Goal: Communication & Community: Answer question/provide support

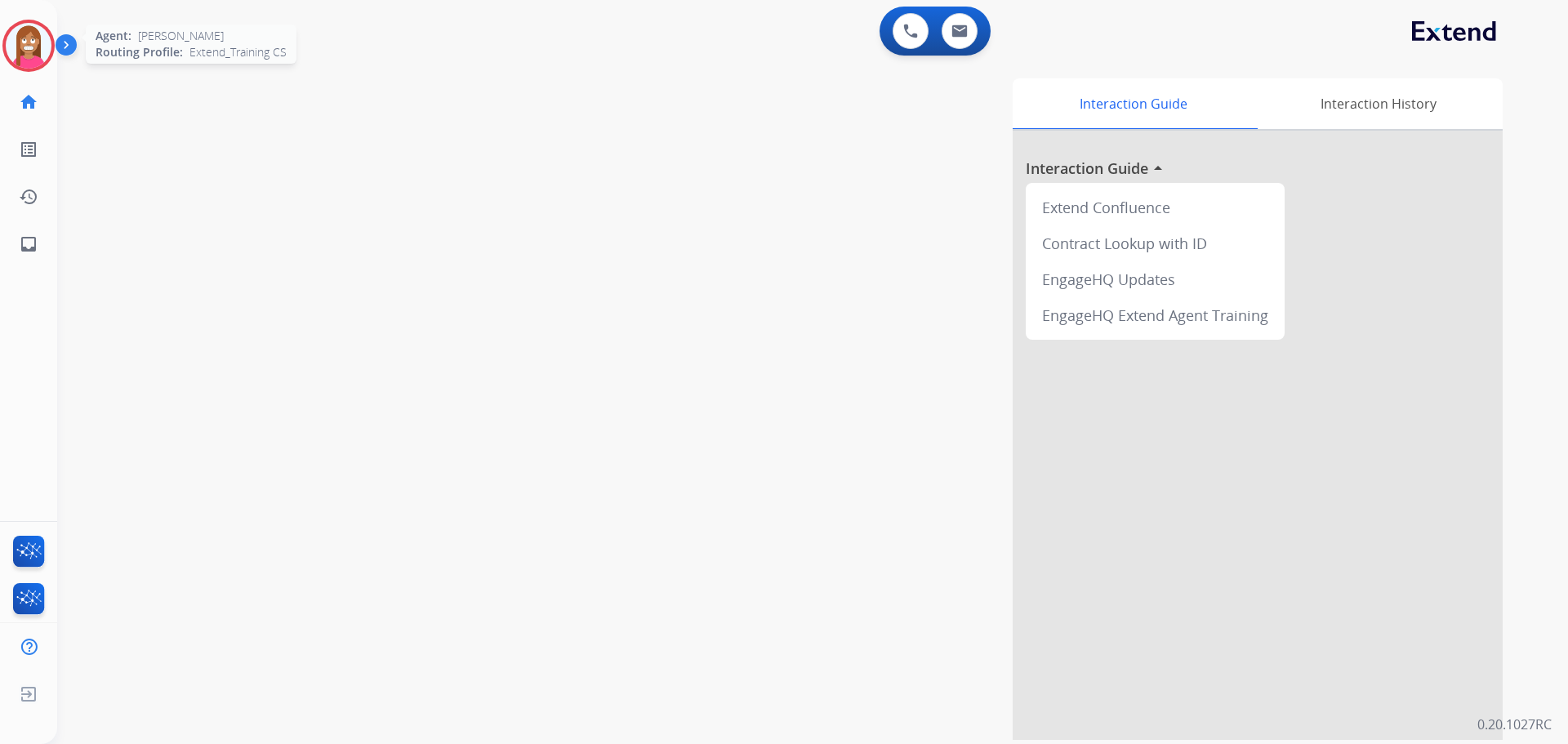
click at [39, 36] on img at bounding box center [28, 46] width 46 height 46
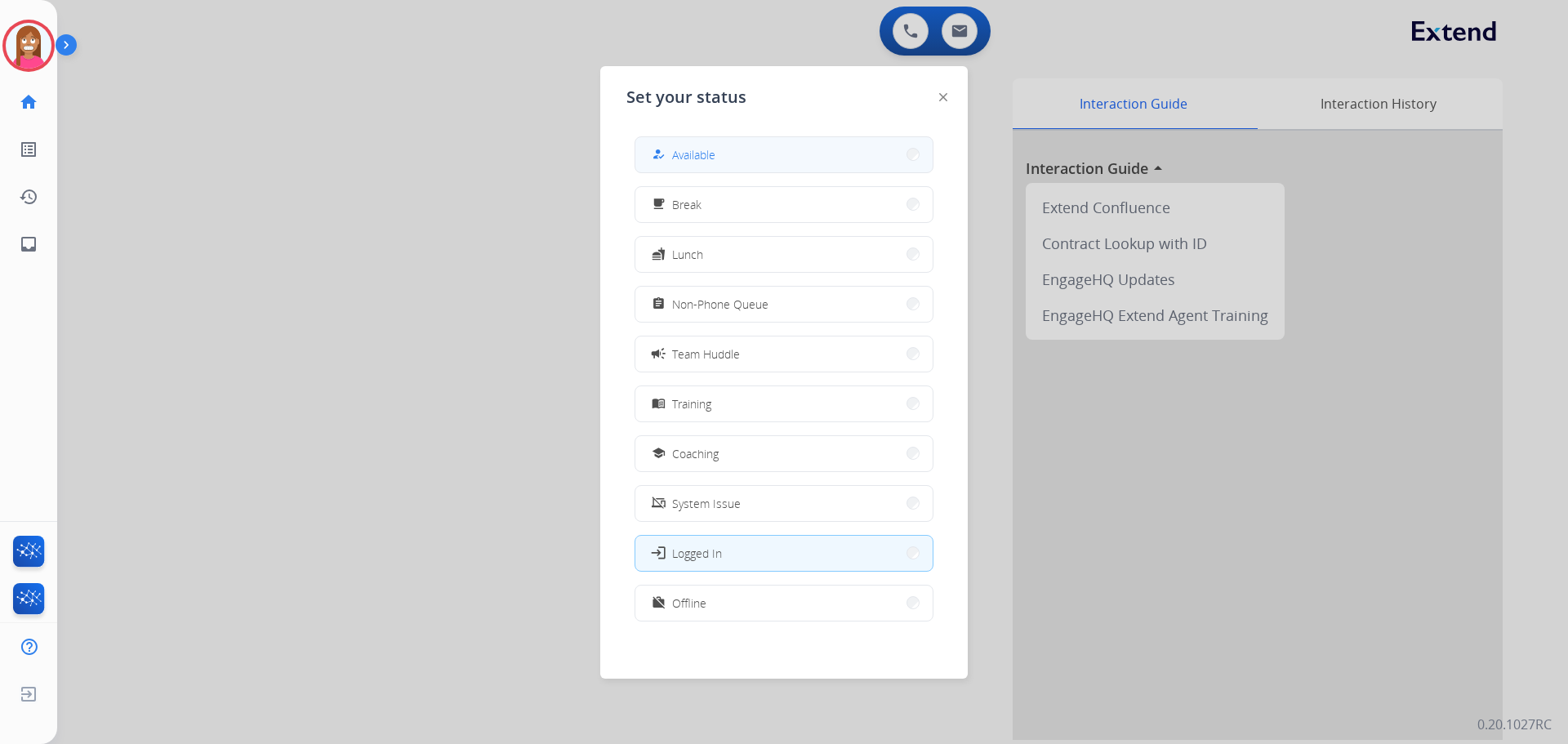
click at [711, 154] on span "Available" at bounding box center [693, 154] width 43 height 17
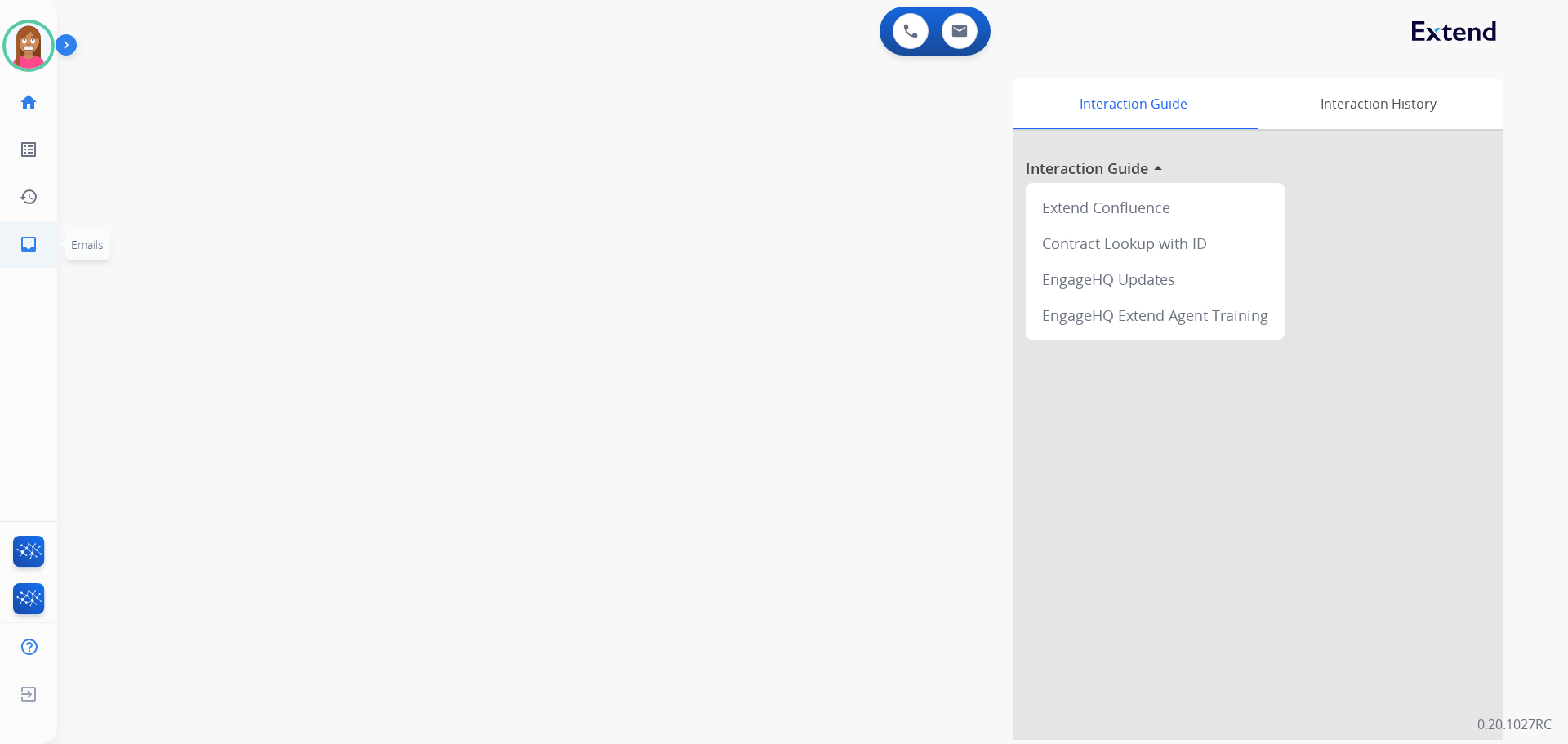
click at [39, 234] on link "inbox Emails" at bounding box center [28, 244] width 46 height 46
select select "**********"
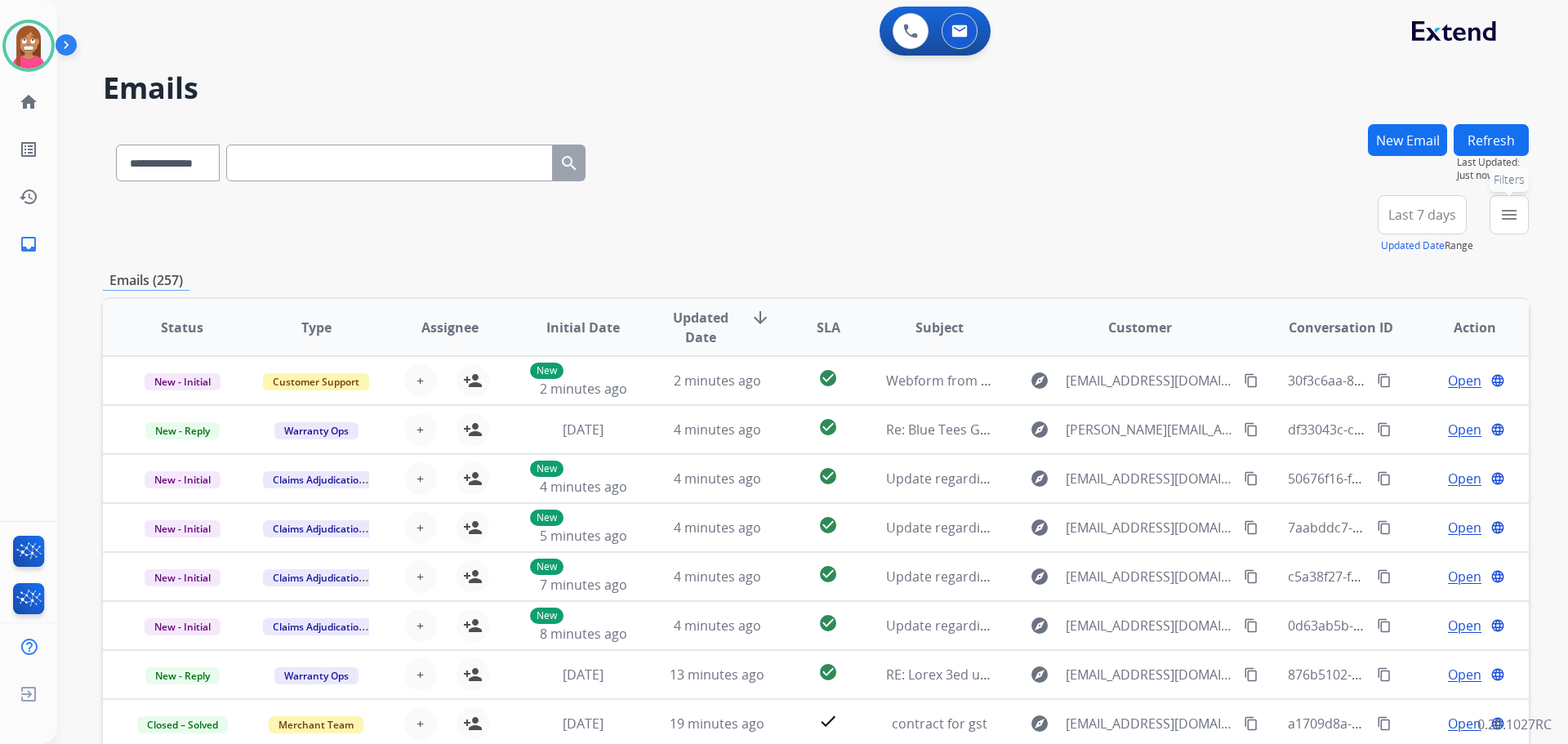
click at [1496, 200] on button "menu Filters" at bounding box center [1509, 214] width 39 height 39
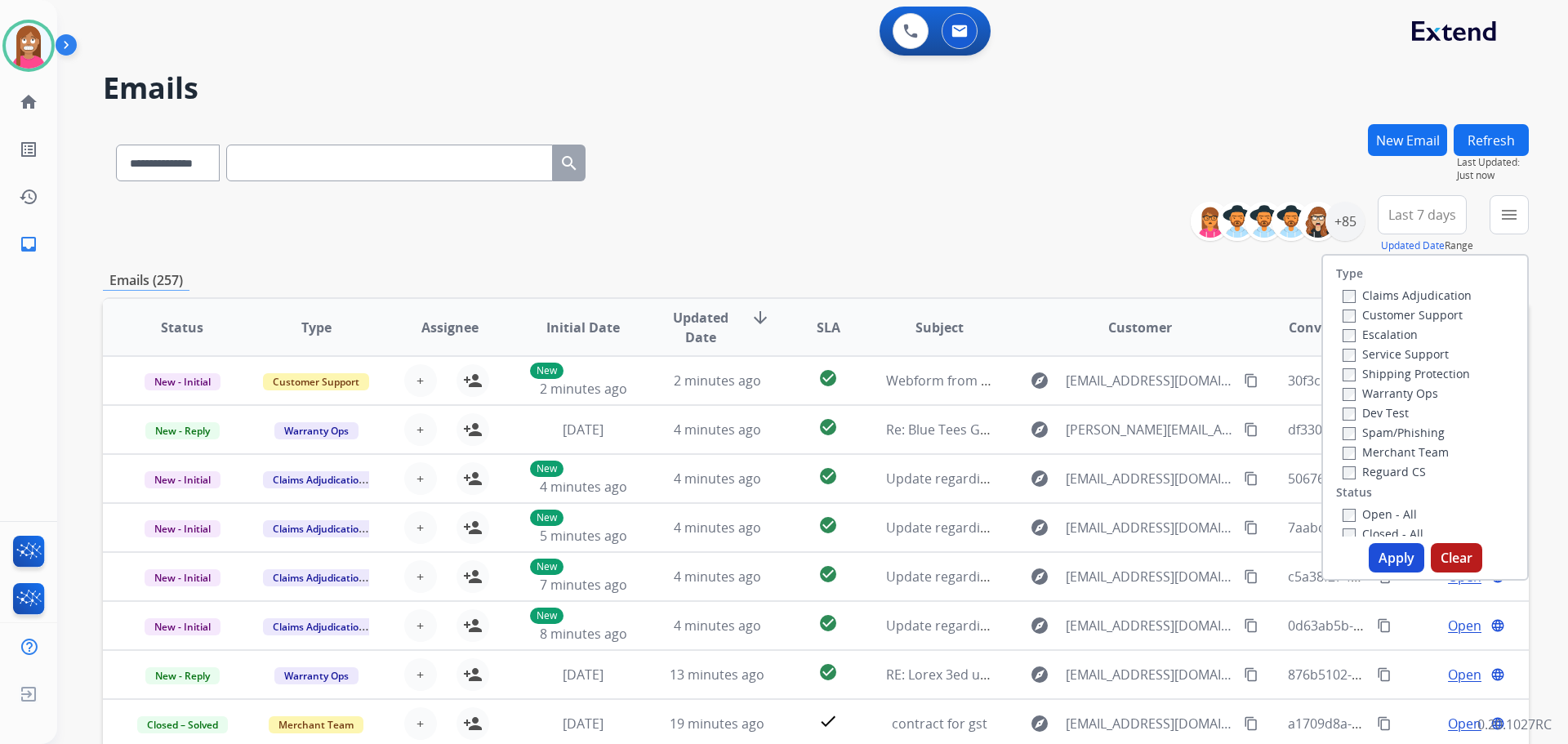
click at [1415, 313] on label "Customer Support" at bounding box center [1403, 315] width 120 height 16
click at [1366, 378] on label "Shipping Protection" at bounding box center [1407, 373] width 128 height 16
click at [1381, 470] on label "Reguard CS" at bounding box center [1384, 471] width 83 height 16
click at [1356, 516] on label "Open - All" at bounding box center [1379, 513] width 74 height 16
drag, startPoint x: 1395, startPoint y: 557, endPoint x: 1377, endPoint y: 527, distance: 35.0
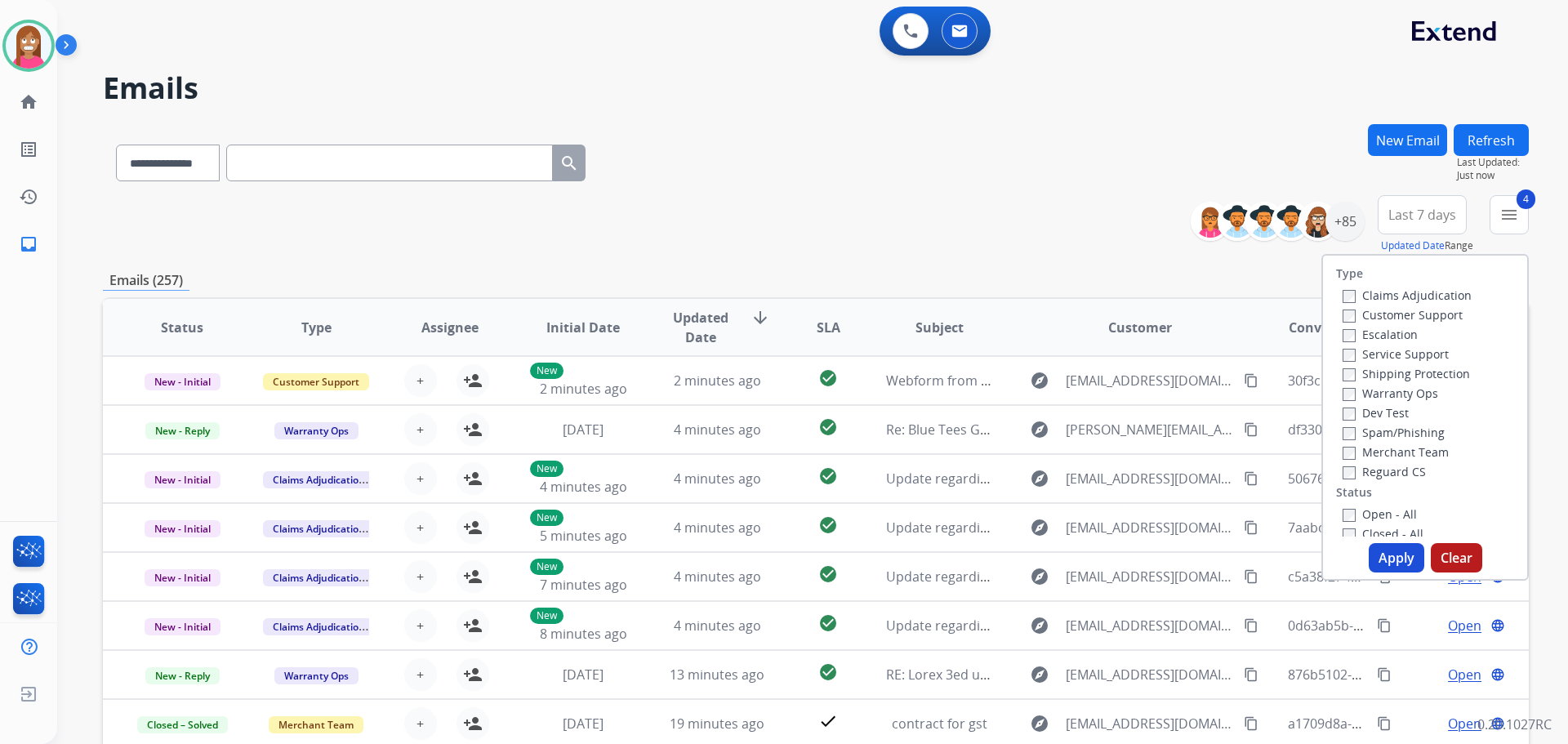
click at [1394, 555] on button "Apply" at bounding box center [1397, 557] width 56 height 29
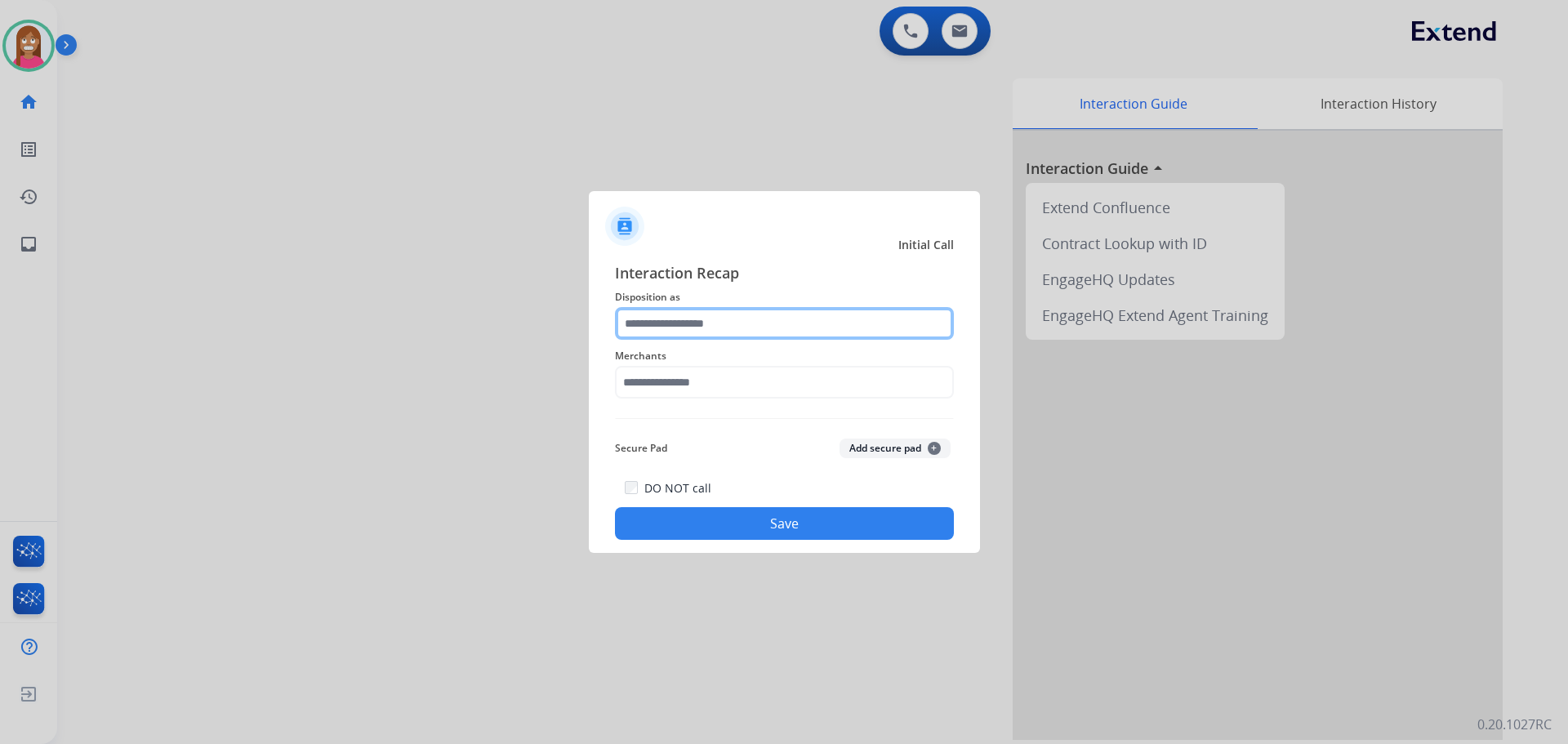
click at [674, 333] on input "text" at bounding box center [784, 324] width 339 height 33
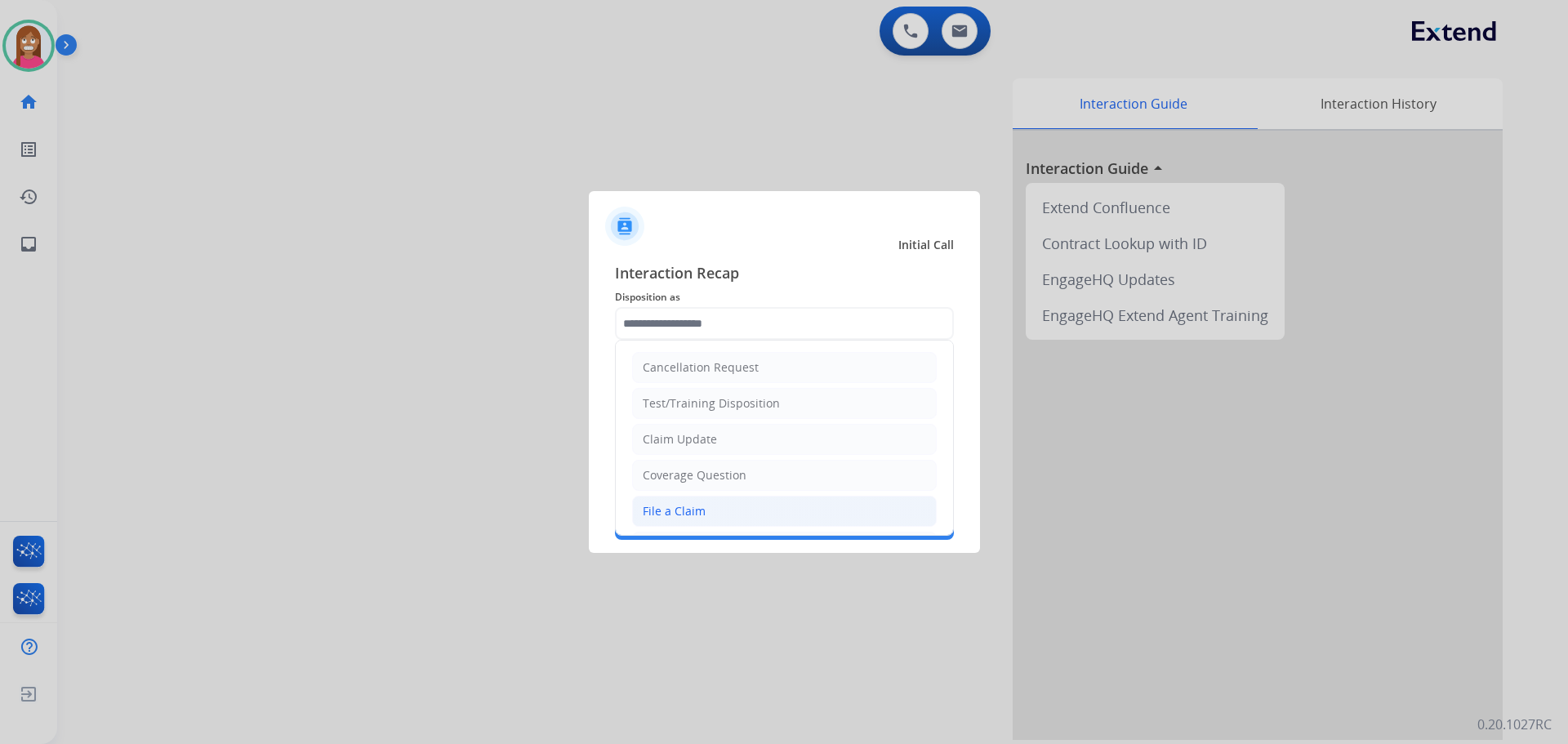
click at [670, 515] on div "File a Claim" at bounding box center [674, 512] width 63 height 16
type input "**********"
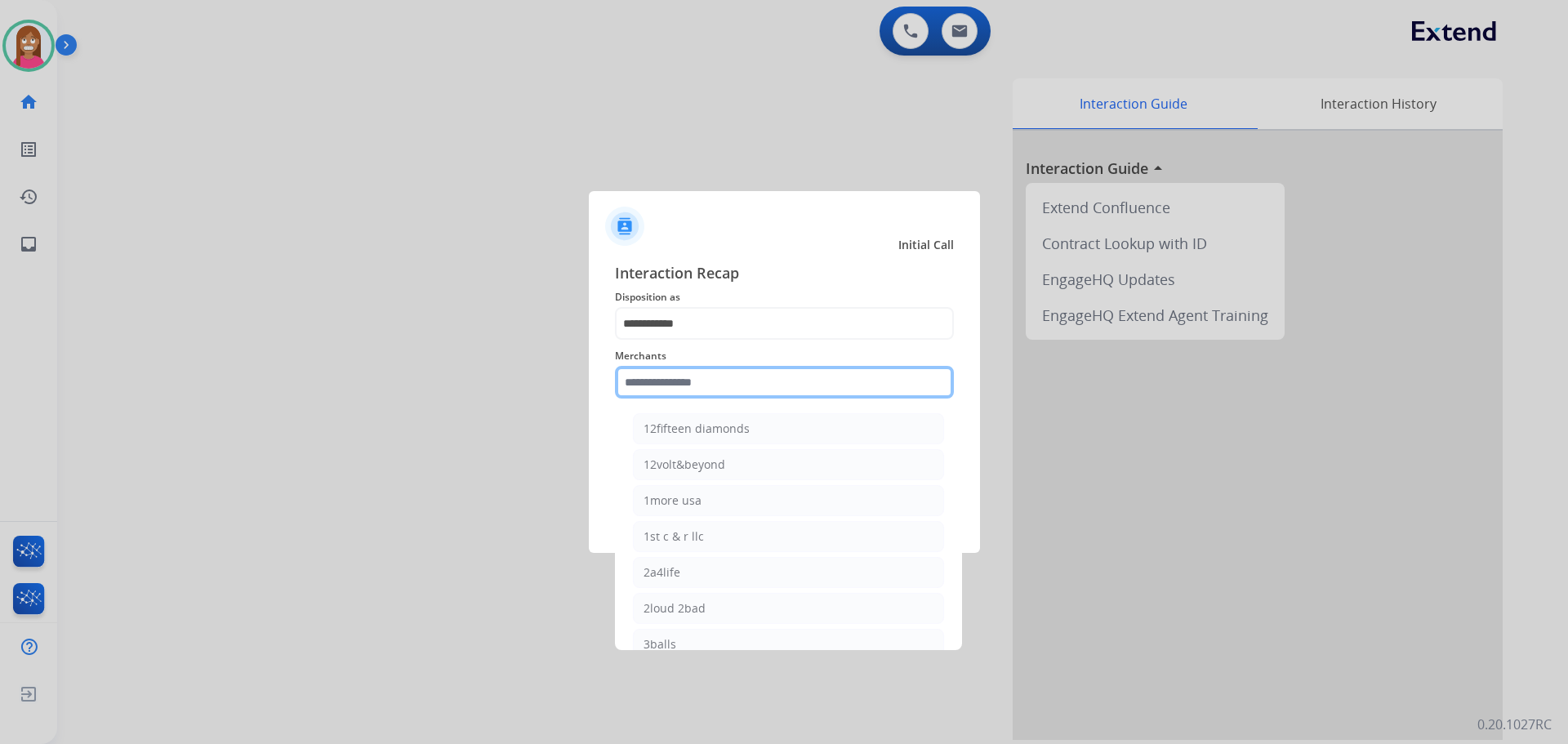
click at [654, 395] on input "text" at bounding box center [784, 382] width 339 height 33
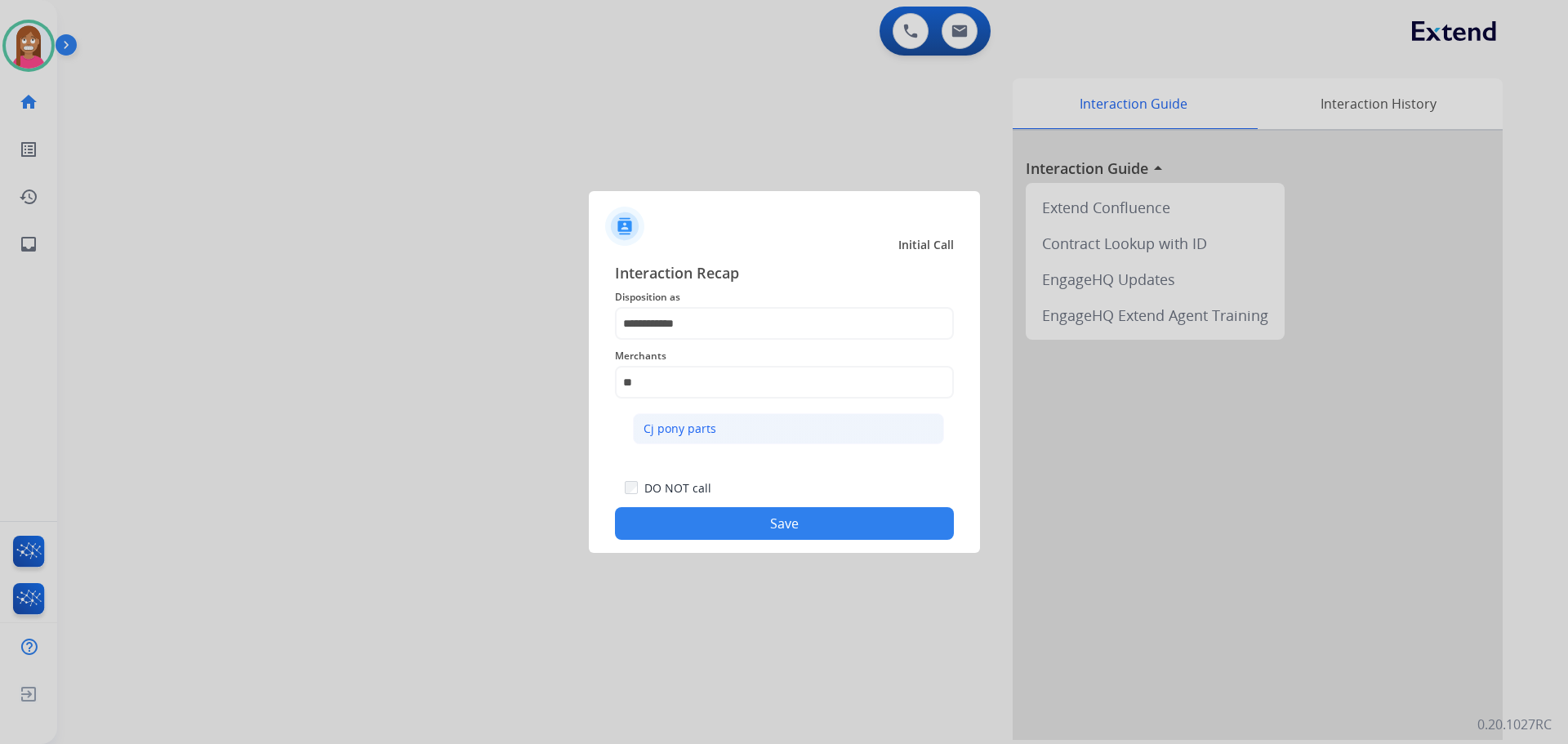
click at [777, 418] on li "Cj pony parts" at bounding box center [788, 429] width 311 height 31
type input "**********"
click at [769, 534] on button "Save" at bounding box center [784, 523] width 339 height 33
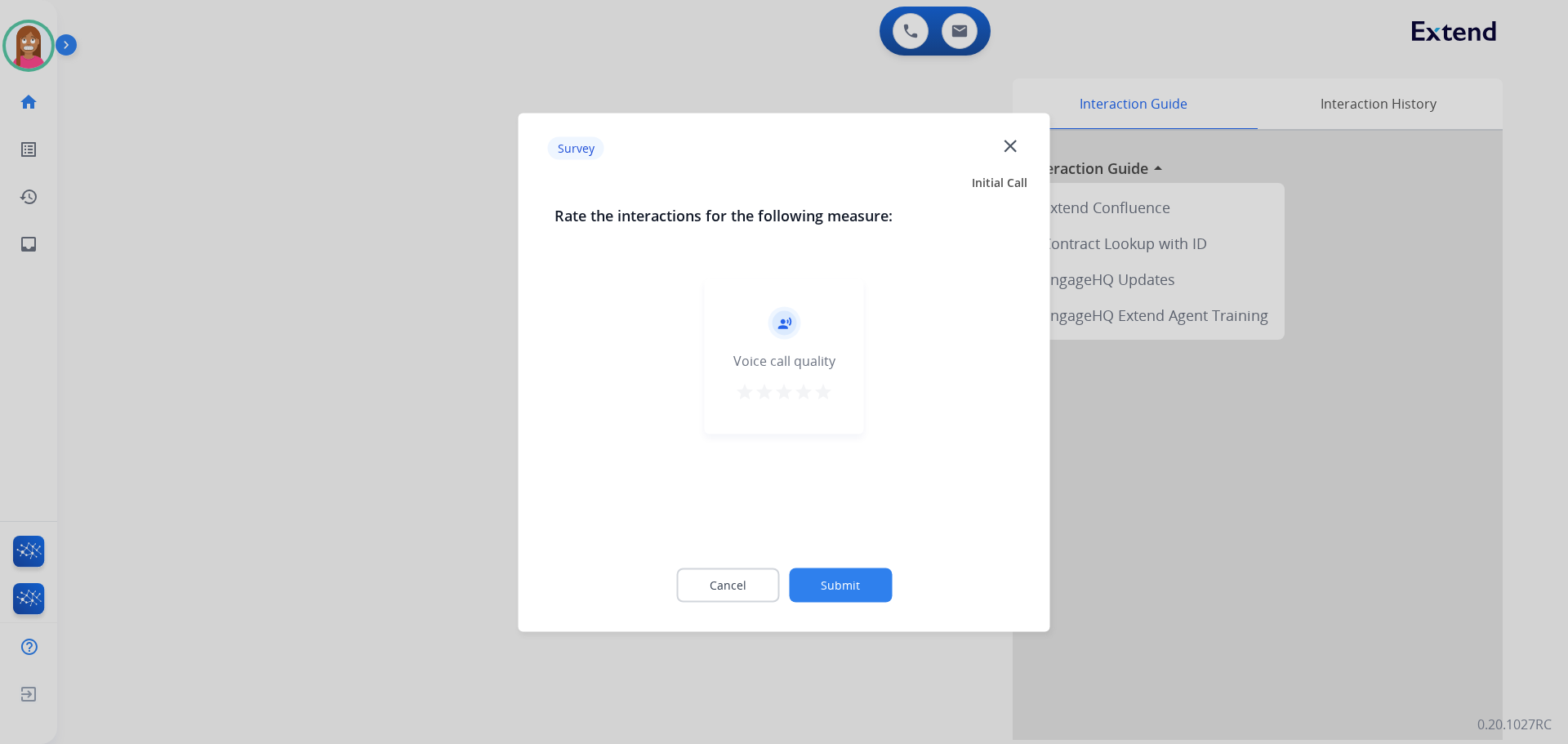
click at [1016, 148] on mat-icon "close" at bounding box center [1010, 145] width 21 height 21
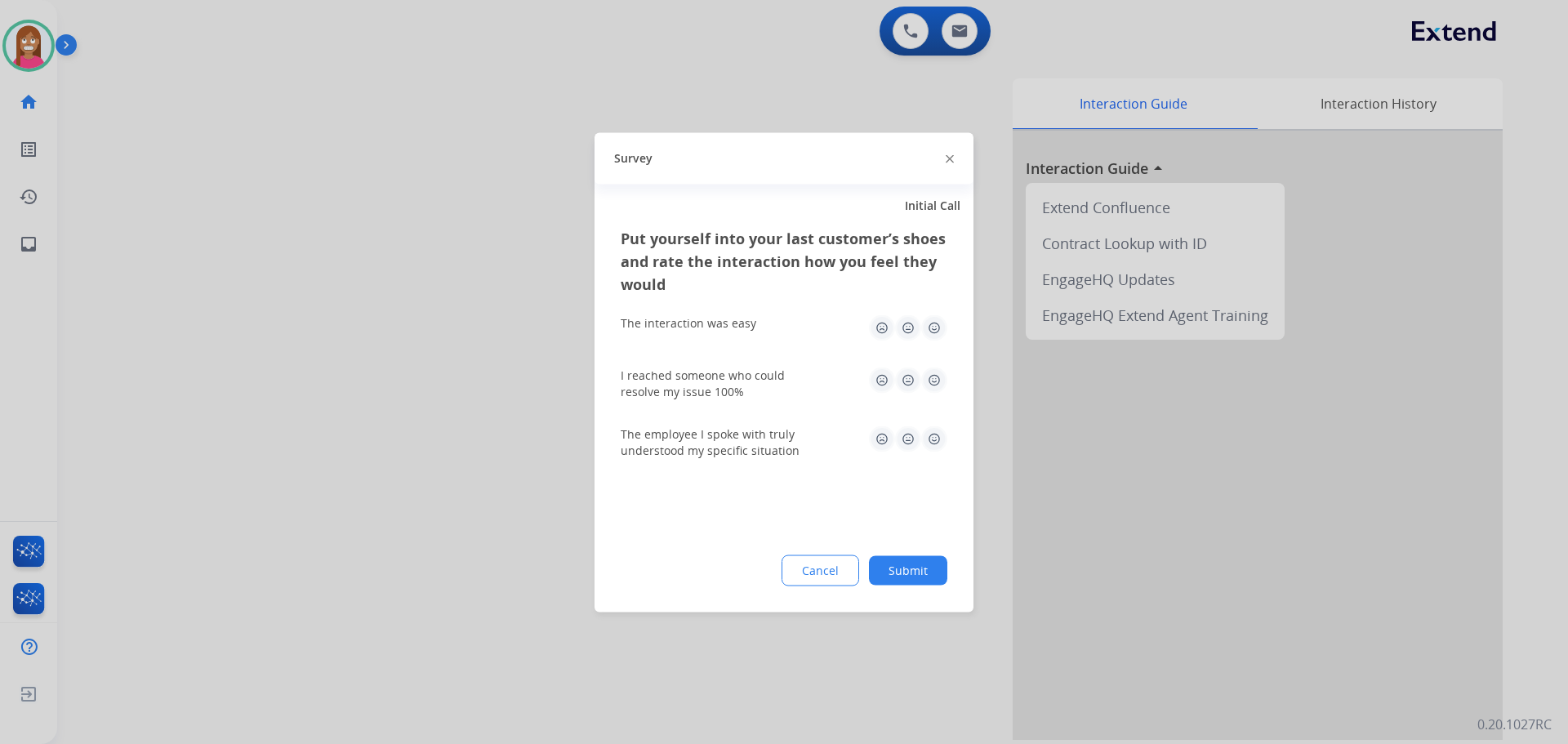
click at [959, 157] on div "Survey" at bounding box center [784, 158] width 379 height 51
click at [957, 160] on div "Survey" at bounding box center [784, 158] width 379 height 51
click at [969, 154] on div "Survey" at bounding box center [784, 158] width 379 height 51
click at [947, 161] on img at bounding box center [950, 159] width 8 height 8
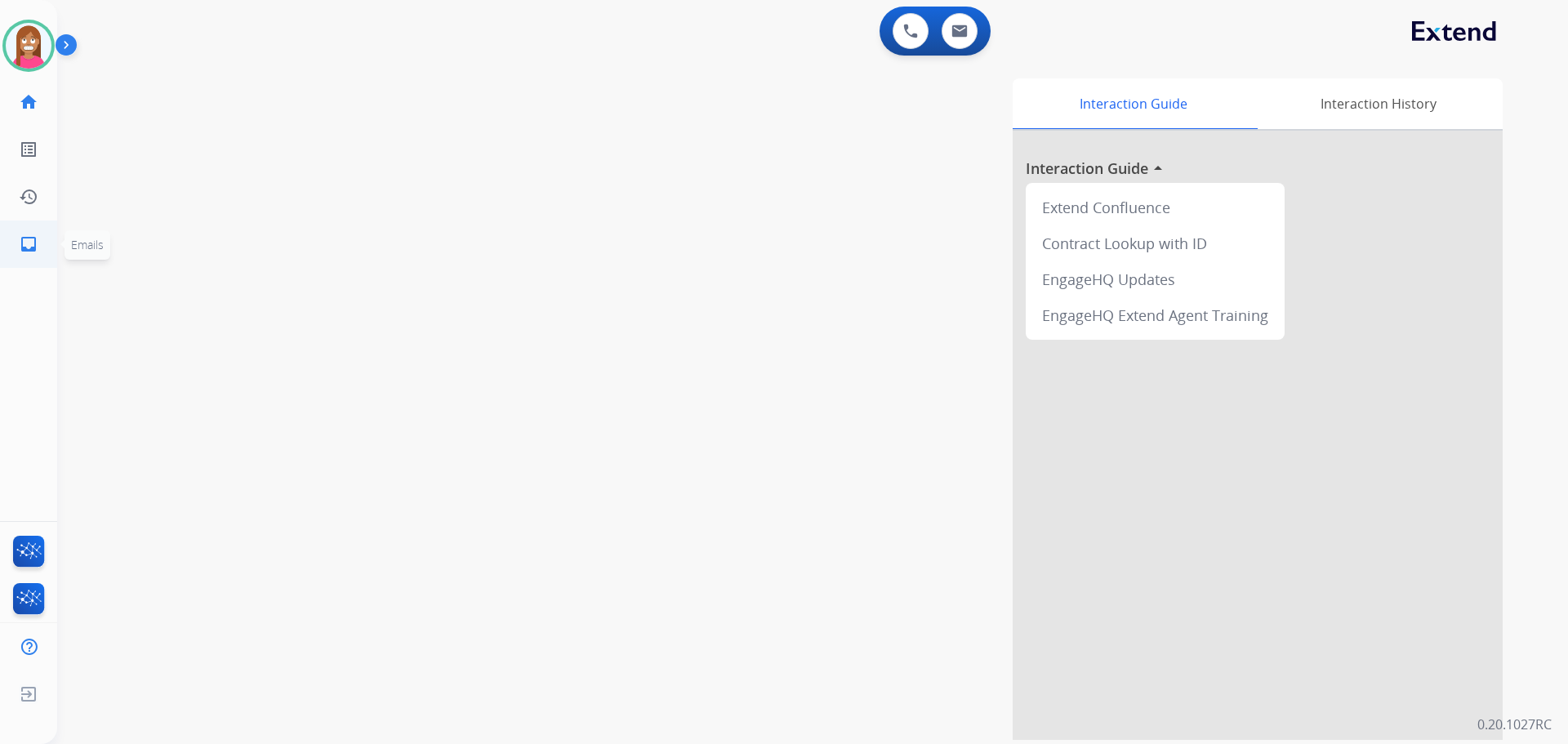
click at [26, 247] on mat-icon "inbox" at bounding box center [28, 243] width 19 height 19
select select "**********"
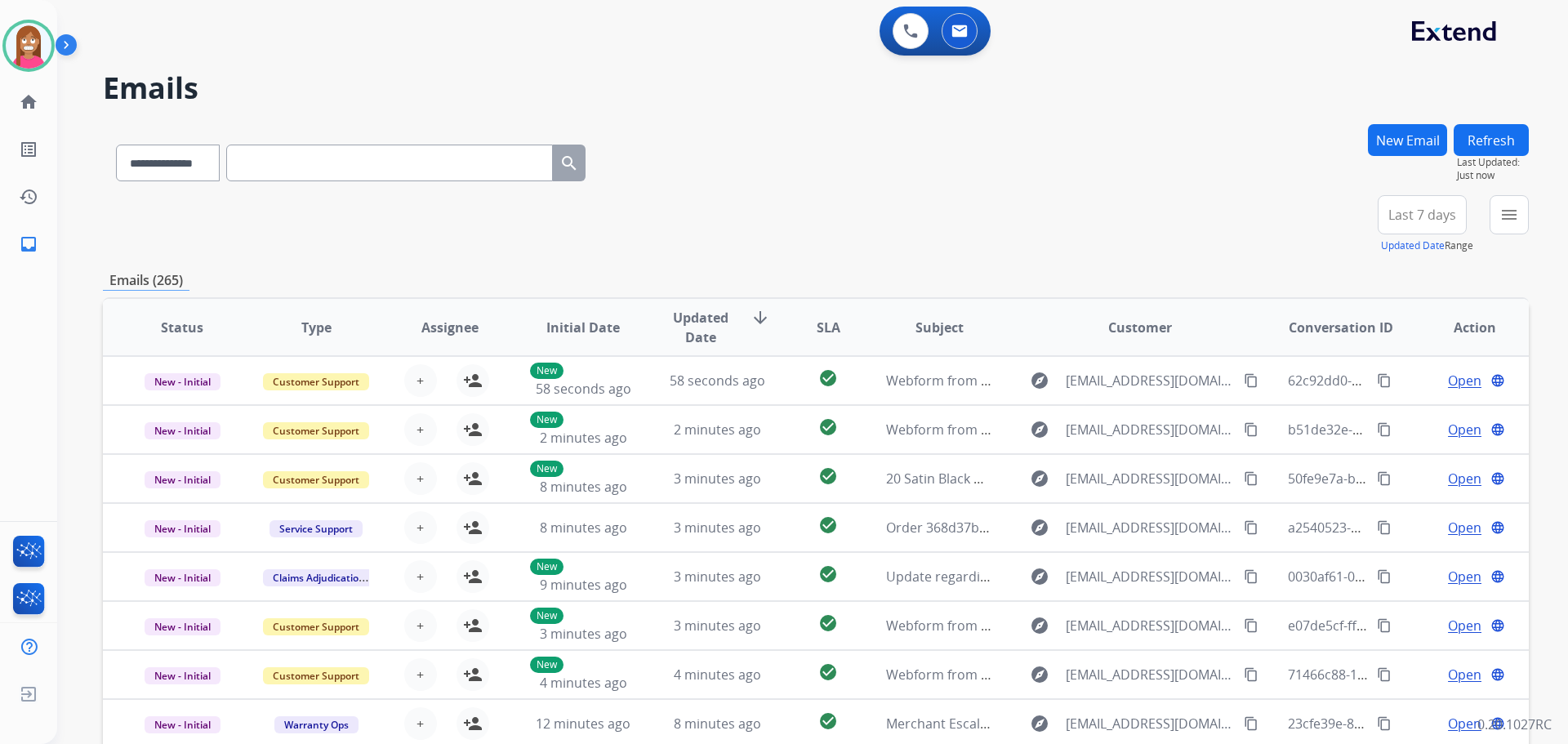
click at [1488, 225] on div "**********" at bounding box center [1447, 224] width 164 height 58
click at [1505, 226] on button "menu Filters" at bounding box center [1509, 214] width 39 height 39
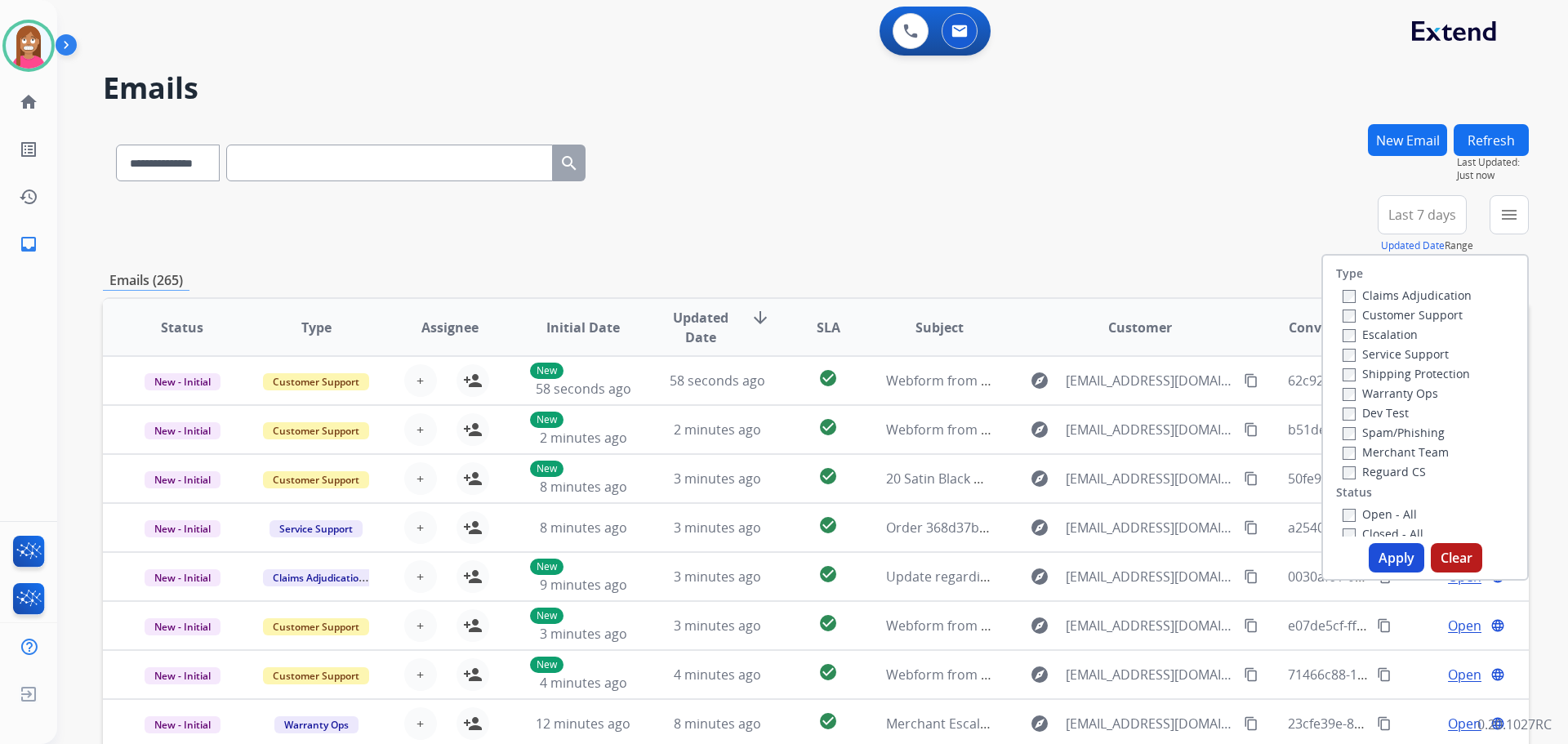
click at [1384, 311] on label "Customer Support" at bounding box center [1403, 315] width 120 height 16
click at [1386, 377] on label "Shipping Protection" at bounding box center [1407, 373] width 128 height 16
drag, startPoint x: 1379, startPoint y: 475, endPoint x: 1376, endPoint y: 486, distance: 11.4
click at [1378, 476] on label "Reguard CS" at bounding box center [1384, 471] width 83 height 16
click at [1375, 515] on label "Open - All" at bounding box center [1379, 513] width 74 height 16
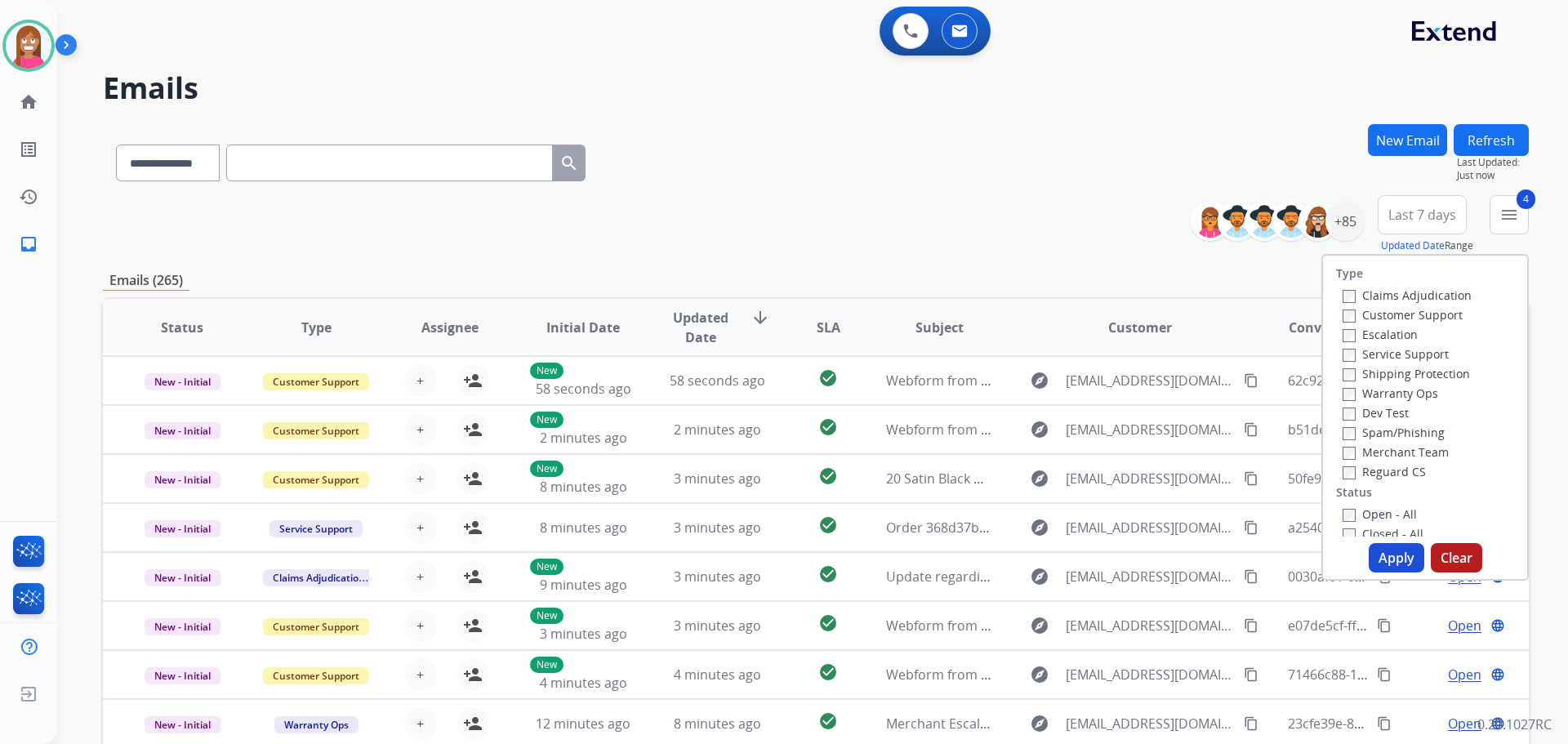
click at [1388, 559] on button "Apply" at bounding box center [1397, 557] width 56 height 29
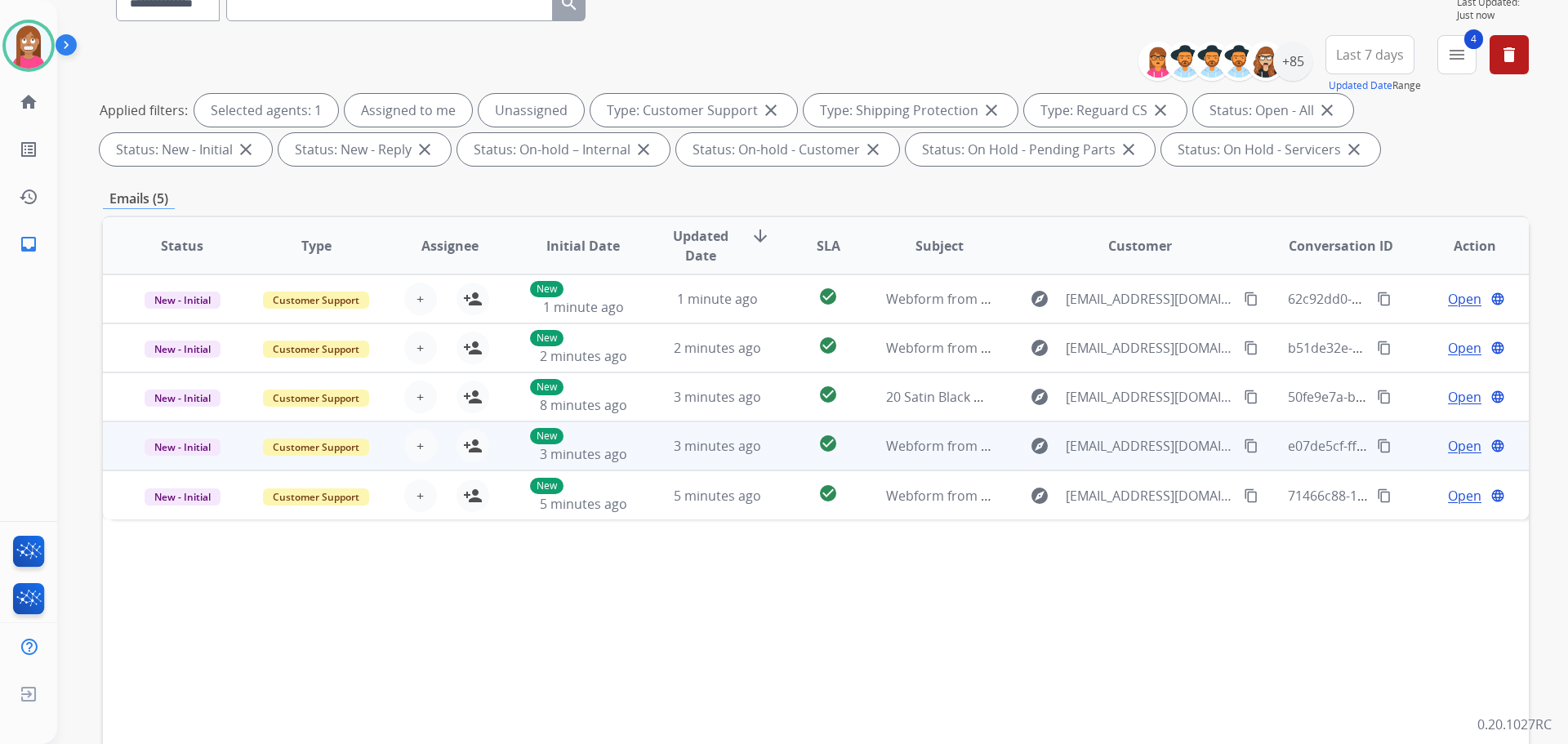
scroll to position [264, 0]
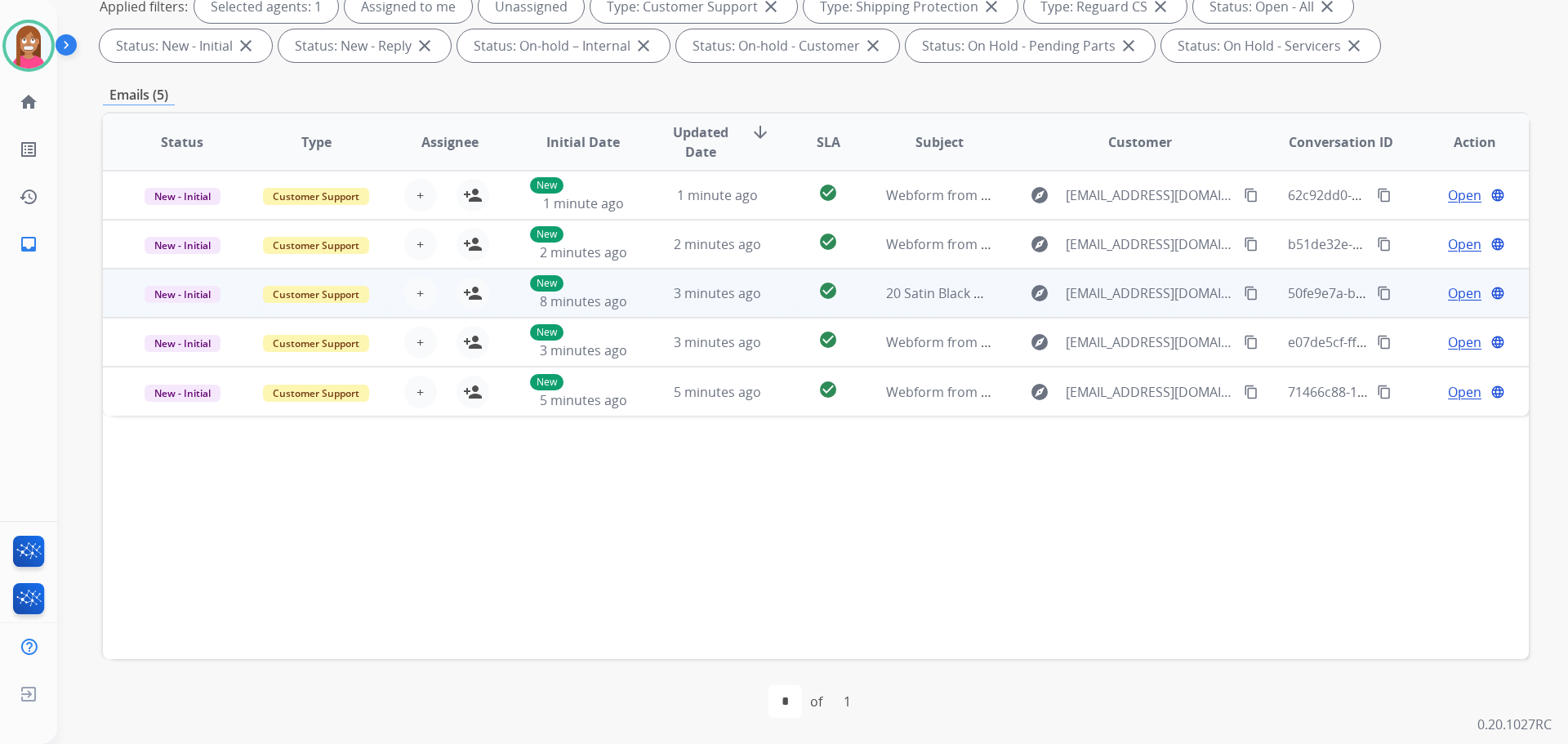
click at [762, 314] on td "3 minutes ago" at bounding box center [704, 294] width 134 height 49
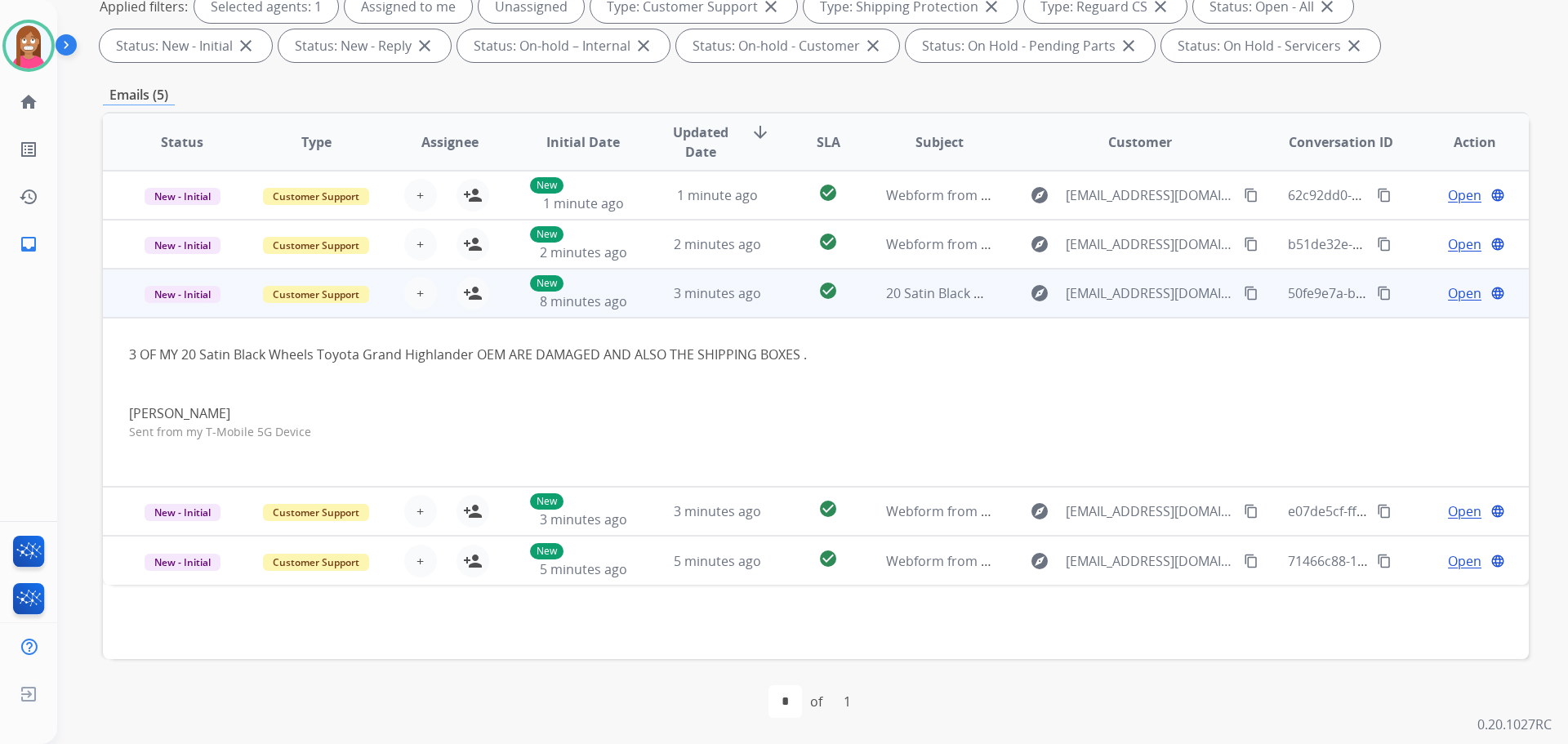
click at [1244, 296] on mat-icon "content_copy" at bounding box center [1251, 293] width 15 height 15
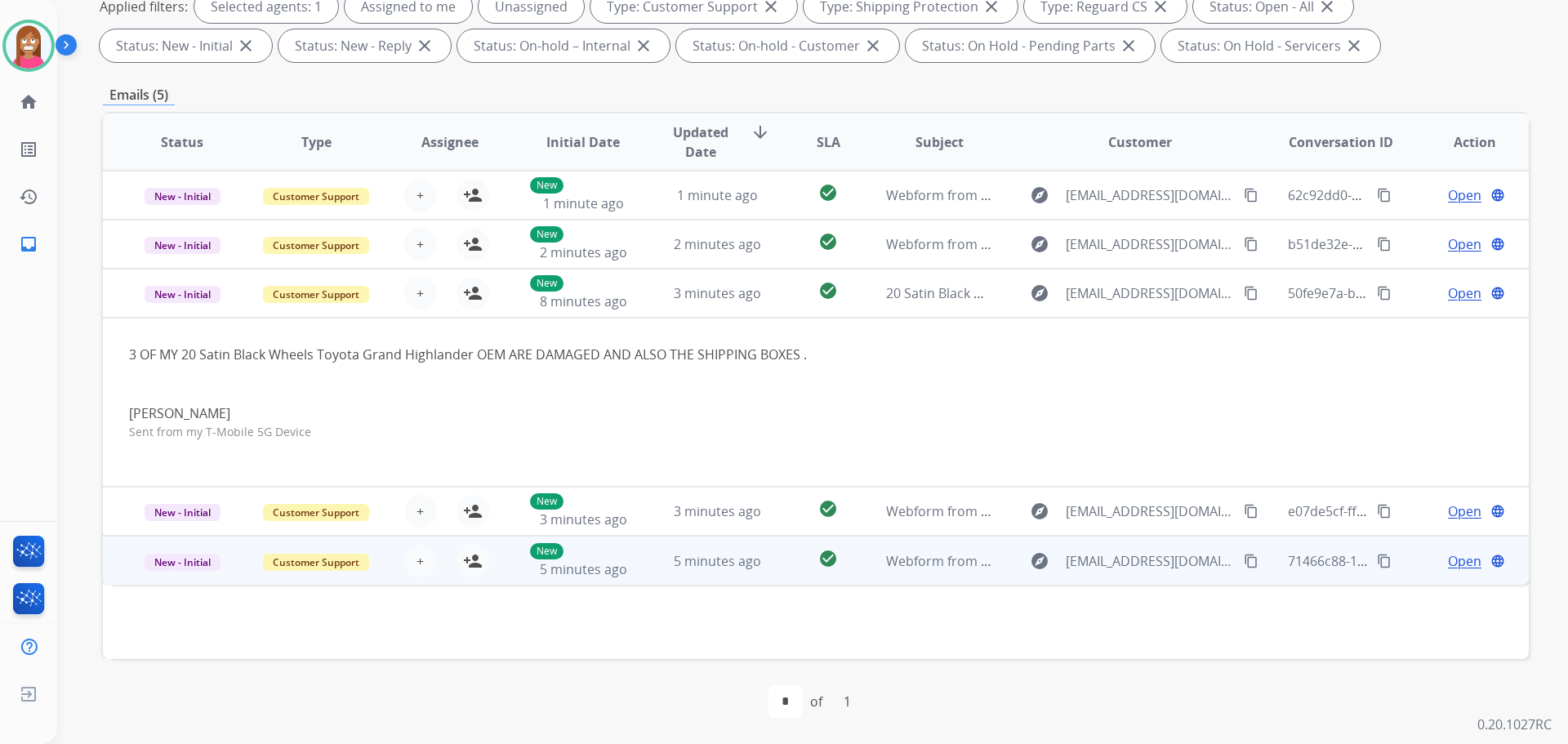
click at [686, 581] on td "5 minutes ago" at bounding box center [704, 560] width 134 height 49
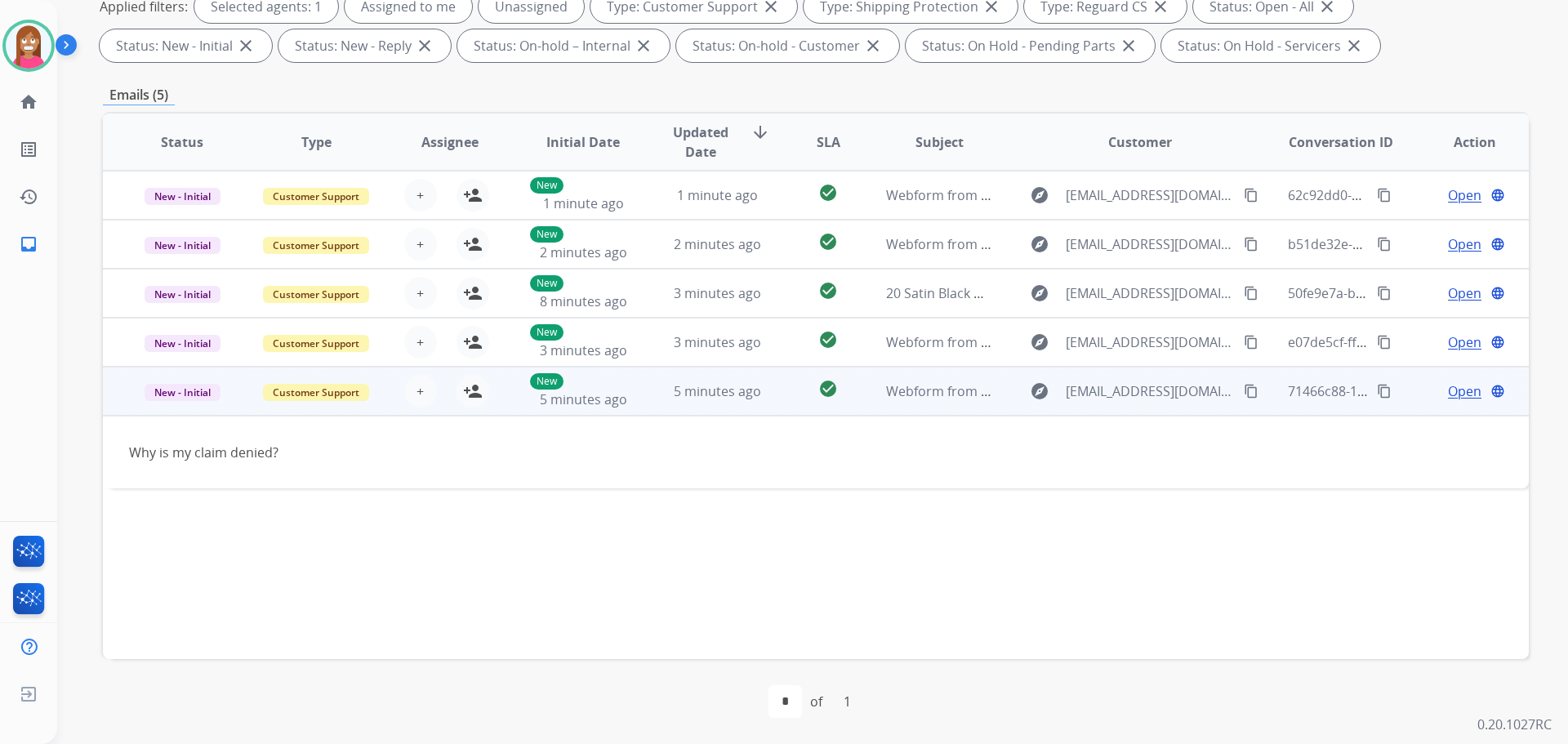
click at [1244, 388] on mat-icon "content_copy" at bounding box center [1251, 391] width 15 height 15
click at [470, 392] on mat-icon "person_add" at bounding box center [472, 390] width 19 height 19
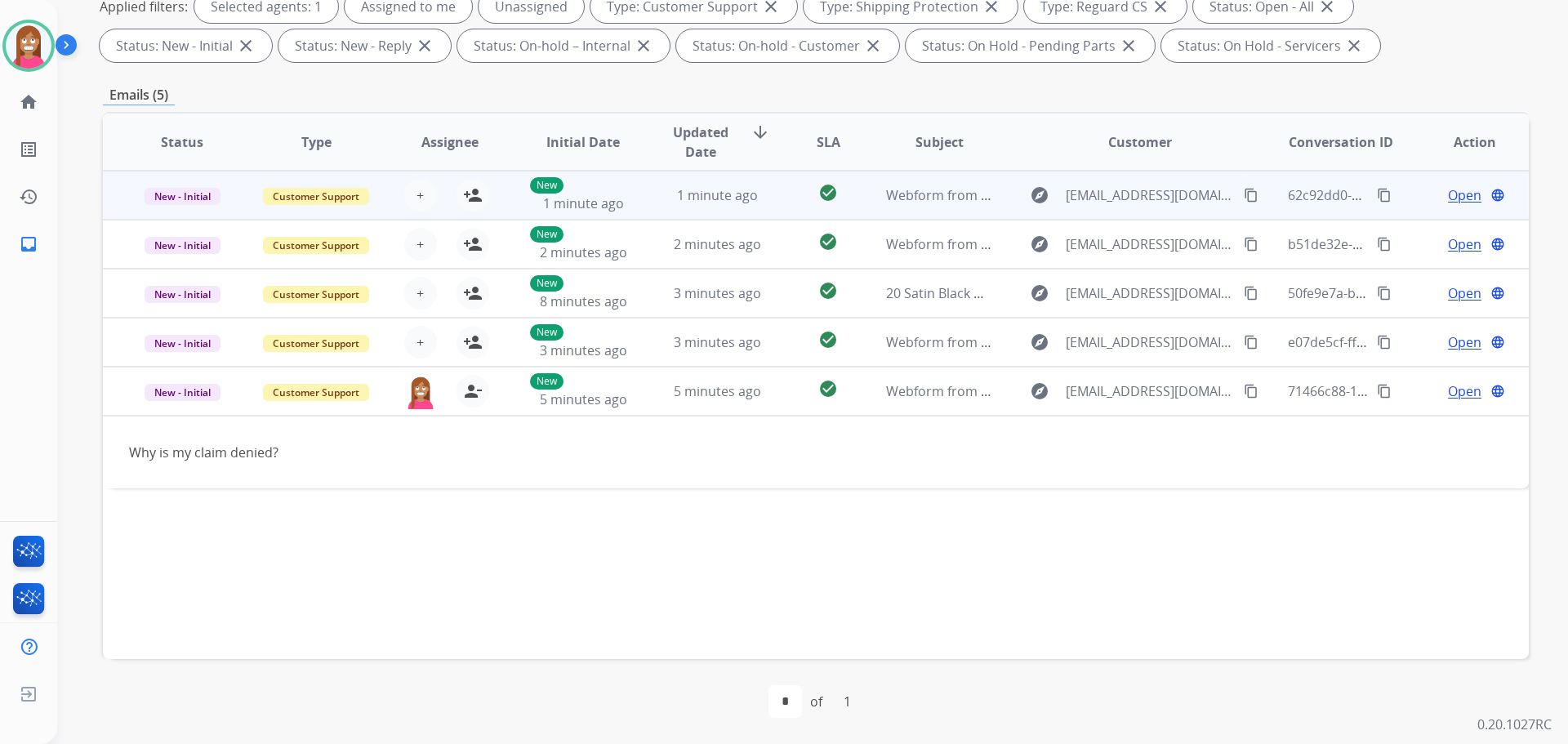
click at [638, 200] on td "1 minute ago" at bounding box center [704, 195] width 134 height 49
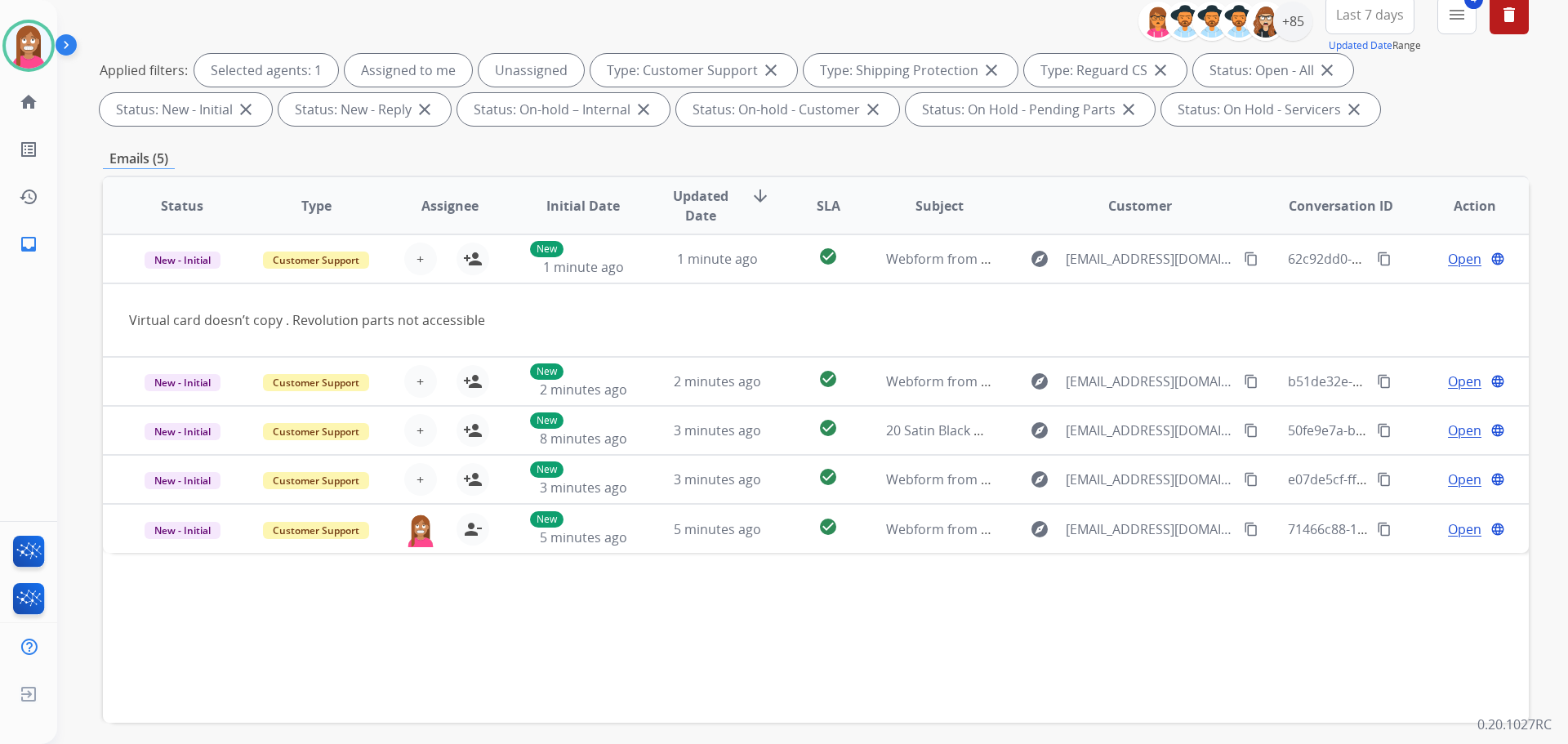
scroll to position [182, 0]
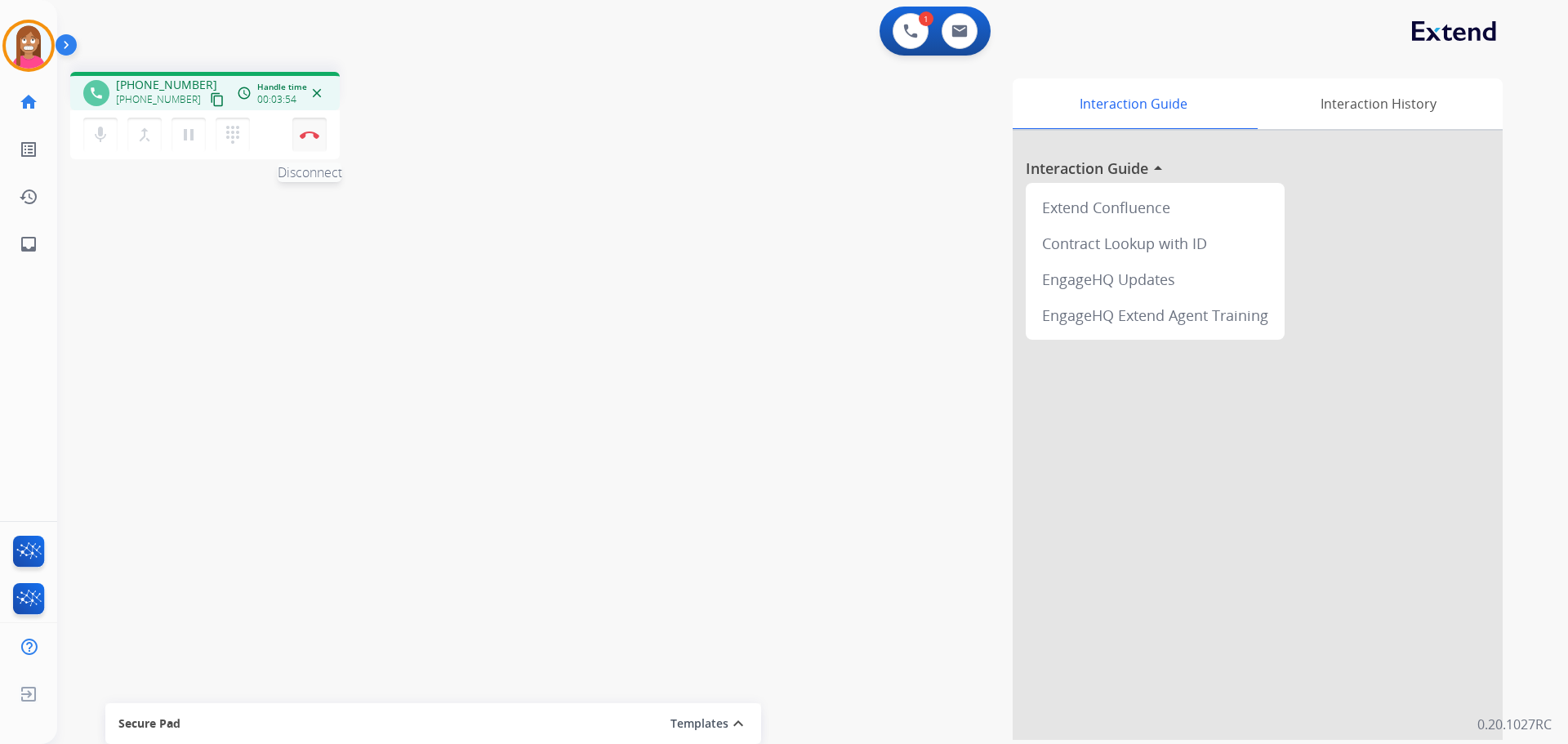
click at [306, 136] on img at bounding box center [309, 134] width 19 height 8
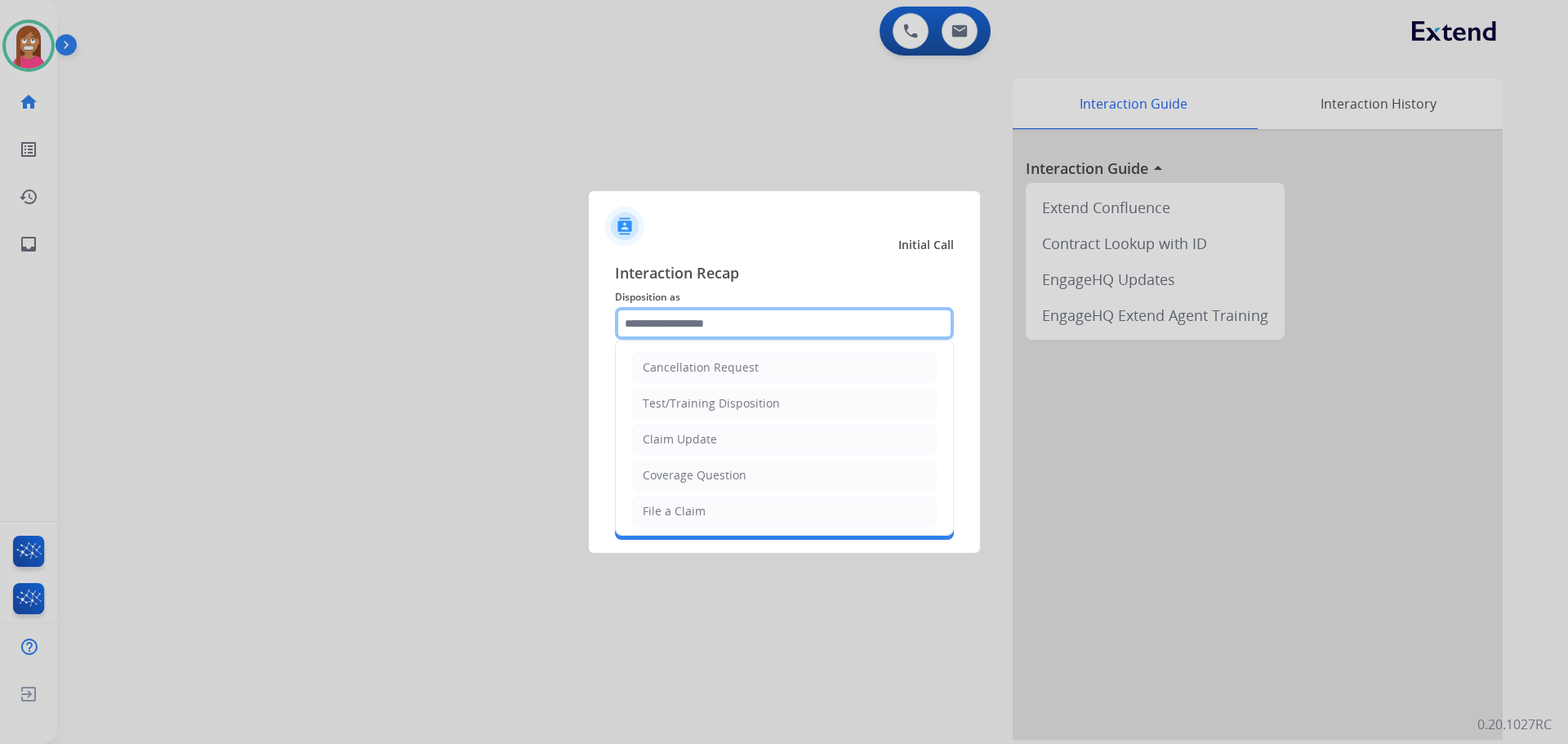
click at [734, 324] on input "text" at bounding box center [784, 324] width 339 height 33
click at [701, 508] on div "File a Claim" at bounding box center [674, 512] width 63 height 16
type input "**********"
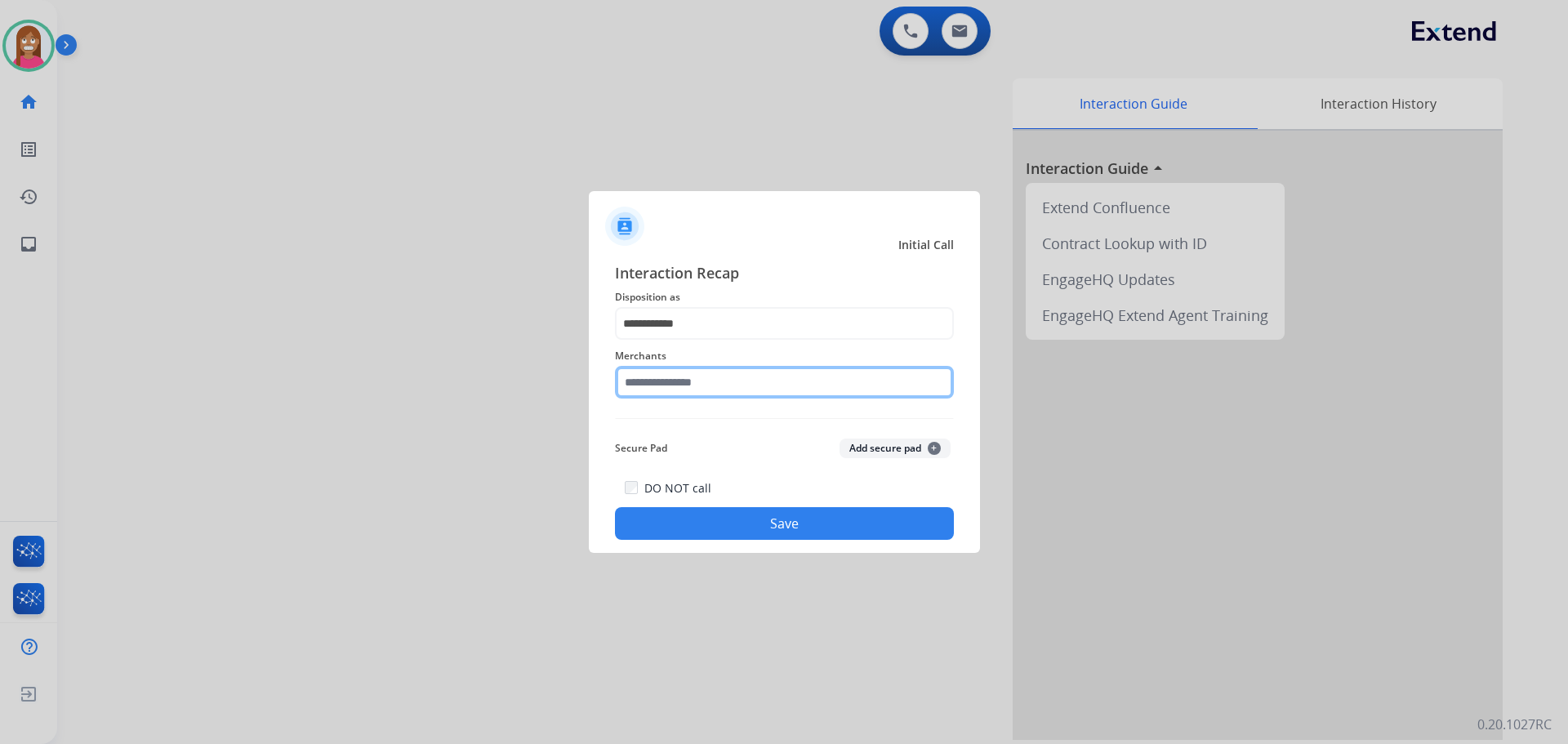
click at [671, 386] on input "text" at bounding box center [784, 382] width 339 height 33
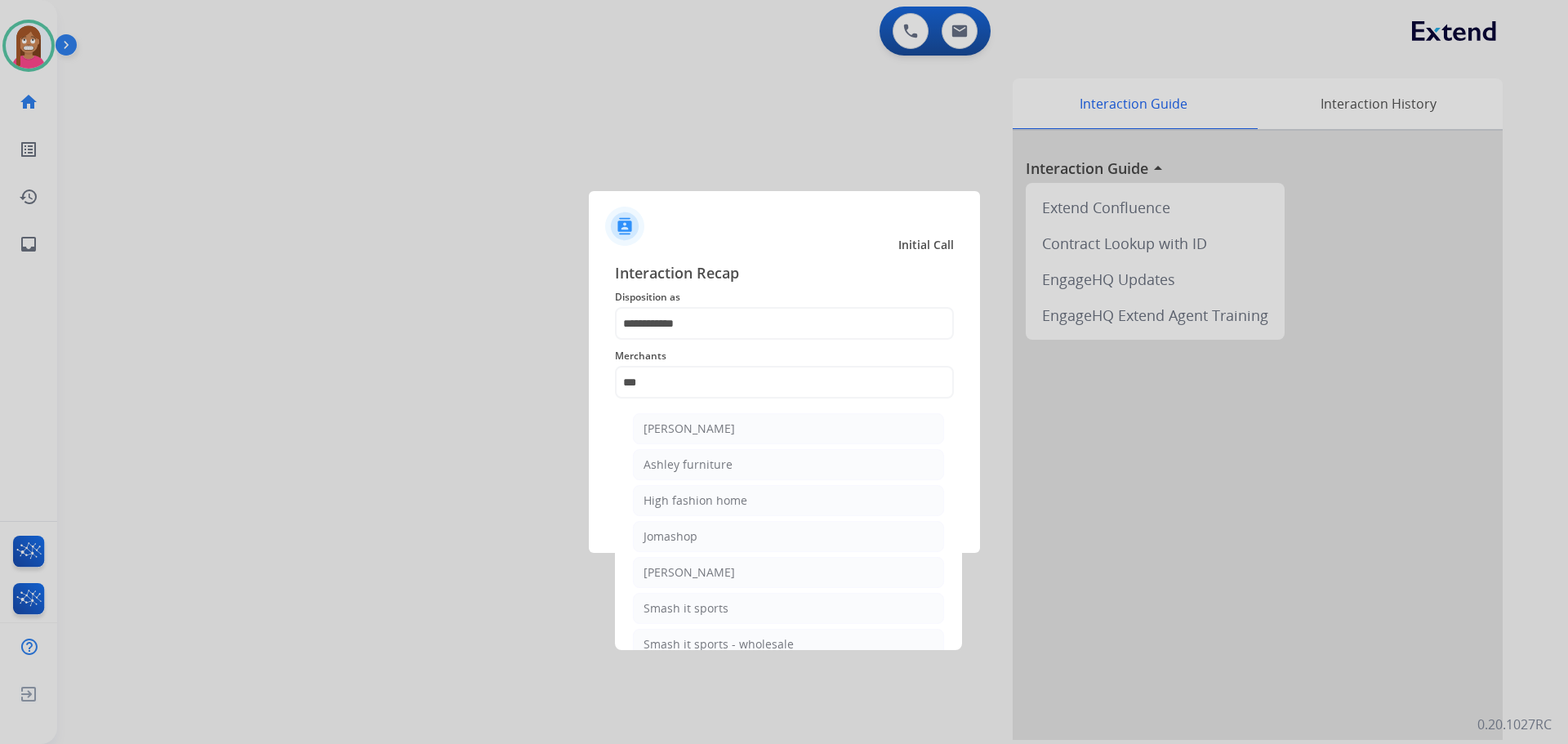
drag, startPoint x: 691, startPoint y: 470, endPoint x: 708, endPoint y: 466, distance: 17.5
click at [691, 468] on div "Ashley furniture" at bounding box center [689, 465] width 89 height 16
type input "**********"
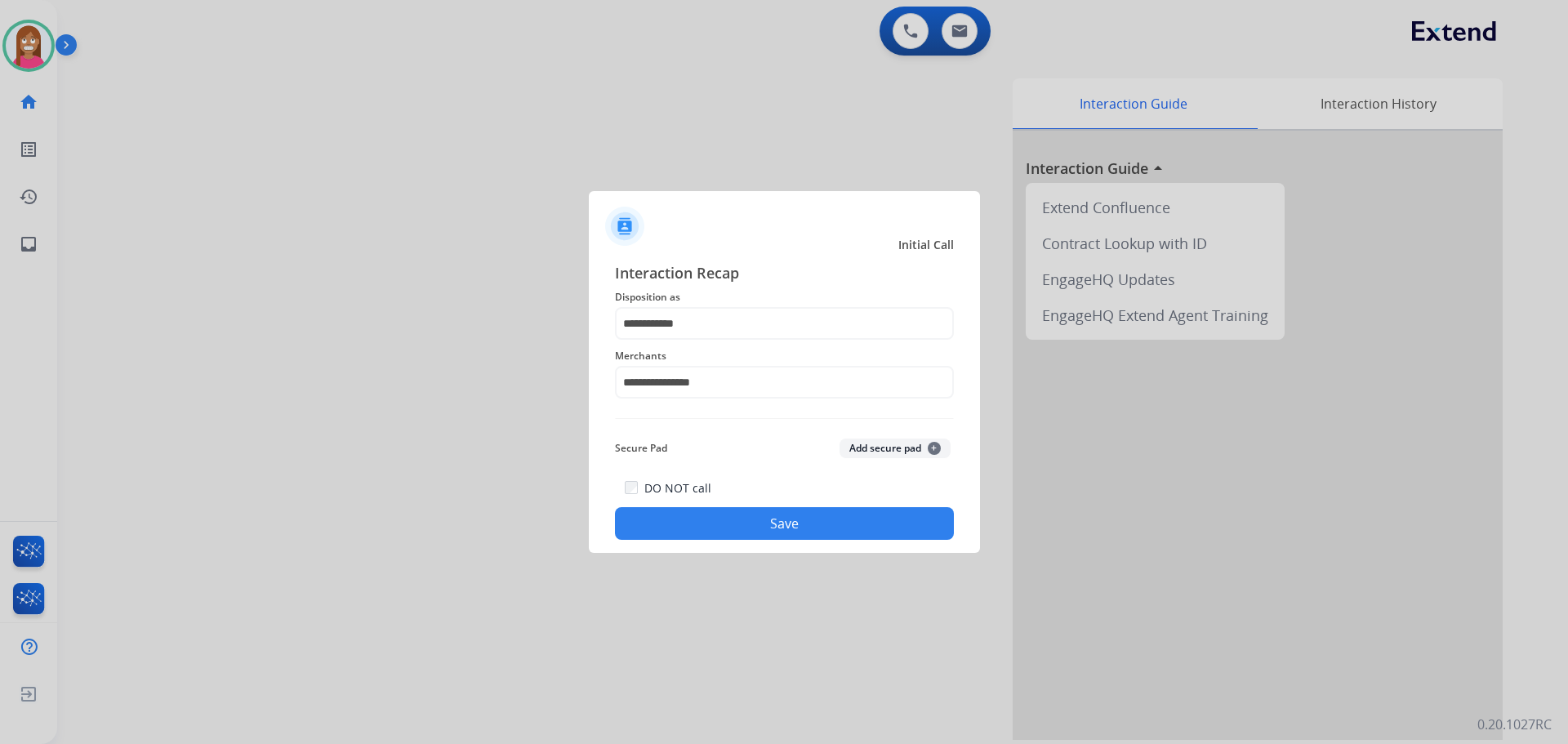
click at [743, 533] on button "Save" at bounding box center [784, 523] width 339 height 33
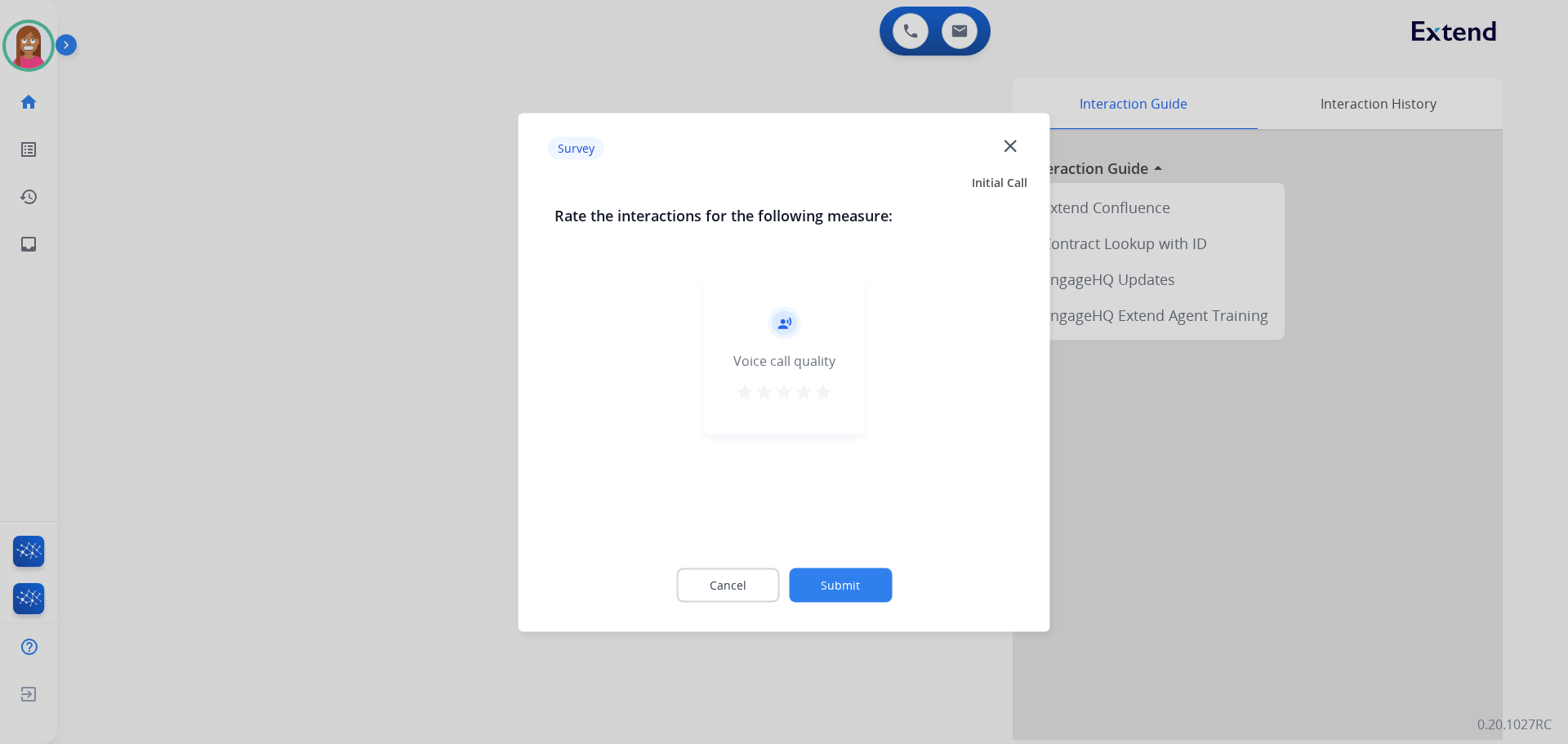
click at [1012, 146] on mat-icon "close" at bounding box center [1010, 145] width 21 height 21
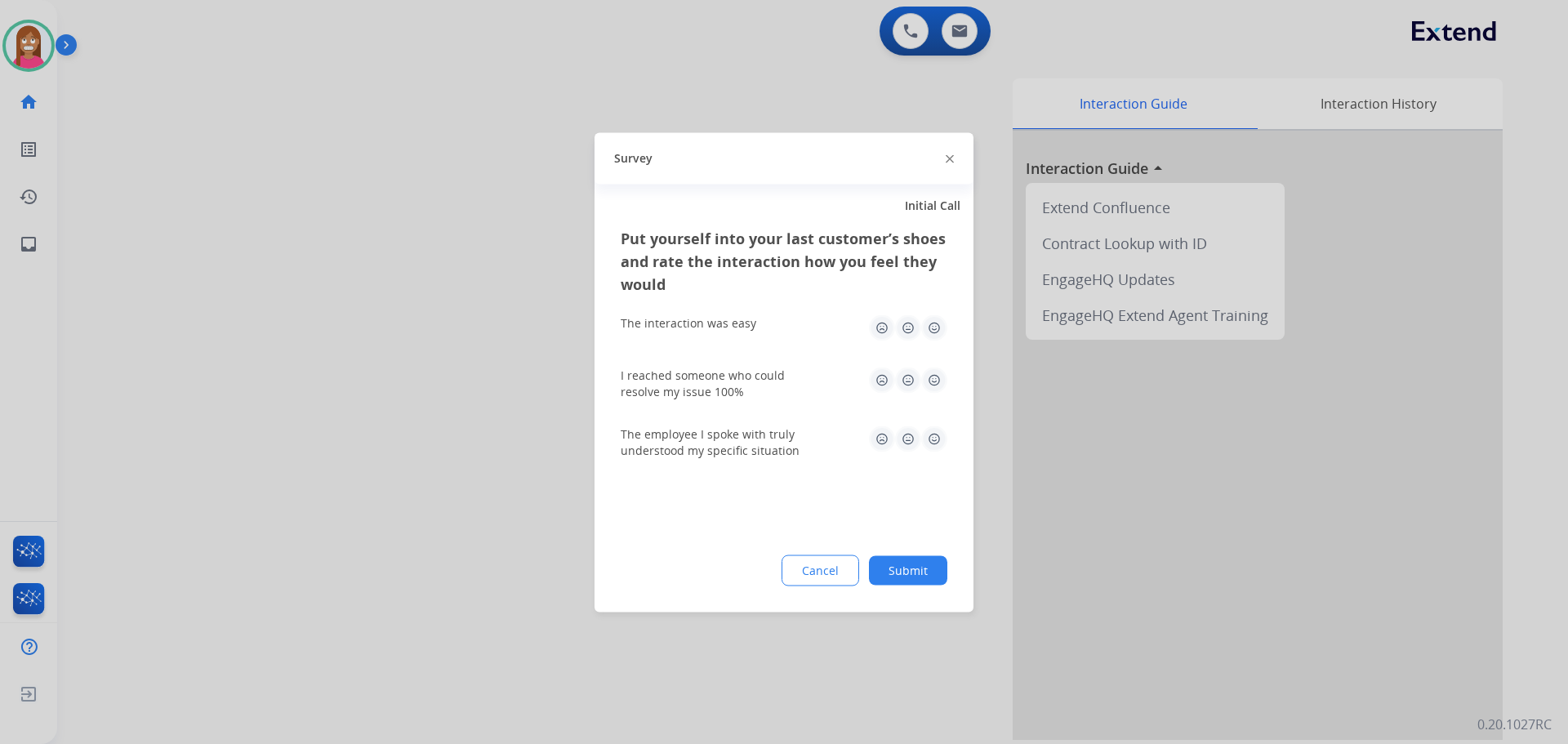
click at [947, 160] on img at bounding box center [950, 159] width 8 height 8
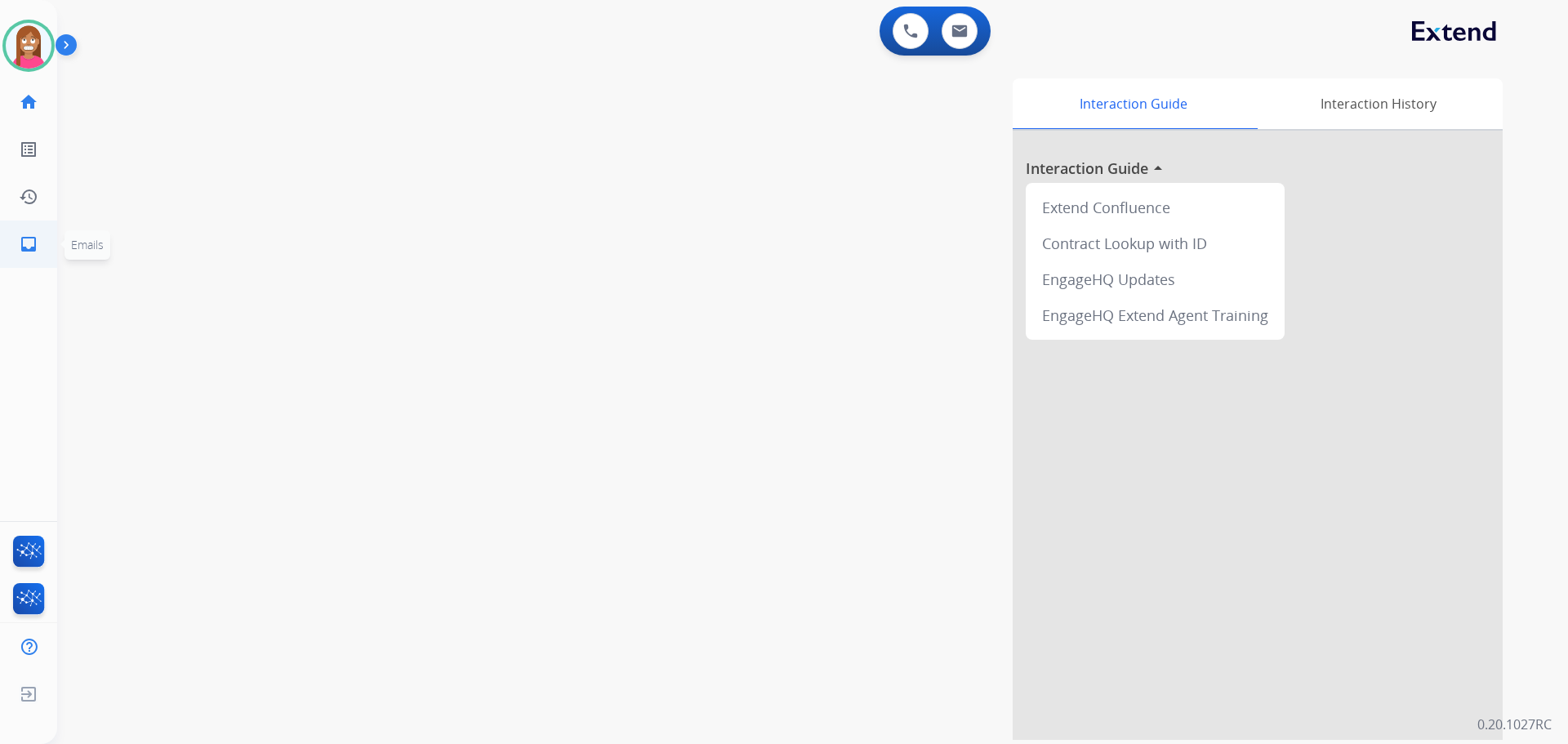
click at [15, 247] on link "inbox Emails" at bounding box center [28, 244] width 46 height 46
select select "**********"
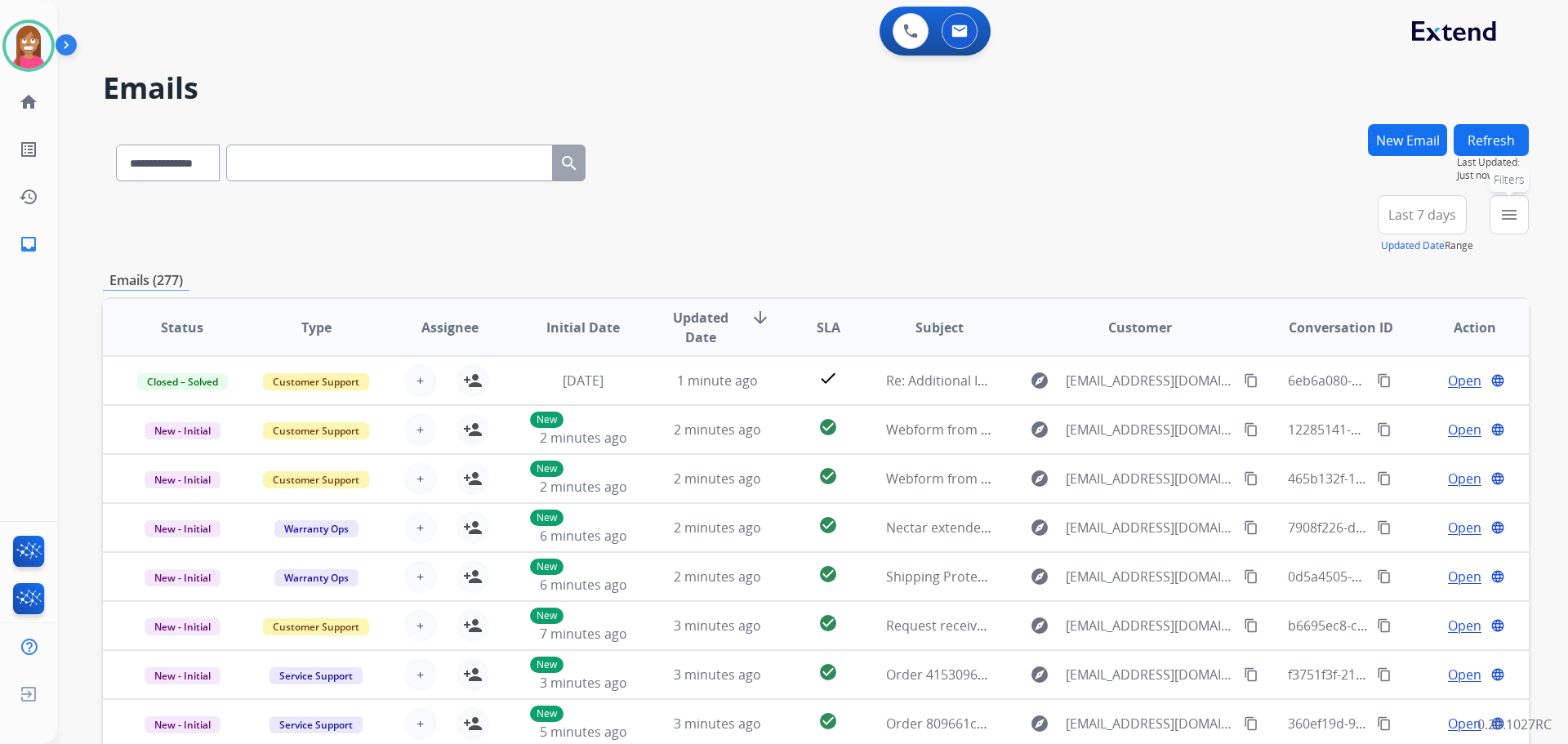
click at [1515, 223] on mat-icon "menu" at bounding box center [1509, 214] width 19 height 19
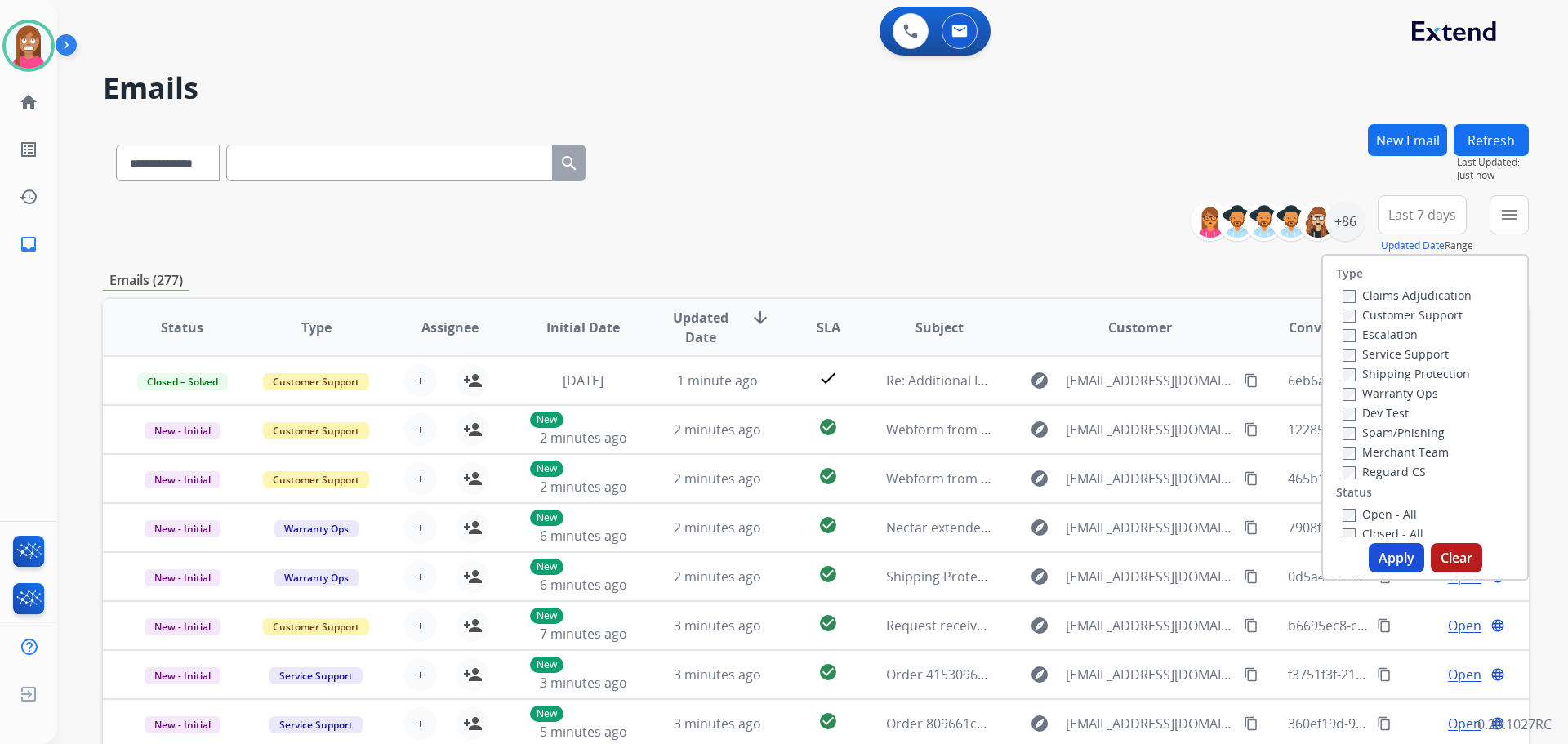
click at [1366, 308] on label "Customer Support" at bounding box center [1403, 315] width 120 height 16
click at [1363, 373] on label "Shipping Protection" at bounding box center [1407, 373] width 128 height 16
click at [1374, 479] on label "Reguard CS" at bounding box center [1384, 471] width 83 height 16
click at [1363, 508] on label "Open - All" at bounding box center [1379, 513] width 74 height 16
click at [1393, 557] on button "Apply" at bounding box center [1397, 557] width 56 height 29
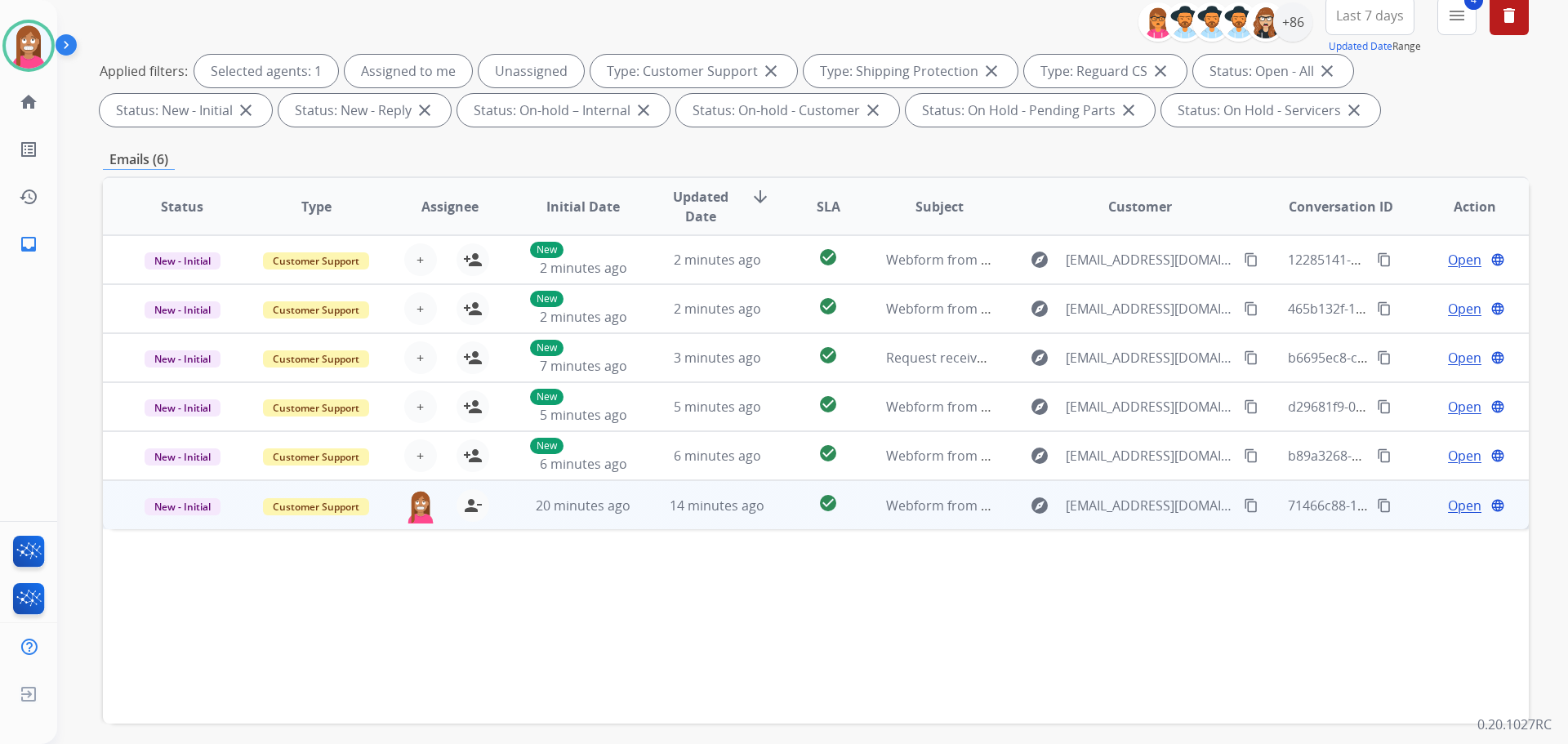
scroll to position [264, 0]
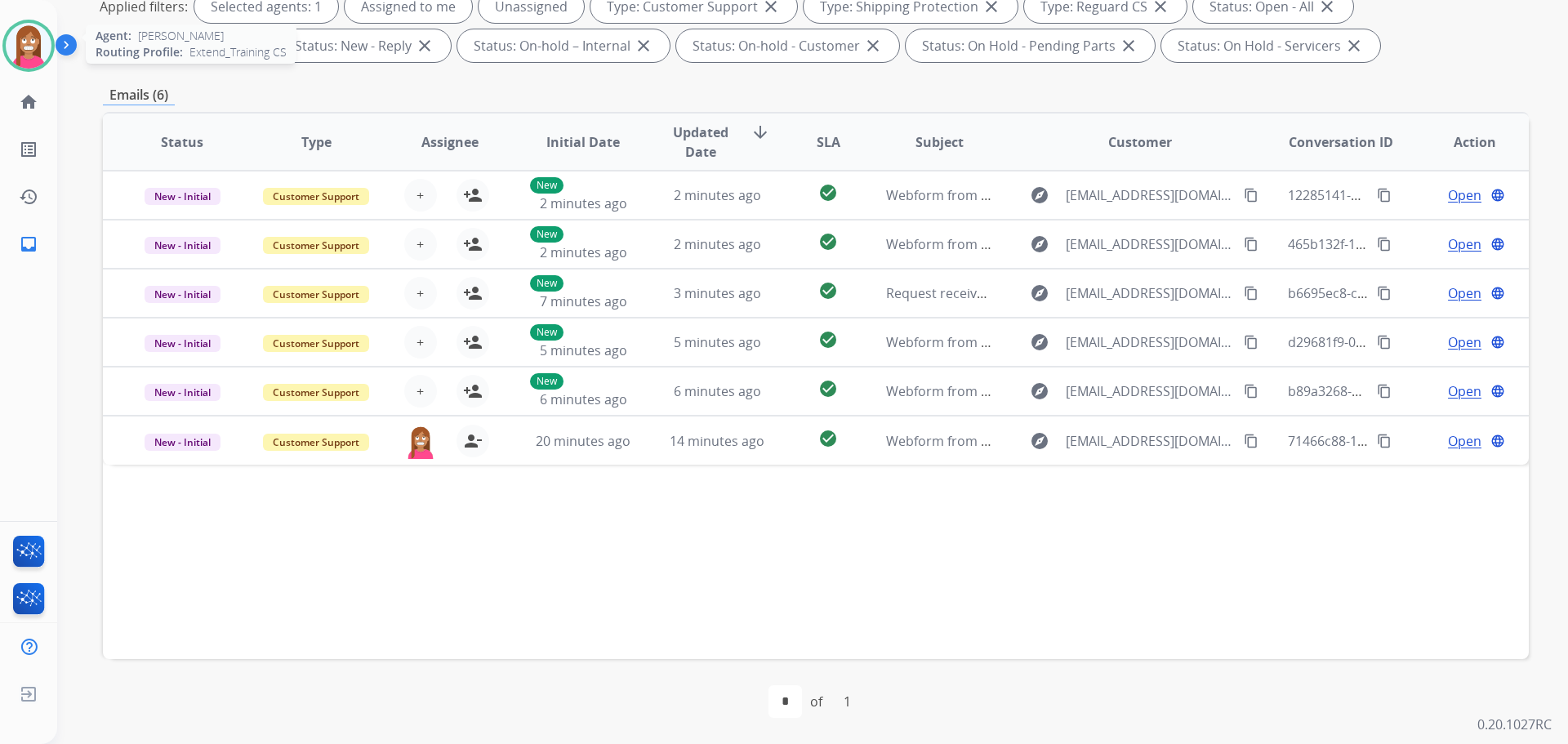
click at [19, 53] on img at bounding box center [28, 46] width 46 height 46
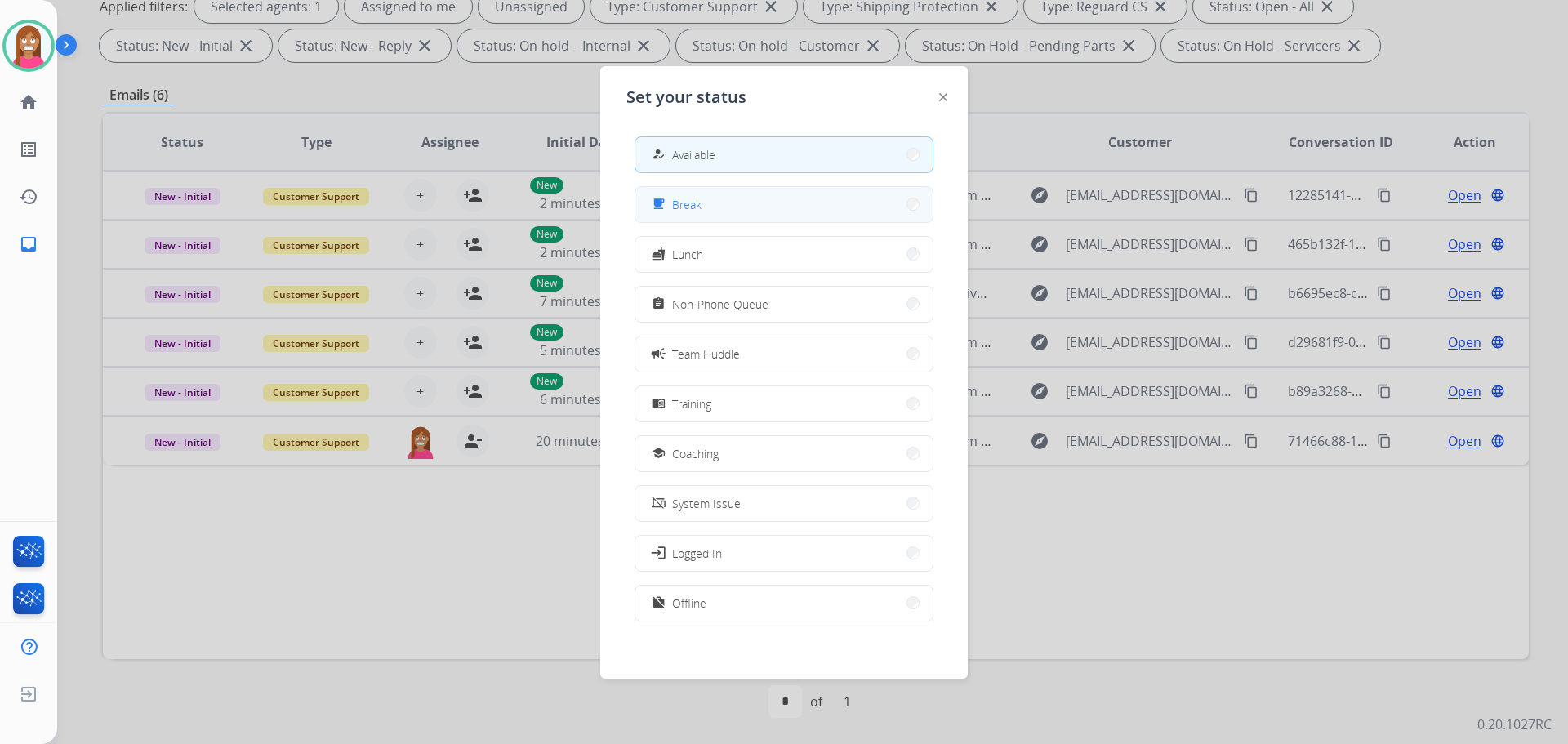
click at [698, 202] on span "Break" at bounding box center [687, 204] width 29 height 17
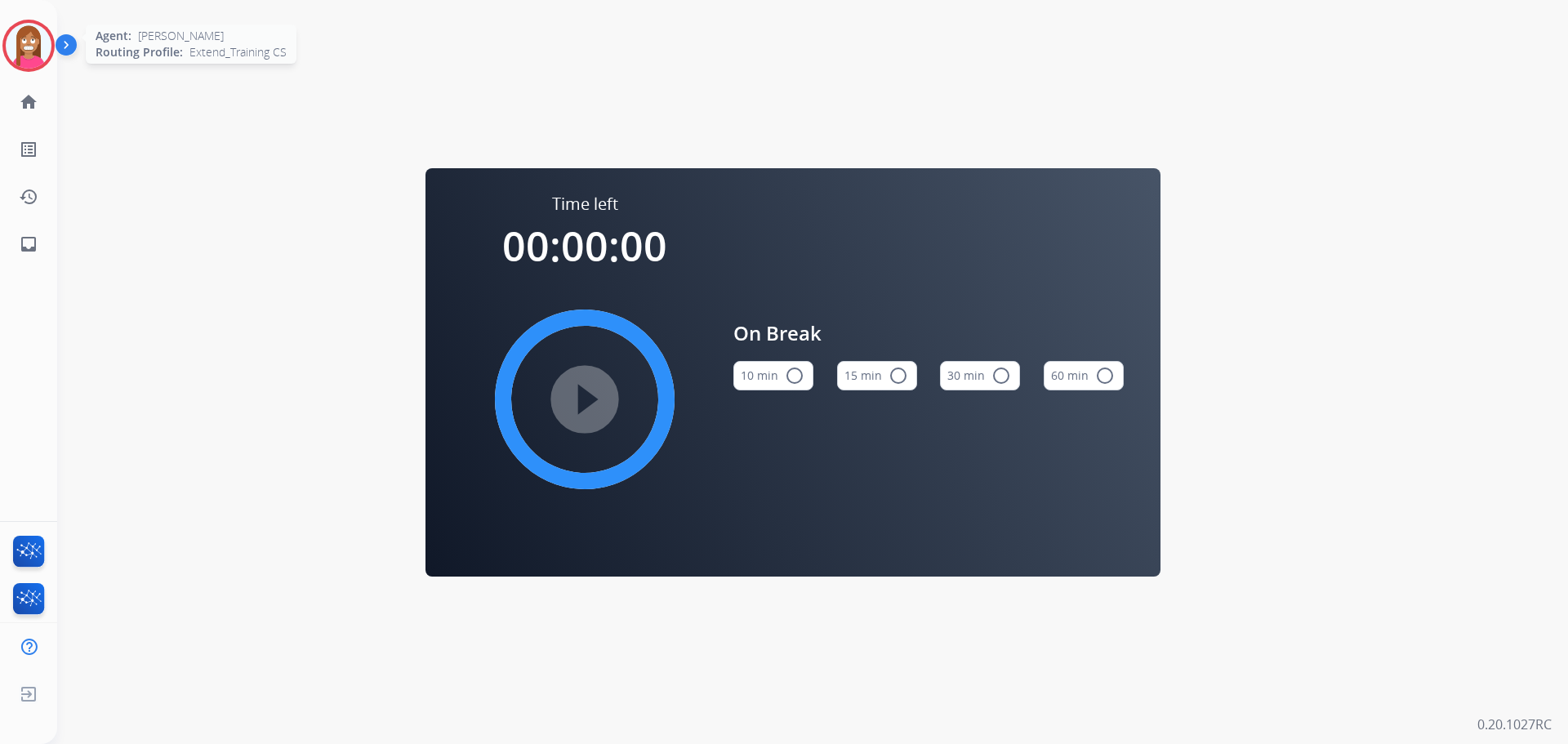
click at [39, 36] on img at bounding box center [28, 46] width 46 height 46
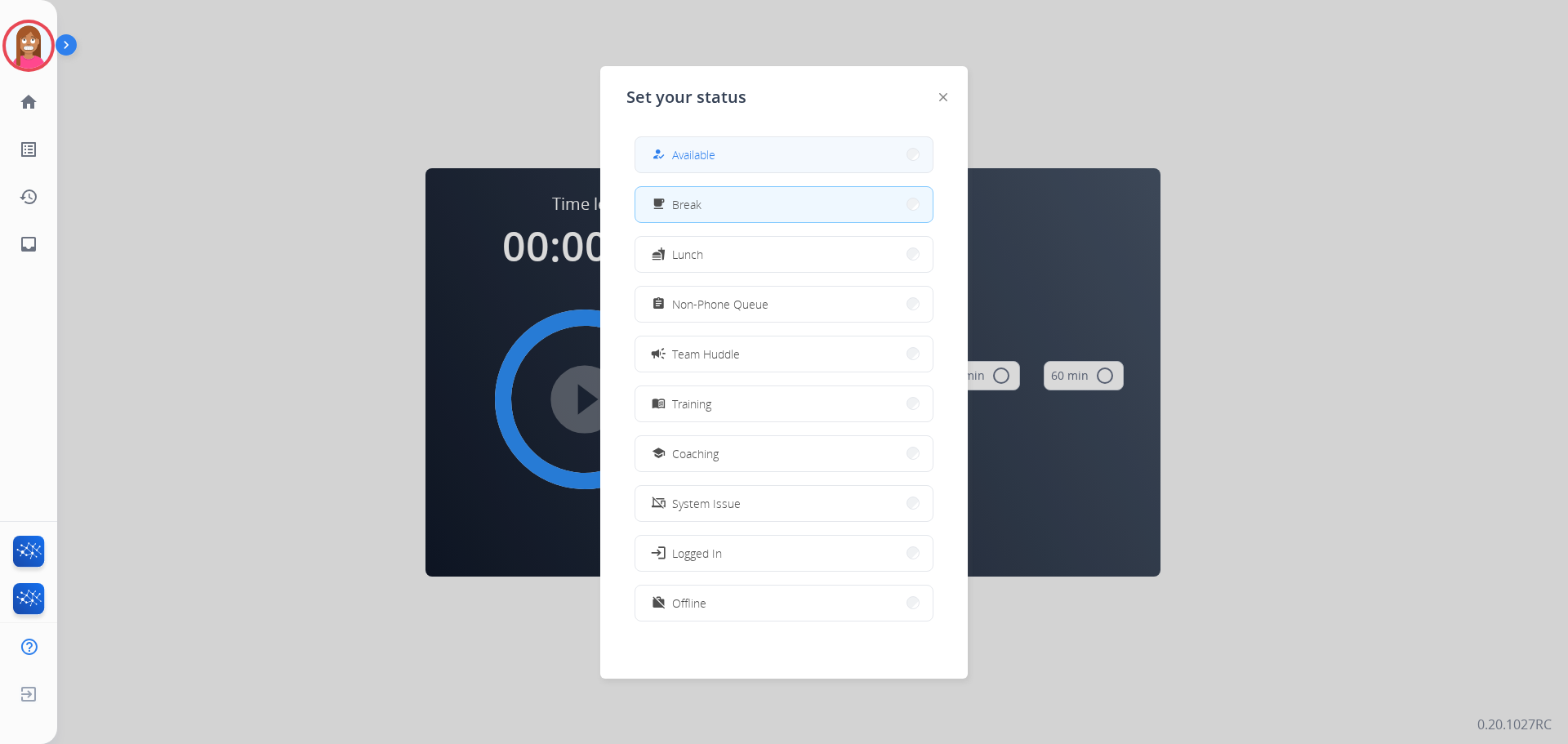
drag, startPoint x: 704, startPoint y: 150, endPoint x: 696, endPoint y: 145, distance: 9.4
click at [696, 145] on div "how_to_reg Available" at bounding box center [681, 153] width 67 height 19
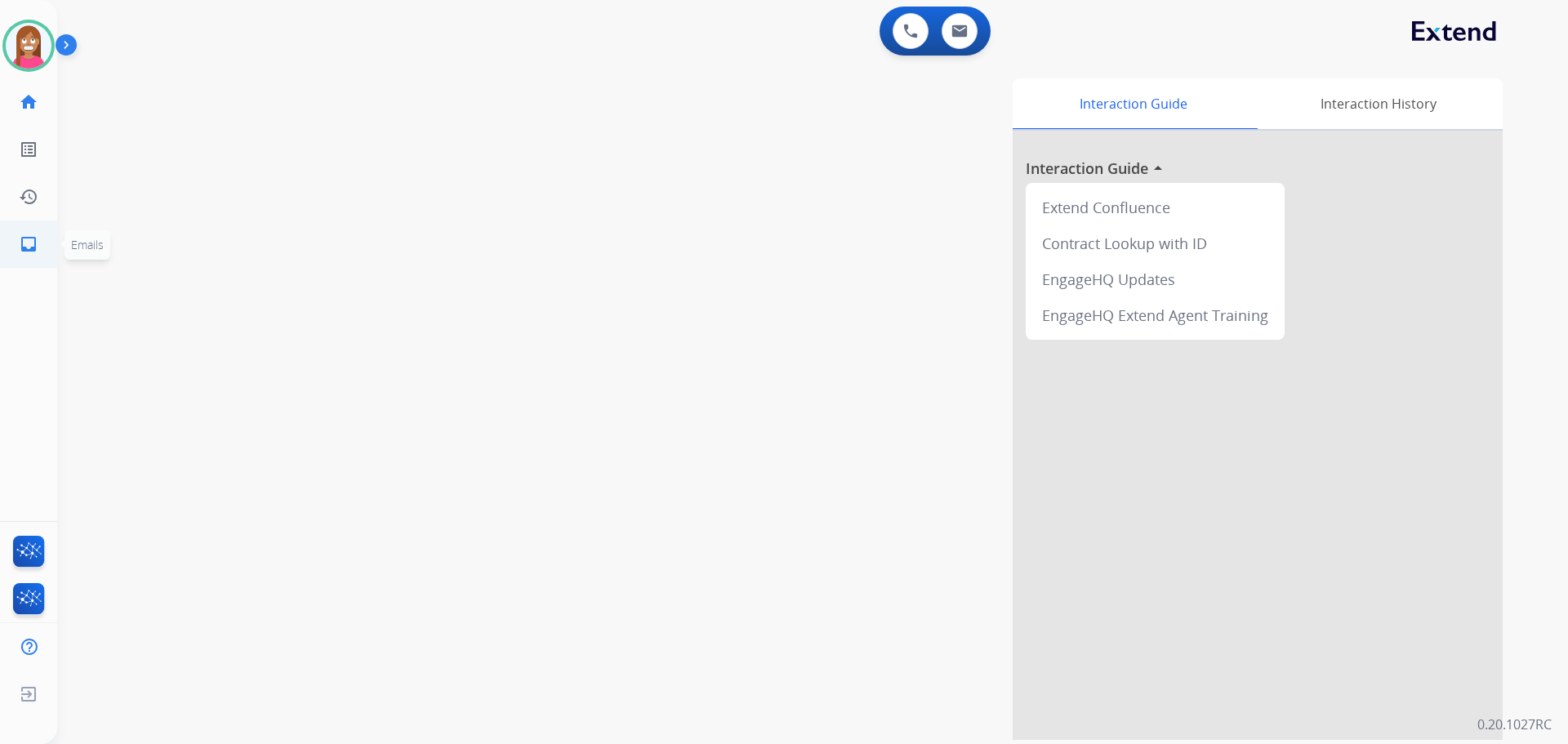
click at [27, 238] on mat-icon "inbox" at bounding box center [28, 243] width 19 height 19
select select "**********"
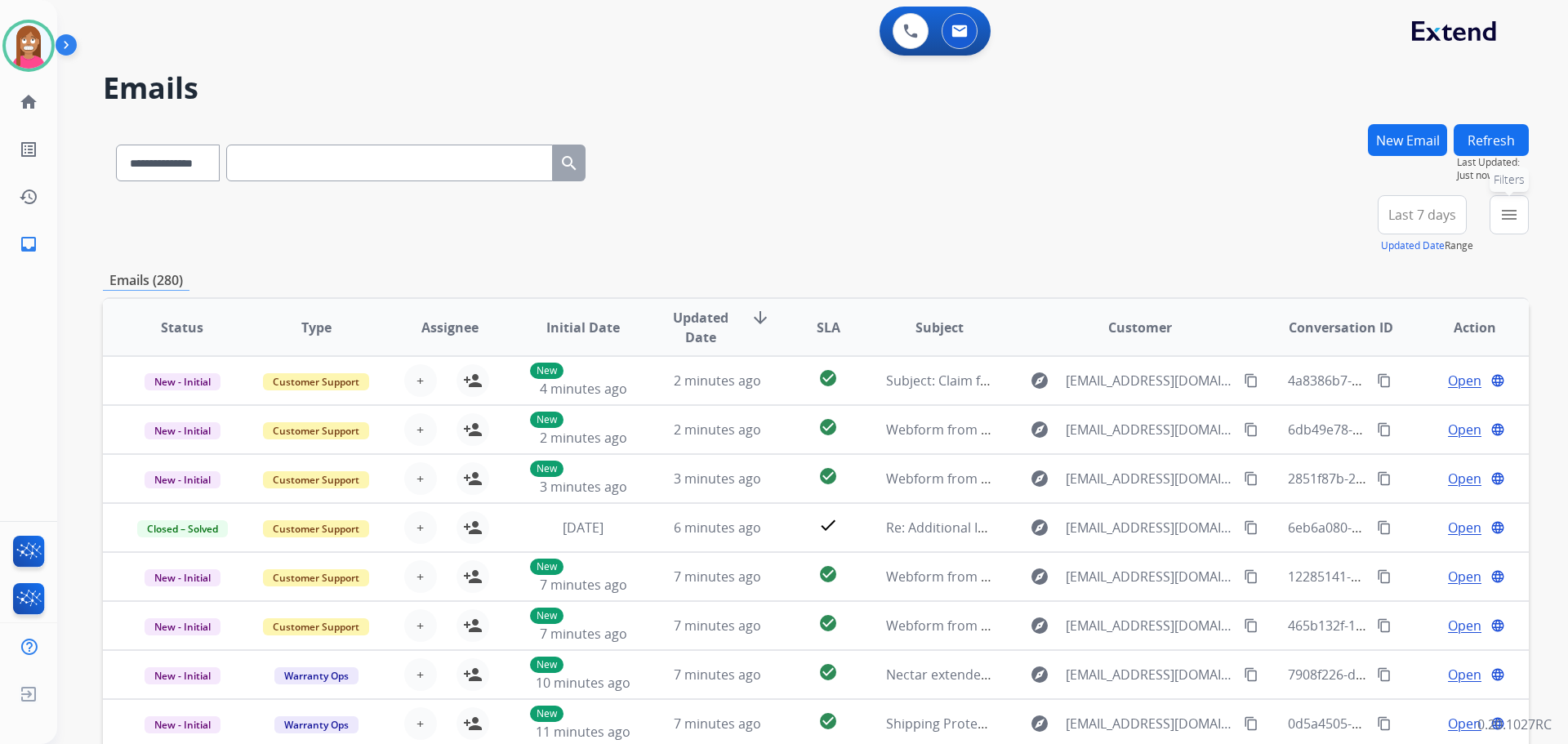
click at [1511, 222] on mat-icon "menu" at bounding box center [1509, 214] width 19 height 19
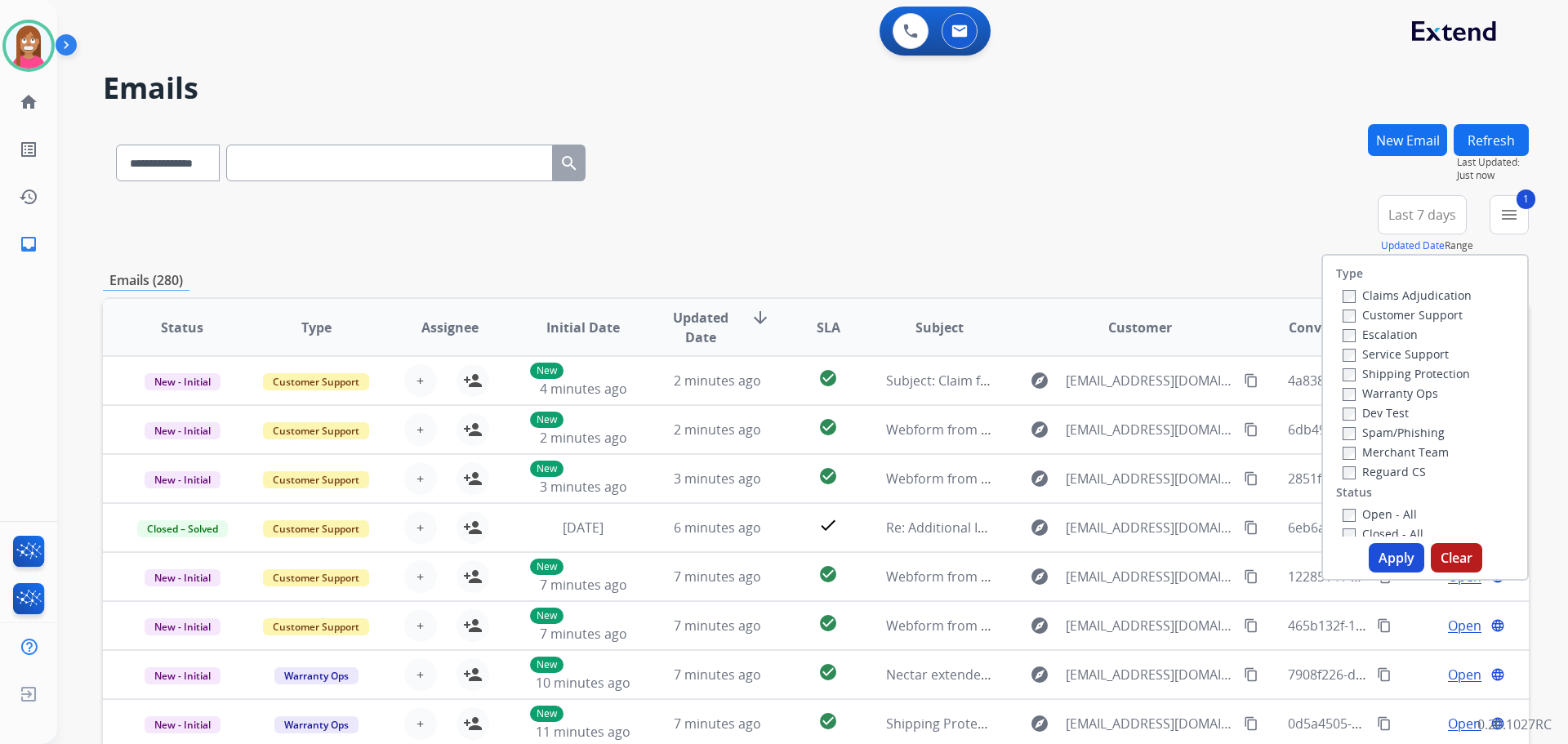
click at [1364, 374] on label "Shipping Protection" at bounding box center [1407, 373] width 128 height 16
click at [1357, 474] on label "Reguard CS" at bounding box center [1384, 471] width 83 height 16
click at [1355, 506] on label "Open - All" at bounding box center [1379, 513] width 74 height 16
click at [1370, 558] on button "Apply" at bounding box center [1397, 557] width 56 height 29
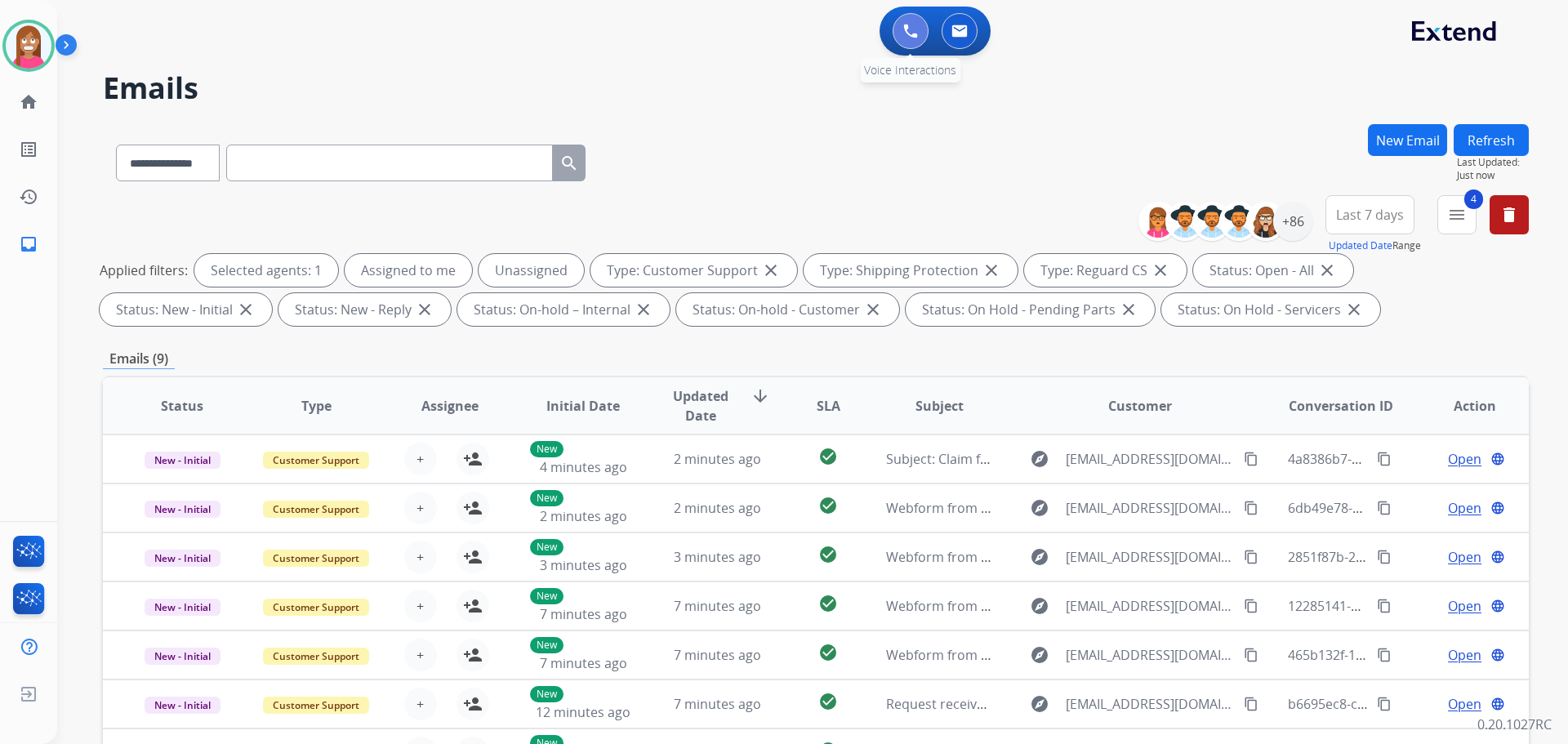
click at [907, 35] on img at bounding box center [910, 31] width 15 height 15
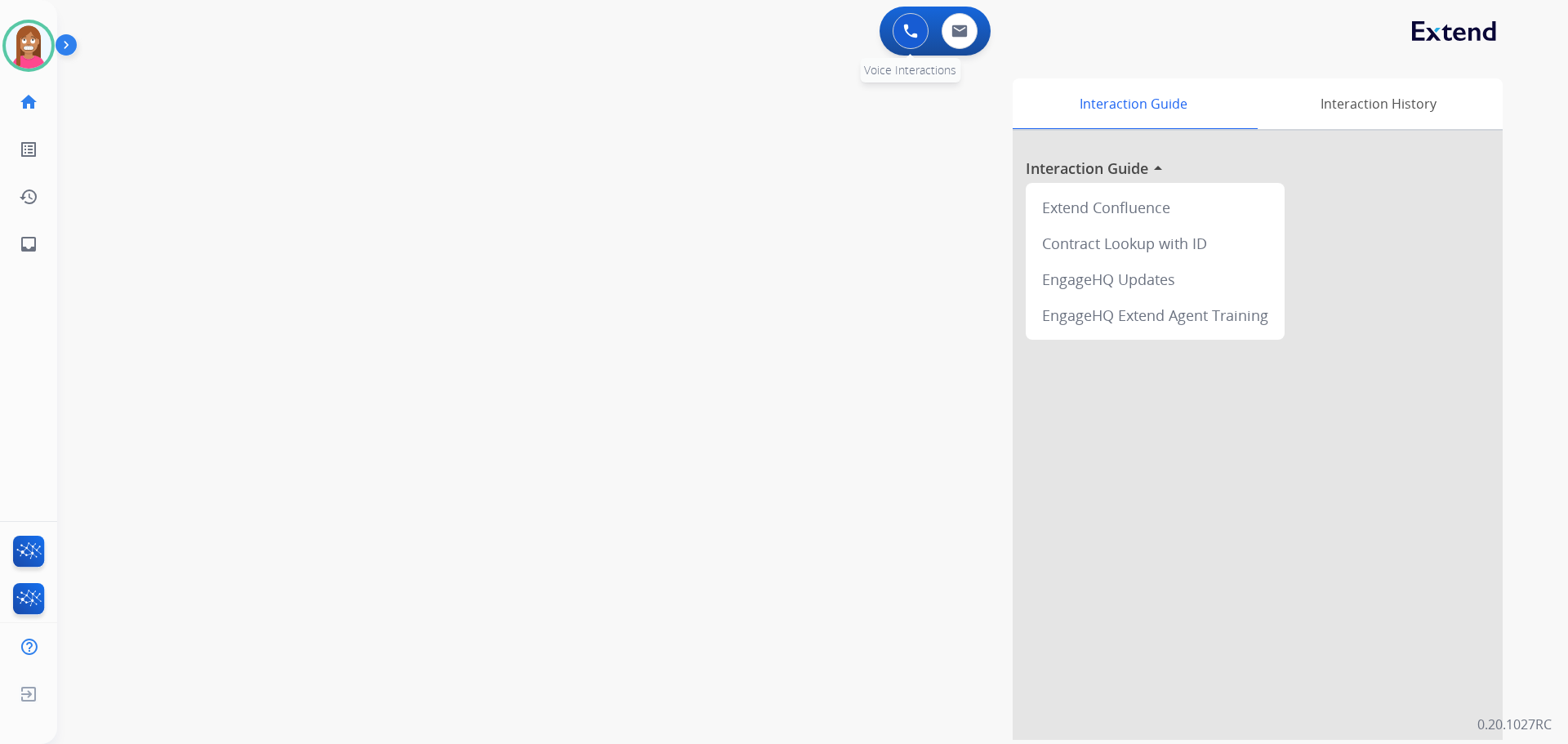
click at [909, 24] on img at bounding box center [910, 31] width 15 height 15
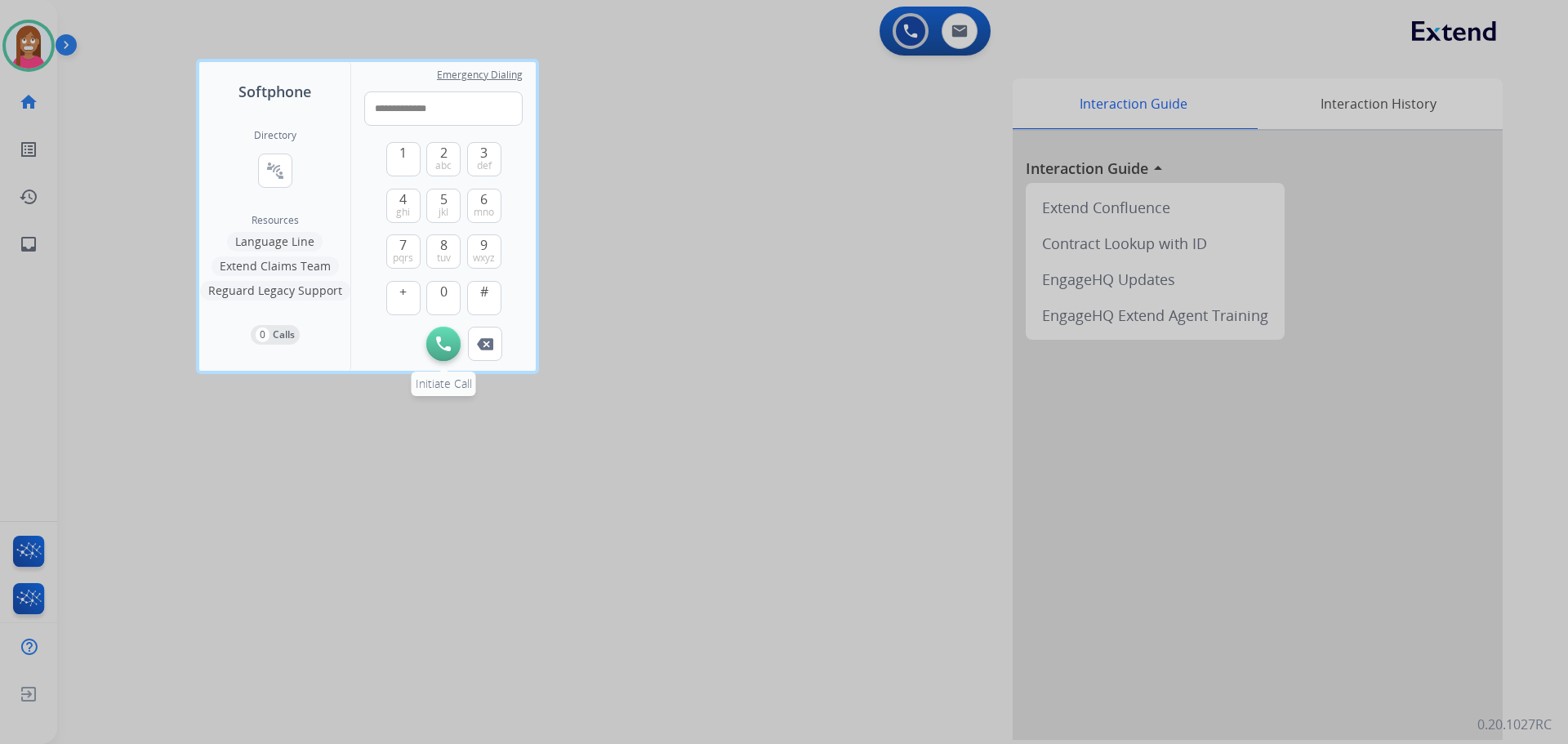
type input "**********"
click at [438, 349] on img at bounding box center [443, 344] width 15 height 15
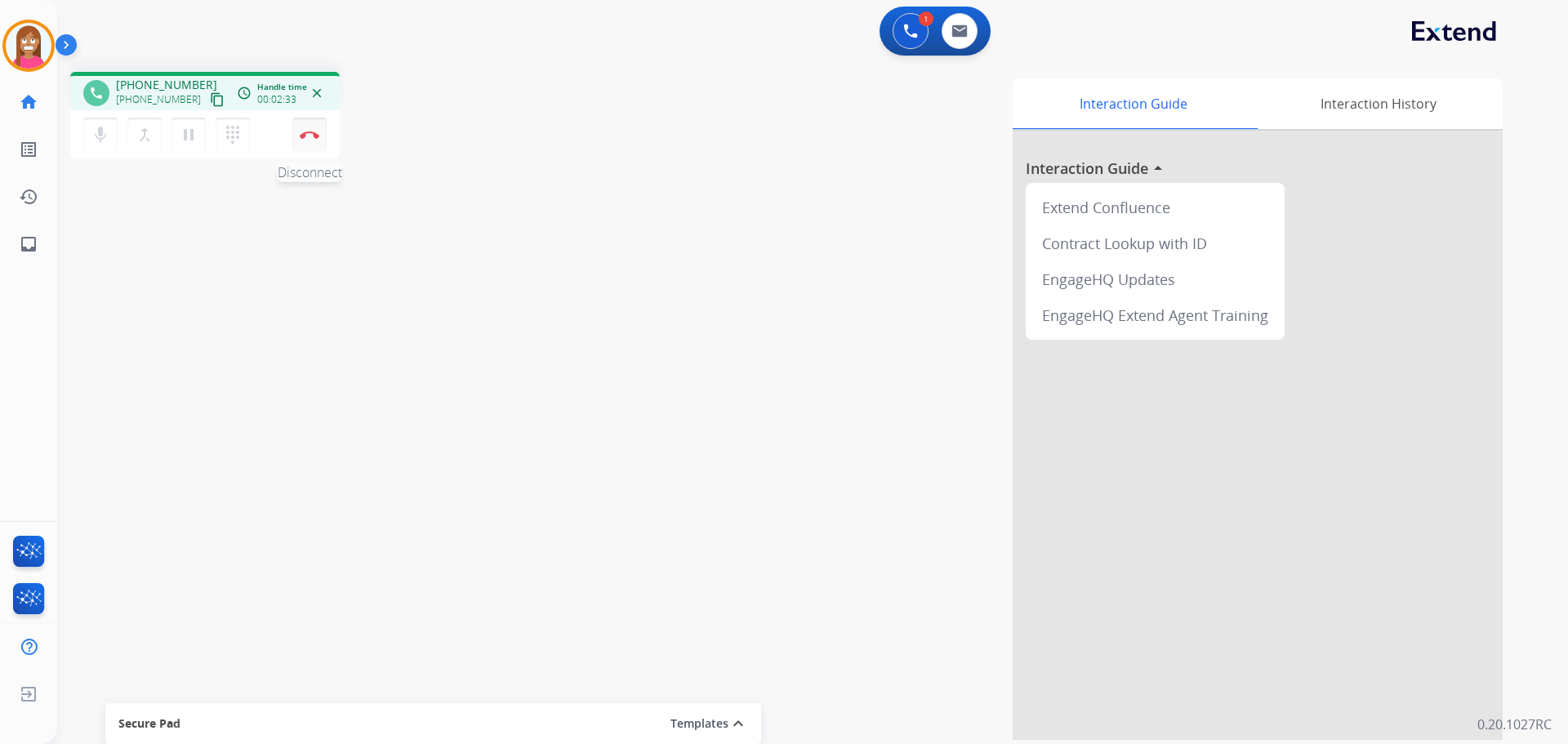
click at [320, 131] on button "Disconnect" at bounding box center [310, 135] width 35 height 35
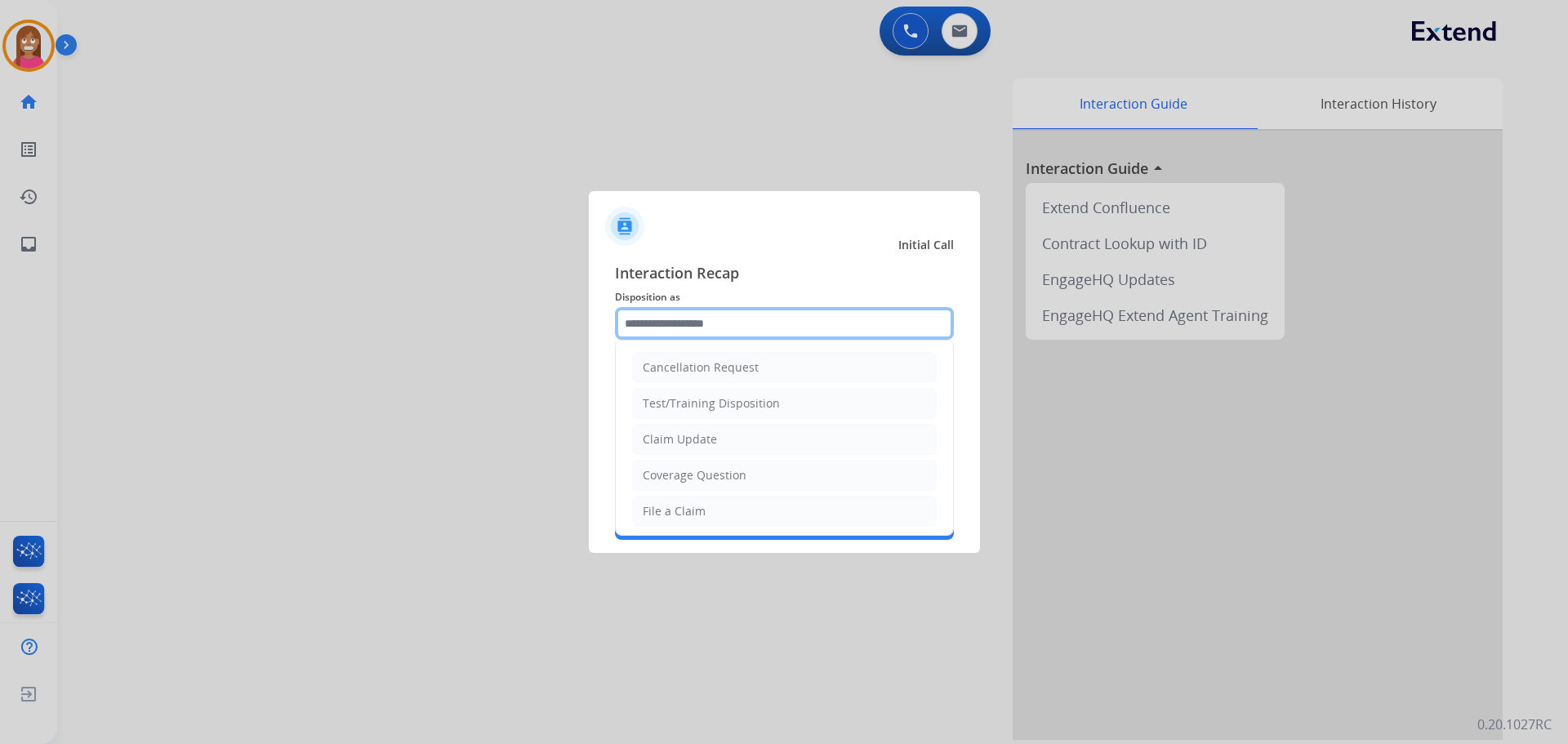
click at [685, 328] on input "text" at bounding box center [784, 324] width 339 height 33
type input "*"
click at [670, 429] on li "Claim Update" at bounding box center [784, 439] width 305 height 31
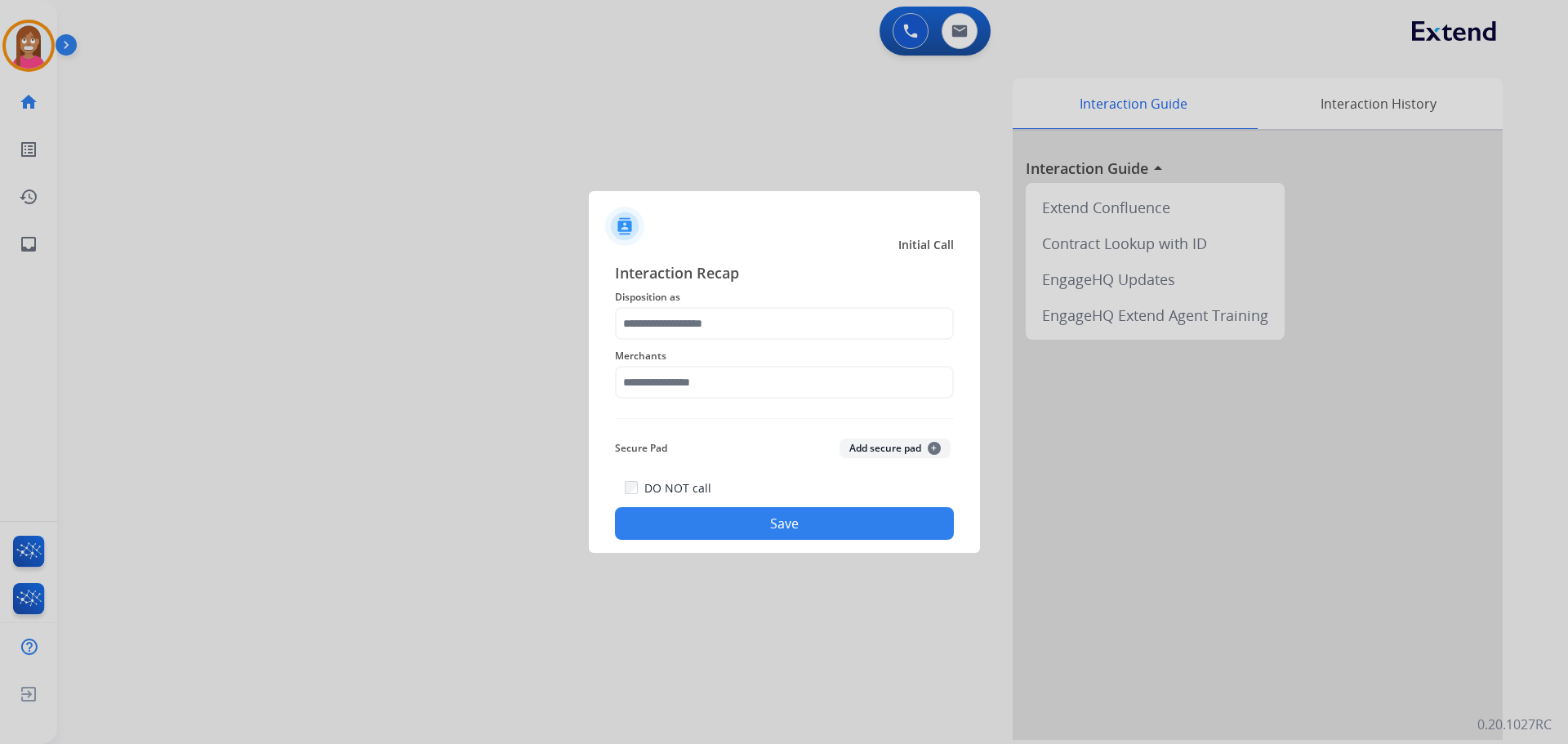
type input "**********"
click at [652, 373] on input "text" at bounding box center [784, 382] width 339 height 33
click at [674, 437] on div "Jomashop" at bounding box center [670, 429] width 54 height 16
type input "********"
click at [725, 526] on button "Save" at bounding box center [784, 523] width 339 height 33
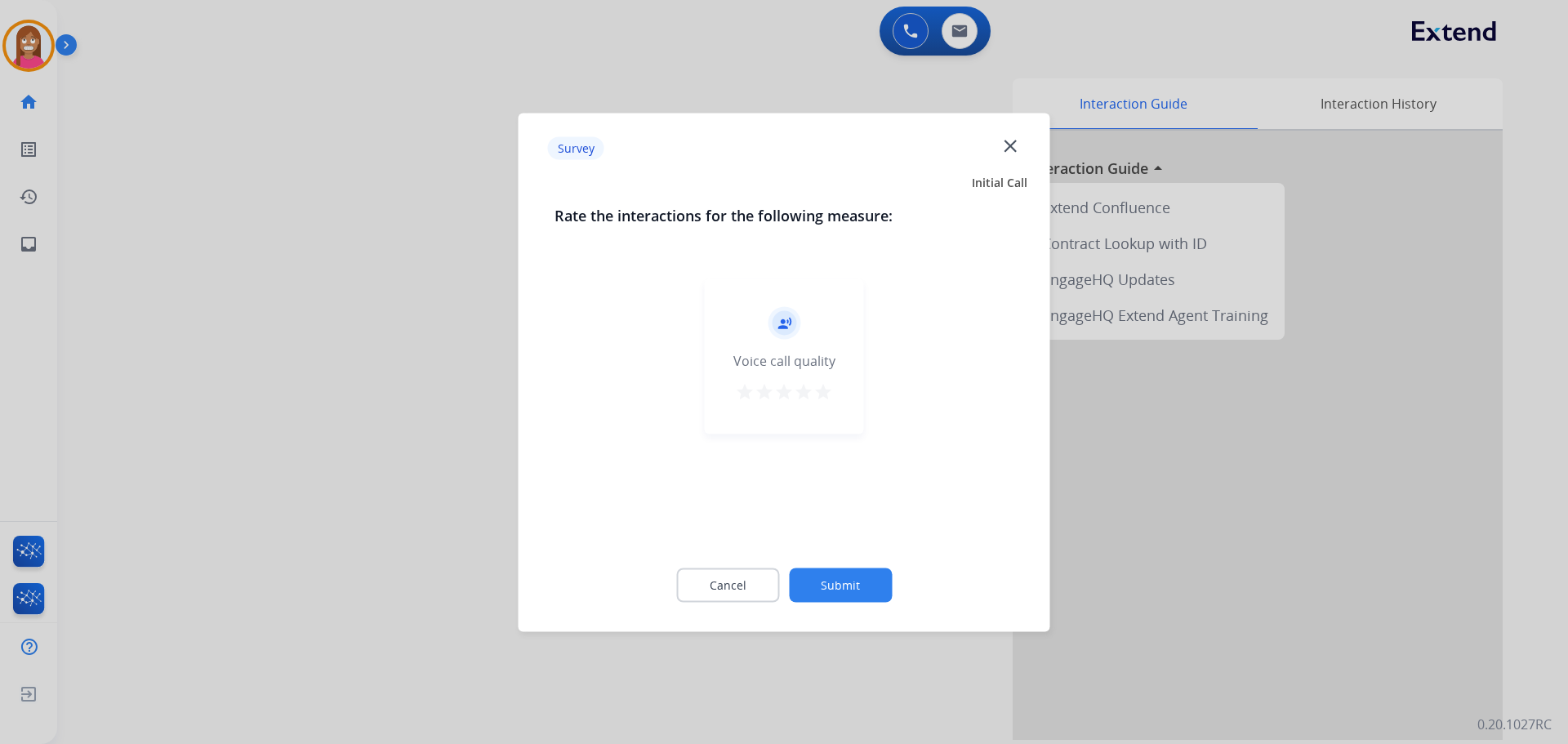
click at [1012, 144] on mat-icon "close" at bounding box center [1010, 145] width 21 height 21
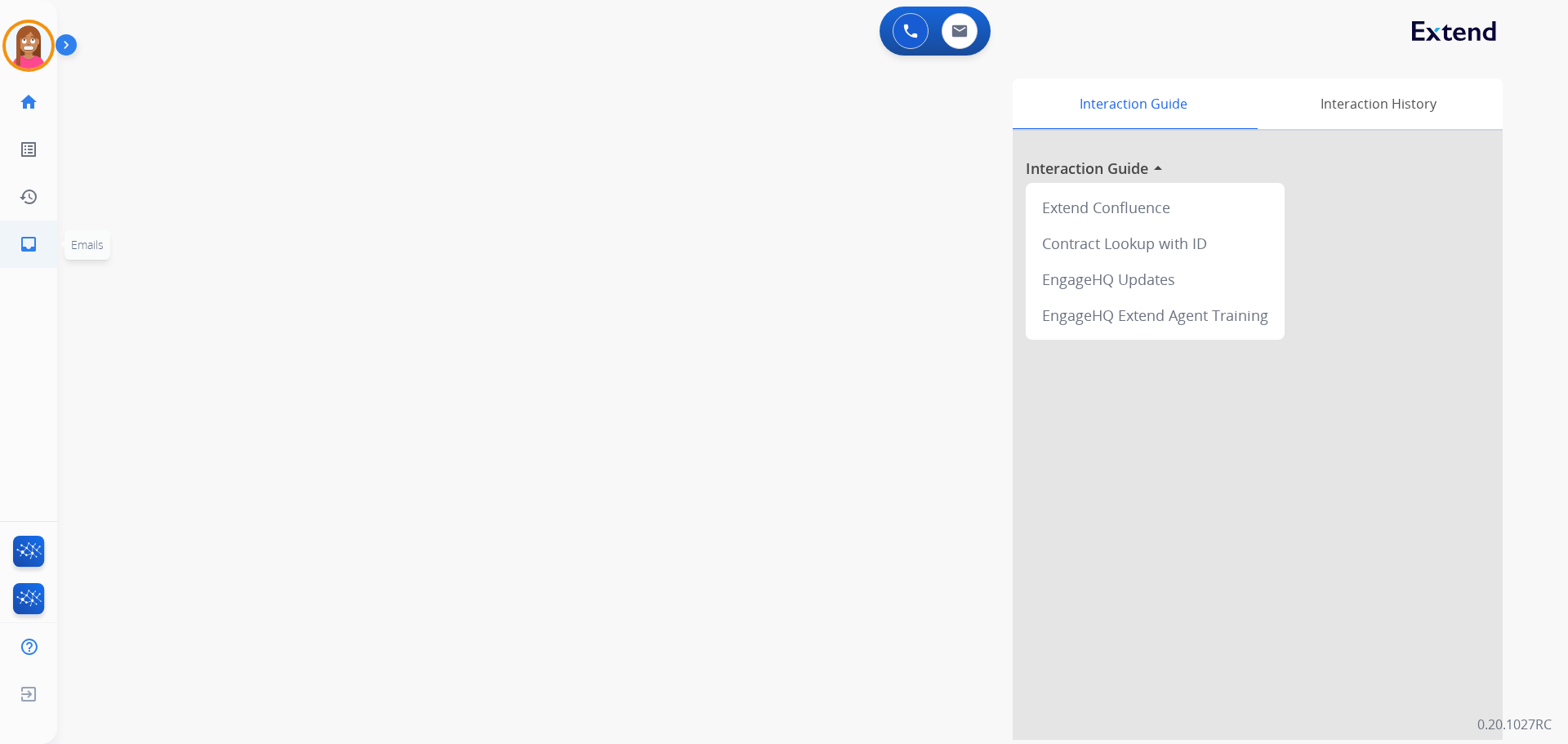
click at [27, 237] on mat-icon "inbox" at bounding box center [28, 243] width 19 height 19
select select "**********"
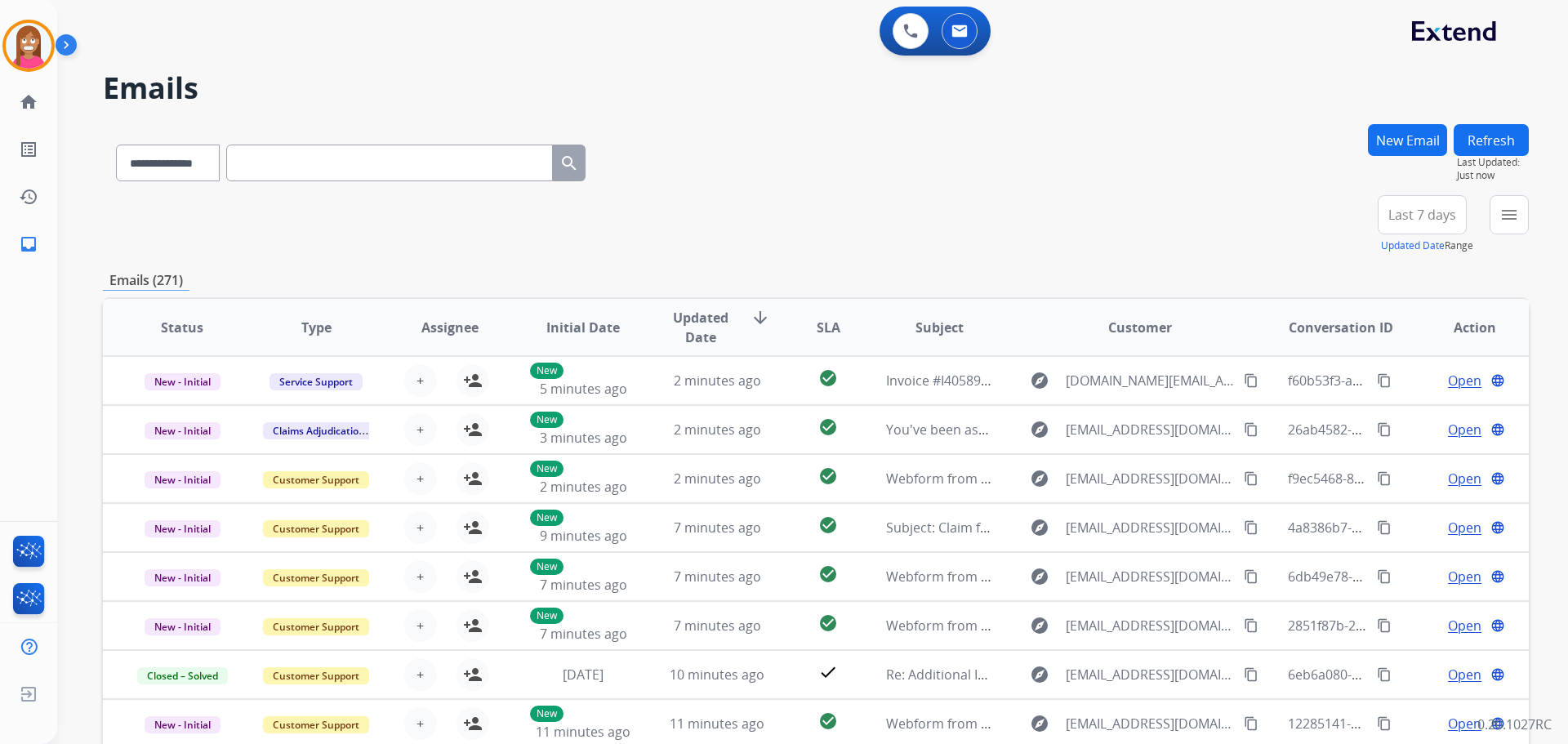
click at [1386, 140] on button "New Email" at bounding box center [1407, 140] width 79 height 32
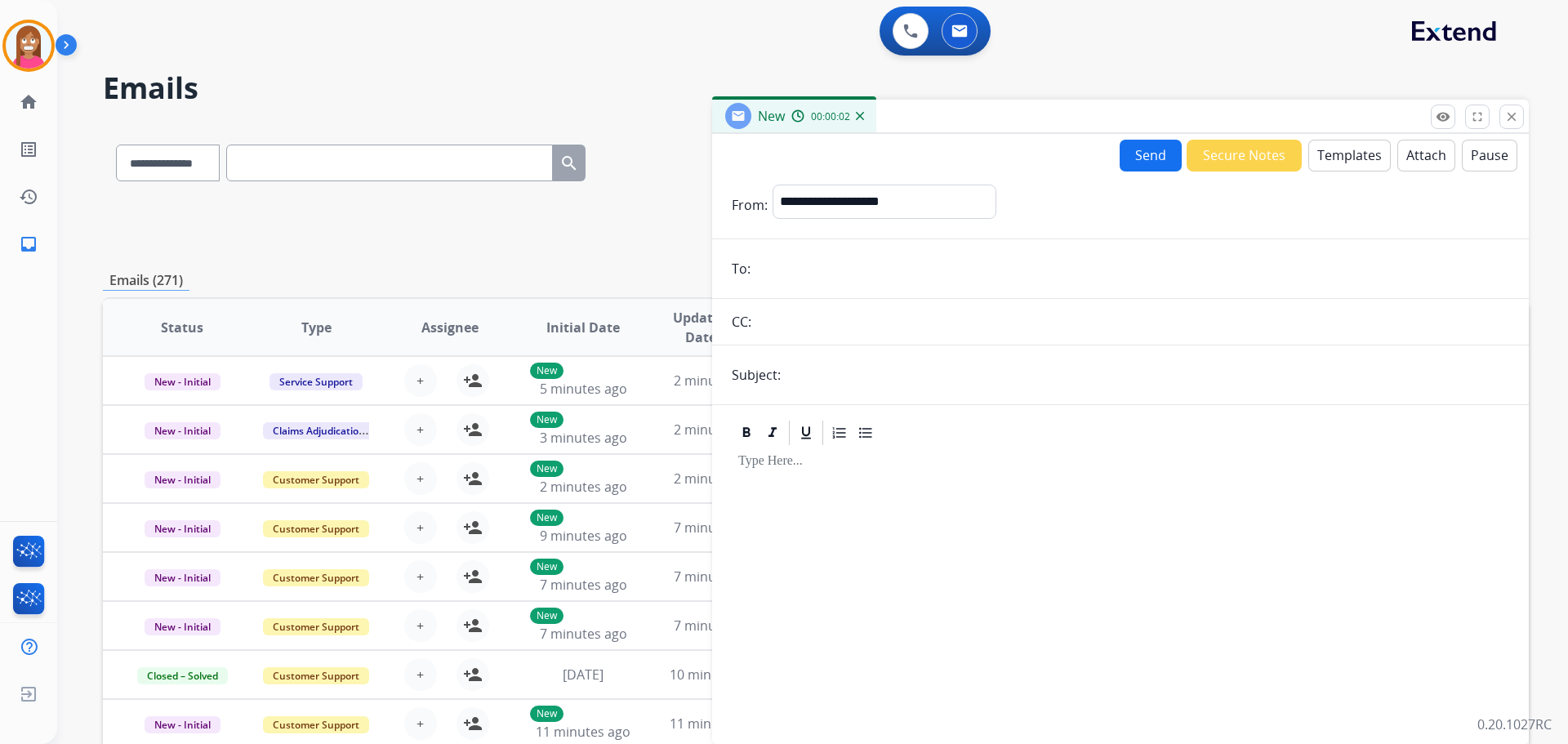
drag, startPoint x: 788, startPoint y: 289, endPoint x: 775, endPoint y: 273, distance: 20.6
paste input "**********"
type input "**********"
click at [794, 202] on select "**********" at bounding box center [884, 201] width 223 height 33
select select "**********"
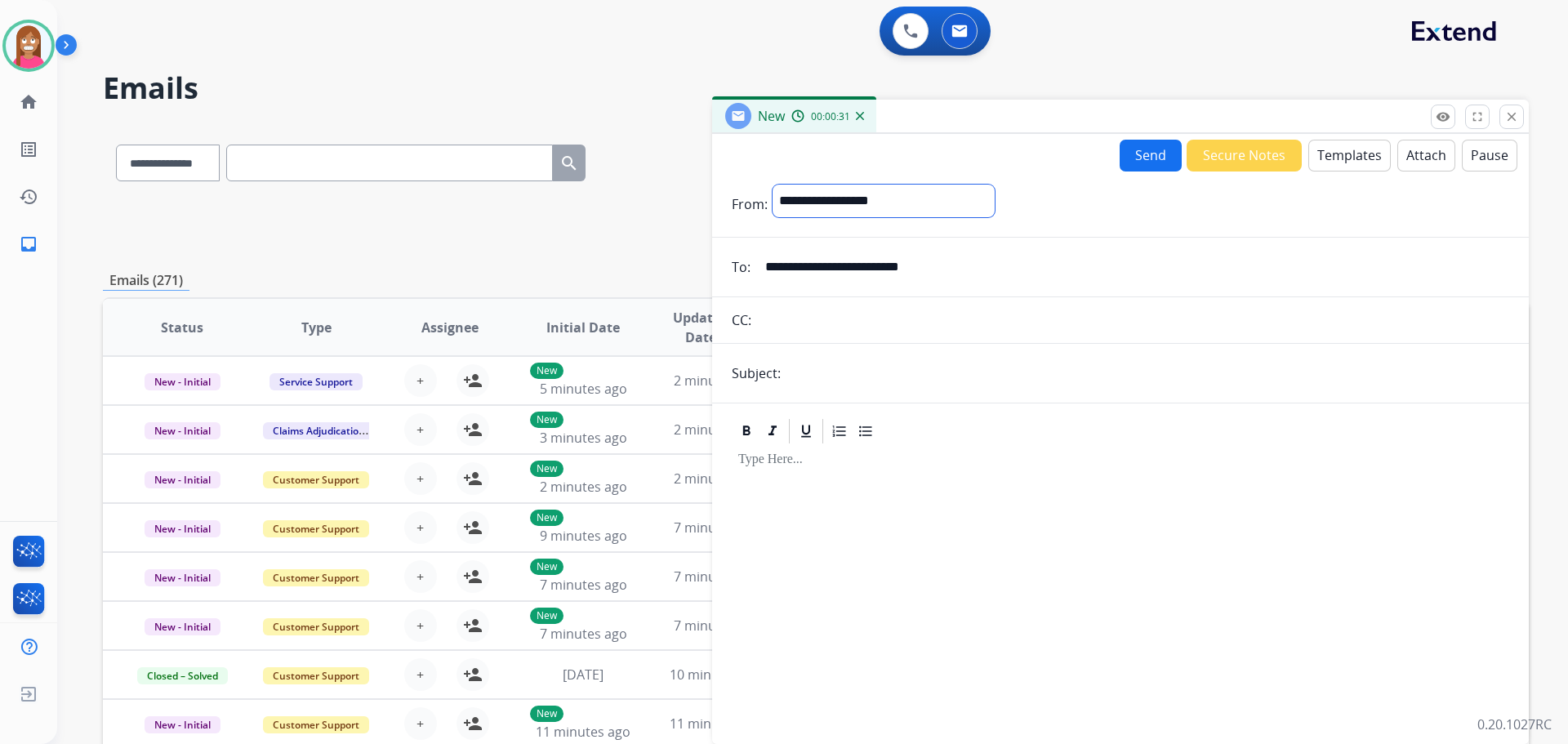
click at [773, 184] on select "**********" at bounding box center [884, 201] width 223 height 33
click at [836, 367] on input "text" at bounding box center [1147, 375] width 723 height 33
type input "**********"
click at [1308, 161] on button "Templates" at bounding box center [1349, 155] width 82 height 32
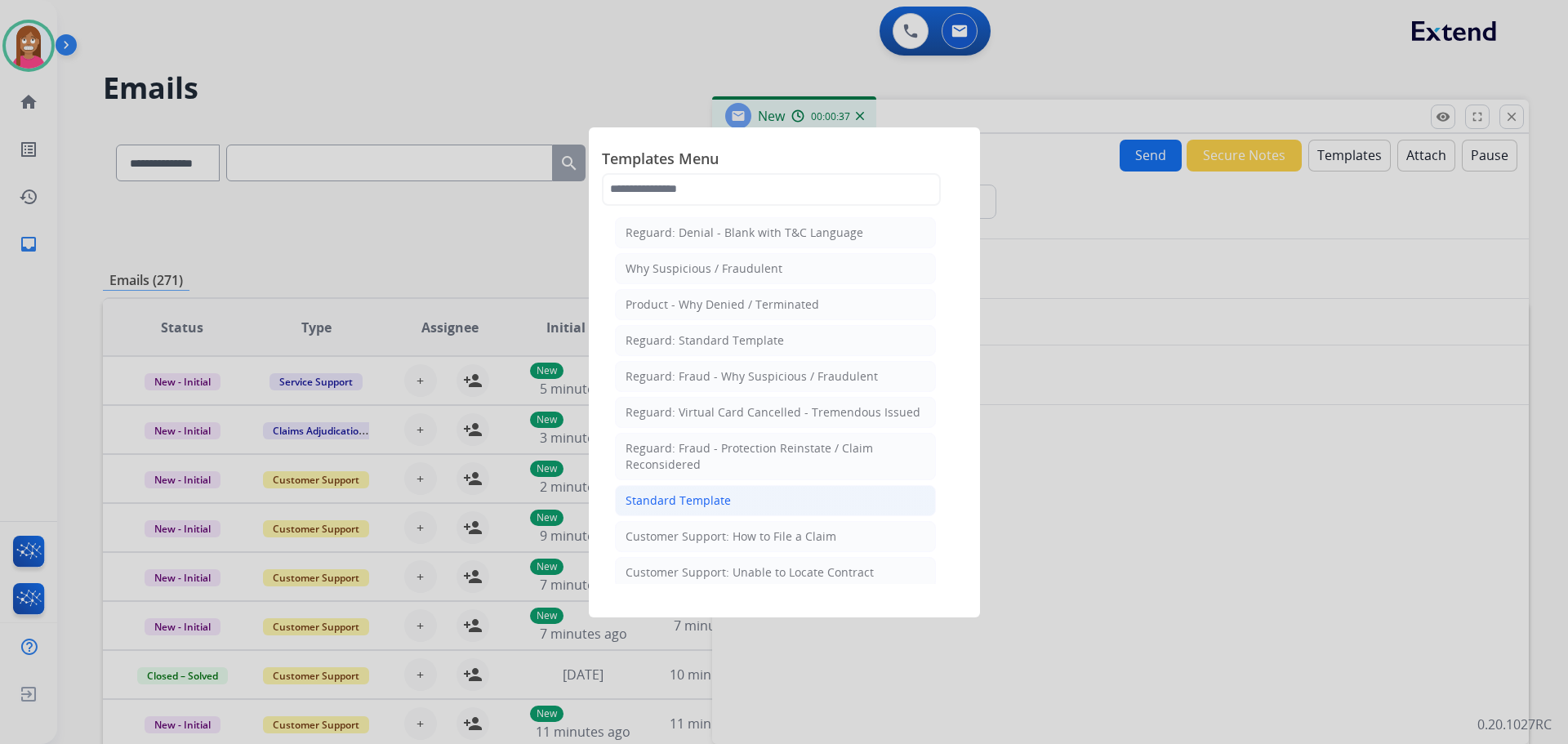
click at [693, 496] on div "Standard Template" at bounding box center [679, 501] width 106 height 16
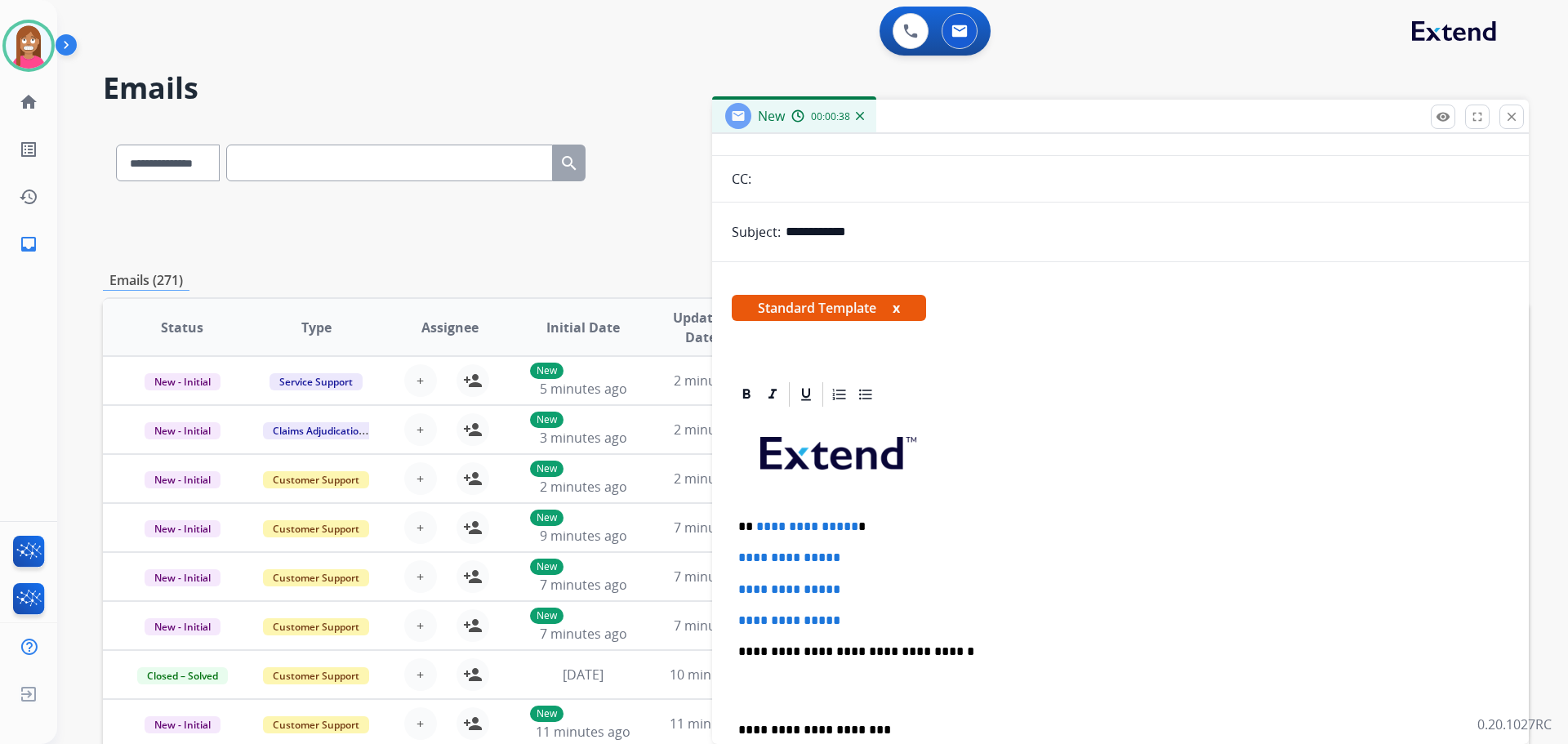
scroll to position [163, 0]
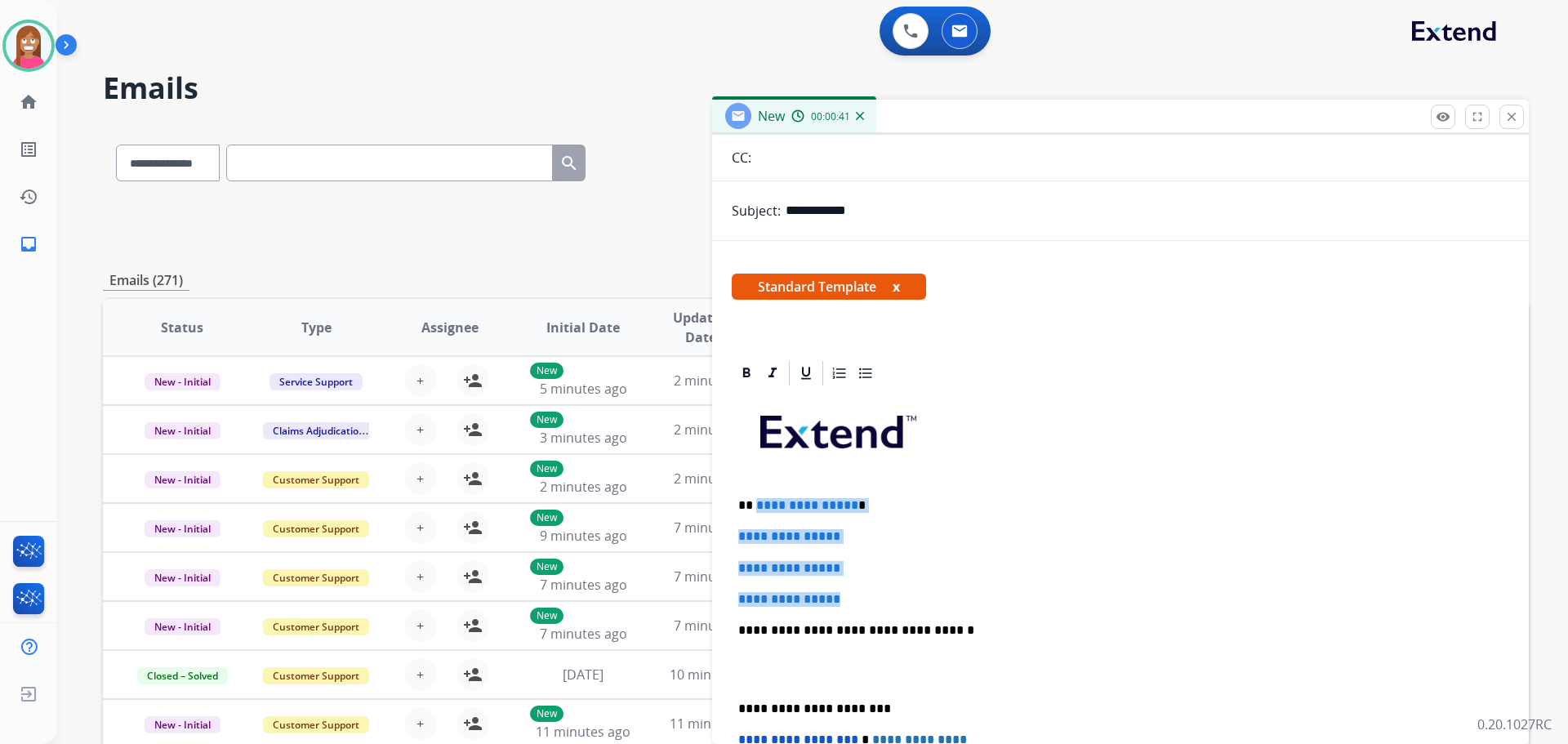
drag, startPoint x: 867, startPoint y: 595, endPoint x: 754, endPoint y: 496, distance: 150.2
click at [754, 496] on div "**********" at bounding box center [1120, 668] width 777 height 562
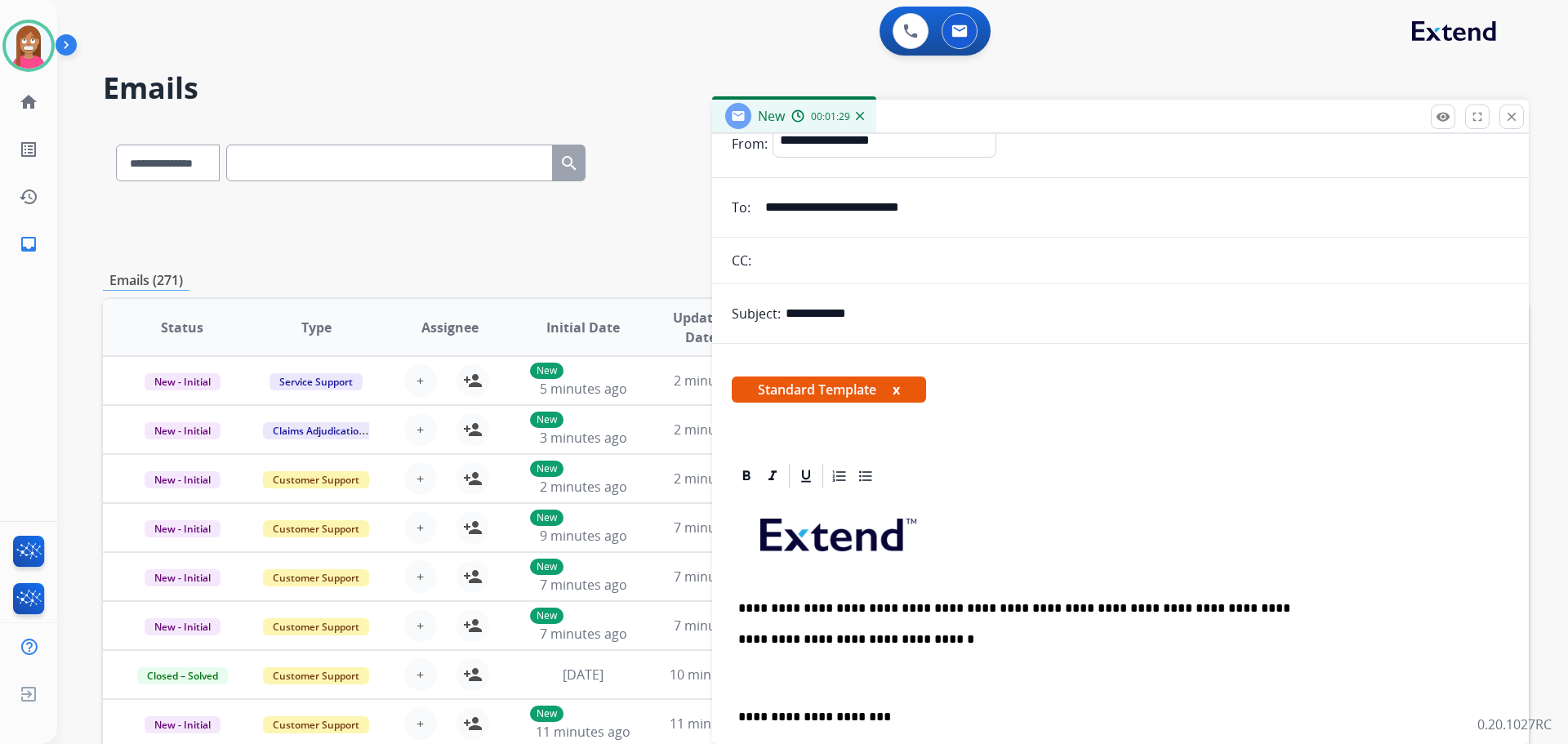
scroll to position [0, 0]
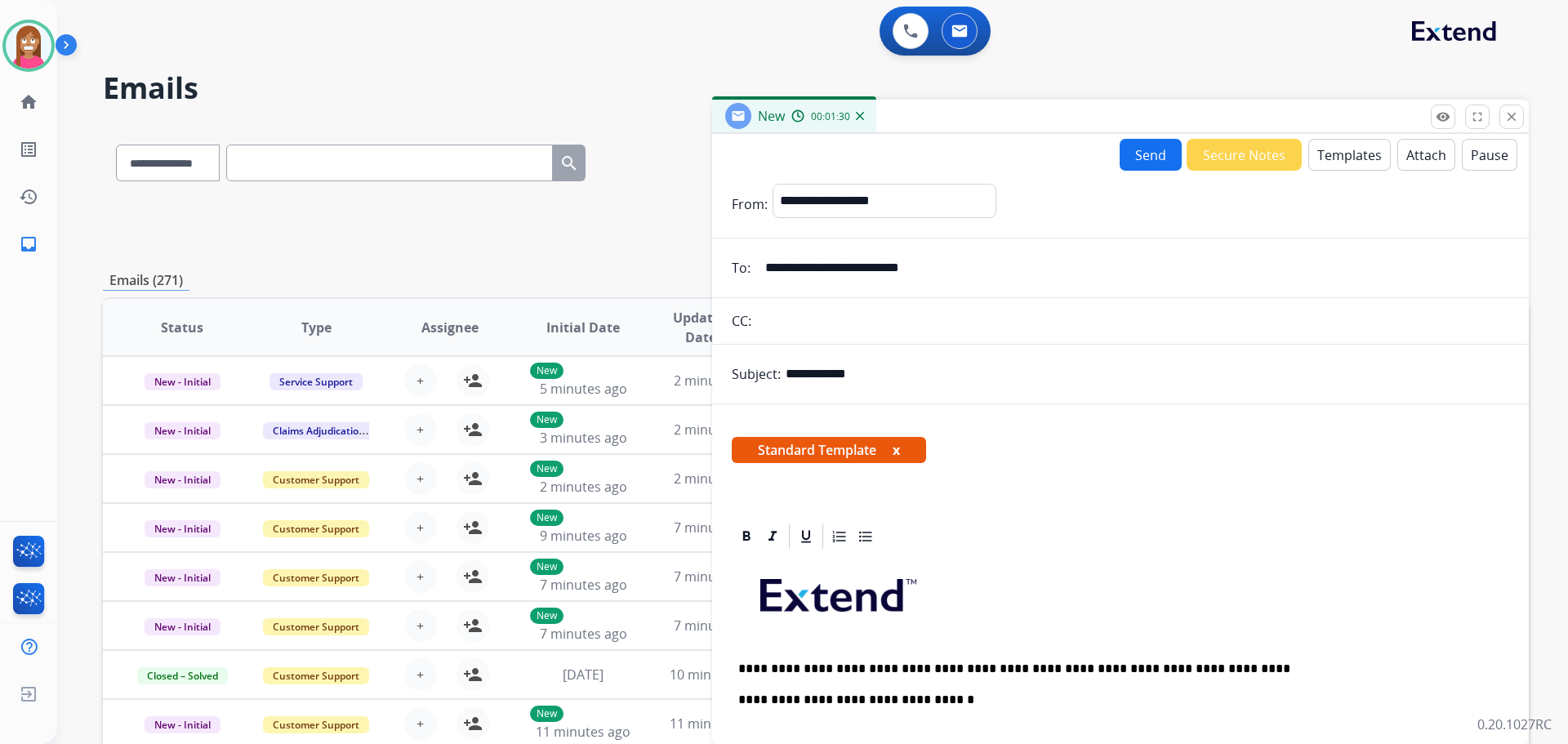
click at [1133, 170] on form "**********" at bounding box center [1120, 599] width 816 height 858
click at [1133, 164] on button "Send" at bounding box center [1151, 154] width 62 height 32
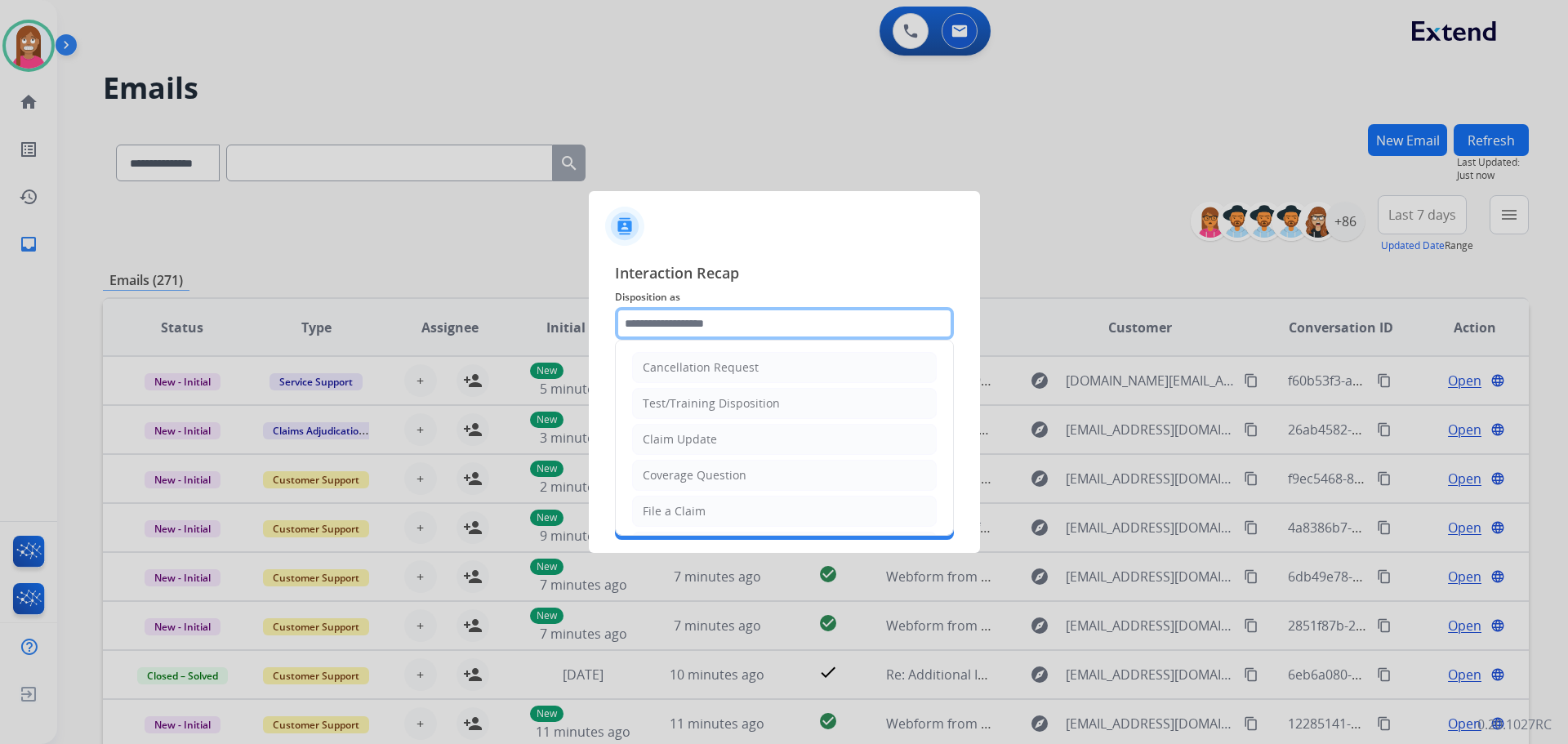
click at [682, 324] on input "text" at bounding box center [784, 324] width 339 height 33
click at [654, 439] on div "Claim Update" at bounding box center [680, 439] width 74 height 16
type input "**********"
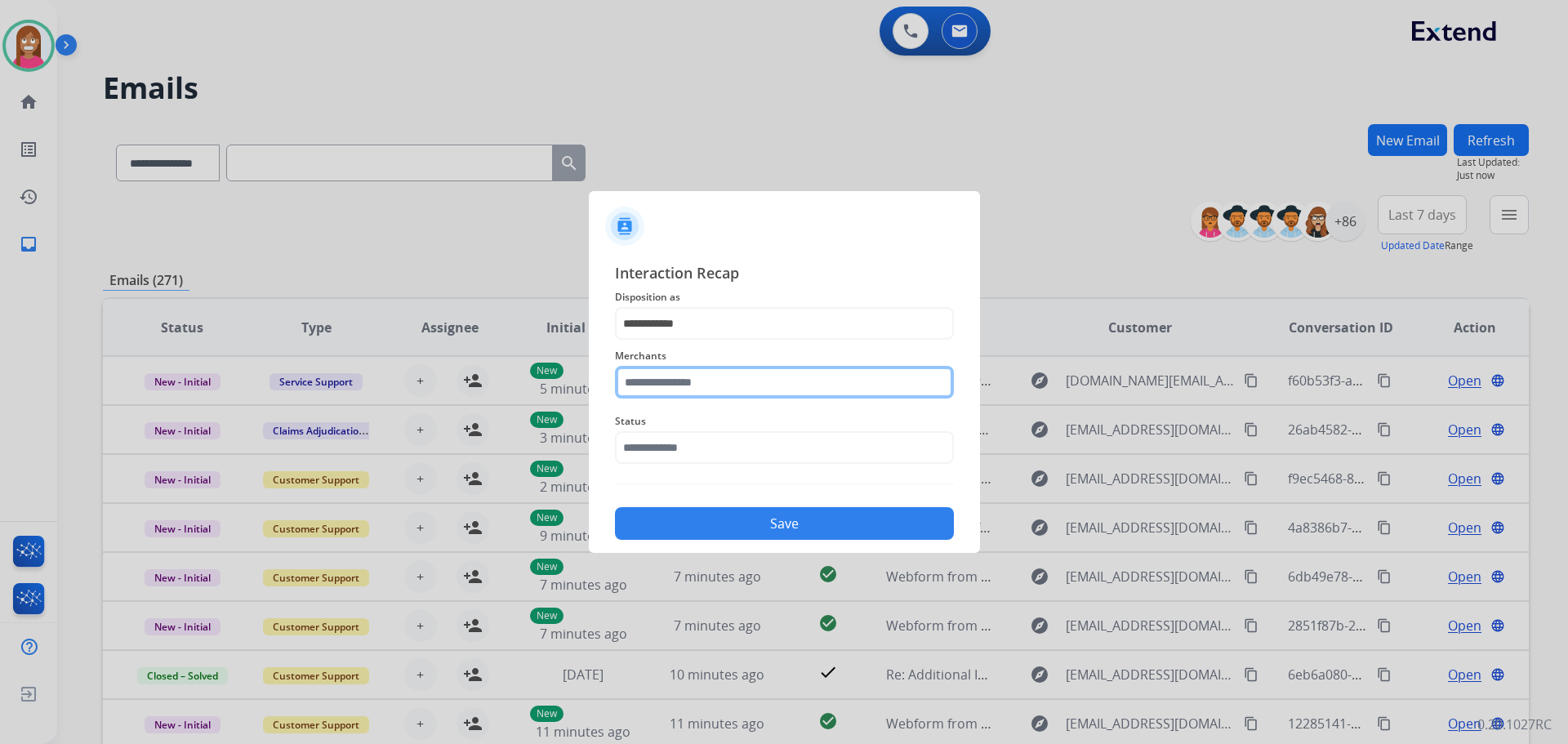
click at [637, 373] on input "text" at bounding box center [784, 382] width 339 height 33
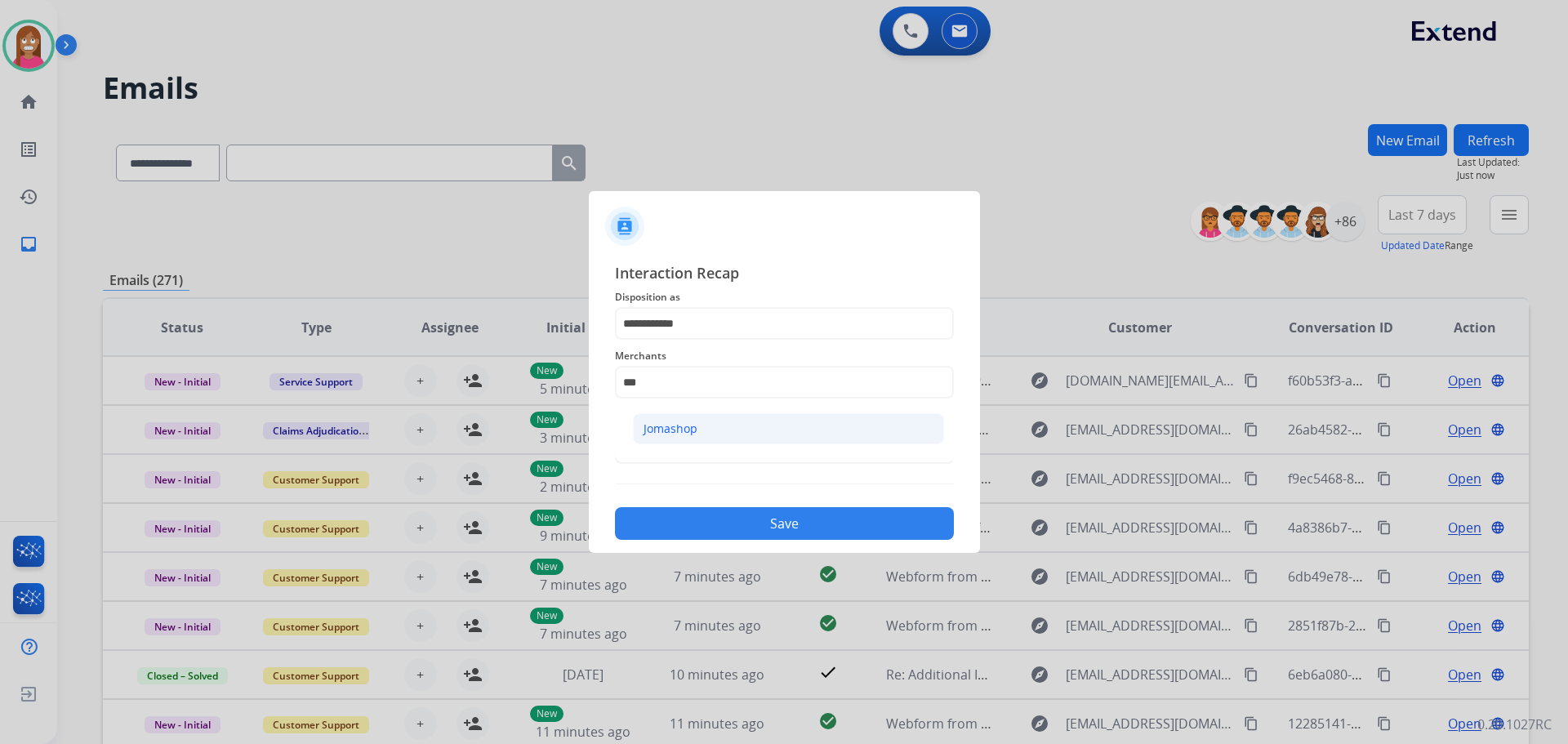
click at [805, 425] on li "Jomashop" at bounding box center [788, 429] width 311 height 31
type input "********"
click at [753, 454] on input "text" at bounding box center [784, 448] width 339 height 33
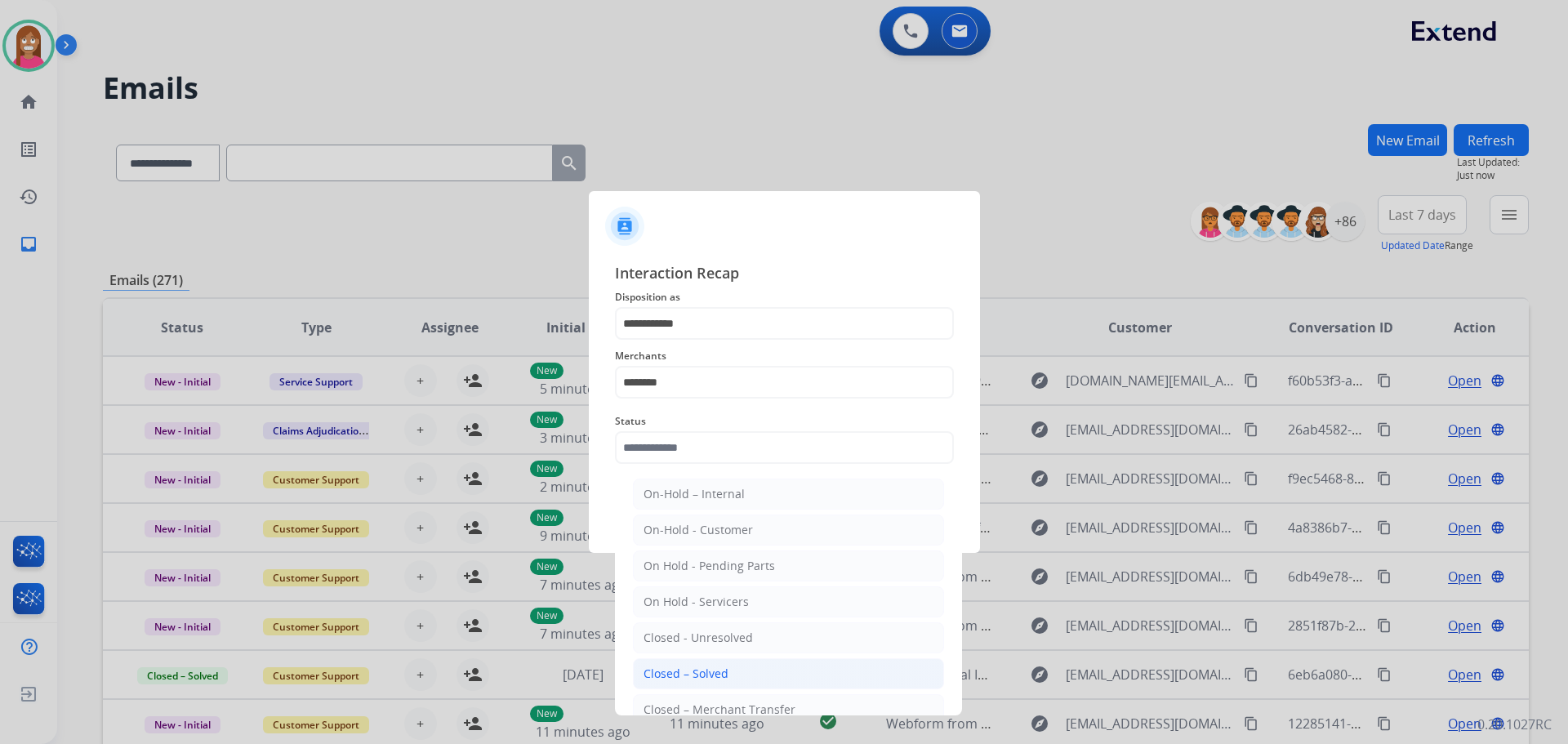
click at [726, 676] on li "Closed – Solved" at bounding box center [788, 674] width 311 height 31
type input "**********"
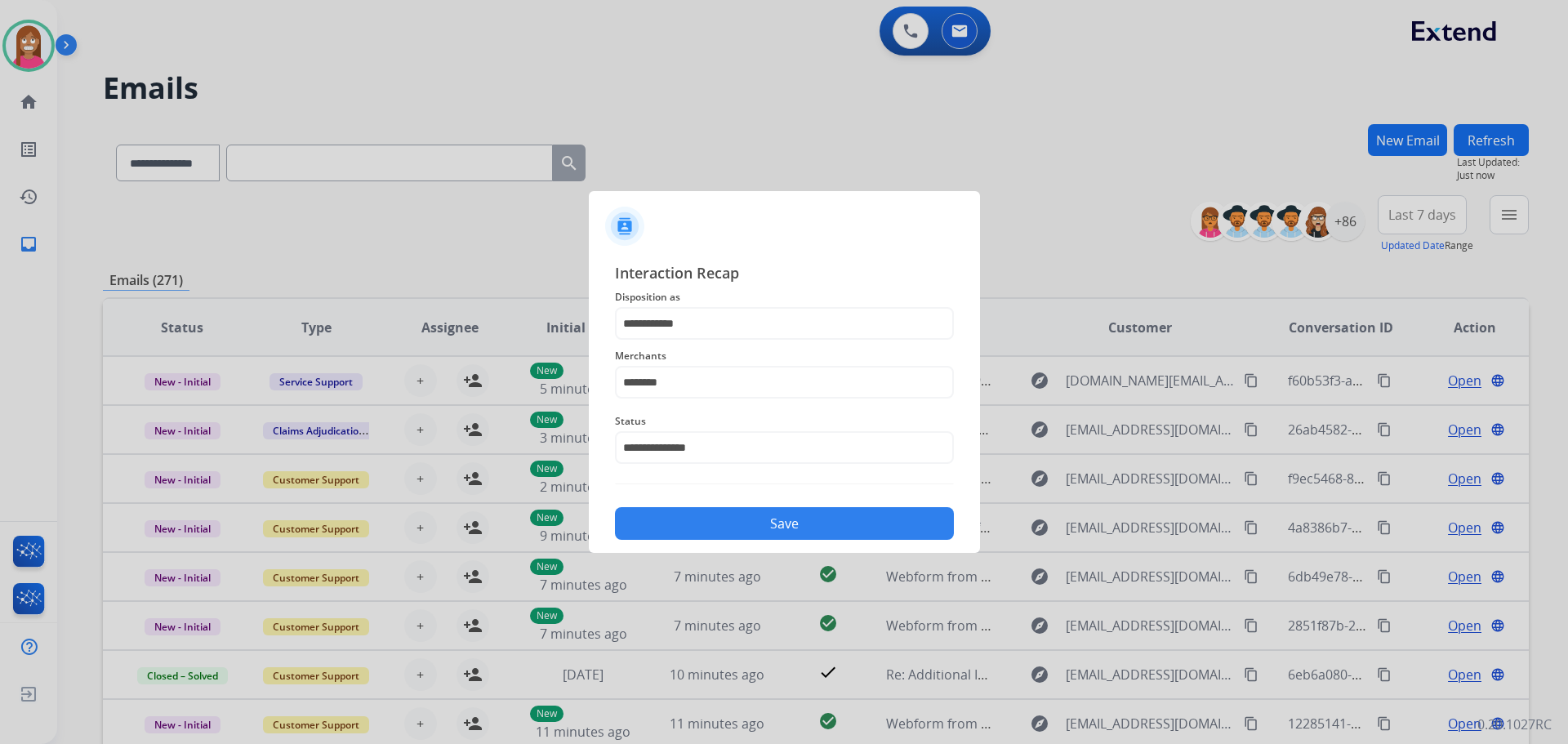
click at [719, 525] on button "Save" at bounding box center [784, 523] width 339 height 33
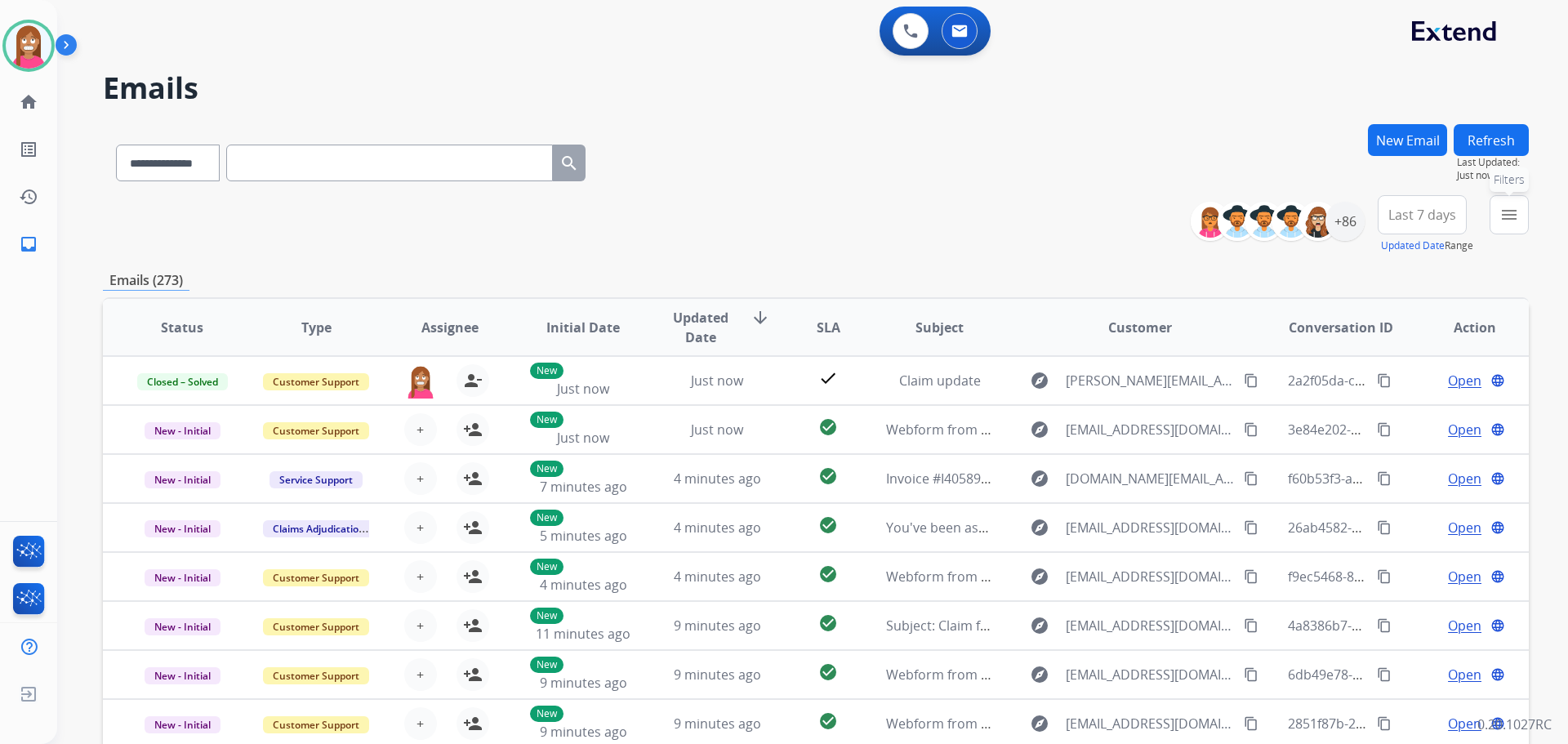
click at [1503, 221] on mat-icon "menu" at bounding box center [1509, 214] width 19 height 19
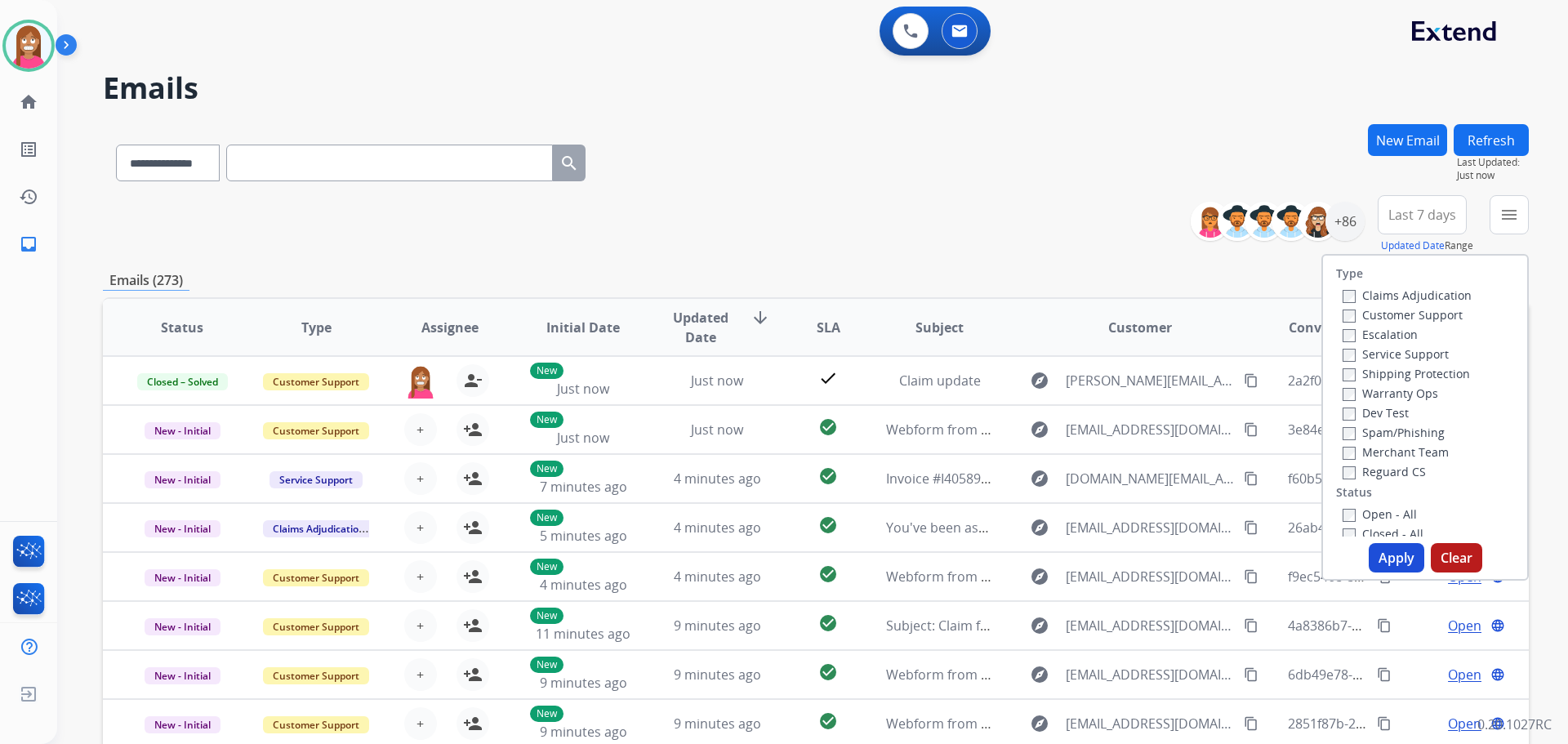
click at [1392, 315] on label "Customer Support" at bounding box center [1403, 315] width 120 height 16
click at [1407, 377] on label "Shipping Protection" at bounding box center [1407, 373] width 128 height 16
click at [1406, 467] on label "Reguard CS" at bounding box center [1384, 471] width 83 height 16
click at [1376, 512] on label "Open - All" at bounding box center [1379, 513] width 74 height 16
click at [1380, 544] on button "Apply" at bounding box center [1397, 557] width 56 height 29
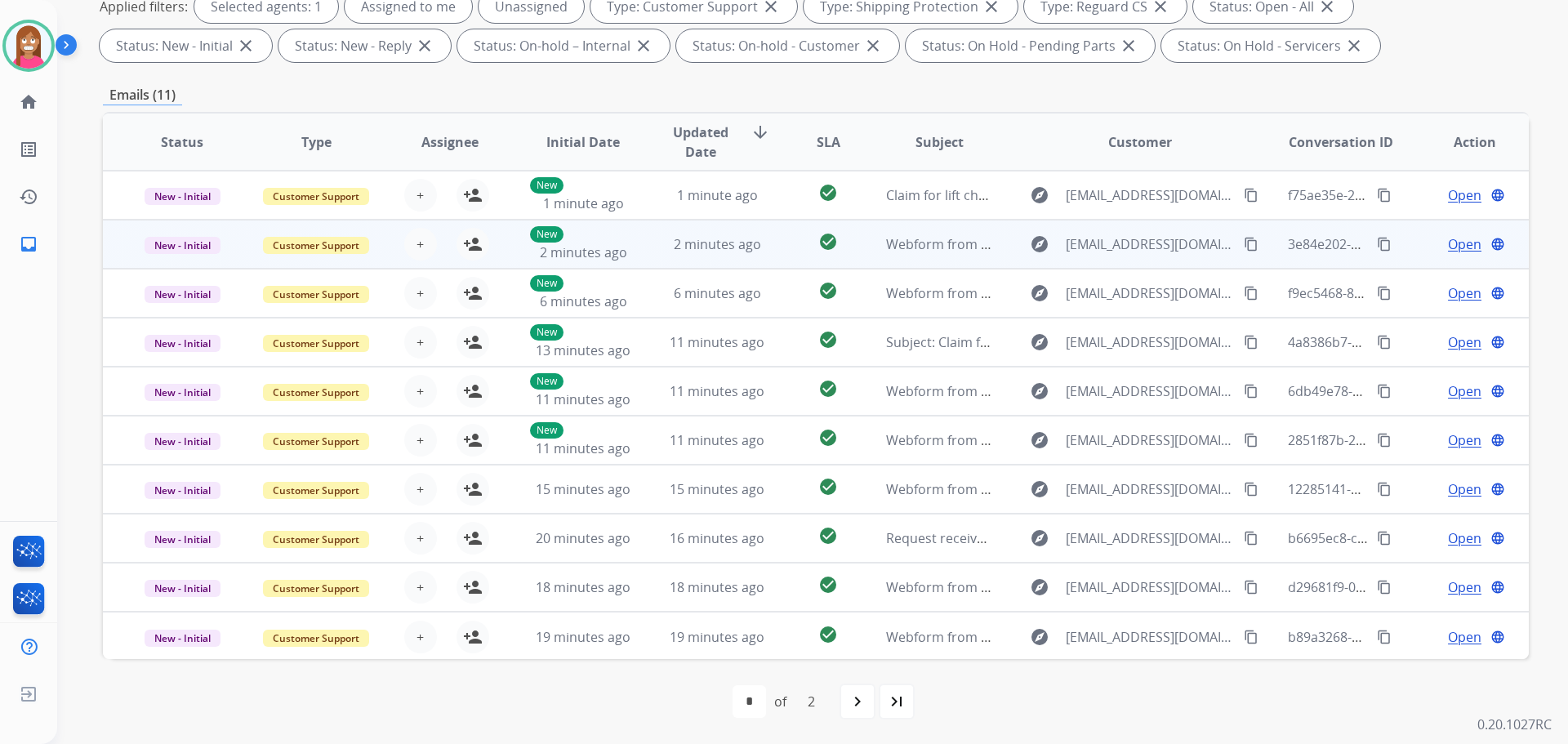
scroll to position [2, 0]
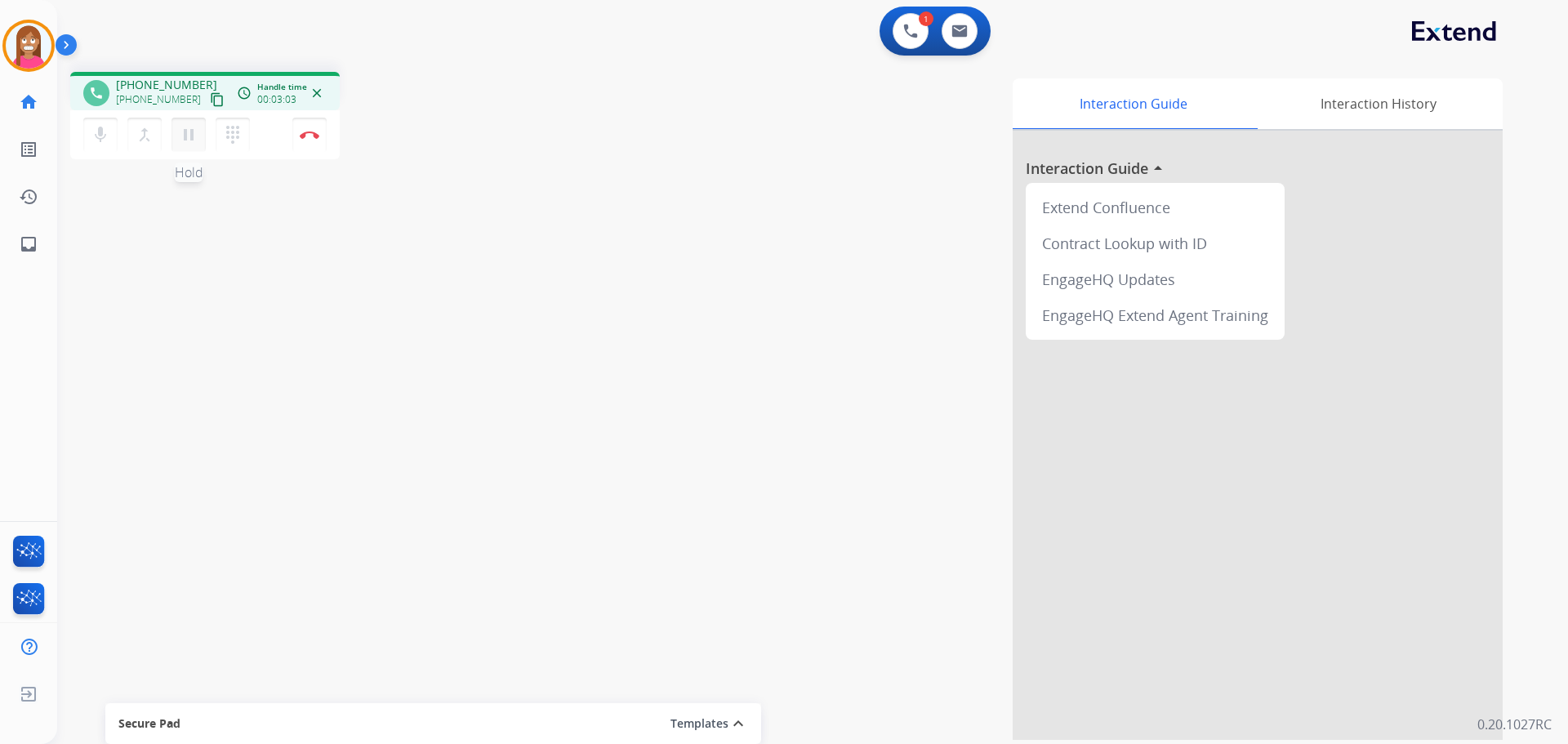
click at [192, 143] on mat-icon "pause" at bounding box center [188, 134] width 19 height 19
click at [17, 246] on link "inbox Emails" at bounding box center [28, 244] width 46 height 46
select select "**********"
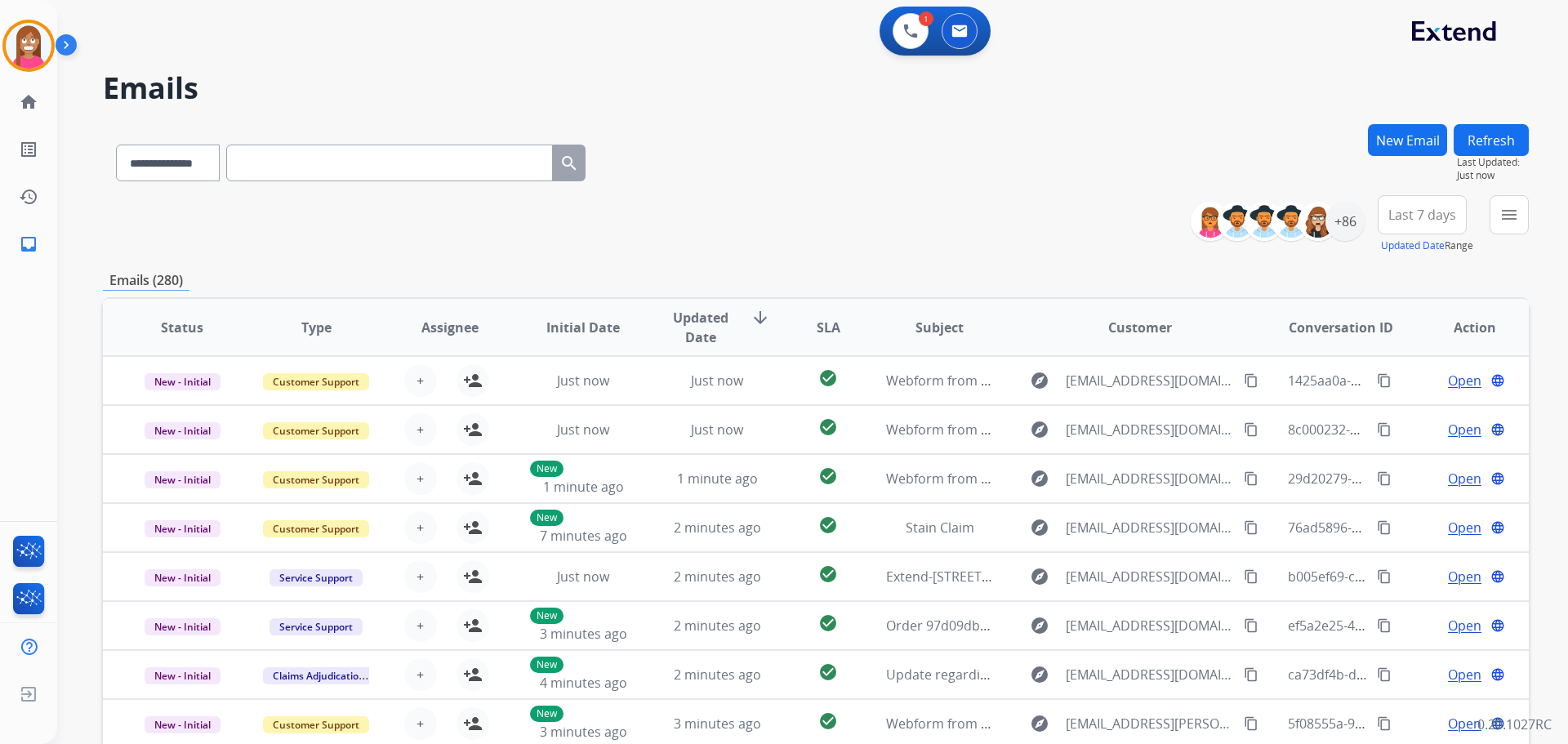
click at [1396, 136] on button "New Email" at bounding box center [1407, 140] width 79 height 32
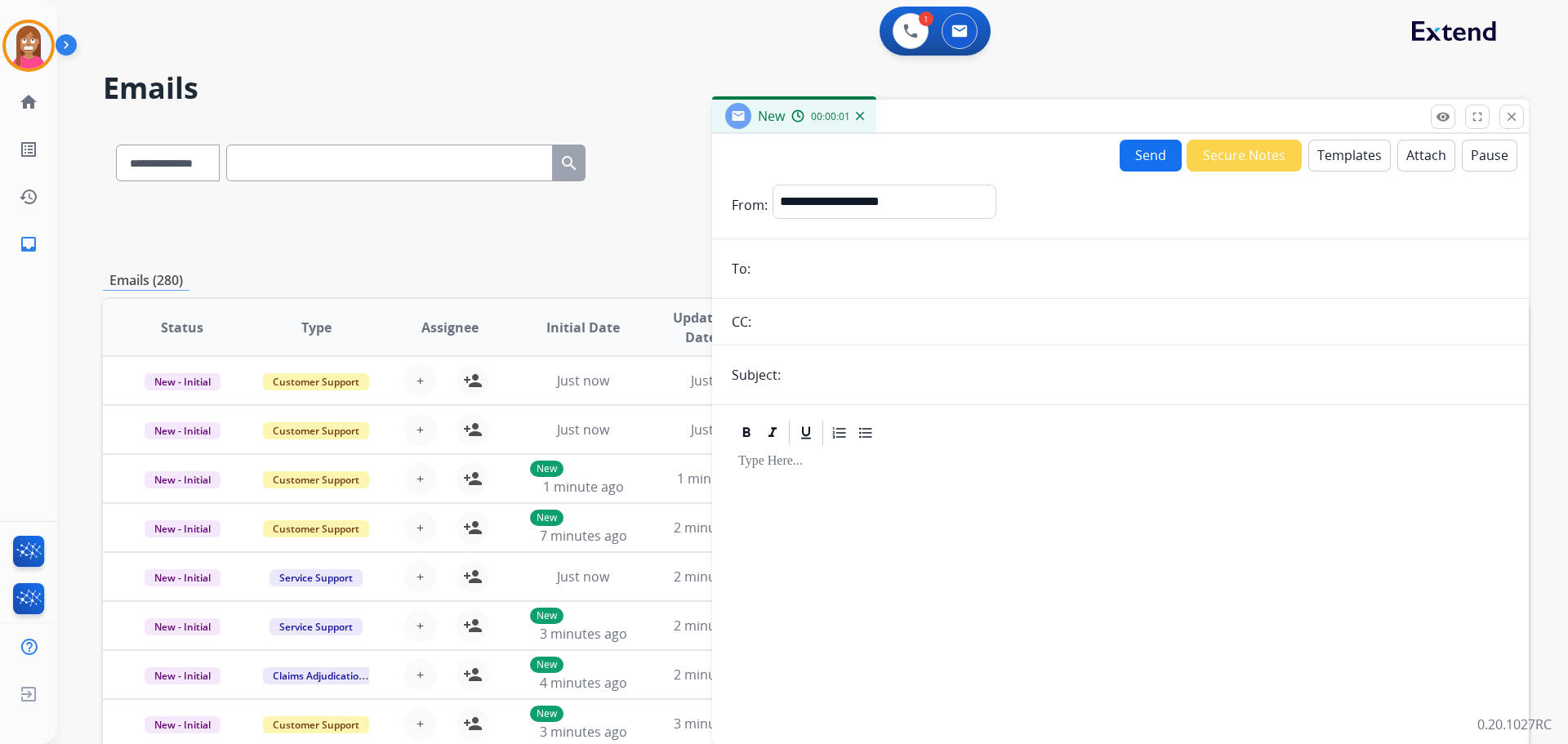
paste input "**********"
type input "**********"
click at [836, 184] on select "**********" at bounding box center [884, 201] width 223 height 33
select select "**********"
click at [773, 184] on select "**********" at bounding box center [884, 201] width 223 height 33
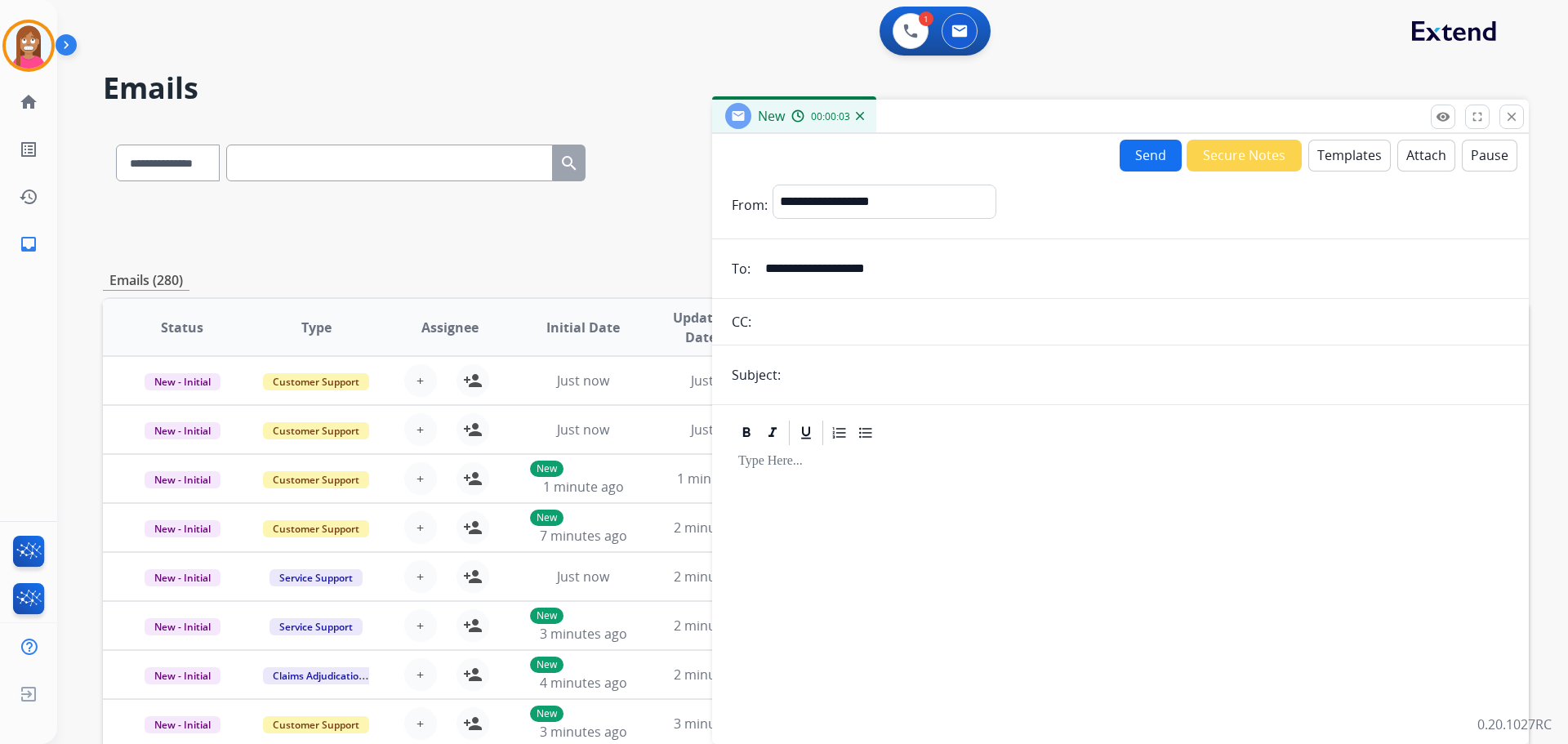
click at [836, 374] on input "text" at bounding box center [1147, 375] width 723 height 33
type input "**********"
click at [1318, 157] on button "Templates" at bounding box center [1349, 155] width 82 height 32
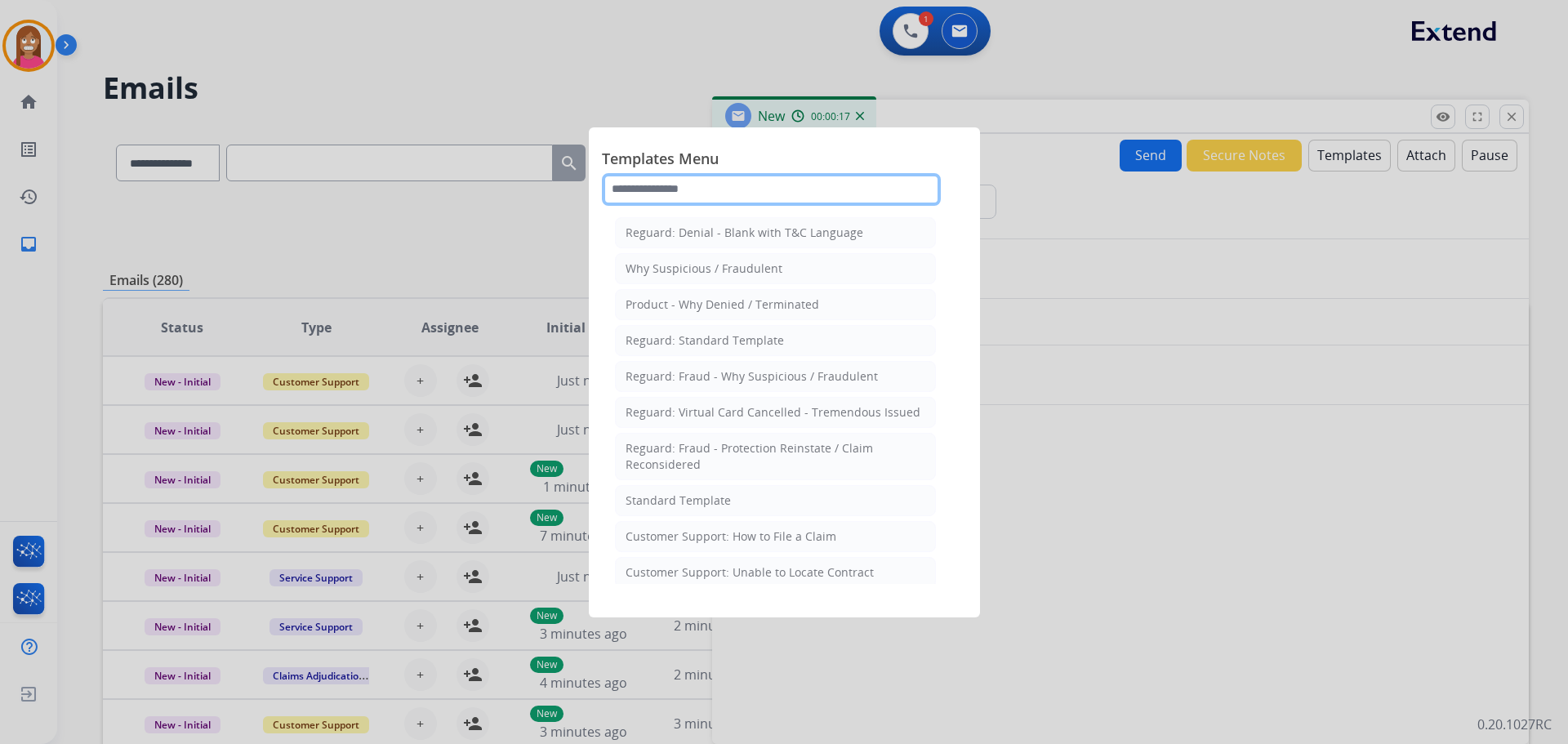
click at [684, 183] on input "text" at bounding box center [772, 190] width 339 height 33
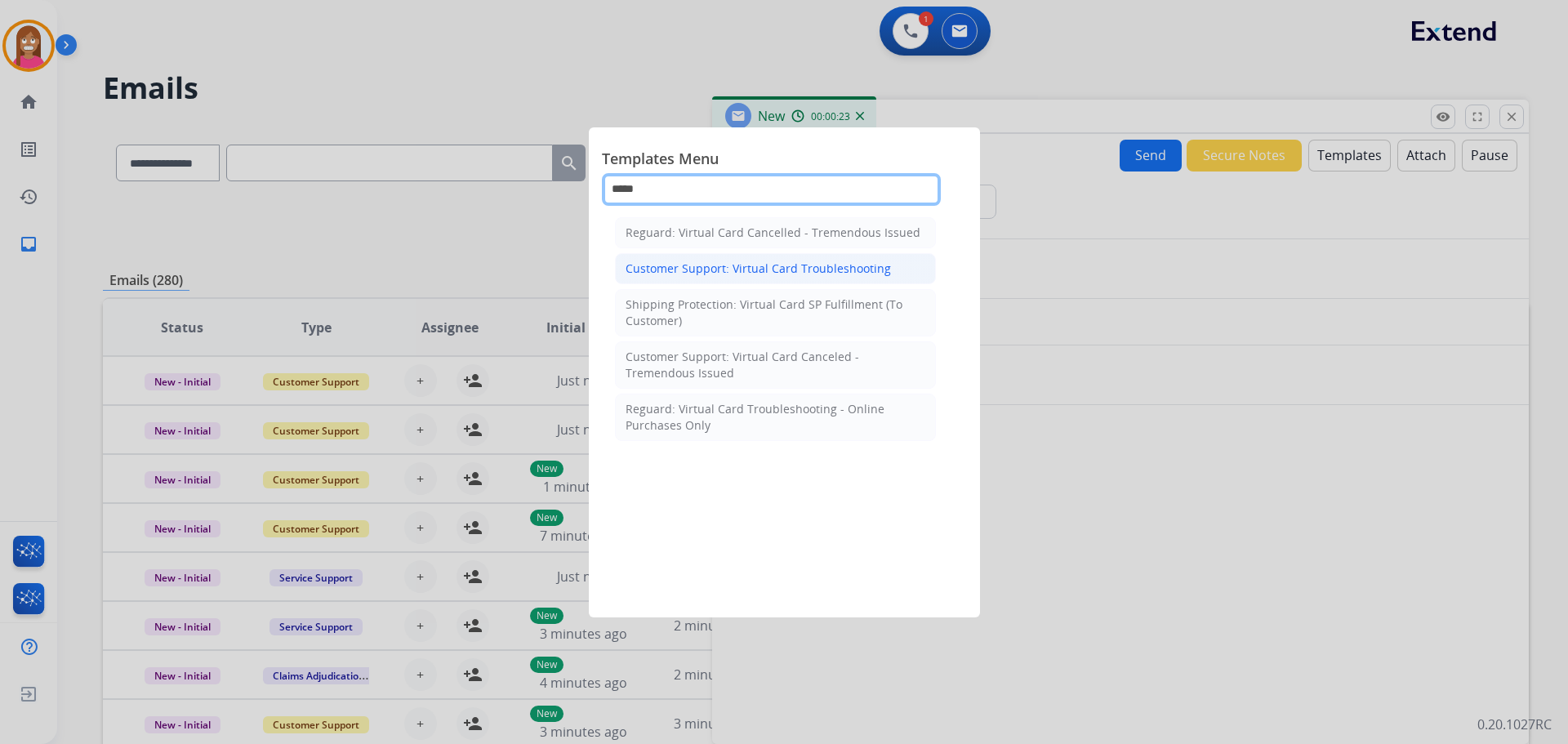
type input "*****"
click at [657, 269] on div "Customer Support: Virtual Card Troubleshooting" at bounding box center [758, 269] width 265 height 16
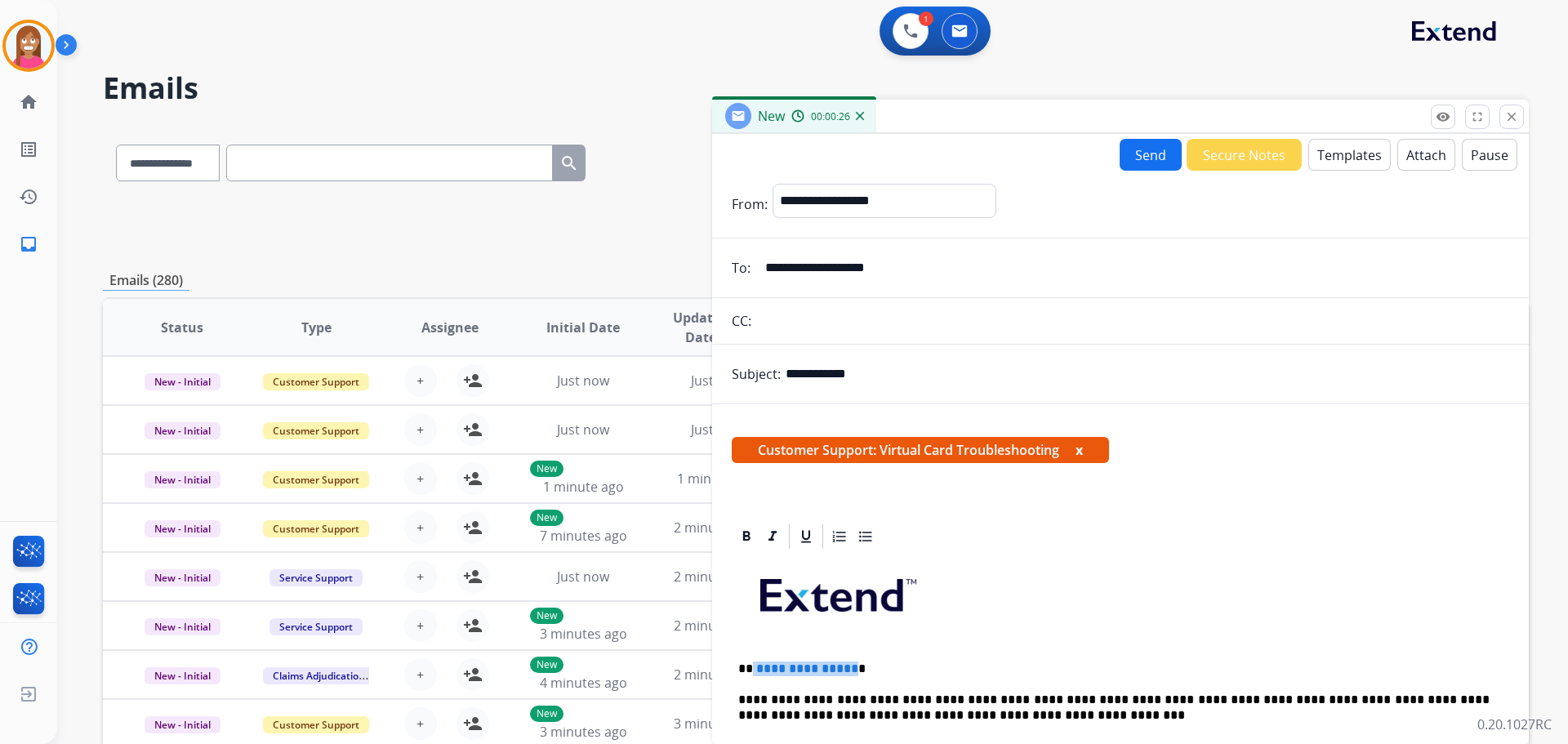
drag, startPoint x: 849, startPoint y: 657, endPoint x: 753, endPoint y: 657, distance: 96.0
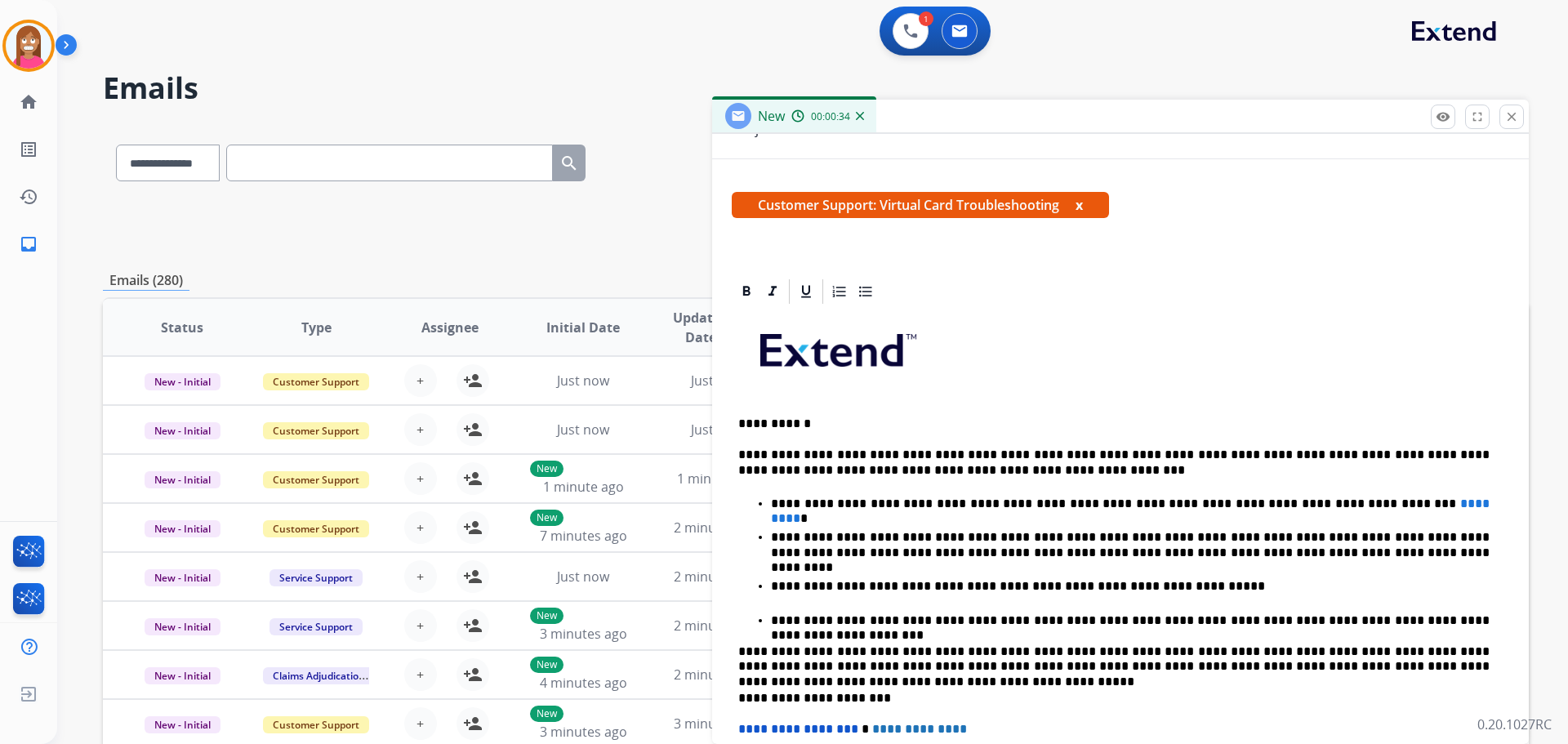
scroll to position [82, 0]
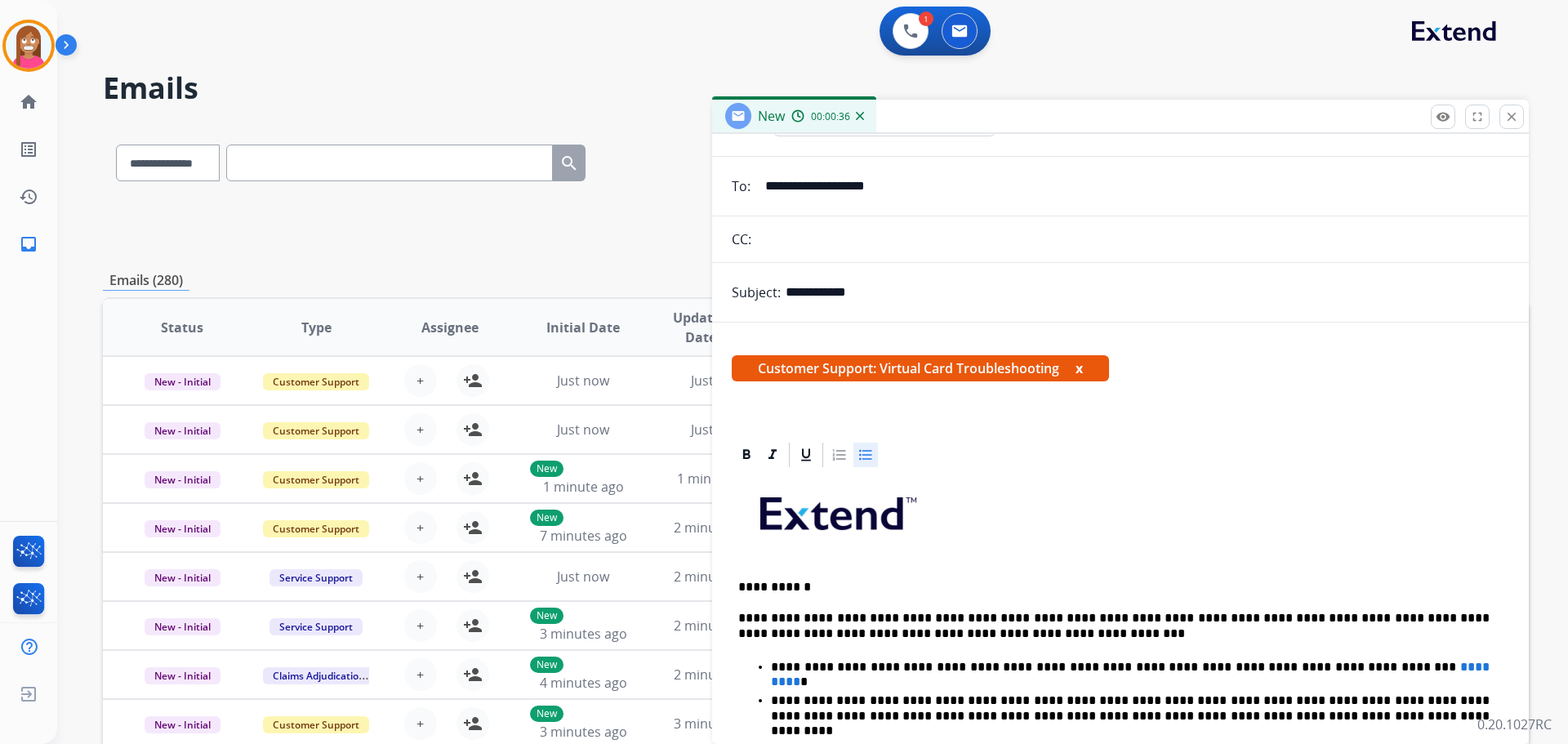
drag, startPoint x: 1361, startPoint y: 653, endPoint x: 1351, endPoint y: 656, distance: 10.4
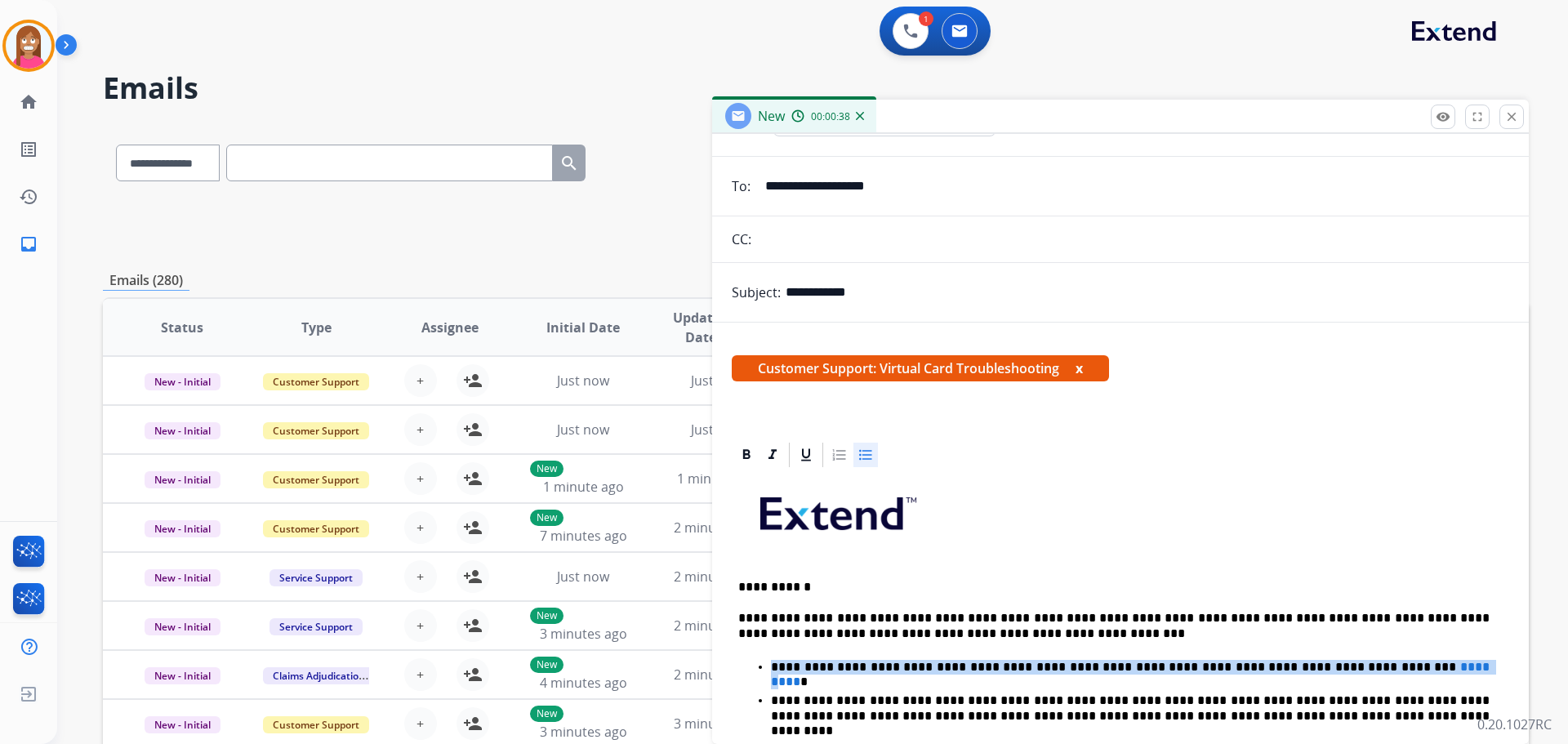
drag, startPoint x: 1362, startPoint y: 658, endPoint x: 1345, endPoint y: 659, distance: 17.0
click at [1345, 659] on li "**********" at bounding box center [1137, 666] width 732 height 17
drag, startPoint x: 1362, startPoint y: 659, endPoint x: 1180, endPoint y: 667, distance: 182.2
click at [1180, 667] on p "**********" at bounding box center [1130, 666] width 719 height 15
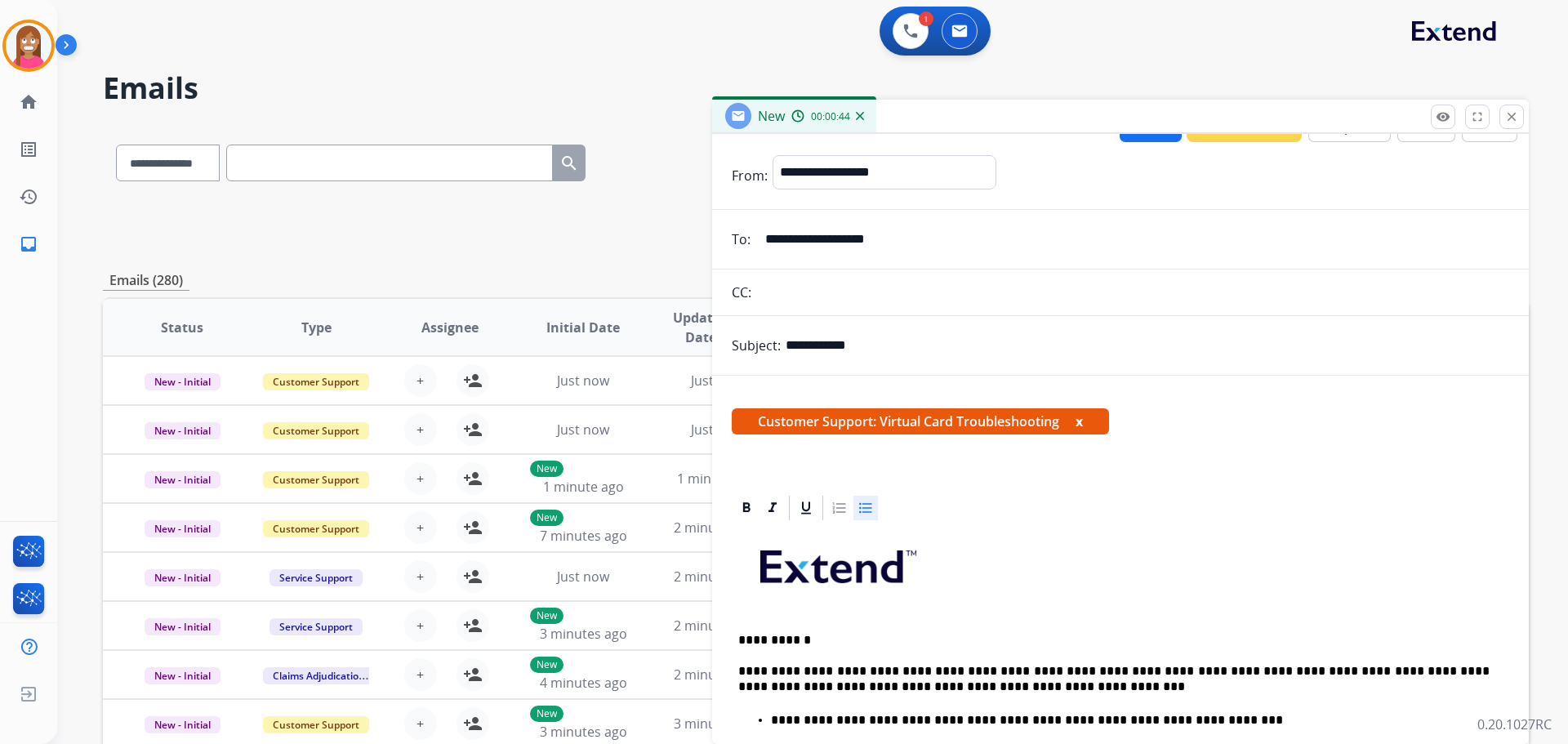
scroll to position [0, 0]
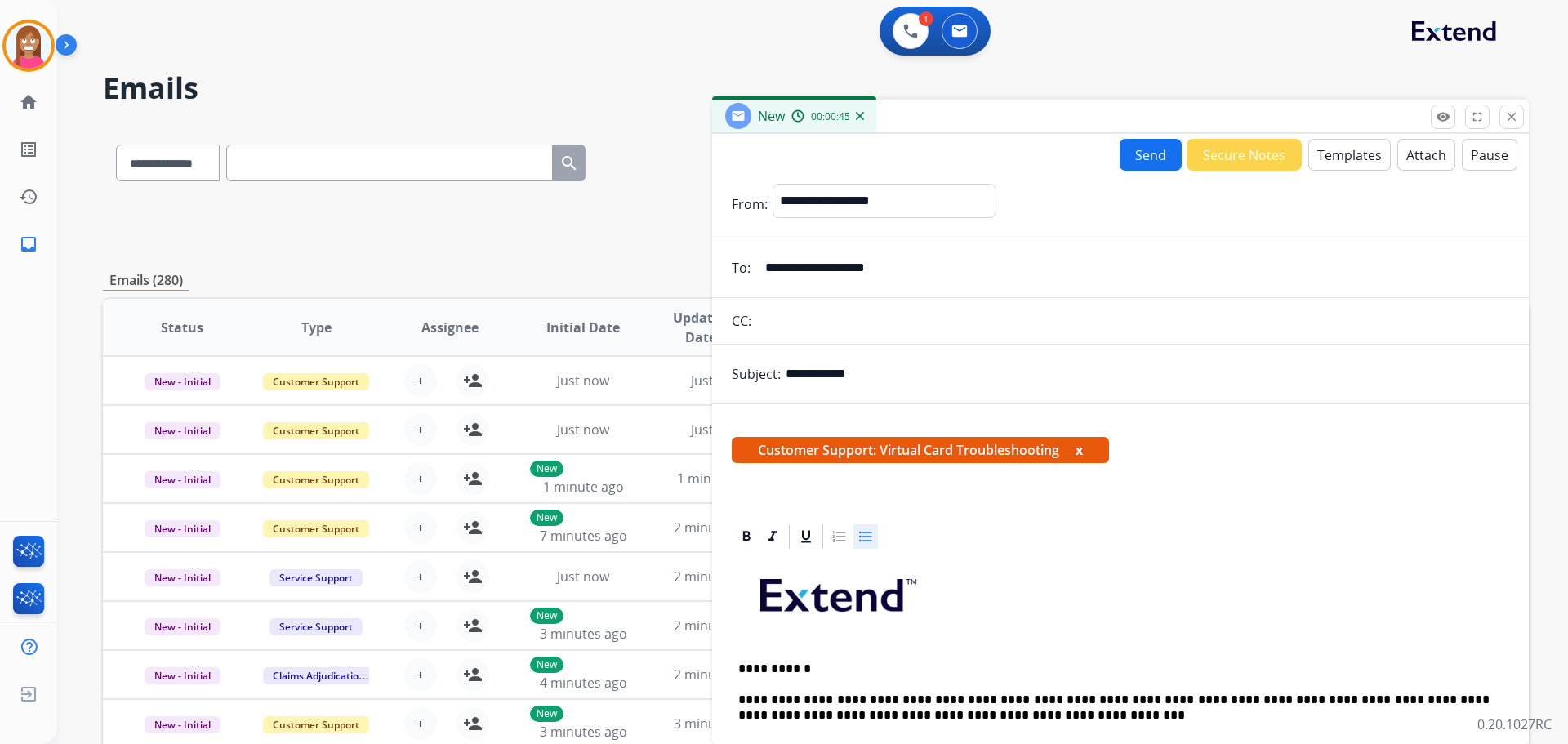
click at [1120, 146] on button "Send" at bounding box center [1151, 154] width 62 height 32
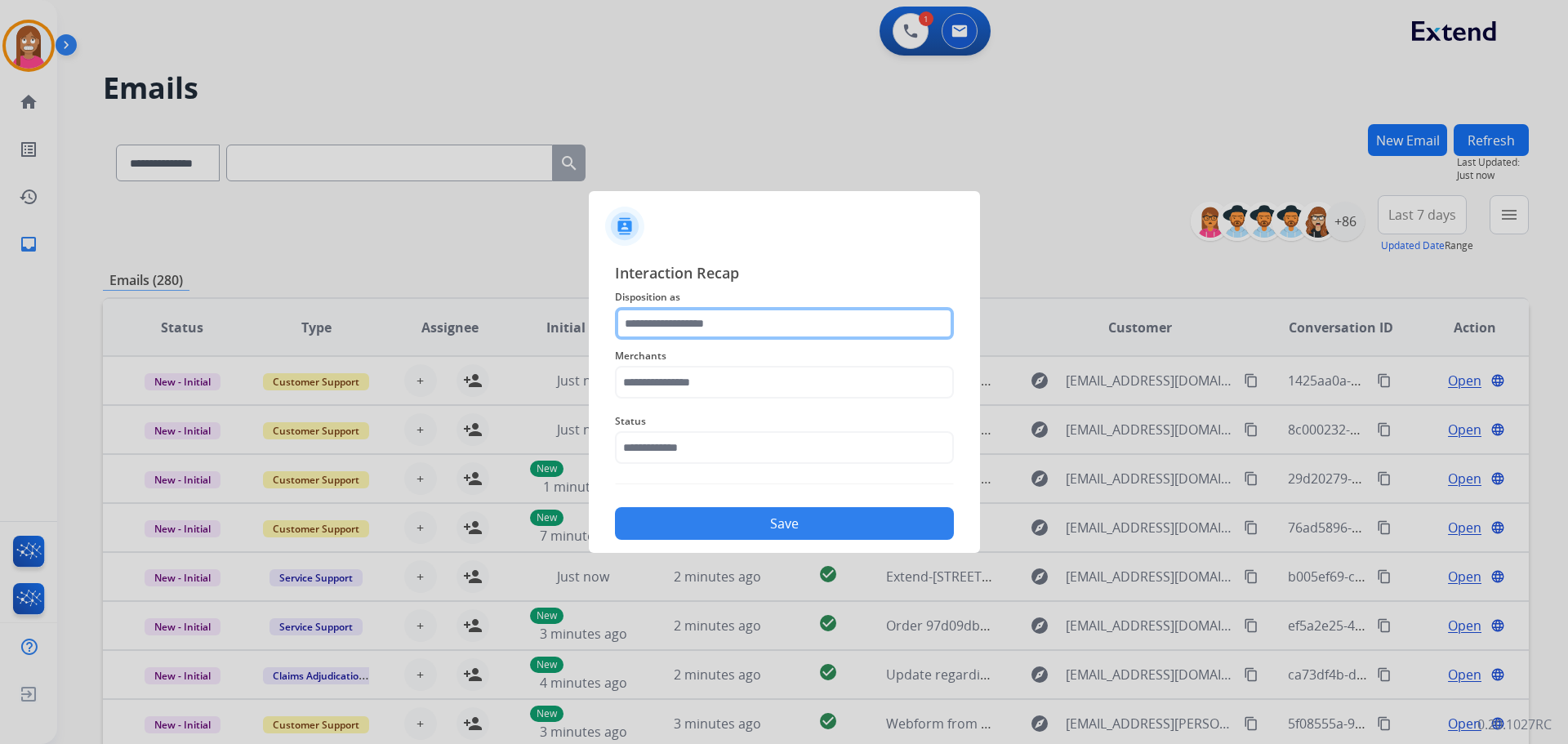
click at [662, 326] on input "text" at bounding box center [784, 324] width 339 height 33
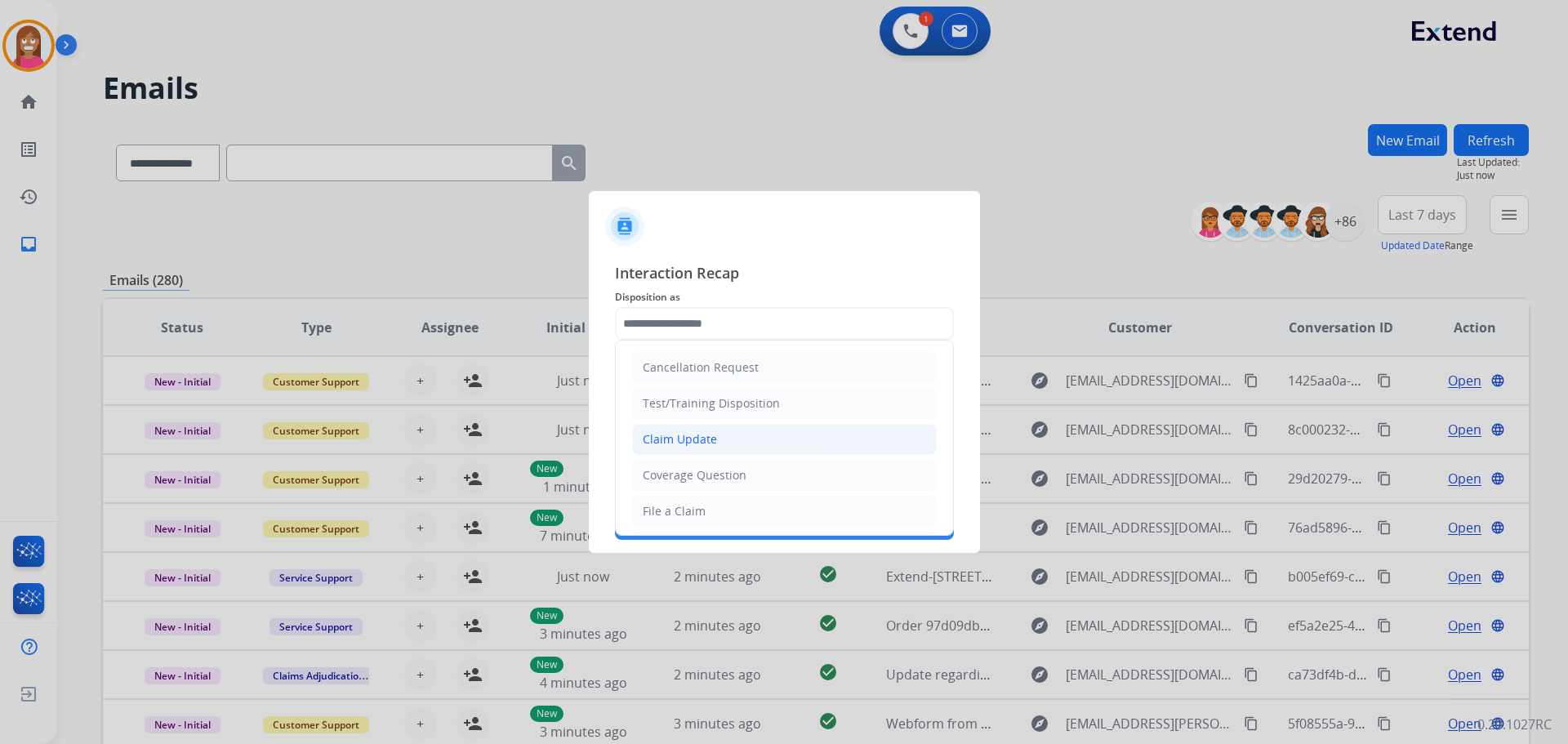
click at [671, 435] on div "Claim Update" at bounding box center [680, 439] width 74 height 16
type input "**********"
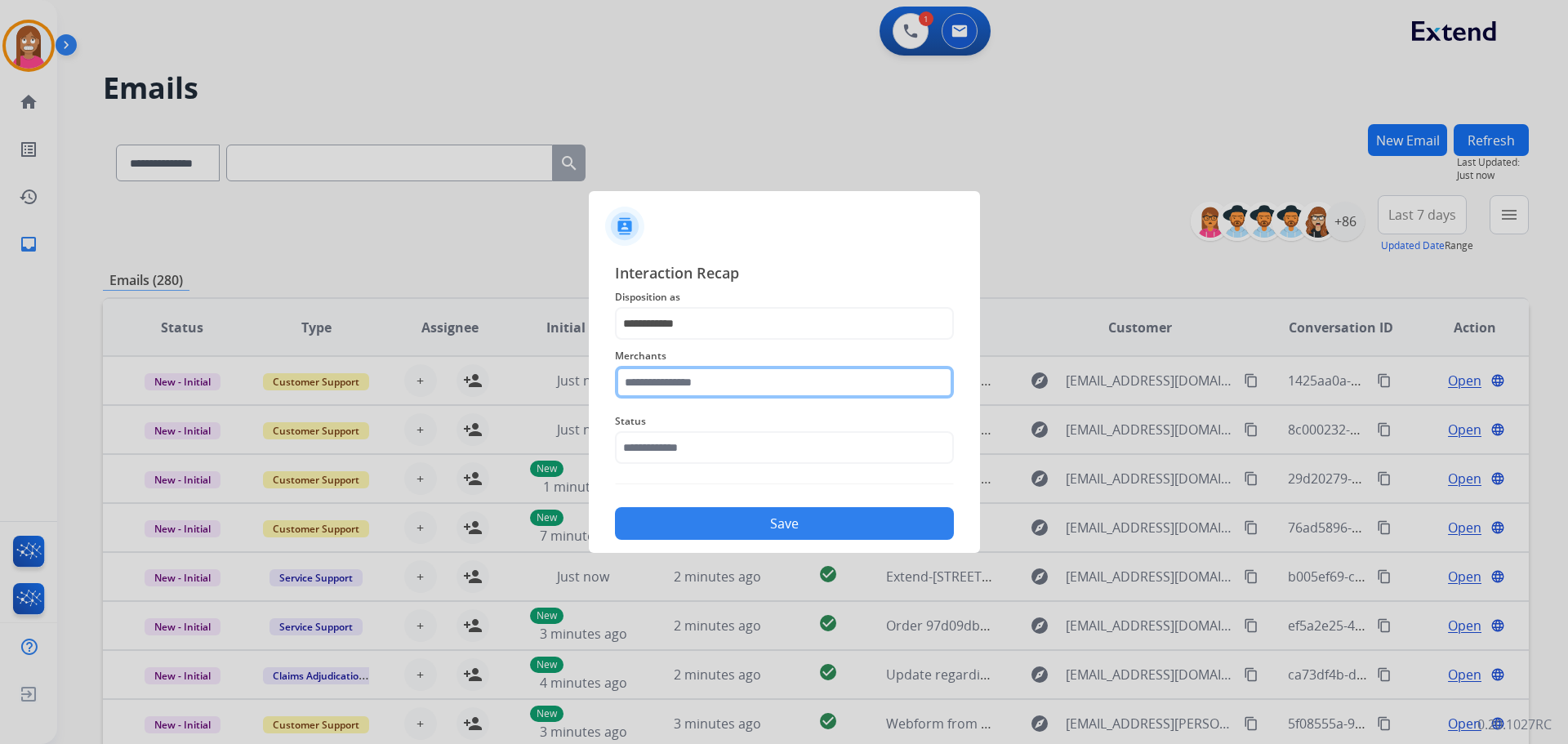
click at [659, 376] on input "text" at bounding box center [784, 382] width 339 height 33
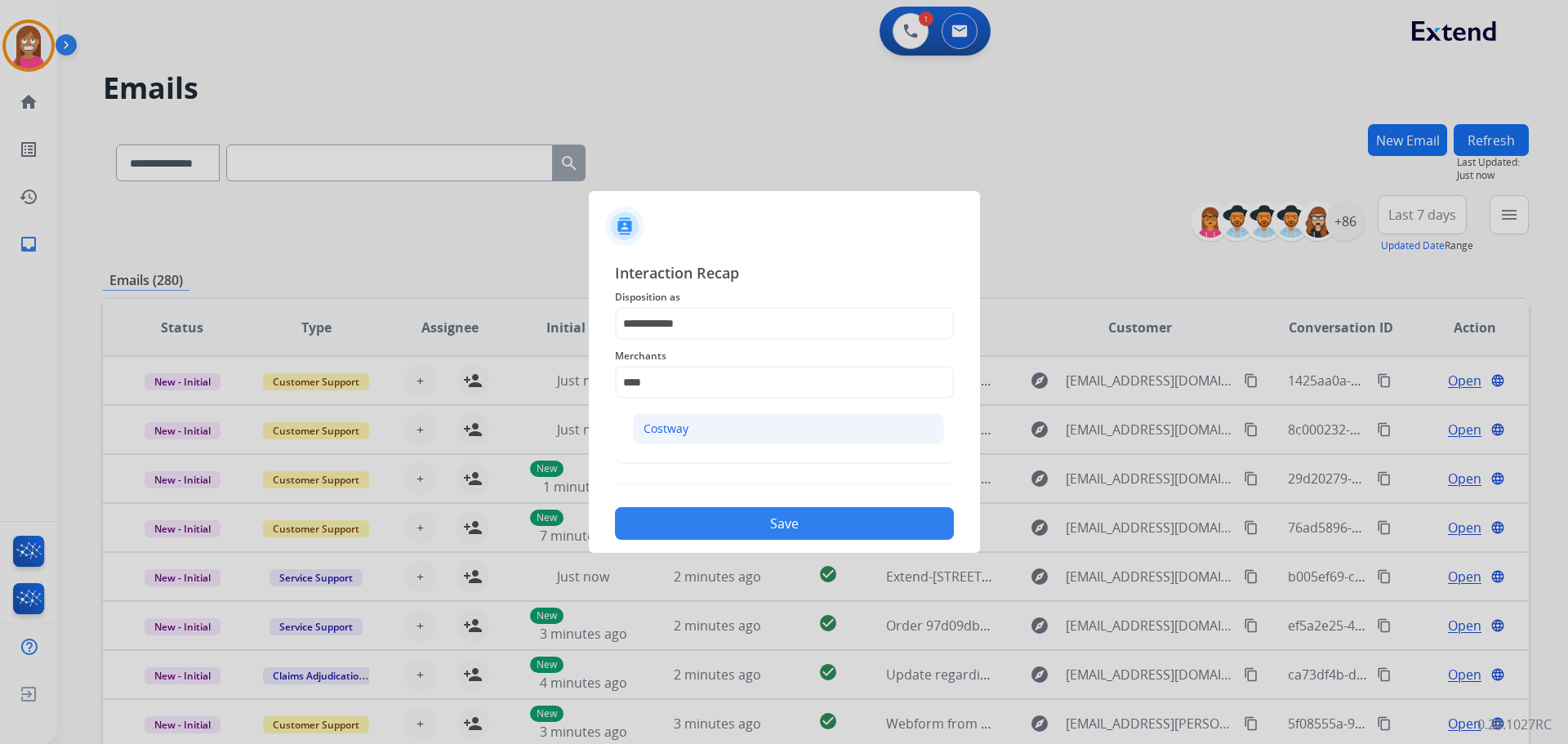
click at [680, 432] on div "Costway" at bounding box center [666, 429] width 45 height 16
type input "*******"
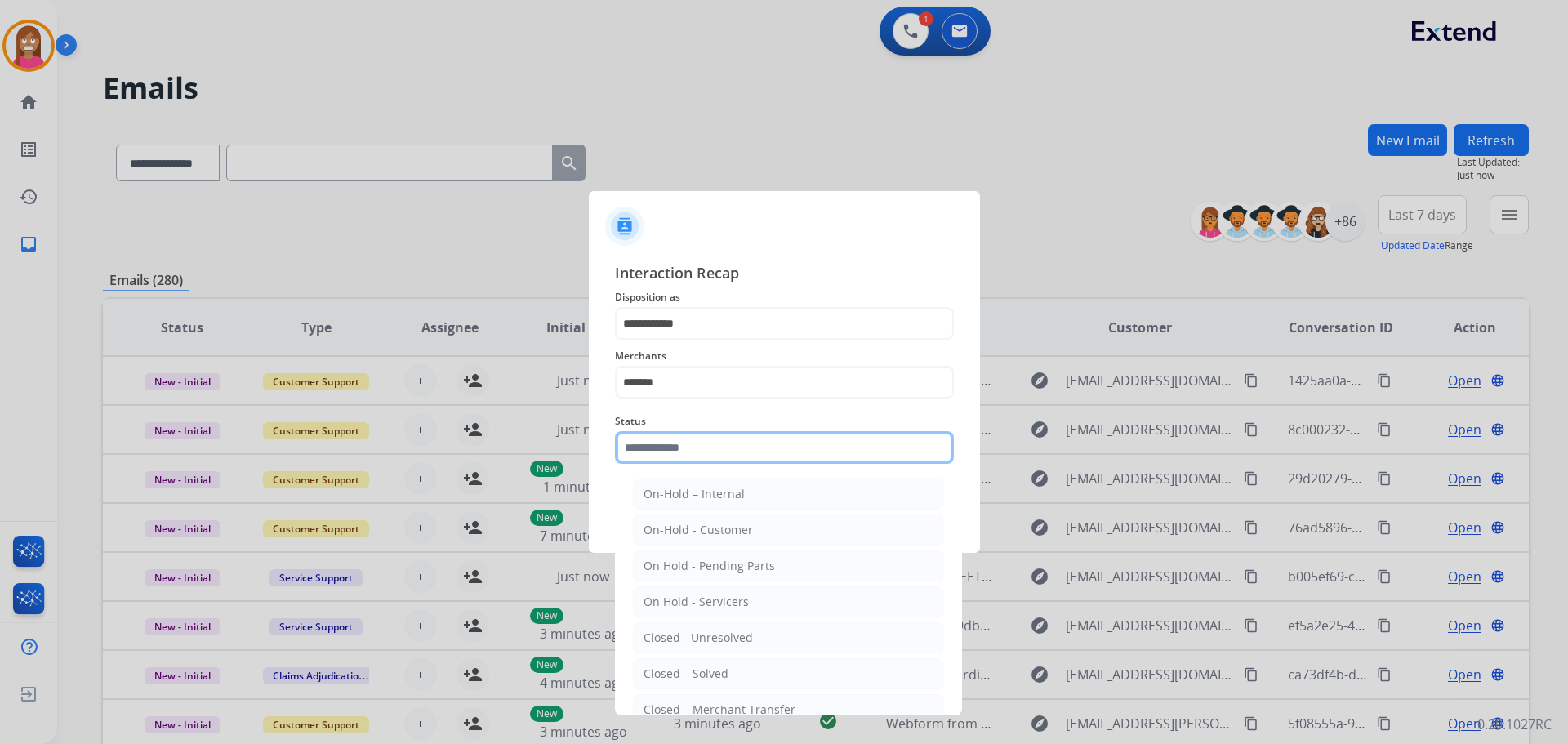
click at [670, 444] on input "text" at bounding box center [784, 448] width 339 height 33
click at [682, 667] on div "Closed – Solved" at bounding box center [686, 674] width 85 height 16
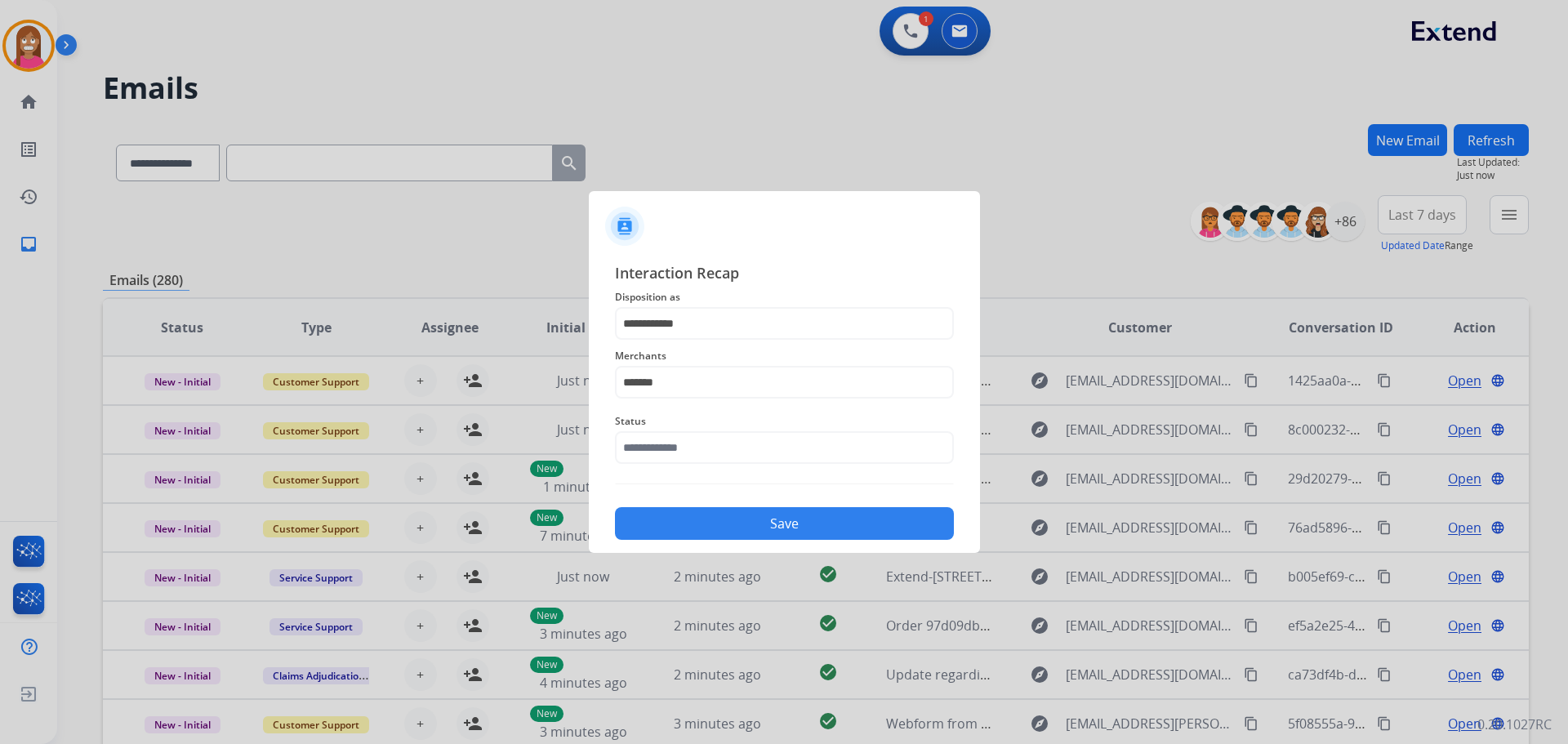
type input "**********"
click at [711, 519] on button "Save" at bounding box center [784, 523] width 339 height 33
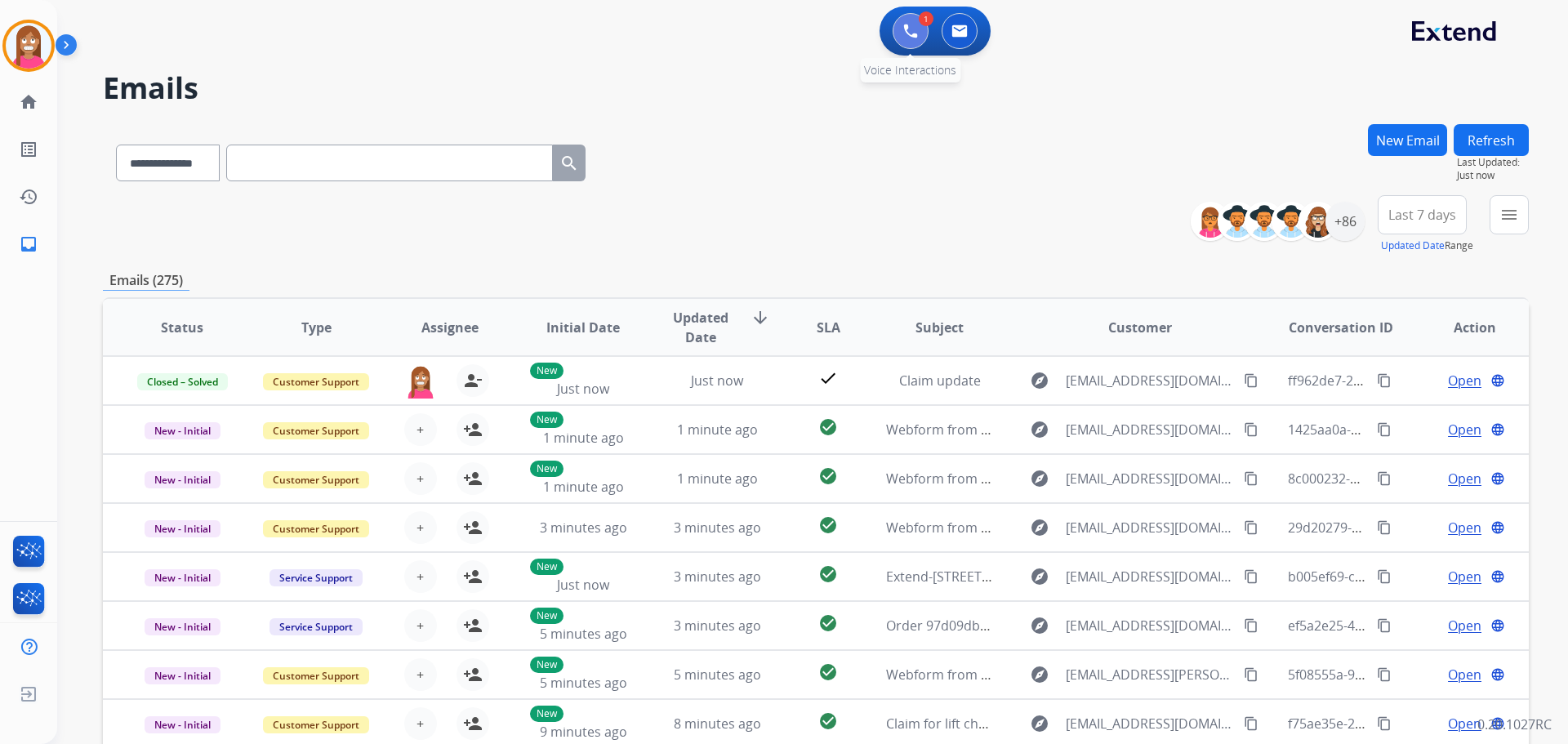
click at [922, 26] on button at bounding box center [910, 30] width 36 height 36
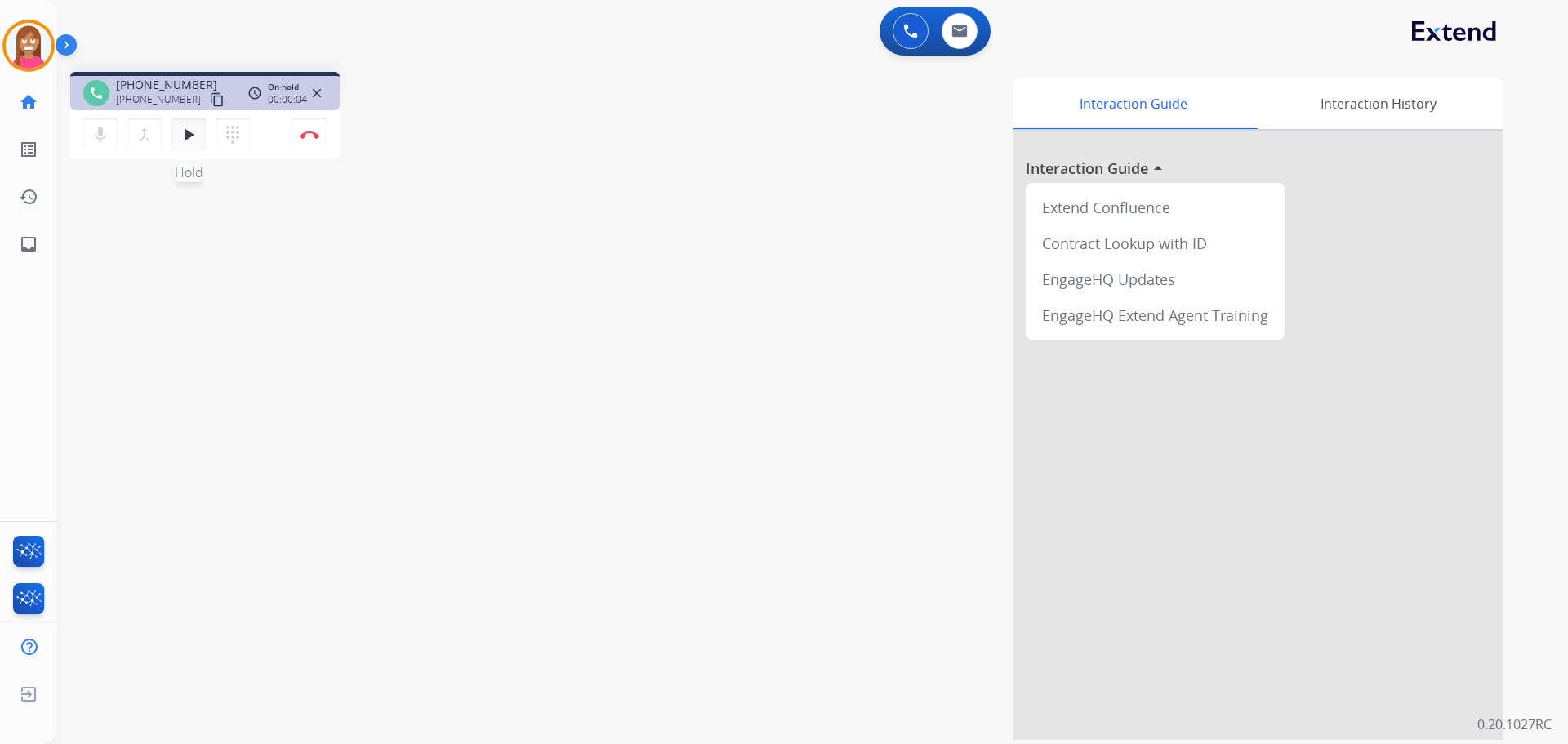
click at [191, 134] on mat-icon "play_arrow" at bounding box center [188, 134] width 19 height 19
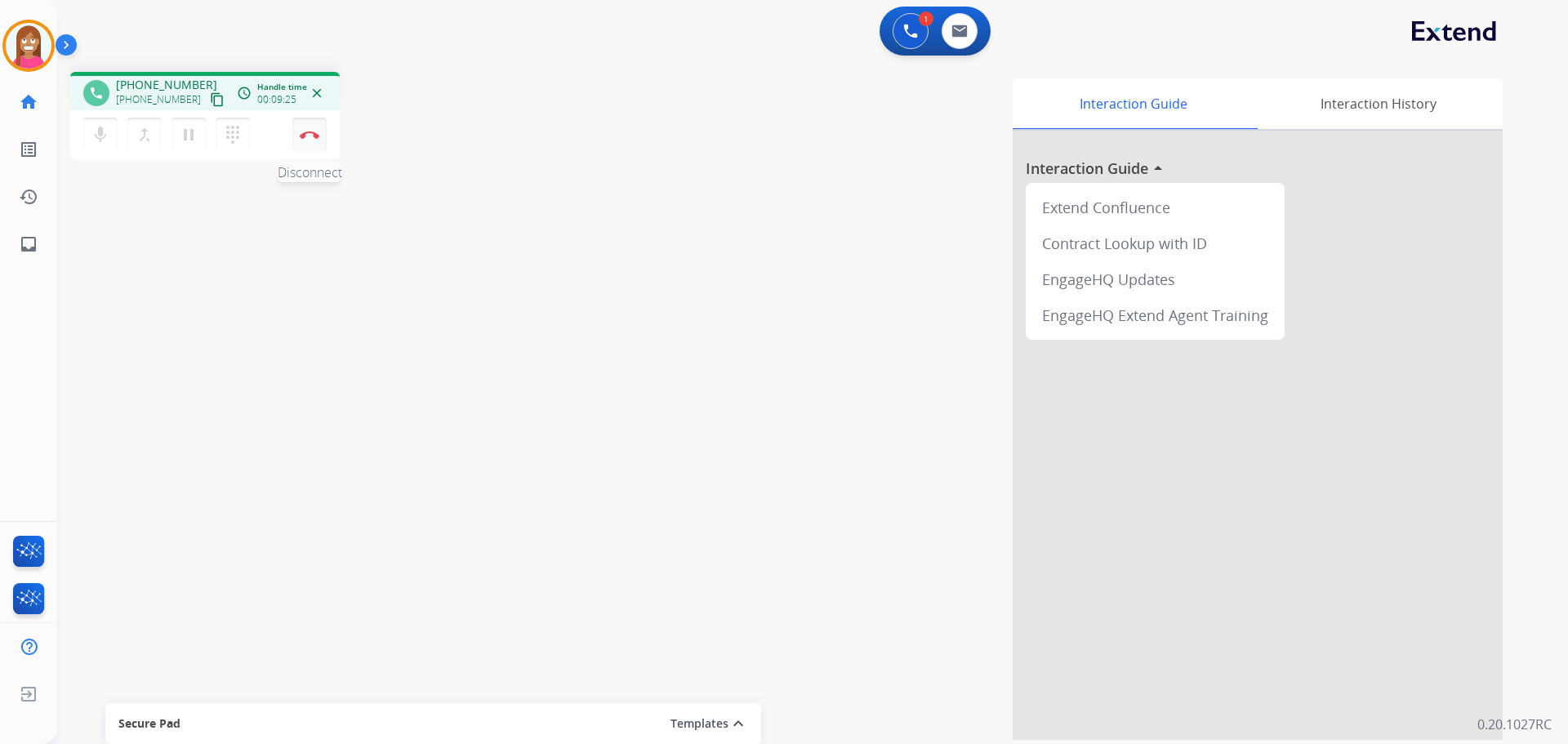
click at [313, 149] on button "Disconnect" at bounding box center [310, 135] width 35 height 35
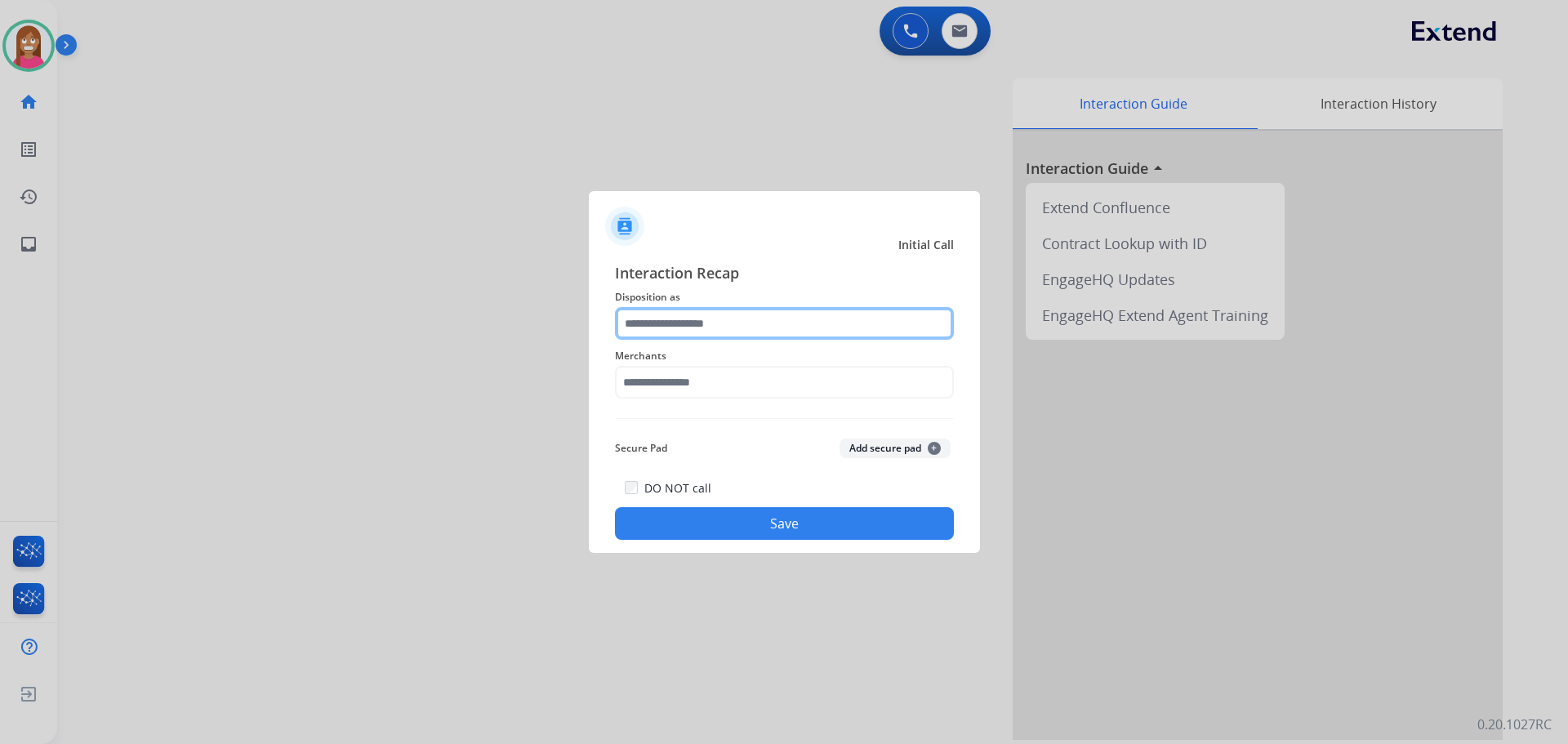
click at [652, 336] on input "text" at bounding box center [784, 324] width 339 height 33
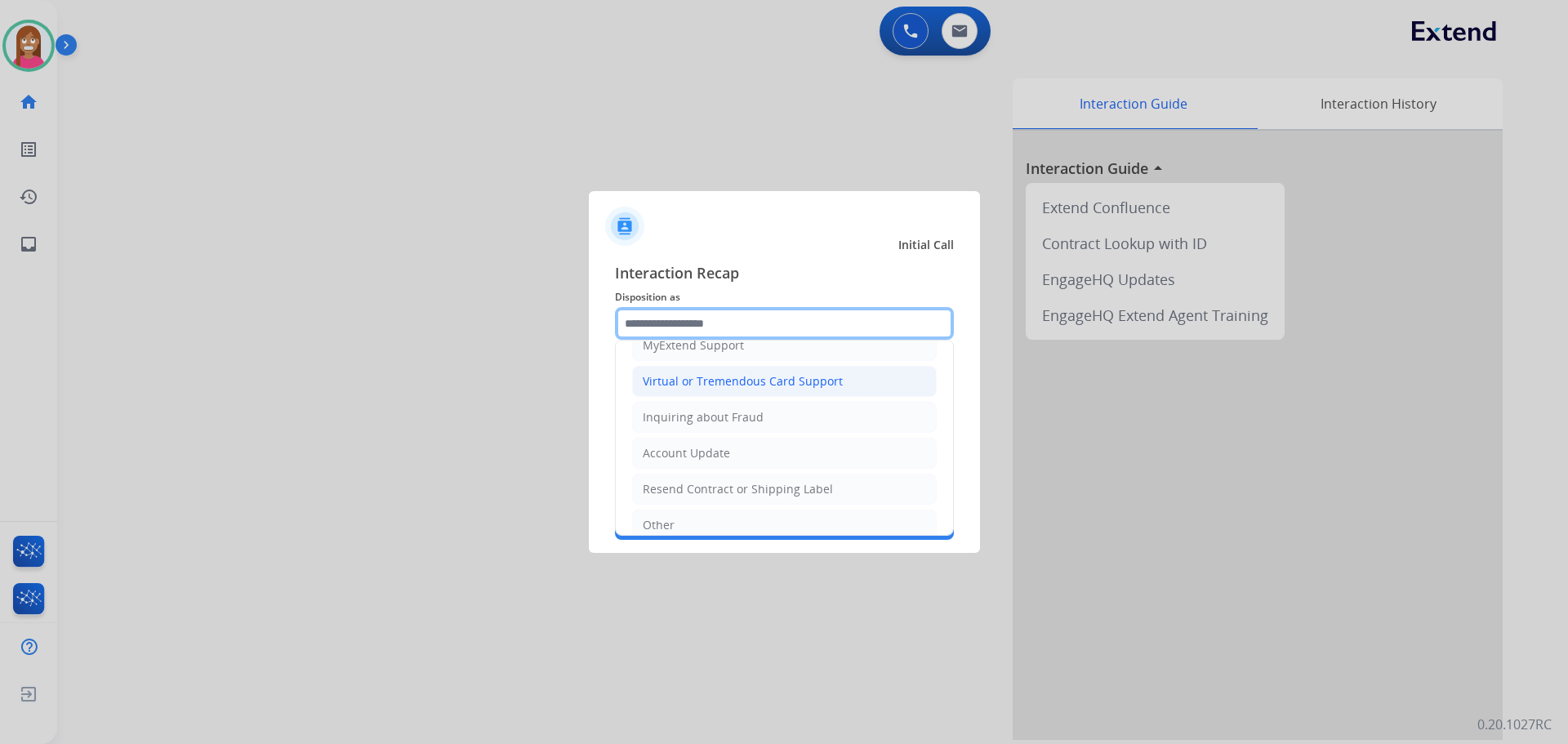
scroll to position [173, 0]
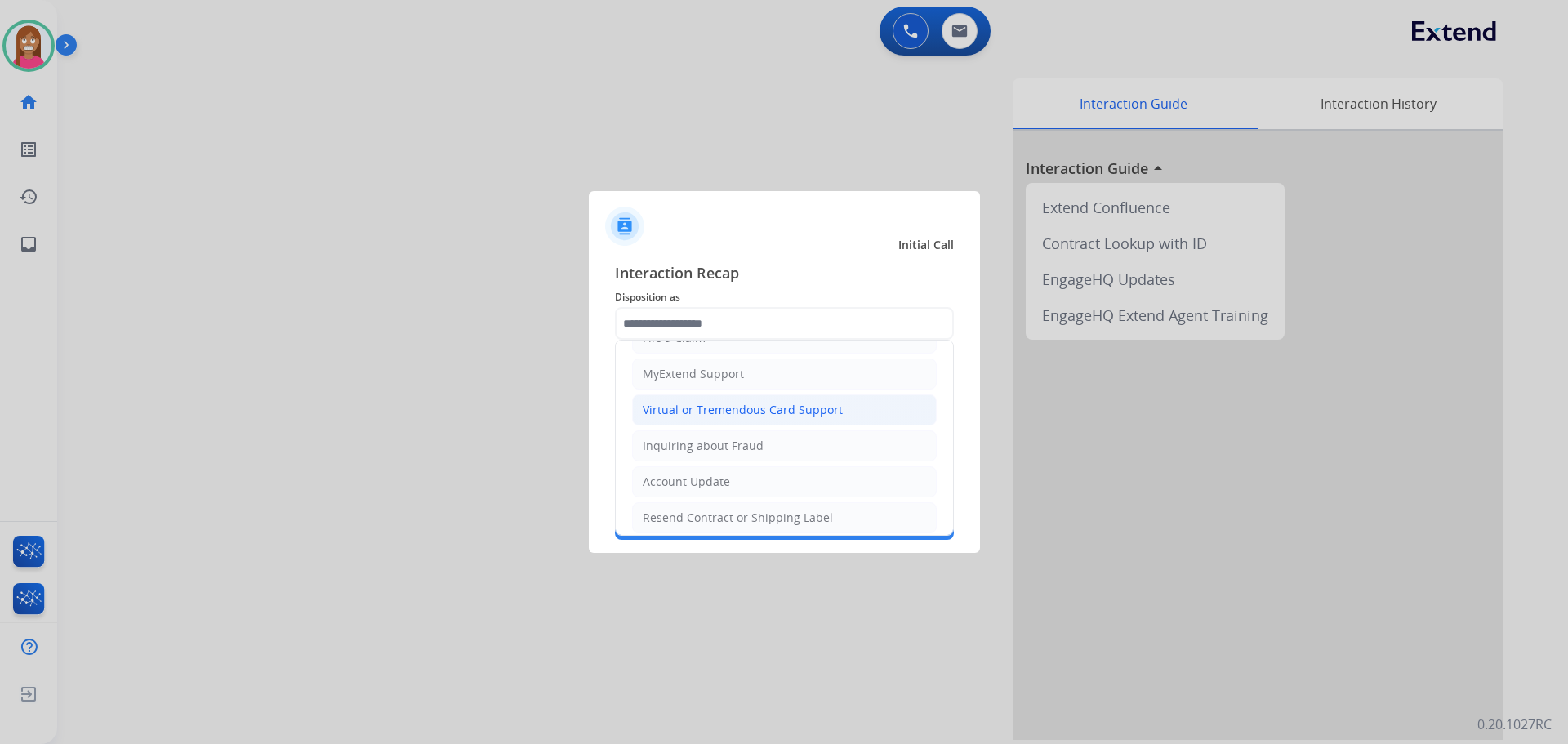
click at [659, 417] on div "Virtual or Tremendous Card Support" at bounding box center [742, 410] width 200 height 16
type input "**********"
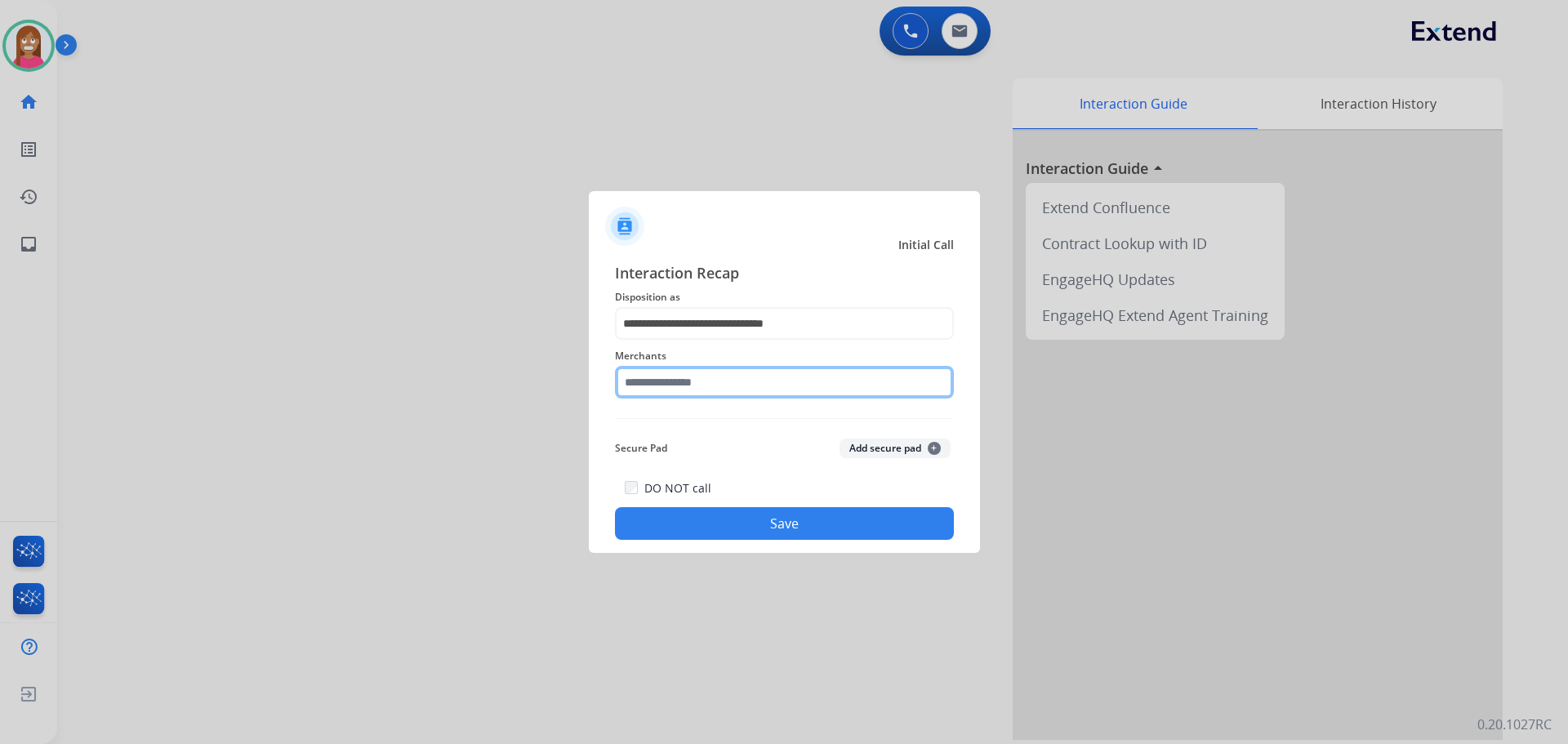
click at [678, 384] on input "text" at bounding box center [784, 382] width 339 height 33
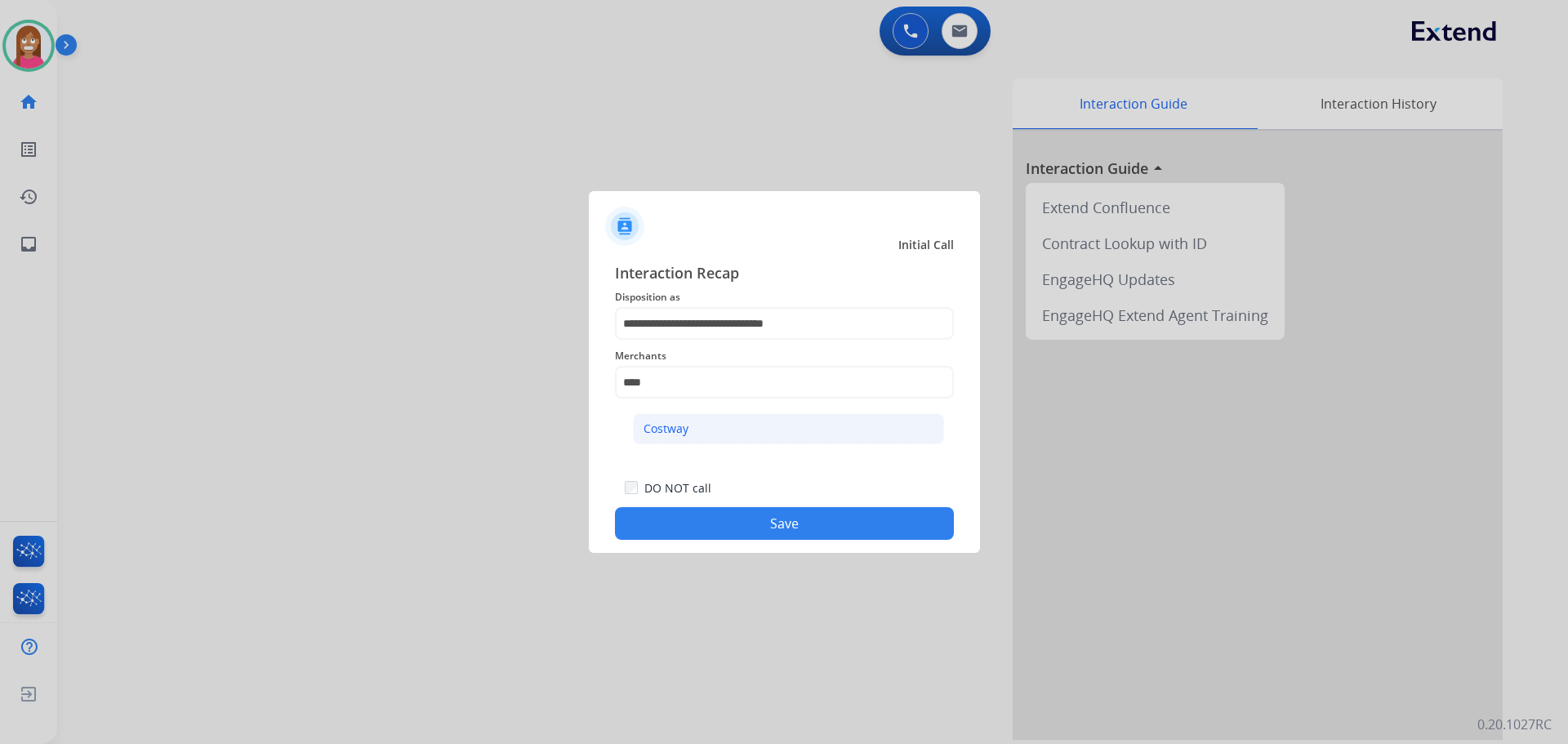
click at [701, 420] on li "Costway" at bounding box center [788, 429] width 311 height 31
type input "*******"
click at [748, 537] on button "Save" at bounding box center [784, 523] width 339 height 33
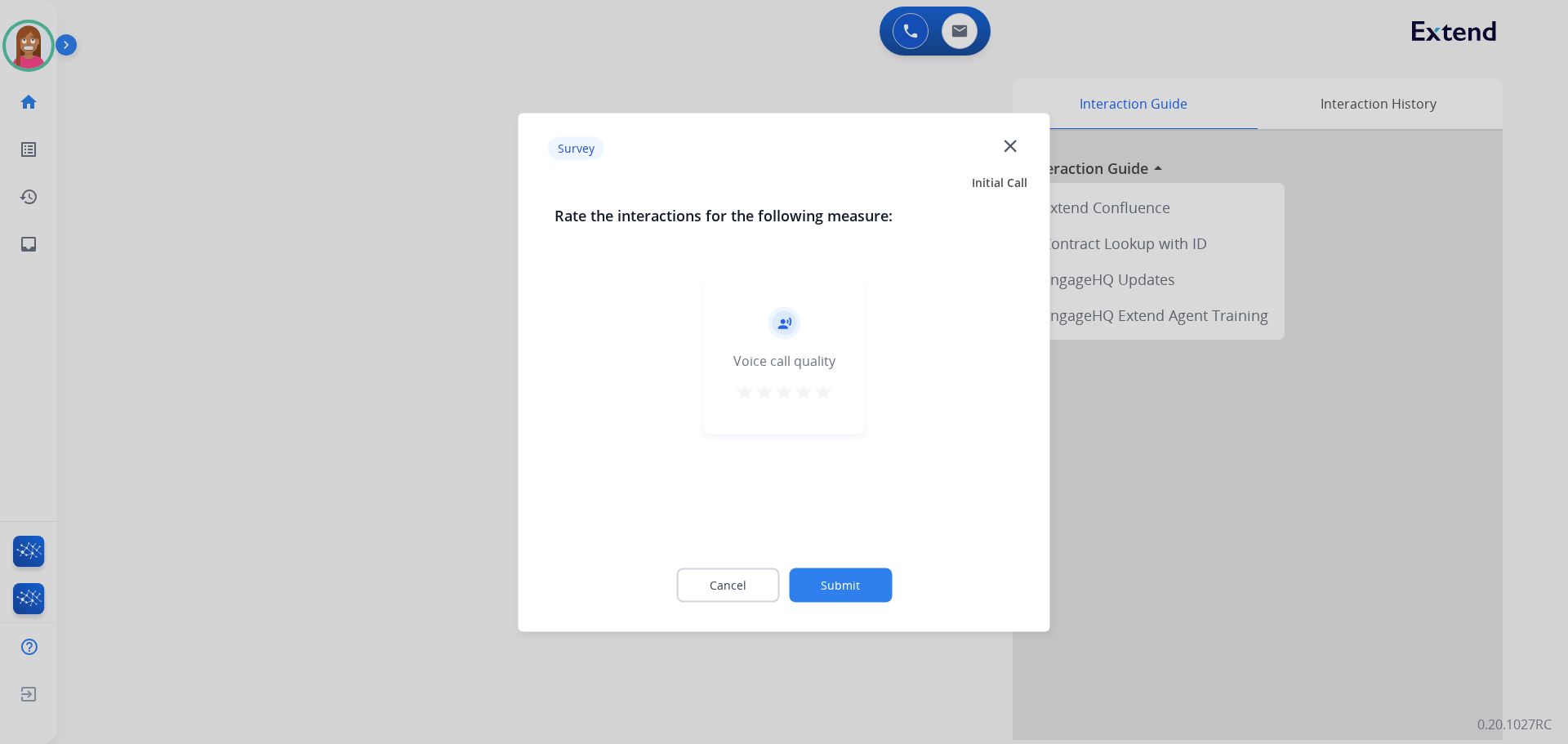
click at [1017, 152] on mat-icon "close" at bounding box center [1010, 145] width 21 height 21
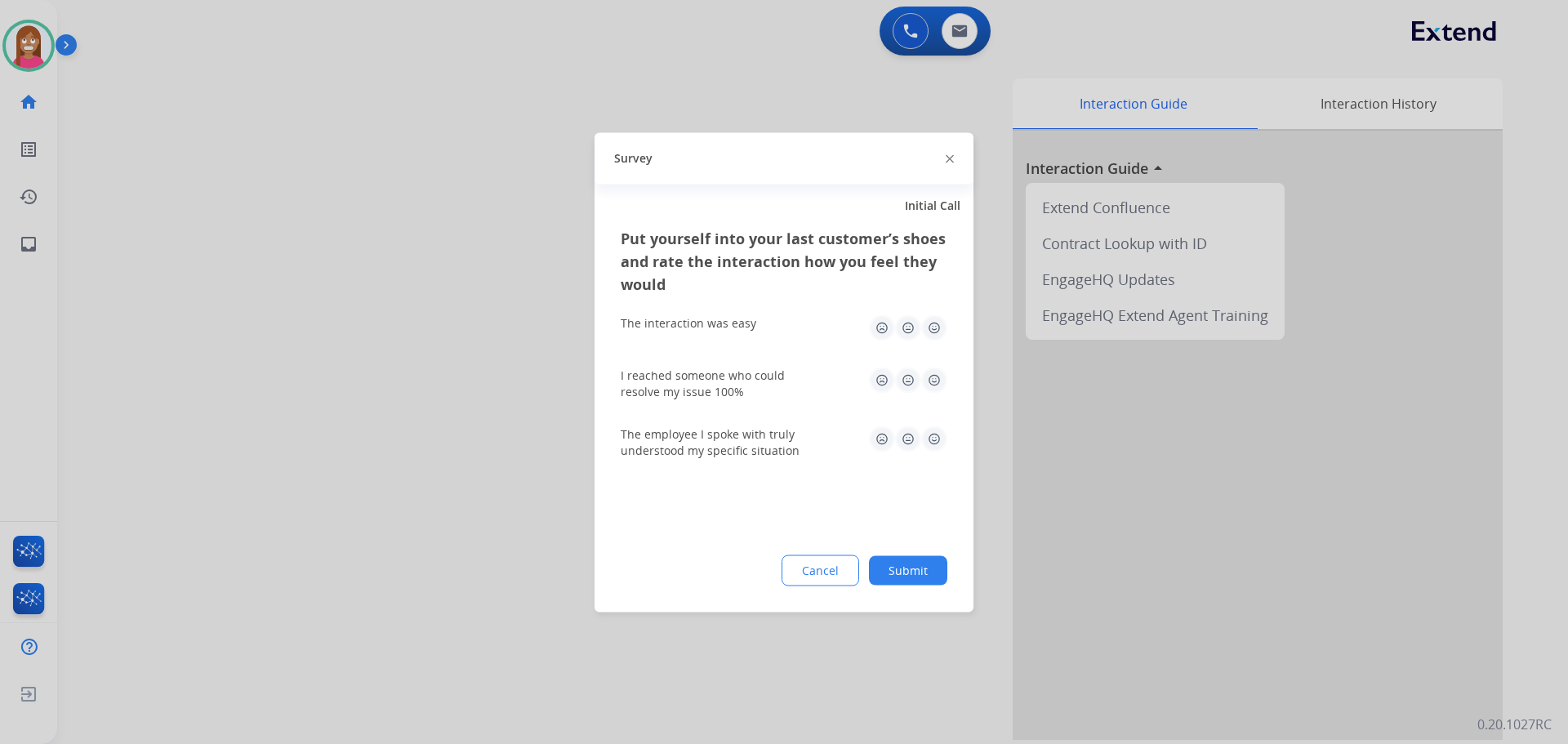
click at [950, 160] on img at bounding box center [950, 159] width 8 height 8
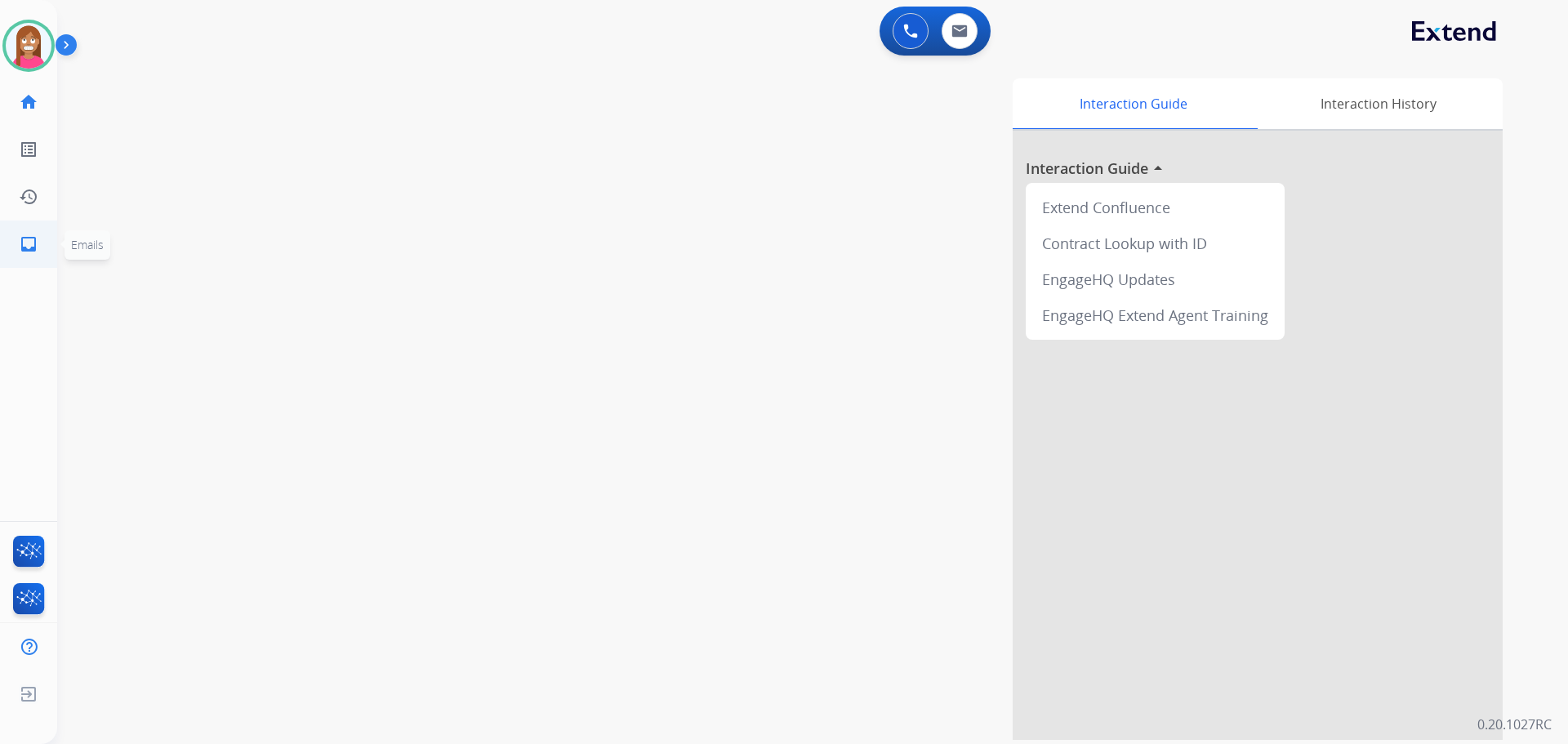
click at [36, 245] on mat-icon "inbox" at bounding box center [28, 243] width 19 height 19
select select "**********"
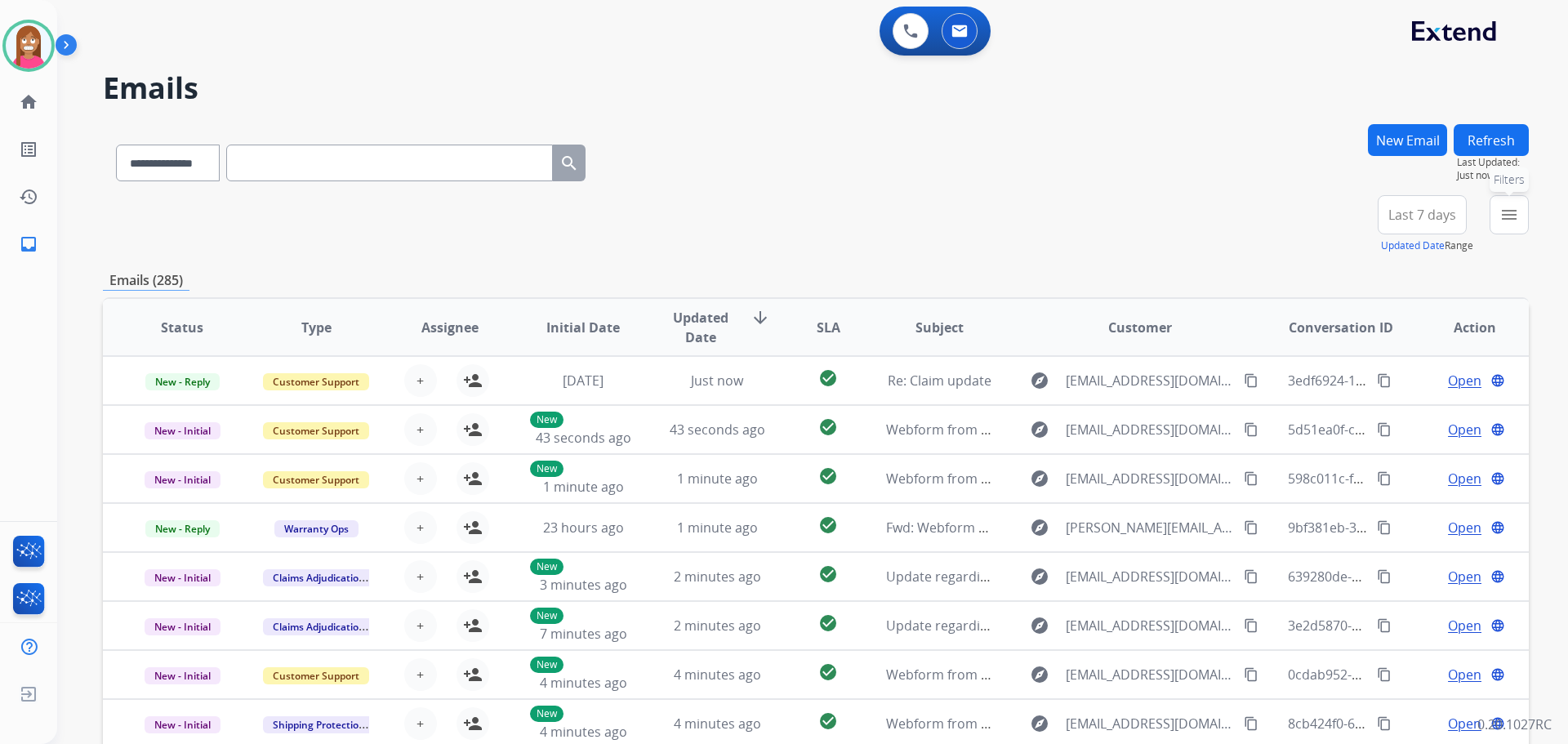
click at [1512, 208] on mat-icon "menu" at bounding box center [1509, 214] width 19 height 19
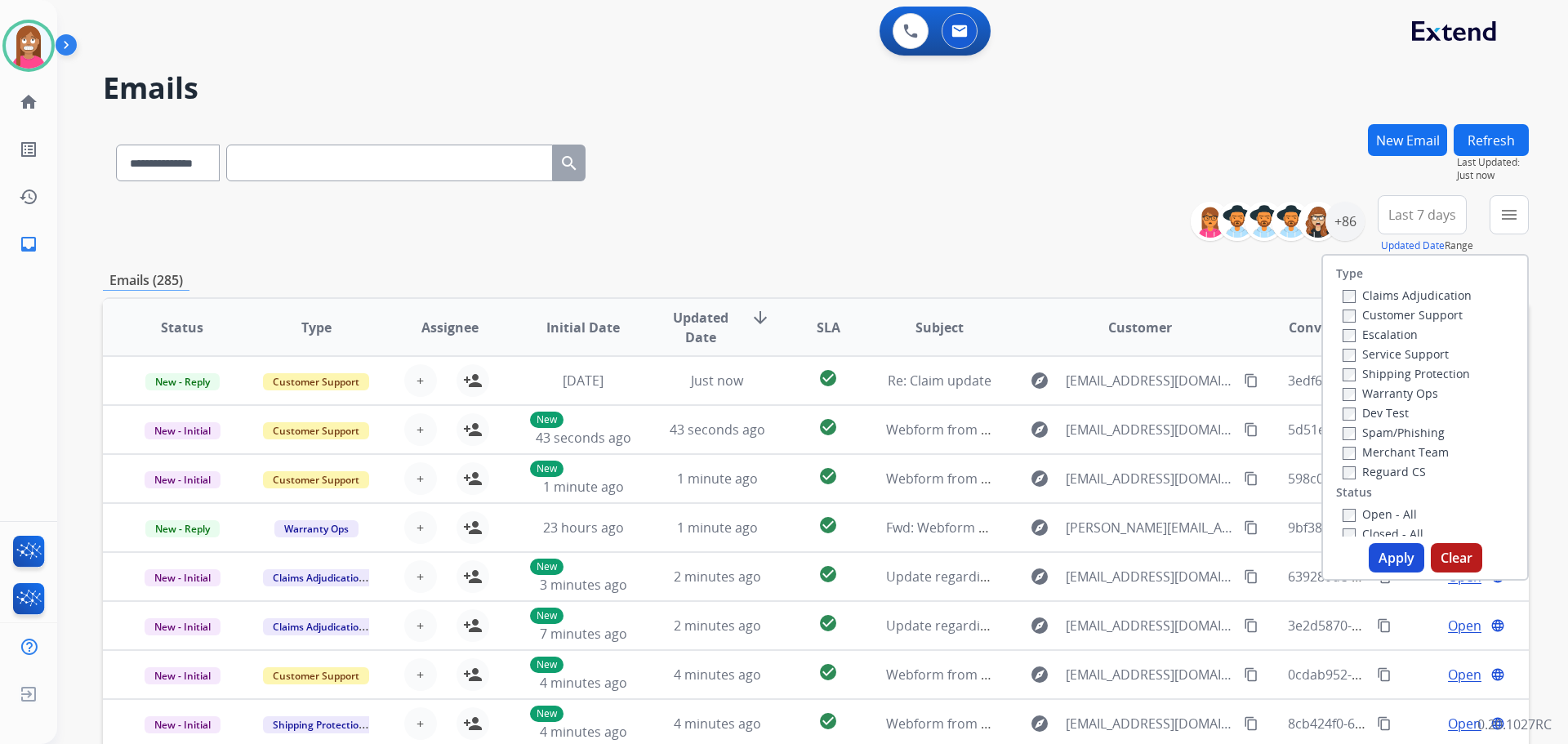
click at [1393, 307] on label "Customer Support" at bounding box center [1403, 315] width 120 height 16
click at [1395, 373] on label "Shipping Protection" at bounding box center [1407, 373] width 128 height 16
click at [1386, 477] on label "Reguard CS" at bounding box center [1384, 471] width 83 height 16
click at [1371, 512] on label "Open - All" at bounding box center [1379, 513] width 74 height 16
click at [1382, 561] on button "Apply" at bounding box center [1397, 557] width 56 height 29
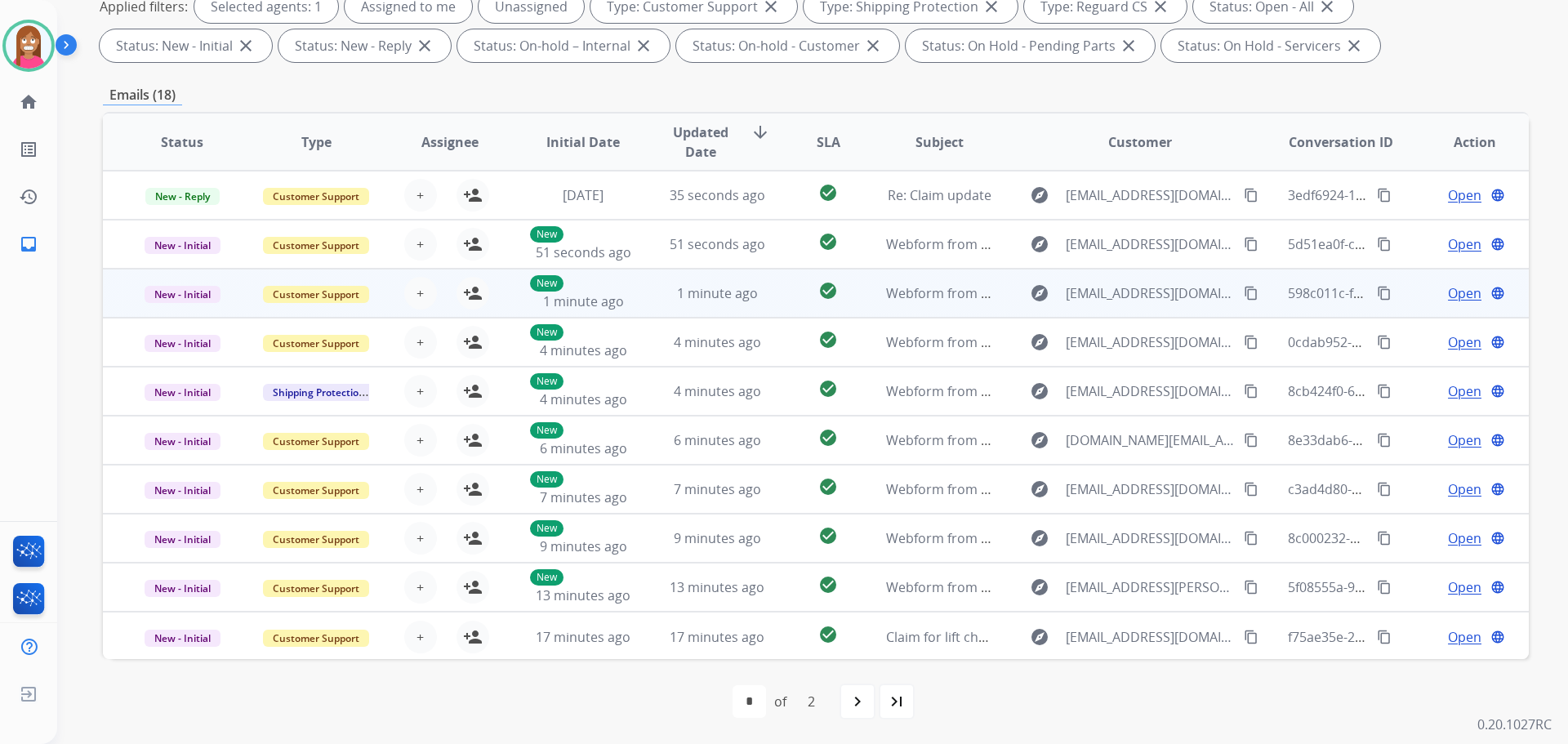
scroll to position [2, 0]
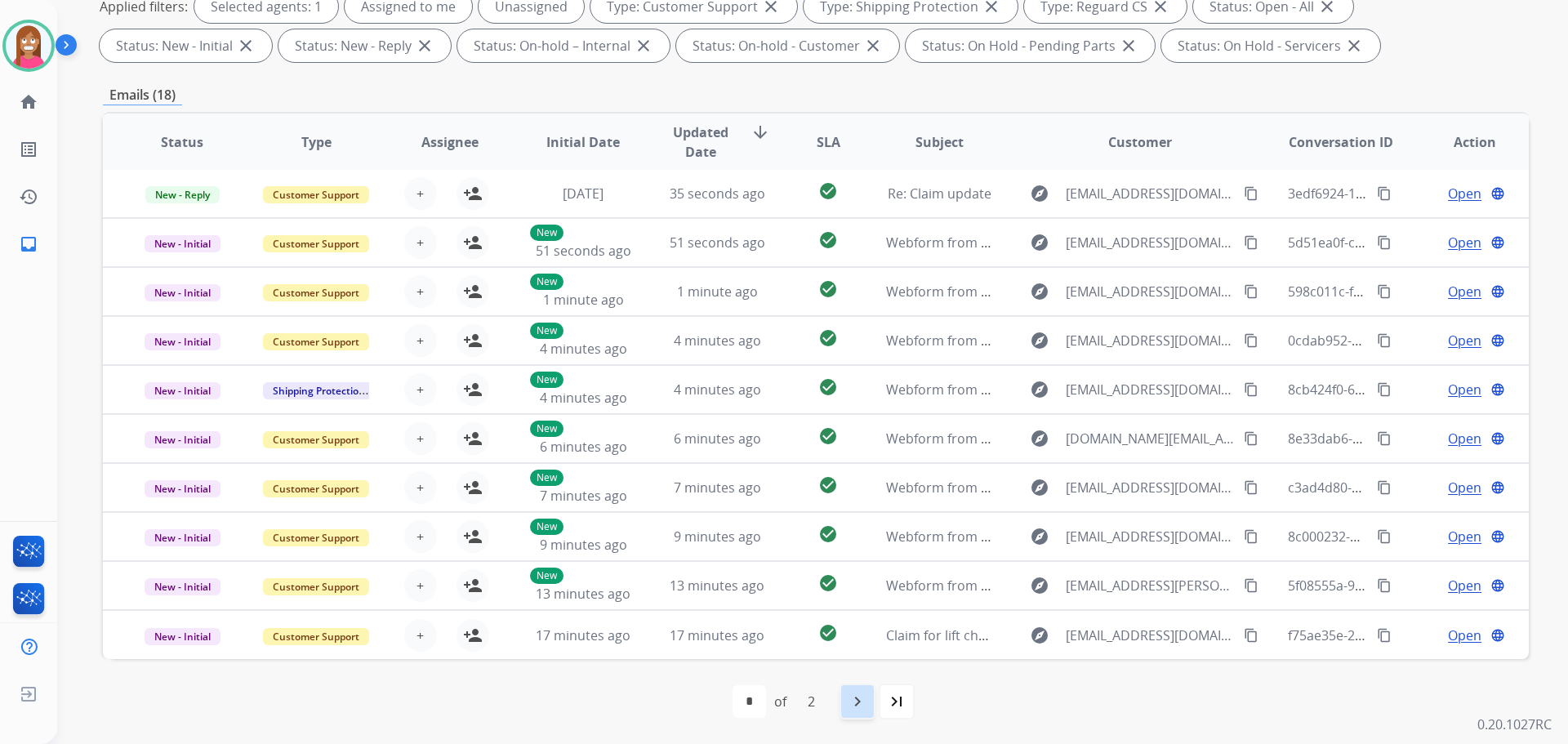
click at [861, 705] on mat-icon "navigate_next" at bounding box center [857, 700] width 19 height 19
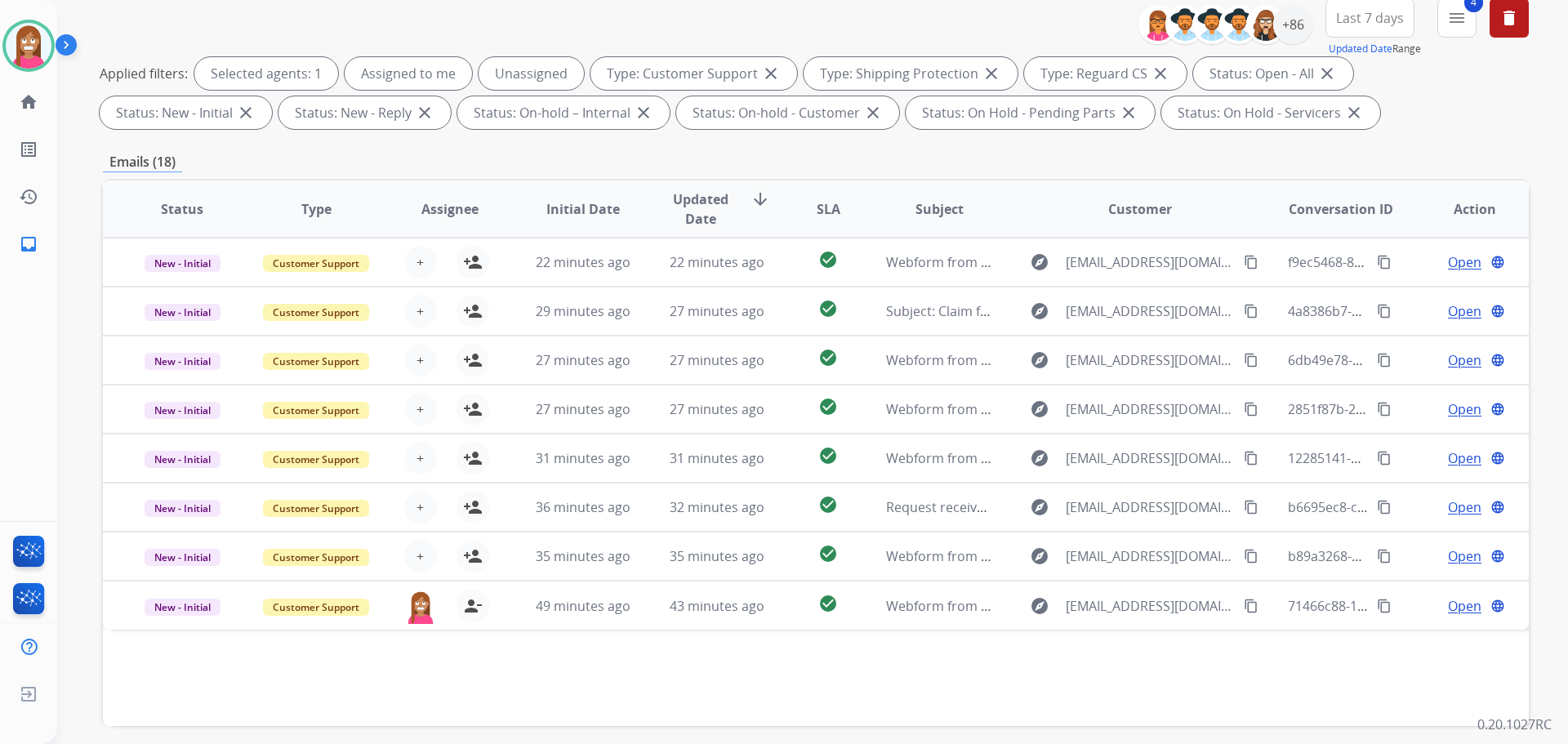
scroll to position [264, 0]
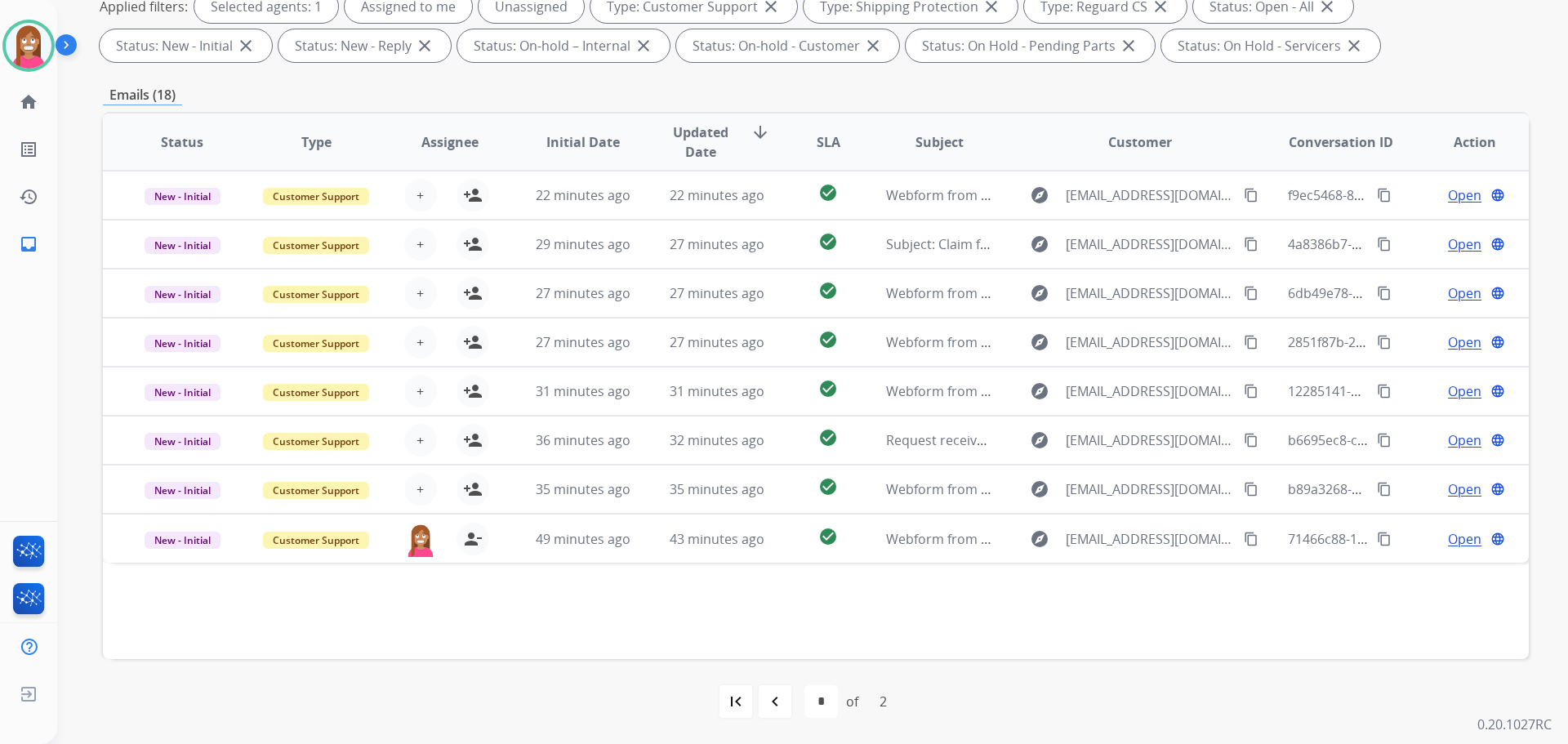
click at [776, 704] on mat-icon "navigate_before" at bounding box center [774, 700] width 19 height 19
select select "*"
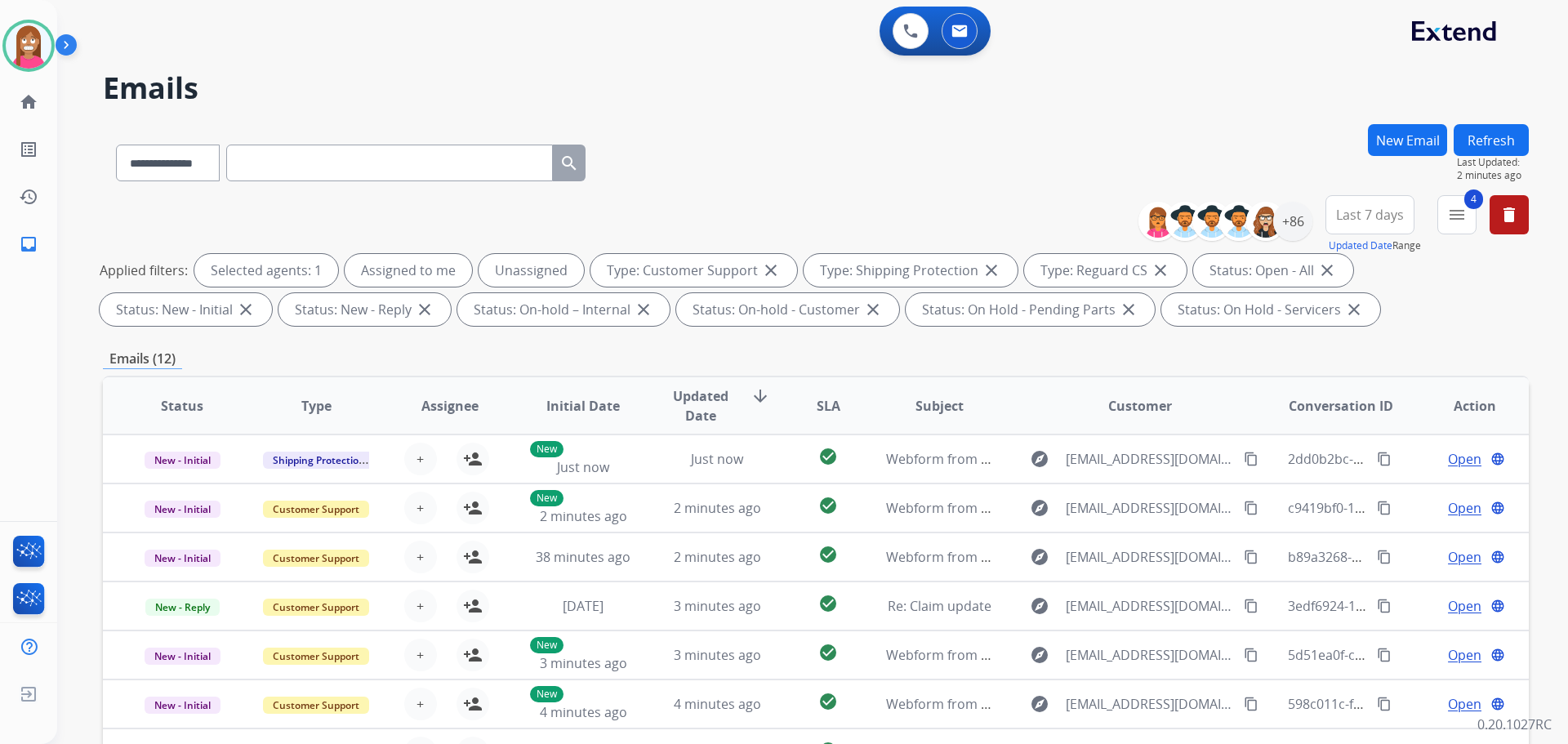
scroll to position [2, 0]
click at [23, 40] on img at bounding box center [28, 46] width 46 height 46
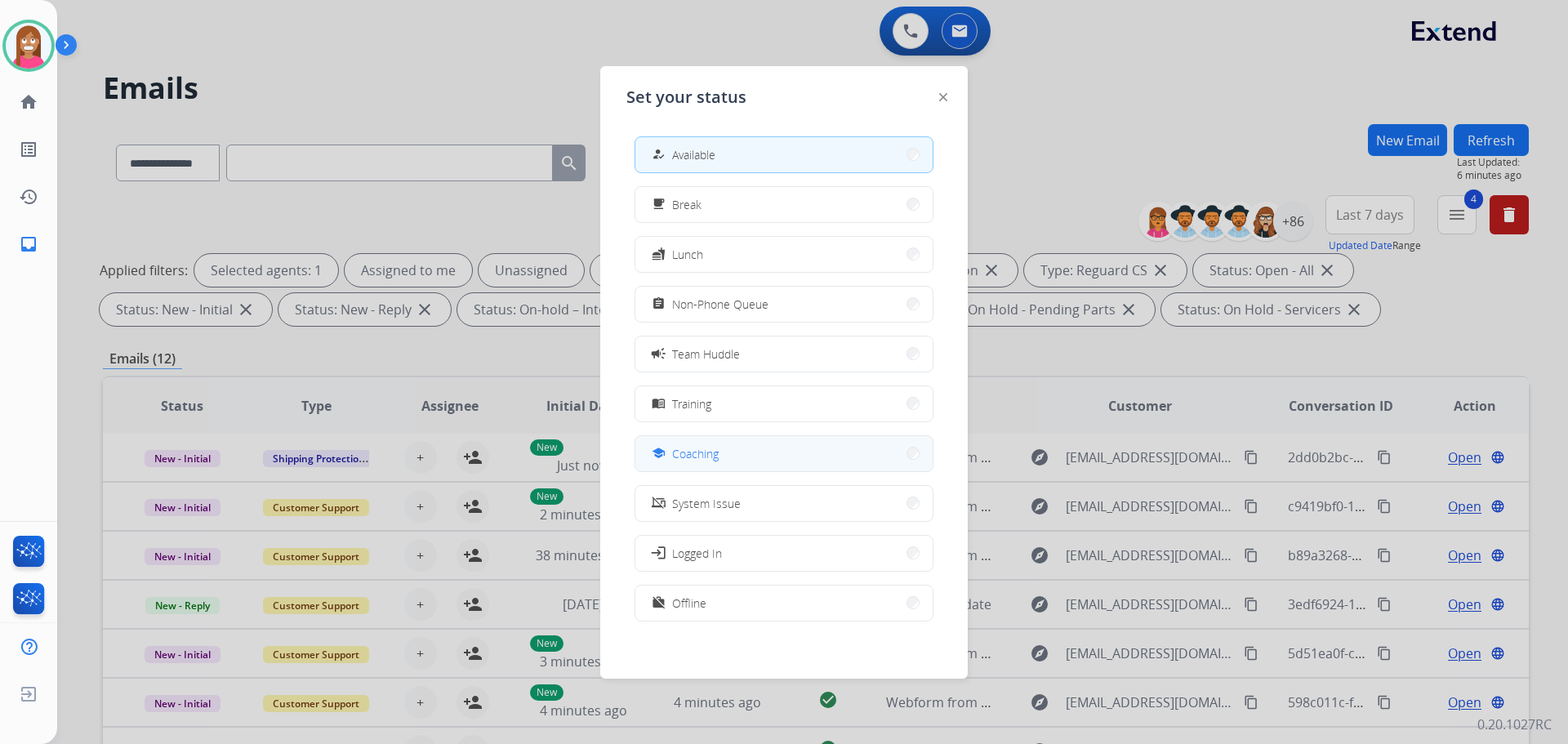
click at [675, 450] on div "school Coaching" at bounding box center [683, 452] width 70 height 19
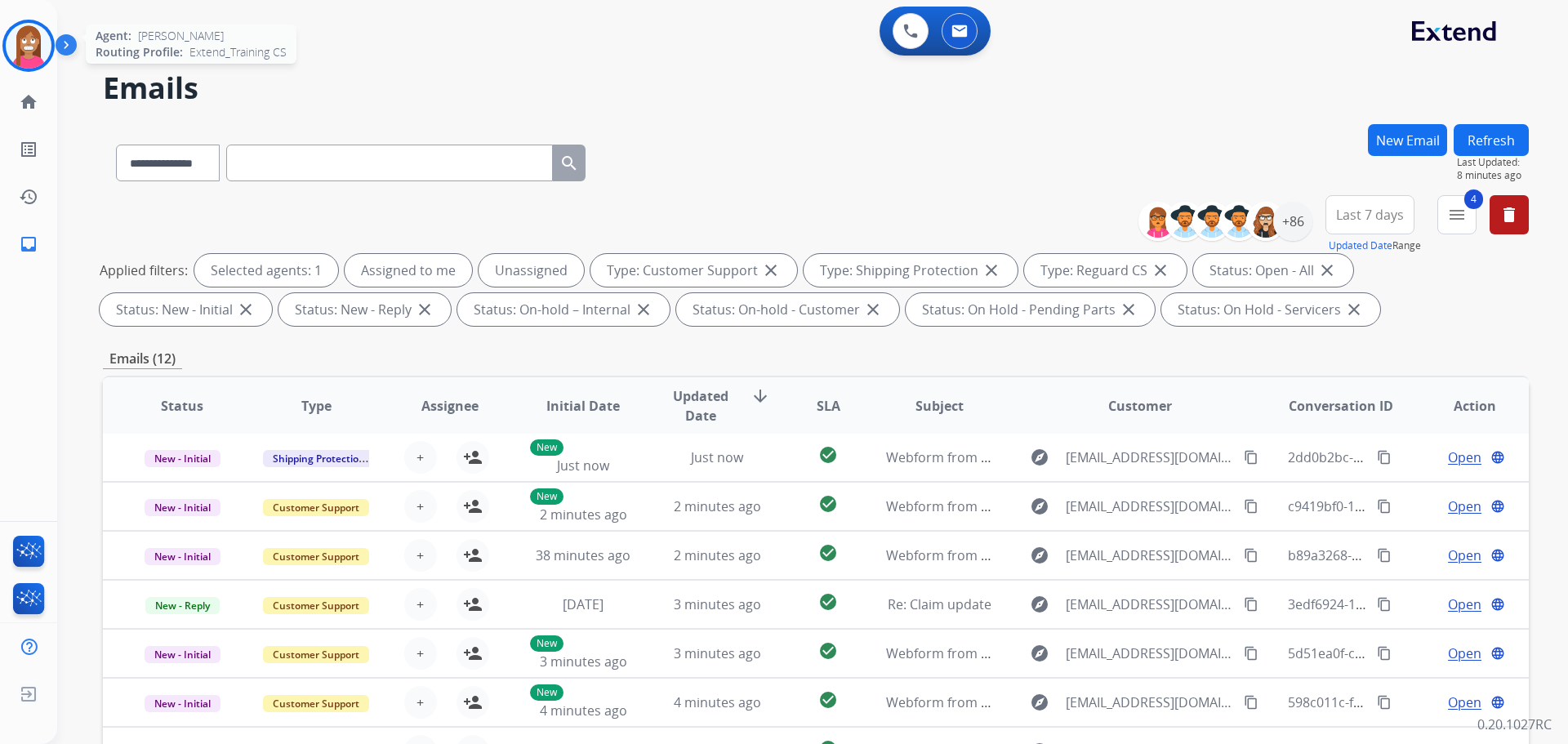
click at [24, 51] on img at bounding box center [28, 46] width 46 height 46
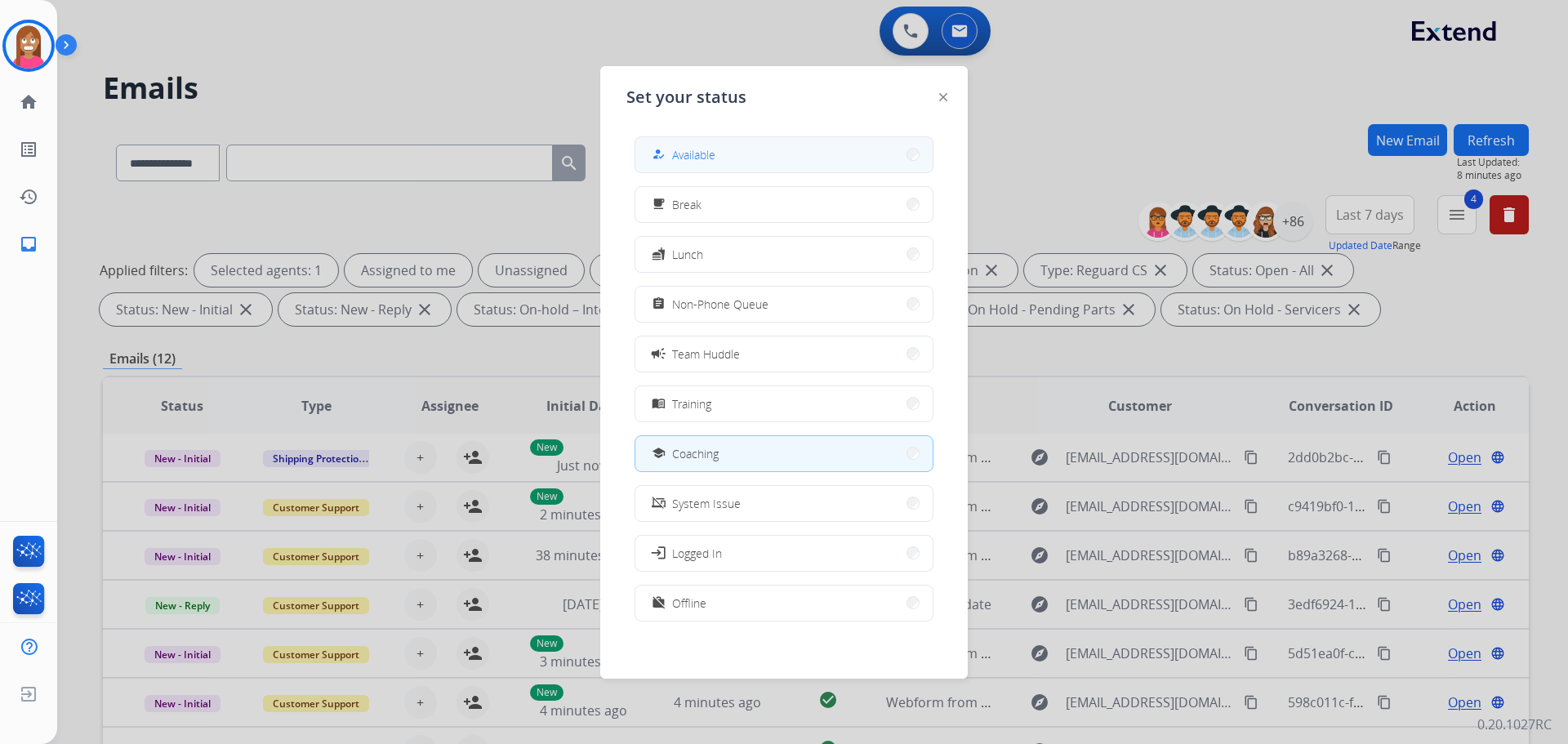
click at [668, 160] on div "how_to_reg" at bounding box center [660, 153] width 24 height 19
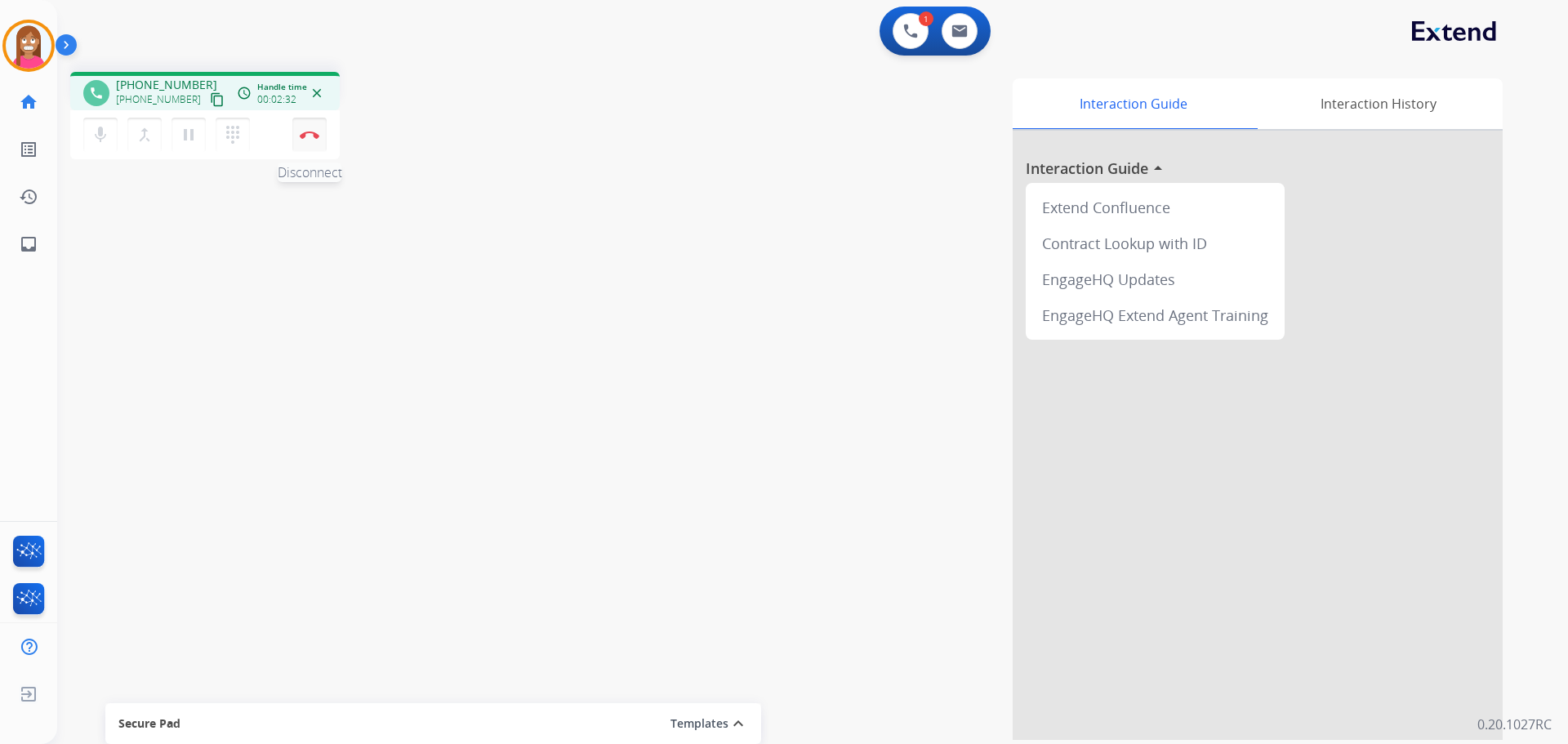
click at [306, 143] on button "Disconnect" at bounding box center [310, 135] width 35 height 35
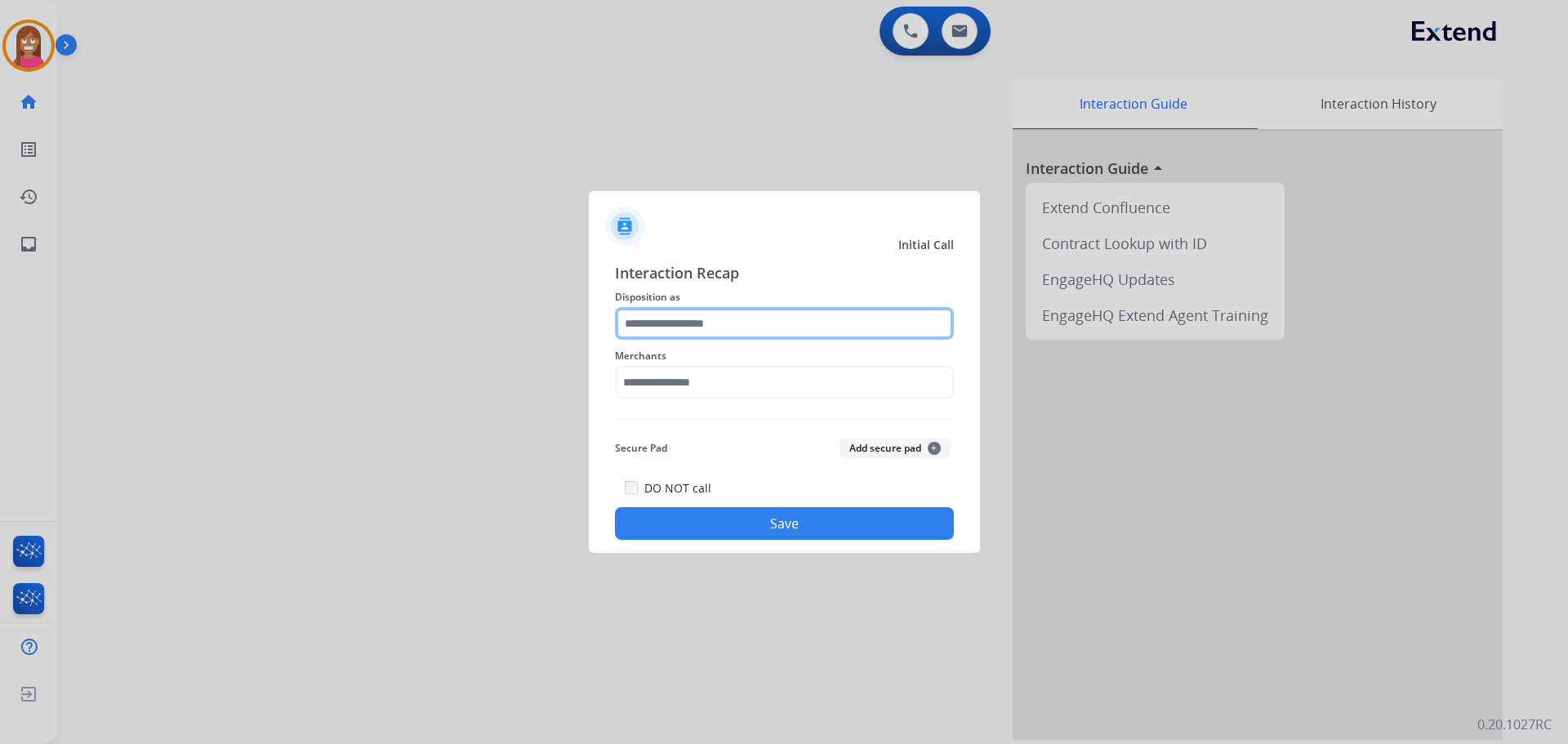
click at [646, 323] on input "text" at bounding box center [784, 324] width 339 height 33
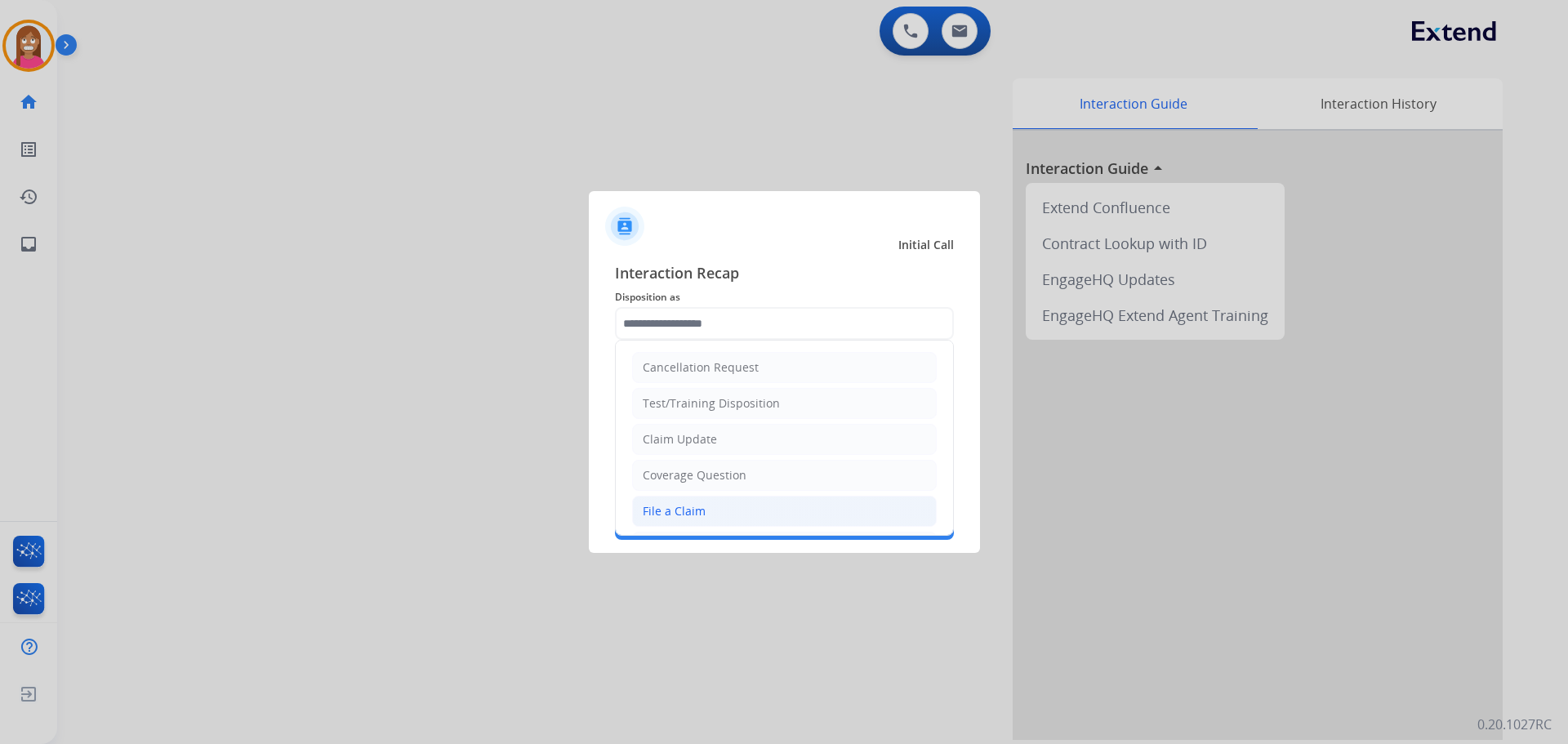
click at [680, 512] on div "File a Claim" at bounding box center [674, 512] width 63 height 16
type input "**********"
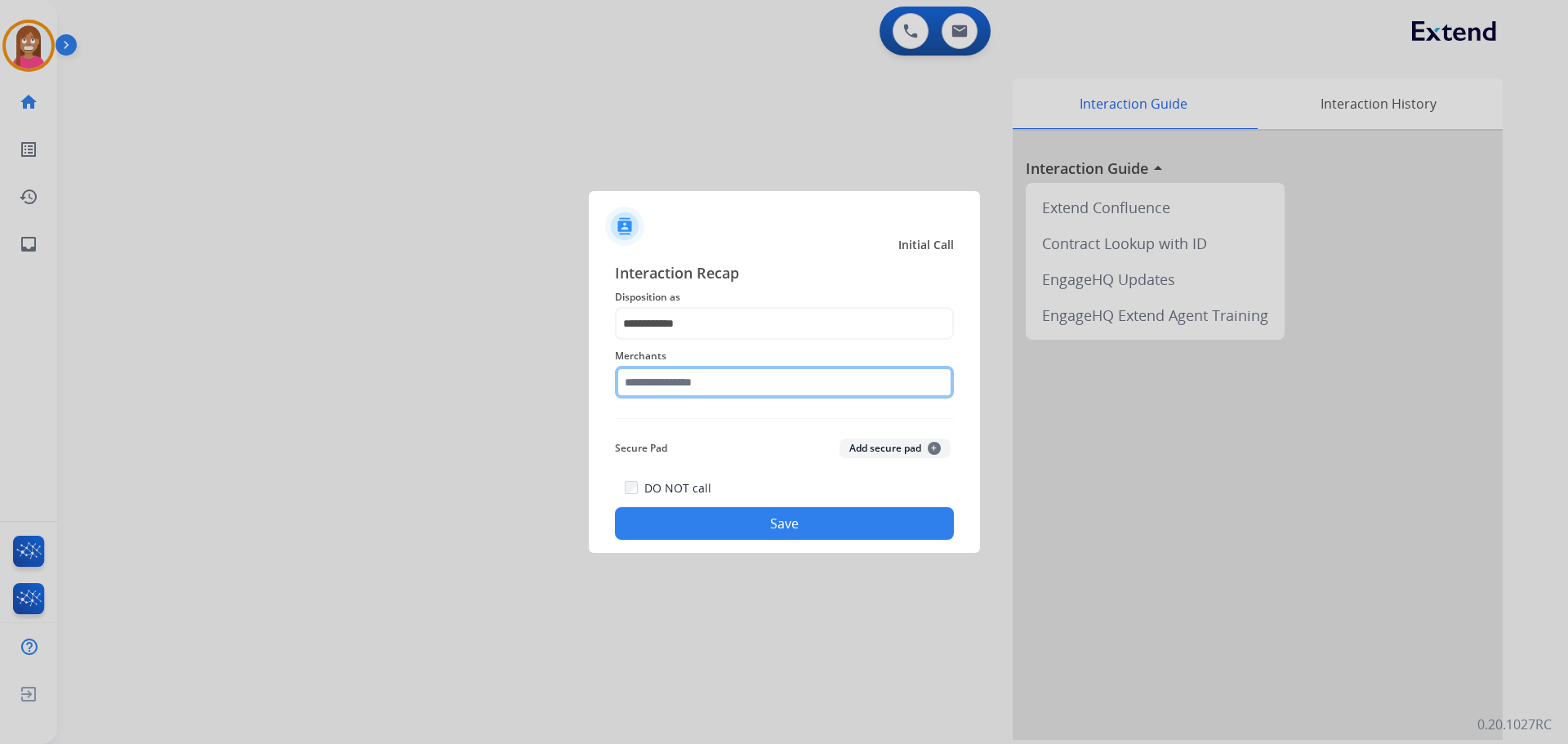
click at [652, 386] on input "text" at bounding box center [784, 382] width 339 height 33
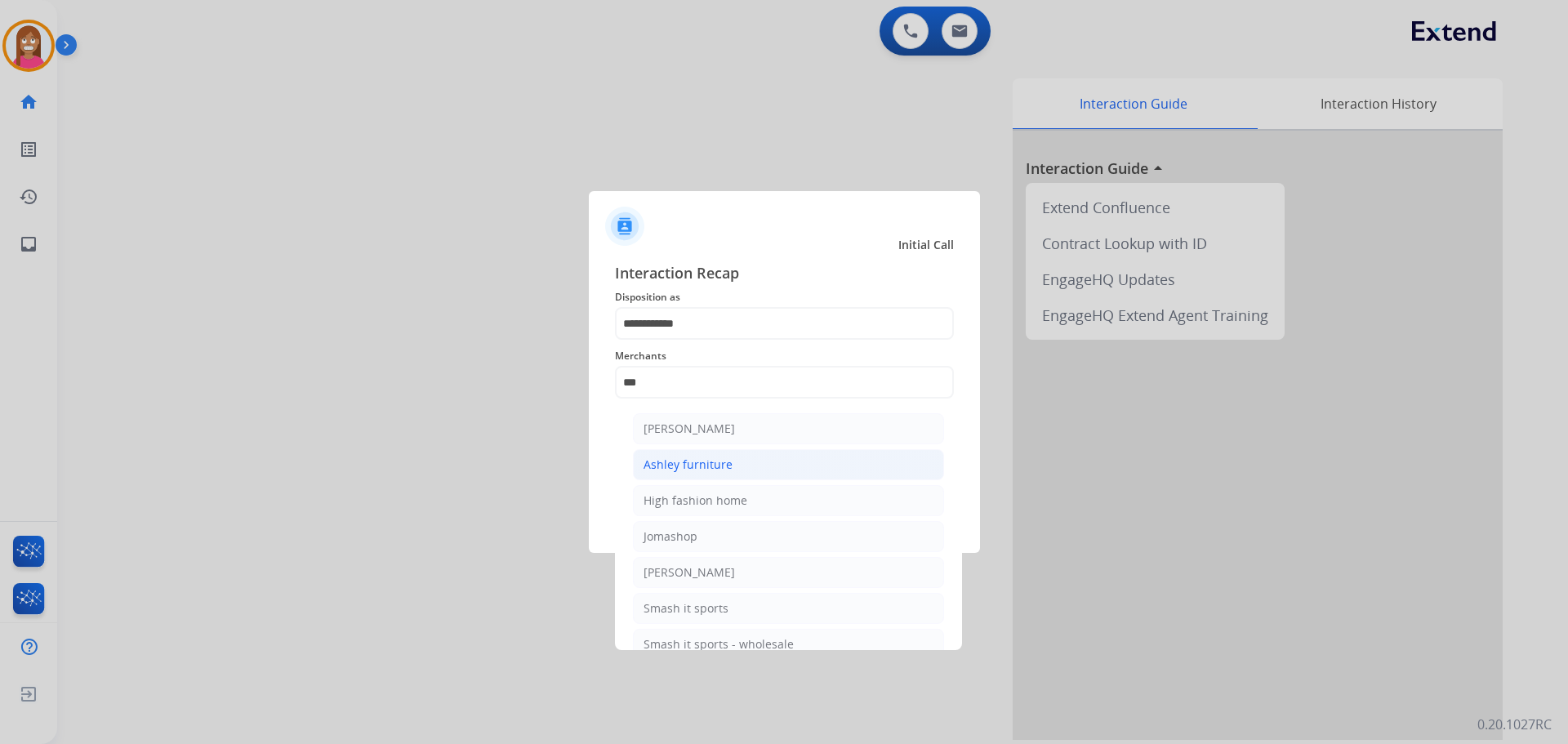
click at [726, 472] on div "Ashley furniture" at bounding box center [689, 465] width 89 height 16
type input "**********"
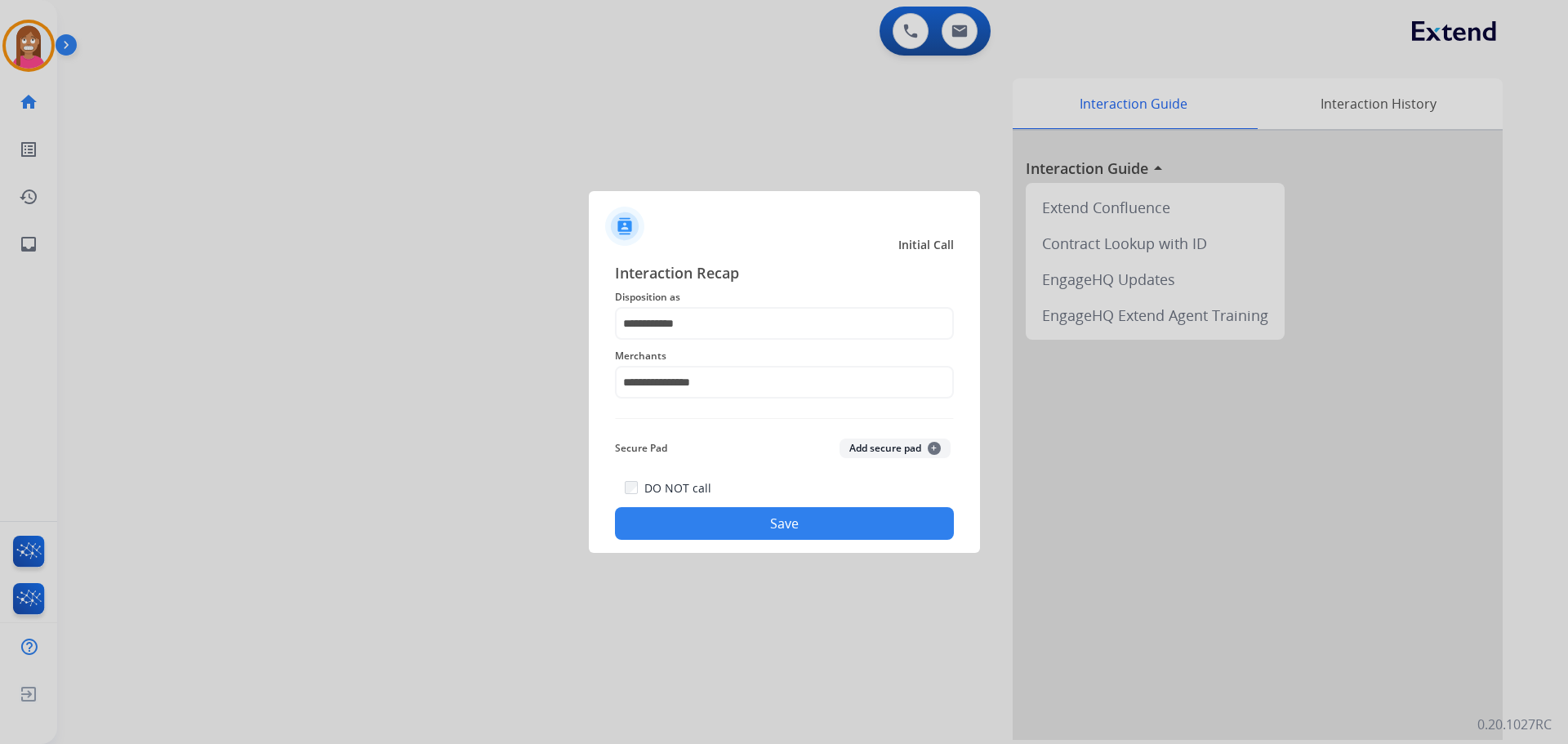
click at [729, 534] on button "Save" at bounding box center [784, 523] width 339 height 33
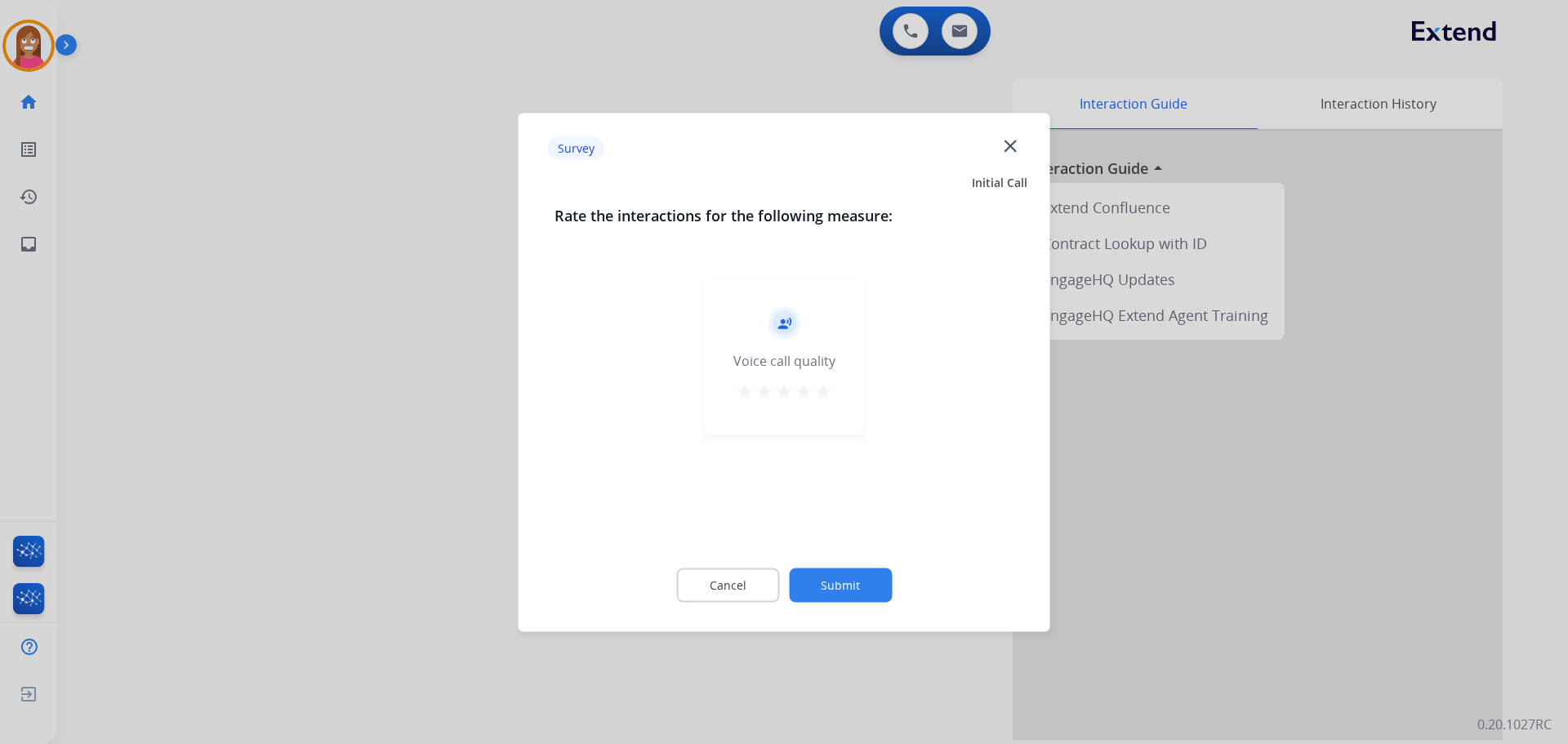
click at [1012, 152] on mat-icon "close" at bounding box center [1010, 145] width 21 height 21
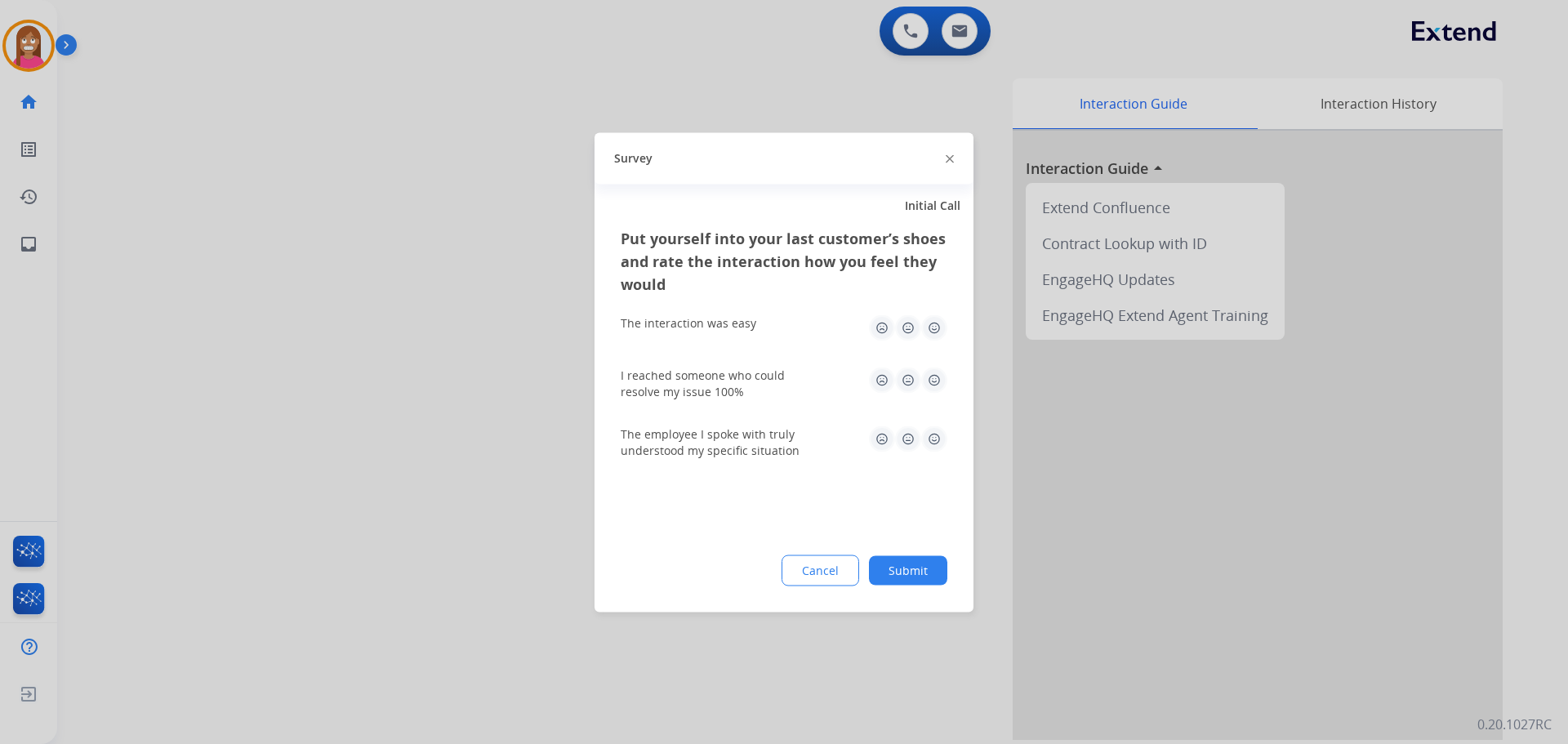
click at [951, 161] on img at bounding box center [950, 159] width 8 height 8
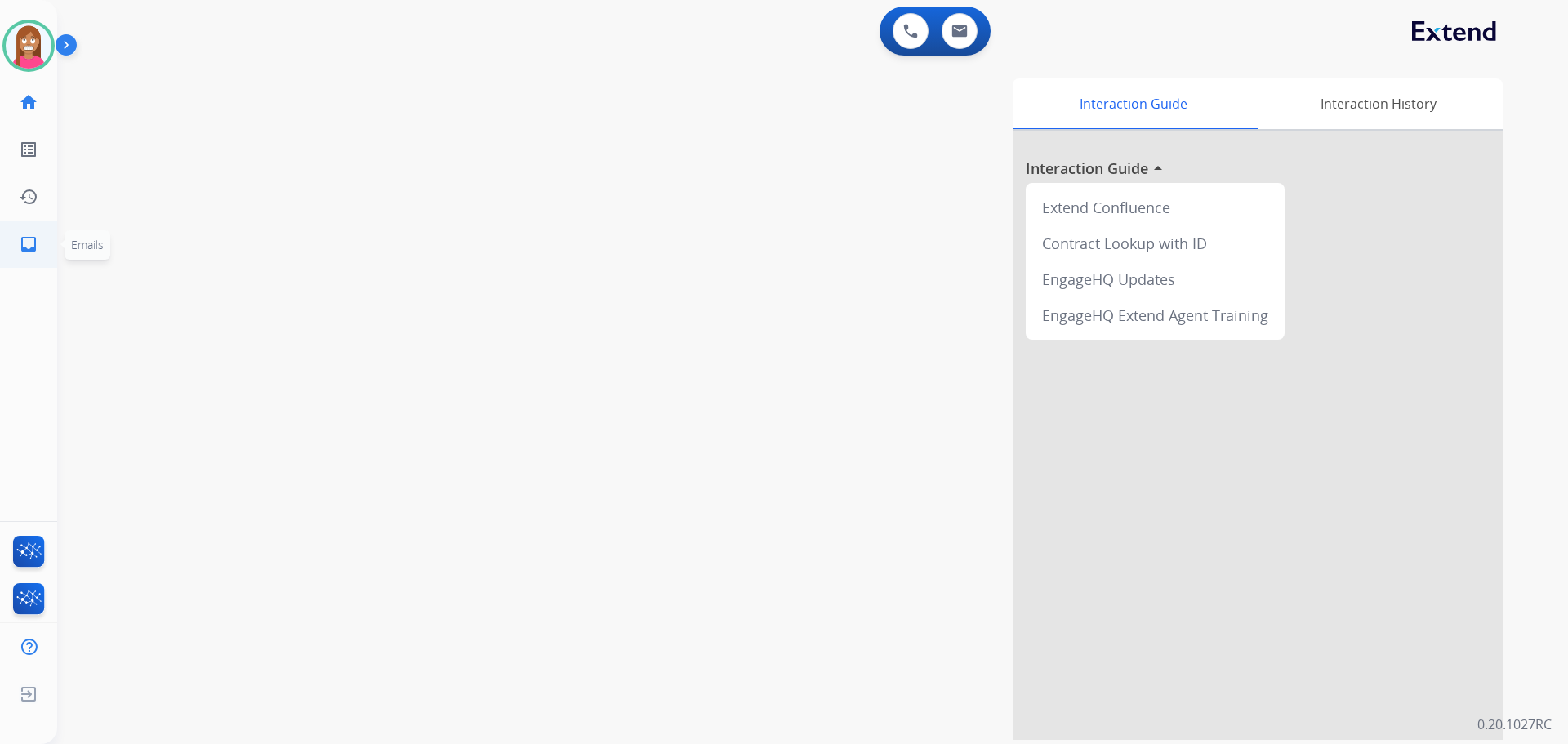
click at [22, 245] on mat-icon "inbox" at bounding box center [28, 243] width 19 height 19
select select "**********"
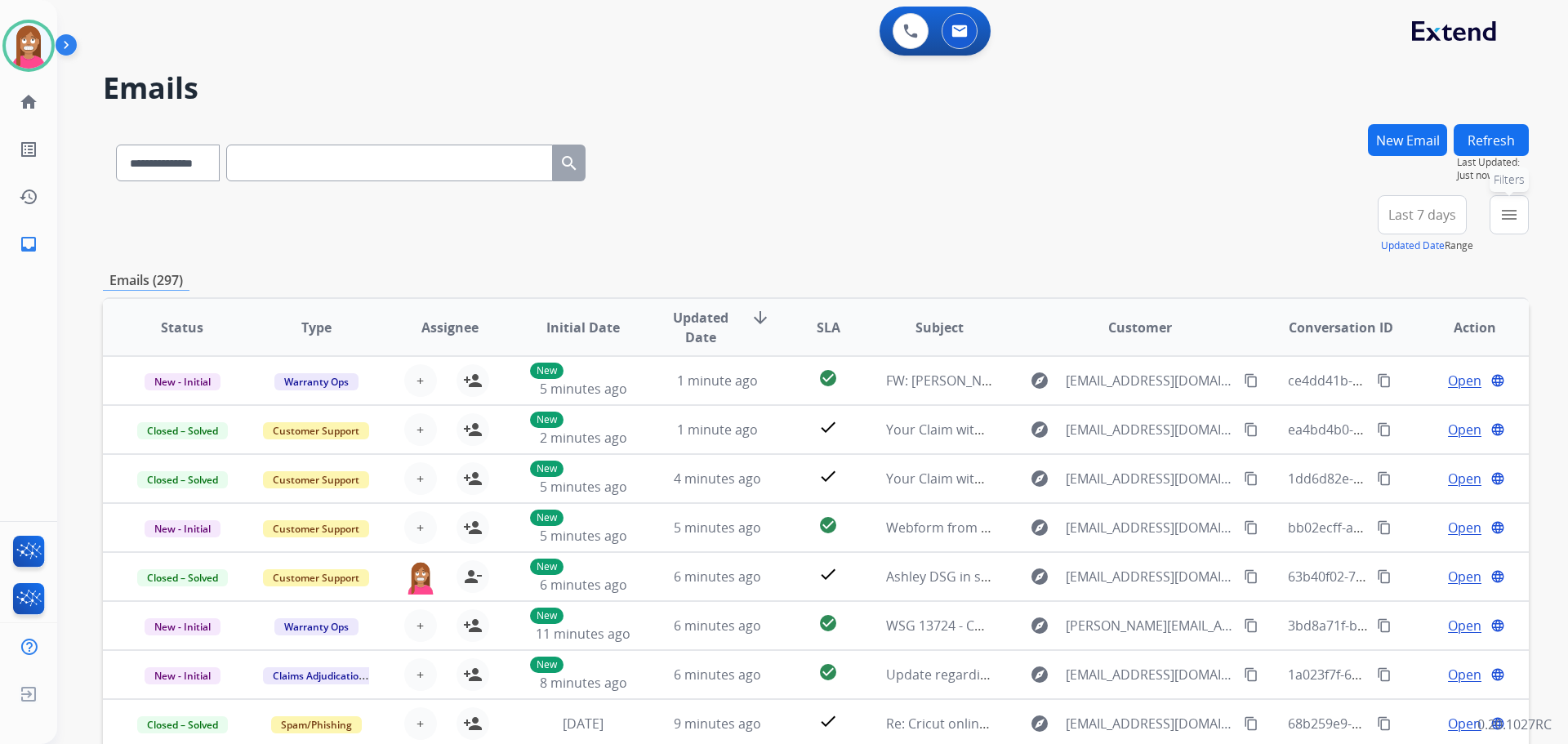
click at [1512, 220] on mat-icon "menu" at bounding box center [1509, 214] width 19 height 19
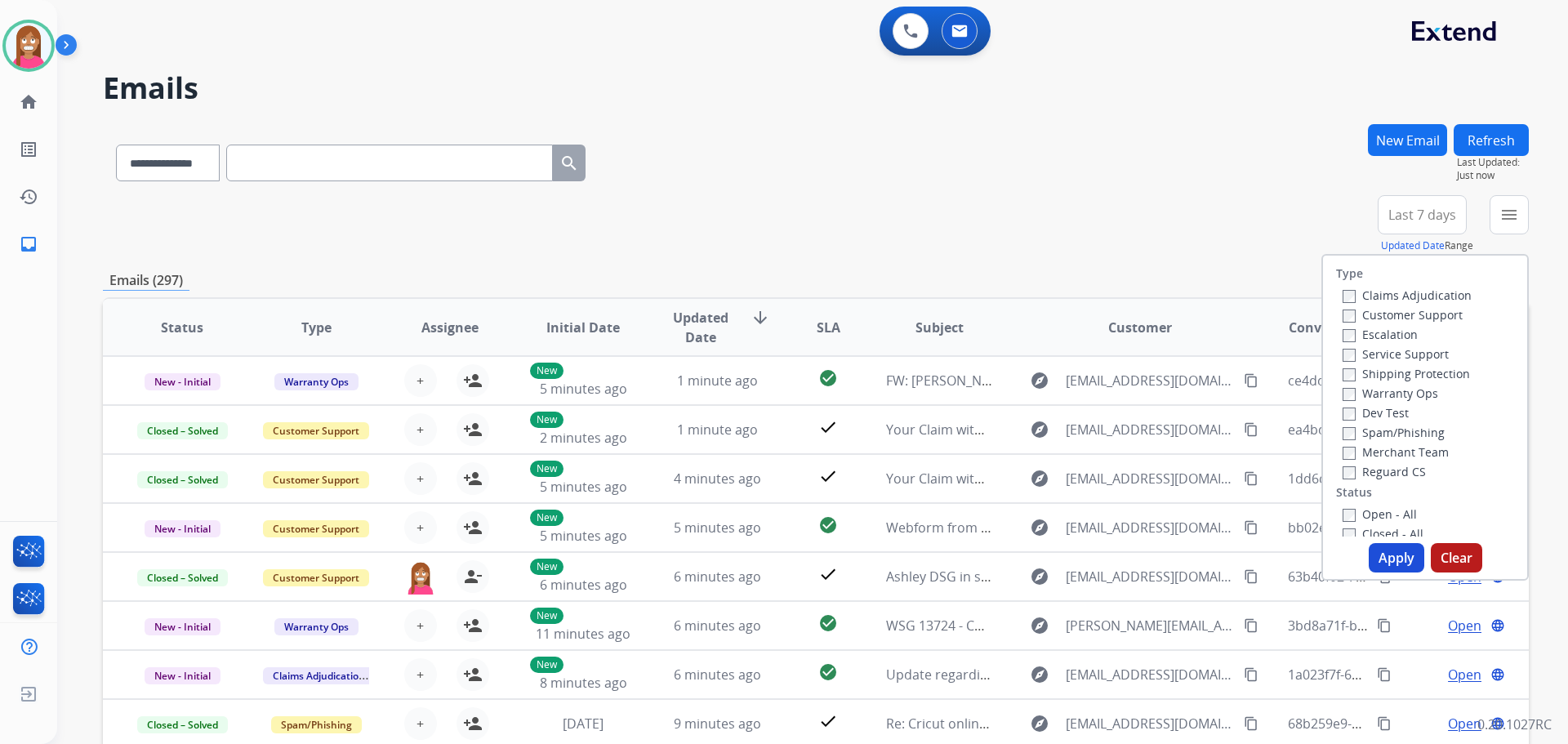
click at [1355, 313] on label "Customer Support" at bounding box center [1403, 315] width 120 height 16
click at [1366, 373] on label "Shipping Protection" at bounding box center [1407, 373] width 128 height 16
click at [1347, 470] on label "Reguard CS" at bounding box center [1384, 471] width 83 height 16
click at [1354, 513] on label "Open - All" at bounding box center [1379, 513] width 74 height 16
click at [1386, 558] on button "Apply" at bounding box center [1397, 557] width 56 height 29
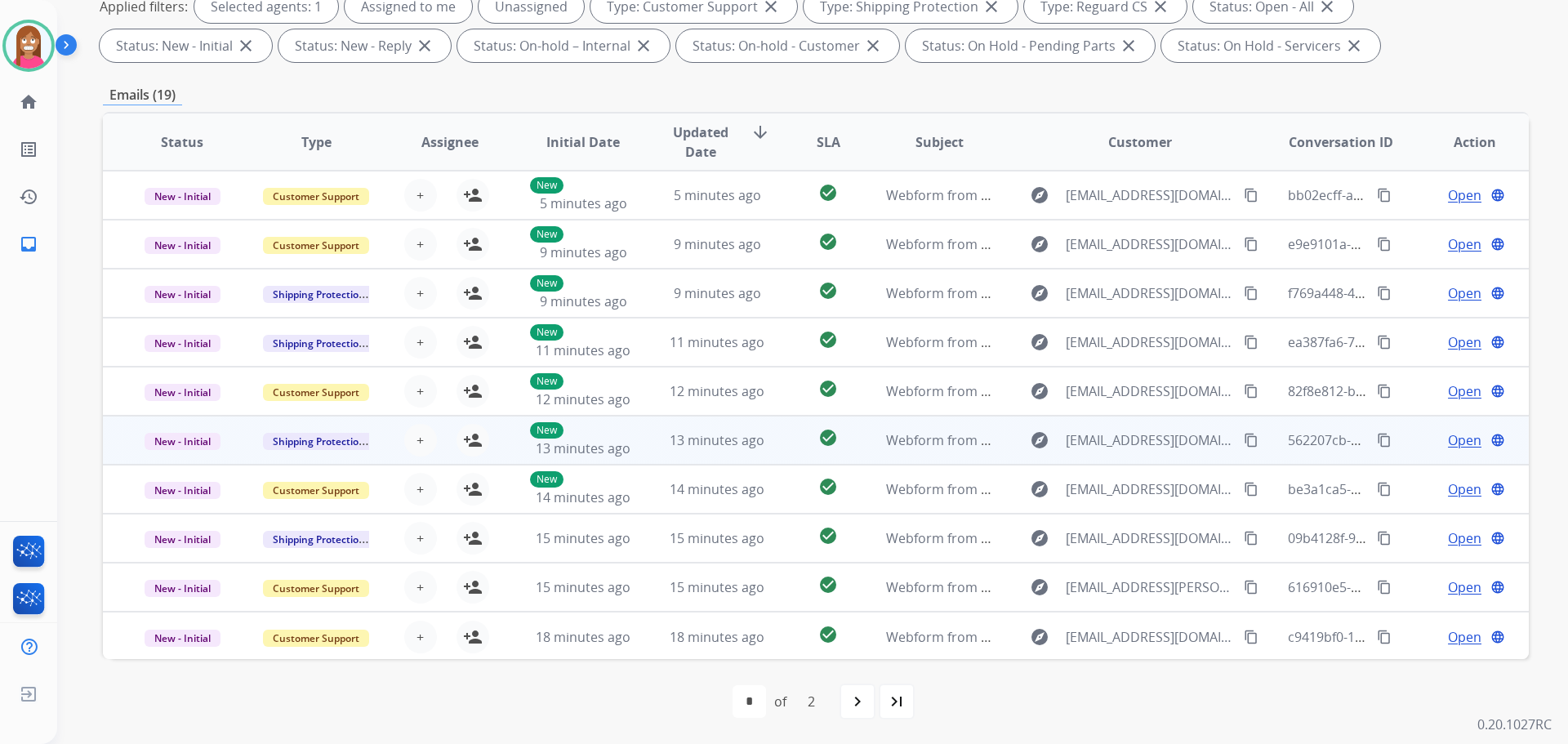
click at [781, 454] on td "check_circle" at bounding box center [815, 440] width 89 height 49
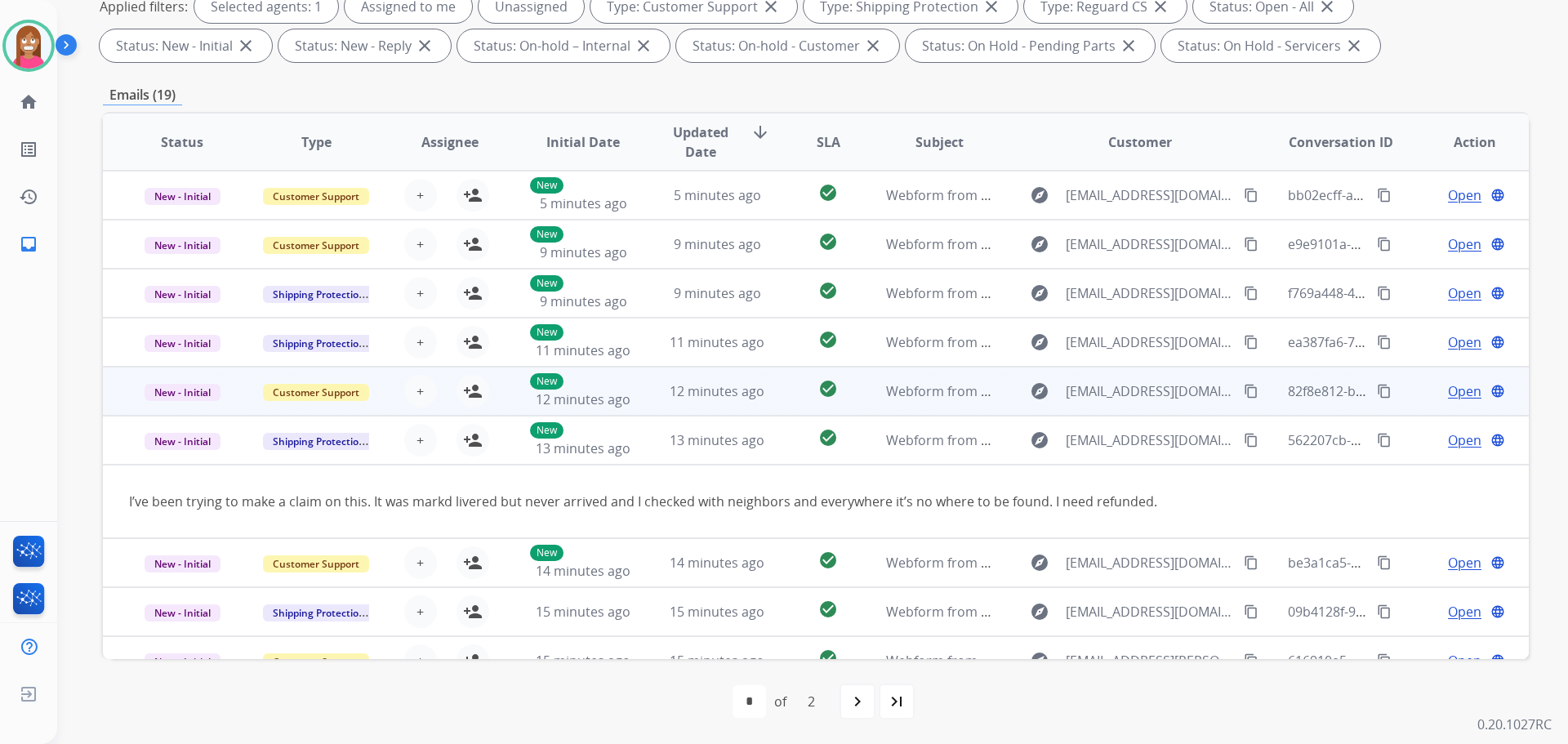
scroll to position [75, 0]
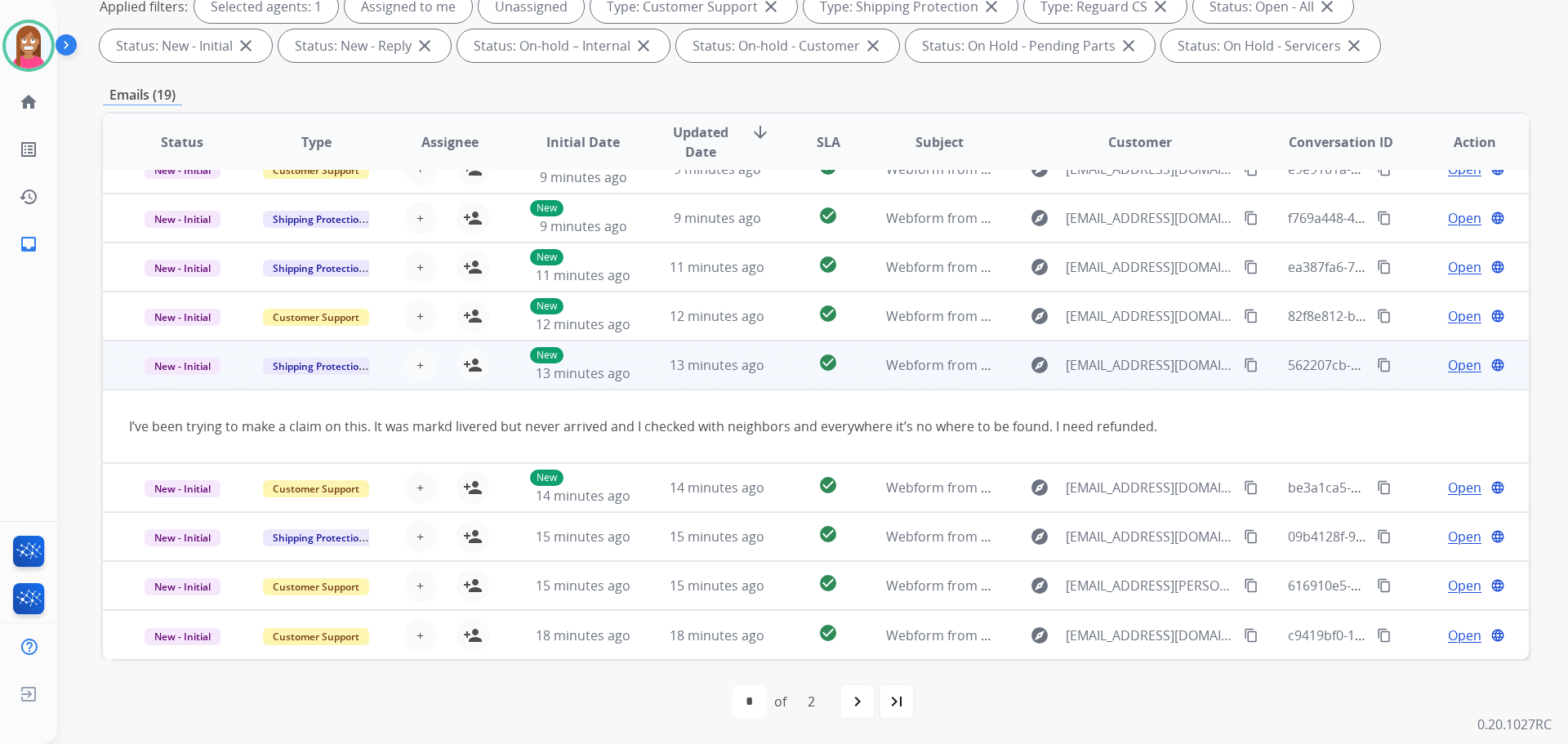
click at [1244, 367] on mat-icon "content_copy" at bounding box center [1251, 365] width 15 height 15
click at [463, 370] on mat-icon "person_add" at bounding box center [472, 365] width 19 height 19
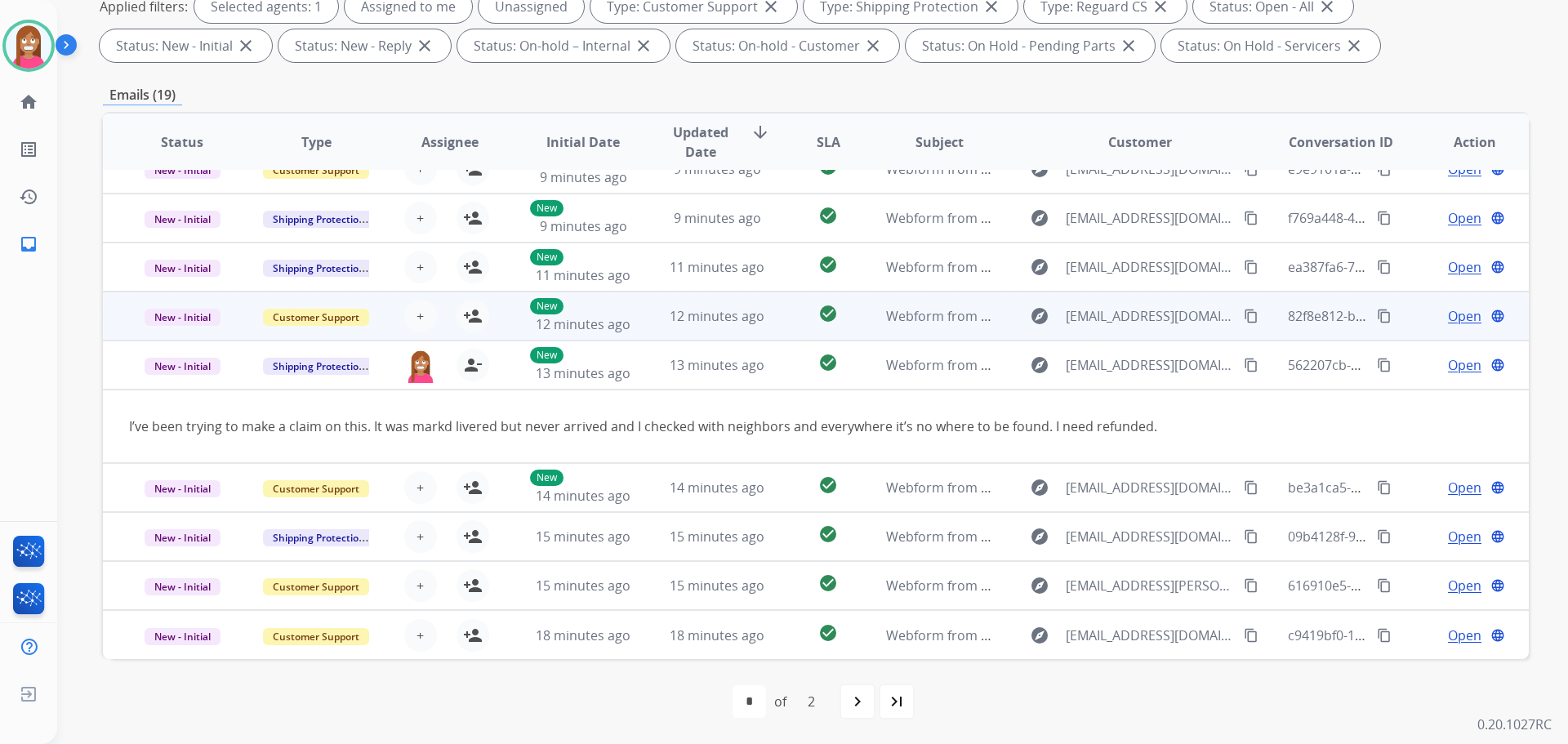
click at [638, 325] on td "12 minutes ago" at bounding box center [704, 316] width 134 height 49
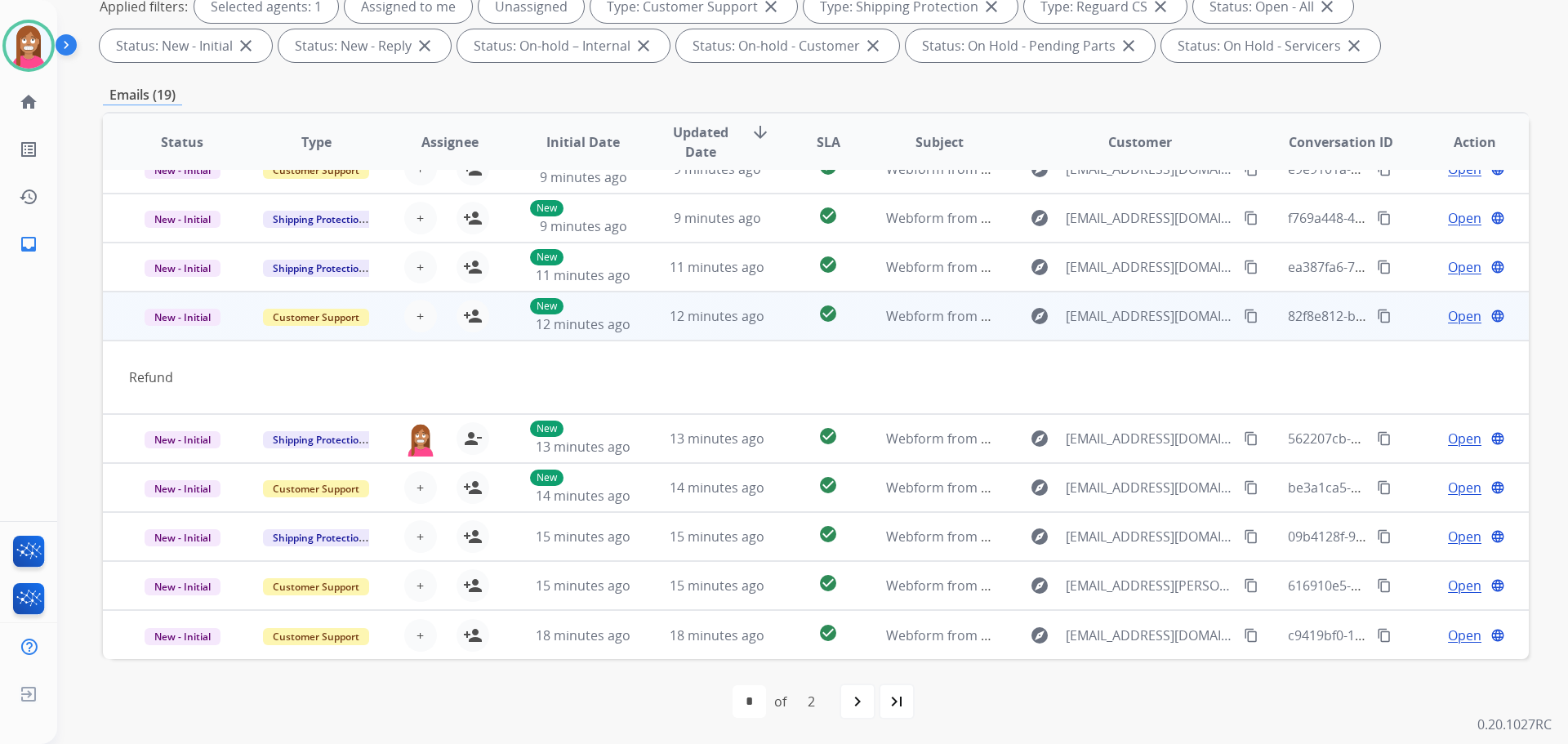
click at [1244, 322] on mat-icon "content_copy" at bounding box center [1251, 315] width 15 height 15
click at [468, 311] on mat-icon "person_add" at bounding box center [472, 315] width 19 height 19
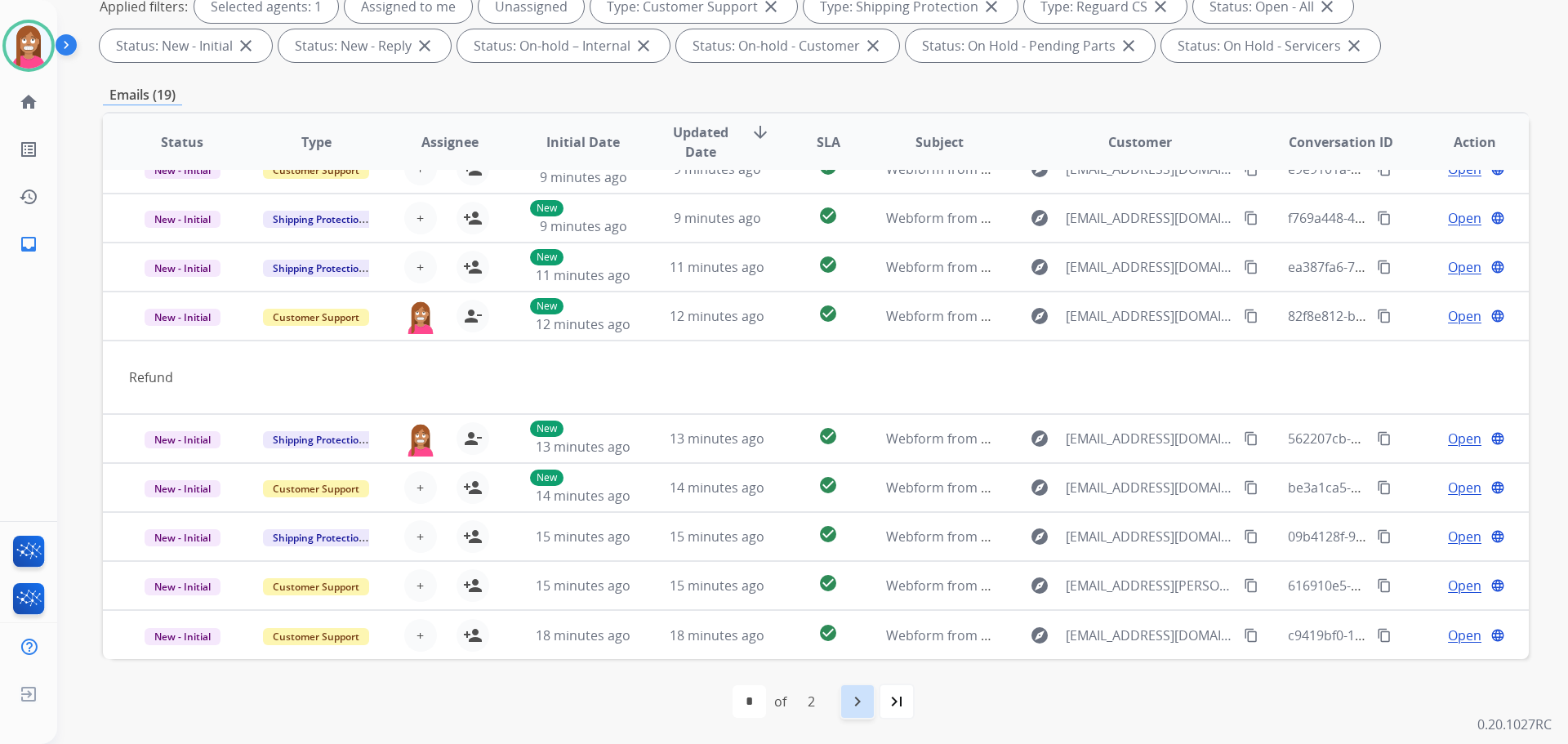
click at [853, 698] on mat-icon "navigate_next" at bounding box center [857, 700] width 19 height 19
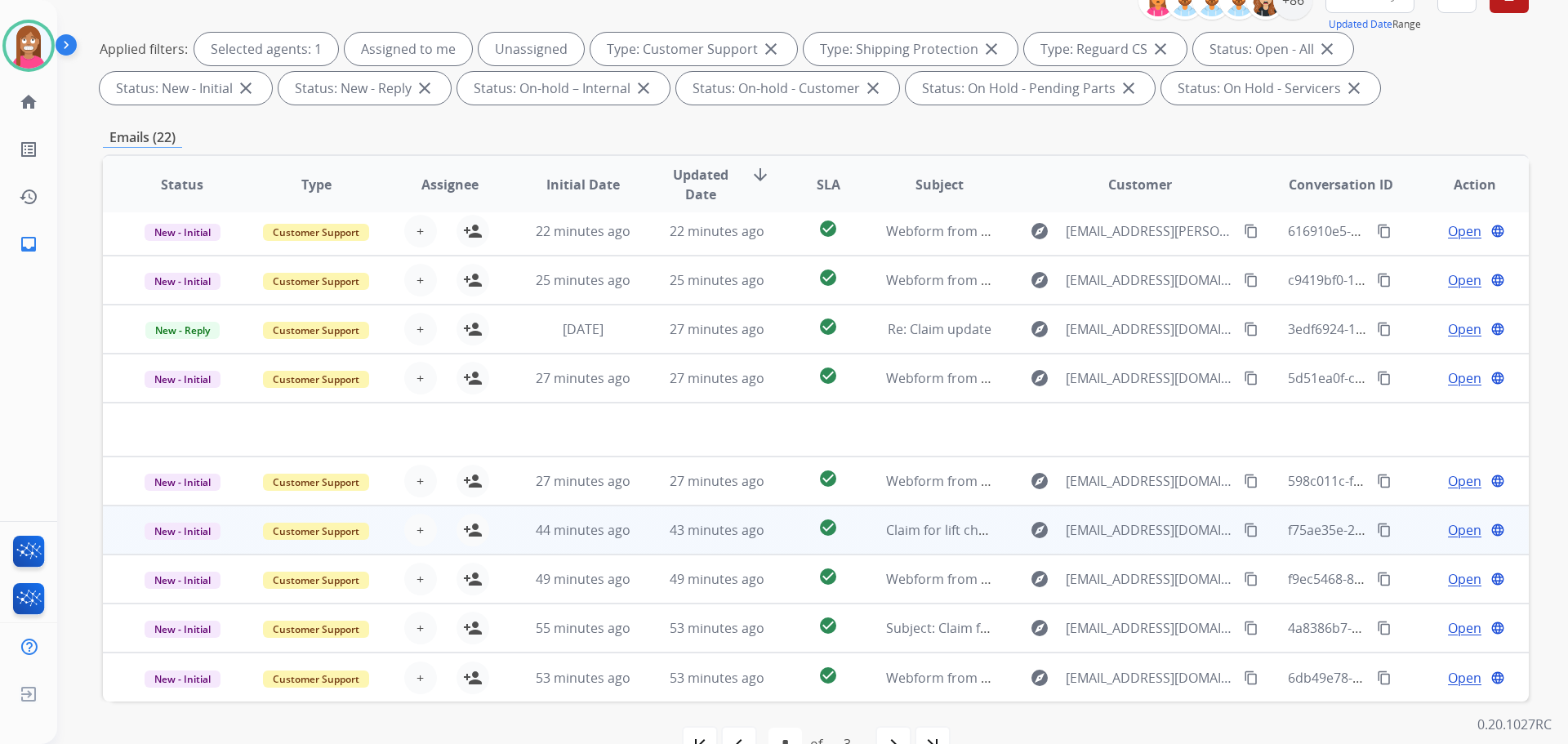
scroll to position [264, 0]
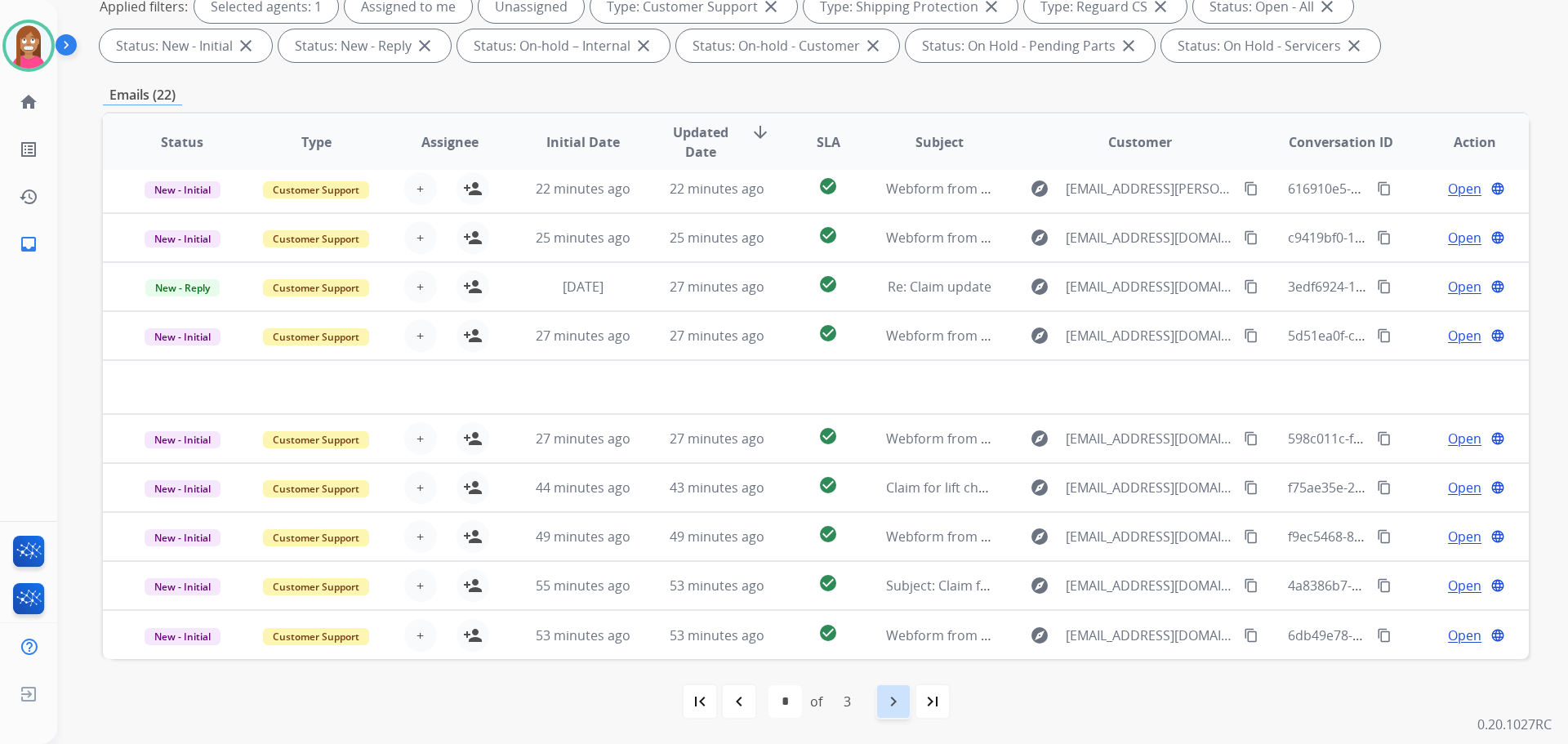
click at [894, 707] on mat-icon "navigate_next" at bounding box center [893, 700] width 19 height 19
select select "*"
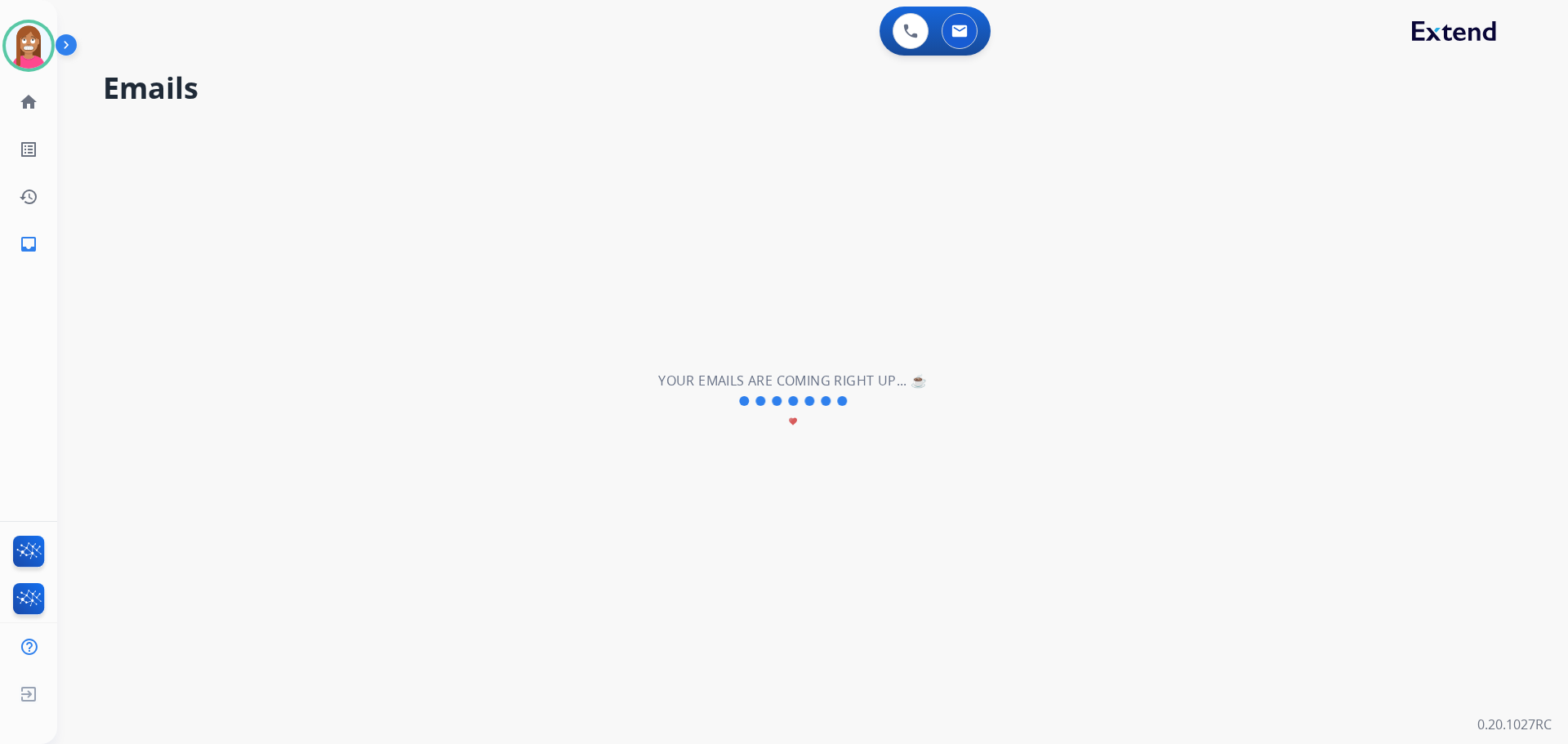
scroll to position [0, 0]
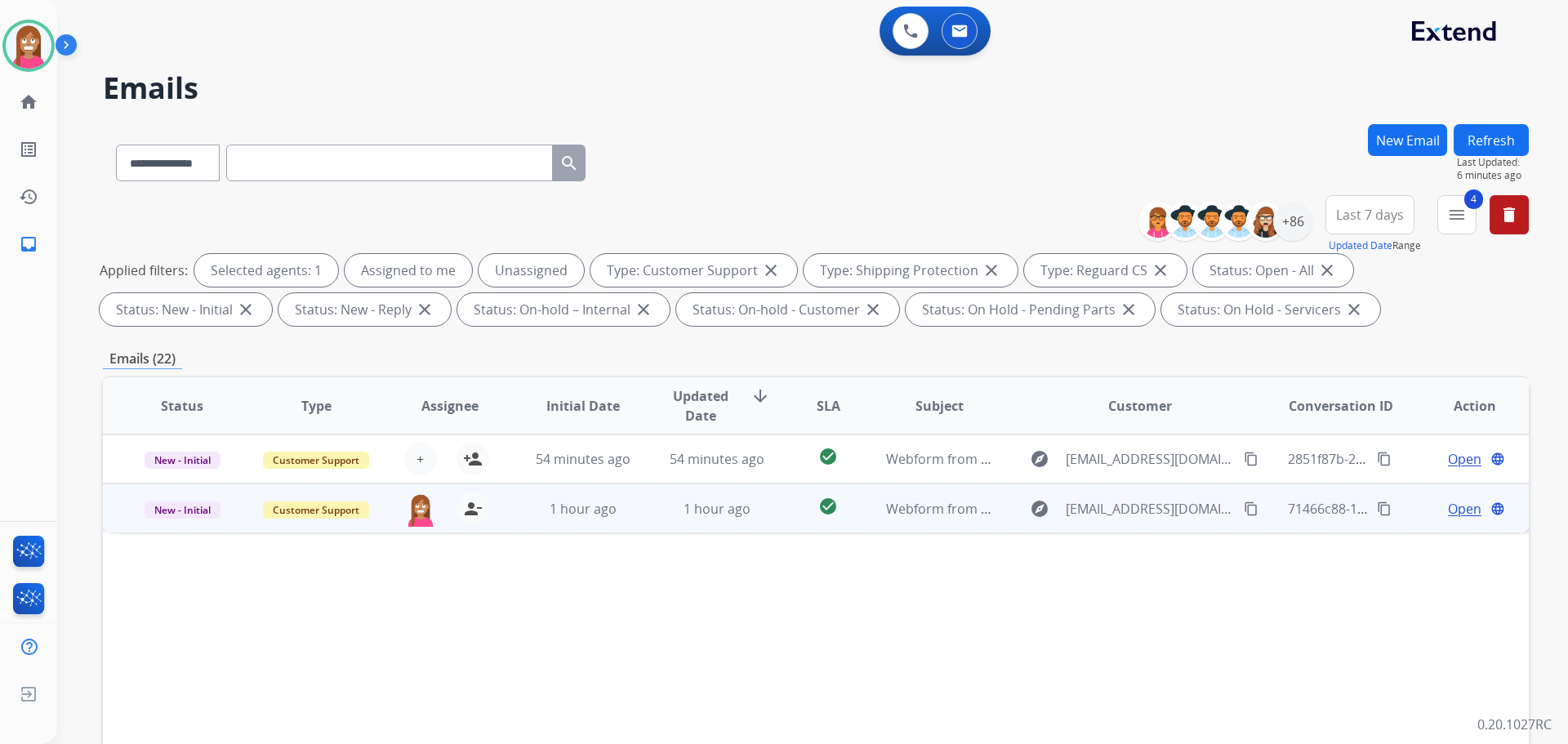
click at [660, 521] on td "1 hour ago" at bounding box center [704, 508] width 134 height 49
click at [1244, 507] on mat-icon "content_copy" at bounding box center [1251, 508] width 15 height 15
click at [1449, 506] on span "Open" at bounding box center [1465, 507] width 34 height 19
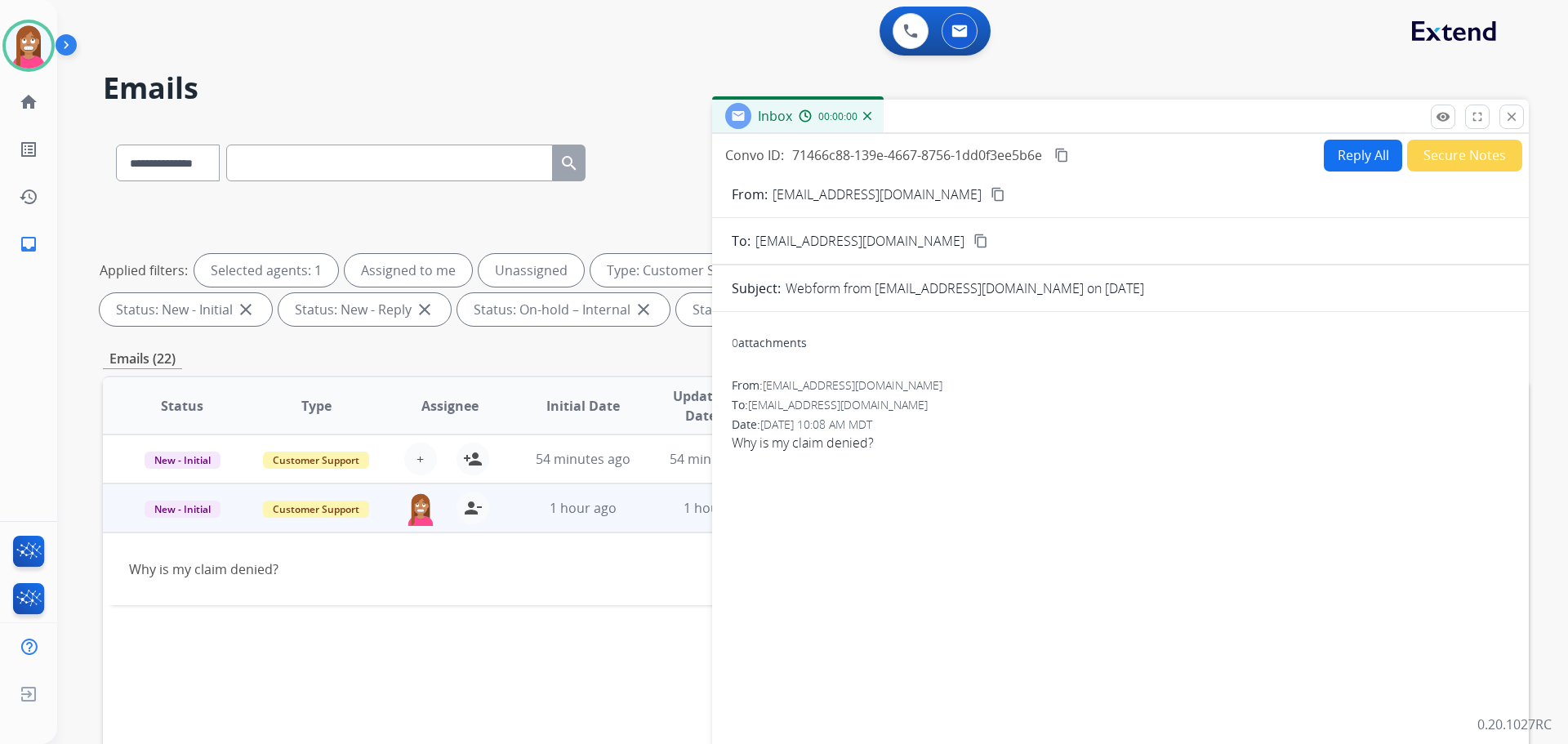
click at [1373, 159] on button "Reply All" at bounding box center [1363, 155] width 78 height 32
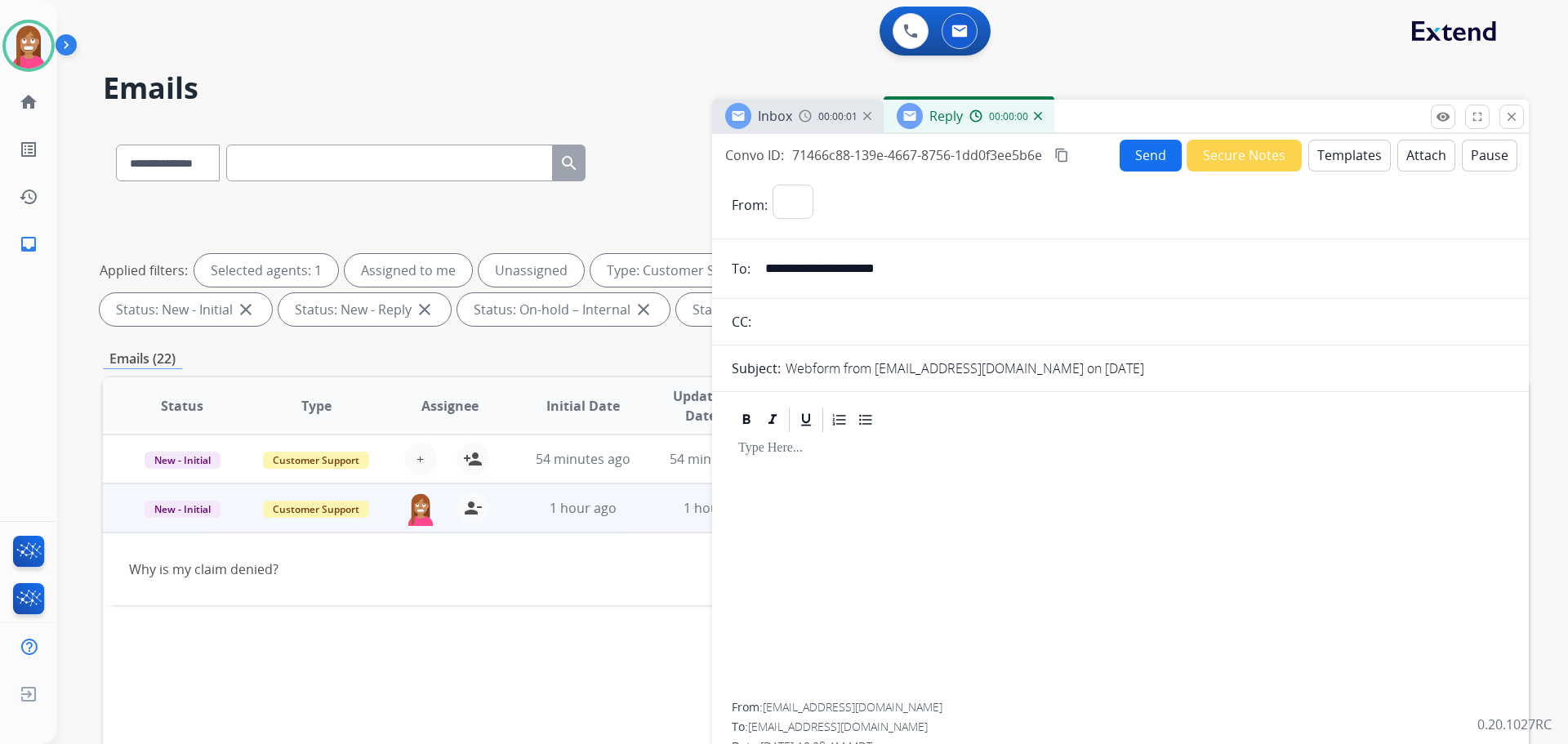
select select "**********"
click at [1321, 165] on button "Templates" at bounding box center [1349, 155] width 82 height 32
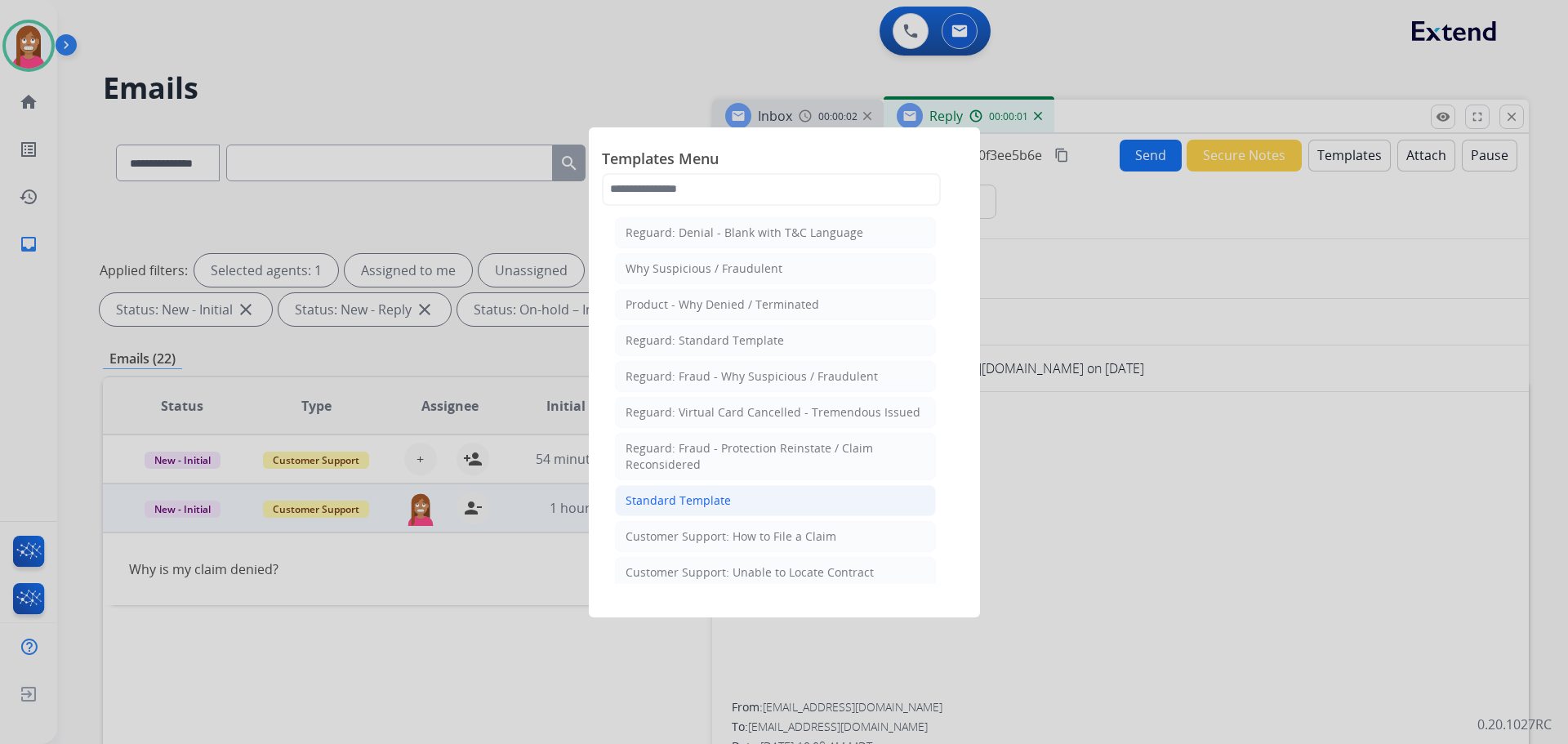
click at [628, 491] on li "Standard Template" at bounding box center [775, 501] width 321 height 31
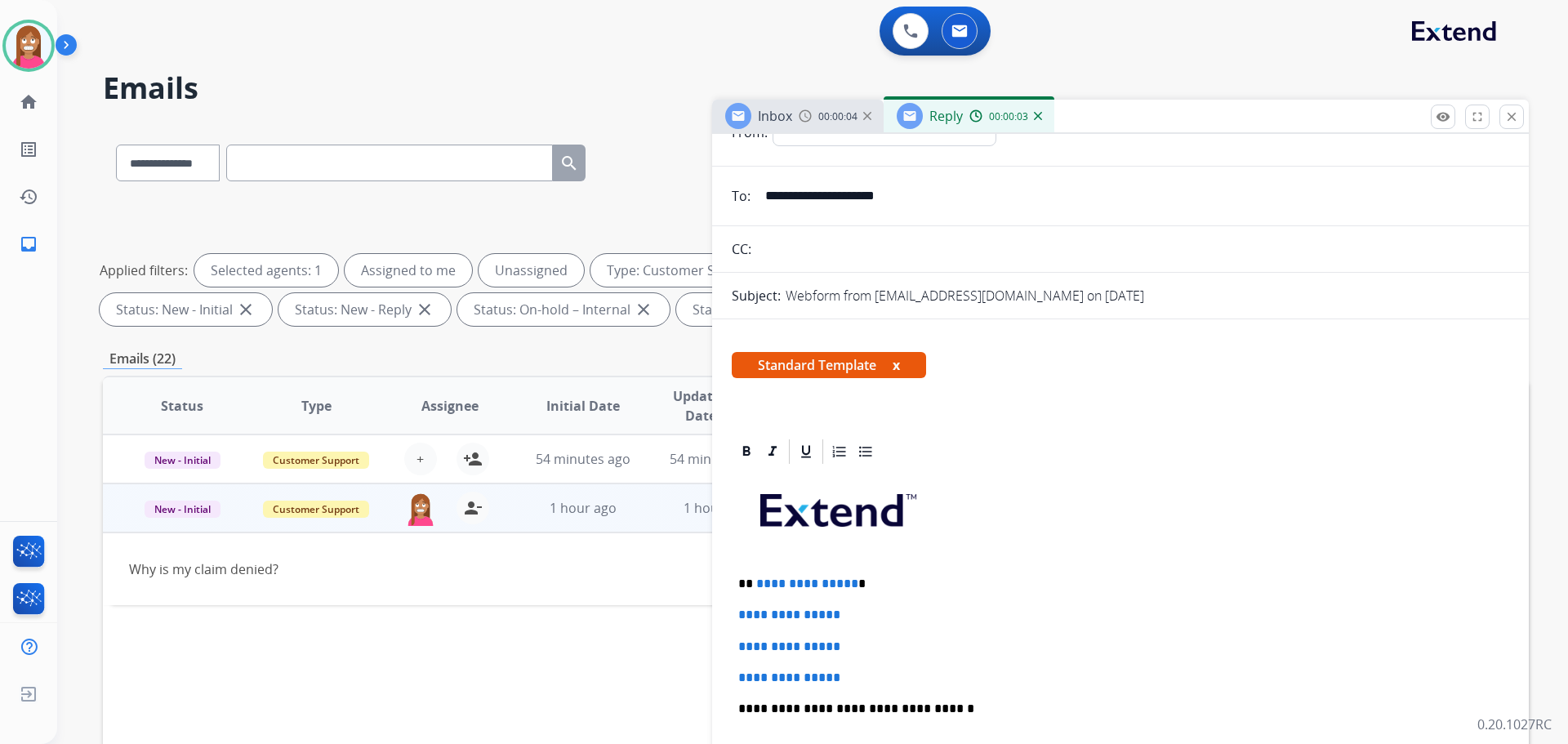
scroll to position [82, 0]
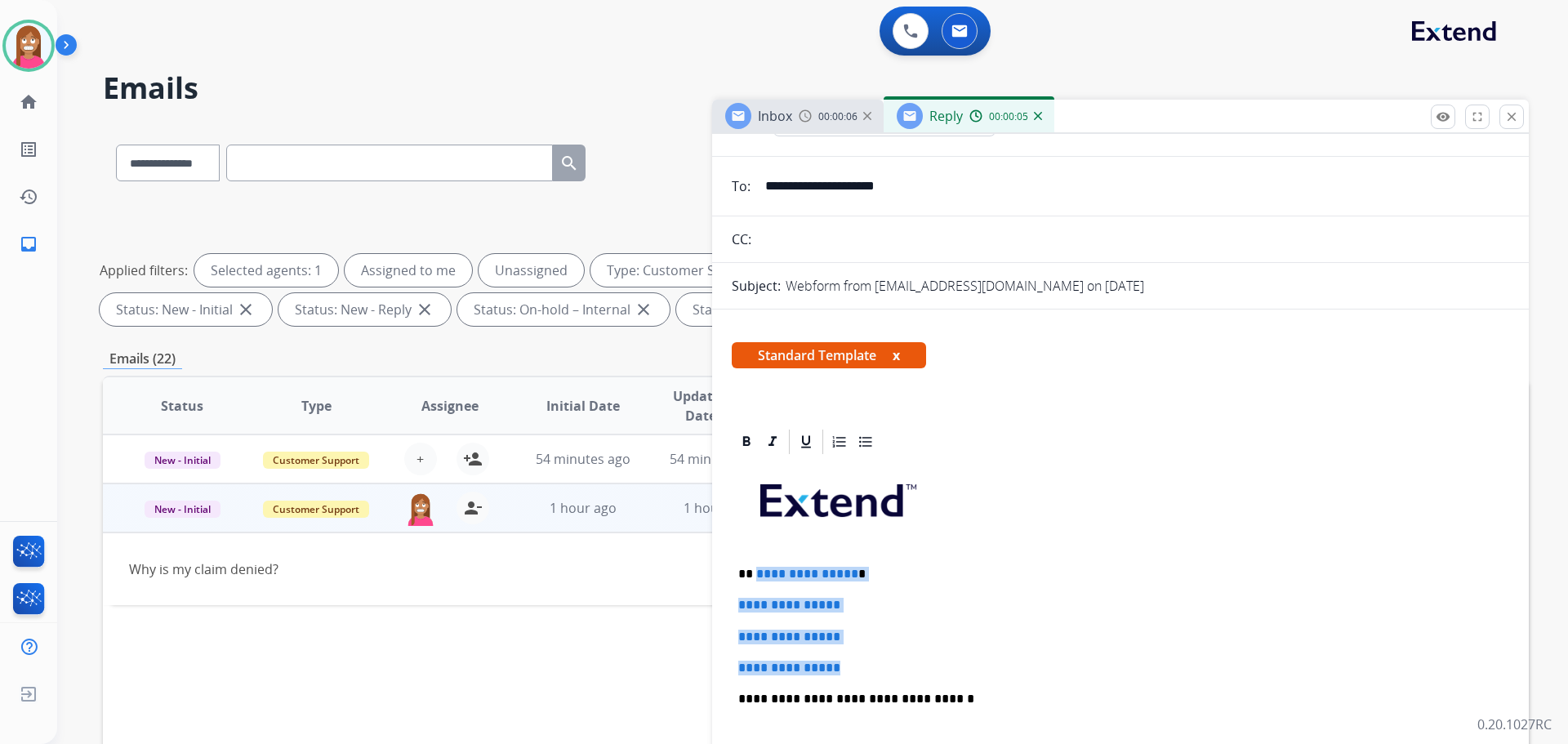
drag, startPoint x: 874, startPoint y: 660, endPoint x: 753, endPoint y: 558, distance: 158.3
click at [753, 558] on div "**********" at bounding box center [1120, 738] width 777 height 562
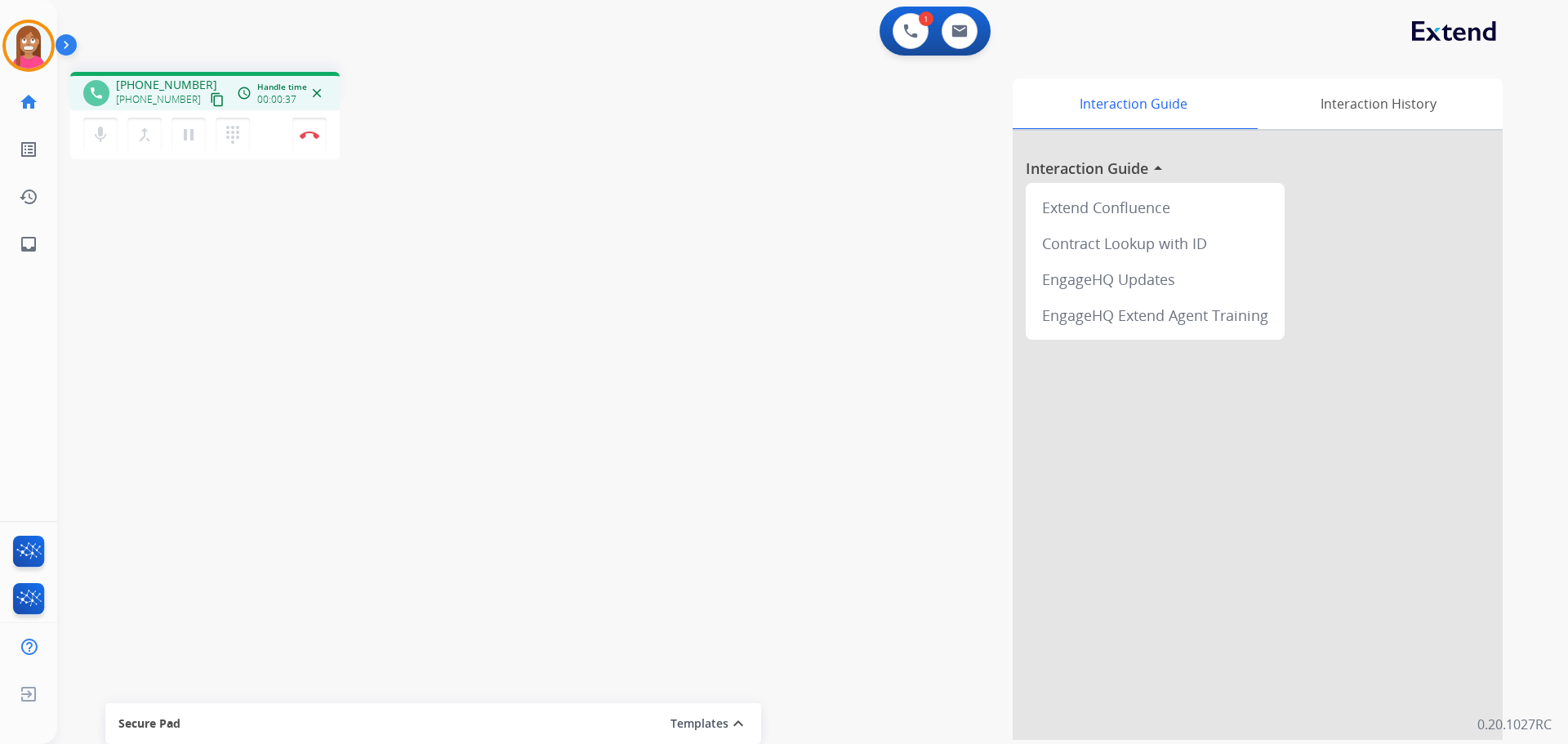
drag, startPoint x: 192, startPoint y: 105, endPoint x: 265, endPoint y: 111, distance: 73.2
click at [210, 105] on mat-icon "content_copy" at bounding box center [217, 99] width 15 height 15
click at [312, 130] on img at bounding box center [309, 134] width 19 height 8
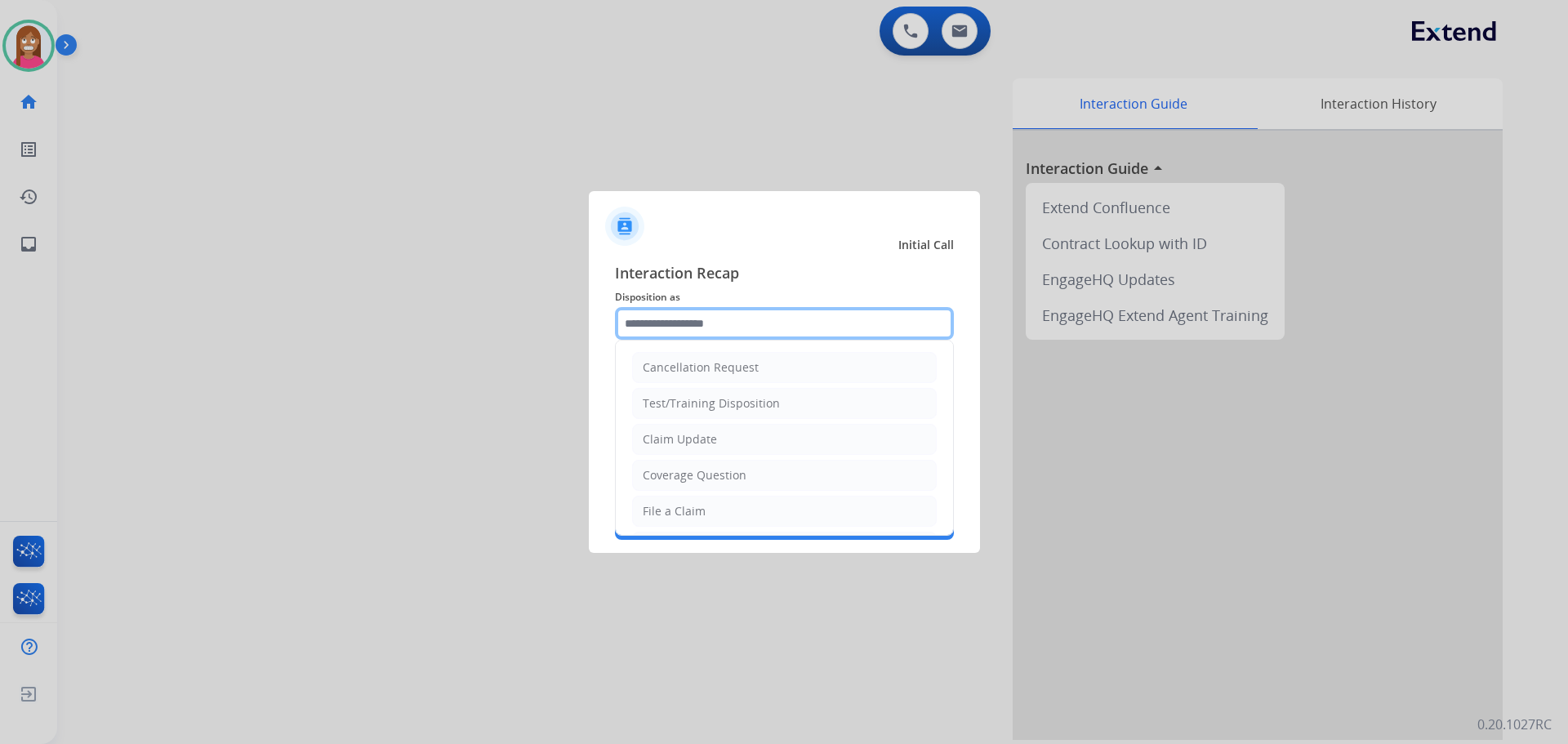
click at [690, 325] on input "text" at bounding box center [784, 324] width 339 height 33
drag, startPoint x: 671, startPoint y: 508, endPoint x: 669, endPoint y: 456, distance: 52.0
click at [669, 503] on div "File a Claim" at bounding box center [674, 512] width 63 height 16
type input "**********"
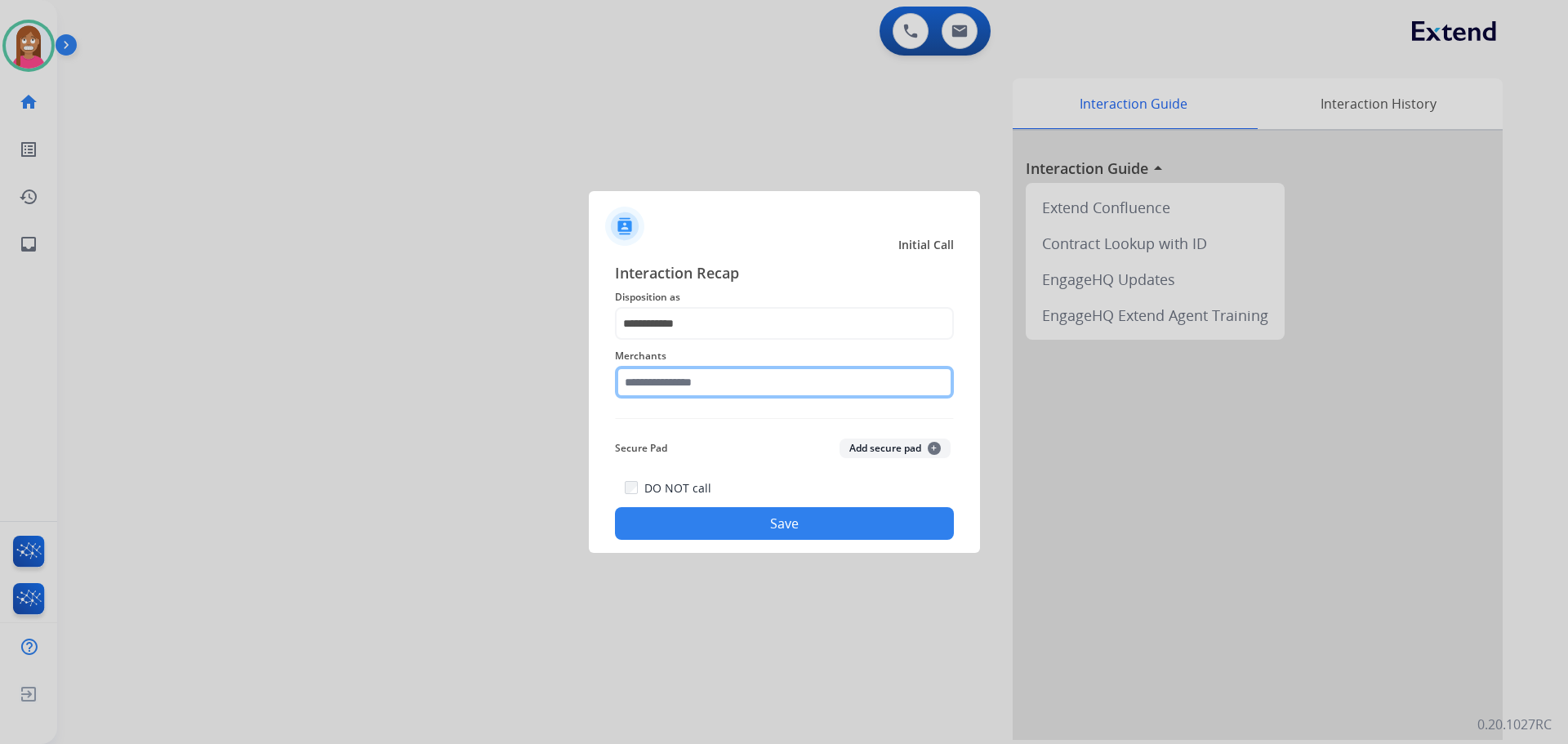
drag, startPoint x: 672, startPoint y: 398, endPoint x: 674, endPoint y: 387, distance: 11.2
click at [674, 392] on input "text" at bounding box center [784, 382] width 339 height 33
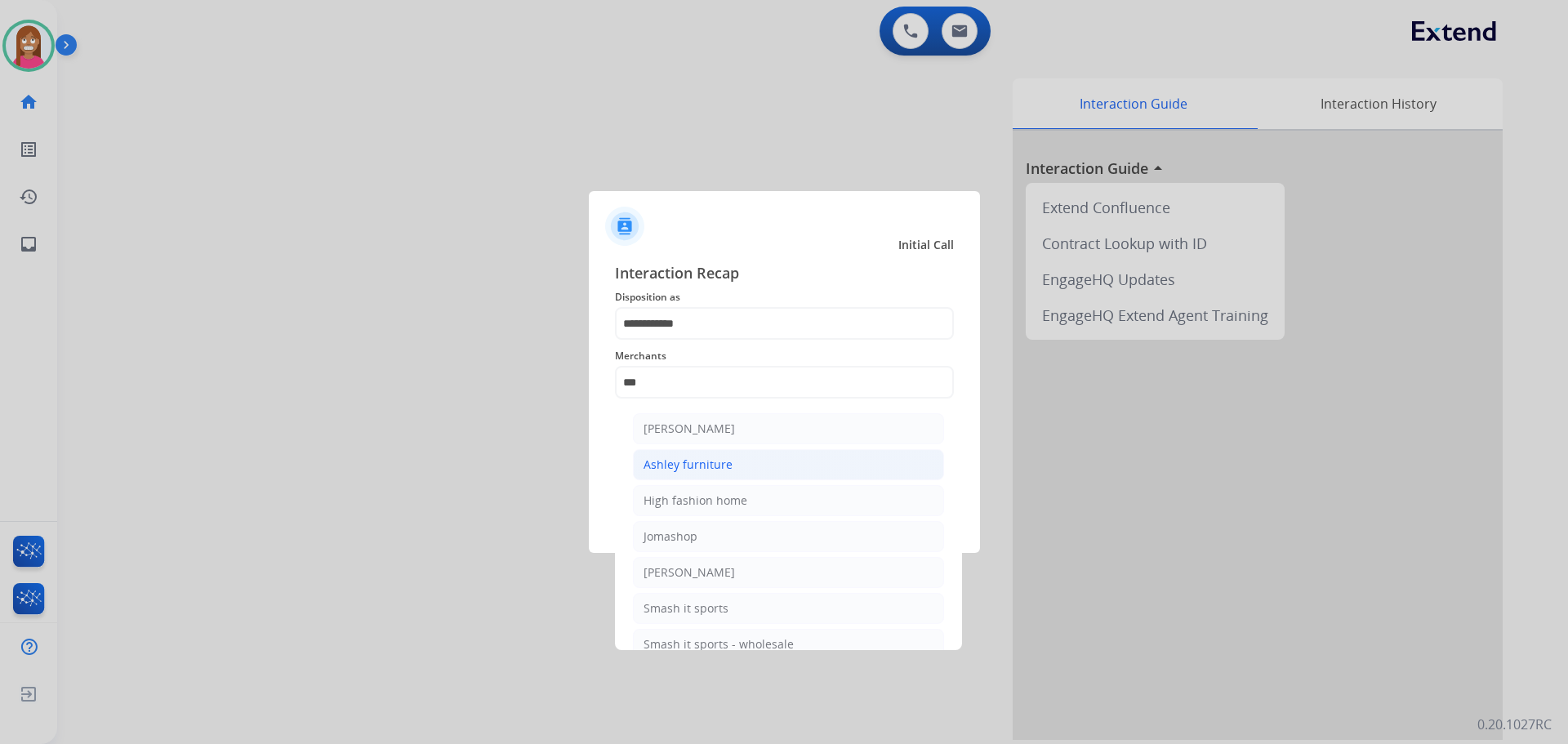
click at [704, 470] on div "Ashley furniture" at bounding box center [689, 465] width 89 height 16
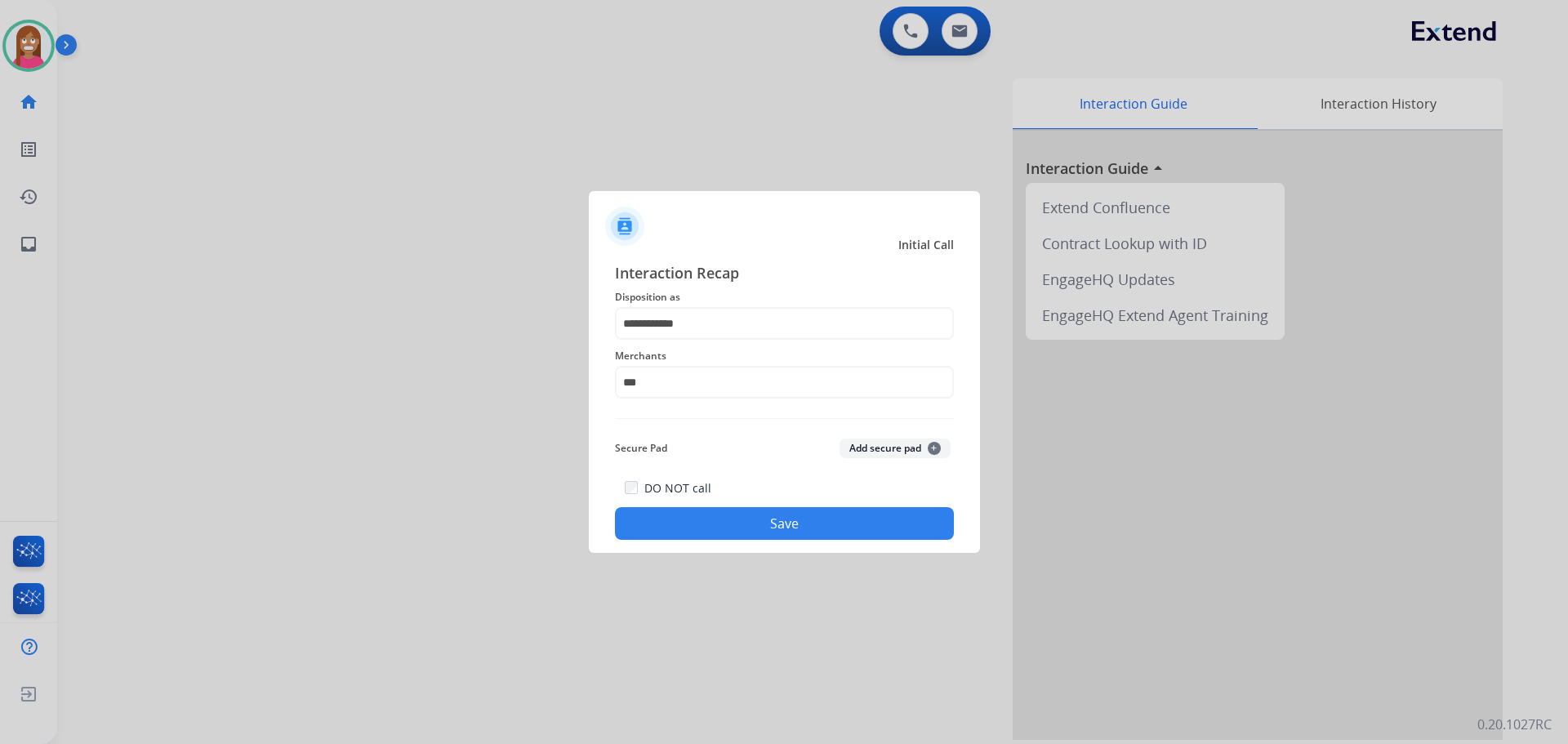
type input "**********"
click at [707, 518] on button "Save" at bounding box center [784, 523] width 339 height 33
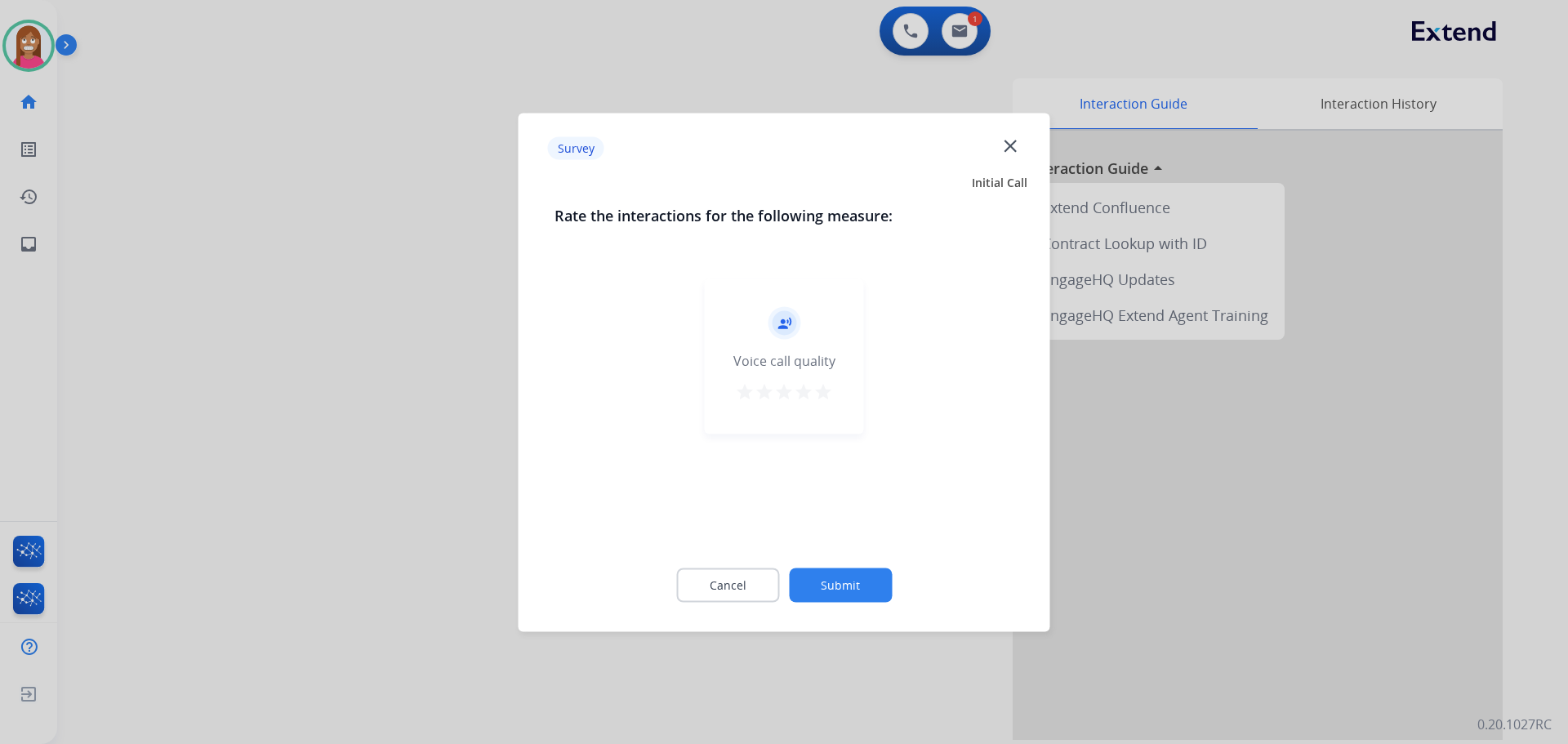
click at [1005, 144] on mat-icon "close" at bounding box center [1010, 145] width 21 height 21
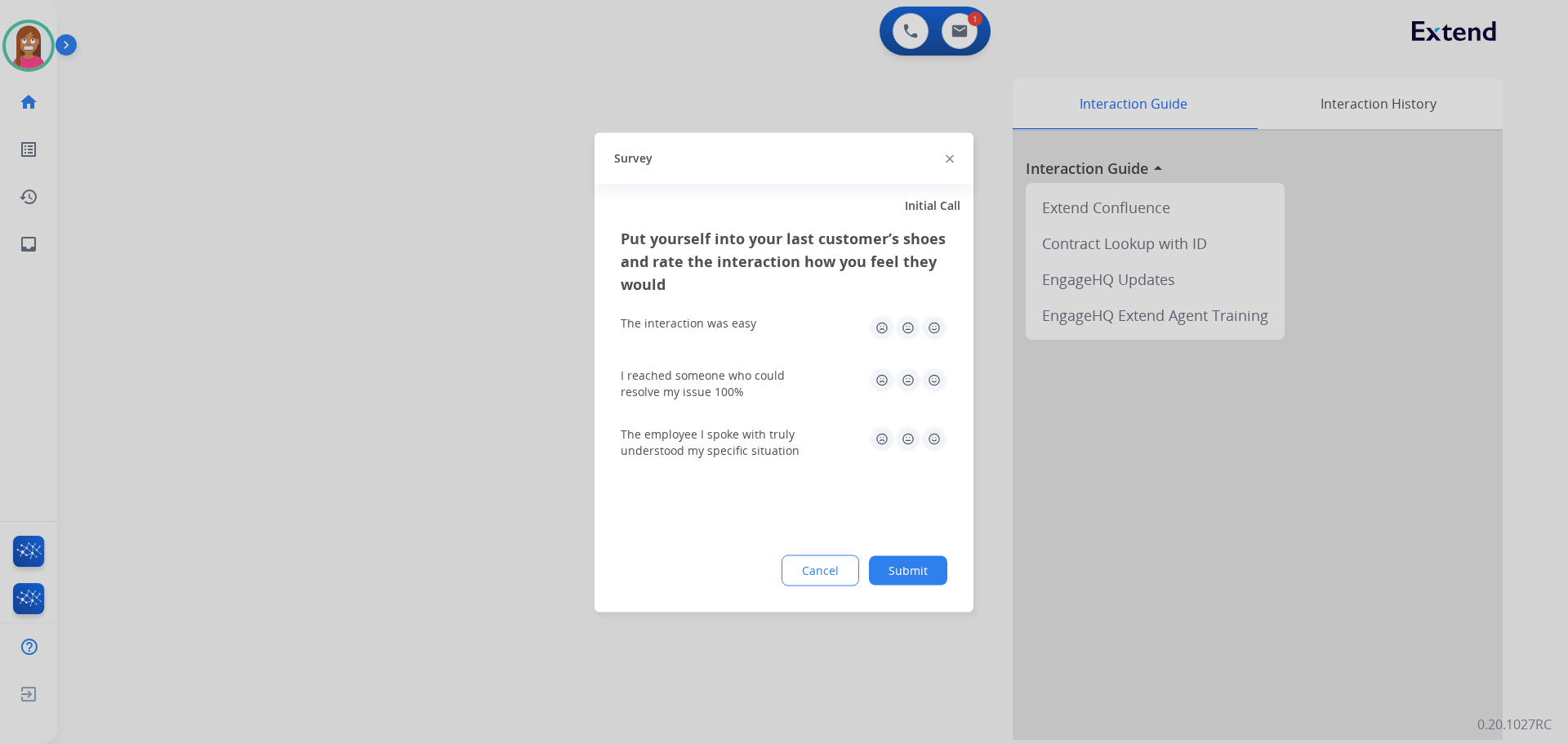
click at [948, 160] on img at bounding box center [950, 159] width 8 height 8
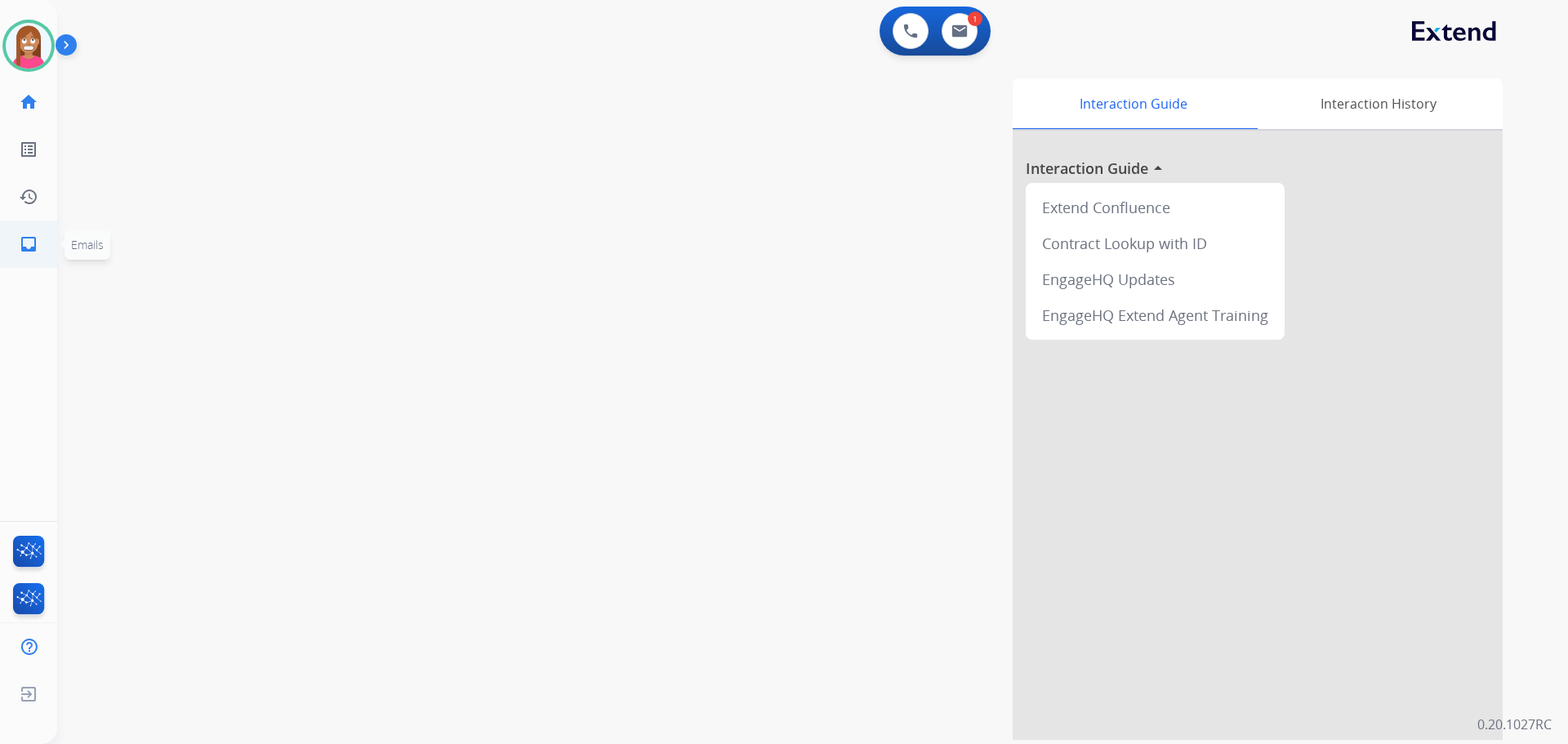
click at [21, 251] on mat-icon "inbox" at bounding box center [28, 243] width 19 height 19
select select "**********"
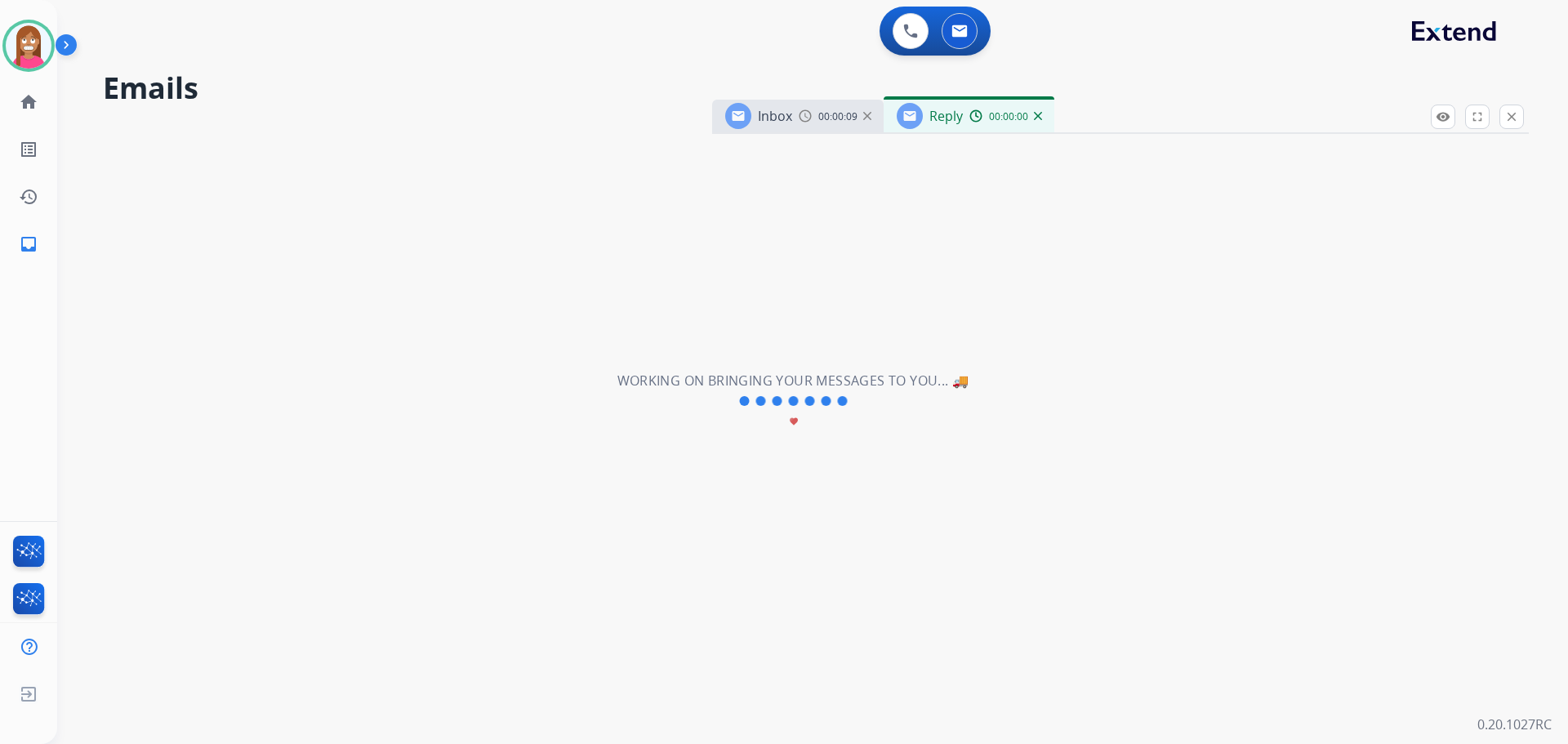
select select "**********"
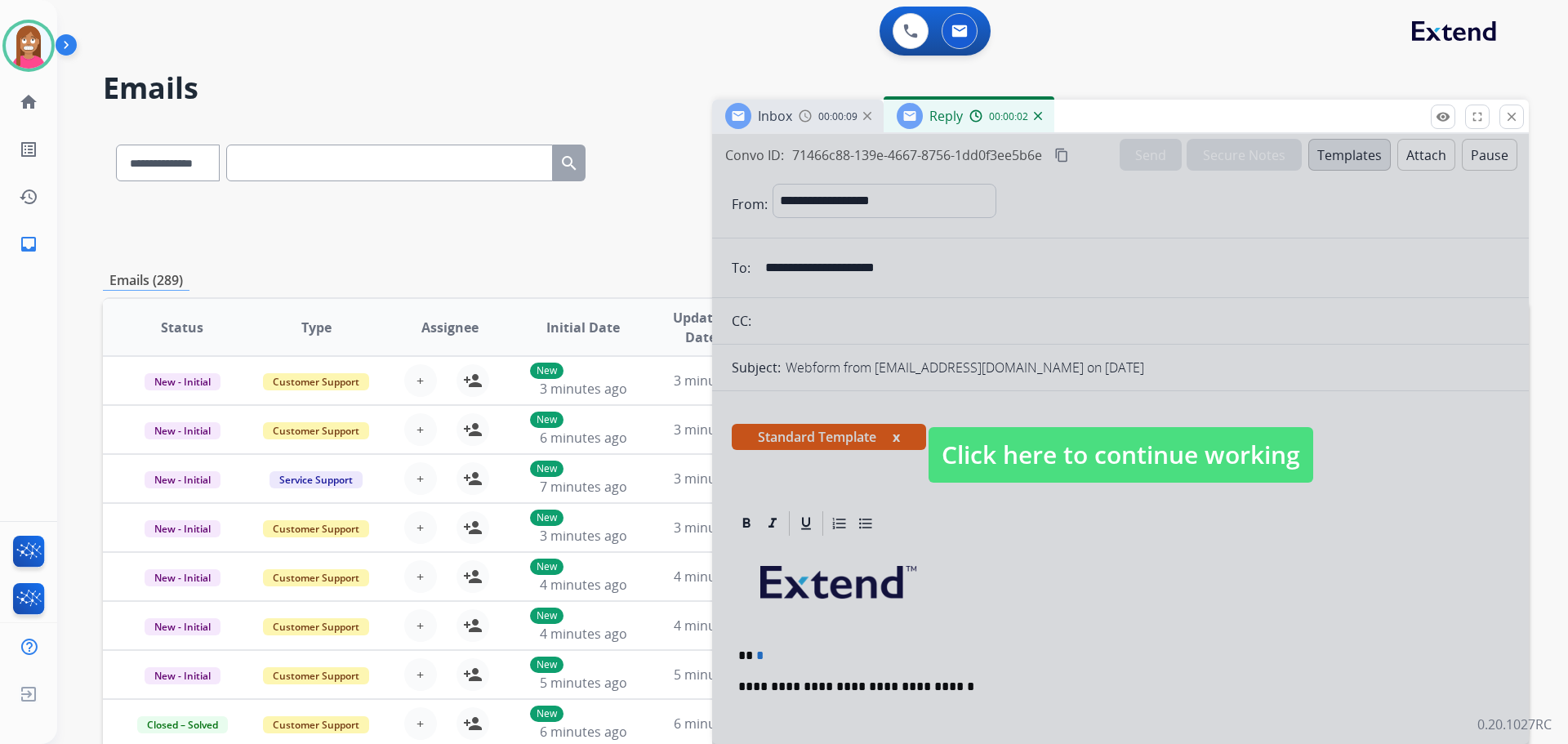
click at [1106, 470] on span "Click here to continue working" at bounding box center [1121, 454] width 385 height 56
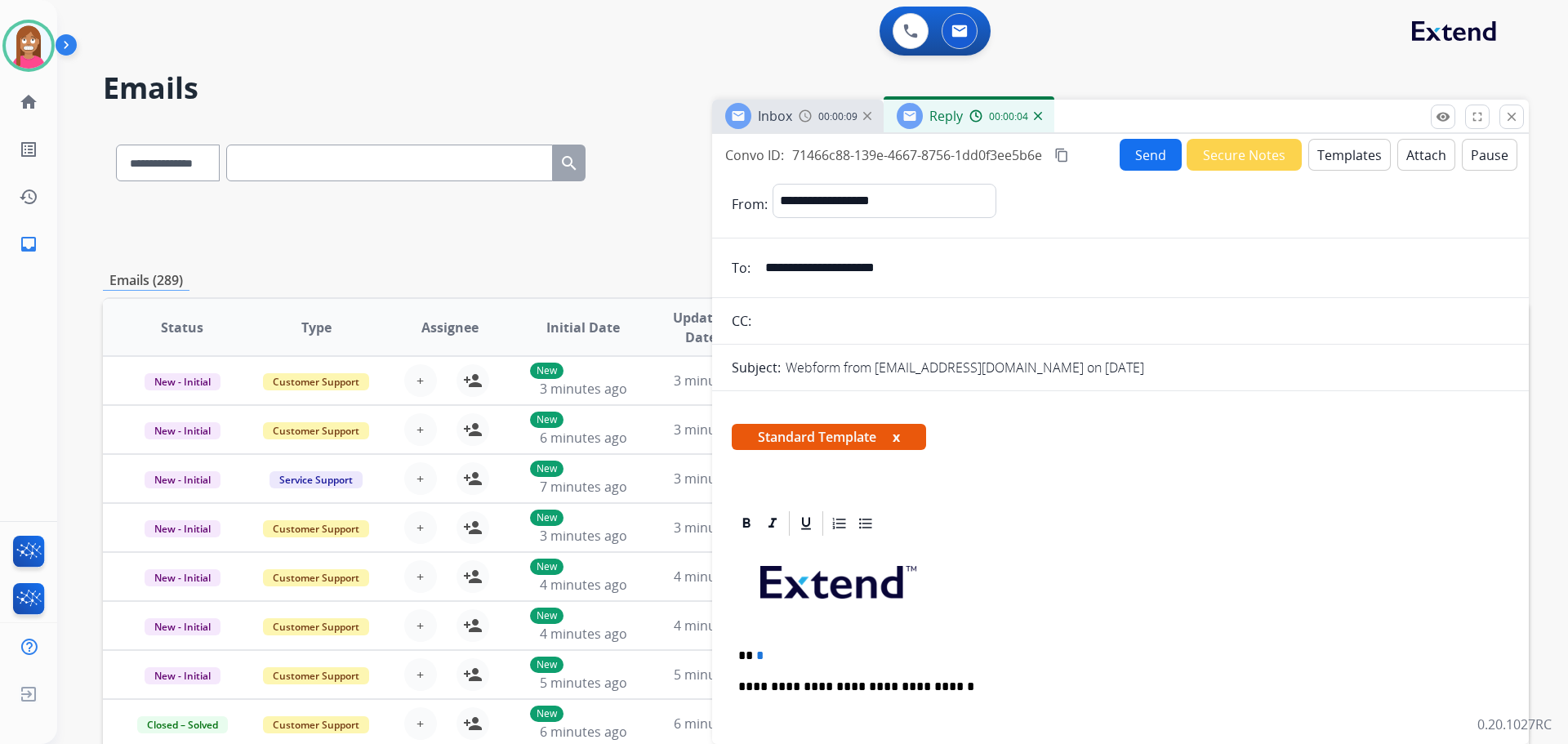
click at [776, 653] on p "** *" at bounding box center [1114, 656] width 752 height 15
drag, startPoint x: 813, startPoint y: 266, endPoint x: 762, endPoint y: 261, distance: 51.2
click at [762, 261] on input "**********" at bounding box center [1132, 268] width 753 height 33
click at [754, 656] on p "**" at bounding box center [1114, 656] width 752 height 15
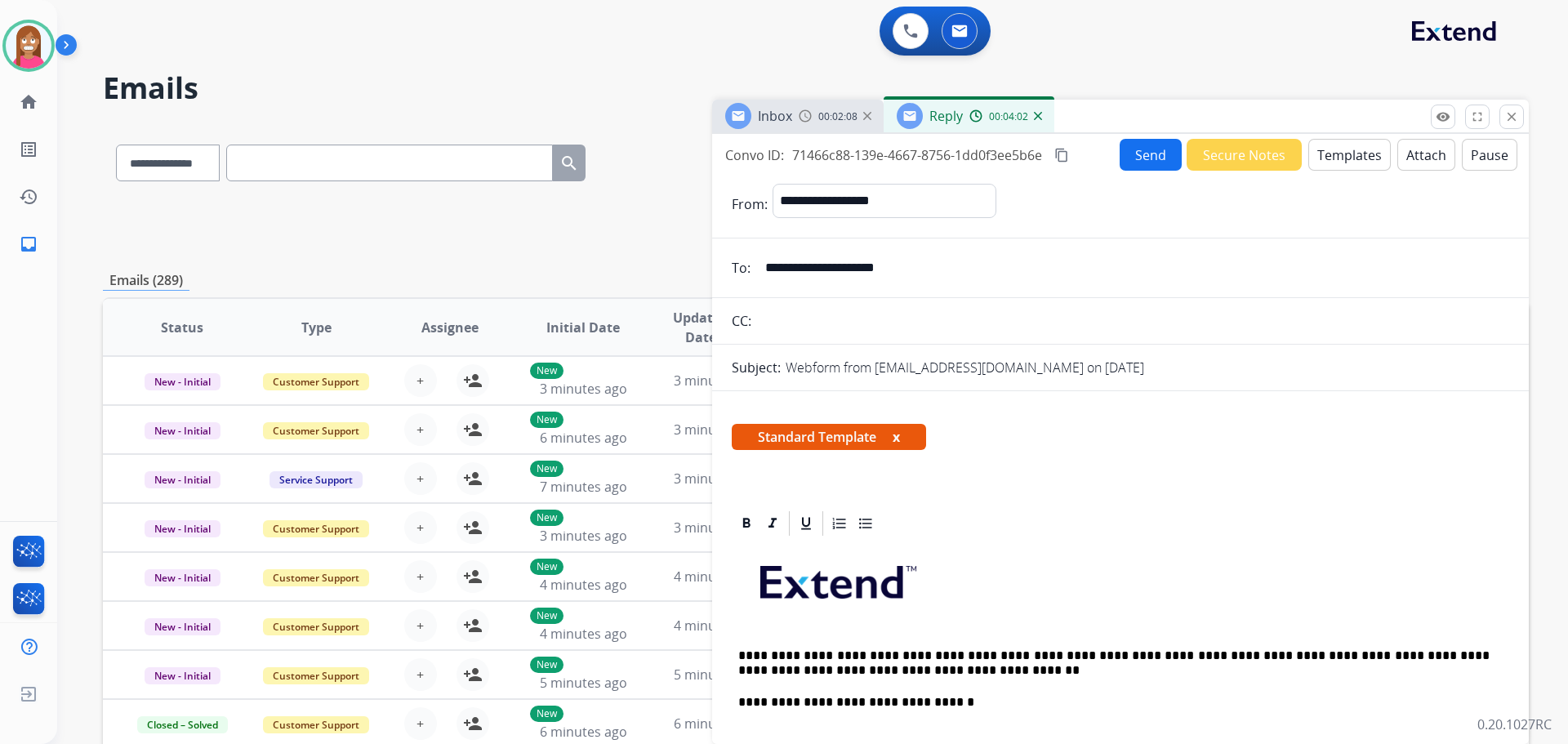
click at [945, 654] on p "**********" at bounding box center [1114, 663] width 752 height 30
click at [1144, 157] on button "Send" at bounding box center [1151, 154] width 62 height 32
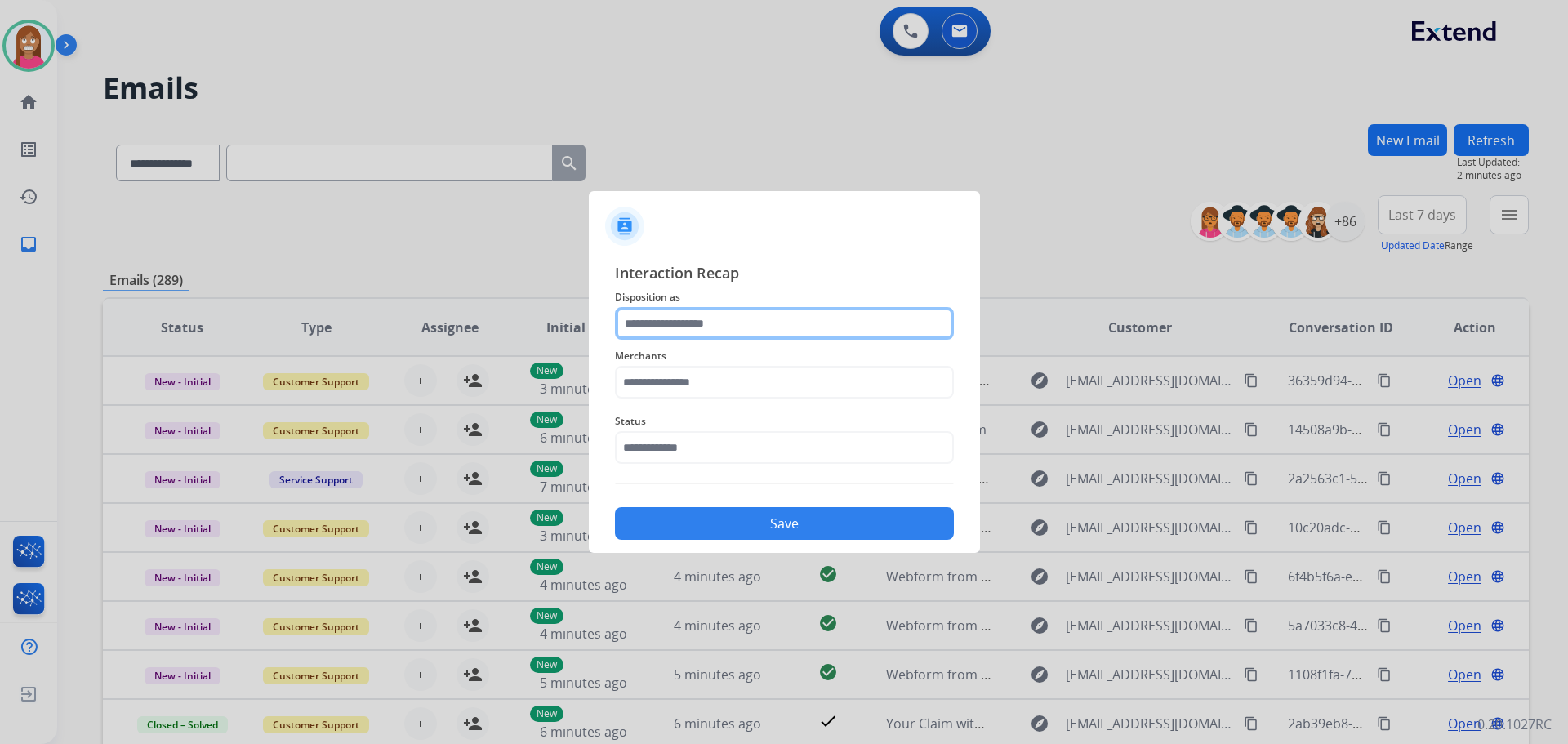
click at [659, 336] on input "text" at bounding box center [784, 324] width 339 height 33
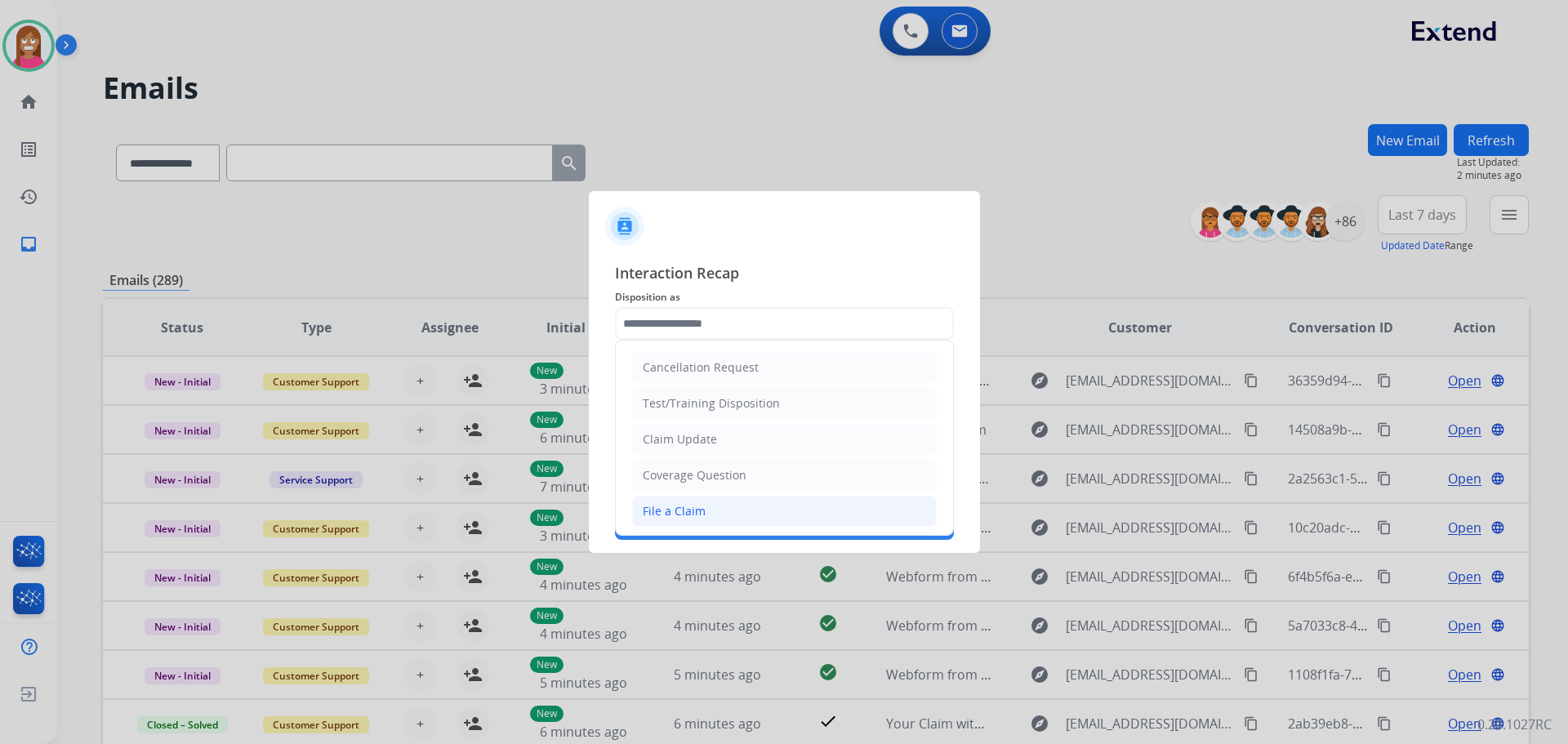
drag, startPoint x: 689, startPoint y: 509, endPoint x: 692, endPoint y: 481, distance: 28.2
click at [690, 506] on div "File a Claim" at bounding box center [674, 512] width 63 height 16
type input "**********"
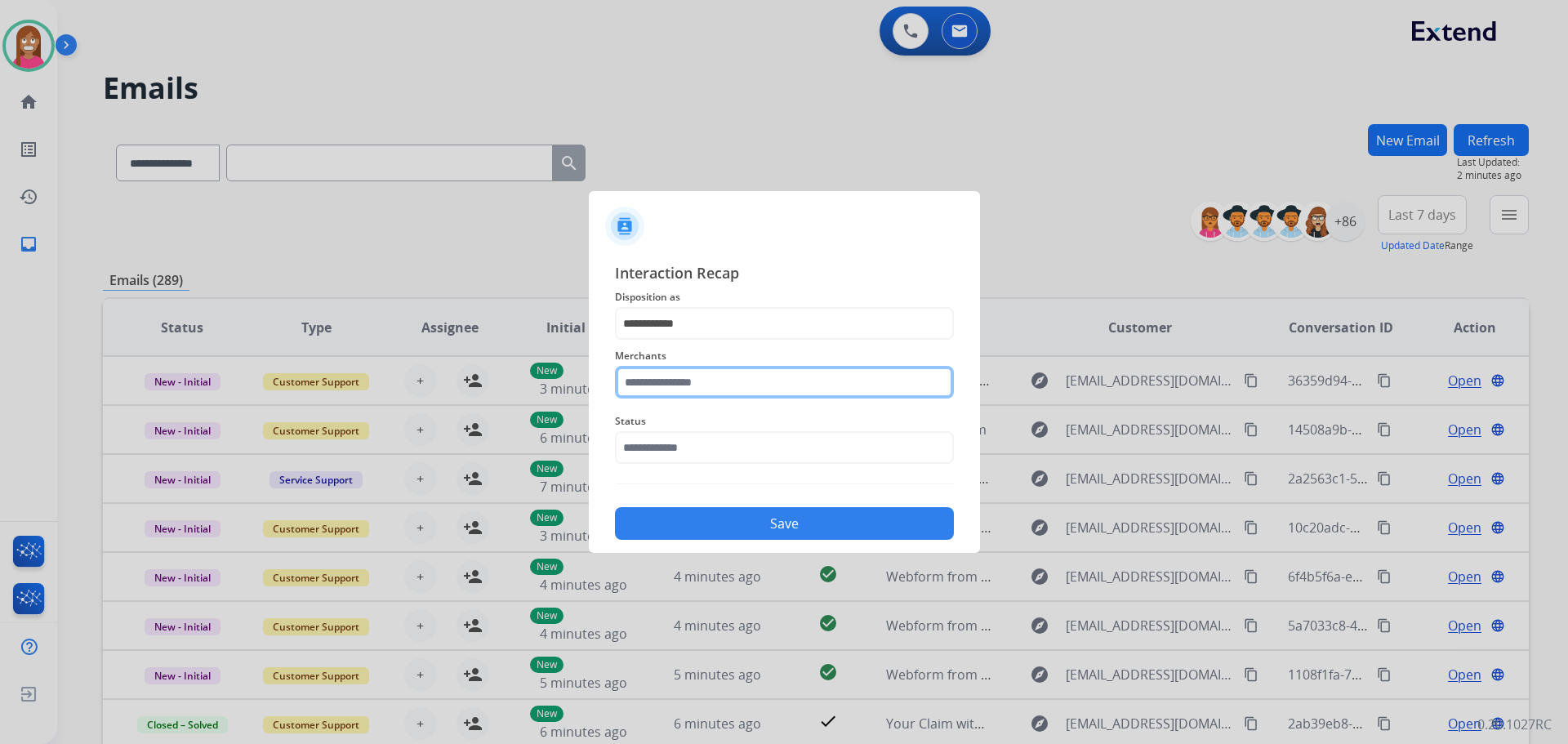
click at [683, 388] on input "text" at bounding box center [784, 382] width 339 height 33
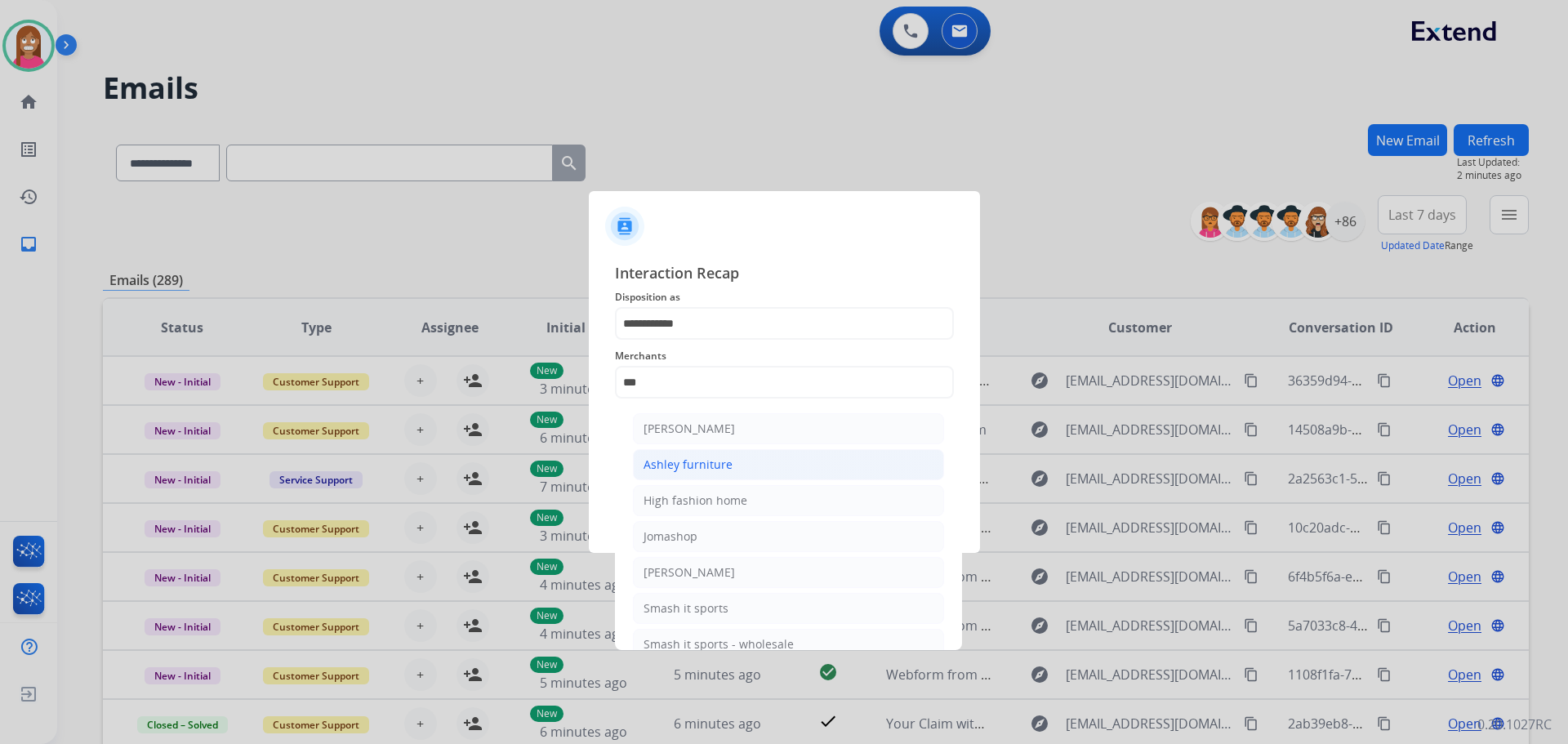
click at [671, 462] on div "Ashley furniture" at bounding box center [689, 465] width 89 height 16
type input "**********"
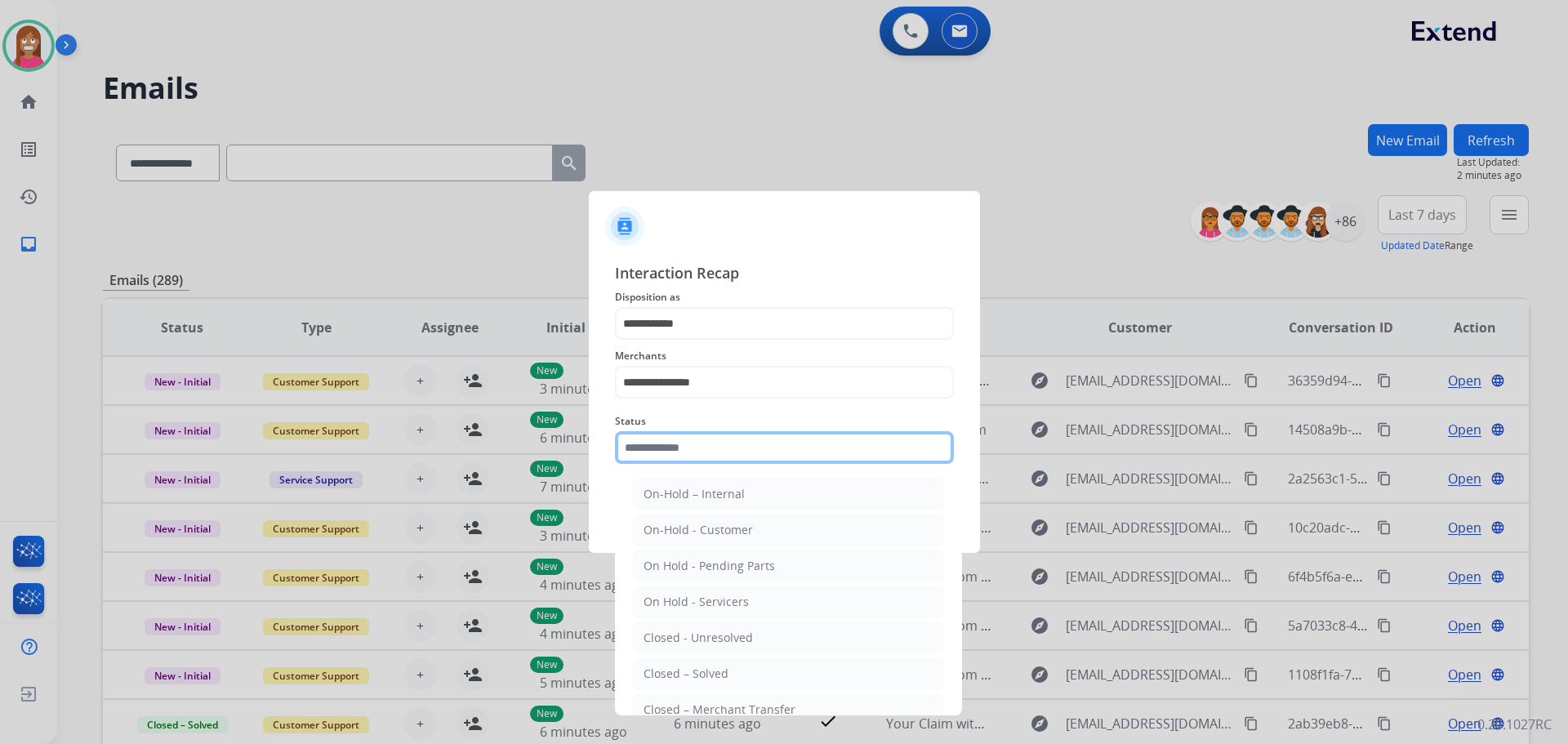
click at [664, 449] on input "text" at bounding box center [784, 448] width 339 height 33
click at [668, 660] on li "Closed – Solved" at bounding box center [788, 674] width 311 height 31
type input "**********"
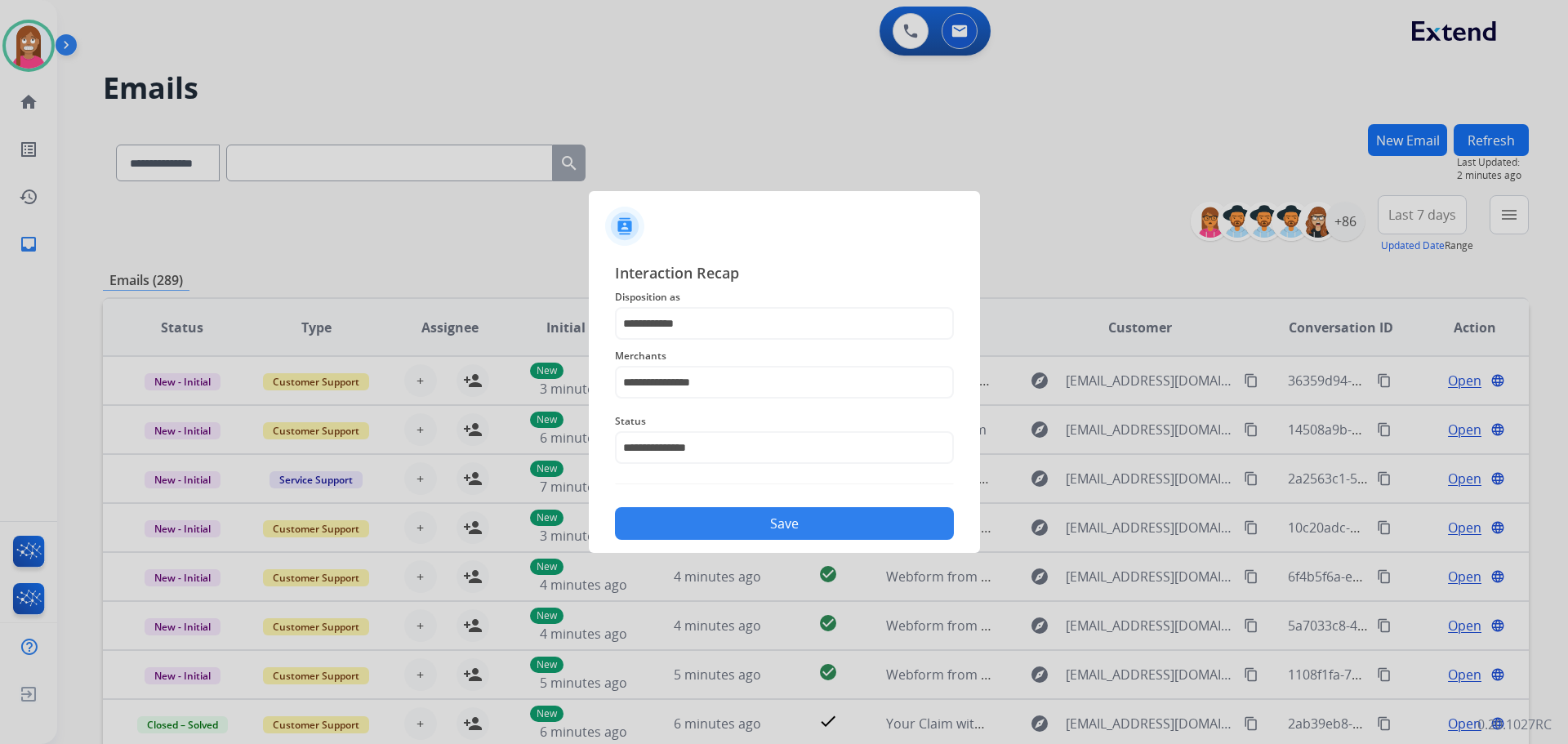
click at [673, 530] on button "Save" at bounding box center [784, 523] width 339 height 33
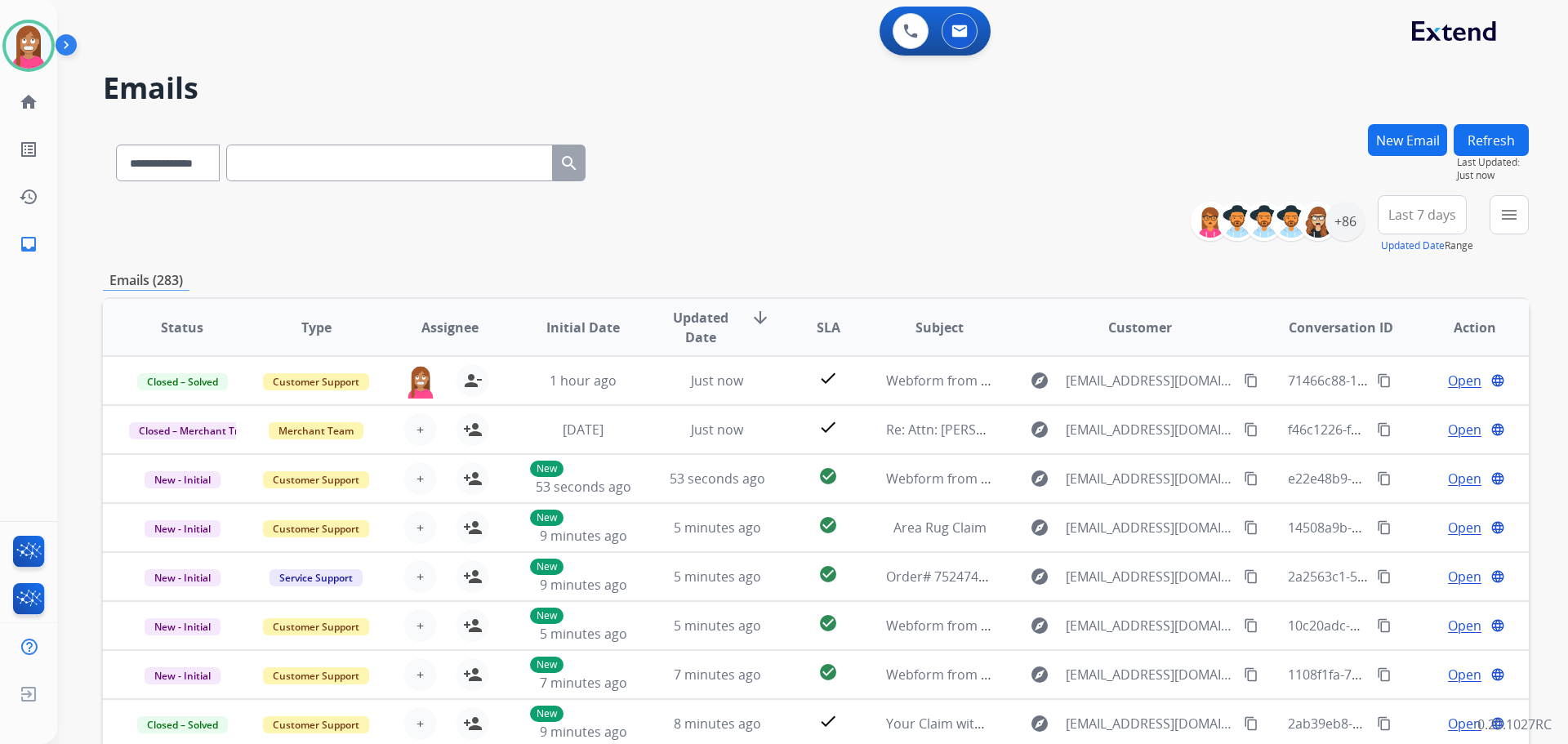
click at [1490, 222] on div "menu Type Claims Adjudication Customer Support Escalation Service Support Shipp…" at bounding box center [1509, 224] width 39 height 58
click at [1516, 214] on mat-icon "menu" at bounding box center [1509, 214] width 19 height 19
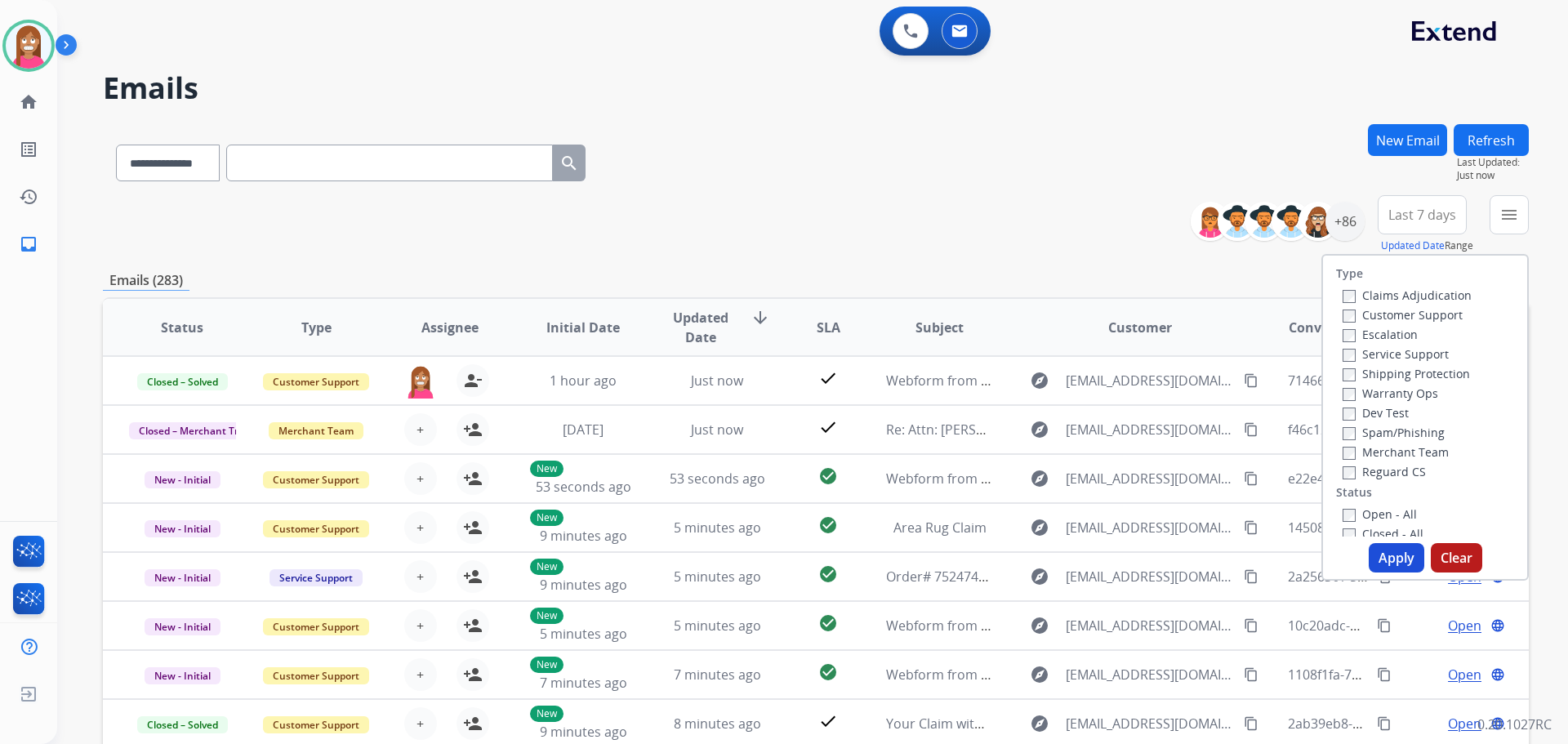
click at [1363, 310] on label "Customer Support" at bounding box center [1403, 315] width 120 height 16
click at [1364, 367] on label "Shipping Protection" at bounding box center [1407, 373] width 128 height 16
click at [1360, 473] on label "Reguard CS" at bounding box center [1384, 471] width 83 height 16
click at [1361, 512] on label "Open - All" at bounding box center [1379, 513] width 74 height 16
click at [1376, 558] on button "Apply" at bounding box center [1397, 557] width 56 height 29
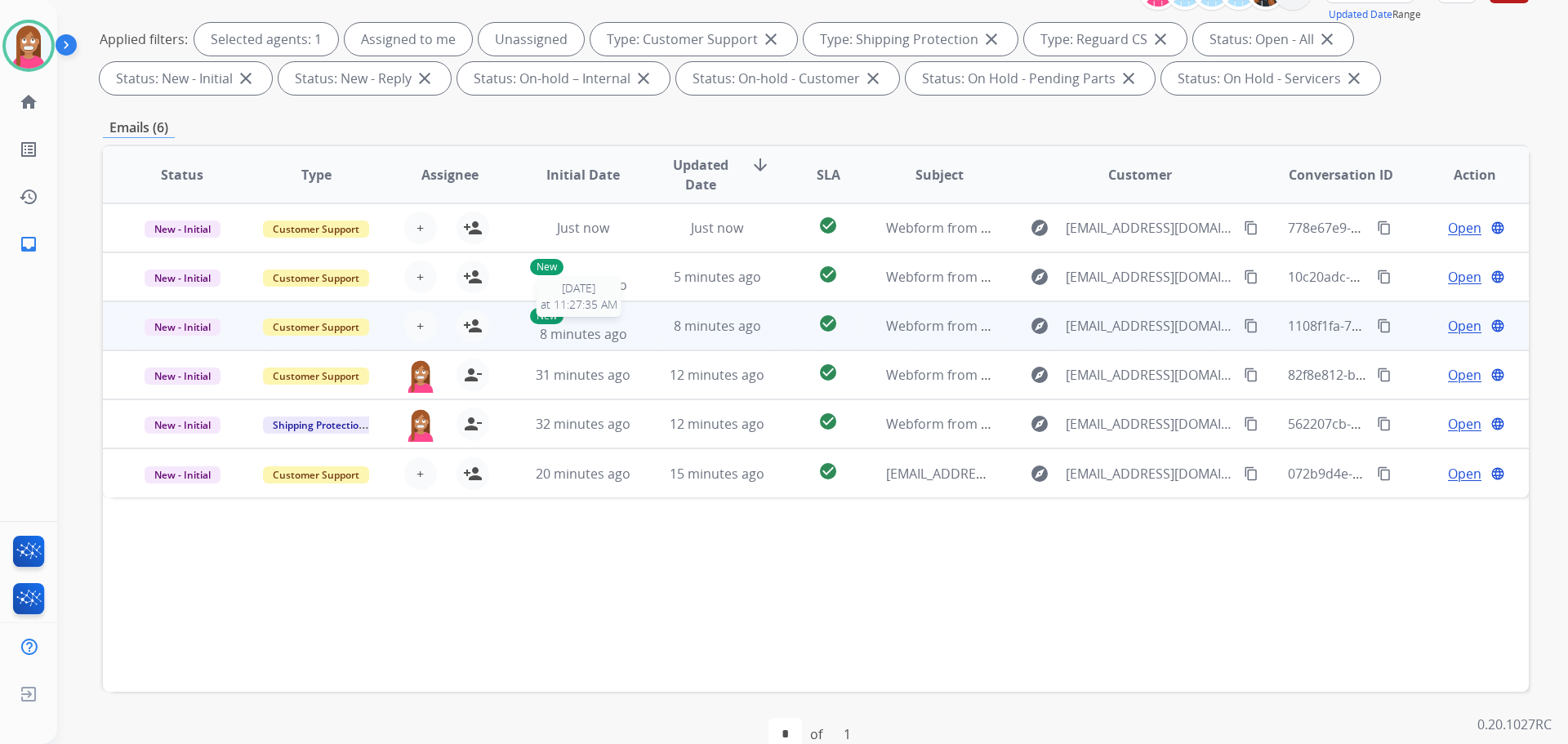
scroll to position [264, 0]
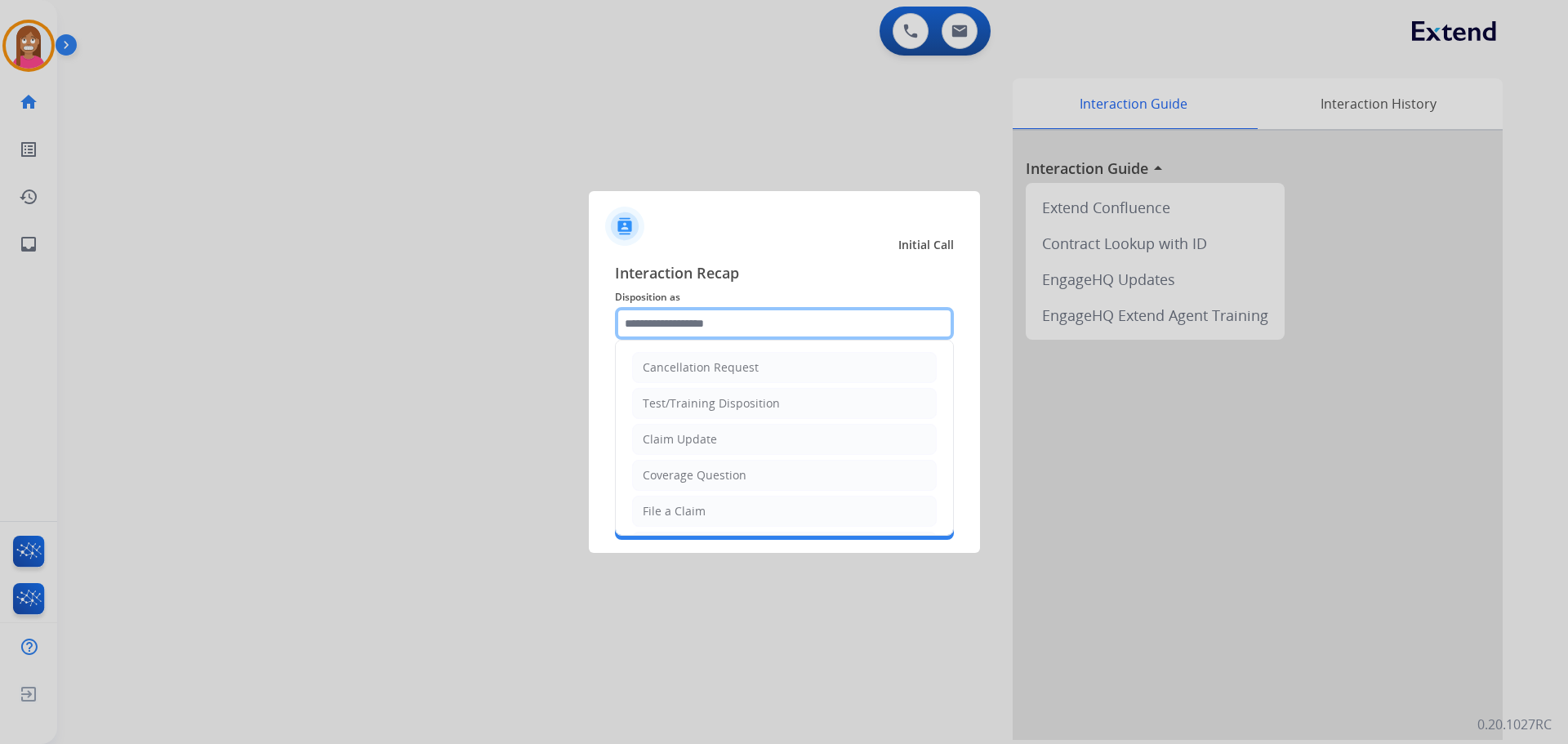
click at [731, 313] on input "text" at bounding box center [784, 324] width 339 height 33
click at [693, 470] on div "Coverage Question" at bounding box center [695, 475] width 104 height 16
type input "**********"
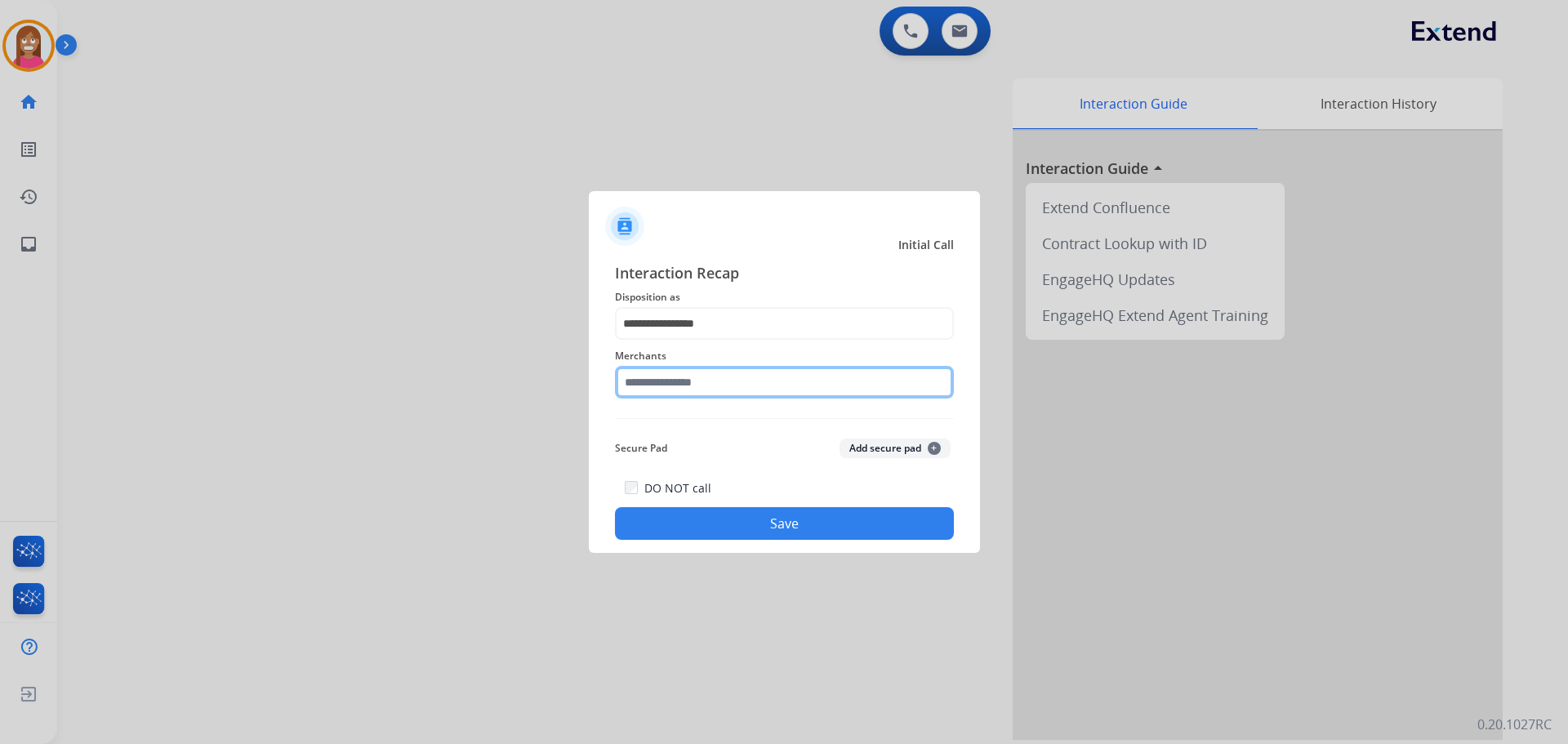
drag, startPoint x: 663, startPoint y: 378, endPoint x: 670, endPoint y: 368, distance: 12.2
click at [668, 386] on input "text" at bounding box center [784, 382] width 339 height 33
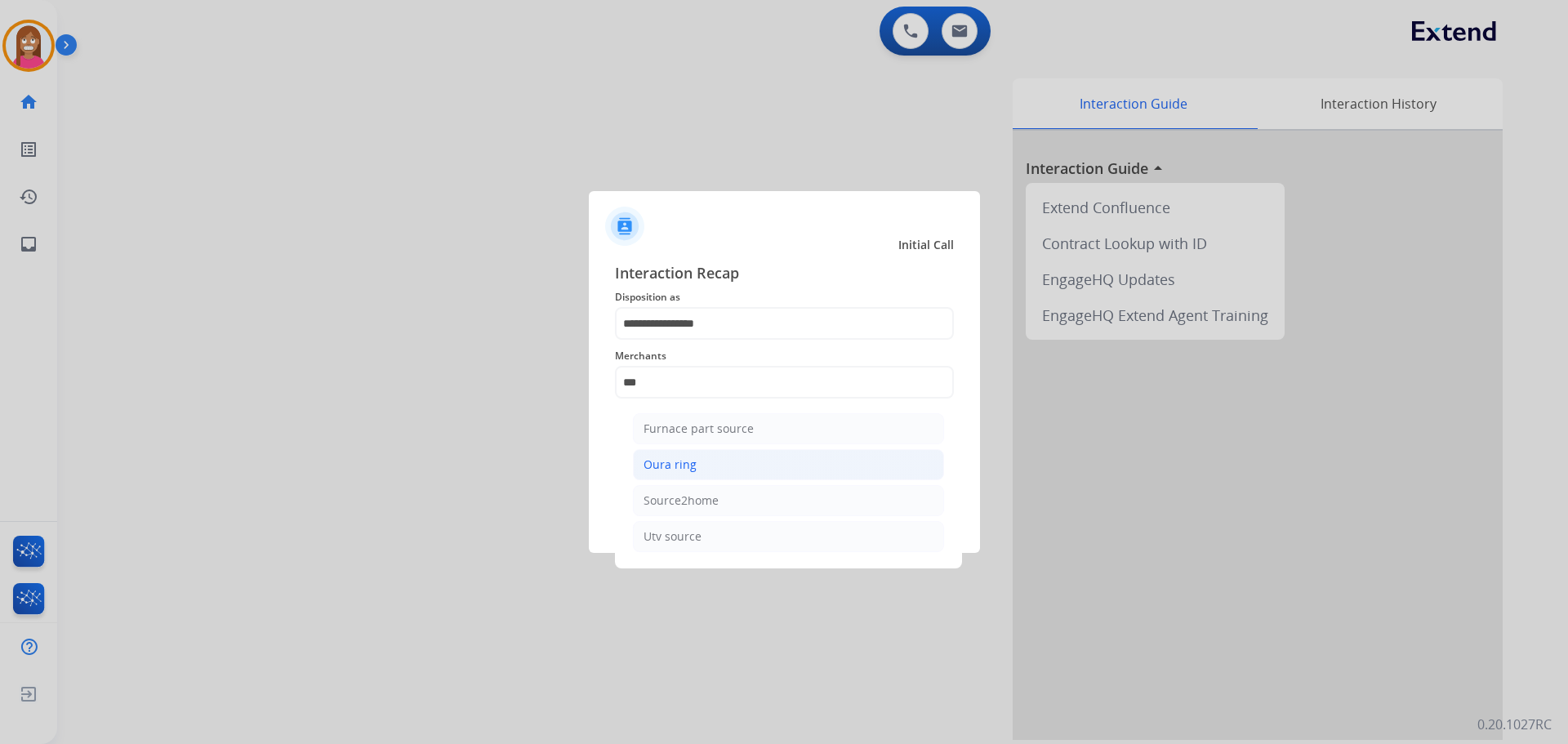
click at [642, 469] on li "Oura ring" at bounding box center [788, 464] width 311 height 31
type input "*********"
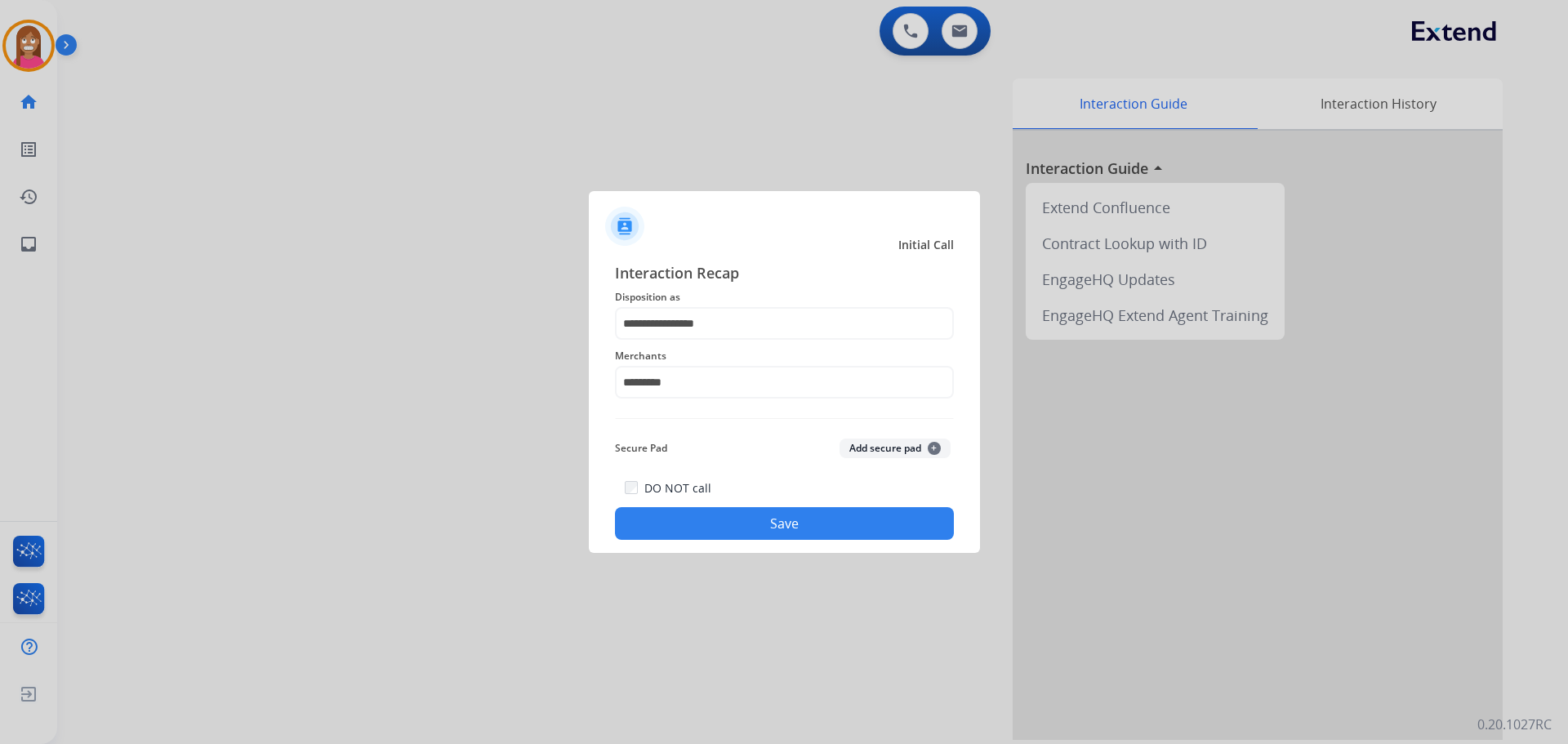
click at [654, 523] on button "Save" at bounding box center [784, 523] width 339 height 33
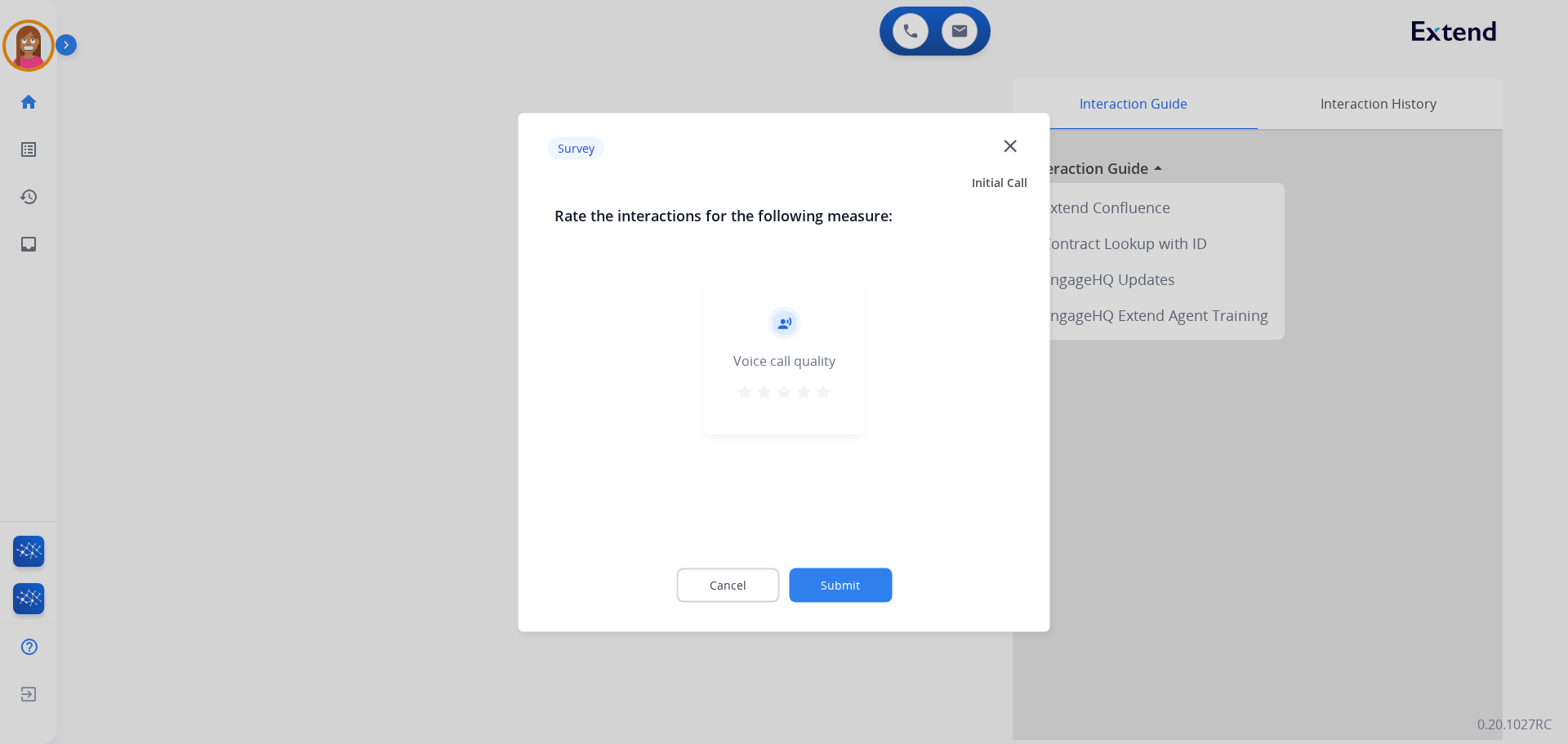
click at [1005, 144] on mat-icon "close" at bounding box center [1010, 145] width 21 height 21
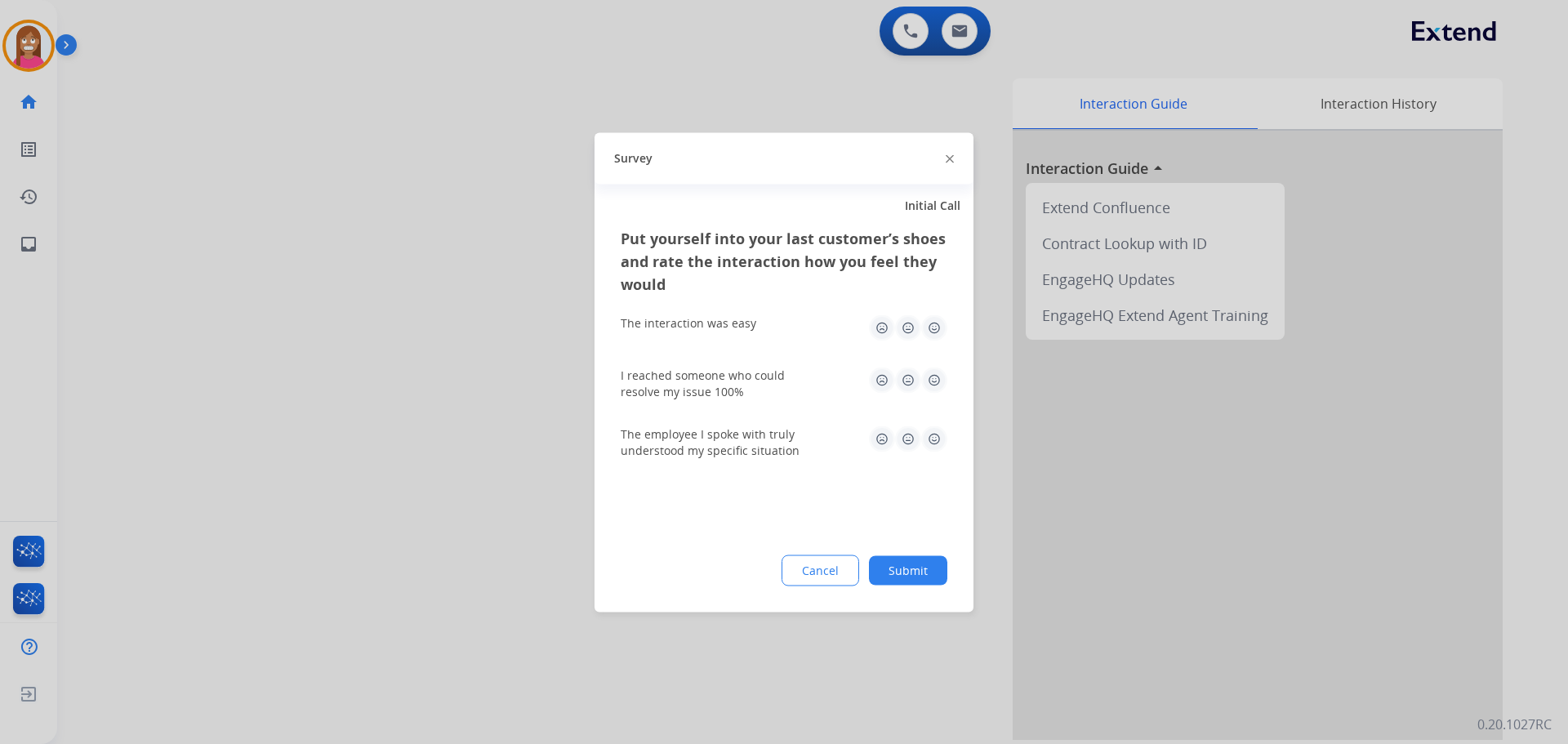
click at [953, 157] on div "Survey" at bounding box center [784, 158] width 379 height 51
click at [949, 160] on img at bounding box center [950, 159] width 8 height 8
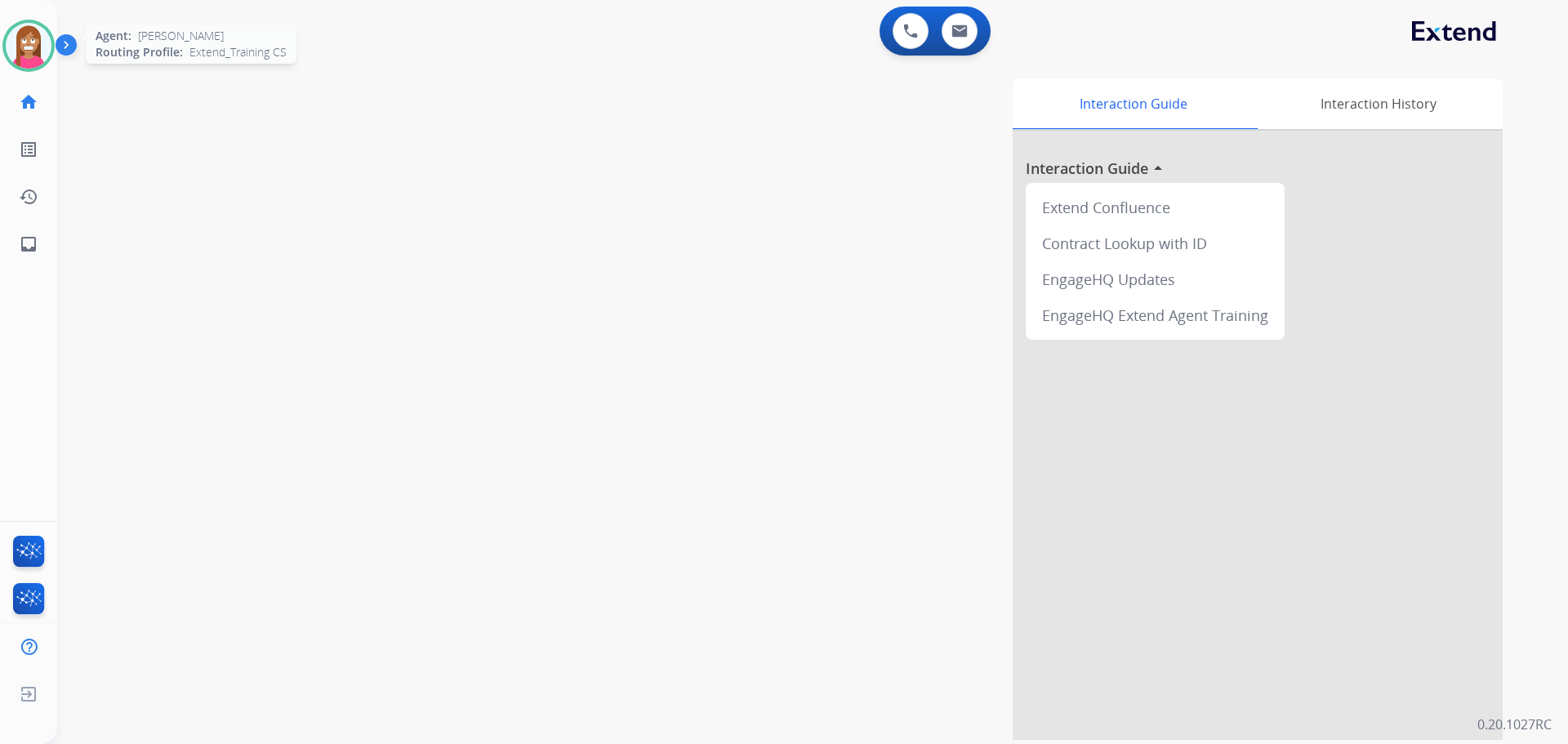
click at [26, 30] on img at bounding box center [28, 46] width 46 height 46
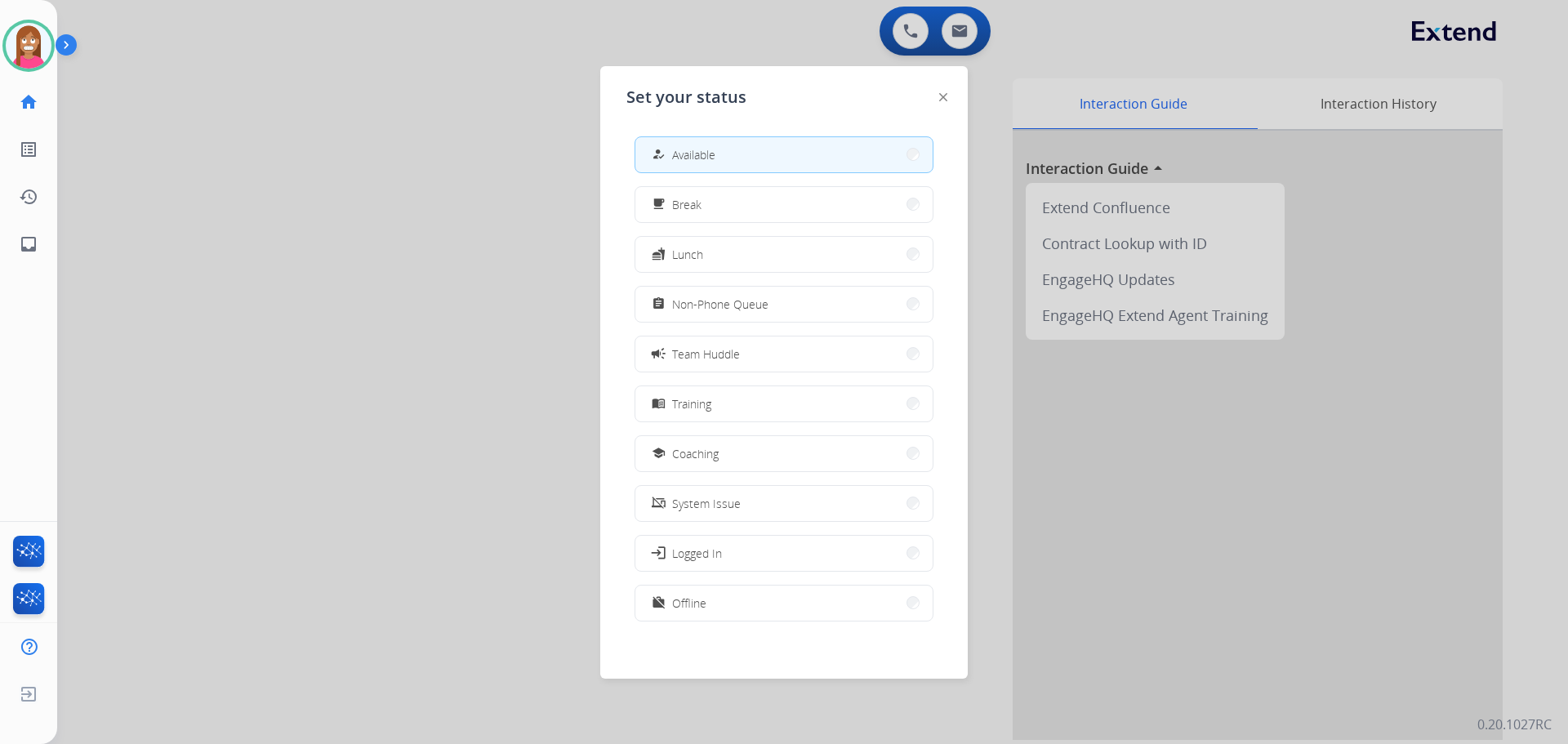
drag, startPoint x: 701, startPoint y: 447, endPoint x: 944, endPoint y: 397, distance: 248.1
click at [699, 441] on button "school Coaching" at bounding box center [784, 453] width 297 height 36
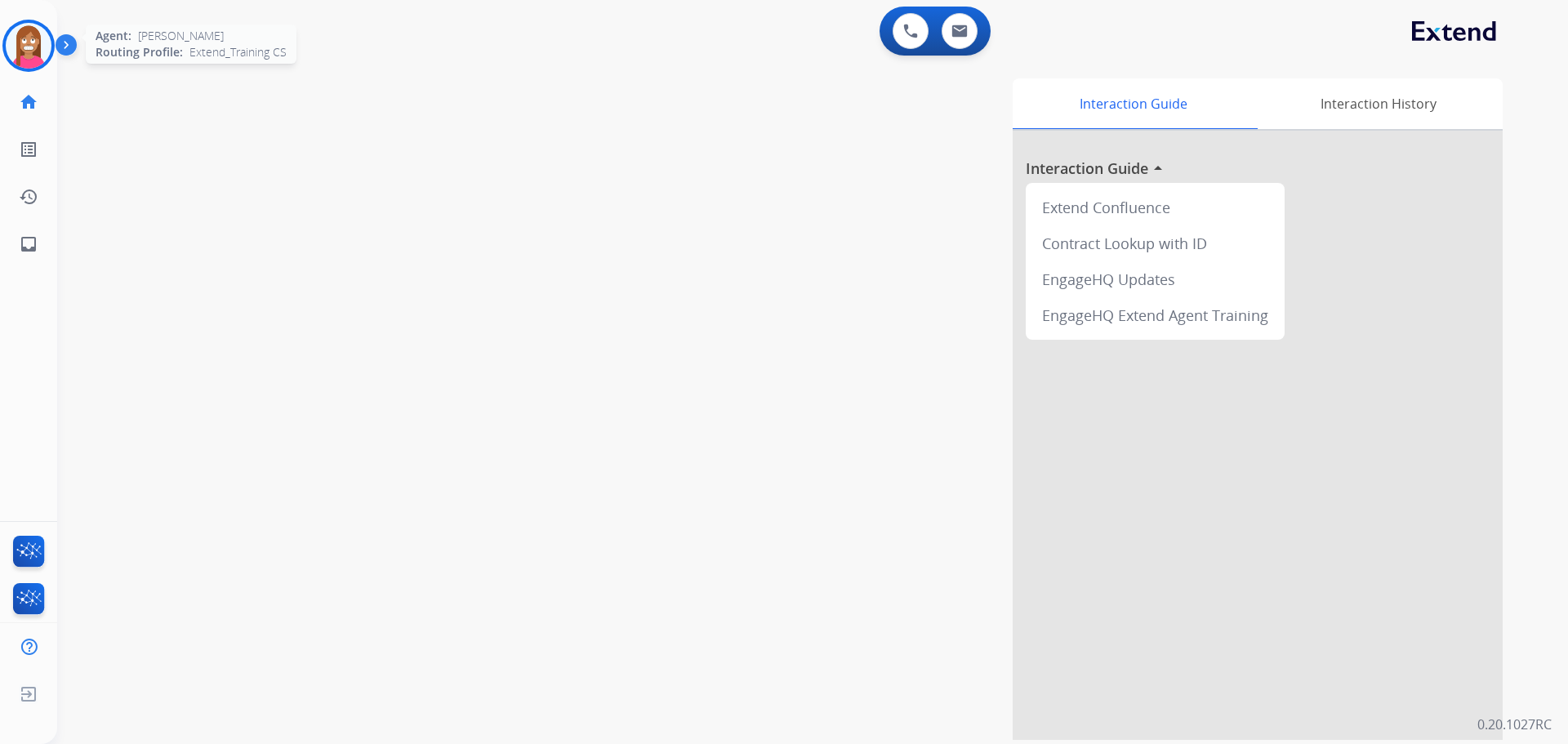
click at [30, 24] on img at bounding box center [28, 46] width 46 height 46
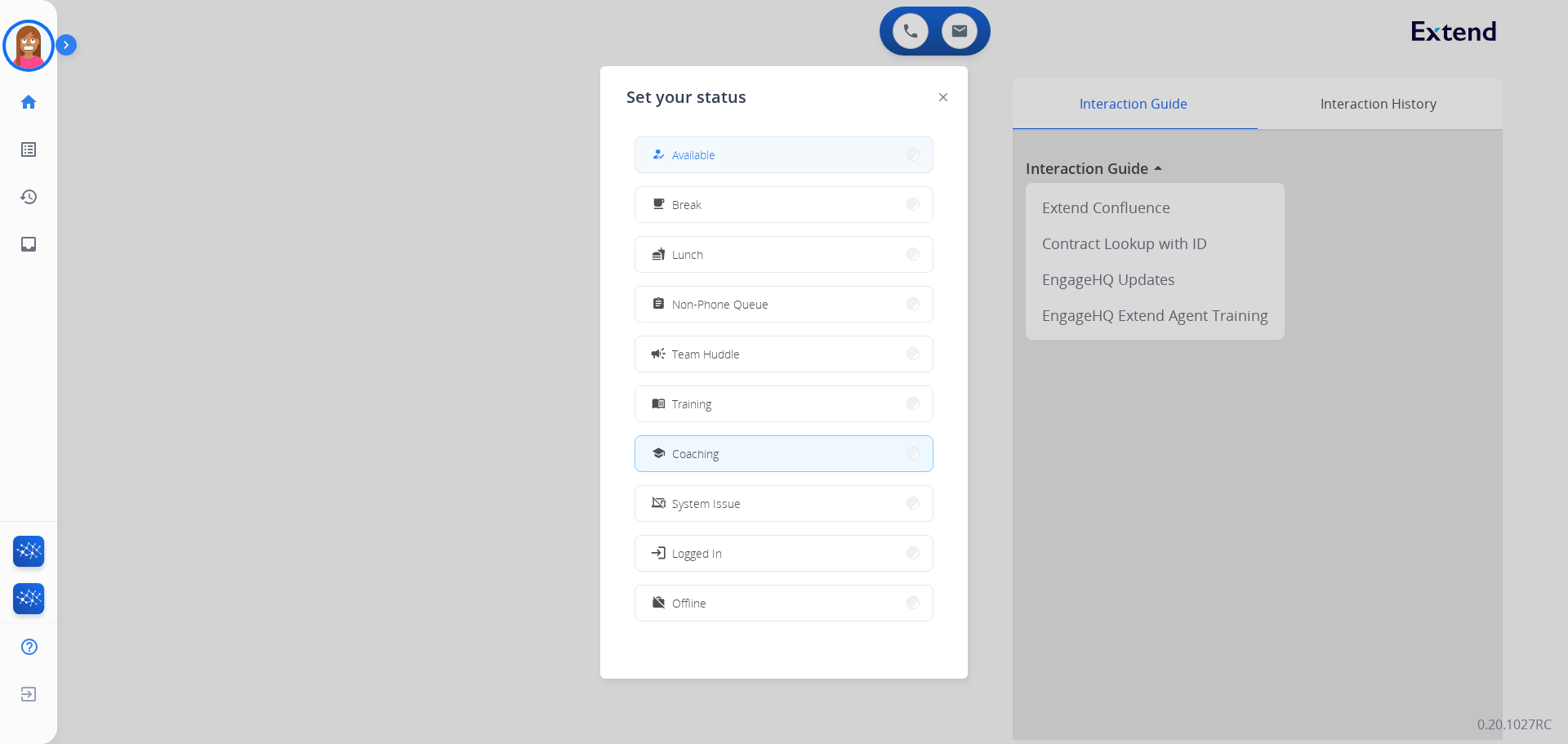
drag, startPoint x: 668, startPoint y: 156, endPoint x: 641, endPoint y: 229, distance: 77.8
click at [668, 154] on div "how_to_reg" at bounding box center [660, 153] width 24 height 19
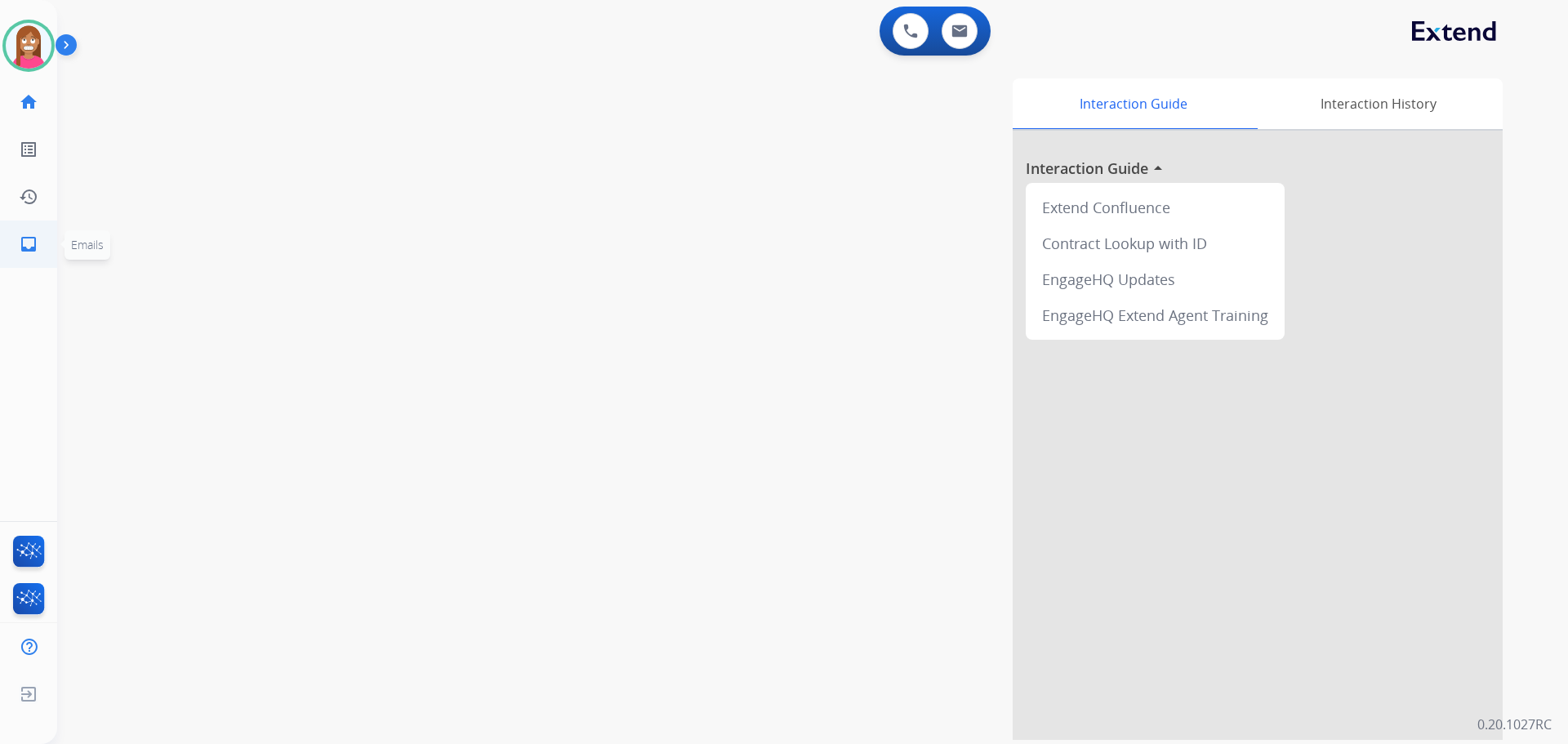
click at [43, 242] on link "inbox Emails" at bounding box center [28, 244] width 46 height 46
select select "**********"
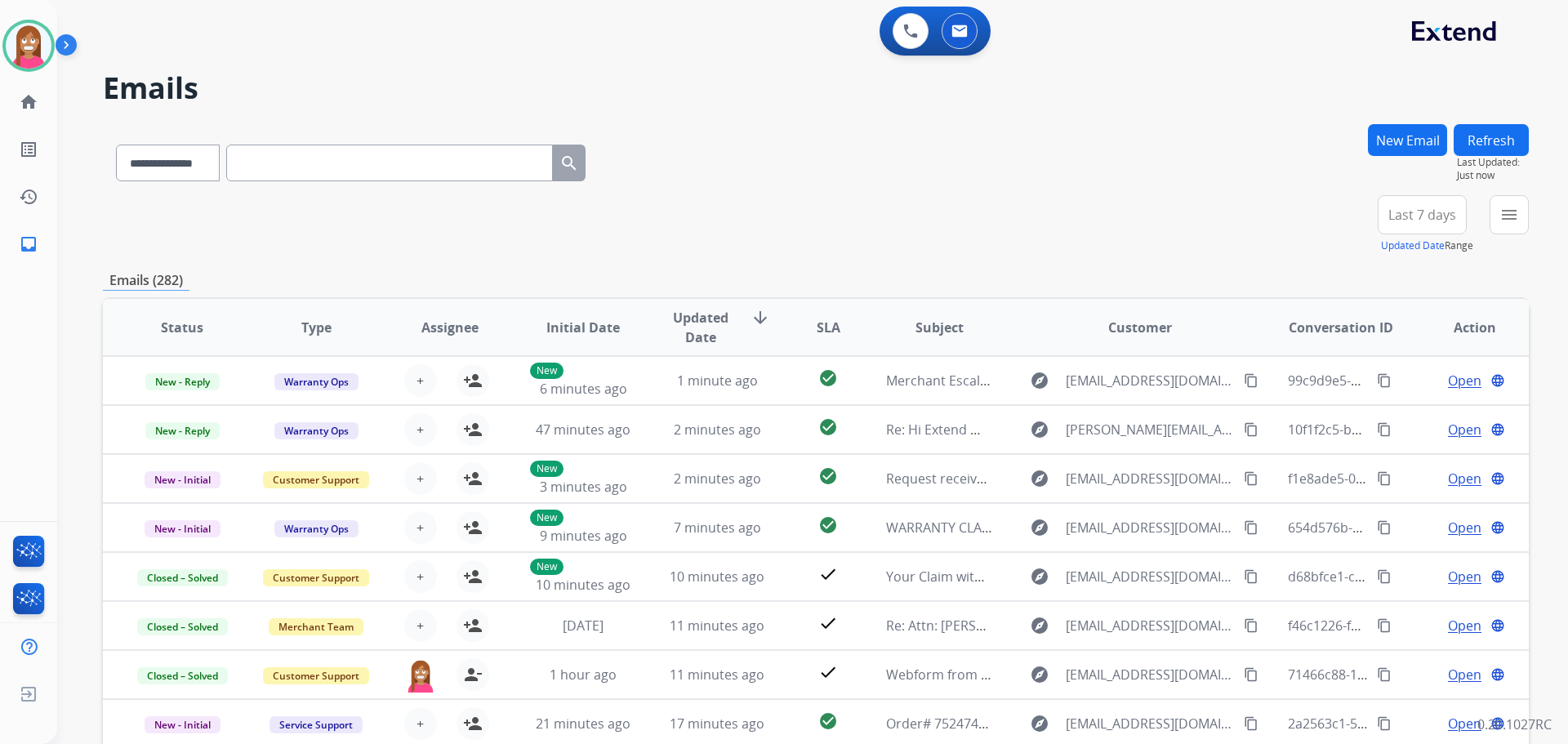
click at [1417, 144] on button "New Email" at bounding box center [1407, 140] width 79 height 32
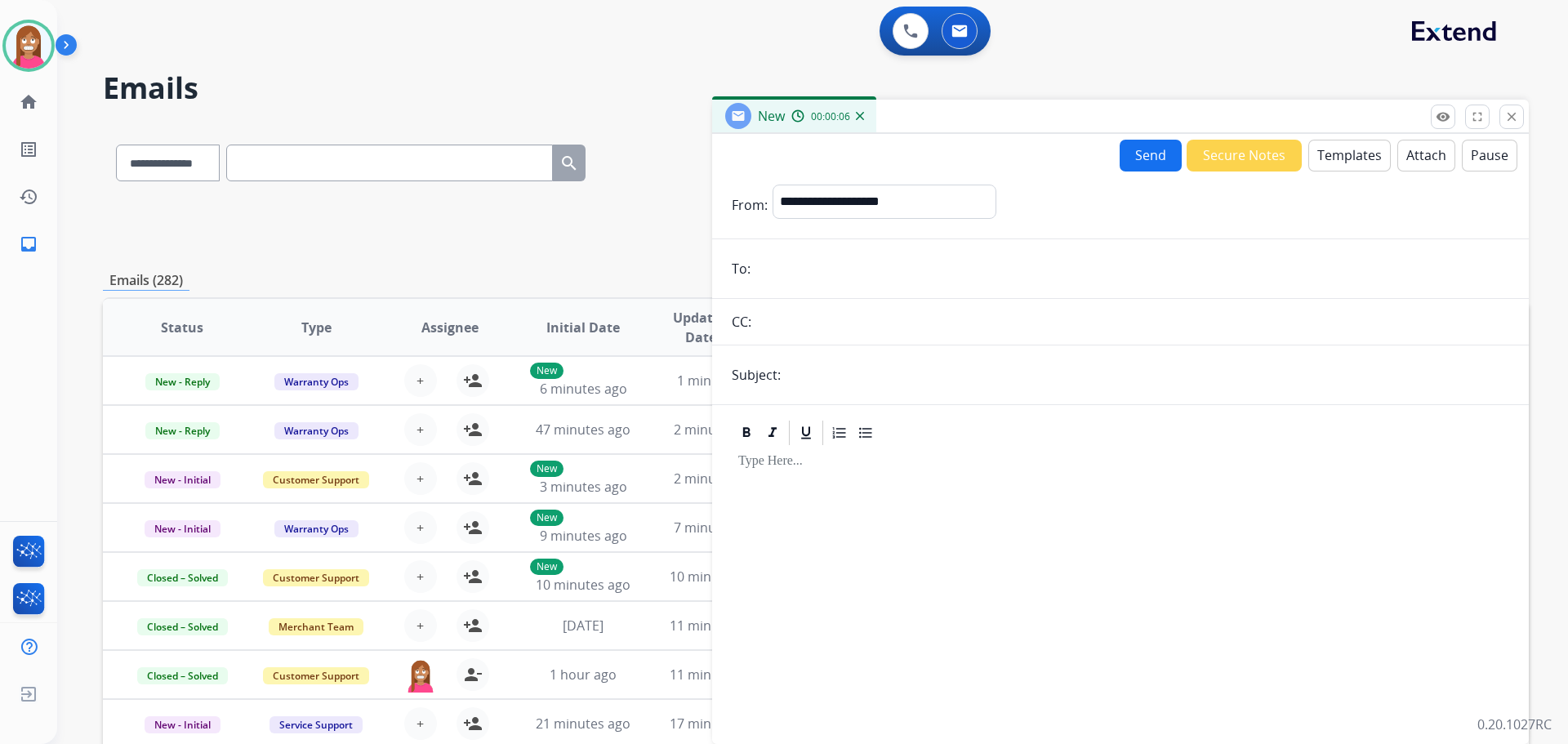
paste input "**********"
type input "**********"
click at [831, 202] on select "**********" at bounding box center [884, 201] width 223 height 33
select select "**********"
click at [773, 184] on select "**********" at bounding box center [884, 201] width 223 height 33
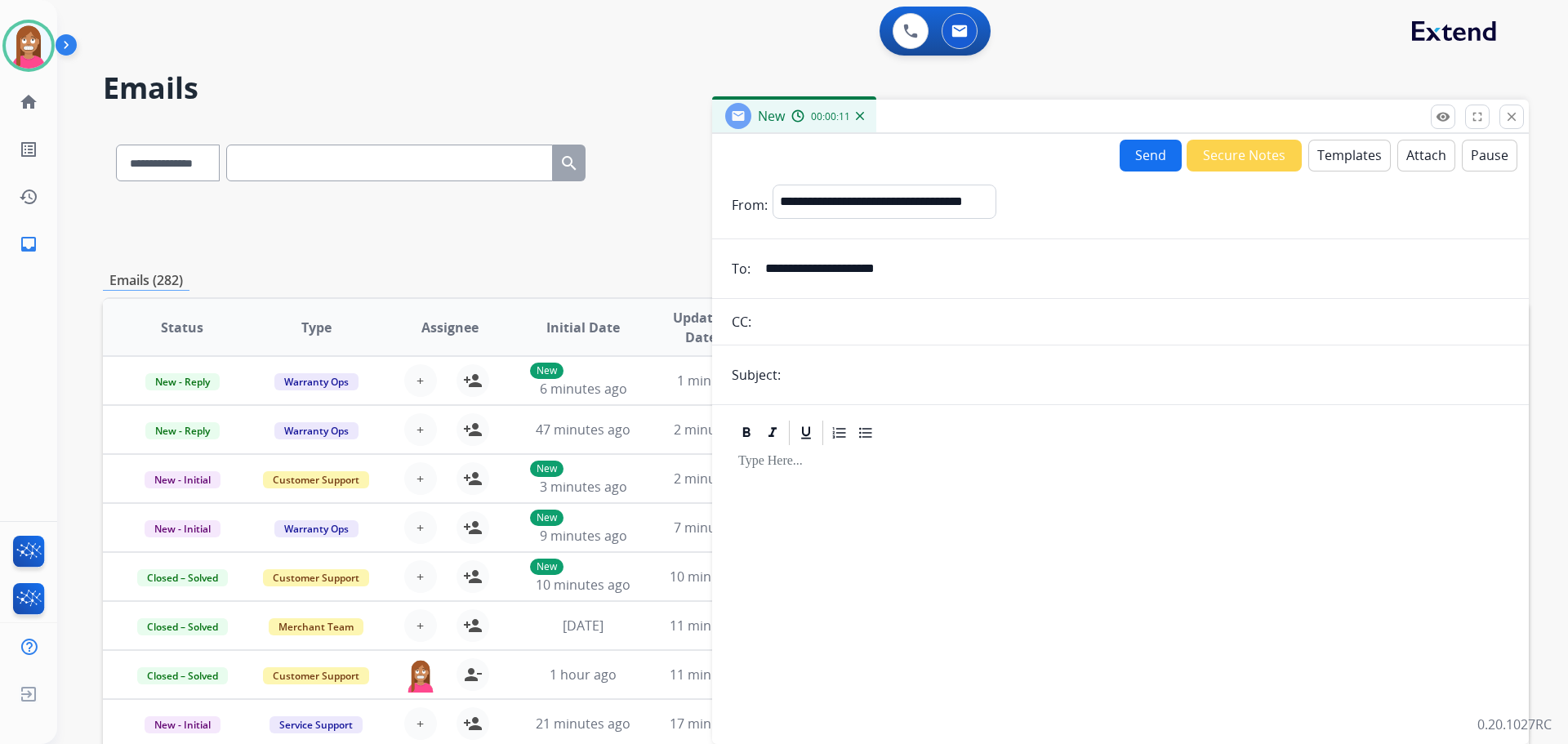
click at [1318, 162] on button "Templates" at bounding box center [1349, 155] width 82 height 32
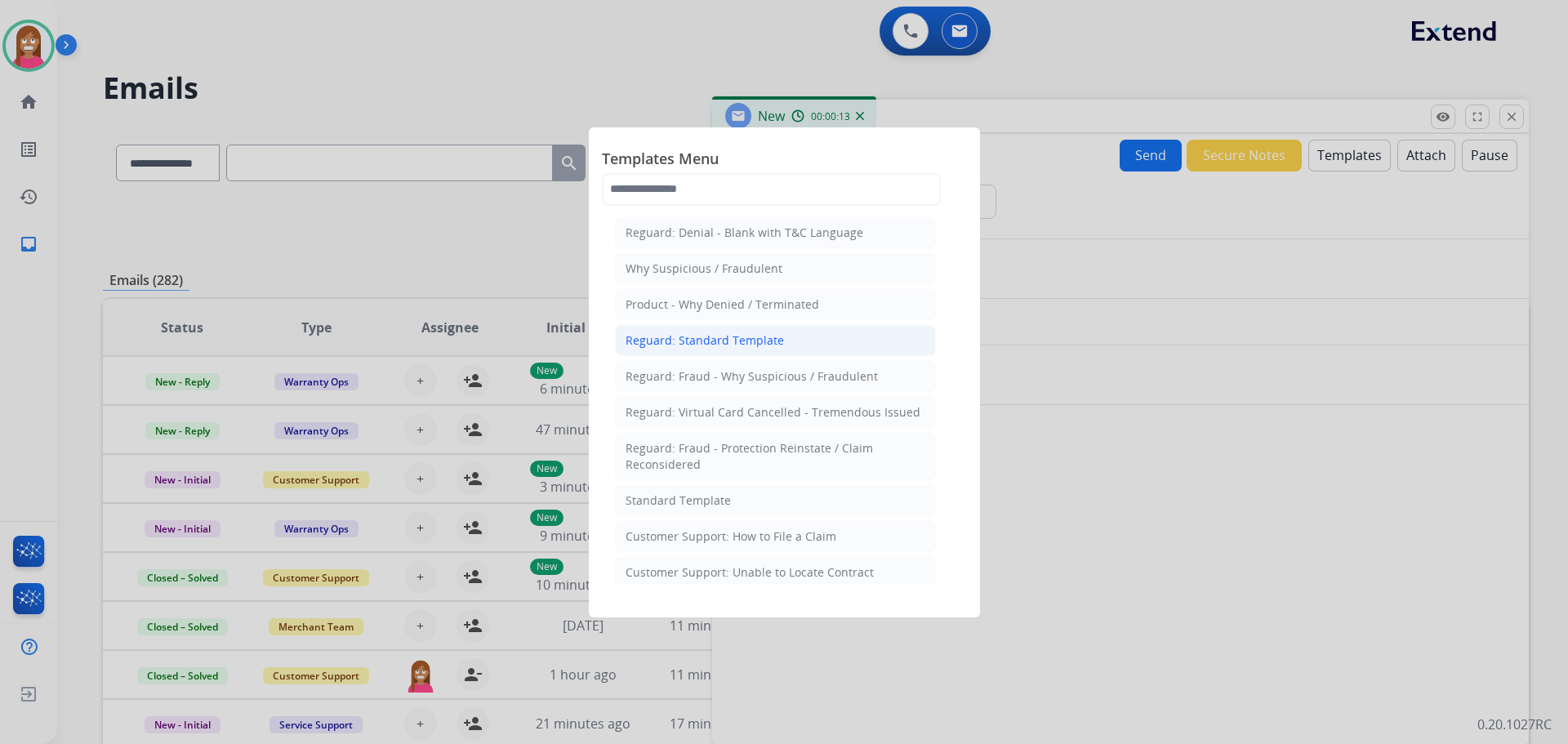
click at [699, 331] on li "Reguard: Standard Template" at bounding box center [775, 340] width 321 height 31
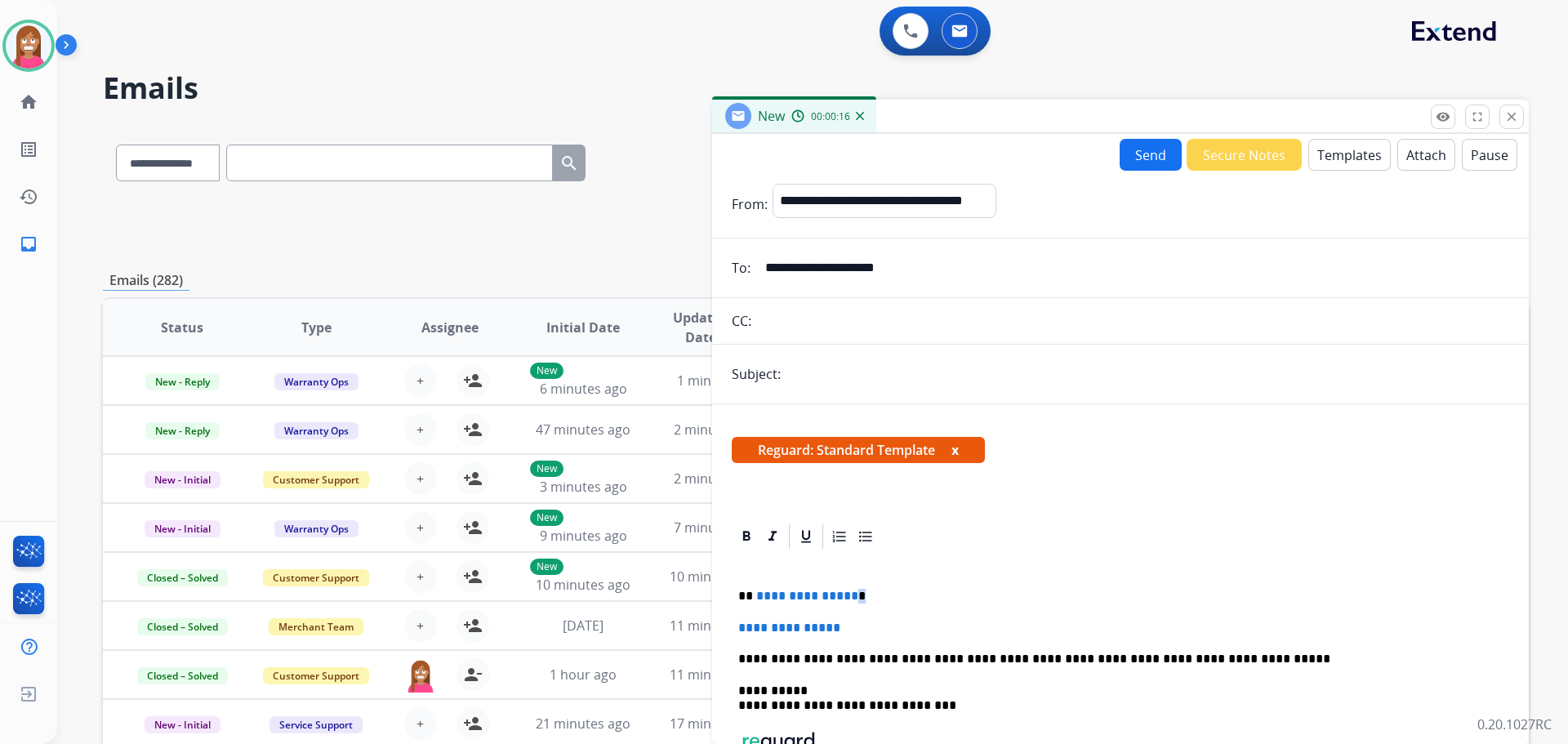
click at [849, 584] on div "**********" at bounding box center [1120, 712] width 777 height 323
click at [863, 589] on p "**********" at bounding box center [1114, 596] width 752 height 15
drag, startPoint x: 849, startPoint y: 586, endPoint x: 754, endPoint y: 588, distance: 95.0
click at [754, 588] on div "**********" at bounding box center [1120, 712] width 777 height 323
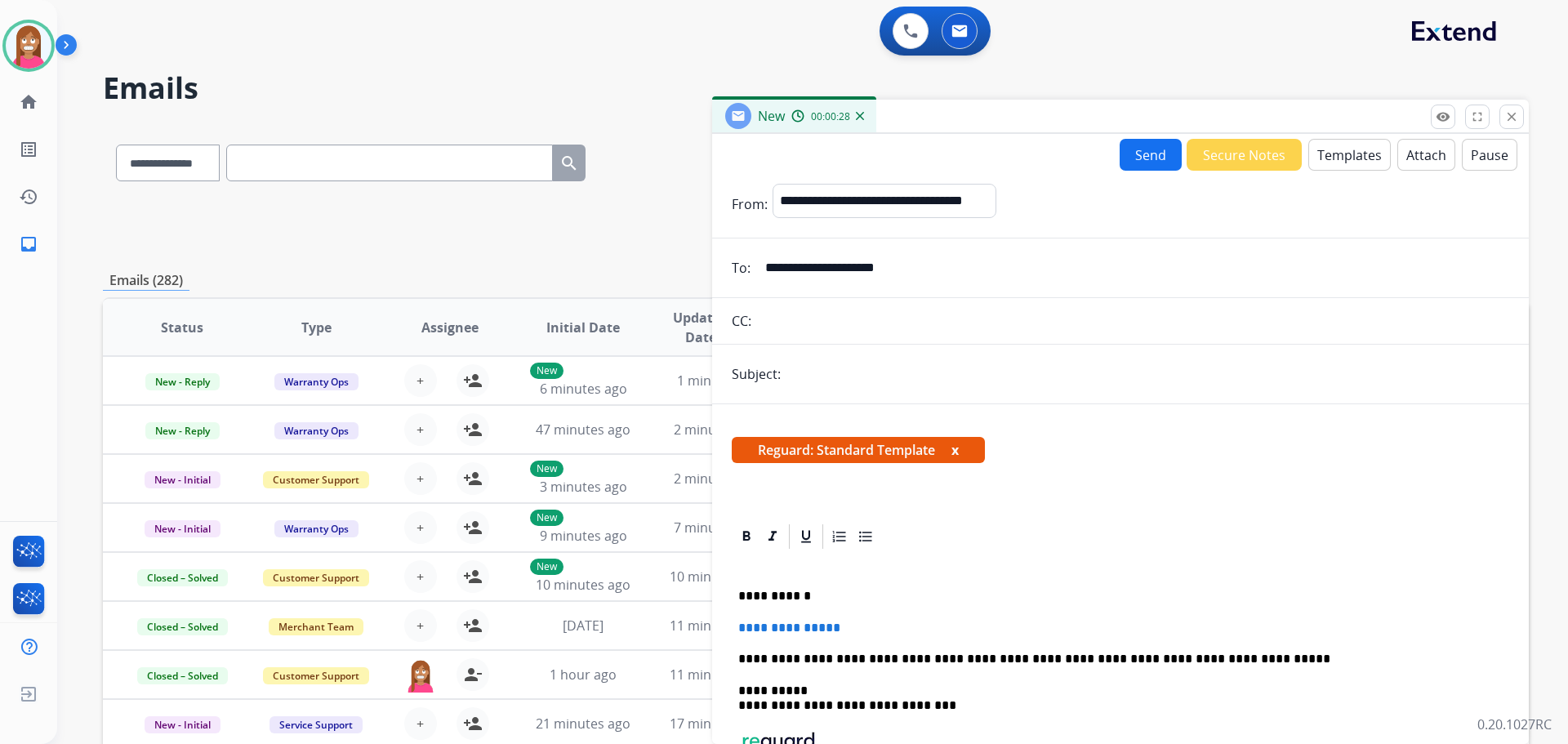
click at [815, 598] on p "**********" at bounding box center [1114, 596] width 752 height 15
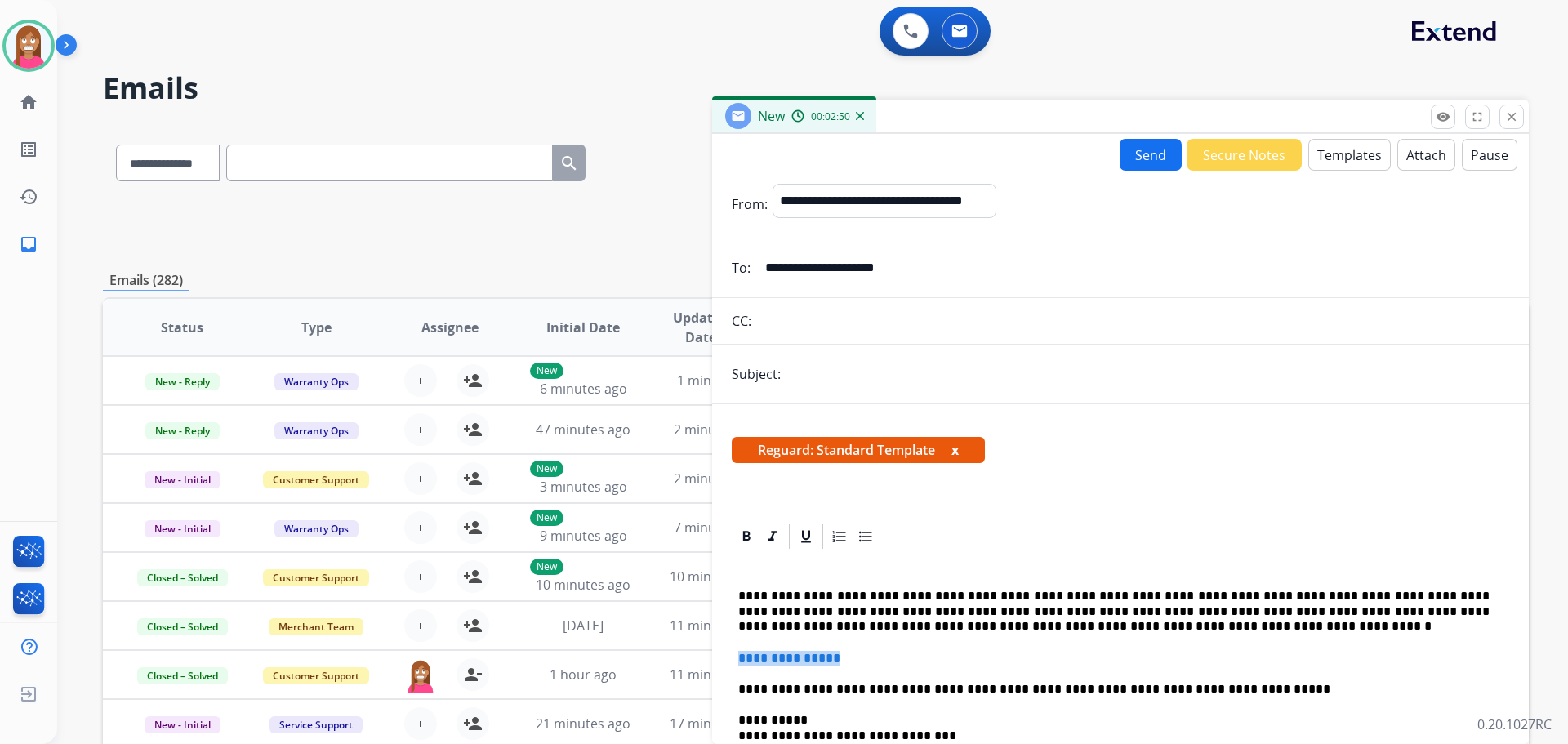
drag, startPoint x: 862, startPoint y: 656, endPoint x: 739, endPoint y: 663, distance: 123.2
click at [739, 663] on p "**********" at bounding box center [1120, 658] width 764 height 15
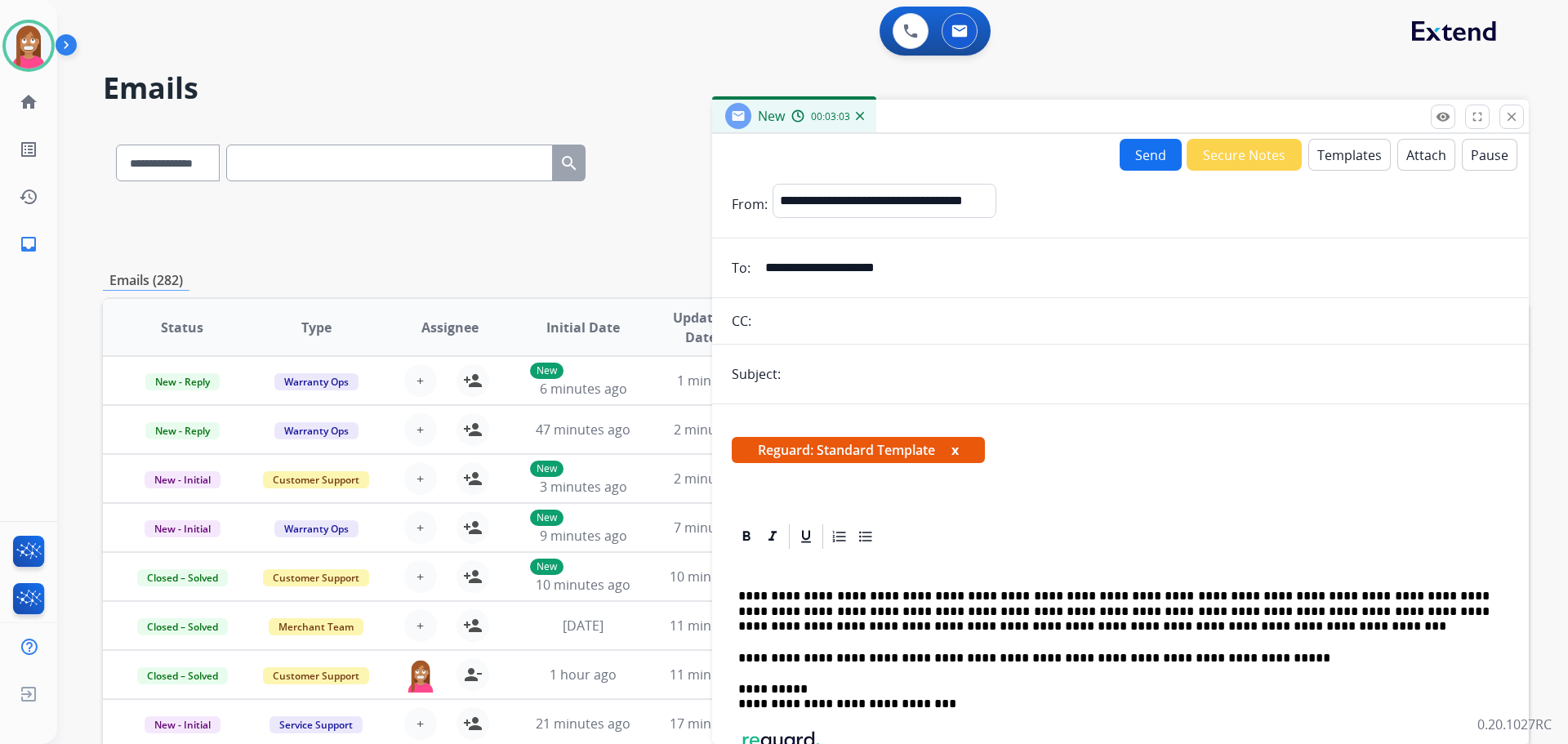
click at [818, 388] on input "text" at bounding box center [1147, 374] width 723 height 33
type input "**********"
click at [1147, 165] on button "Send" at bounding box center [1151, 154] width 62 height 32
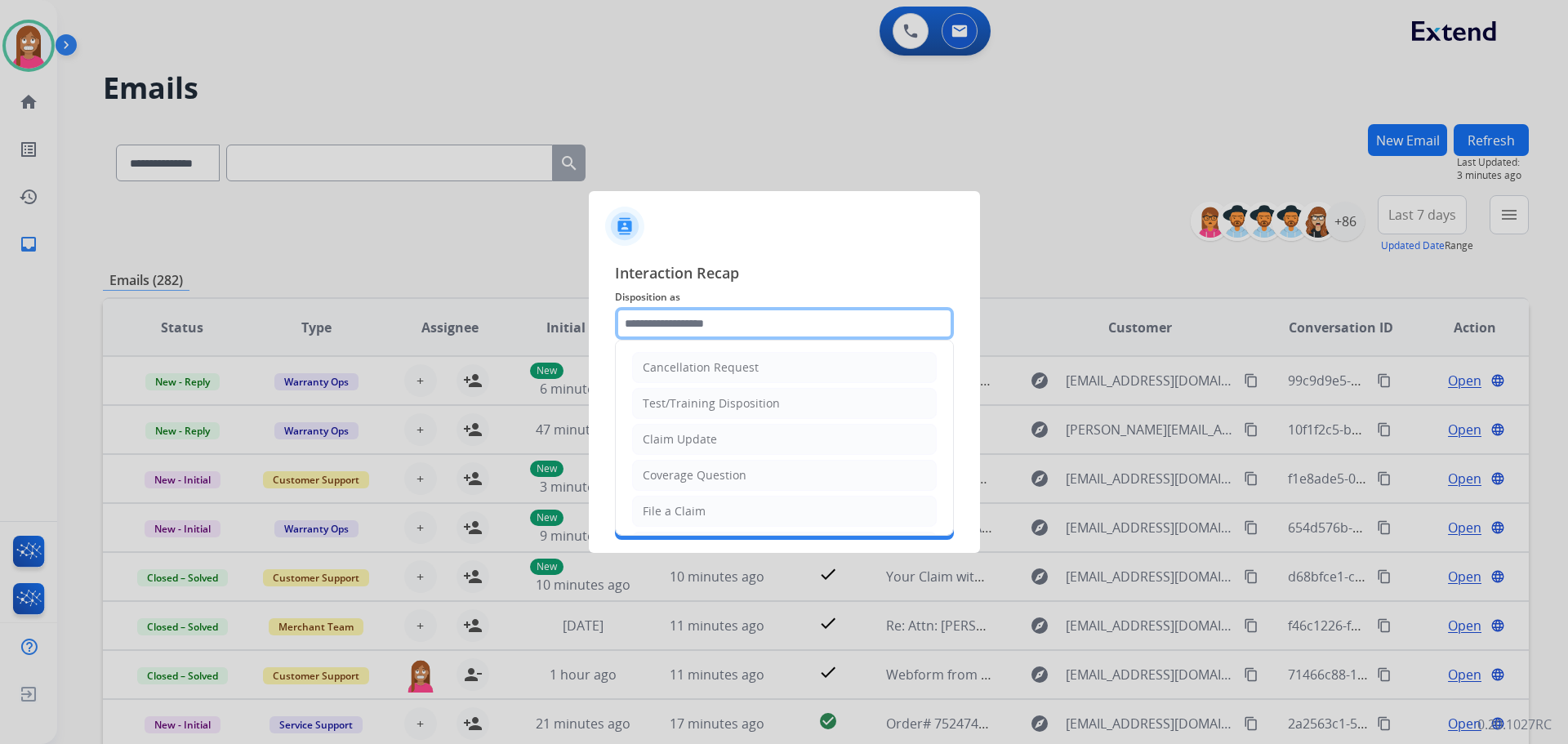
click at [656, 327] on input "text" at bounding box center [784, 324] width 339 height 33
click at [661, 445] on div "Claim Update" at bounding box center [680, 439] width 74 height 16
type input "**********"
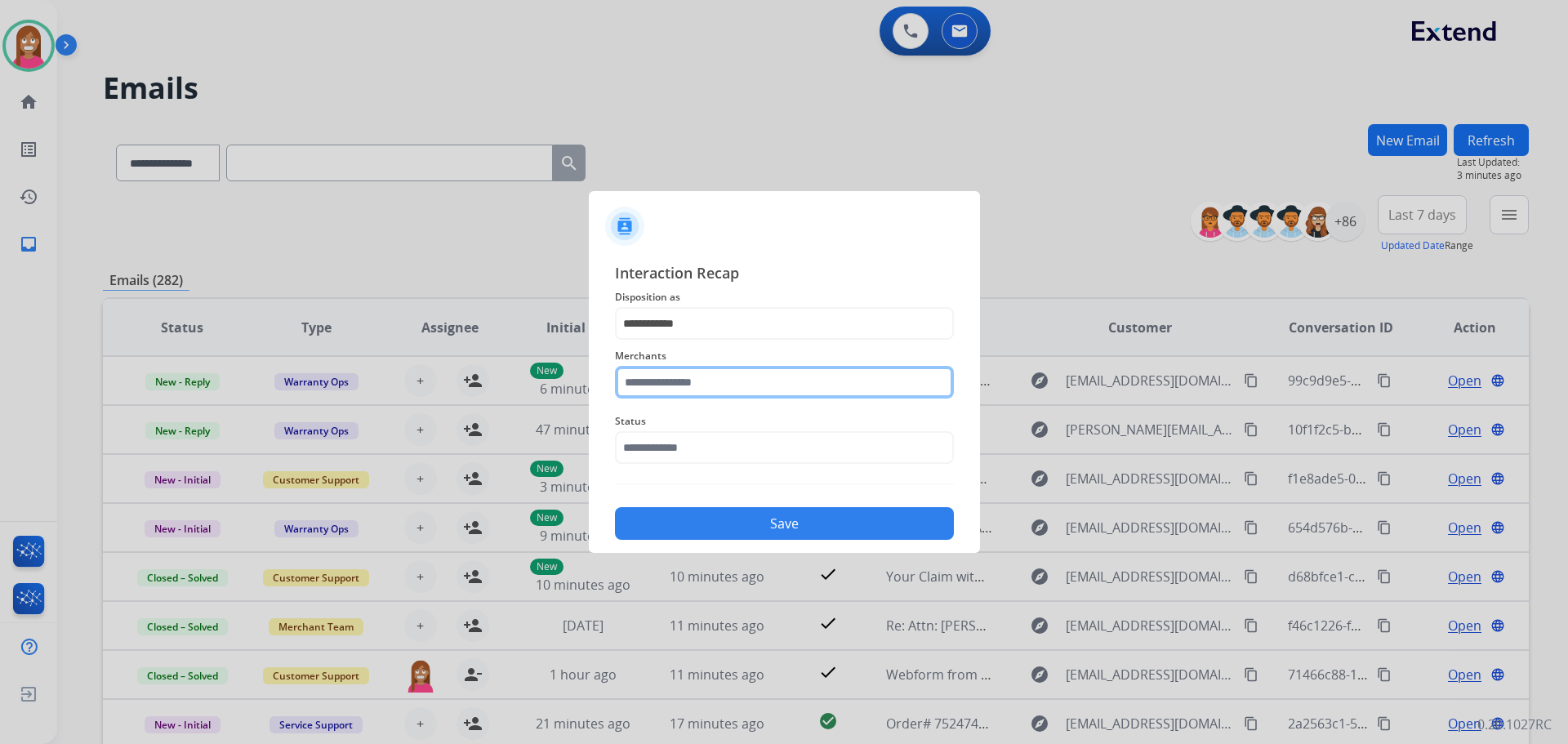
click at [658, 381] on input "text" at bounding box center [784, 382] width 339 height 33
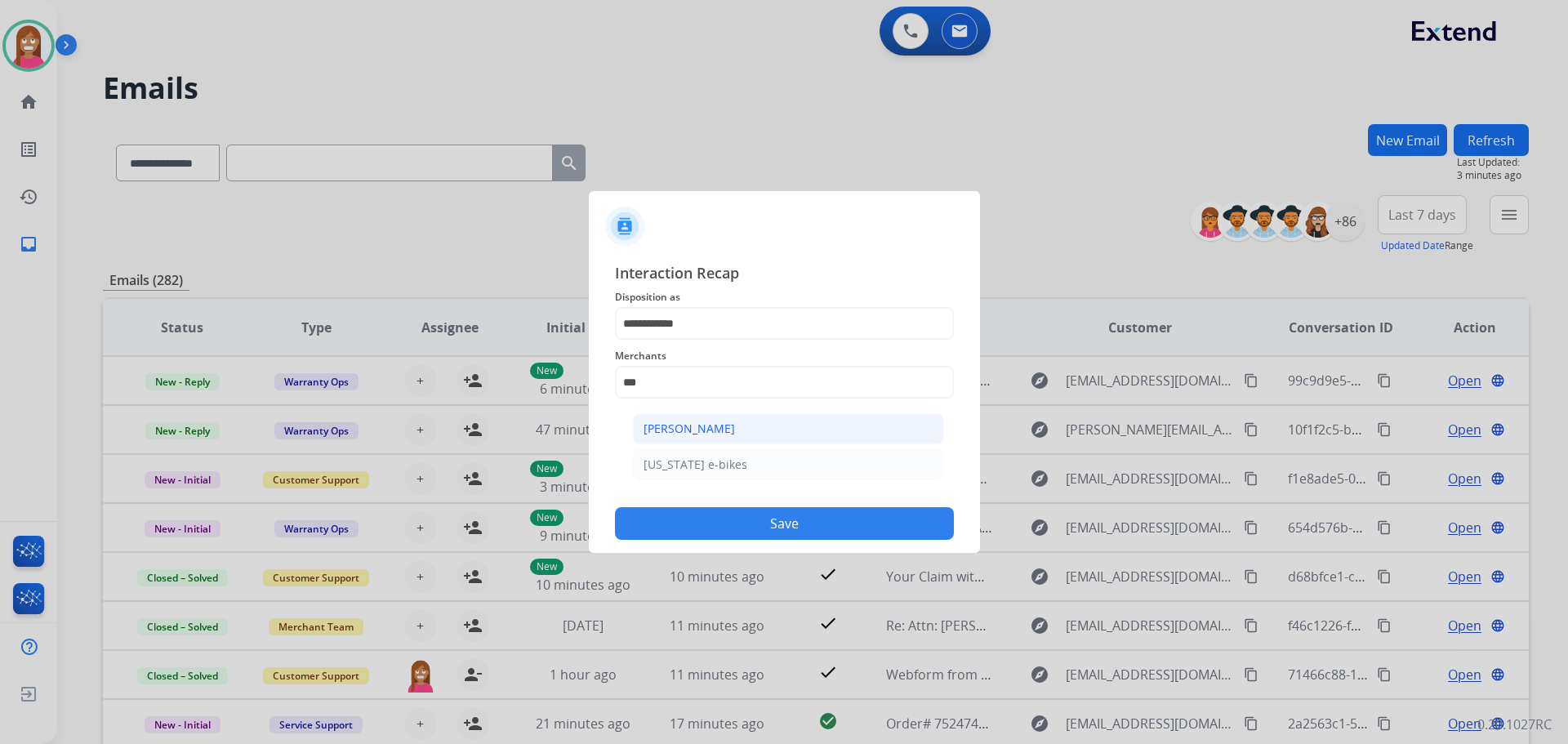
click at [670, 432] on div "[PERSON_NAME]" at bounding box center [690, 429] width 91 height 16
type input "**********"
click at [655, 455] on input "text" at bounding box center [784, 448] width 339 height 33
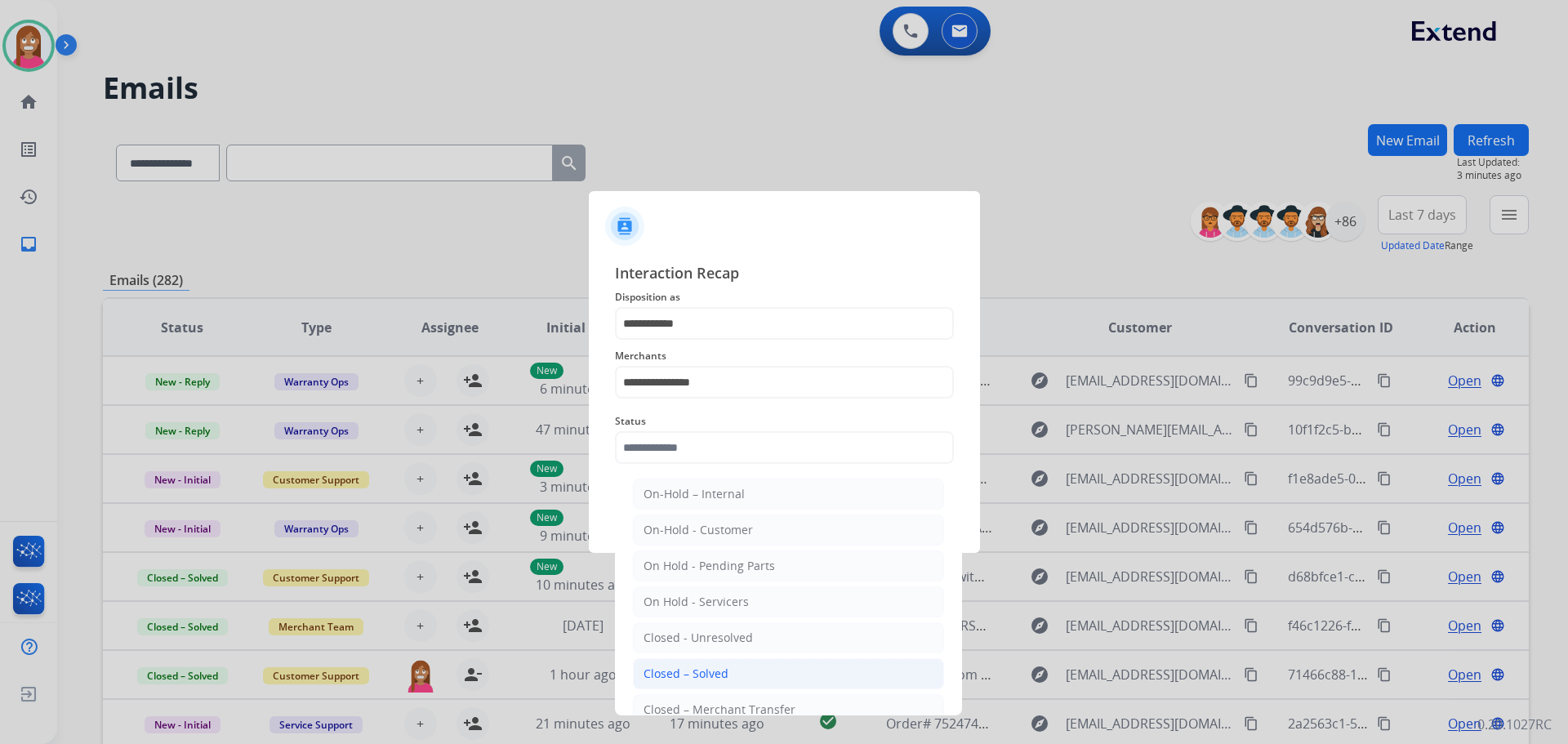
click at [703, 673] on div "Closed – Solved" at bounding box center [686, 674] width 85 height 16
type input "**********"
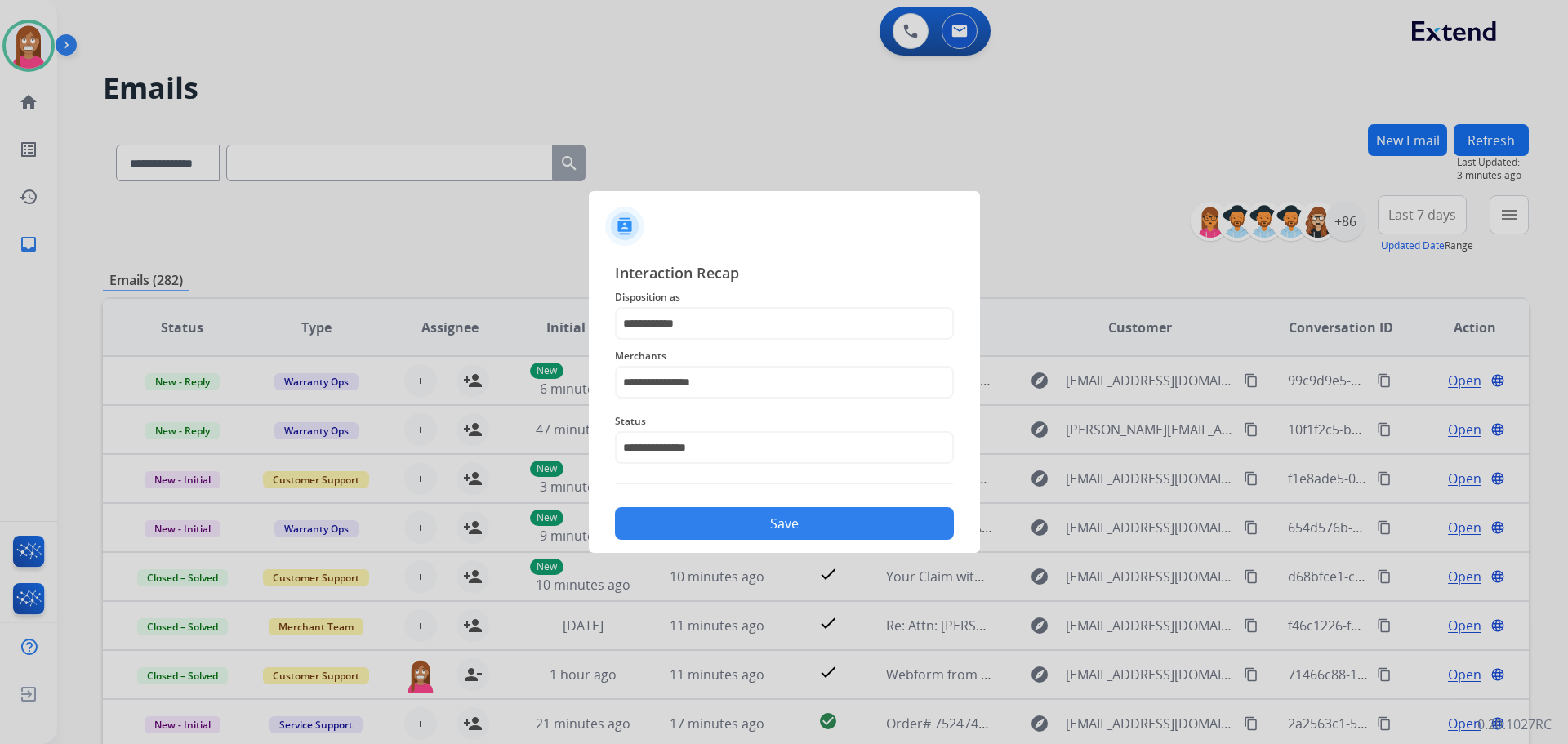
click at [717, 514] on button "Save" at bounding box center [784, 523] width 339 height 33
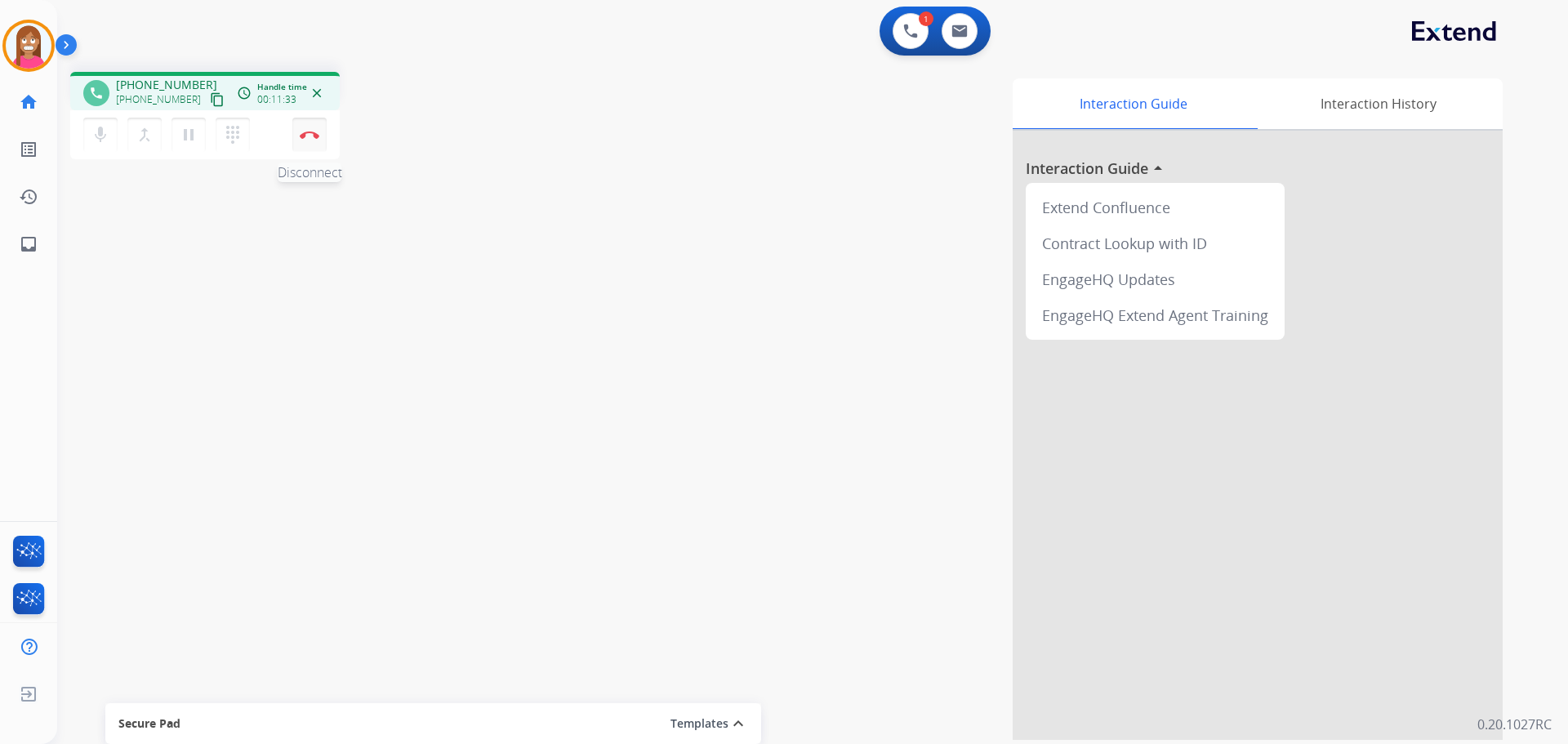
click at [310, 140] on button "Disconnect" at bounding box center [310, 135] width 35 height 35
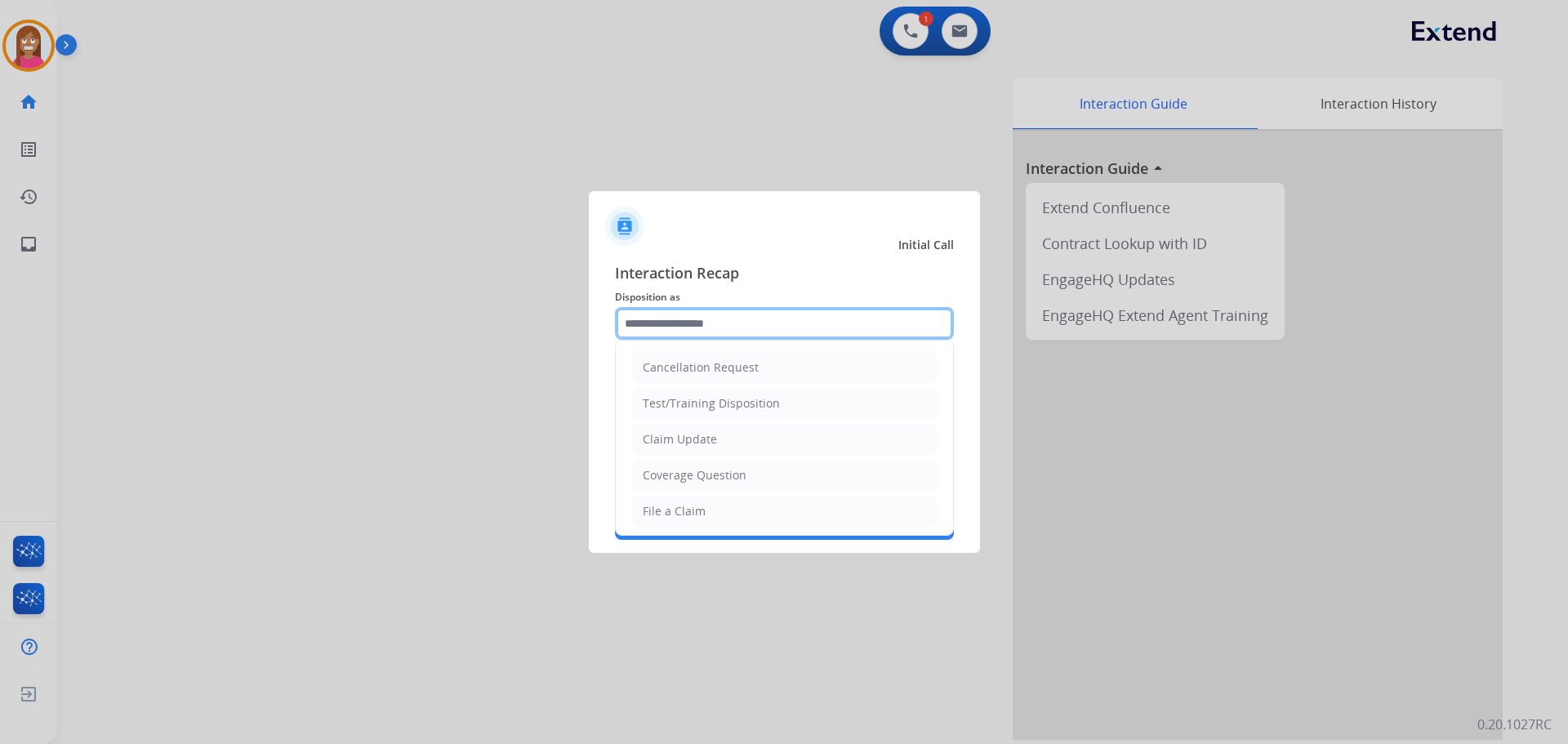
click at [633, 323] on input "text" at bounding box center [784, 324] width 339 height 33
click at [691, 513] on div "File a Claim" at bounding box center [674, 512] width 63 height 16
type input "**********"
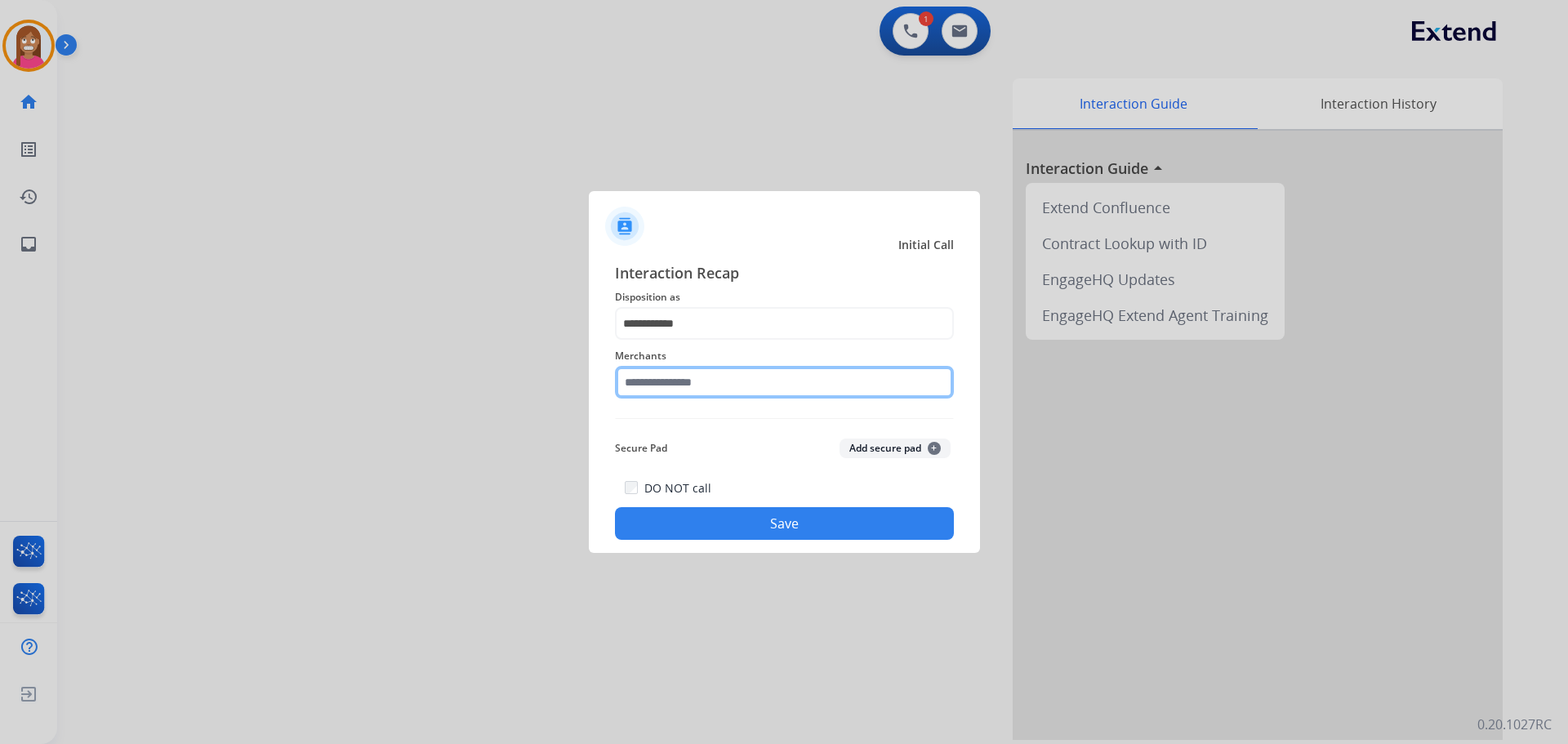
click at [664, 396] on input "text" at bounding box center [784, 382] width 339 height 33
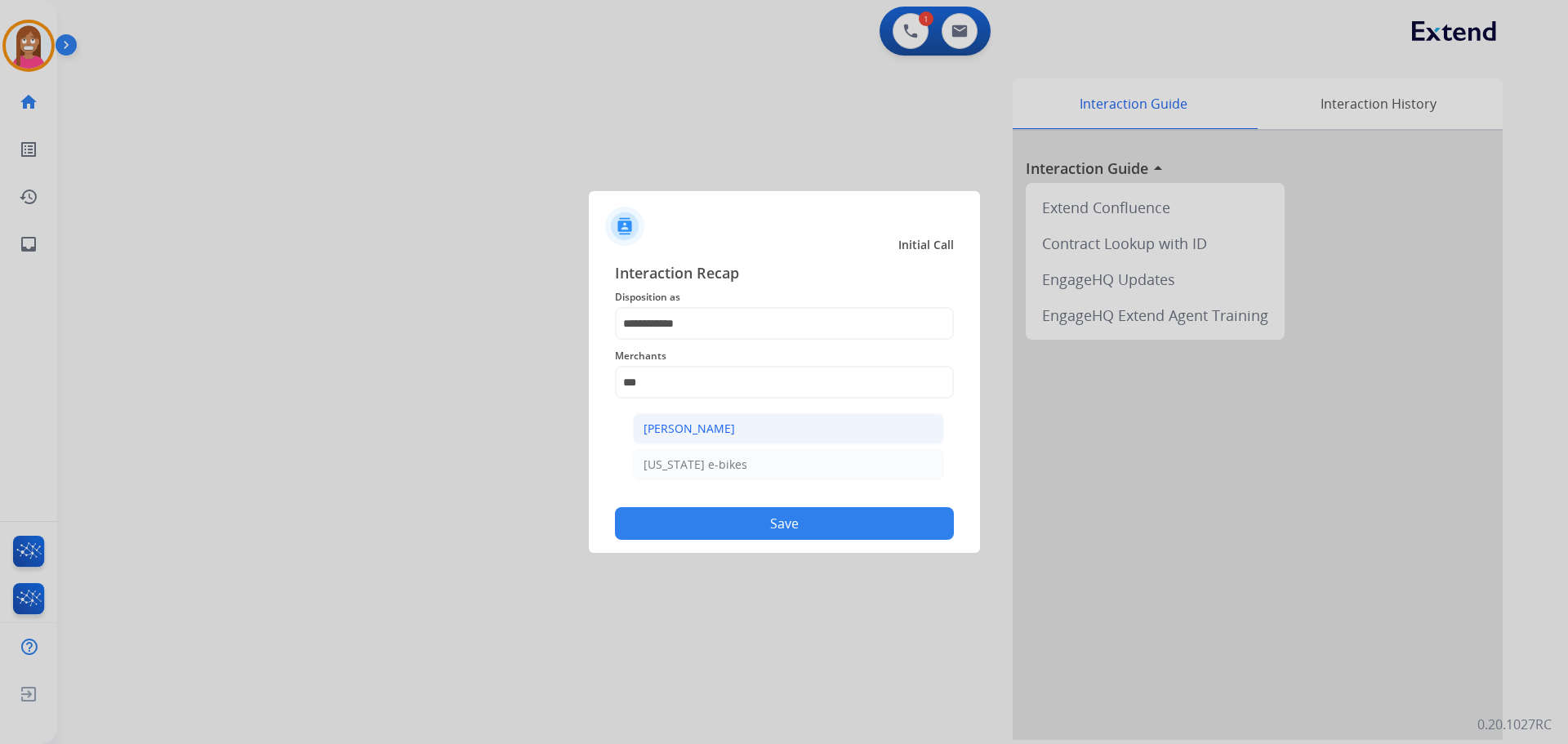
click at [680, 428] on div "[PERSON_NAME]" at bounding box center [690, 429] width 91 height 16
type input "**********"
click at [705, 529] on button "Save" at bounding box center [784, 523] width 339 height 33
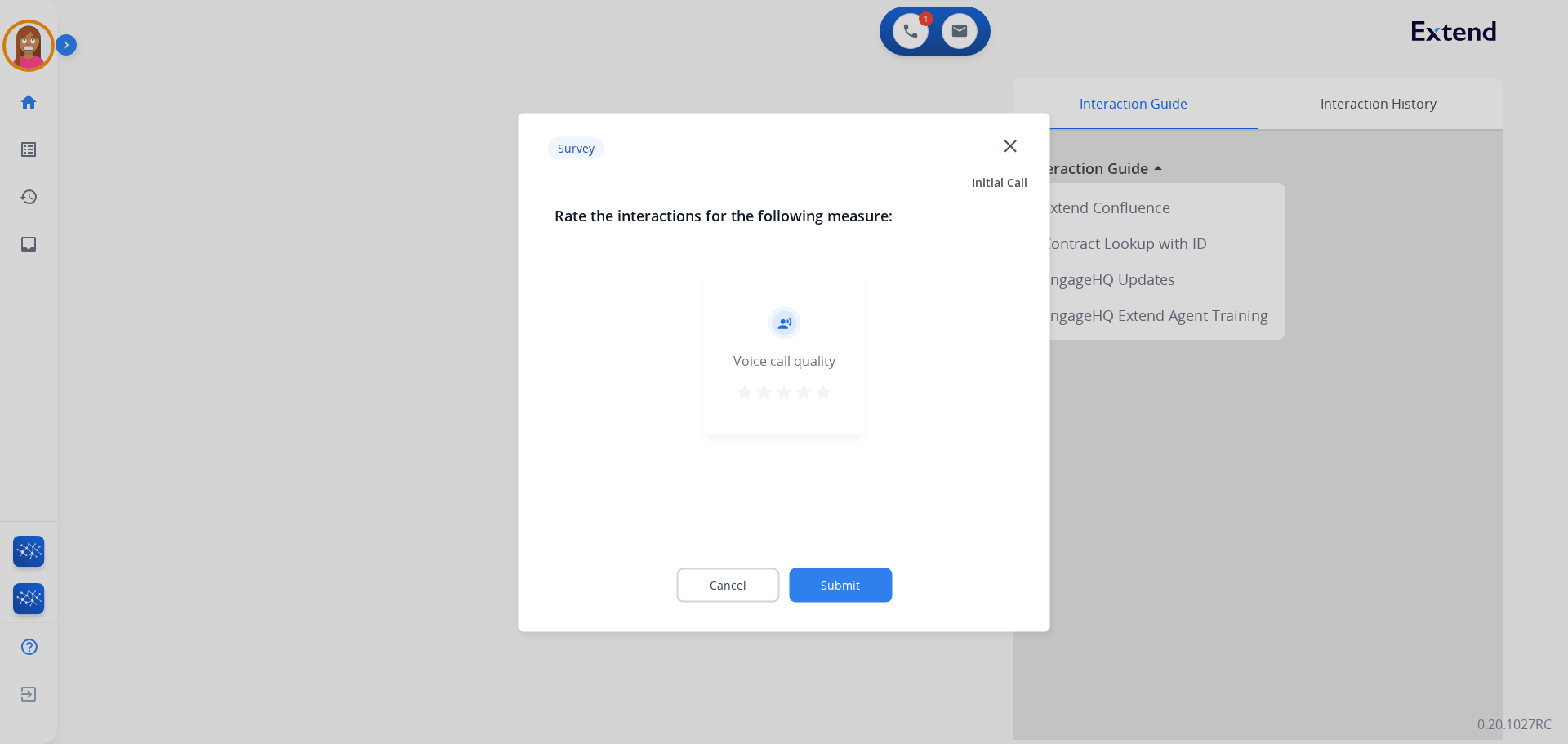
click at [1020, 150] on mat-icon "close" at bounding box center [1010, 145] width 21 height 21
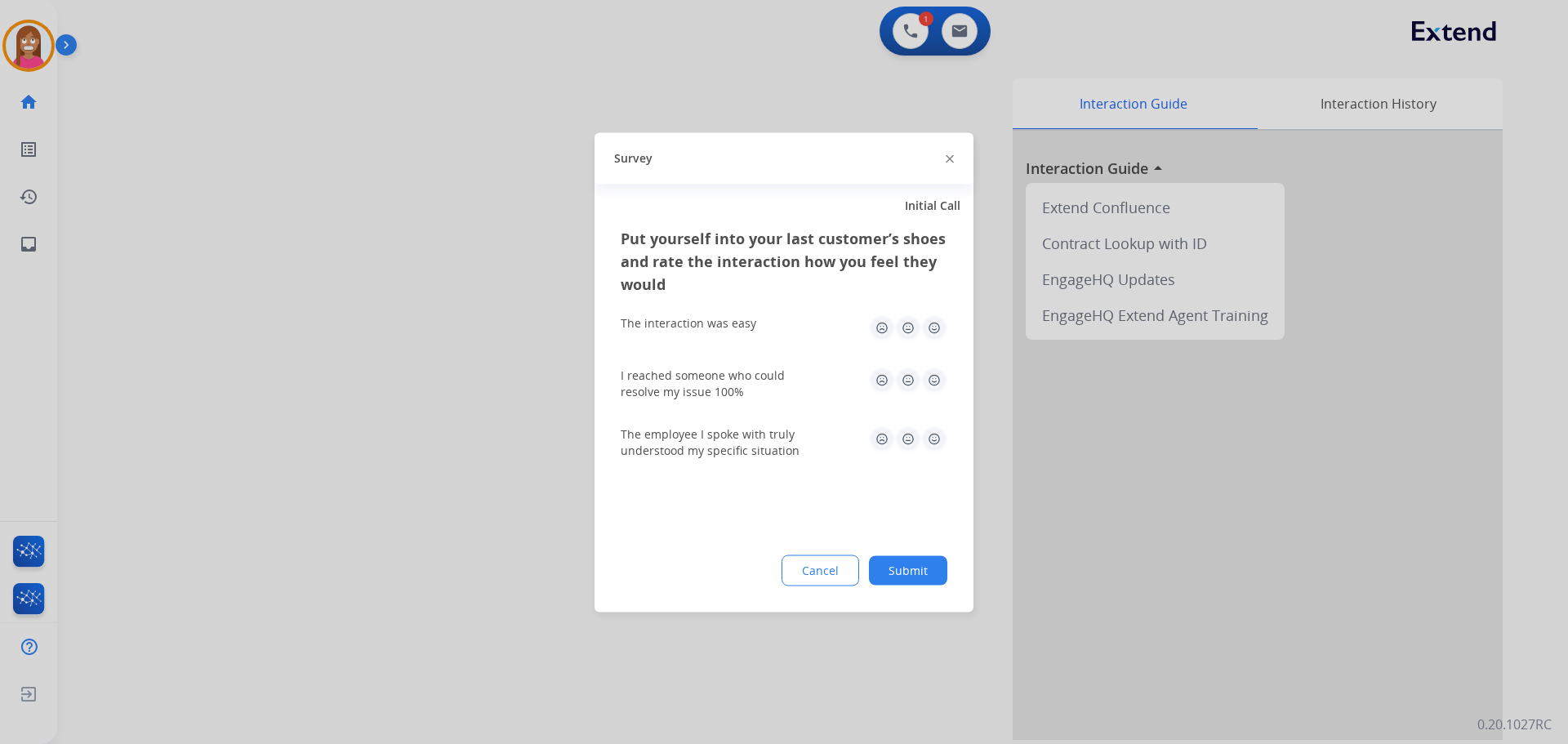
click at [949, 160] on img at bounding box center [950, 159] width 8 height 8
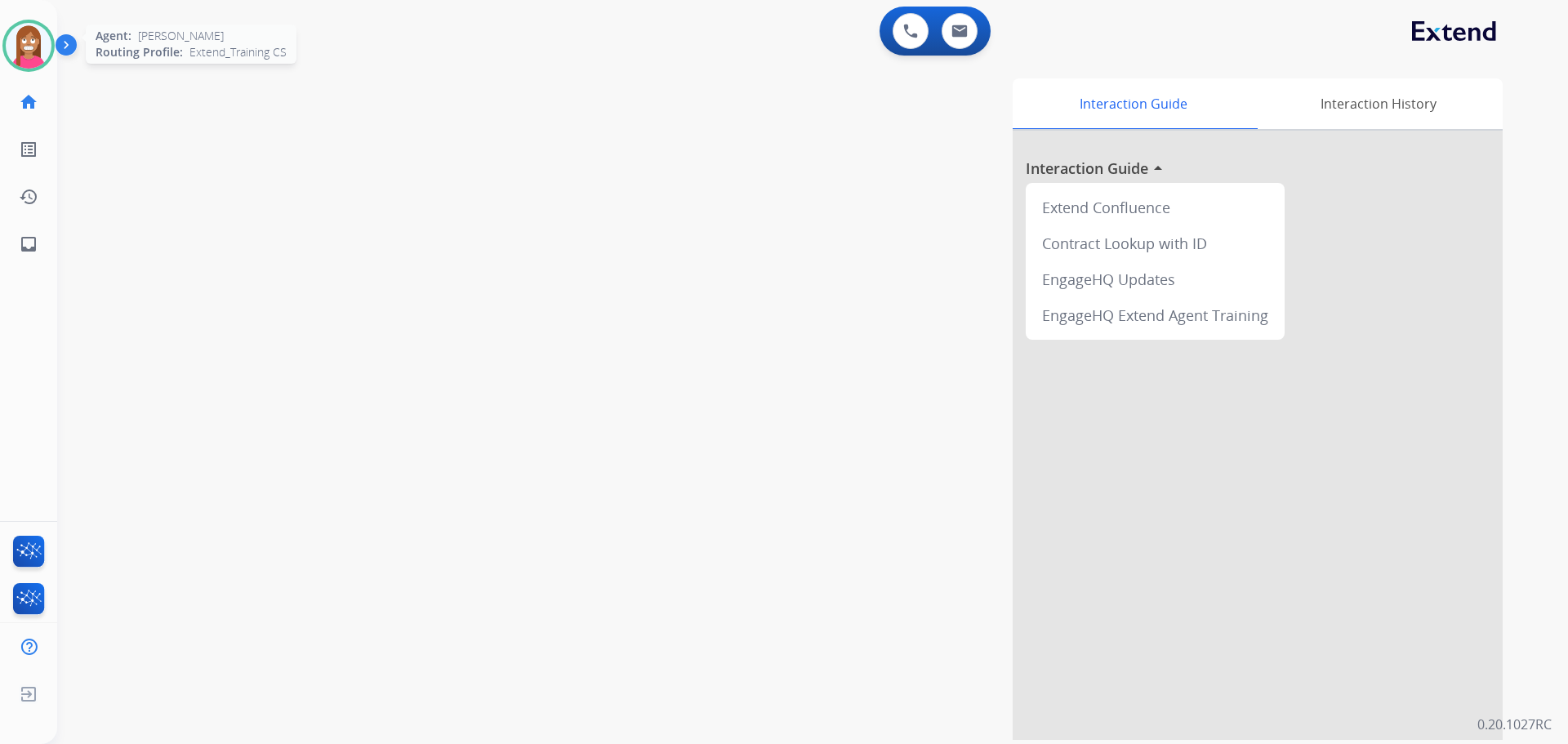
click at [27, 57] on img at bounding box center [28, 46] width 46 height 46
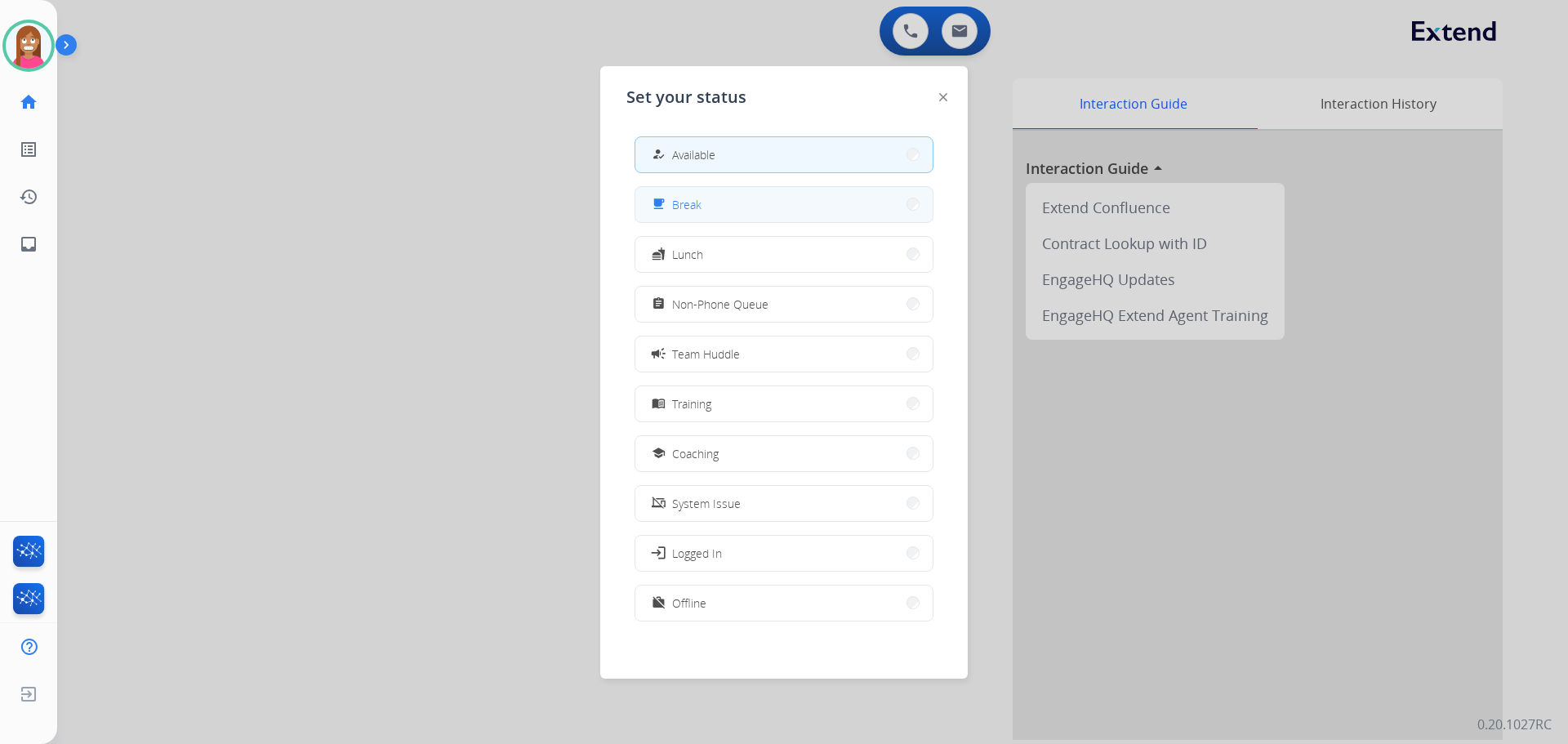
click at [728, 216] on button "free_breakfast Break" at bounding box center [784, 204] width 297 height 36
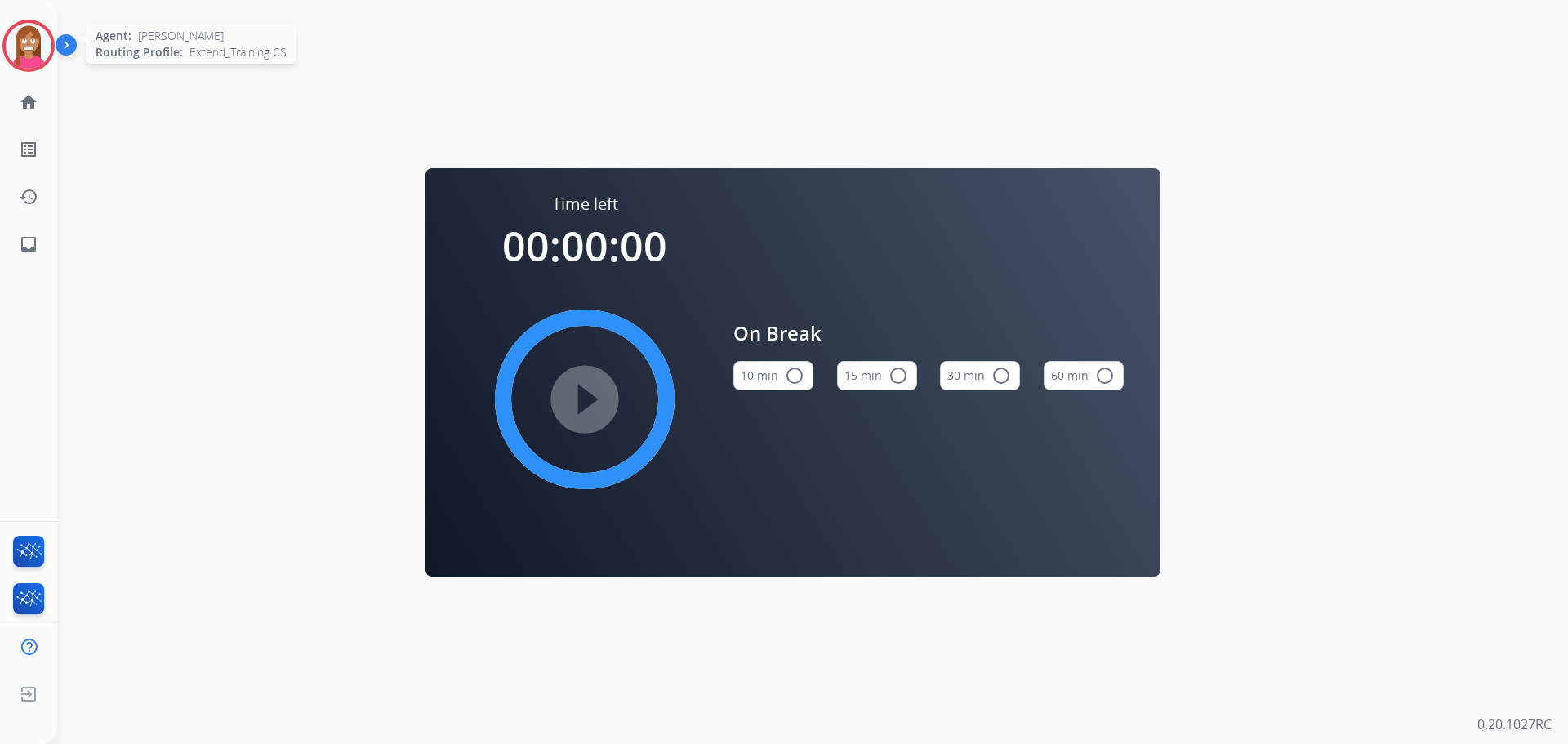
click at [36, 57] on img at bounding box center [28, 46] width 46 height 46
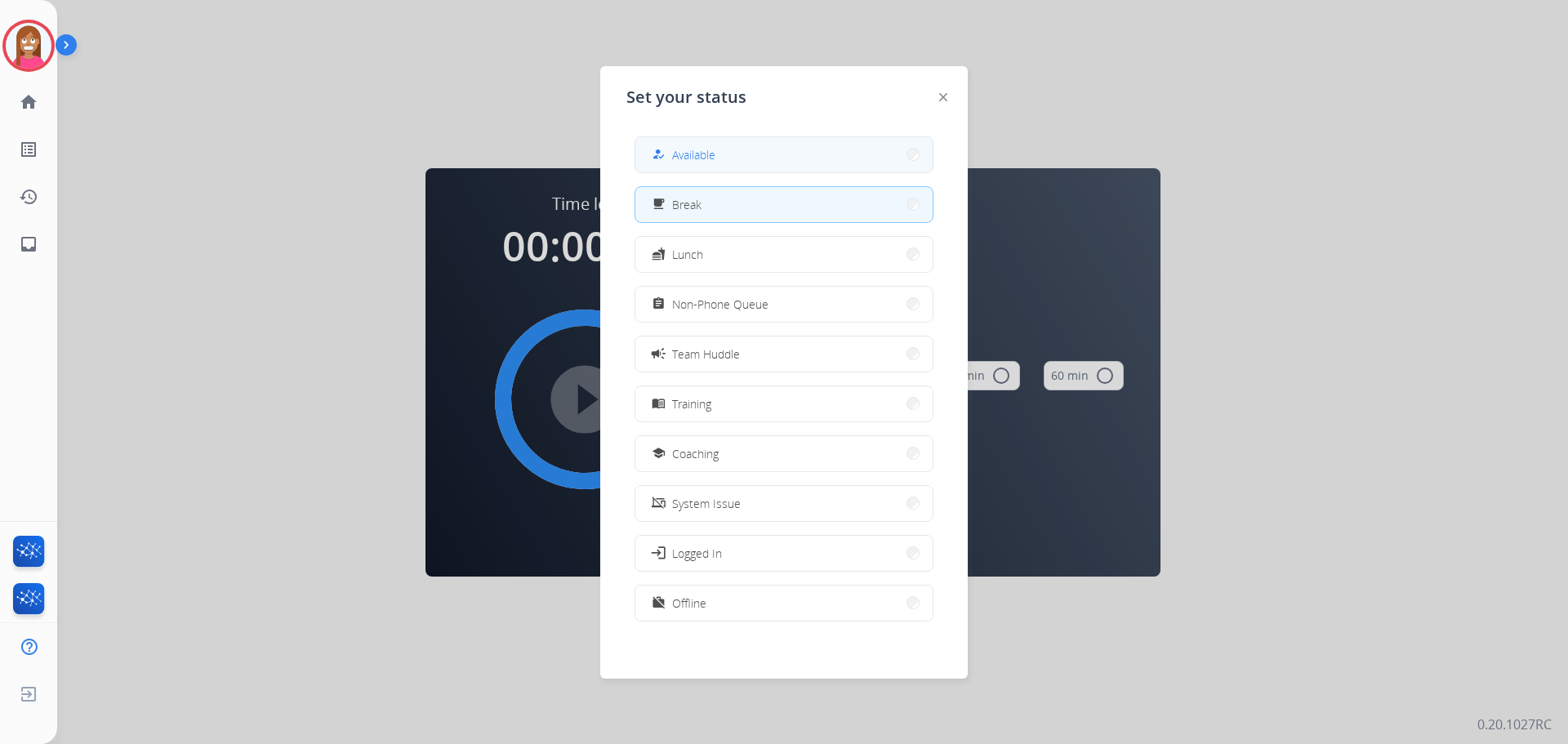
click at [711, 153] on span "Available" at bounding box center [693, 154] width 43 height 17
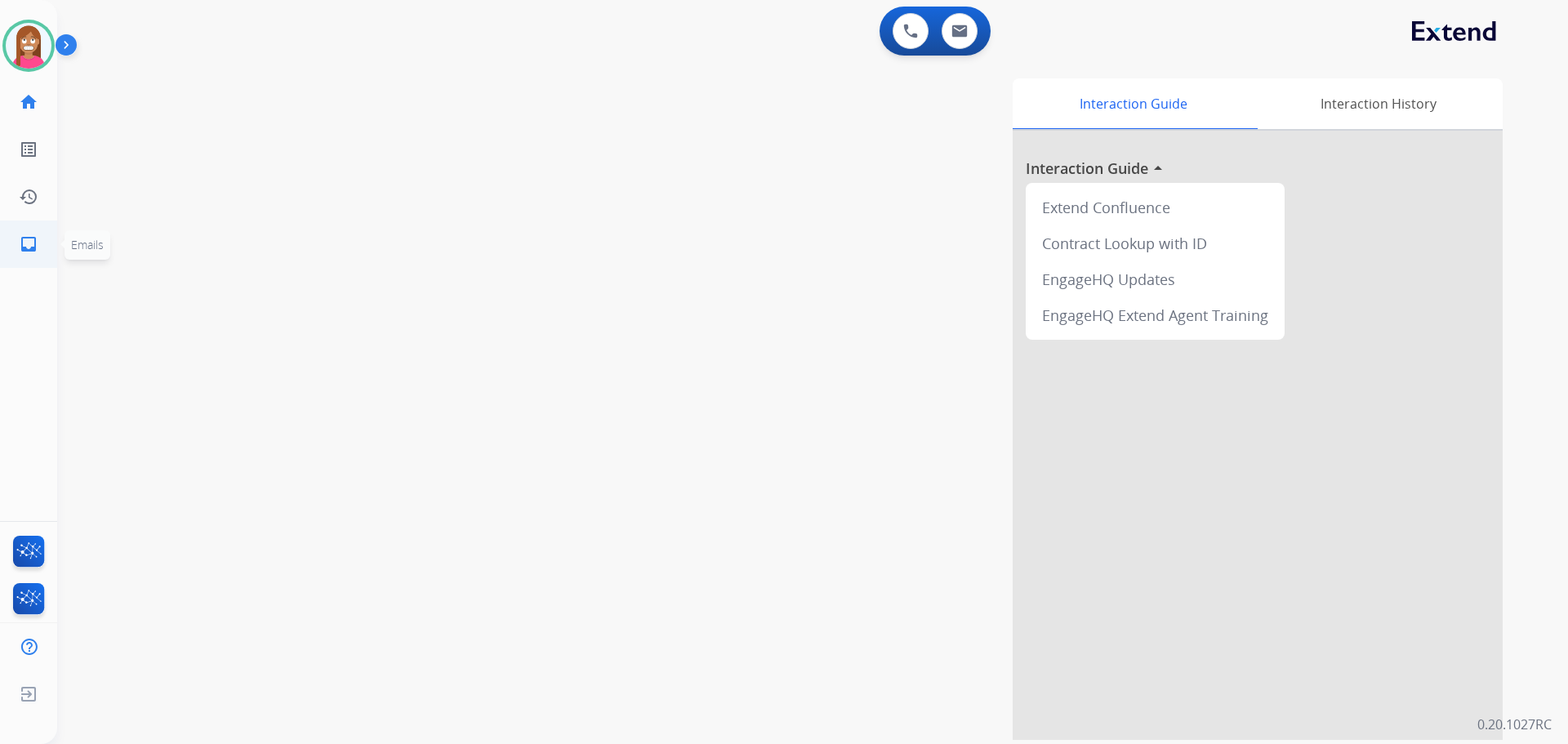
click at [32, 241] on mat-icon "inbox" at bounding box center [28, 243] width 19 height 19
select select "**********"
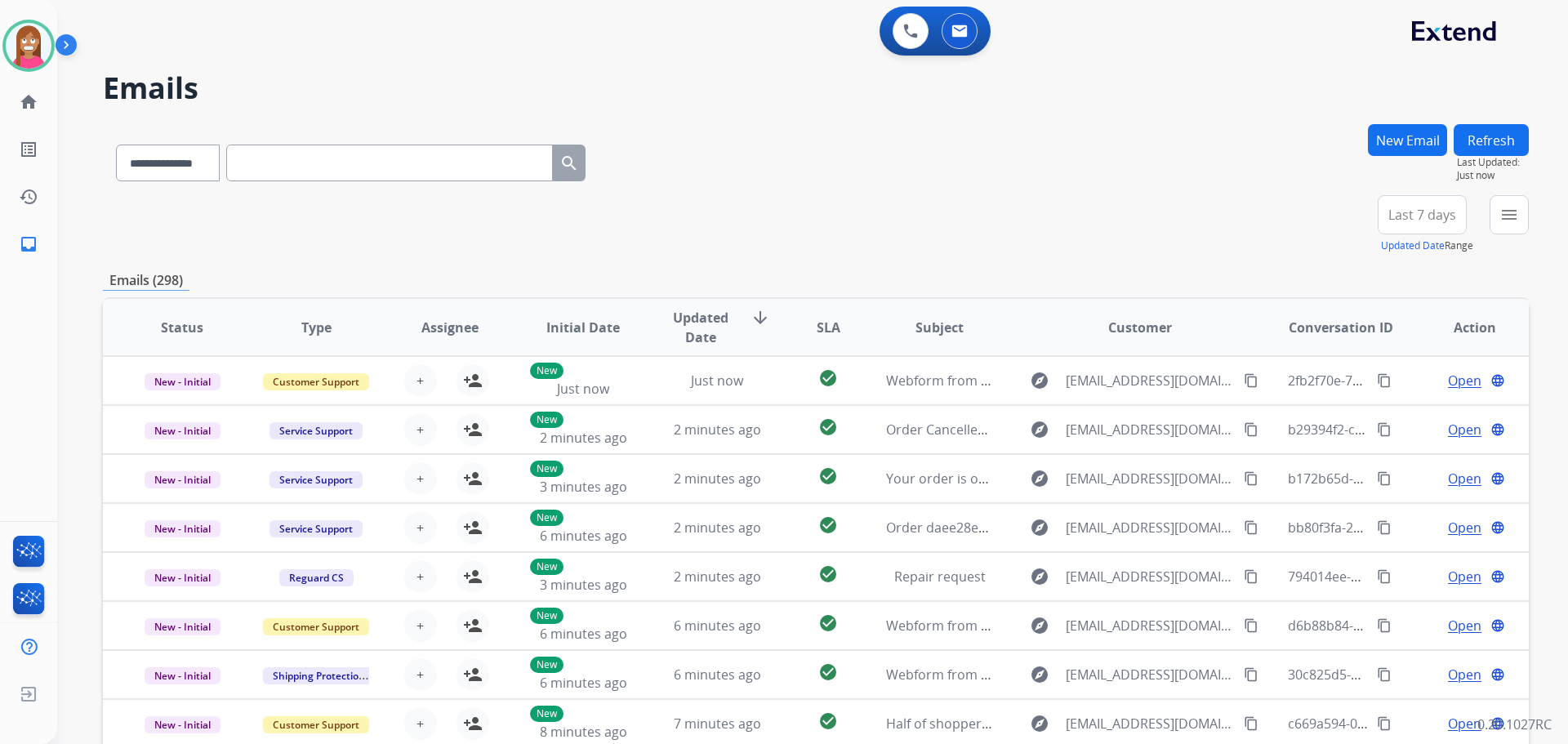
click at [1490, 231] on div "**********" at bounding box center [1447, 224] width 164 height 58
click at [1503, 234] on div "menu Type Claims Adjudication Customer Support Escalation Service Support Shipp…" at bounding box center [1509, 224] width 39 height 58
click at [1506, 222] on mat-icon "menu" at bounding box center [1509, 214] width 19 height 19
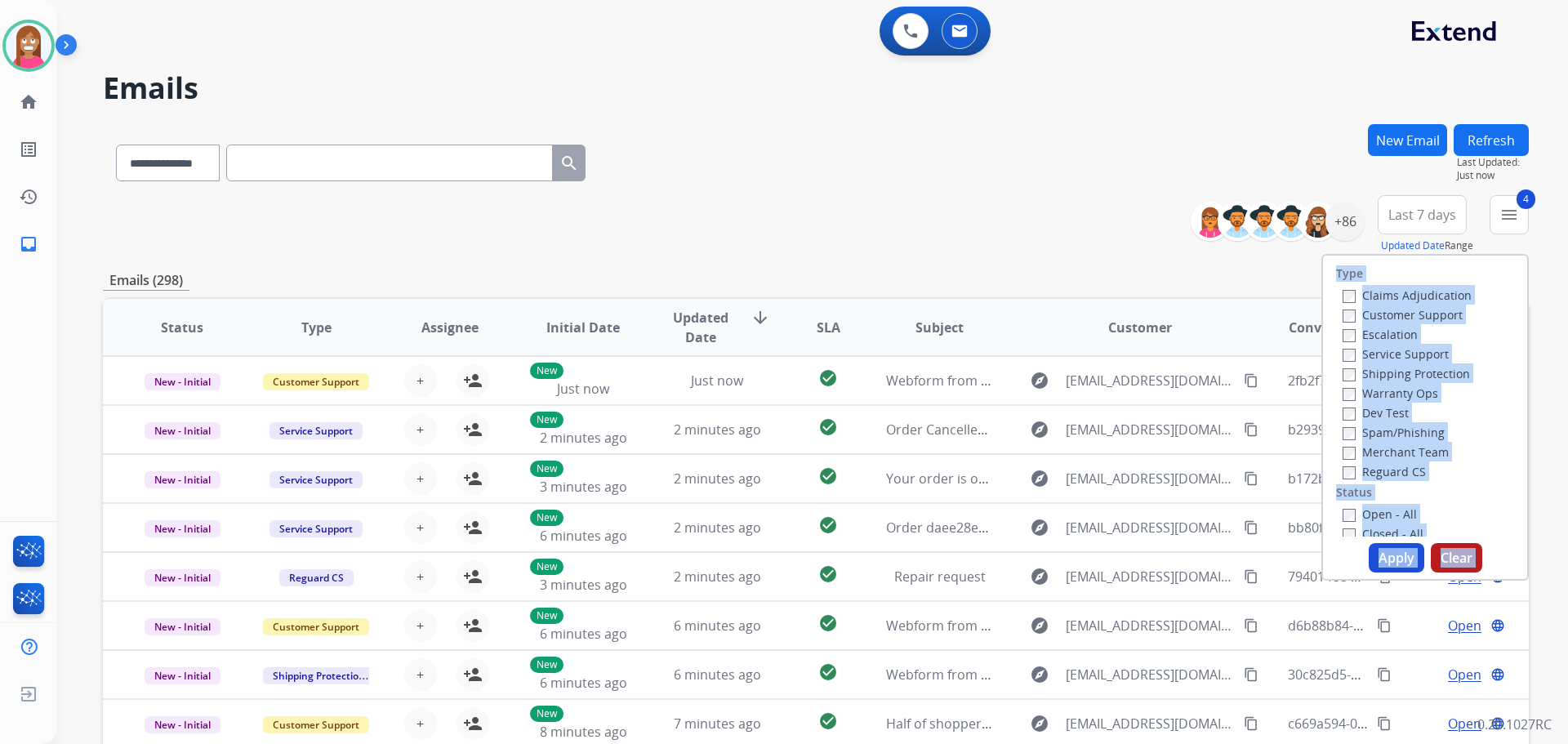
click at [1381, 561] on button "Apply" at bounding box center [1397, 557] width 56 height 29
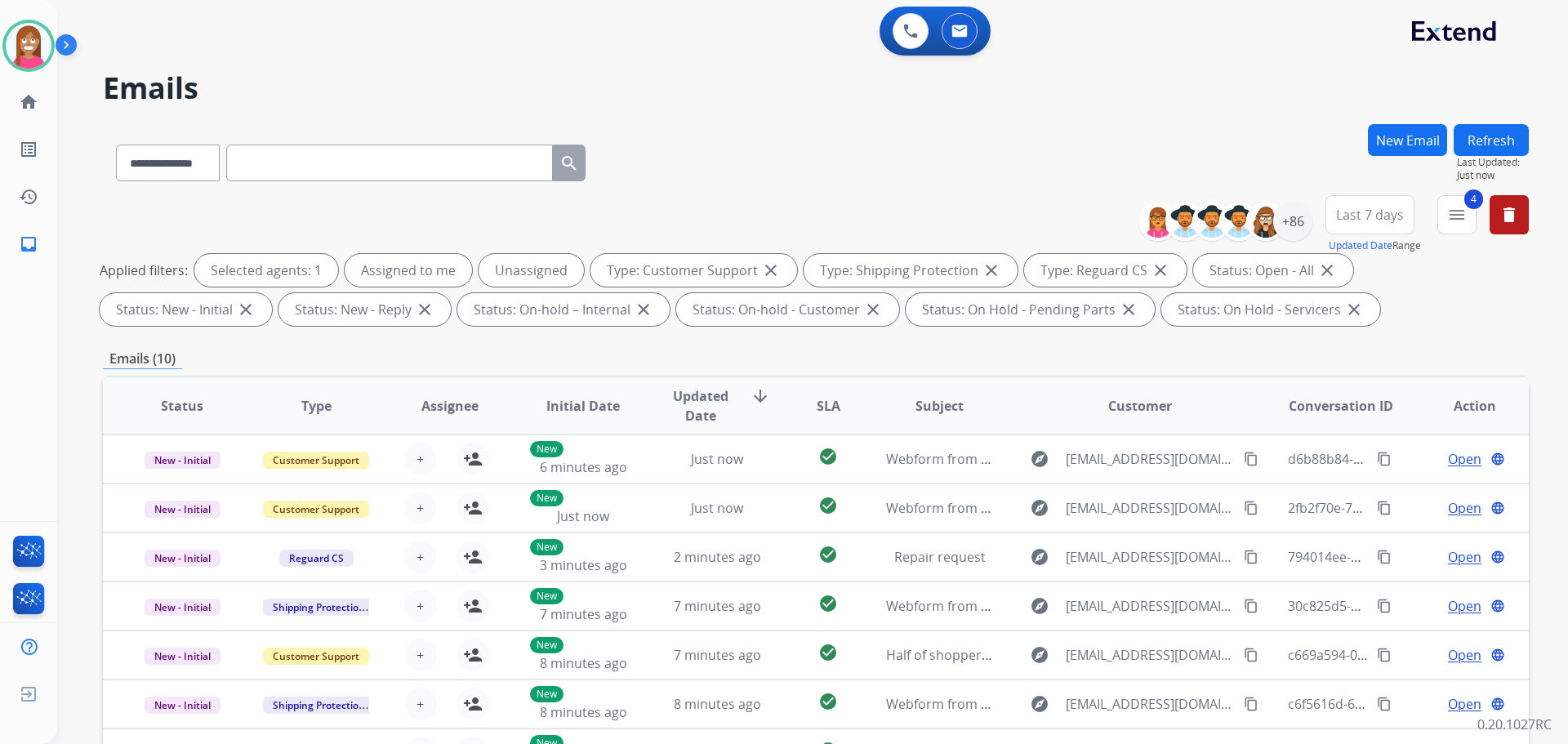
click at [590, 54] on div "0 Voice Interactions 0 Email Interactions" at bounding box center [803, 32] width 1452 height 52
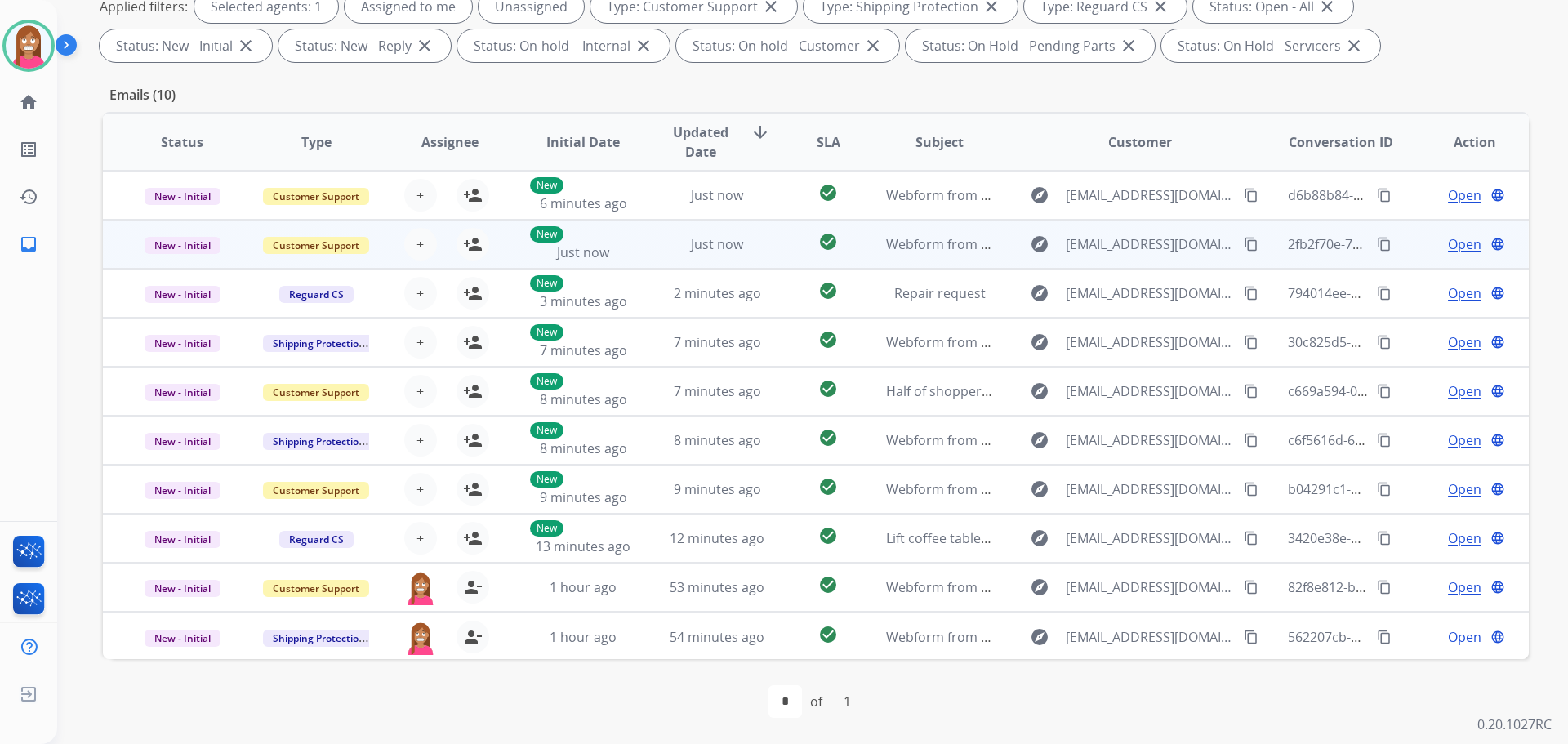
scroll to position [2, 0]
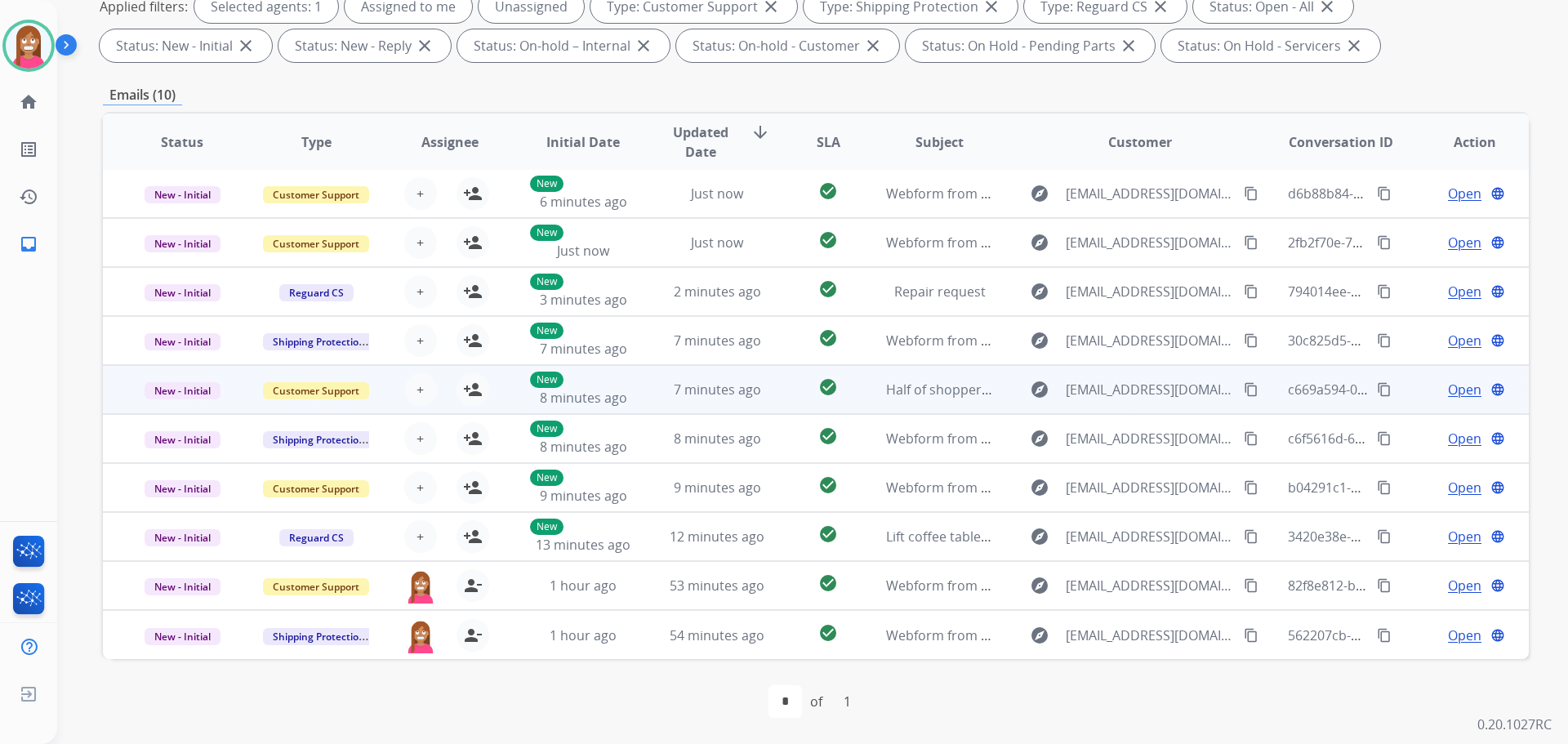
click at [868, 402] on td "Half of shoppers research on TikTok first—reach them before they go elsewhere." at bounding box center [927, 389] width 134 height 49
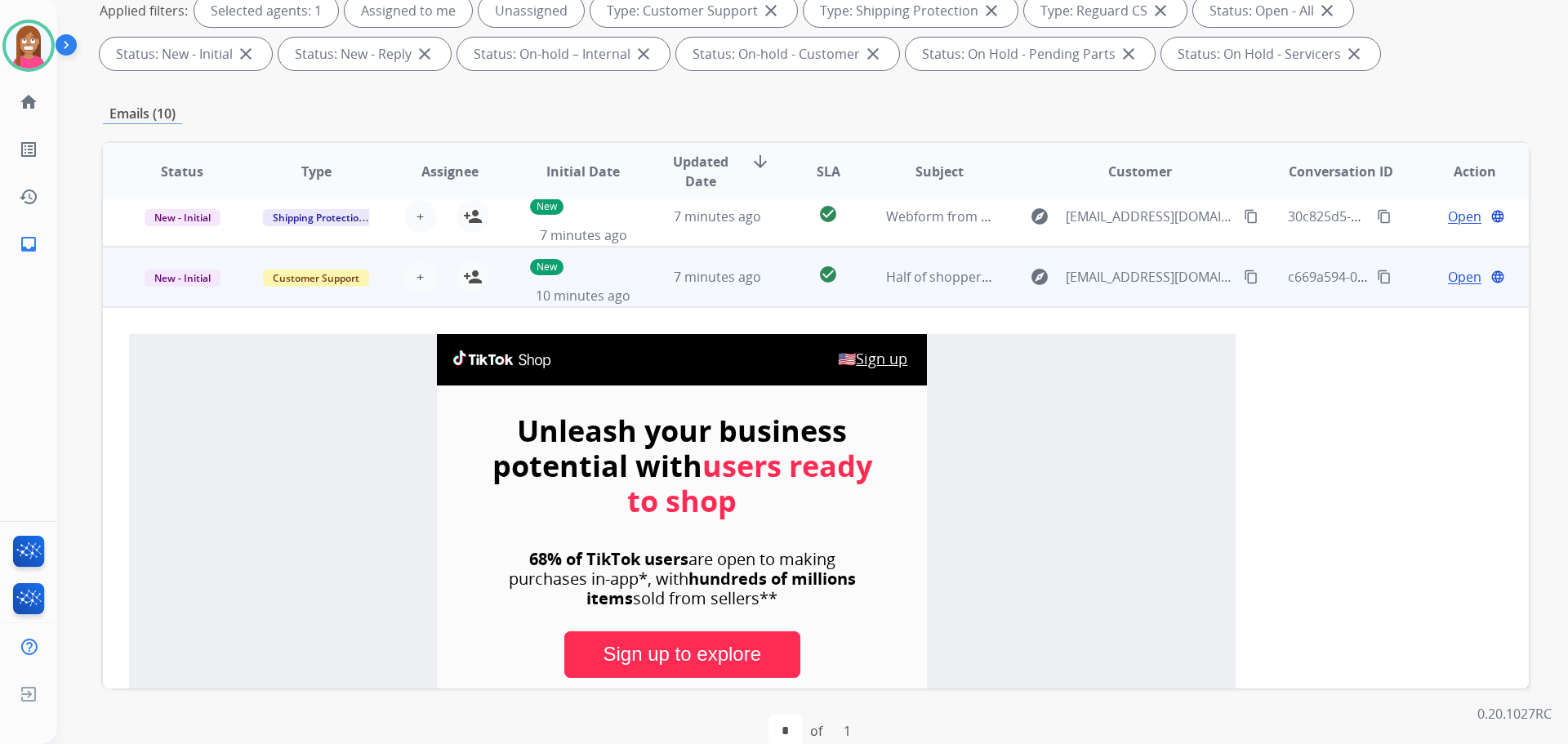
scroll to position [196, 0]
click at [470, 281] on mat-icon "person_add" at bounding box center [472, 275] width 19 height 19
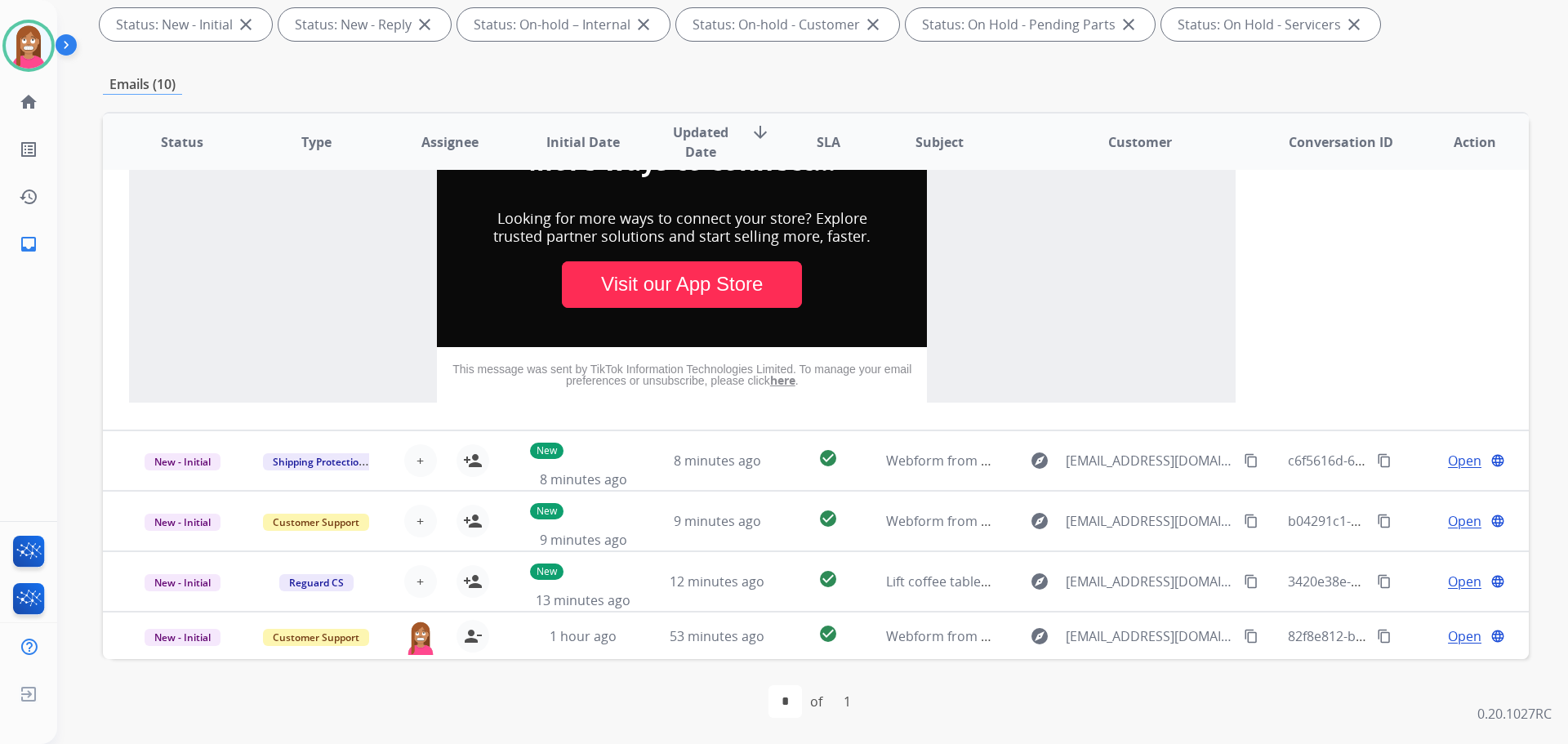
scroll to position [1846, 0]
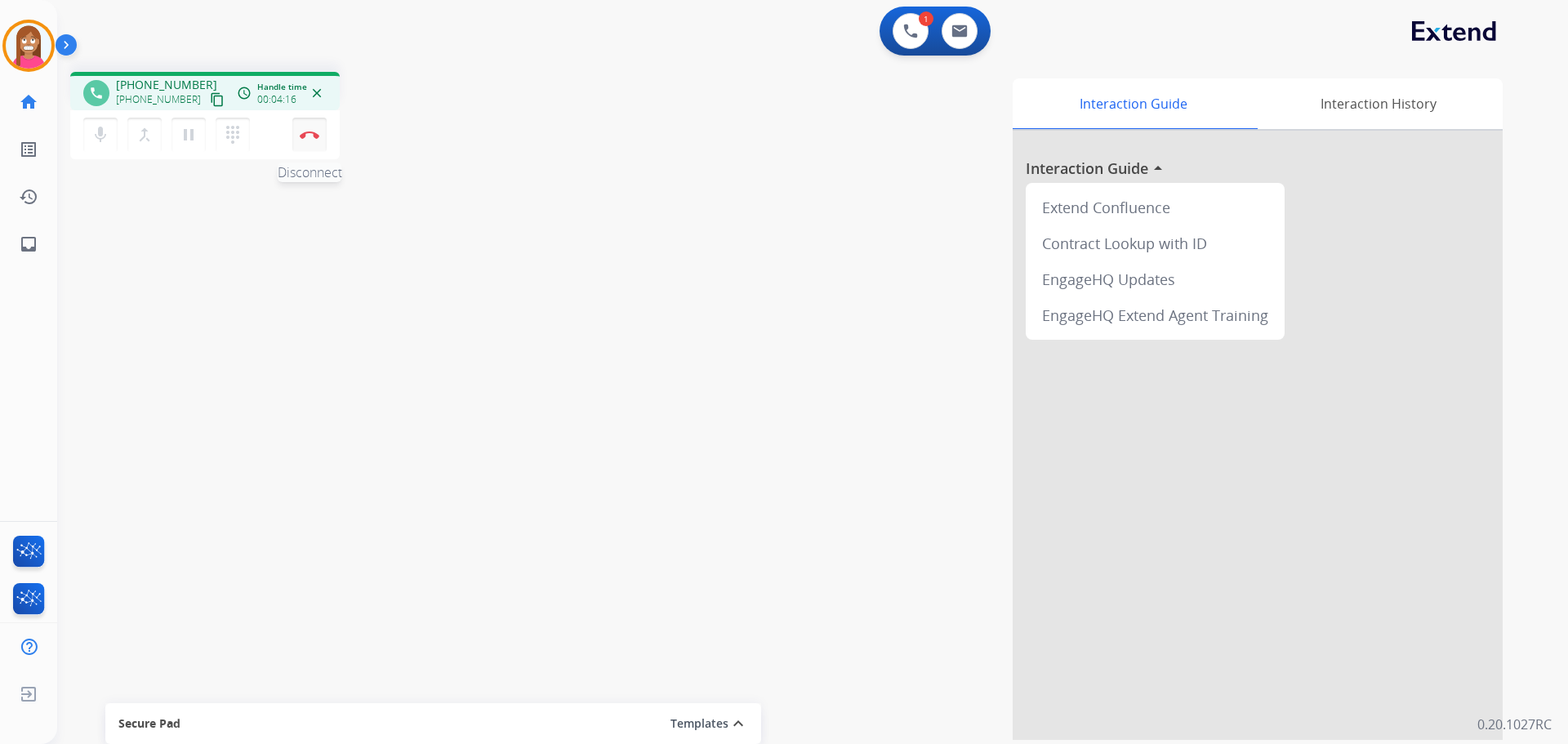
click at [306, 129] on button "Disconnect" at bounding box center [310, 135] width 35 height 35
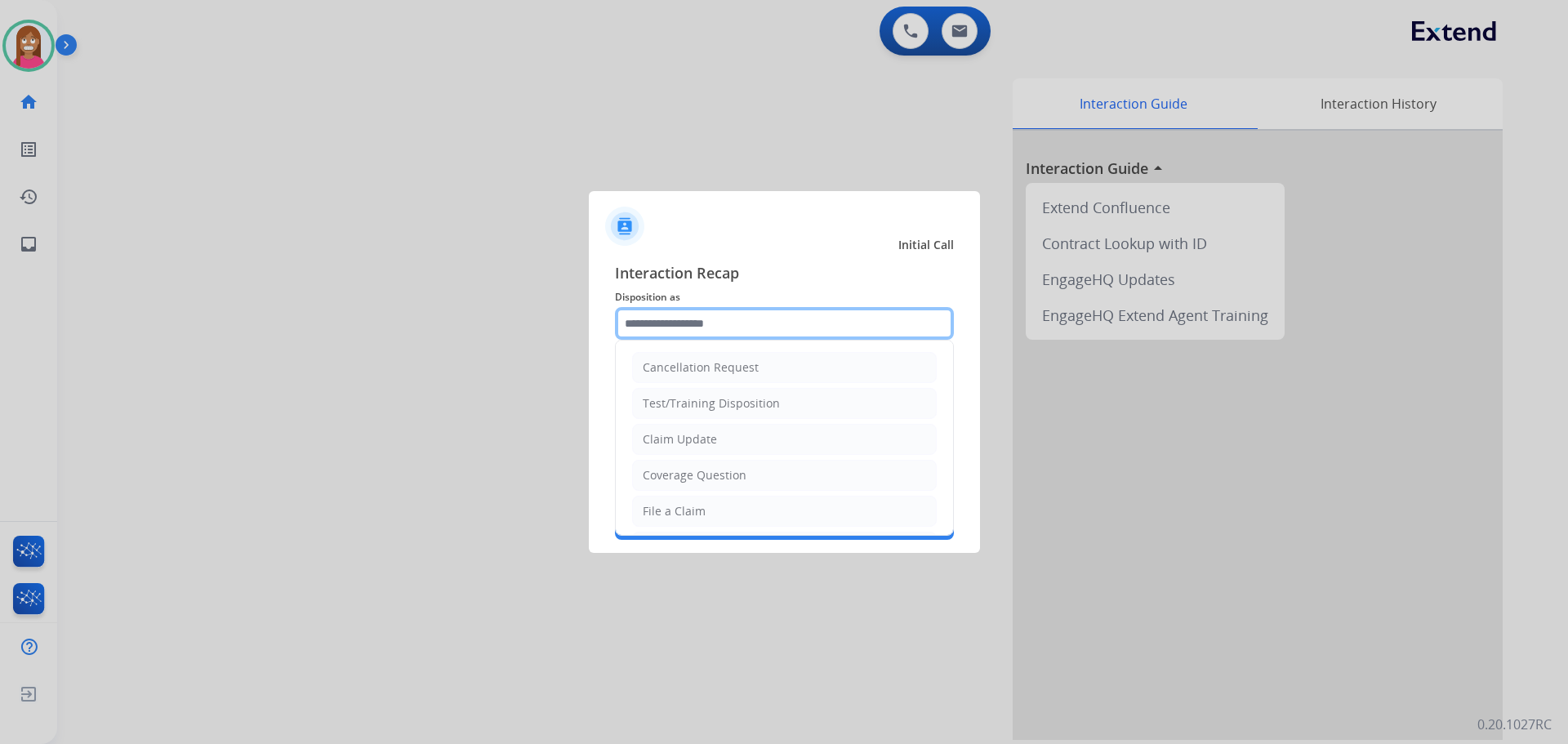
click at [644, 332] on input "text" at bounding box center [784, 324] width 339 height 33
click at [657, 439] on div "Claim Update" at bounding box center [680, 439] width 74 height 16
type input "**********"
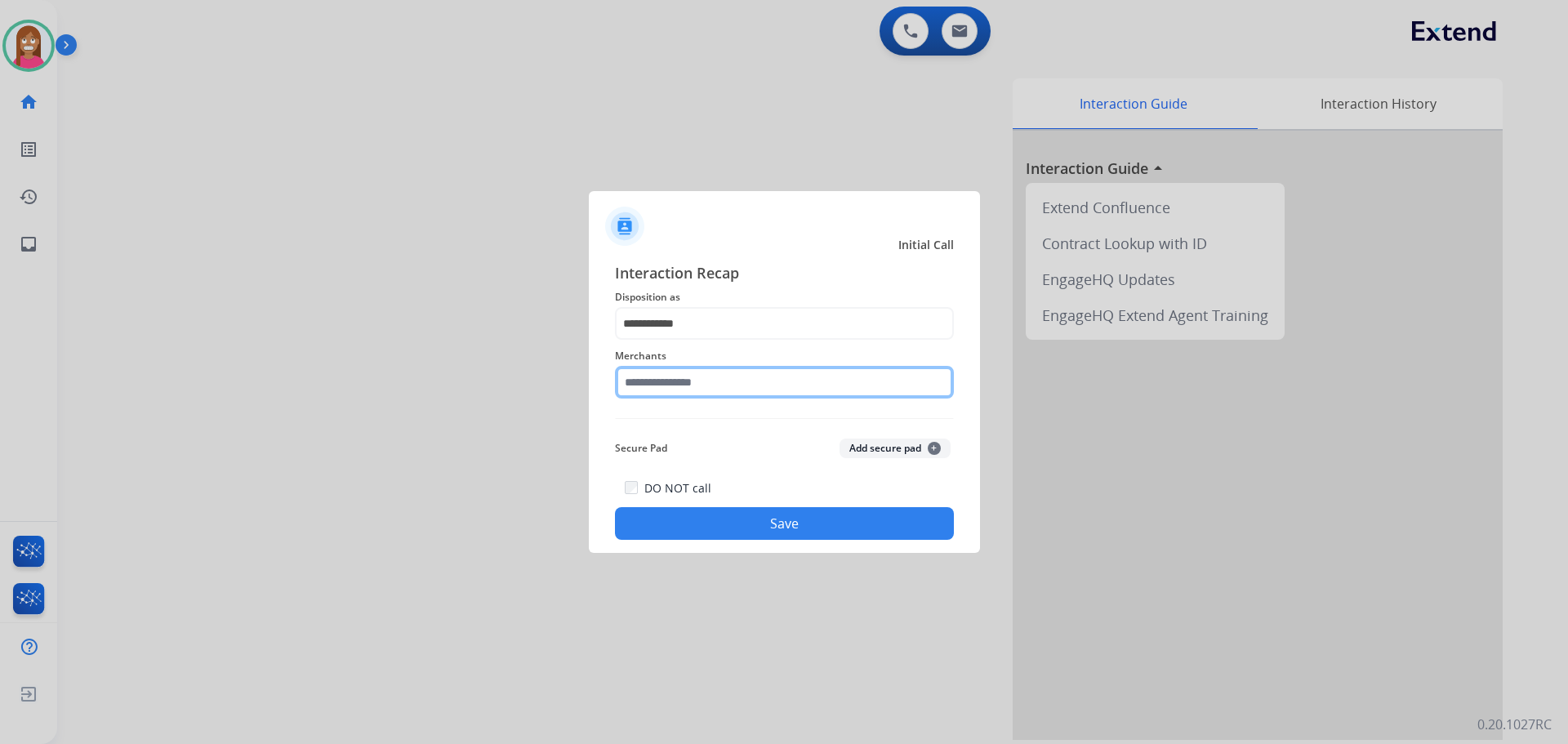
click at [642, 381] on input "text" at bounding box center [784, 382] width 339 height 33
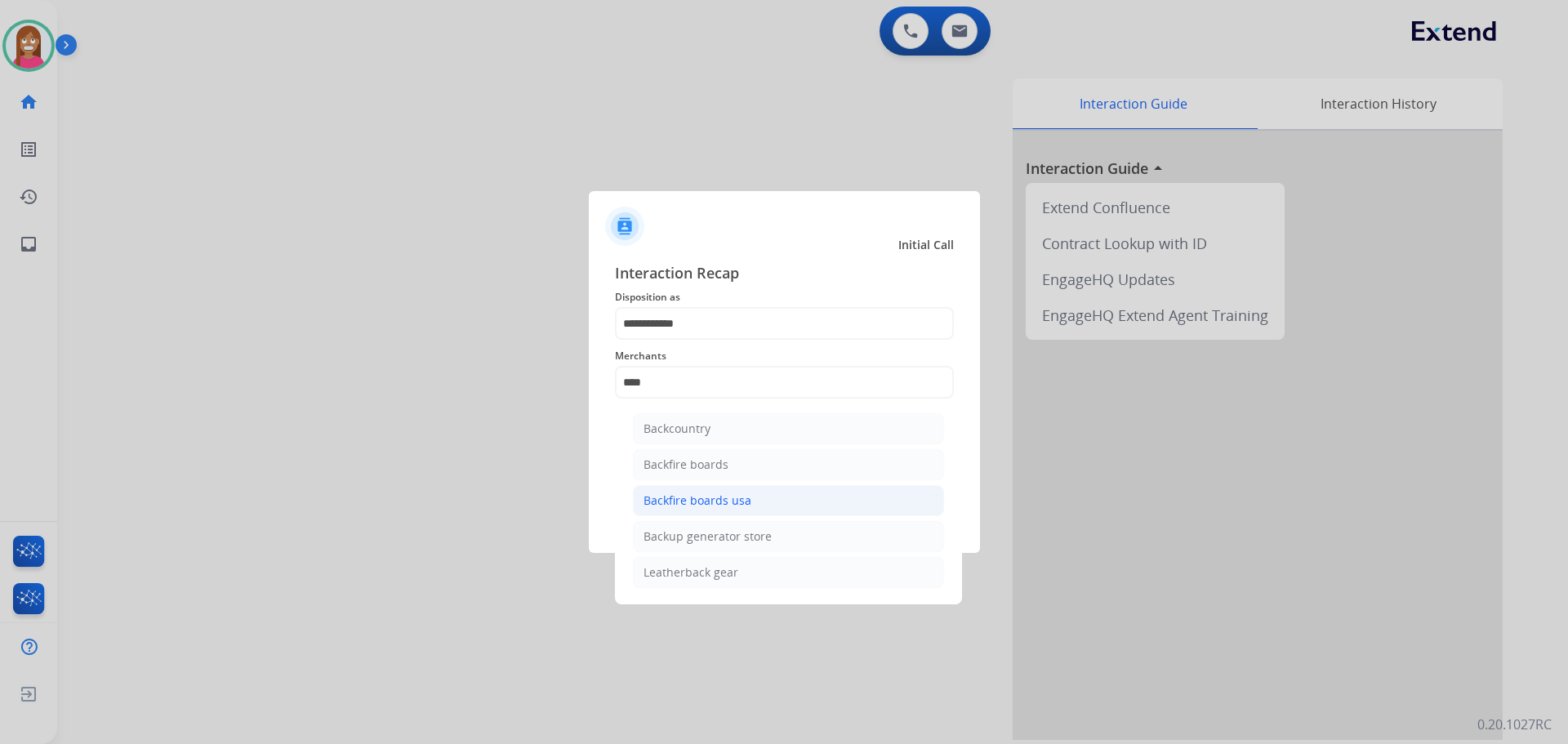
click at [698, 498] on div "Backfire boards usa" at bounding box center [698, 501] width 108 height 16
type input "**********"
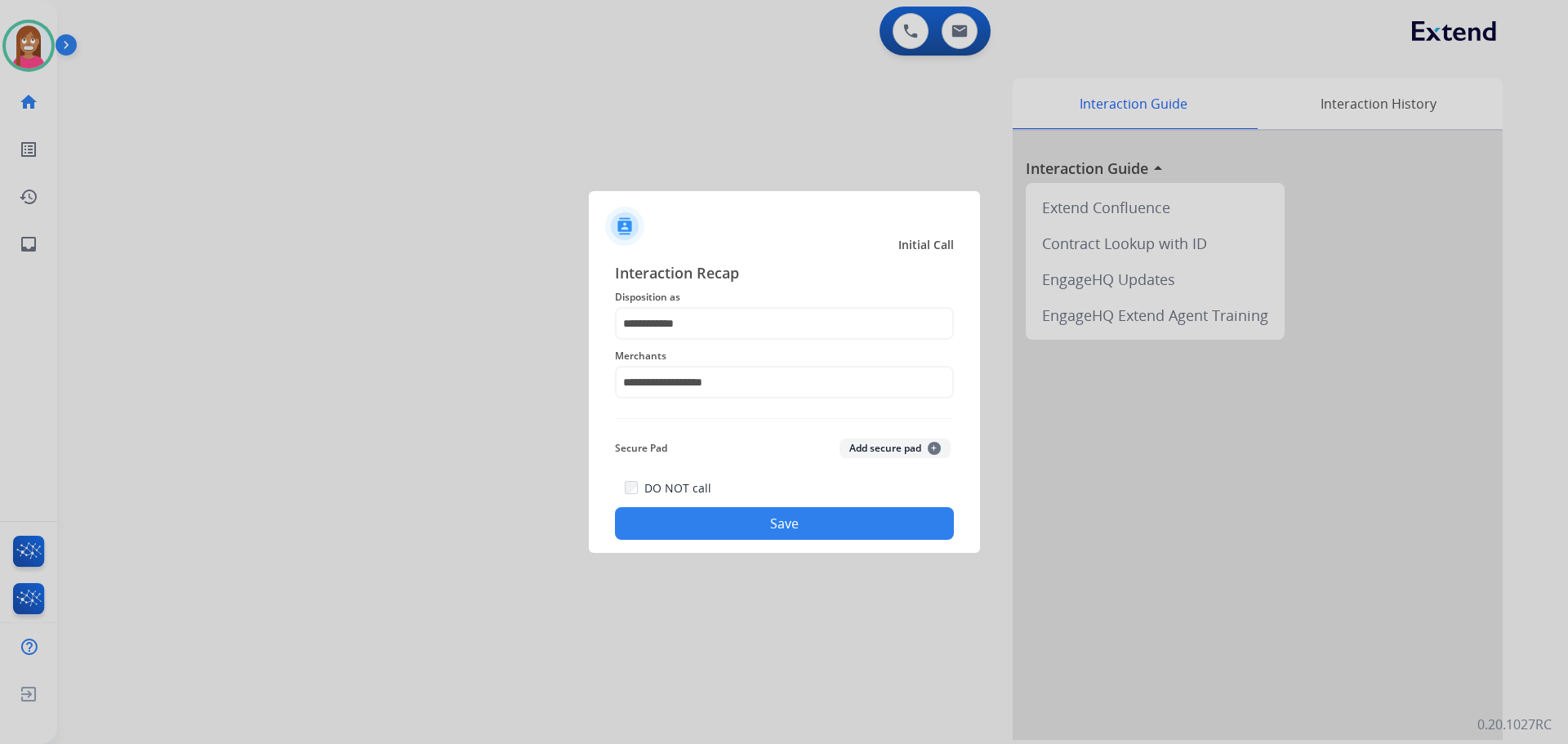
click at [647, 524] on button "Save" at bounding box center [784, 523] width 339 height 33
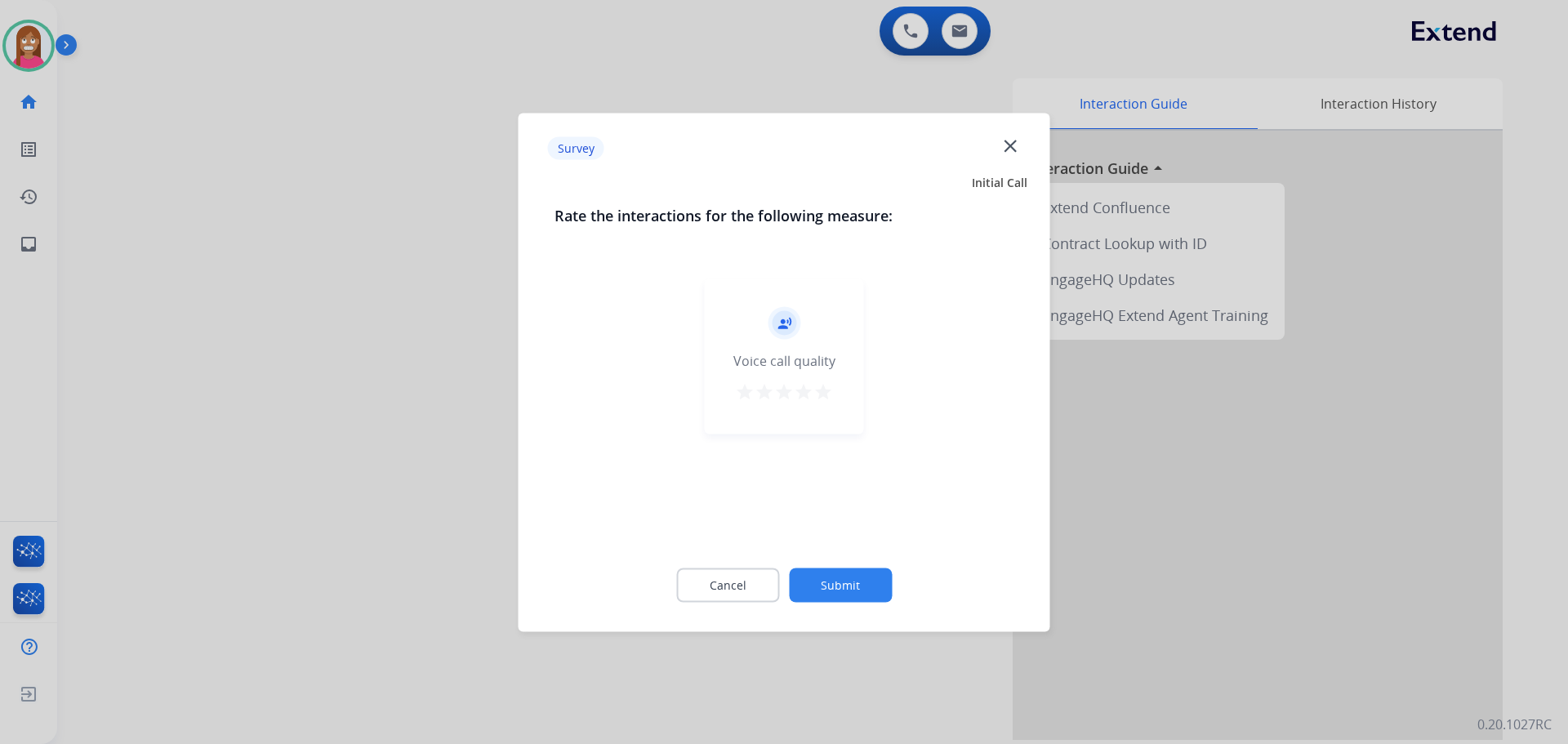
click at [1017, 158] on button "close" at bounding box center [1011, 149] width 19 height 25
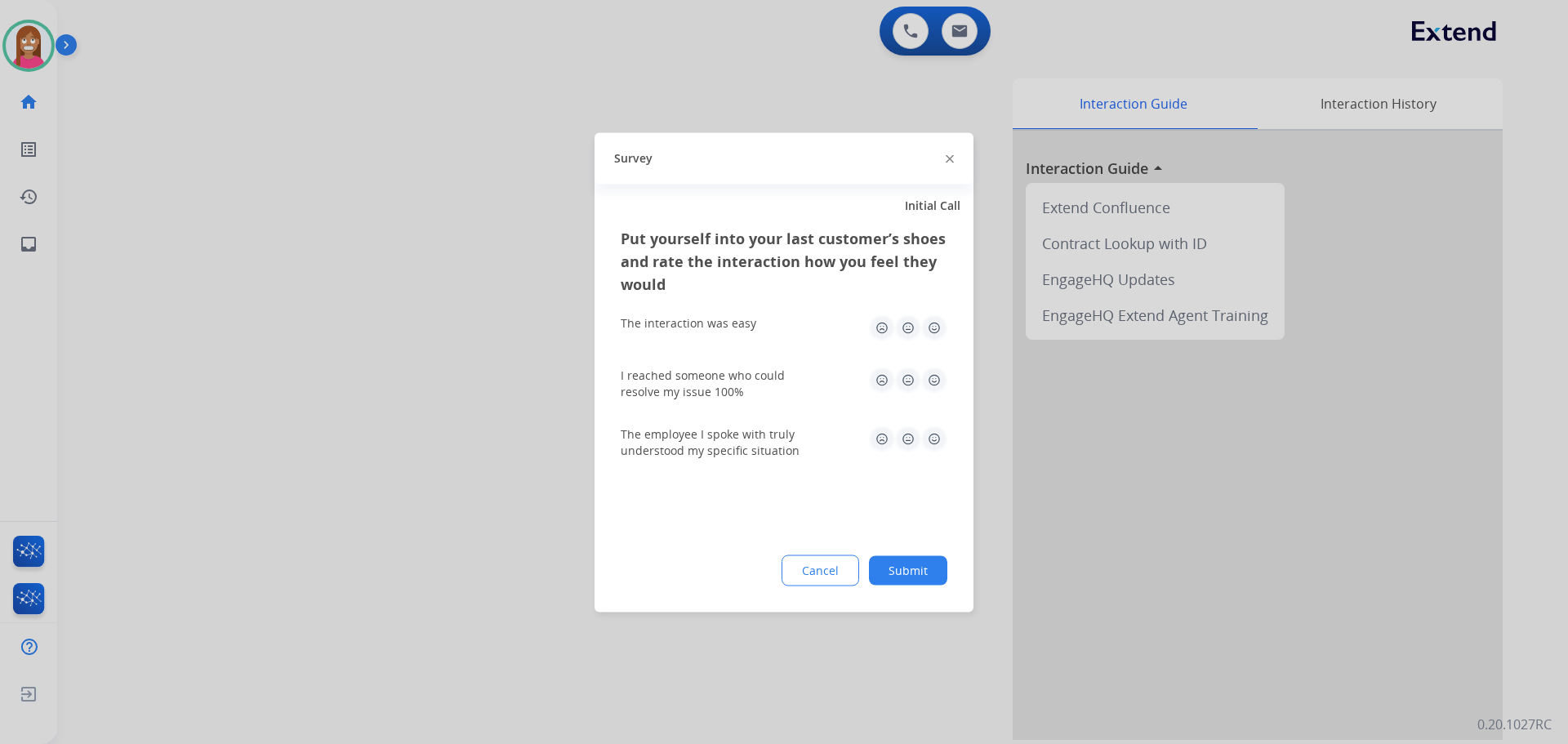
click at [945, 154] on div "Survey" at bounding box center [784, 158] width 379 height 51
click at [945, 158] on div "Survey" at bounding box center [784, 158] width 379 height 51
click at [949, 158] on img at bounding box center [950, 159] width 8 height 8
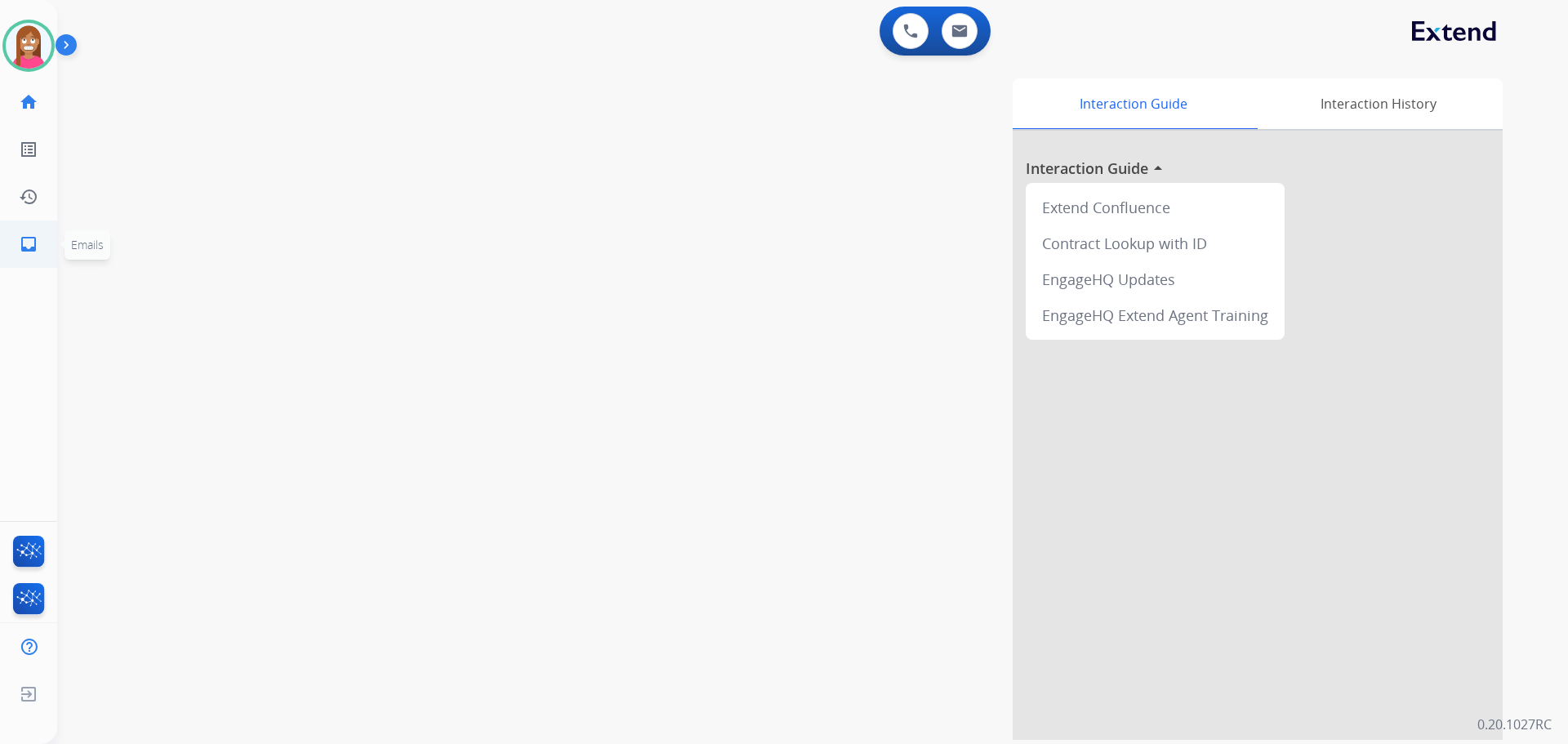
click at [12, 258] on link "inbox Emails" at bounding box center [28, 244] width 46 height 46
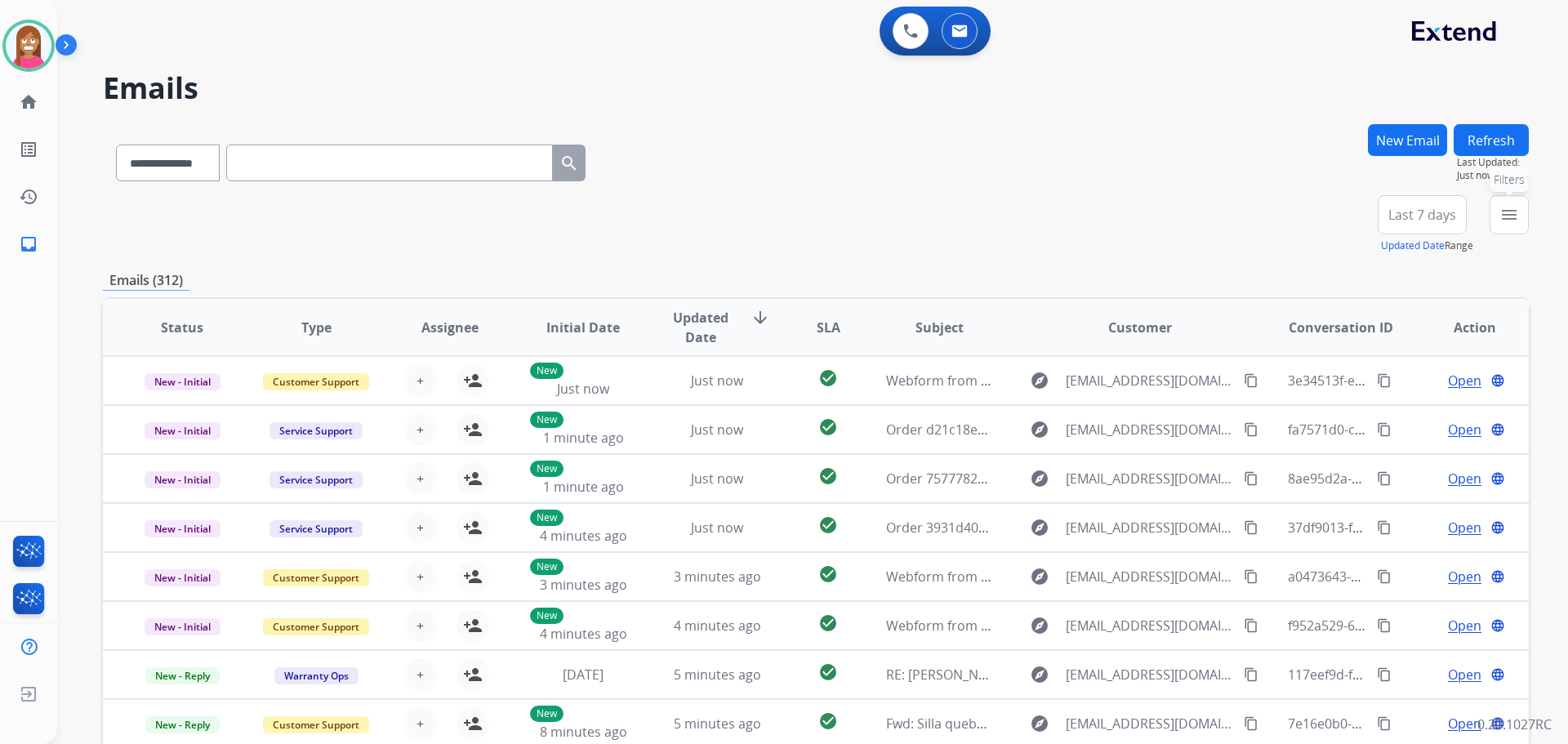
click at [1516, 215] on mat-icon "menu" at bounding box center [1509, 214] width 19 height 19
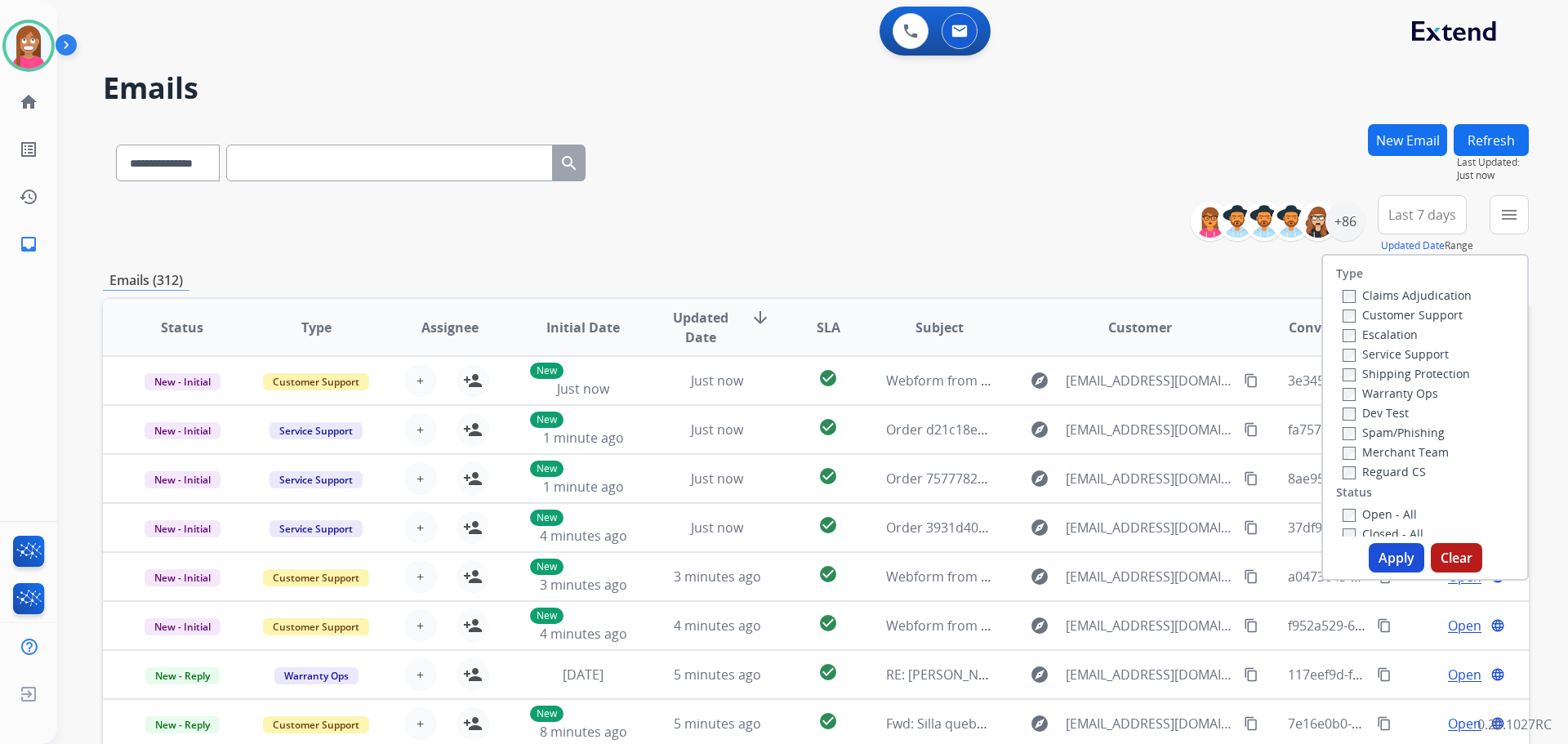
click at [1355, 315] on label "Customer Support" at bounding box center [1403, 315] width 120 height 16
click at [1364, 372] on label "Shipping Protection" at bounding box center [1407, 373] width 128 height 16
click at [1376, 470] on label "Reguard CS" at bounding box center [1384, 471] width 83 height 16
click at [1376, 511] on label "Open - All" at bounding box center [1379, 513] width 74 height 16
click at [1383, 568] on button "Apply" at bounding box center [1397, 557] width 56 height 29
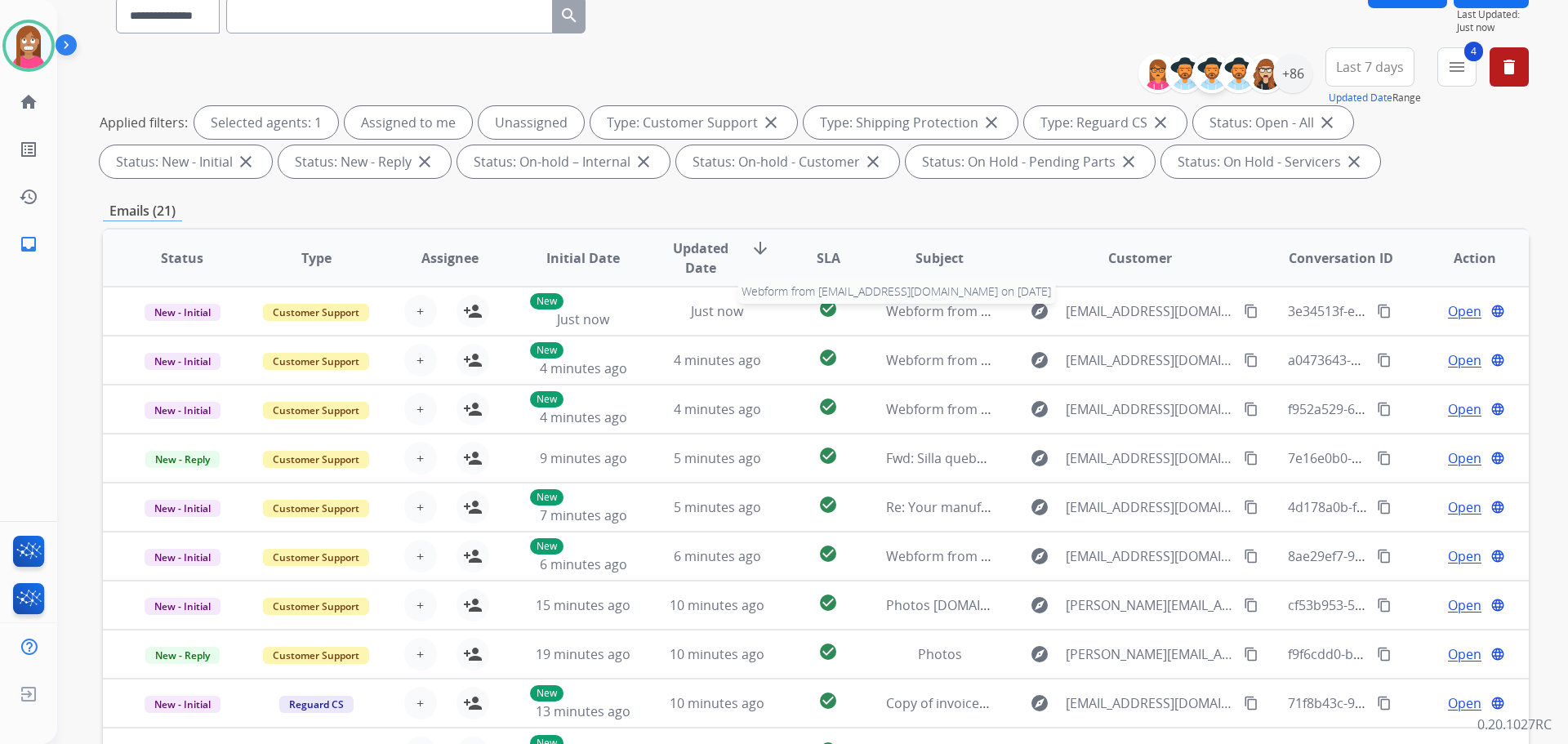
scroll to position [19, 0]
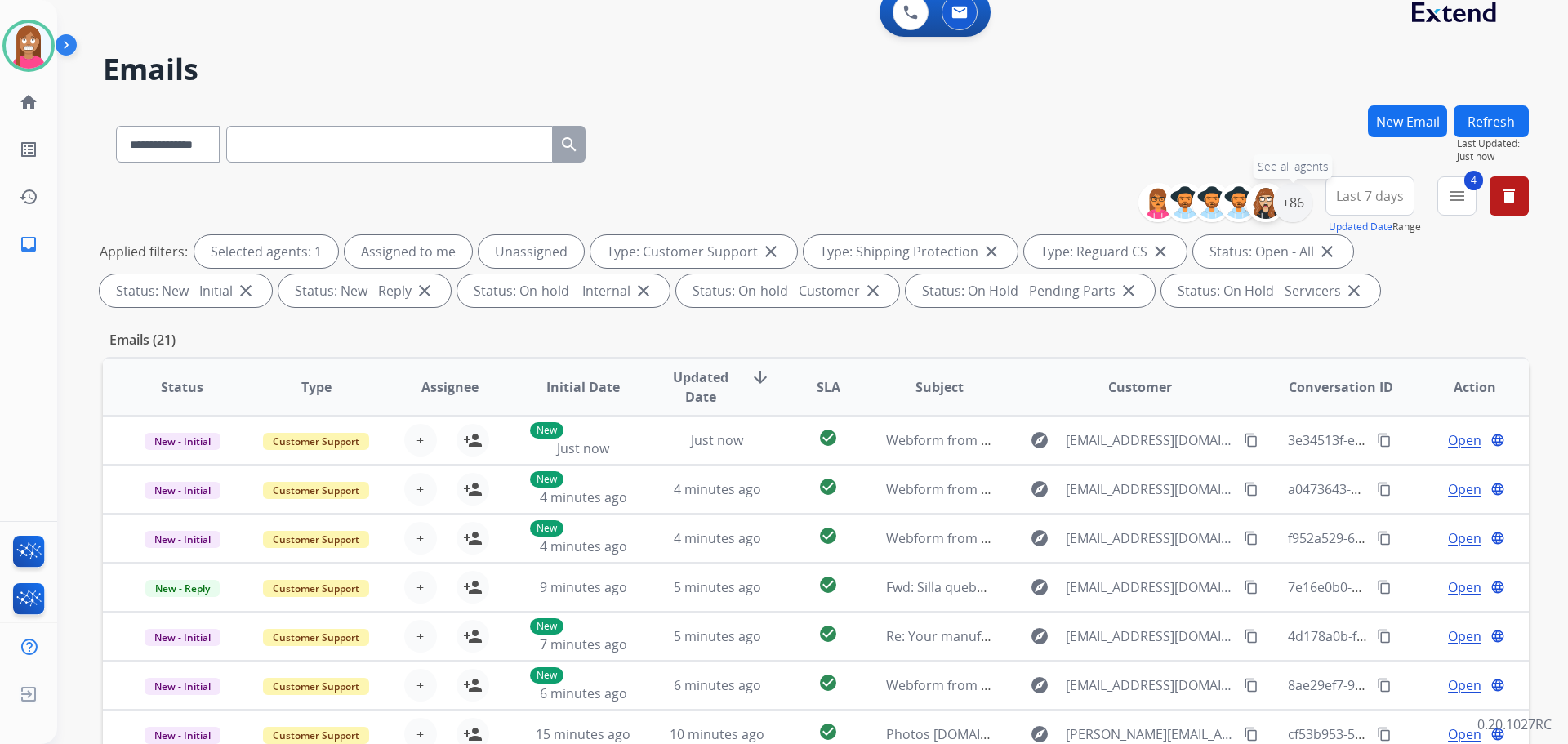
drag, startPoint x: 1295, startPoint y: 208, endPoint x: 1251, endPoint y: 216, distance: 44.7
click at [1295, 208] on div "+86" at bounding box center [1293, 202] width 39 height 39
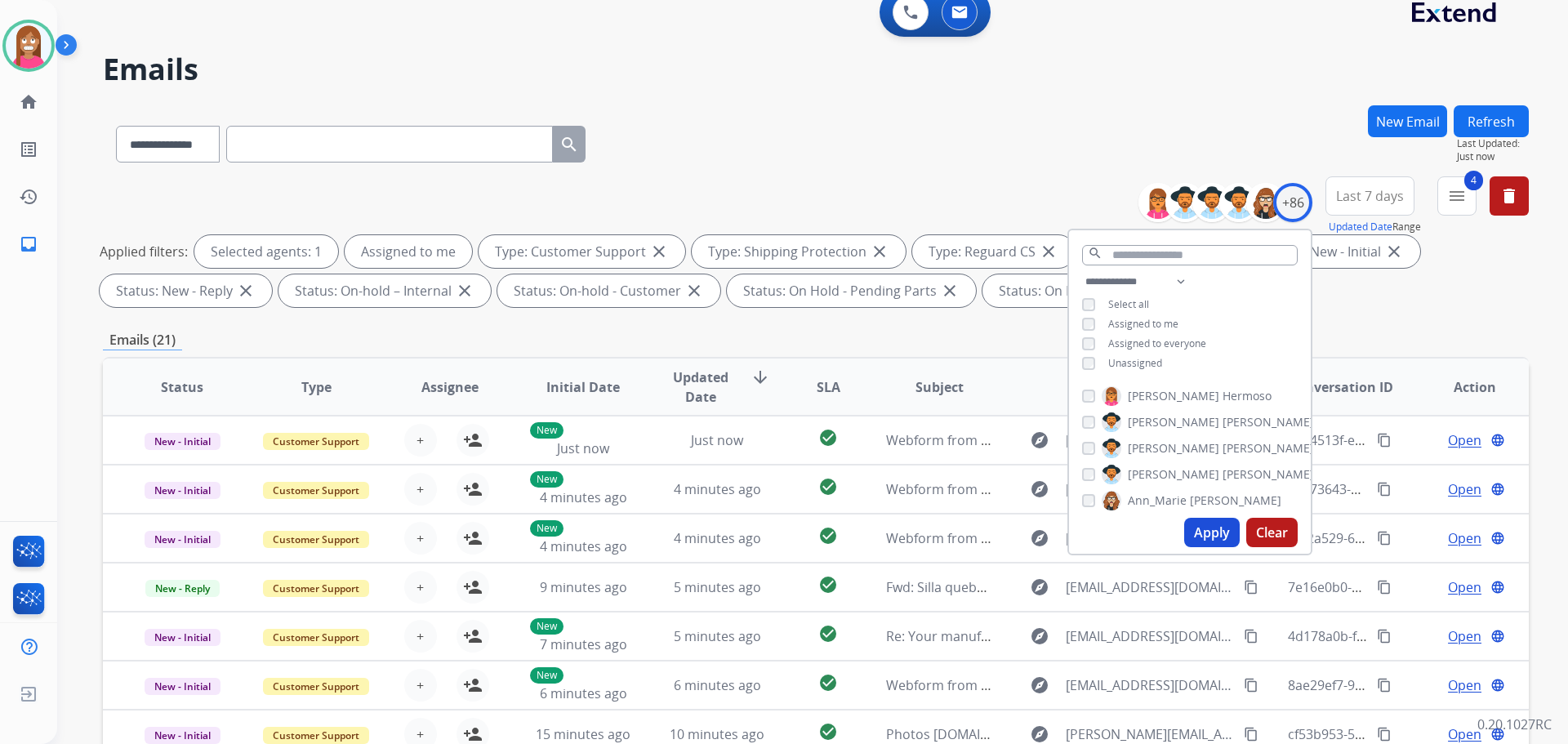
click at [1185, 540] on button "Apply" at bounding box center [1211, 532] width 56 height 29
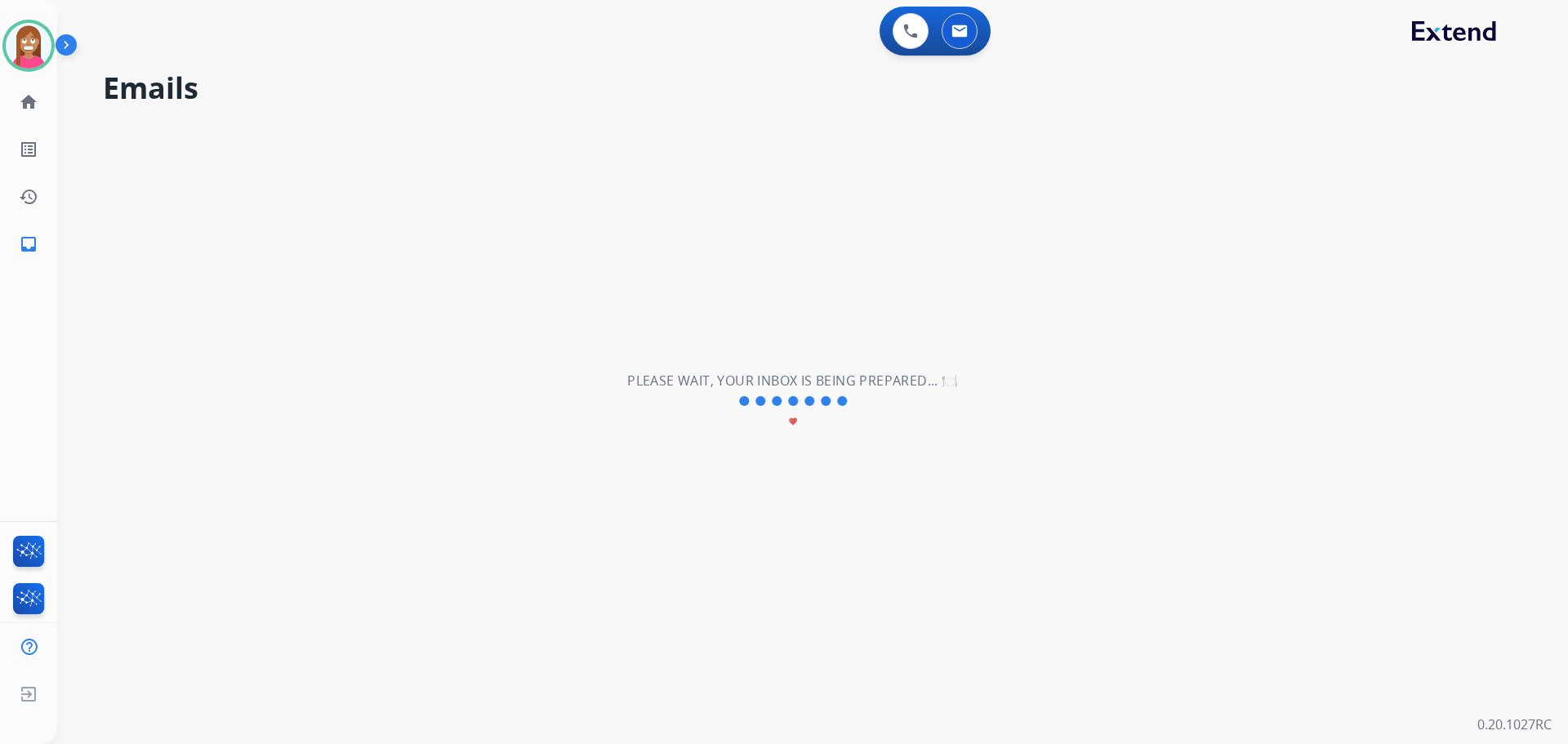
scroll to position [0, 0]
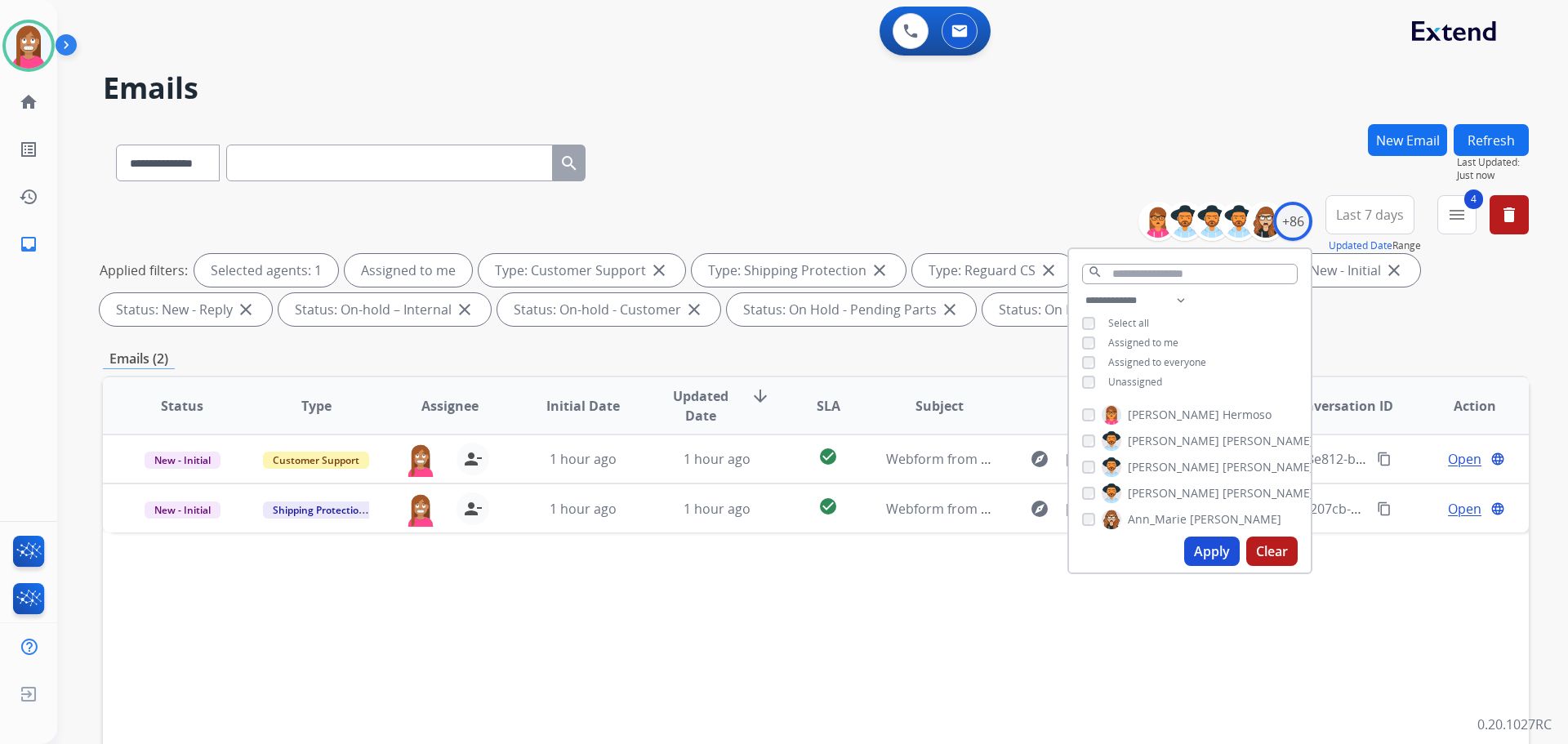
click at [722, 593] on div "Status Type Assignee Initial Date Updated Date arrow_downward SLA Subject Custo…" at bounding box center [815, 649] width 1426 height 547
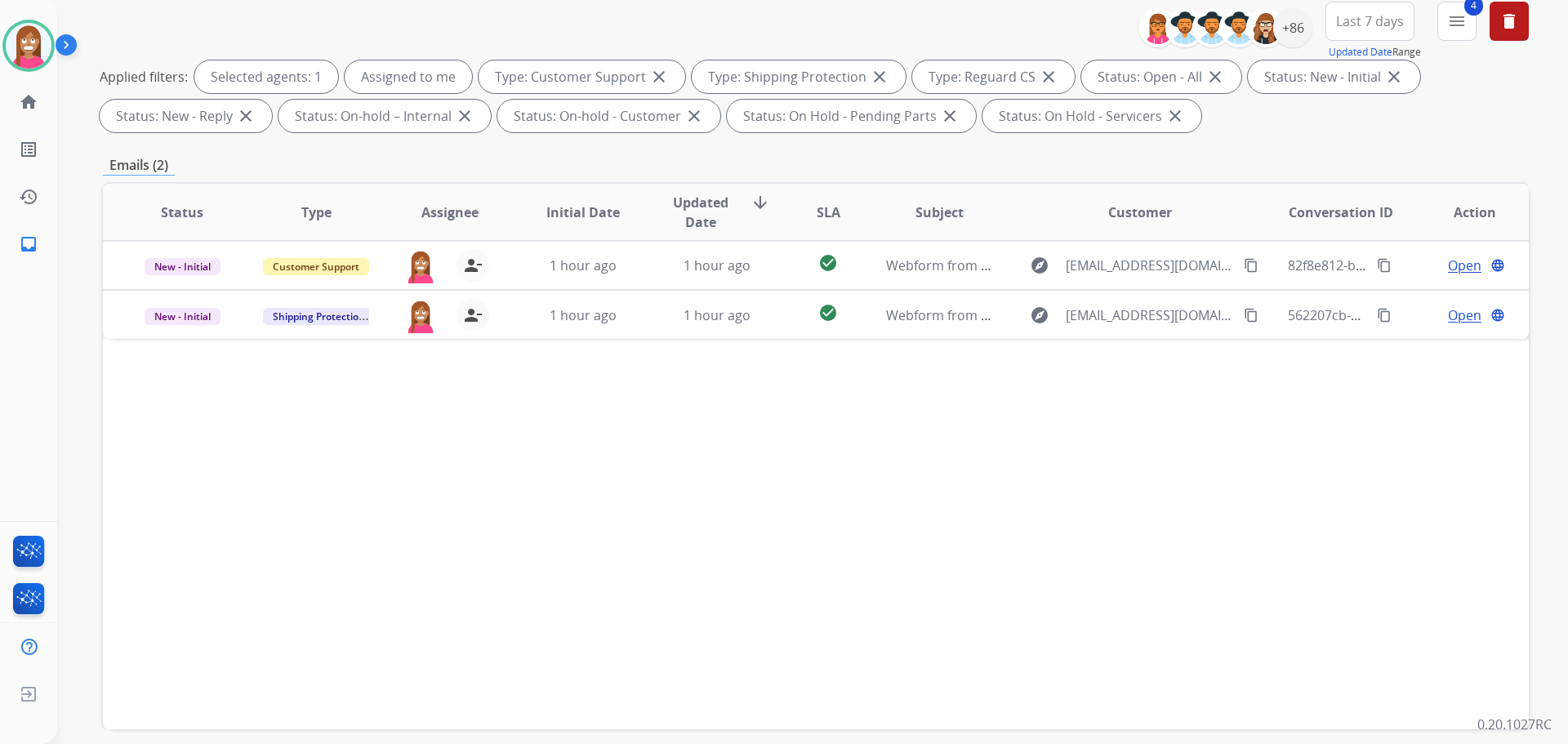
scroll to position [82, 0]
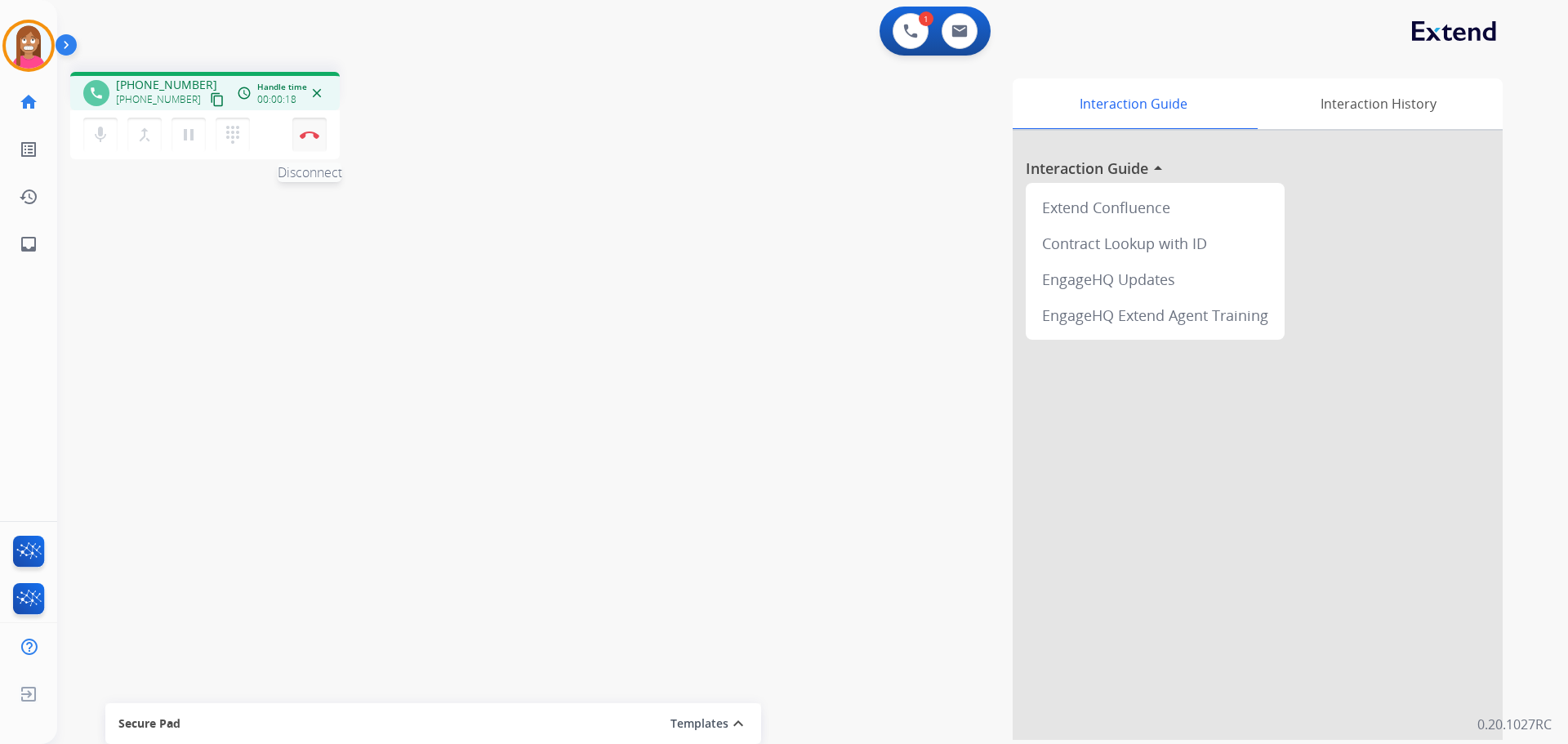
click at [307, 129] on button "Disconnect" at bounding box center [310, 135] width 35 height 35
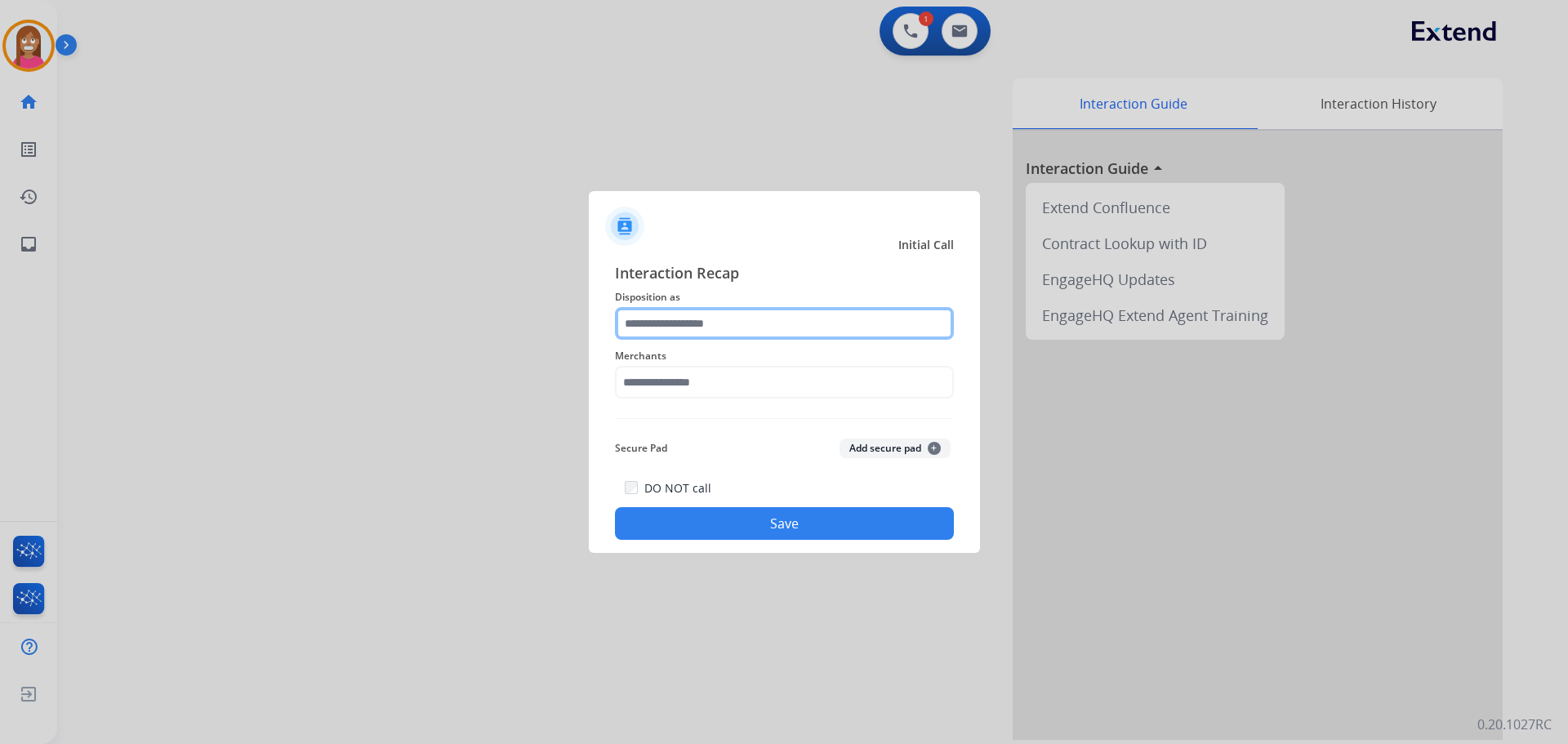
click at [687, 327] on input "text" at bounding box center [784, 324] width 339 height 33
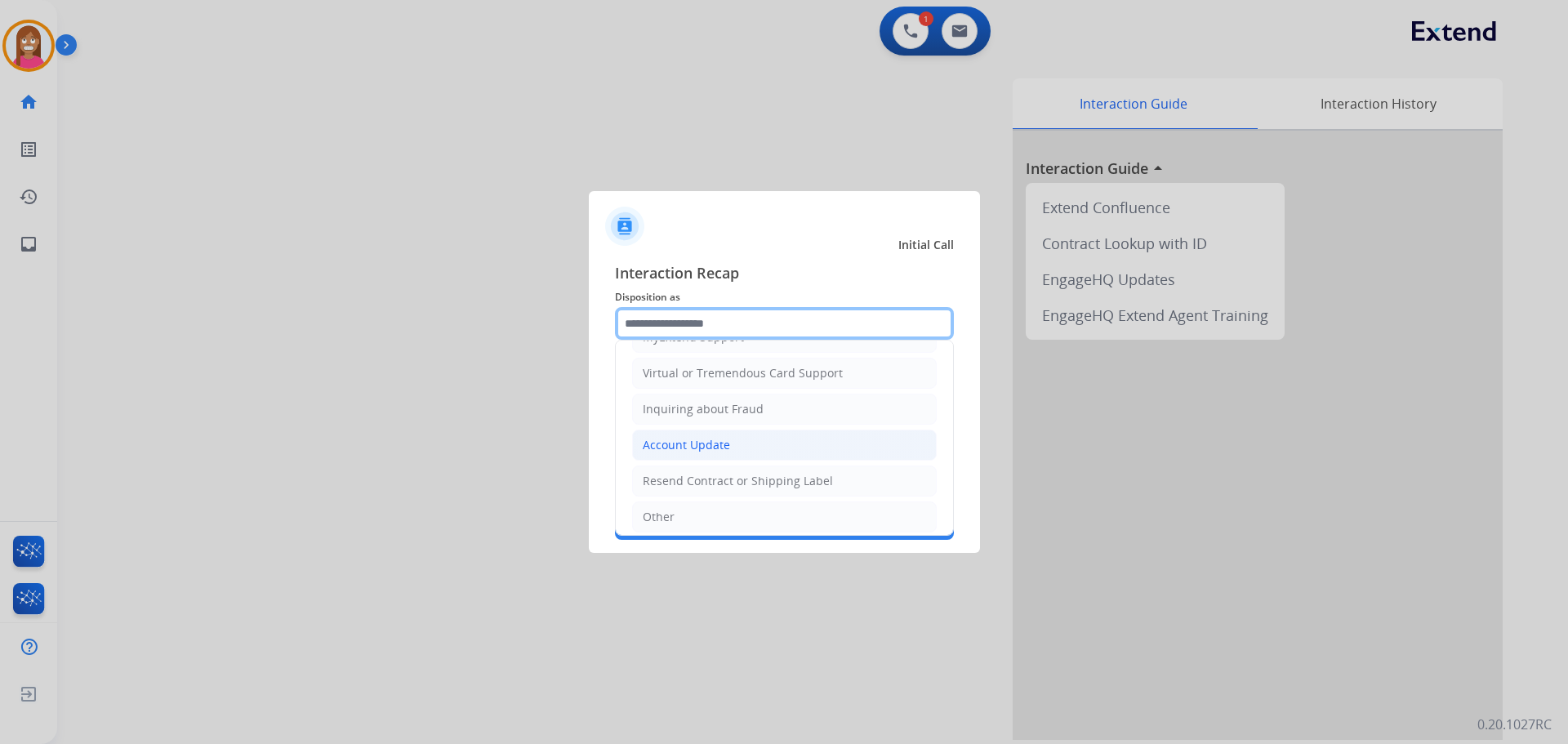
scroll to position [254, 0]
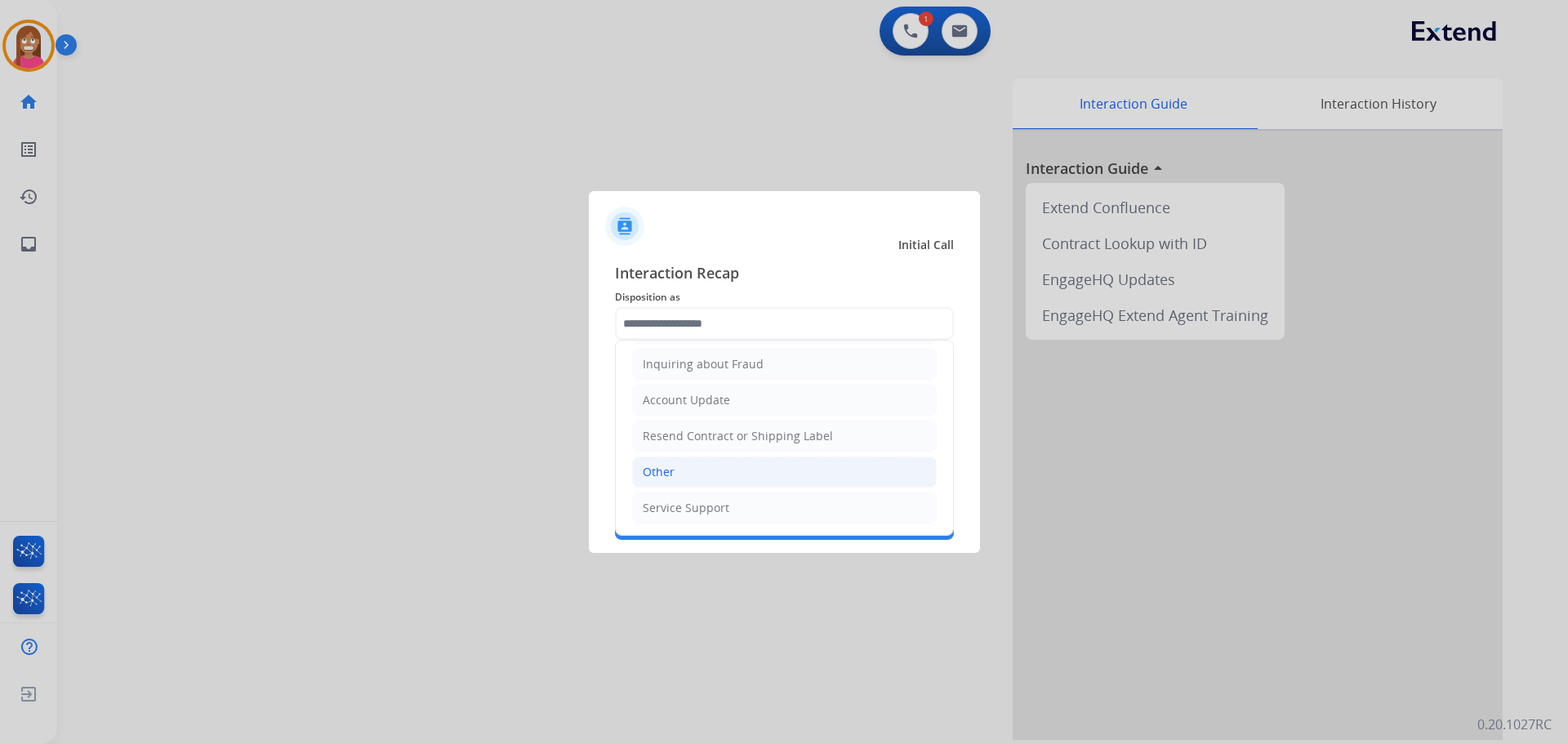
click at [653, 470] on div "Other" at bounding box center [659, 472] width 32 height 16
type input "*****"
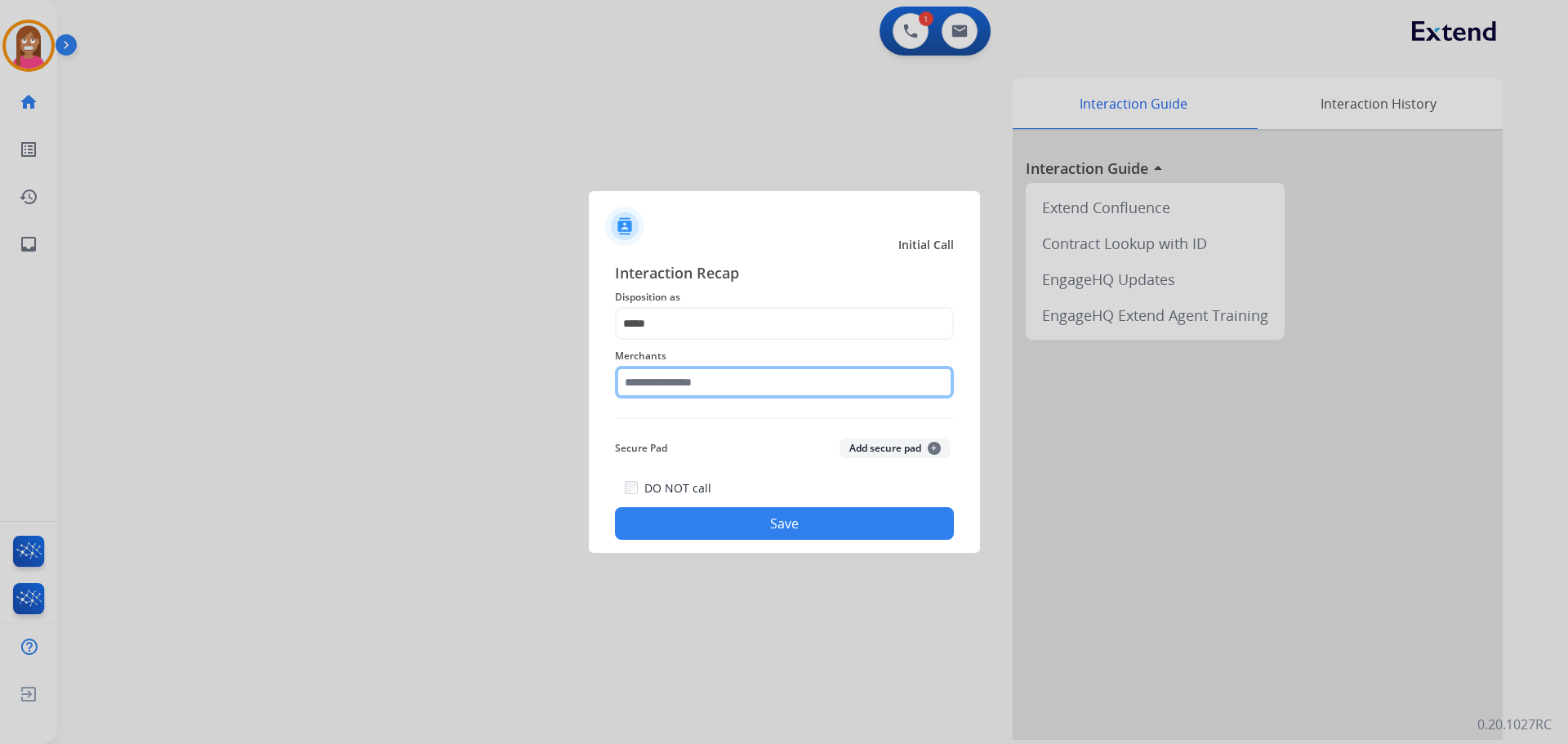
click at [642, 368] on input "text" at bounding box center [784, 382] width 339 height 33
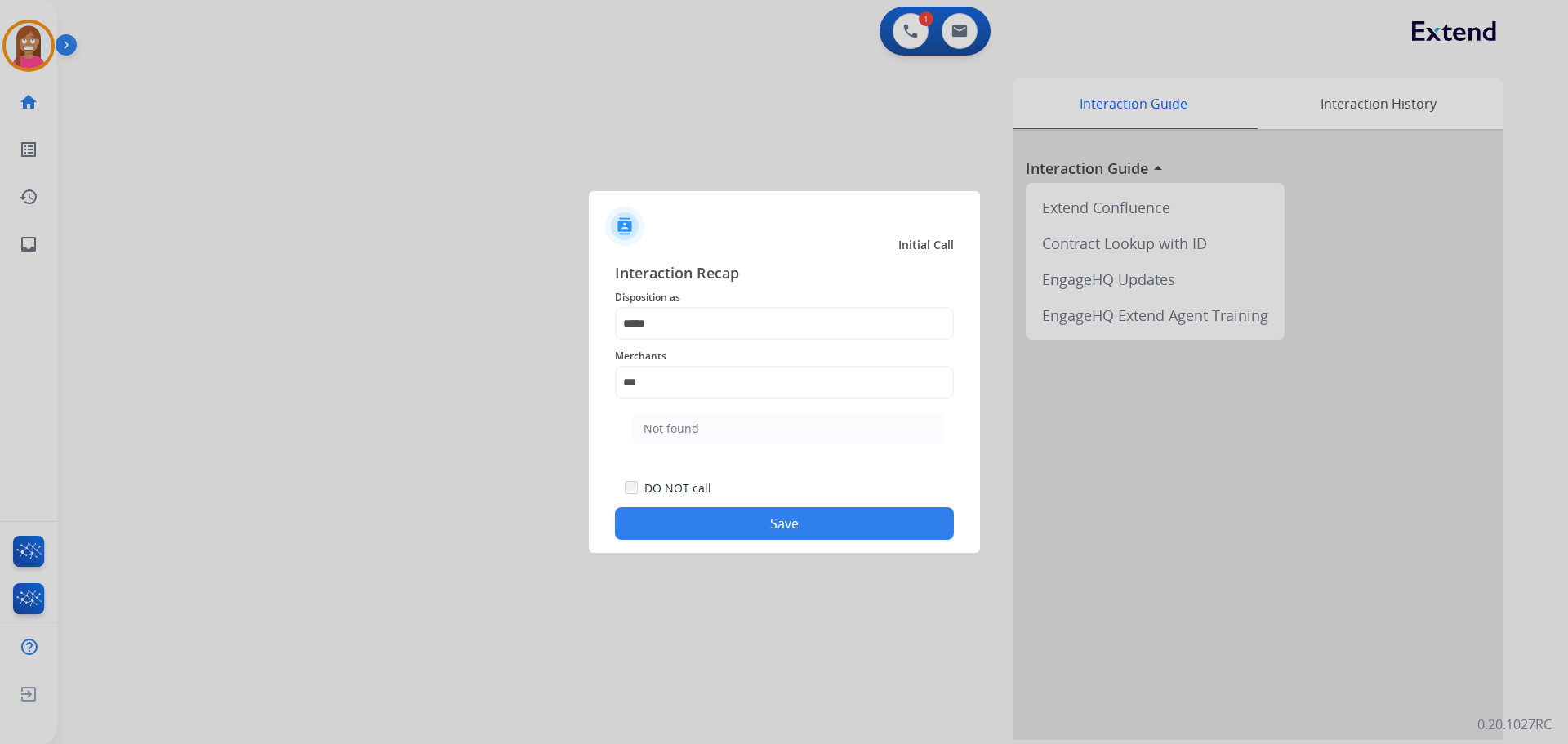
click at [778, 422] on li "Not found" at bounding box center [788, 429] width 311 height 31
type input "*********"
click at [784, 508] on button "Save" at bounding box center [784, 523] width 339 height 33
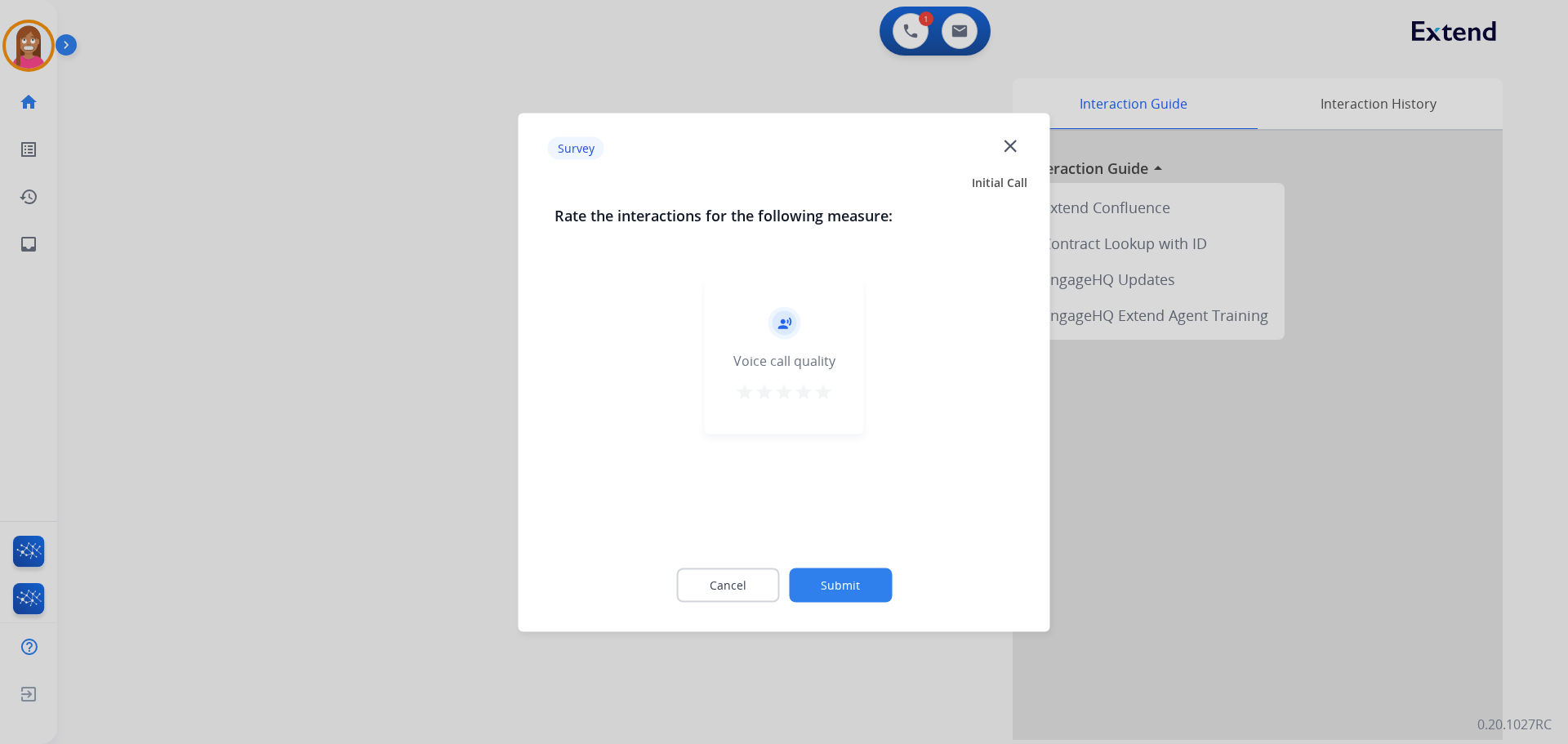
click at [1012, 145] on mat-icon "close" at bounding box center [1010, 145] width 21 height 21
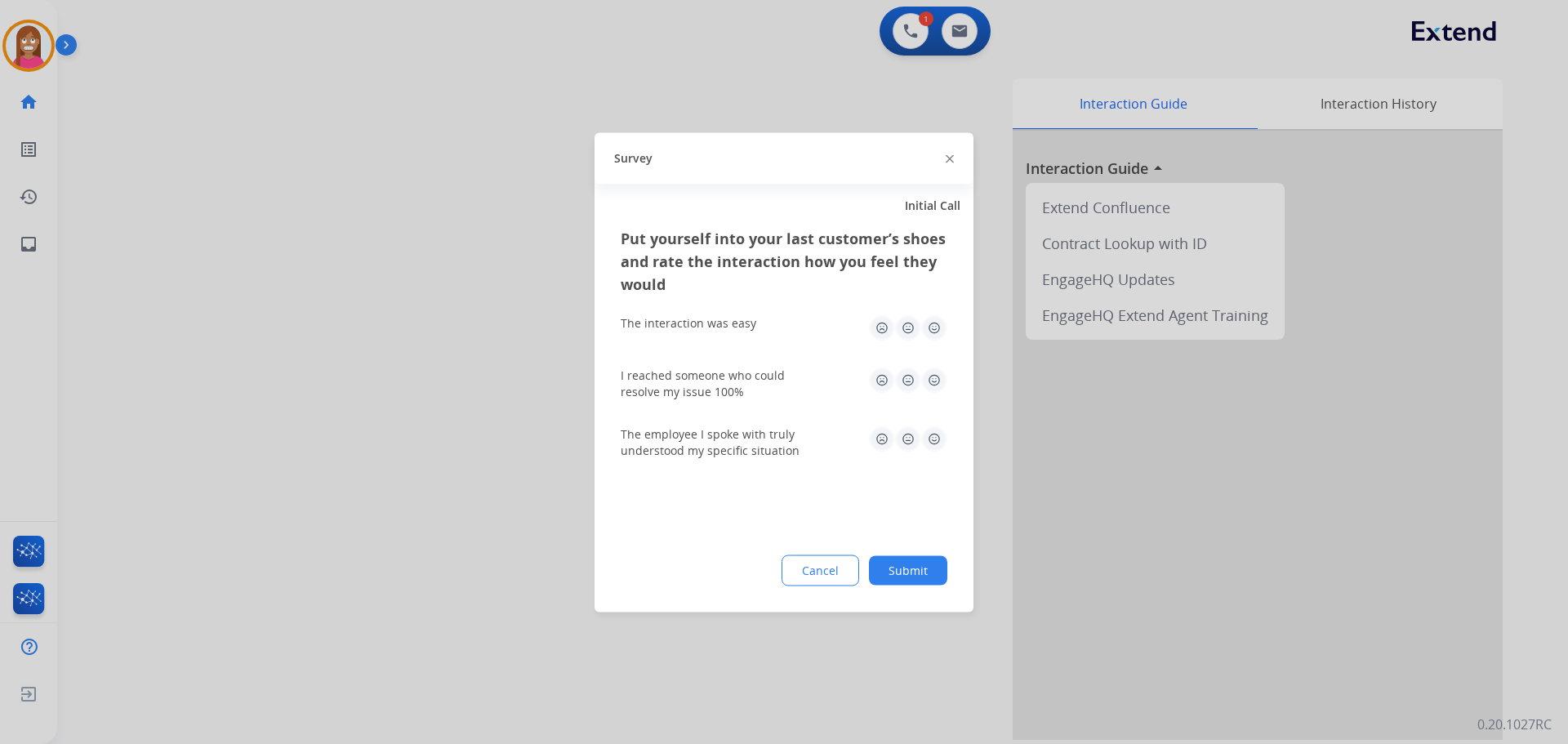
click at [945, 155] on div "Survey" at bounding box center [784, 158] width 379 height 51
click at [944, 157] on div "Survey" at bounding box center [784, 158] width 379 height 51
click at [953, 160] on div "Survey" at bounding box center [784, 158] width 379 height 51
click at [952, 156] on img at bounding box center [950, 159] width 8 height 8
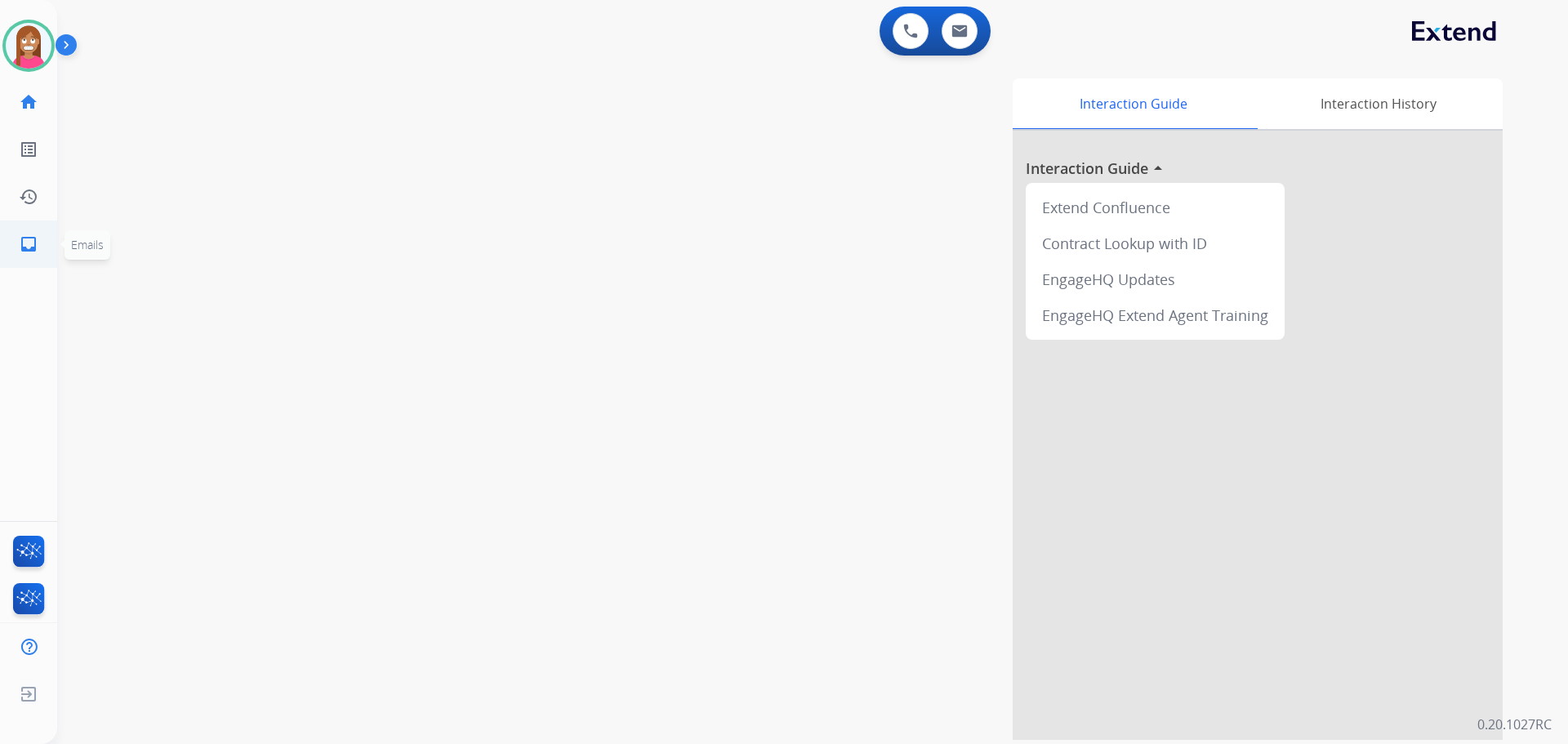
click at [26, 235] on mat-icon "inbox" at bounding box center [28, 243] width 19 height 19
select select "**********"
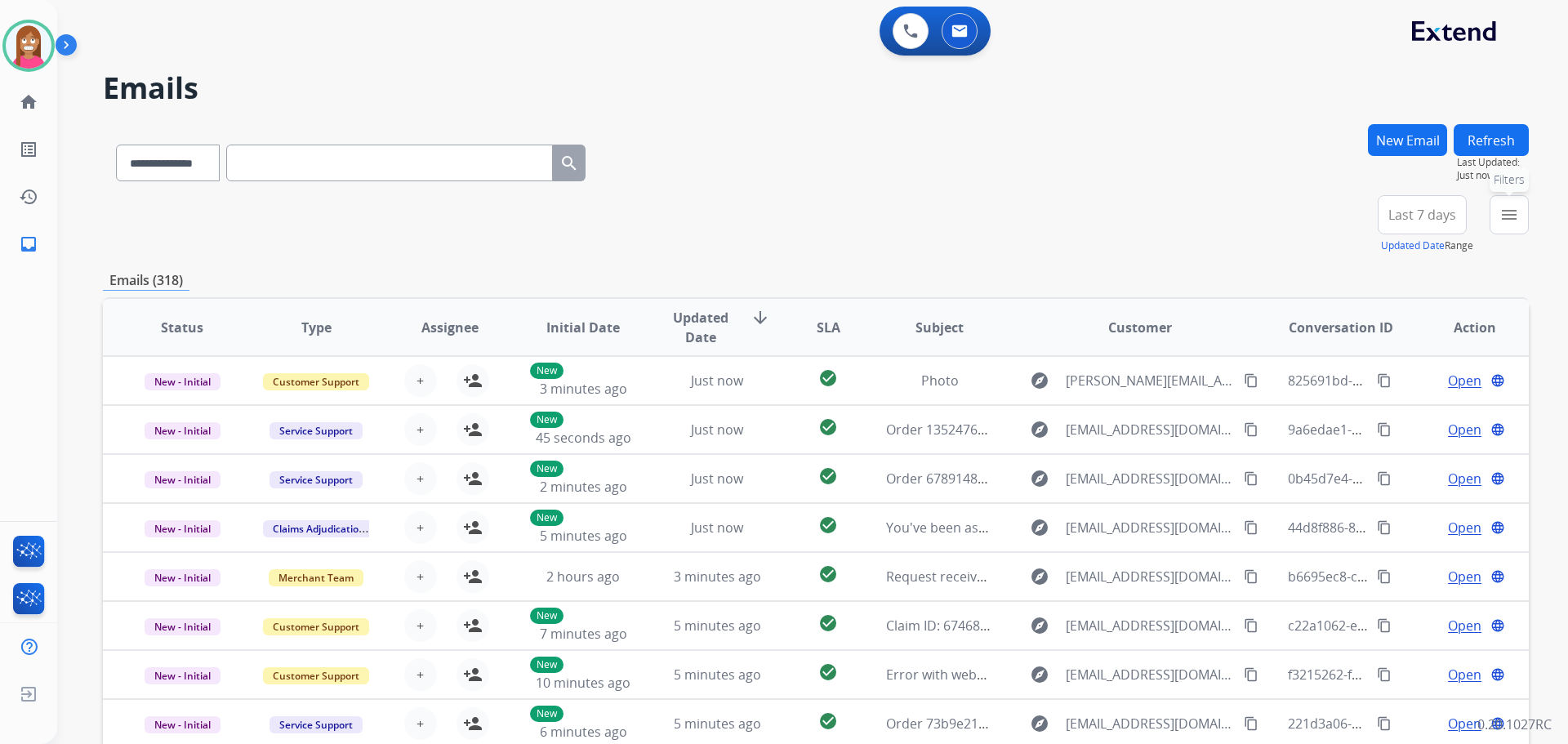
drag, startPoint x: 1504, startPoint y: 222, endPoint x: 1457, endPoint y: 242, distance: 51.1
click at [1504, 222] on mat-icon "menu" at bounding box center [1509, 214] width 19 height 19
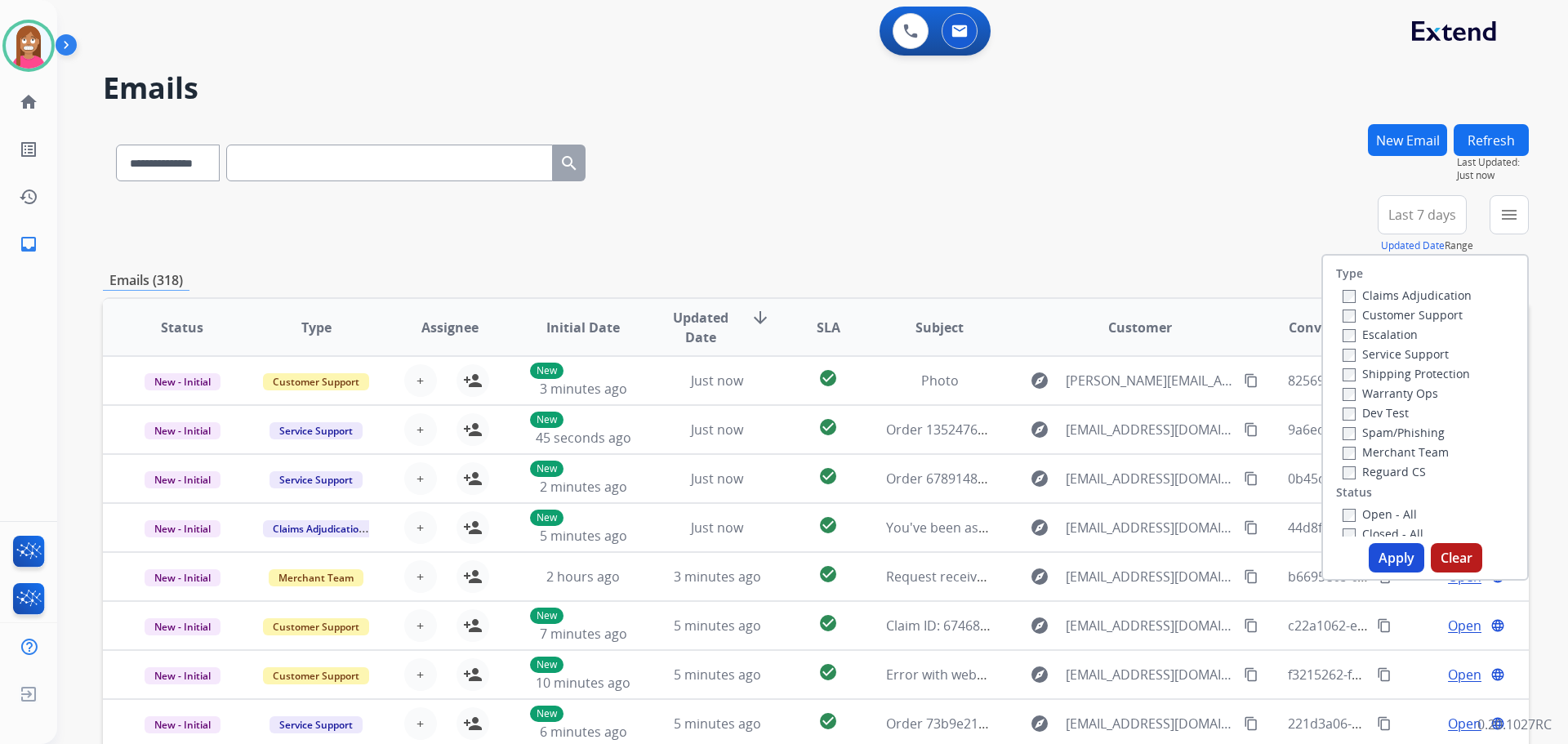
click at [1351, 304] on div "Claims Adjudication" at bounding box center [1407, 294] width 129 height 19
click at [1355, 315] on label "Customer Support" at bounding box center [1403, 315] width 120 height 16
click at [1360, 371] on label "Shipping Protection" at bounding box center [1407, 373] width 128 height 16
click at [1370, 471] on label "Reguard CS" at bounding box center [1384, 471] width 83 height 16
click at [1380, 510] on label "Open - All" at bounding box center [1379, 513] width 74 height 16
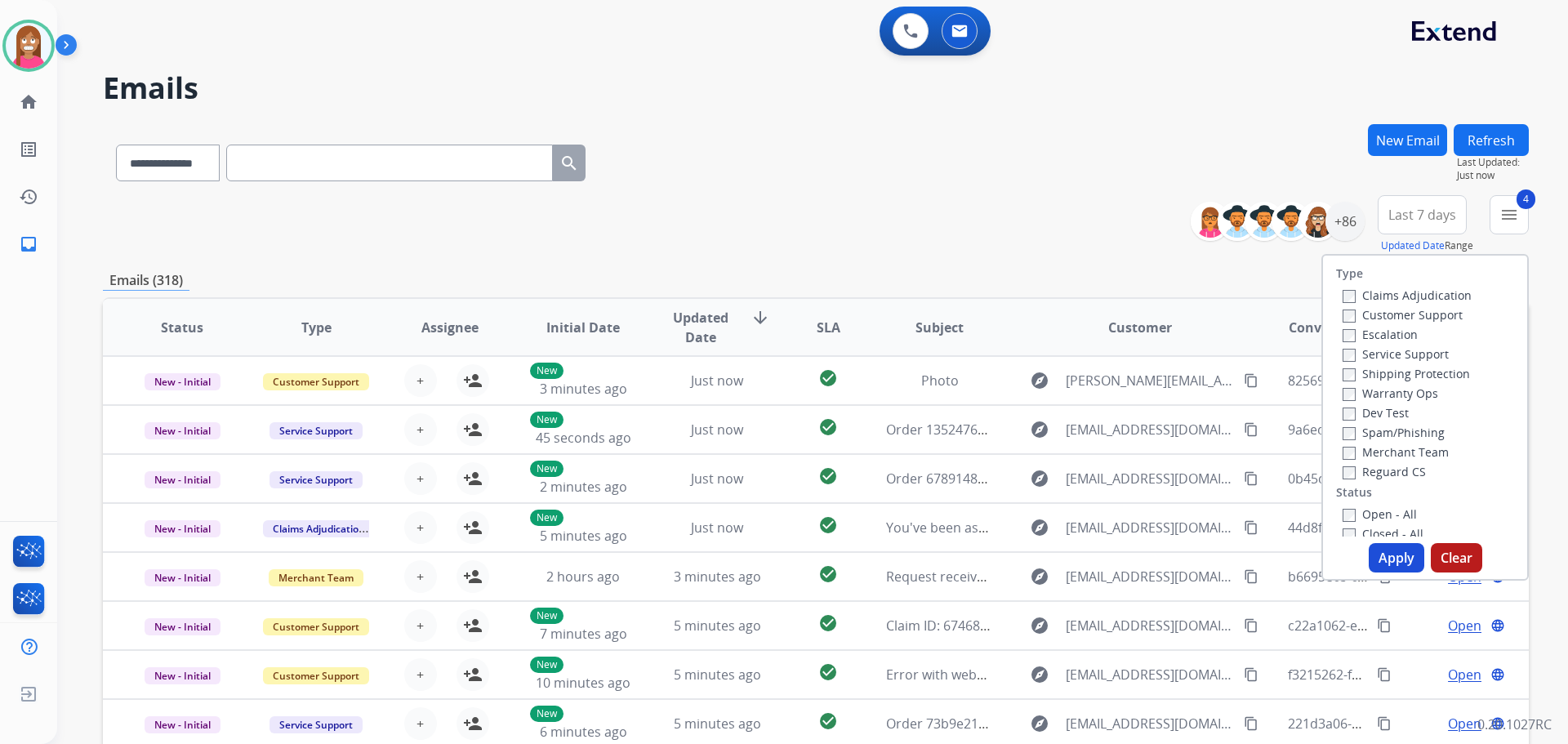
click at [1377, 566] on button "Apply" at bounding box center [1397, 557] width 56 height 29
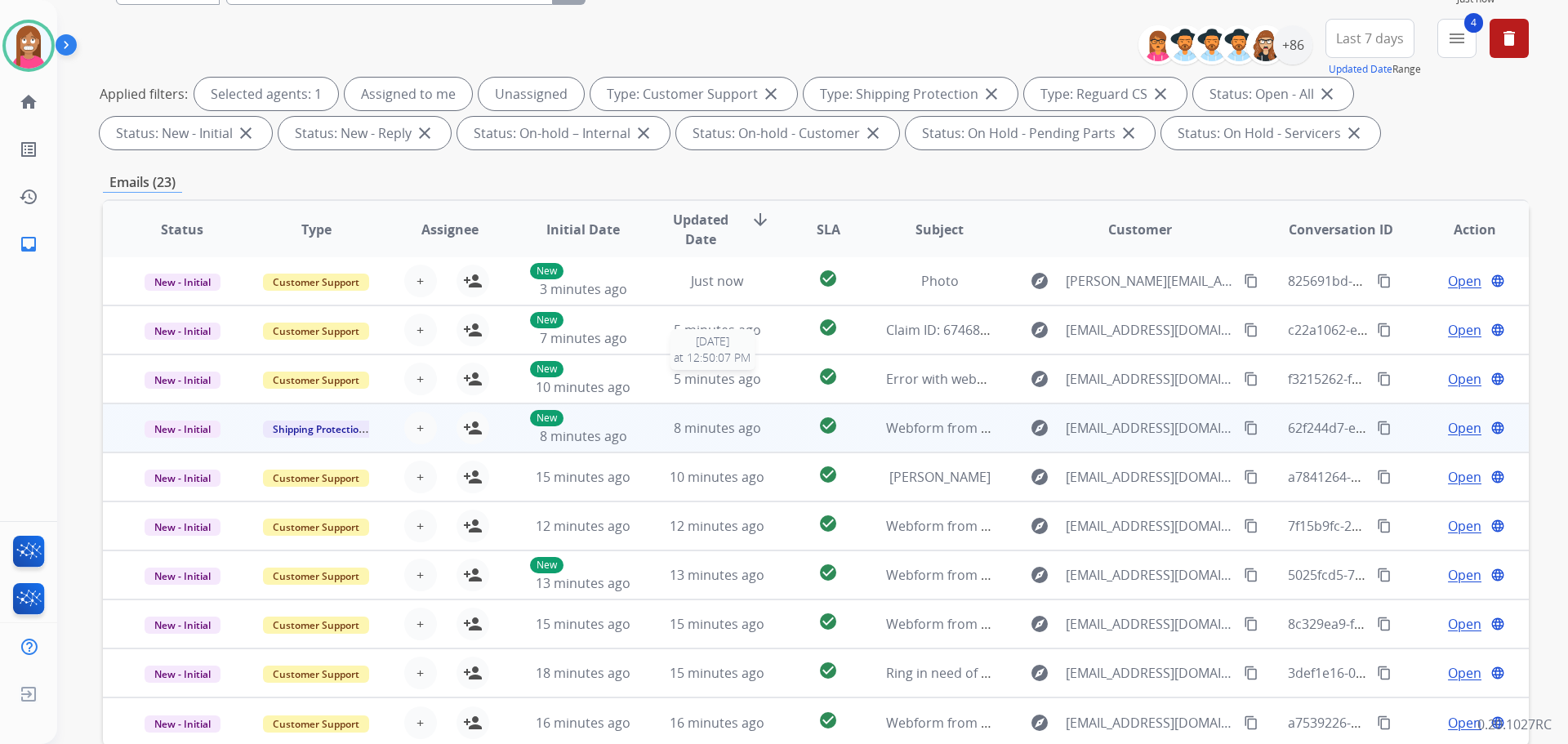
scroll to position [264, 0]
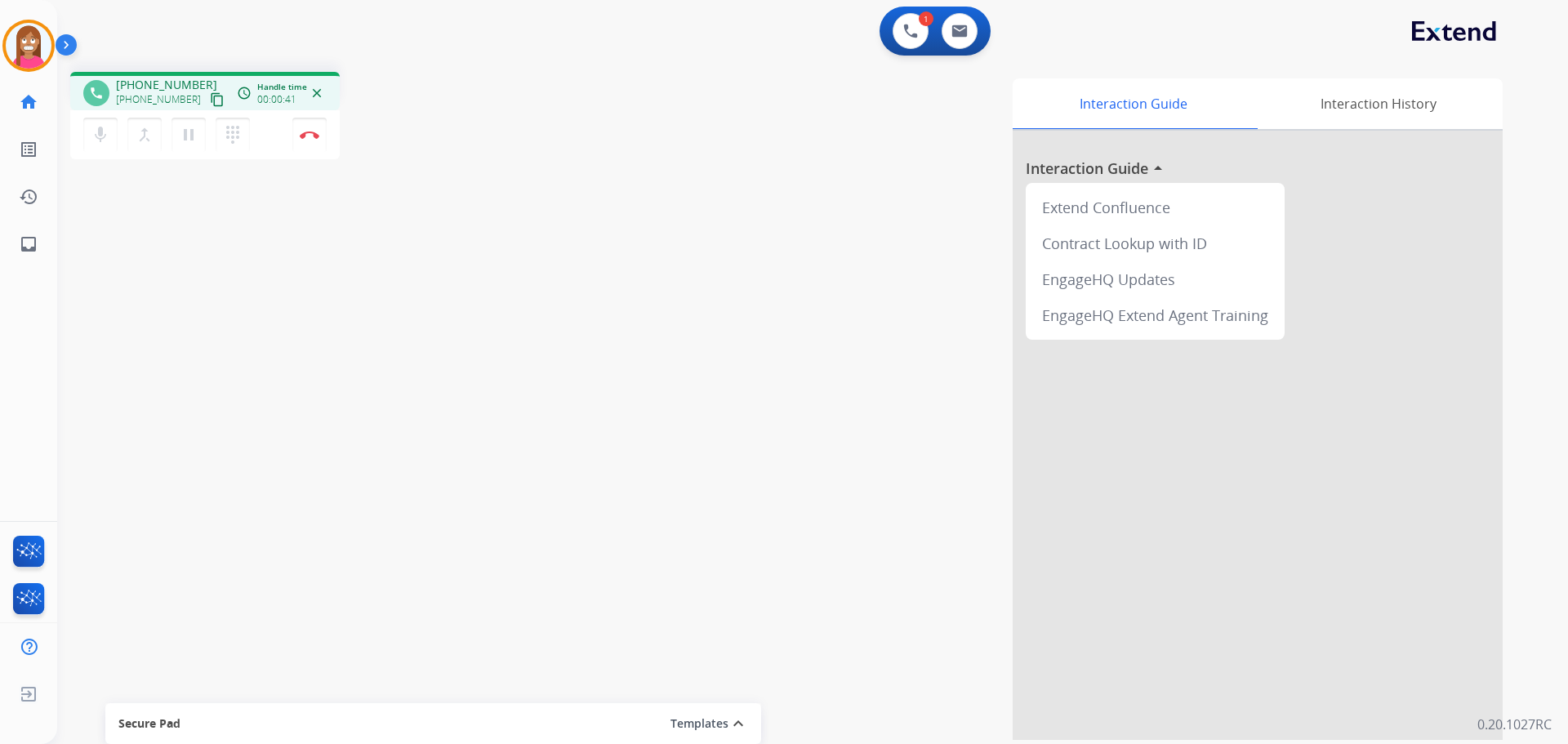
click at [210, 96] on mat-icon "content_copy" at bounding box center [217, 99] width 15 height 15
click at [186, 137] on mat-icon "pause" at bounding box center [188, 134] width 19 height 19
click at [191, 137] on mat-icon "play_arrow" at bounding box center [188, 134] width 19 height 19
click at [302, 136] on img at bounding box center [309, 134] width 19 height 8
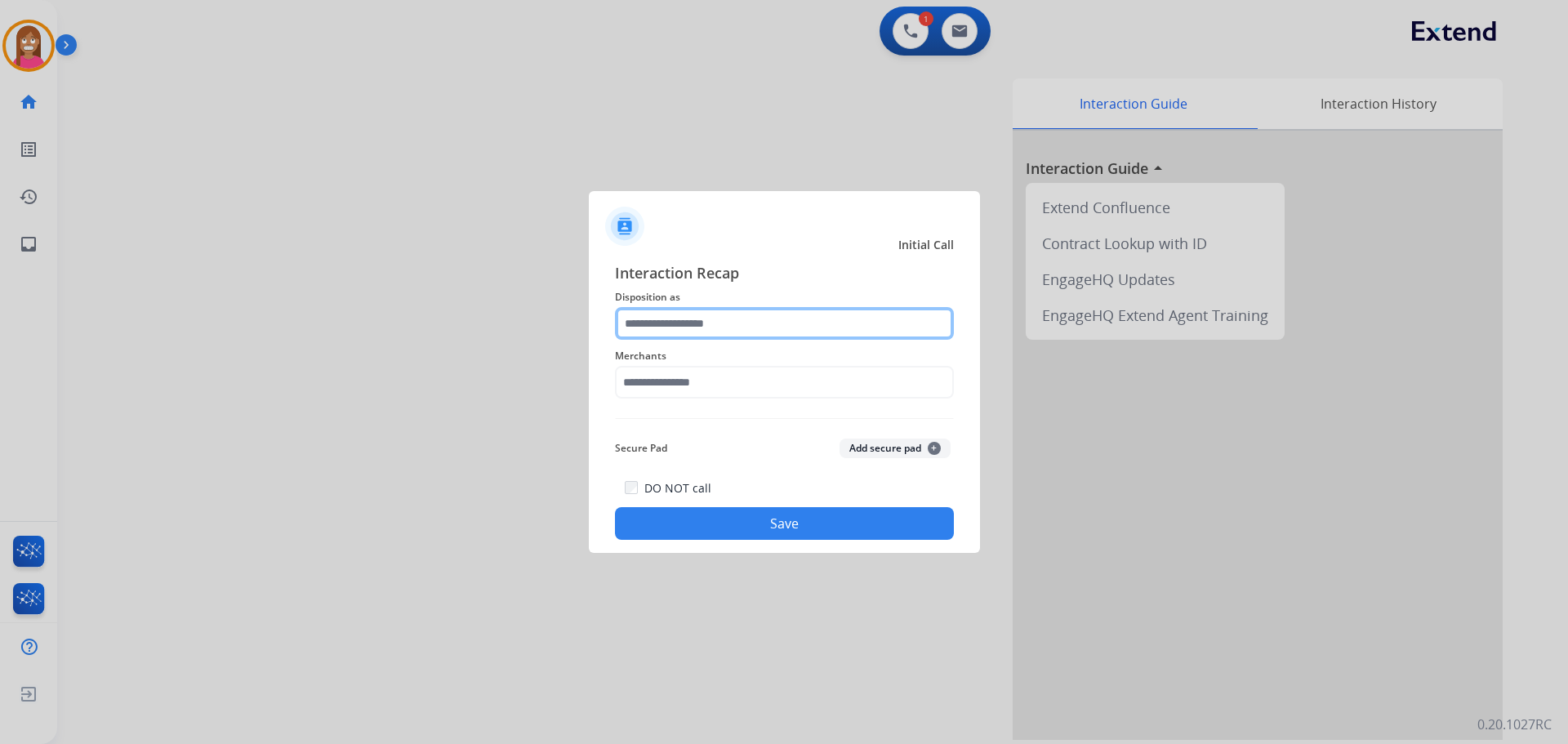
click at [654, 325] on input "text" at bounding box center [784, 324] width 339 height 33
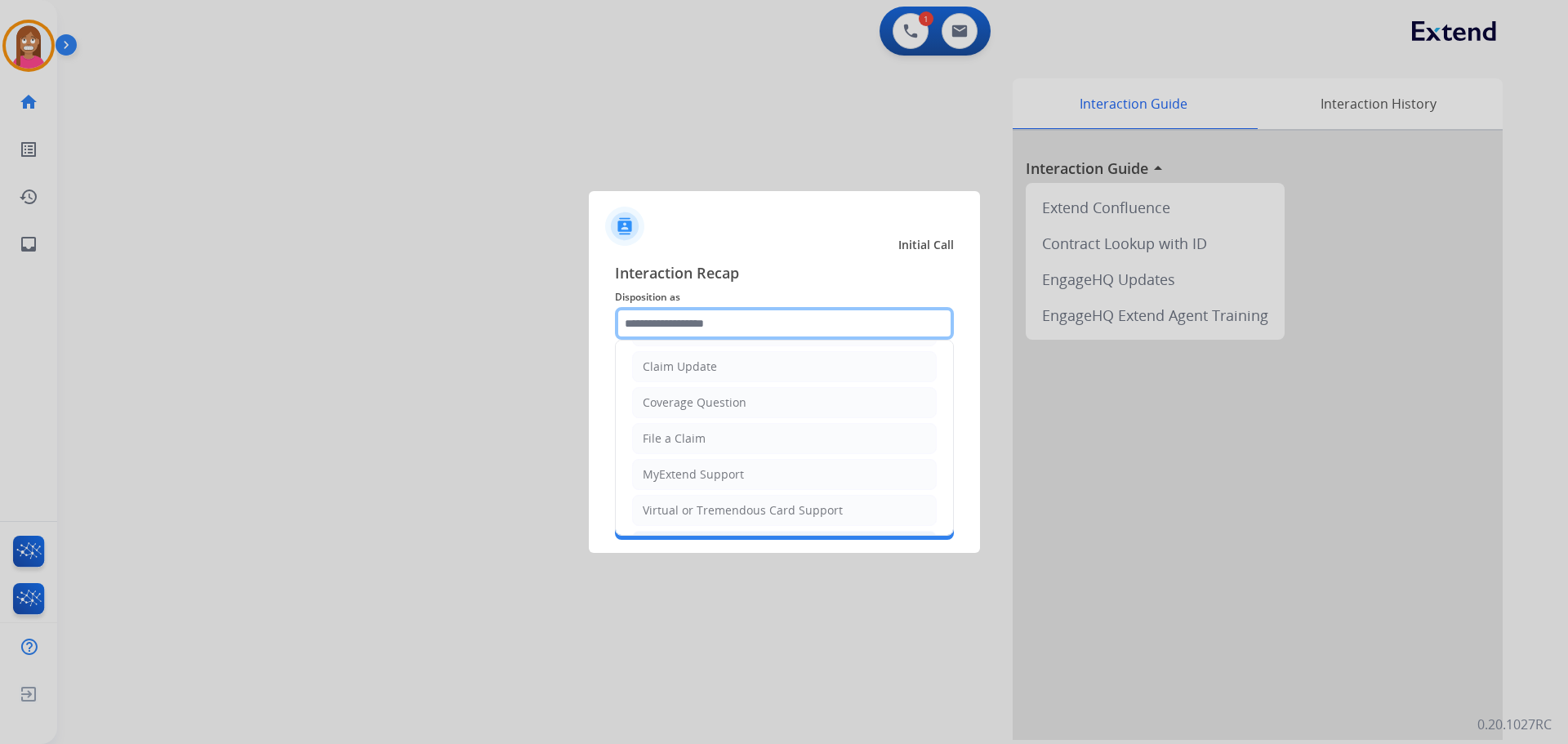
scroll to position [163, 0]
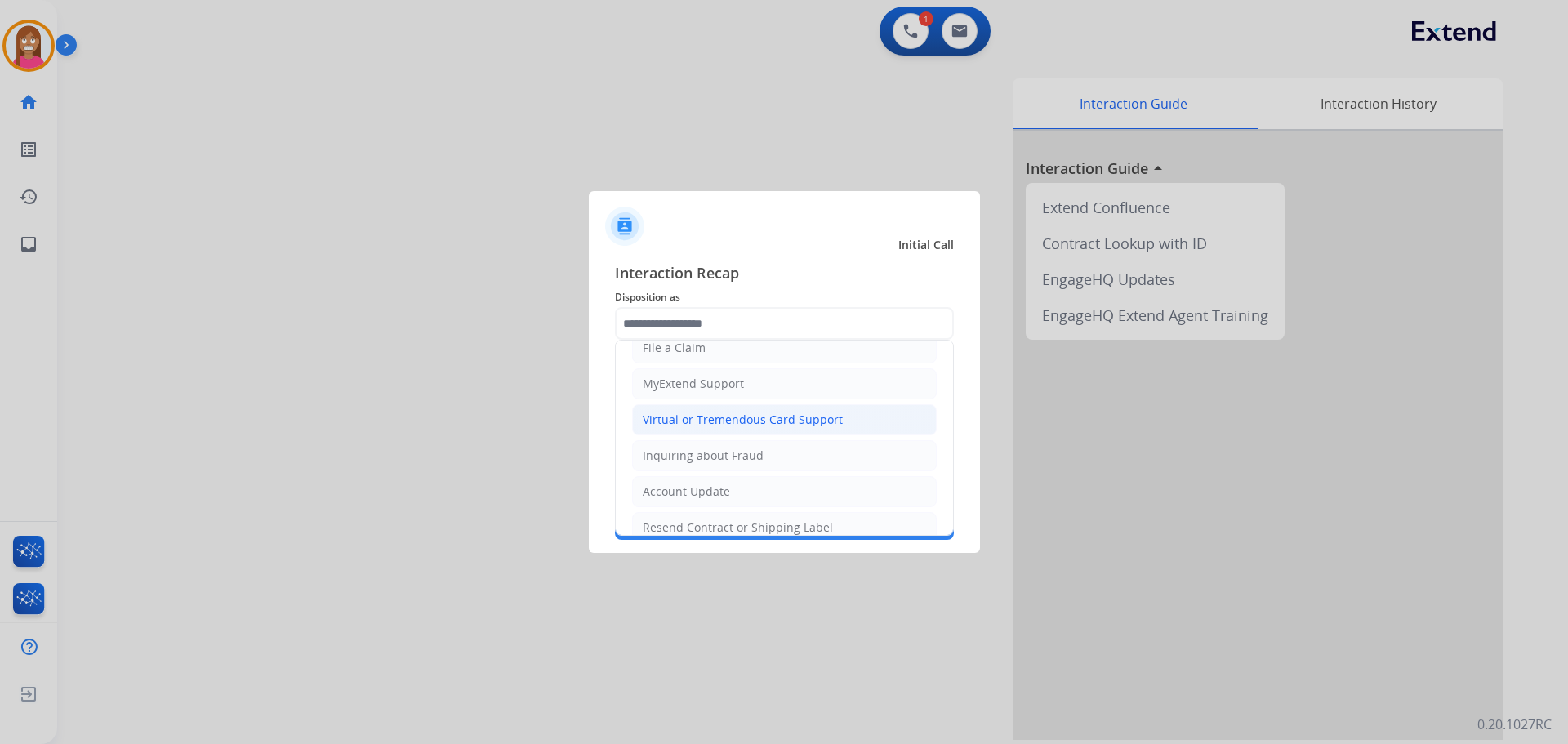
click at [659, 432] on li "Virtual or Tremendous Card Support" at bounding box center [784, 419] width 305 height 31
type input "**********"
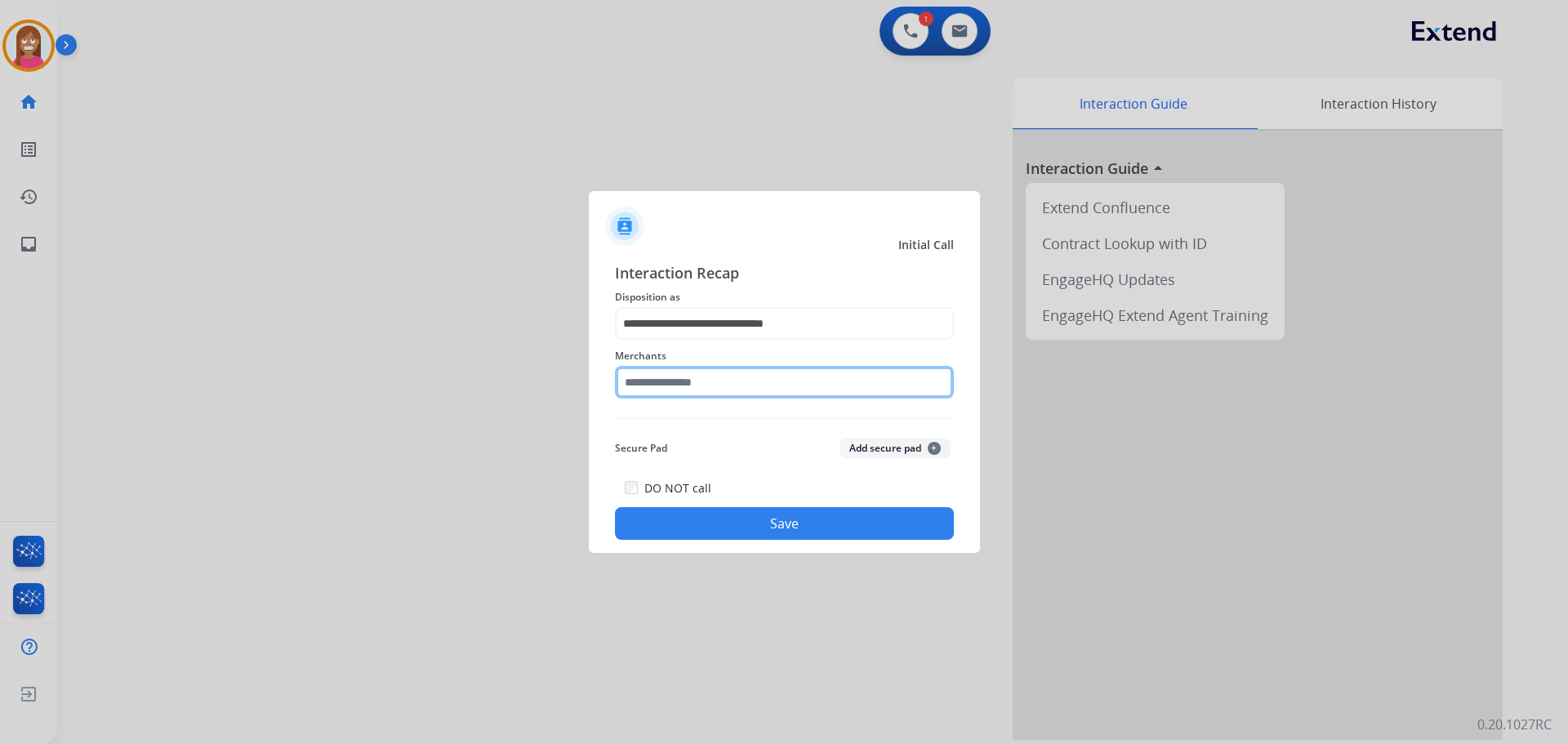
click at [642, 391] on input "text" at bounding box center [784, 382] width 339 height 33
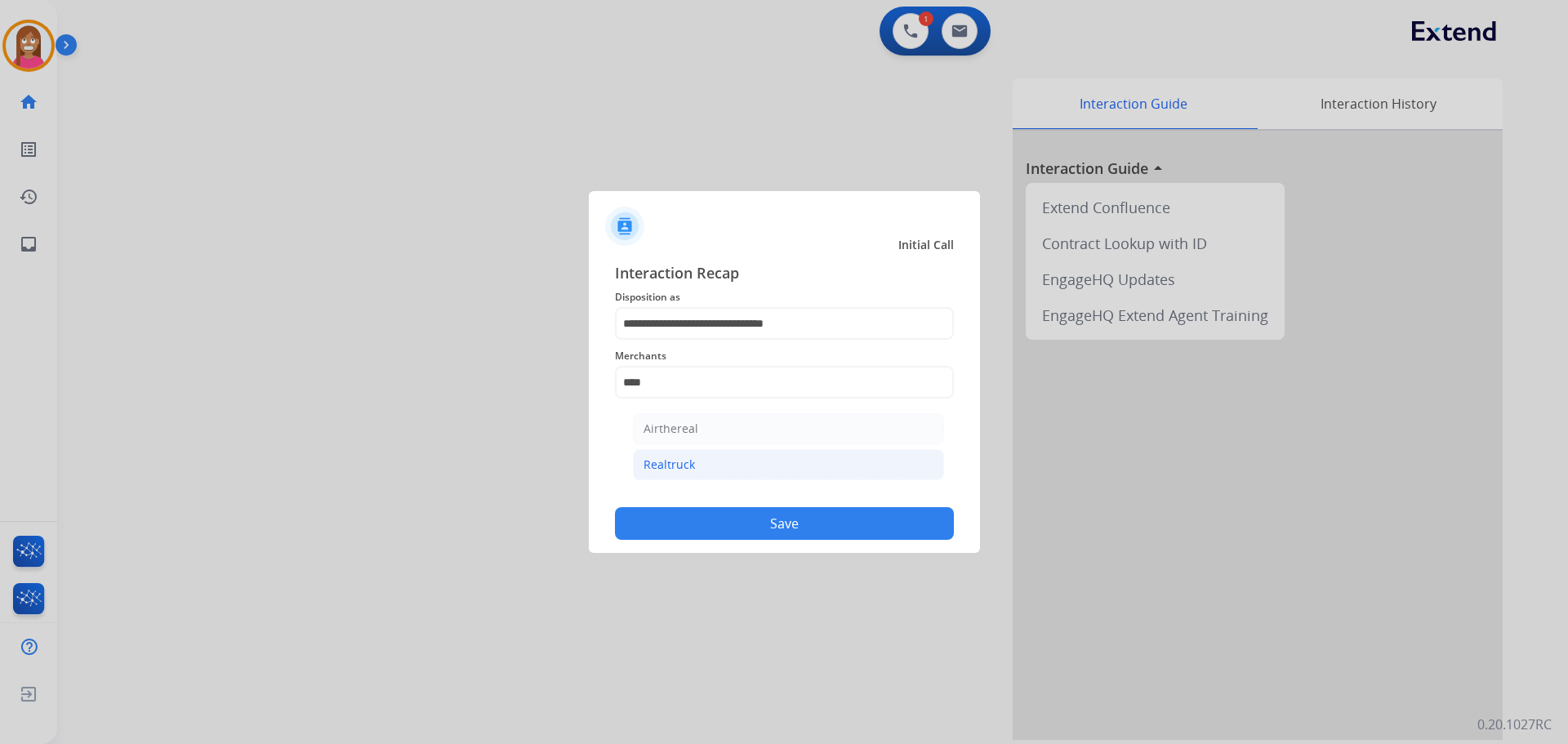
click at [668, 461] on div "Realtruck" at bounding box center [670, 465] width 51 height 16
type input "*********"
click at [686, 522] on button "Save" at bounding box center [784, 523] width 339 height 33
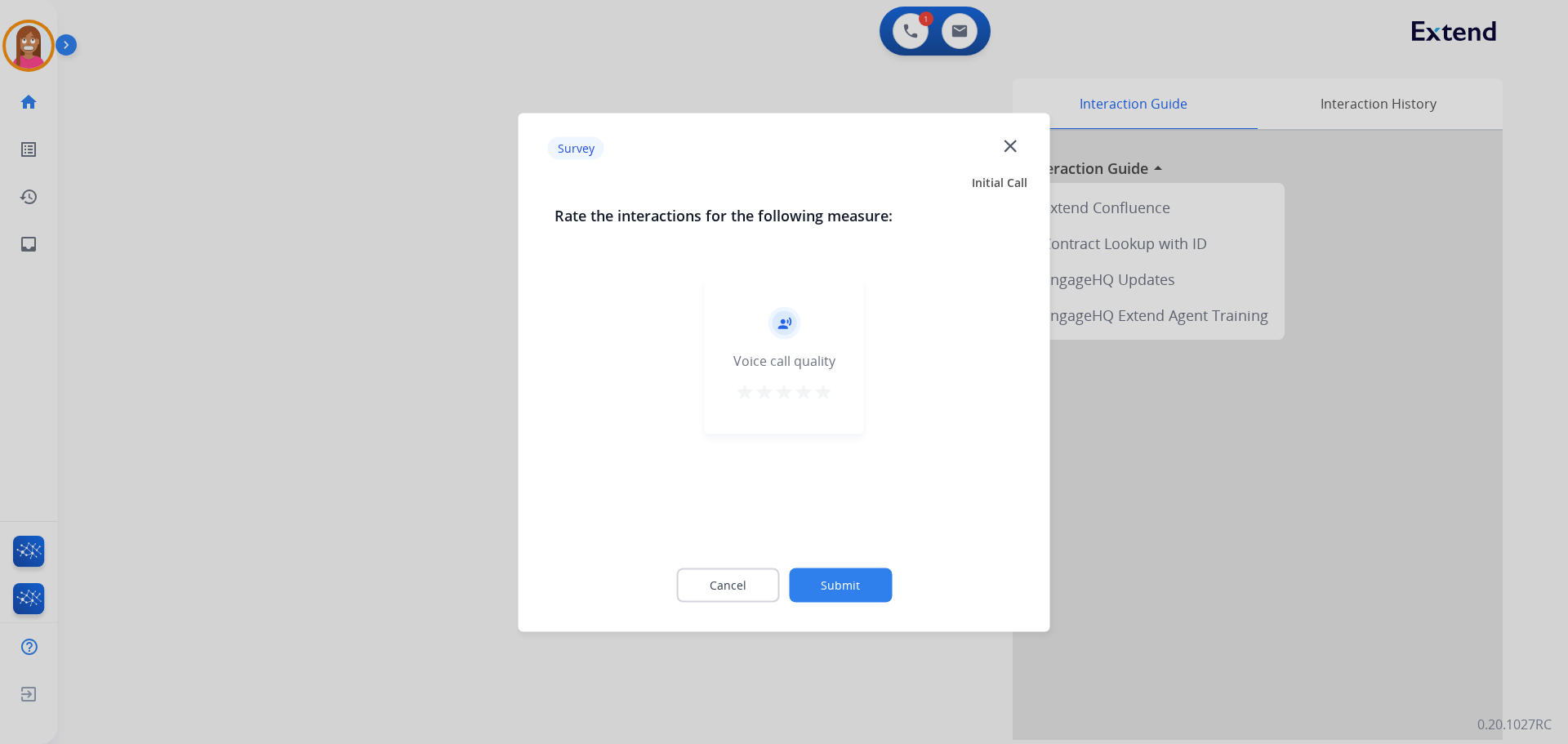
click at [1002, 150] on mat-icon "close" at bounding box center [1010, 145] width 21 height 21
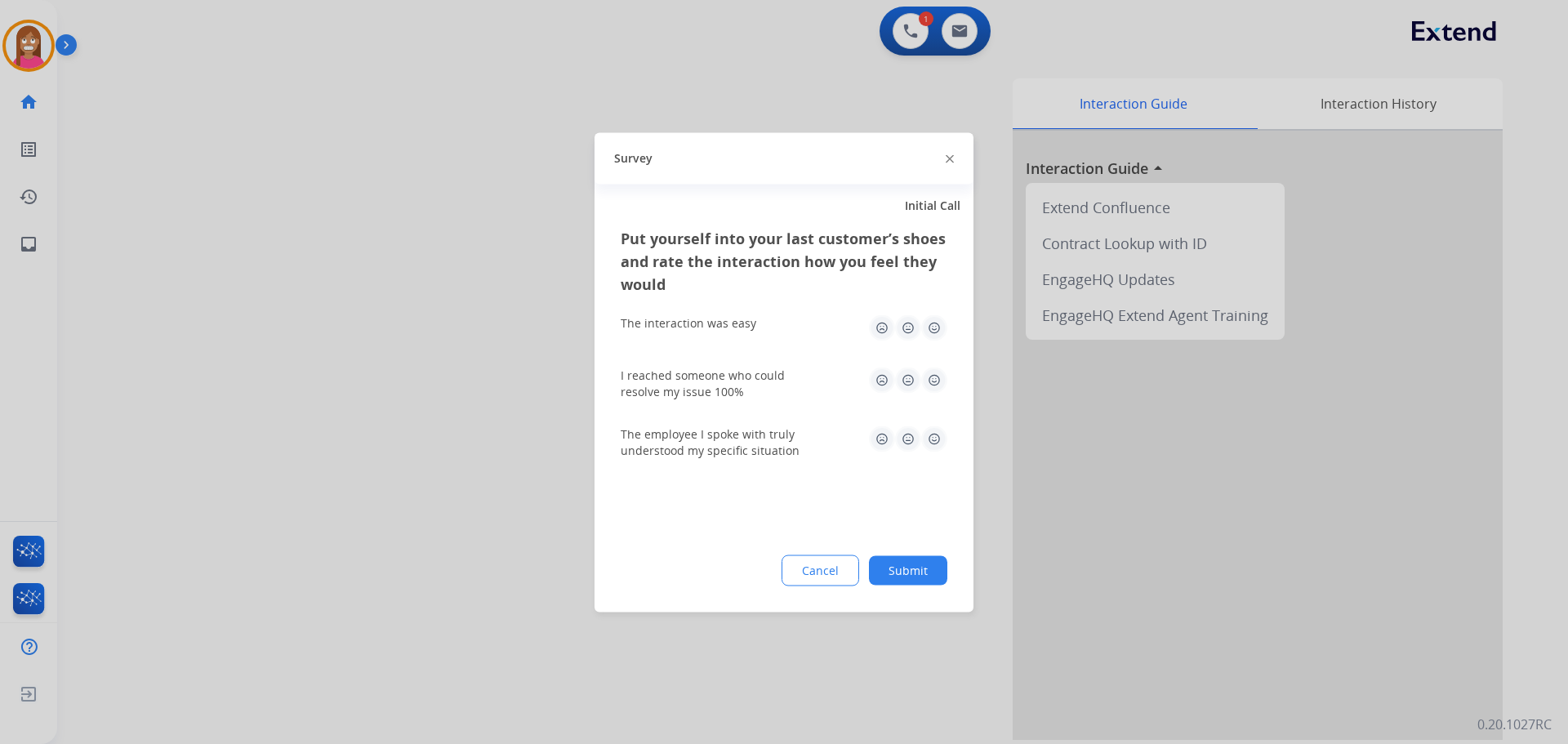
click at [949, 157] on img at bounding box center [950, 159] width 8 height 8
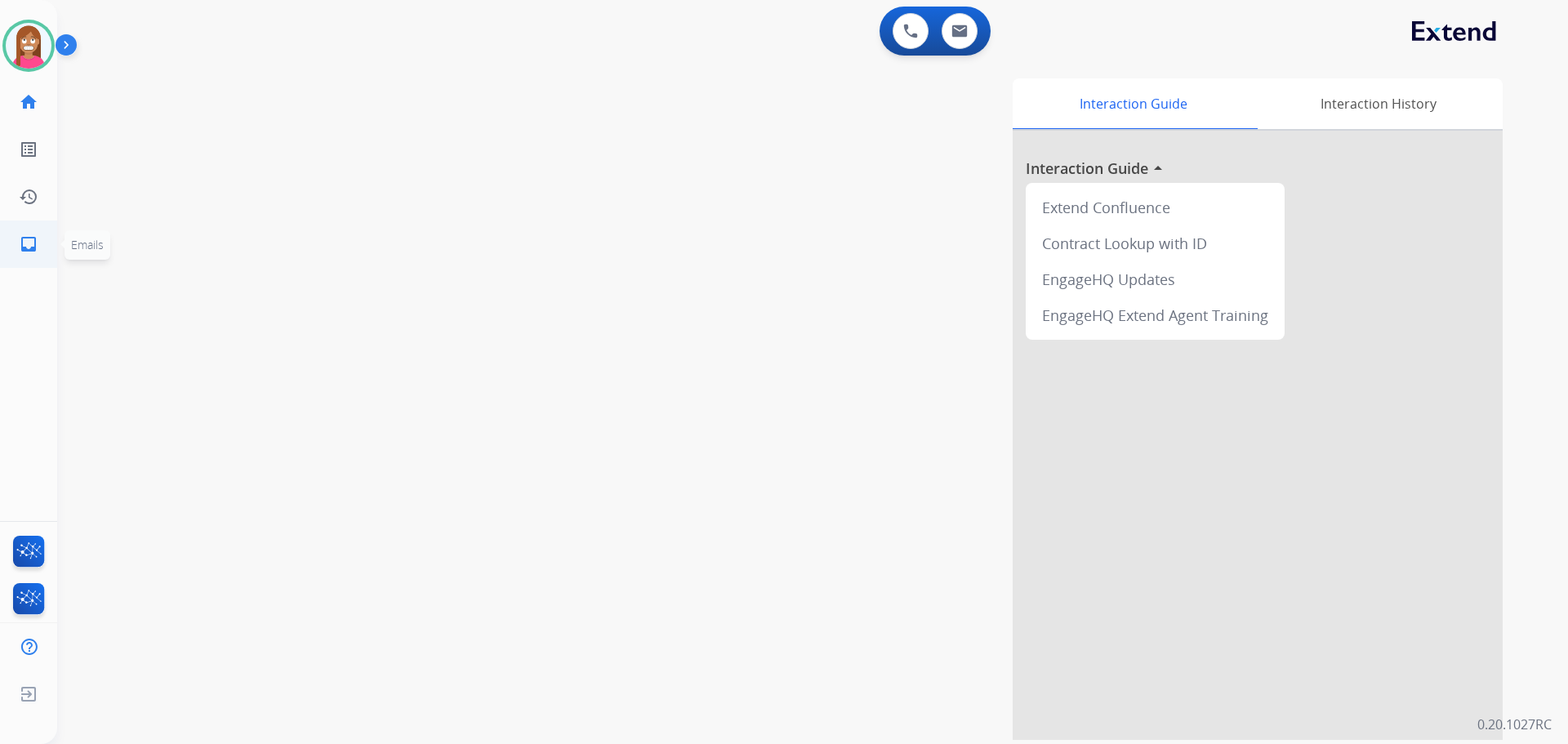
click at [28, 253] on mat-icon "inbox" at bounding box center [28, 243] width 19 height 19
select select "**********"
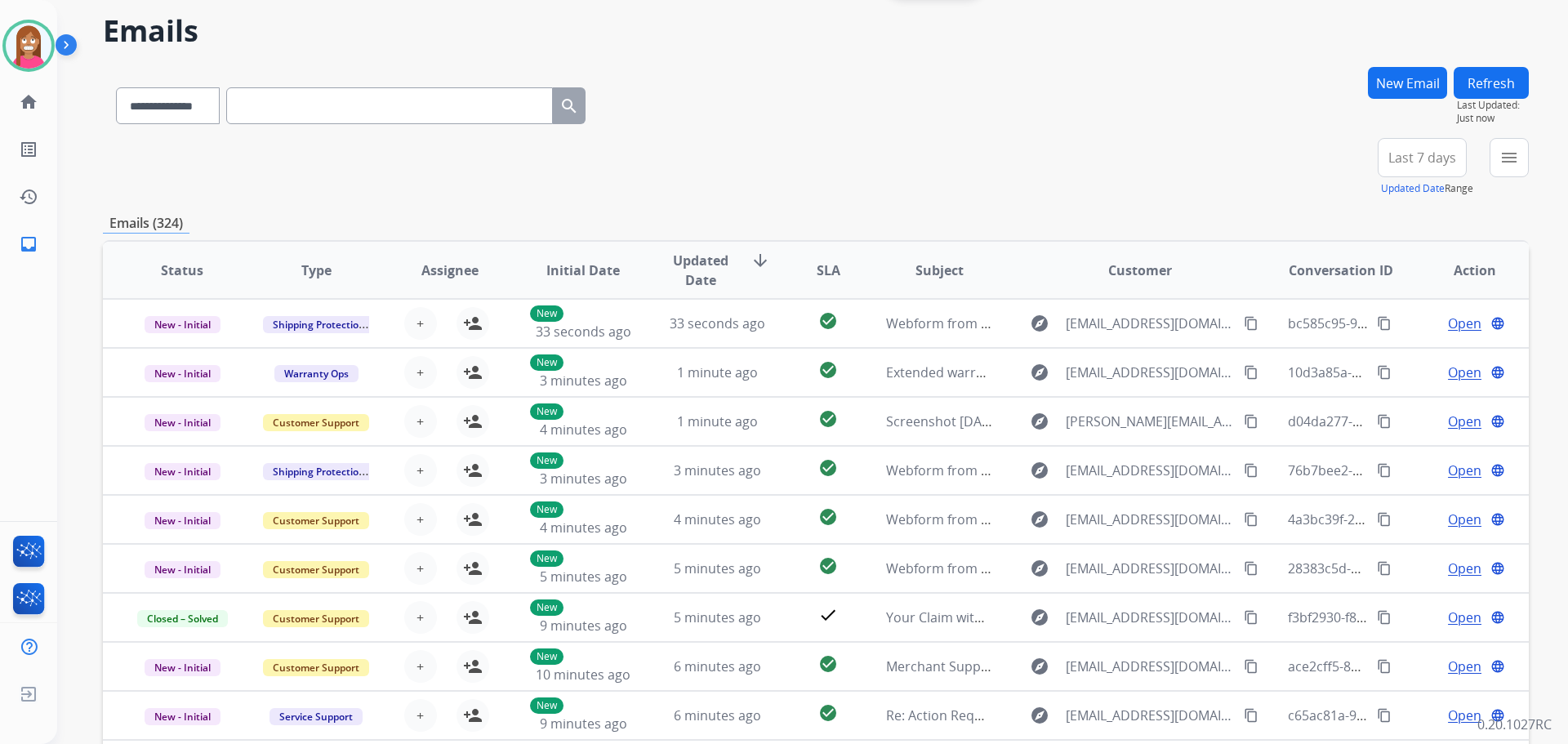
scroll to position [82, 0]
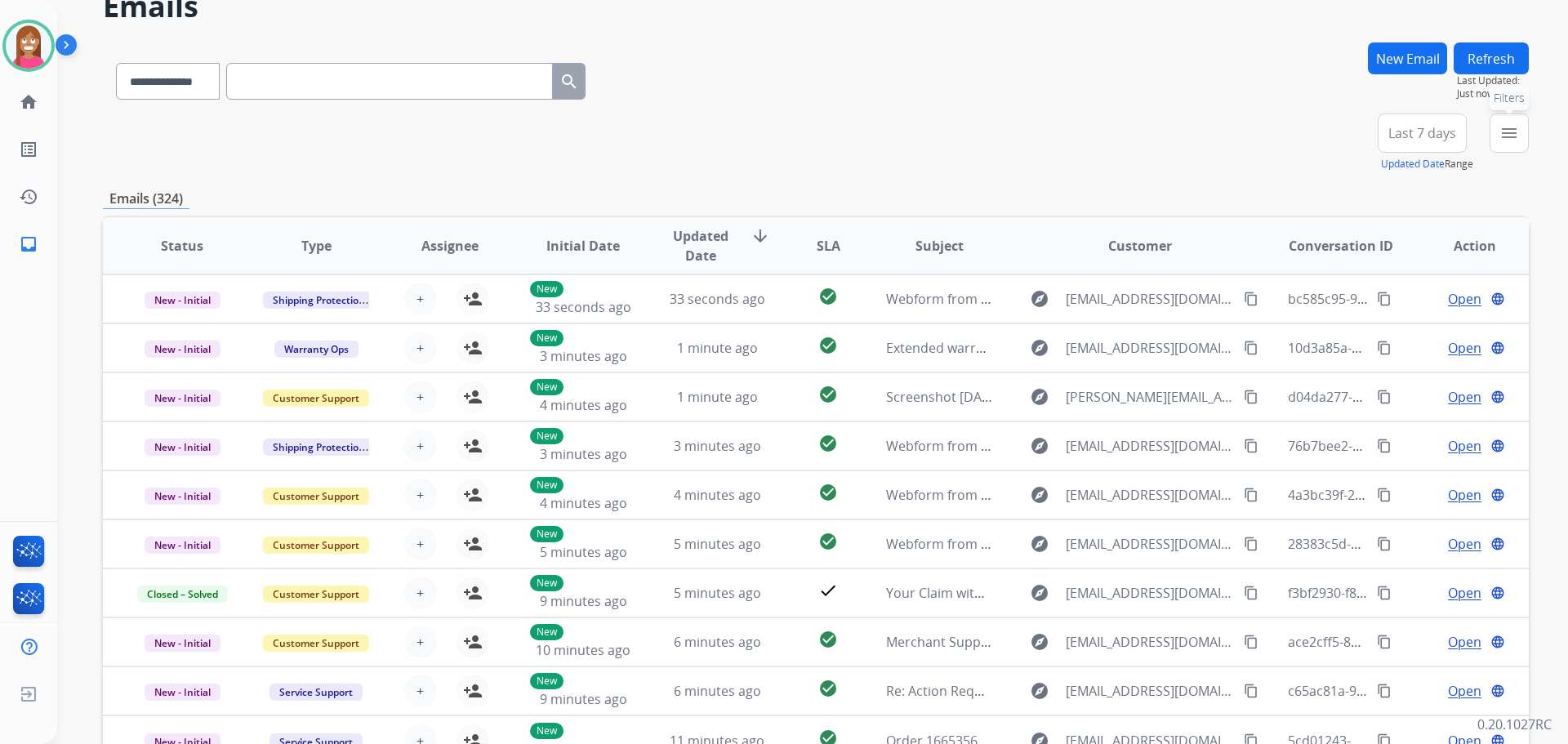
drag, startPoint x: 1495, startPoint y: 142, endPoint x: 1488, endPoint y: 153, distance: 13.0
click at [1495, 144] on button "menu Filters" at bounding box center [1509, 132] width 39 height 39
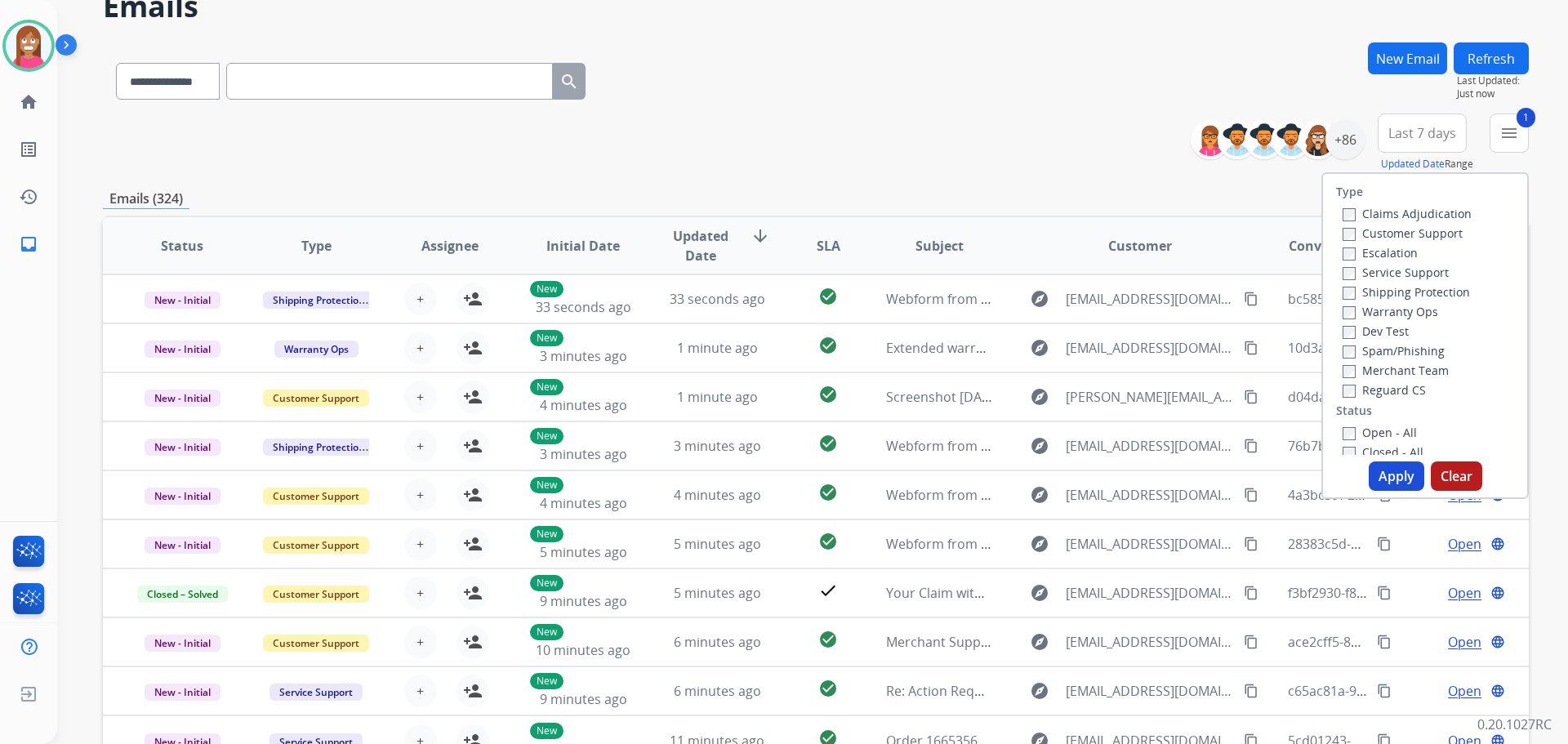
click at [1349, 287] on label "Shipping Protection" at bounding box center [1407, 292] width 128 height 16
click at [1353, 391] on label "Reguard CS" at bounding box center [1384, 389] width 83 height 16
click at [1363, 431] on label "Open - All" at bounding box center [1379, 432] width 74 height 16
click at [1388, 480] on button "Apply" at bounding box center [1397, 476] width 56 height 29
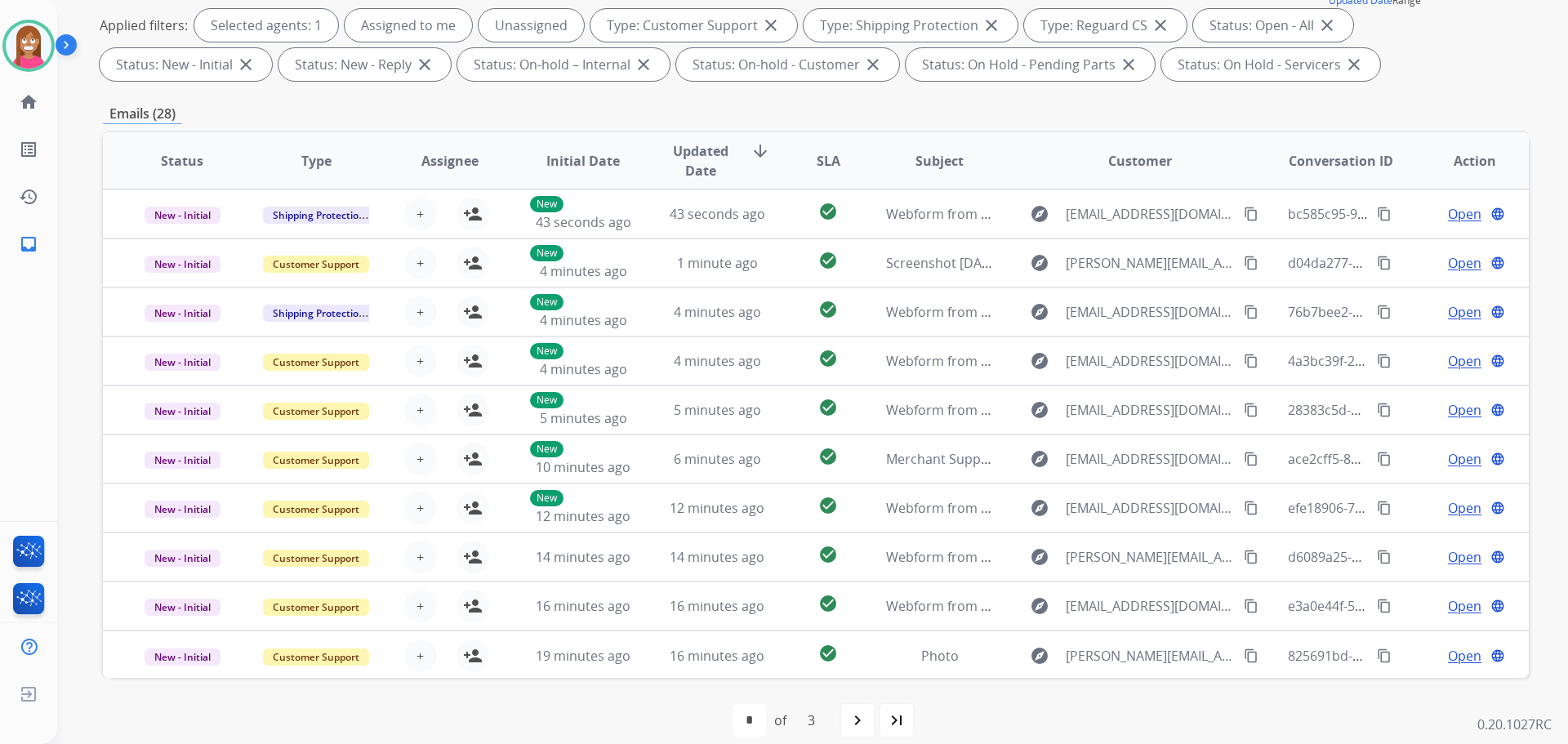
scroll to position [2, 0]
click at [26, 31] on img at bounding box center [28, 46] width 46 height 46
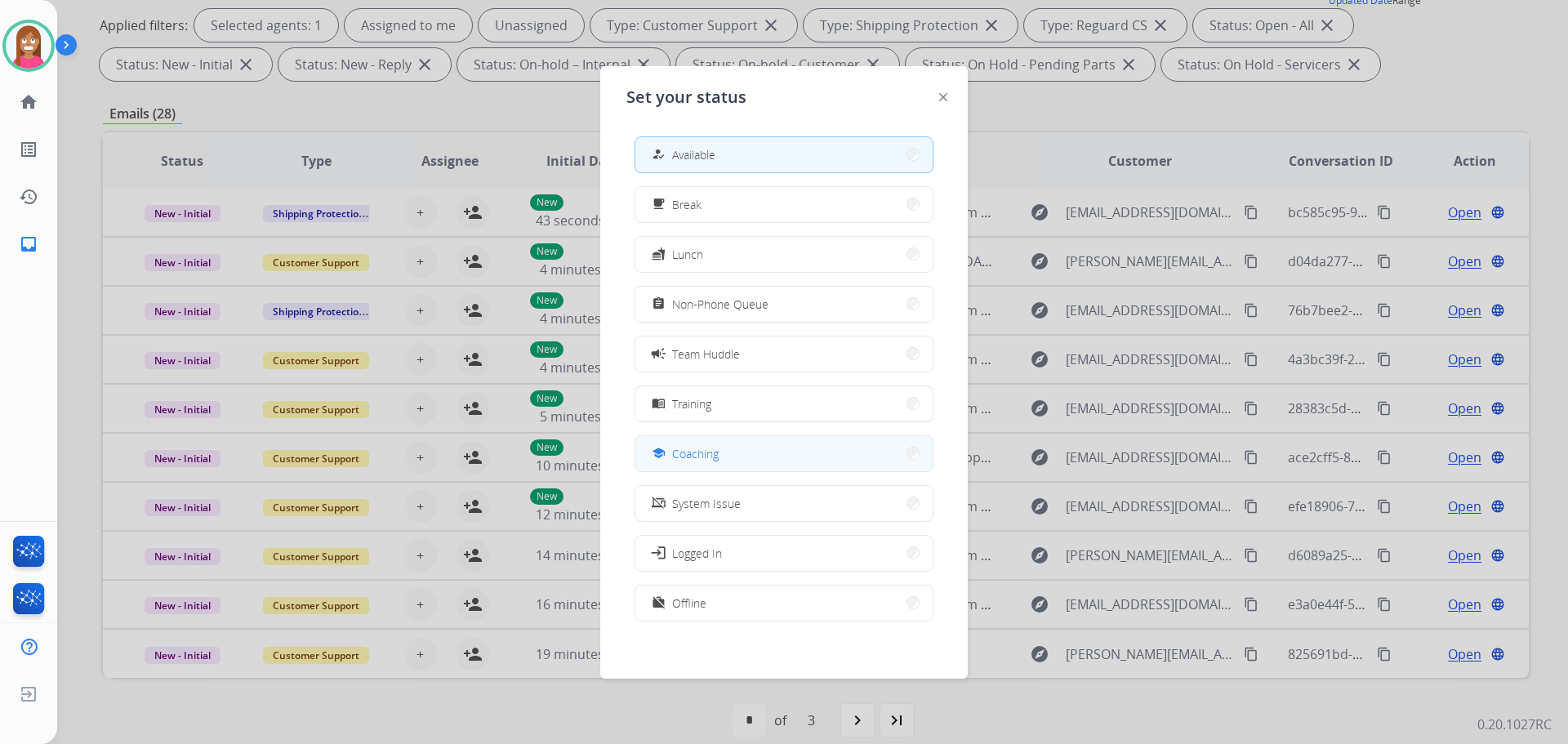
click at [691, 447] on span "Coaching" at bounding box center [695, 453] width 47 height 17
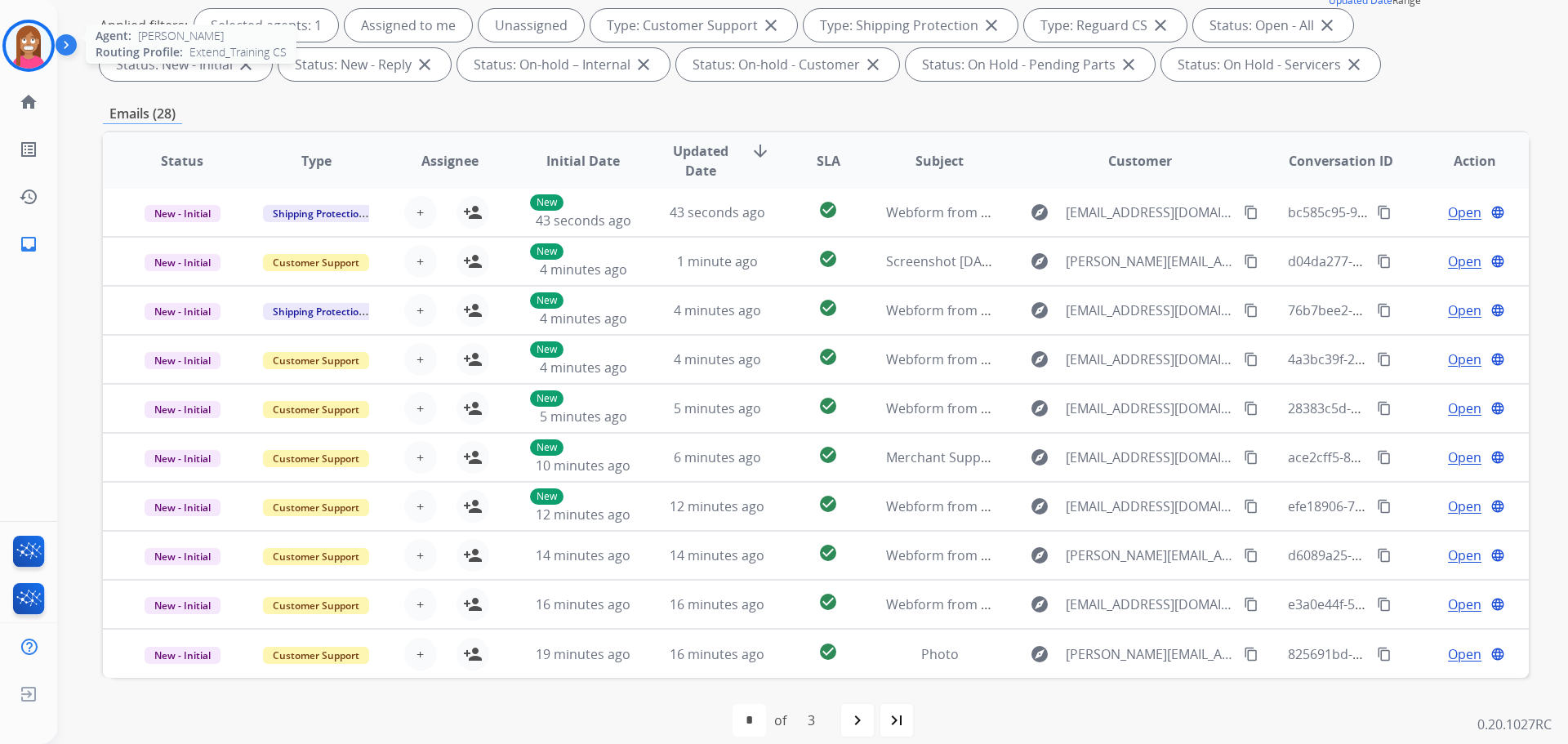
click at [30, 36] on img at bounding box center [28, 46] width 46 height 46
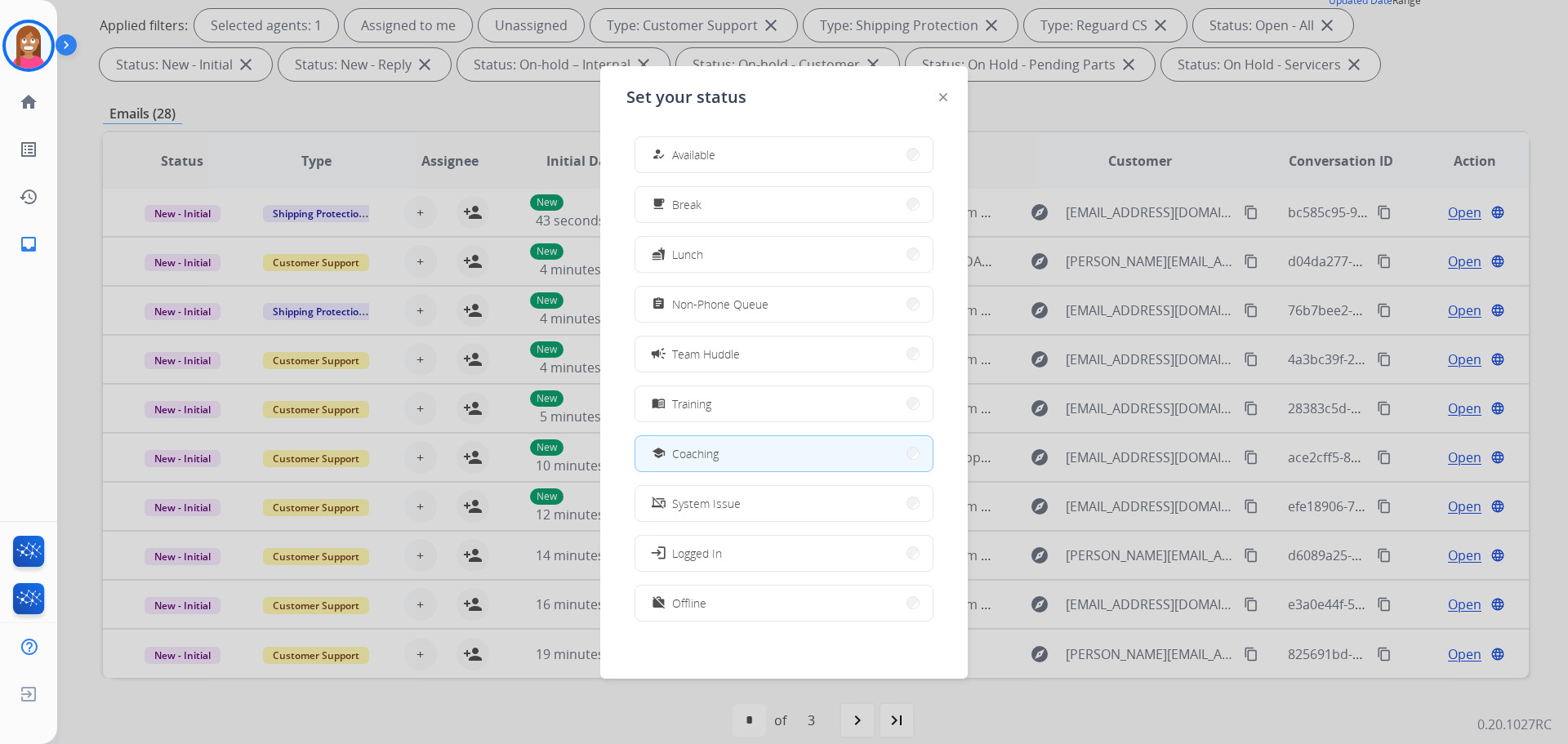
drag, startPoint x: 722, startPoint y: 156, endPoint x: 714, endPoint y: 152, distance: 8.9
click at [721, 156] on button "how_to_reg Available" at bounding box center [784, 154] width 297 height 36
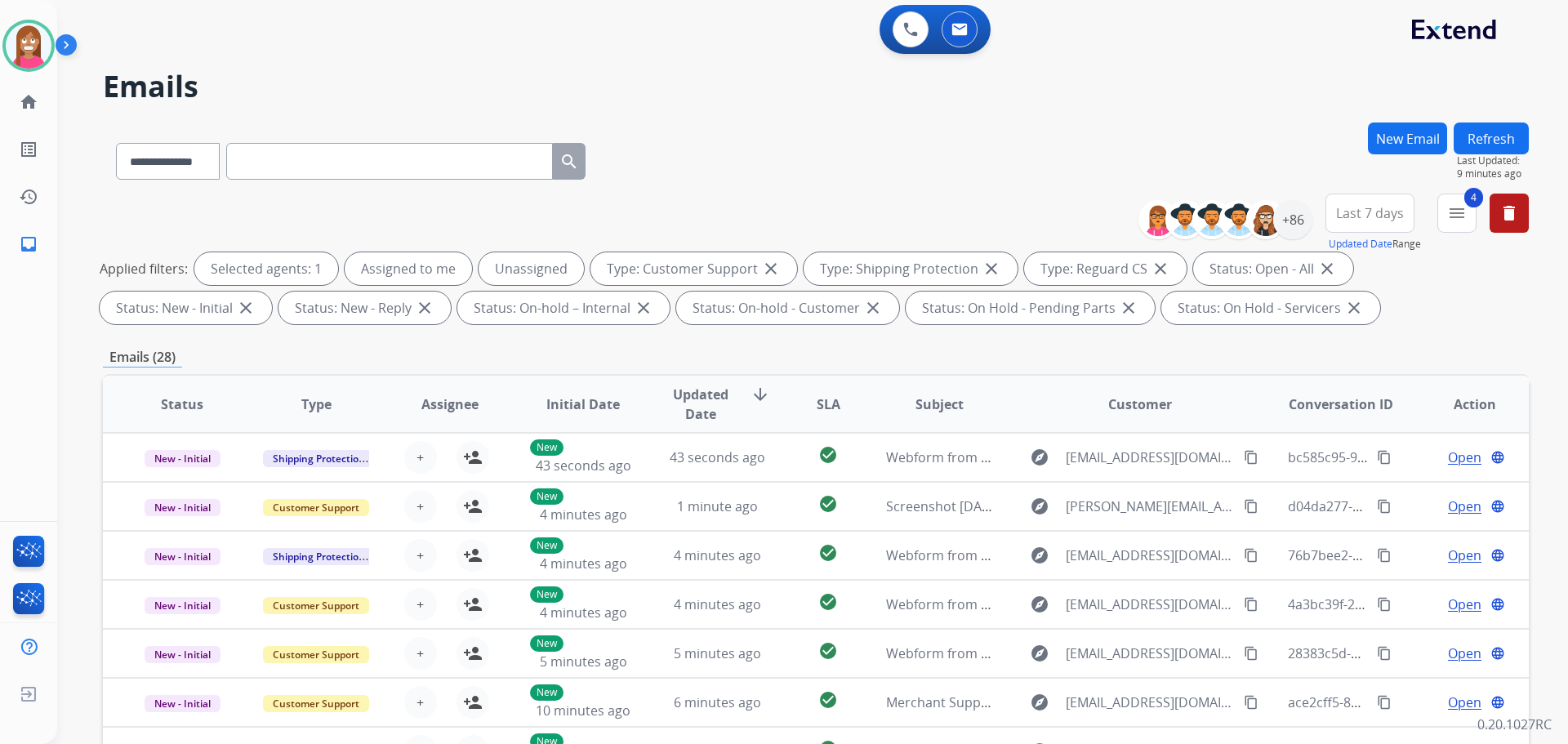
scroll to position [0, 0]
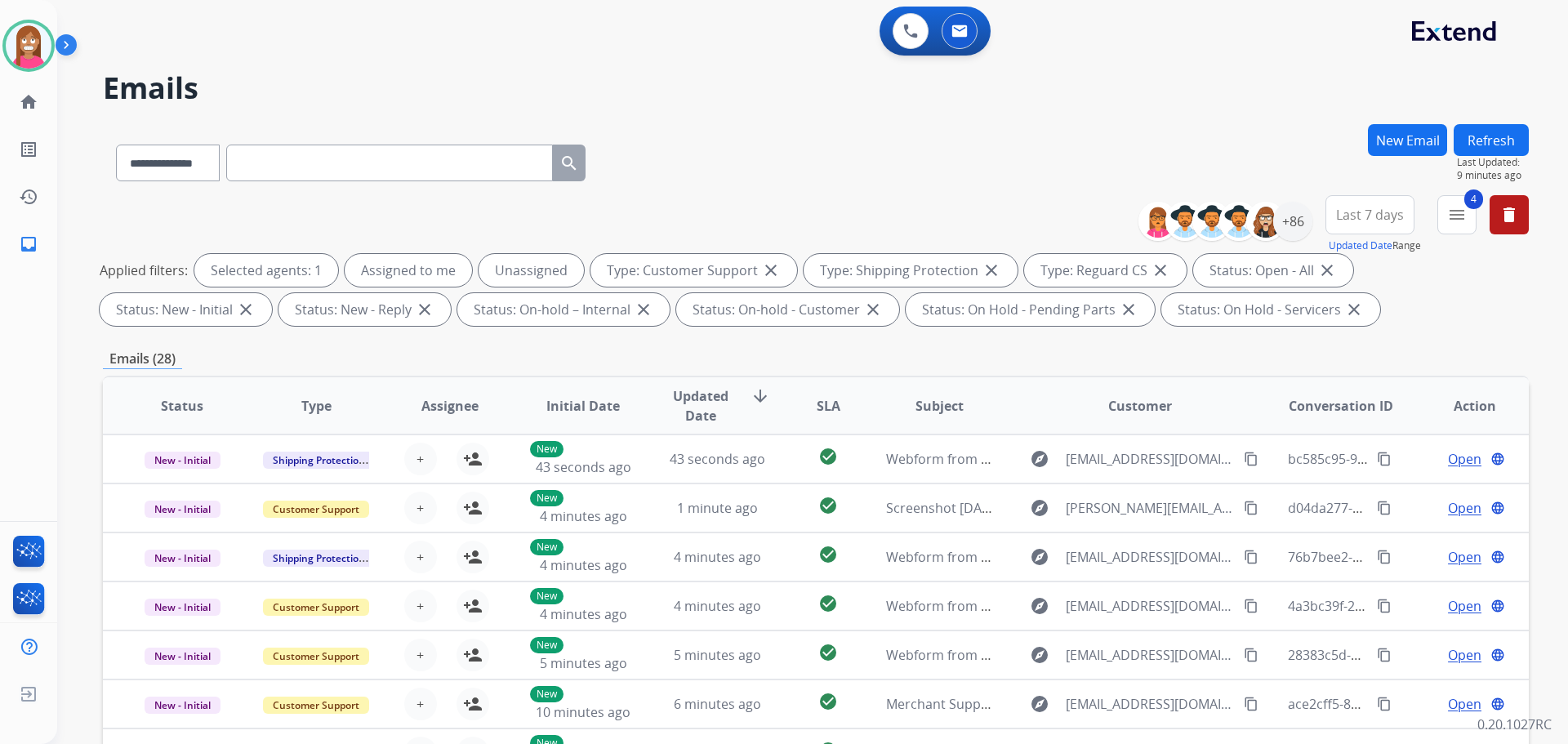
click at [1490, 137] on button "Refresh" at bounding box center [1491, 140] width 75 height 32
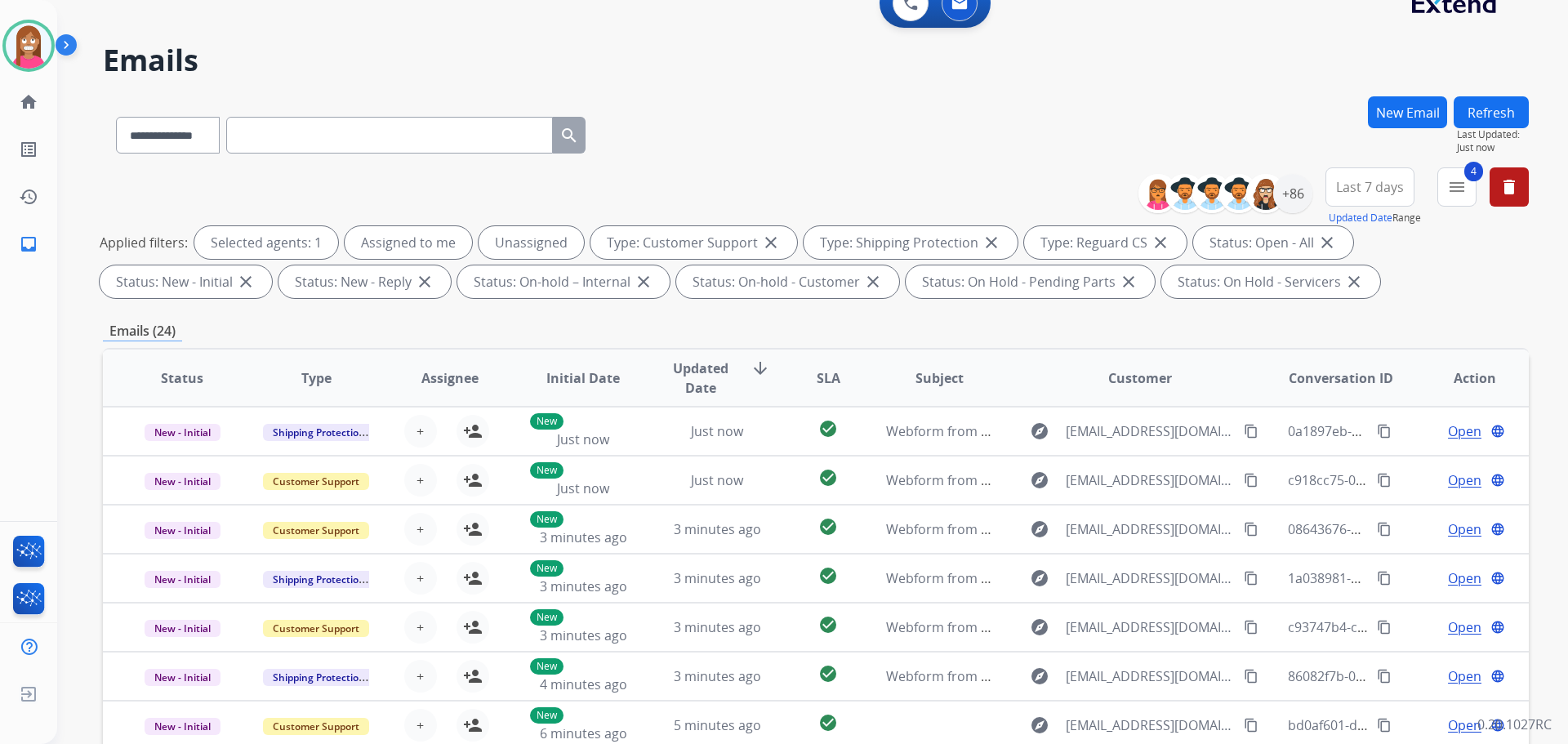
scroll to position [19, 0]
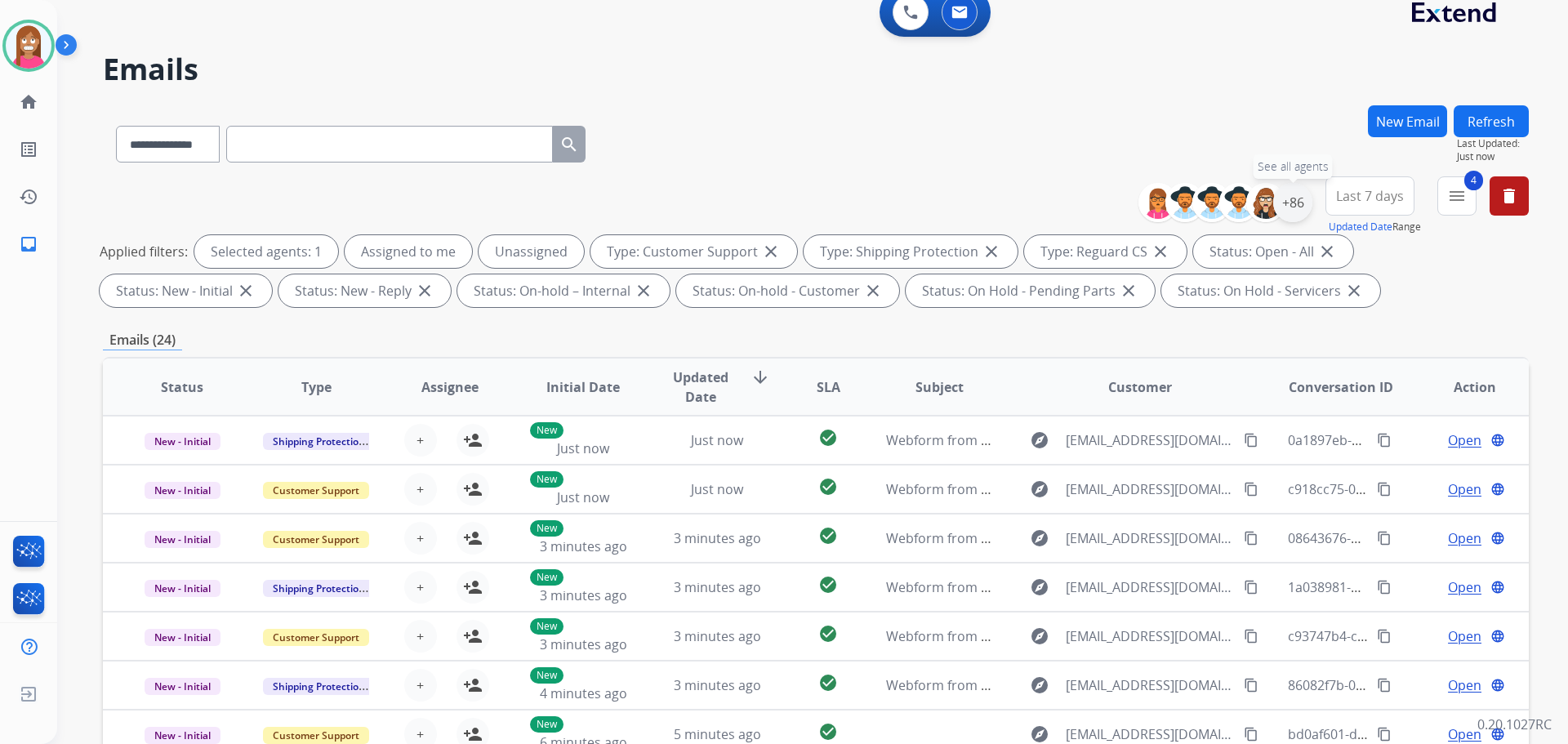
click at [1296, 204] on div "+86" at bounding box center [1293, 202] width 39 height 39
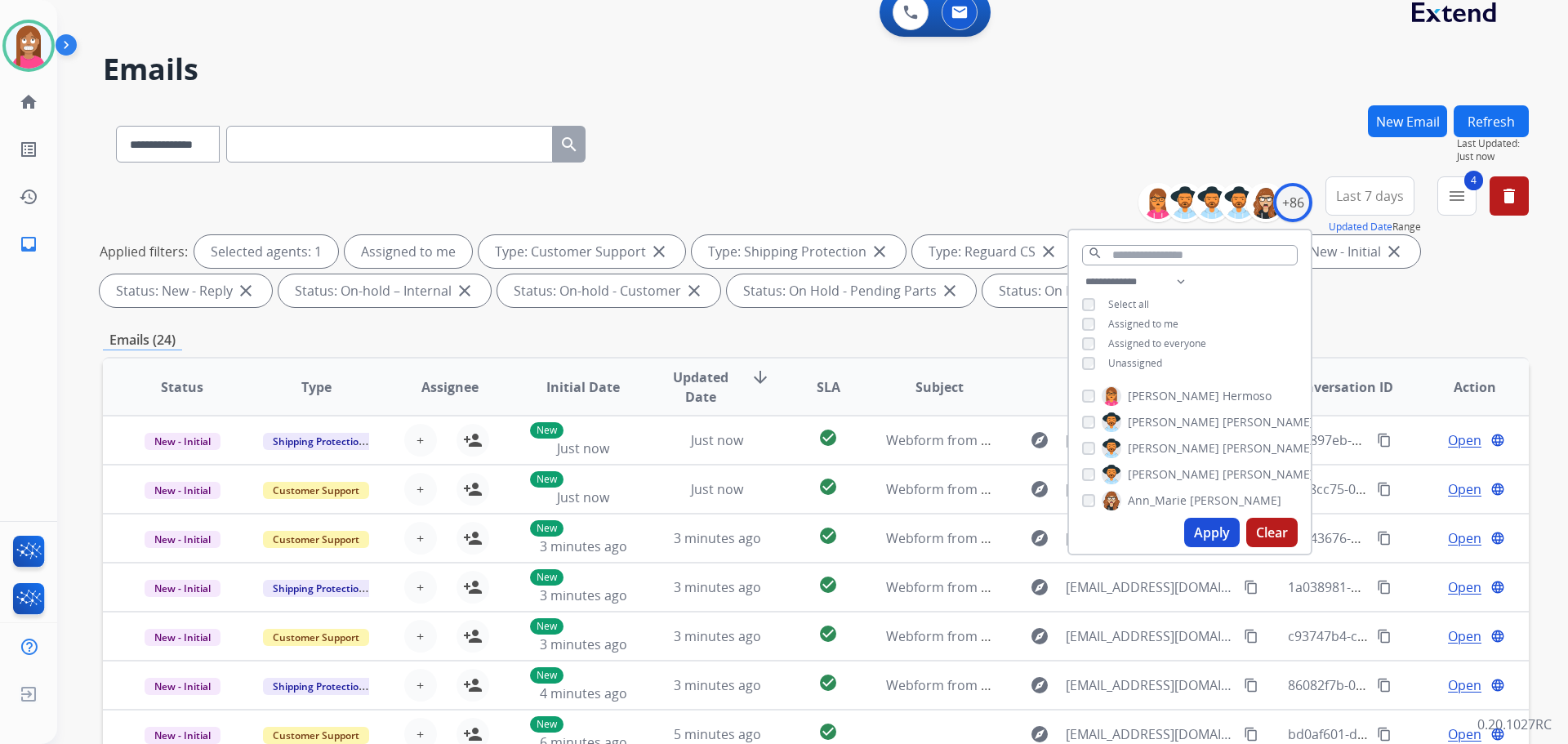
click at [1213, 536] on button "Apply" at bounding box center [1211, 532] width 56 height 29
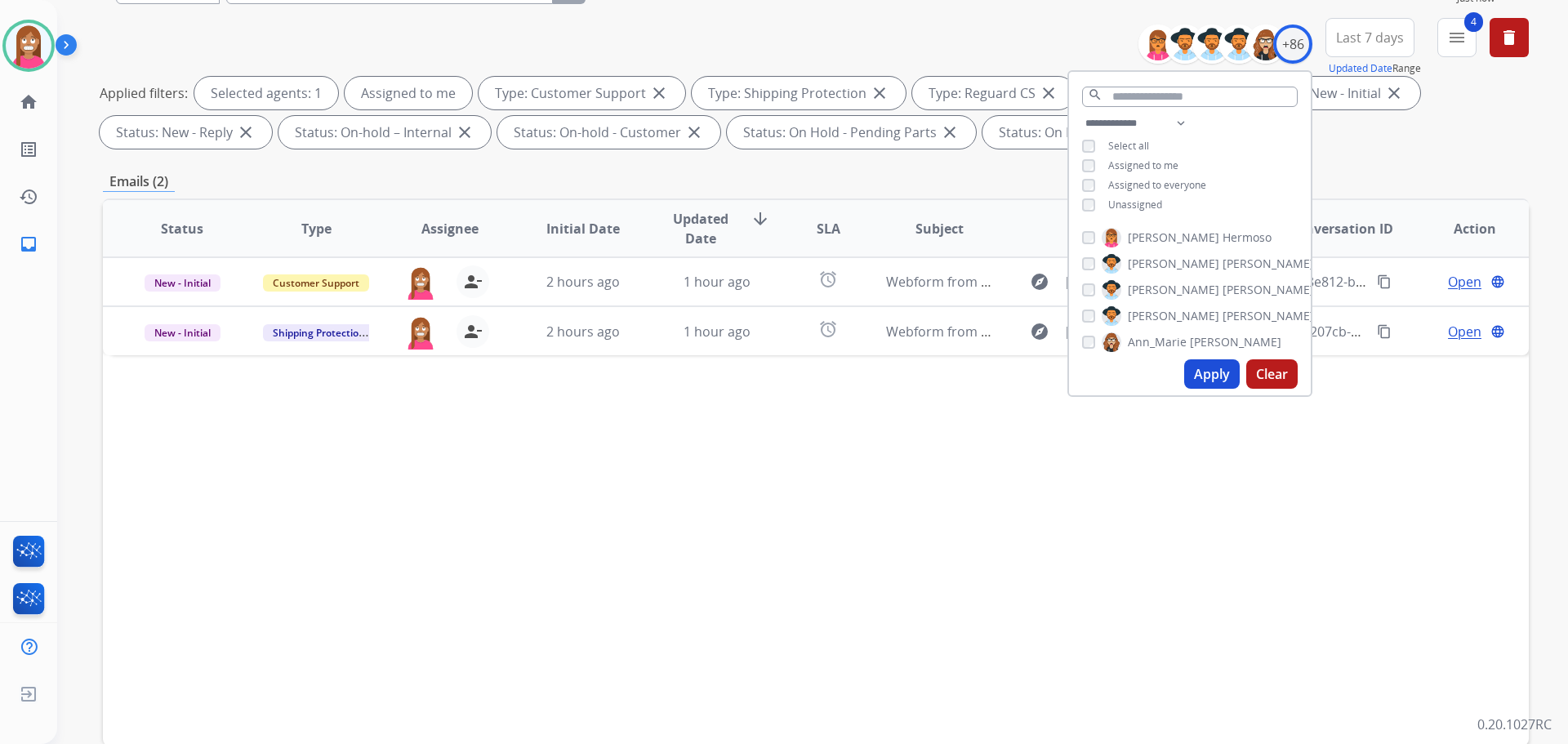
scroll to position [245, 0]
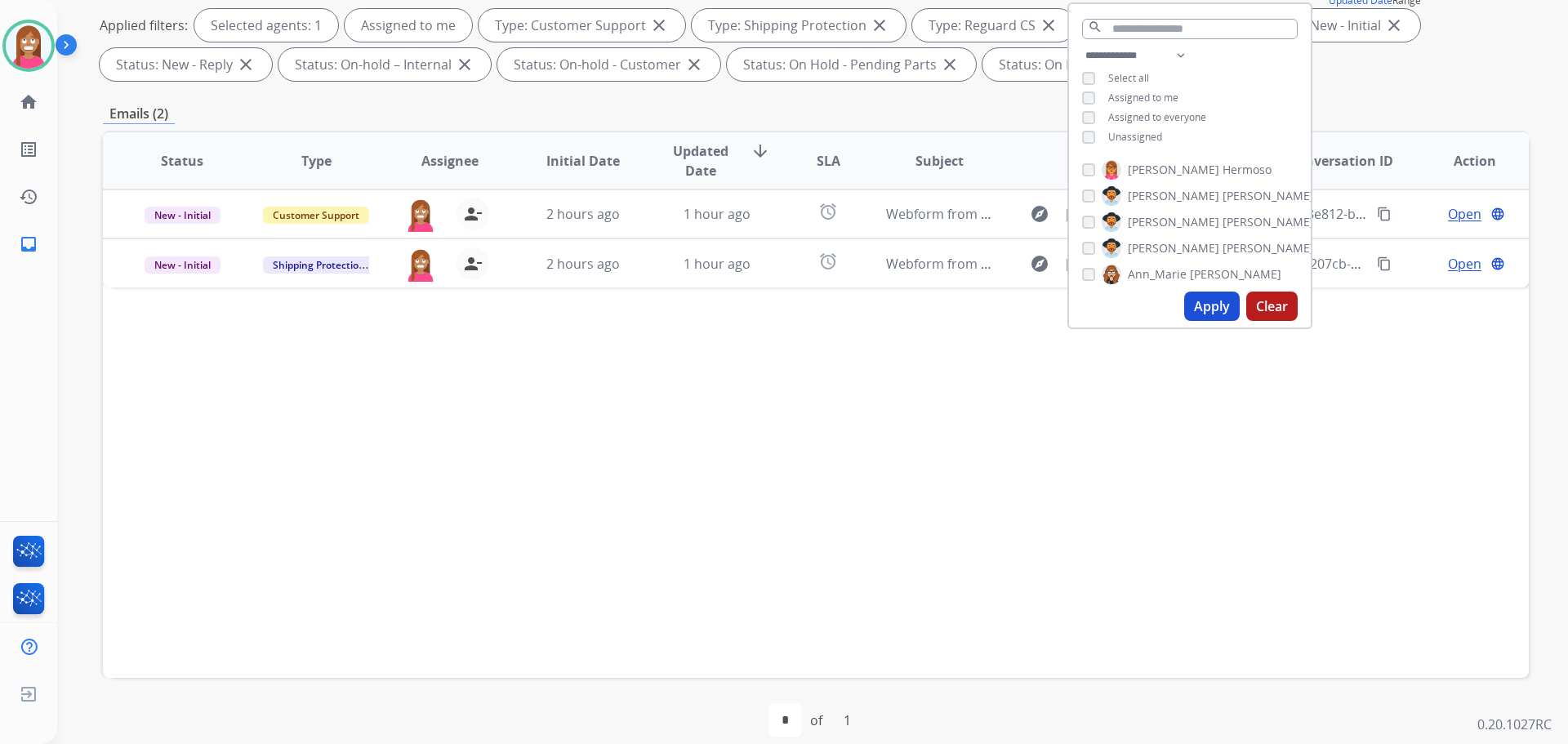
click at [749, 426] on div "Status Type Assignee Initial Date Updated Date arrow_downward SLA Subject Custo…" at bounding box center [815, 404] width 1426 height 547
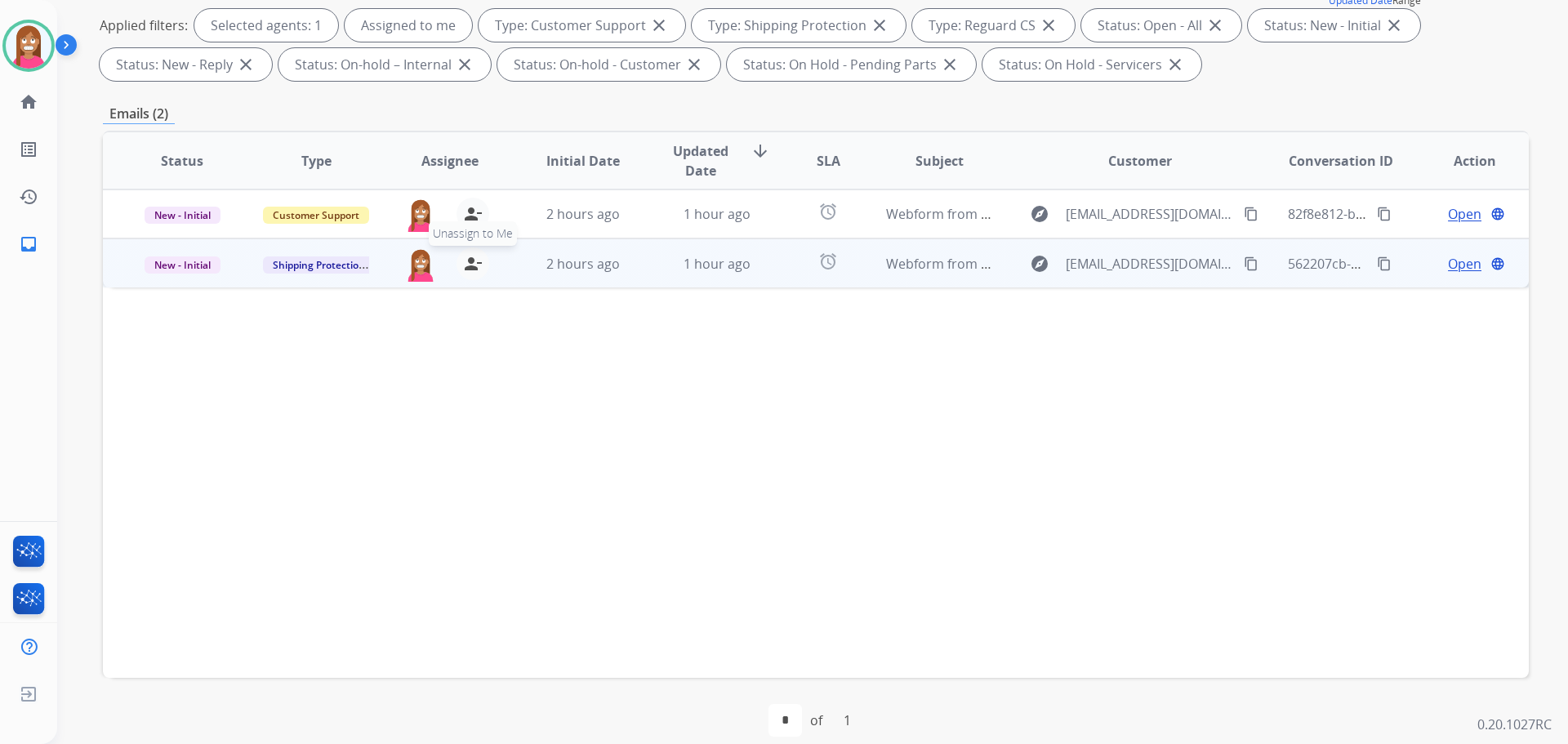
click at [473, 268] on mat-icon "person_remove" at bounding box center [472, 263] width 19 height 19
click at [473, 268] on mat-icon "person_add" at bounding box center [472, 263] width 19 height 19
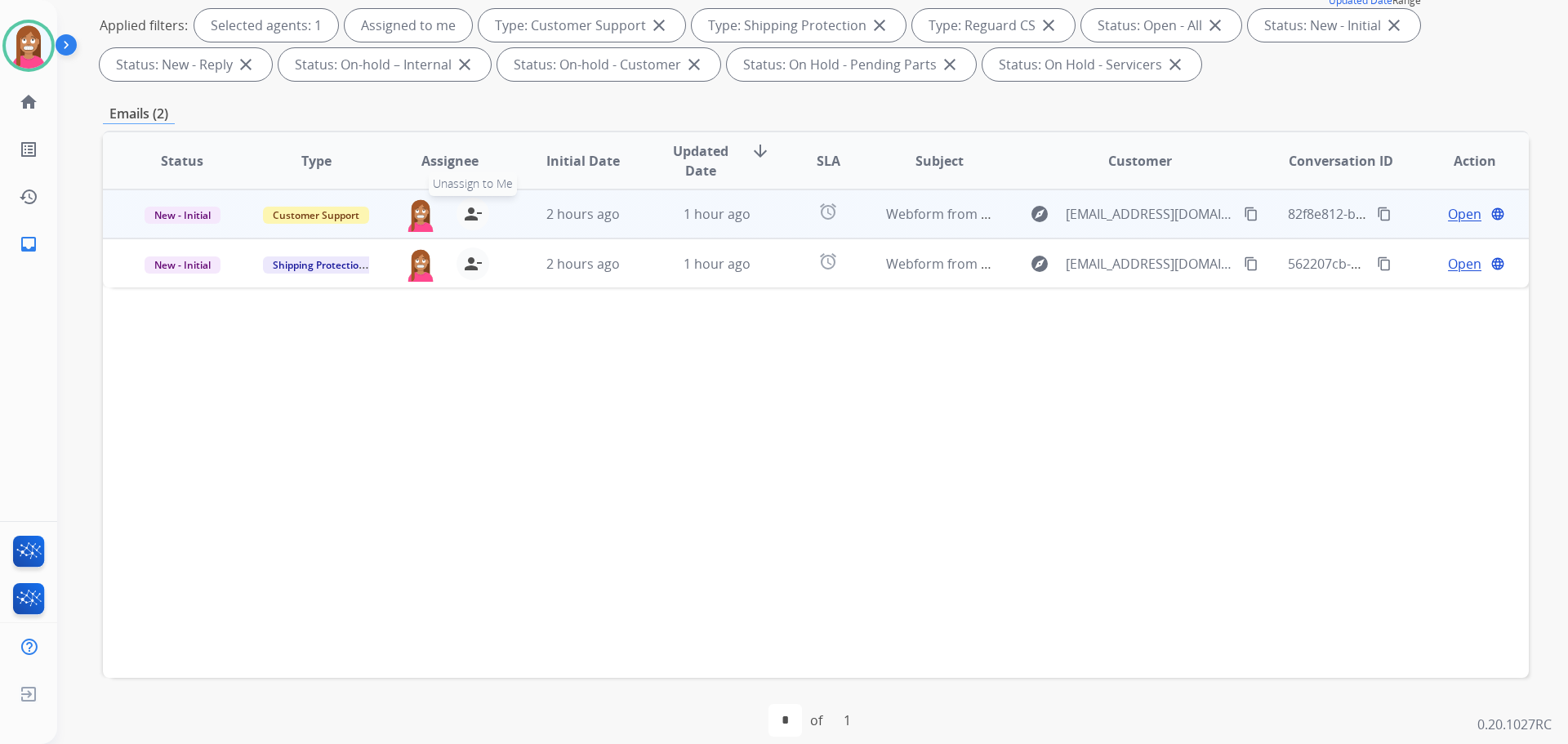
click at [468, 212] on mat-icon "person_remove" at bounding box center [472, 213] width 19 height 19
click at [468, 212] on mat-icon "person_add" at bounding box center [472, 213] width 19 height 19
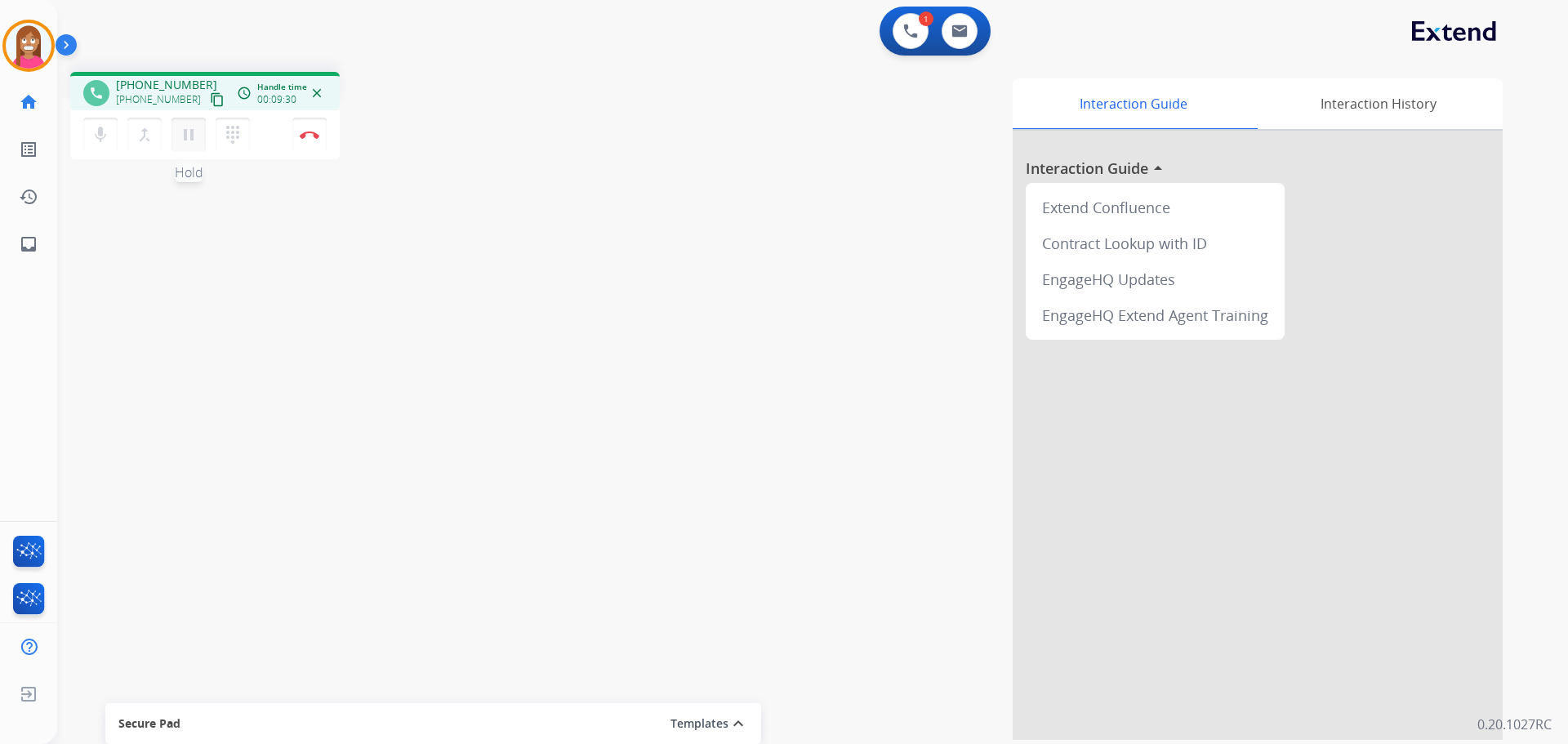
click at [187, 132] on mat-icon "pause" at bounding box center [188, 134] width 19 height 19
click at [234, 136] on mat-icon "dialpad" at bounding box center [232, 134] width 19 height 19
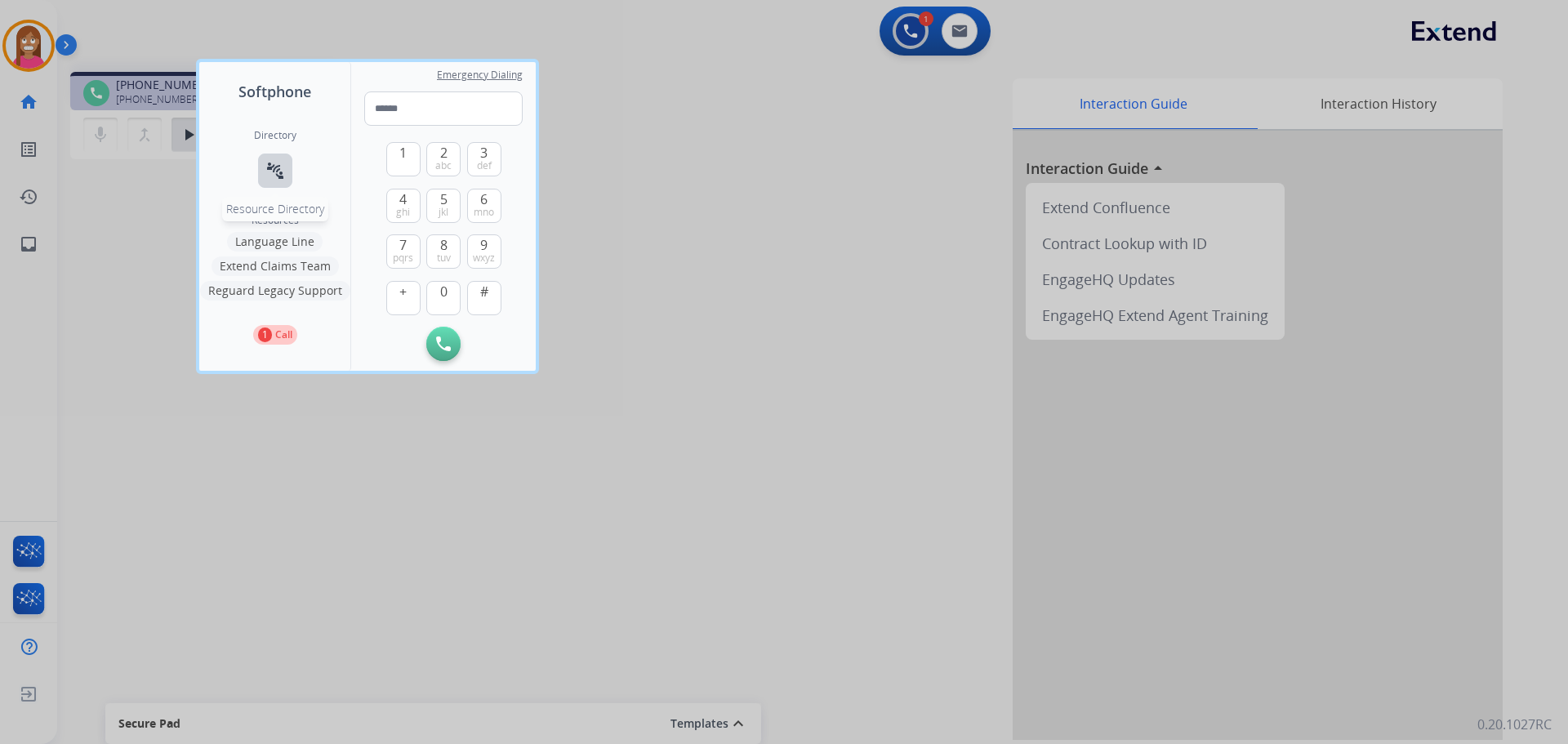
click at [269, 172] on mat-icon "connect_without_contact" at bounding box center [275, 170] width 19 height 19
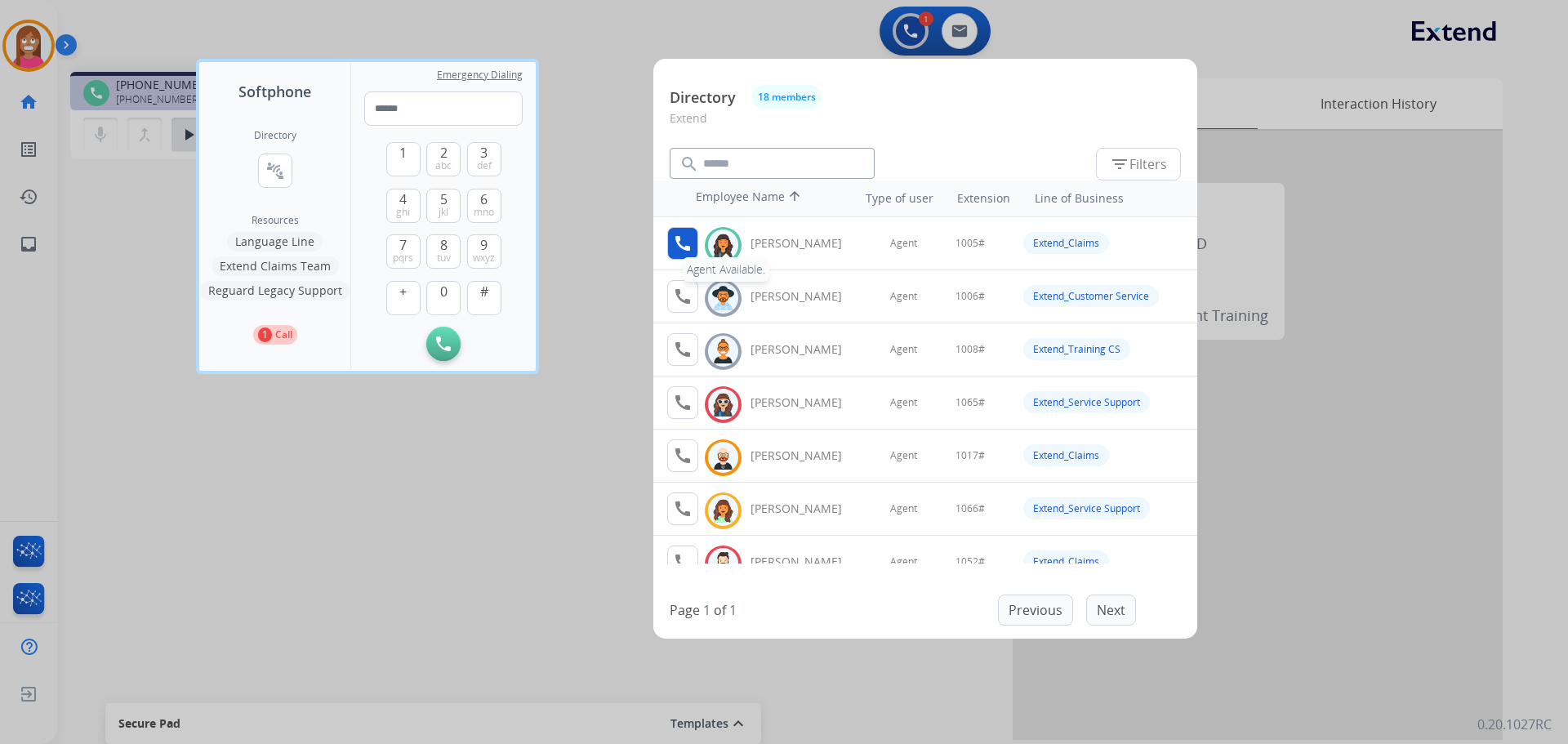
drag, startPoint x: 663, startPoint y: 244, endPoint x: 683, endPoint y: 244, distance: 20.0
click at [683, 244] on mat-icon "call" at bounding box center [682, 243] width 19 height 19
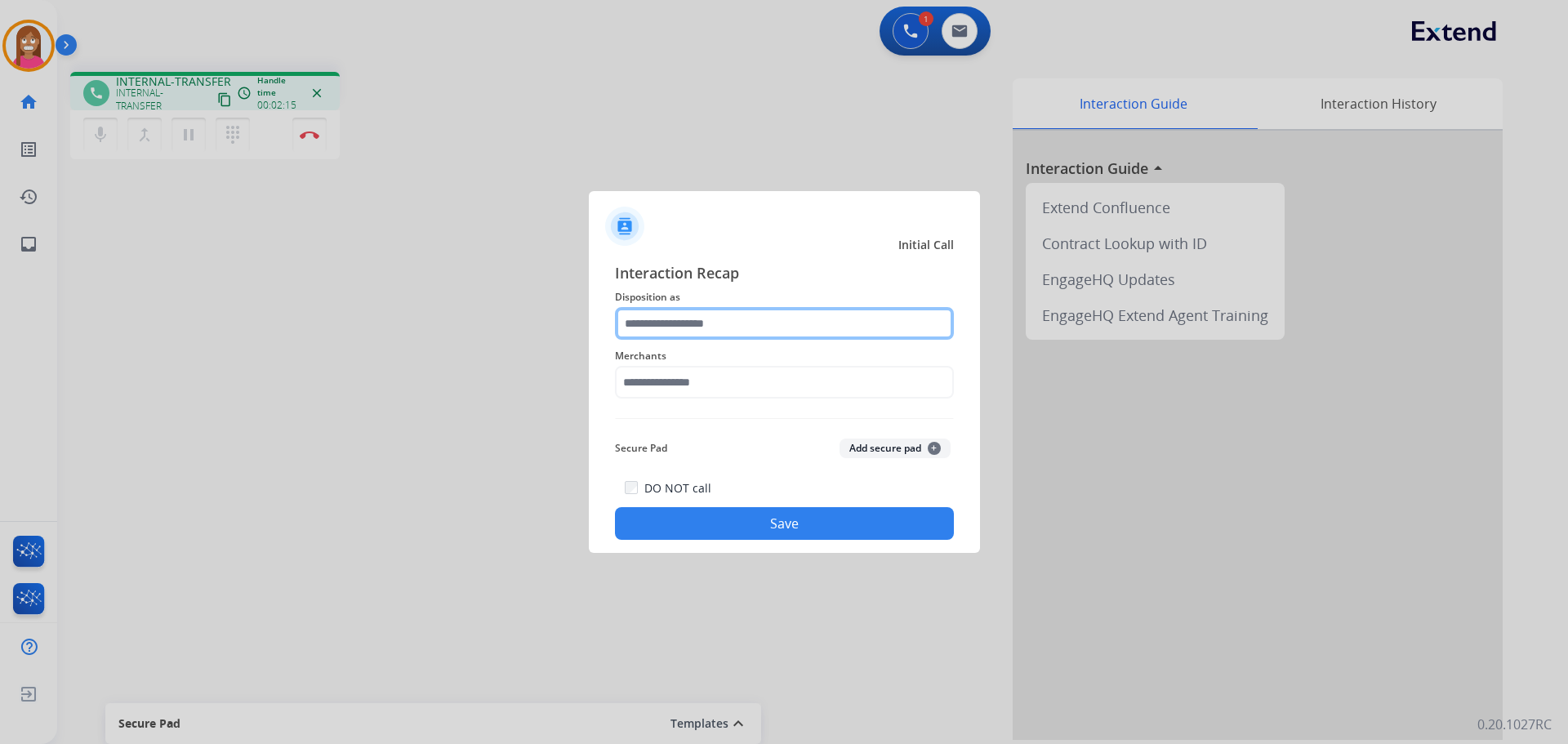
click at [671, 331] on input "text" at bounding box center [784, 324] width 339 height 33
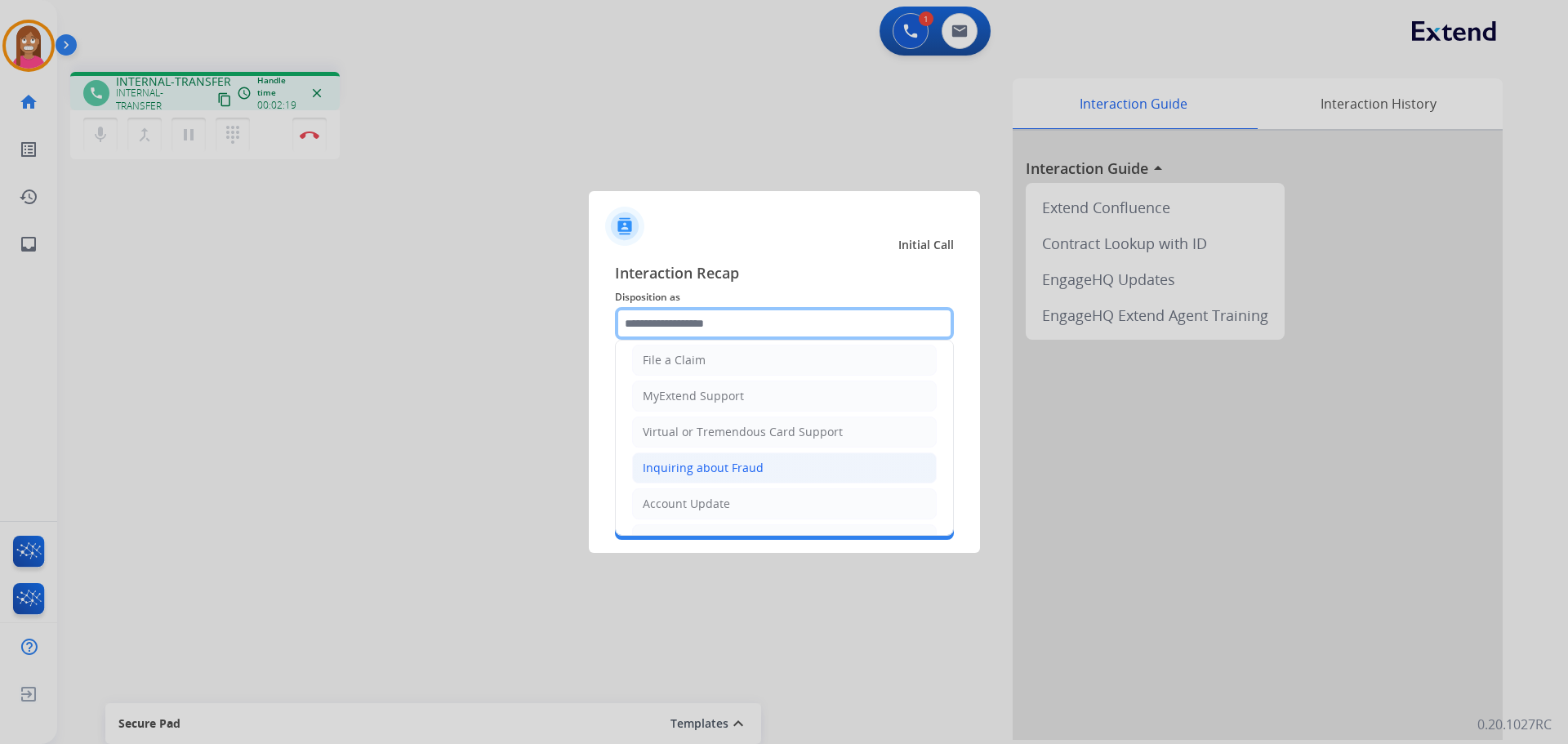
scroll to position [163, 0]
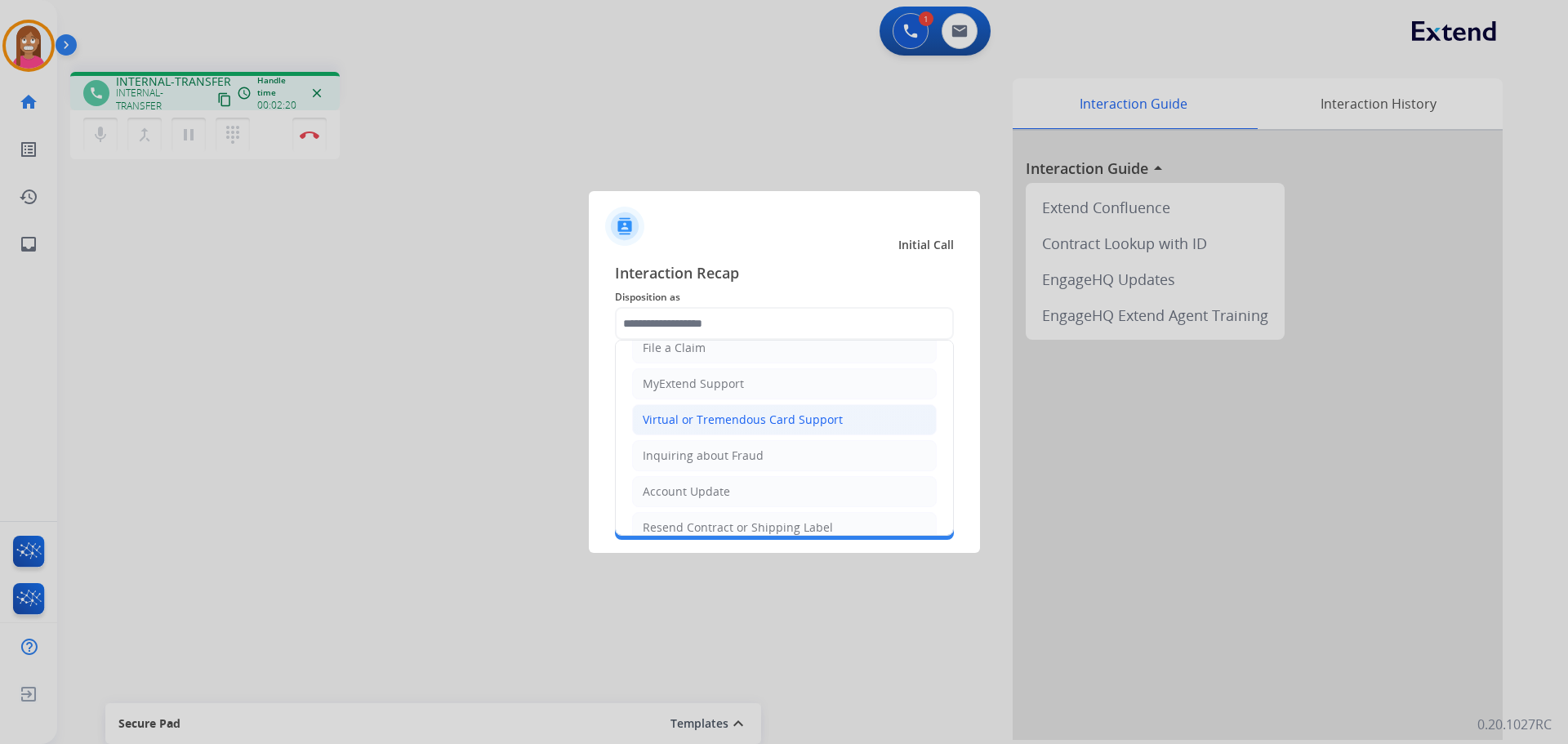
click at [659, 433] on li "Virtual or Tremendous Card Support" at bounding box center [784, 419] width 305 height 31
type input "**********"
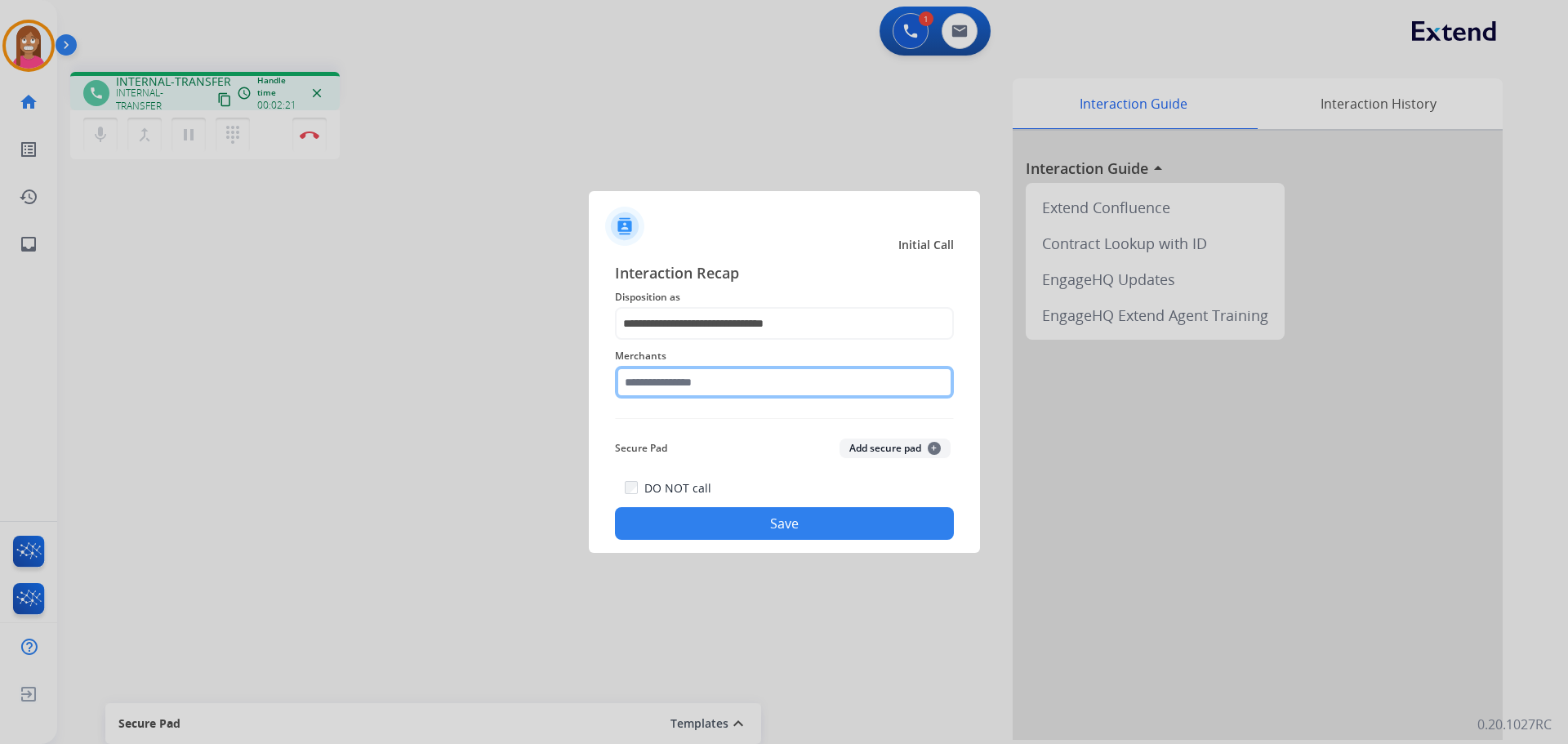
click at [648, 380] on input "text" at bounding box center [784, 382] width 339 height 33
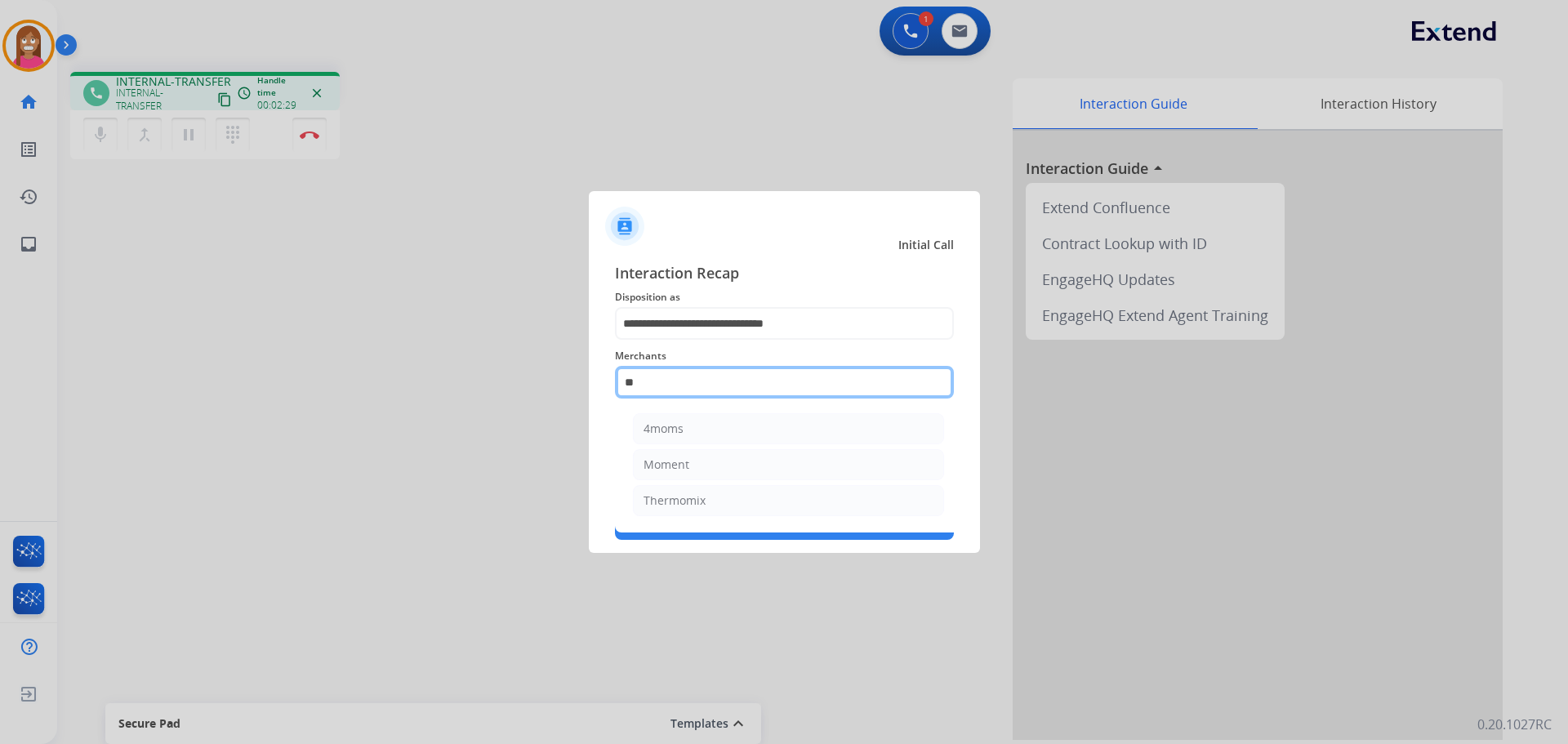
type input "*"
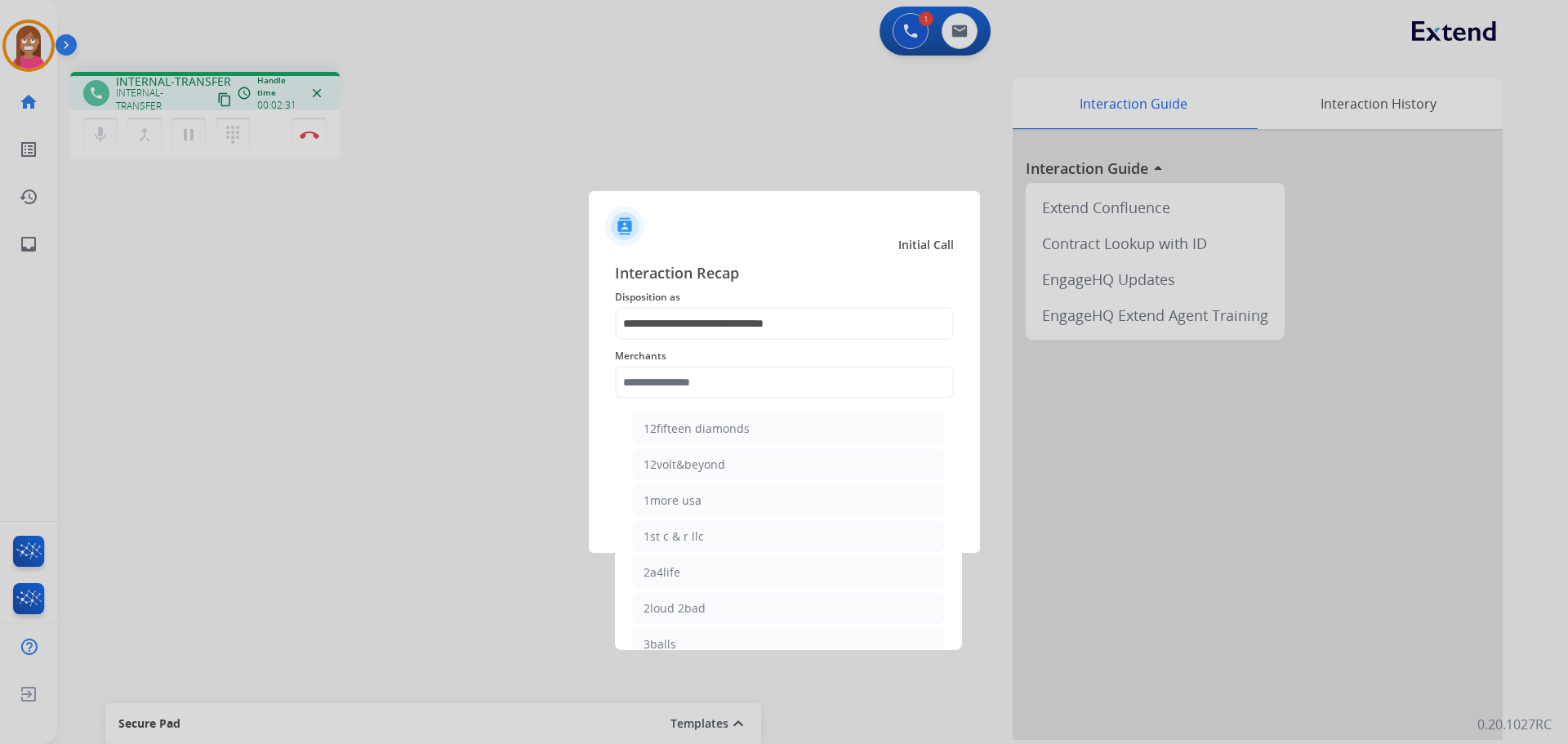
drag, startPoint x: 526, startPoint y: 512, endPoint x: 530, endPoint y: 503, distance: 9.8
click at [524, 511] on div at bounding box center [784, 372] width 1568 height 744
drag, startPoint x: 481, startPoint y: 477, endPoint x: 602, endPoint y: 488, distance: 121.5
click at [482, 476] on div at bounding box center [784, 372] width 1568 height 744
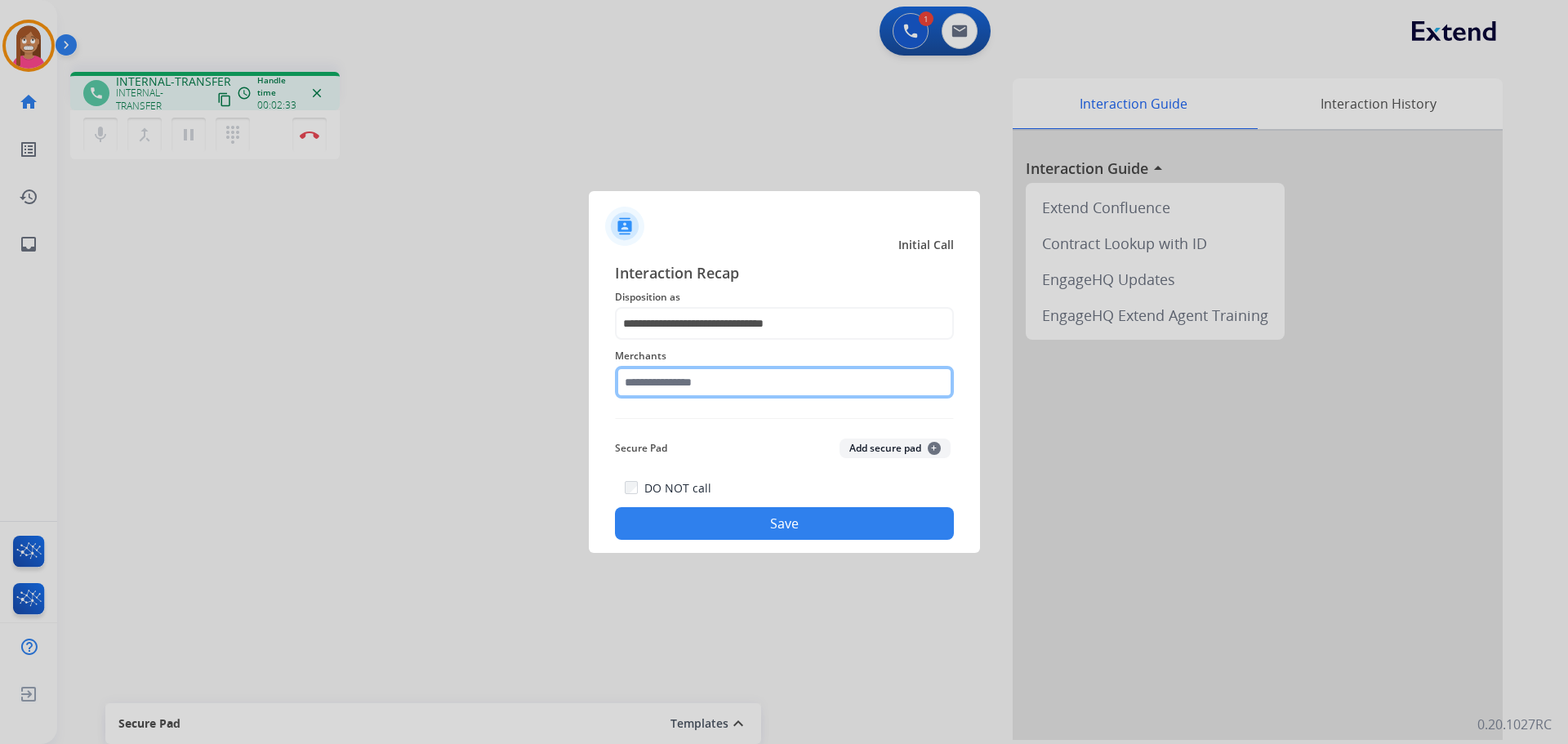
click at [652, 373] on input "text" at bounding box center [784, 382] width 339 height 33
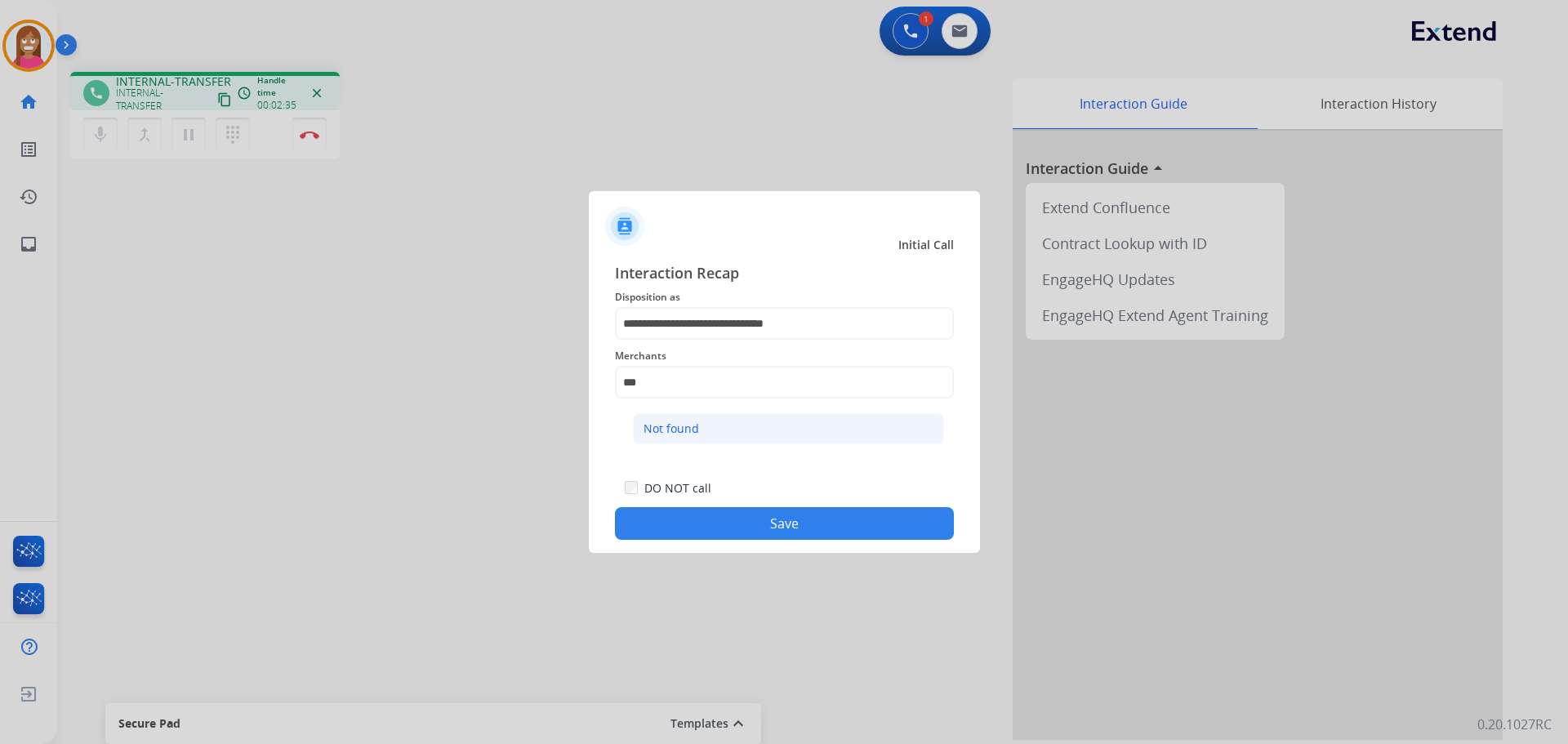
click at [675, 433] on div "Not found" at bounding box center [671, 429] width 56 height 16
type input "*********"
click at [702, 516] on button "Save" at bounding box center [784, 523] width 339 height 33
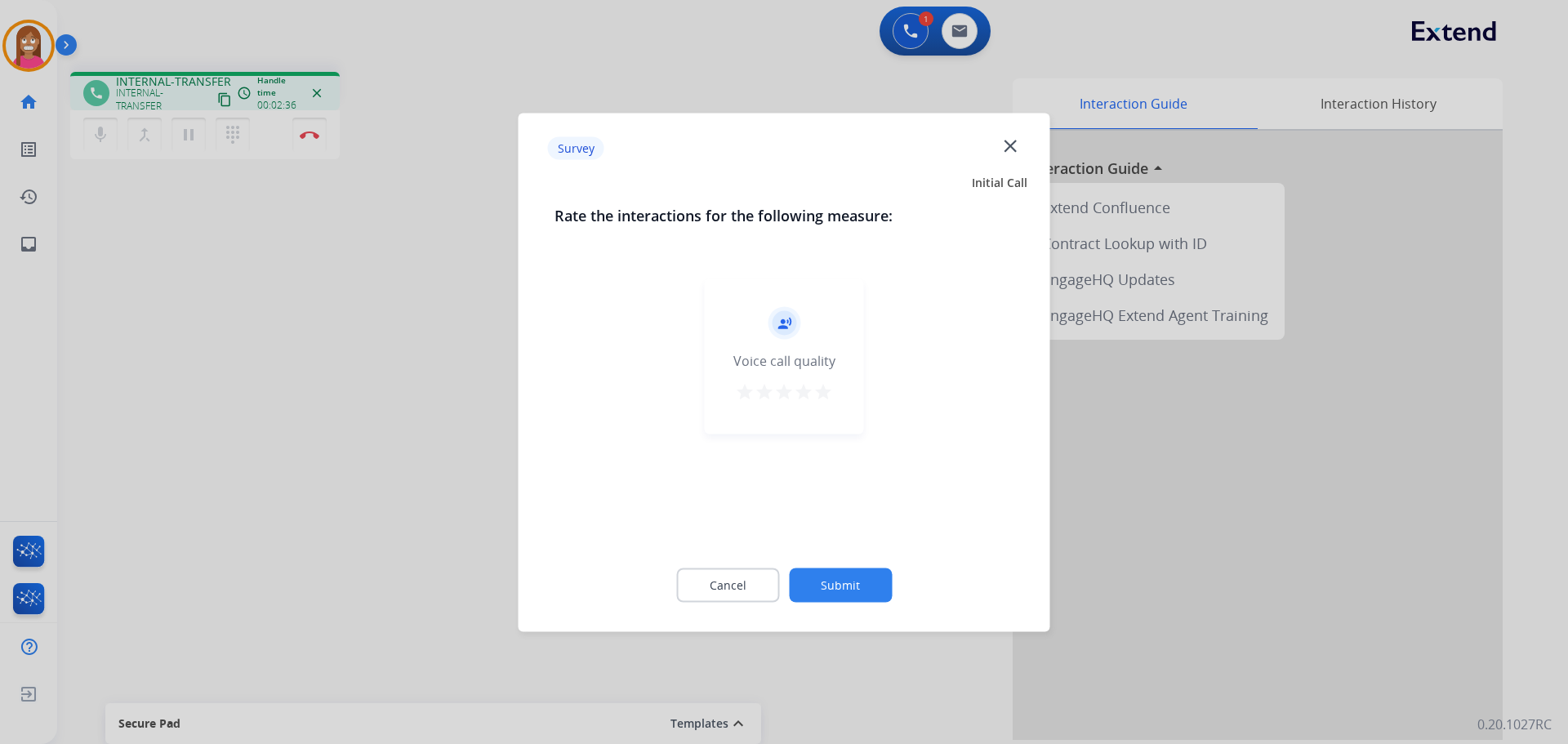
click at [1019, 141] on mat-icon "close" at bounding box center [1010, 145] width 21 height 21
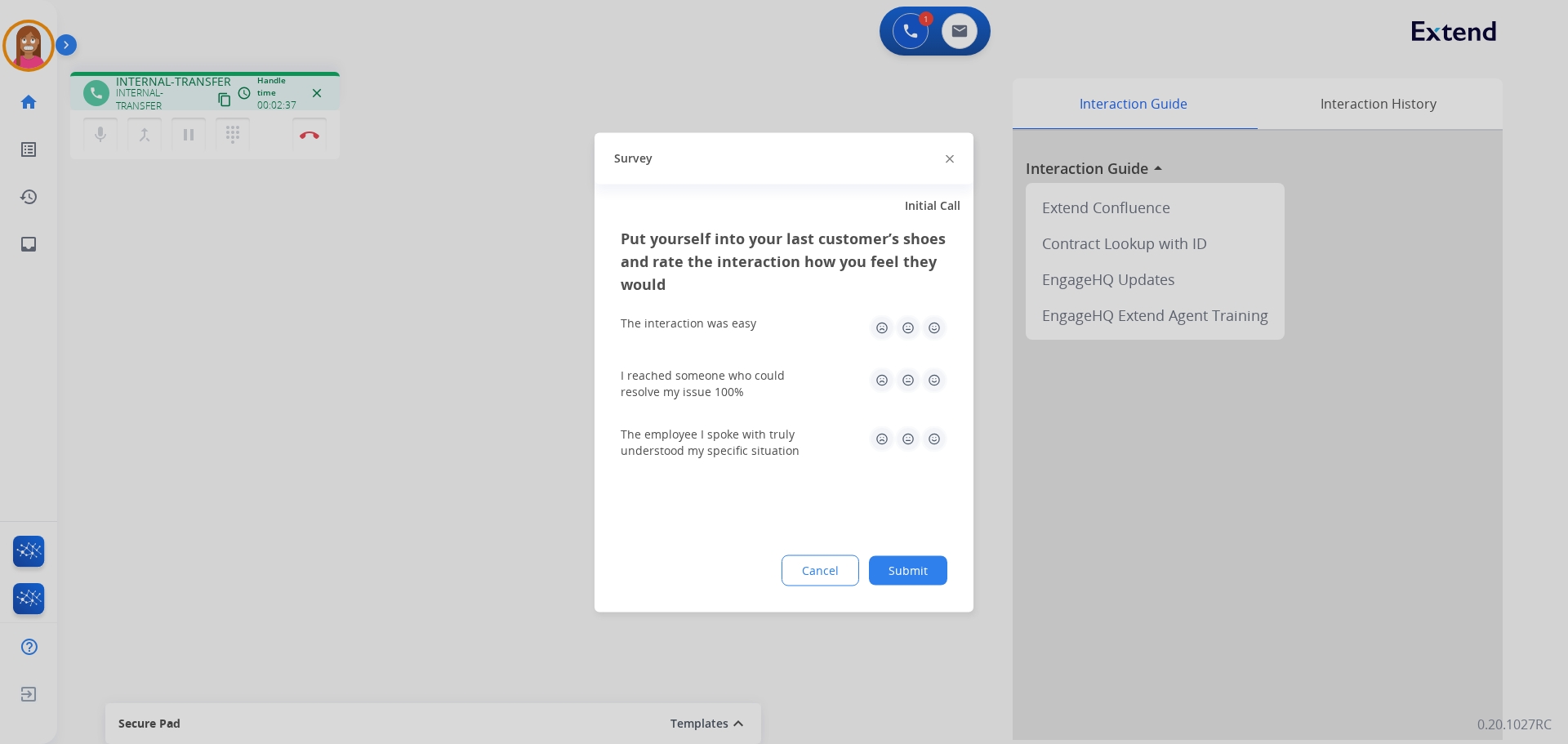
click at [311, 123] on div at bounding box center [784, 372] width 1568 height 744
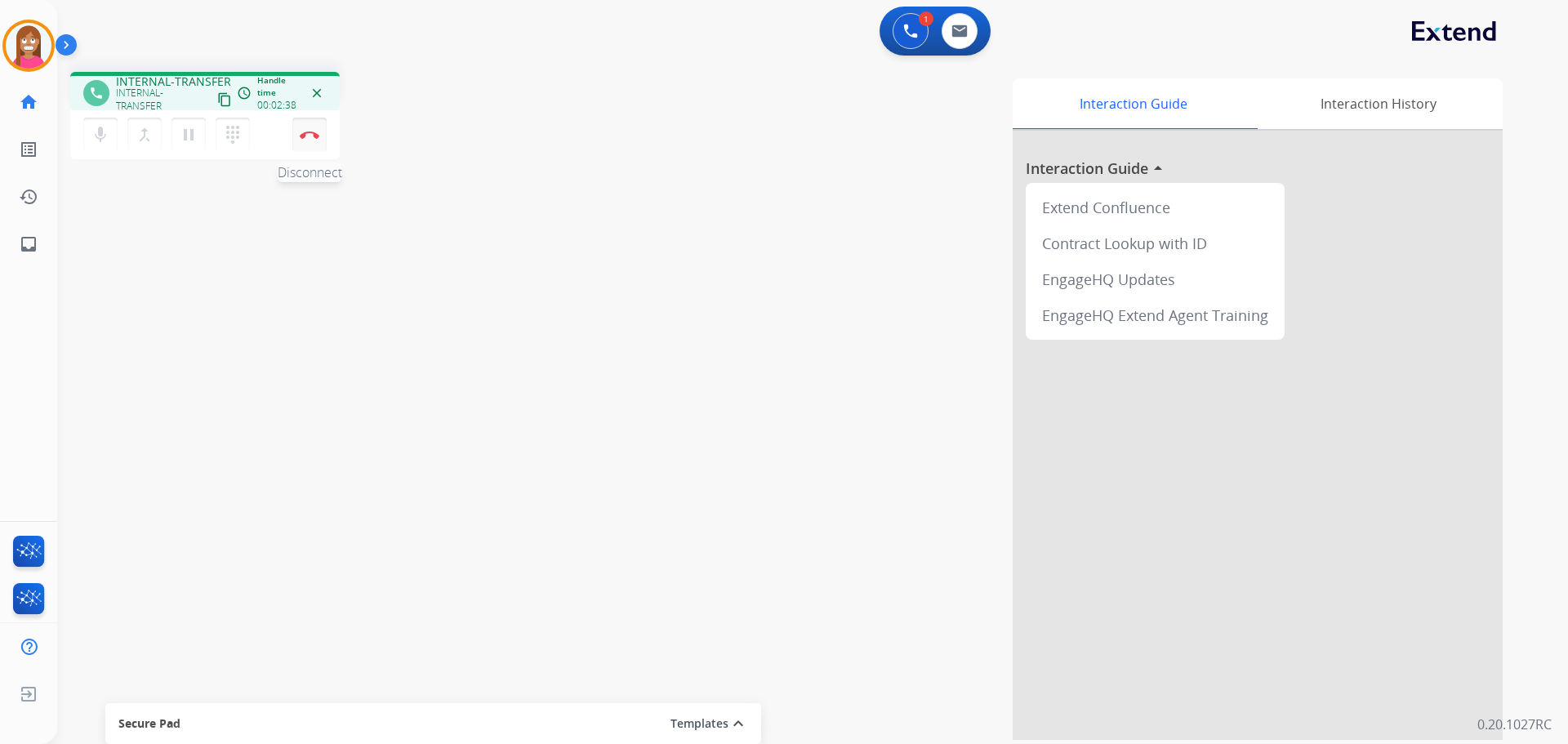
click at [306, 136] on img at bounding box center [309, 134] width 19 height 8
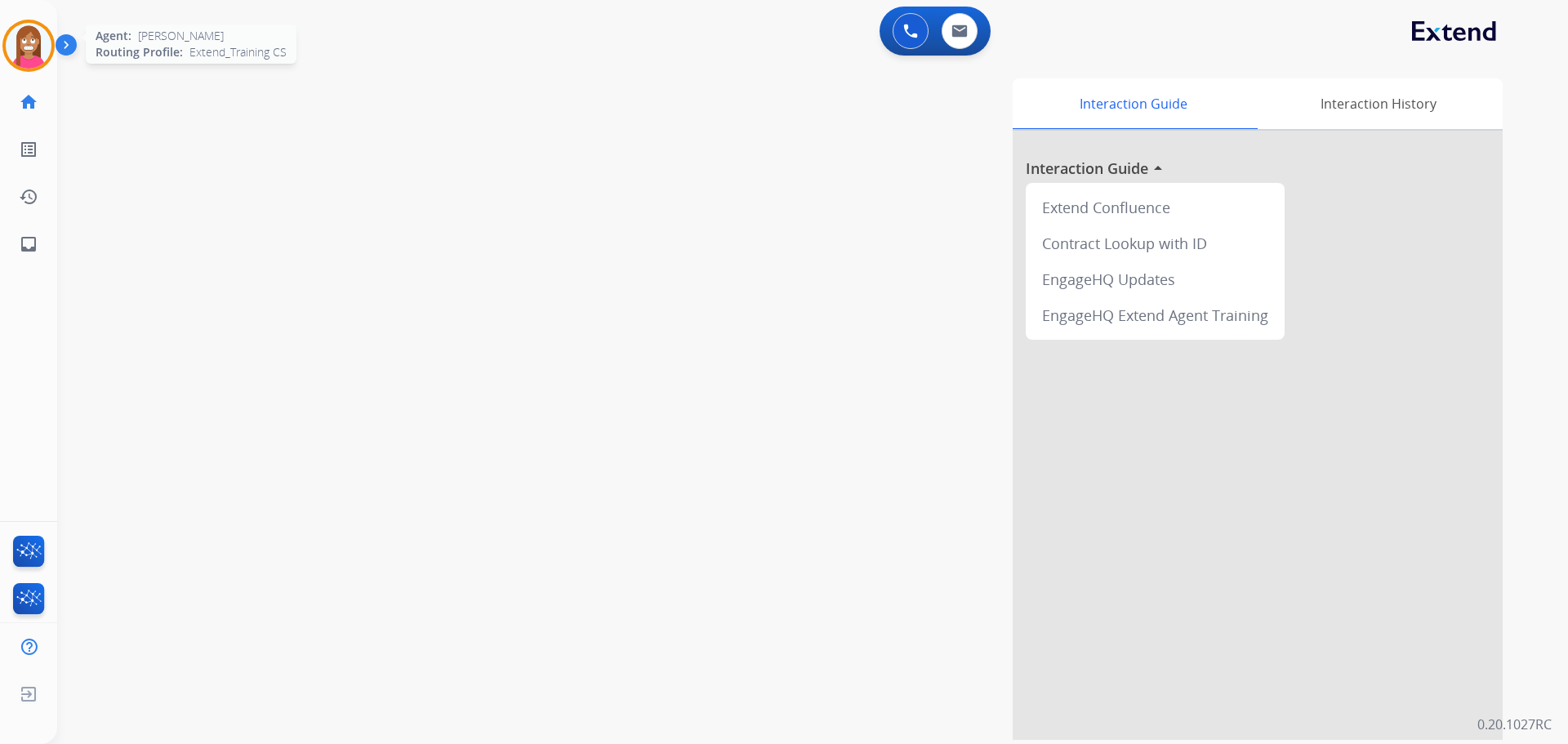
click at [41, 43] on img at bounding box center [28, 46] width 46 height 46
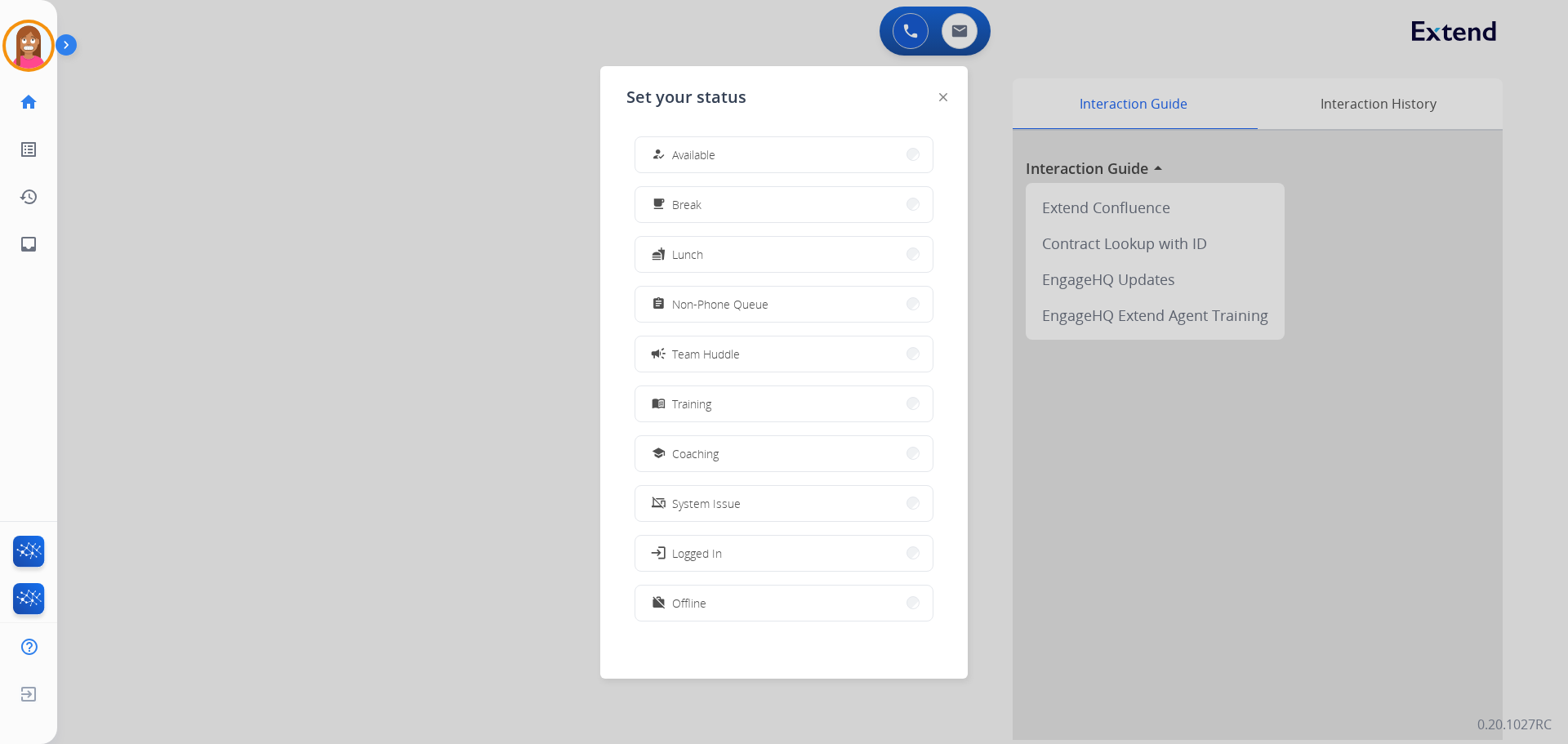
drag, startPoint x: 676, startPoint y: 464, endPoint x: 767, endPoint y: 324, distance: 167.0
click at [677, 459] on button "school Coaching" at bounding box center [784, 453] width 297 height 36
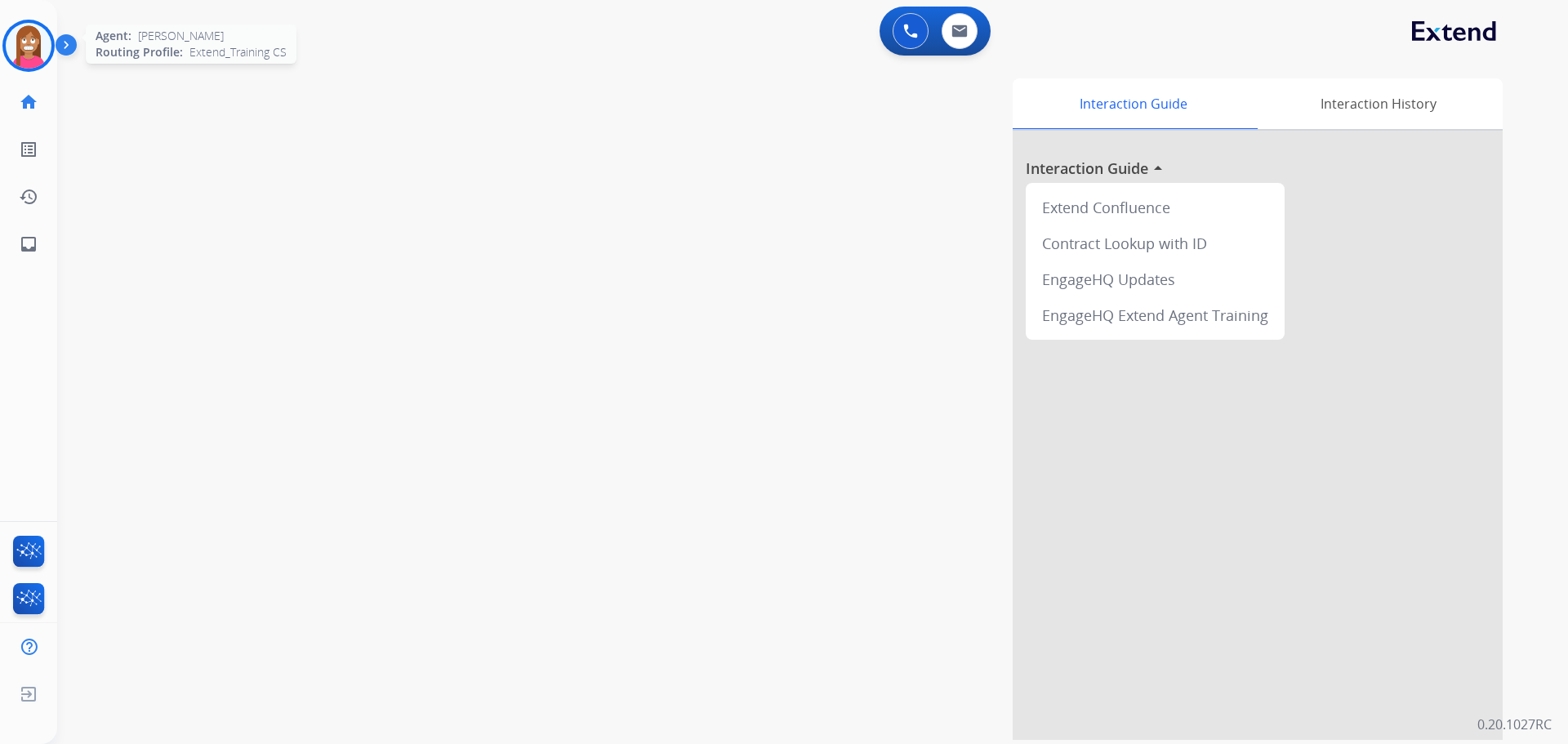
click at [43, 35] on div at bounding box center [28, 45] width 52 height 52
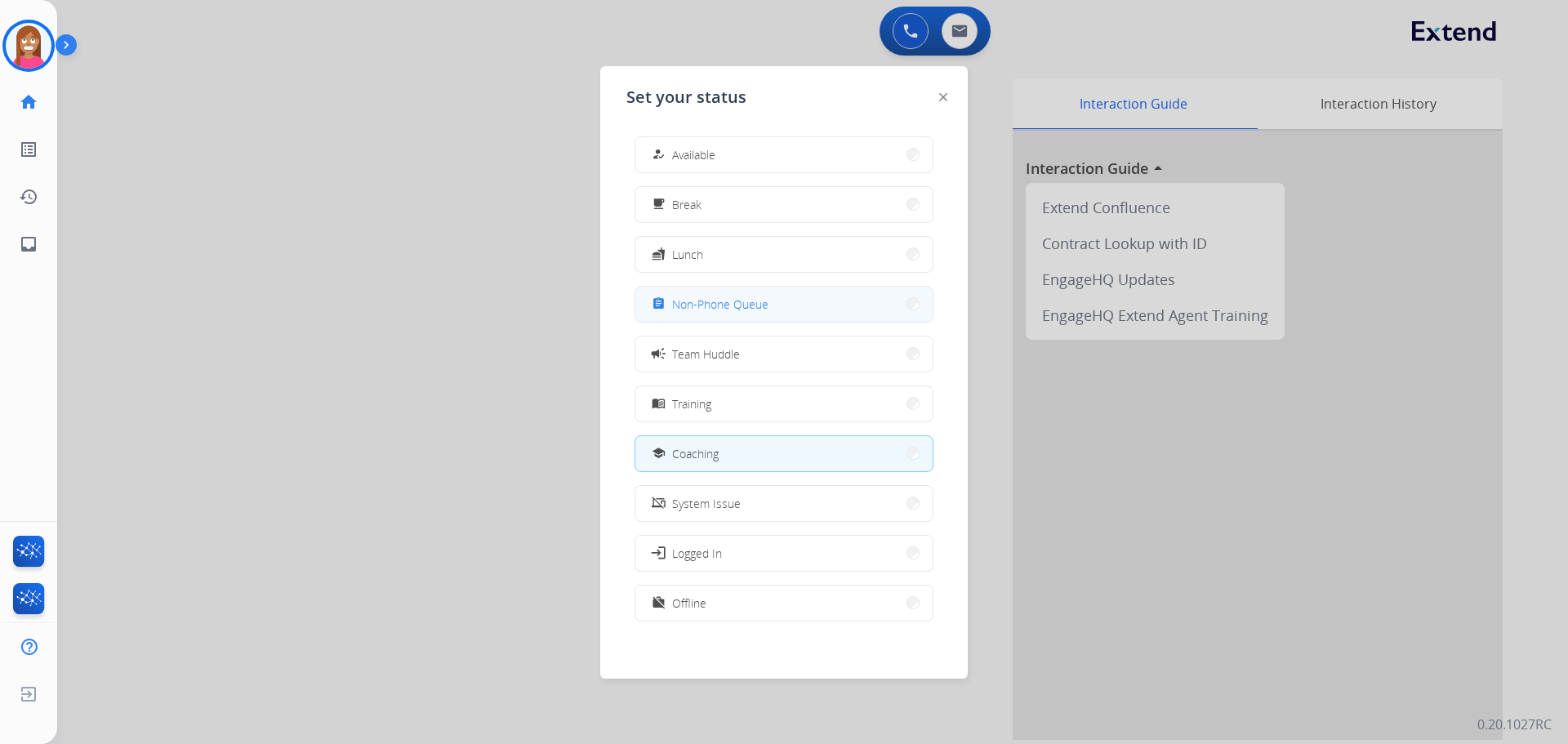
click at [738, 308] on span "Non-Phone Queue" at bounding box center [721, 304] width 97 height 17
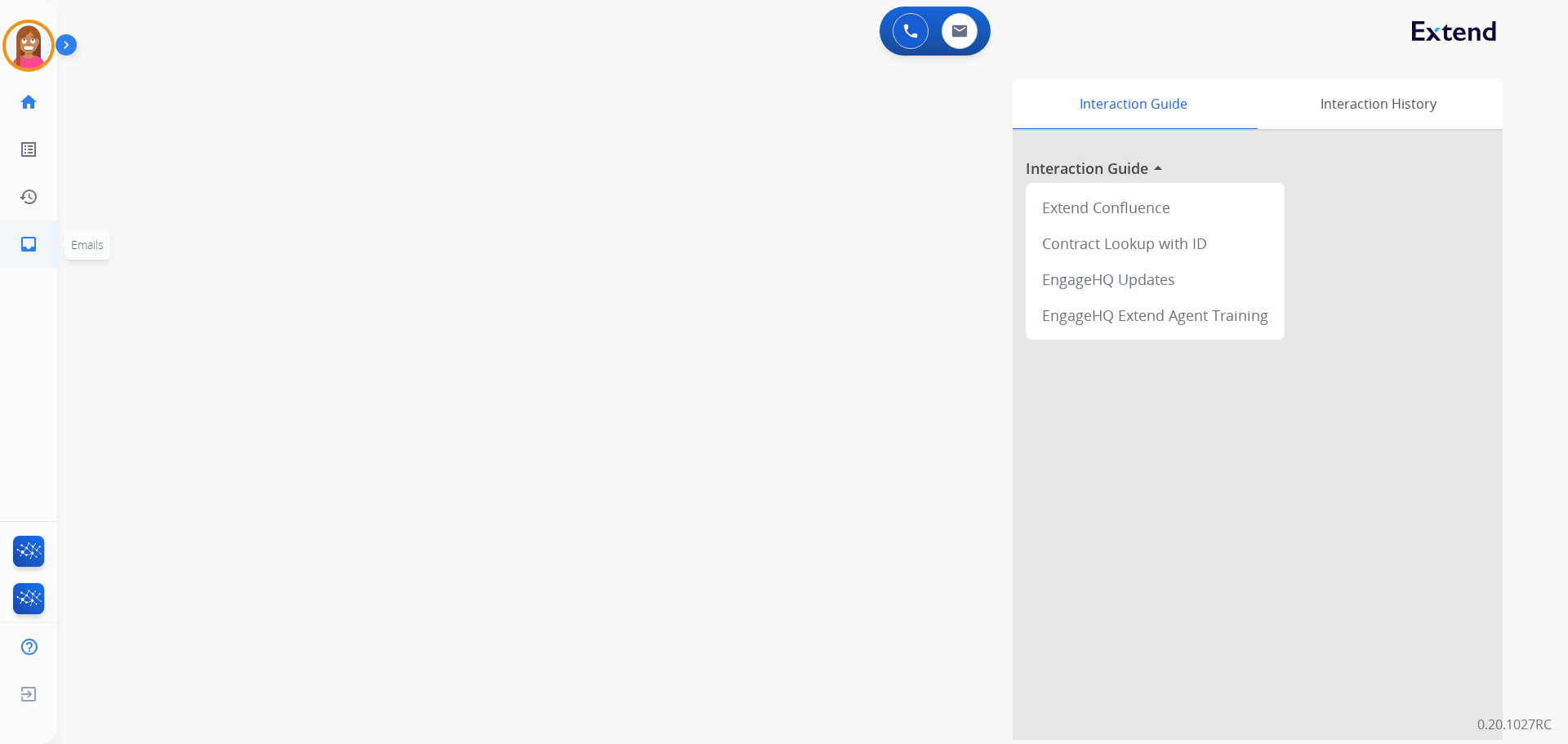
click at [39, 239] on link "inbox Emails" at bounding box center [28, 244] width 46 height 46
select select "**********"
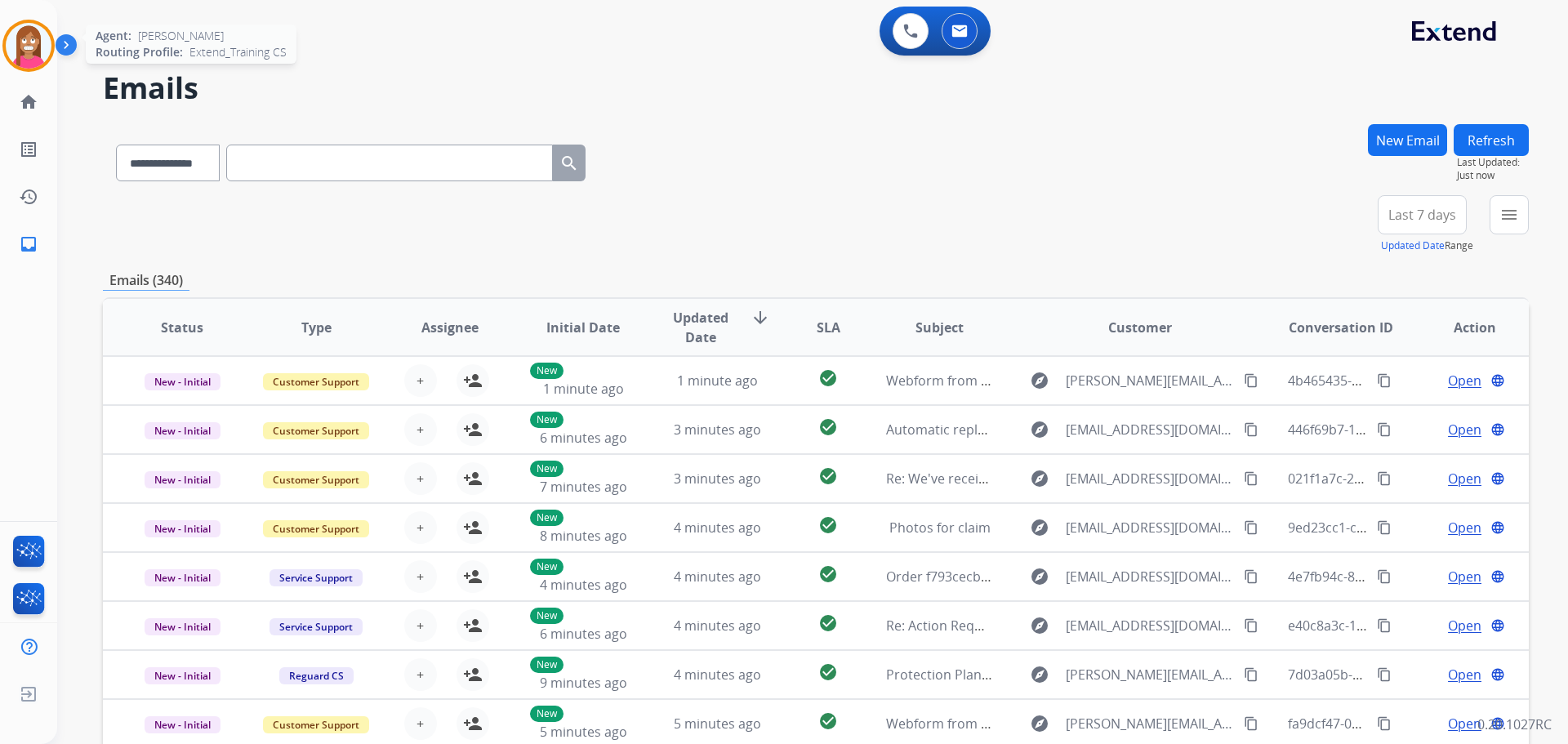
click at [27, 61] on img at bounding box center [28, 46] width 46 height 46
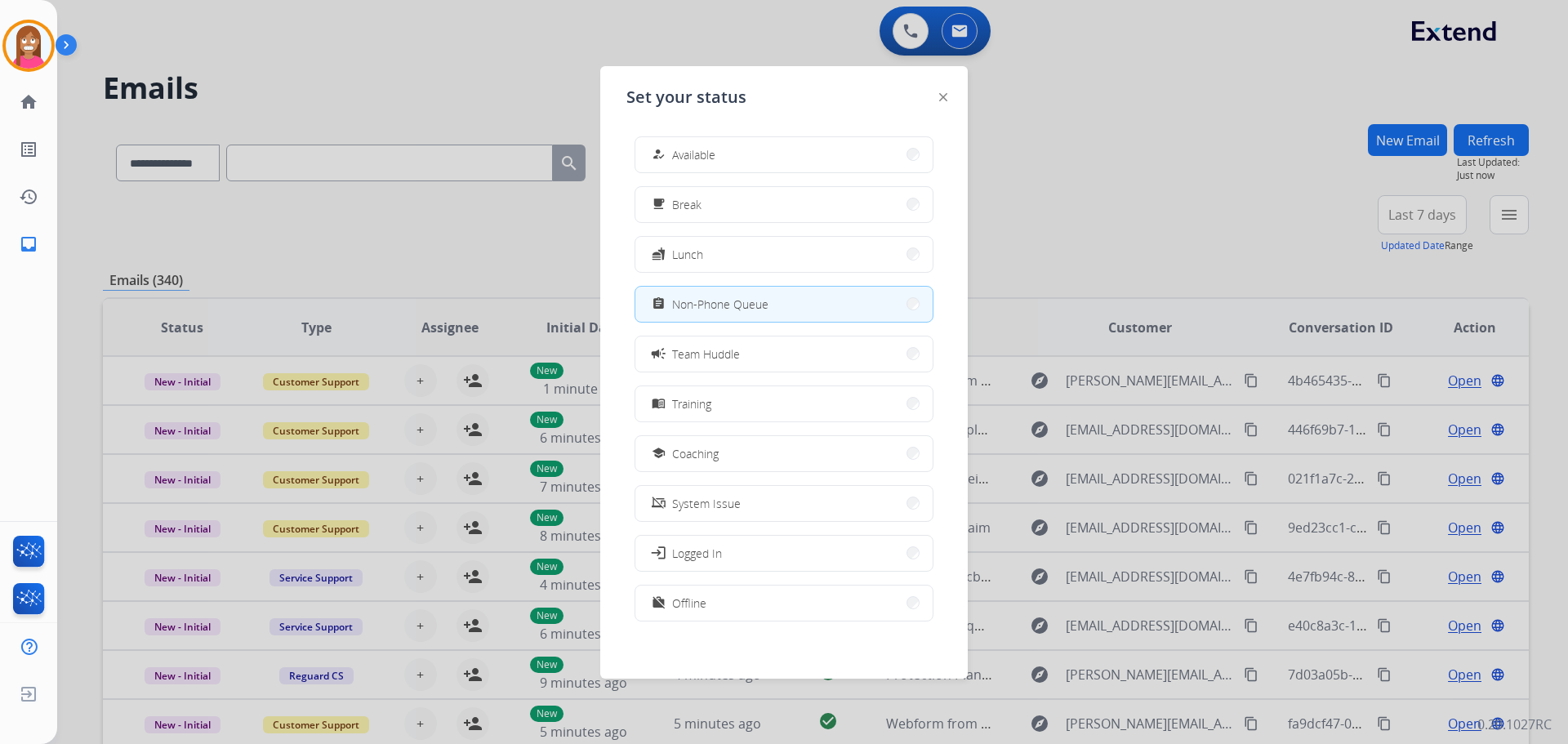
click at [941, 94] on img at bounding box center [943, 97] width 8 height 8
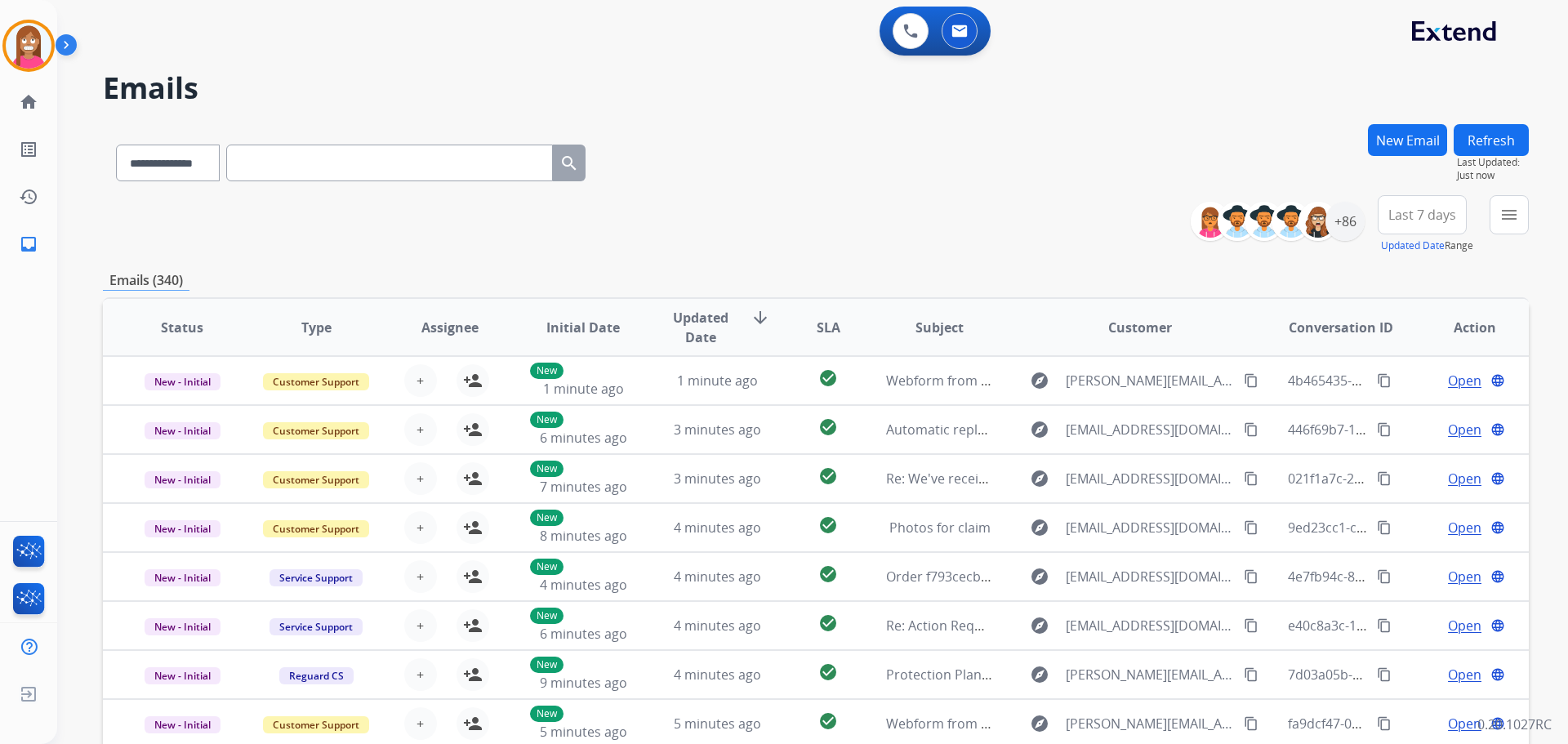
click at [1397, 135] on button "New Email" at bounding box center [1407, 140] width 79 height 32
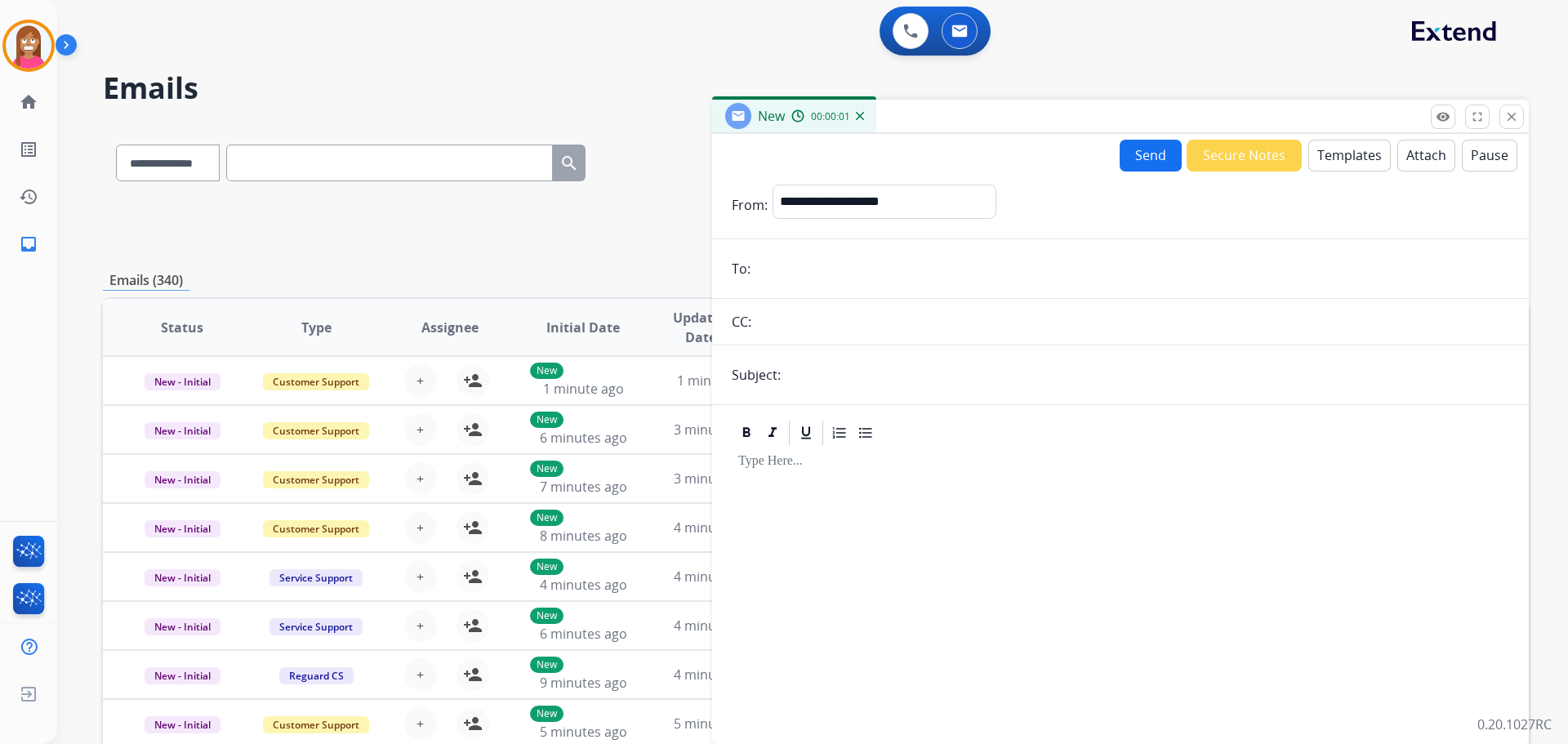
paste input "**********"
type input "**********"
click at [816, 213] on select "**********" at bounding box center [884, 201] width 223 height 33
select select "**********"
click at [773, 184] on select "**********" at bounding box center [884, 201] width 223 height 33
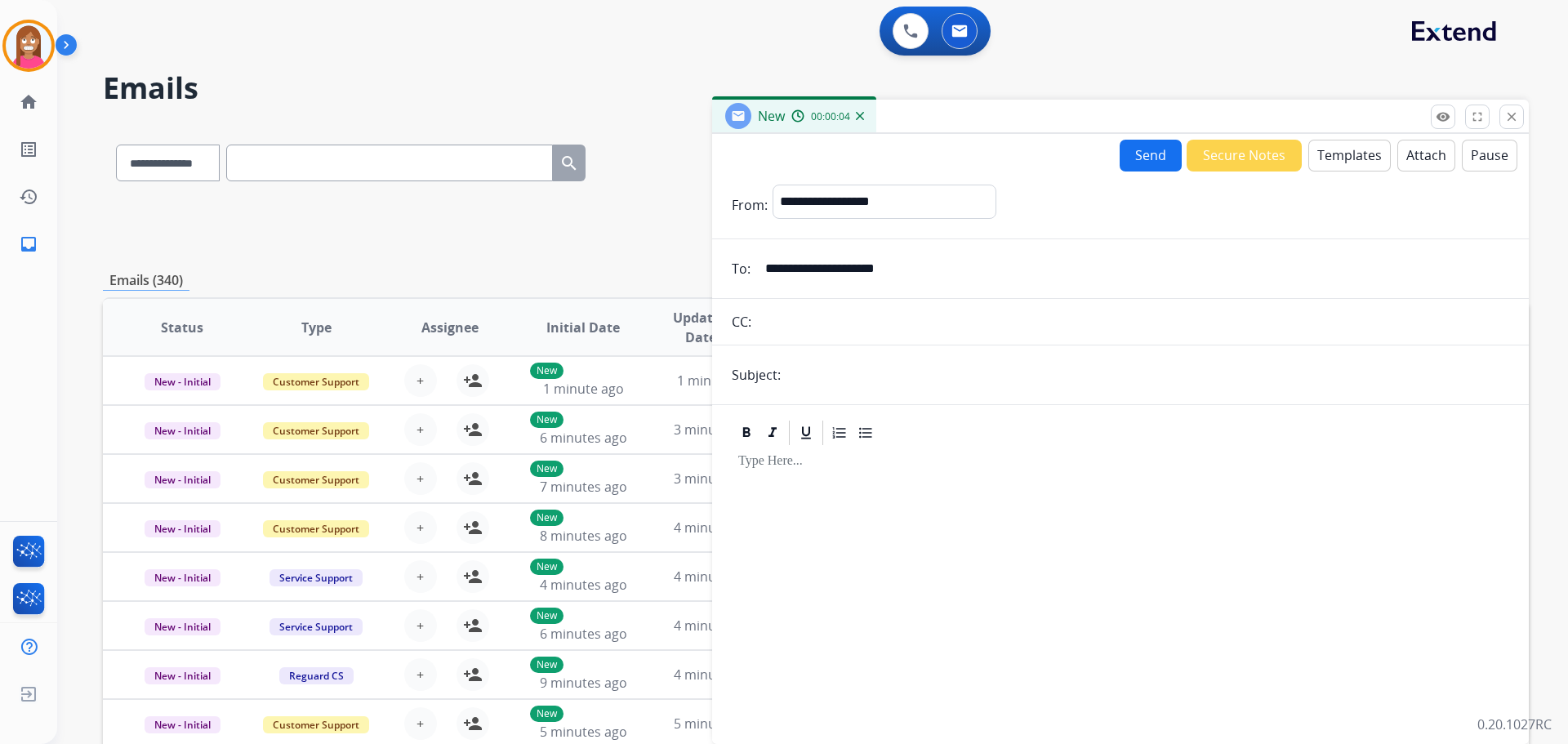
click at [824, 381] on input "text" at bounding box center [1147, 375] width 723 height 33
type input "**********"
click at [1333, 165] on button "Templates" at bounding box center [1349, 155] width 82 height 32
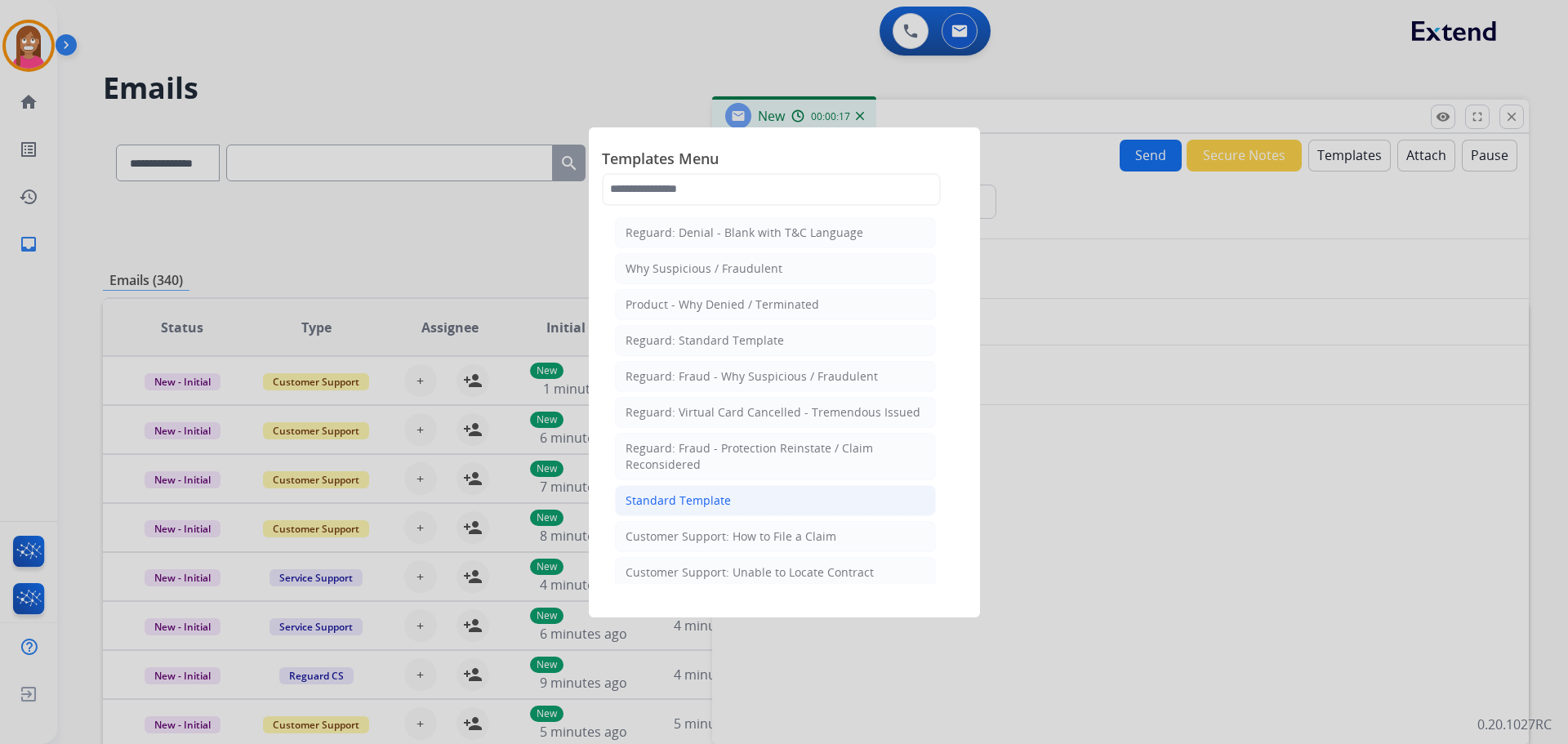
click at [723, 492] on div "Standard Template" at bounding box center [679, 501] width 106 height 16
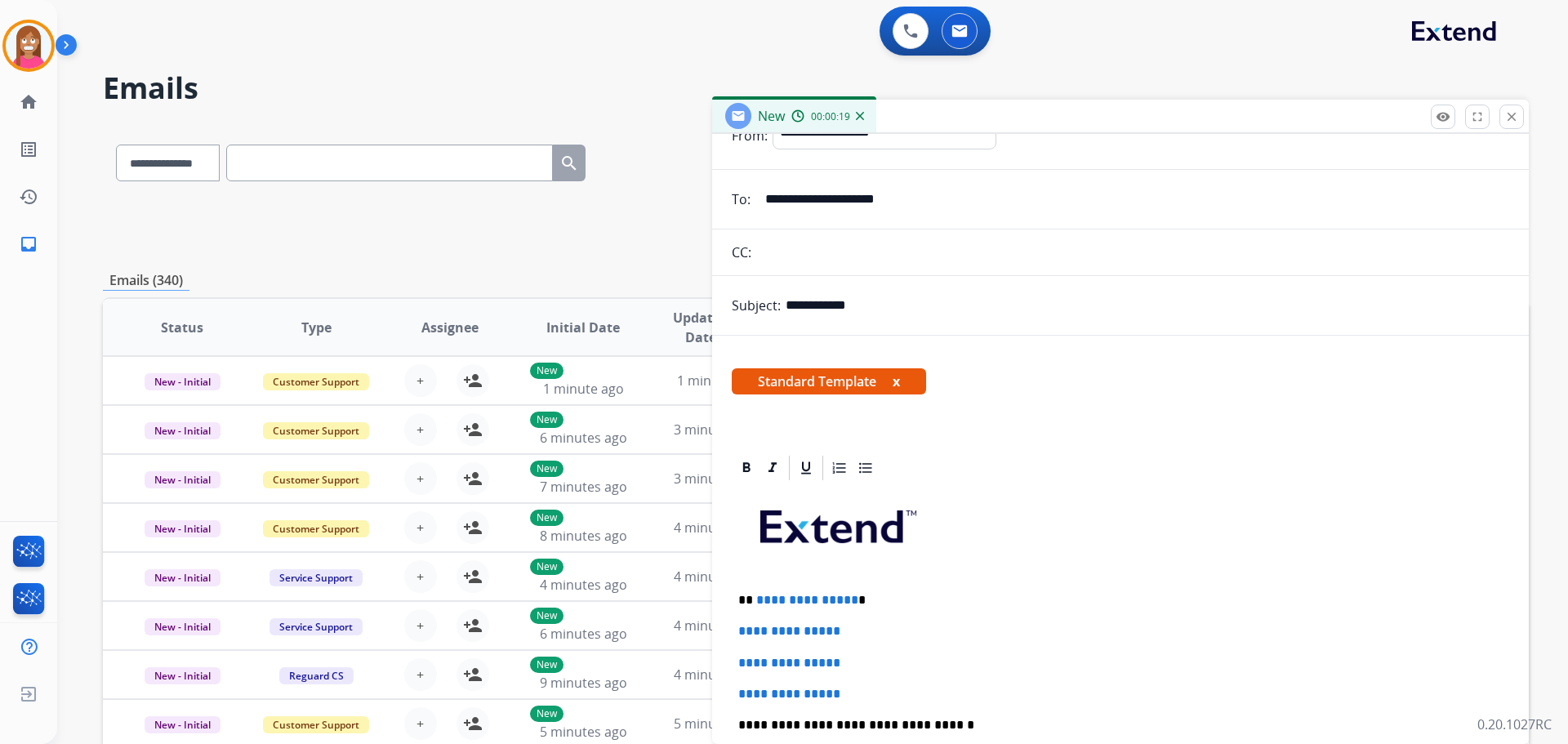
scroll to position [163, 0]
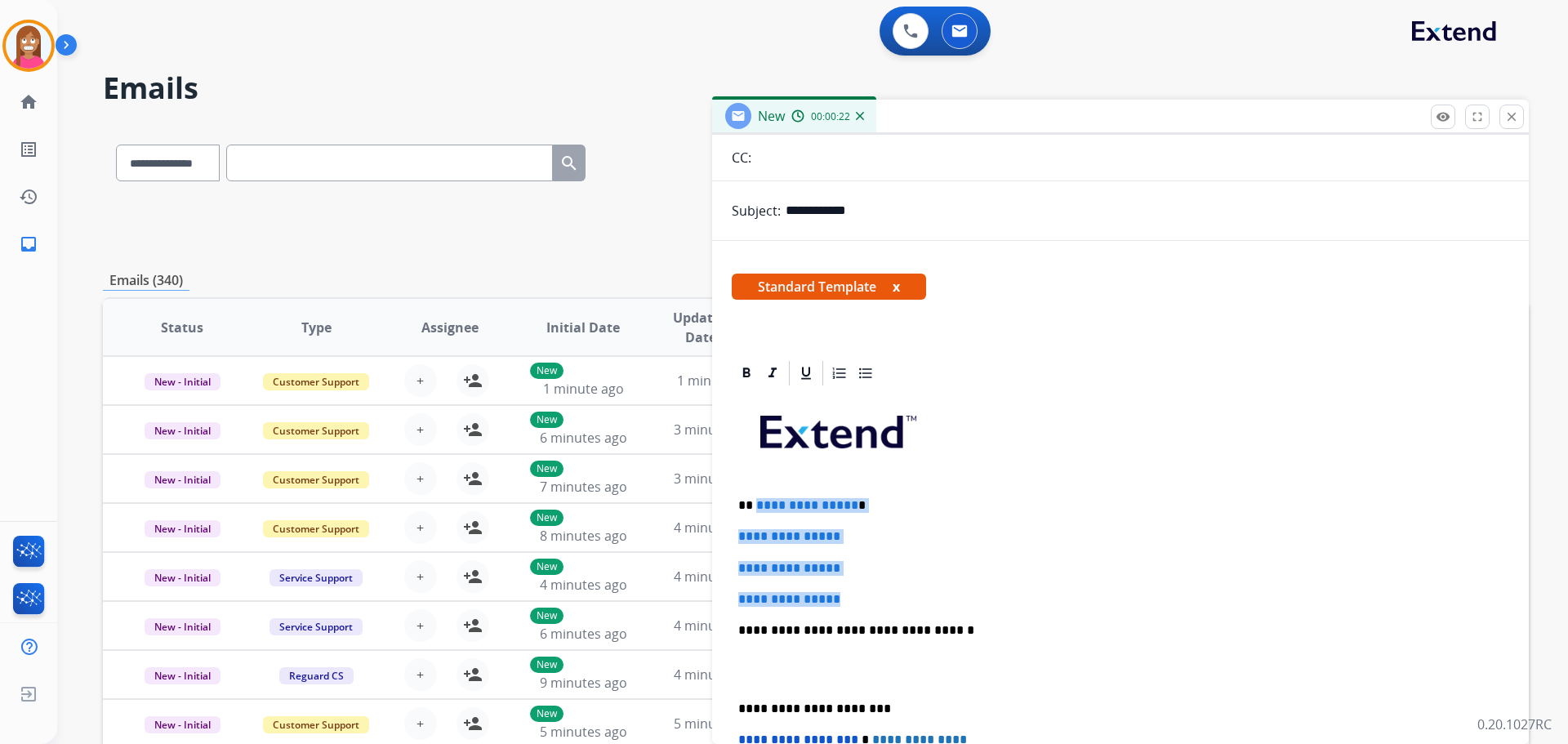
drag, startPoint x: 860, startPoint y: 599, endPoint x: 753, endPoint y: 500, distance: 145.8
click at [753, 500] on div "**********" at bounding box center [1120, 668] width 777 height 562
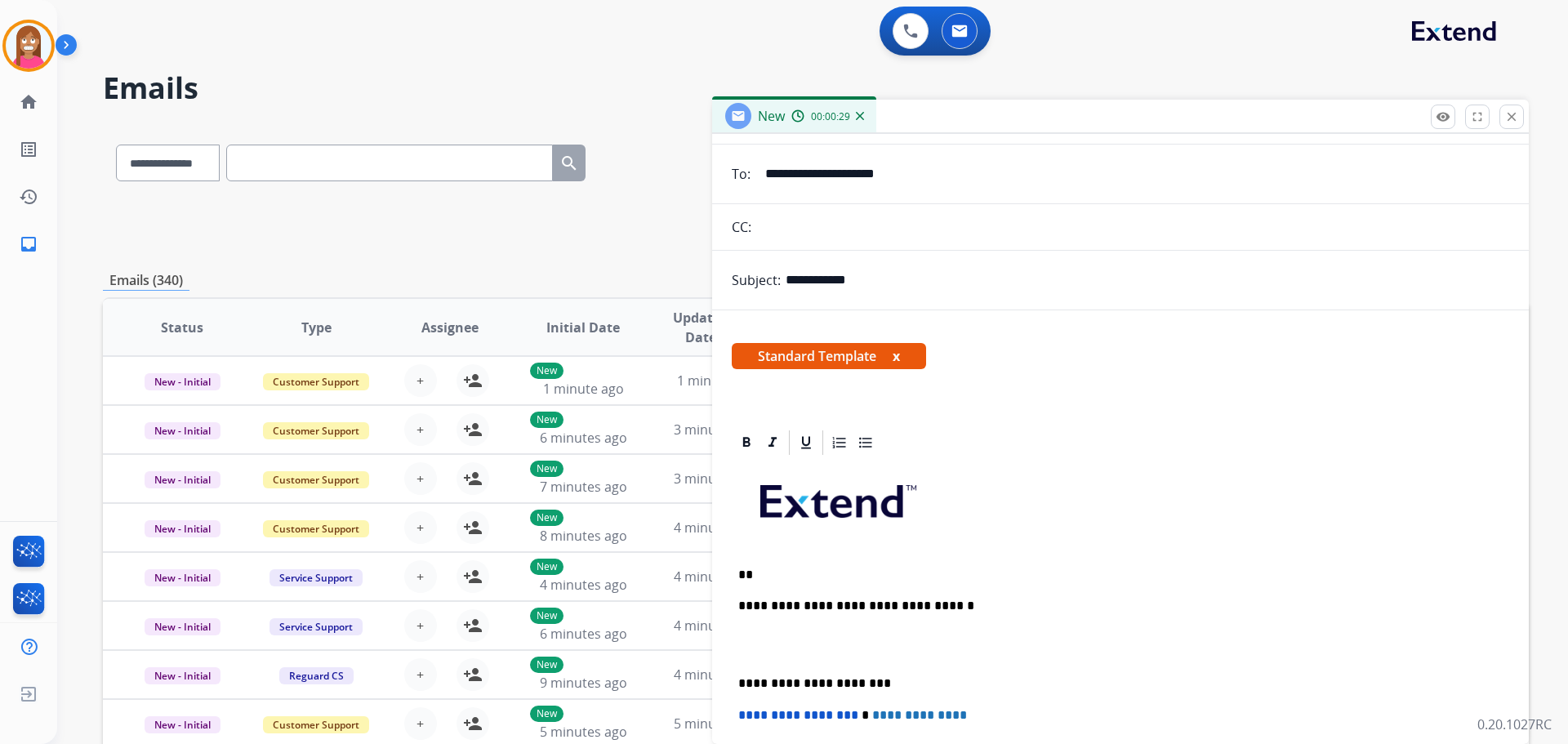
scroll to position [0, 0]
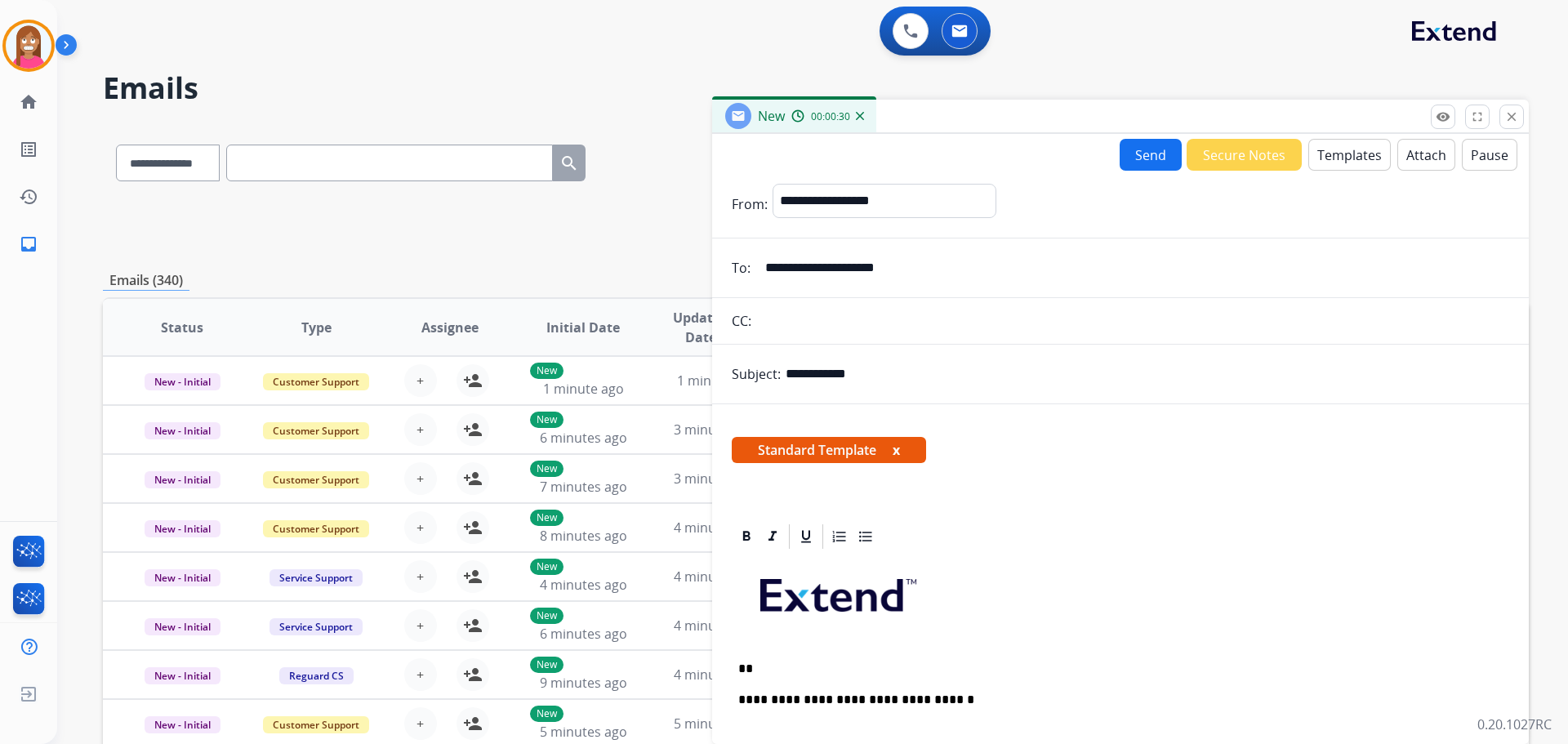
click at [1510, 120] on mat-icon "close" at bounding box center [1511, 117] width 15 height 15
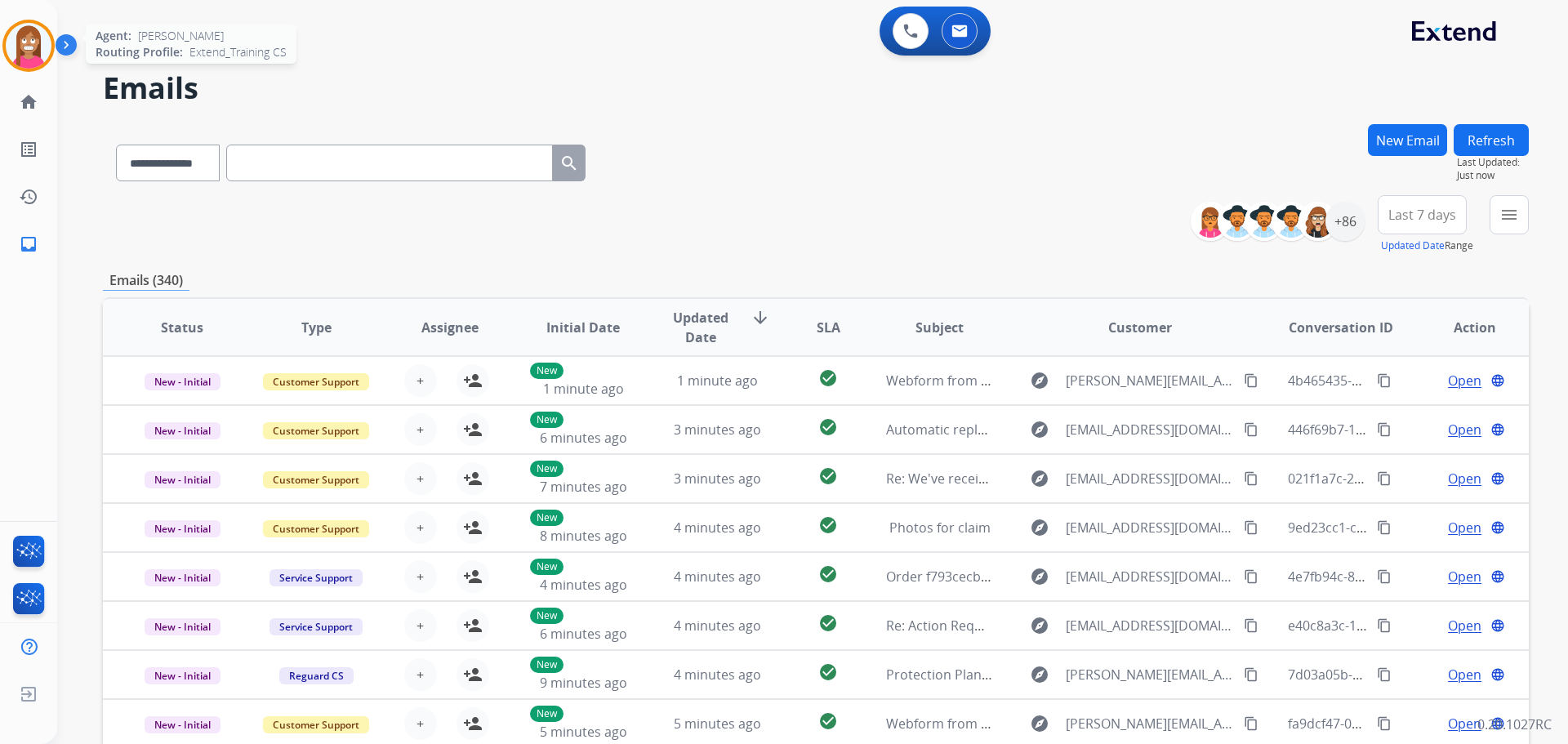
click at [25, 43] on img at bounding box center [28, 46] width 46 height 46
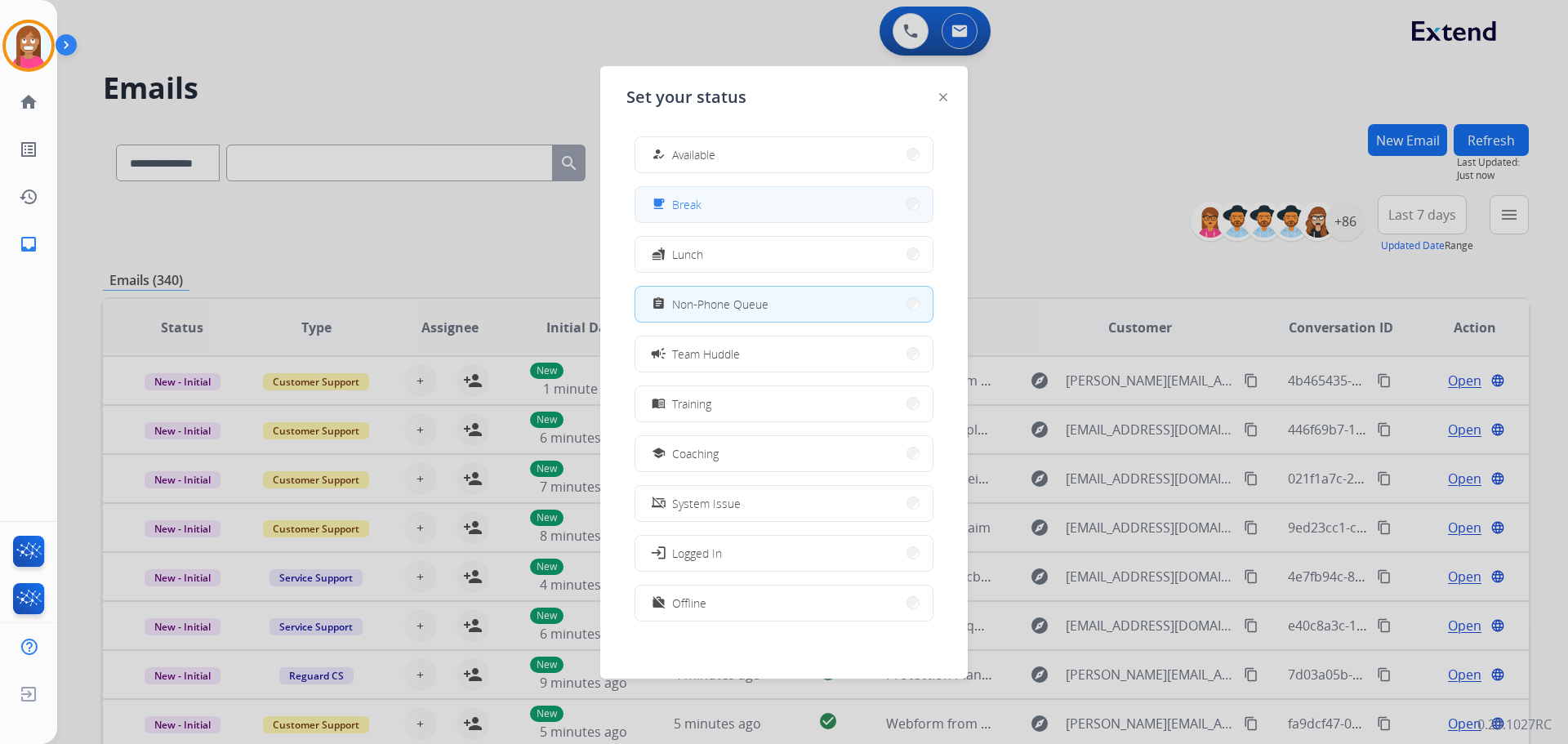
click at [699, 205] on span "Break" at bounding box center [687, 204] width 29 height 17
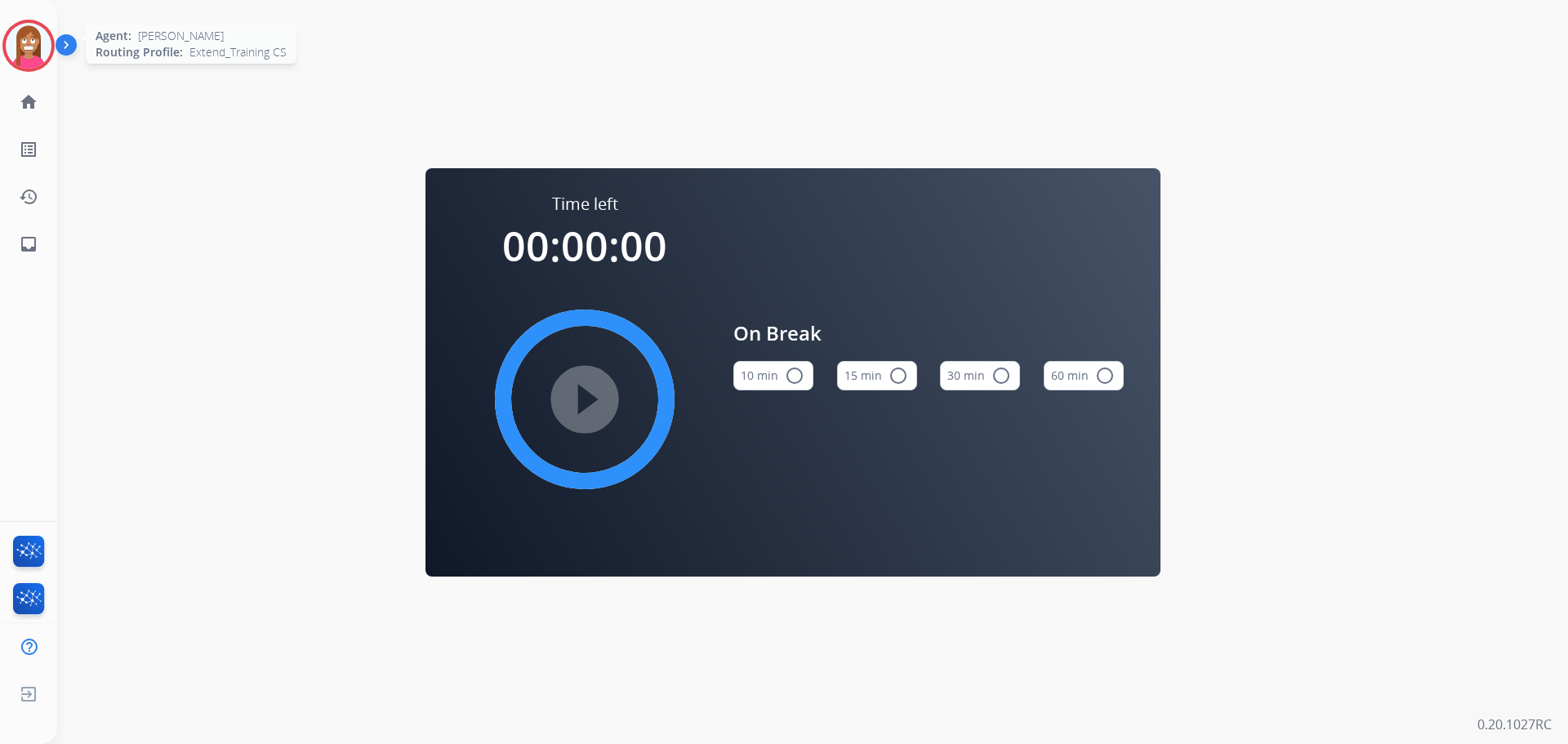
click at [27, 43] on img at bounding box center [28, 46] width 46 height 46
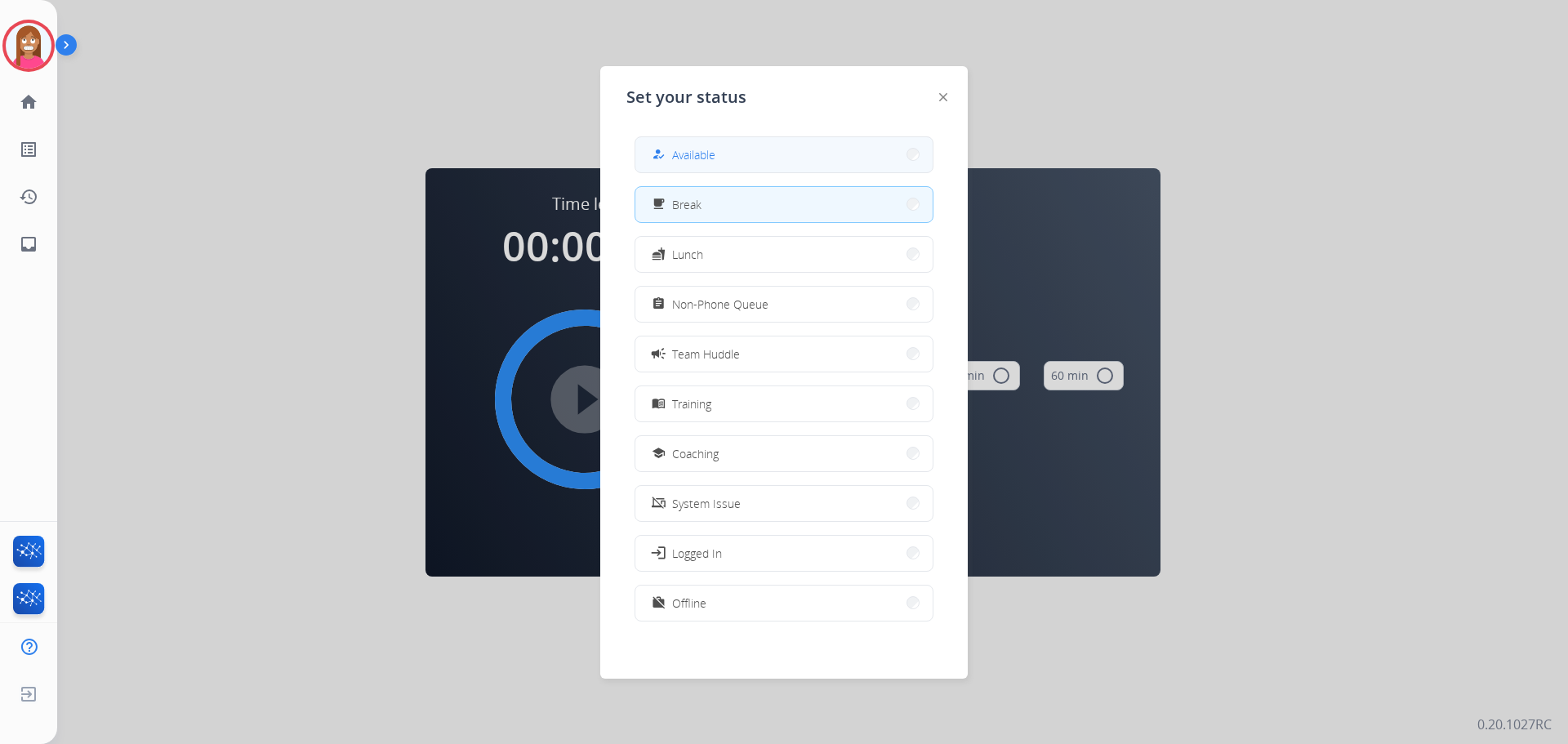
click at [665, 145] on div "how_to_reg" at bounding box center [660, 153] width 24 height 19
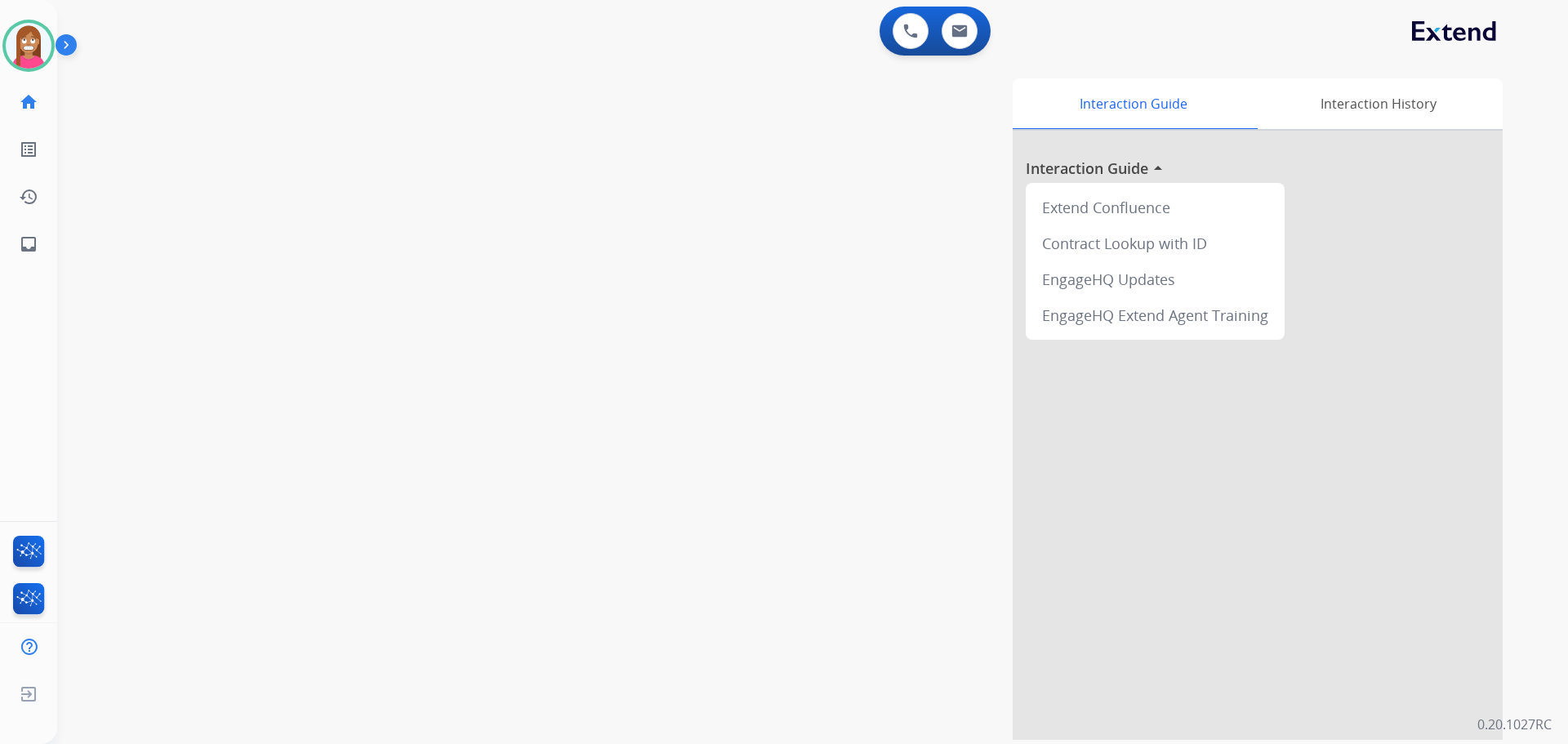
drag, startPoint x: 1540, startPoint y: 2, endPoint x: 1179, endPoint y: 33, distance: 362.3
click at [1179, 33] on div "0 Voice Interactions 0 Email Interactions" at bounding box center [803, 32] width 1452 height 52
click at [29, 235] on mat-icon "inbox" at bounding box center [28, 243] width 19 height 19
select select "**********"
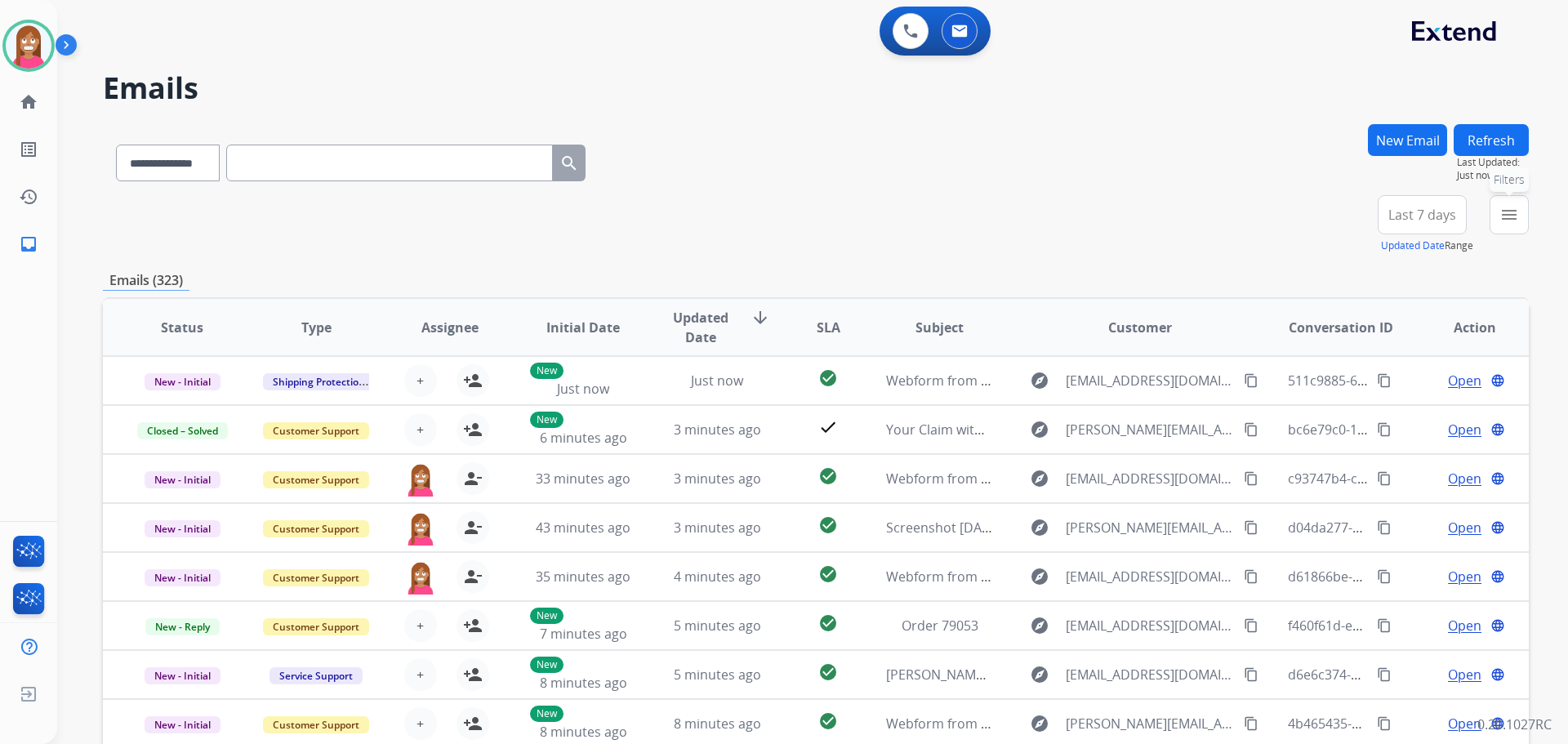
click at [1513, 221] on mat-icon "menu" at bounding box center [1509, 214] width 19 height 19
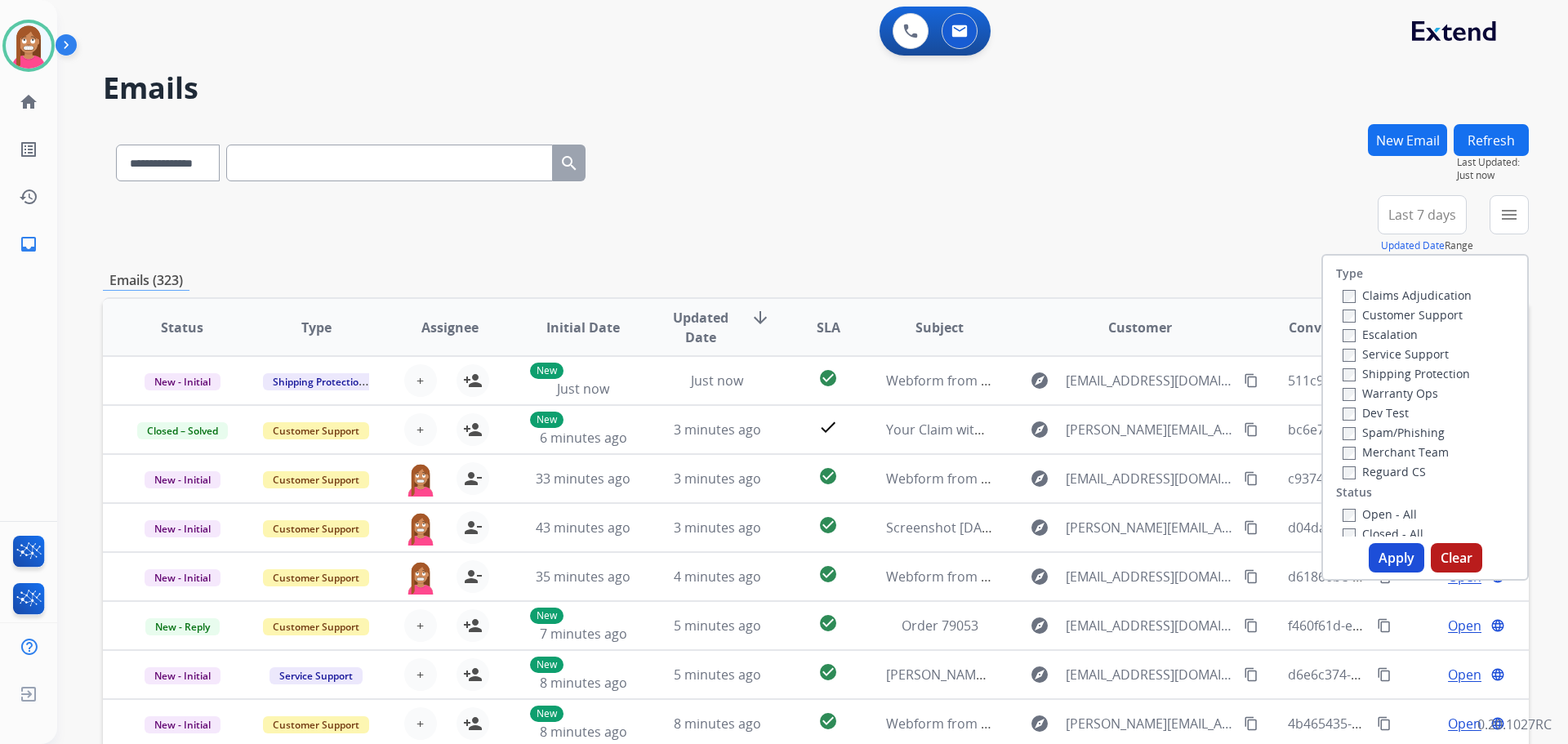
click at [1371, 312] on label "Customer Support" at bounding box center [1403, 315] width 120 height 16
click at [1363, 366] on label "Shipping Protection" at bounding box center [1407, 373] width 128 height 16
click at [1353, 475] on label "Reguard CS" at bounding box center [1384, 471] width 83 height 16
click at [1369, 518] on label "Open - All" at bounding box center [1379, 513] width 74 height 16
click at [1391, 551] on button "Apply" at bounding box center [1397, 557] width 56 height 29
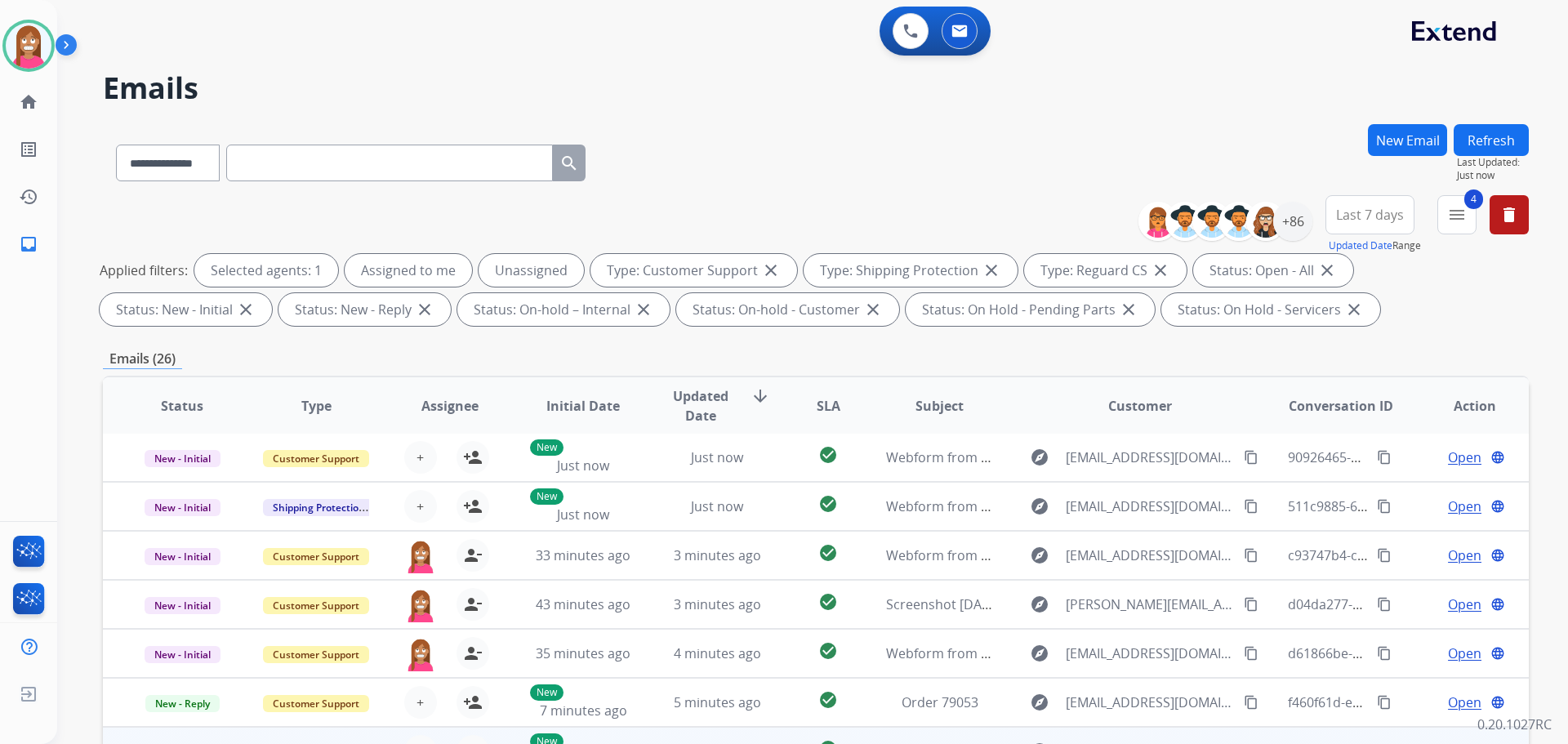
scroll to position [163, 0]
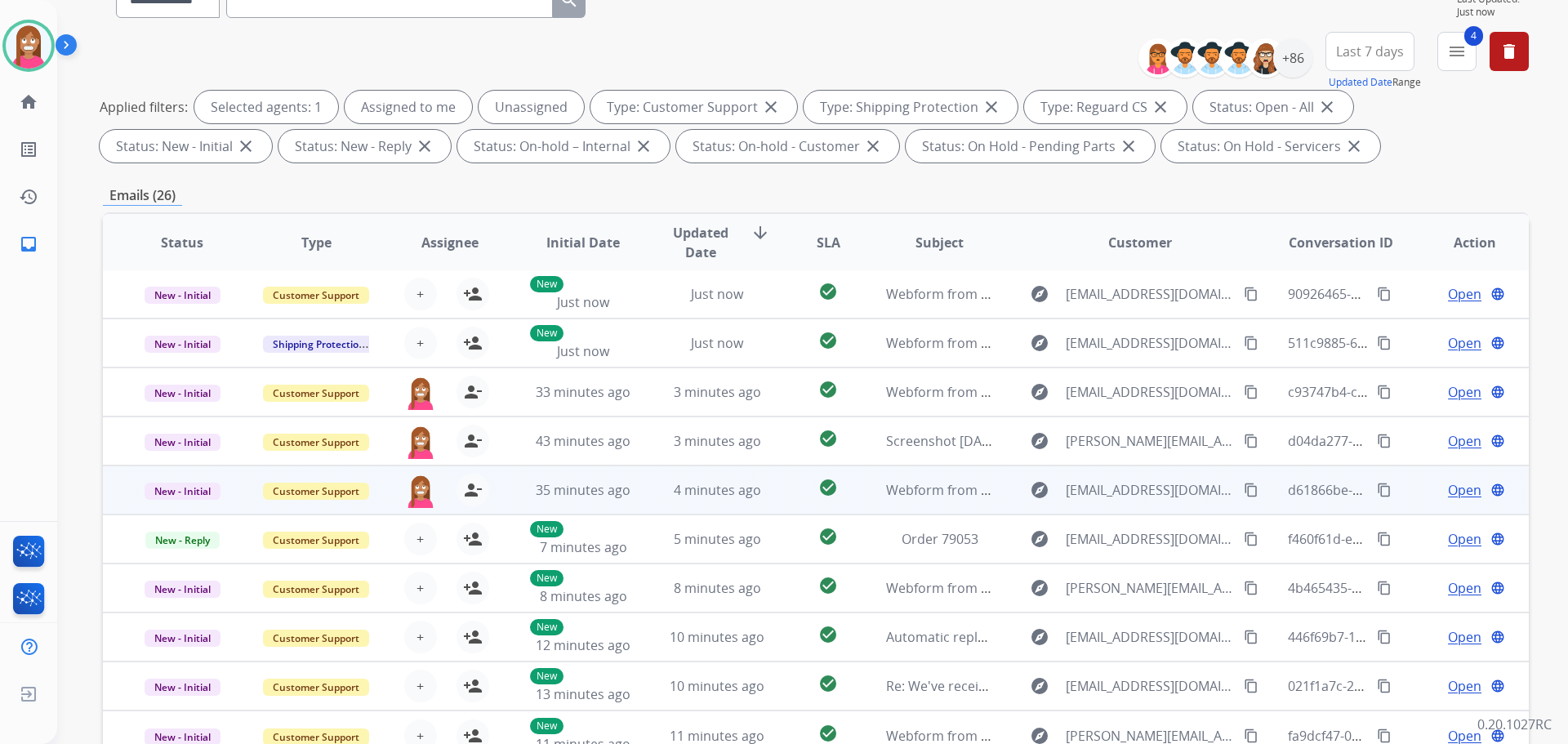
click at [644, 493] on td "4 minutes ago" at bounding box center [704, 490] width 134 height 49
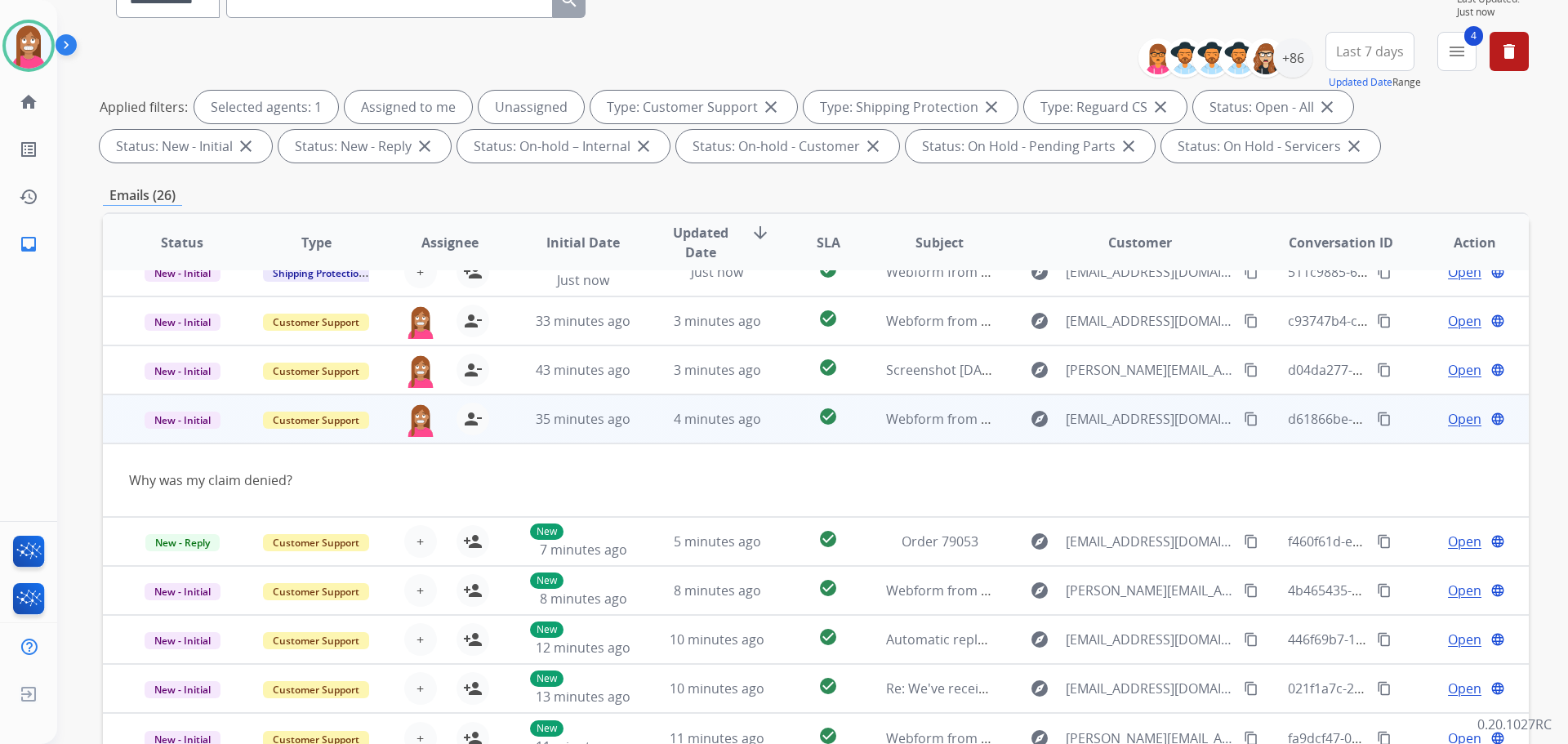
scroll to position [75, 0]
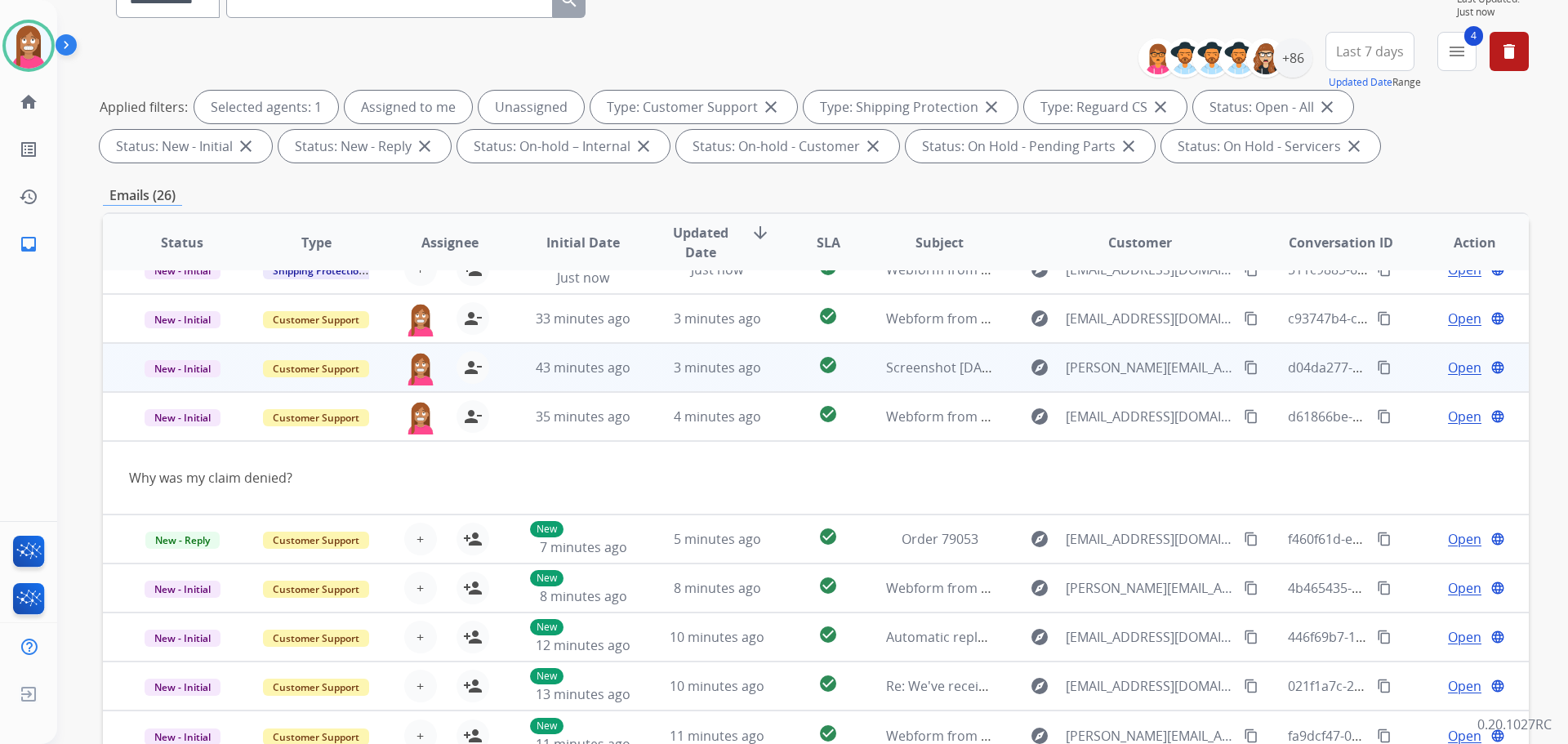
click at [772, 370] on td "check_circle" at bounding box center [815, 367] width 89 height 49
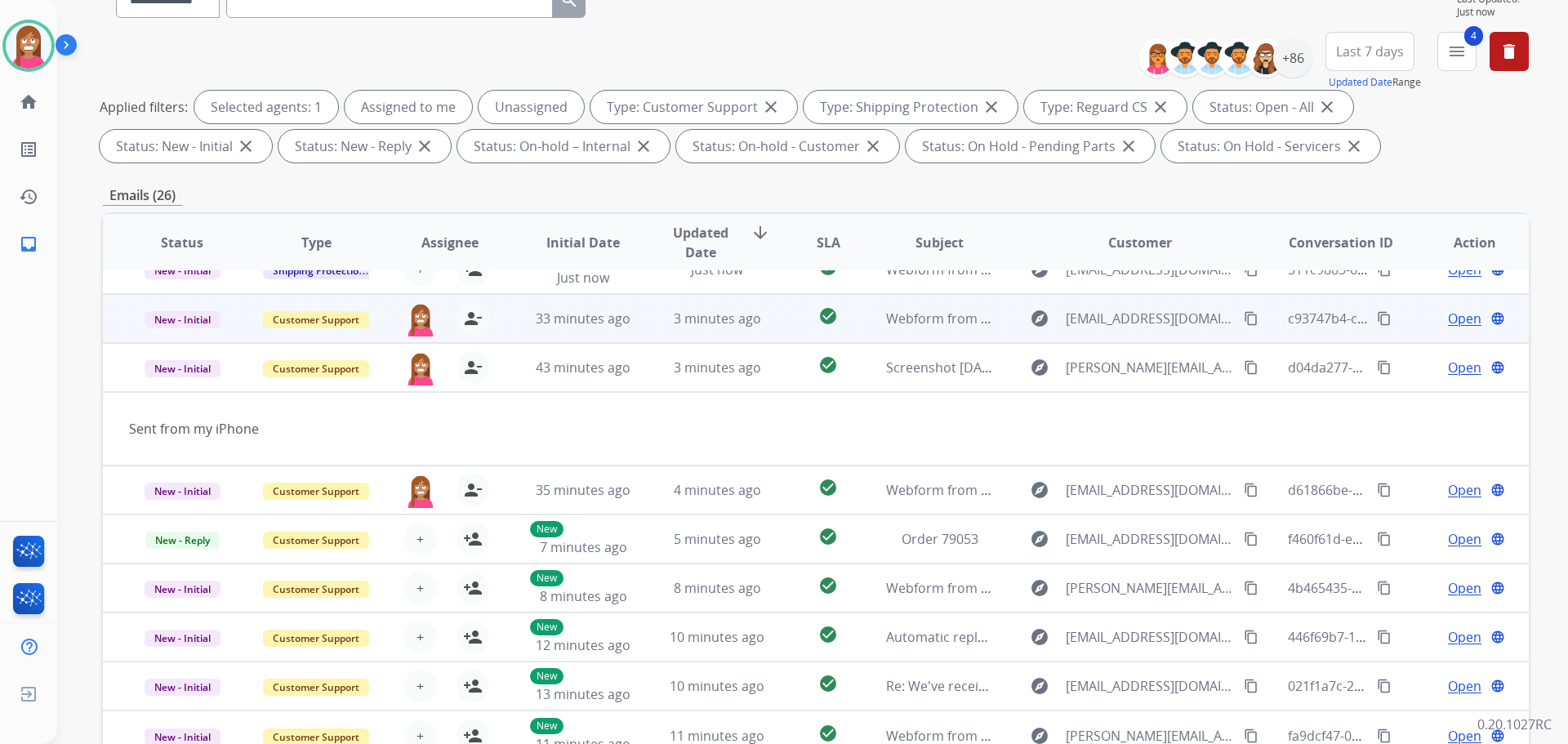
click at [658, 332] on td "3 minutes ago" at bounding box center [704, 318] width 134 height 49
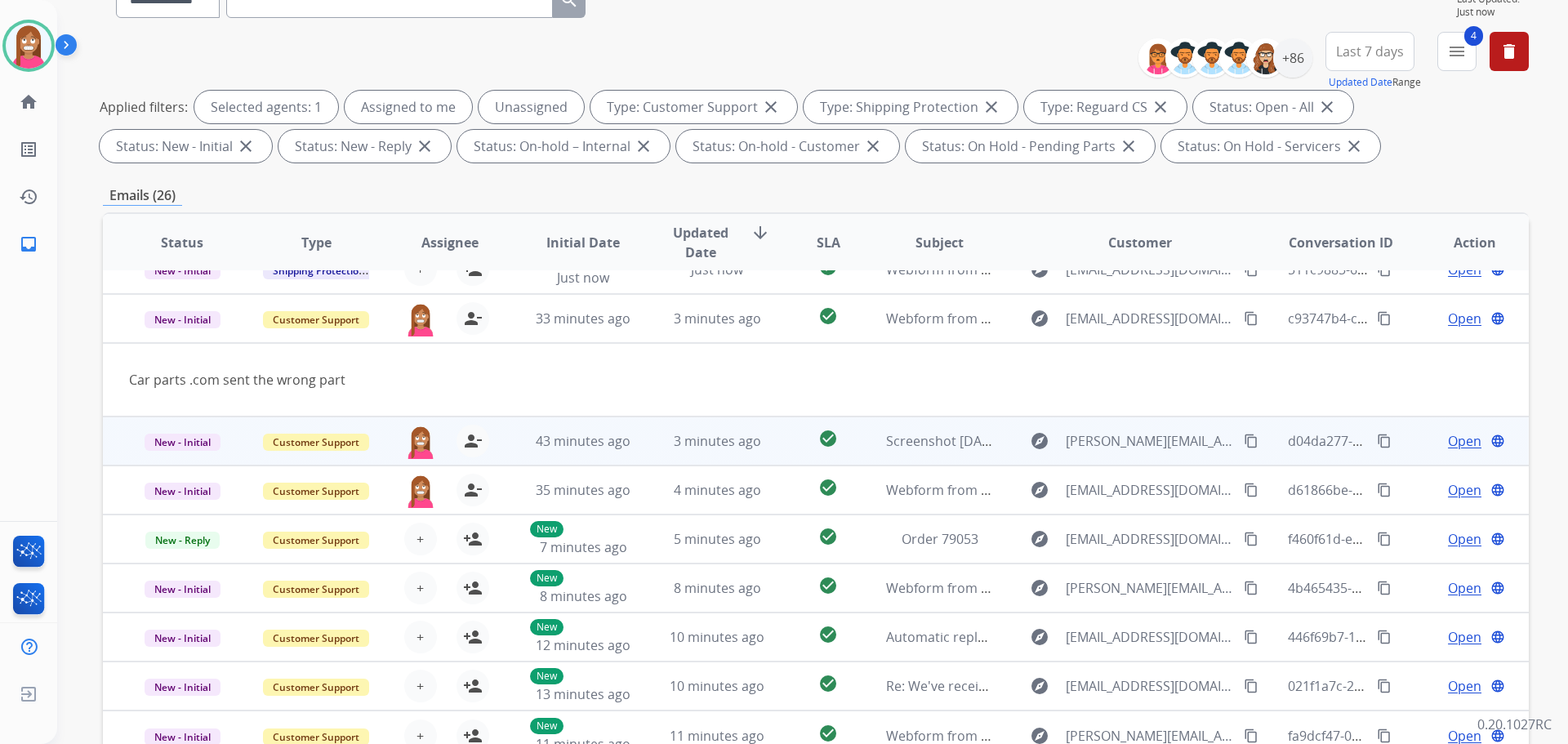
click at [644, 445] on td "3 minutes ago" at bounding box center [704, 441] width 134 height 49
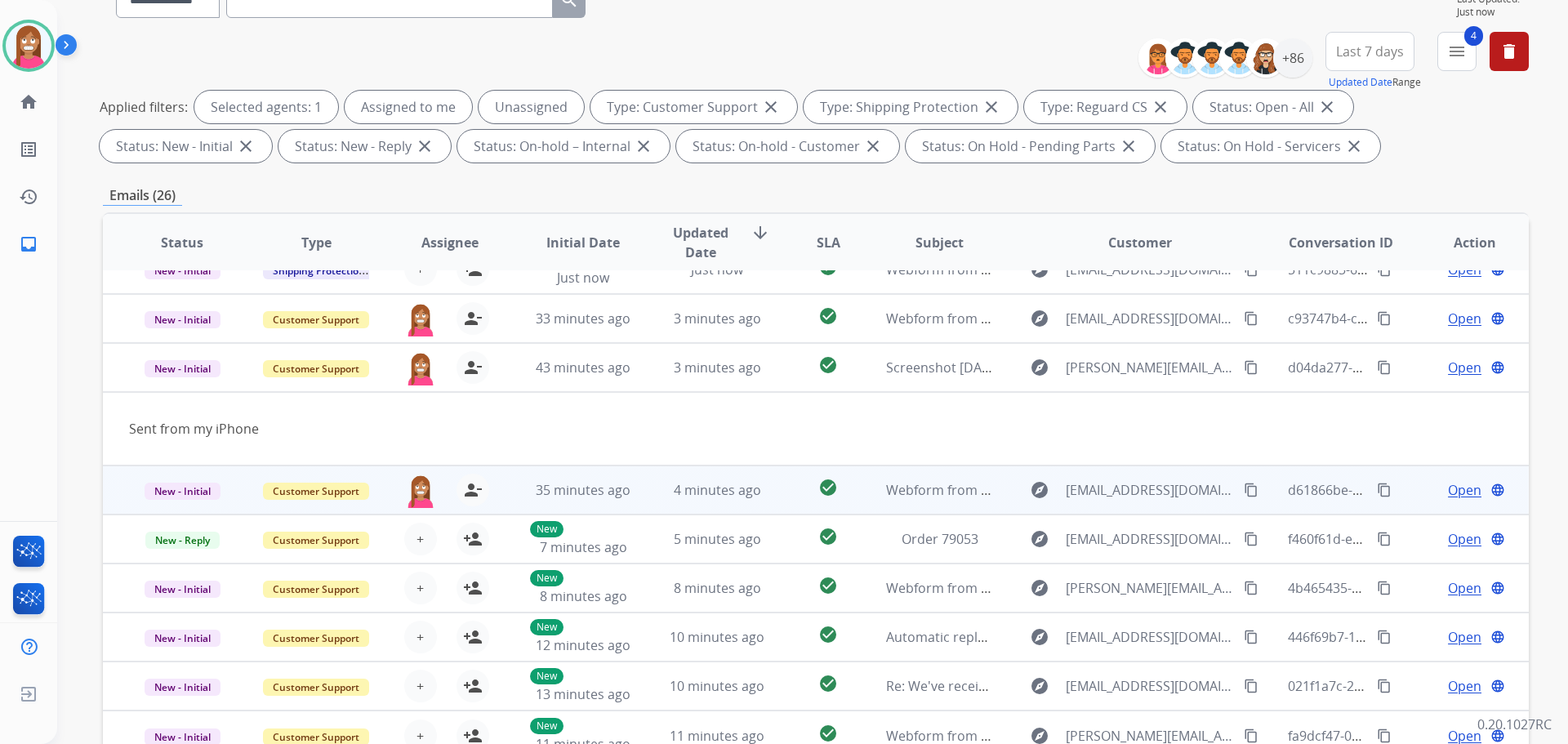
click at [649, 504] on td "4 minutes ago" at bounding box center [704, 490] width 134 height 49
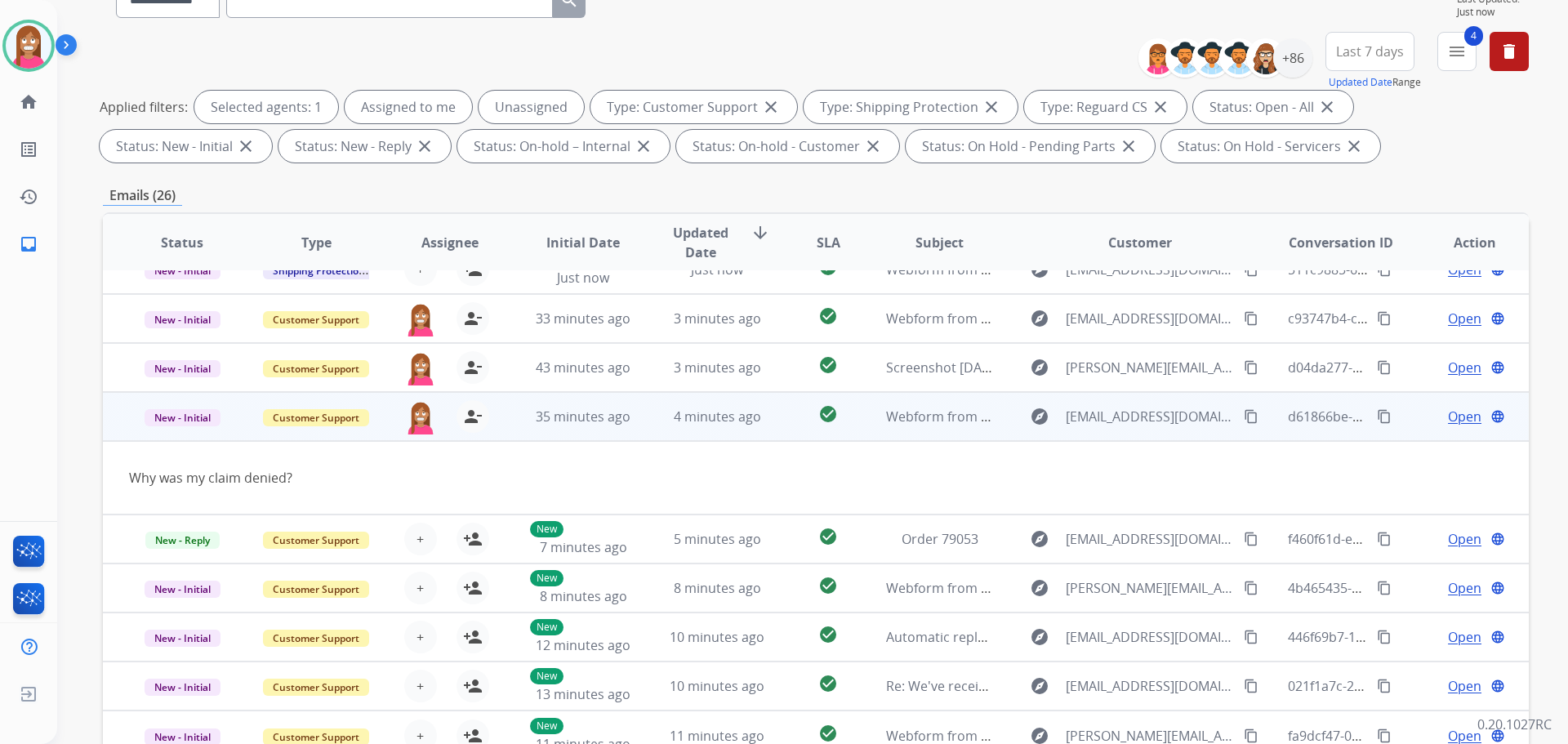
click at [1244, 418] on mat-icon "content_copy" at bounding box center [1251, 417] width 15 height 15
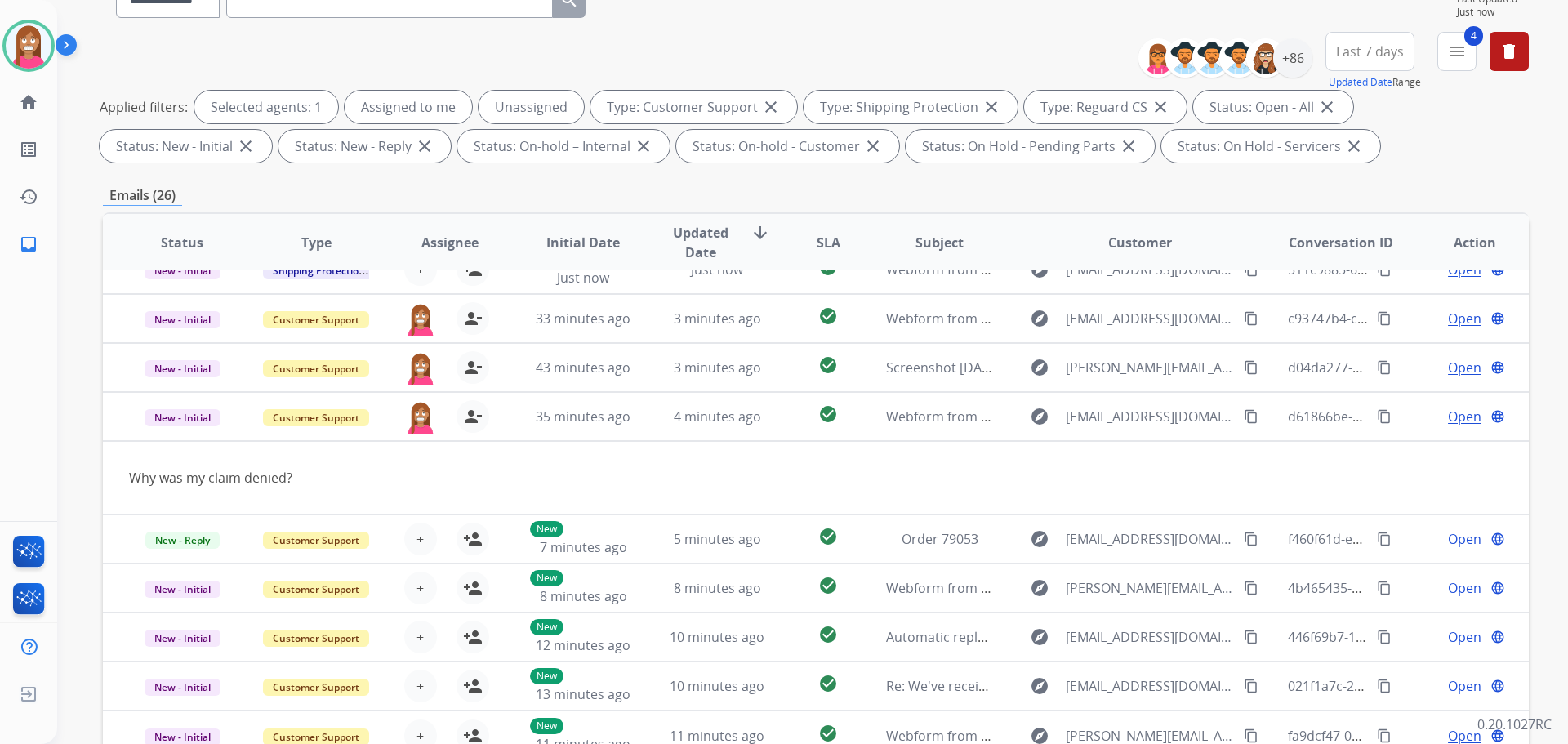
scroll to position [0, 0]
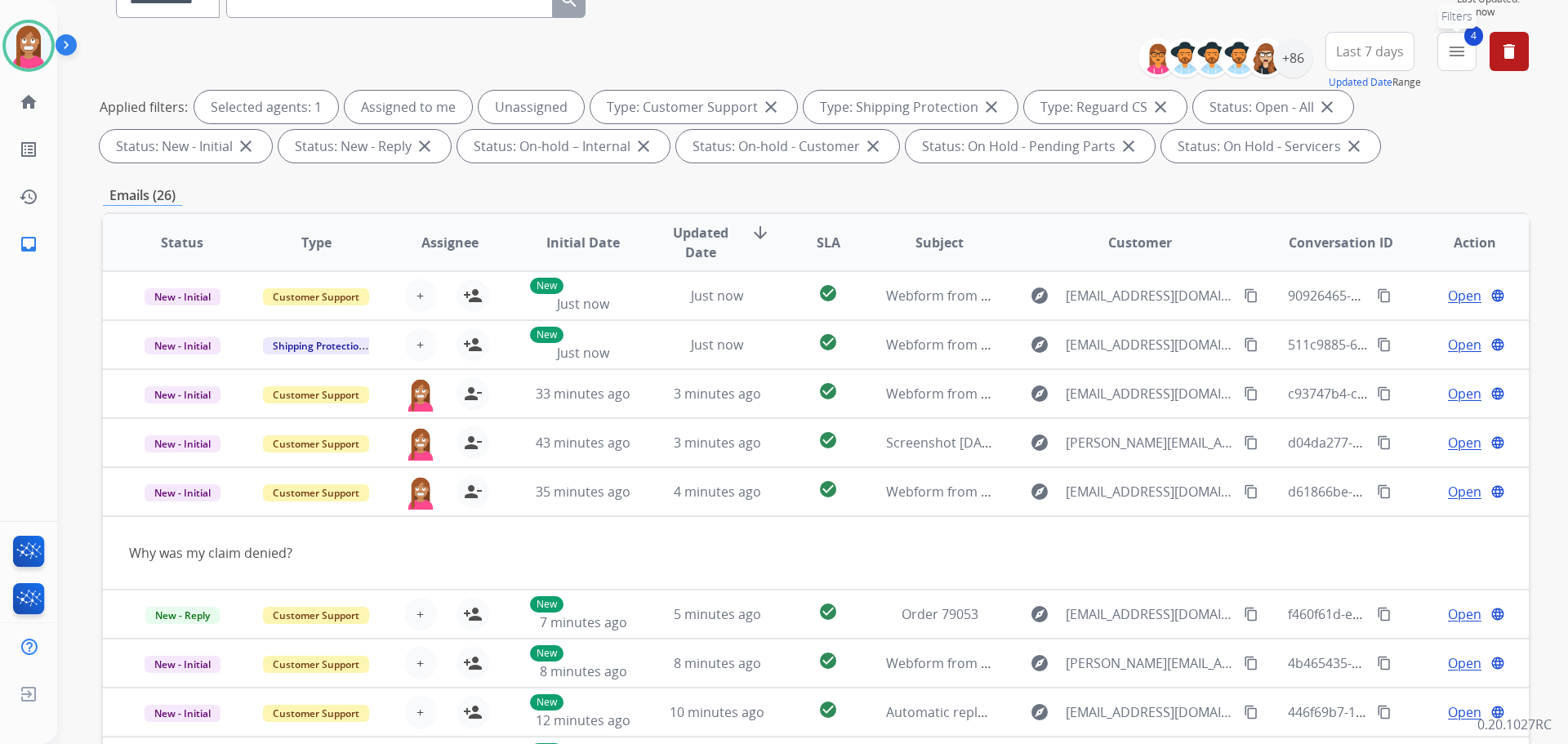
click at [1449, 63] on button "4 menu Filters" at bounding box center [1457, 51] width 39 height 39
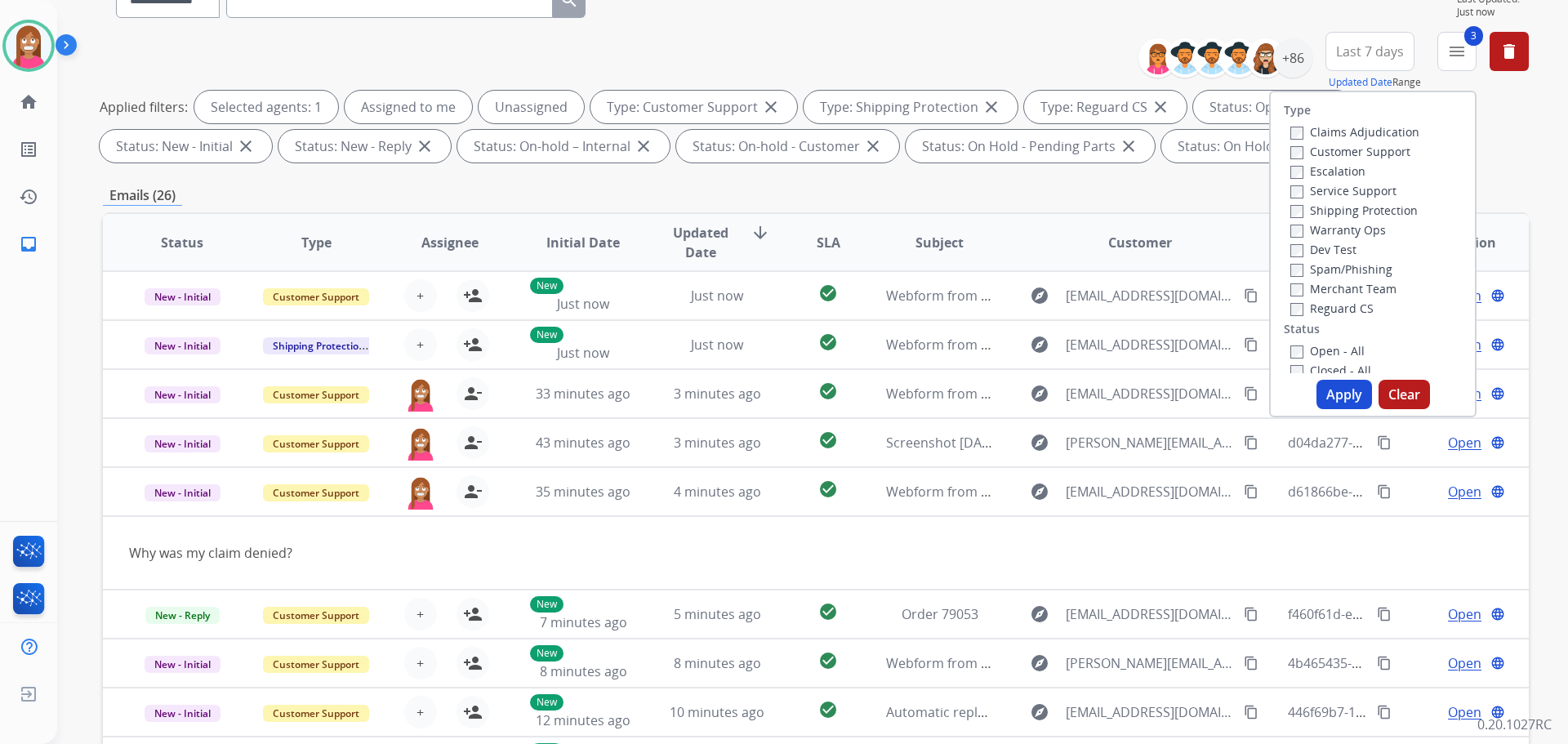
click at [1284, 363] on div "Open - All Closed - All New - Initial New - Reply On-hold – Internal On-hold - …" at bounding box center [1373, 448] width 178 height 215
click at [1342, 392] on button "Apply" at bounding box center [1344, 394] width 56 height 29
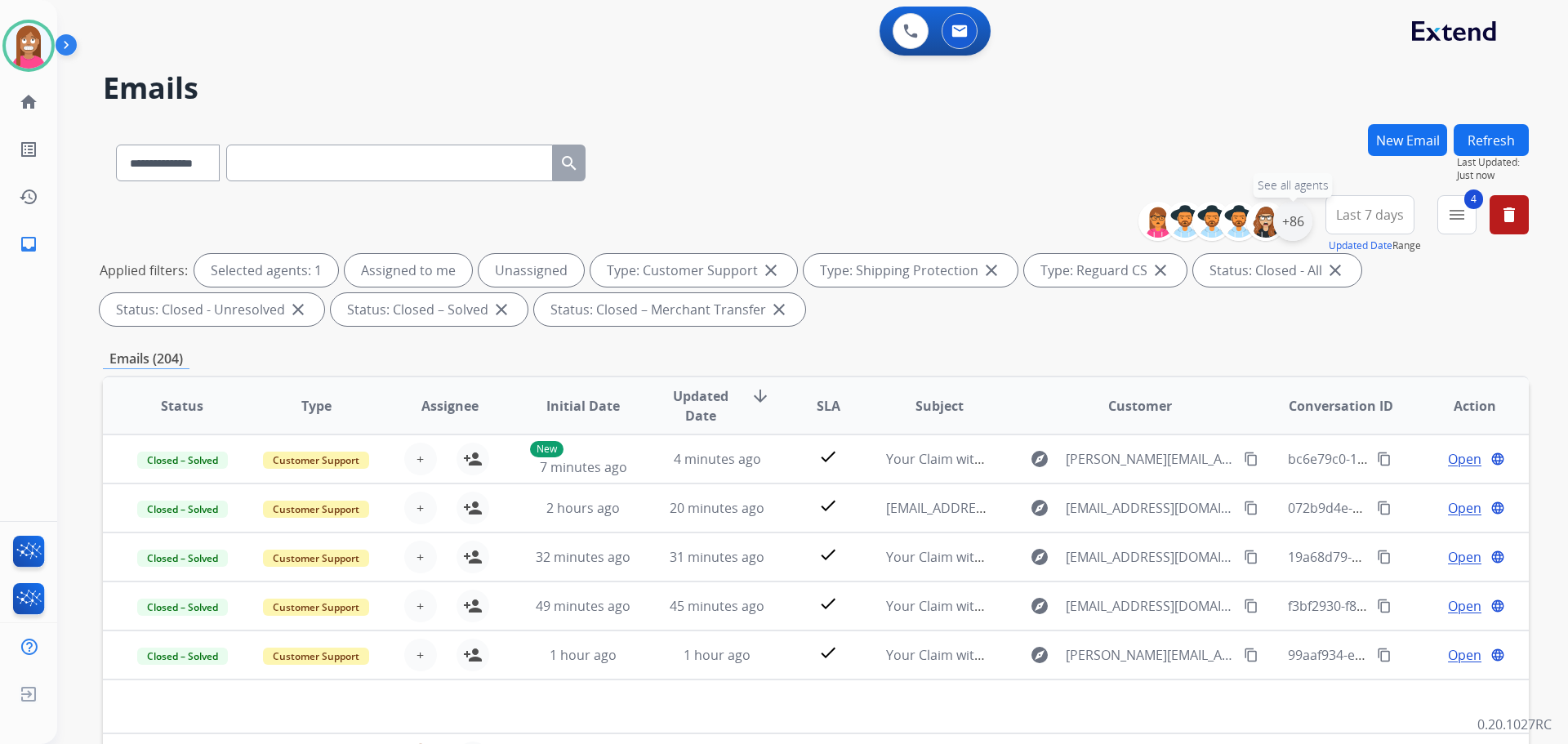
click at [1305, 223] on div "+86" at bounding box center [1293, 221] width 39 height 39
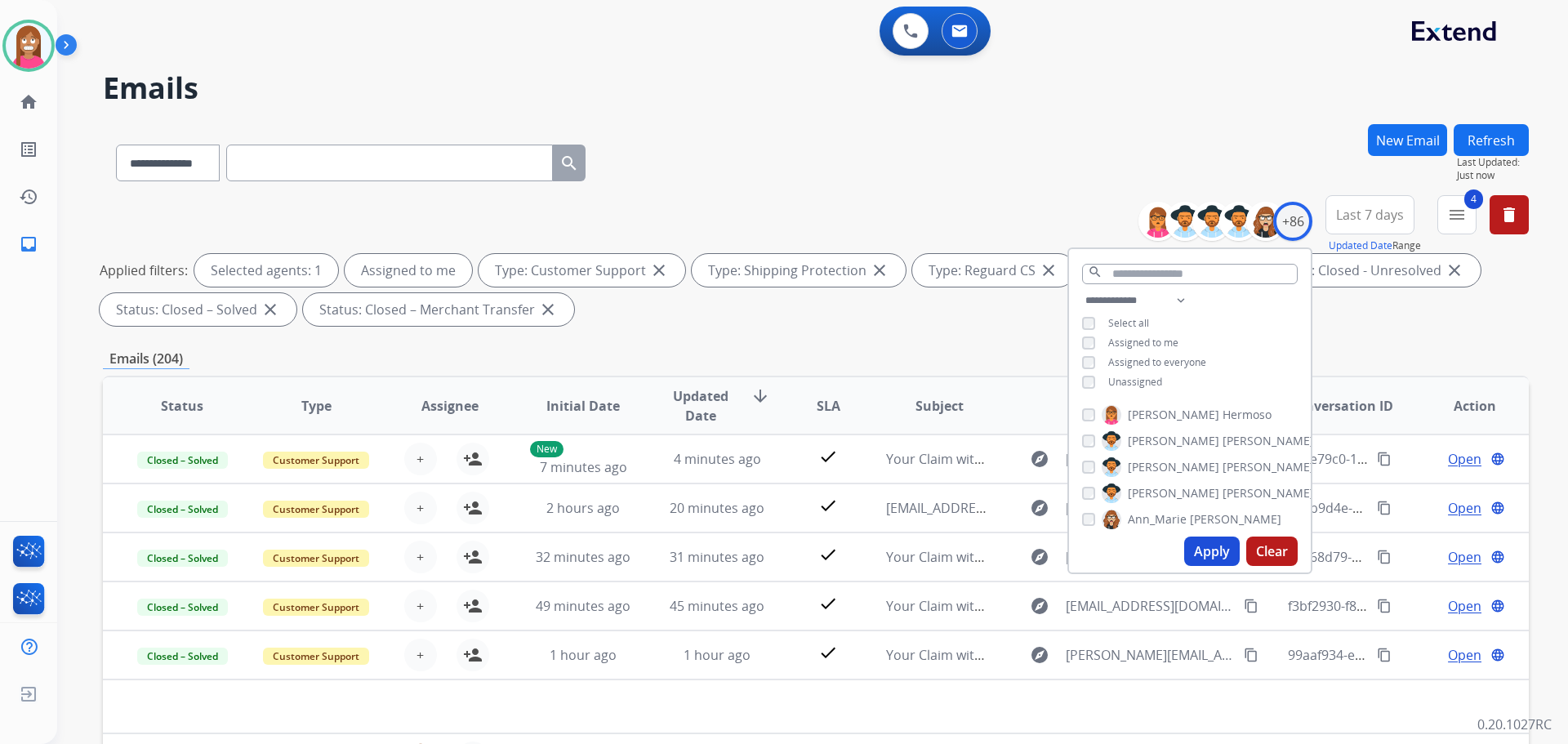
click at [1201, 553] on button "Apply" at bounding box center [1211, 551] width 56 height 29
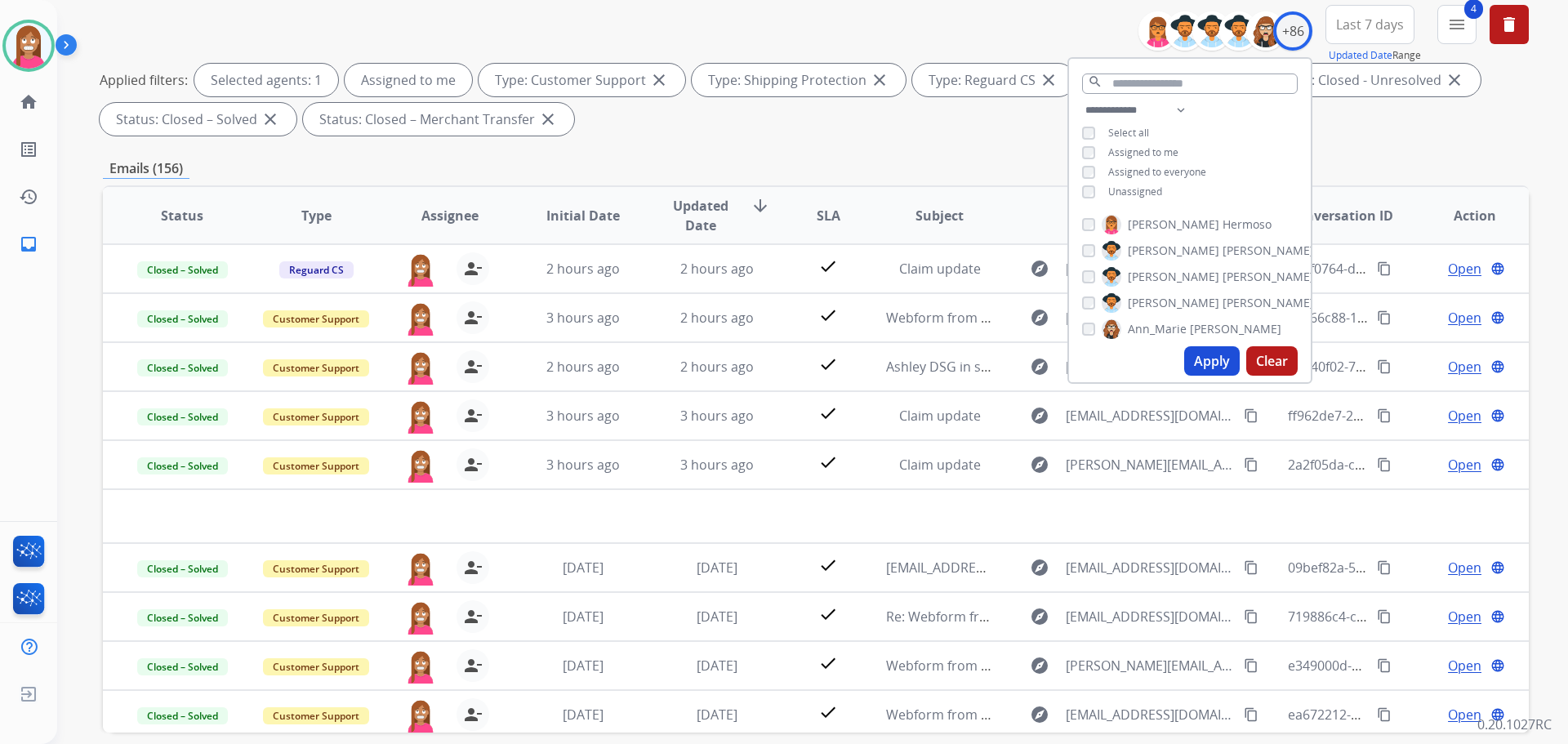
scroll to position [100, 0]
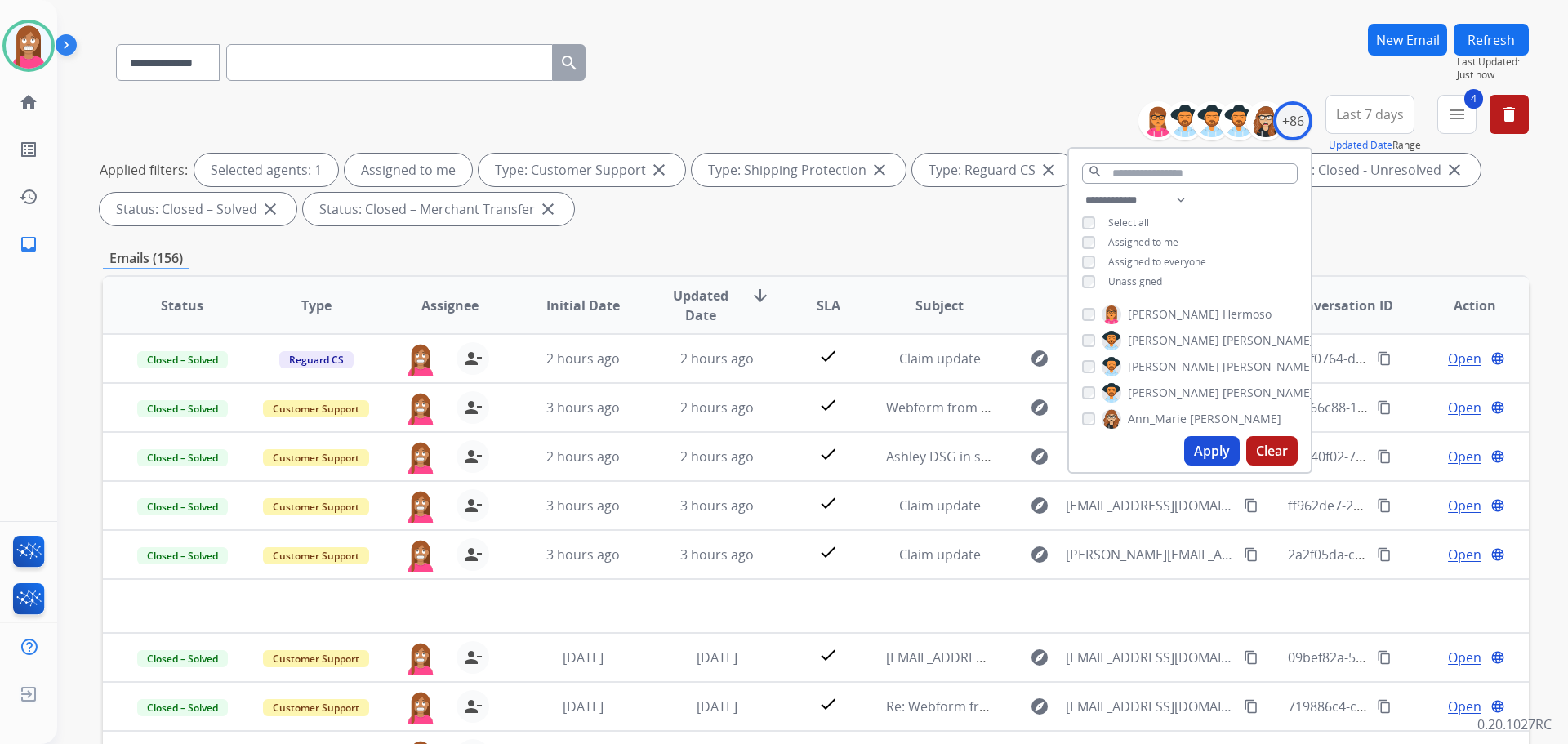
click at [868, 82] on div "**********" at bounding box center [815, 59] width 1426 height 71
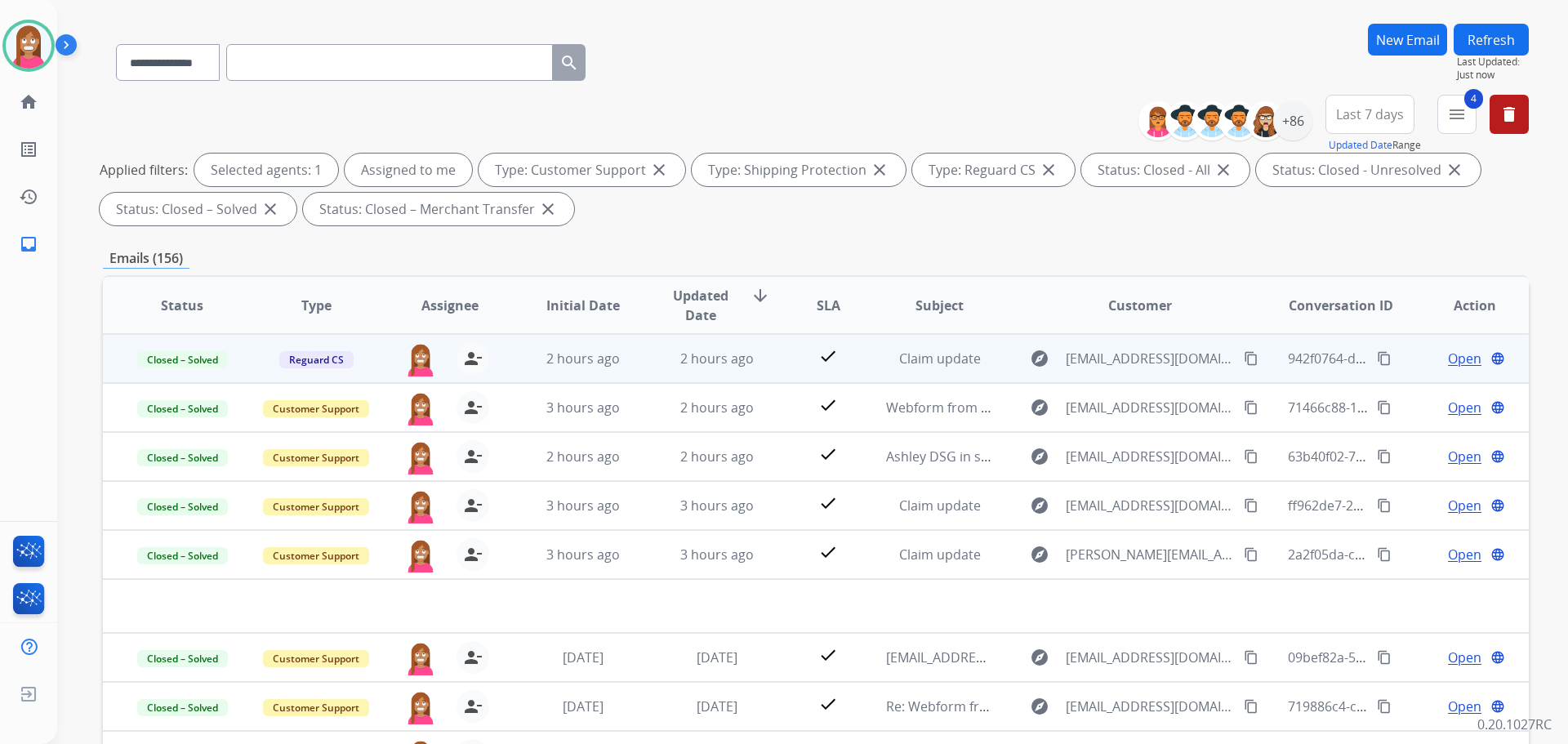
click at [771, 380] on td "check" at bounding box center [815, 358] width 89 height 49
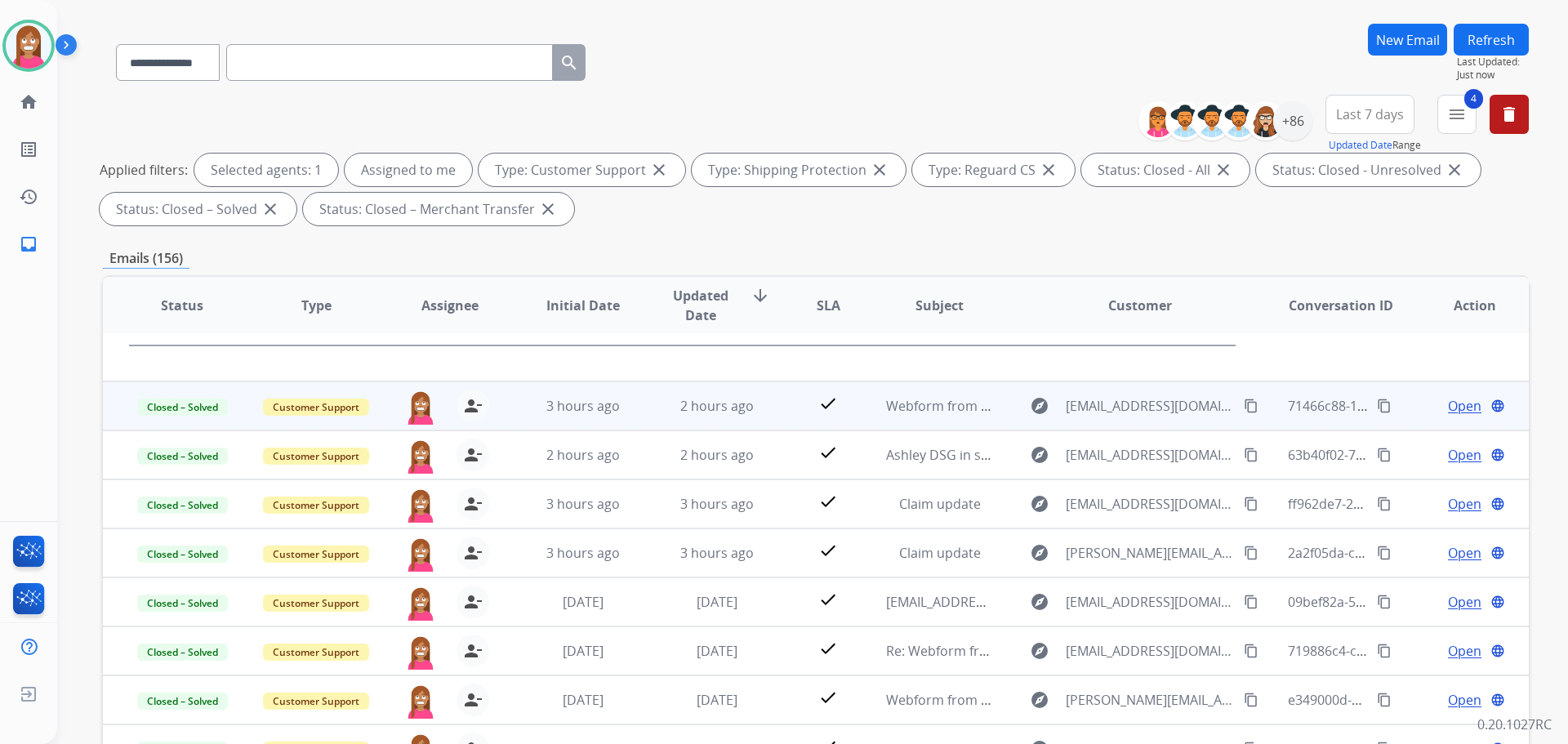
click at [774, 409] on td "check" at bounding box center [815, 406] width 89 height 49
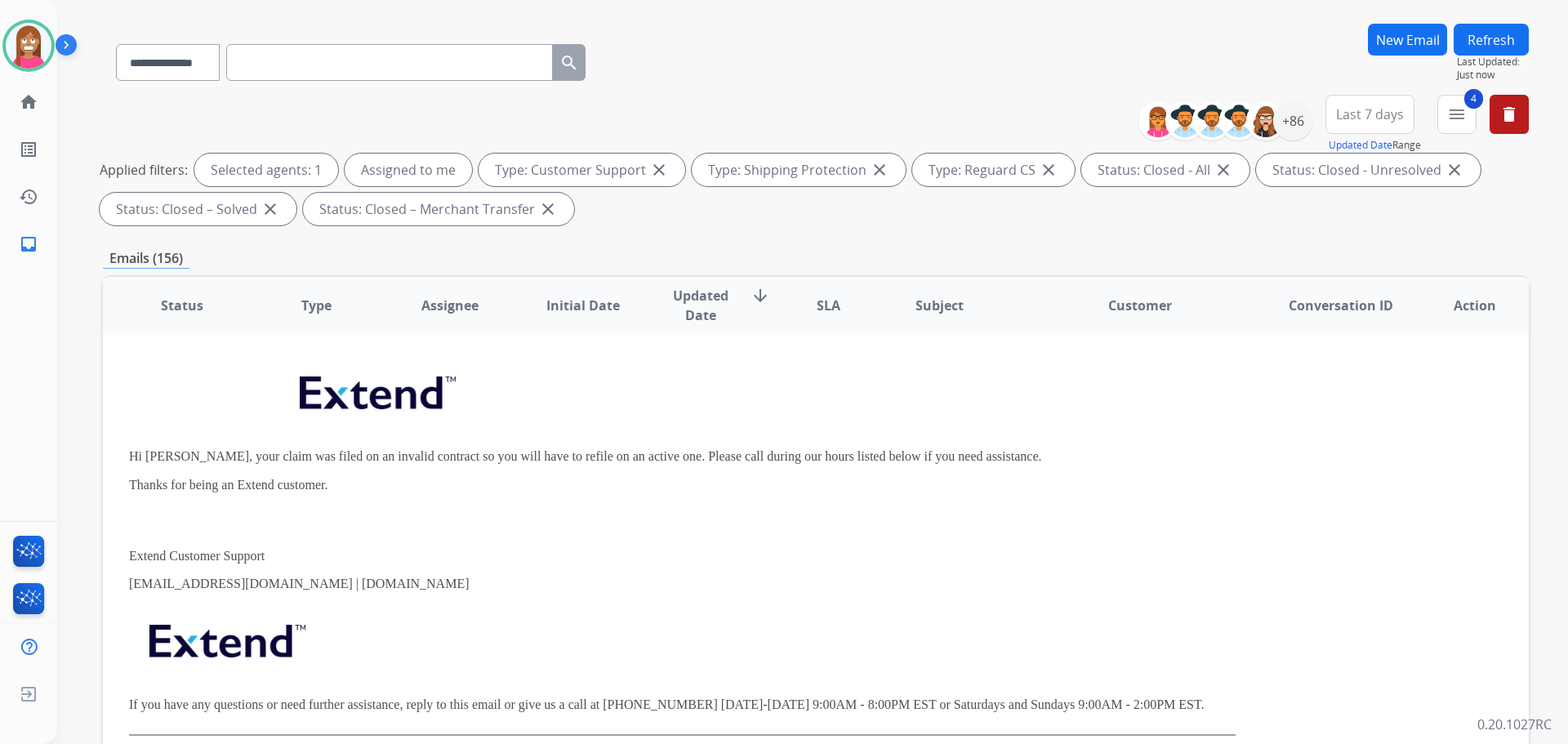
scroll to position [49, 0]
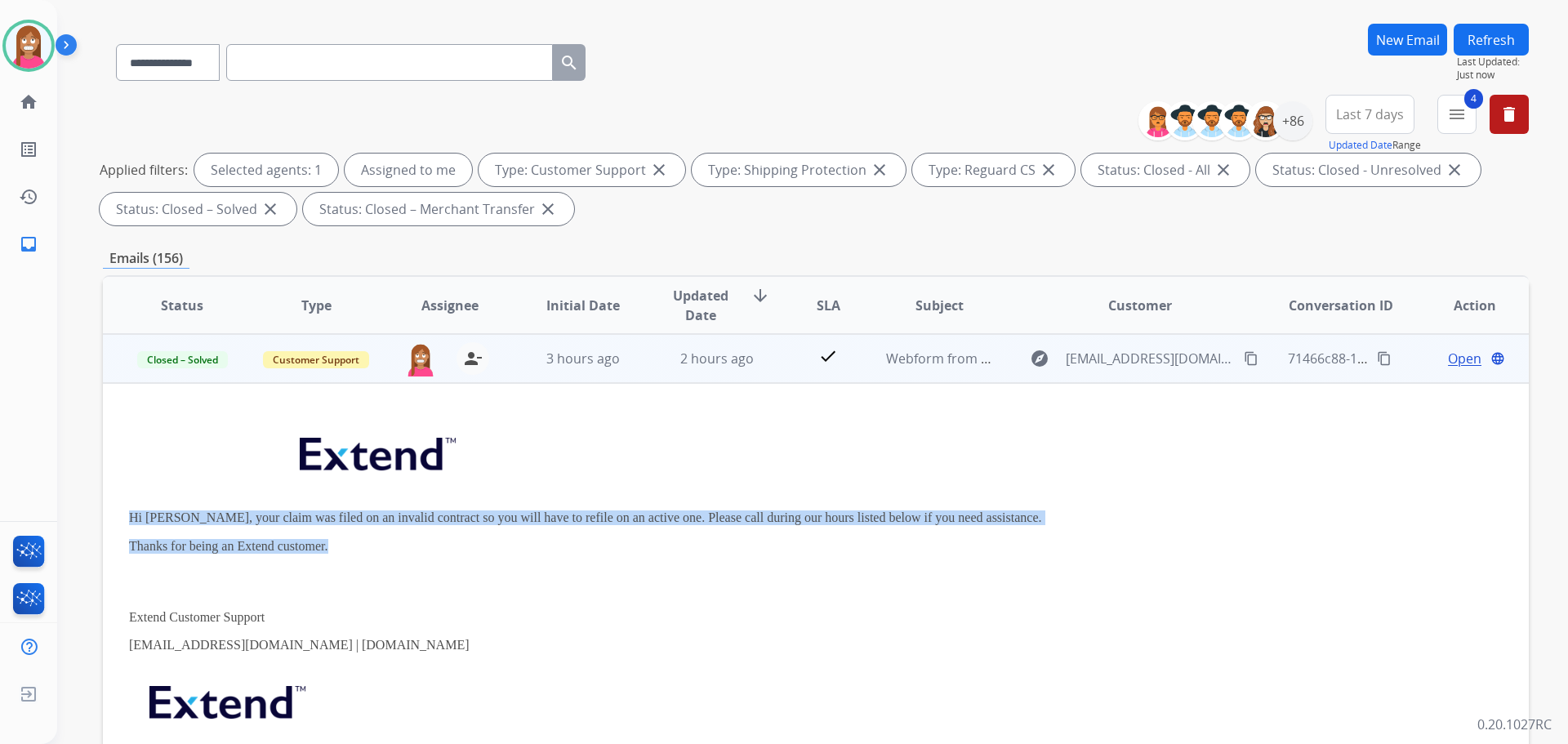
drag, startPoint x: 342, startPoint y: 542, endPoint x: 128, endPoint y: 514, distance: 215.8
click at [128, 514] on td "Hi Melinda, your claim was filed on an invalid contract so you will have to ref…" at bounding box center [682, 607] width 1159 height 449
copy div "Hi Melinda, your claim was filed on an invalid contract so you will have to ref…"
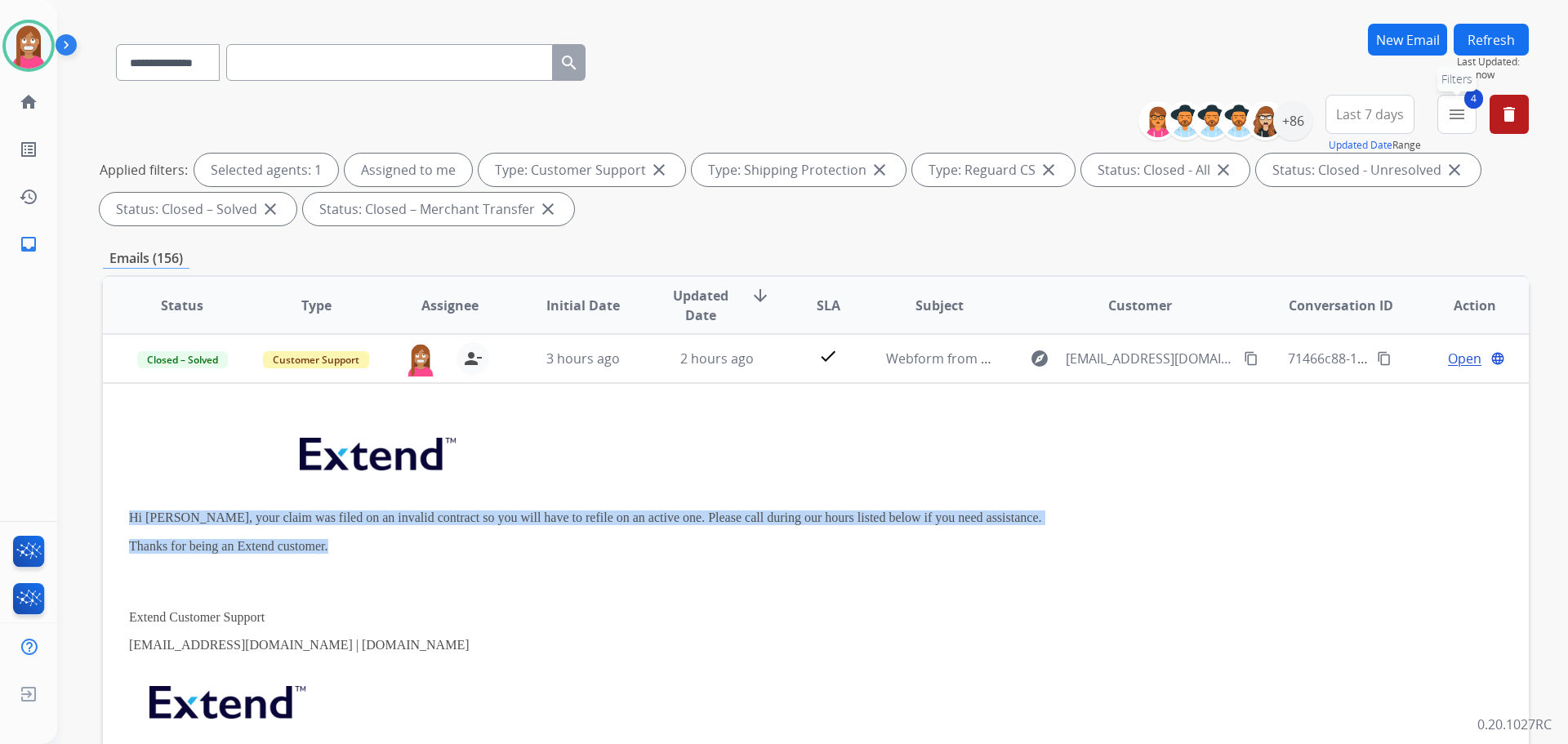
click at [1458, 109] on mat-icon "menu" at bounding box center [1457, 114] width 19 height 19
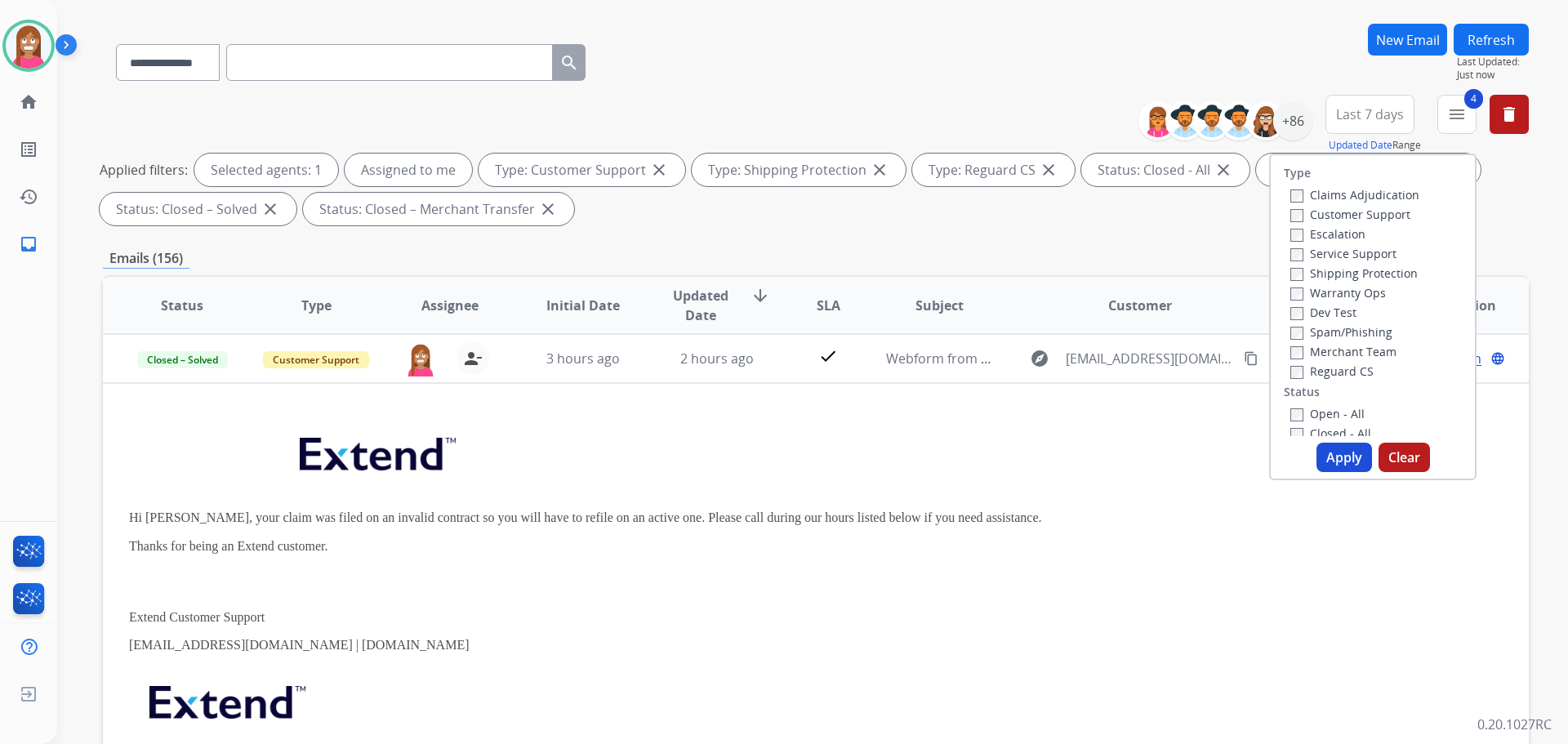
click at [1294, 434] on label "Closed - All" at bounding box center [1331, 433] width 81 height 16
click at [1339, 458] on button "Apply" at bounding box center [1344, 457] width 56 height 29
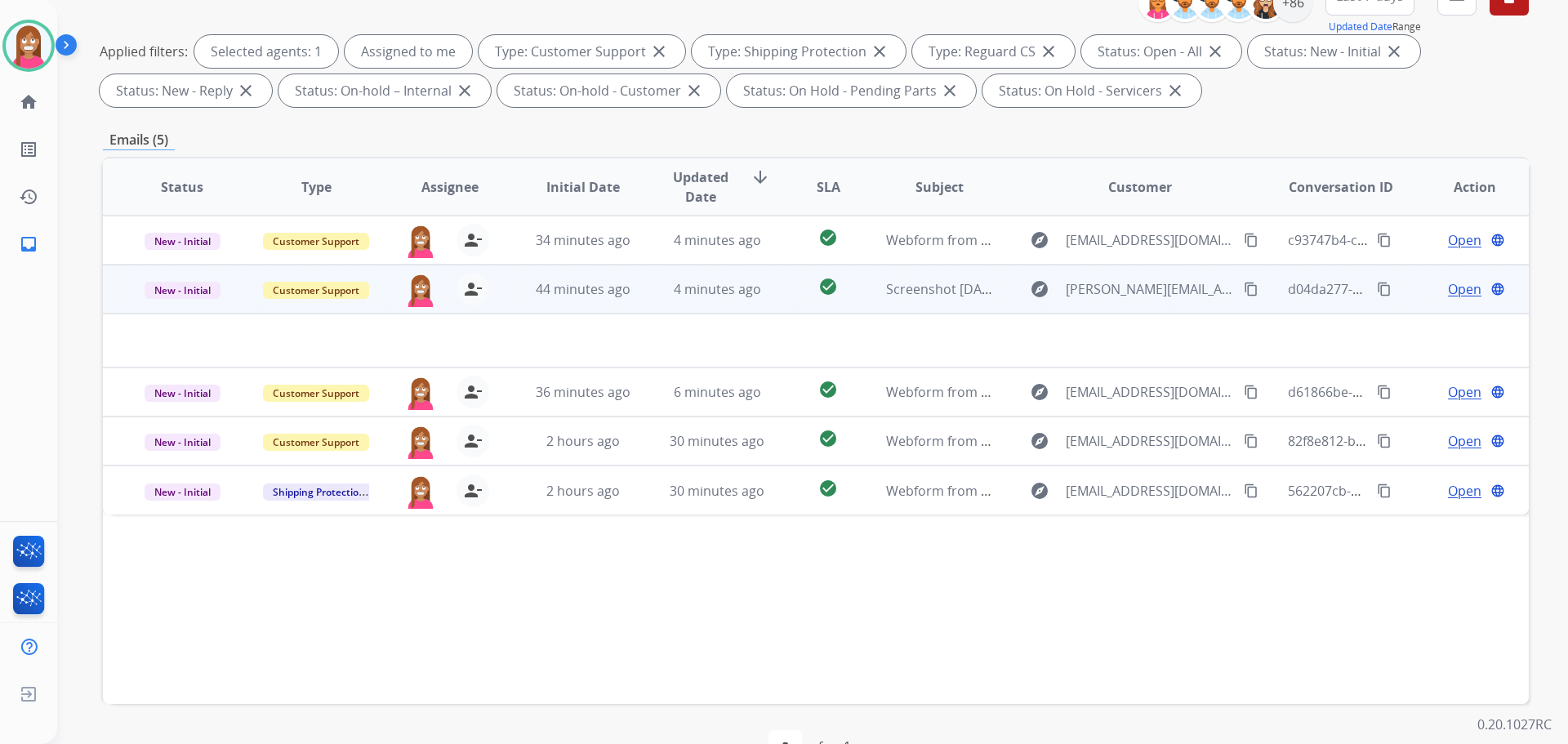
scroll to position [182, 0]
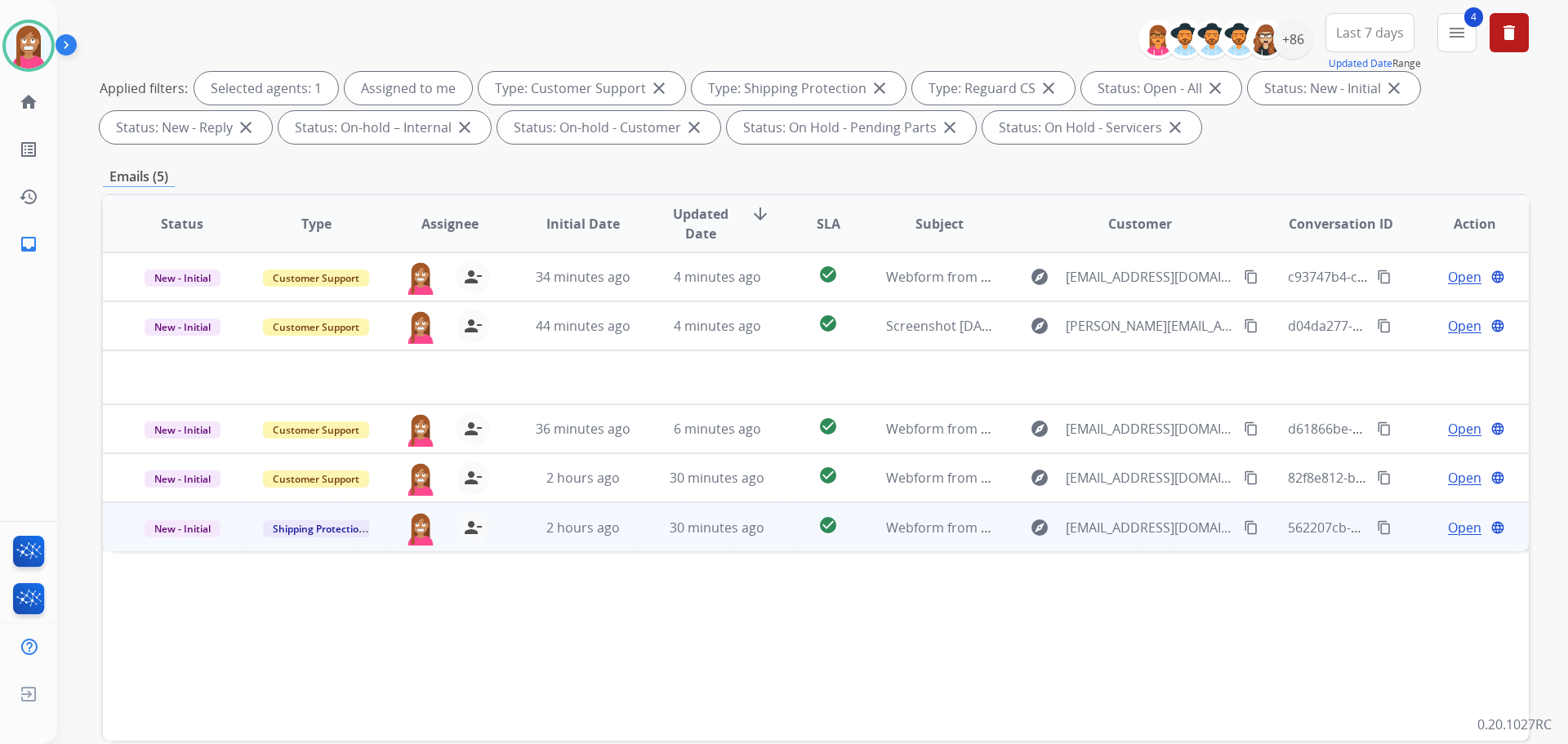
click at [638, 541] on td "30 minutes ago" at bounding box center [704, 527] width 134 height 49
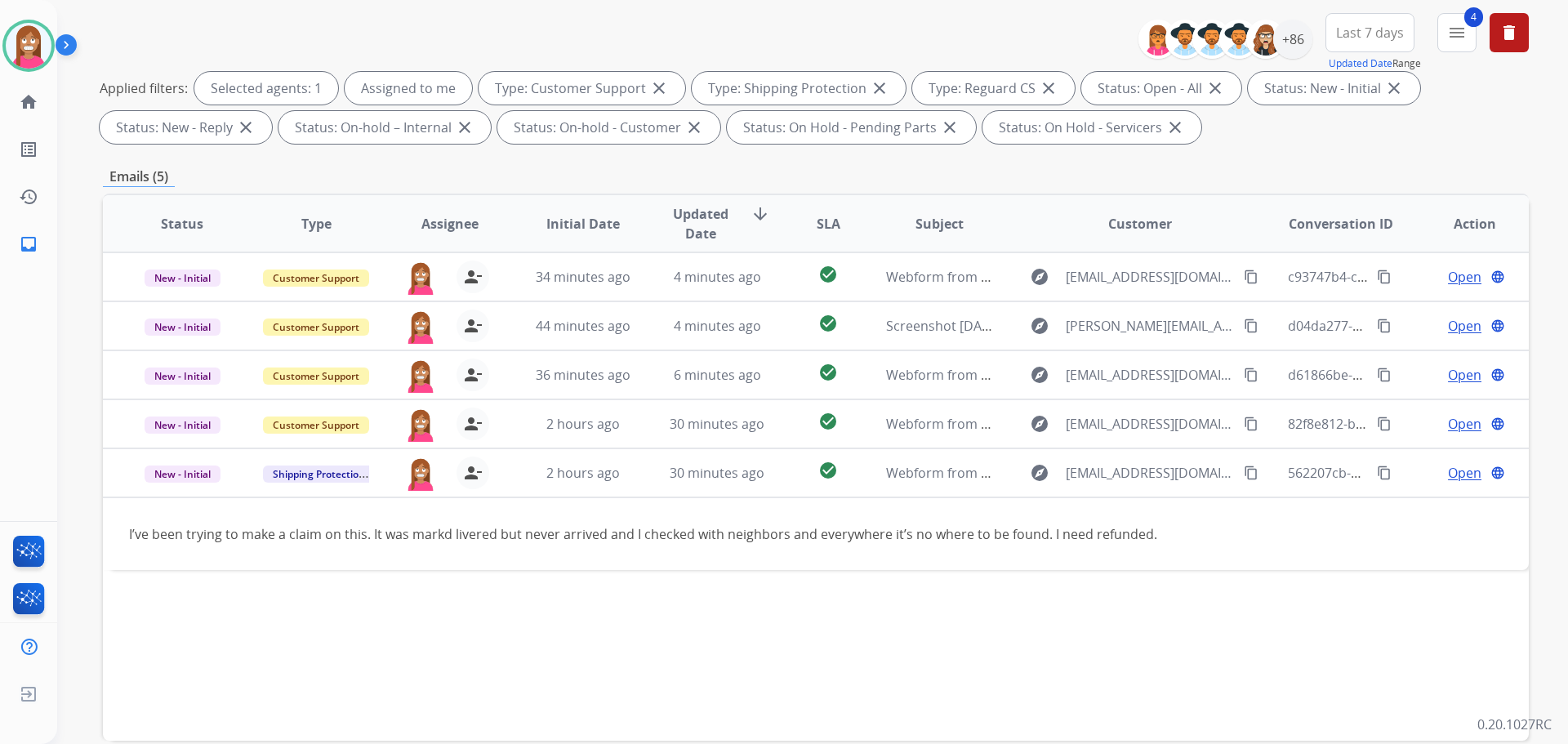
drag, startPoint x: 892, startPoint y: 689, endPoint x: 825, endPoint y: 709, distance: 69.9
click at [888, 682] on div "Status Type Assignee Initial Date Updated Date arrow_downward SLA Subject Custo…" at bounding box center [815, 467] width 1426 height 547
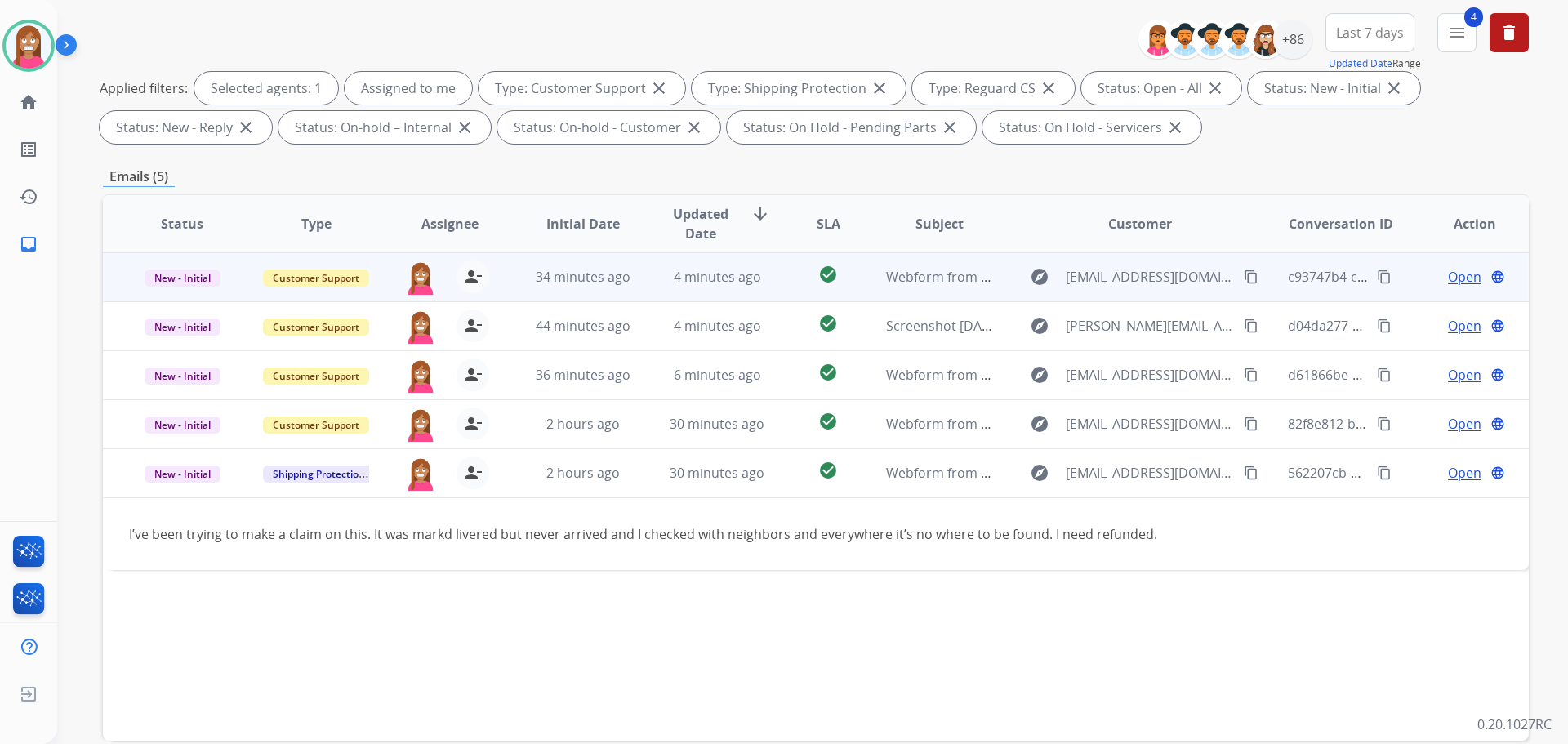
click at [771, 290] on td "check_circle" at bounding box center [815, 277] width 89 height 49
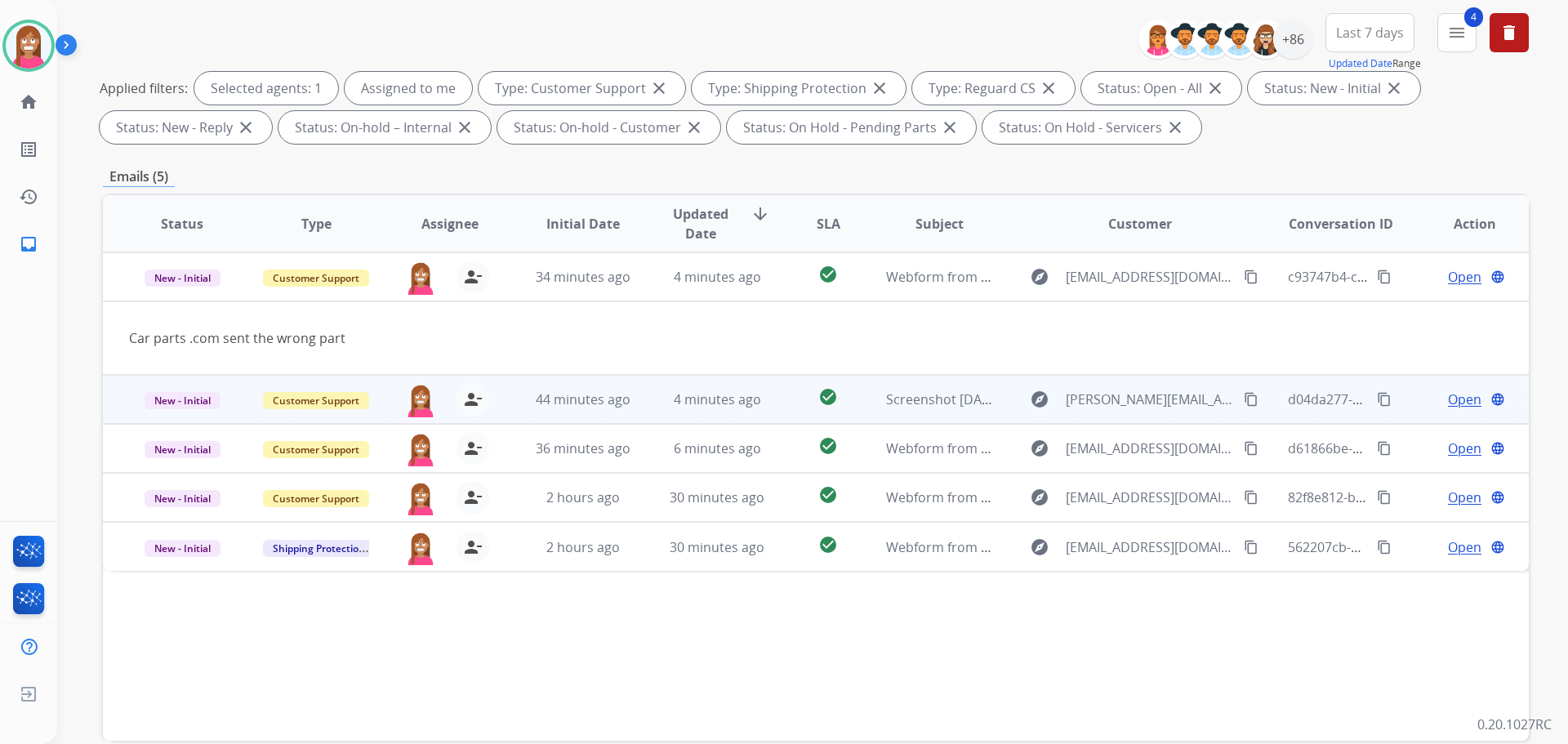
click at [774, 408] on td "check_circle" at bounding box center [815, 399] width 89 height 49
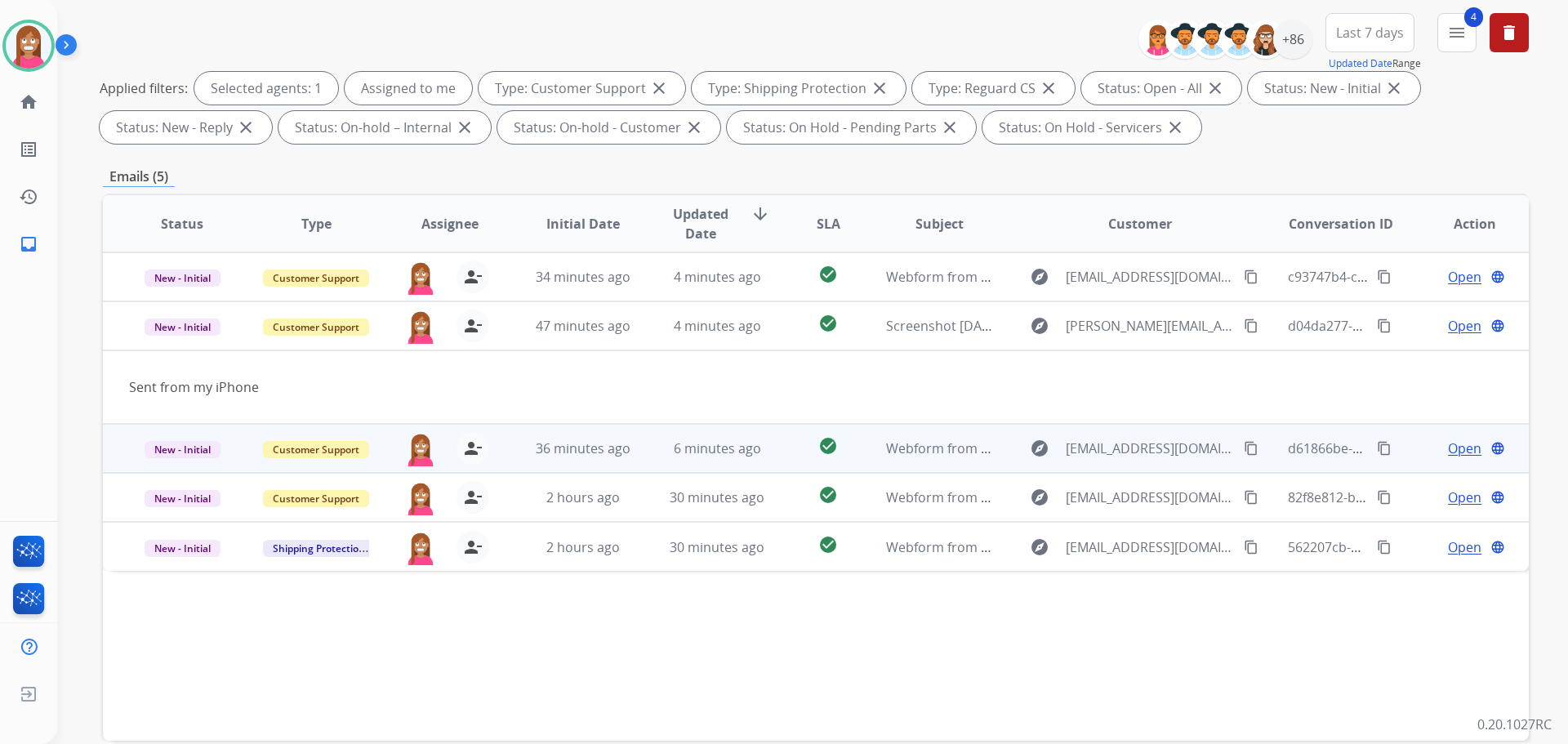
click at [779, 460] on td "check_circle" at bounding box center [815, 449] width 89 height 49
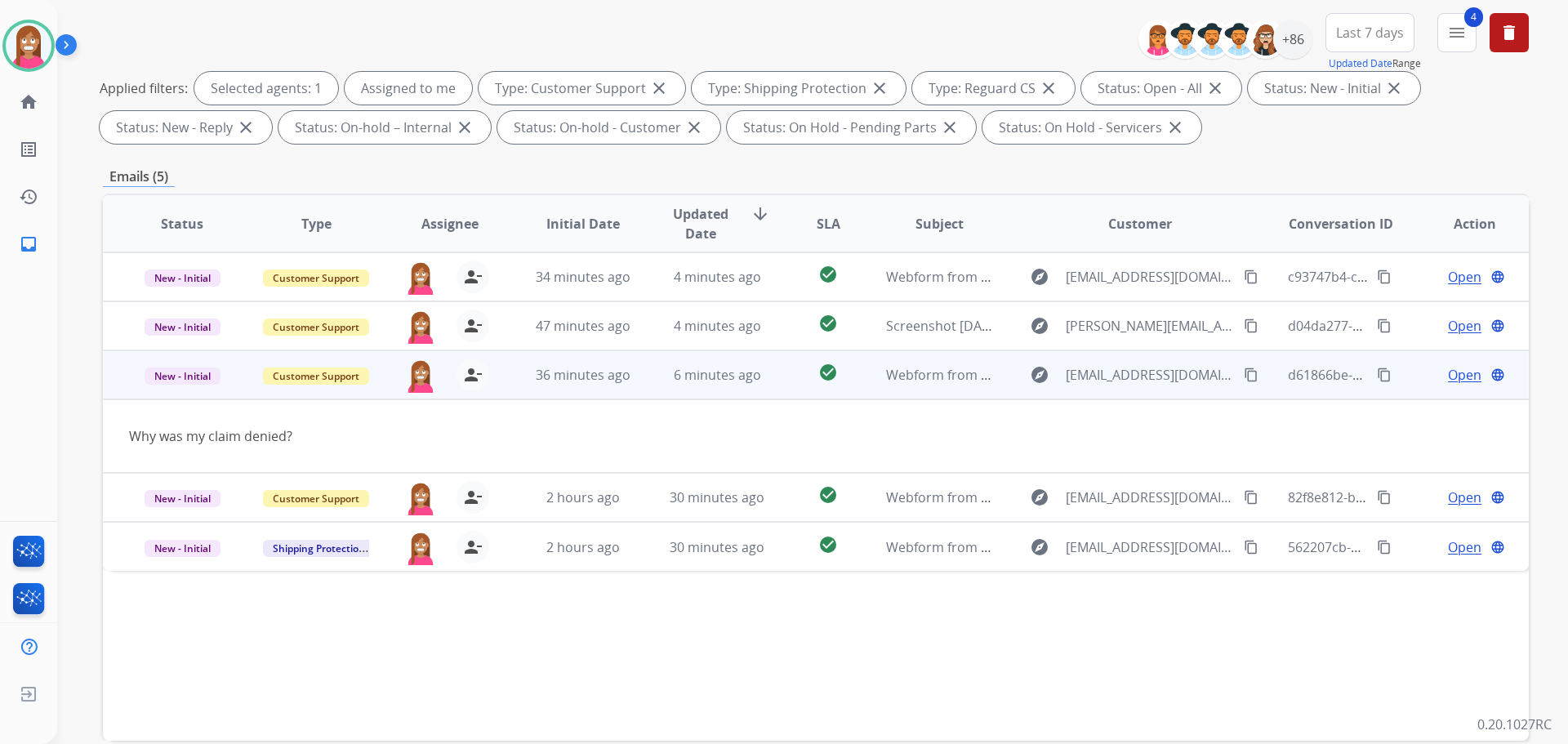
click at [1449, 370] on span "Open" at bounding box center [1465, 374] width 34 height 19
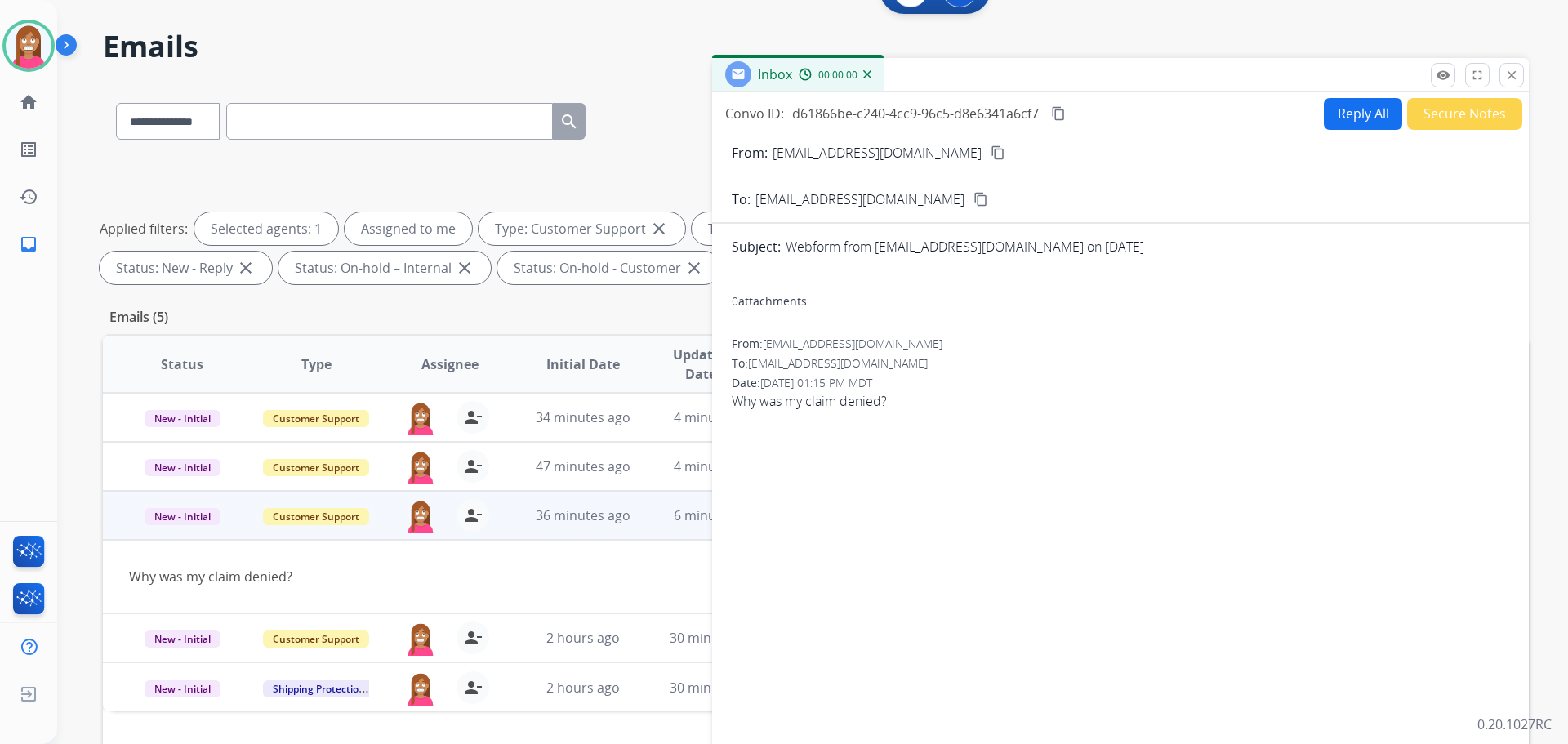
scroll to position [0, 0]
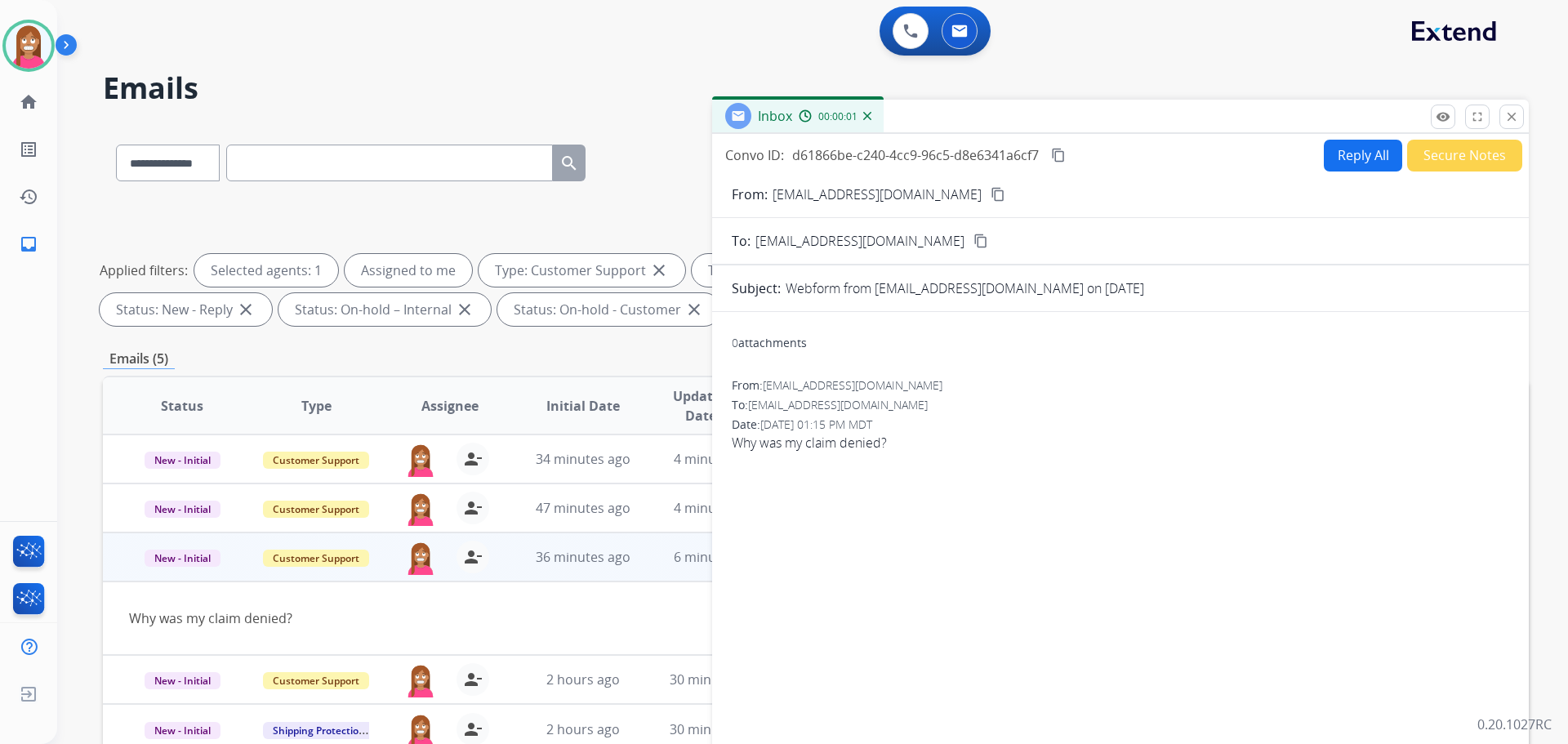
click at [1372, 159] on button "Reply All" at bounding box center [1363, 155] width 78 height 32
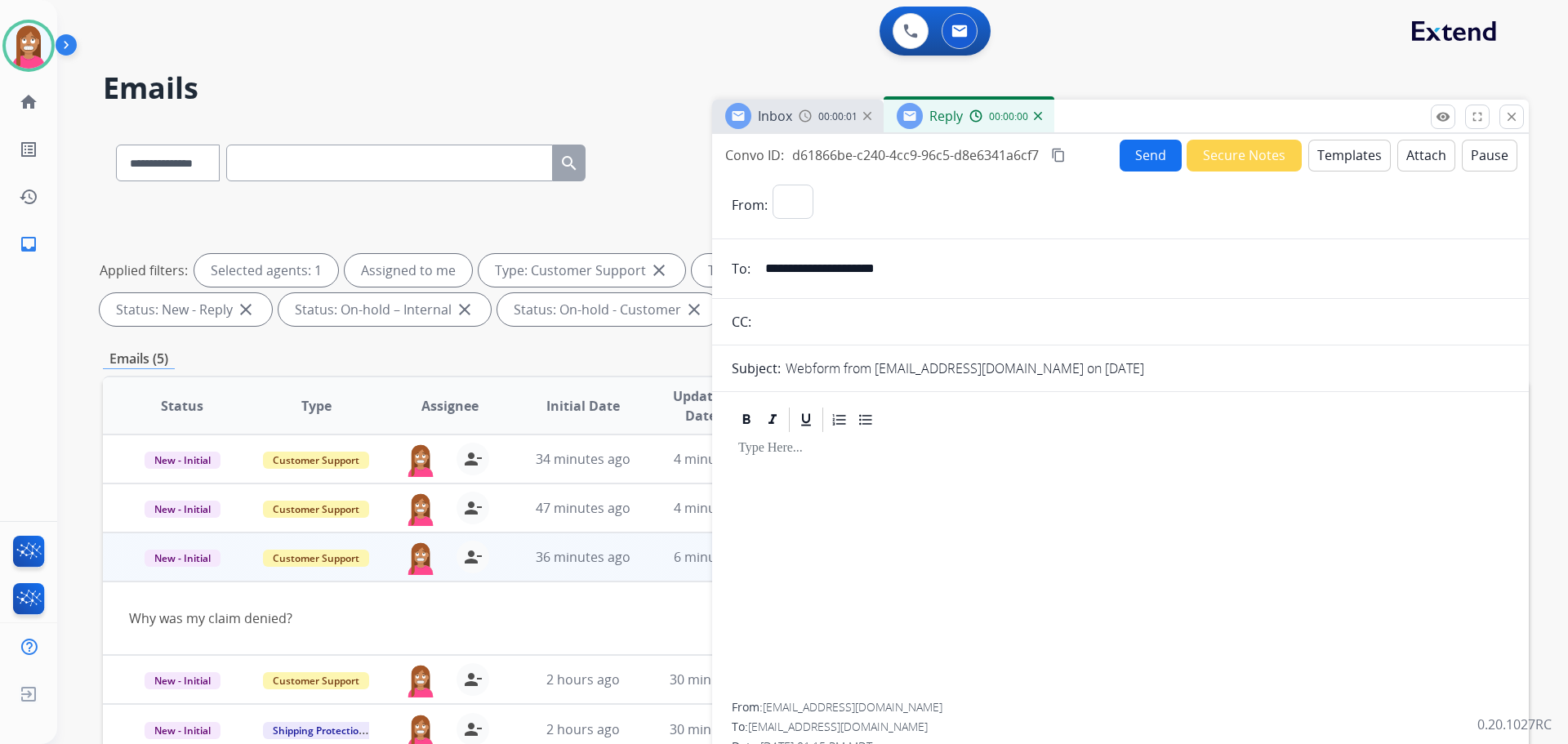
select select "**********"
paste div
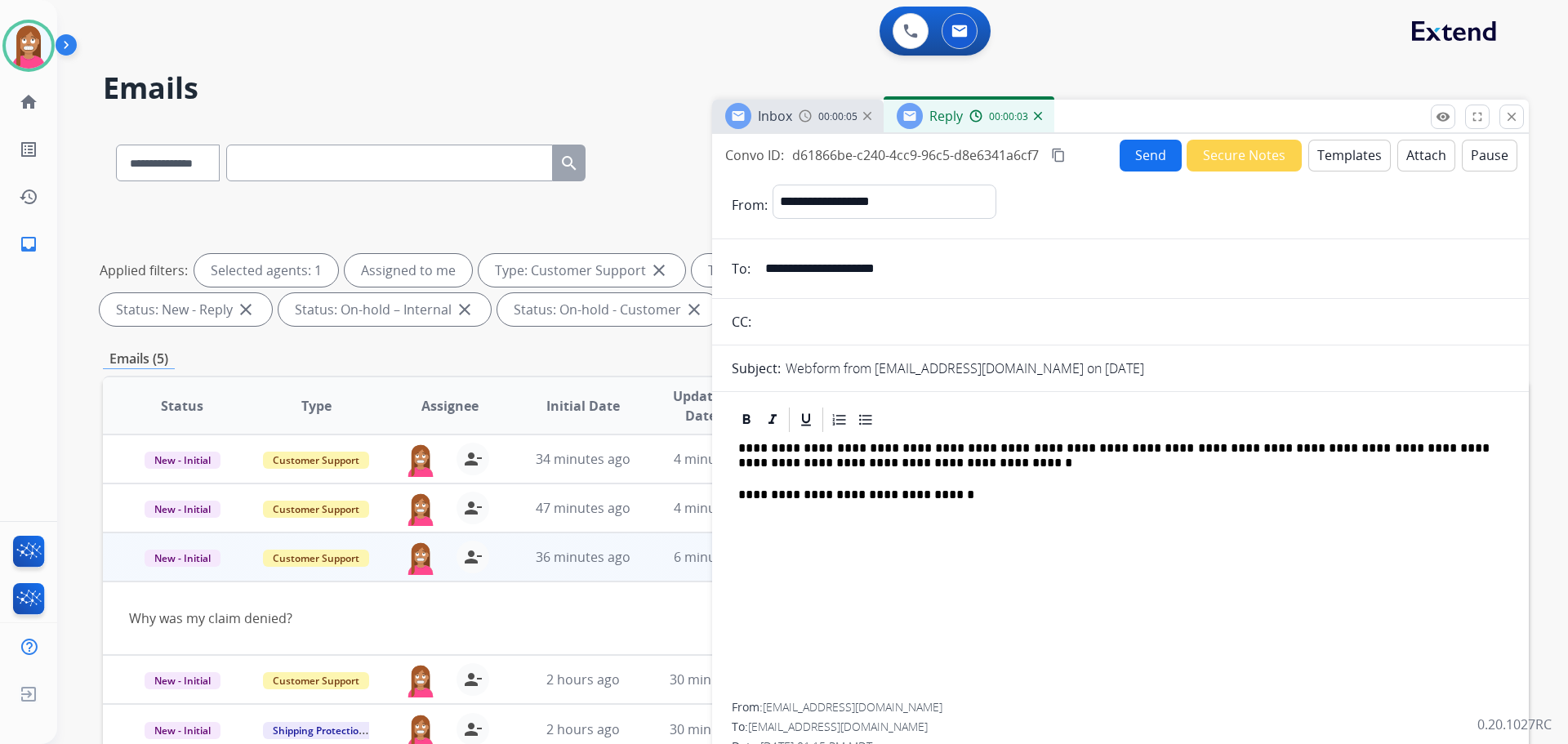
click at [799, 443] on p "**********" at bounding box center [1114, 456] width 752 height 30
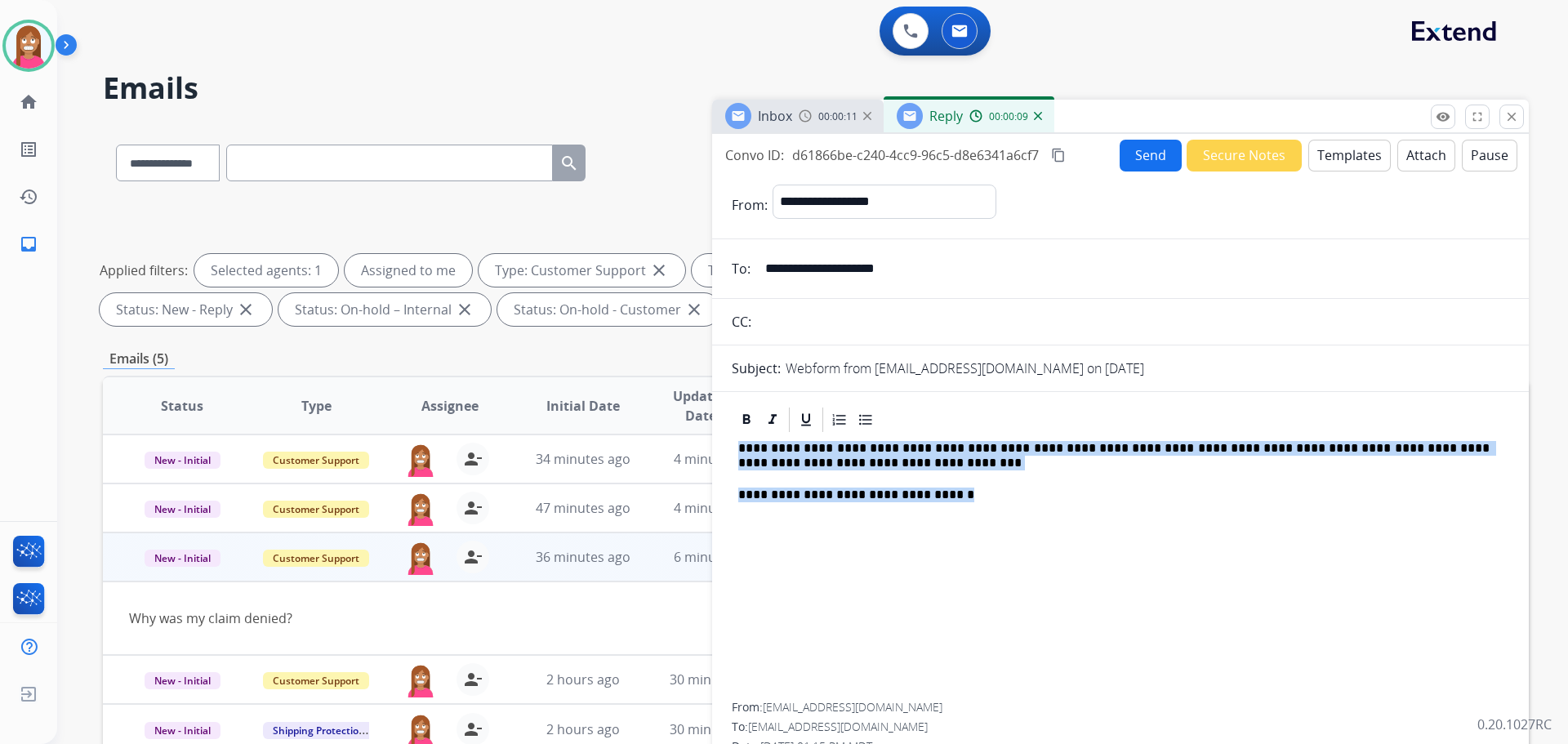
drag, startPoint x: 881, startPoint y: 499, endPoint x: 738, endPoint y: 451, distance: 150.8
click at [738, 451] on div "**********" at bounding box center [1120, 568] width 777 height 268
copy div "**********"
click at [1509, 109] on mat-icon "close" at bounding box center [1511, 117] width 15 height 15
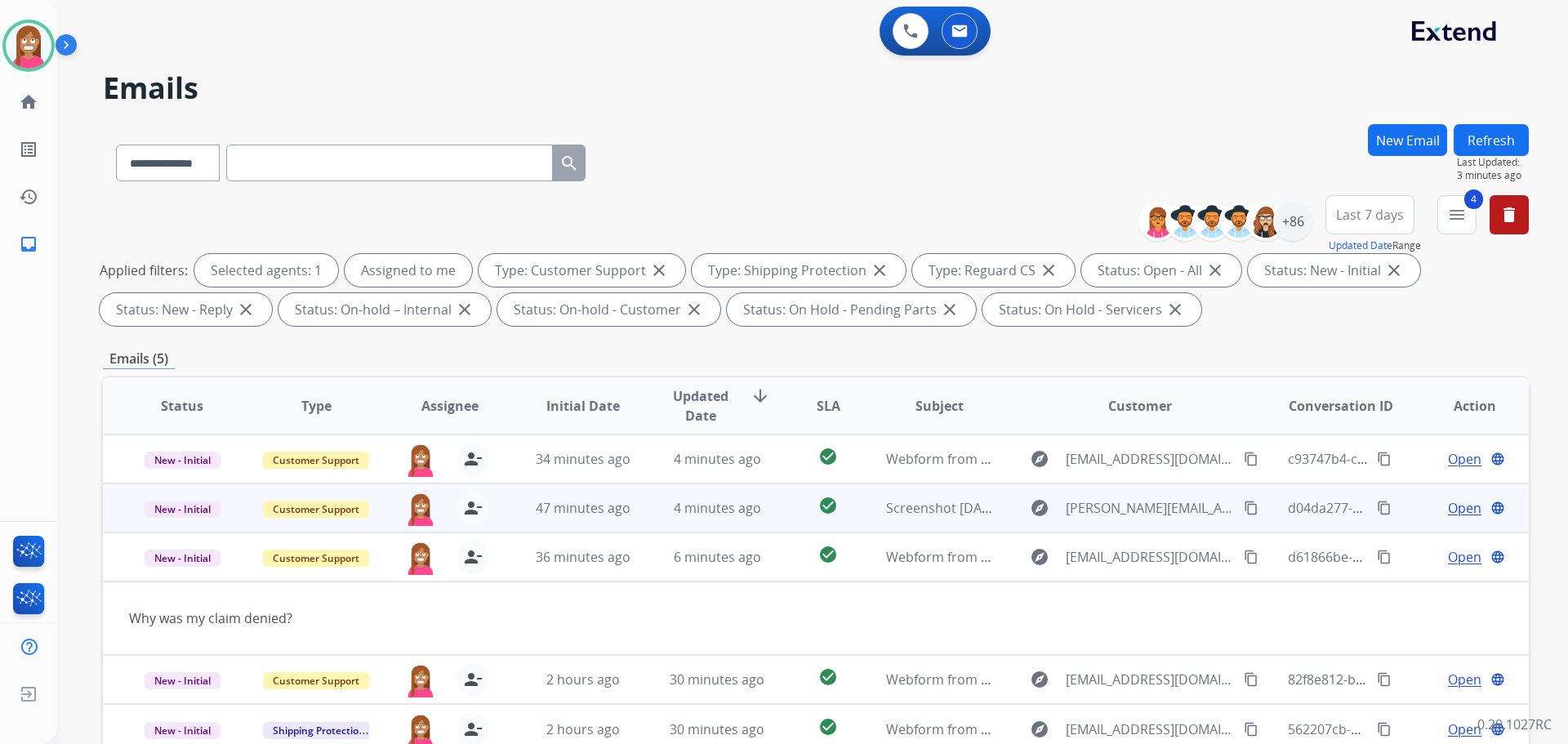
click at [786, 522] on td "check_circle" at bounding box center [815, 508] width 89 height 49
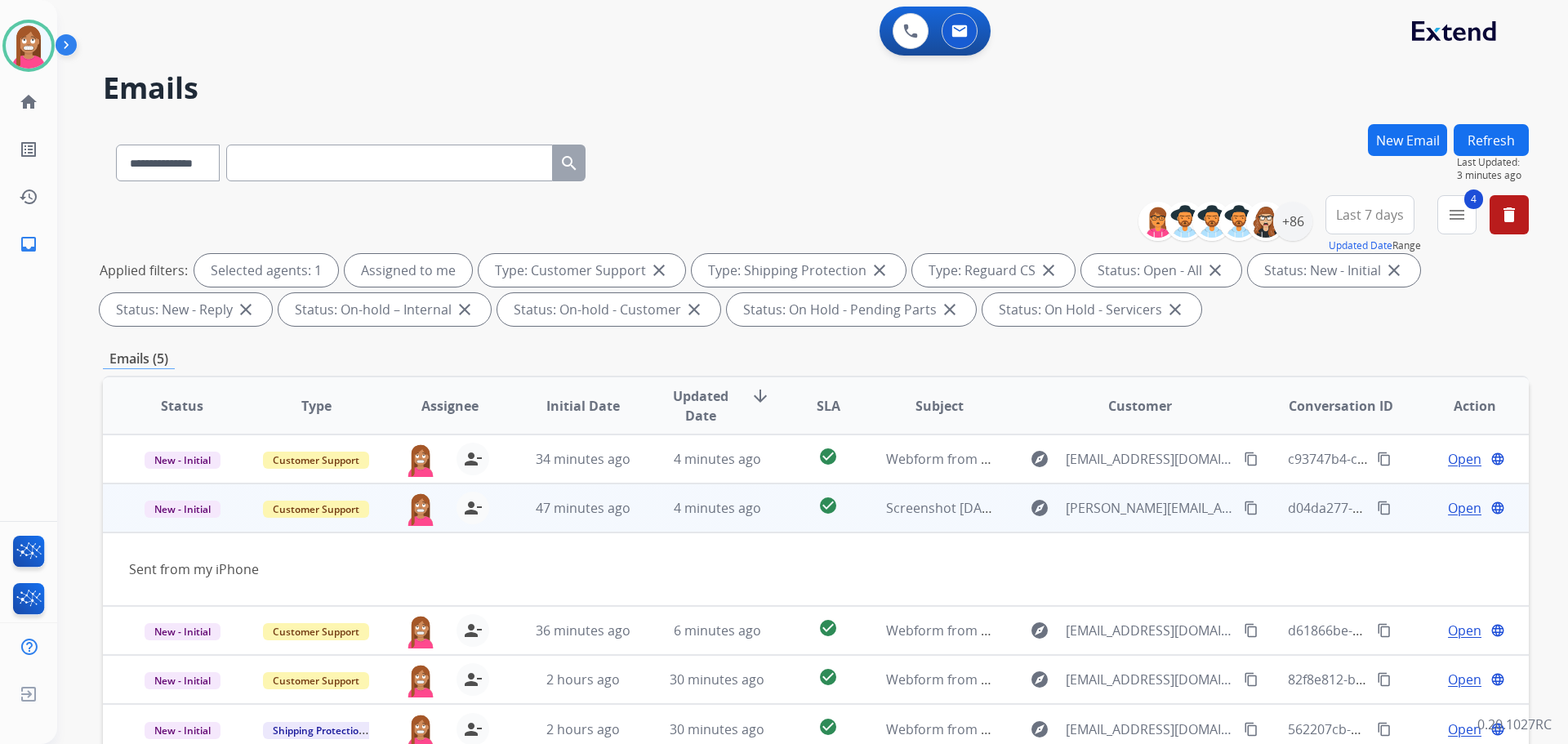
click at [1454, 511] on span "Open" at bounding box center [1465, 507] width 34 height 19
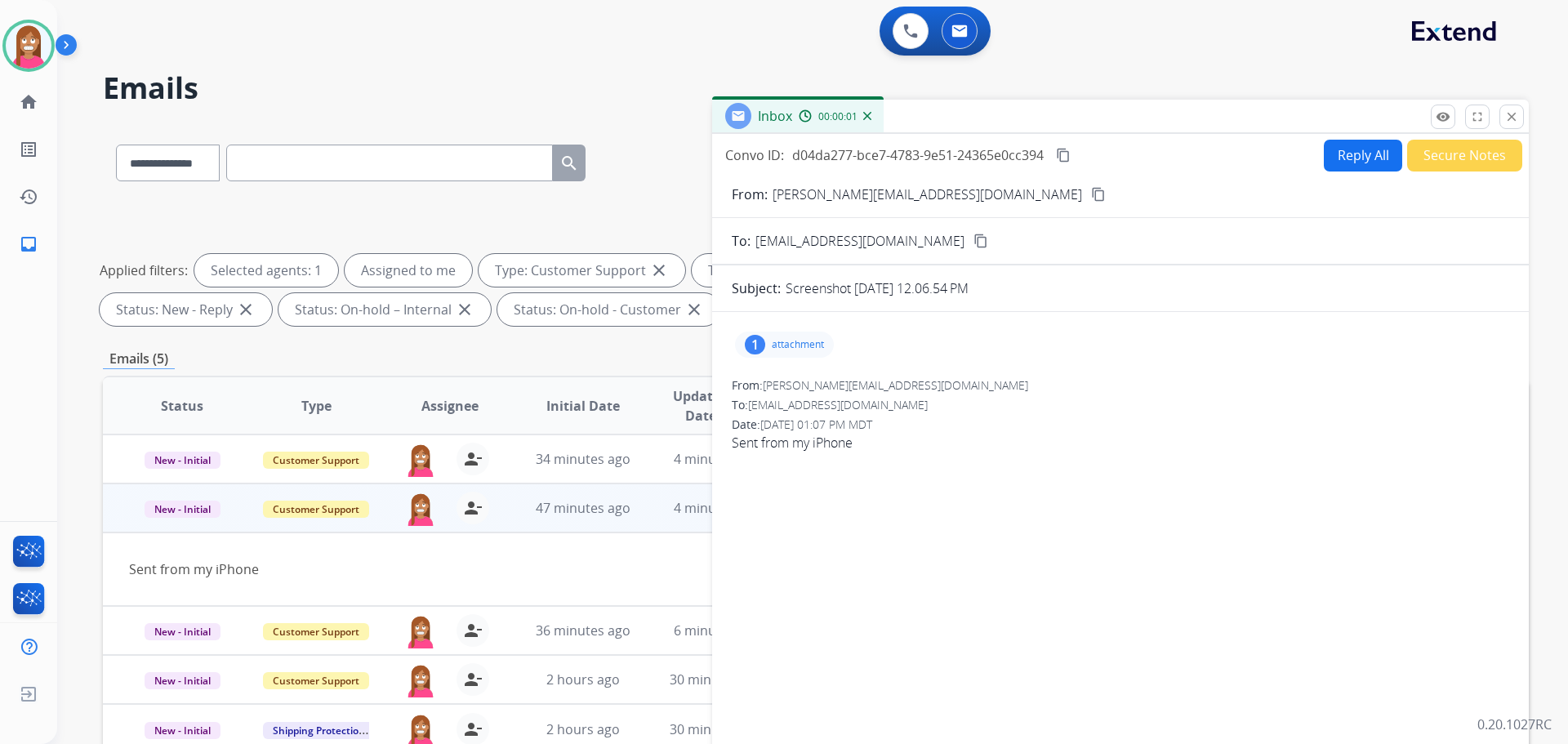
click at [785, 341] on p "attachment" at bounding box center [797, 345] width 52 height 13
click at [796, 386] on div at bounding box center [789, 386] width 82 height 57
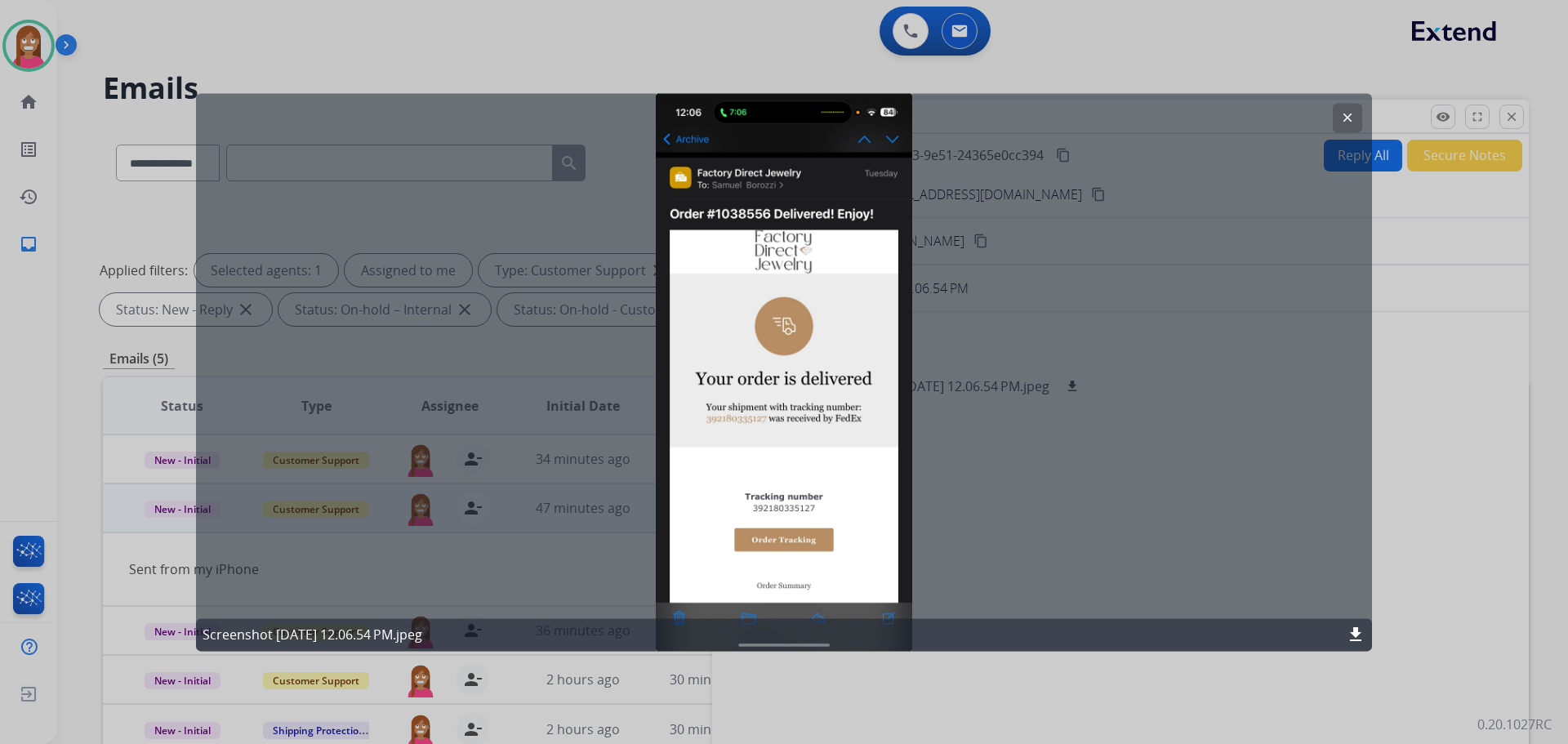
click at [1414, 321] on div at bounding box center [784, 372] width 1568 height 744
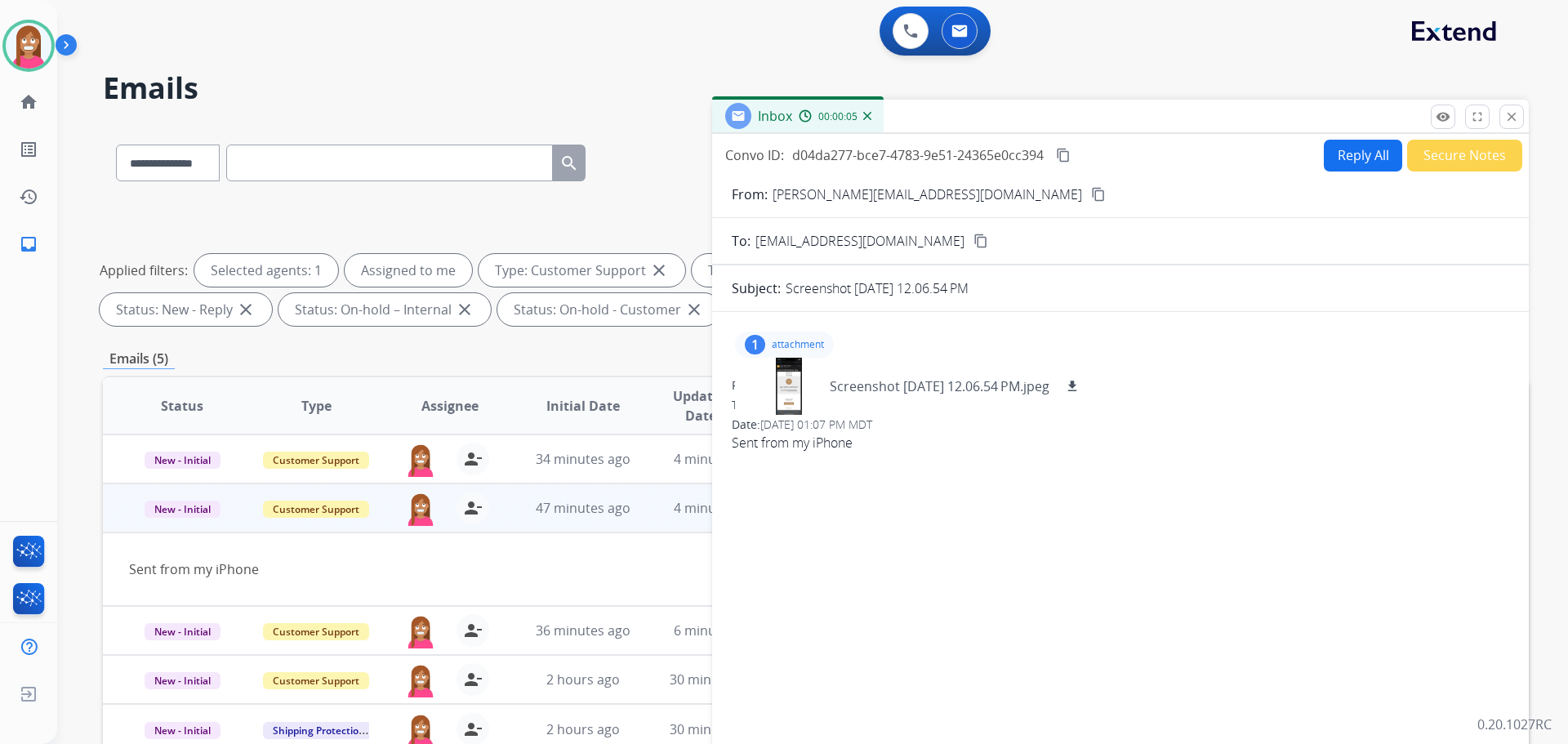
click at [1091, 191] on mat-icon "content_copy" at bounding box center [1098, 194] width 15 height 15
click at [1329, 166] on button "Reply All" at bounding box center [1363, 155] width 78 height 32
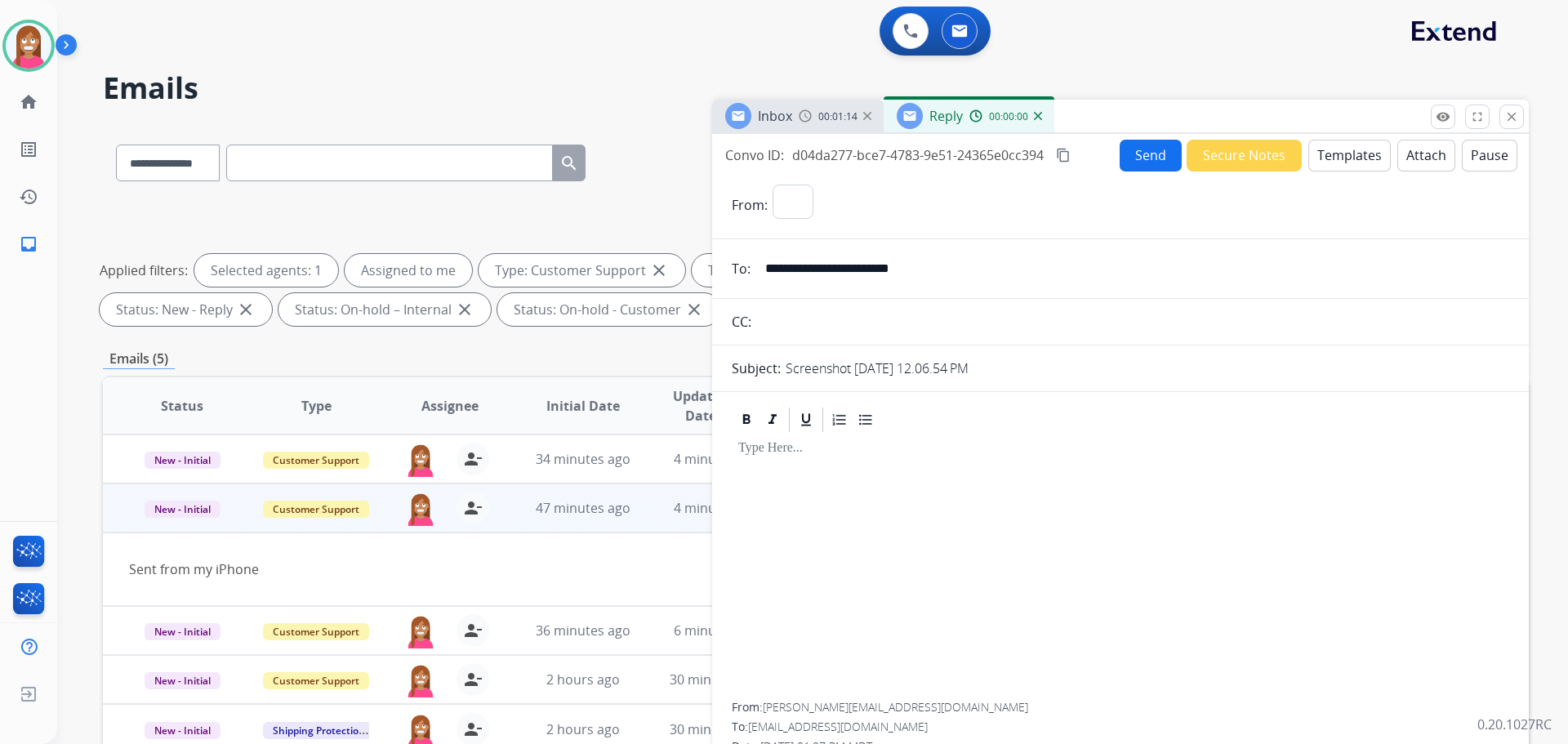
select select "**********"
click at [1351, 166] on button "Templates" at bounding box center [1349, 155] width 82 height 32
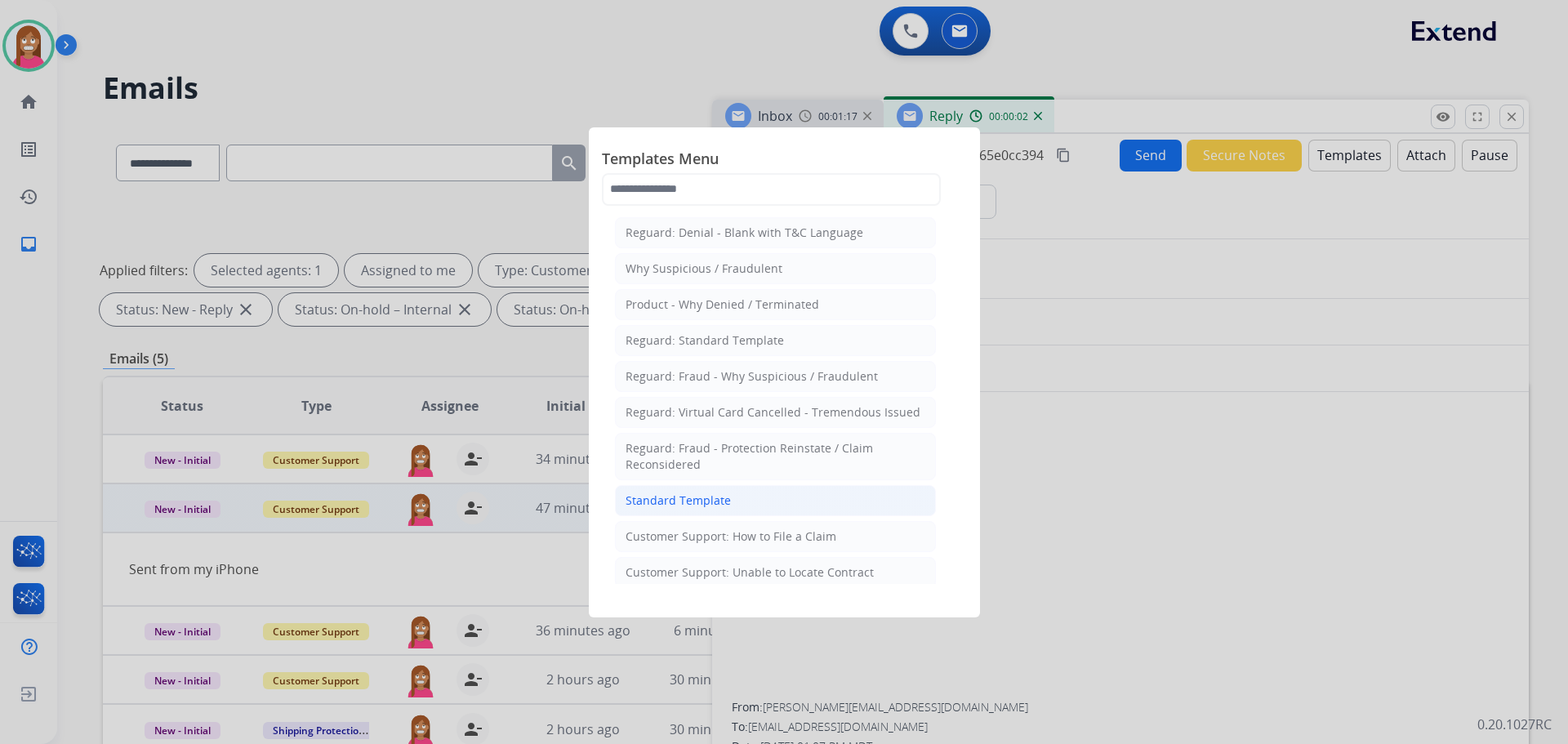
click at [760, 496] on li "Standard Template" at bounding box center [775, 501] width 321 height 31
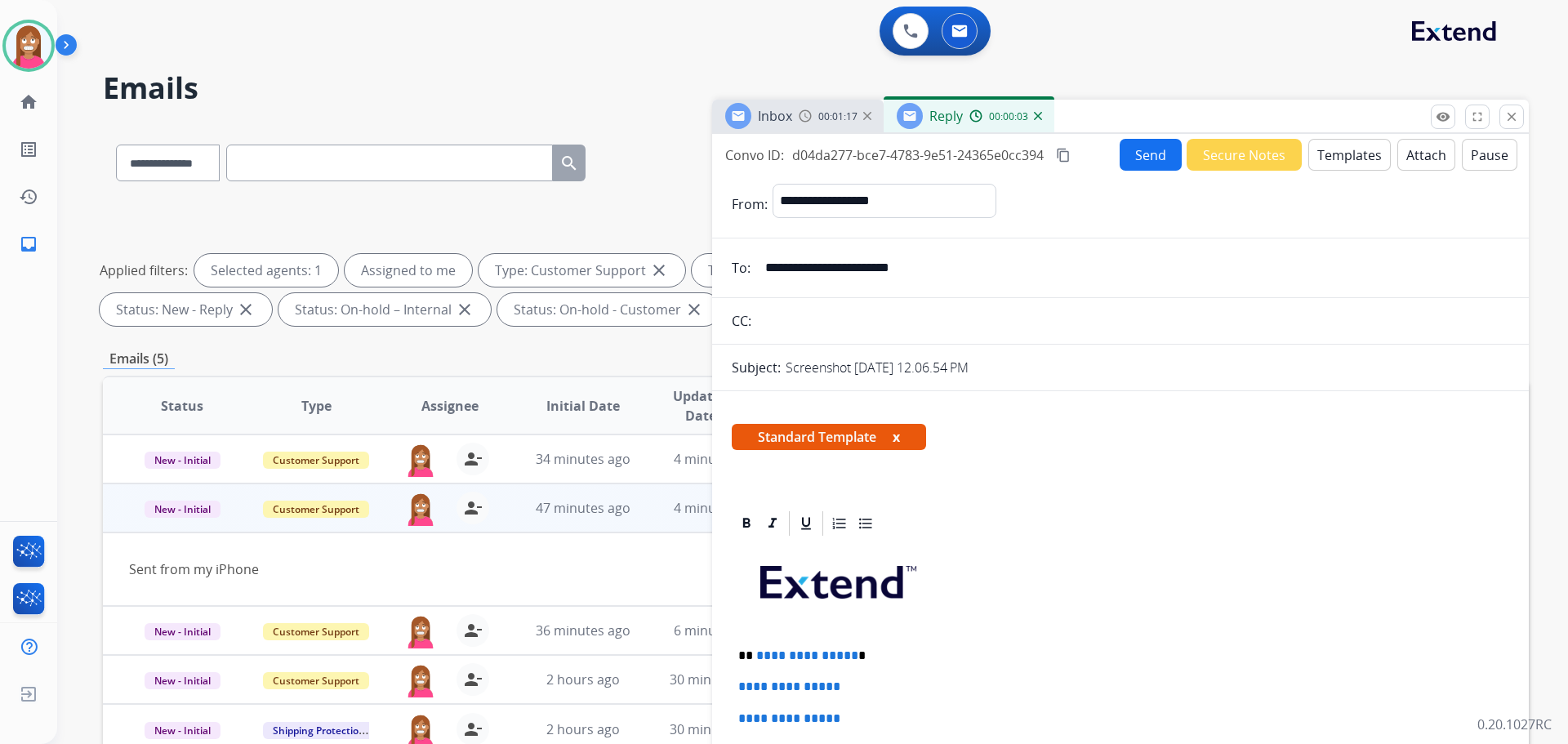
scroll to position [163, 0]
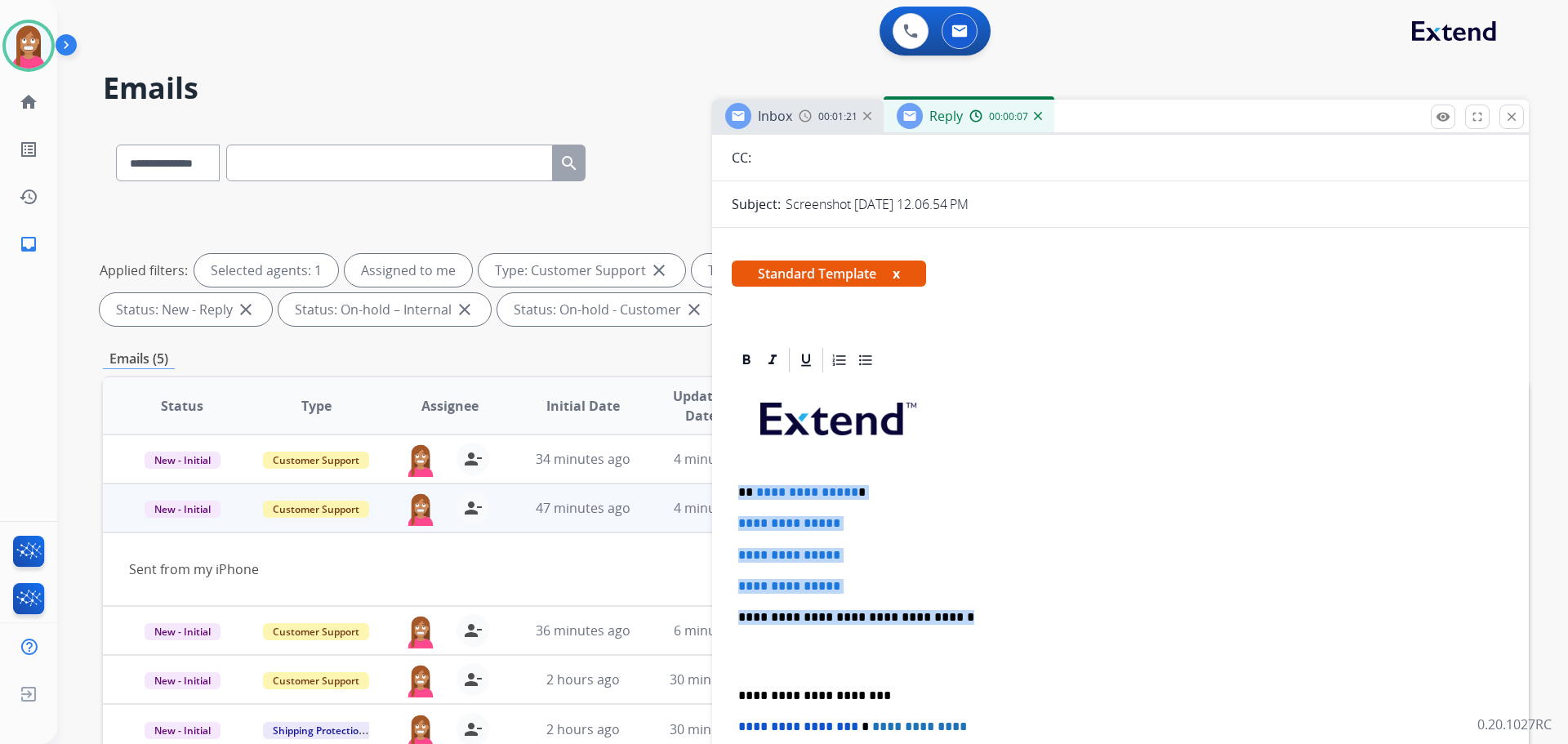
drag, startPoint x: 950, startPoint y: 618, endPoint x: 742, endPoint y: 496, distance: 241.1
click at [742, 496] on div "**********" at bounding box center [1120, 656] width 777 height 562
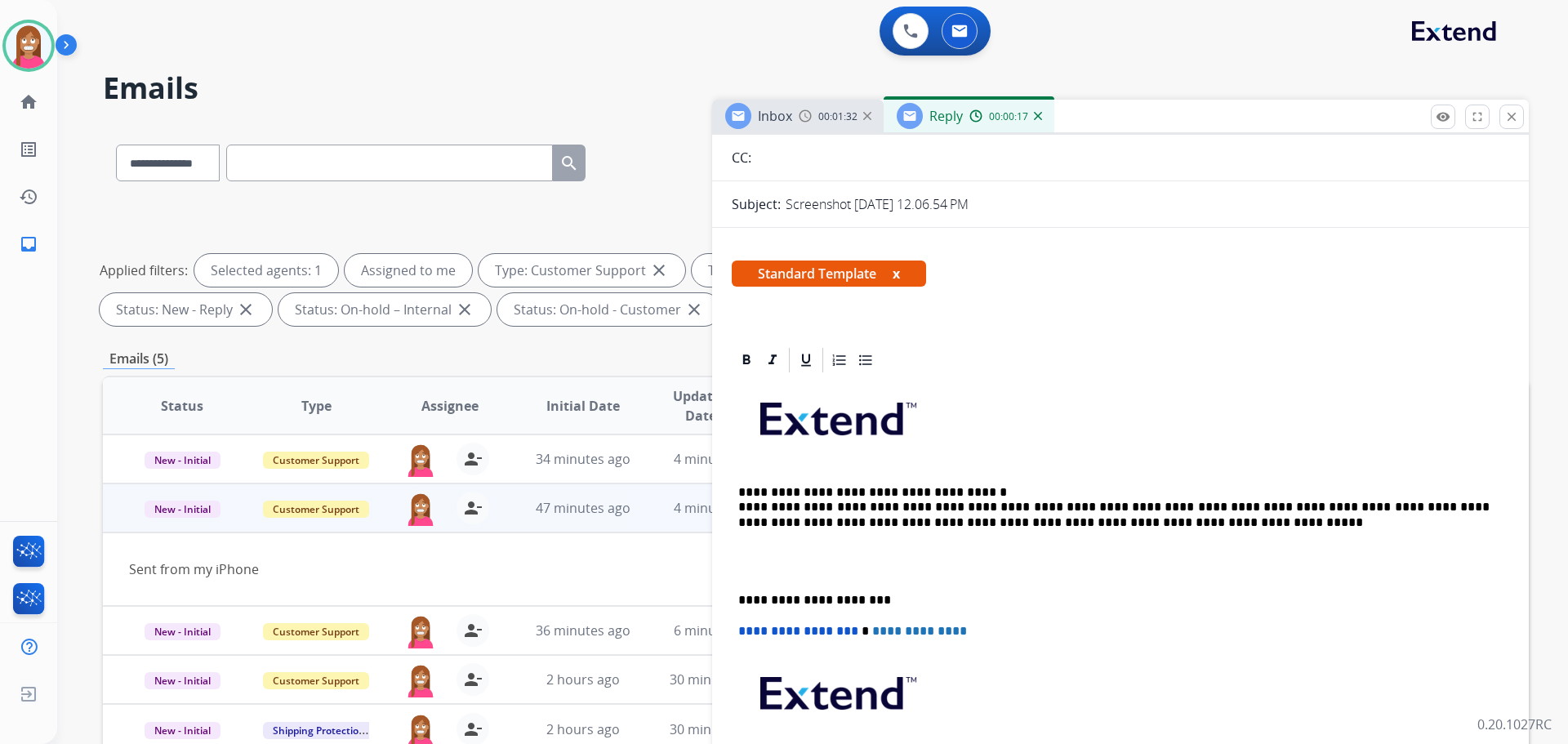
click at [1113, 523] on p "**********" at bounding box center [1114, 507] width 752 height 45
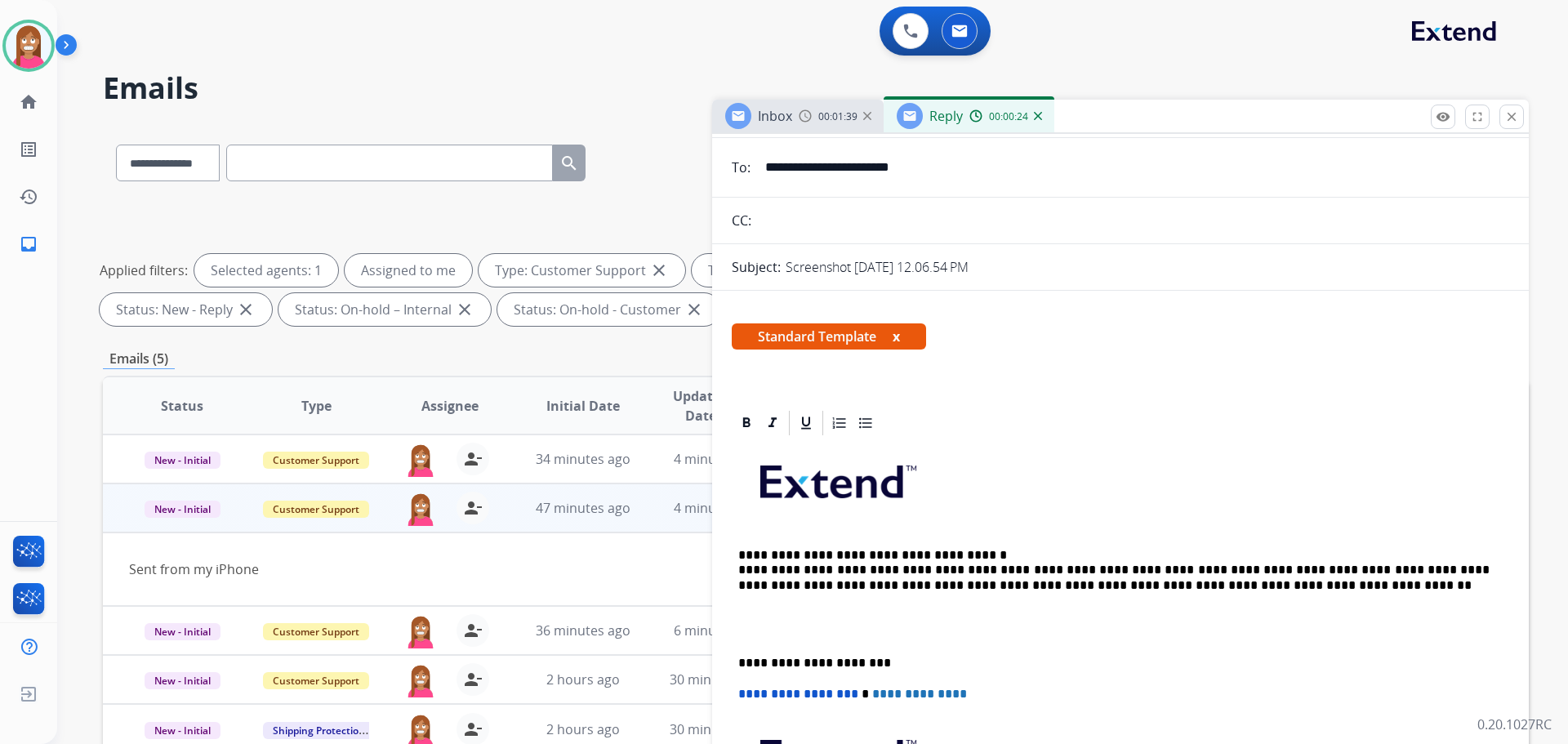
scroll to position [0, 0]
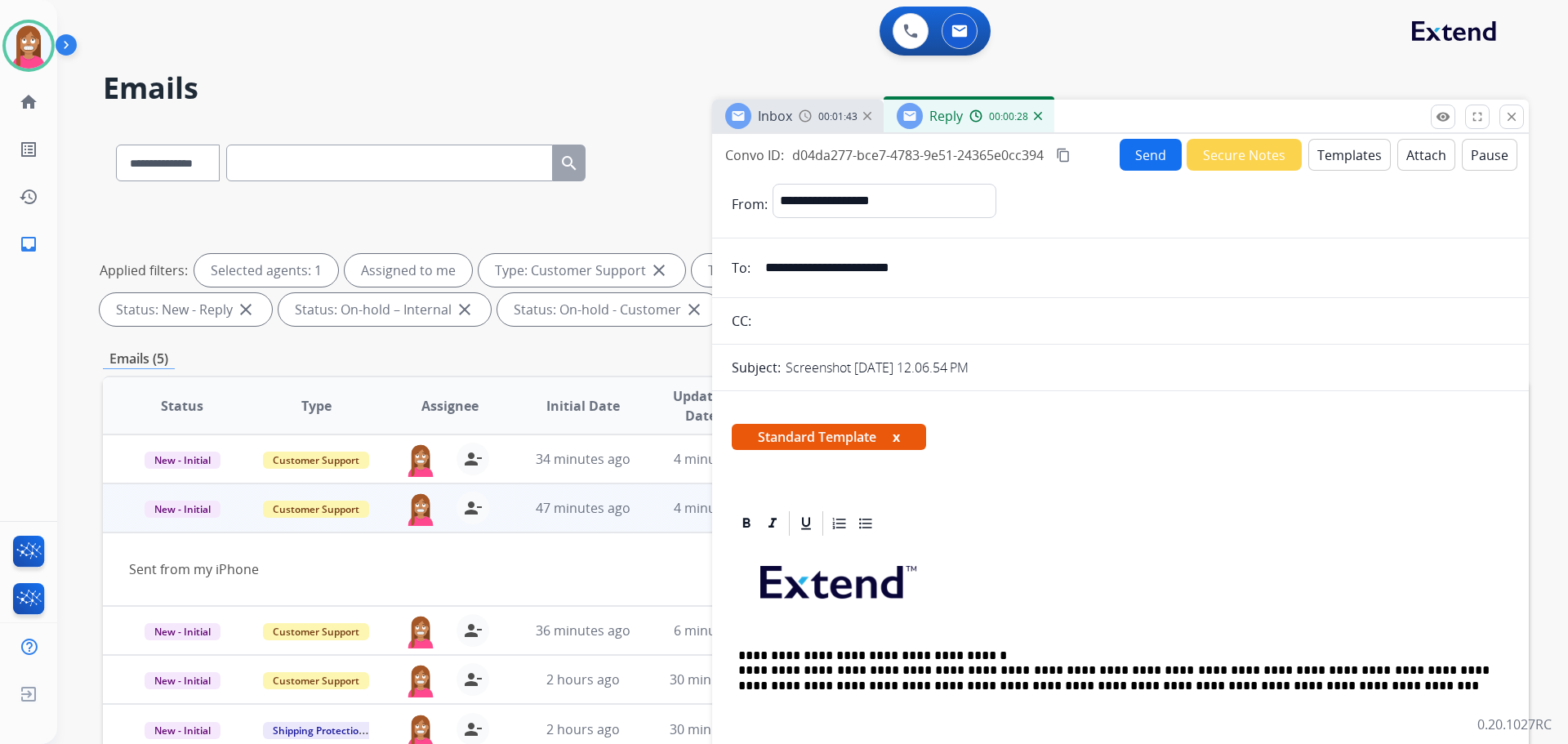
click at [1125, 147] on button "Send" at bounding box center [1151, 154] width 62 height 32
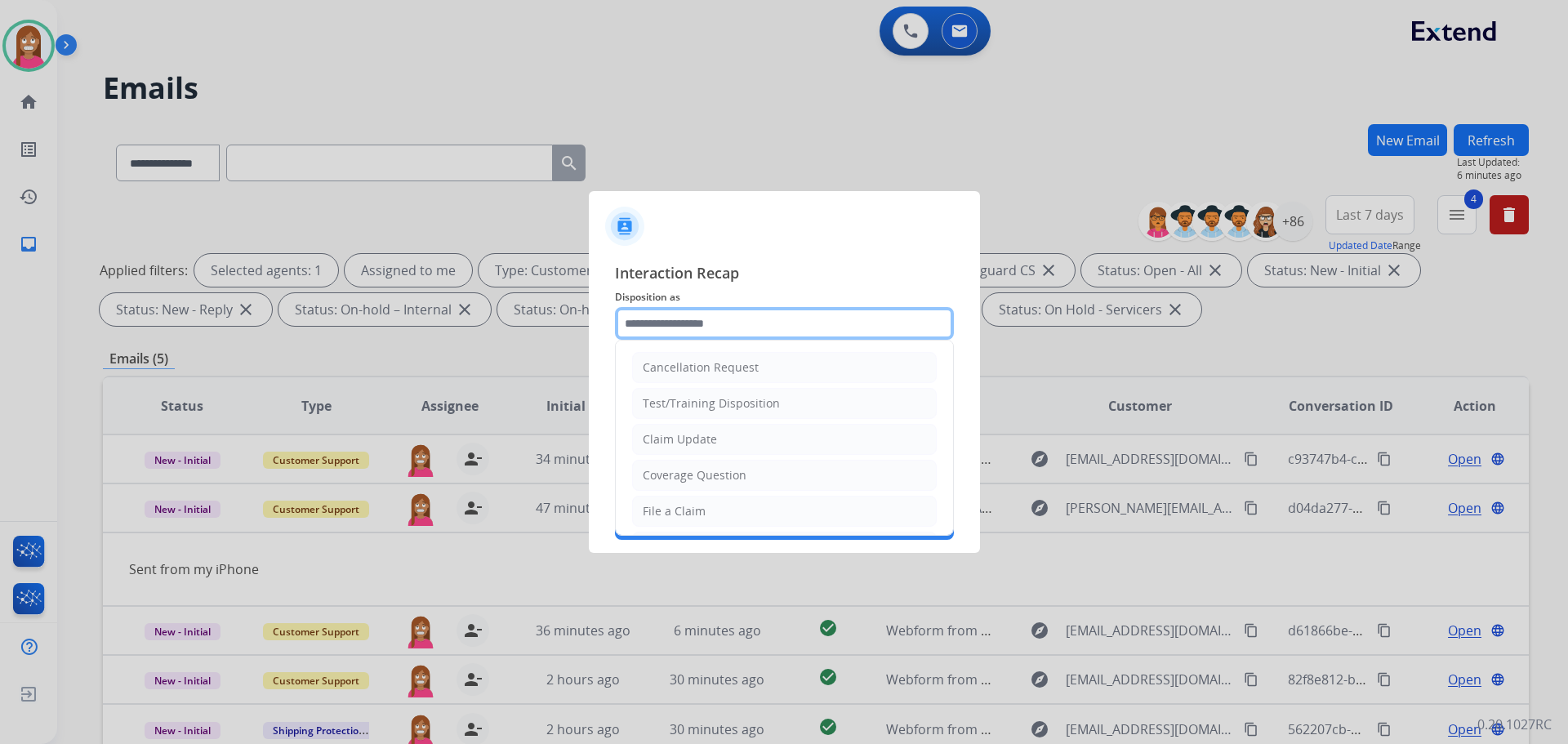
click at [707, 332] on input "text" at bounding box center [784, 324] width 339 height 33
click at [683, 443] on div "Claim Update" at bounding box center [680, 439] width 74 height 16
type input "**********"
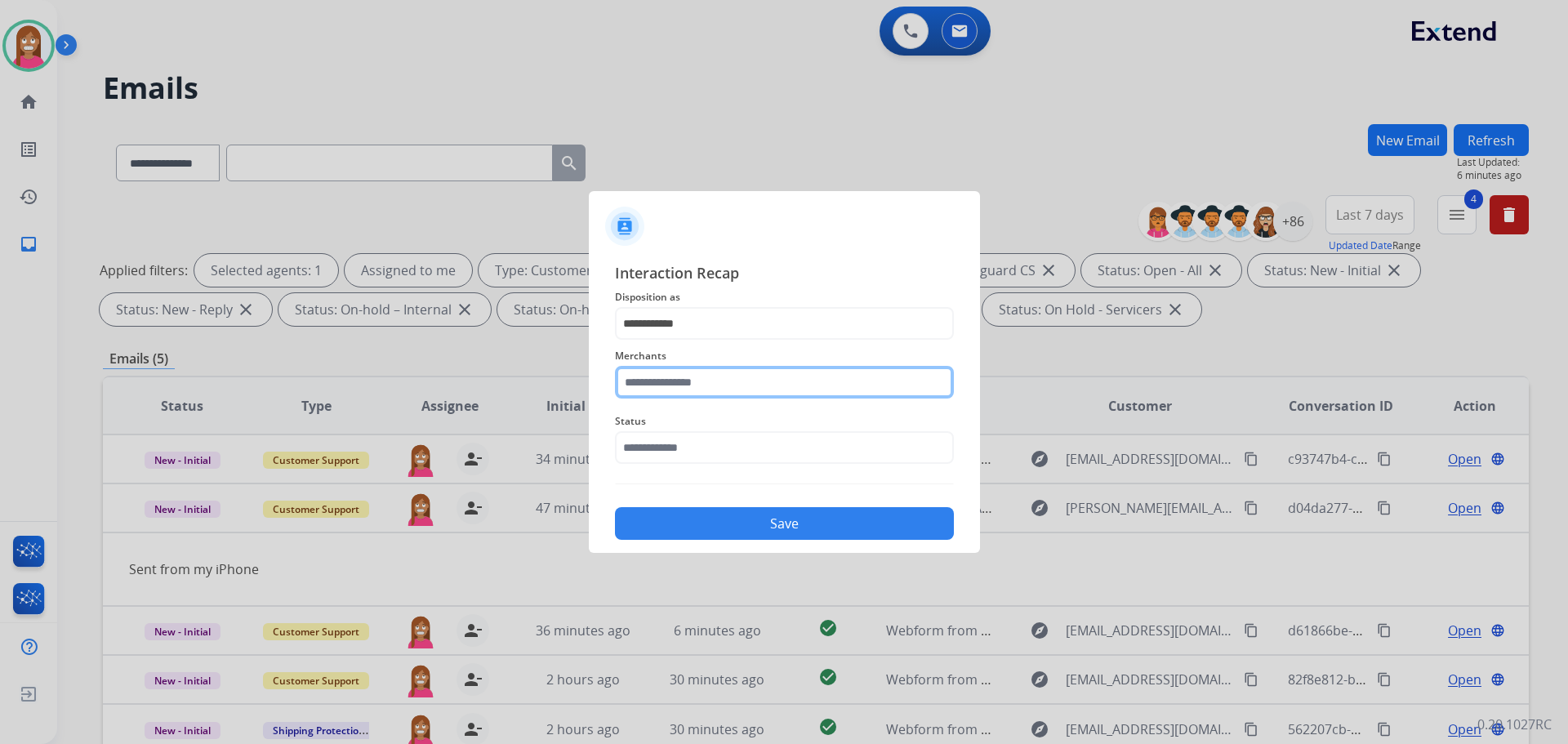
click at [670, 386] on input "text" at bounding box center [784, 382] width 339 height 33
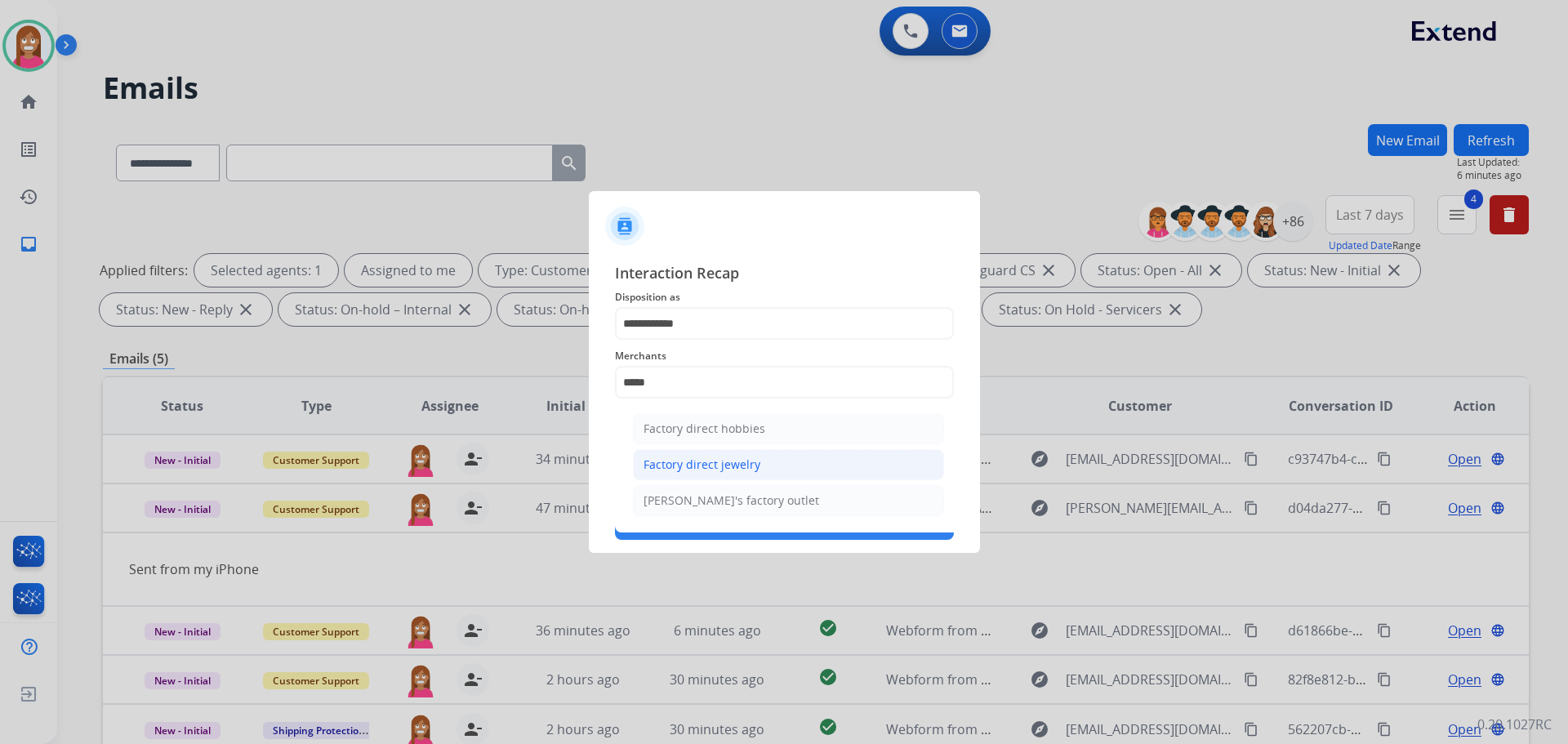
click at [723, 452] on li "Factory direct jewelry" at bounding box center [788, 464] width 311 height 31
type input "**********"
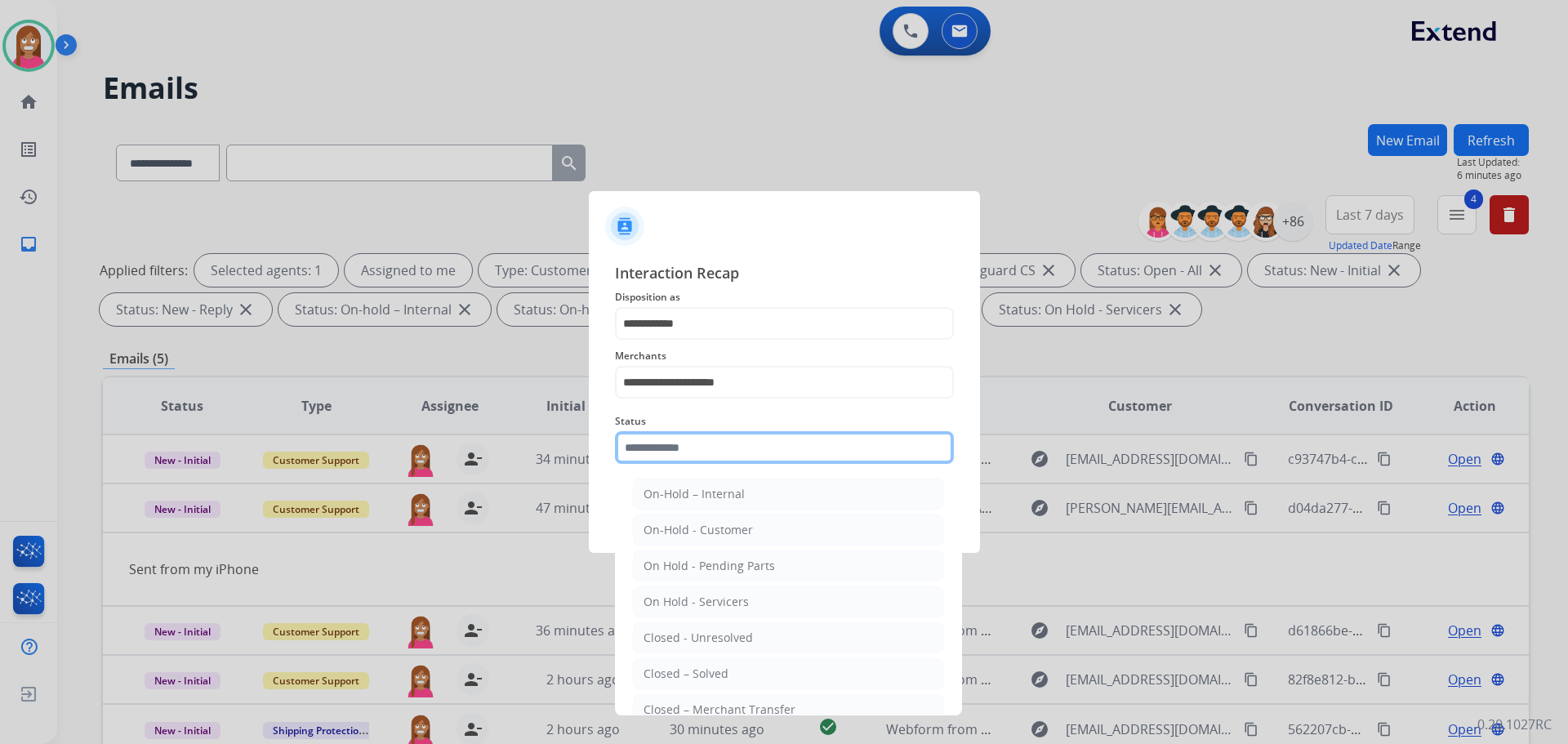
click at [699, 451] on input "text" at bounding box center [784, 448] width 339 height 33
click at [674, 663] on li "Closed – Solved" at bounding box center [788, 674] width 311 height 31
type input "**********"
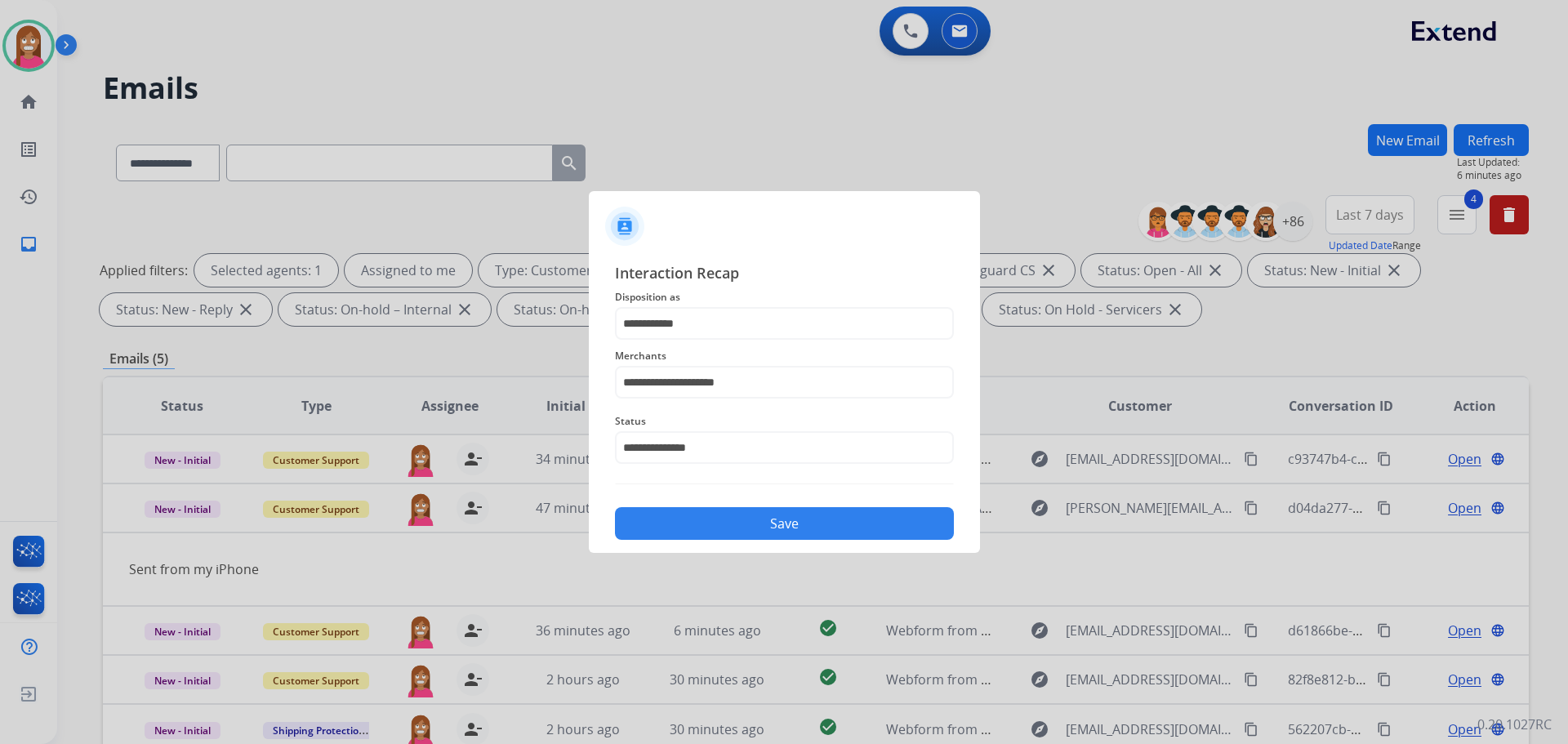
click at [701, 512] on button "Save" at bounding box center [784, 523] width 339 height 33
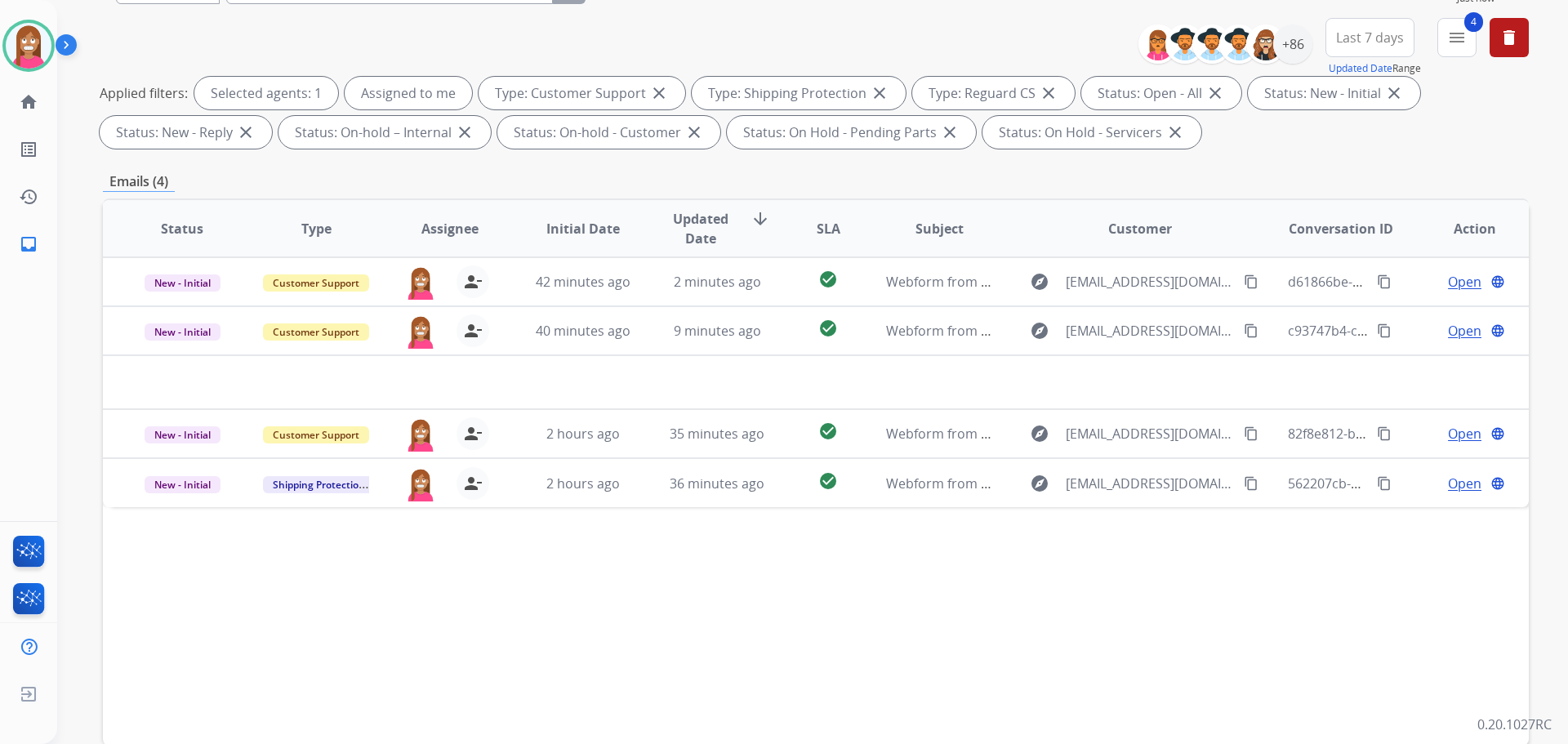
scroll to position [264, 0]
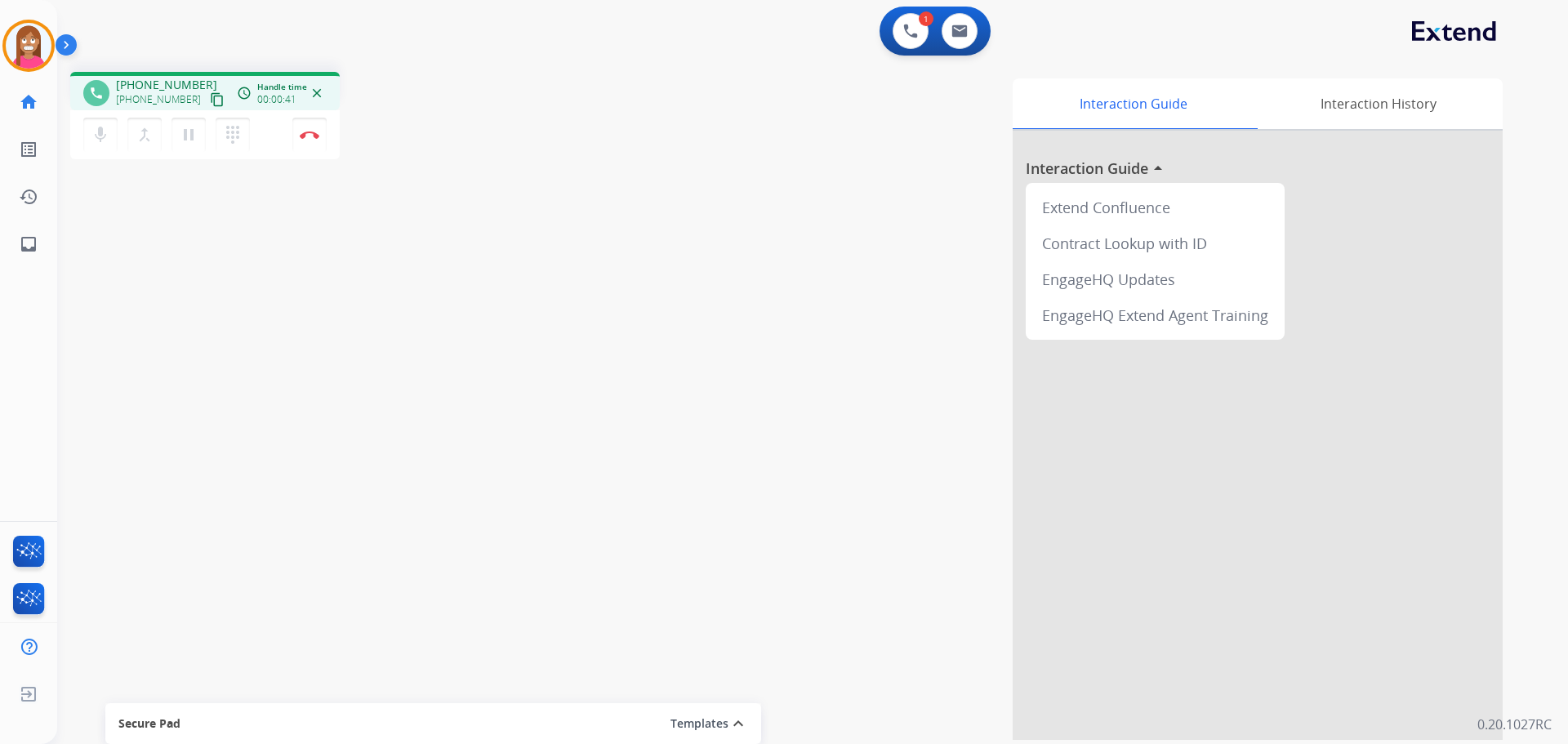
click at [210, 104] on mat-icon "content_copy" at bounding box center [217, 99] width 15 height 15
click at [308, 137] on img at bounding box center [309, 134] width 19 height 8
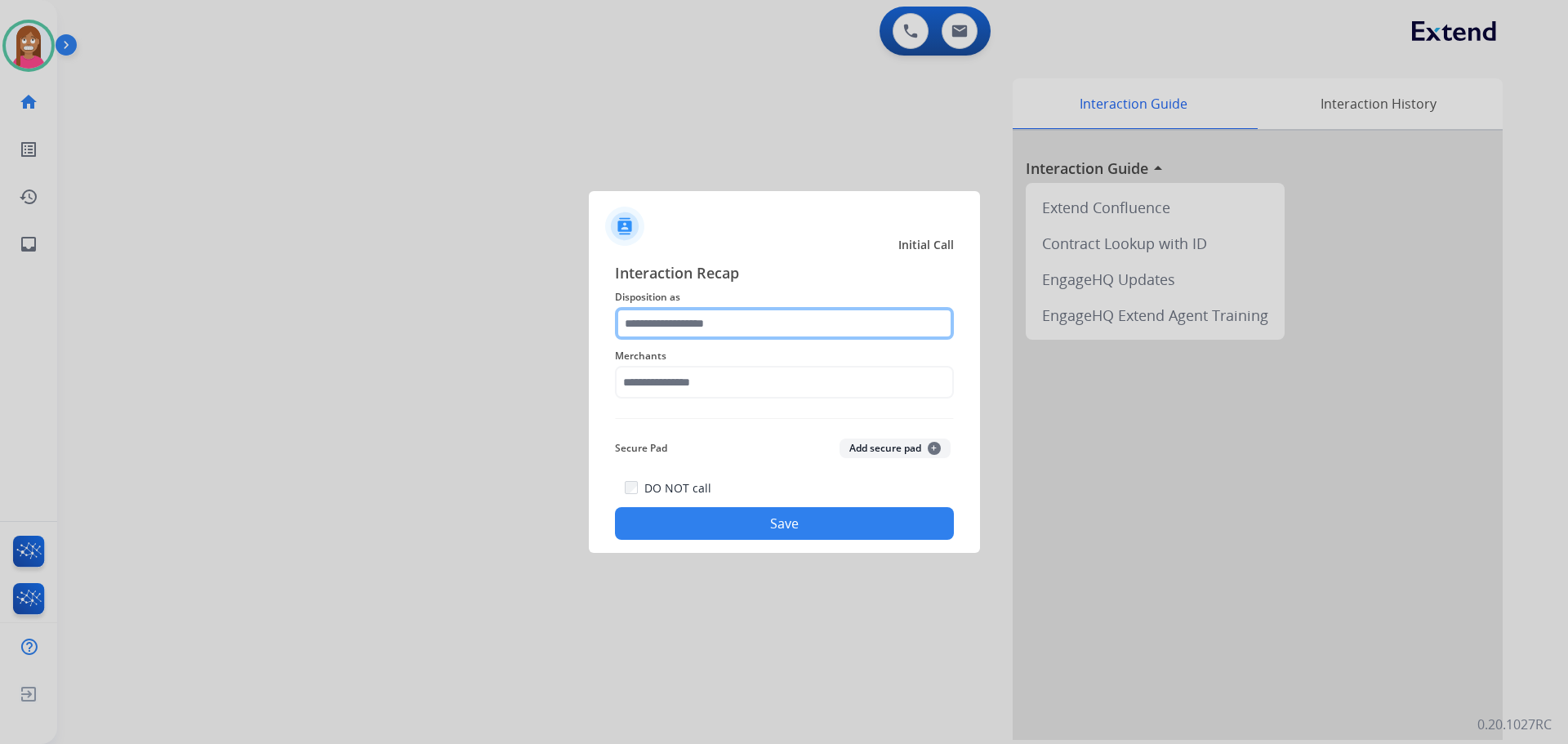
click at [653, 320] on input "text" at bounding box center [784, 324] width 339 height 33
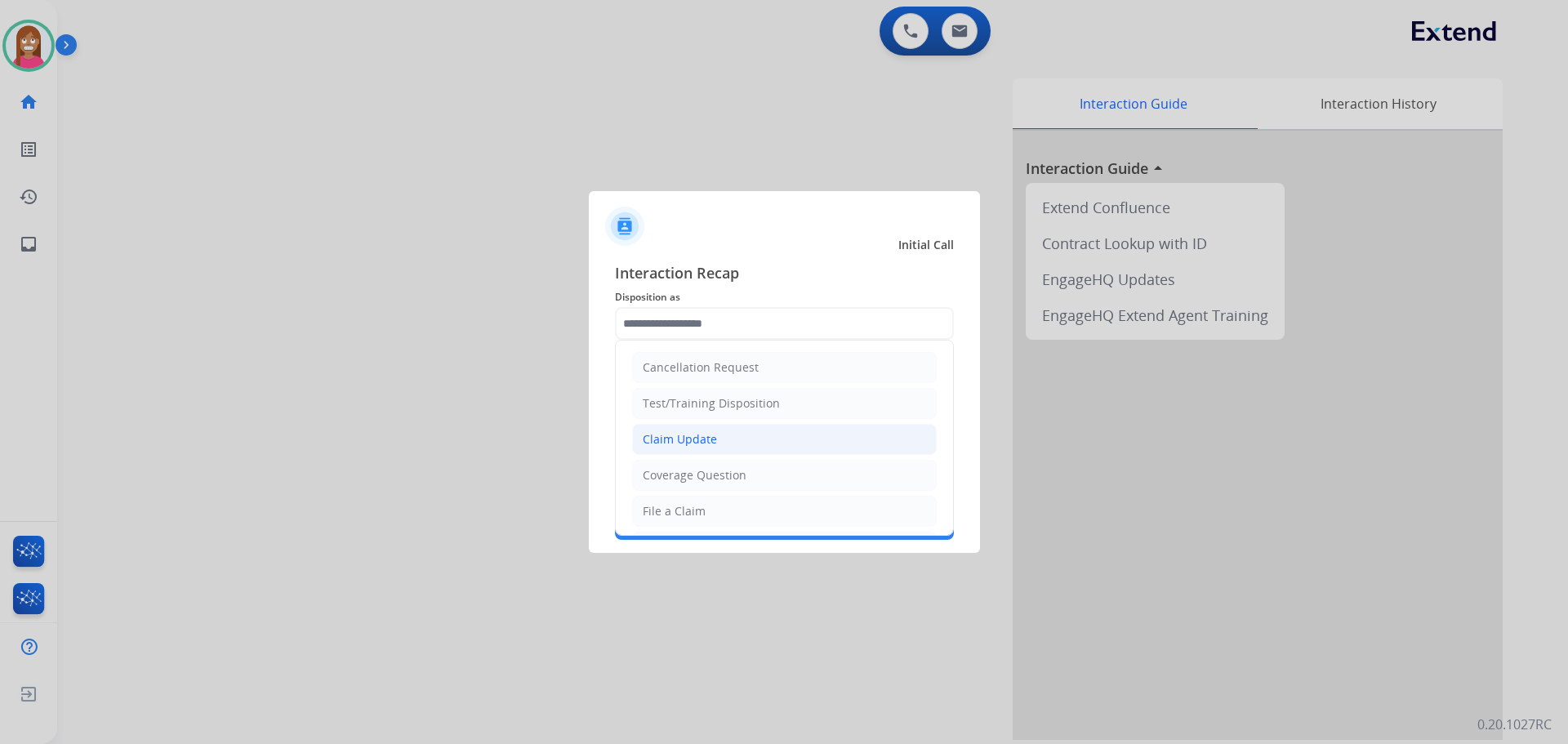
click at [673, 441] on div "Claim Update" at bounding box center [680, 439] width 74 height 16
type input "**********"
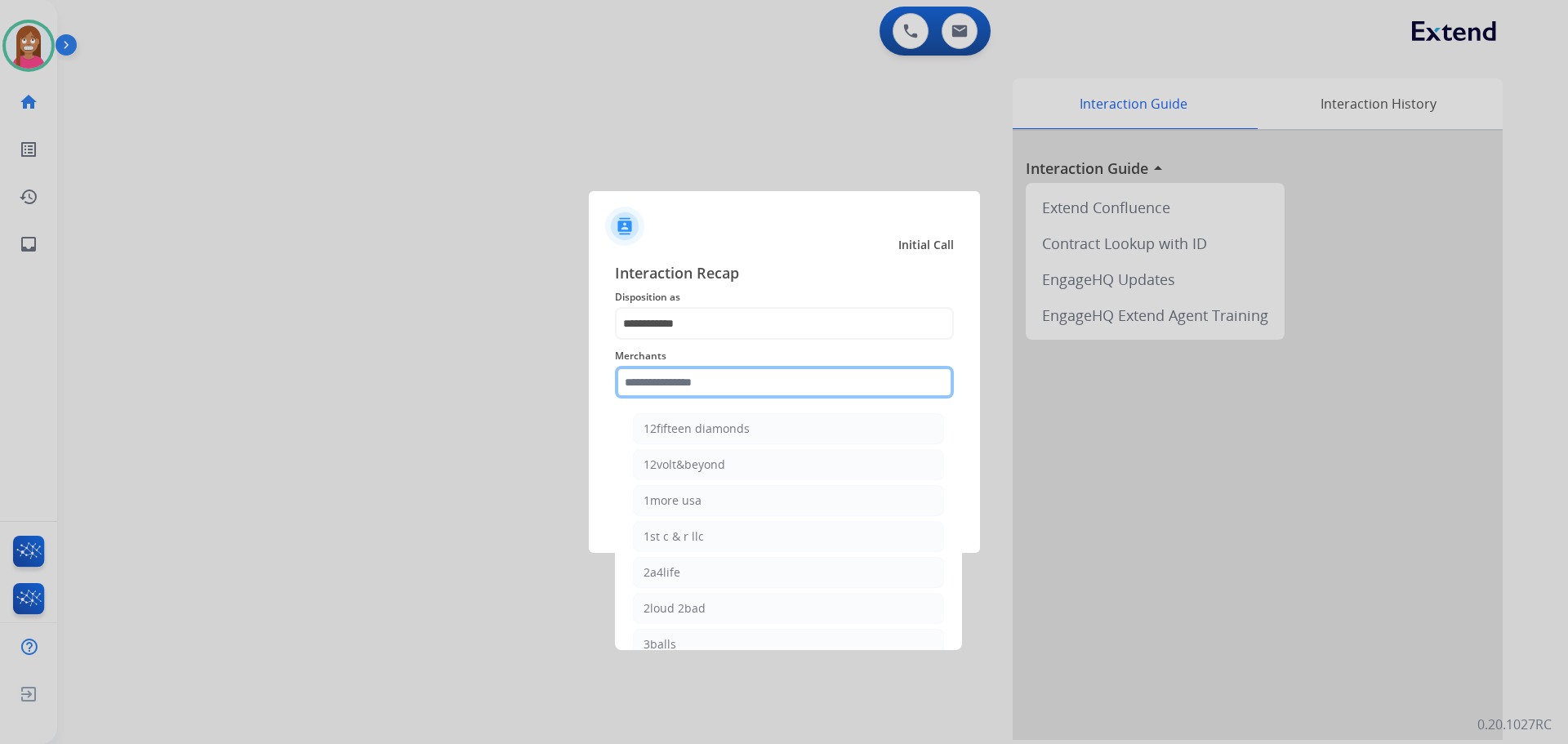
click at [659, 378] on input "text" at bounding box center [784, 382] width 339 height 33
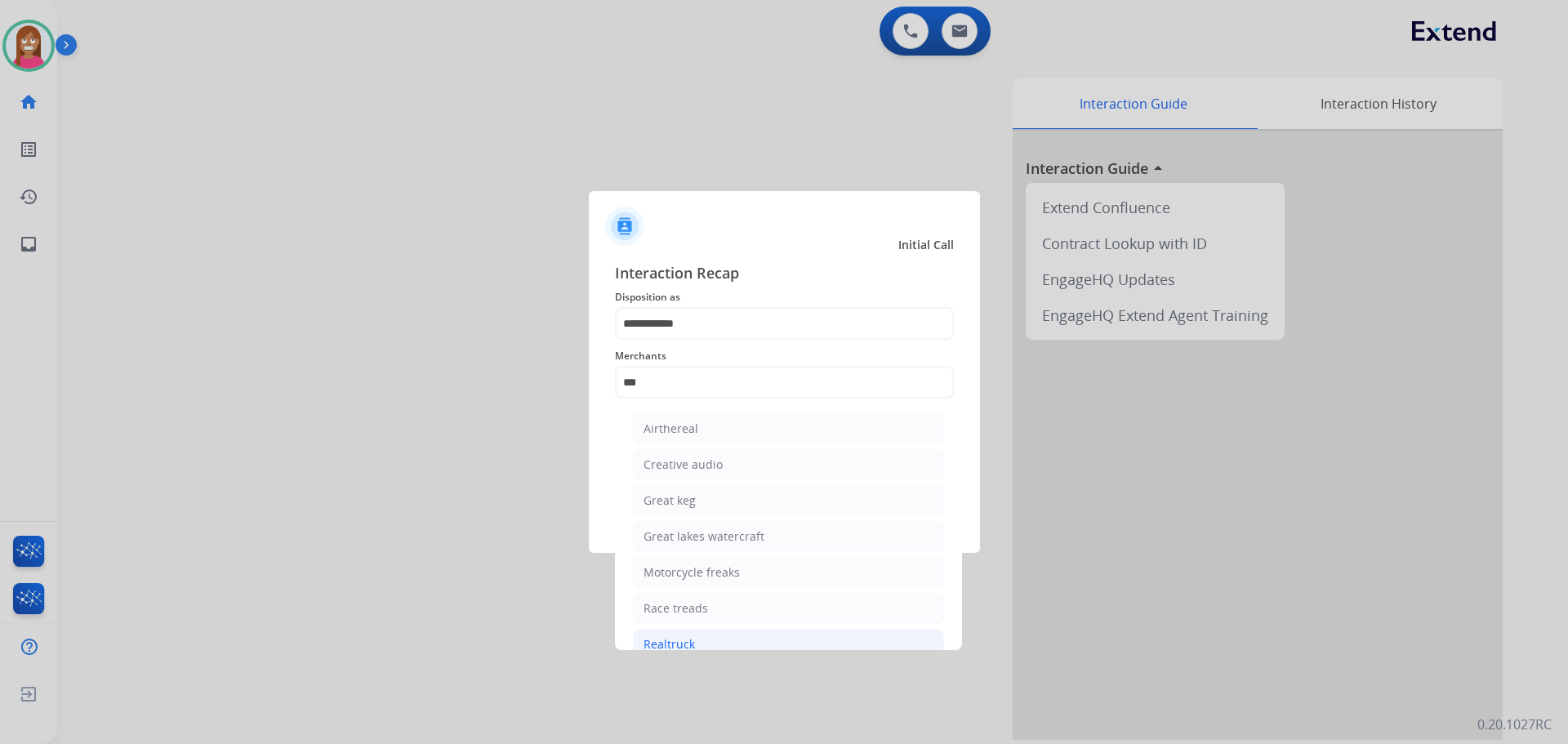
click at [679, 636] on div "Realtruck" at bounding box center [670, 645] width 51 height 16
type input "*********"
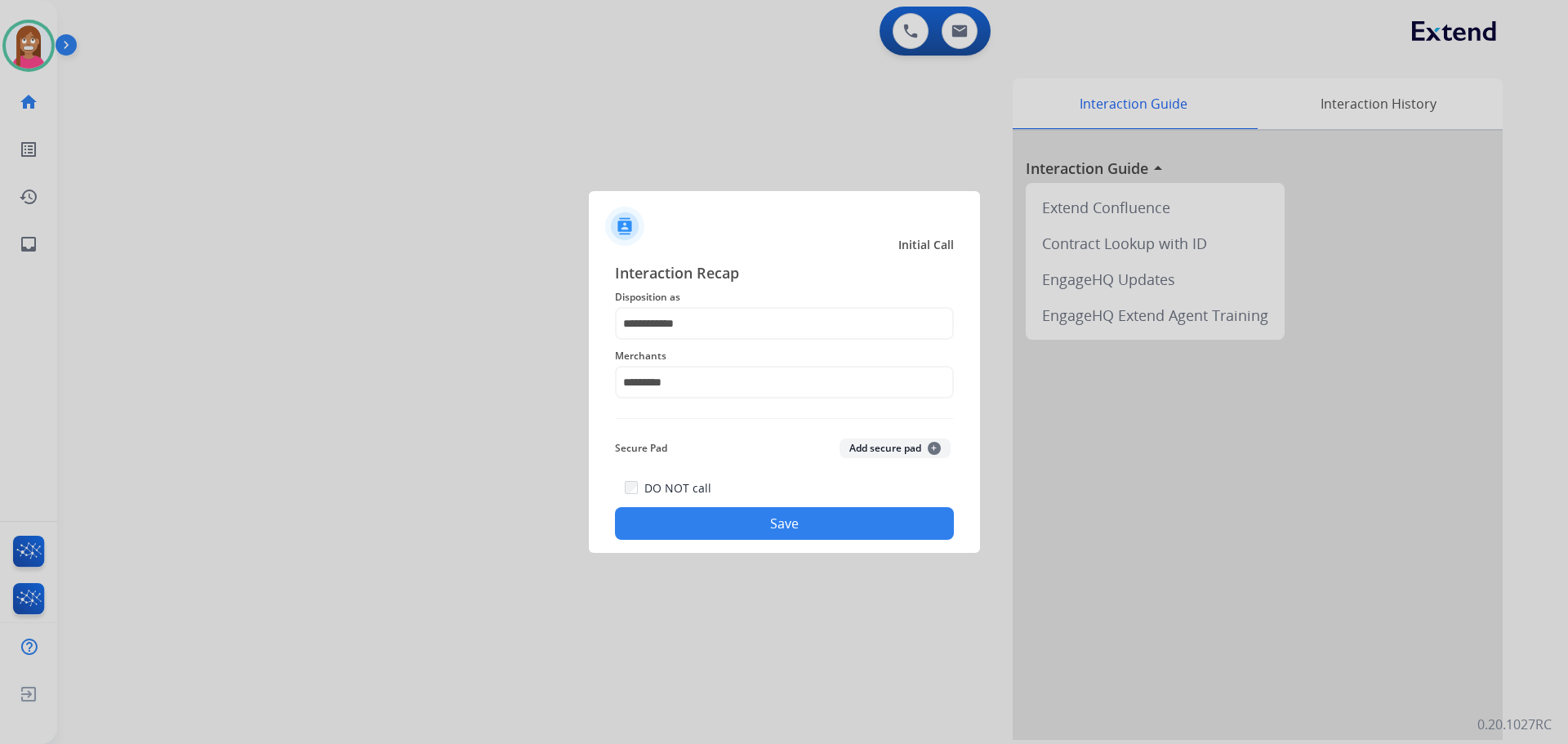
click at [682, 509] on button "Save" at bounding box center [784, 523] width 339 height 33
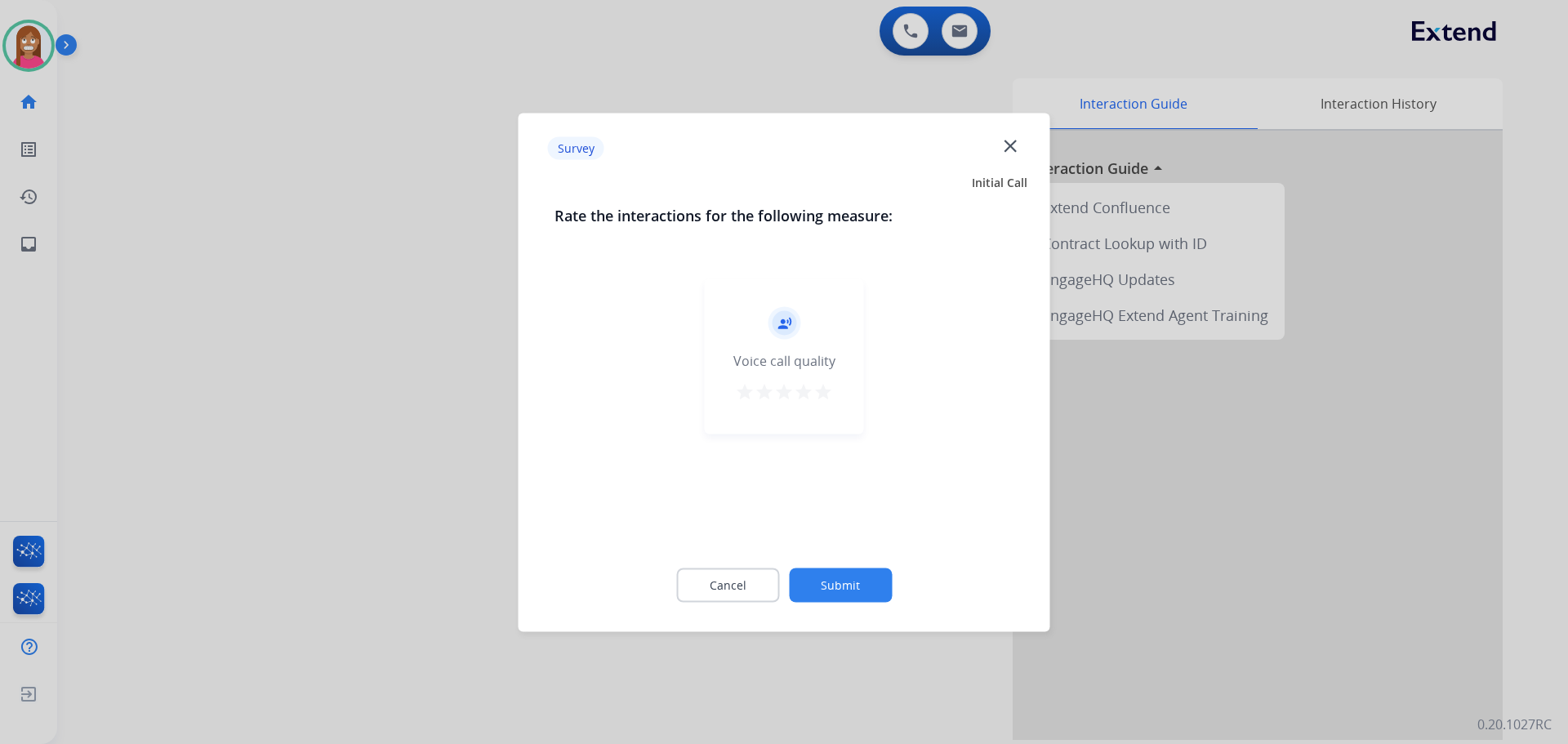
click at [1003, 144] on mat-icon "close" at bounding box center [1010, 145] width 21 height 21
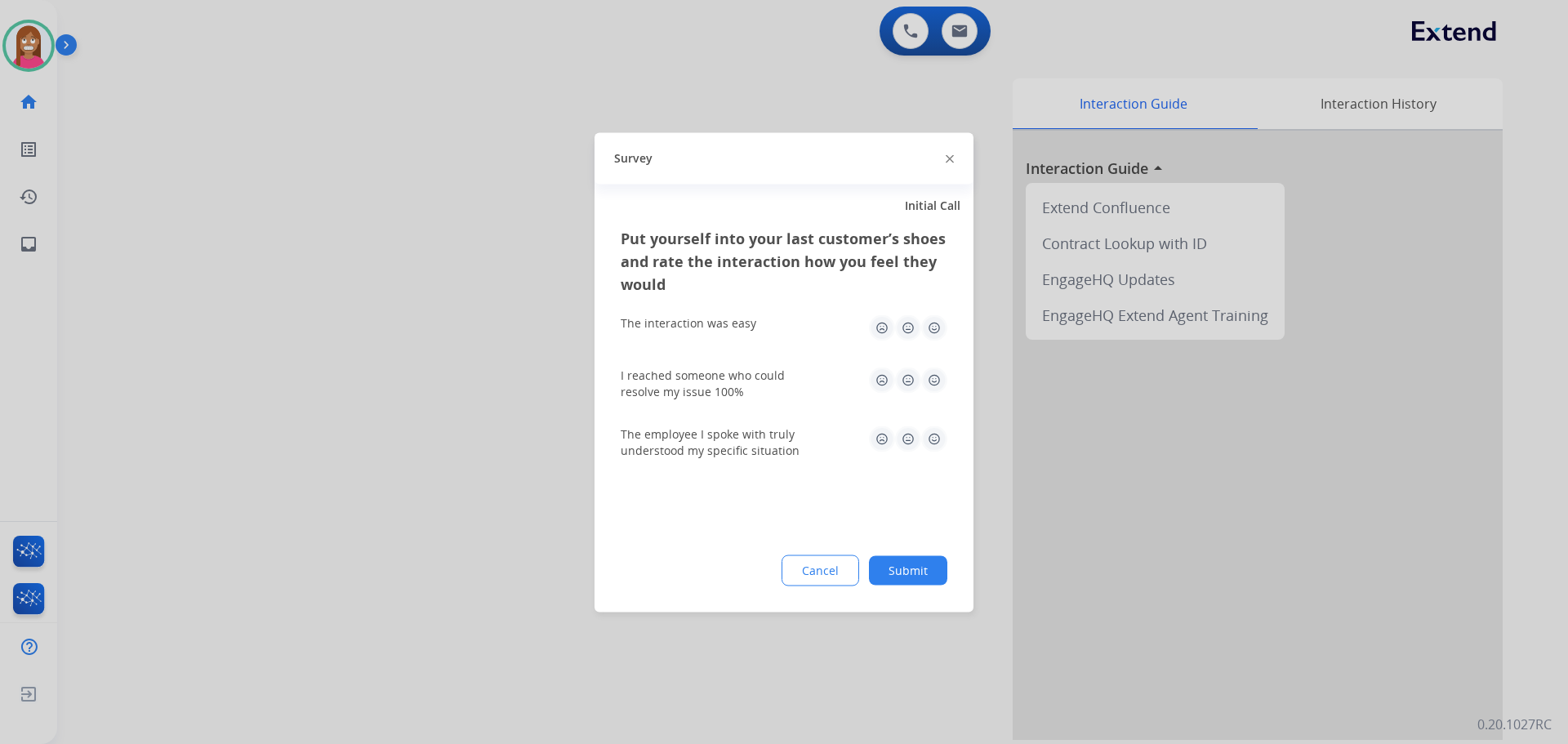
click at [946, 152] on div at bounding box center [950, 158] width 8 height 19
click at [950, 159] on img at bounding box center [950, 159] width 8 height 8
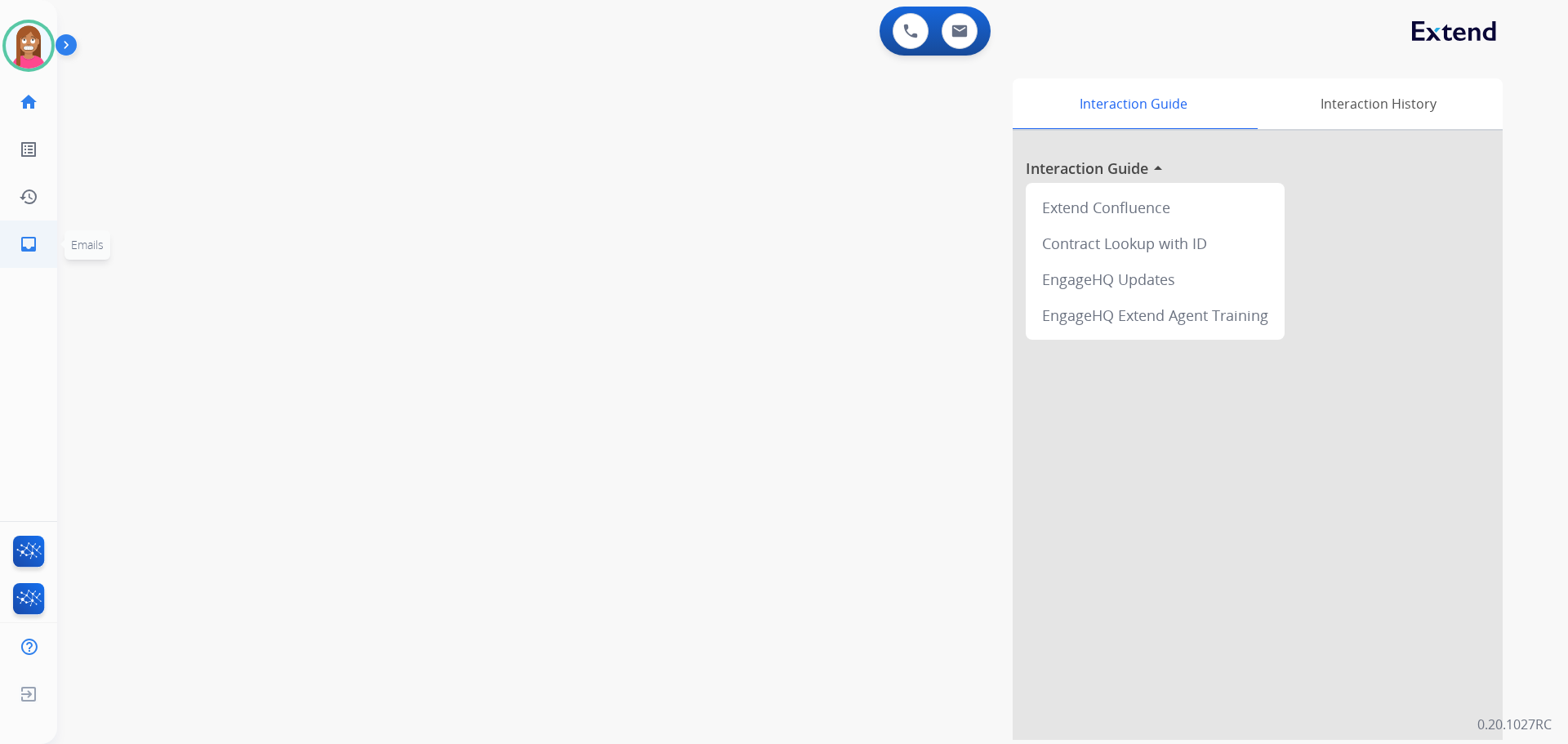
click at [40, 229] on link "inbox Emails" at bounding box center [28, 244] width 46 height 46
select select "**********"
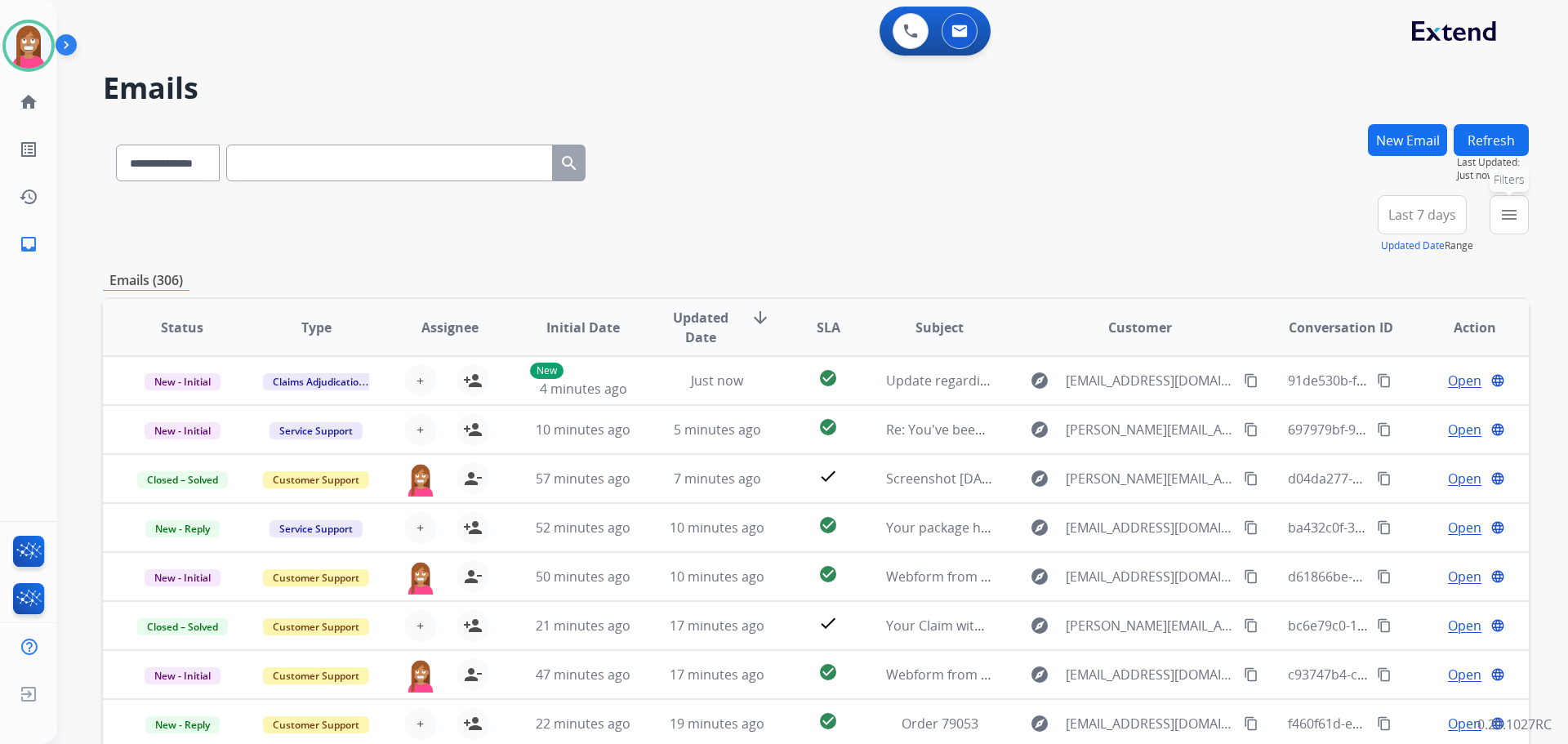
click at [1508, 213] on mat-icon "menu" at bounding box center [1509, 214] width 19 height 19
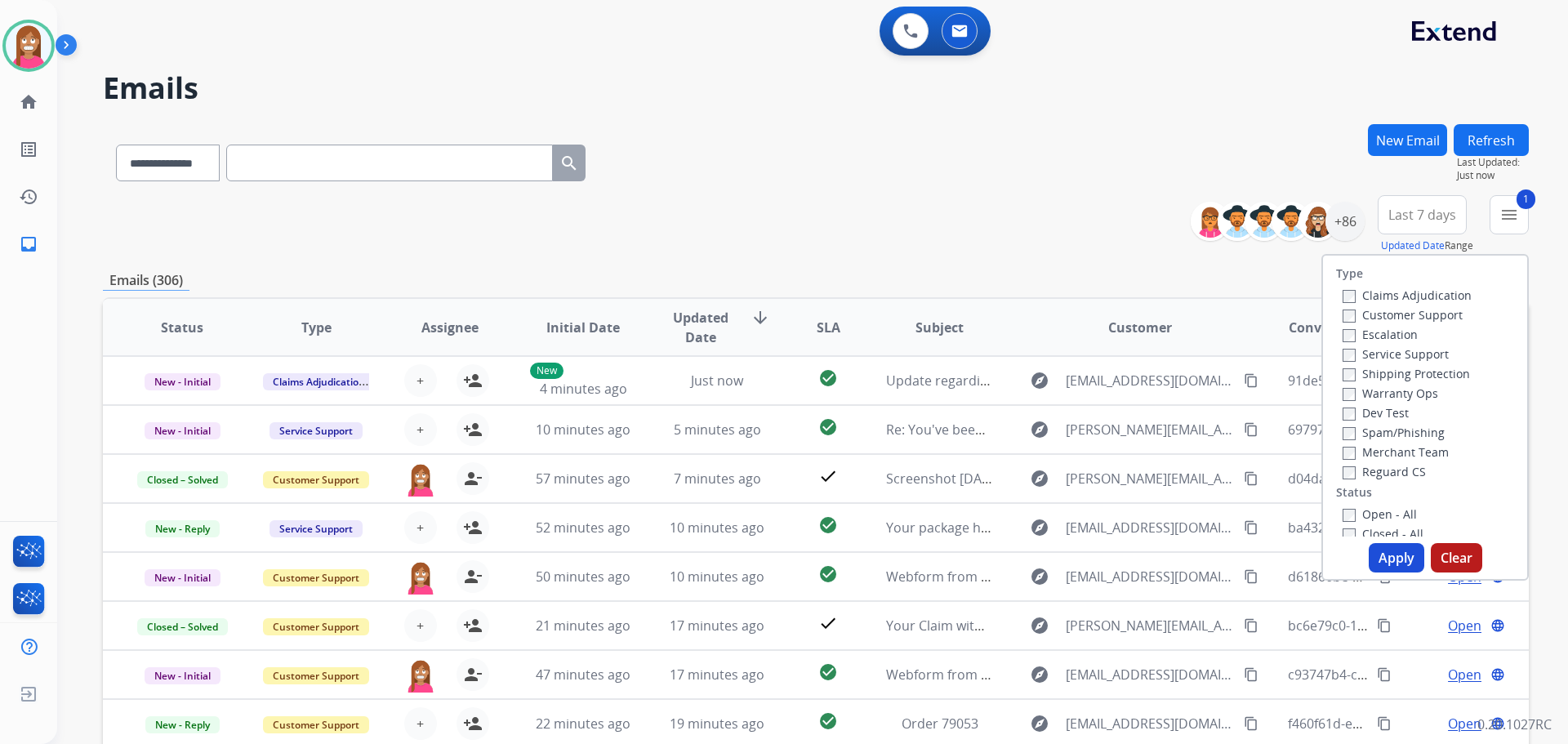
click at [1358, 366] on label "Shipping Protection" at bounding box center [1407, 373] width 128 height 16
click at [1349, 467] on label "Reguard CS" at bounding box center [1384, 471] width 83 height 16
click at [1366, 515] on label "Open - All" at bounding box center [1379, 513] width 74 height 16
drag, startPoint x: 1386, startPoint y: 545, endPoint x: 1378, endPoint y: 543, distance: 8.2
click at [1381, 545] on button "Apply" at bounding box center [1397, 557] width 56 height 29
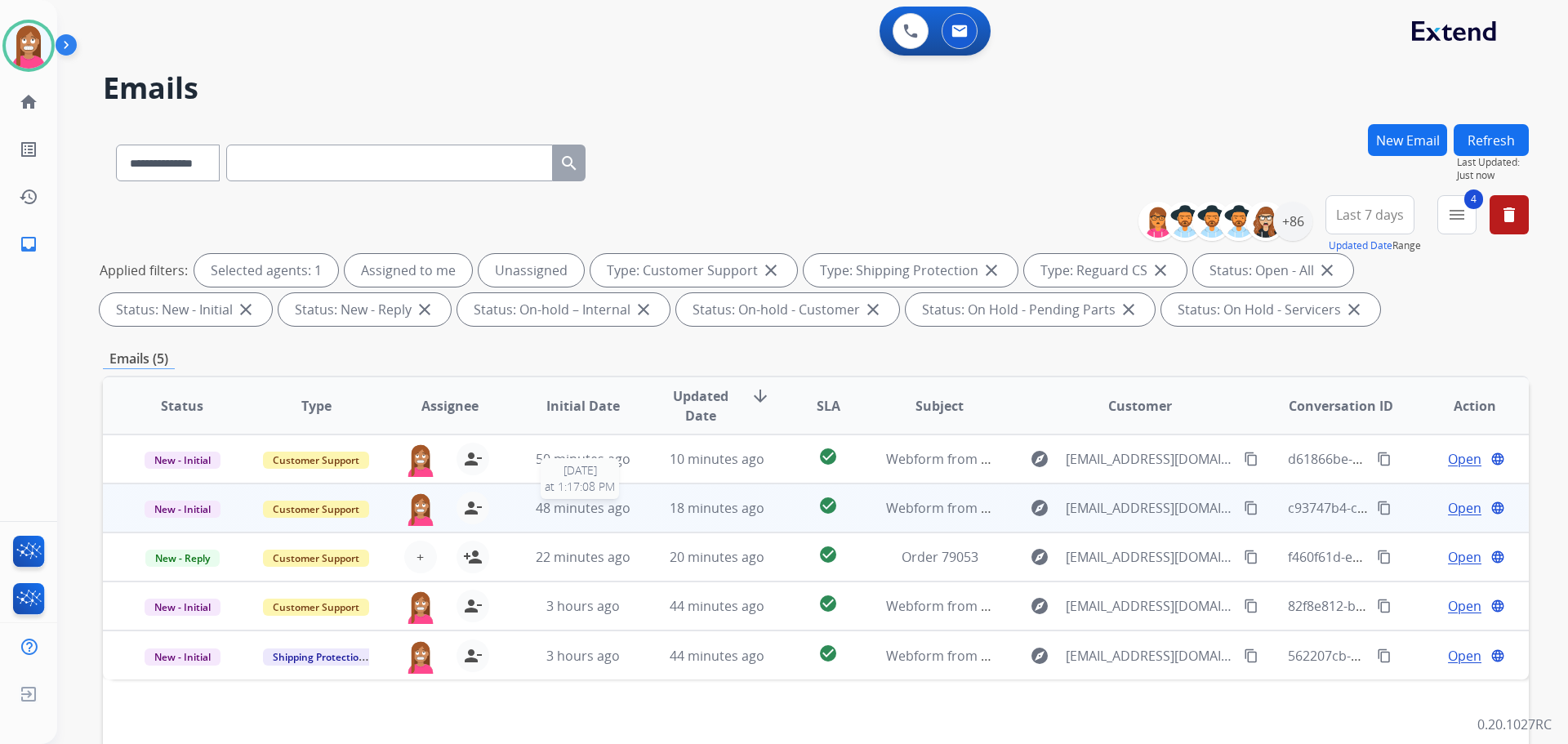
click at [630, 511] on div "48 minutes ago" at bounding box center [583, 507] width 107 height 19
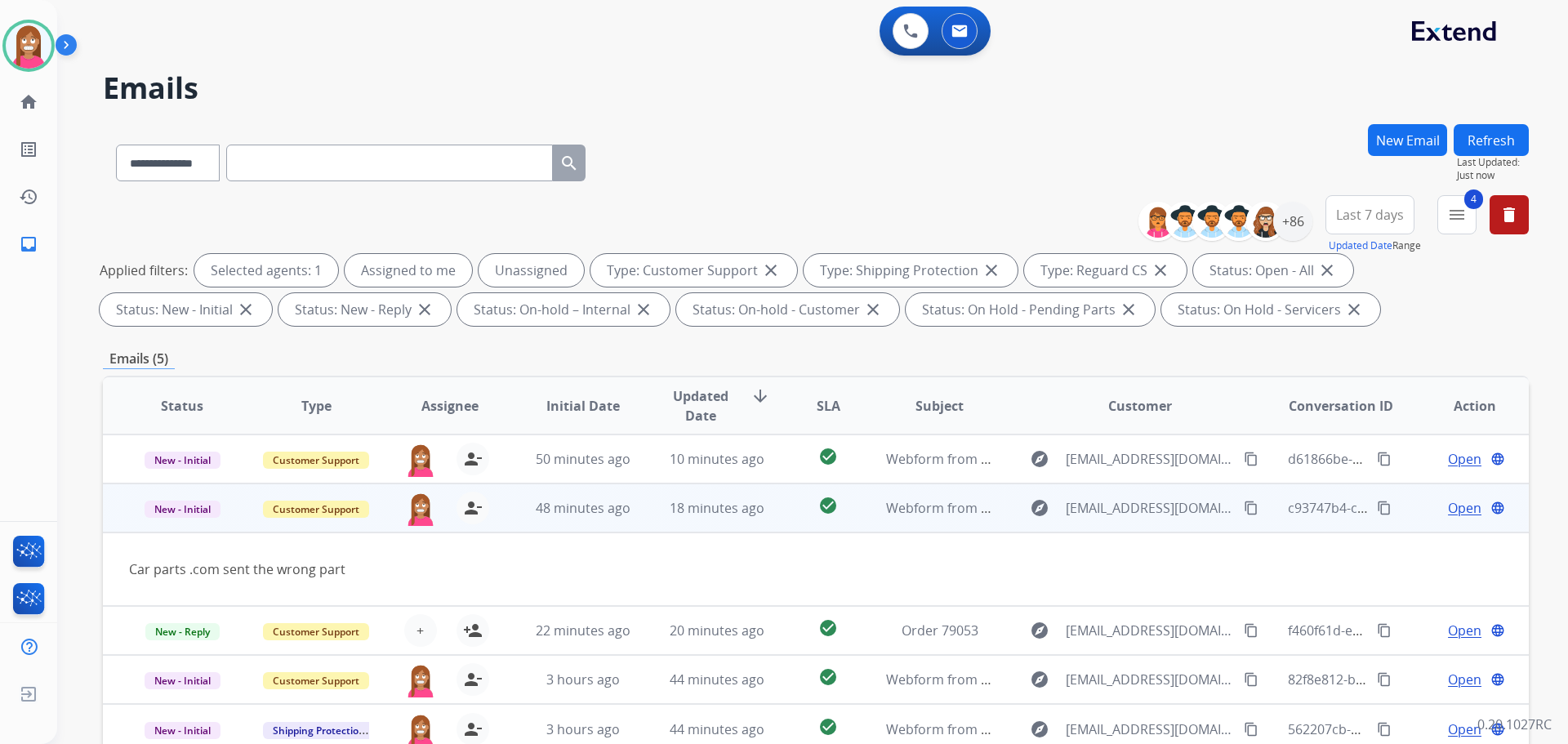
scroll to position [245, 0]
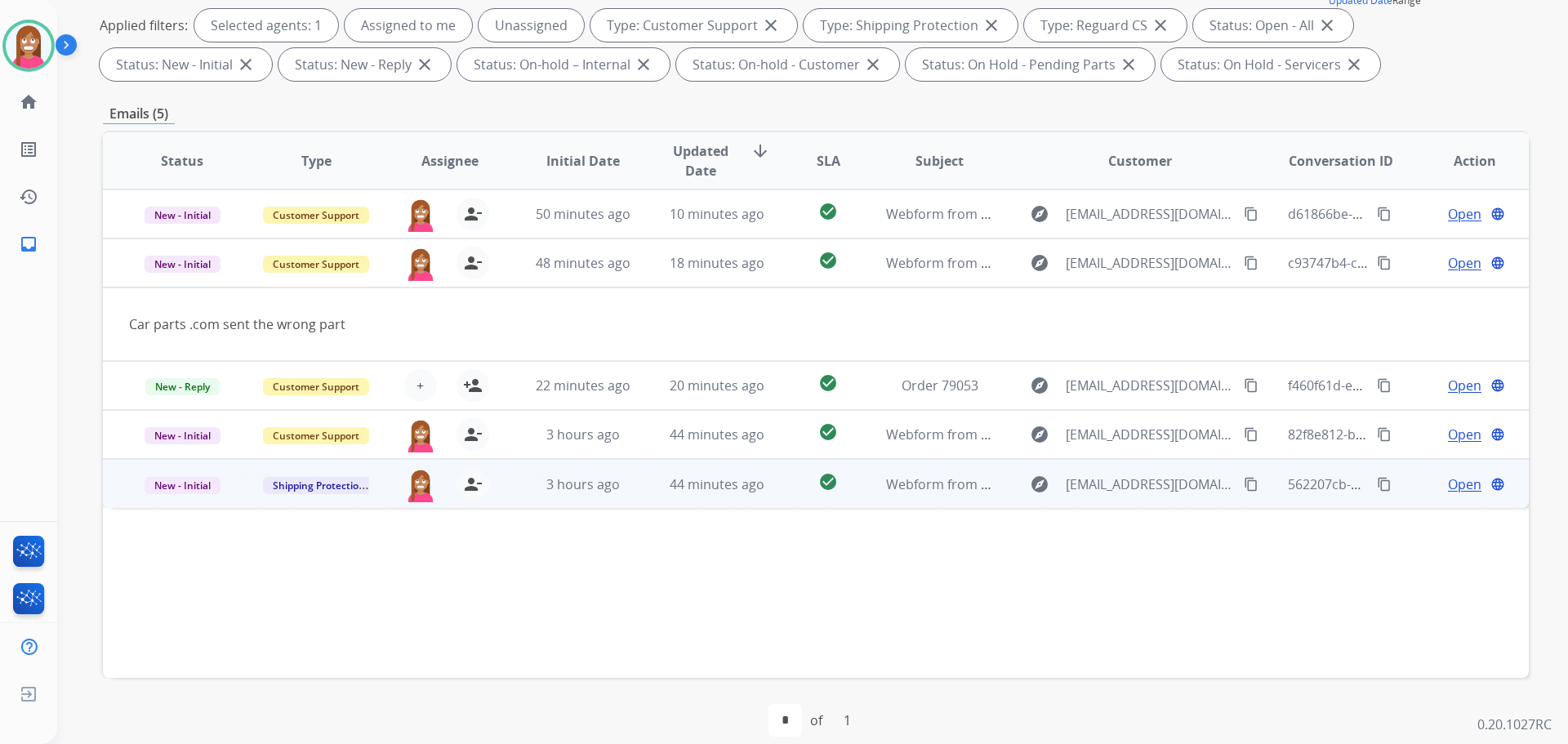
click at [645, 498] on td "44 minutes ago" at bounding box center [704, 483] width 134 height 49
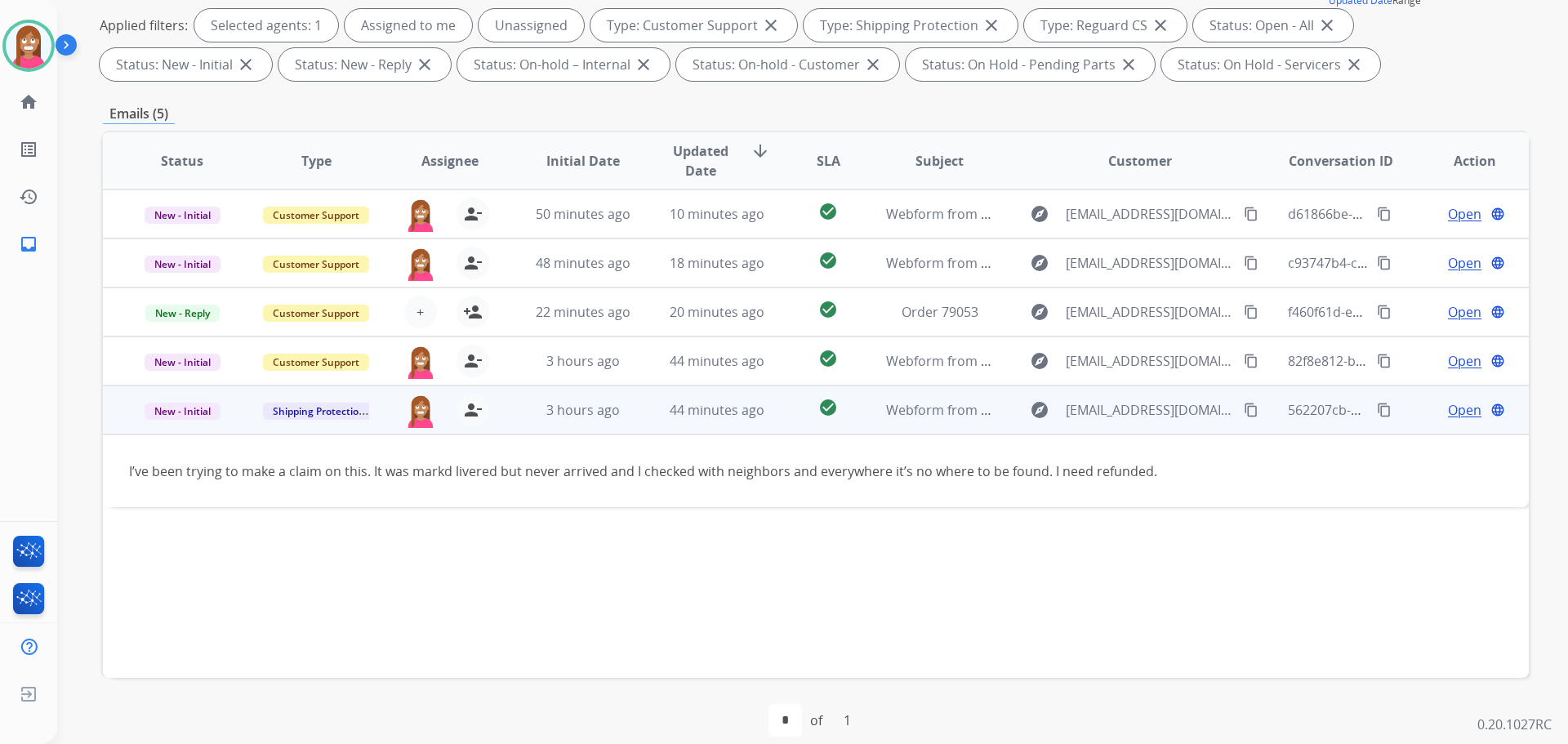
click at [1449, 413] on span "Open" at bounding box center [1465, 409] width 34 height 19
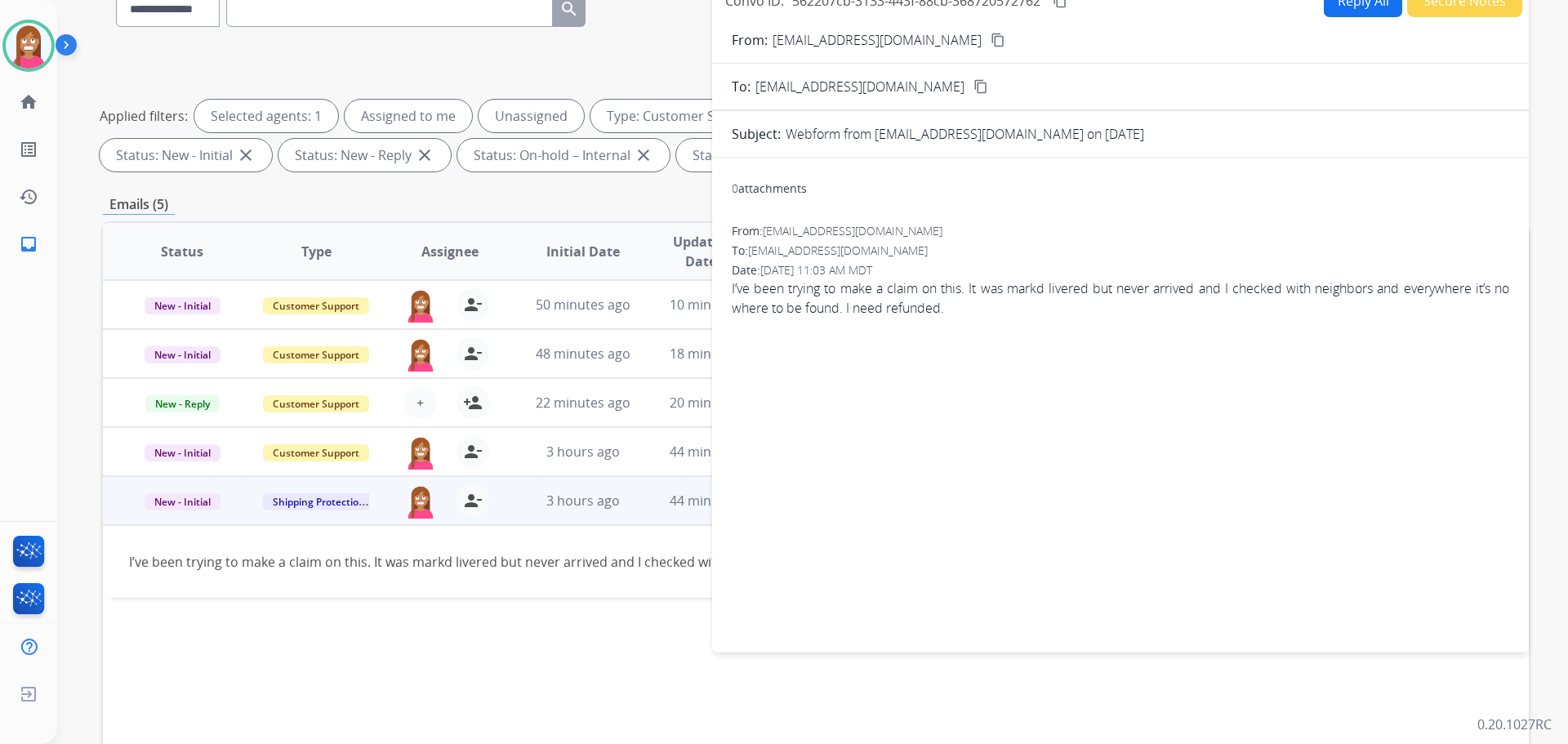
scroll to position [82, 0]
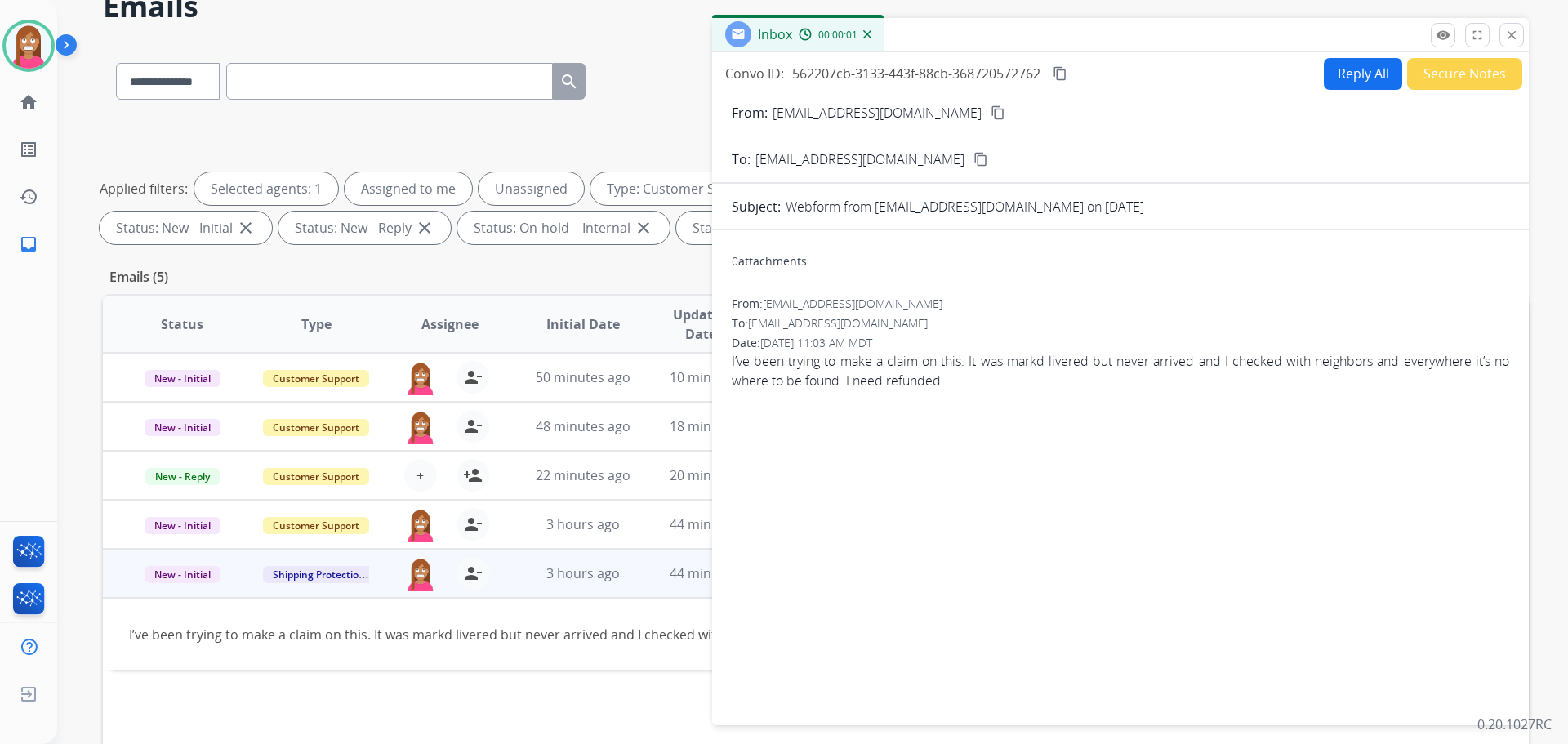
click at [1362, 71] on button "Reply All" at bounding box center [1363, 74] width 78 height 32
select select "**********"
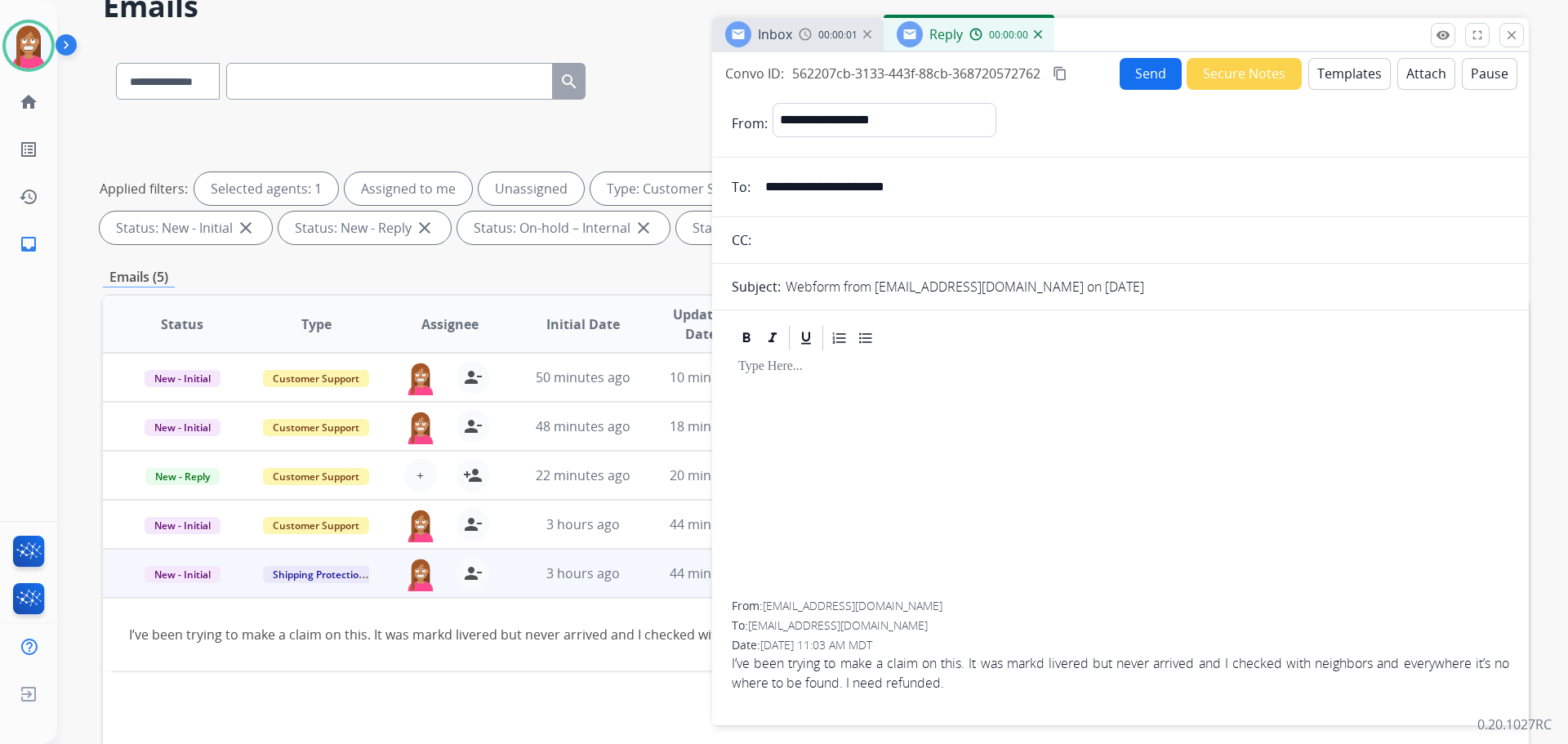
click at [1363, 74] on button "Templates" at bounding box center [1349, 74] width 82 height 32
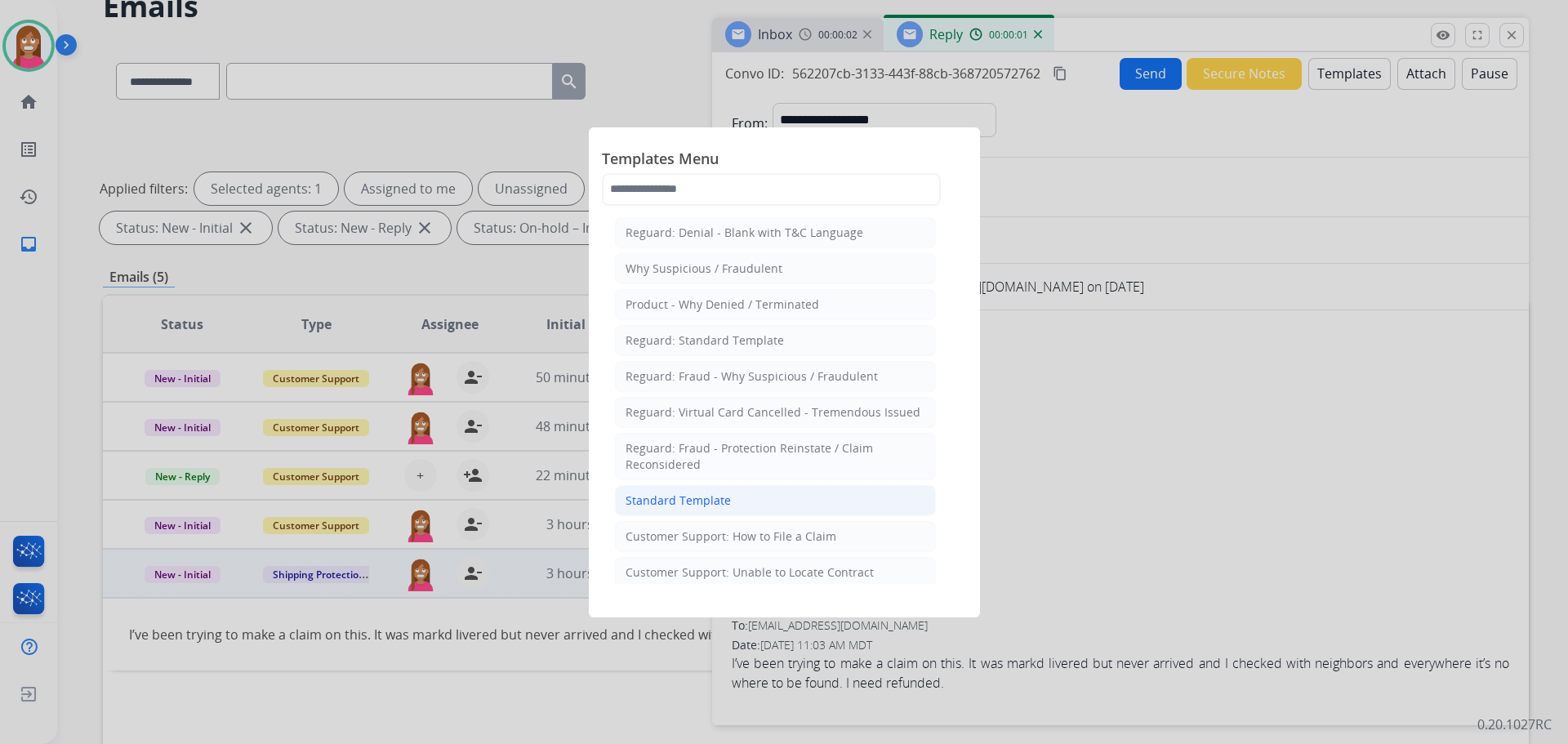
click at [714, 498] on div "Standard Template" at bounding box center [679, 501] width 106 height 16
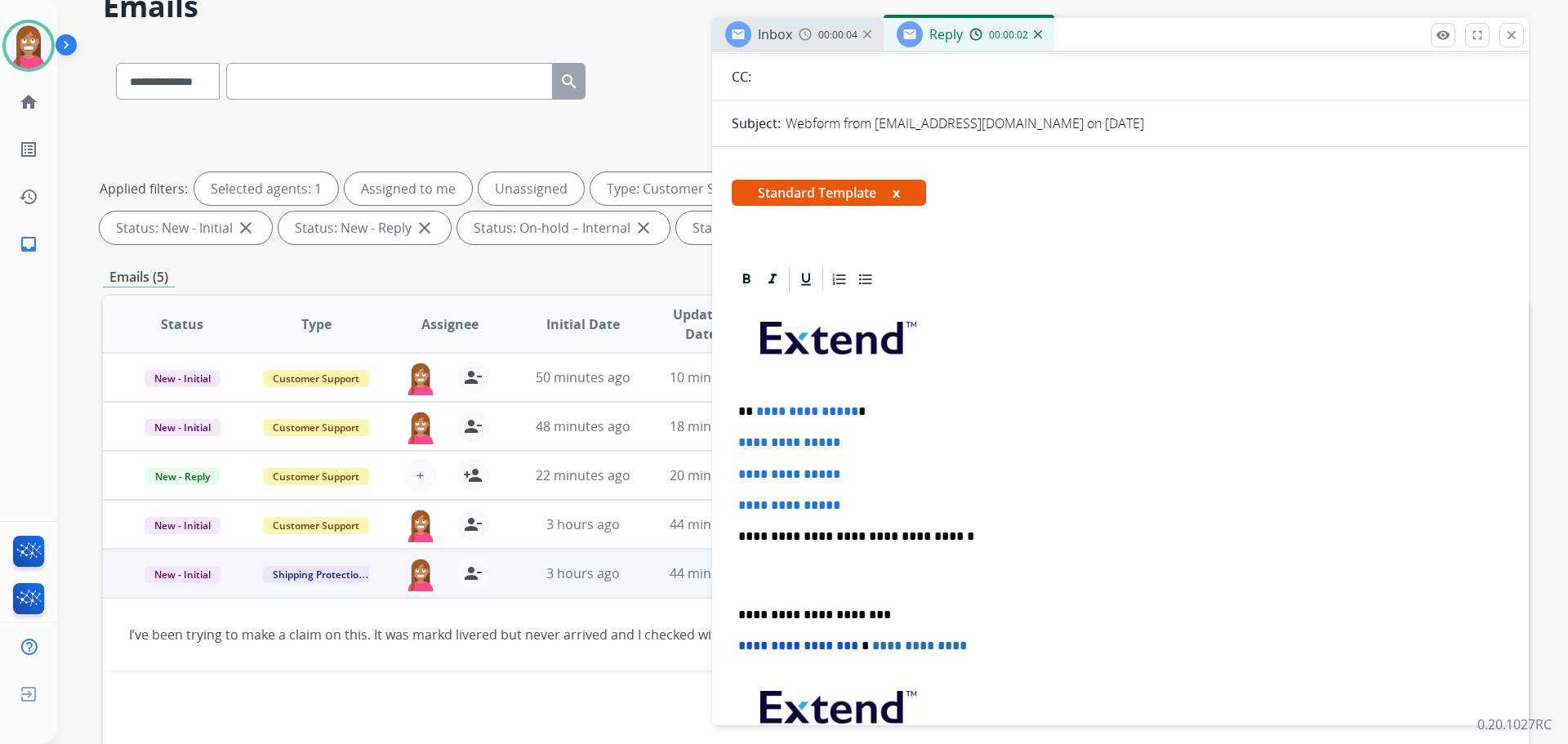
scroll to position [163, 0]
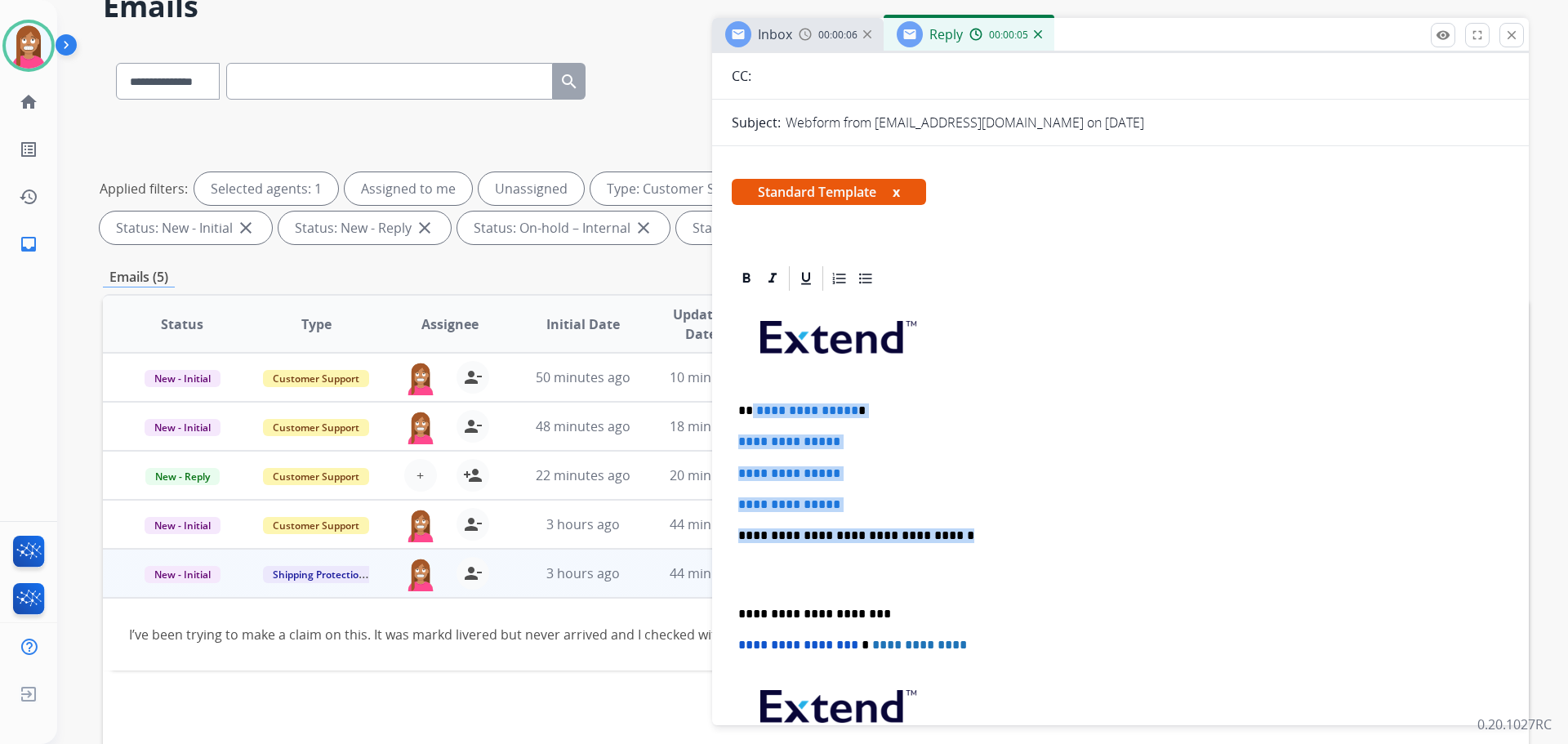
drag, startPoint x: 957, startPoint y: 534, endPoint x: 753, endPoint y: 395, distance: 246.9
click at [753, 395] on div "**********" at bounding box center [1120, 574] width 777 height 562
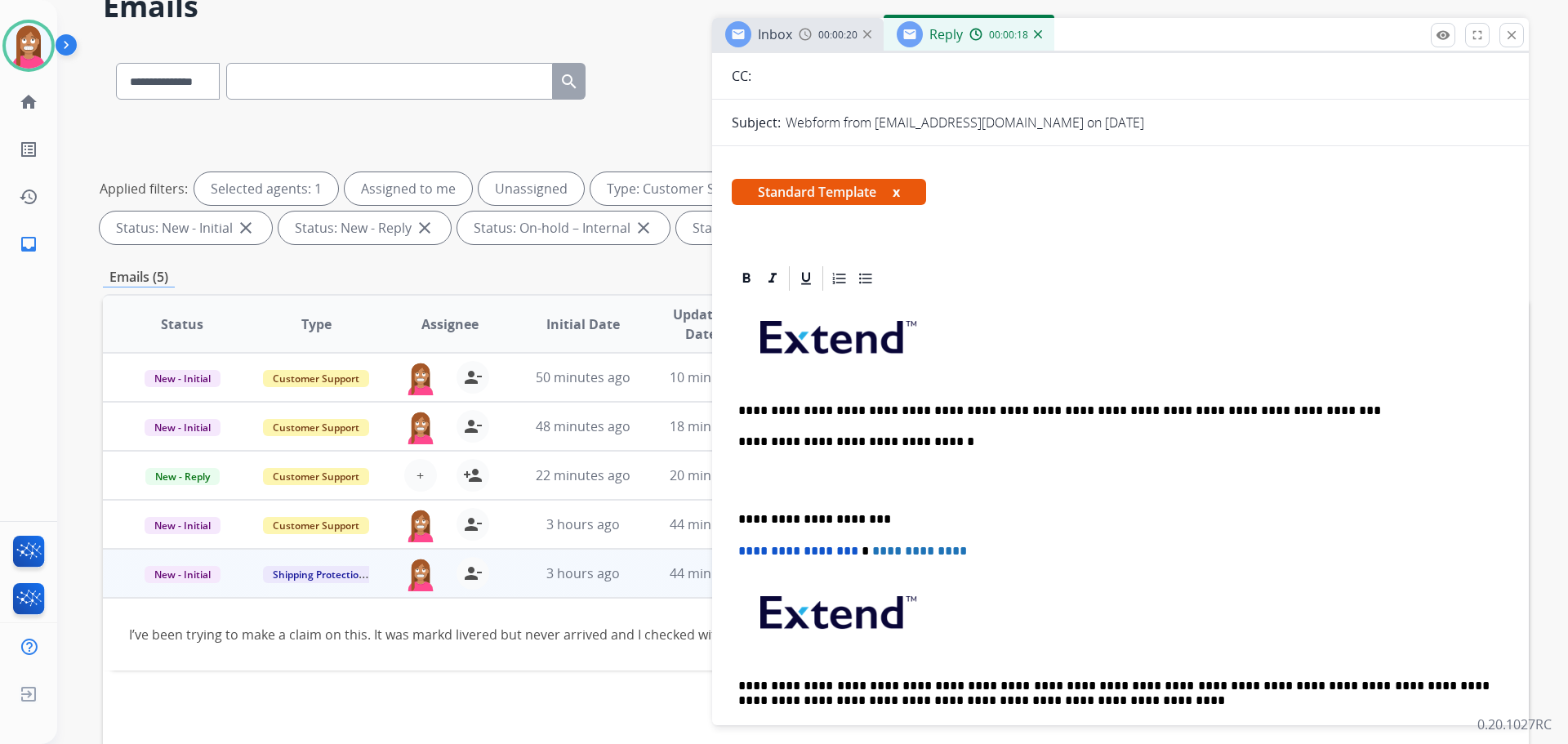
click at [753, 408] on p "**********" at bounding box center [1114, 410] width 752 height 15
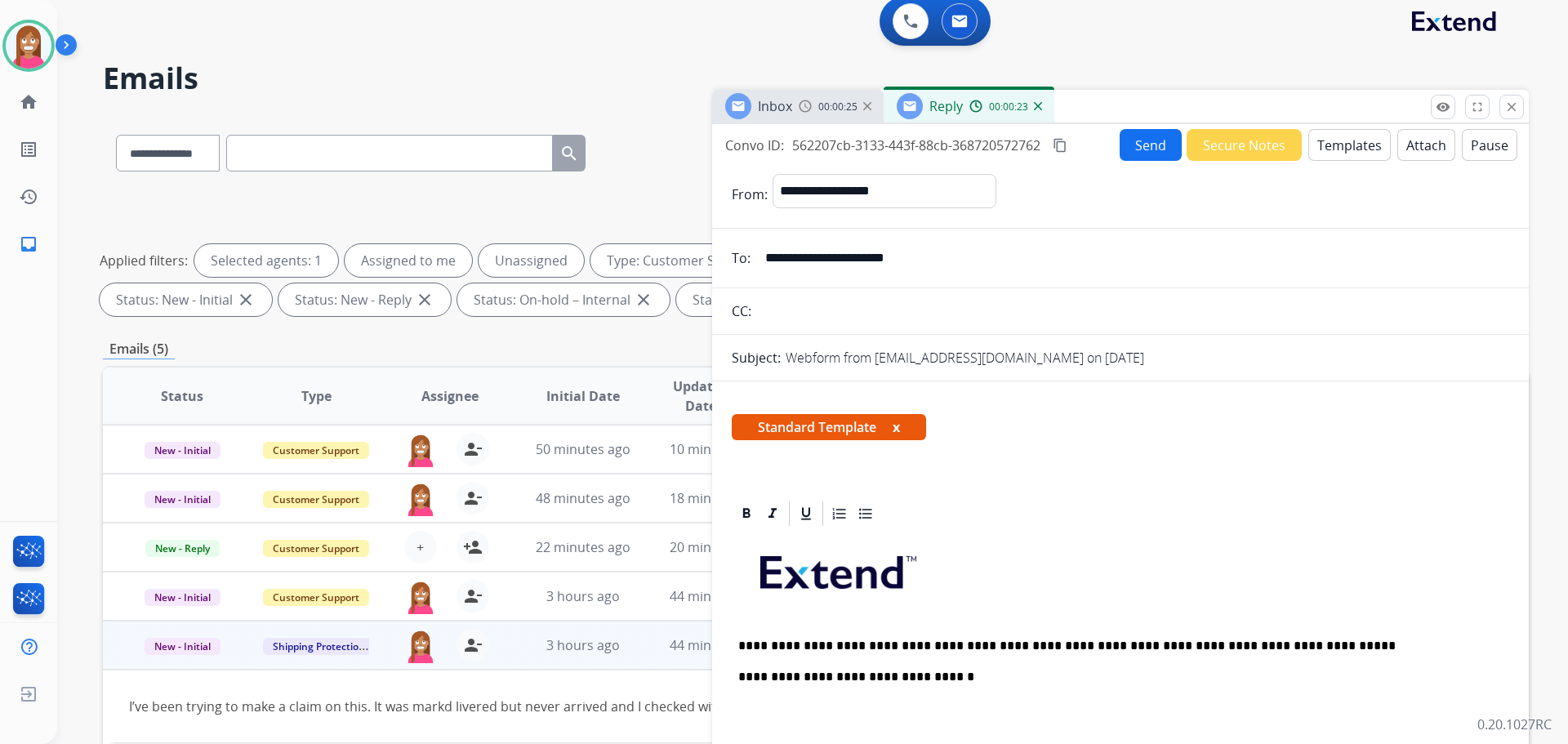
scroll to position [0, 0]
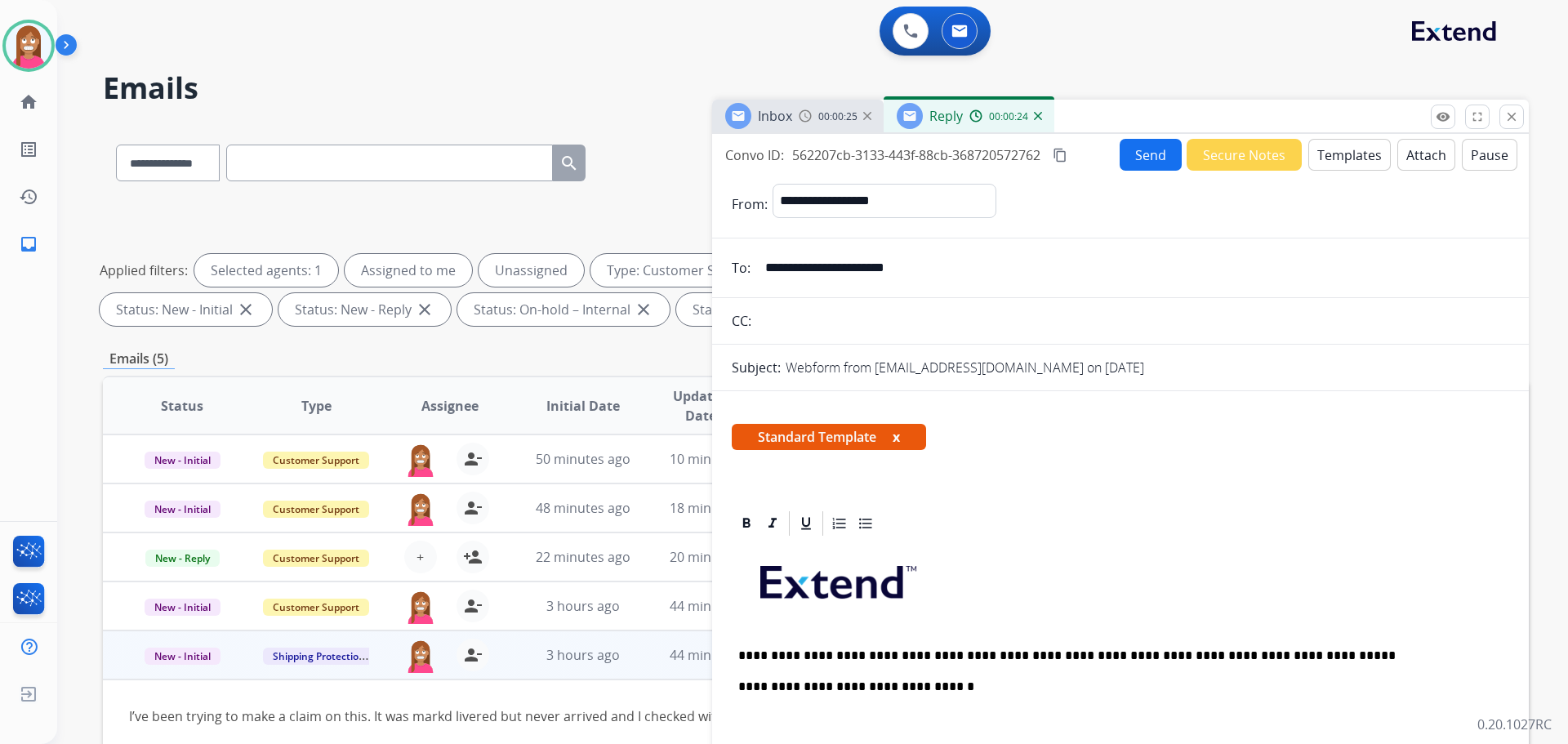
click at [1143, 154] on button "Send" at bounding box center [1151, 154] width 62 height 32
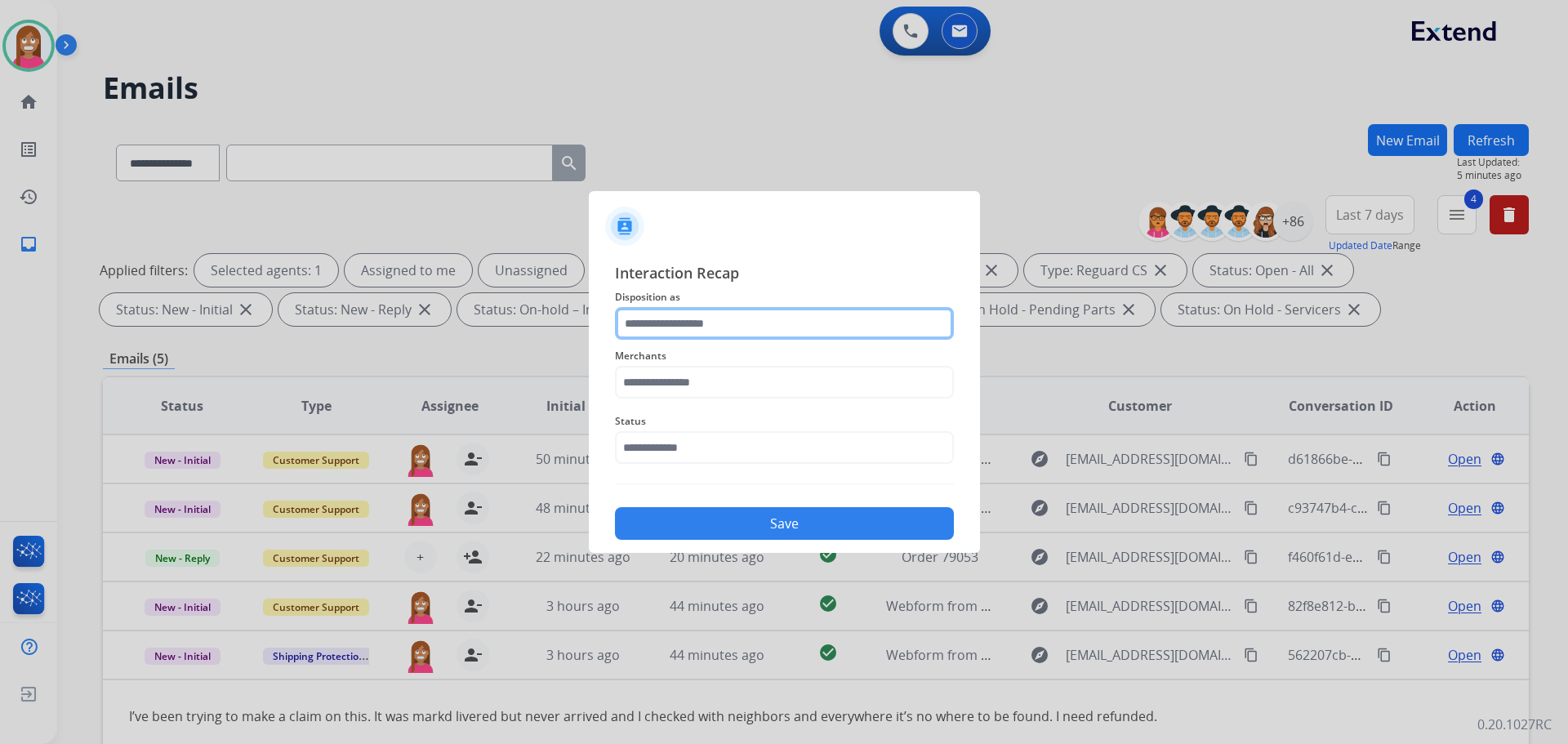
click at [645, 337] on input "text" at bounding box center [784, 324] width 339 height 33
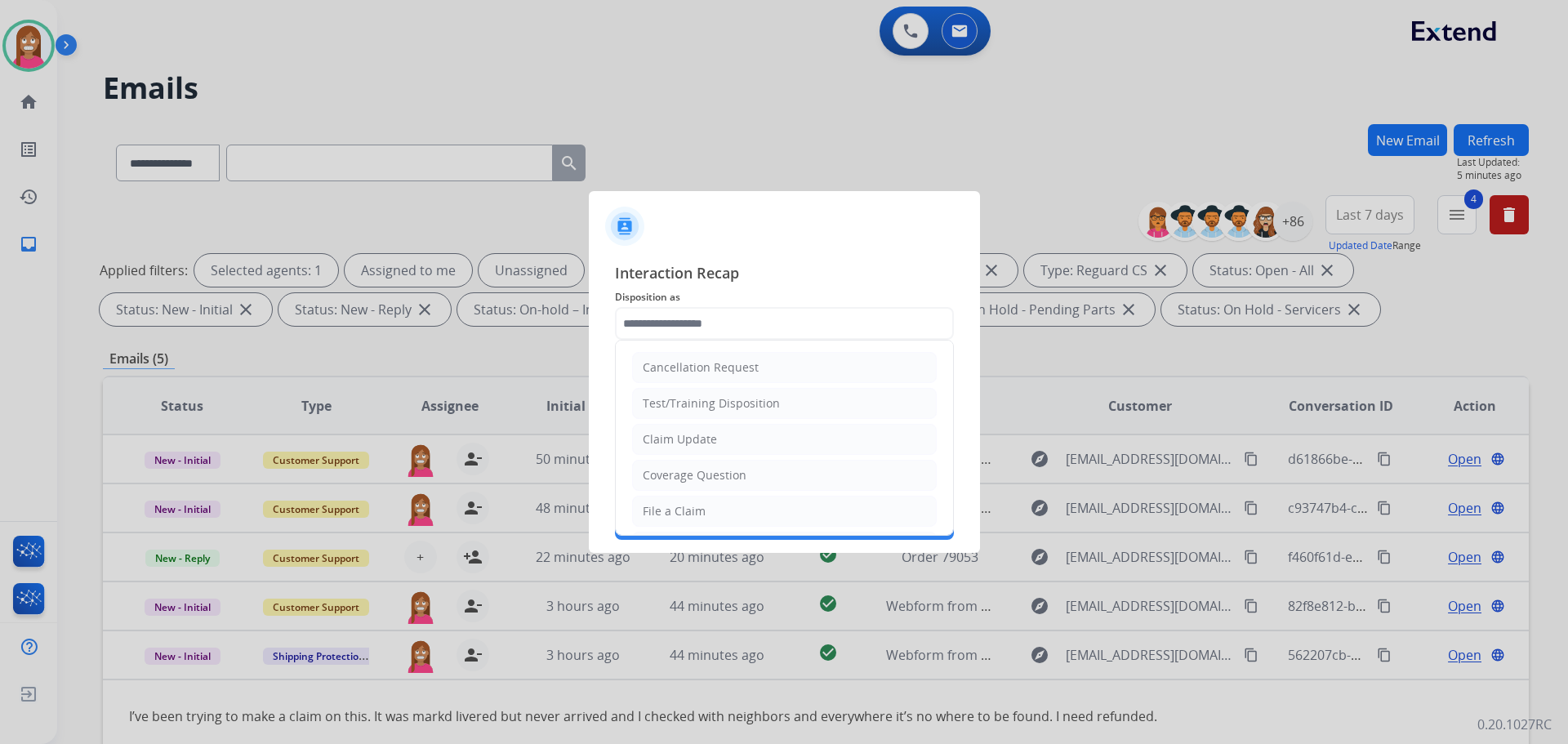
click at [666, 512] on div "File a Claim" at bounding box center [674, 512] width 63 height 16
type input "**********"
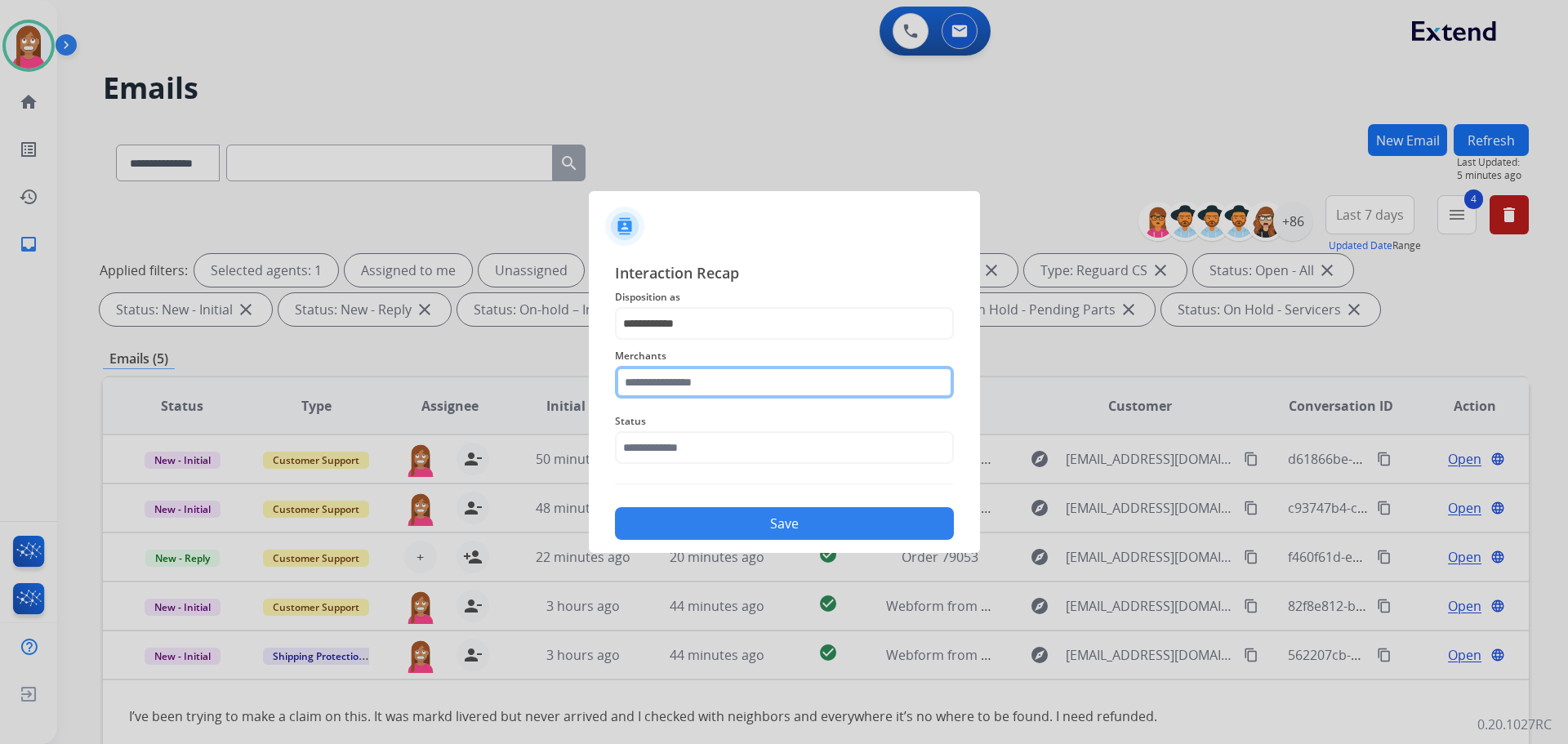
click at [638, 388] on input "text" at bounding box center [784, 382] width 339 height 33
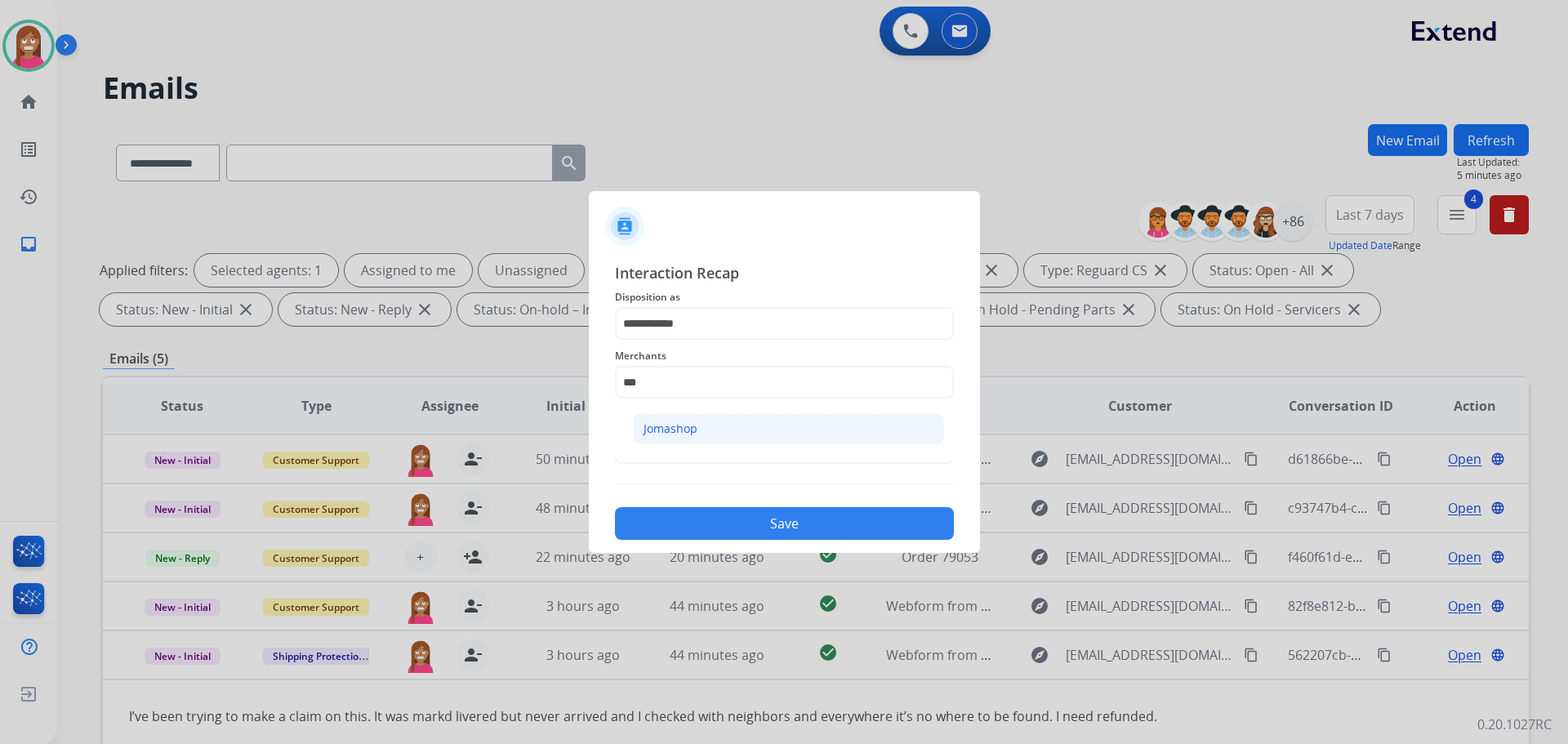
click at [678, 425] on div "Jomashop" at bounding box center [670, 429] width 54 height 16
type input "********"
click at [675, 442] on input "text" at bounding box center [784, 448] width 339 height 33
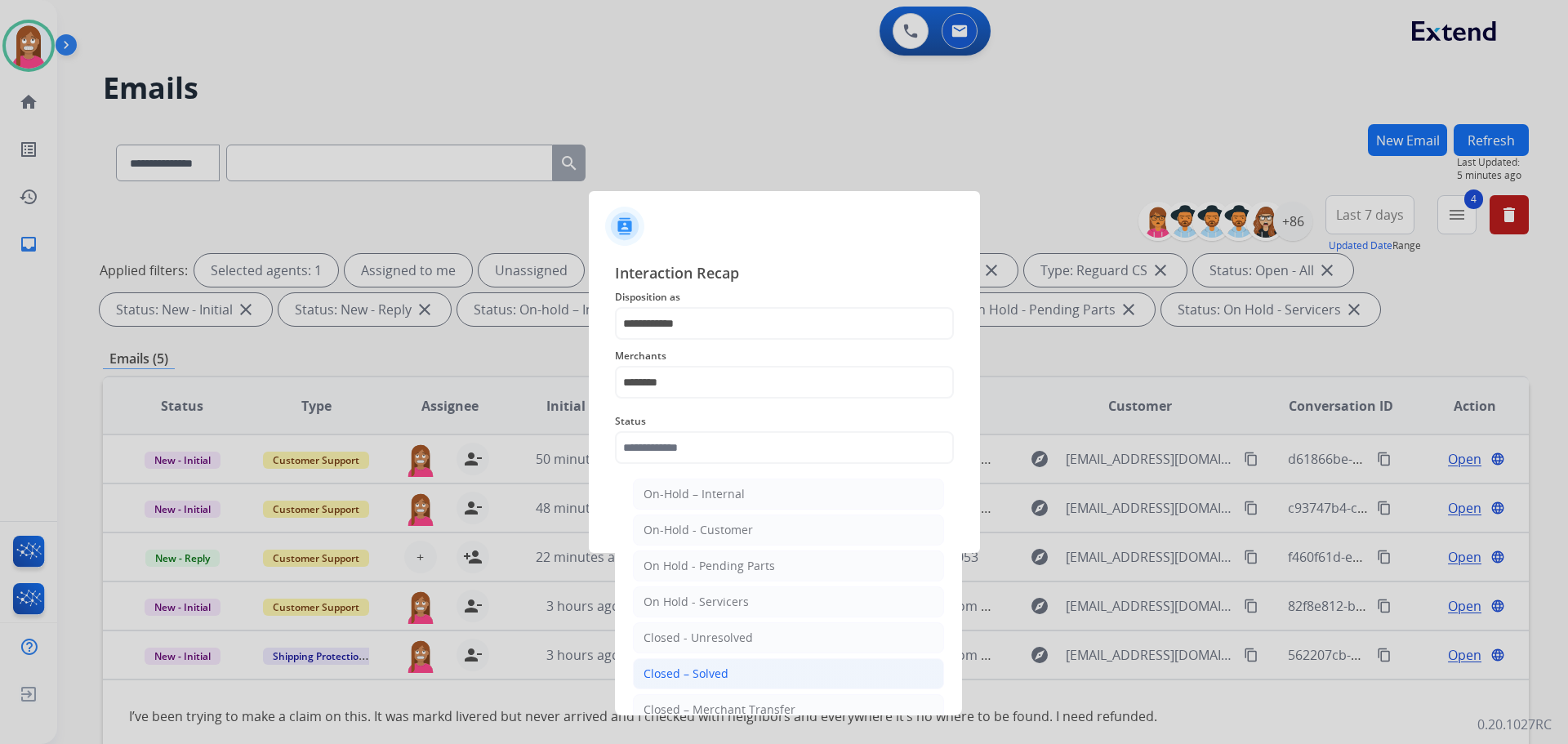
click at [675, 663] on li "Closed – Solved" at bounding box center [788, 674] width 311 height 31
type input "**********"
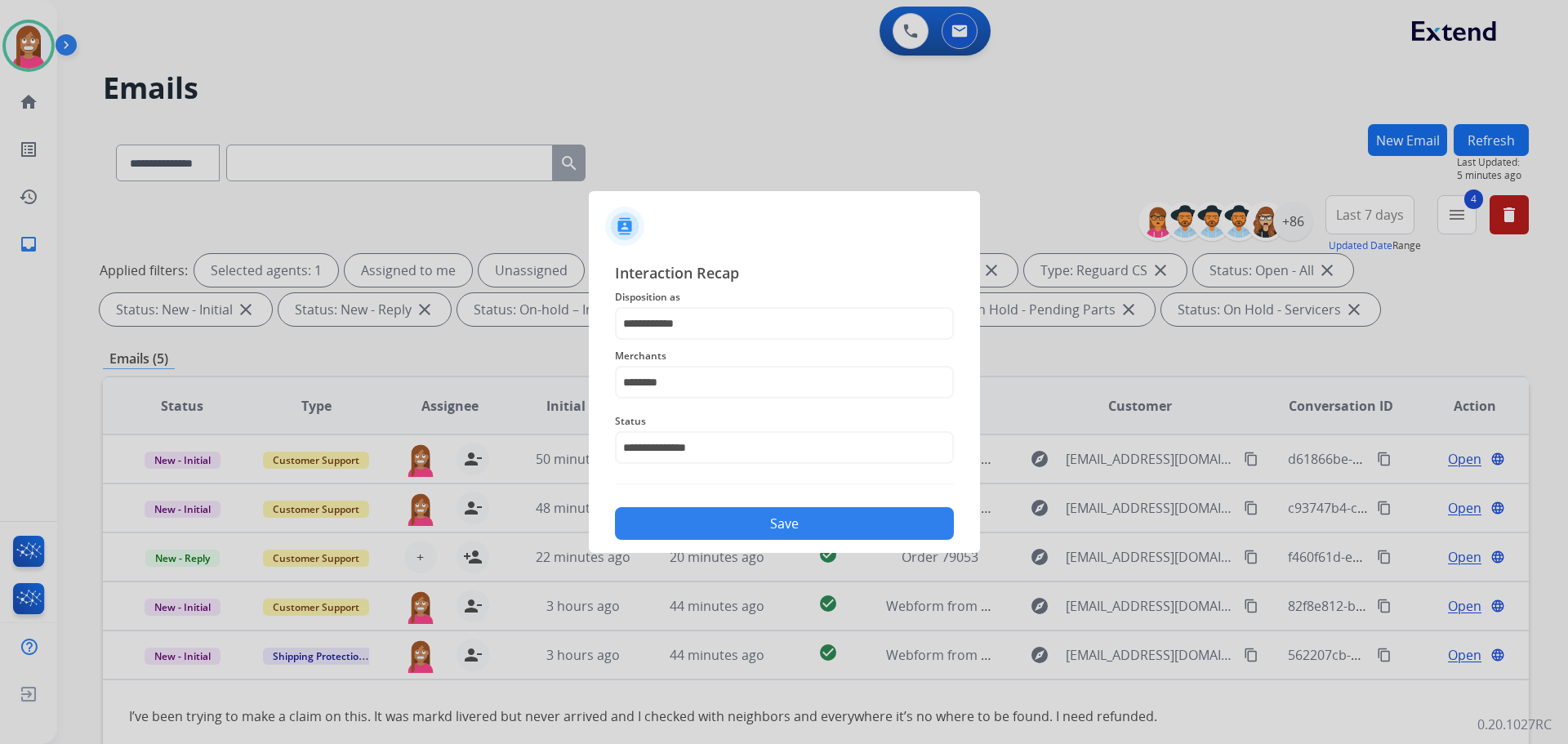
click at [706, 514] on button "Save" at bounding box center [784, 523] width 339 height 33
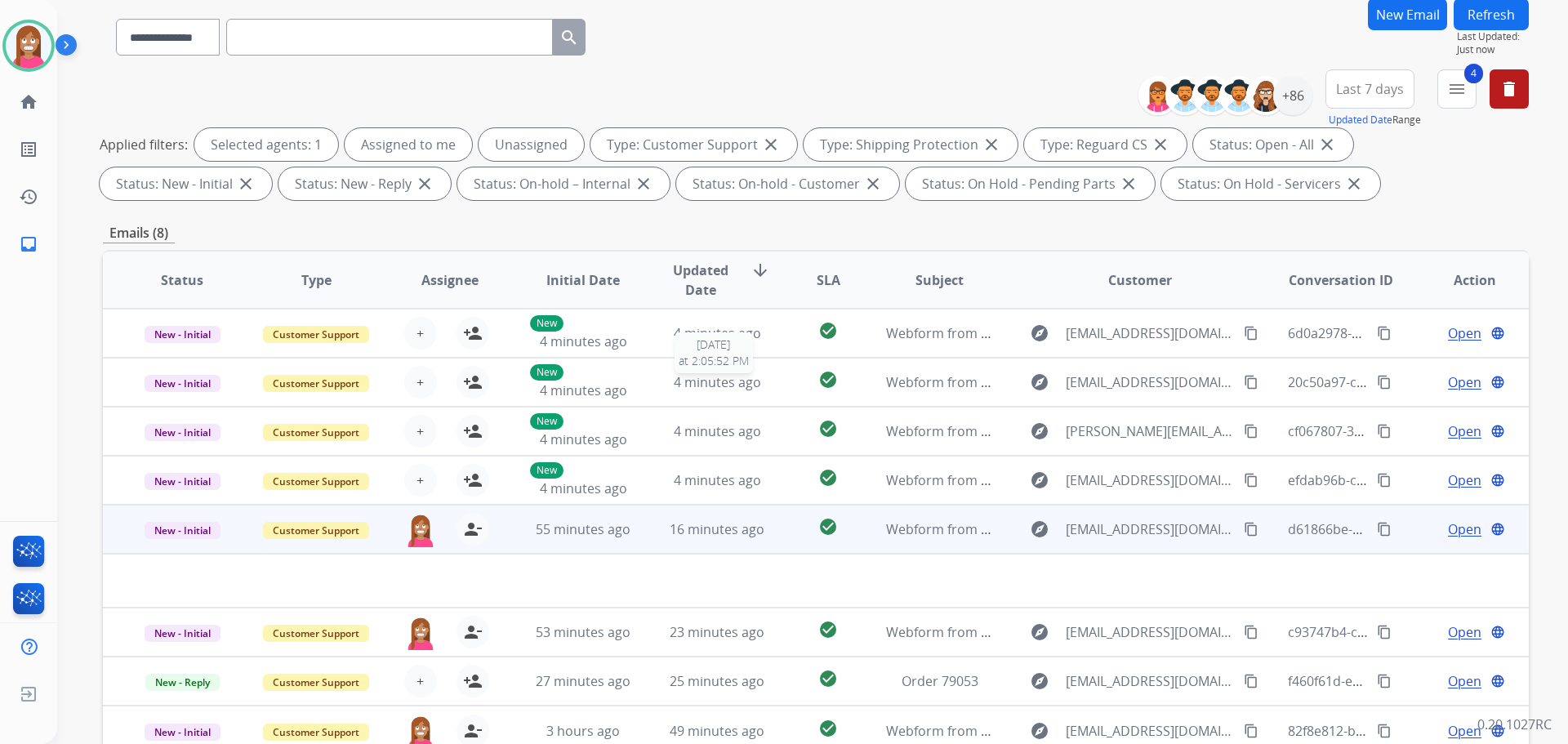
scroll to position [264, 0]
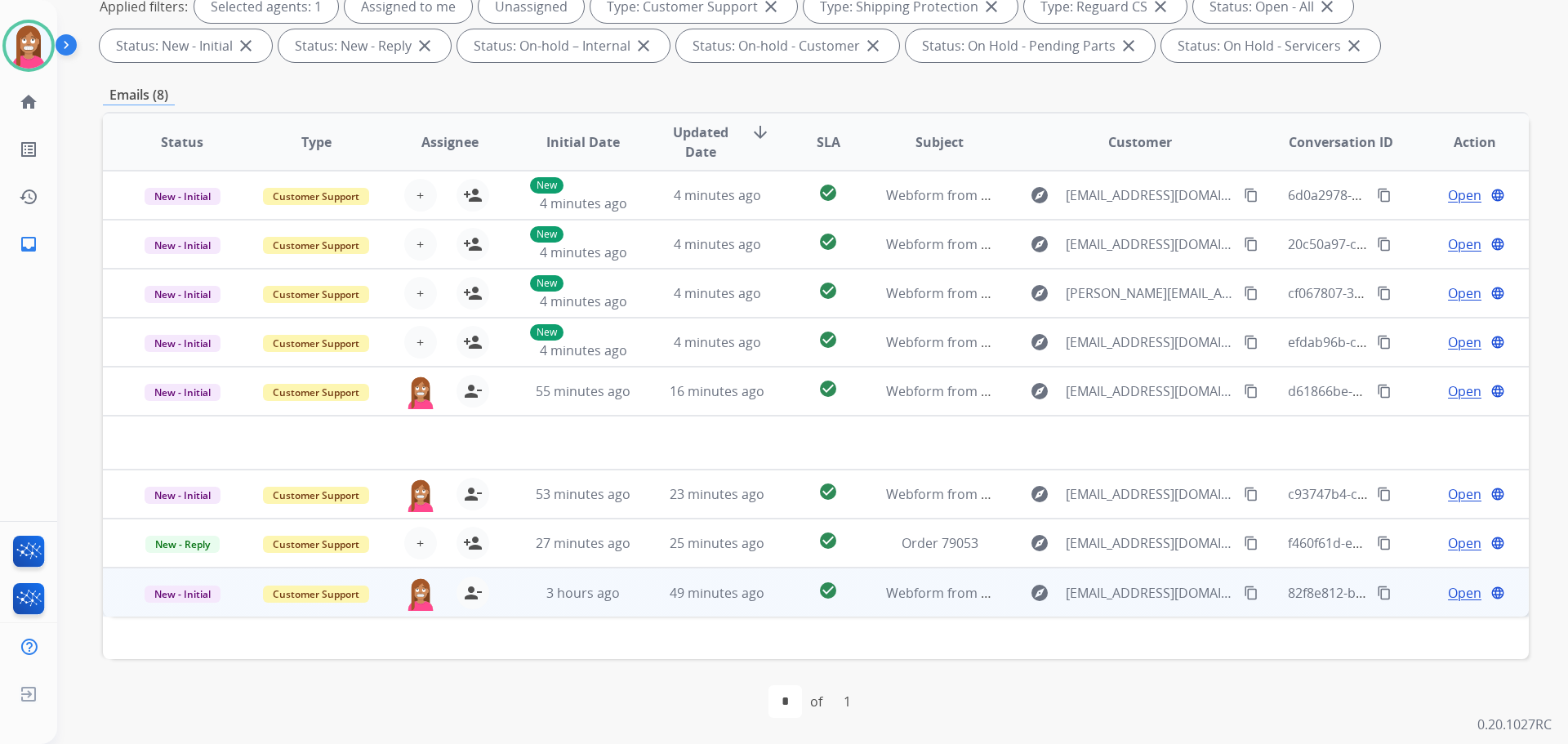
click at [631, 610] on td "3 hours ago" at bounding box center [570, 592] width 134 height 49
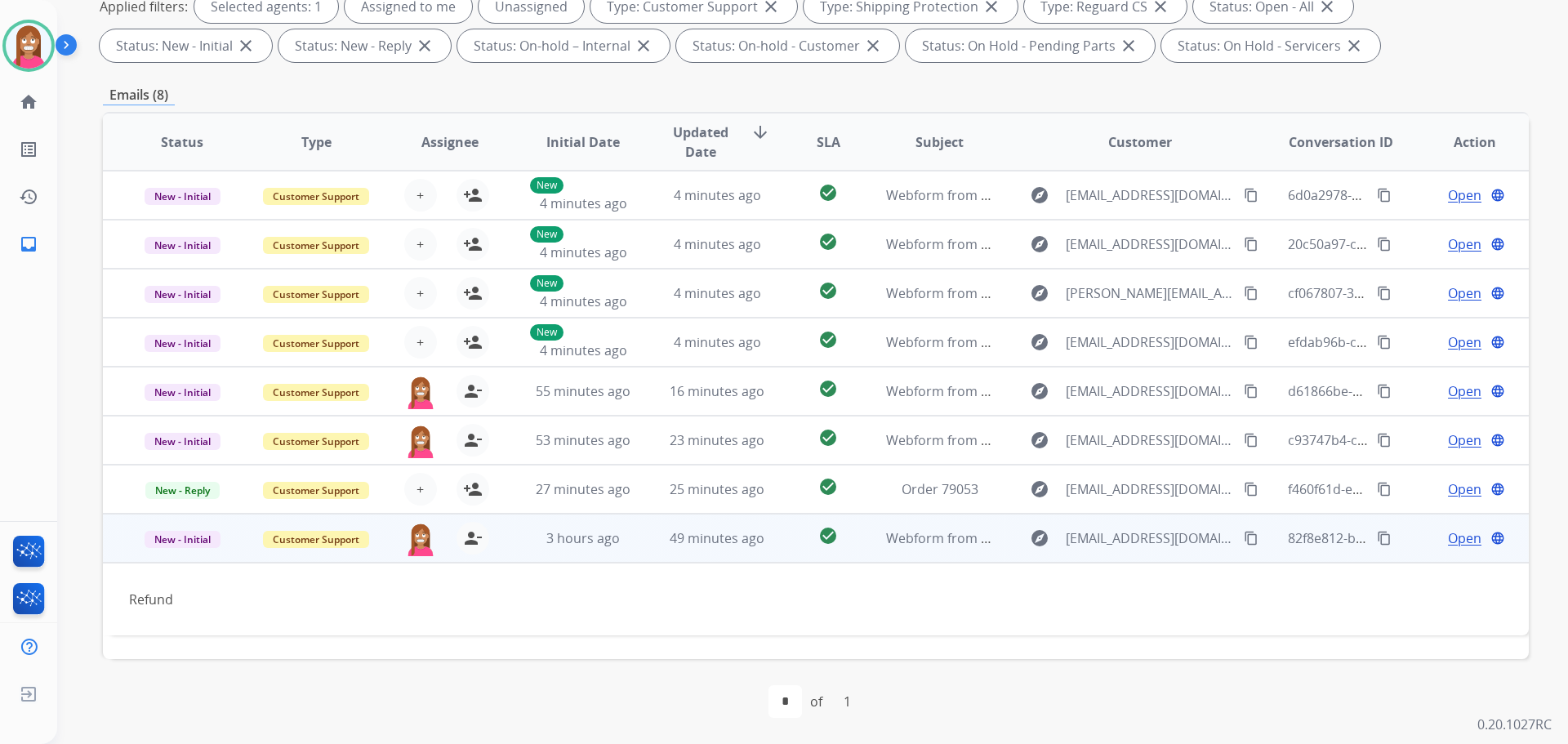
click at [1442, 527] on td "Open language" at bounding box center [1461, 538] width 134 height 49
click at [1449, 531] on span "Open" at bounding box center [1465, 538] width 34 height 19
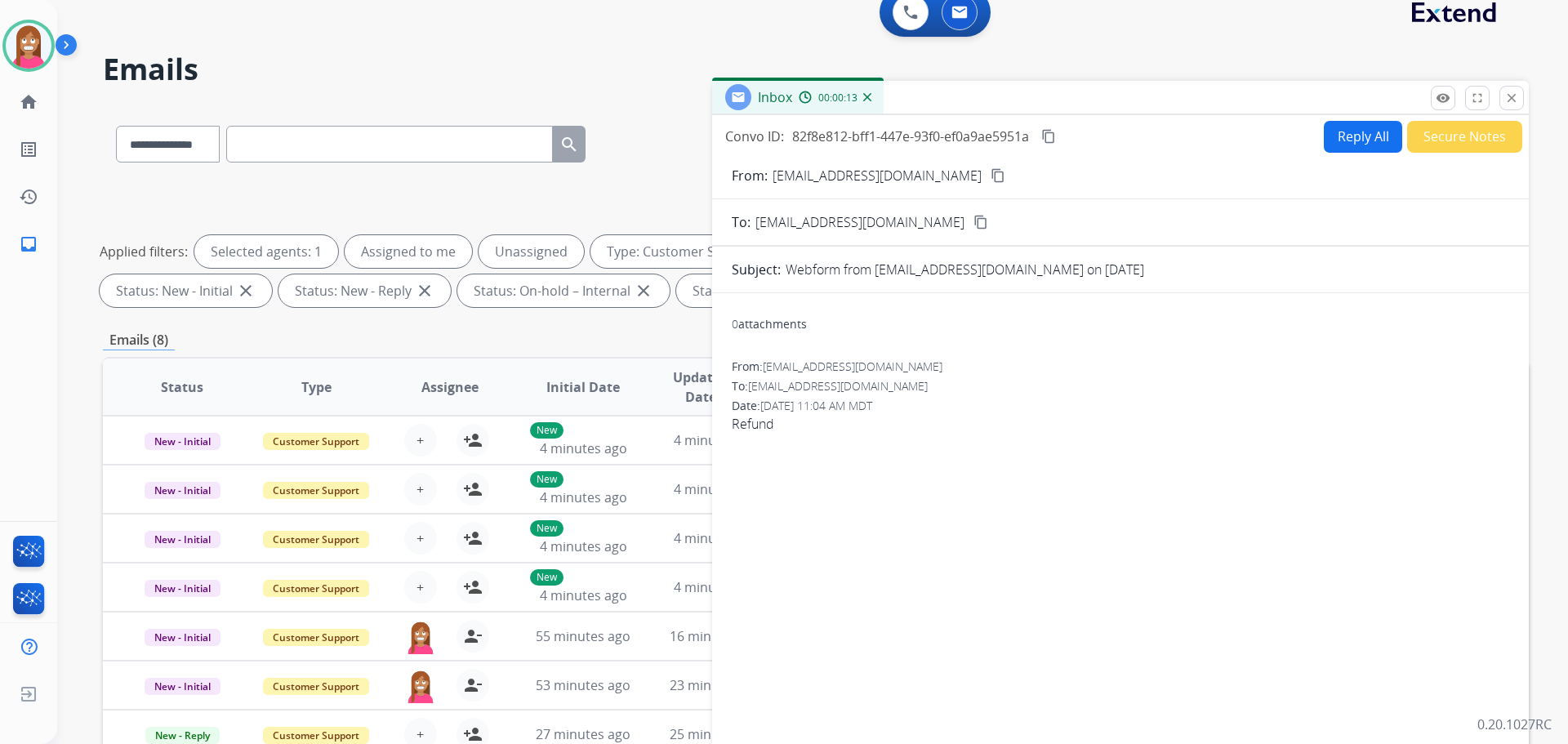
scroll to position [0, 0]
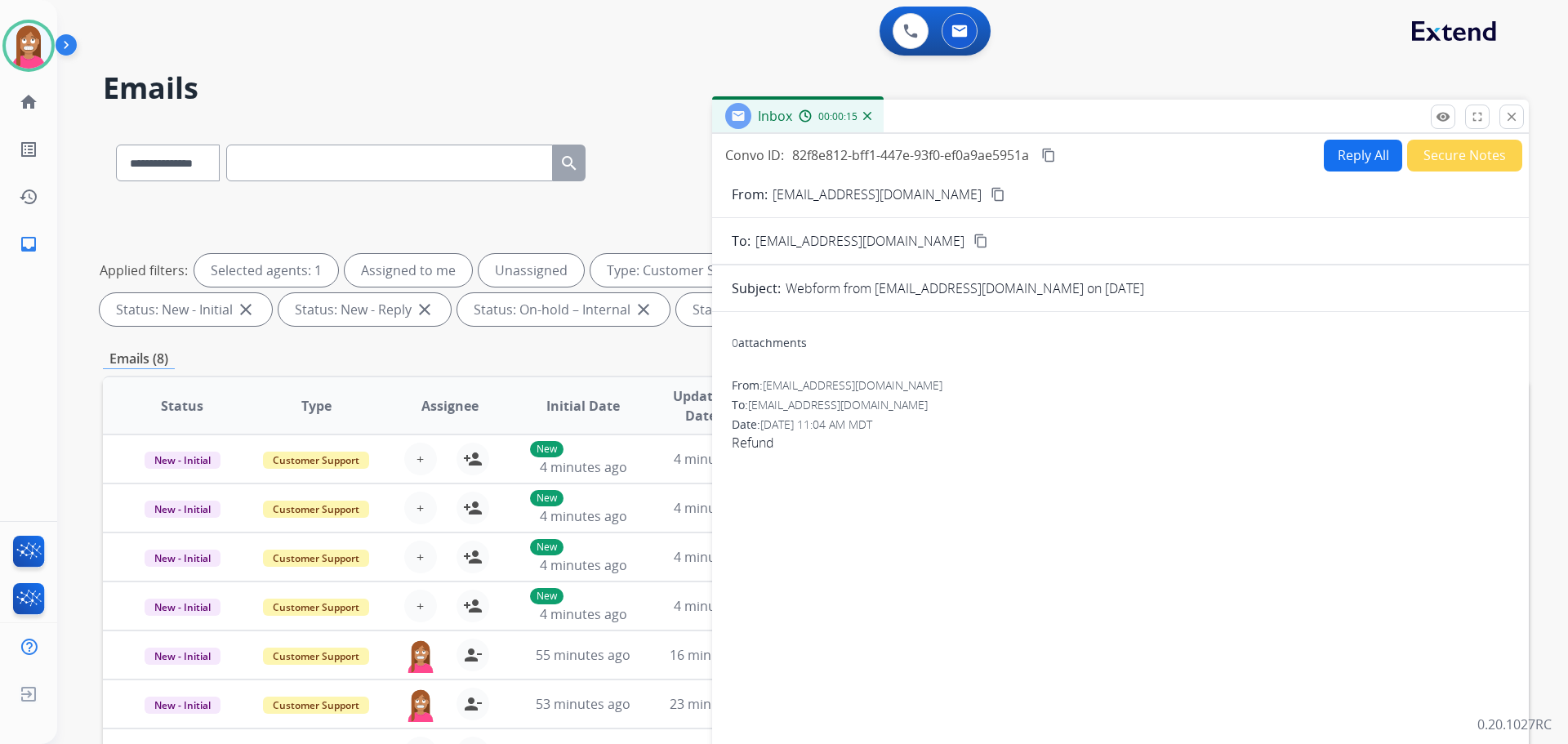
click at [1347, 152] on button "Reply All" at bounding box center [1363, 155] width 78 height 32
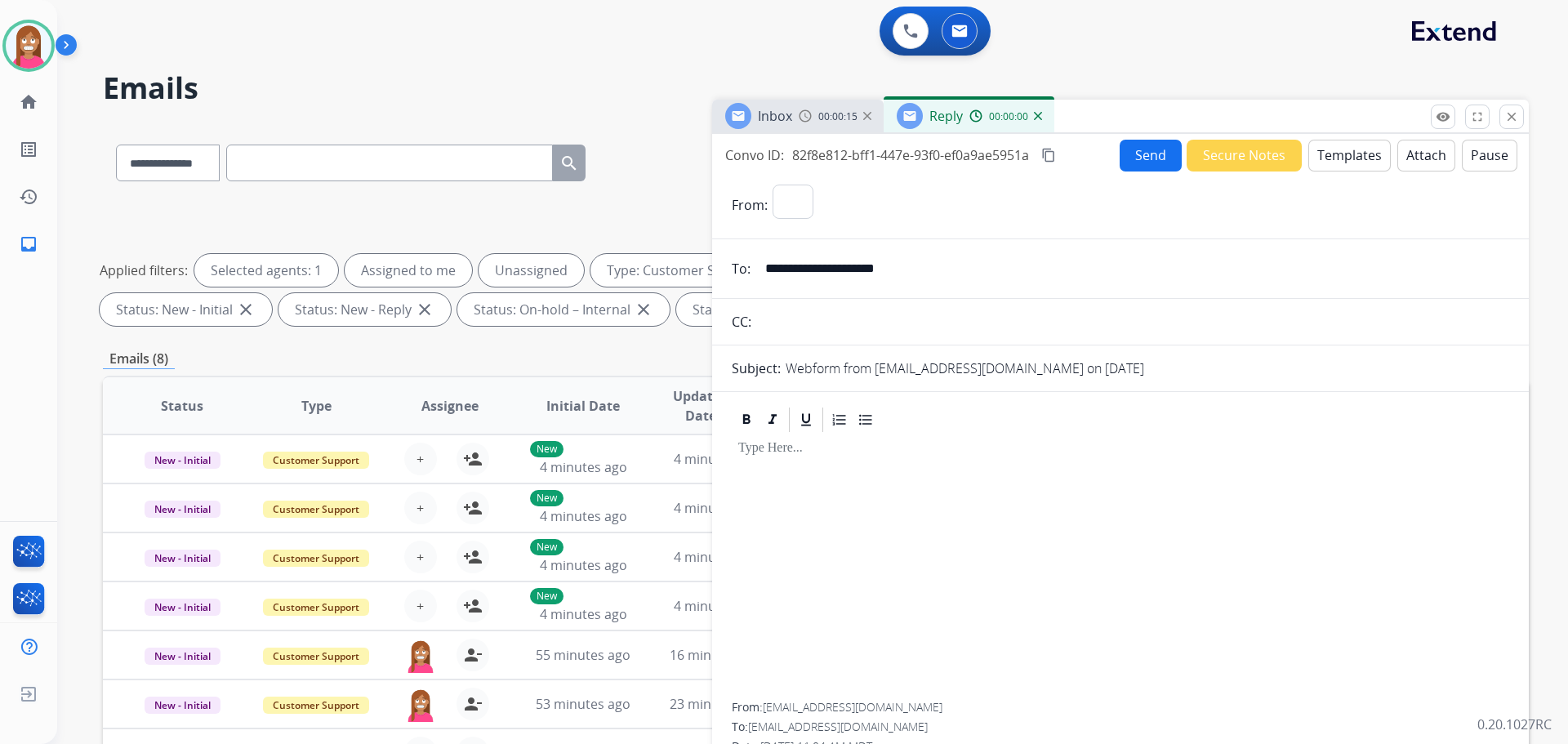
select select "**********"
click at [1308, 164] on button "Templates" at bounding box center [1349, 155] width 82 height 32
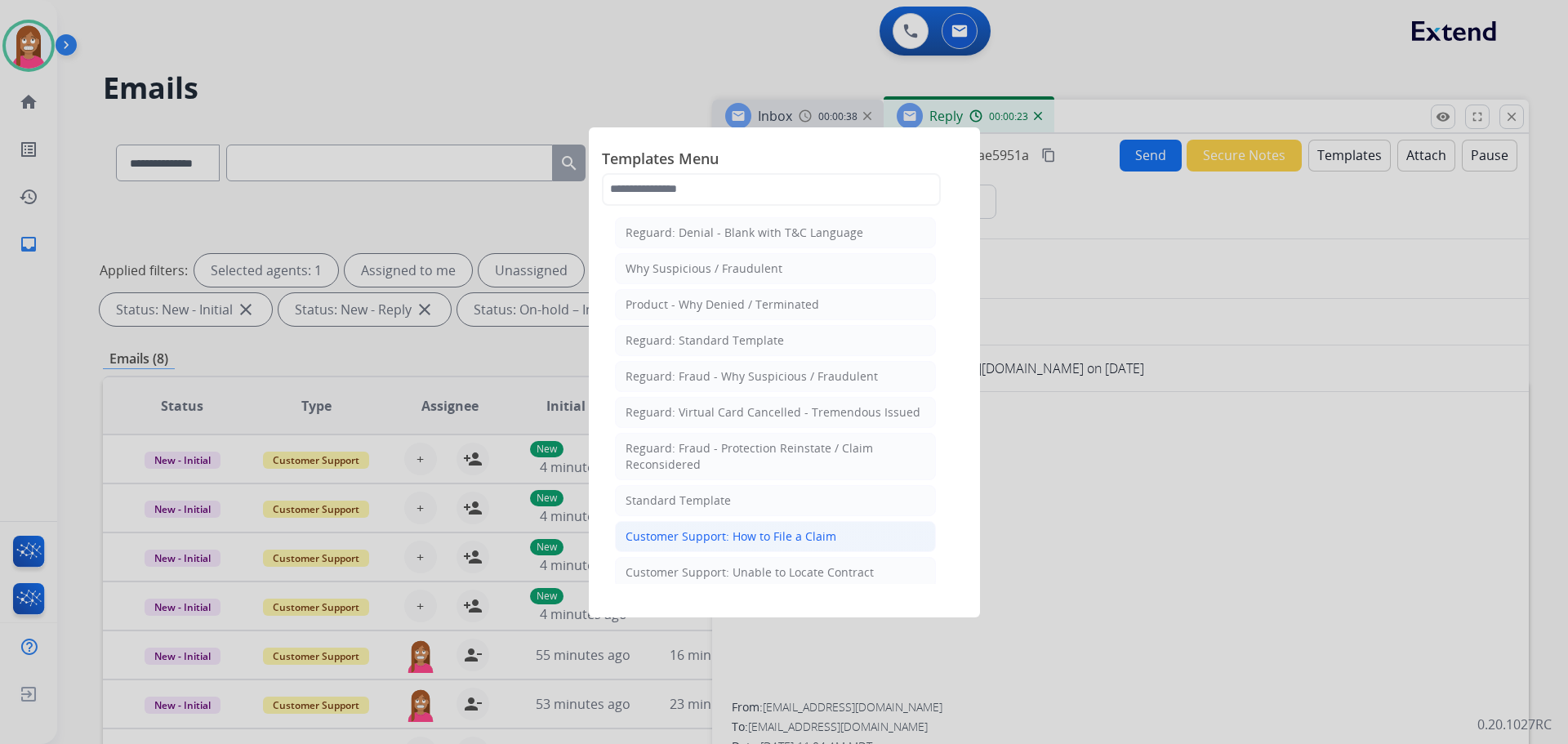
drag, startPoint x: 753, startPoint y: 519, endPoint x: 759, endPoint y: 530, distance: 12.5
click at [761, 533] on div "Customer Support: How to File a Claim" at bounding box center [731, 536] width 211 height 16
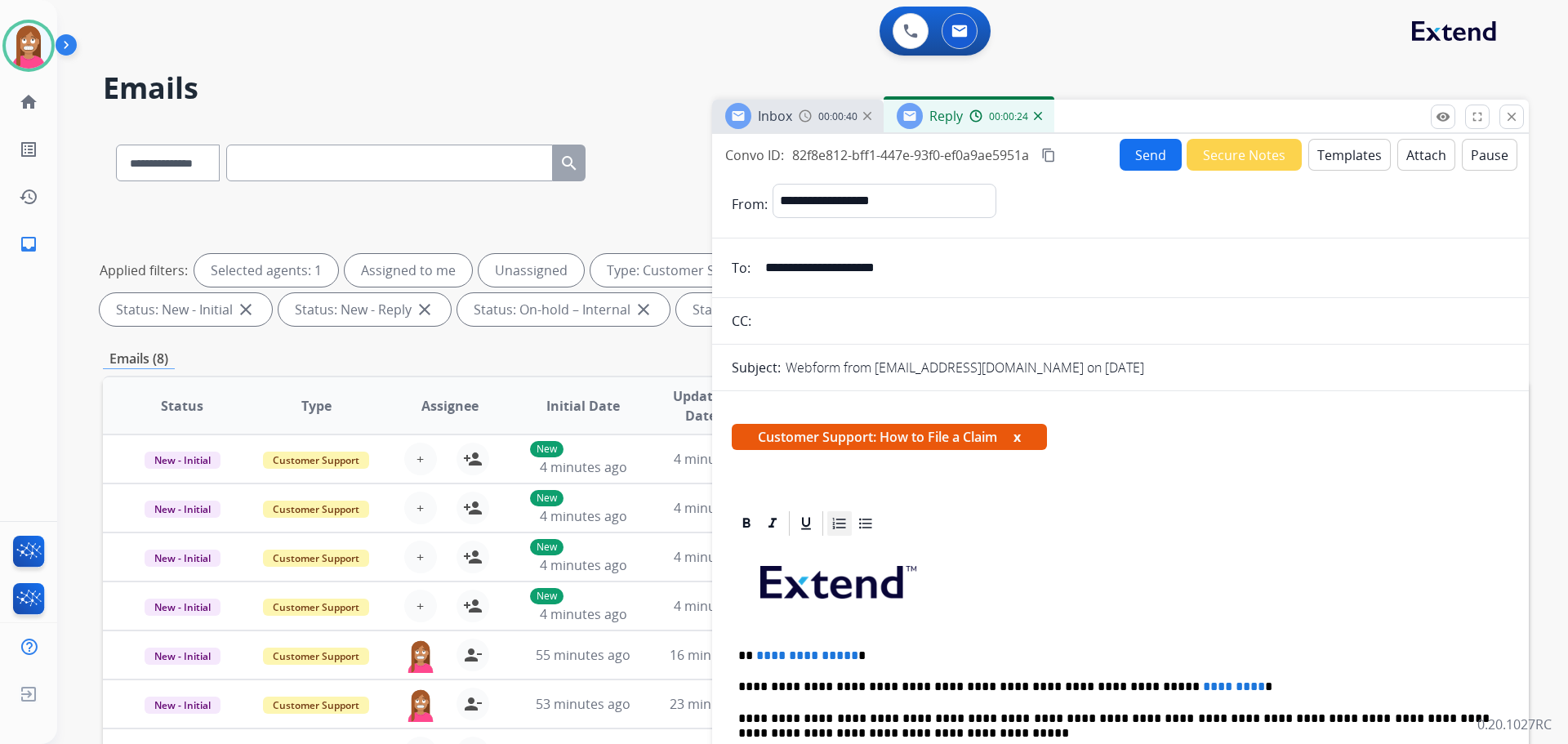
scroll to position [82, 0]
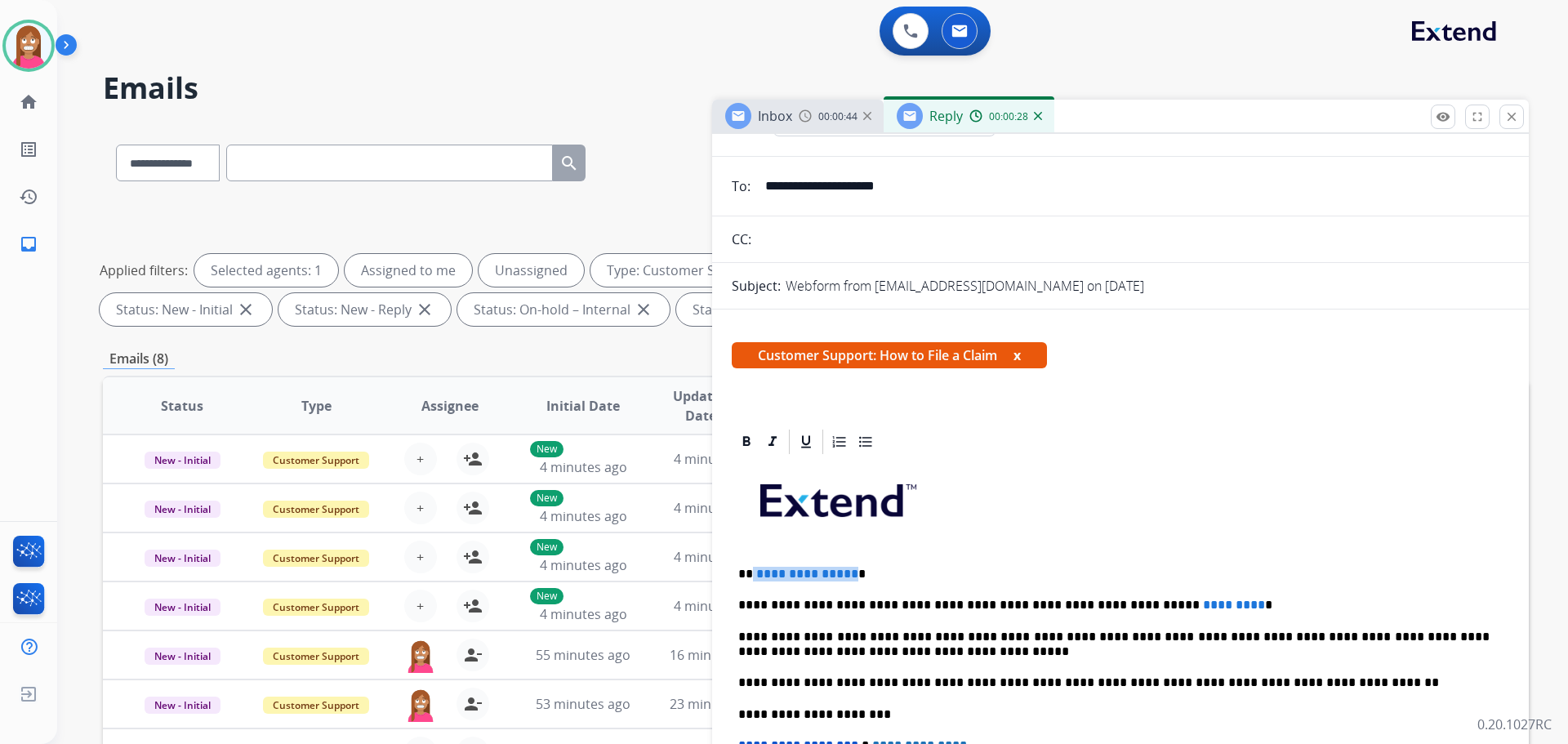
drag, startPoint x: 850, startPoint y: 560, endPoint x: 753, endPoint y: 563, distance: 97.0
click at [752, 563] on div "**********" at bounding box center [1120, 706] width 777 height 499
drag, startPoint x: 1181, startPoint y: 591, endPoint x: 1173, endPoint y: 593, distance: 8.2
click at [1173, 593] on div "**********" at bounding box center [1120, 706] width 777 height 499
click at [1181, 590] on div "**********" at bounding box center [1120, 706] width 777 height 499
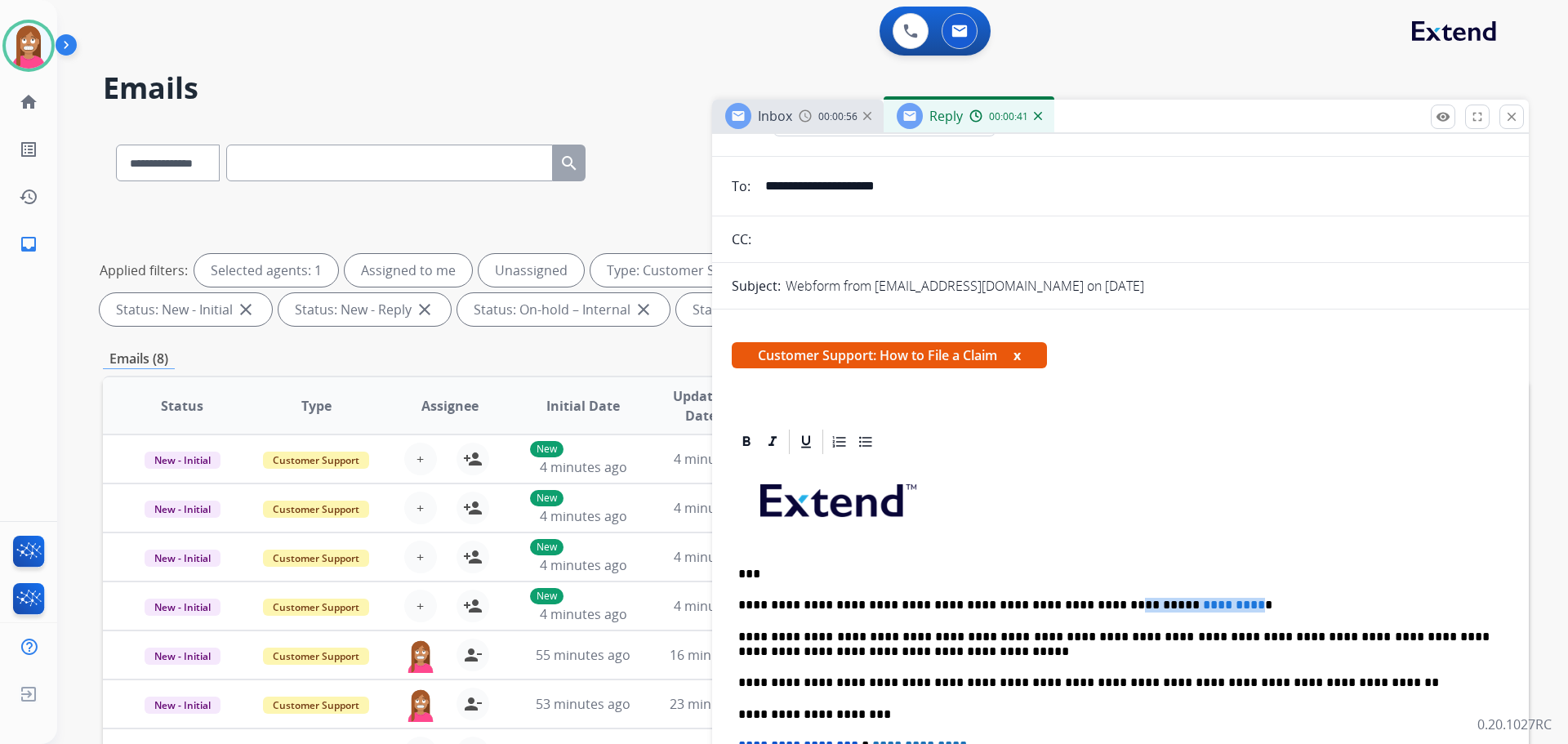
drag, startPoint x: 1182, startPoint y: 589, endPoint x: 1064, endPoint y: 597, distance: 118.3
click at [1064, 597] on div "**********" at bounding box center [1120, 706] width 777 height 499
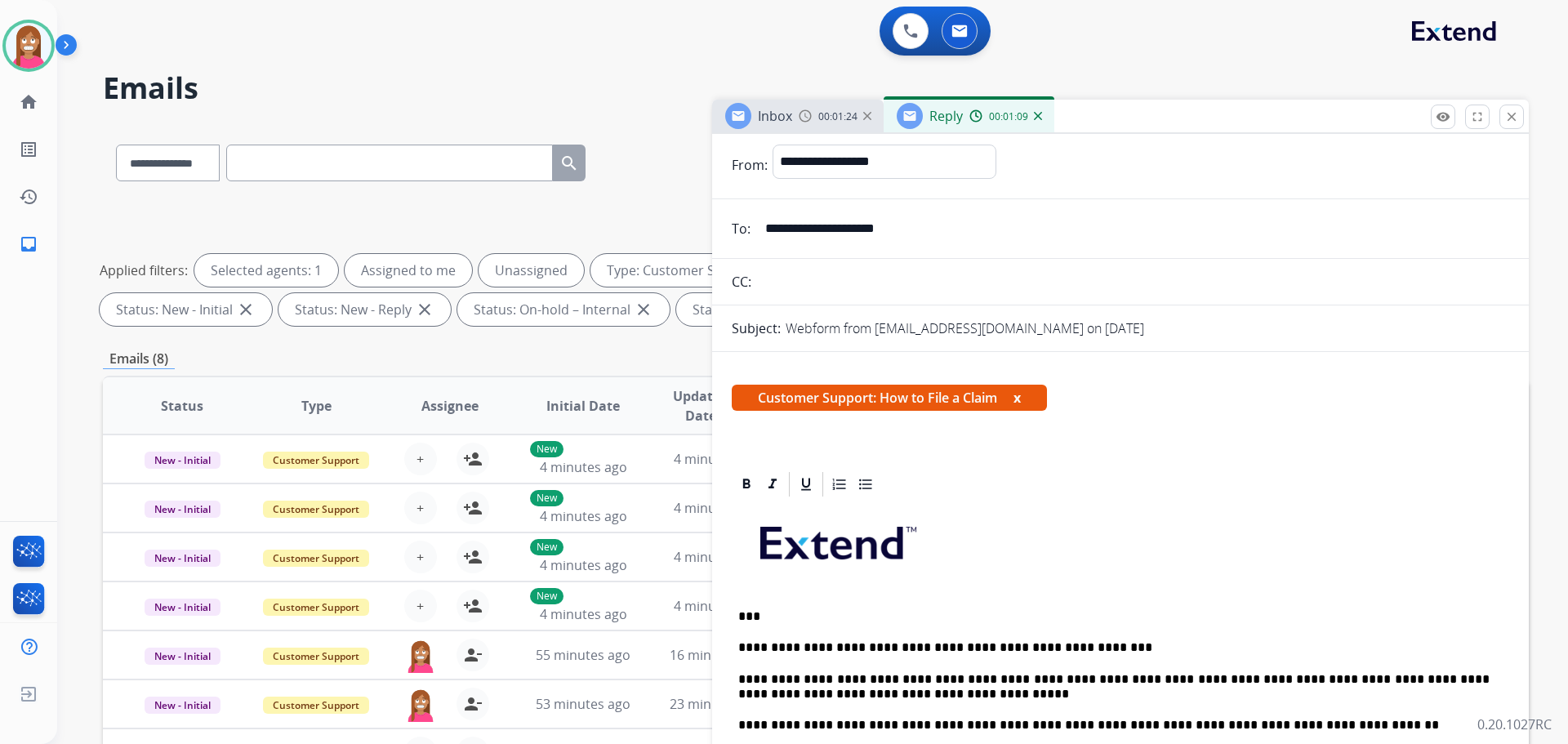
scroll to position [0, 0]
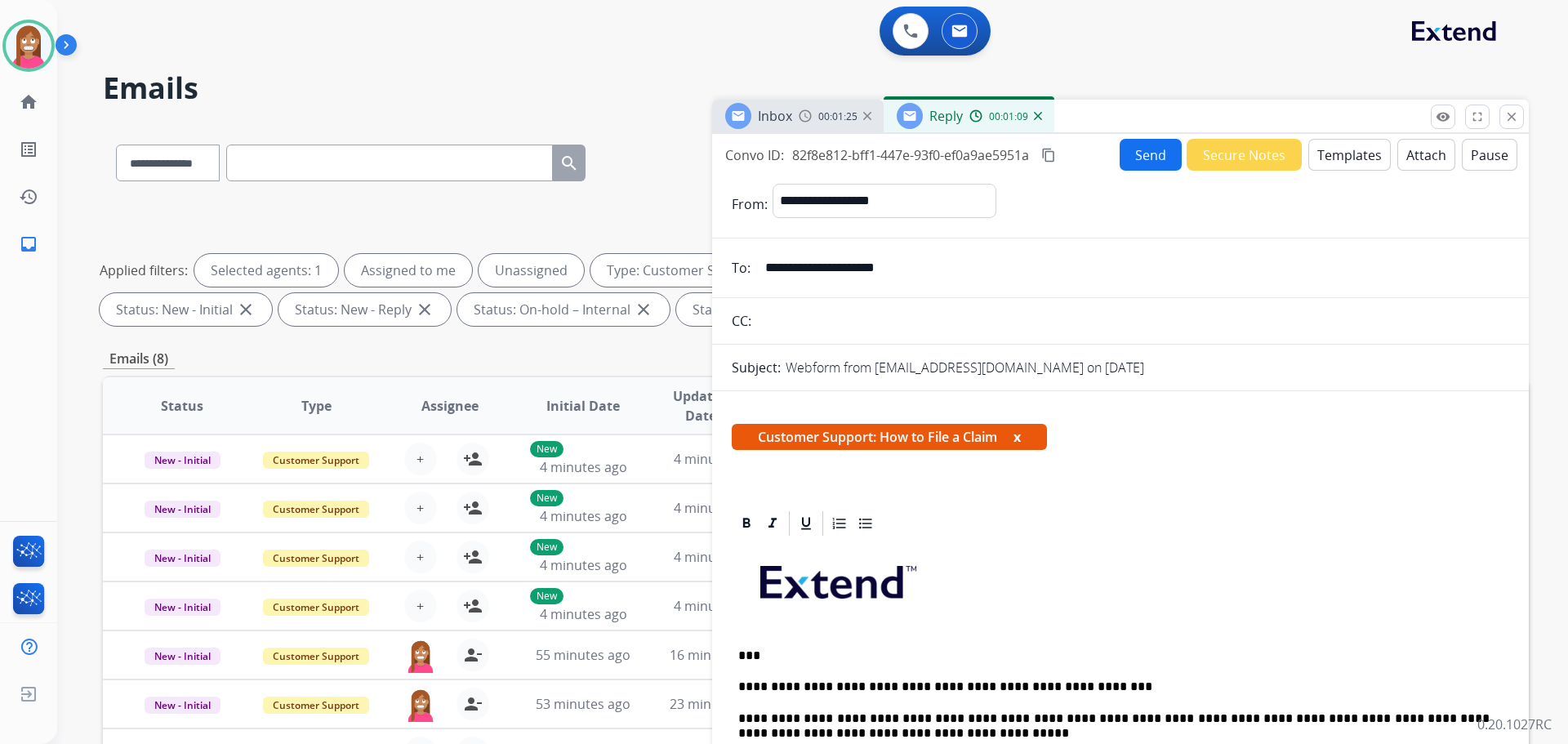
click at [1138, 160] on button "Send" at bounding box center [1151, 154] width 62 height 32
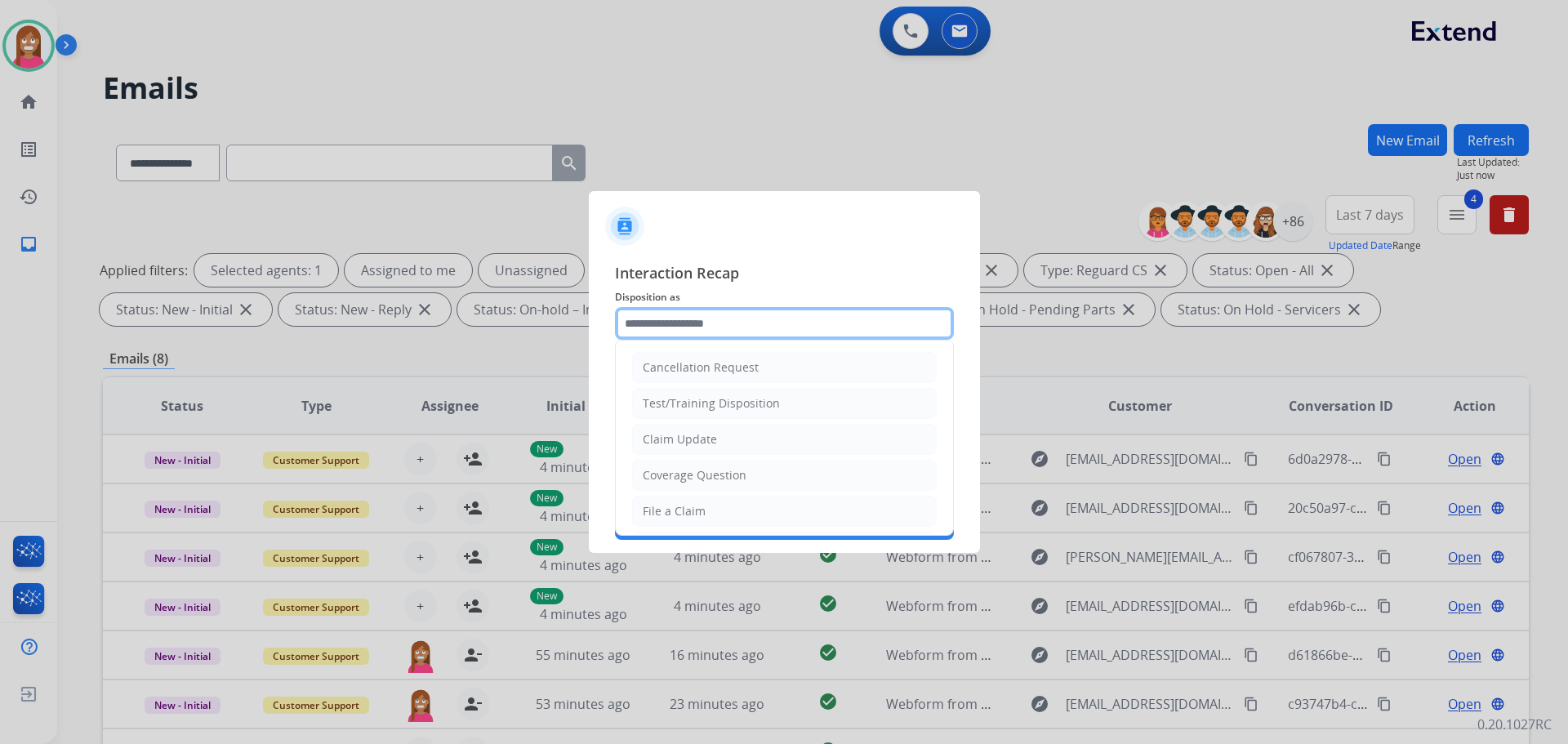
click at [652, 328] on input "text" at bounding box center [784, 324] width 339 height 33
click at [683, 510] on div "File a Claim" at bounding box center [674, 512] width 63 height 16
type input "**********"
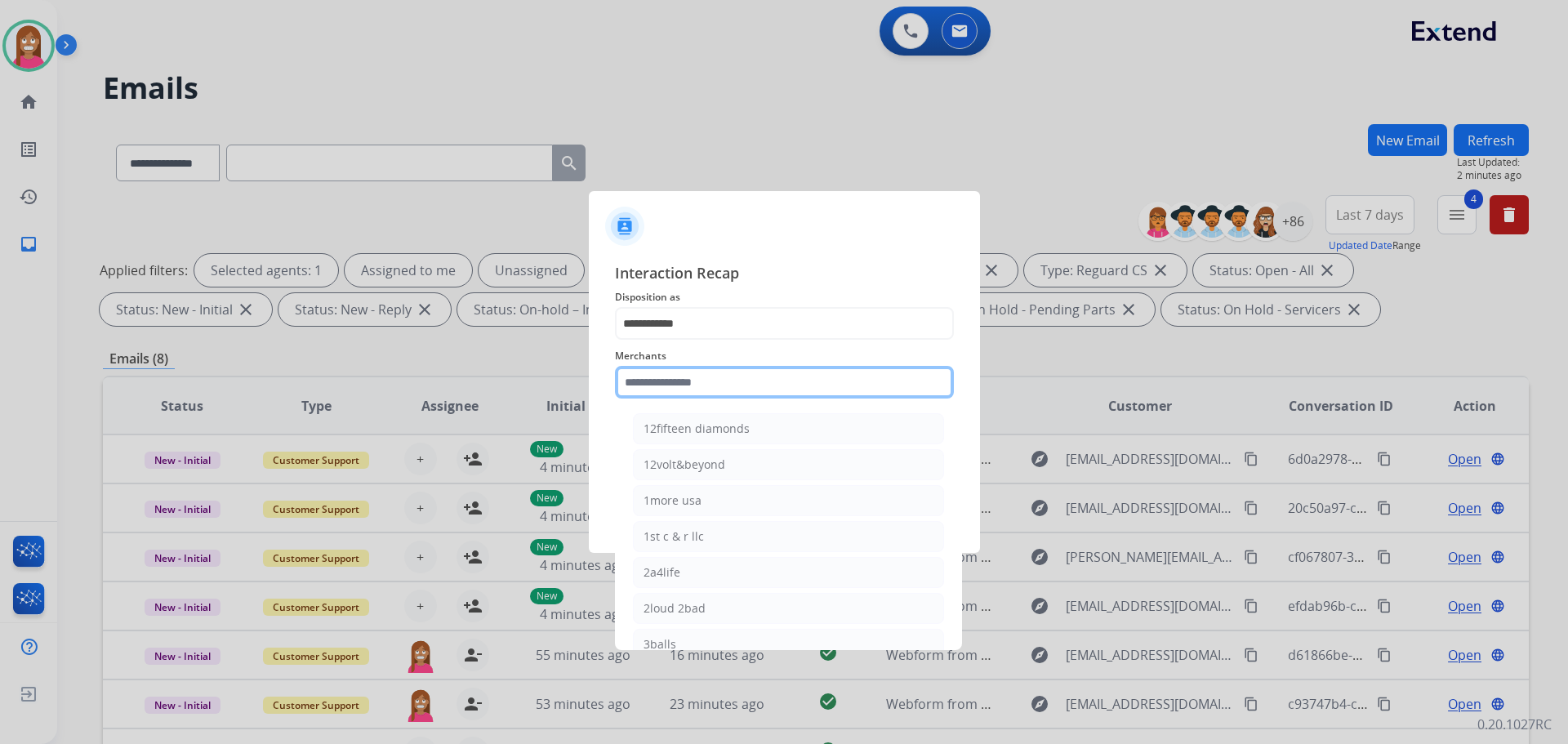
click at [676, 388] on input "text" at bounding box center [784, 382] width 339 height 33
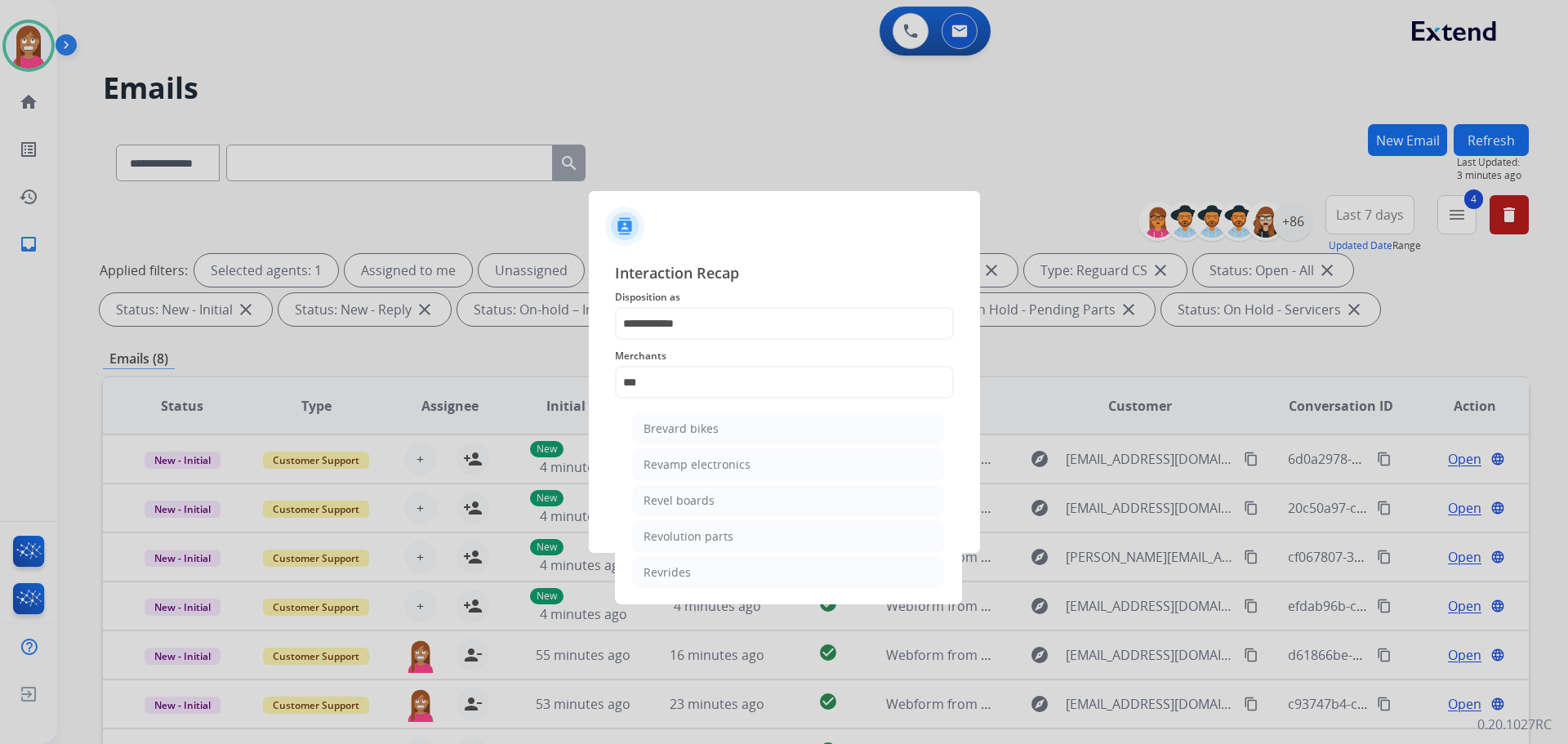
click at [652, 540] on div "Revolution parts" at bounding box center [689, 536] width 89 height 16
type input "**********"
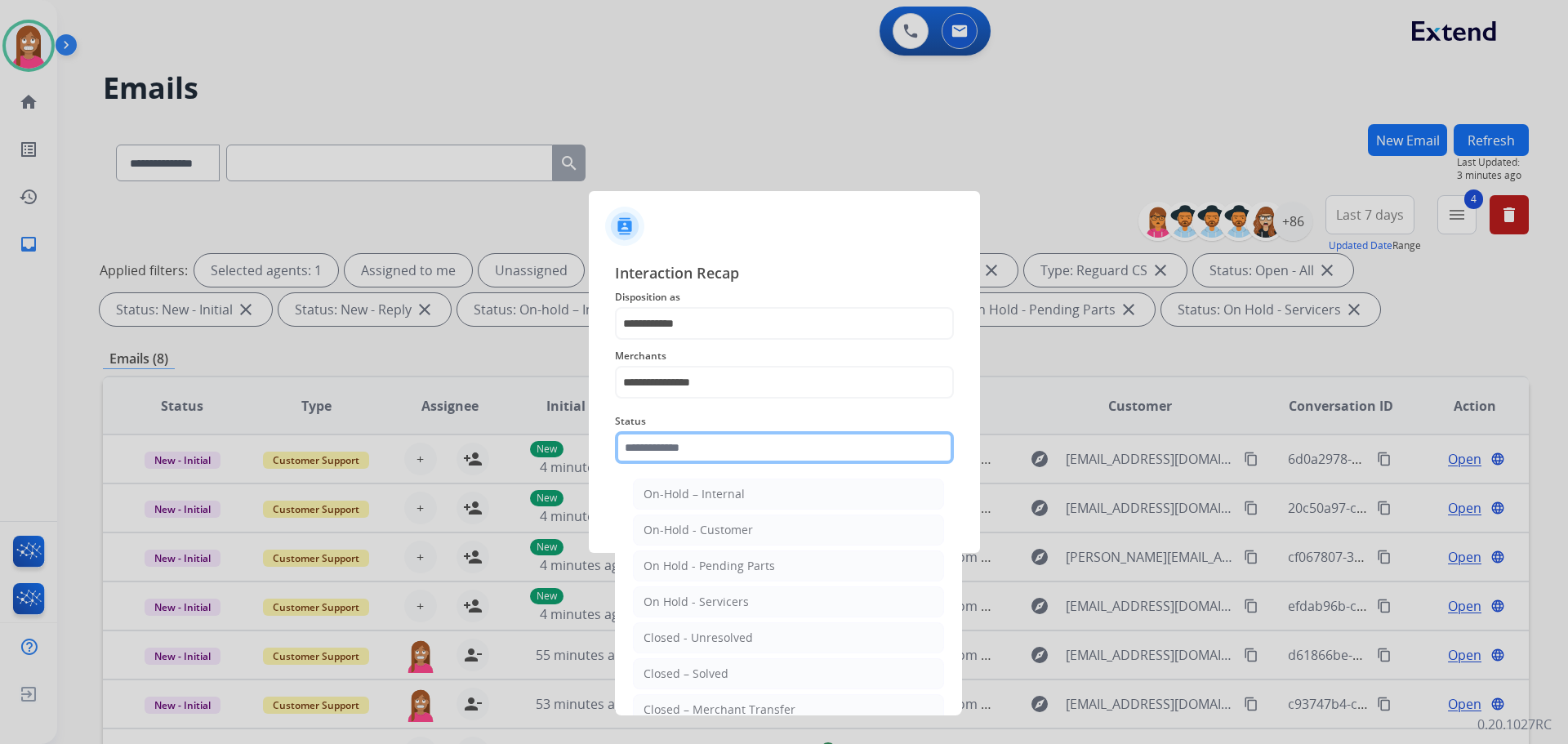
click at [665, 454] on input "text" at bounding box center [784, 448] width 339 height 33
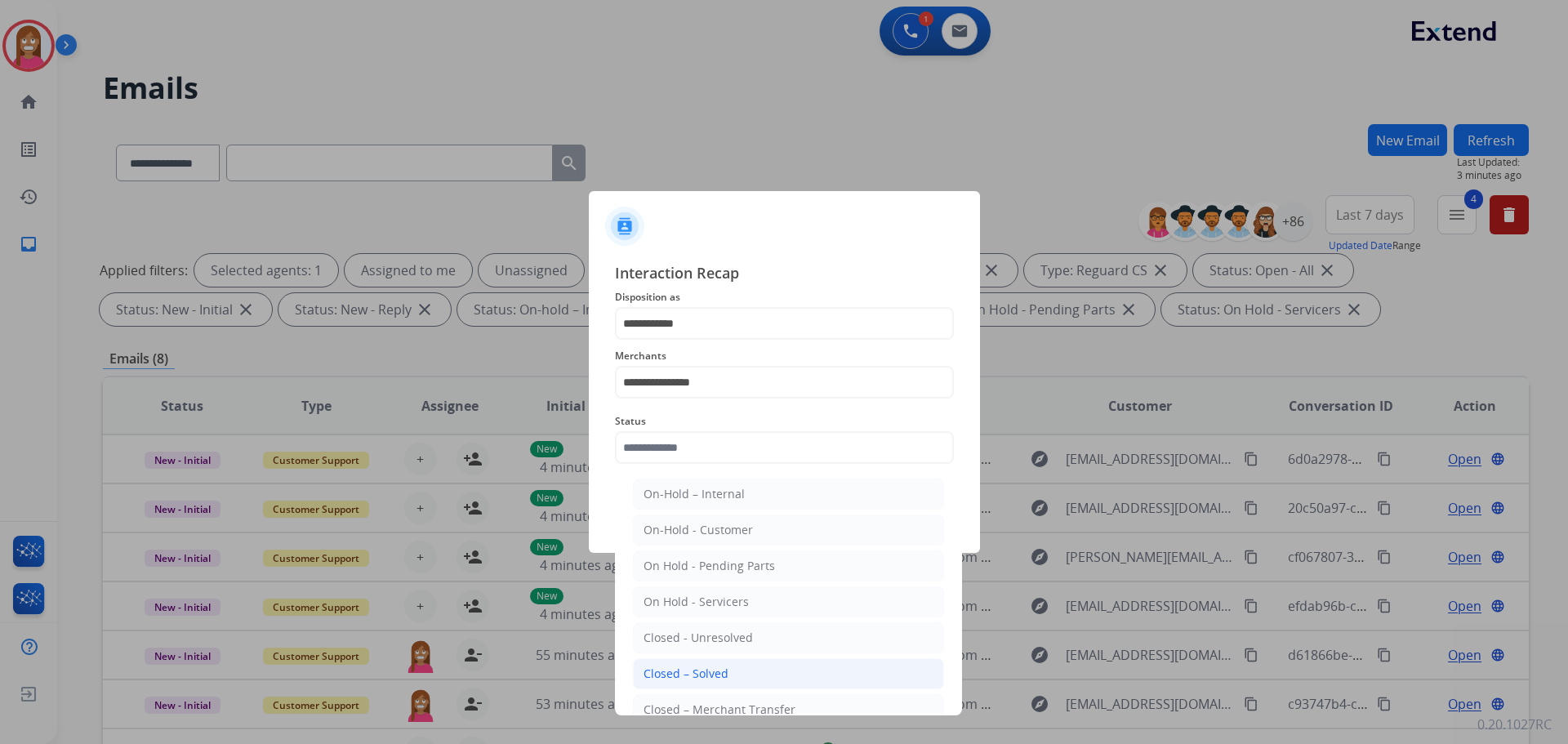
click at [668, 671] on div "Closed – Solved" at bounding box center [686, 674] width 85 height 16
type input "**********"
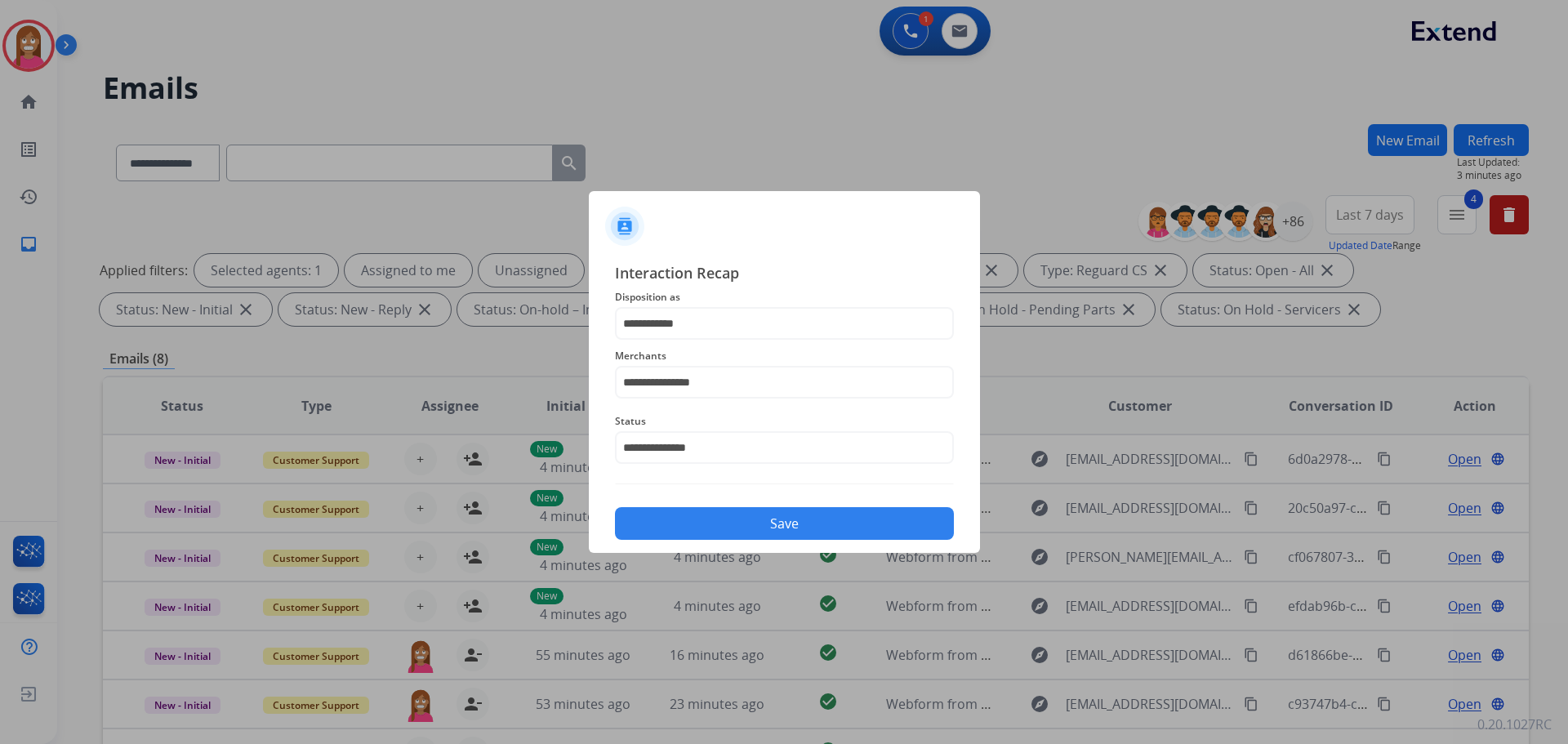
drag, startPoint x: 670, startPoint y: 519, endPoint x: 784, endPoint y: 722, distance: 232.8
click at [666, 516] on button "Save" at bounding box center [784, 523] width 339 height 33
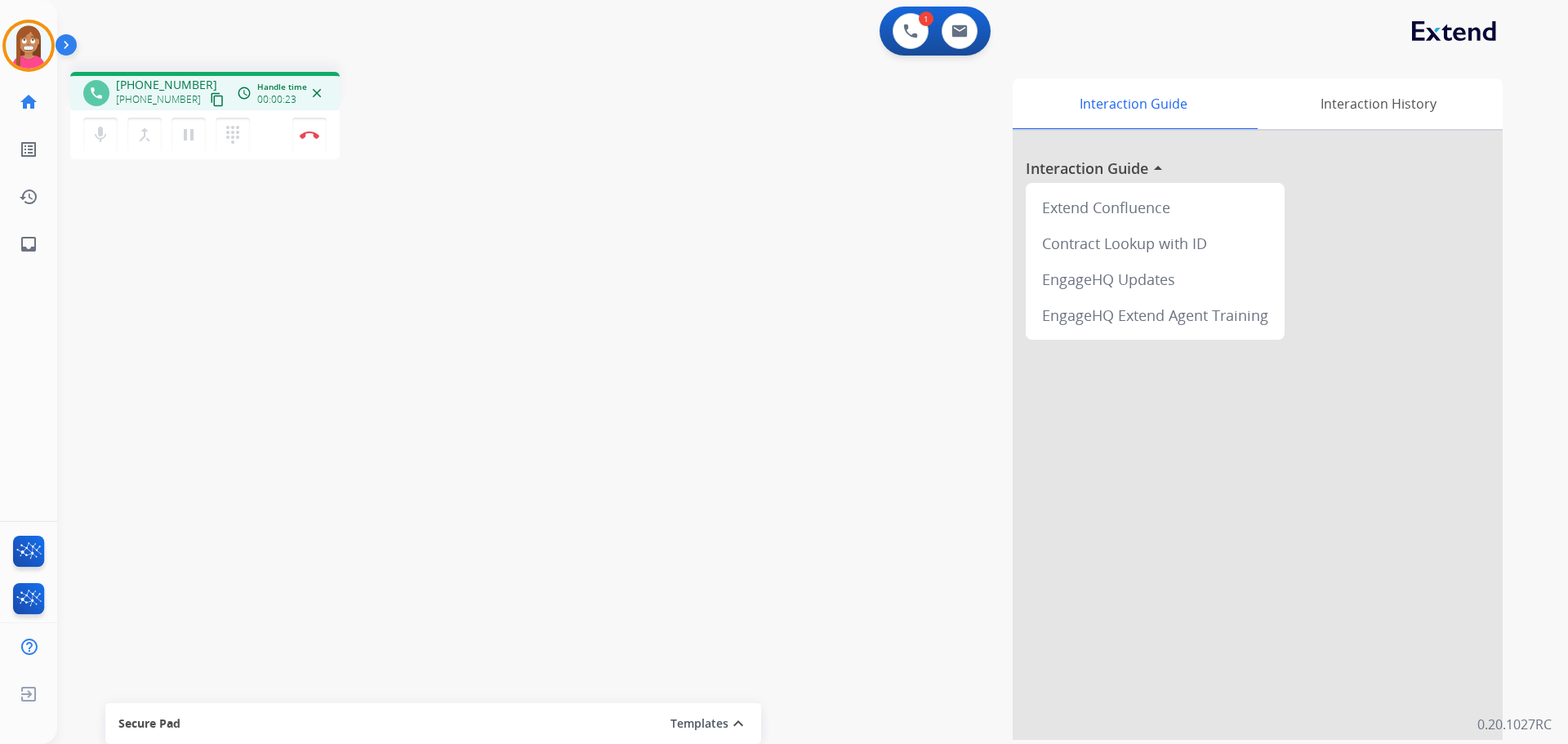
click at [210, 104] on mat-icon "content_copy" at bounding box center [217, 99] width 15 height 15
click at [19, 253] on mat-icon "inbox" at bounding box center [28, 243] width 19 height 19
select select "**********"
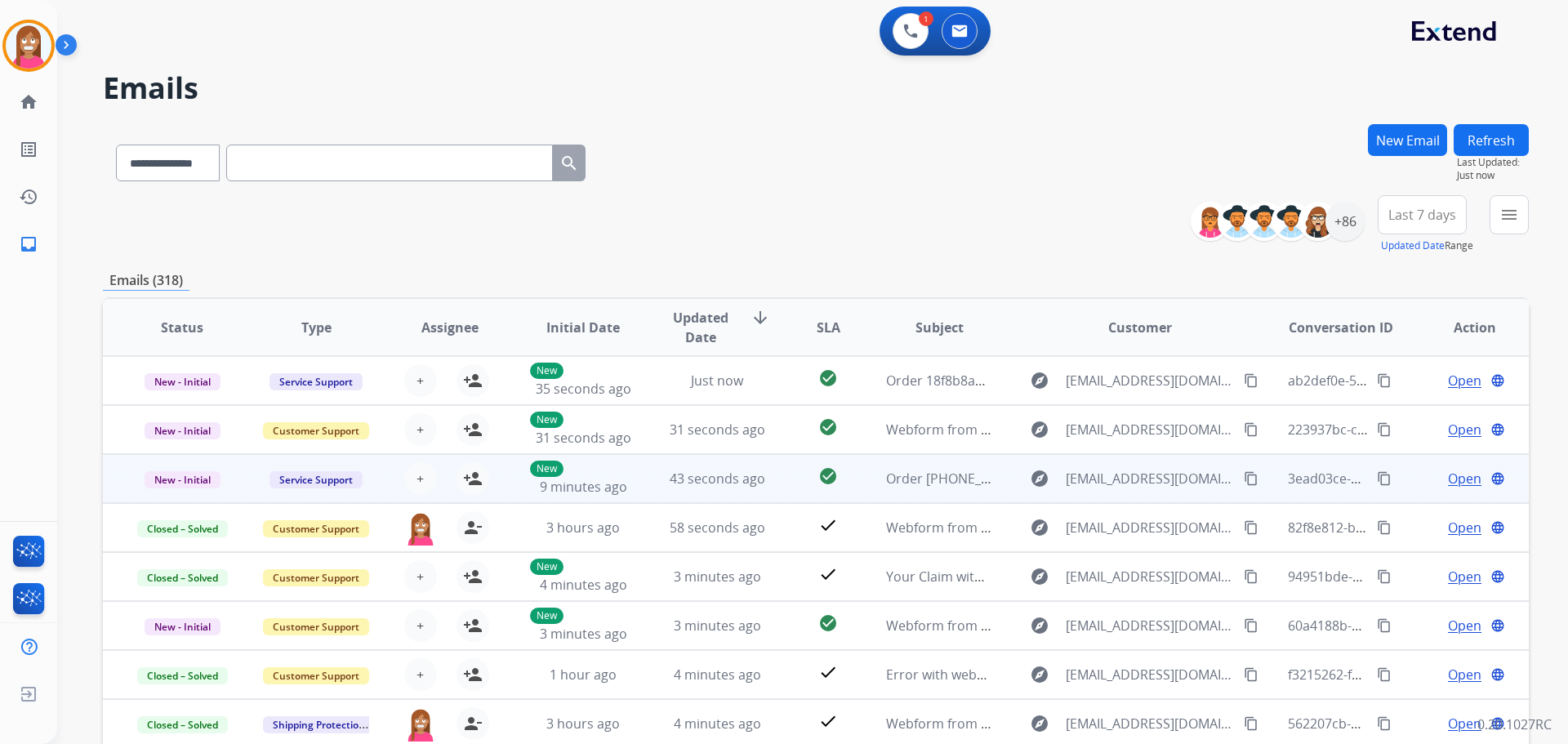
click at [1449, 480] on span "Open" at bounding box center [1465, 478] width 34 height 19
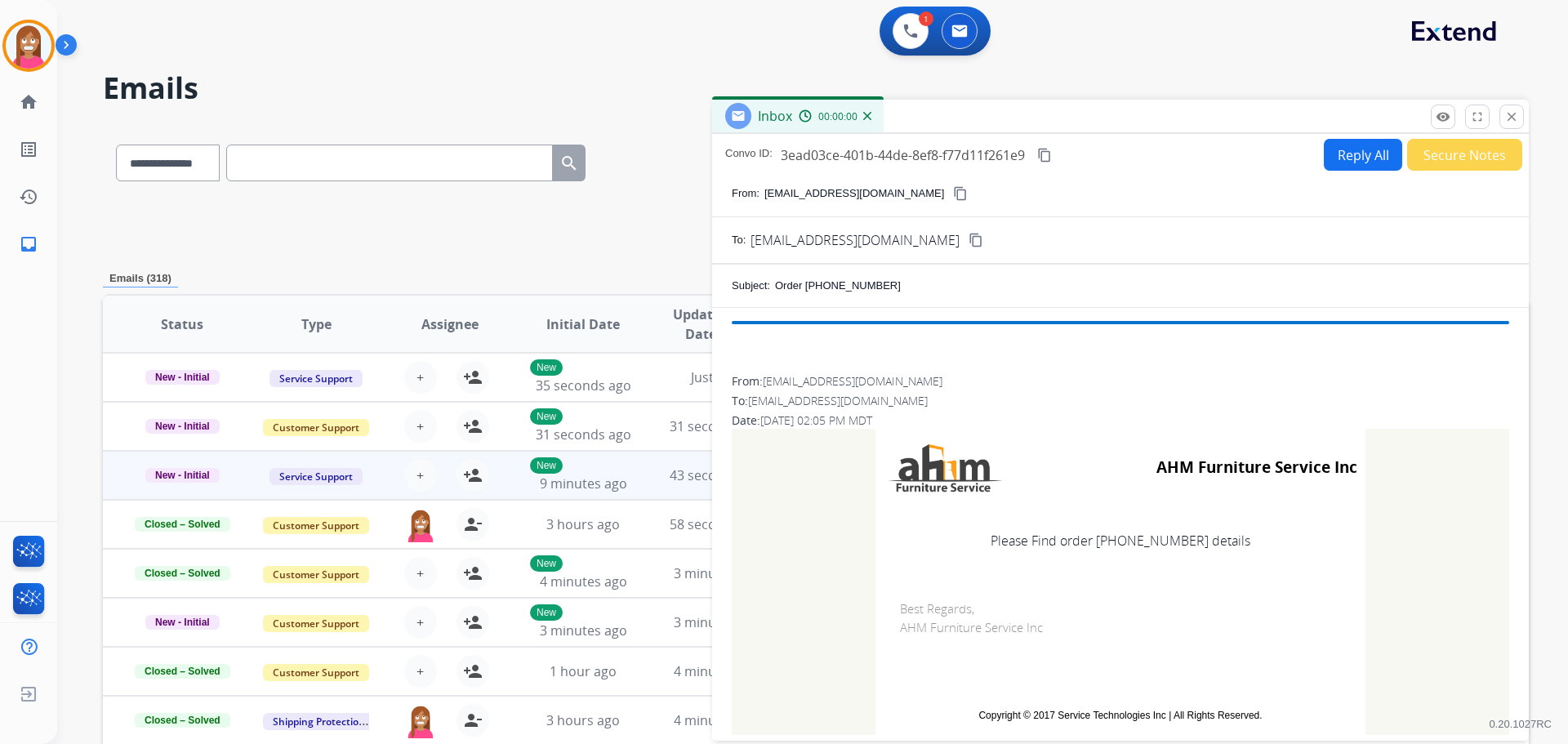
click at [1330, 158] on button "Reply All" at bounding box center [1363, 154] width 78 height 32
select select "**********"
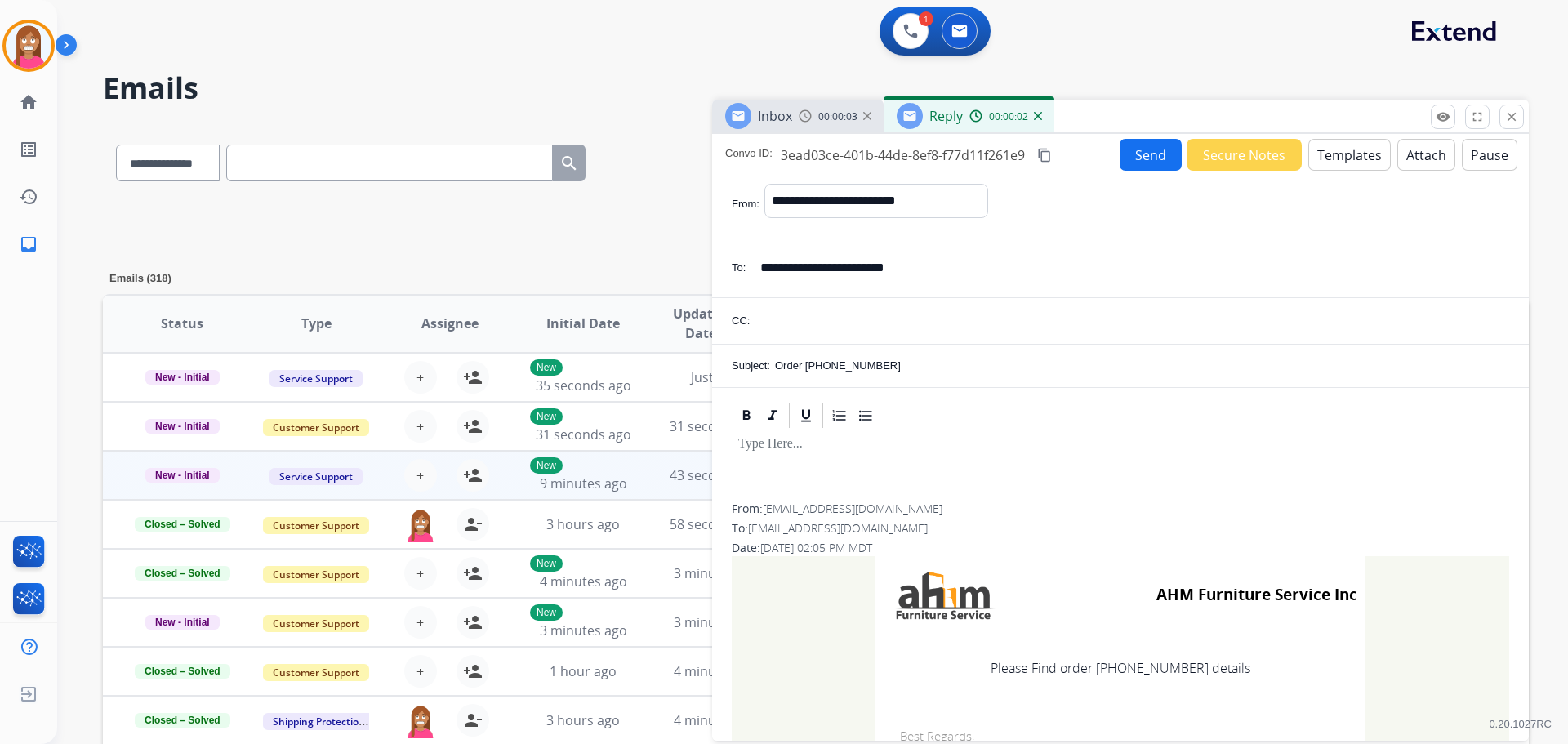
click at [1328, 158] on button "Templates" at bounding box center [1349, 154] width 82 height 32
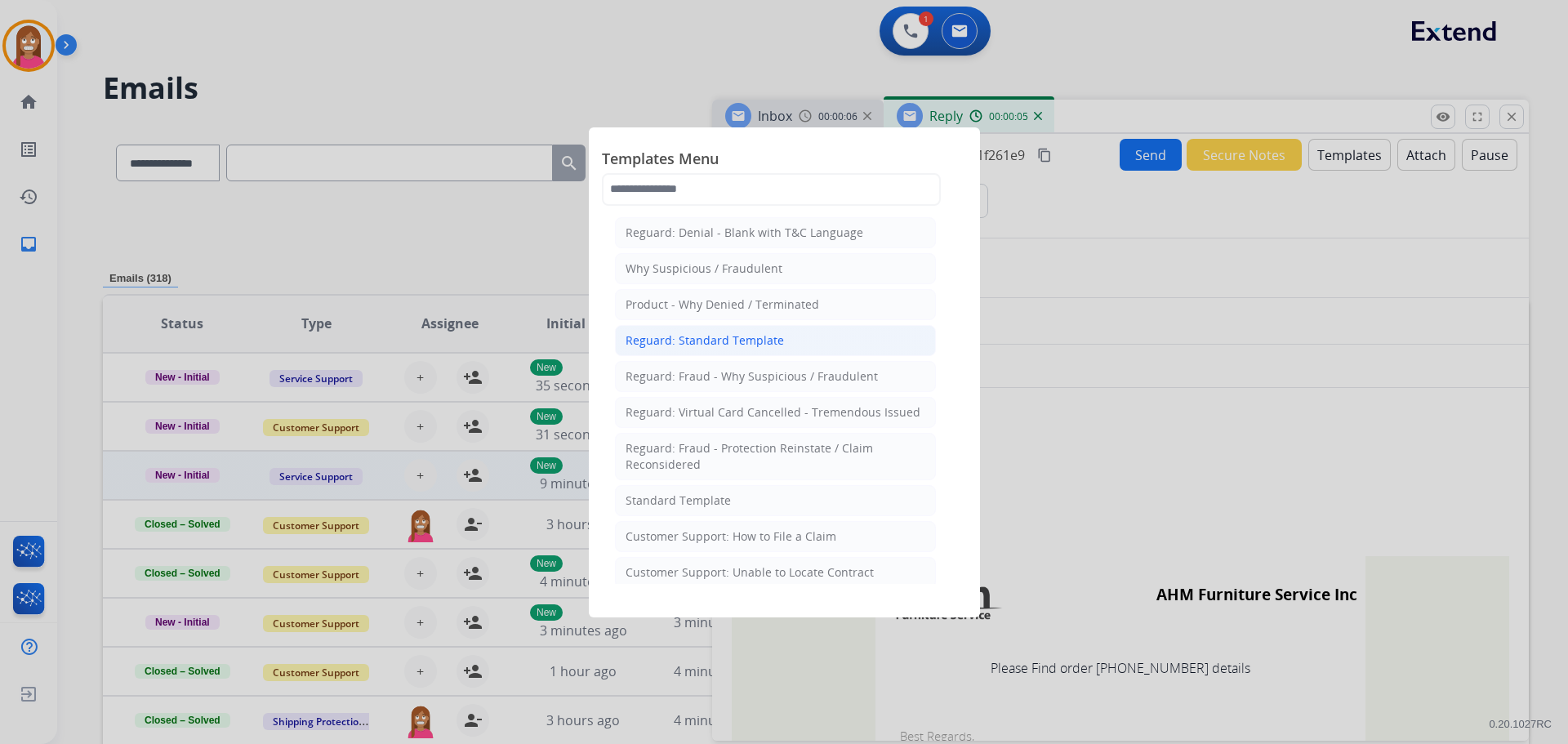
click at [703, 337] on div "Reguard: Standard Template" at bounding box center [705, 340] width 159 height 16
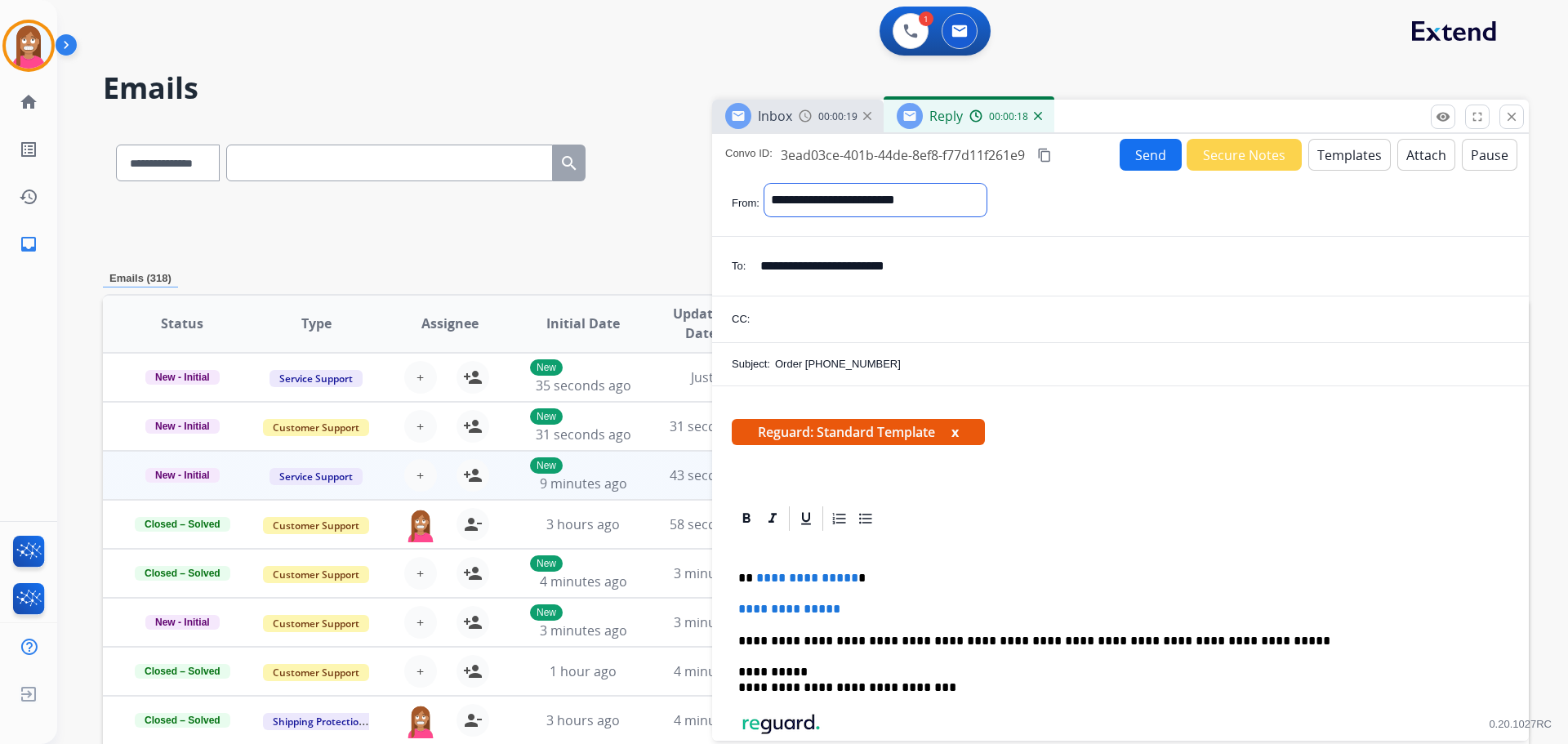
click at [987, 194] on select "**********" at bounding box center [876, 200] width 223 height 33
click at [1074, 199] on div "**********" at bounding box center [1137, 203] width 745 height 41
click at [1329, 151] on button "Templates" at bounding box center [1349, 154] width 82 height 32
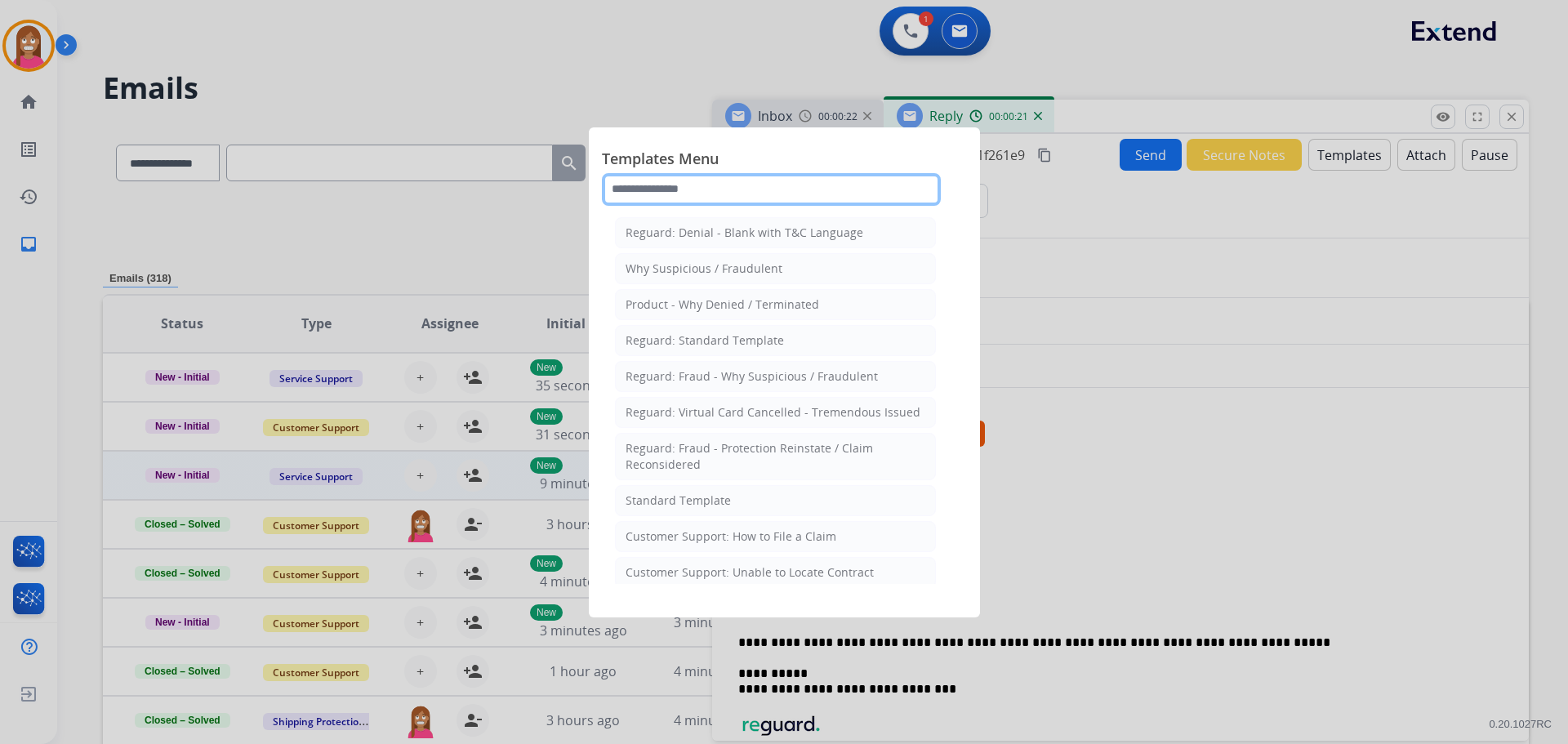
click at [687, 188] on input "text" at bounding box center [772, 190] width 339 height 33
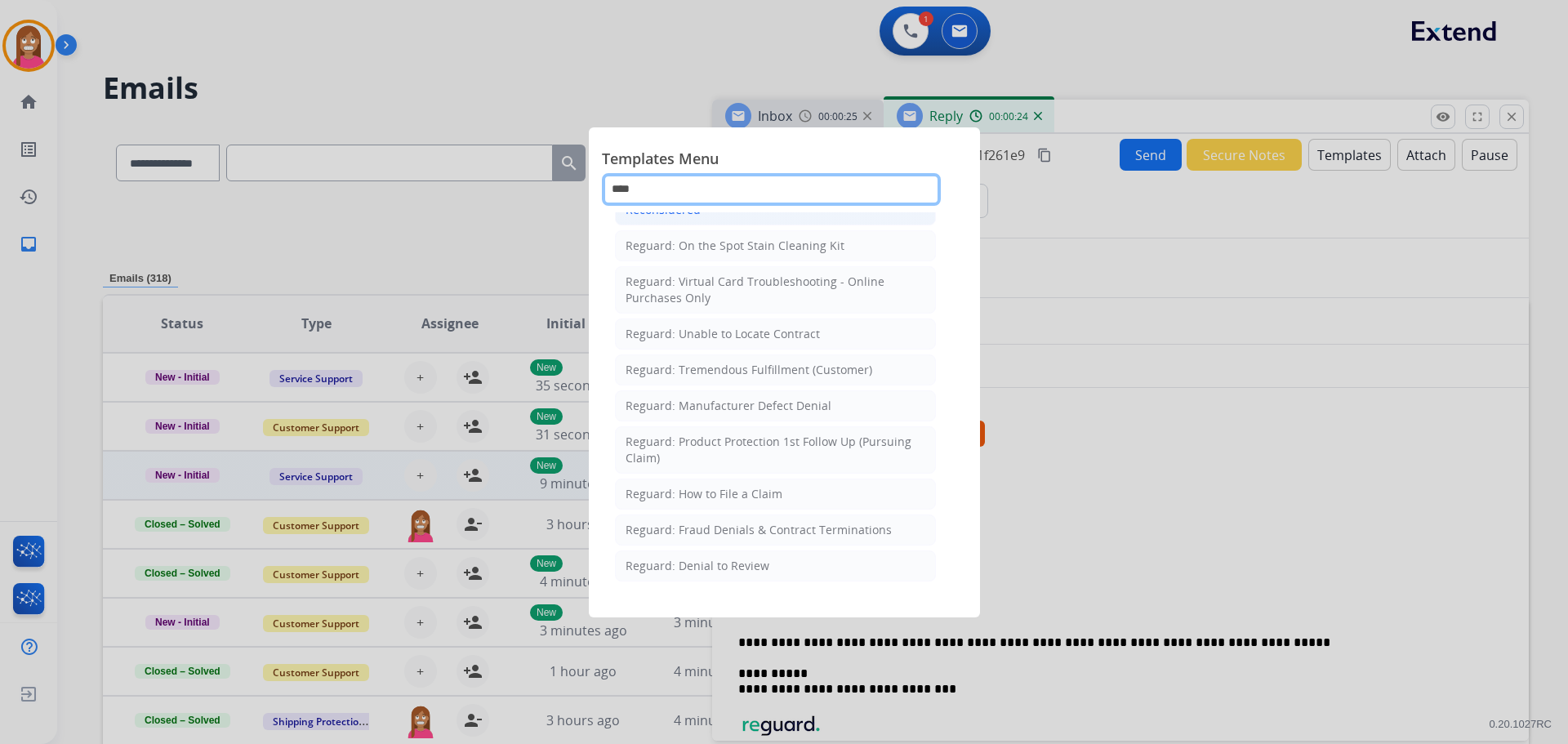
scroll to position [185, 0]
type input "****"
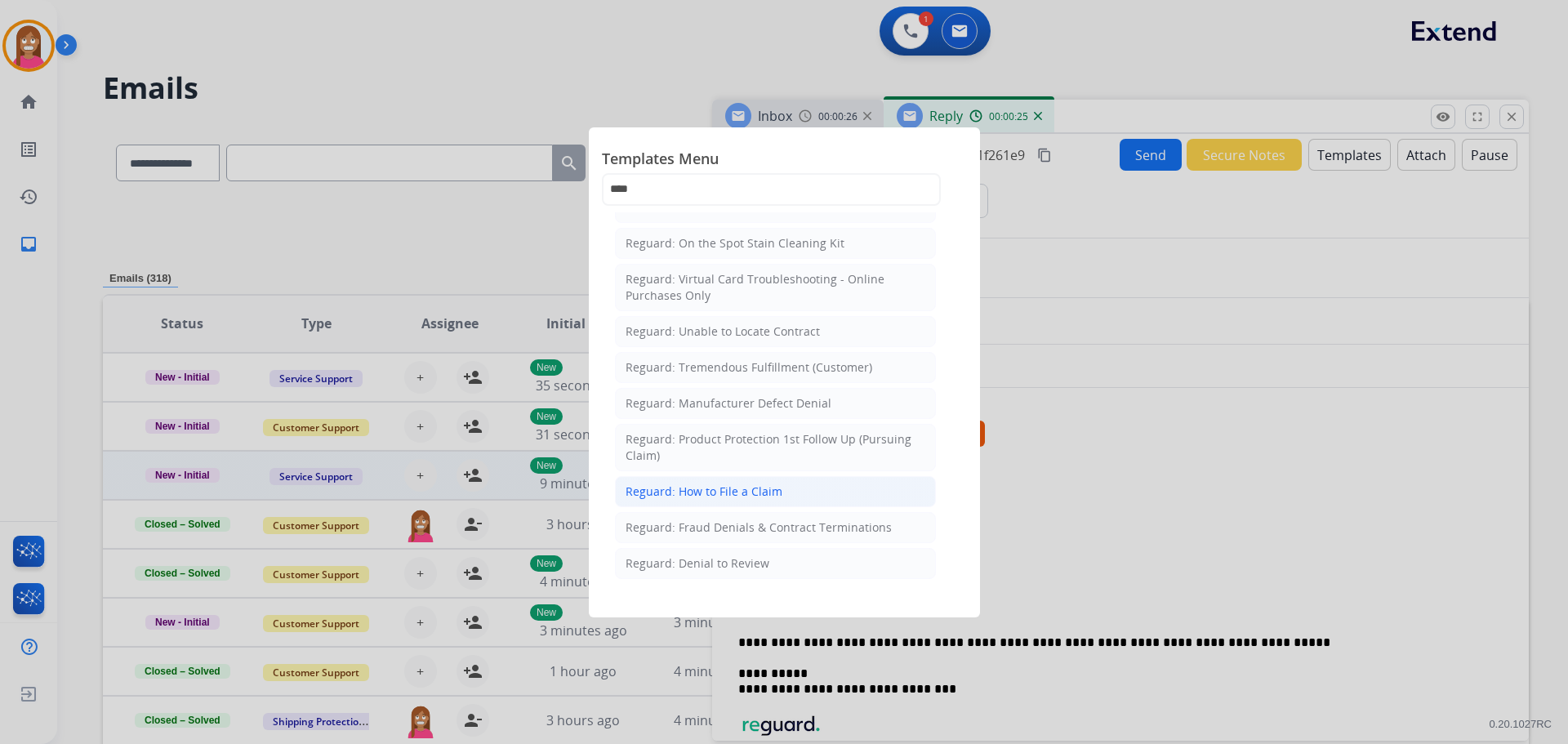
click at [688, 490] on div "Reguard: How to File a Claim" at bounding box center [704, 491] width 157 height 16
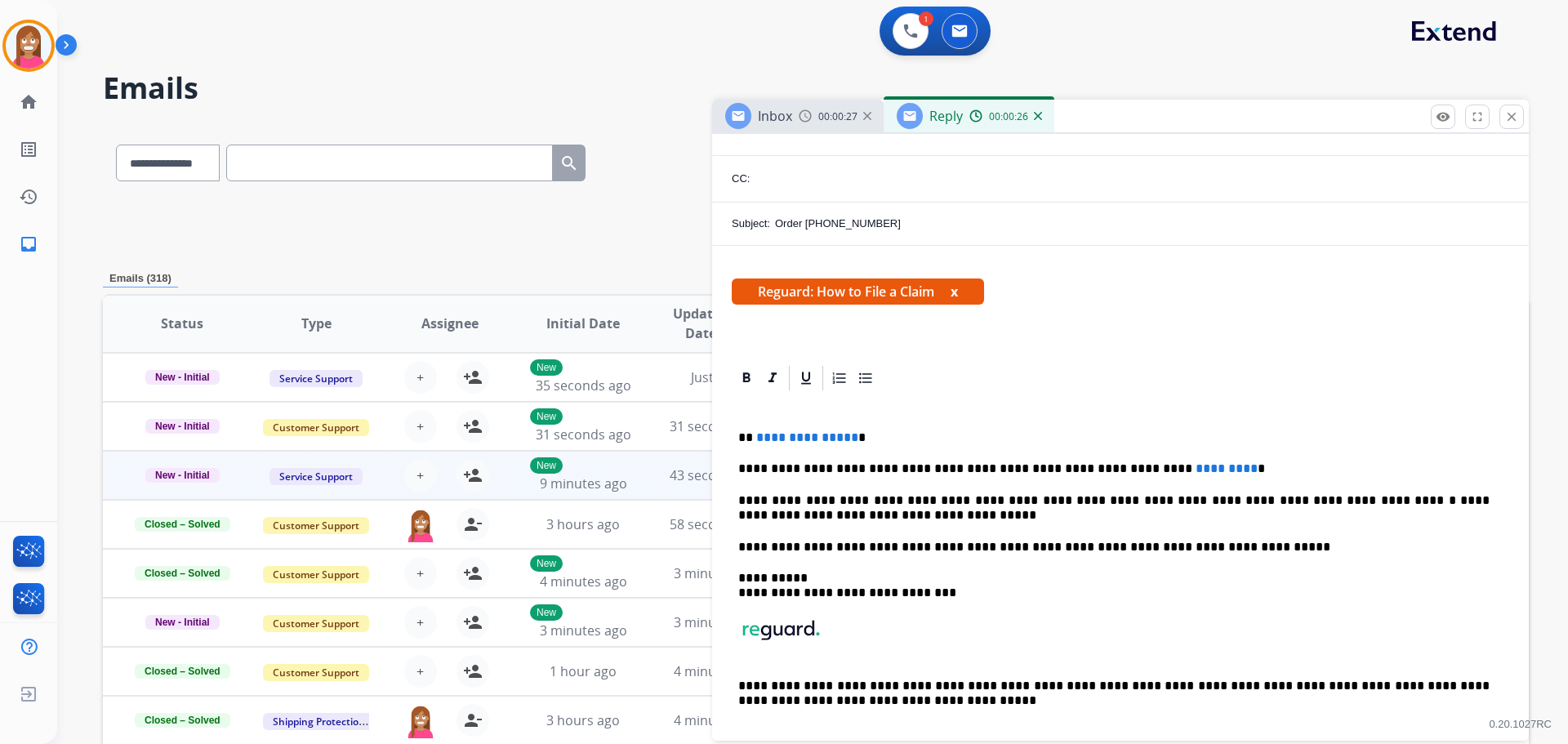
scroll to position [163, 0]
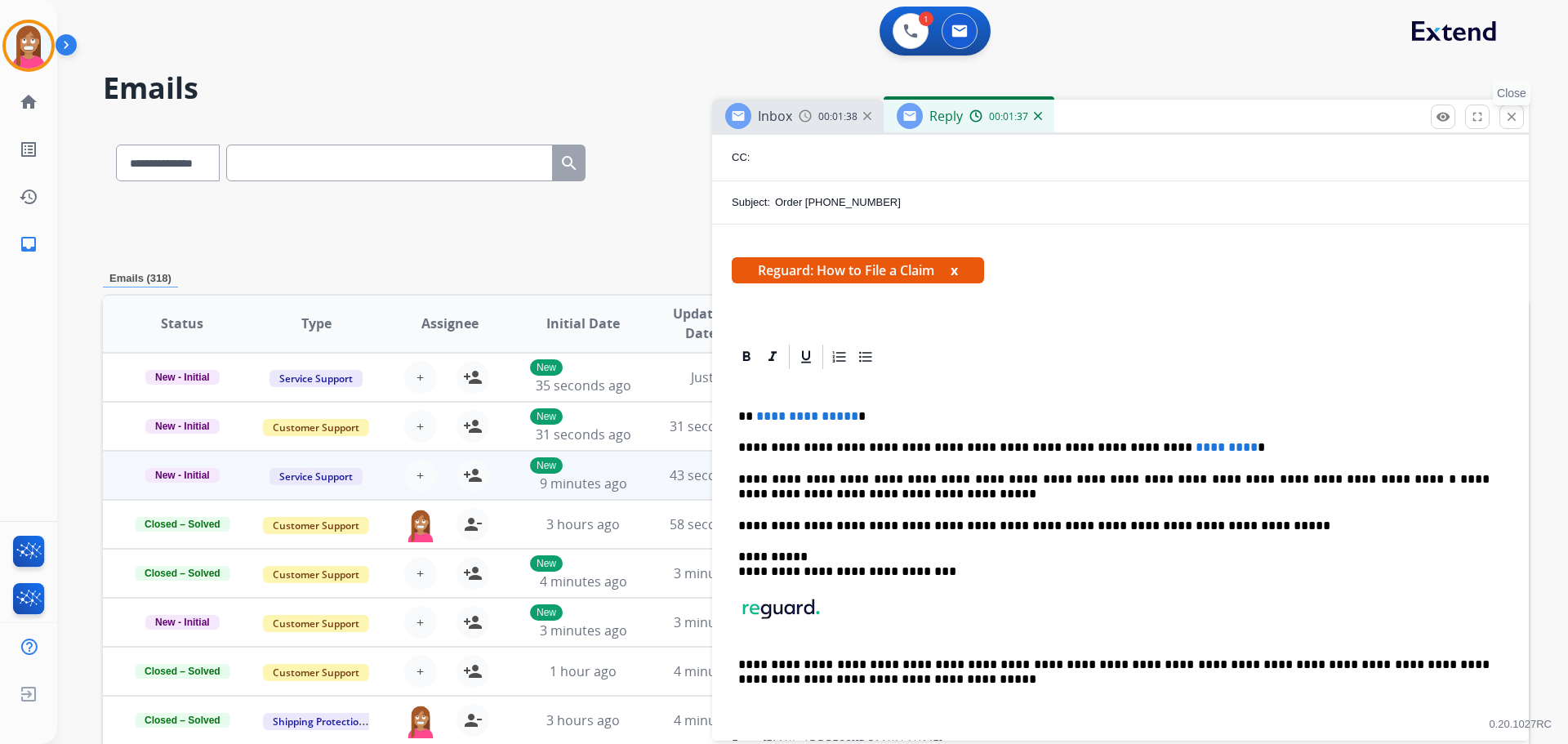
click at [1505, 120] on mat-icon "close" at bounding box center [1511, 117] width 15 height 15
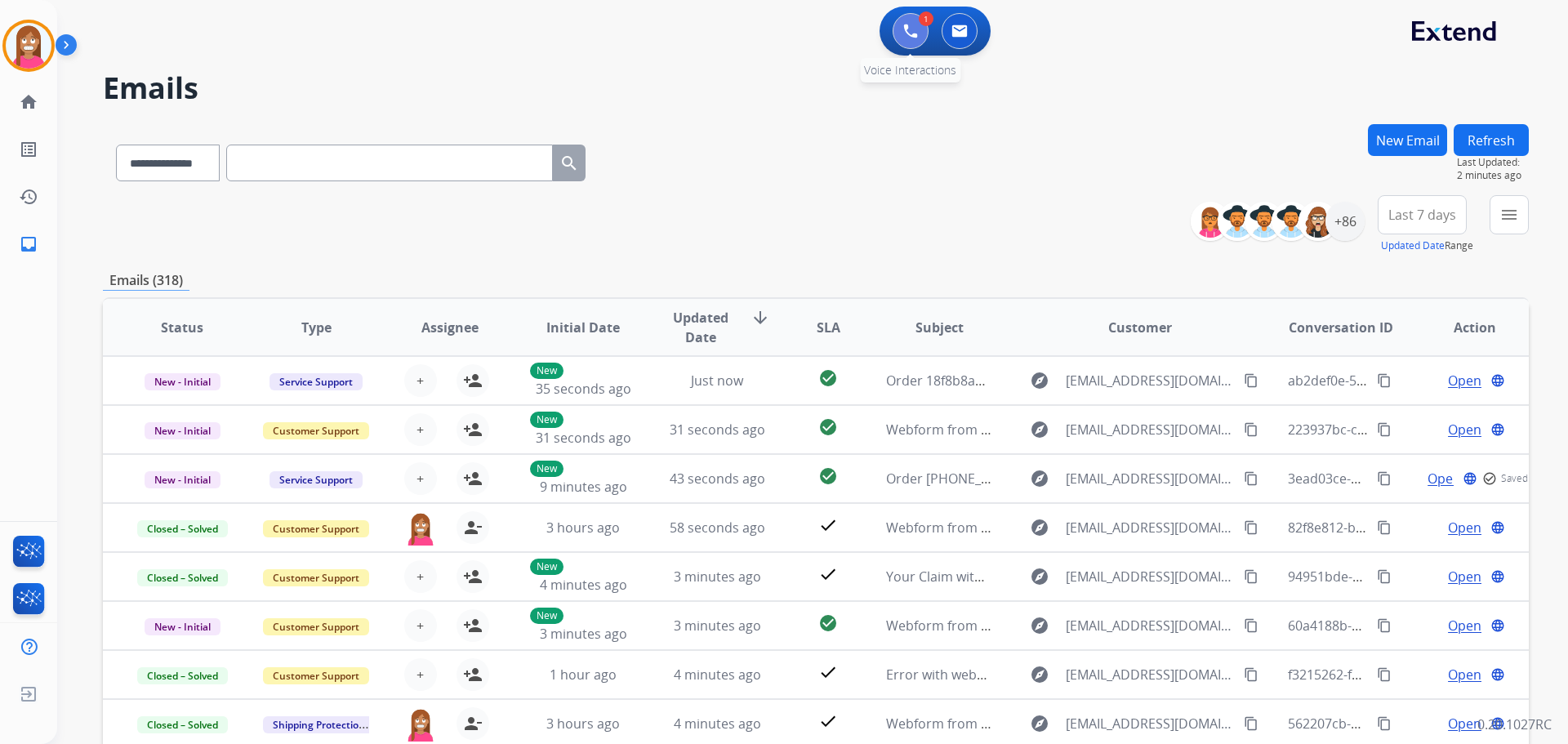
click at [919, 34] on button at bounding box center [910, 30] width 36 height 36
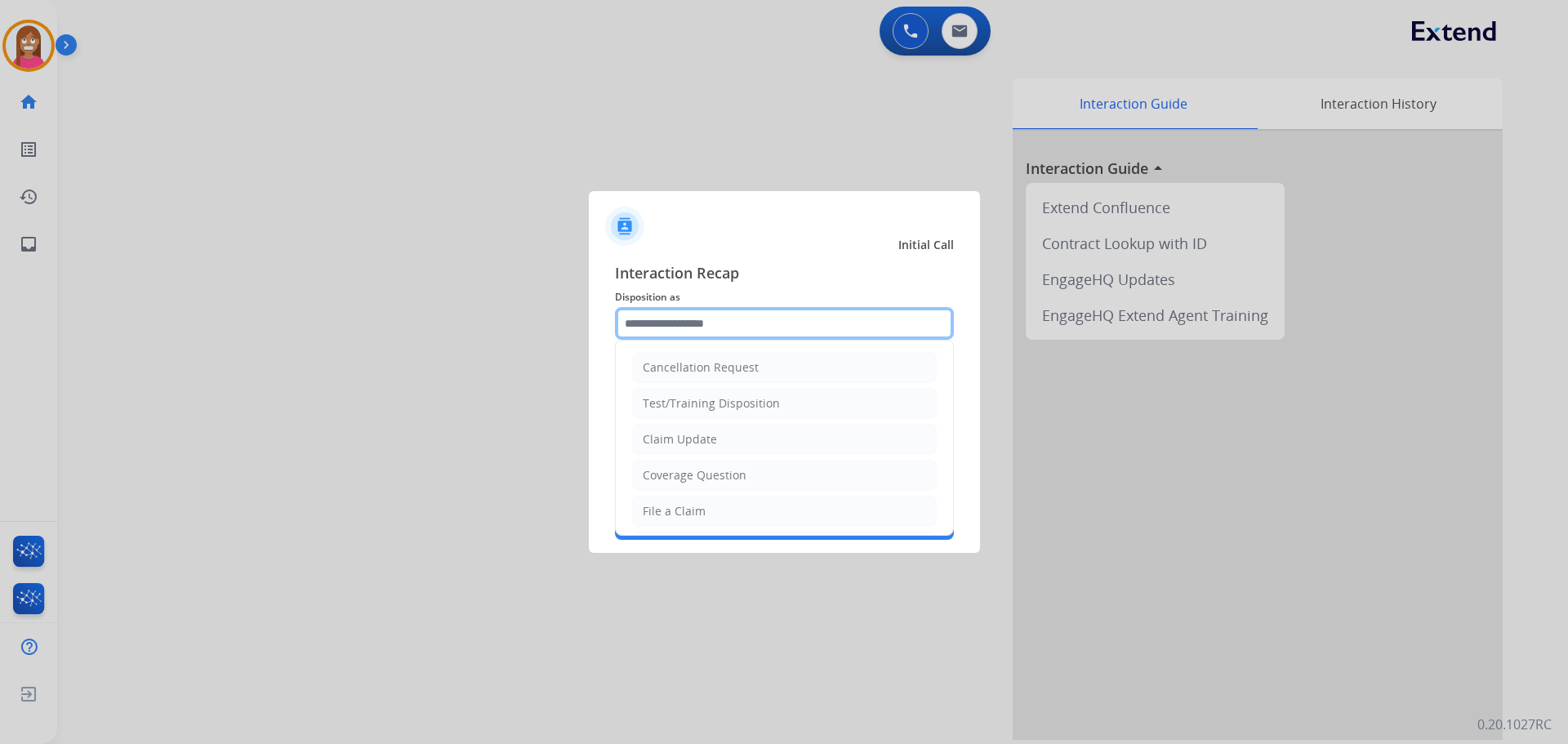
click at [634, 313] on input "text" at bounding box center [784, 324] width 339 height 33
click at [652, 522] on li "File a Claim" at bounding box center [784, 512] width 305 height 31
type input "**********"
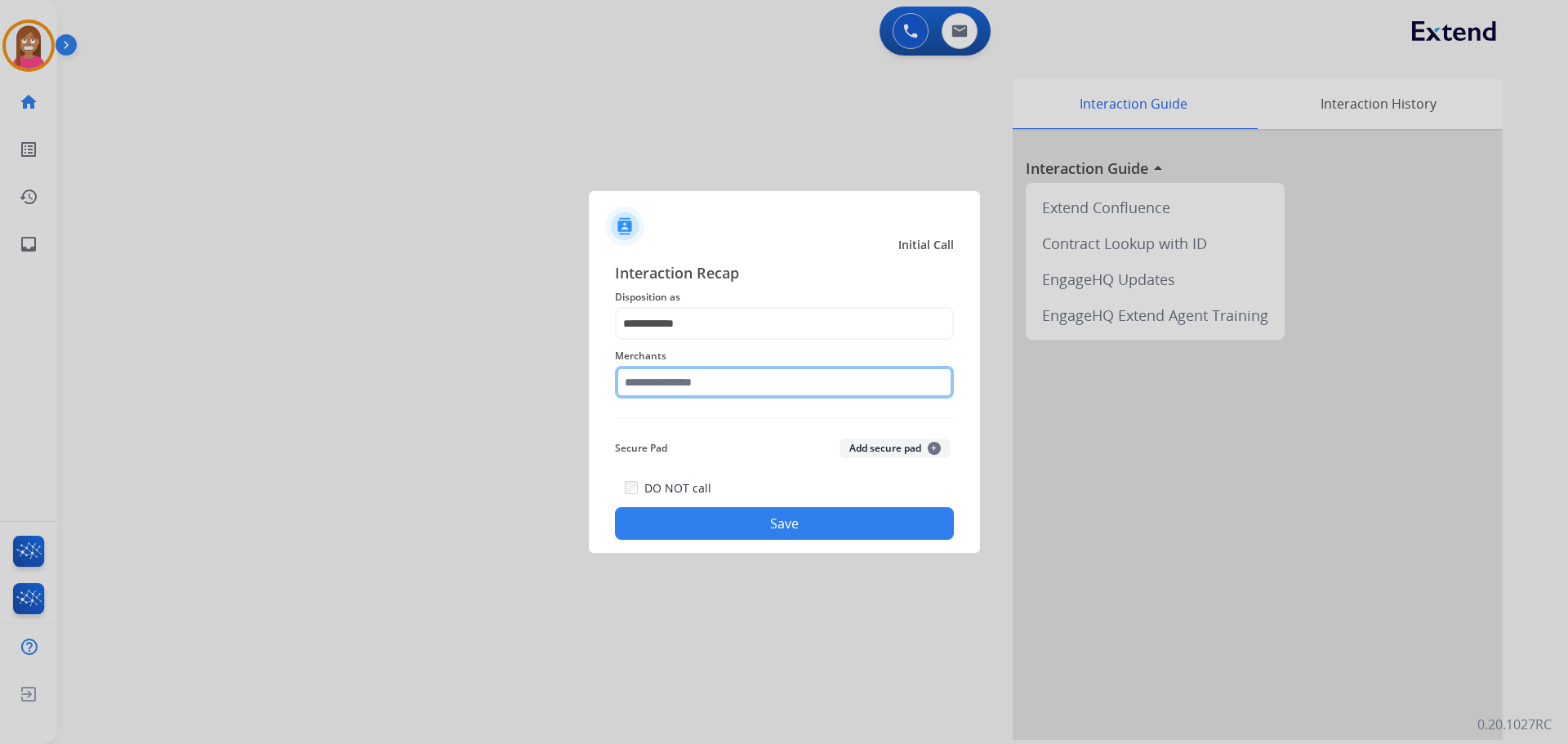
click at [679, 393] on input "text" at bounding box center [784, 382] width 339 height 33
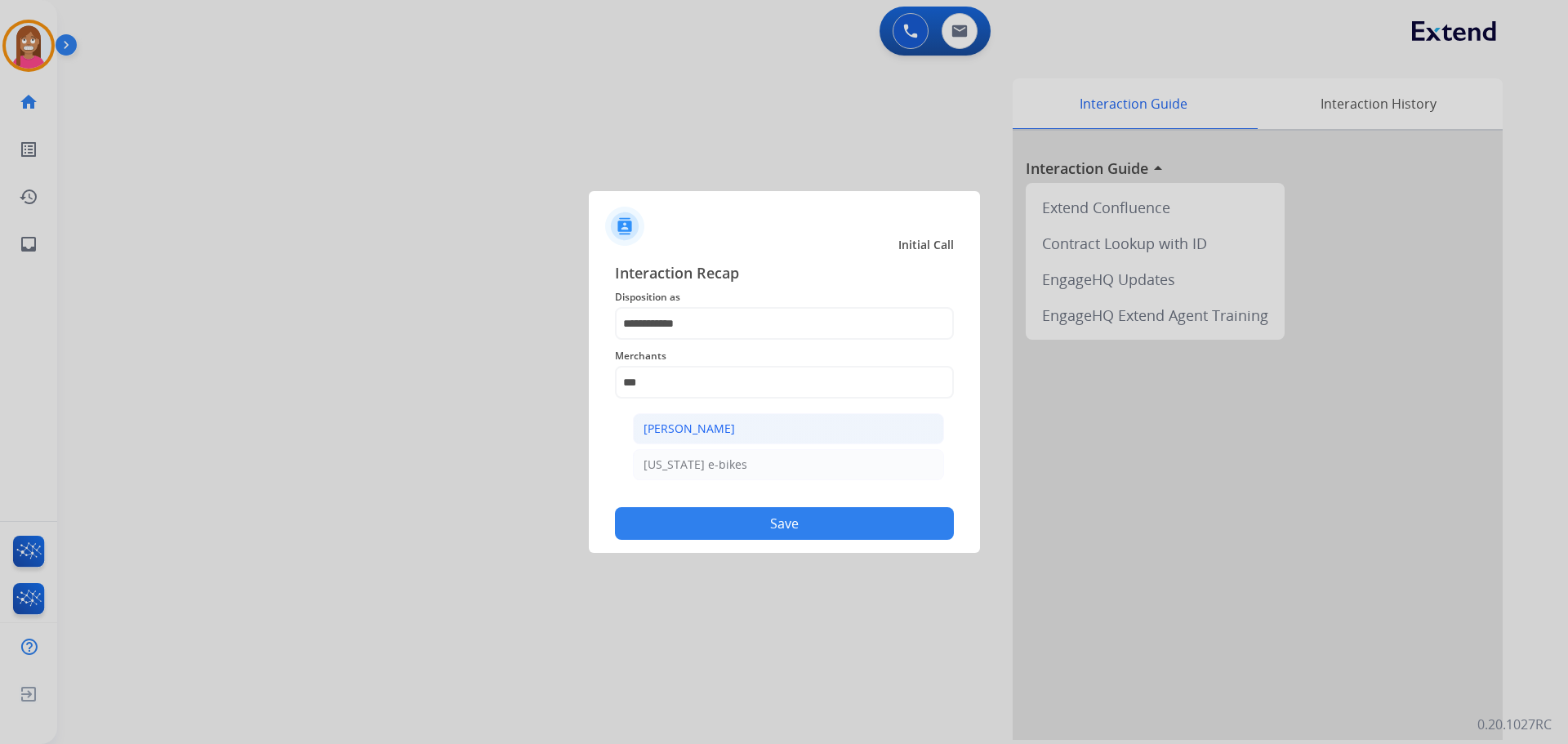
click at [789, 431] on li "[PERSON_NAME]" at bounding box center [788, 429] width 311 height 31
type input "**********"
click at [775, 536] on button "Save" at bounding box center [784, 523] width 339 height 33
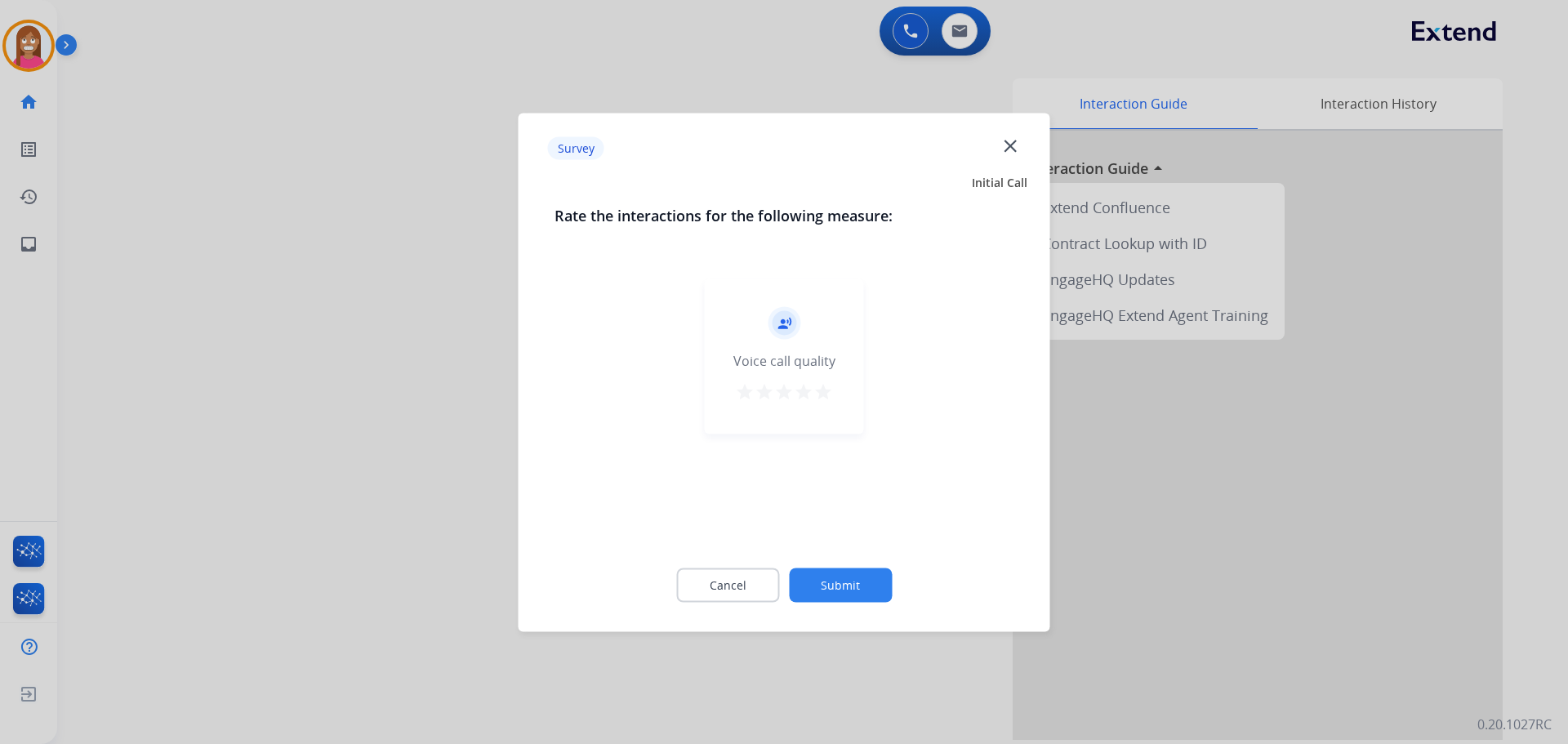
click at [1011, 153] on mat-icon "close" at bounding box center [1010, 145] width 21 height 21
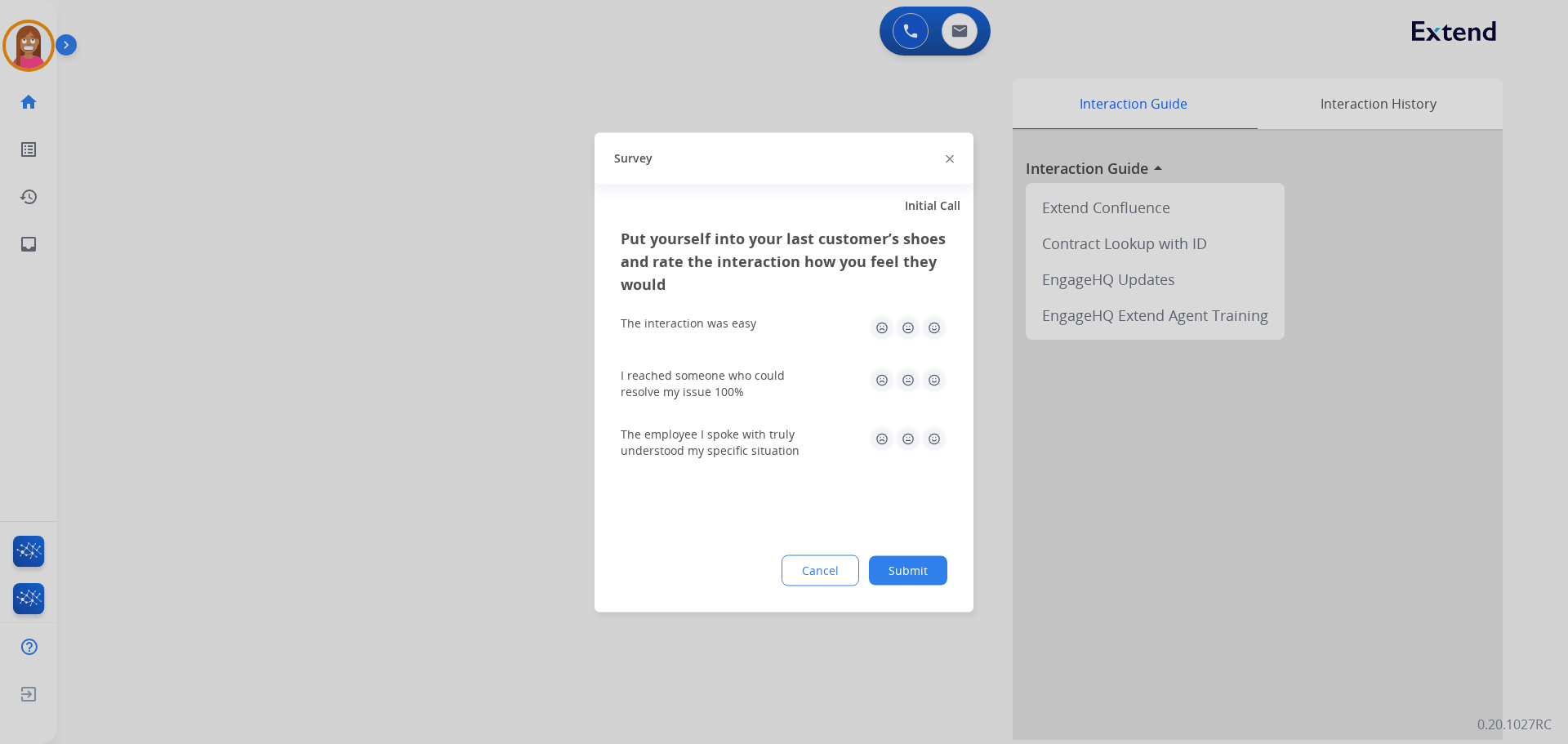
click at [948, 155] on img at bounding box center [950, 159] width 8 height 8
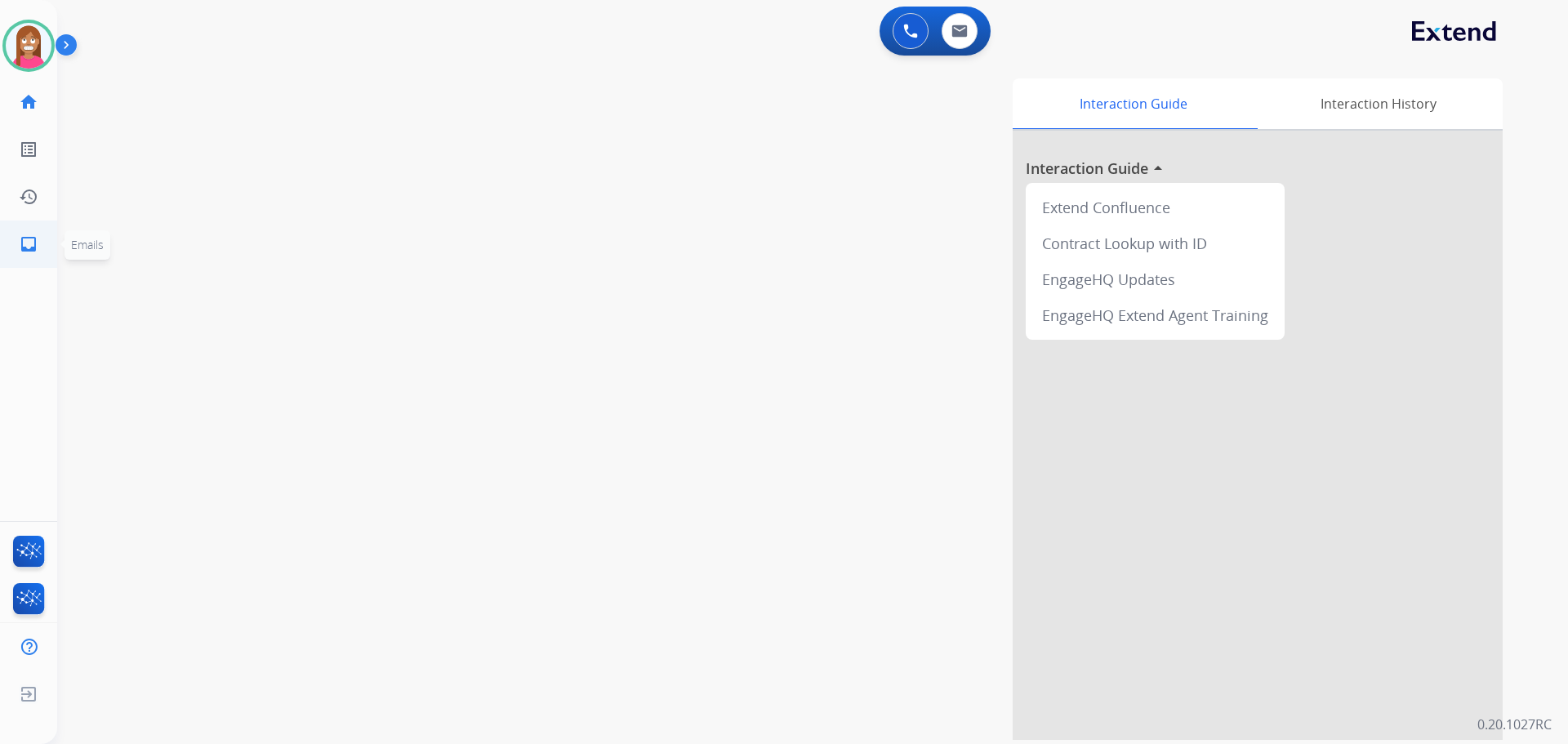
click at [21, 224] on link "inbox Emails" at bounding box center [28, 244] width 46 height 46
select select "**********"
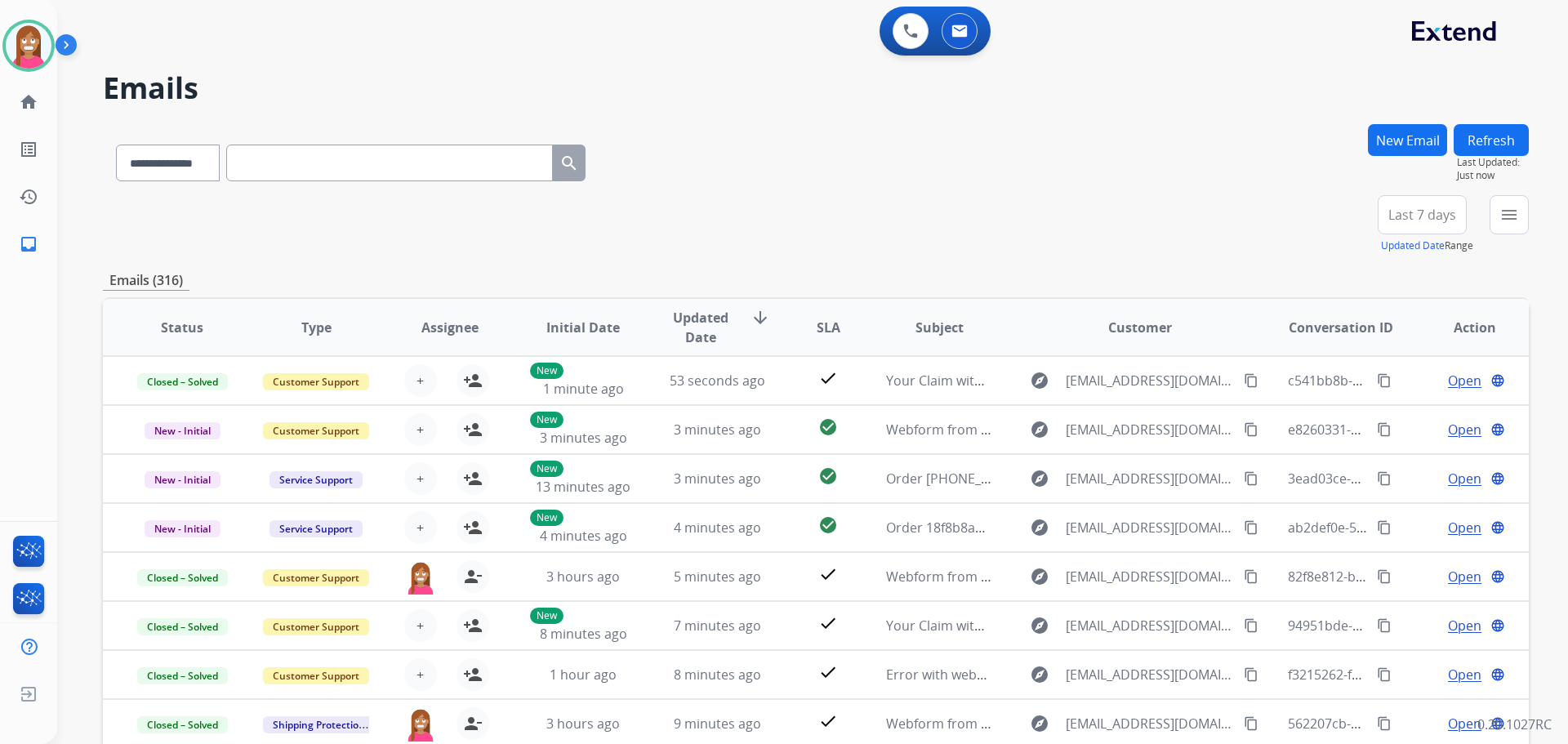
click at [1505, 235] on div "menu Type Claims Adjudication Customer Support Escalation Service Support Shipp…" at bounding box center [1509, 224] width 39 height 58
click at [1508, 222] on mat-icon "menu" at bounding box center [1509, 214] width 19 height 19
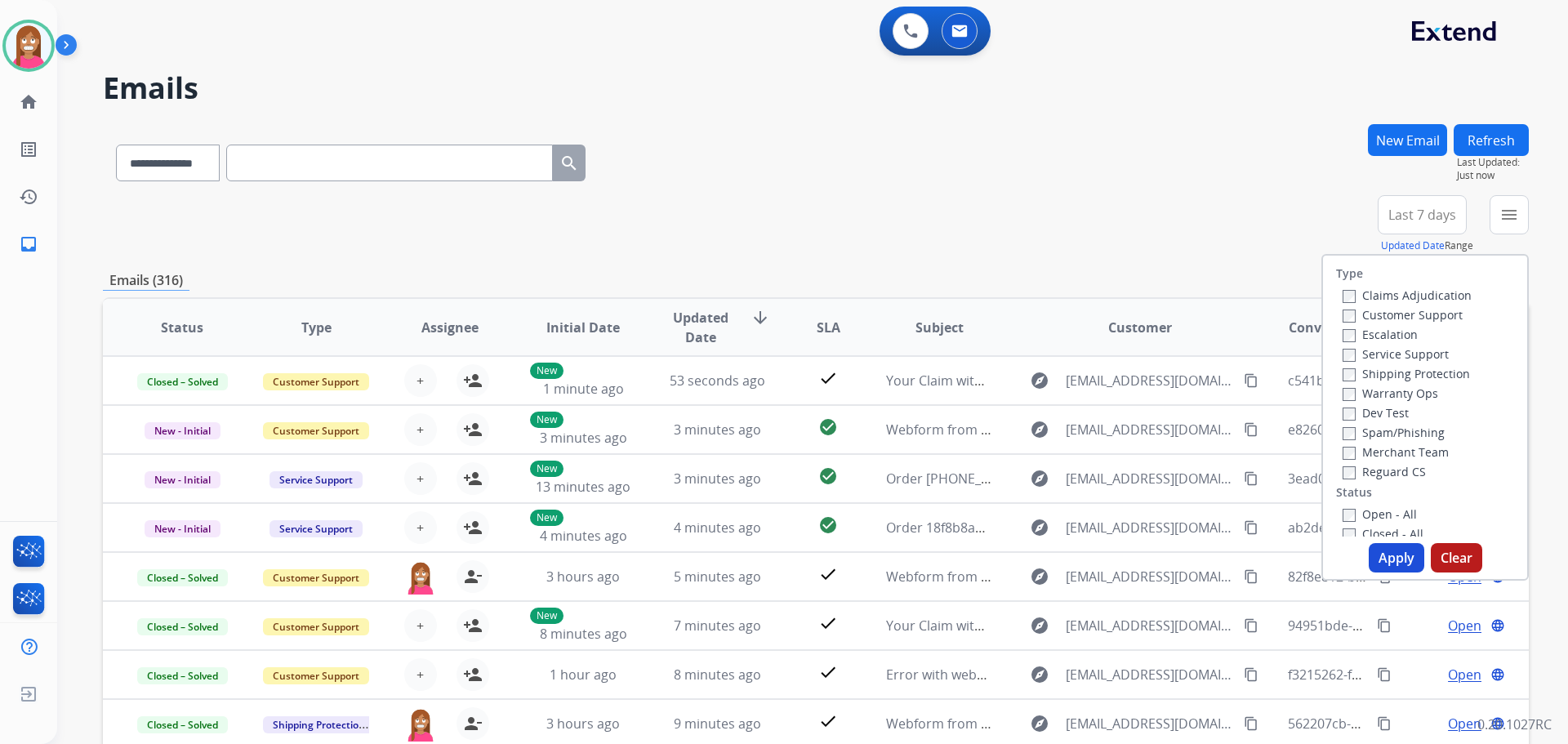
click at [1358, 312] on label "Customer Support" at bounding box center [1403, 315] width 120 height 16
click at [1366, 370] on label "Shipping Protection" at bounding box center [1407, 373] width 128 height 16
drag, startPoint x: 1358, startPoint y: 469, endPoint x: 1392, endPoint y: 498, distance: 44.7
click at [1358, 468] on label "Reguard CS" at bounding box center [1384, 471] width 83 height 16
click at [1371, 512] on label "Open - All" at bounding box center [1379, 513] width 74 height 16
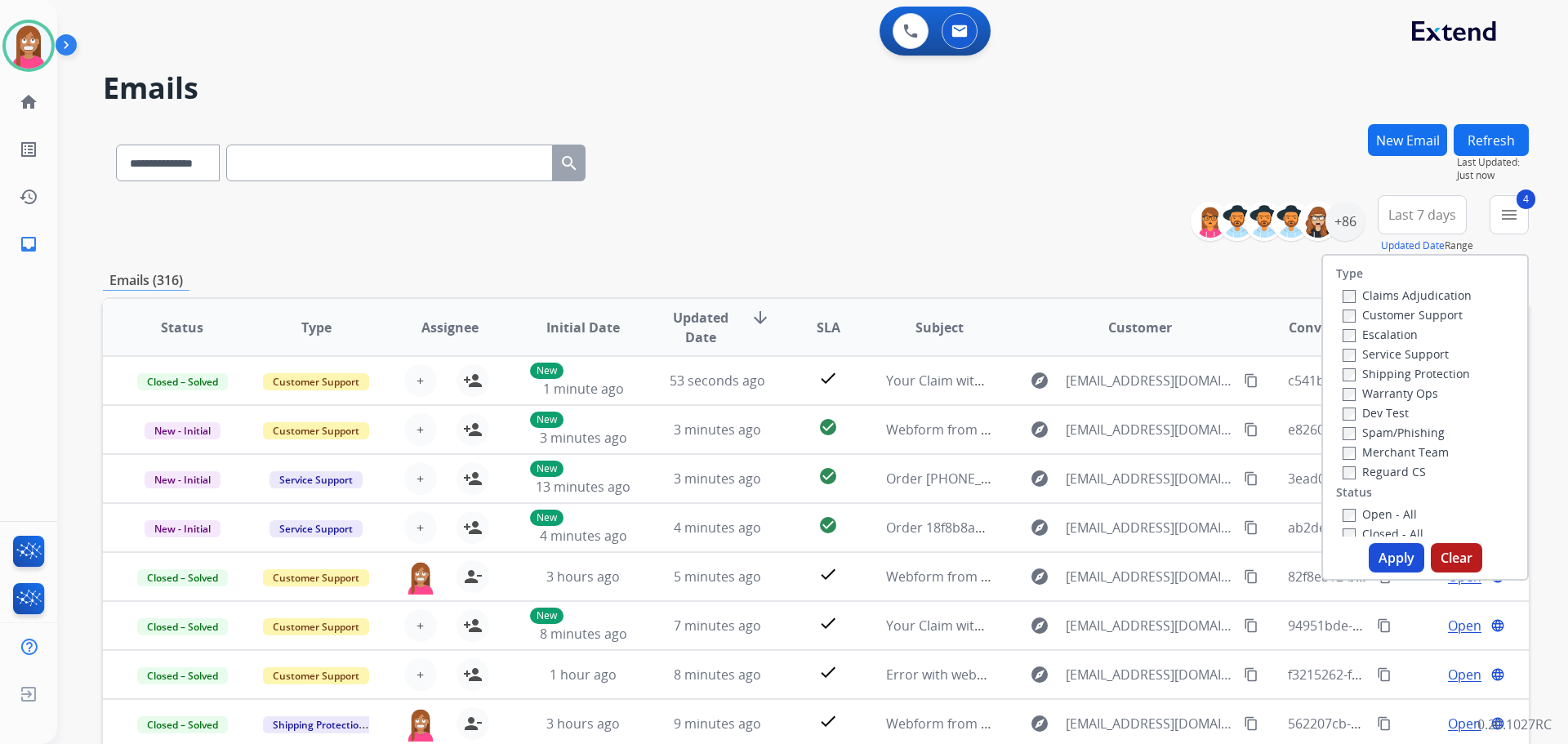
click at [1397, 559] on button "Apply" at bounding box center [1397, 557] width 56 height 29
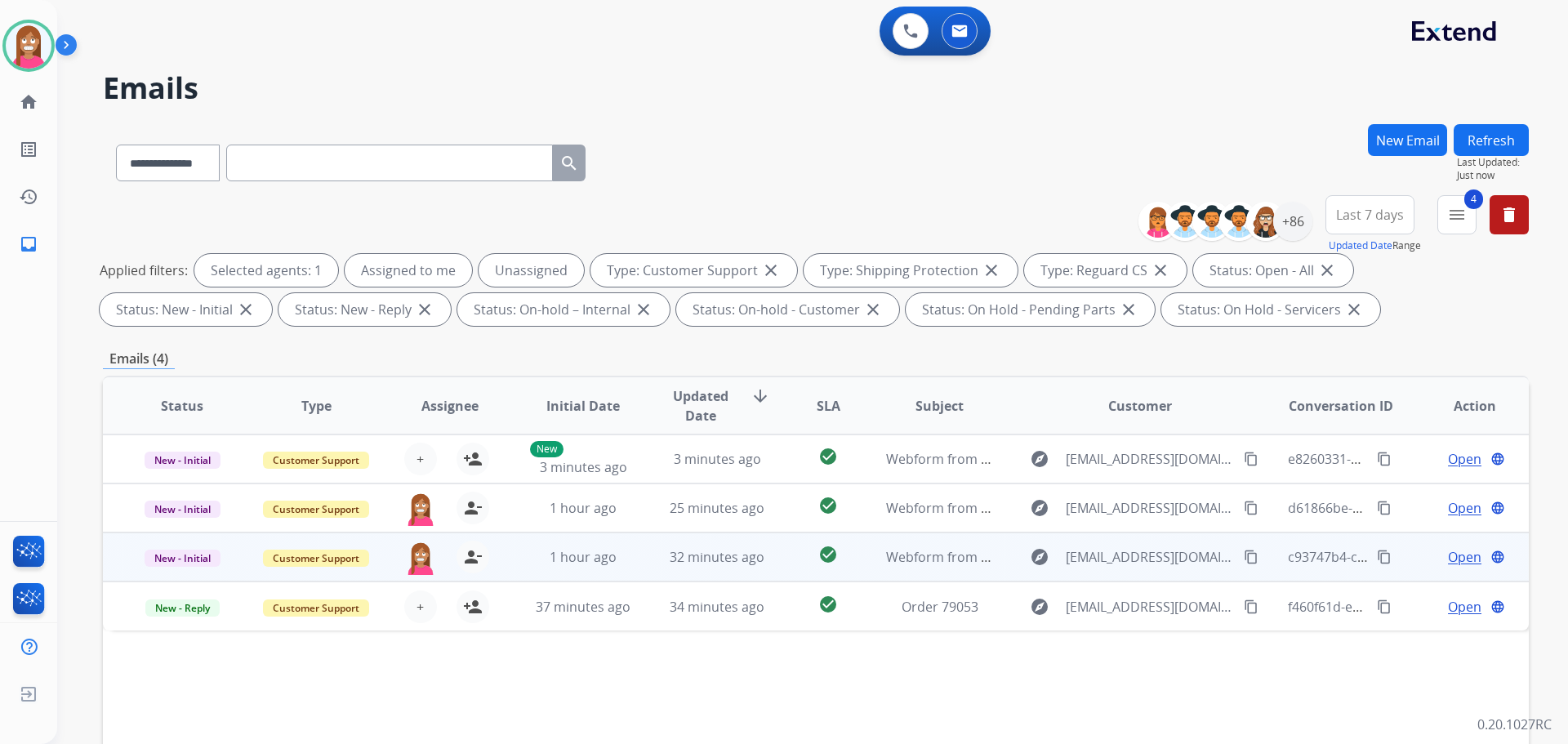
click at [651, 571] on td "32 minutes ago" at bounding box center [704, 557] width 134 height 49
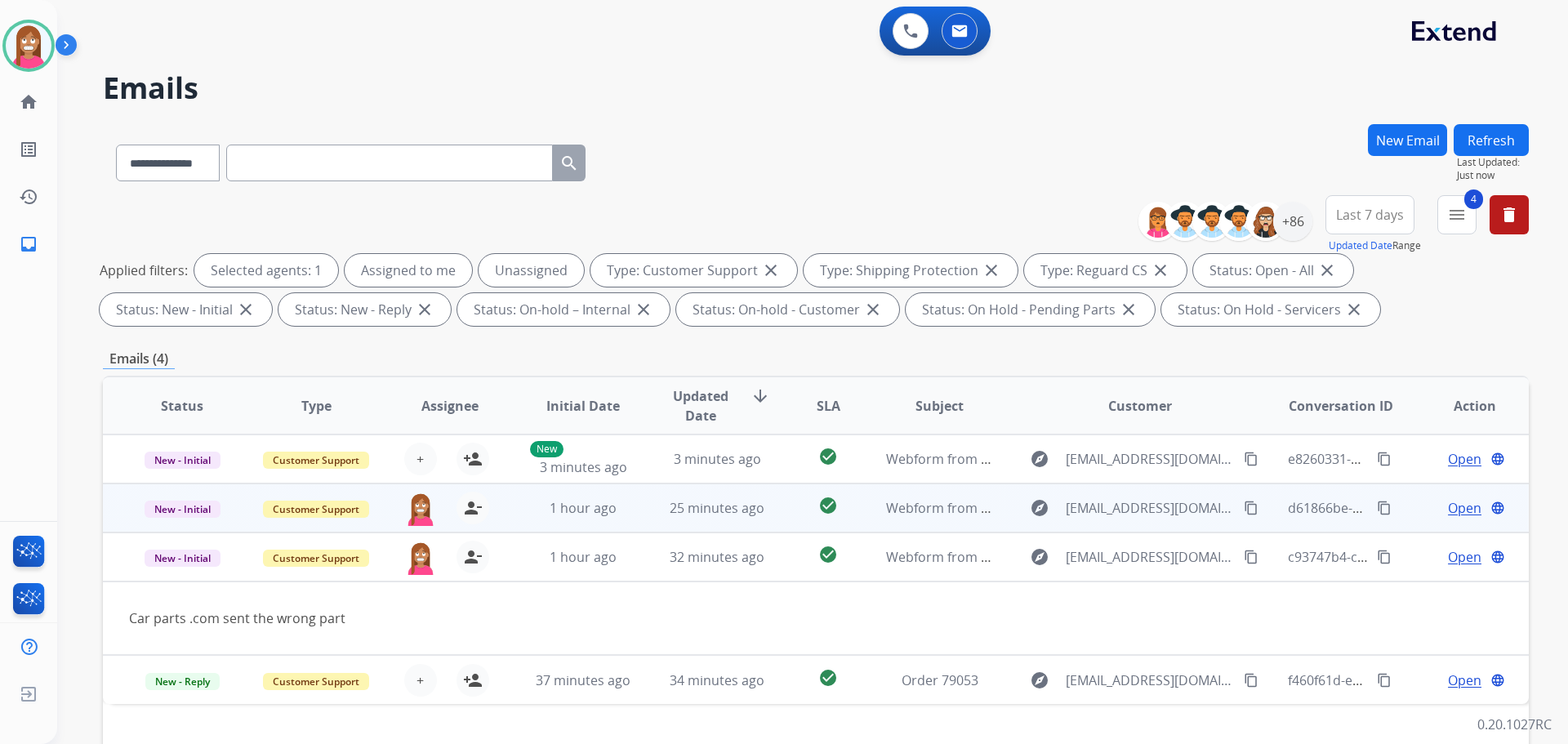
click at [638, 516] on td "25 minutes ago" at bounding box center [704, 508] width 134 height 49
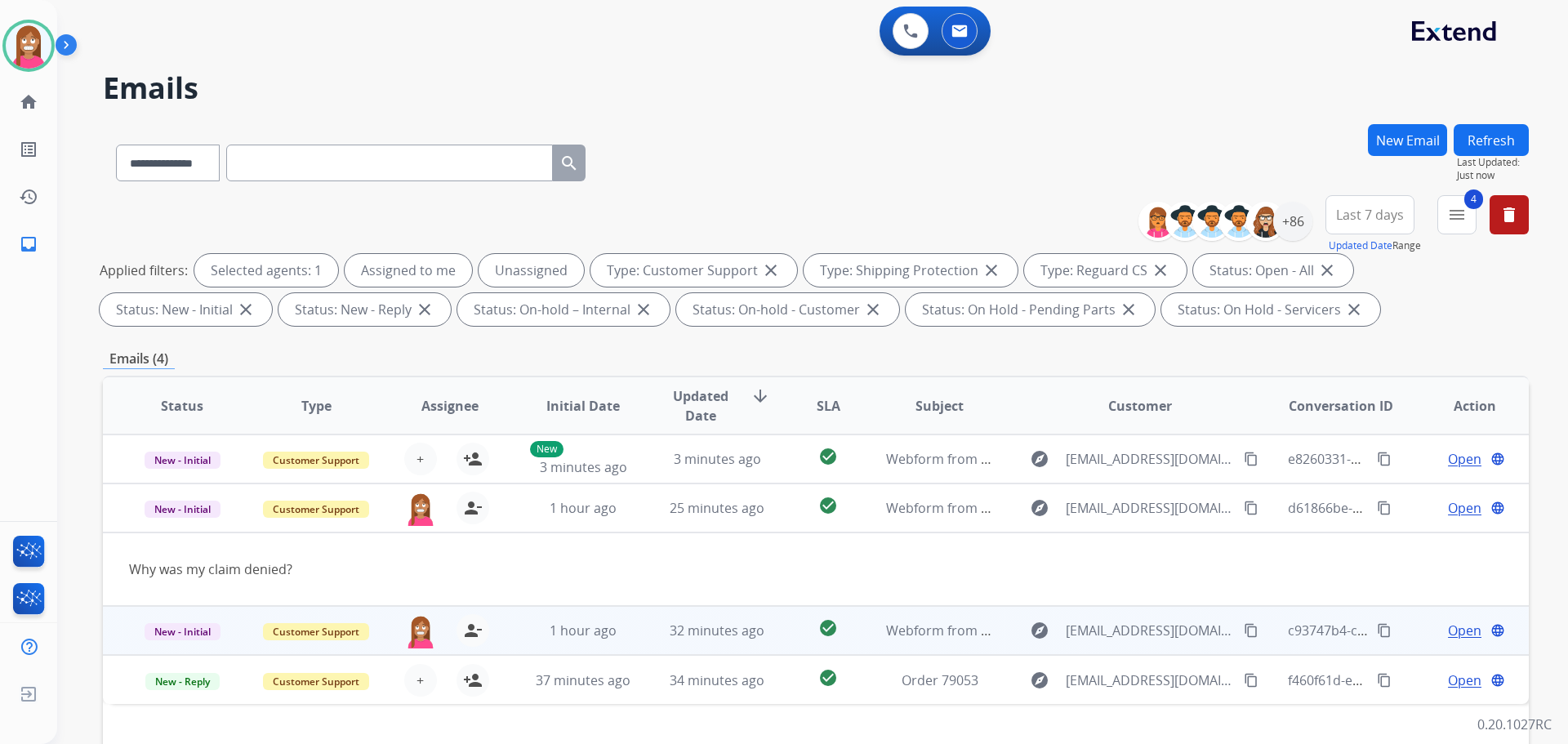
click at [774, 643] on td "check_circle" at bounding box center [815, 630] width 89 height 49
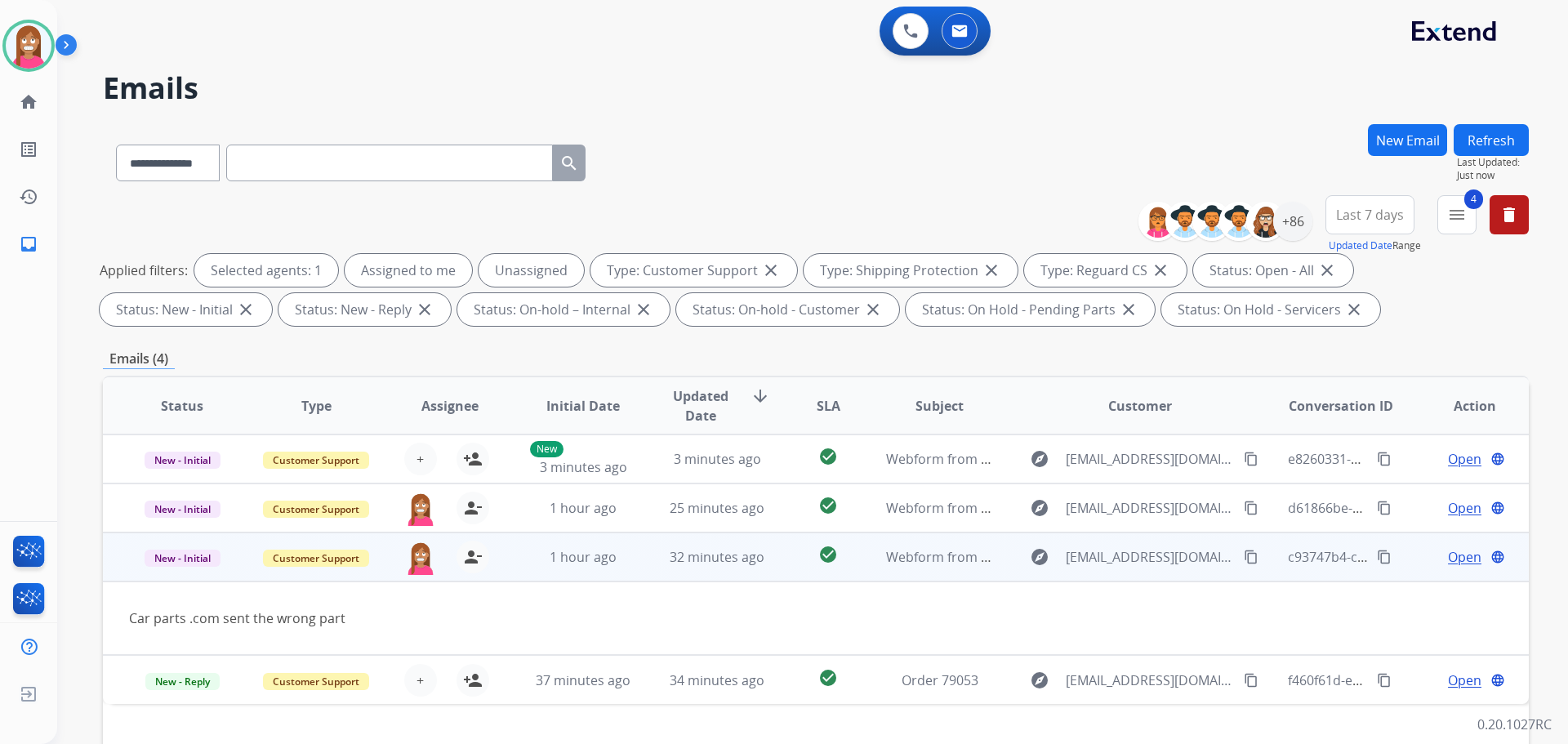
click at [1449, 558] on span "Open" at bounding box center [1465, 556] width 34 height 19
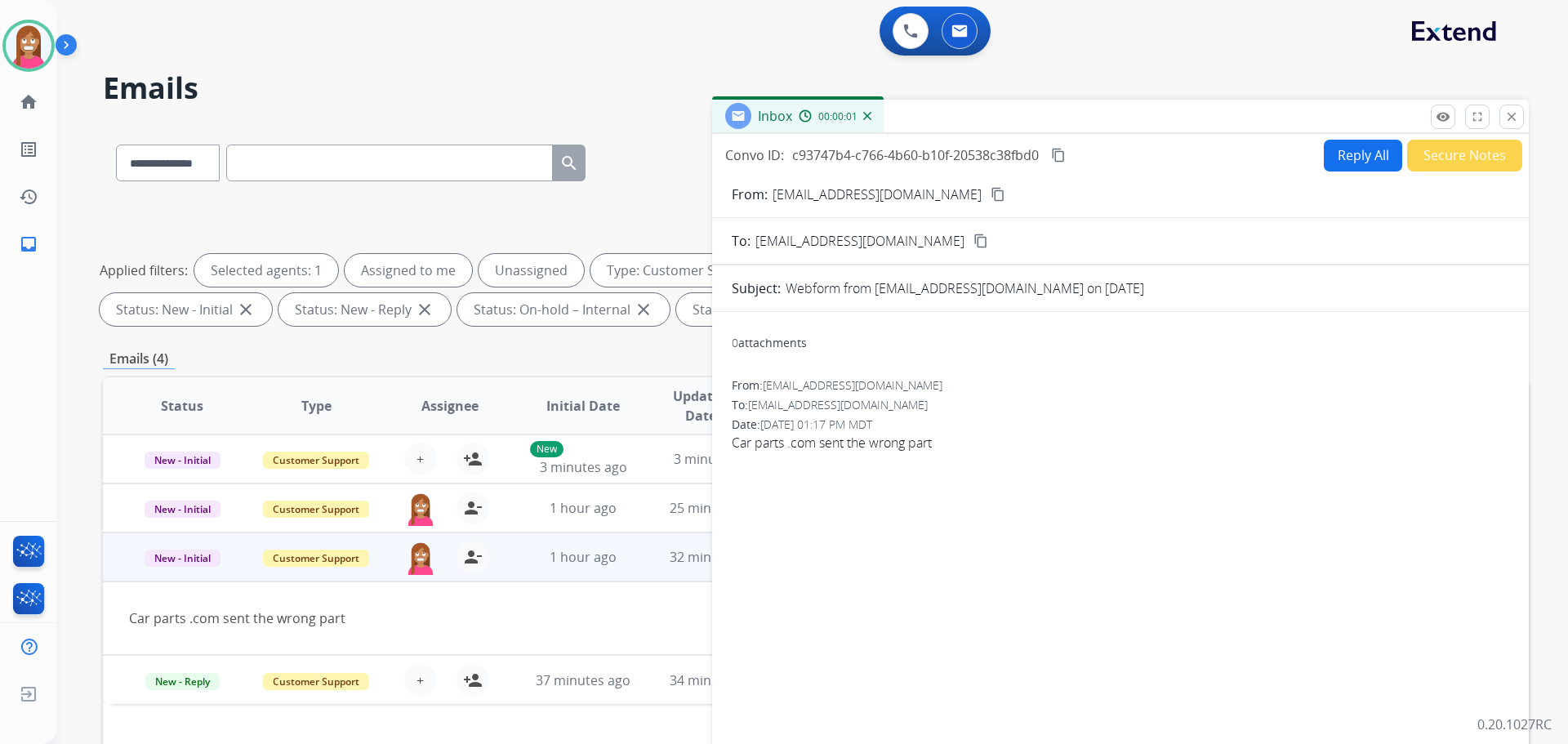
click at [1359, 144] on button "Reply All" at bounding box center [1363, 155] width 78 height 32
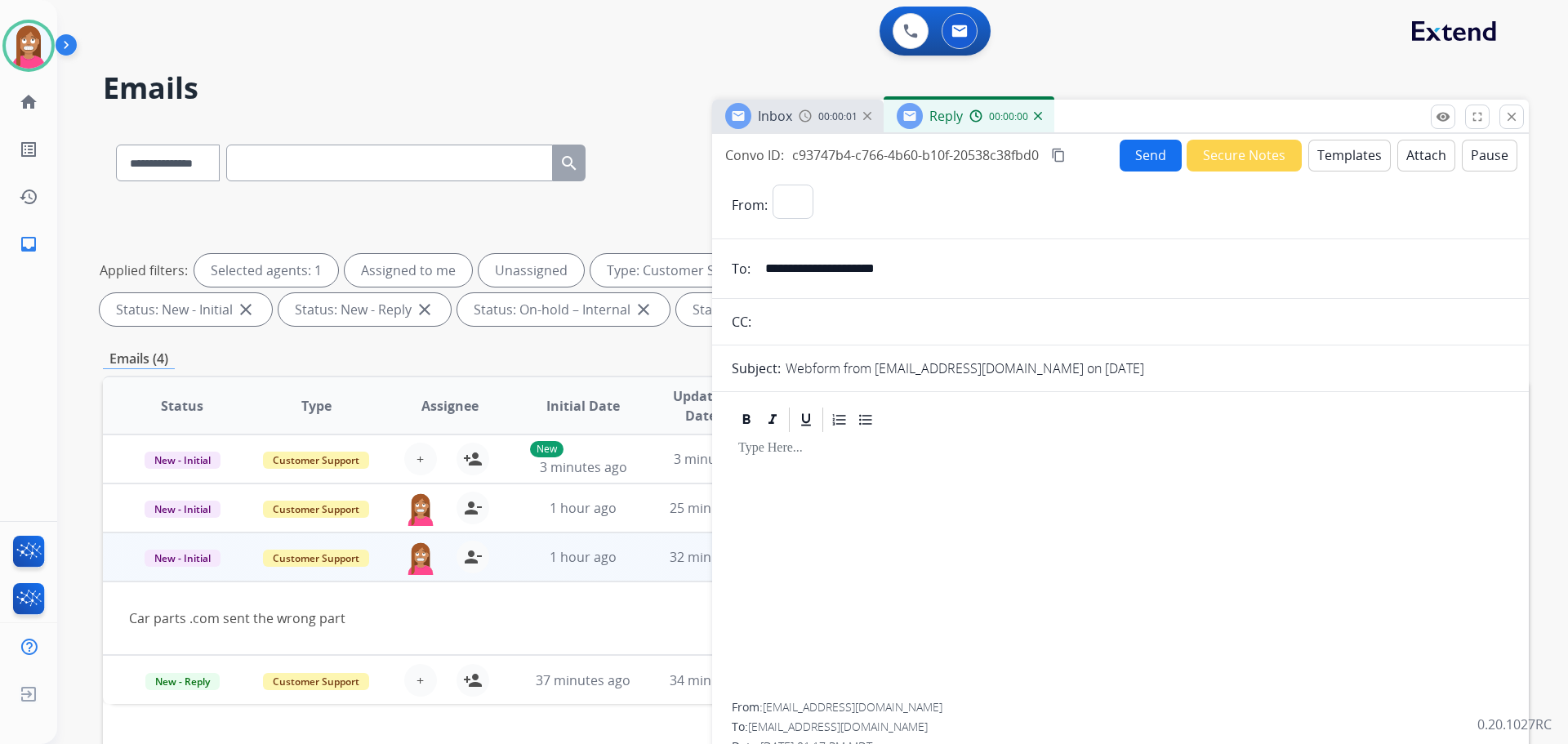
select select "**********"
click at [1353, 160] on button "Templates" at bounding box center [1349, 155] width 82 height 32
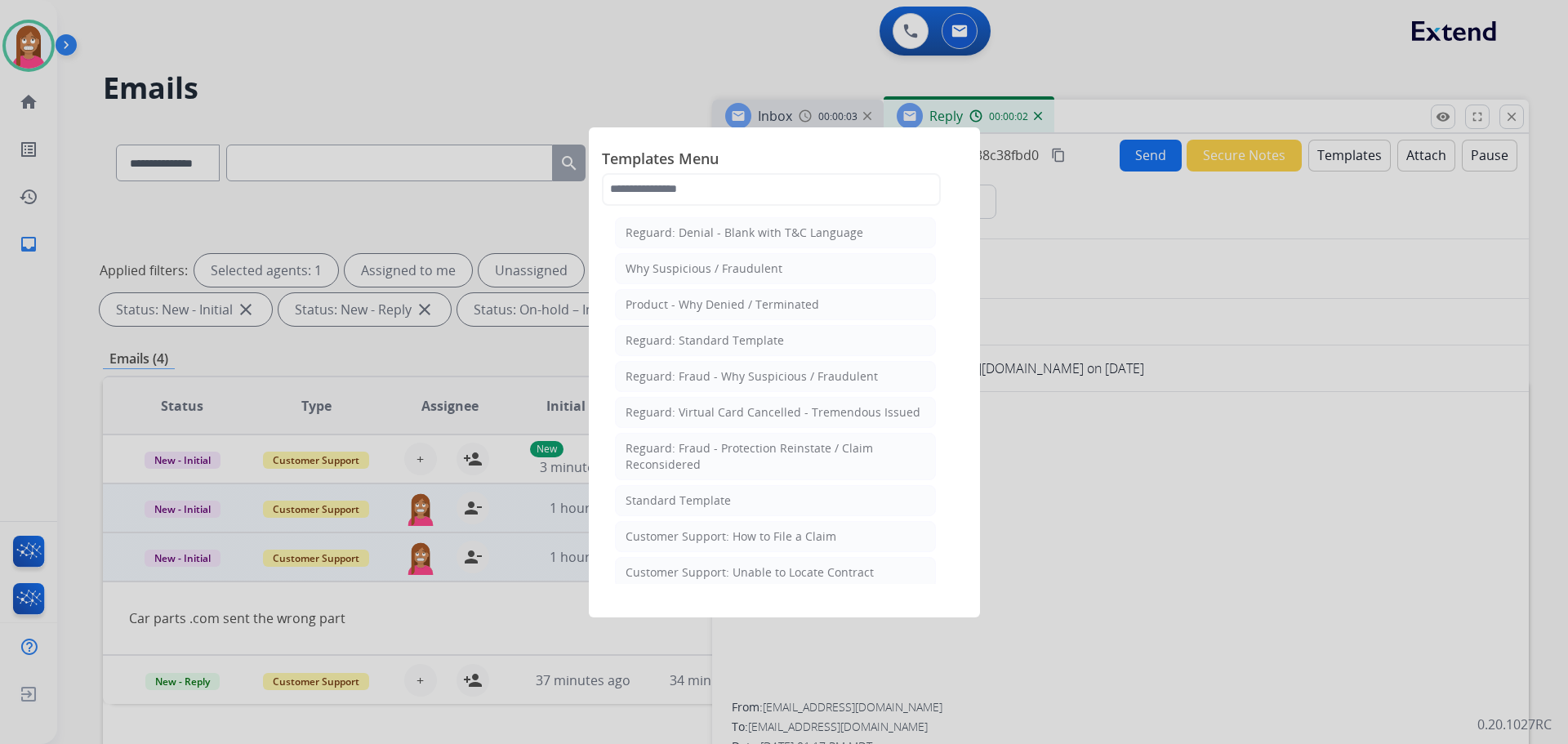
drag, startPoint x: 649, startPoint y: 501, endPoint x: 680, endPoint y: 506, distance: 31.4
click at [654, 500] on div "Standard Template" at bounding box center [679, 501] width 106 height 16
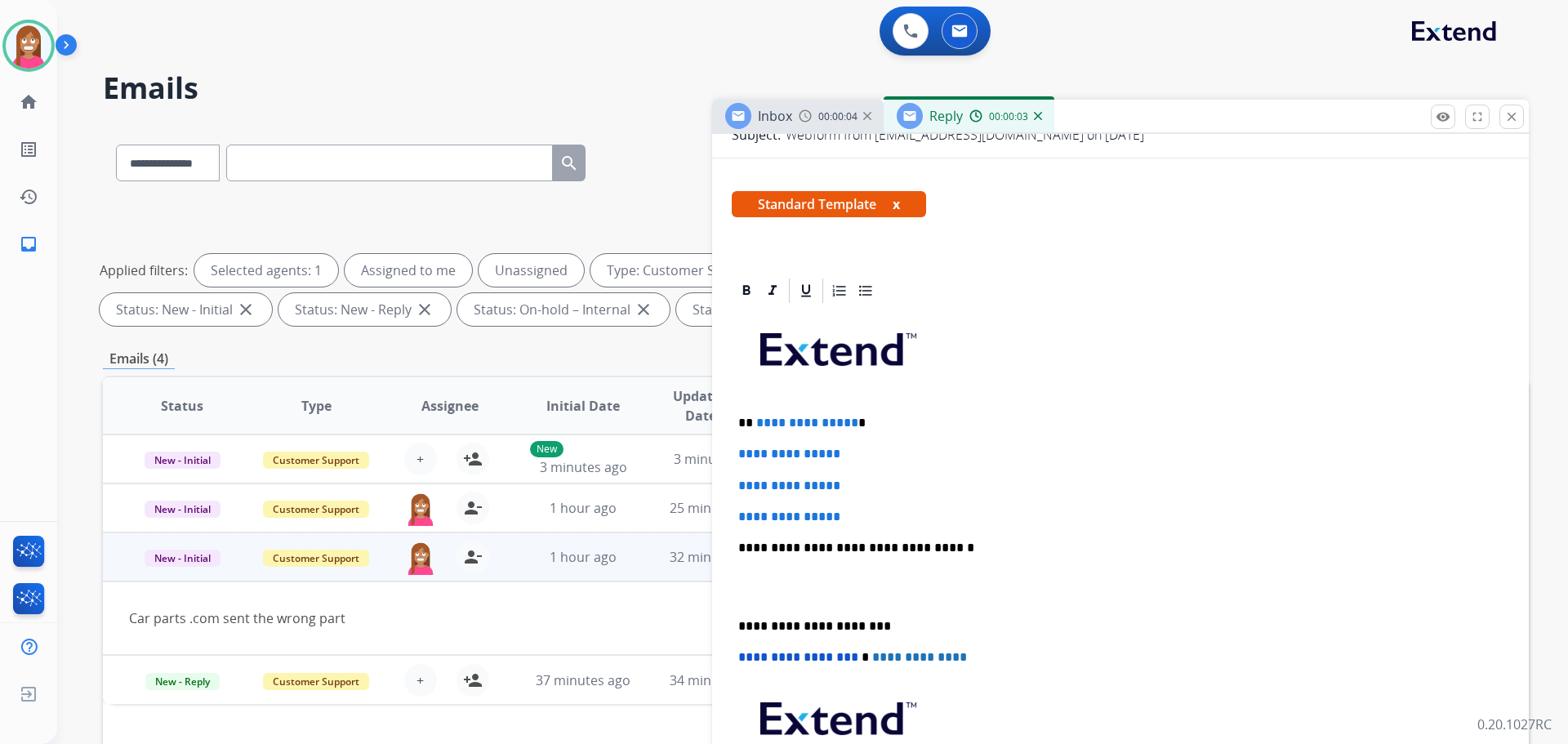
scroll to position [245, 0]
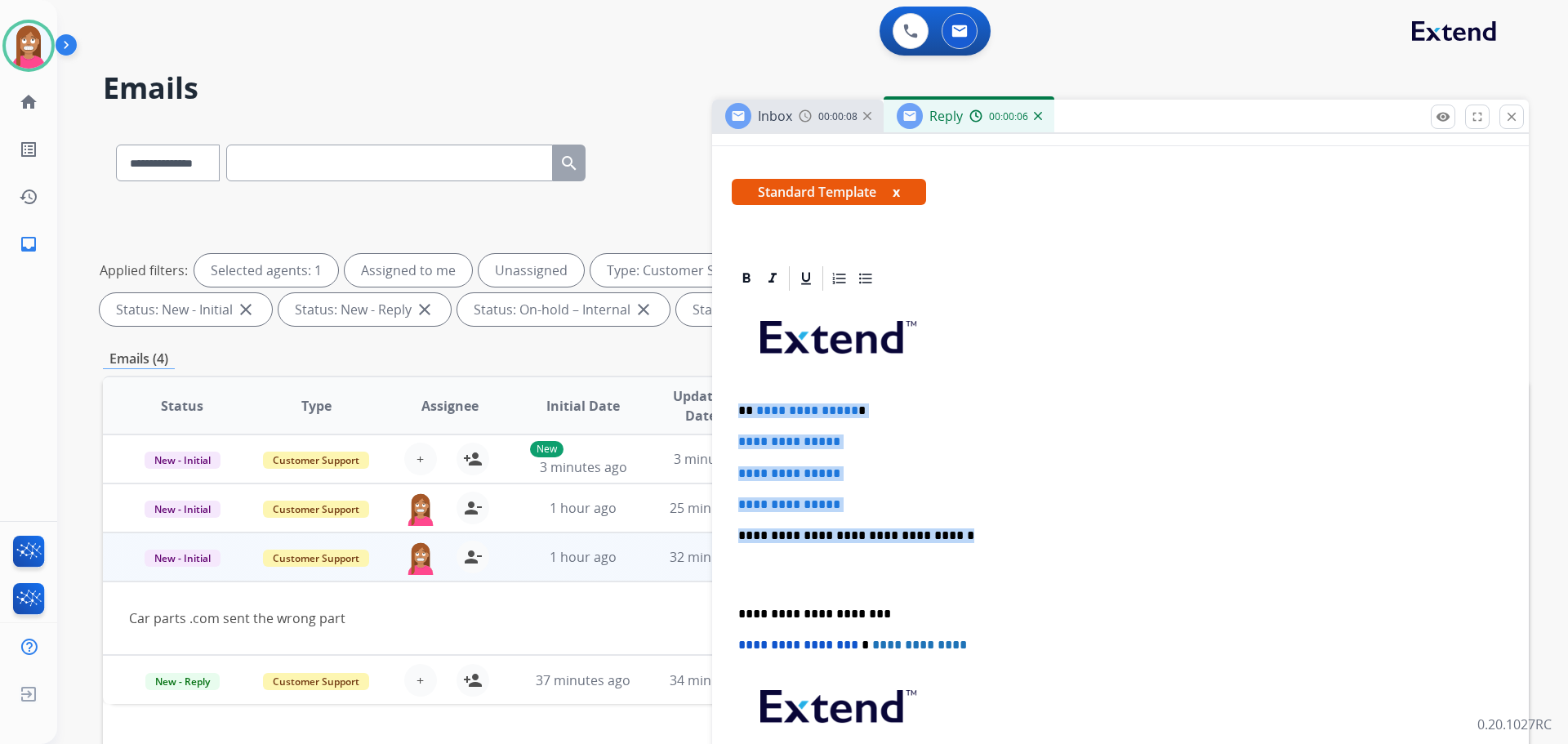
drag, startPoint x: 944, startPoint y: 536, endPoint x: 742, endPoint y: 411, distance: 237.5
click at [742, 411] on div "**********" at bounding box center [1120, 574] width 777 height 562
paste div
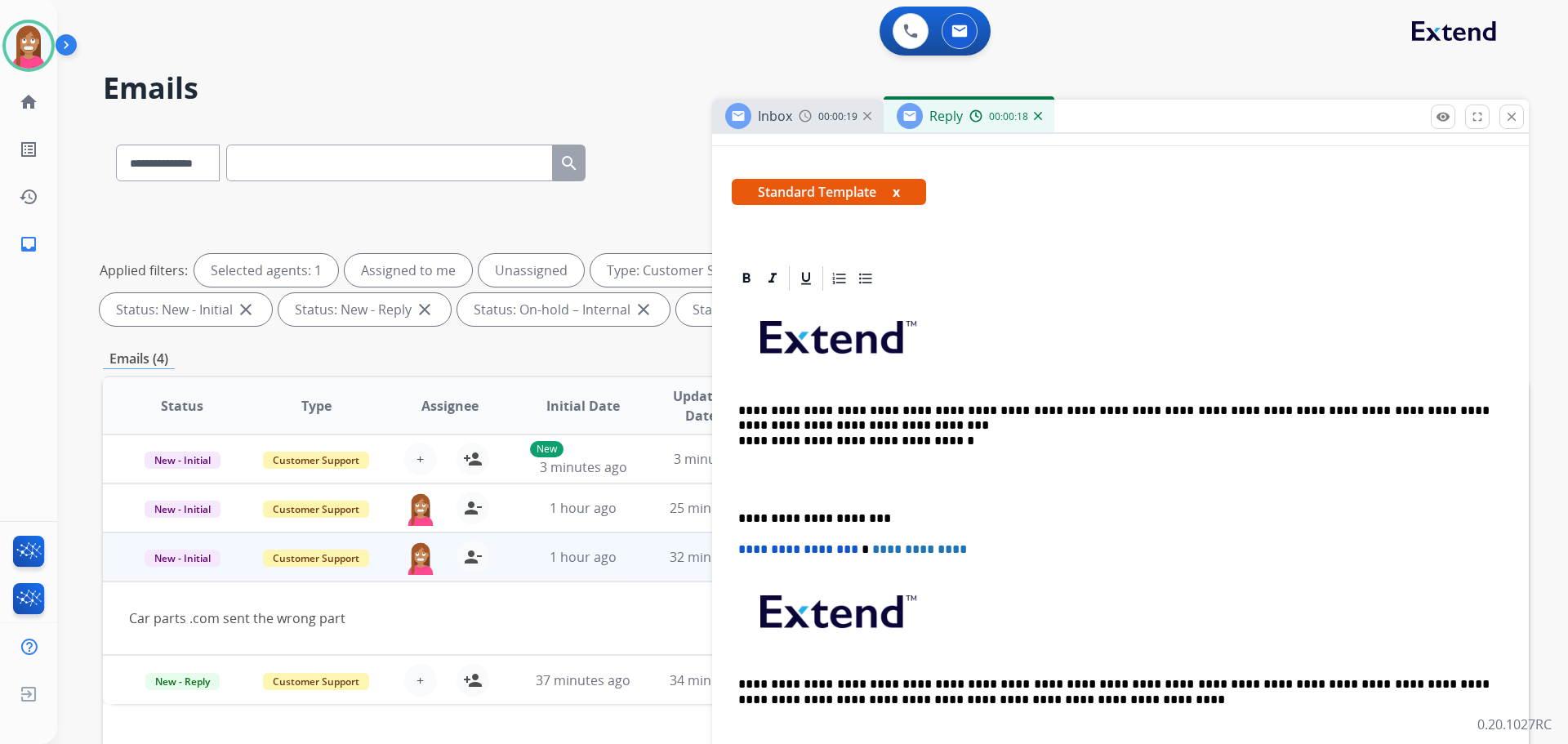
click at [801, 420] on p "**********" at bounding box center [1114, 425] width 752 height 45
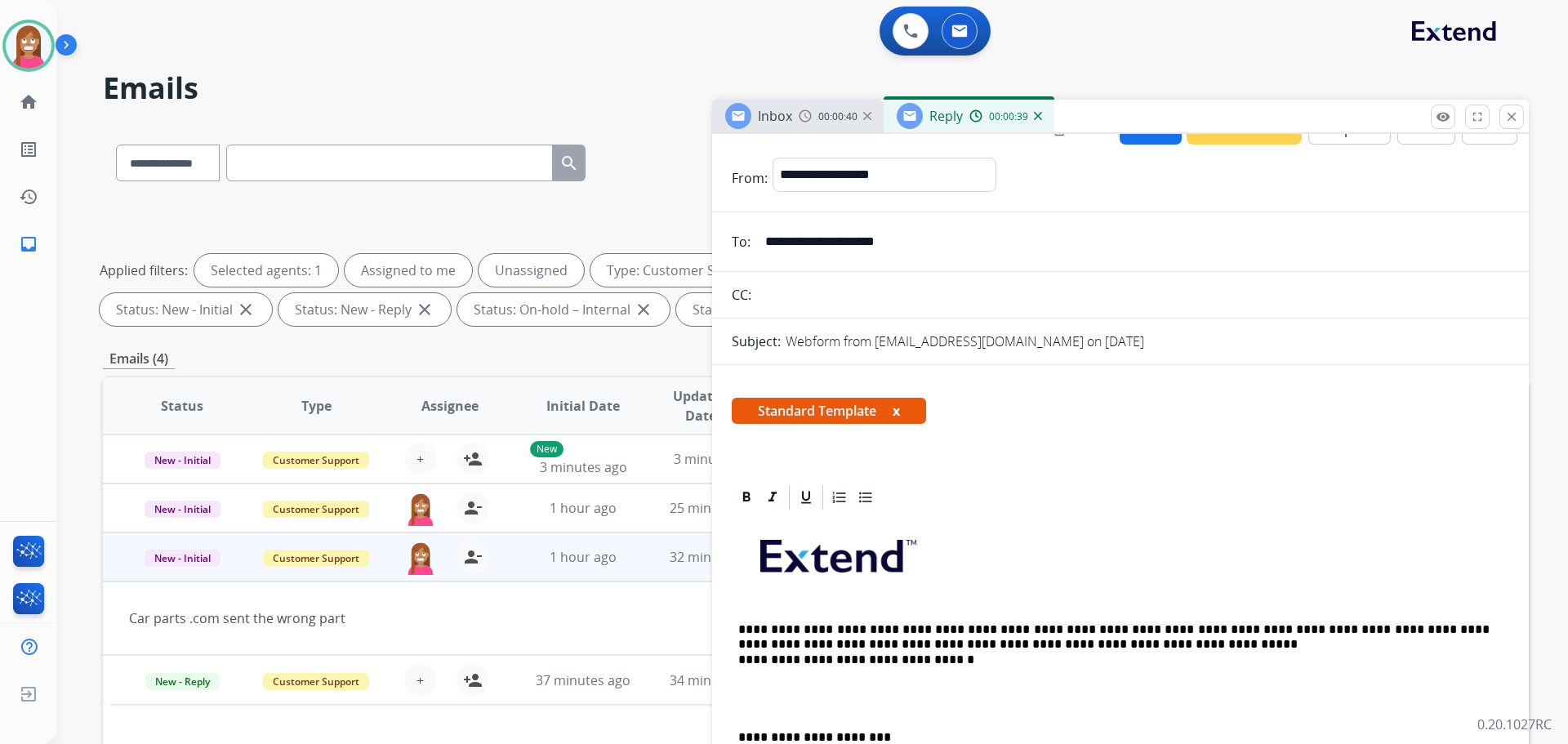
scroll to position [0, 0]
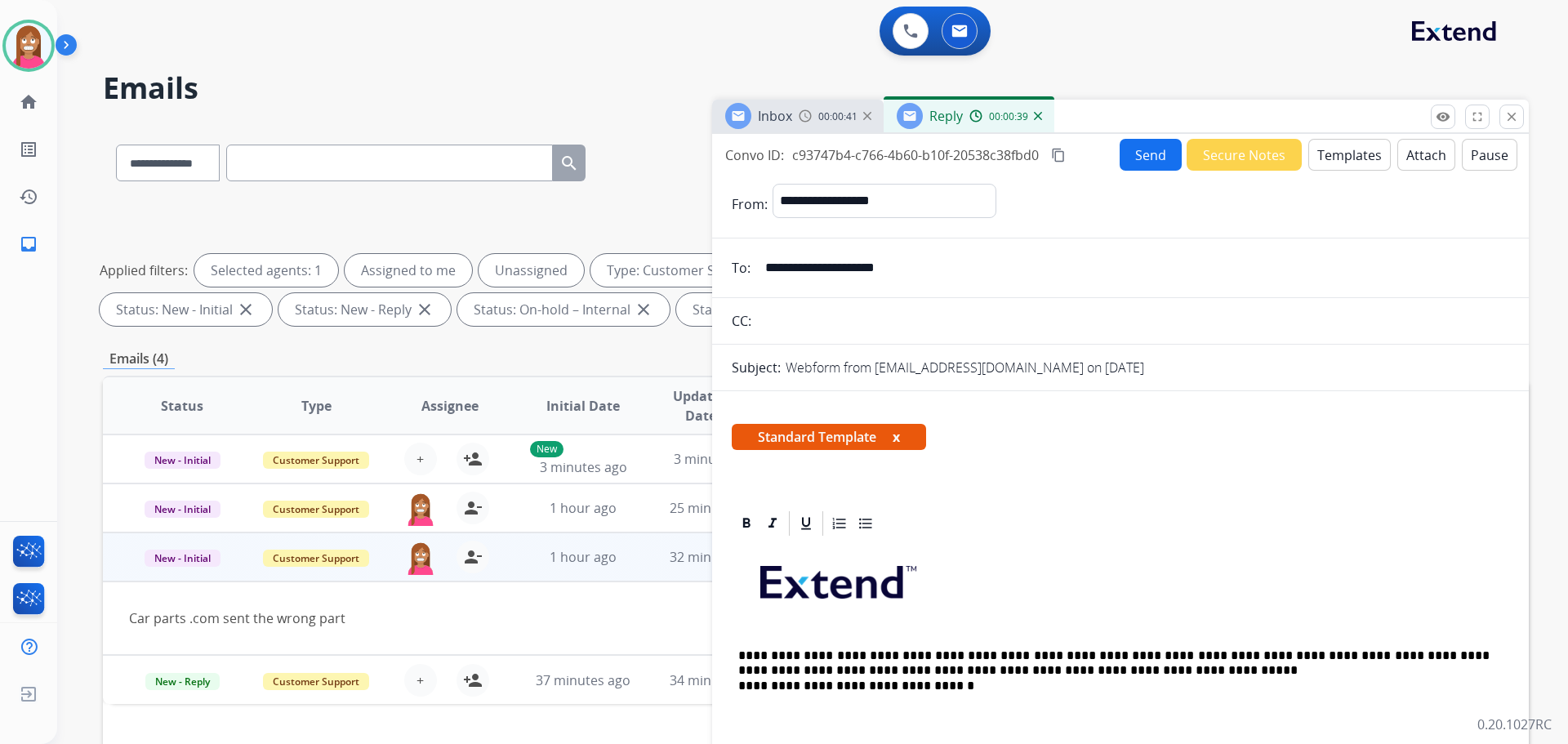
click at [1139, 154] on button "Send" at bounding box center [1151, 154] width 62 height 32
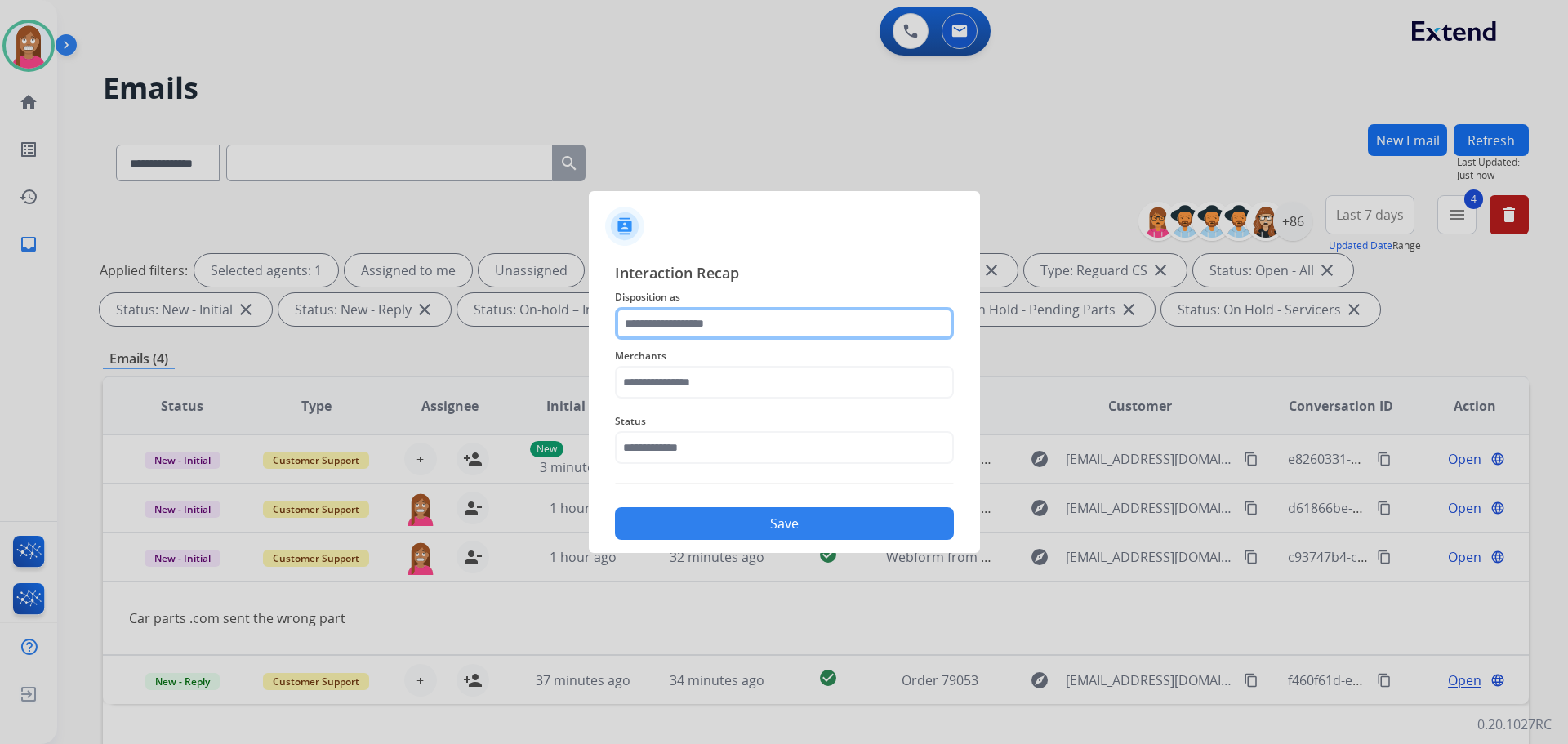
click at [685, 326] on input "text" at bounding box center [784, 324] width 339 height 33
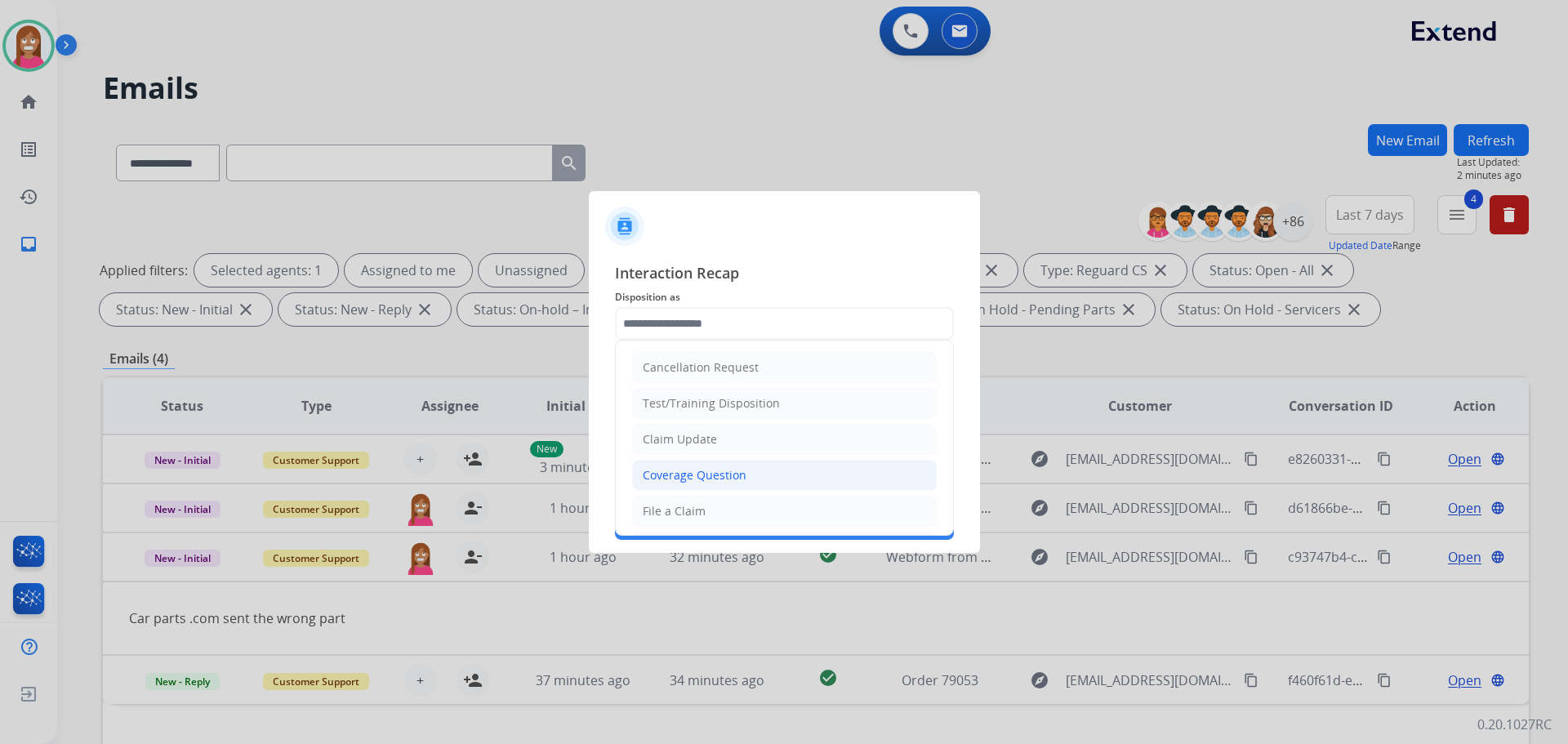
click at [673, 474] on div "Coverage Question" at bounding box center [695, 475] width 104 height 16
type input "**********"
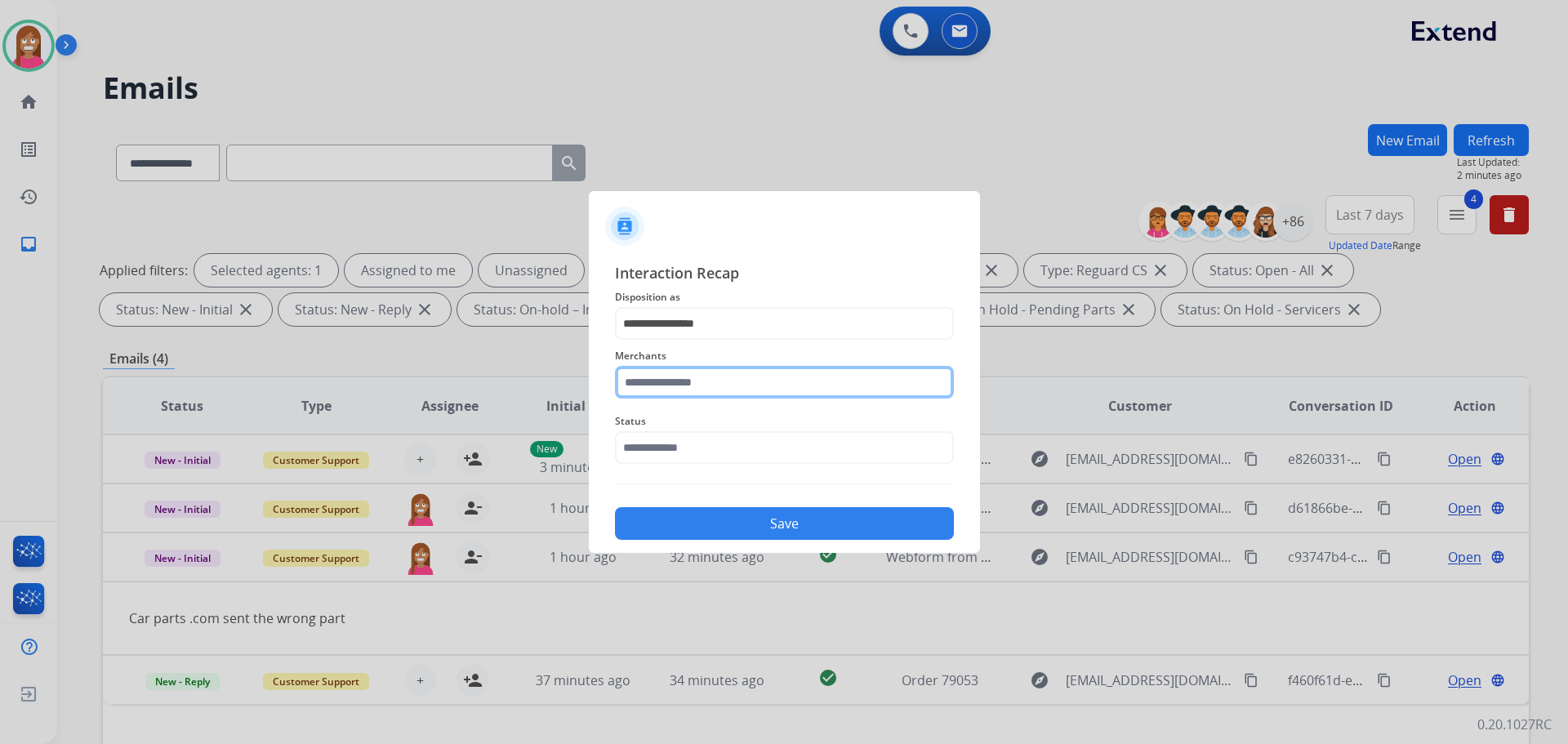
click at [652, 386] on input "text" at bounding box center [784, 382] width 339 height 33
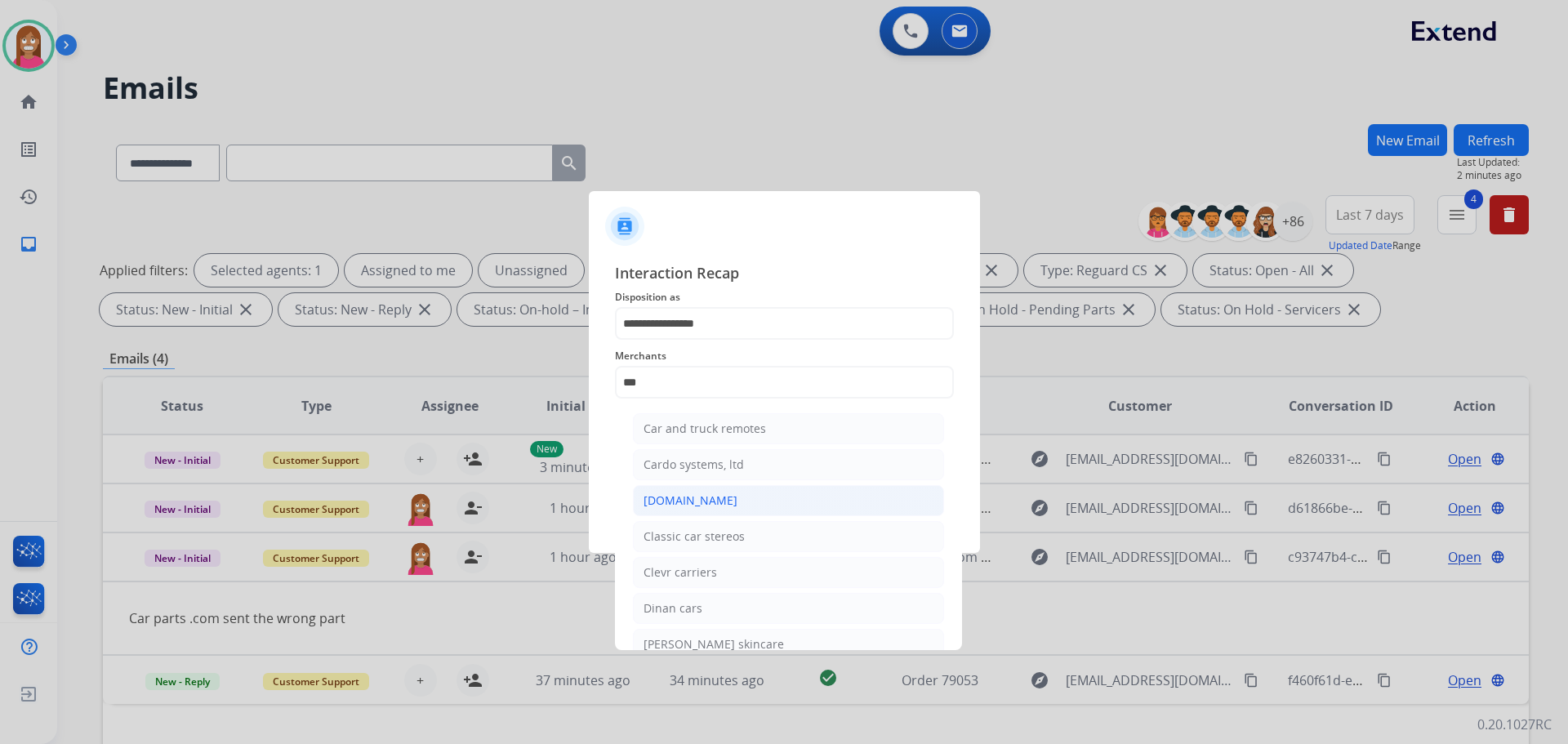
click at [709, 503] on div "[DOMAIN_NAME]" at bounding box center [691, 501] width 94 height 16
type input "**********"
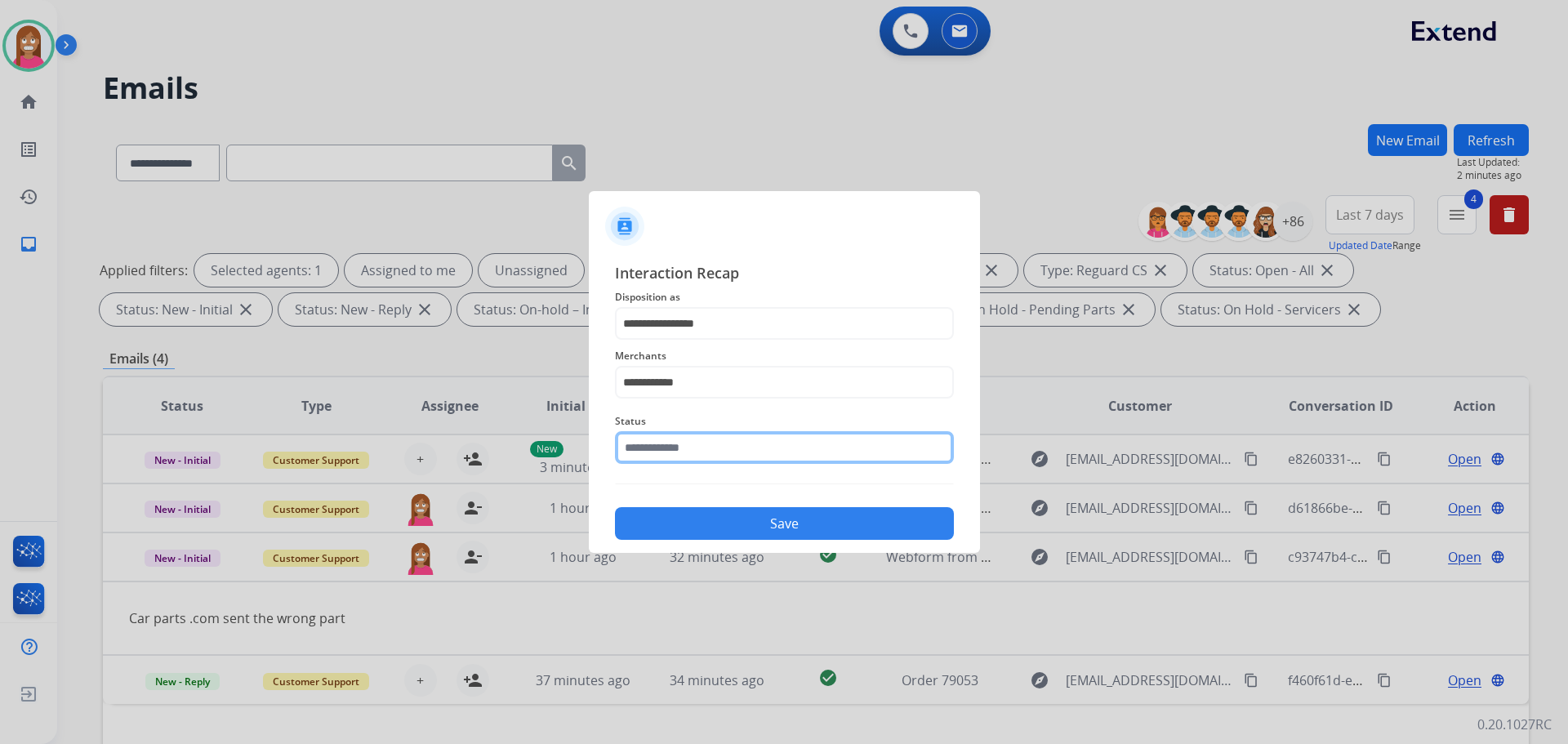
click at [679, 451] on input "text" at bounding box center [784, 448] width 339 height 33
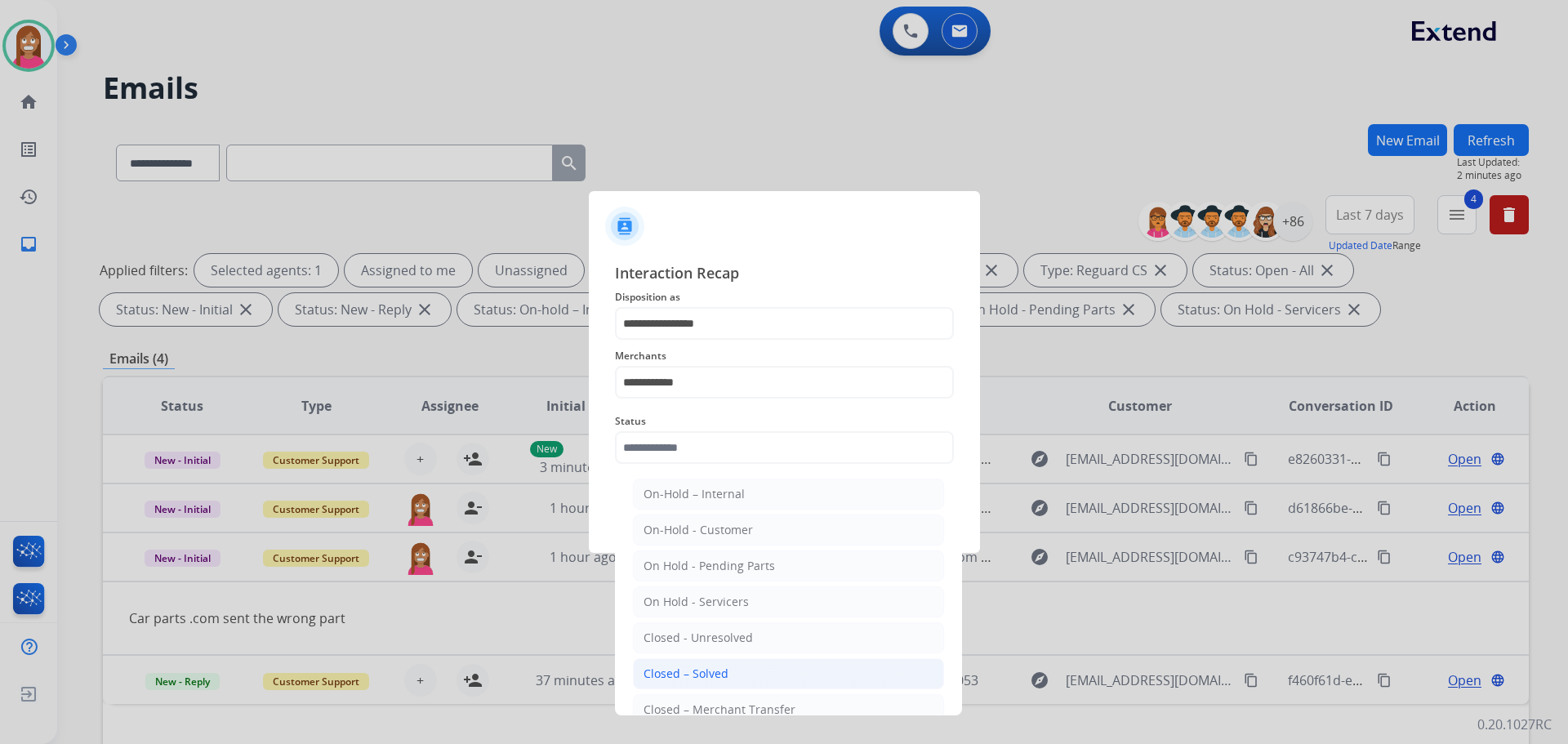
click at [656, 665] on li "Closed – Solved" at bounding box center [788, 674] width 311 height 31
type input "**********"
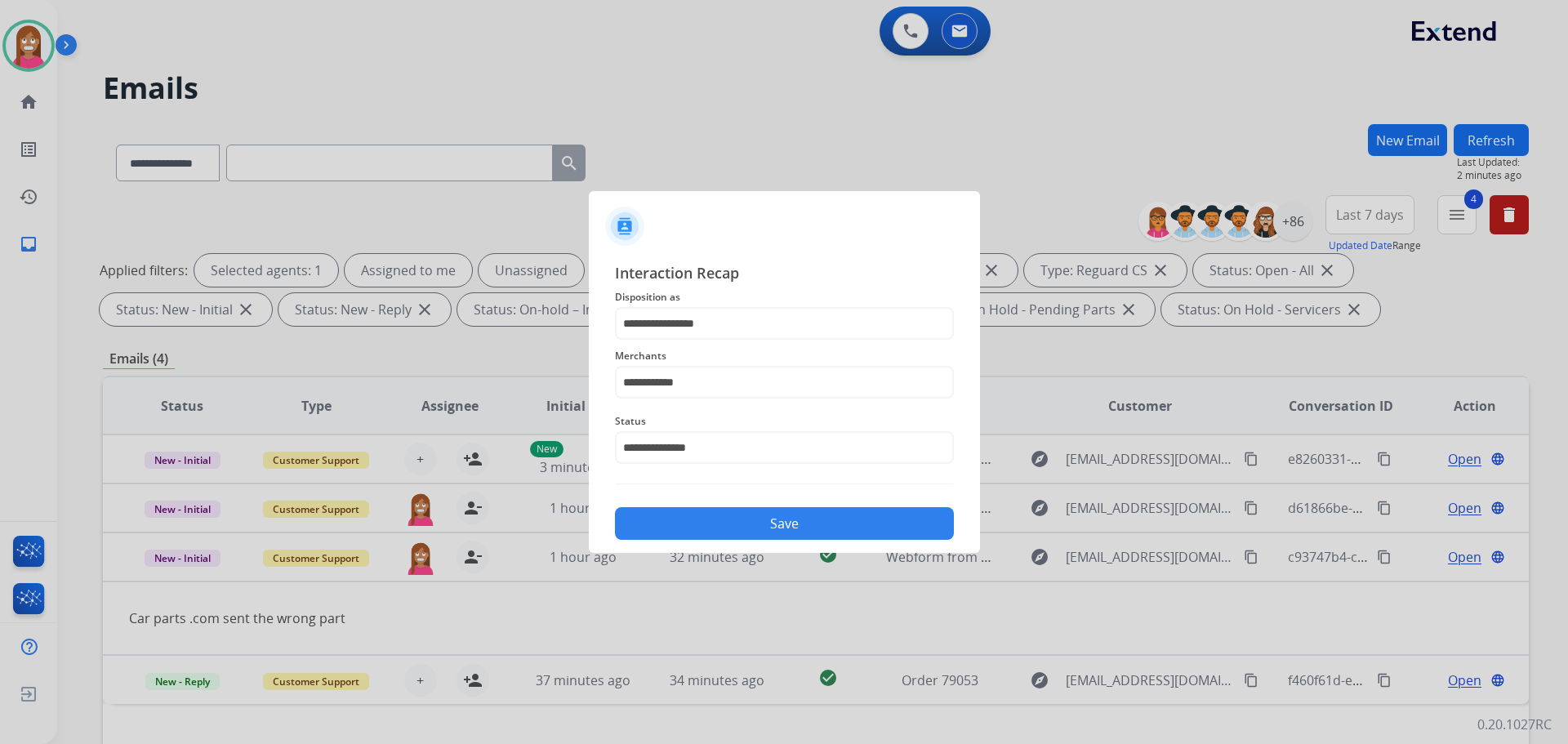
click at [668, 513] on button "Save" at bounding box center [784, 523] width 339 height 33
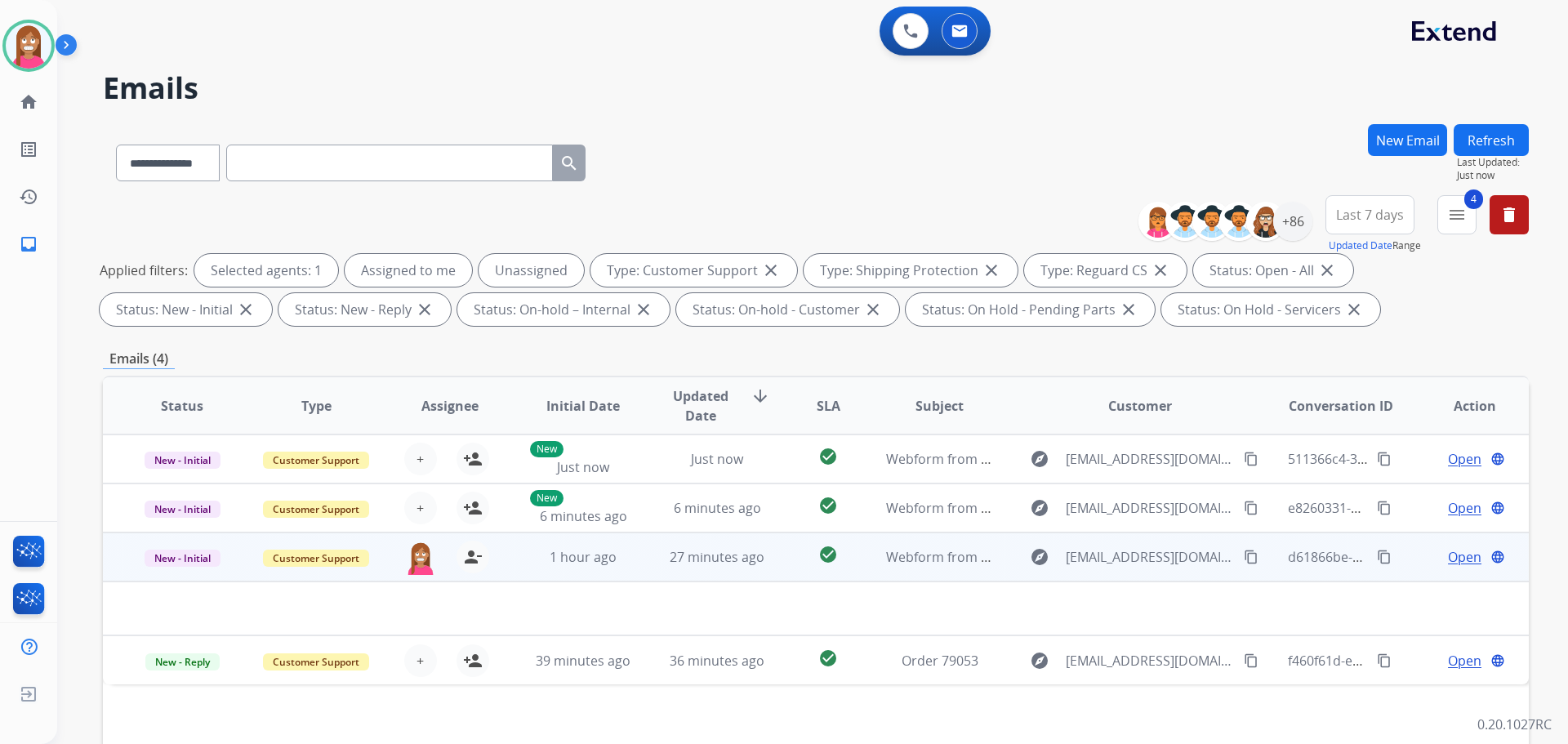
click at [639, 571] on td "27 minutes ago" at bounding box center [704, 557] width 134 height 49
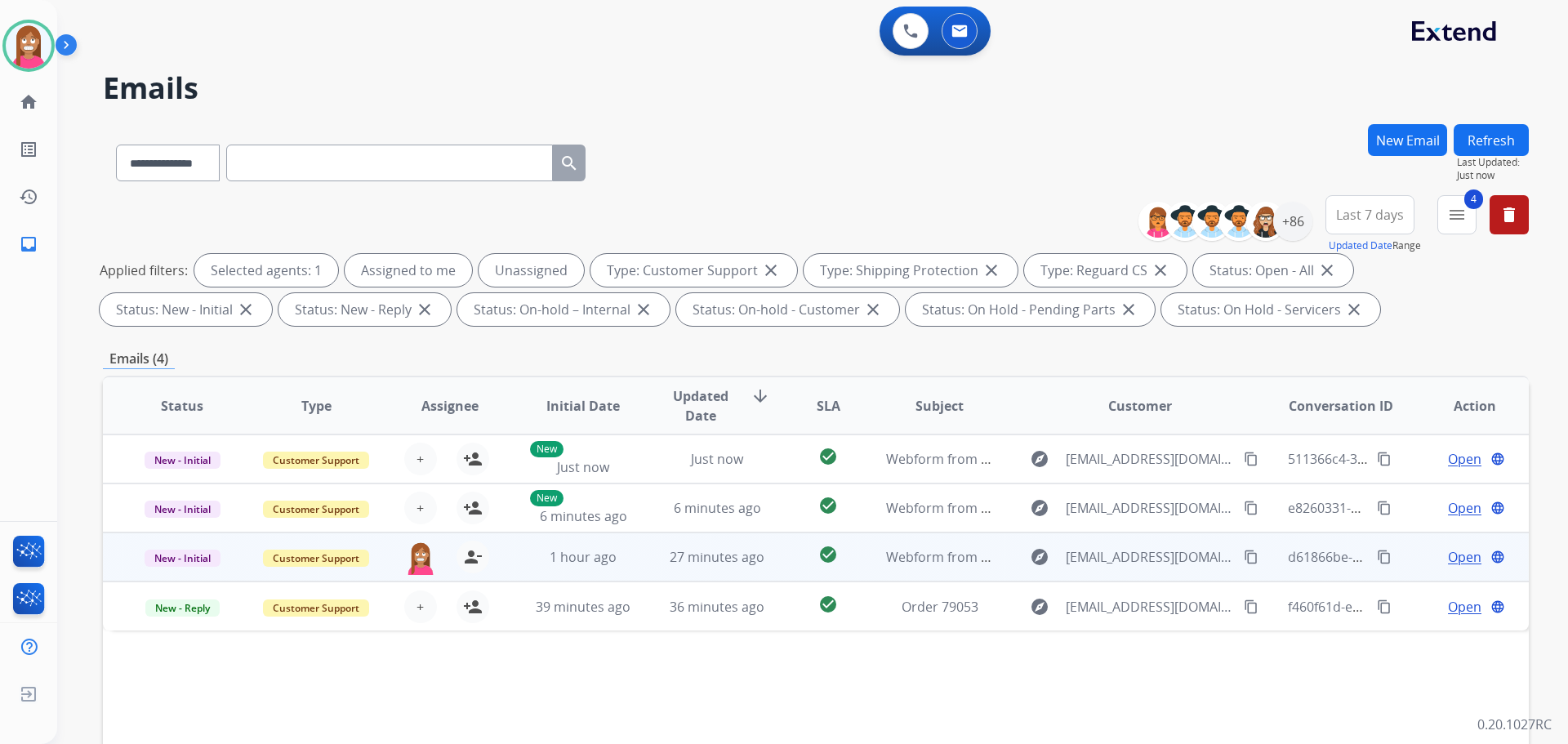
click at [640, 569] on td "27 minutes ago" at bounding box center [704, 557] width 134 height 49
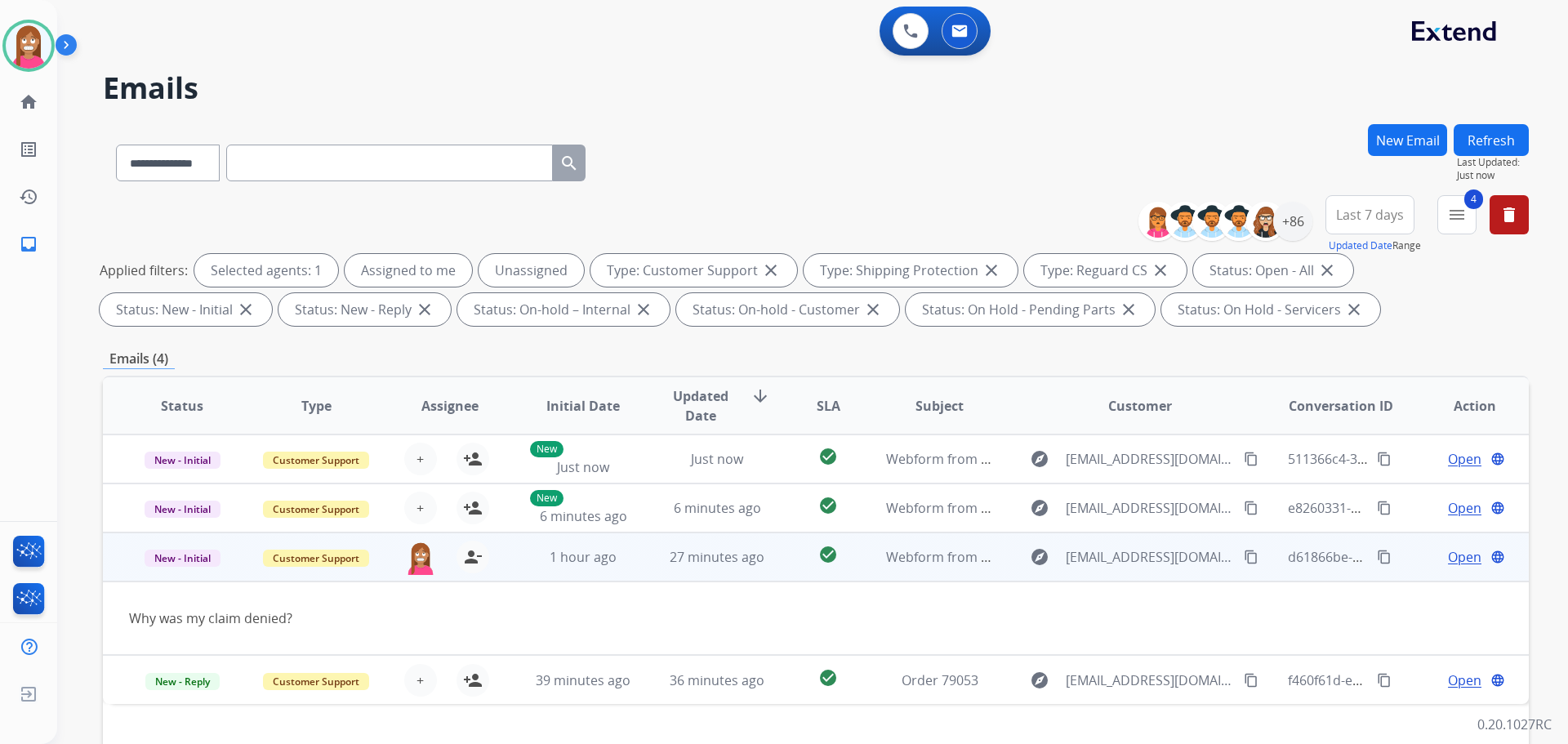
click at [1244, 560] on mat-icon "content_copy" at bounding box center [1251, 557] width 15 height 15
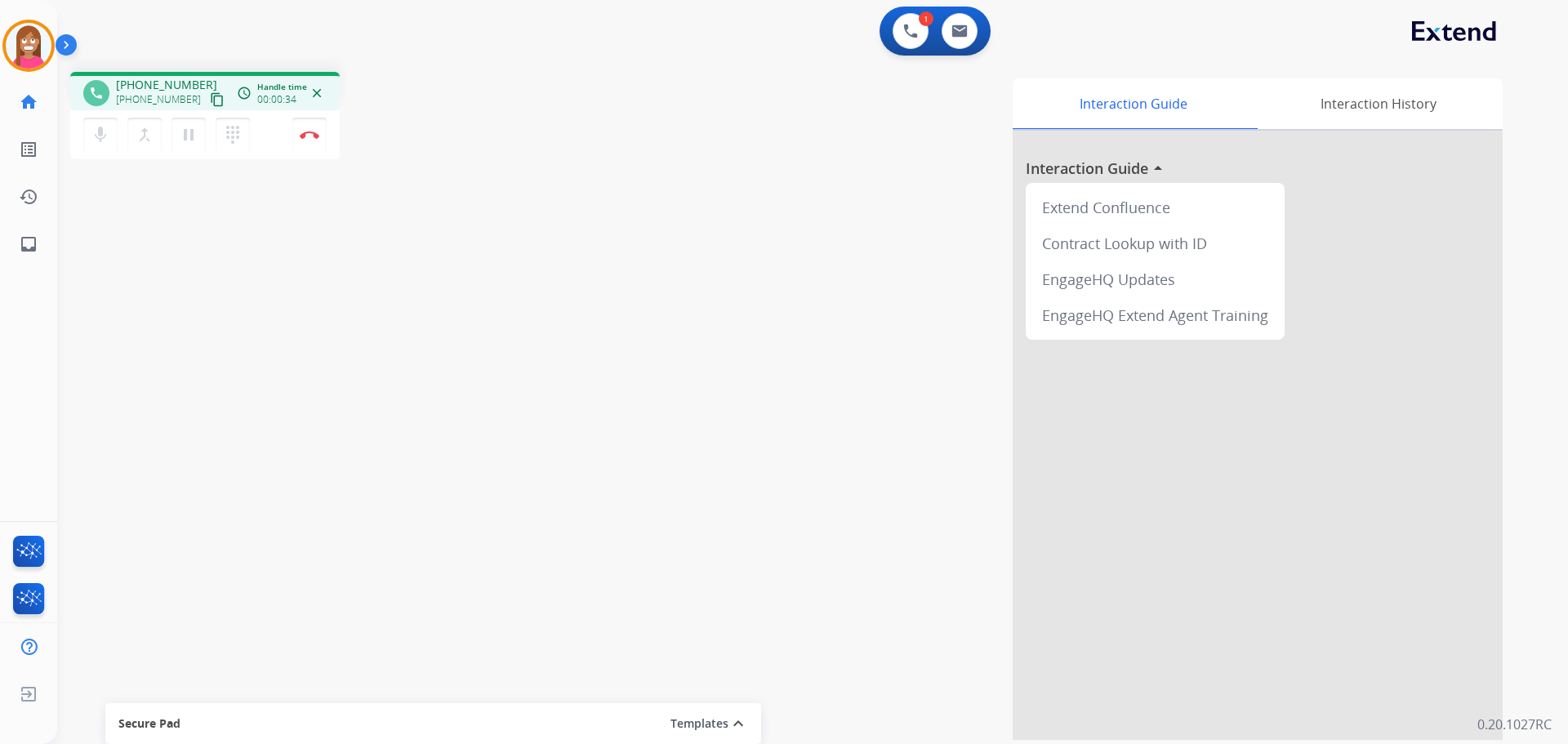
click at [210, 102] on mat-icon "content_copy" at bounding box center [217, 99] width 15 height 15
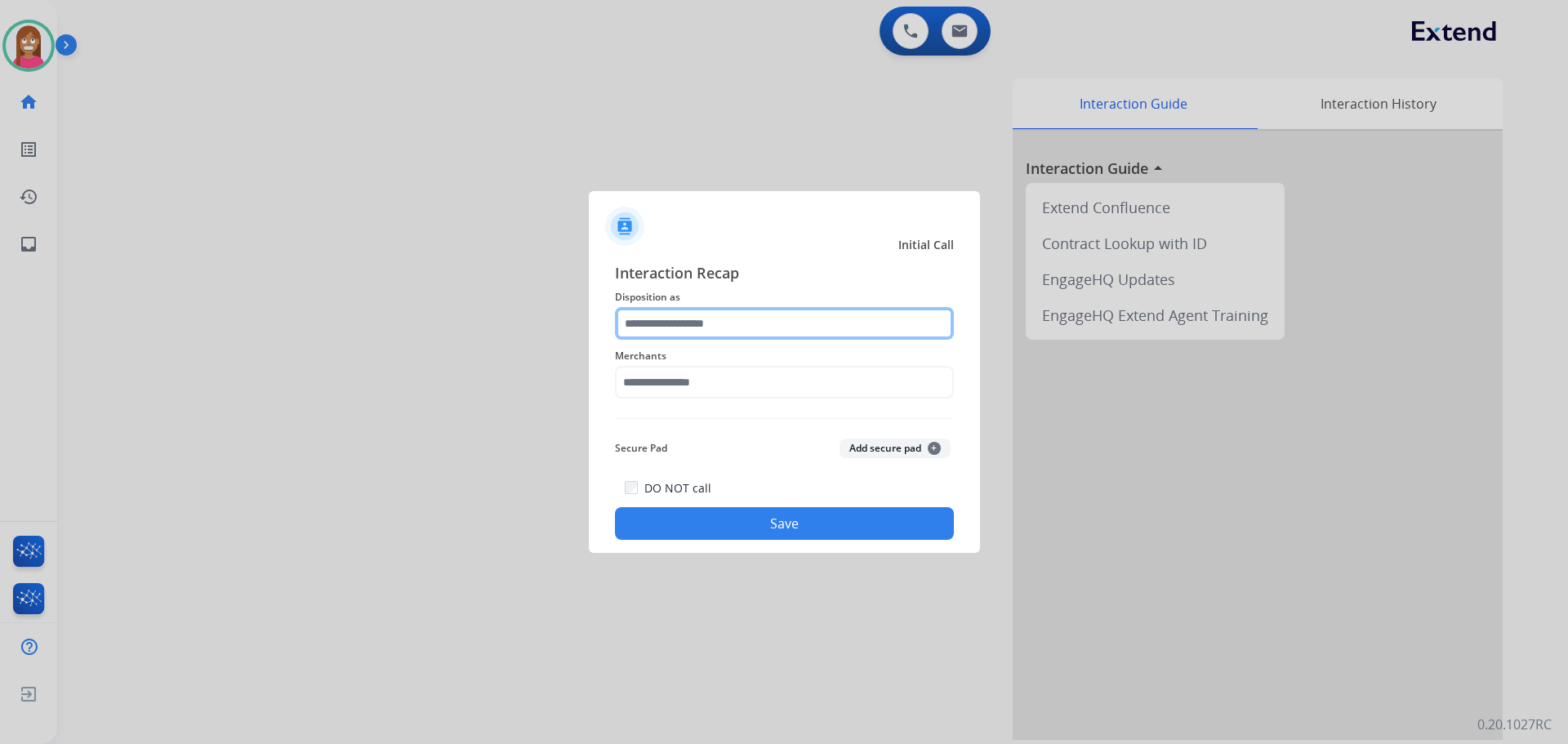
click at [666, 331] on input "text" at bounding box center [784, 324] width 339 height 33
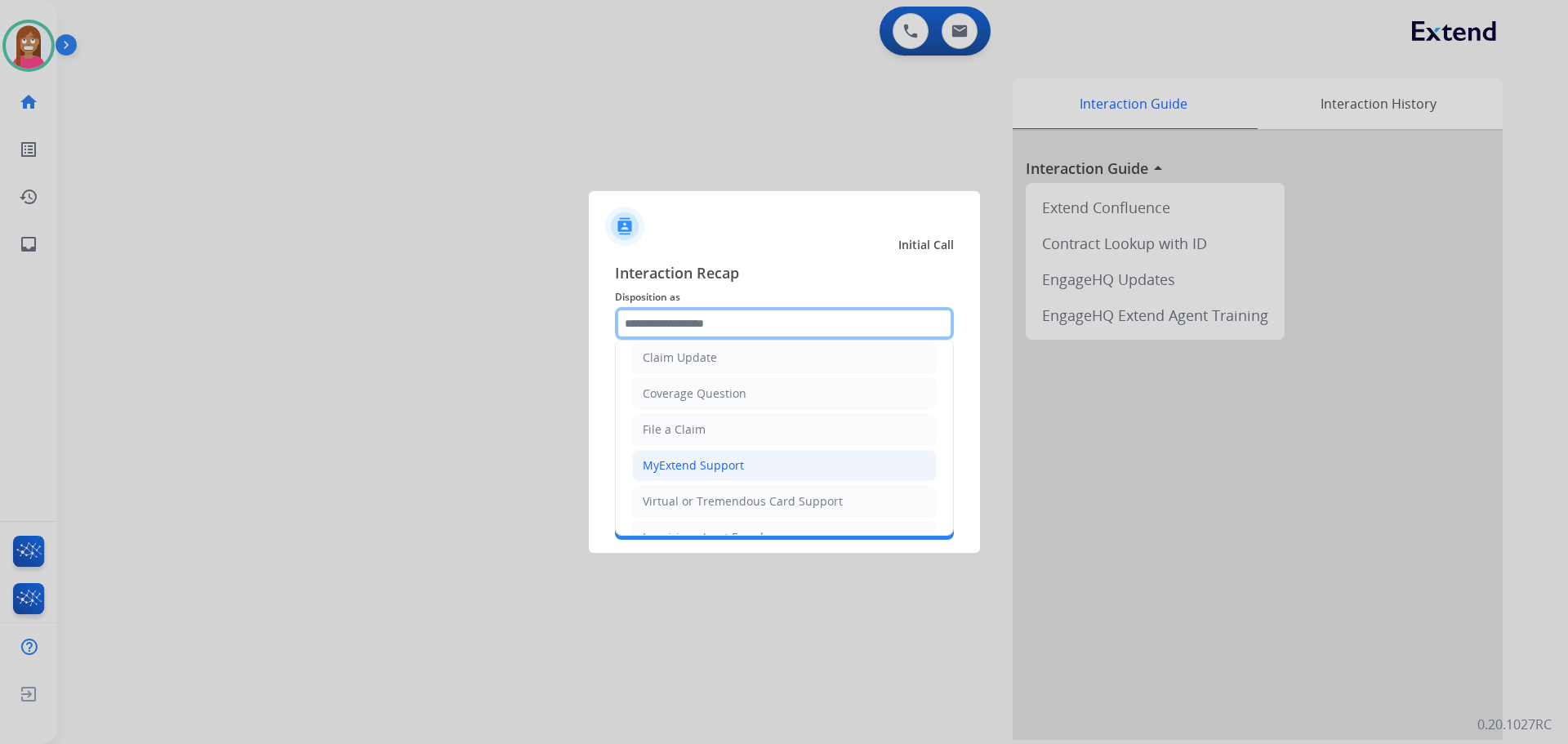
scroll to position [163, 0]
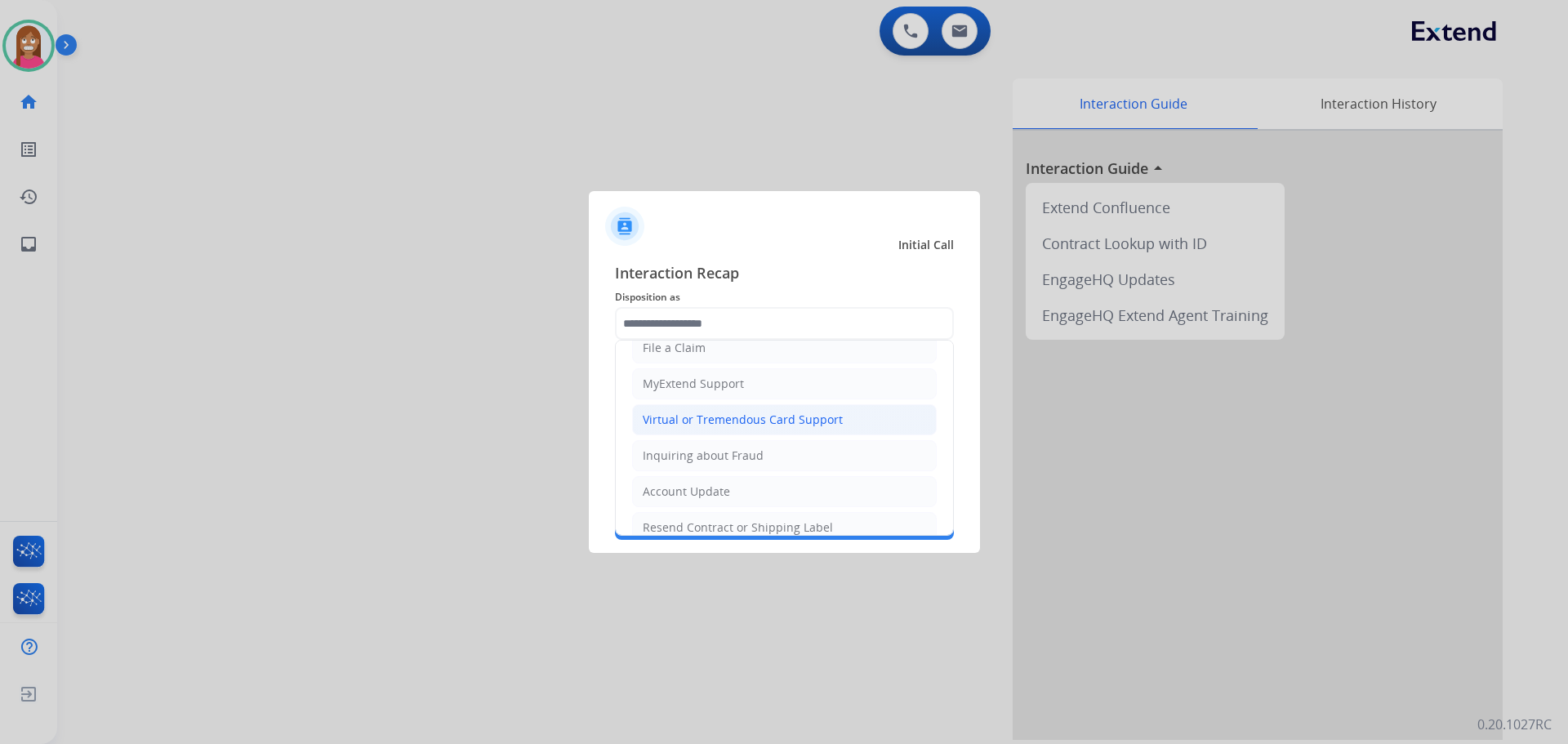
click at [659, 423] on div "Virtual or Tremendous Card Support" at bounding box center [742, 419] width 200 height 16
type input "**********"
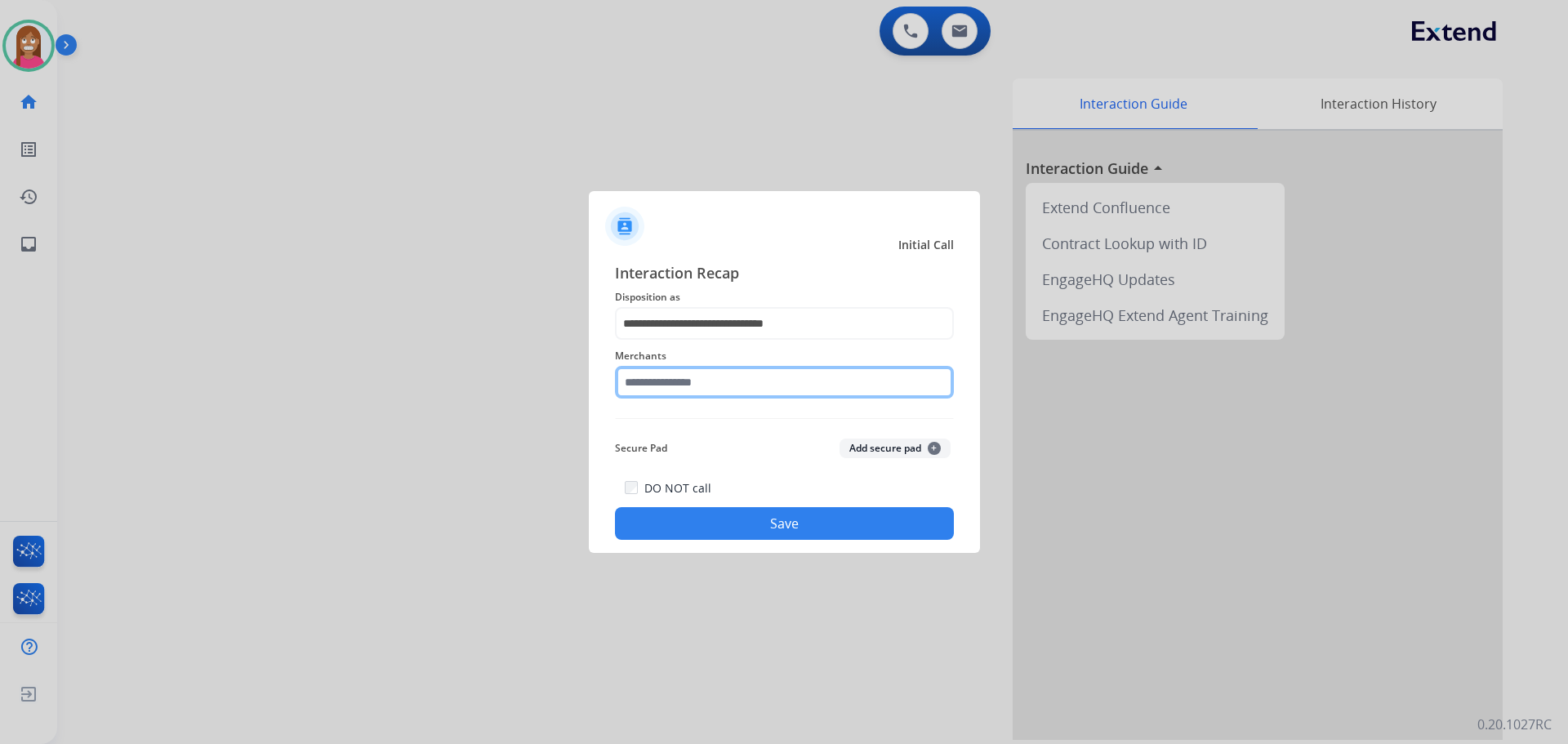
click at [651, 390] on input "text" at bounding box center [784, 382] width 339 height 33
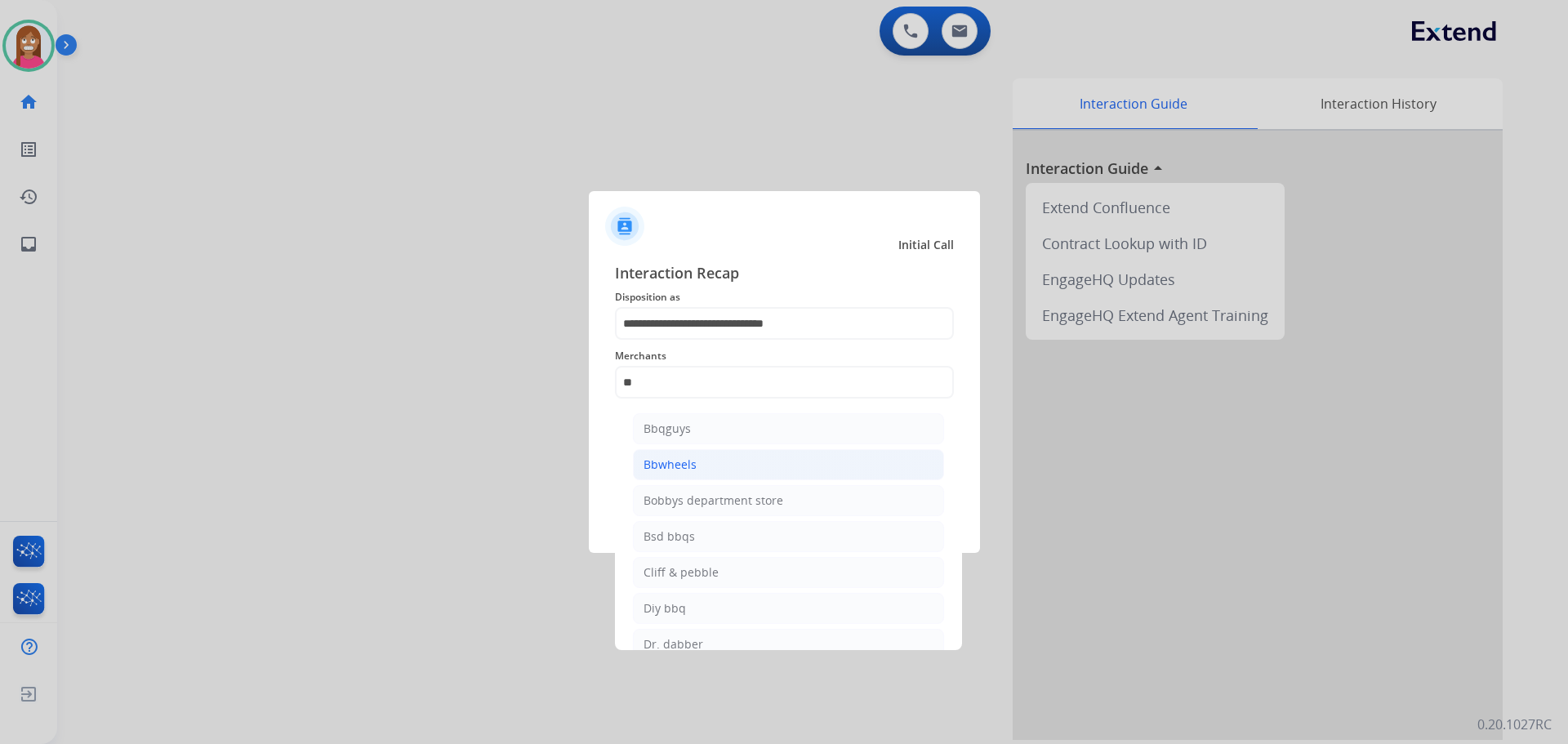
click at [665, 462] on div "Bbwheels" at bounding box center [670, 465] width 53 height 16
type input "********"
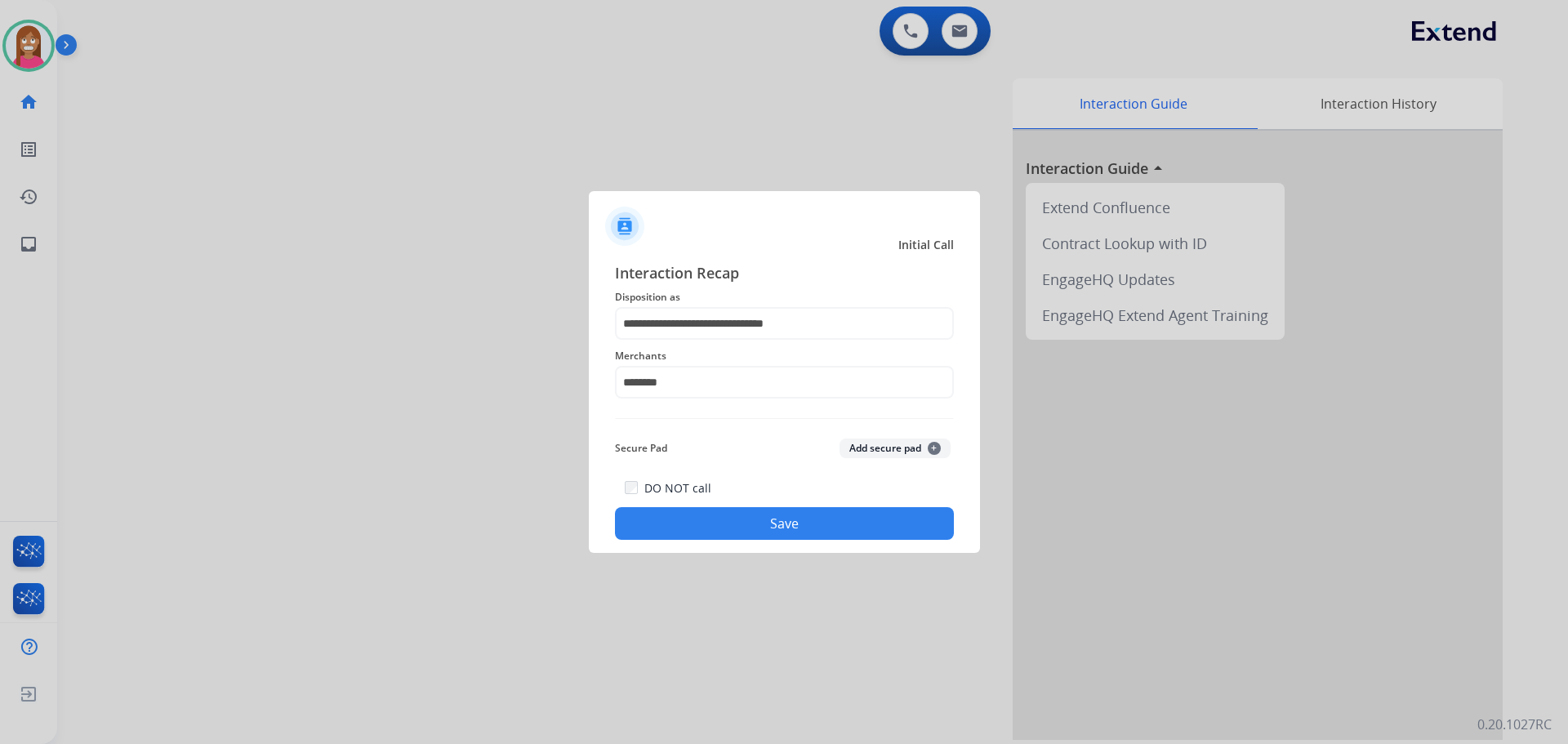
click at [689, 539] on div "DO NOT call Save" at bounding box center [784, 509] width 339 height 62
click at [700, 519] on button "Save" at bounding box center [784, 523] width 339 height 33
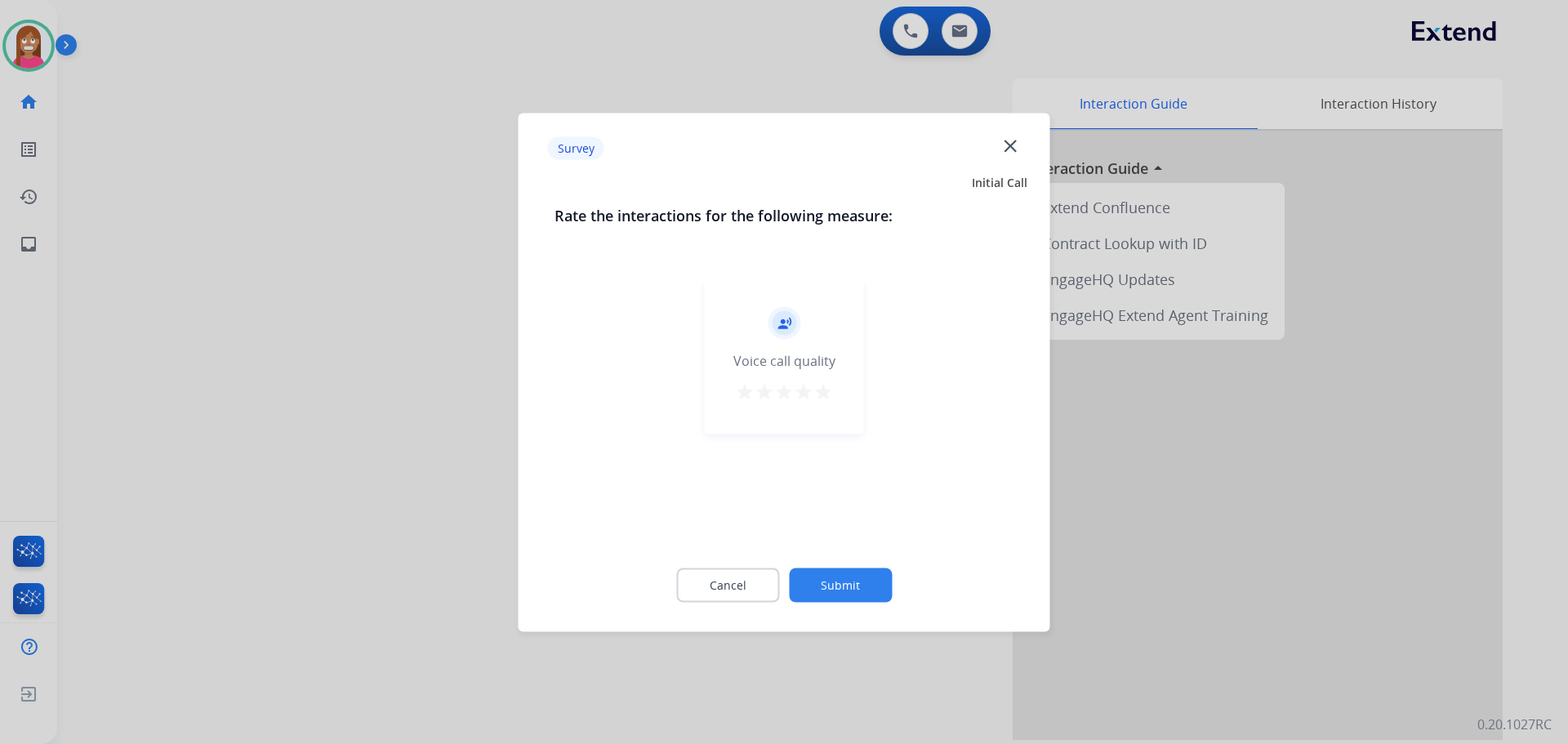
click at [999, 142] on div "Survey close" at bounding box center [784, 148] width 512 height 51
click at [1005, 147] on mat-icon "close" at bounding box center [1010, 145] width 21 height 21
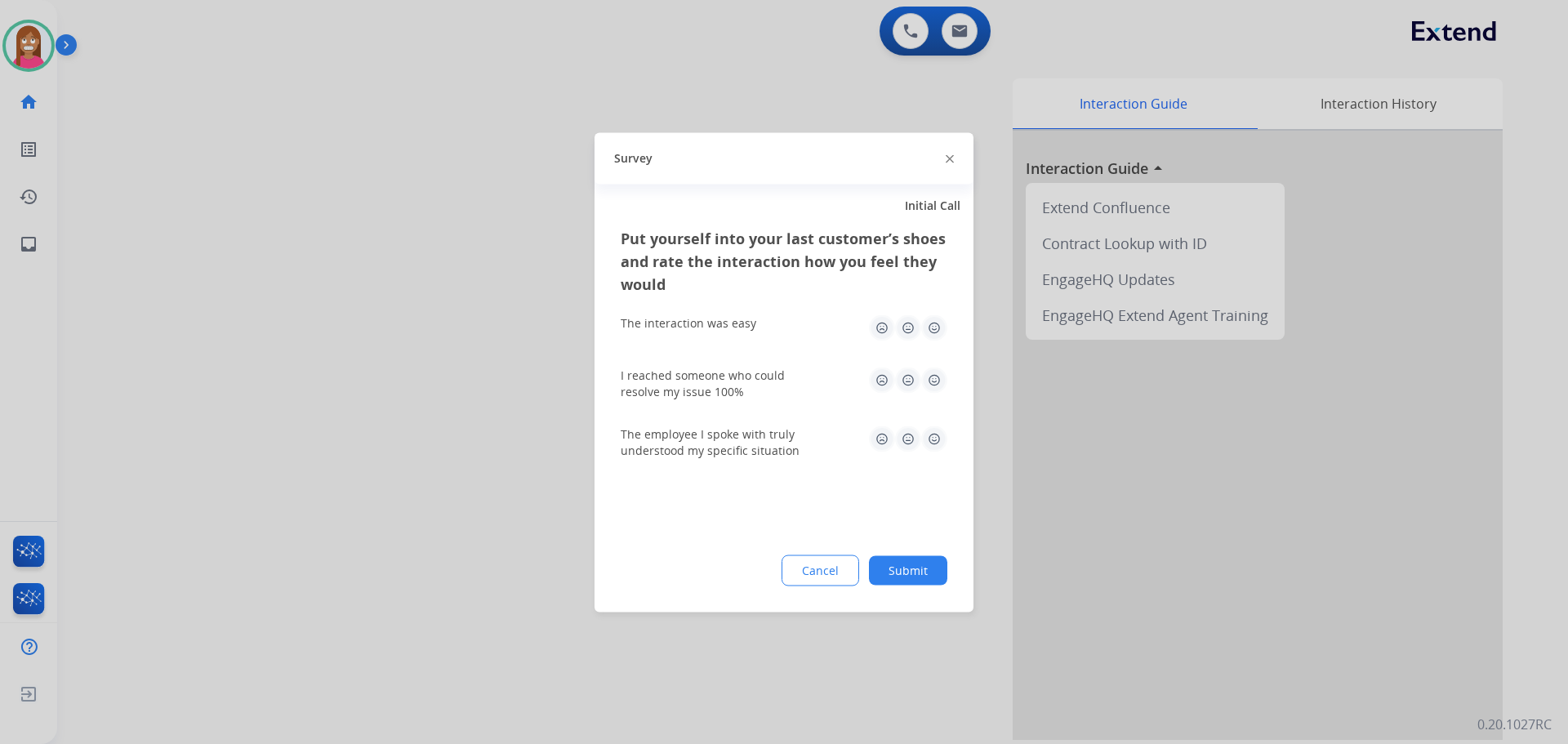
click at [947, 159] on img at bounding box center [950, 159] width 8 height 8
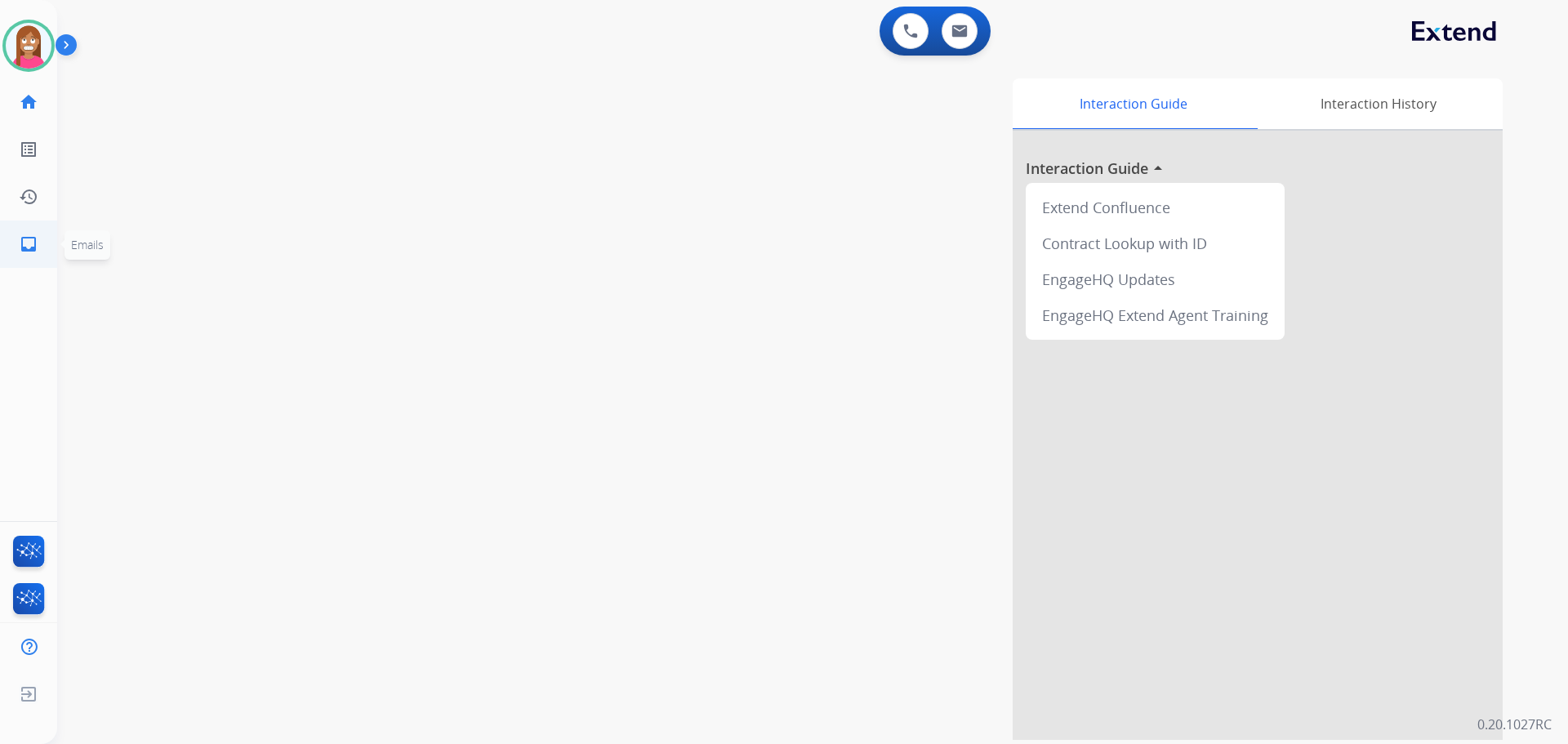
click at [33, 238] on mat-icon "inbox" at bounding box center [28, 243] width 19 height 19
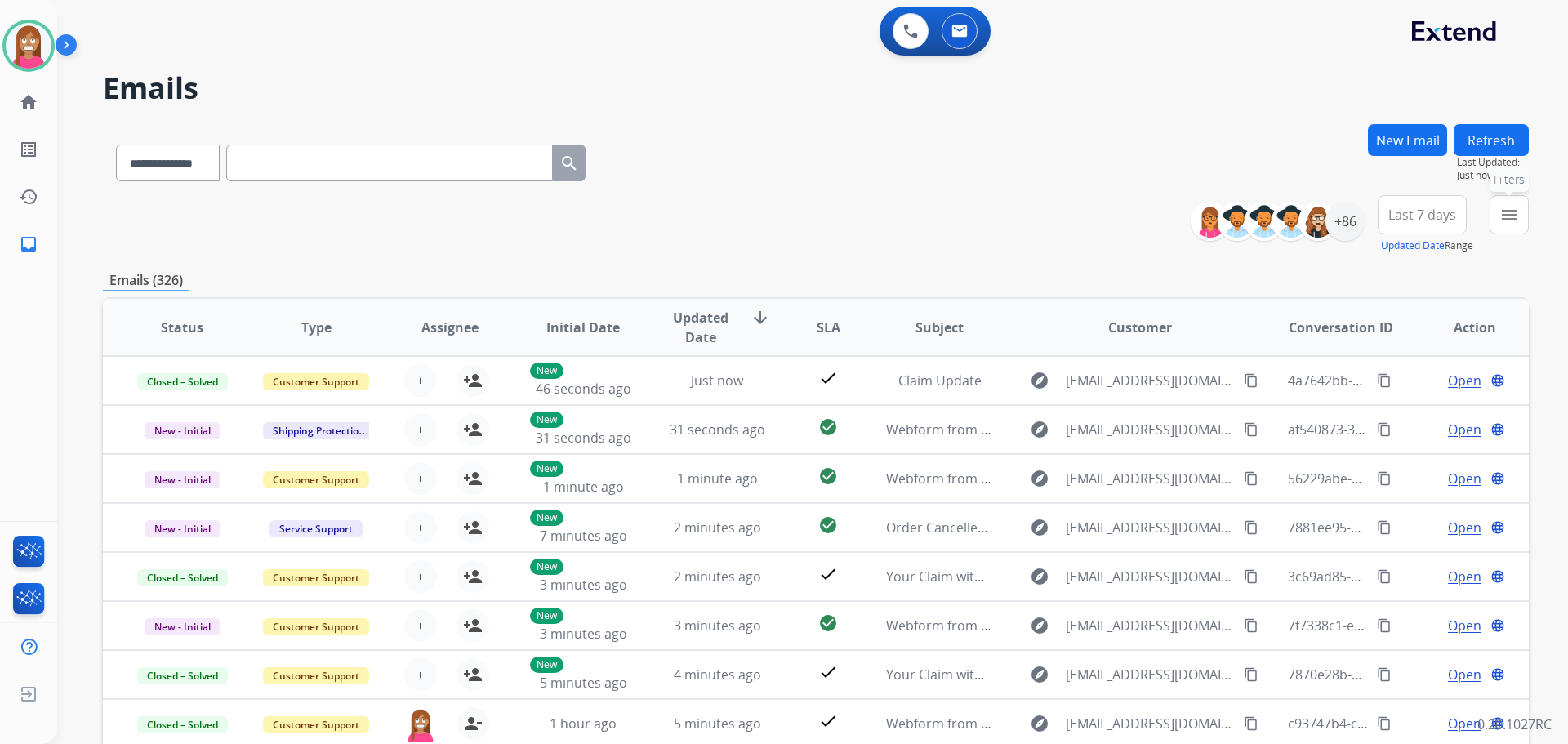
drag, startPoint x: 1503, startPoint y: 225, endPoint x: 1450, endPoint y: 237, distance: 54.3
click at [1503, 225] on button "menu Filters" at bounding box center [1509, 214] width 39 height 39
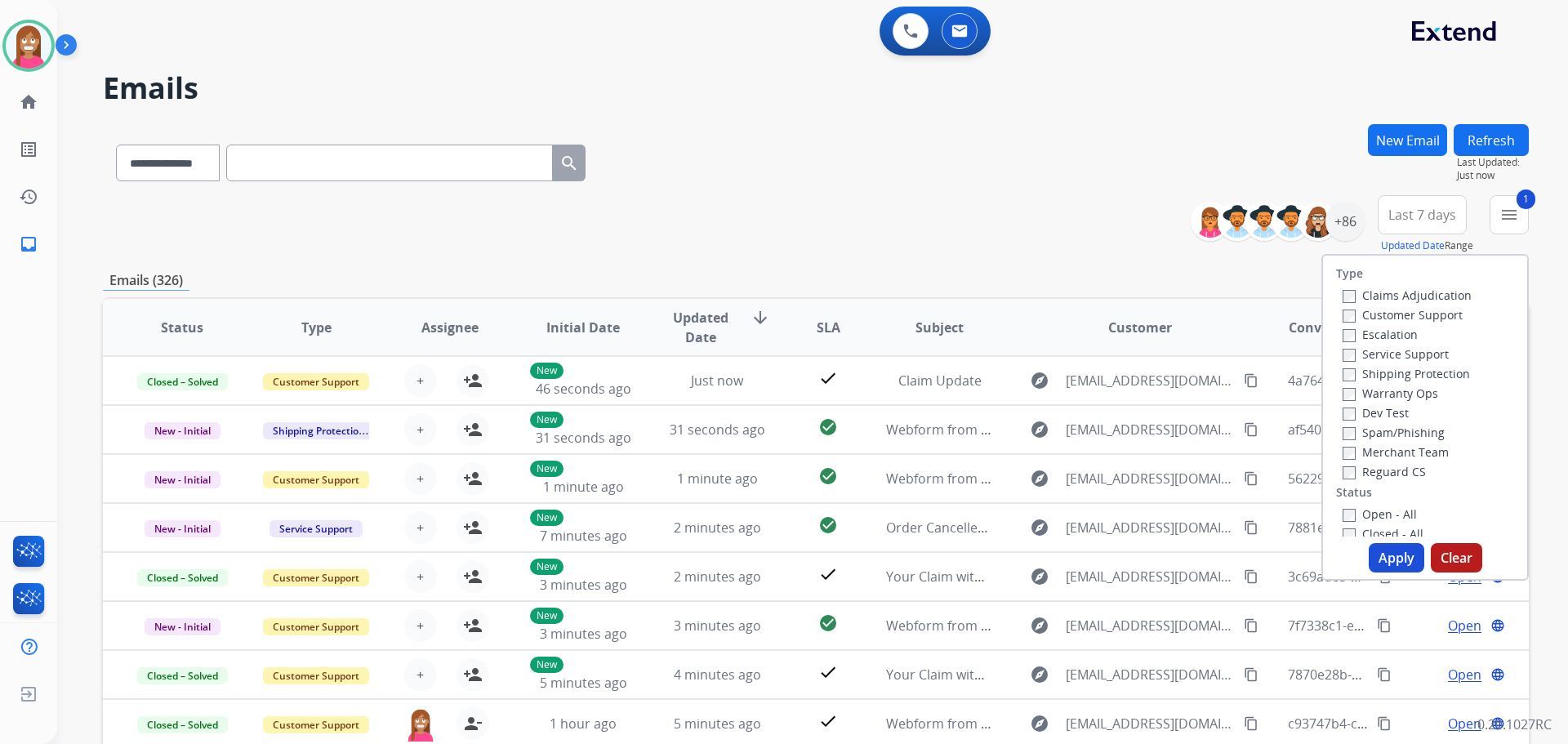
click at [1363, 374] on label "Shipping Protection" at bounding box center [1407, 373] width 128 height 16
click at [1356, 471] on label "Reguard CS" at bounding box center [1384, 471] width 83 height 16
click at [1364, 518] on label "Open - All" at bounding box center [1379, 513] width 74 height 16
click at [1376, 559] on button "Apply" at bounding box center [1397, 557] width 56 height 29
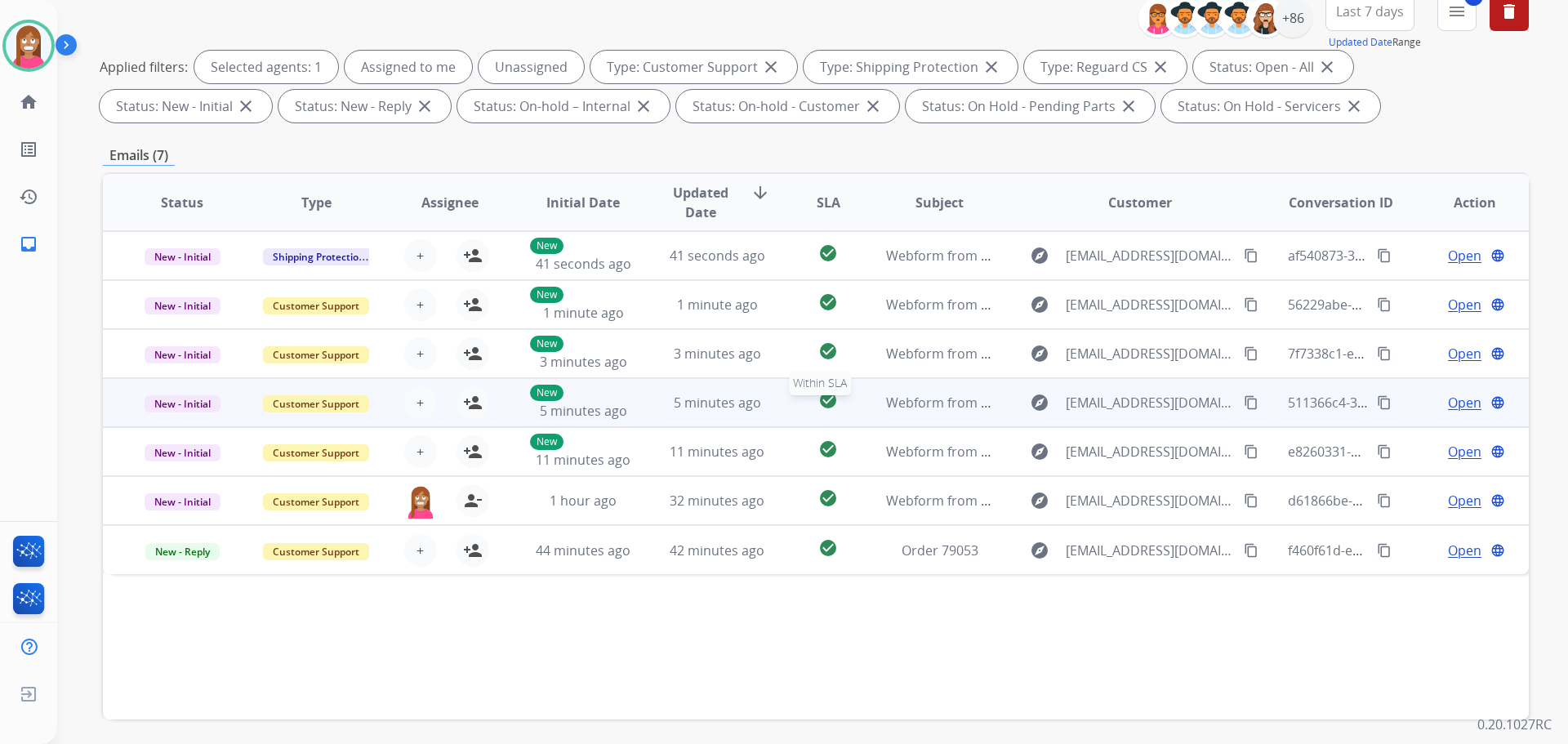
scroll to position [264, 0]
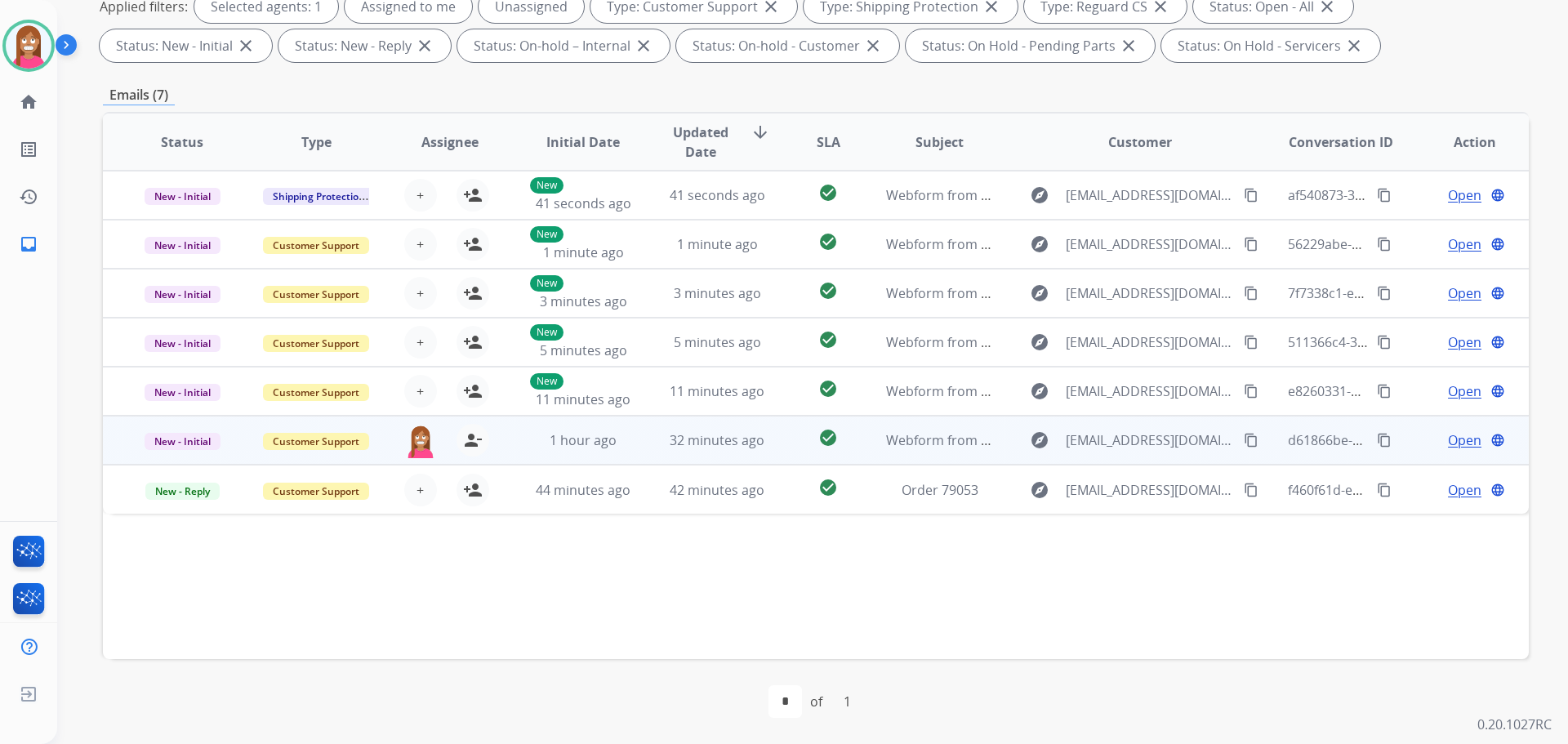
click at [1244, 443] on mat-icon "content_copy" at bounding box center [1251, 440] width 15 height 15
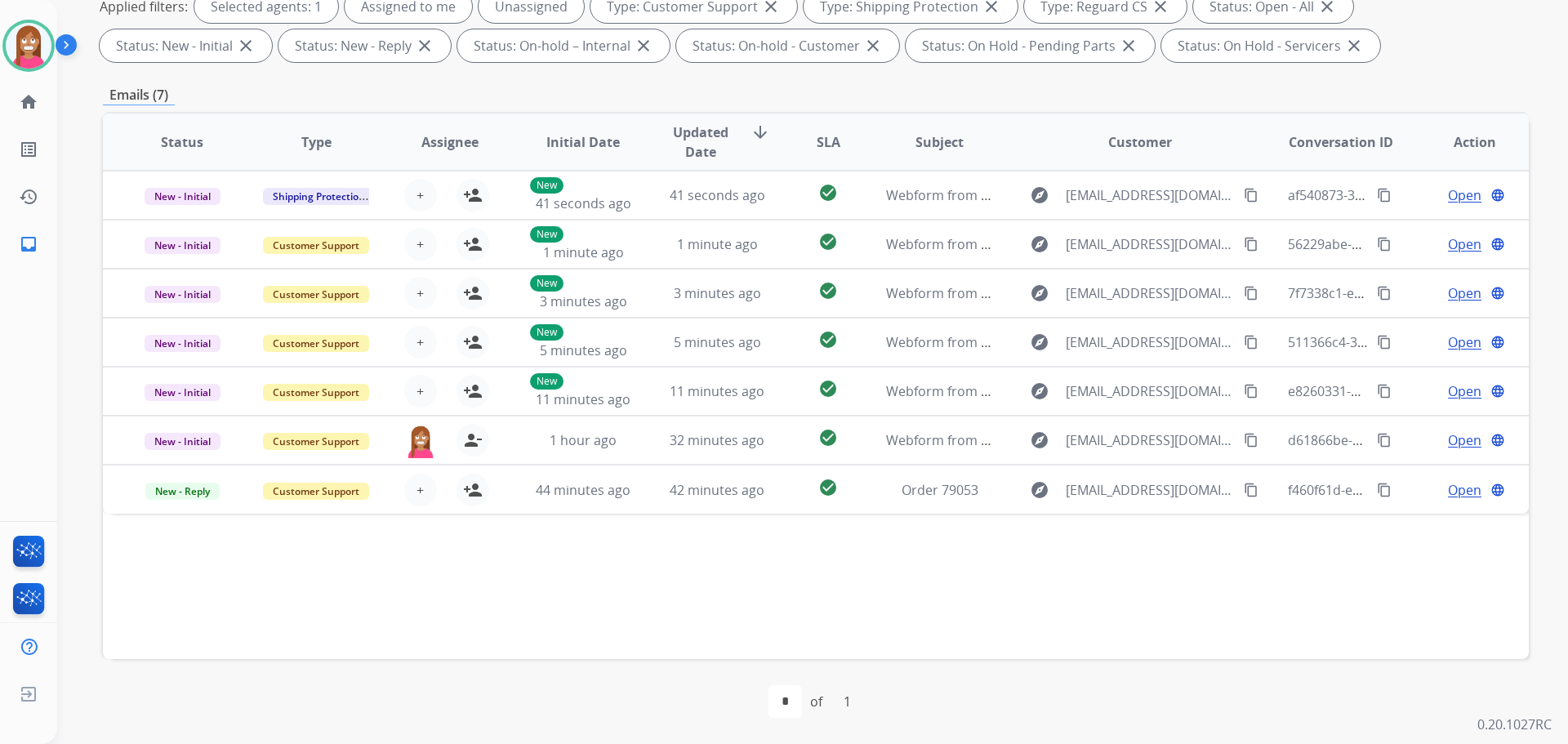
scroll to position [19, 0]
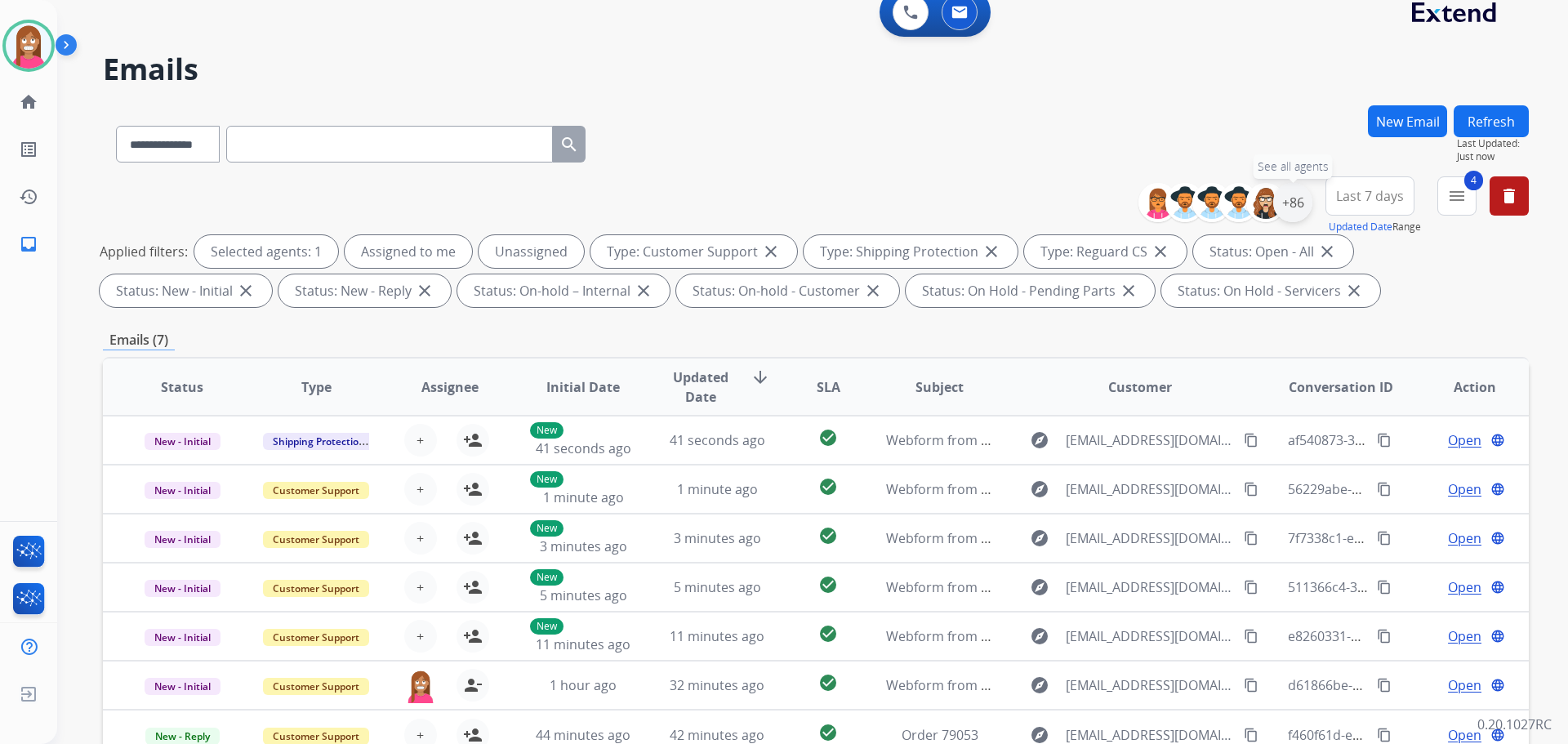
drag, startPoint x: 1297, startPoint y: 202, endPoint x: 1293, endPoint y: 212, distance: 10.8
click at [1297, 202] on div "+86" at bounding box center [1293, 202] width 39 height 39
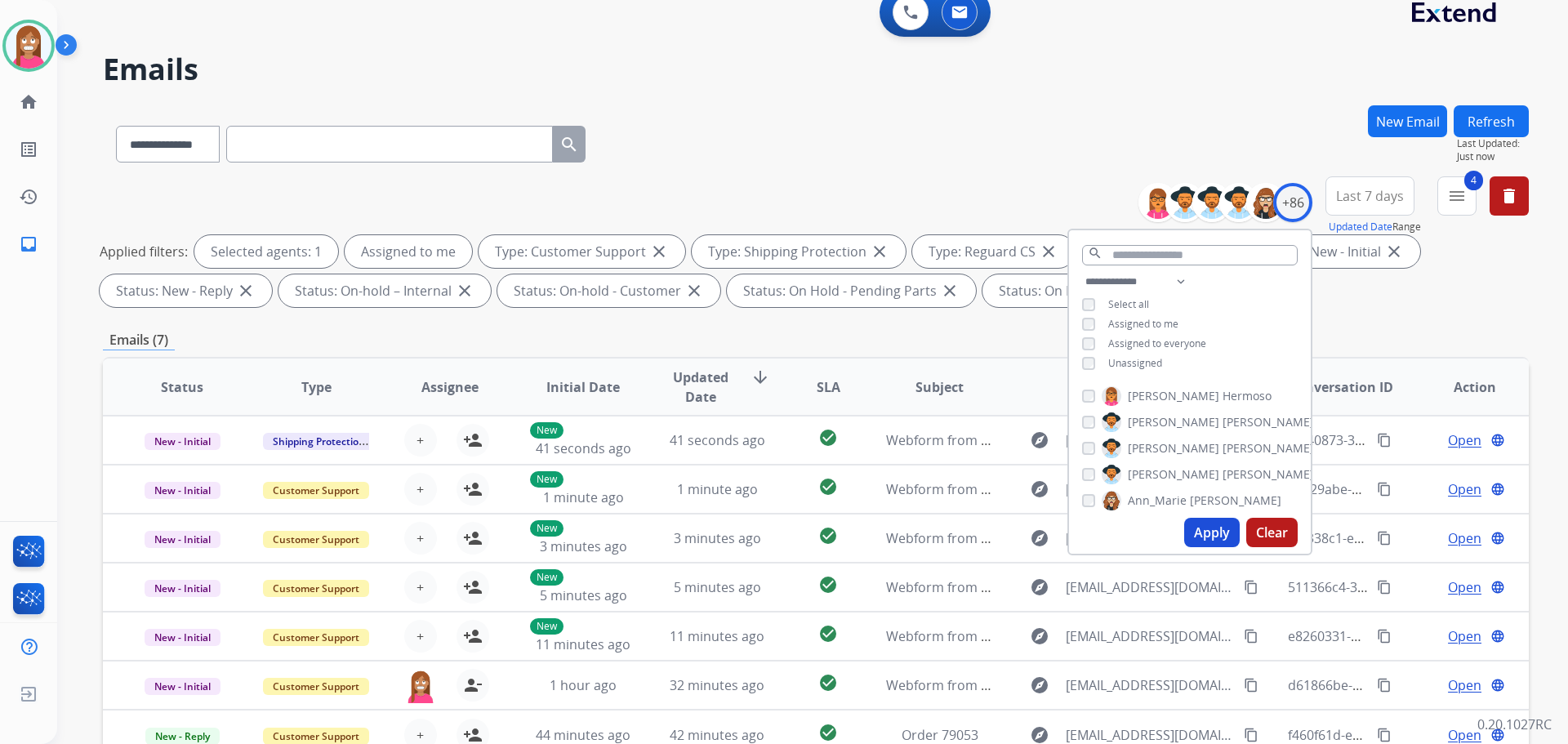
click at [1206, 537] on button "Apply" at bounding box center [1211, 532] width 56 height 29
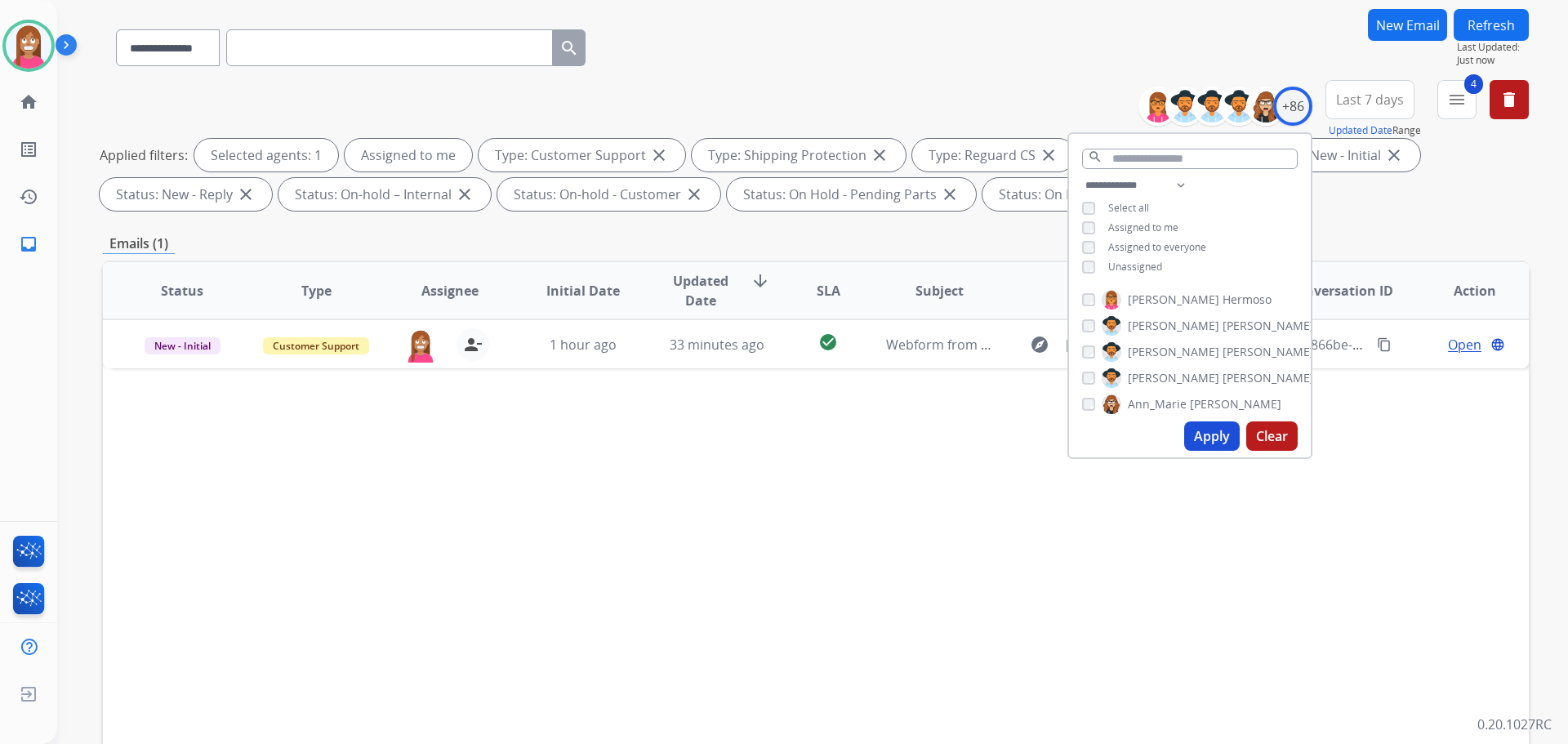
scroll to position [163, 0]
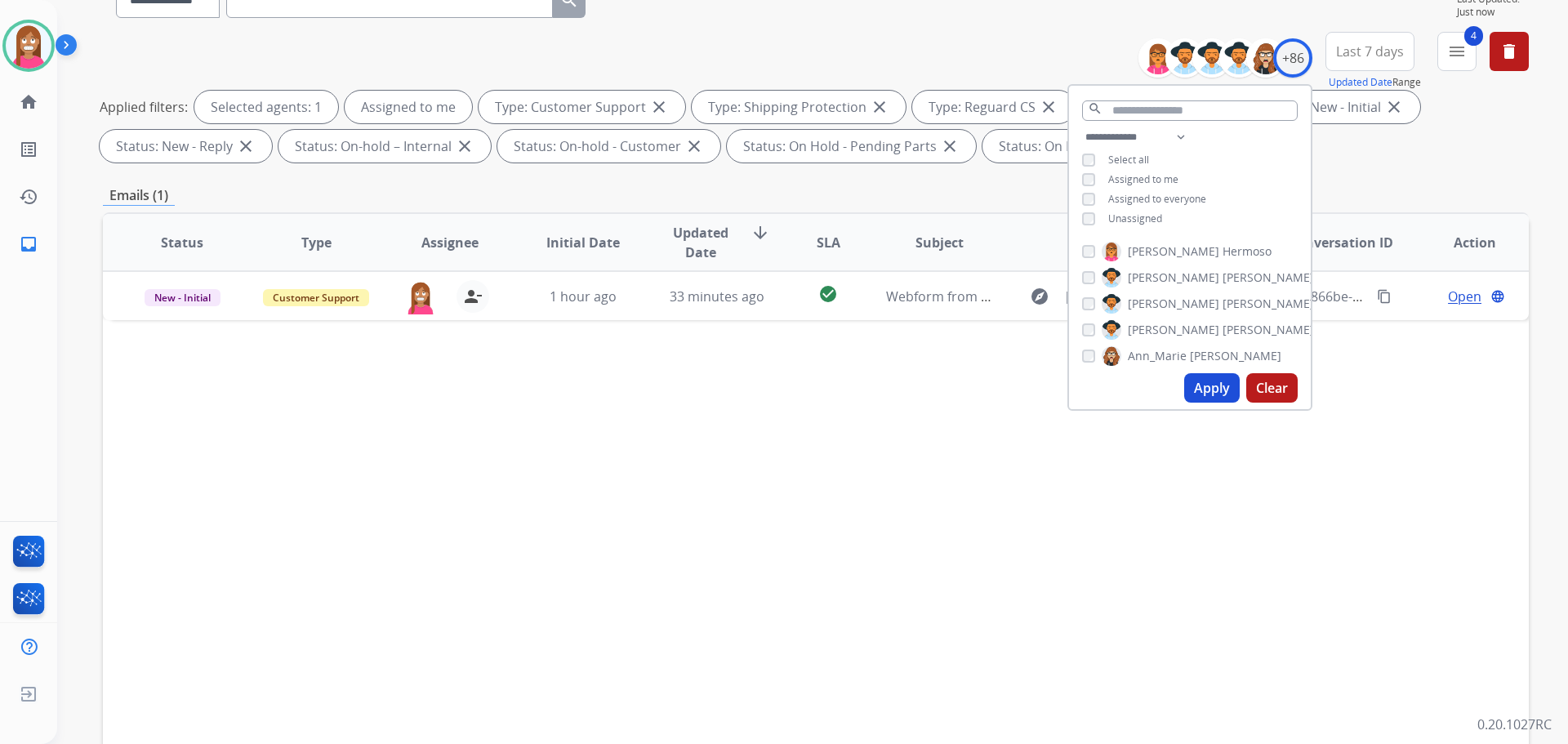
click at [668, 491] on div "Status Type Assignee Initial Date Updated Date arrow_downward SLA Subject Custo…" at bounding box center [815, 486] width 1426 height 547
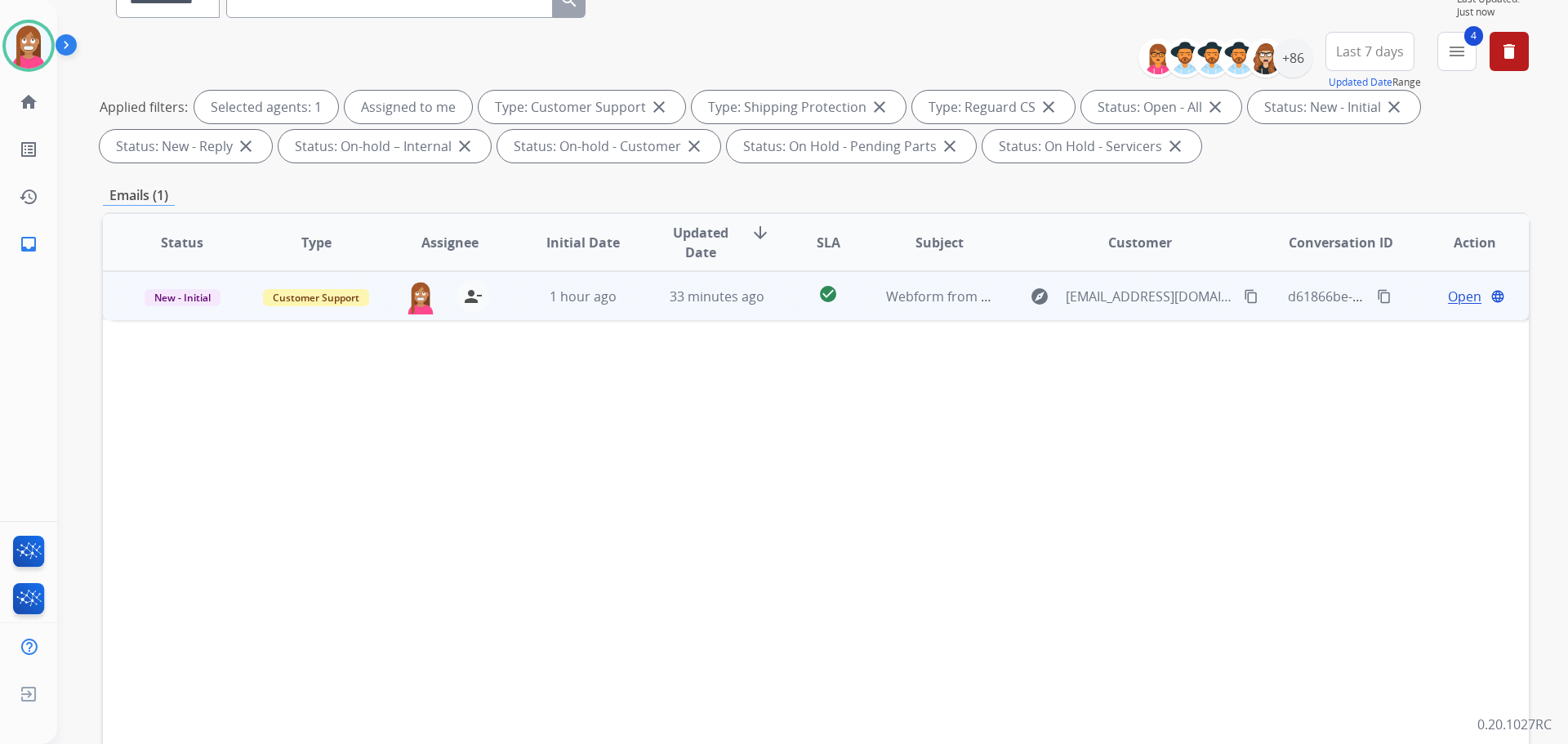
click at [785, 311] on td "check_circle" at bounding box center [815, 295] width 89 height 49
click at [1449, 302] on span "Open" at bounding box center [1465, 294] width 34 height 19
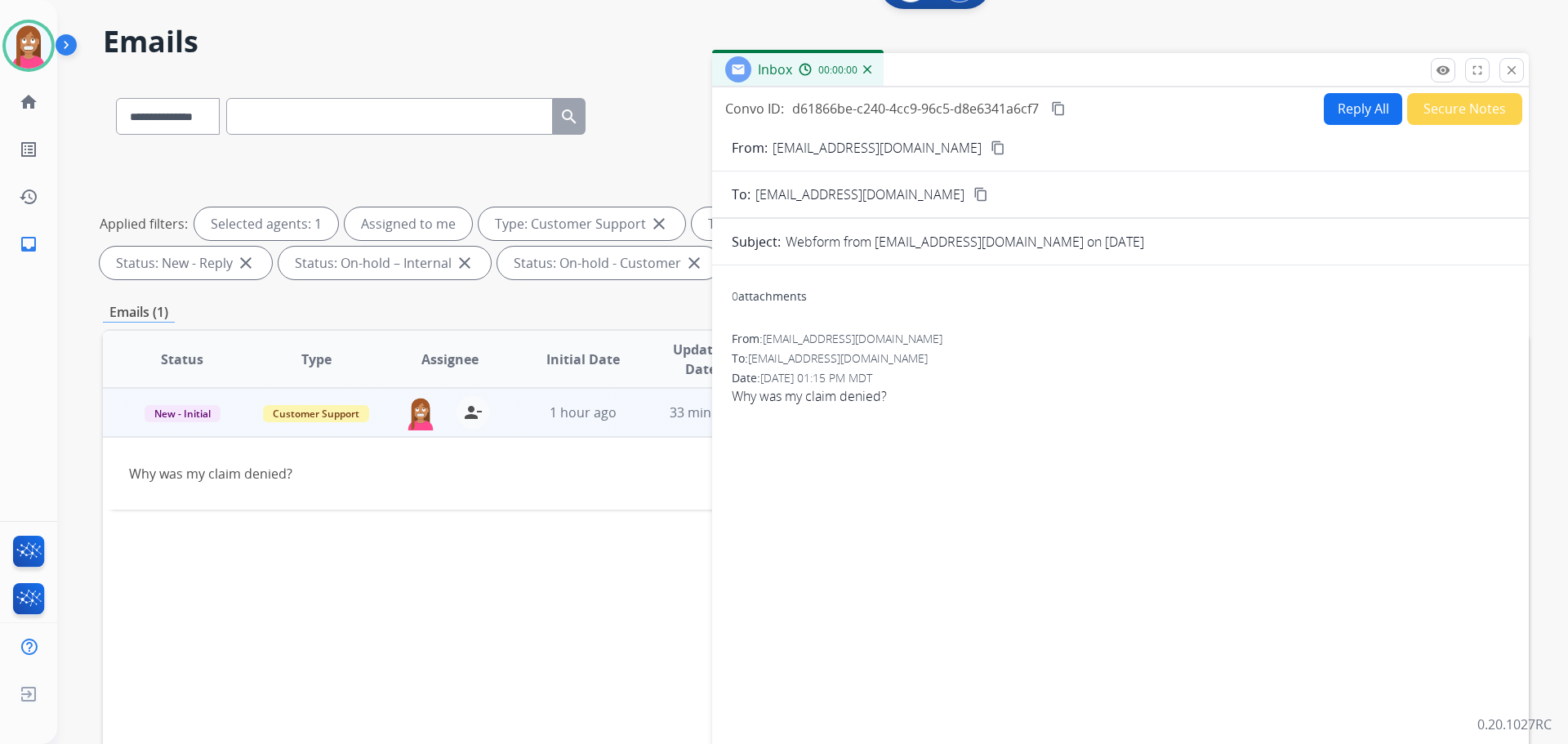
scroll to position [0, 0]
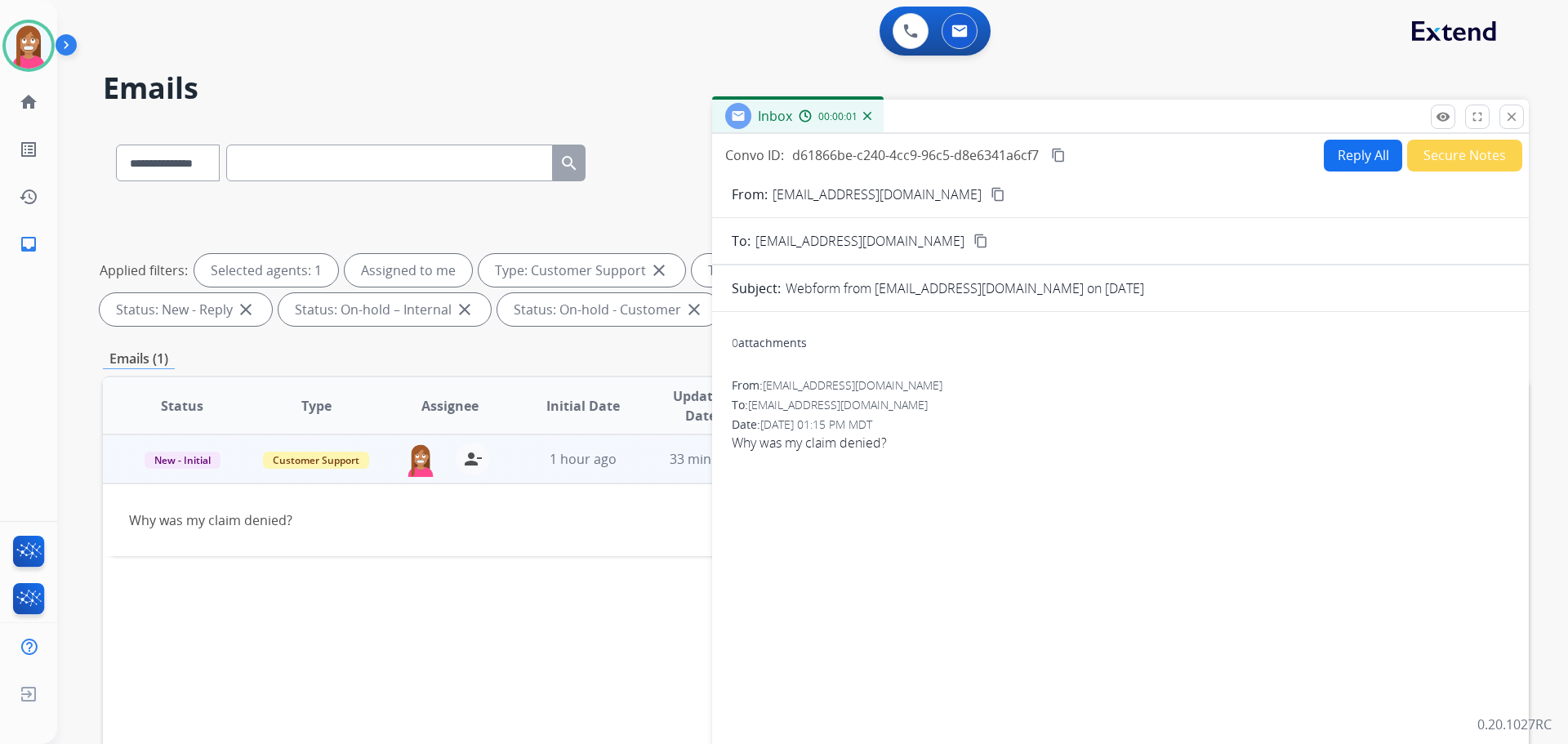
click at [1325, 160] on button "Reply All" at bounding box center [1363, 155] width 78 height 32
select select "**********"
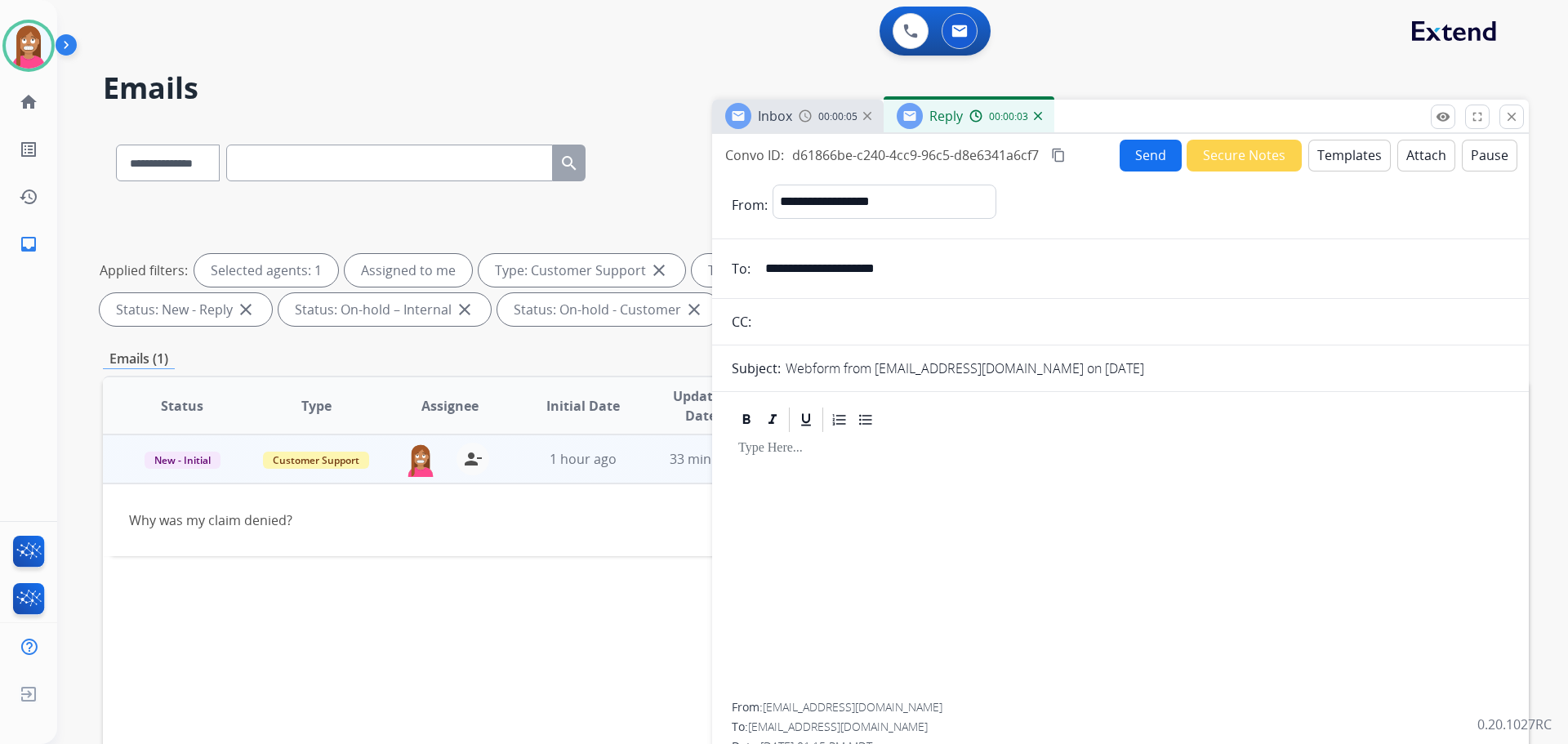
click at [1325, 168] on button "Templates" at bounding box center [1349, 155] width 82 height 32
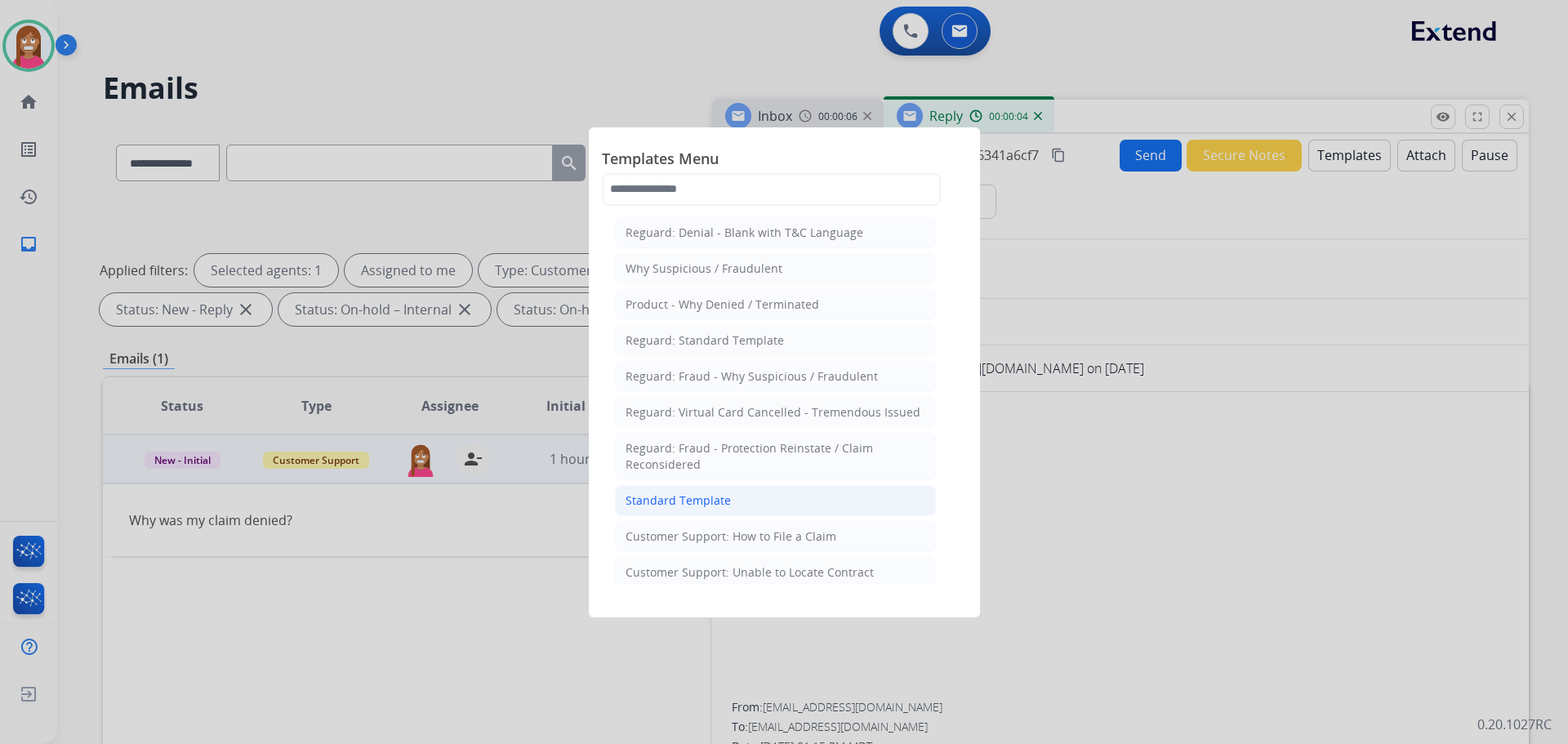
click at [744, 505] on li "Standard Template" at bounding box center [775, 501] width 321 height 31
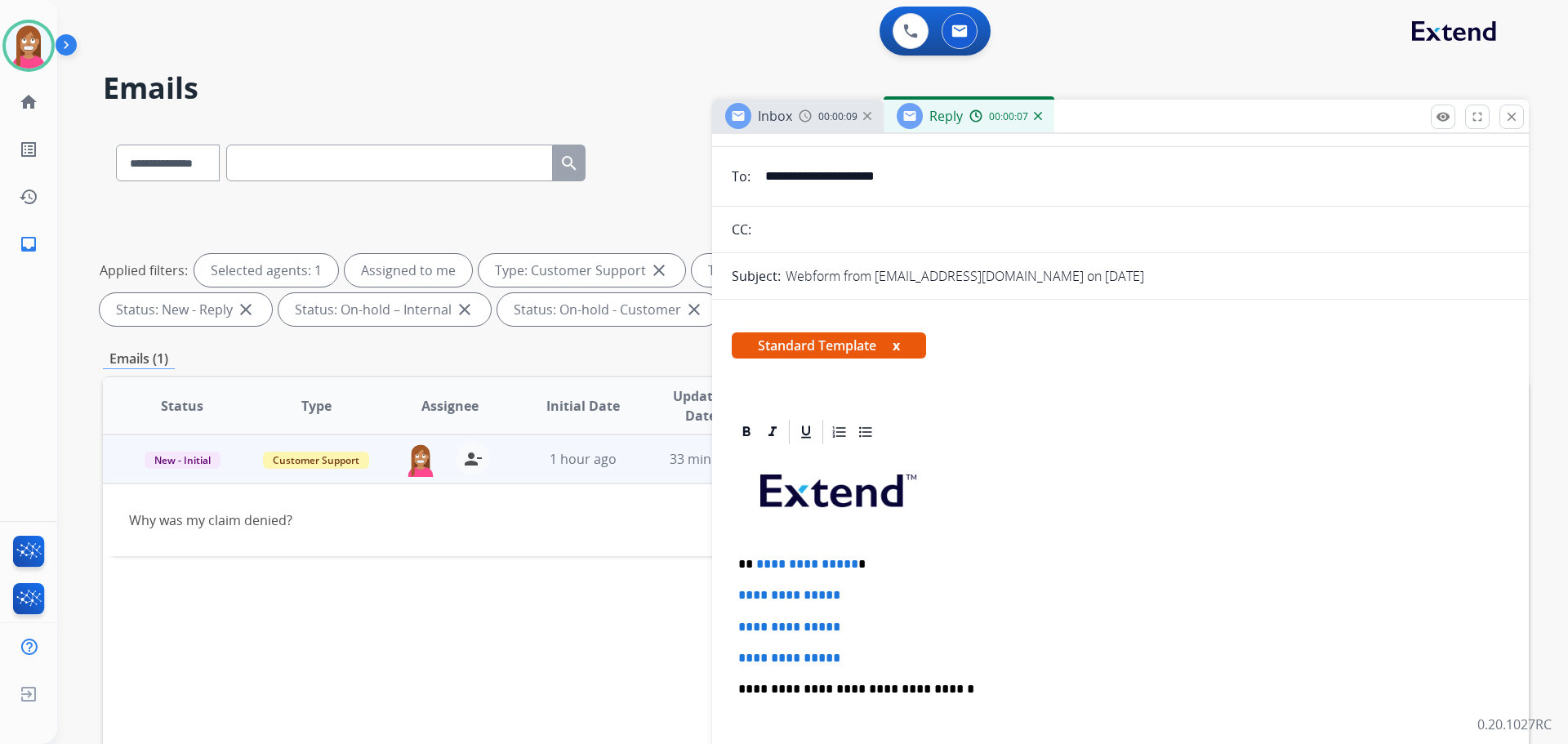
scroll to position [245, 0]
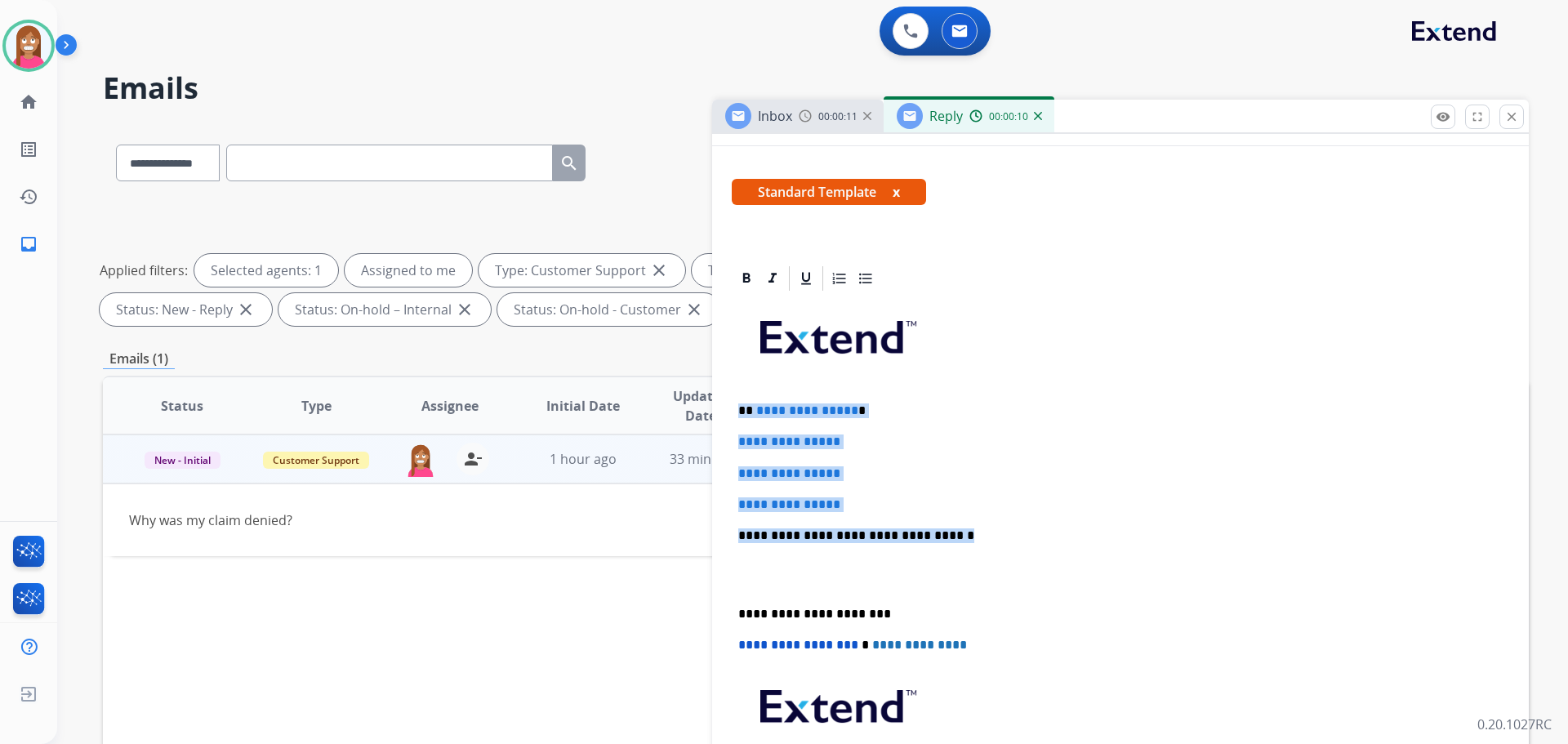
drag, startPoint x: 944, startPoint y: 542, endPoint x: 742, endPoint y: 411, distance: 240.8
click at [742, 411] on div "**********" at bounding box center [1120, 574] width 777 height 562
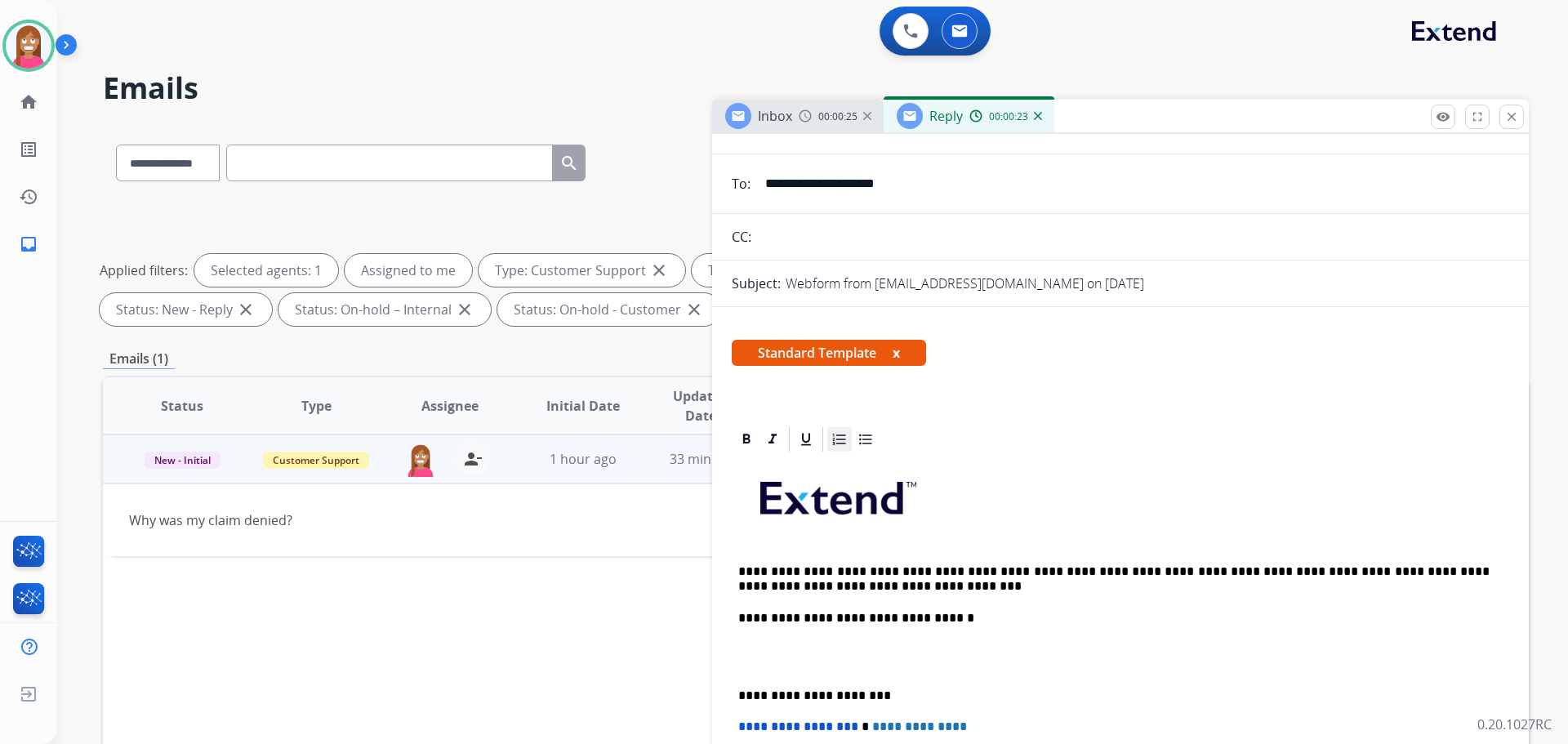
scroll to position [0, 0]
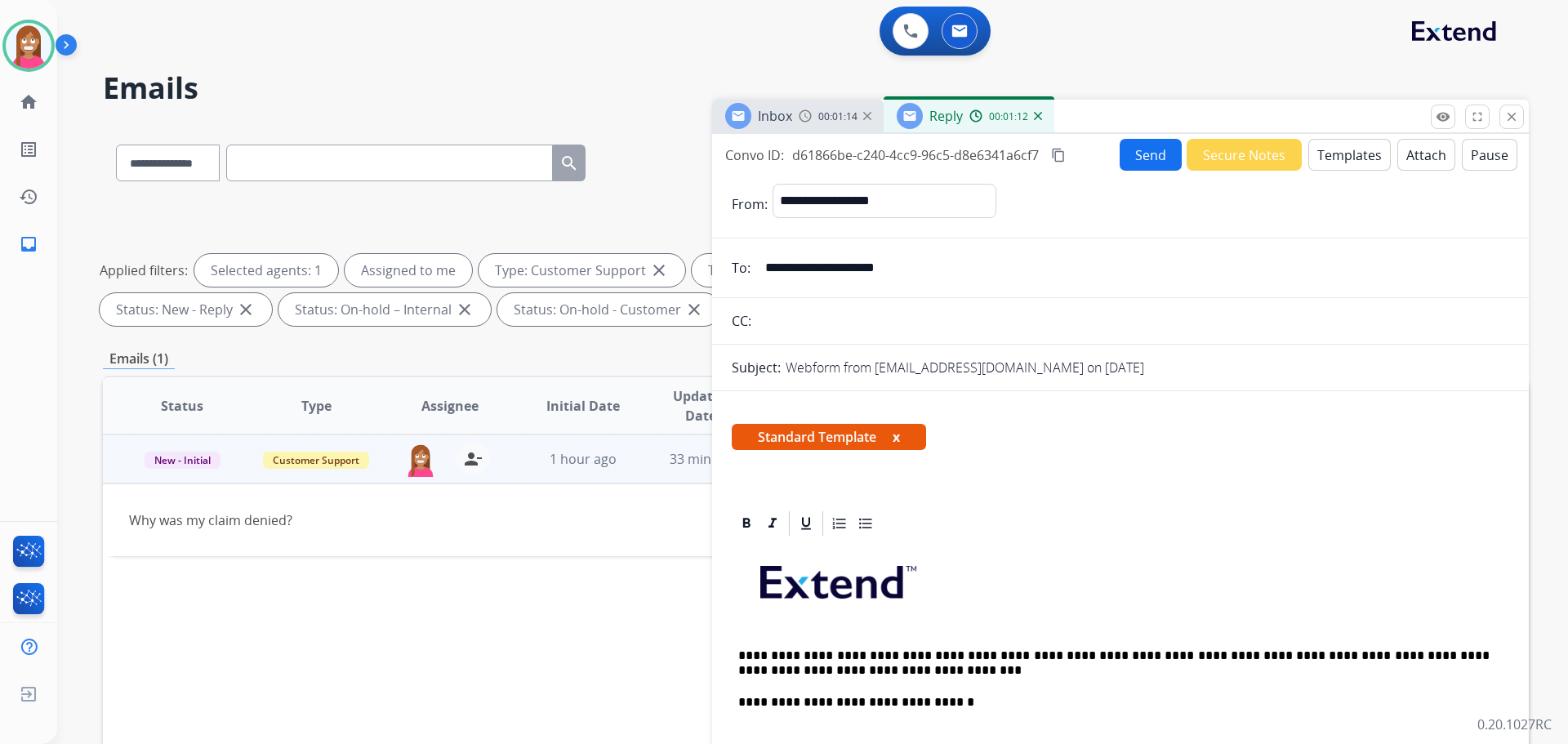
click at [1136, 152] on button "Send" at bounding box center [1151, 154] width 62 height 32
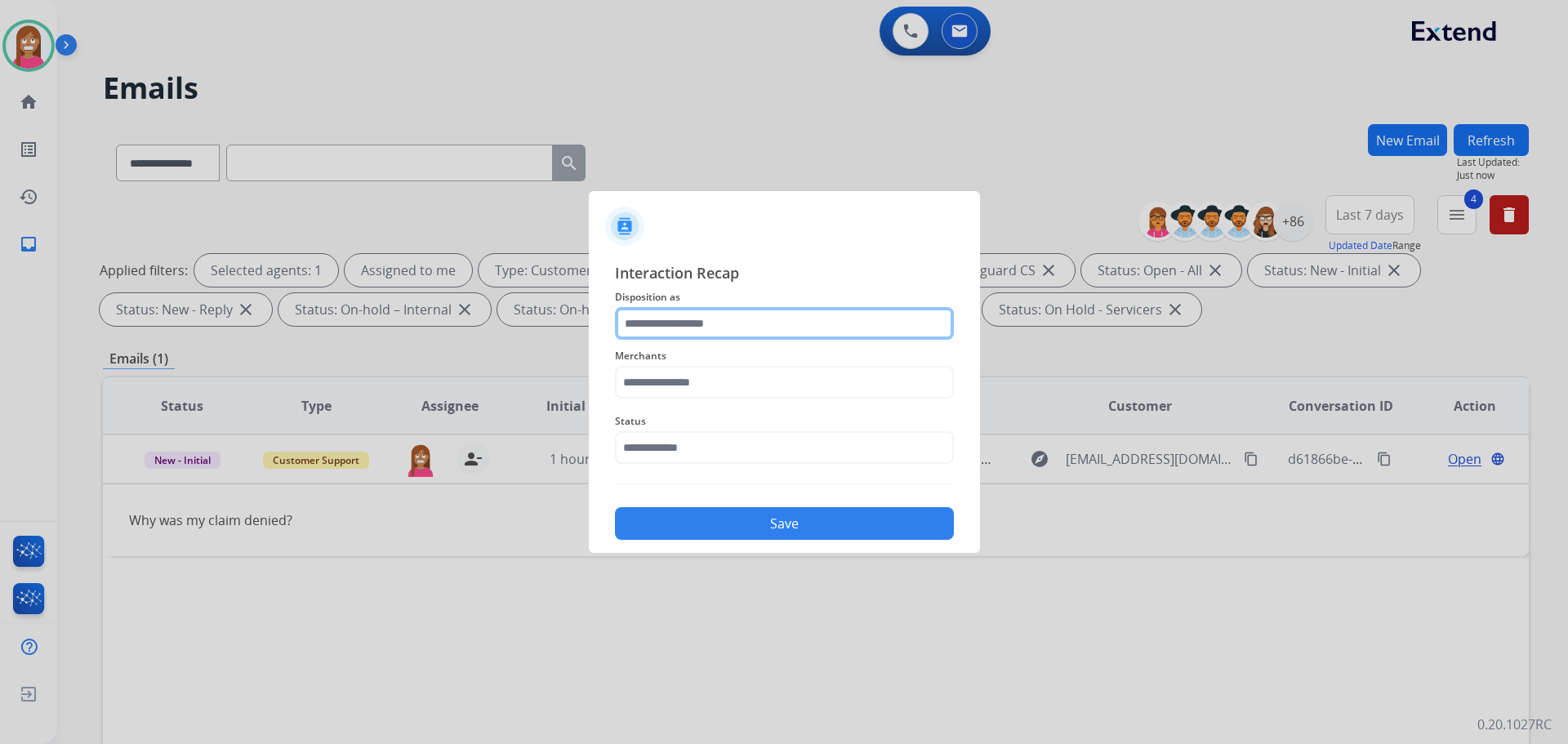
click at [680, 329] on input "text" at bounding box center [784, 324] width 339 height 33
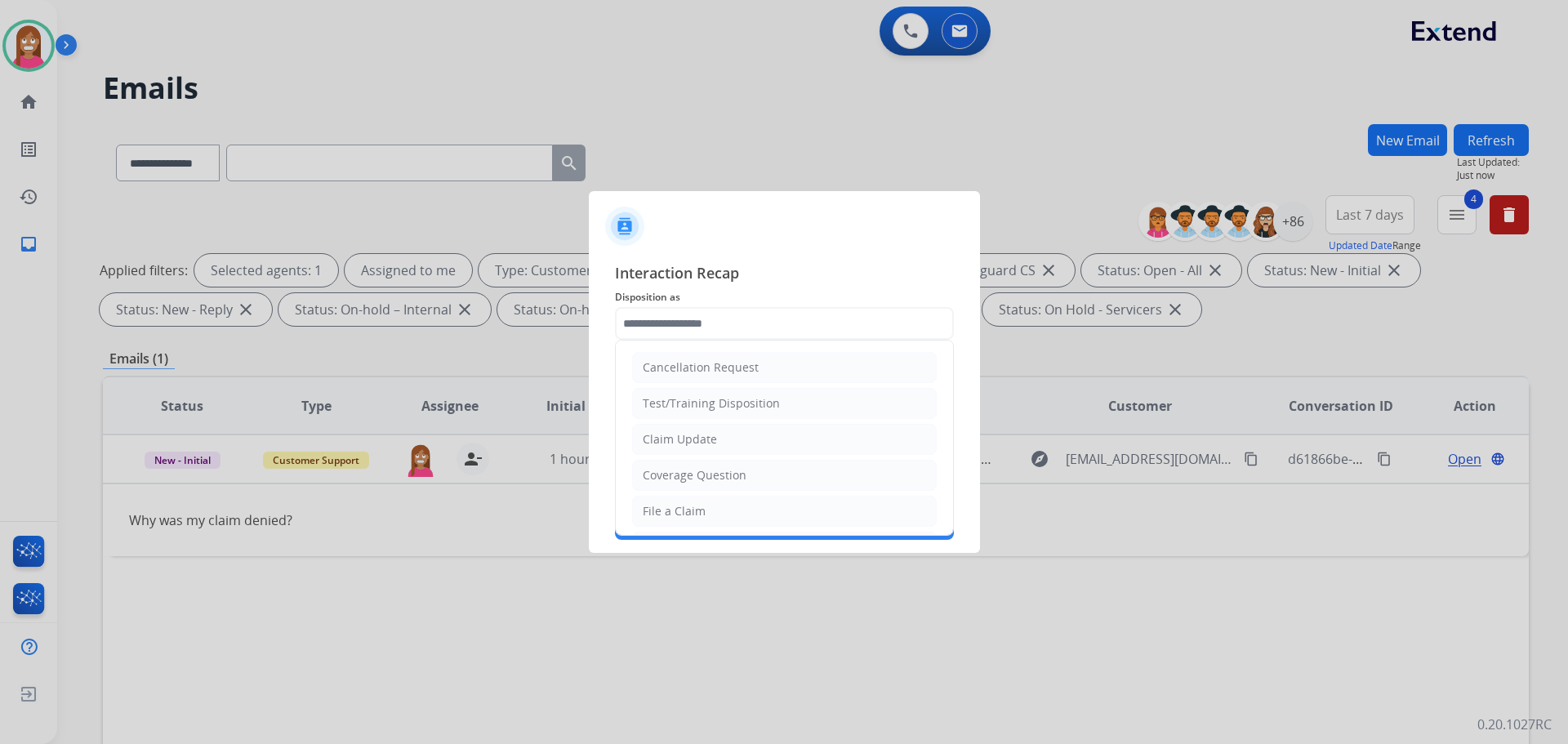
click at [680, 508] on div "File a Claim" at bounding box center [674, 512] width 63 height 16
type input "**********"
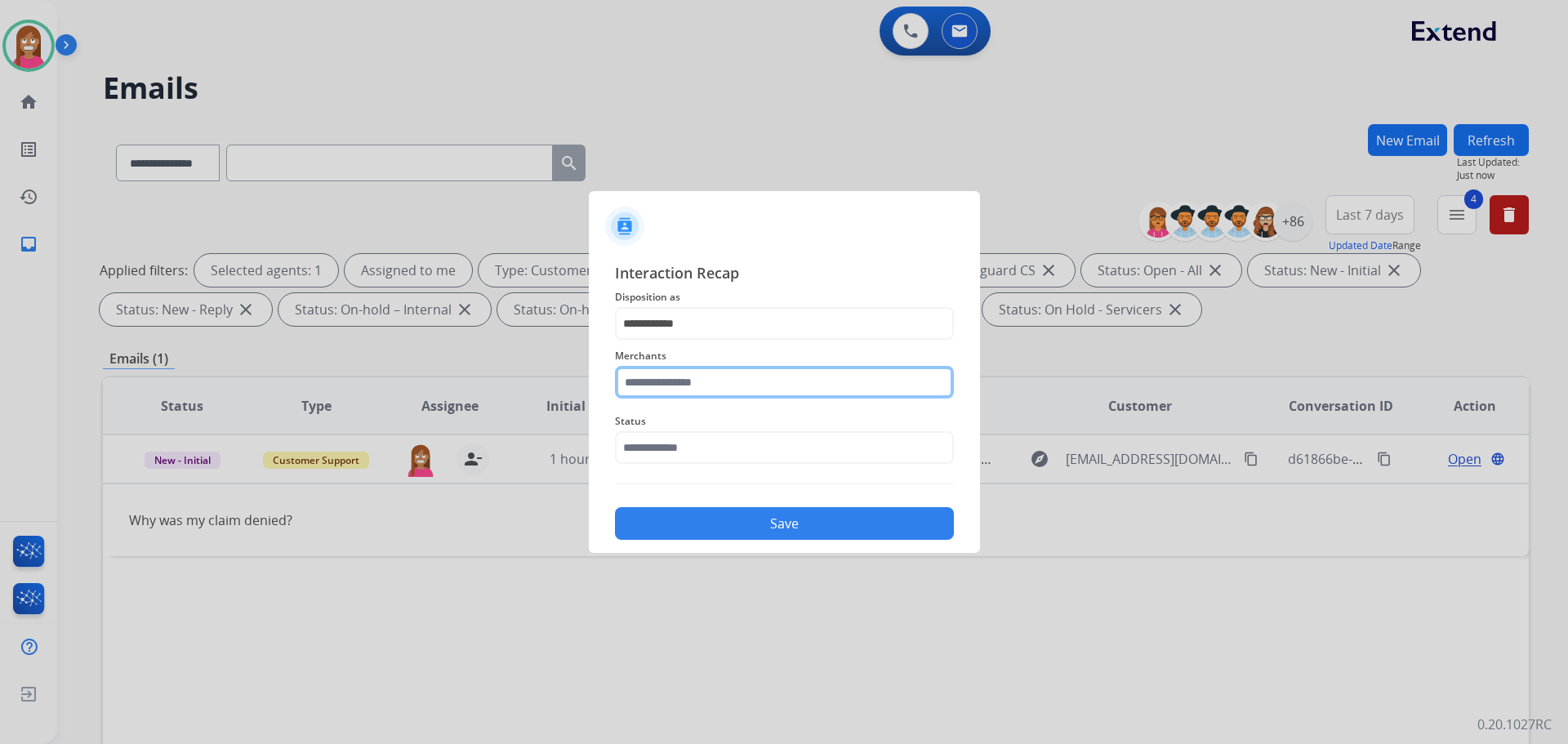
click at [664, 378] on input "text" at bounding box center [784, 382] width 339 height 33
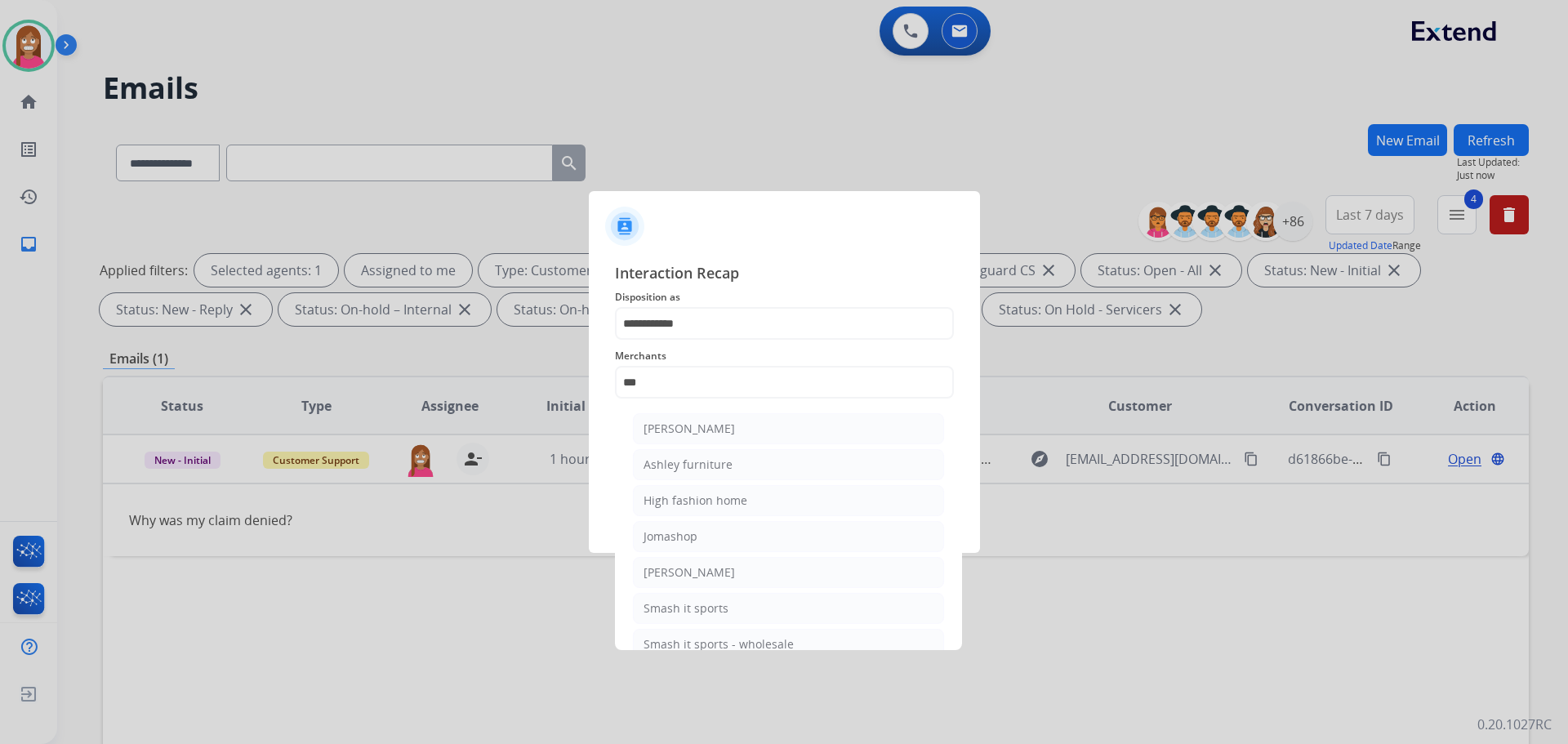
click at [700, 469] on div "Ashley furniture" at bounding box center [689, 465] width 89 height 16
type input "**********"
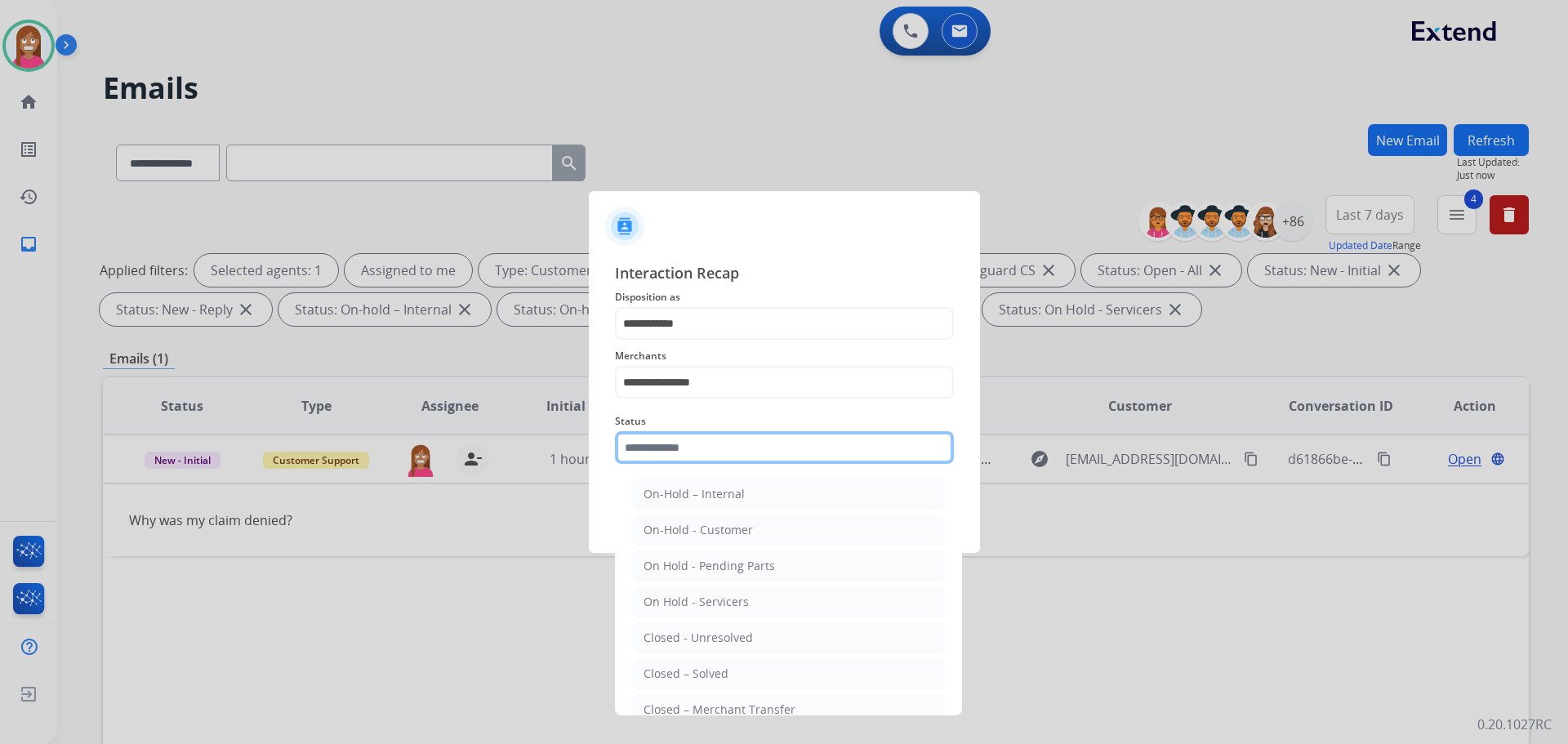
click at [658, 447] on input "text" at bounding box center [784, 448] width 339 height 33
click at [697, 667] on div "Closed – Solved" at bounding box center [686, 674] width 85 height 16
type input "**********"
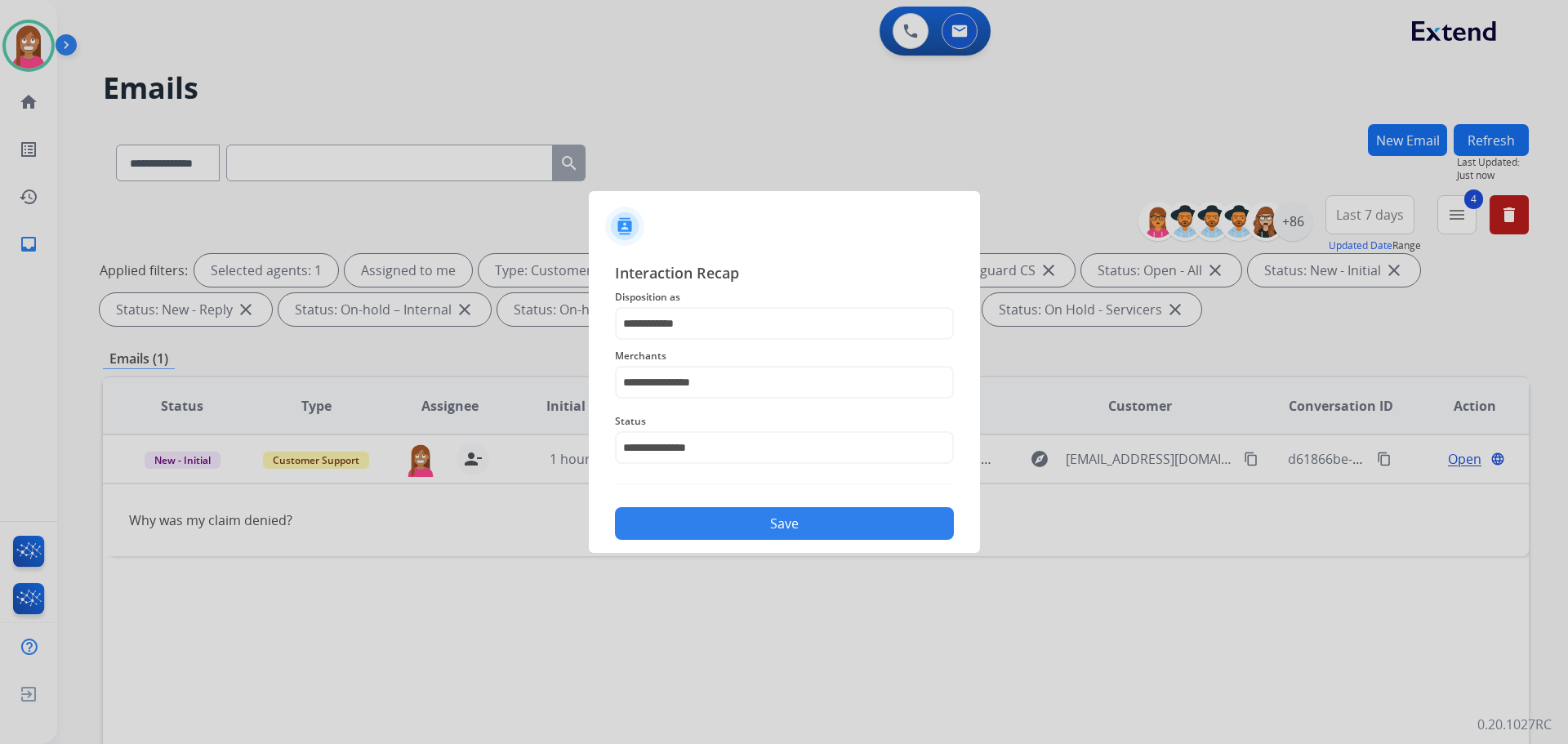
click at [721, 527] on button "Save" at bounding box center [784, 523] width 339 height 33
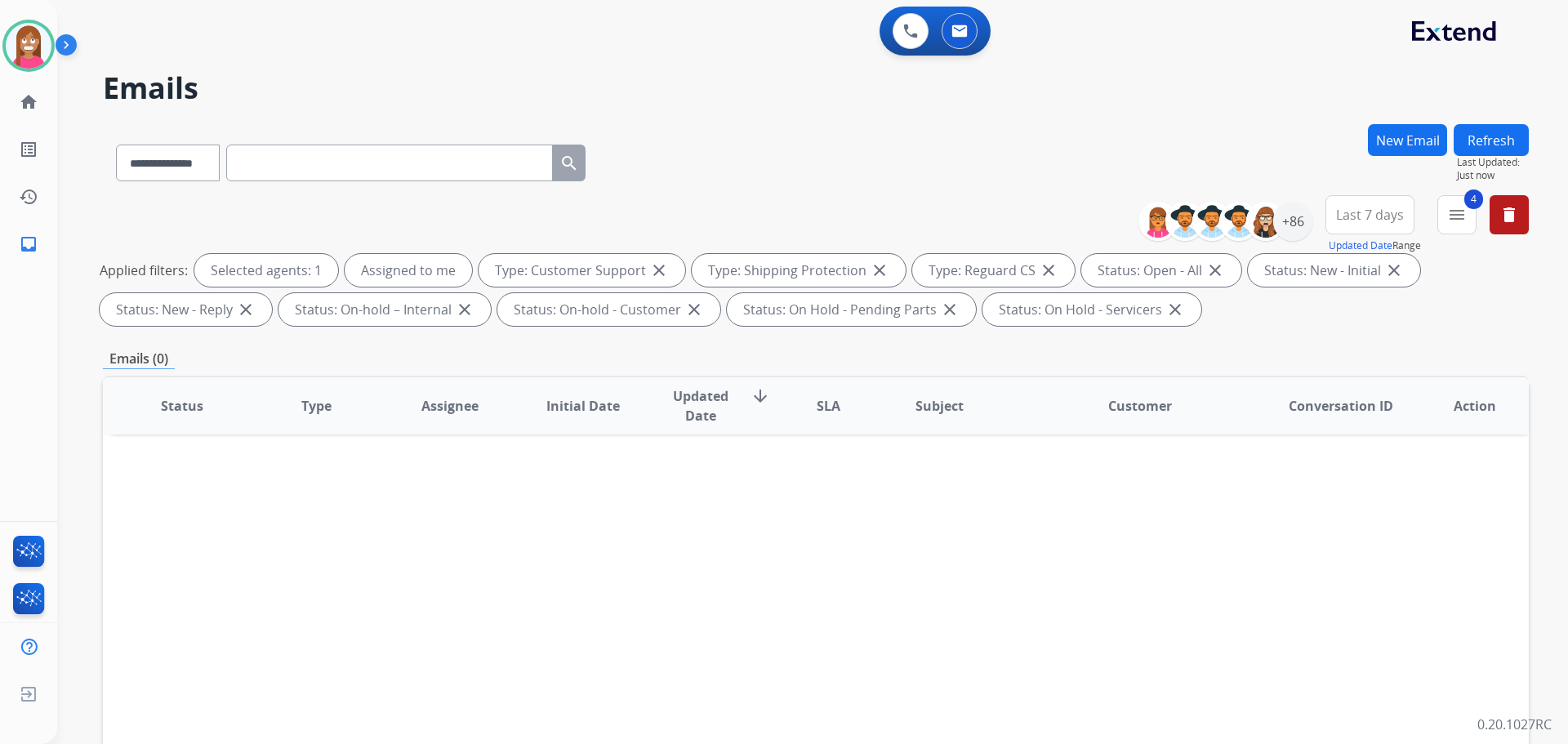
drag, startPoint x: 824, startPoint y: 614, endPoint x: 811, endPoint y: 591, distance: 26.4
click at [824, 615] on div "Status Type Assignee Initial Date Updated Date arrow_downward SLA Subject Custo…" at bounding box center [815, 649] width 1426 height 547
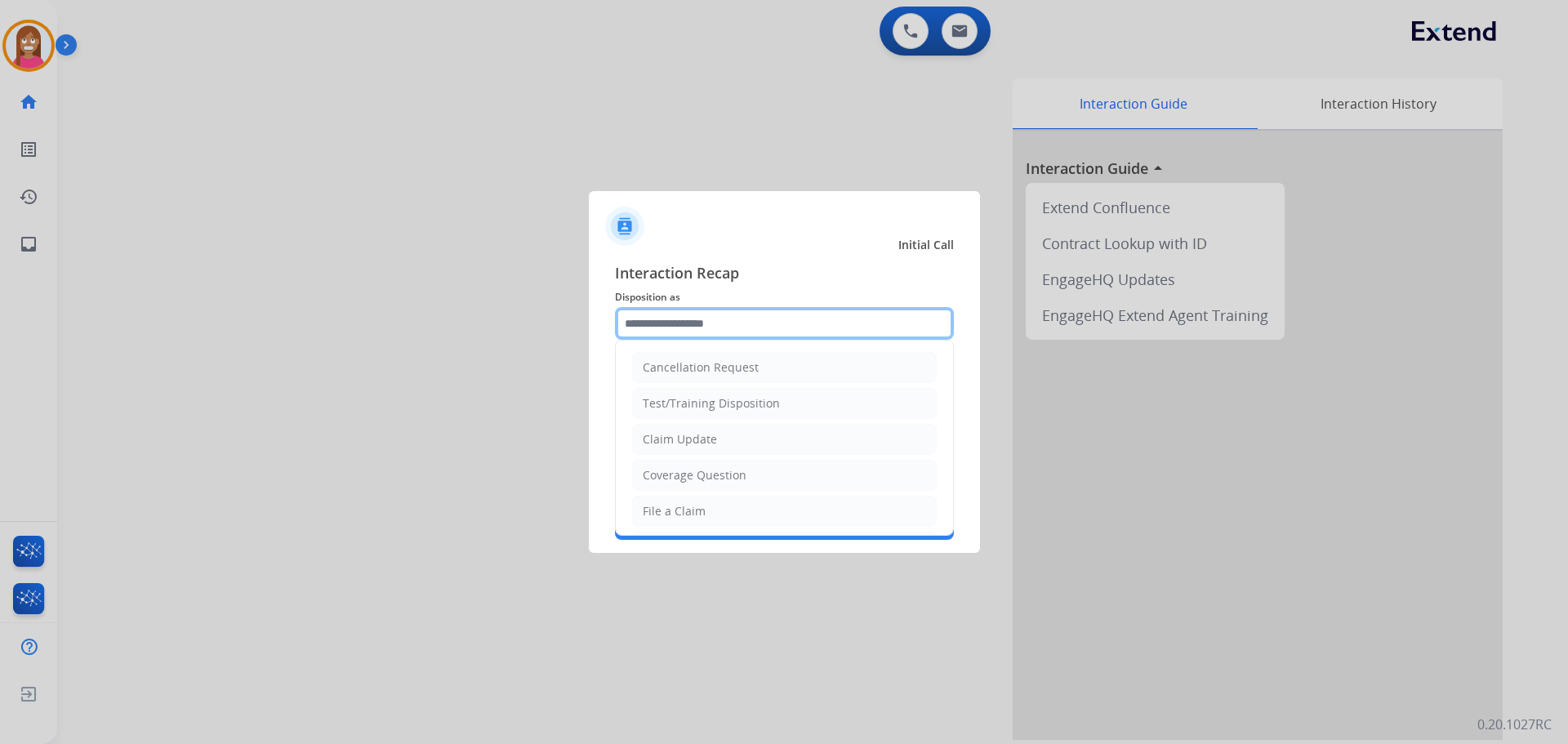
click at [686, 320] on input "text" at bounding box center [784, 324] width 339 height 33
click at [681, 516] on div "File a Claim" at bounding box center [674, 512] width 63 height 16
type input "**********"
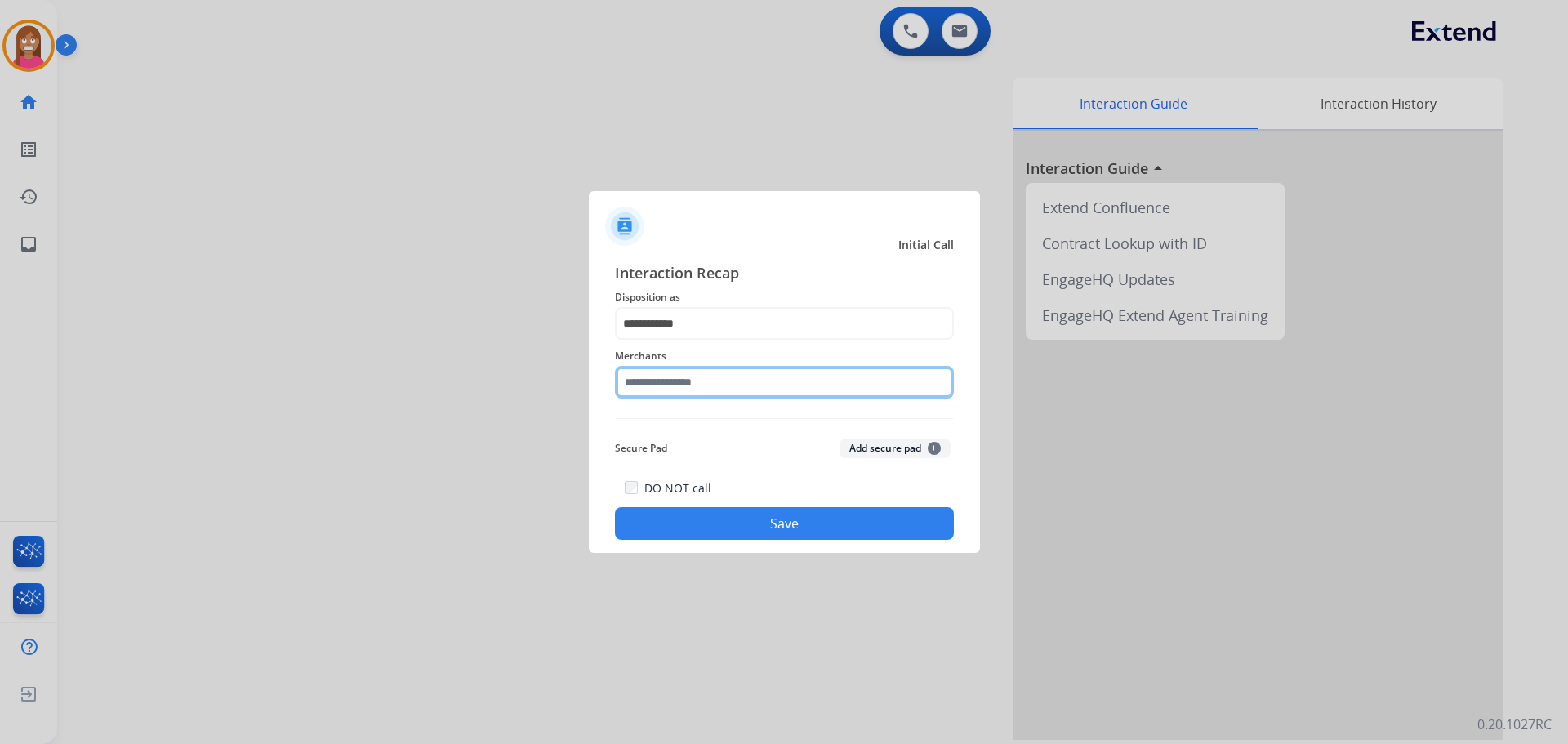
click at [693, 382] on input "text" at bounding box center [784, 382] width 339 height 33
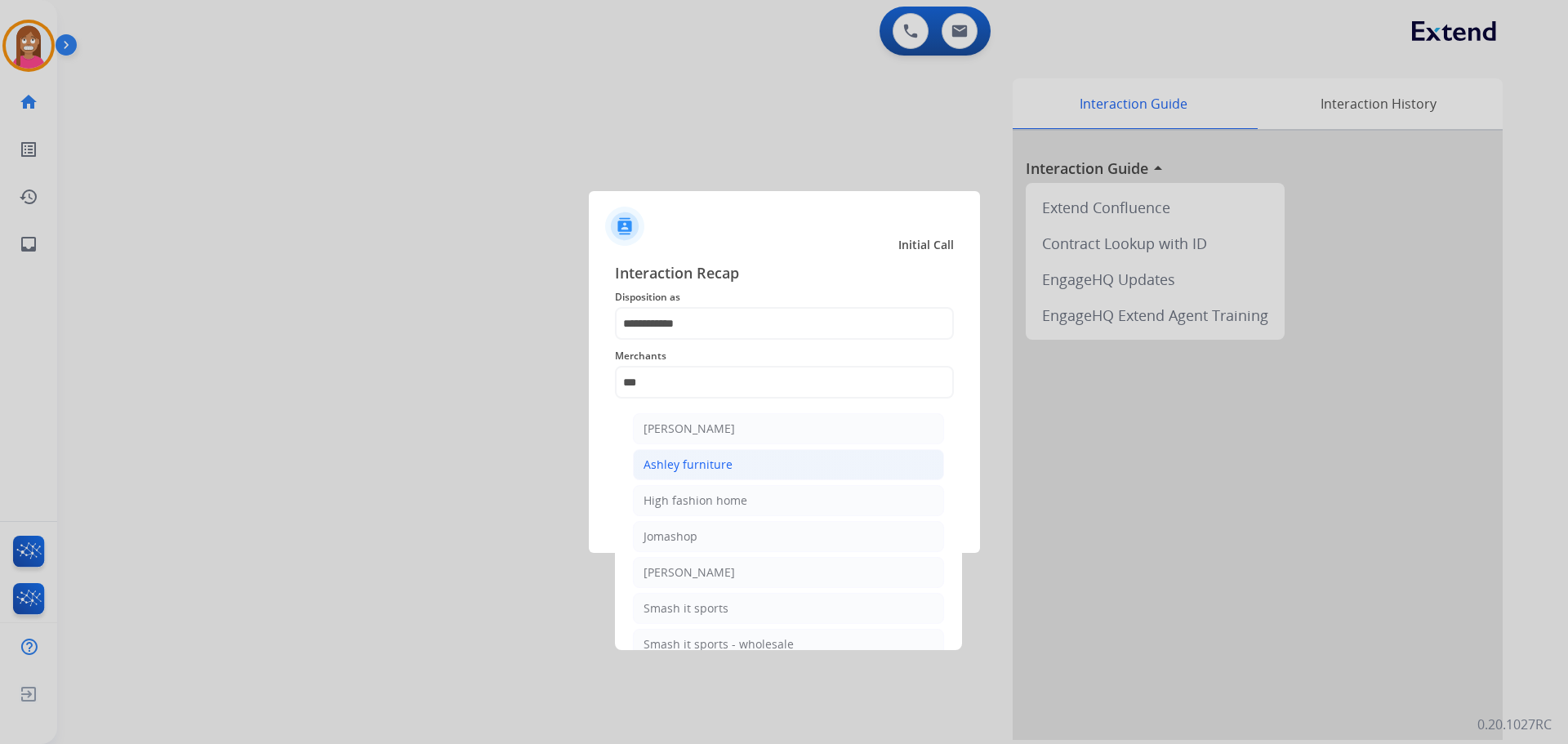
click at [633, 472] on li "Ashley furniture" at bounding box center [788, 464] width 311 height 31
type input "**********"
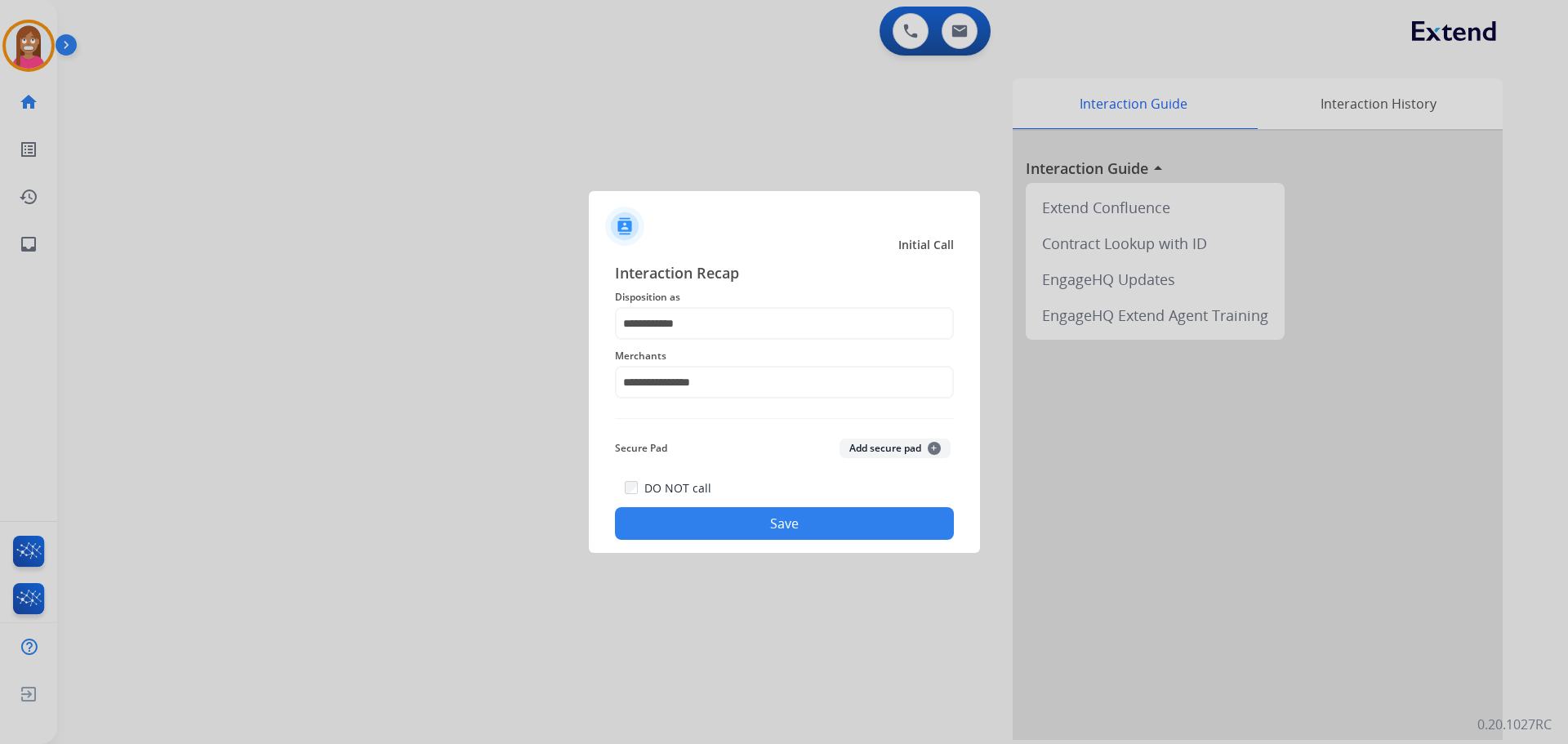
drag, startPoint x: 712, startPoint y: 547, endPoint x: 700, endPoint y: 535, distance: 17.0
click at [701, 537] on div "**********" at bounding box center [784, 400] width 391 height 305
click at [699, 534] on button "Save" at bounding box center [784, 523] width 339 height 33
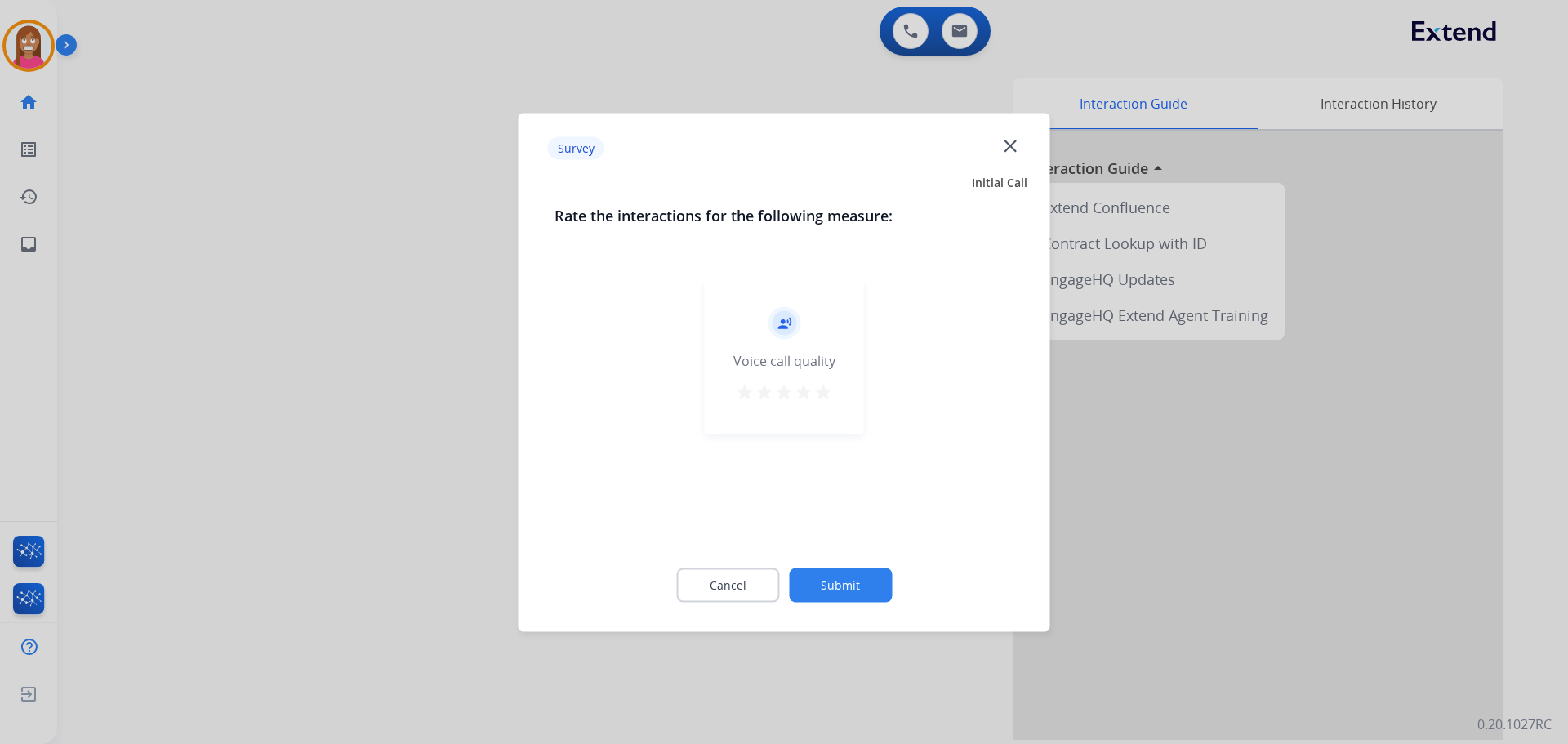
click at [1007, 140] on mat-icon "close" at bounding box center [1010, 145] width 21 height 21
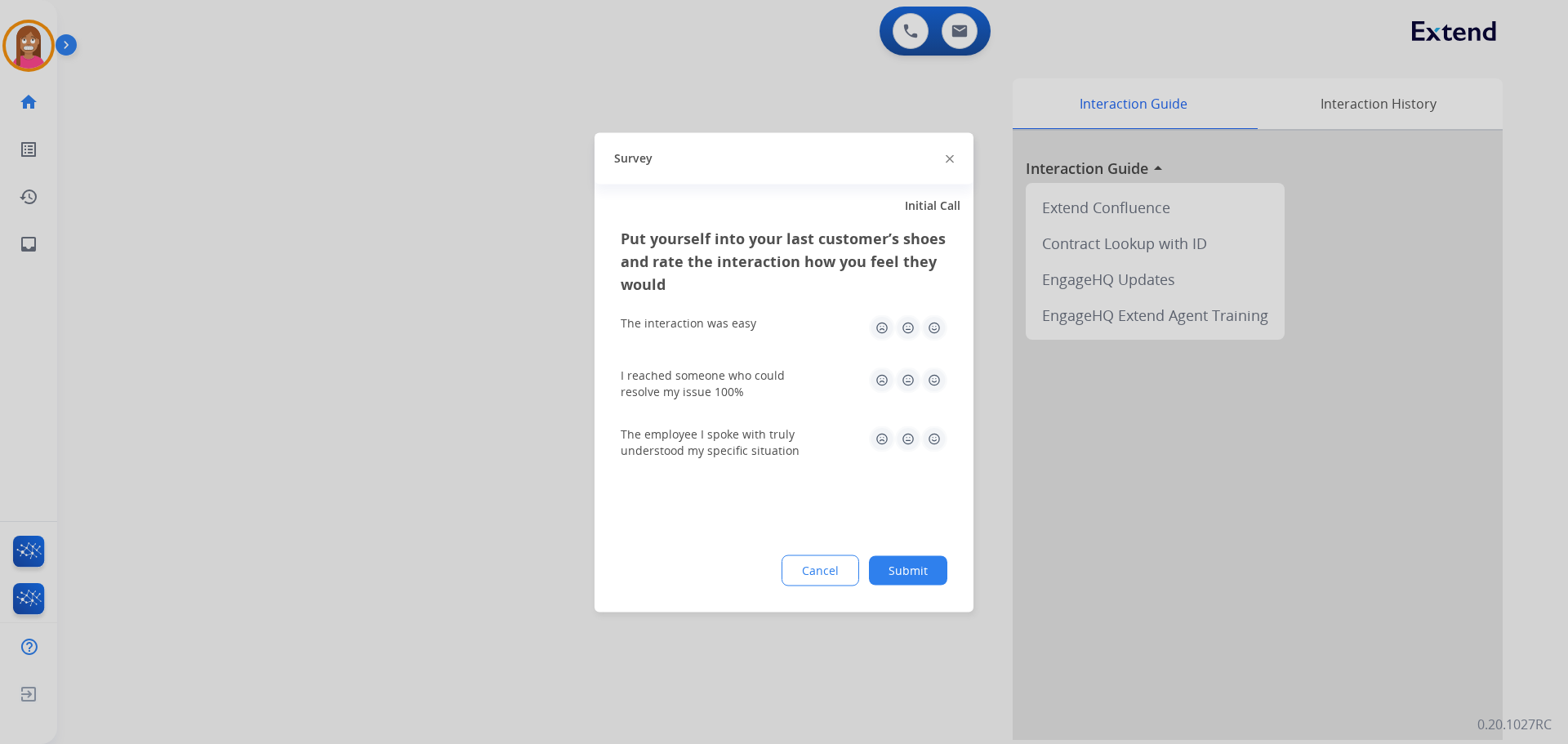
click at [952, 162] on img at bounding box center [950, 159] width 8 height 8
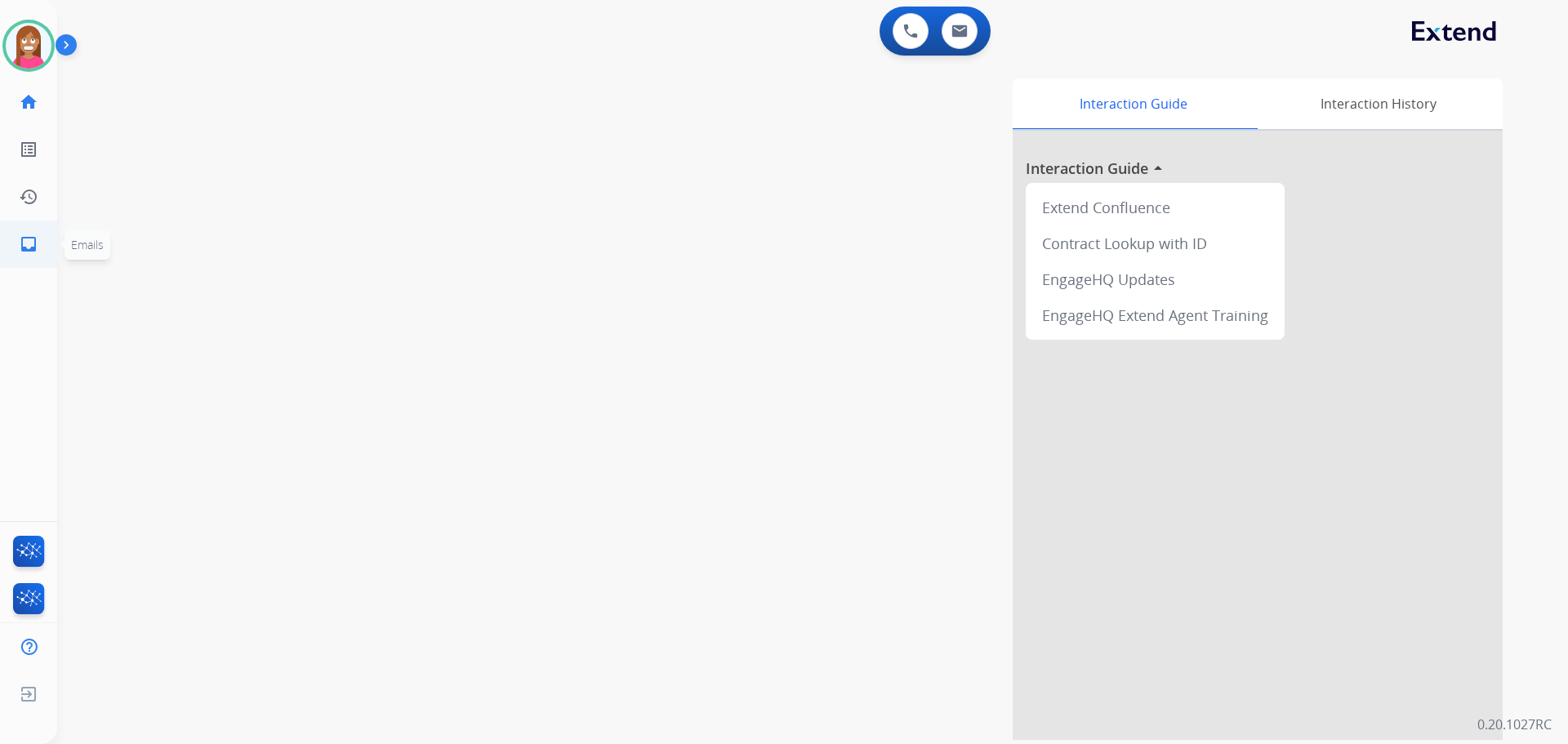
click at [39, 253] on link "inbox Emails" at bounding box center [28, 244] width 46 height 46
select select "**********"
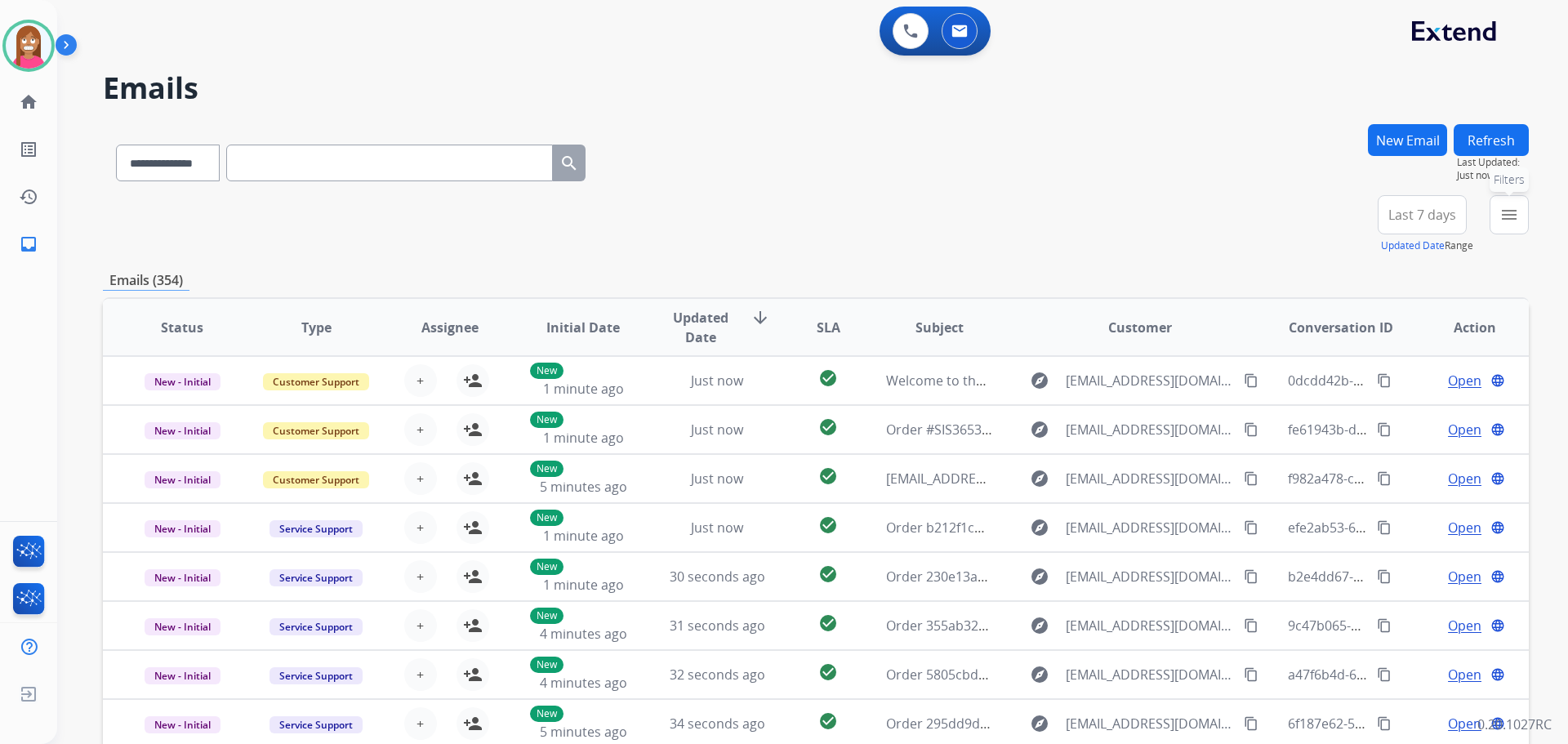
click at [1502, 221] on mat-icon "menu" at bounding box center [1509, 214] width 19 height 19
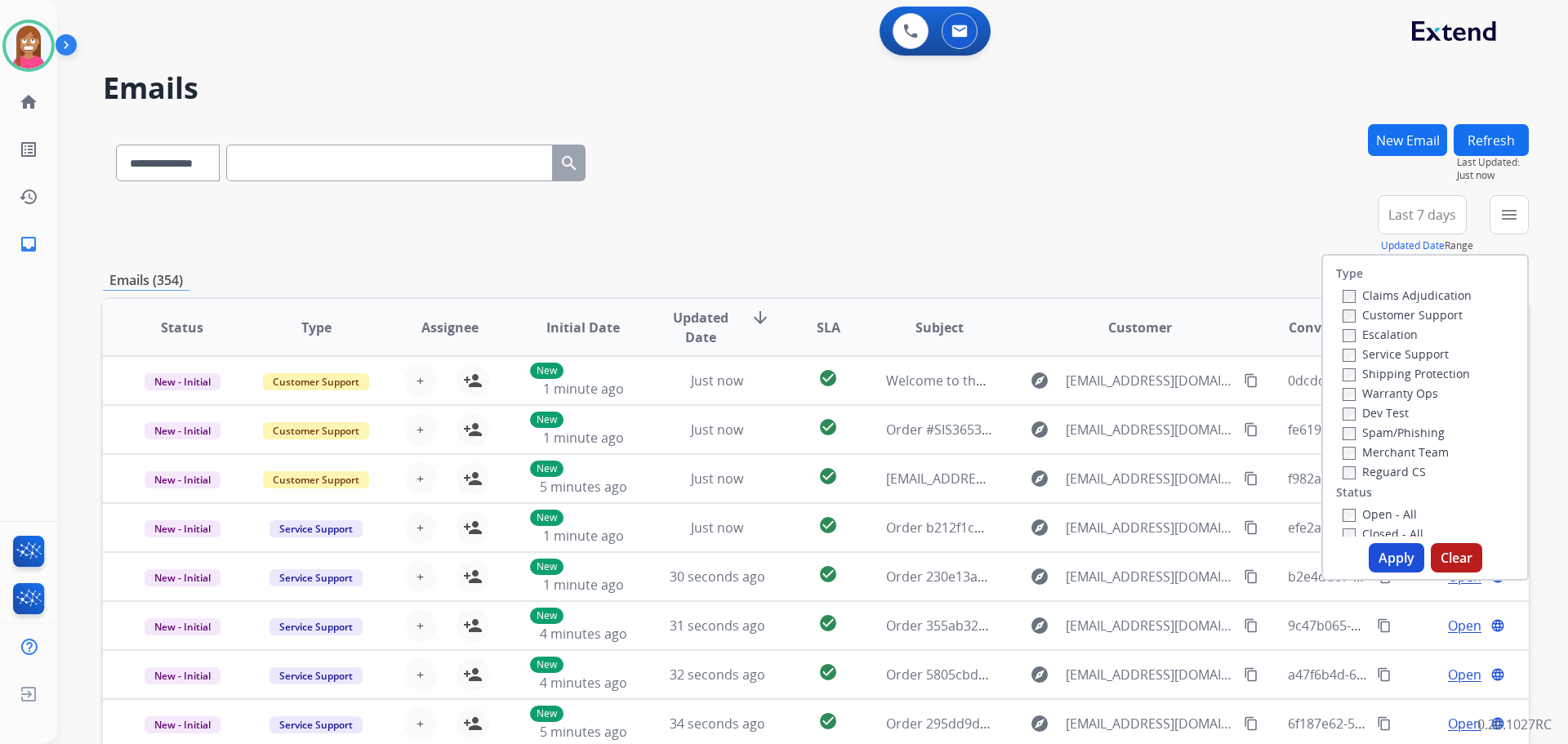
click at [1350, 315] on label "Customer Support" at bounding box center [1403, 315] width 120 height 16
click at [1364, 371] on label "Shipping Protection" at bounding box center [1407, 373] width 128 height 16
click at [1355, 467] on label "Reguard CS" at bounding box center [1384, 471] width 83 height 16
click at [1358, 513] on label "Open - All" at bounding box center [1379, 513] width 74 height 16
click at [1375, 553] on button "Apply" at bounding box center [1397, 557] width 56 height 29
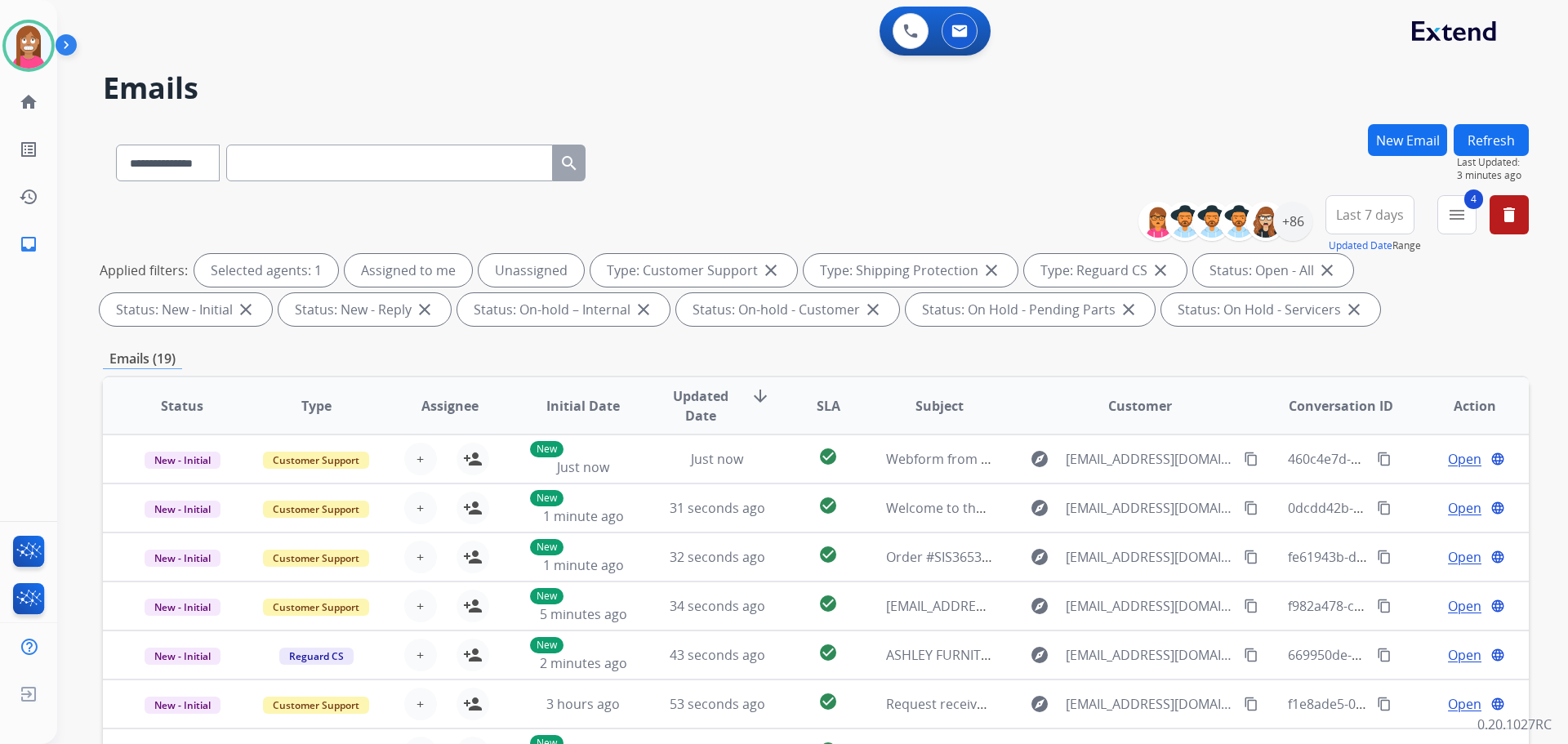
click at [1486, 129] on button "Refresh" at bounding box center [1491, 140] width 75 height 32
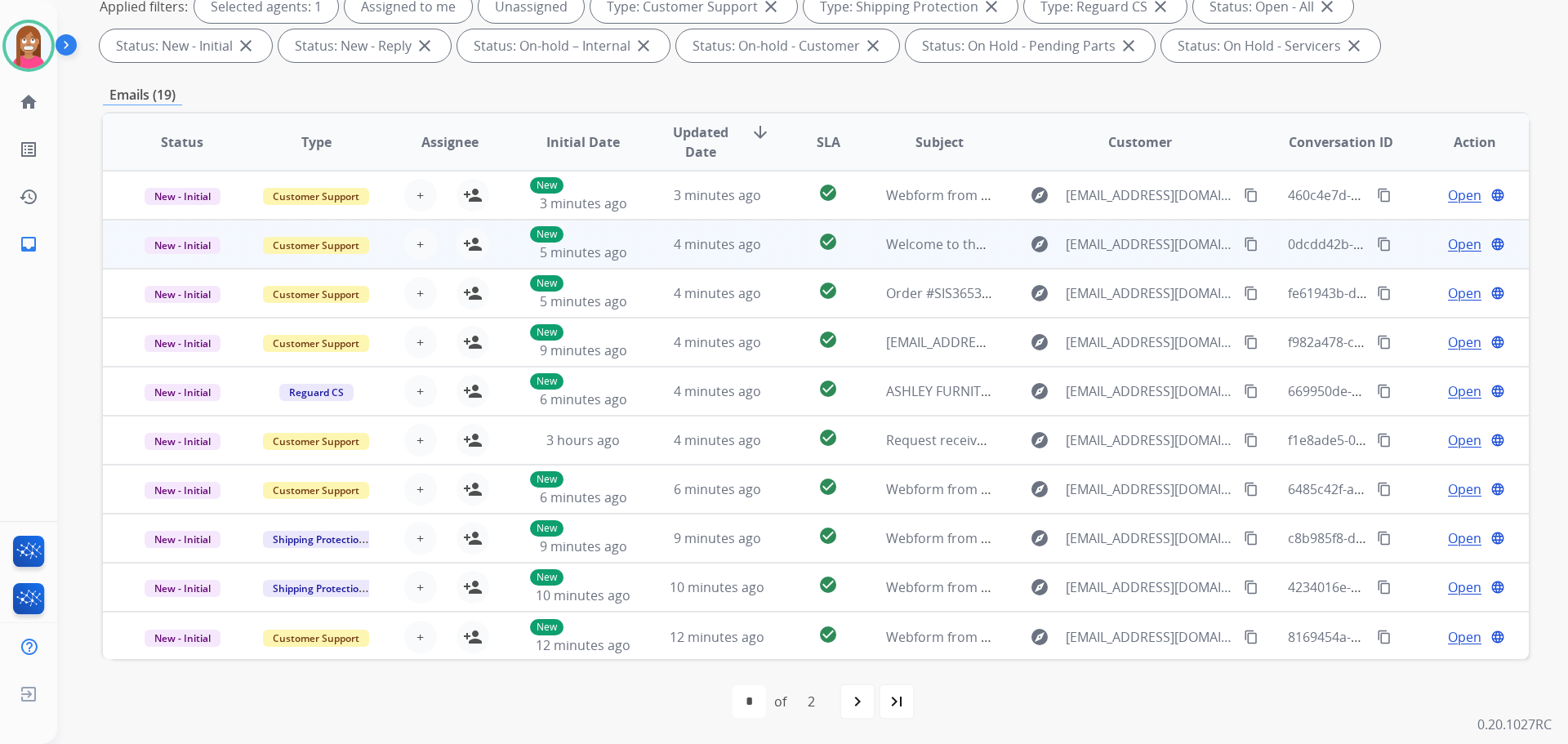
scroll to position [2, 0]
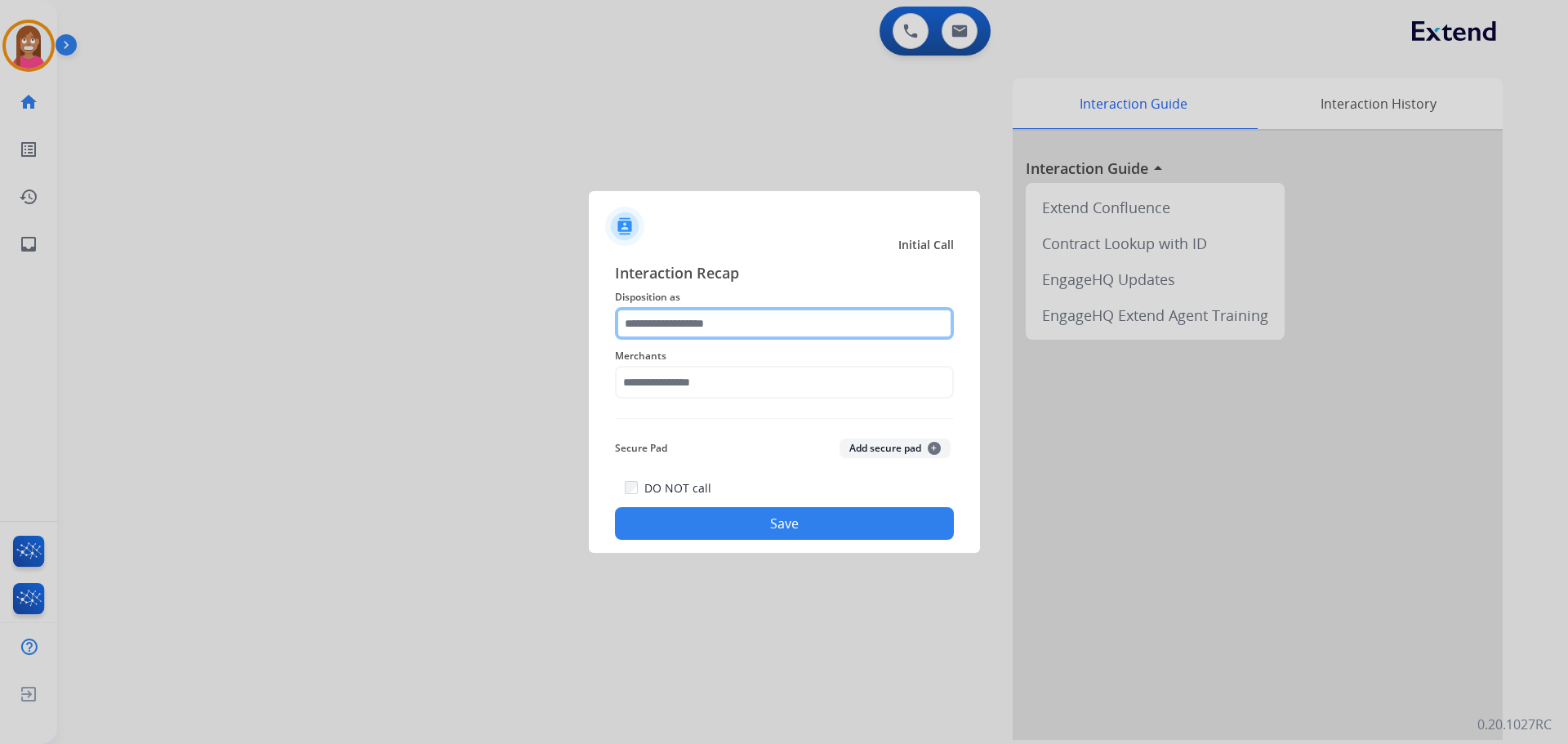
click at [660, 322] on input "text" at bounding box center [784, 324] width 339 height 33
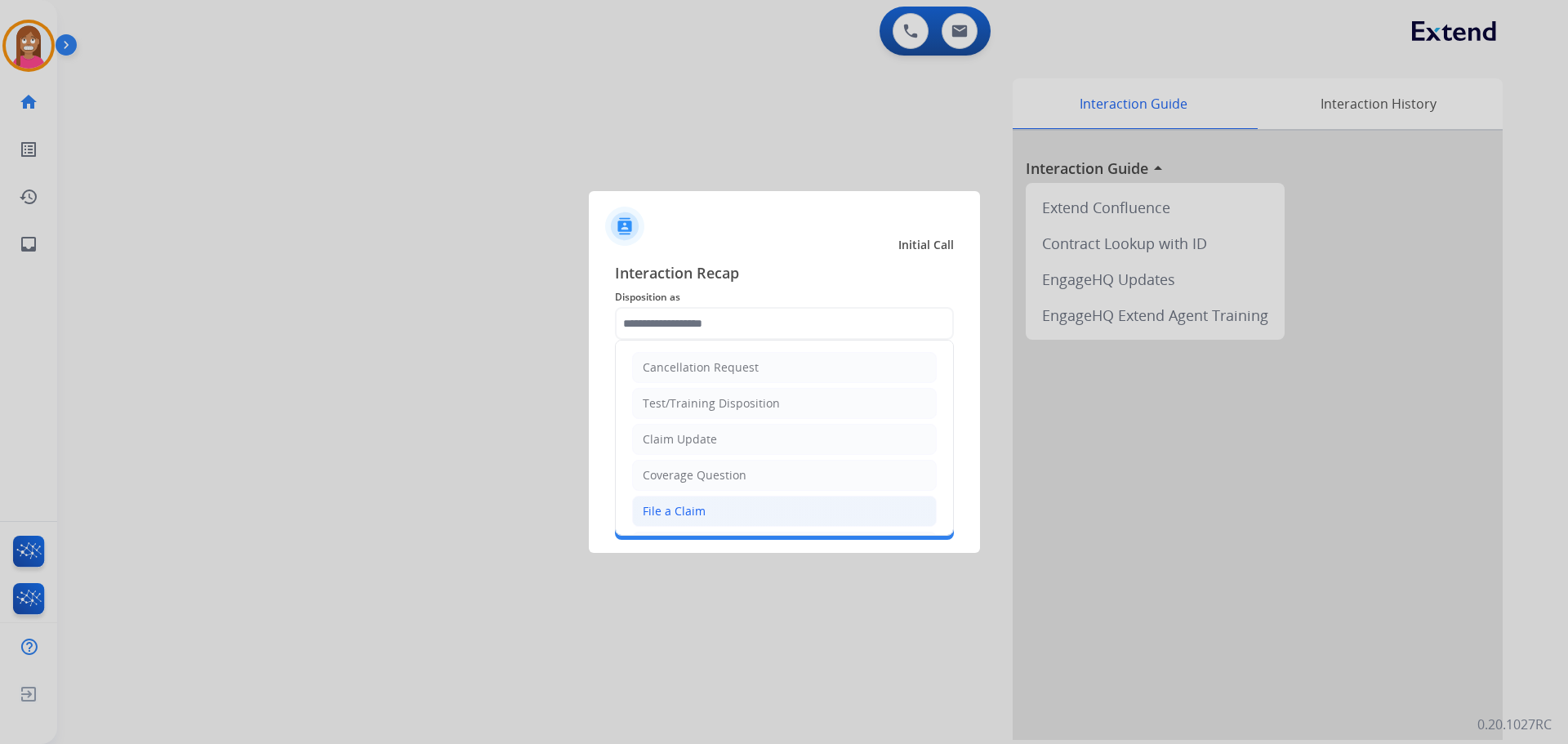
click at [664, 512] on div "File a Claim" at bounding box center [674, 512] width 63 height 16
type input "**********"
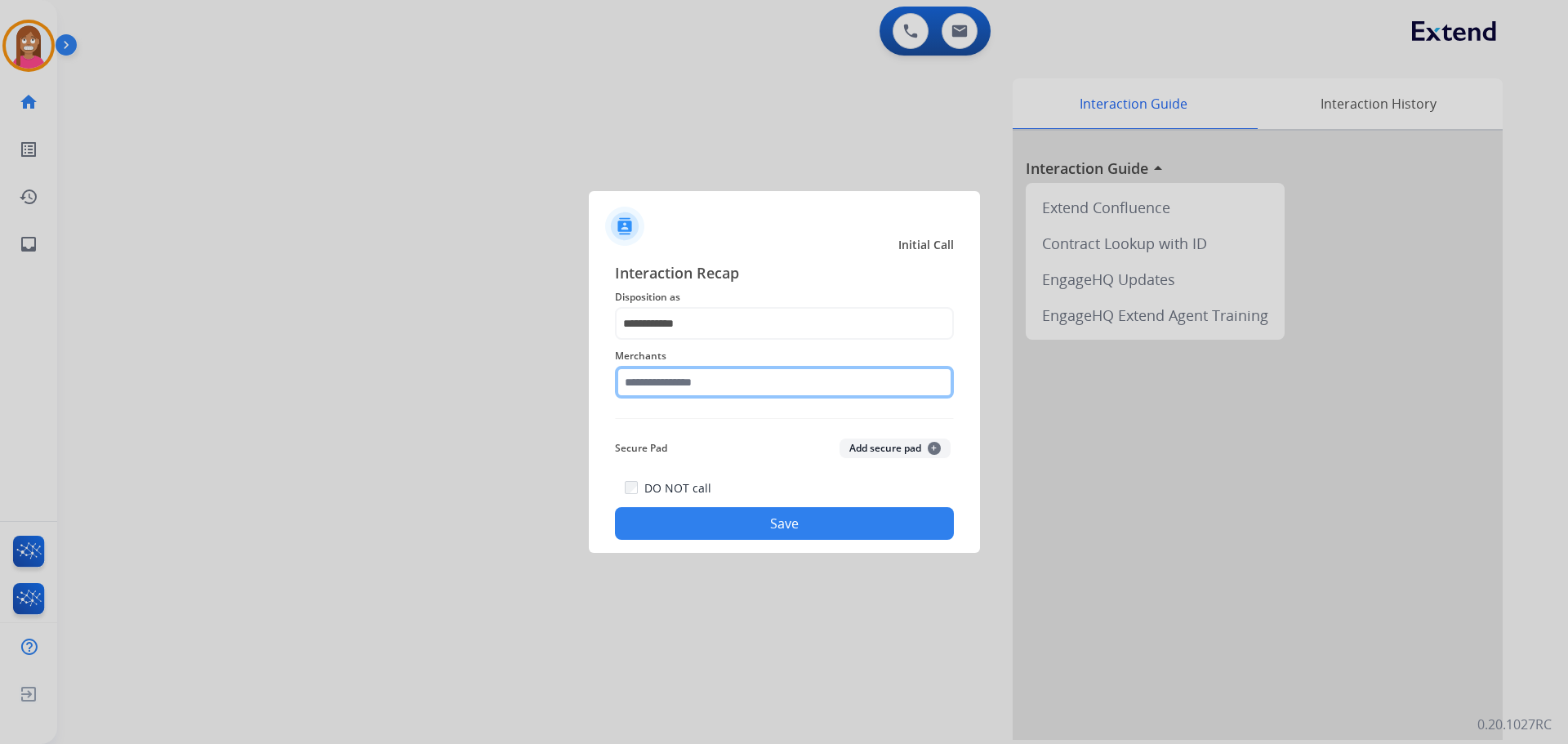
click at [655, 391] on input "text" at bounding box center [784, 382] width 339 height 33
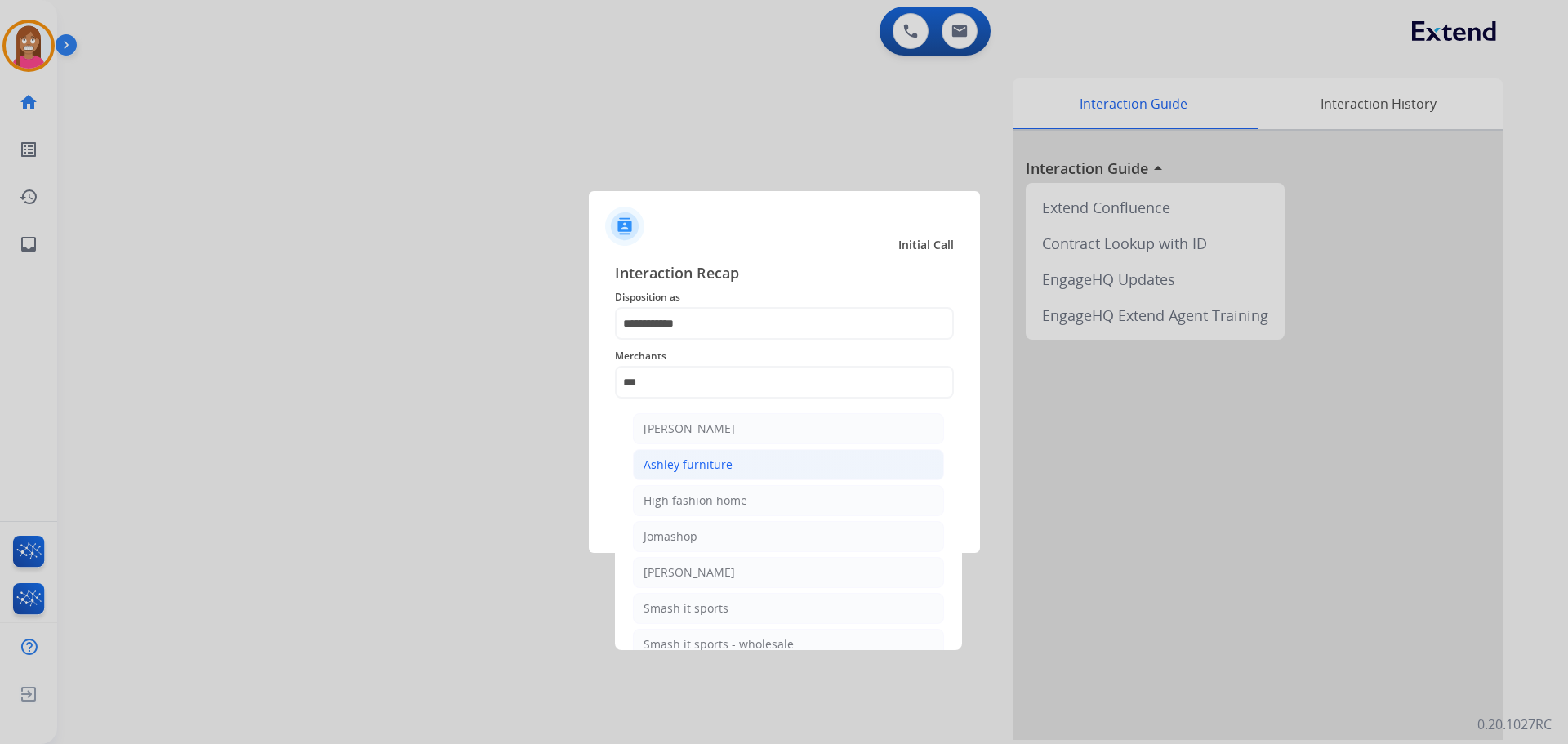
click at [674, 463] on div "Ashley furniture" at bounding box center [689, 465] width 89 height 16
type input "**********"
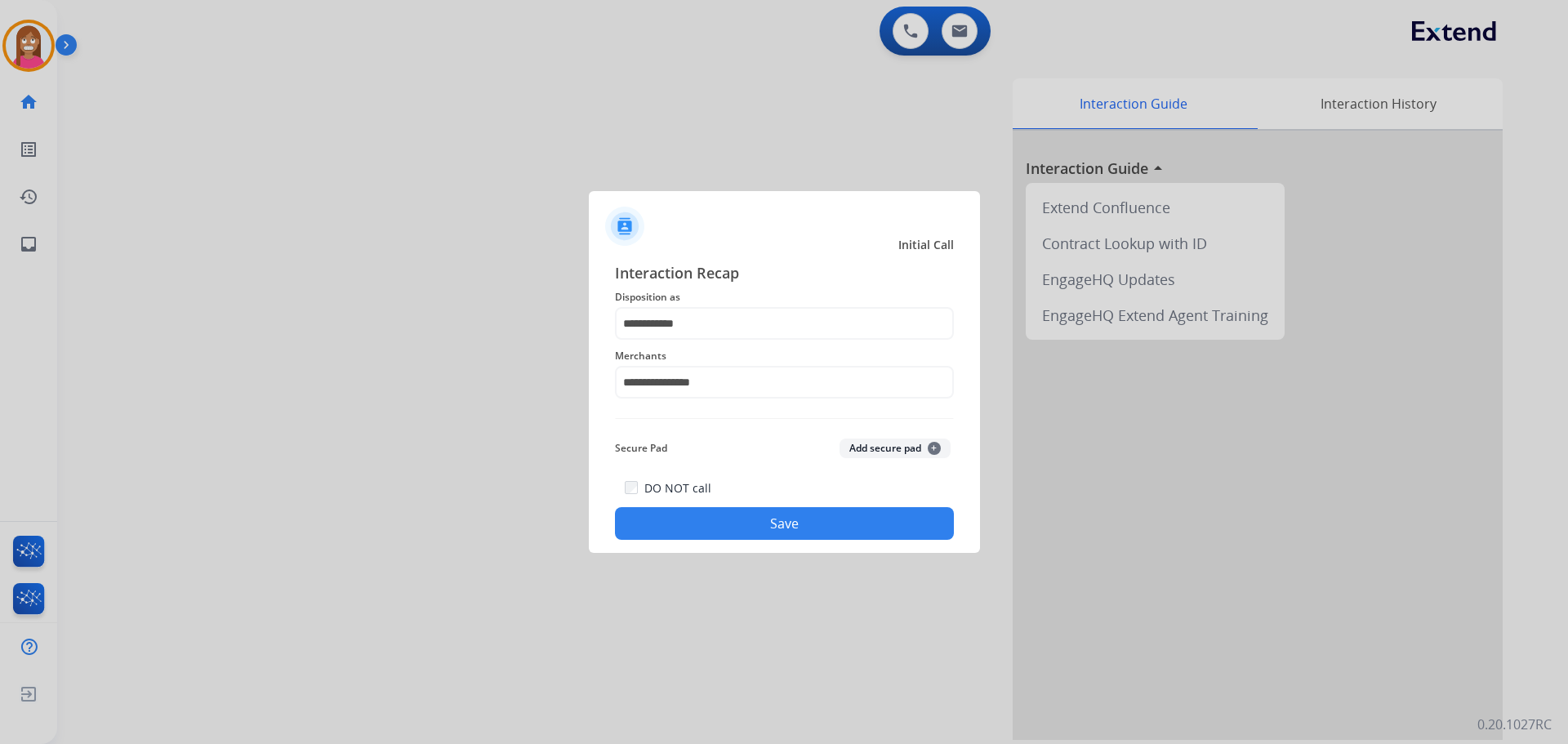
click at [742, 530] on button "Save" at bounding box center [784, 523] width 339 height 33
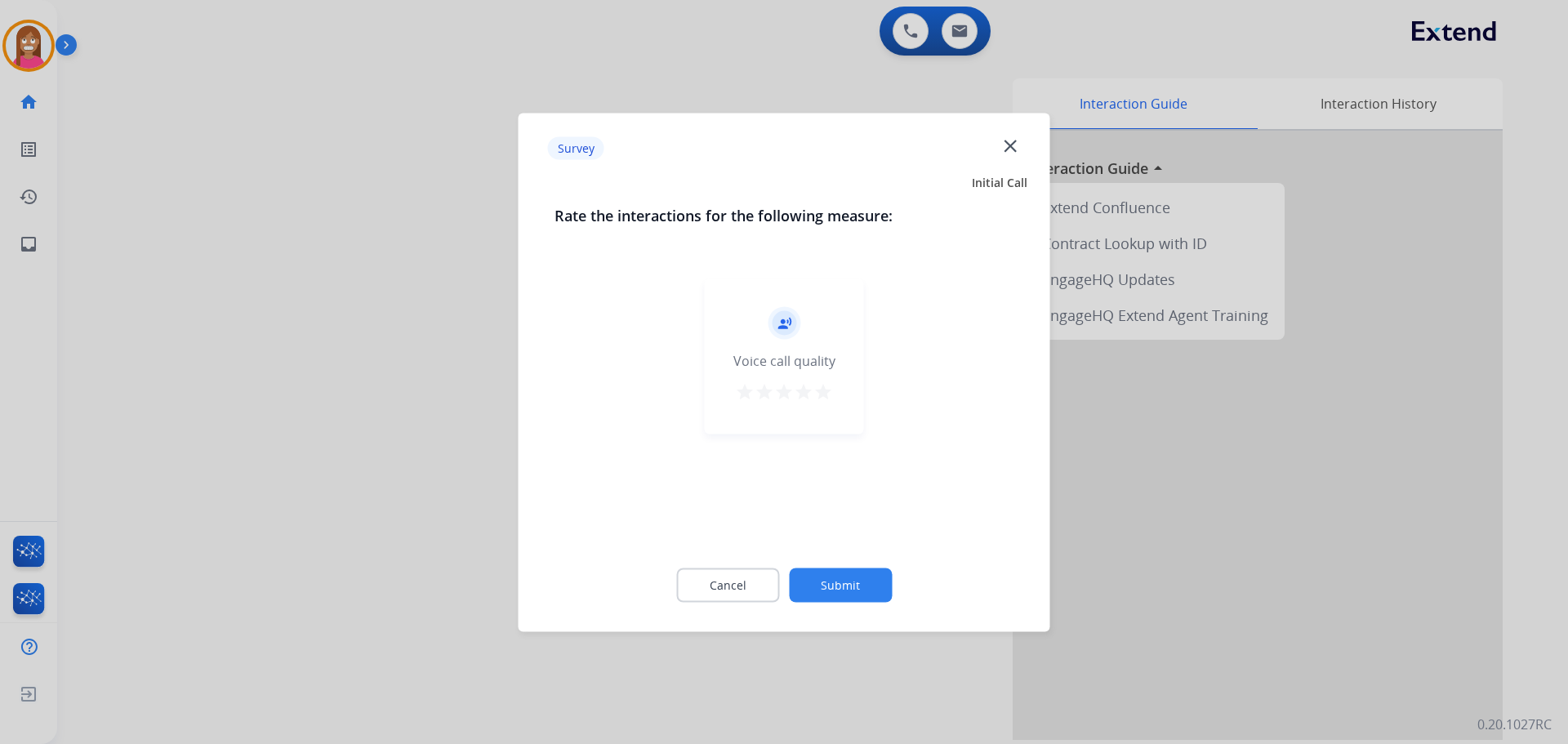
click at [996, 152] on div "Survey close" at bounding box center [784, 148] width 512 height 51
click at [998, 147] on div "Survey close" at bounding box center [784, 148] width 512 height 51
click at [1008, 146] on mat-icon "close" at bounding box center [1010, 145] width 21 height 21
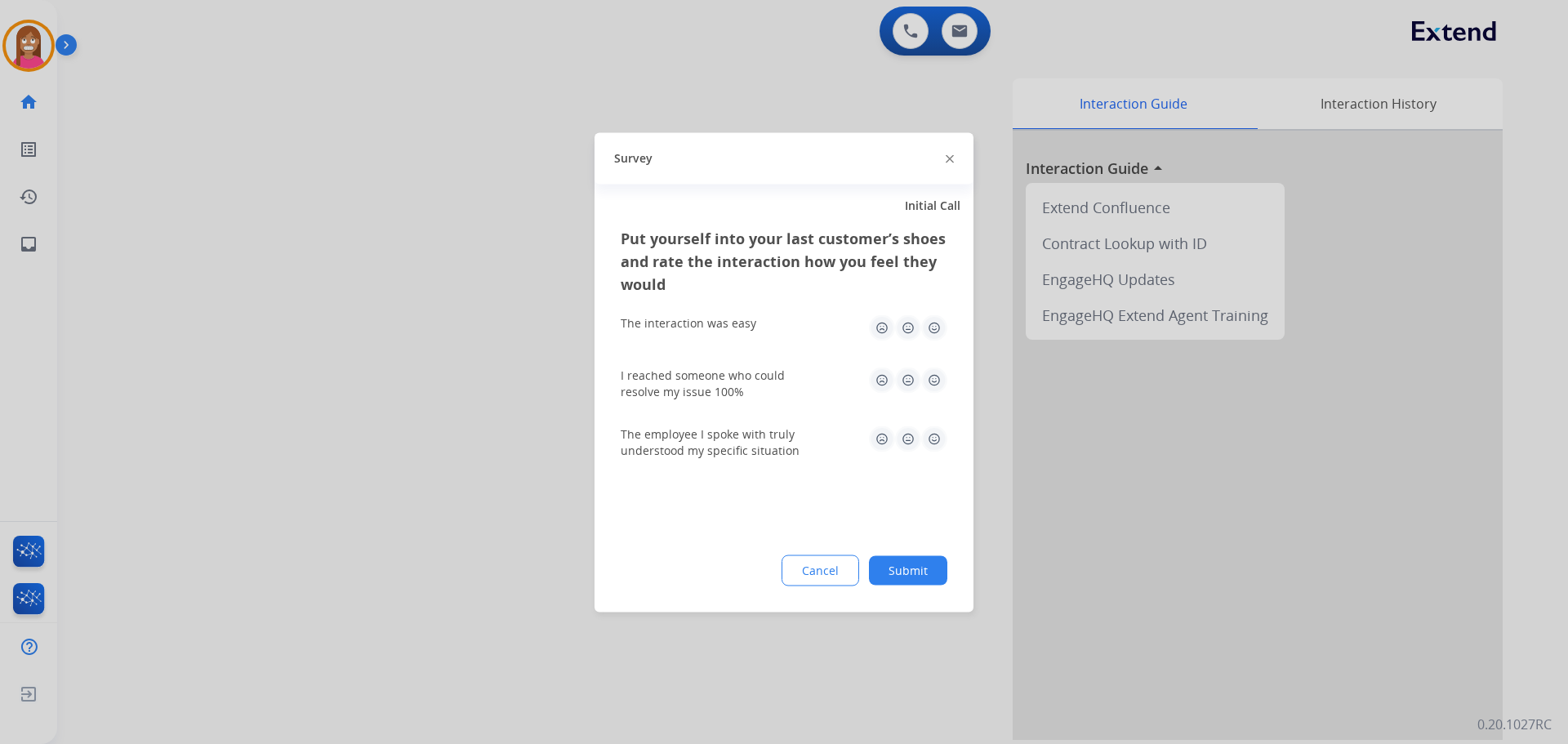
click at [949, 157] on img at bounding box center [950, 159] width 8 height 8
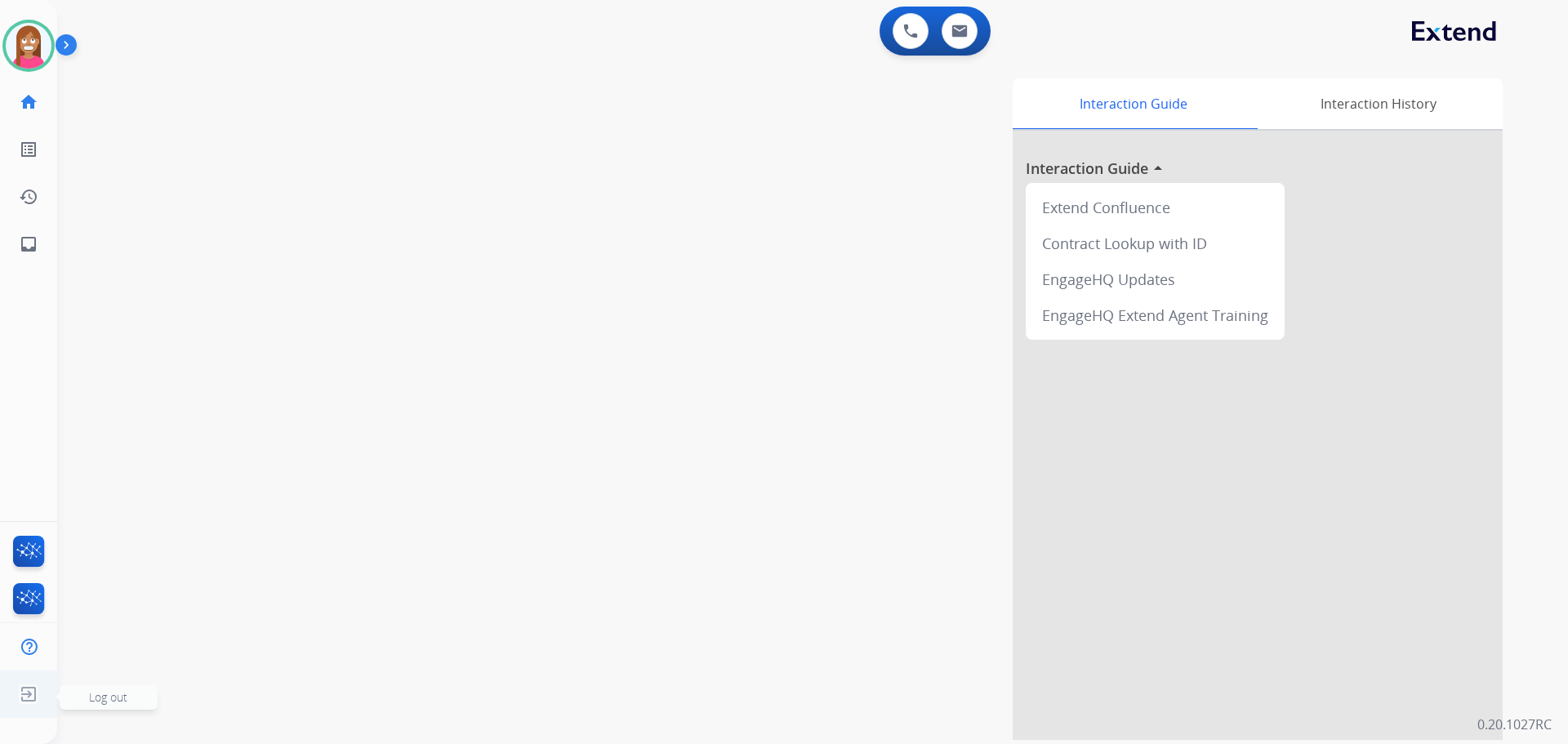
click at [29, 700] on img at bounding box center [28, 694] width 29 height 31
